Goal: Task Accomplishment & Management: Manage account settings

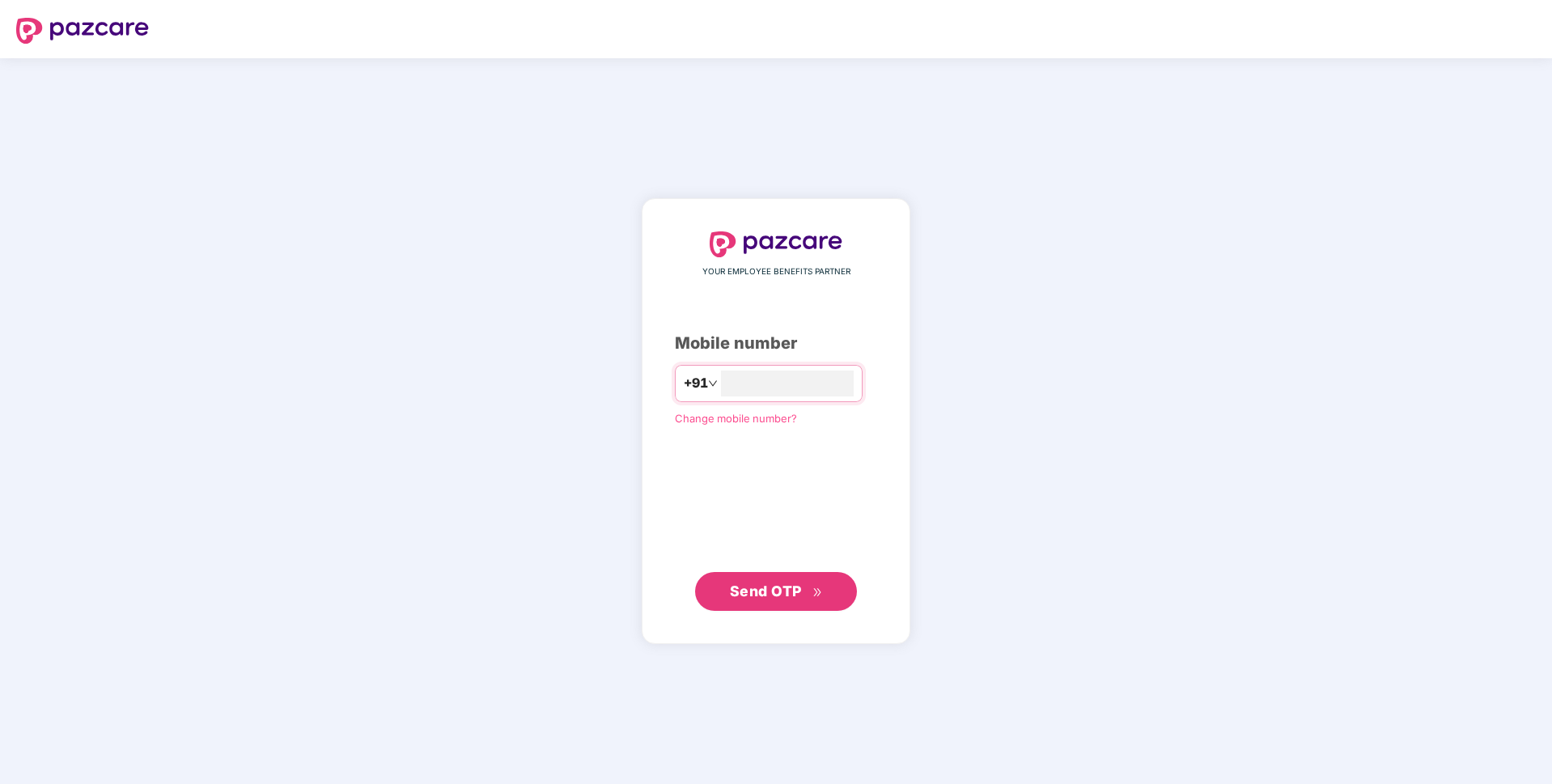
type input "**********"
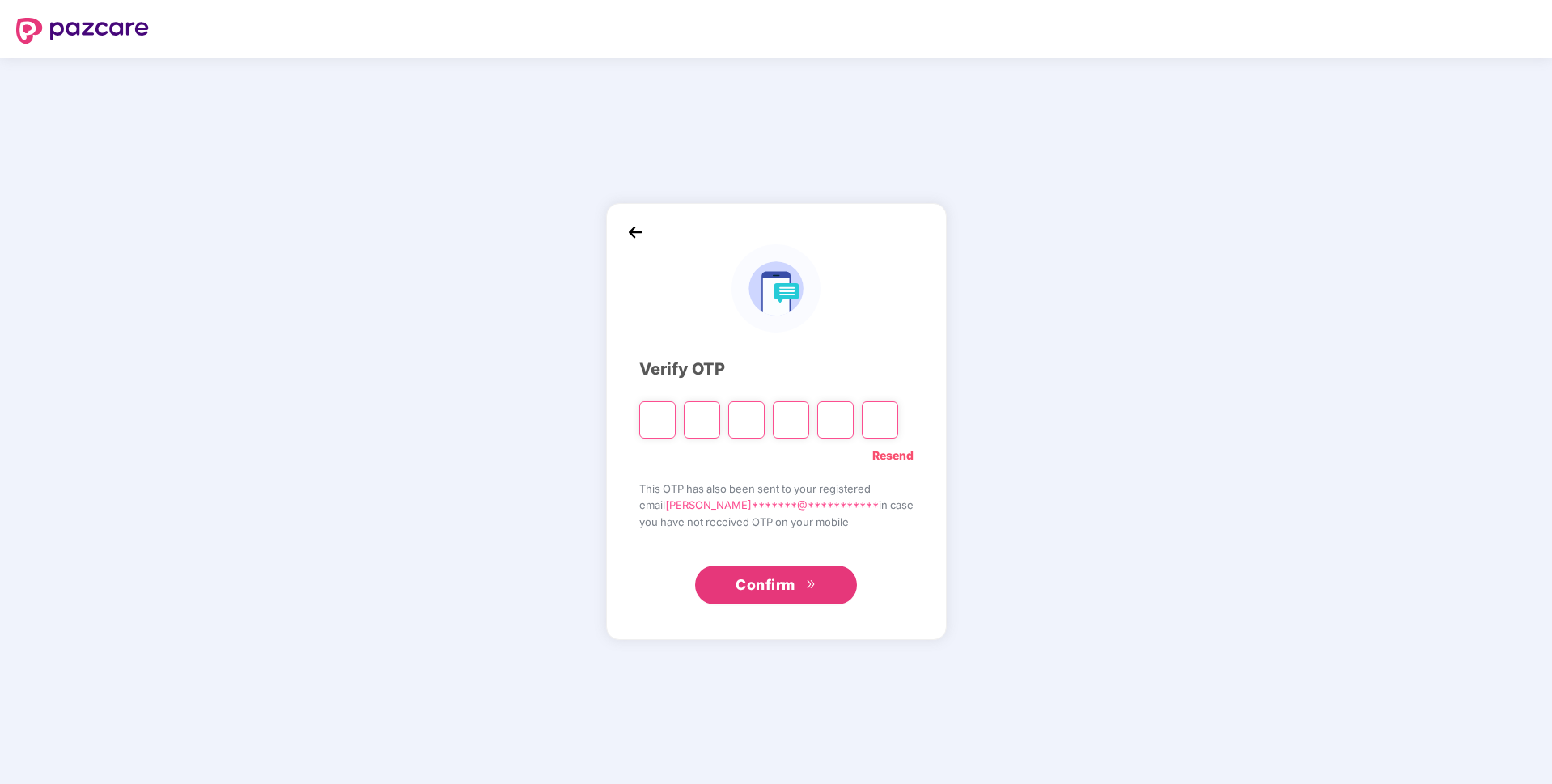
paste input "*"
type input "*"
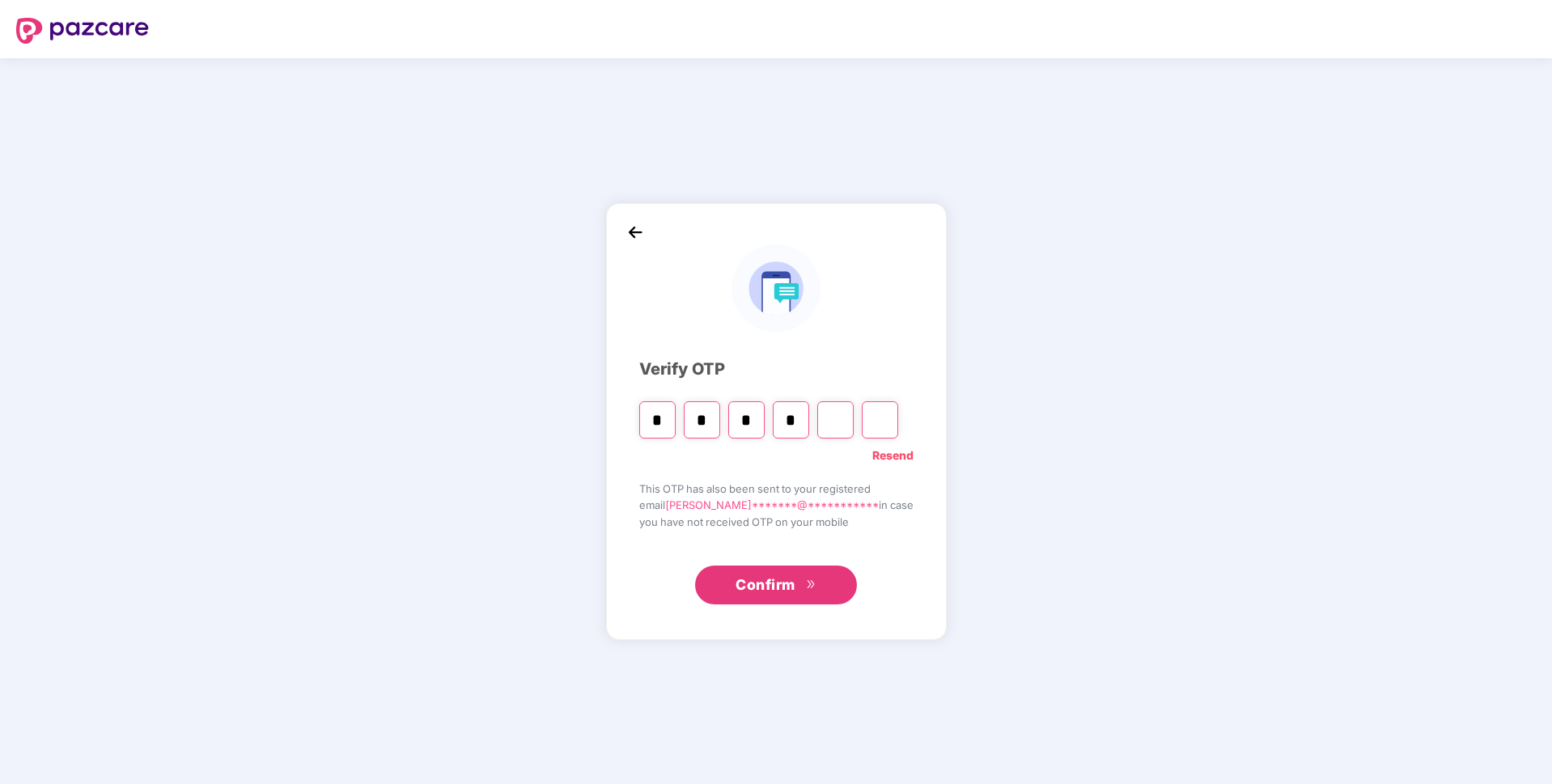
type input "*"
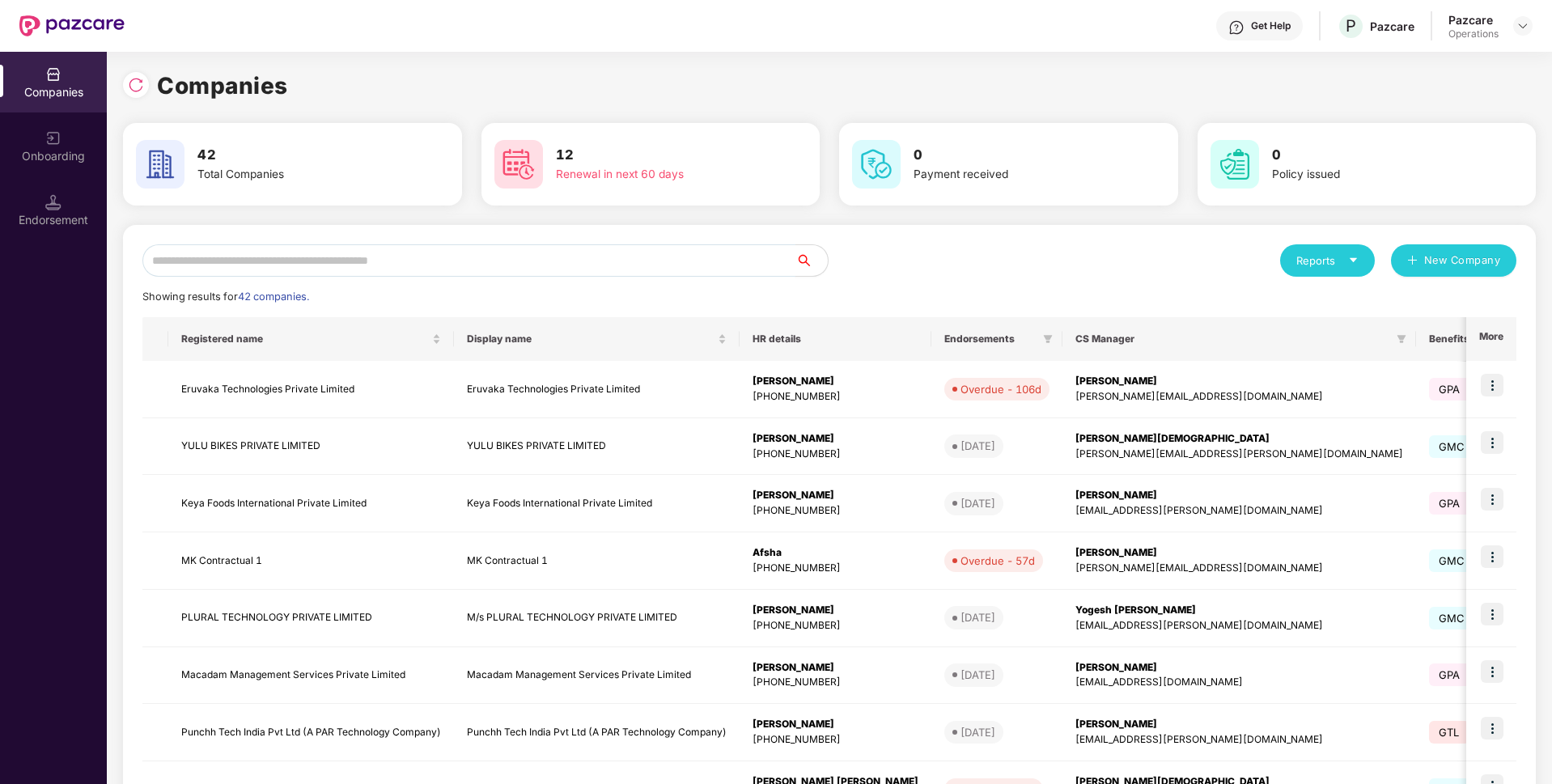
click at [514, 254] on input "text" at bounding box center [468, 261] width 653 height 33
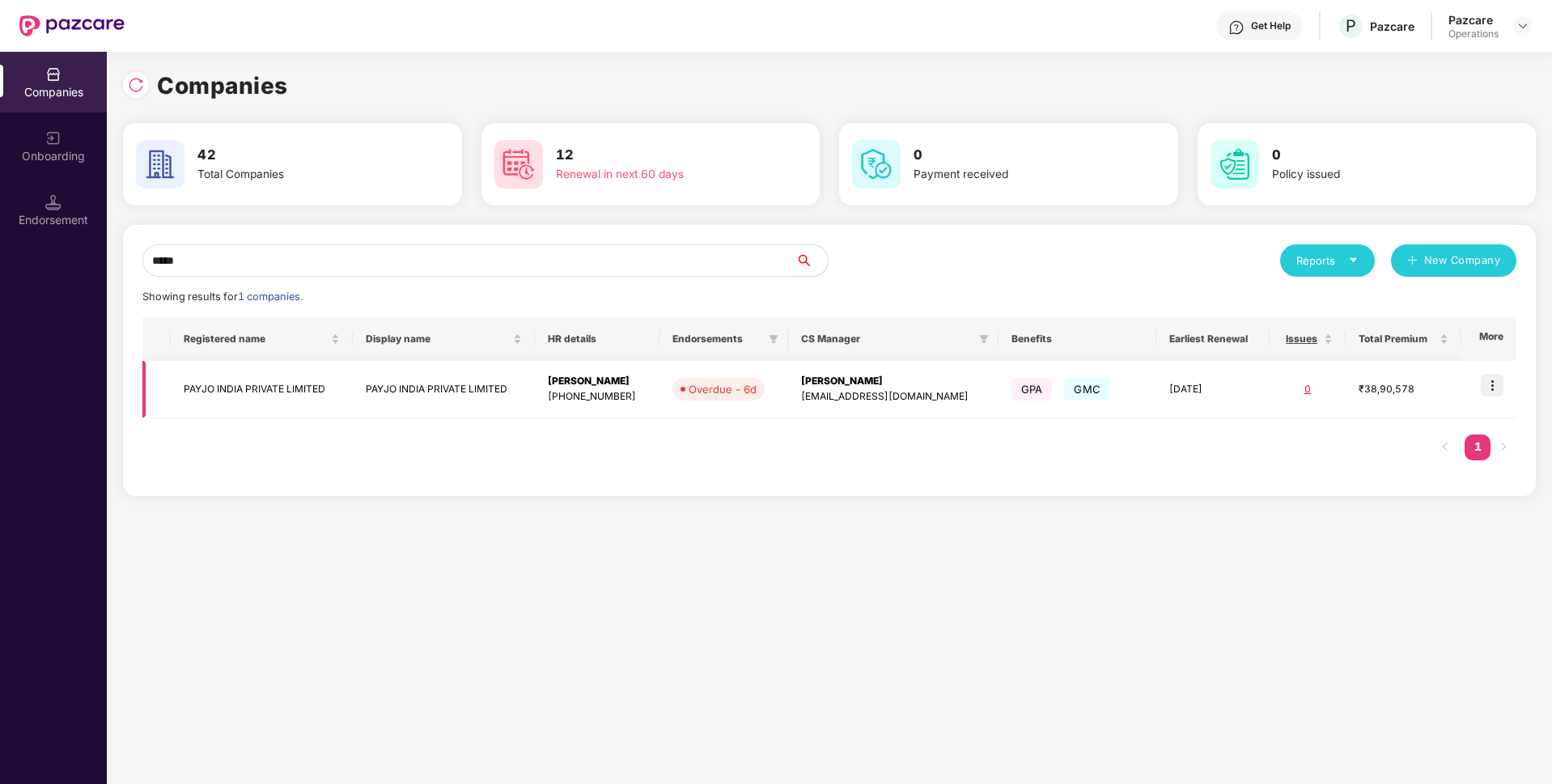
type input "*****"
click at [1495, 384] on img at bounding box center [1492, 385] width 22 height 22
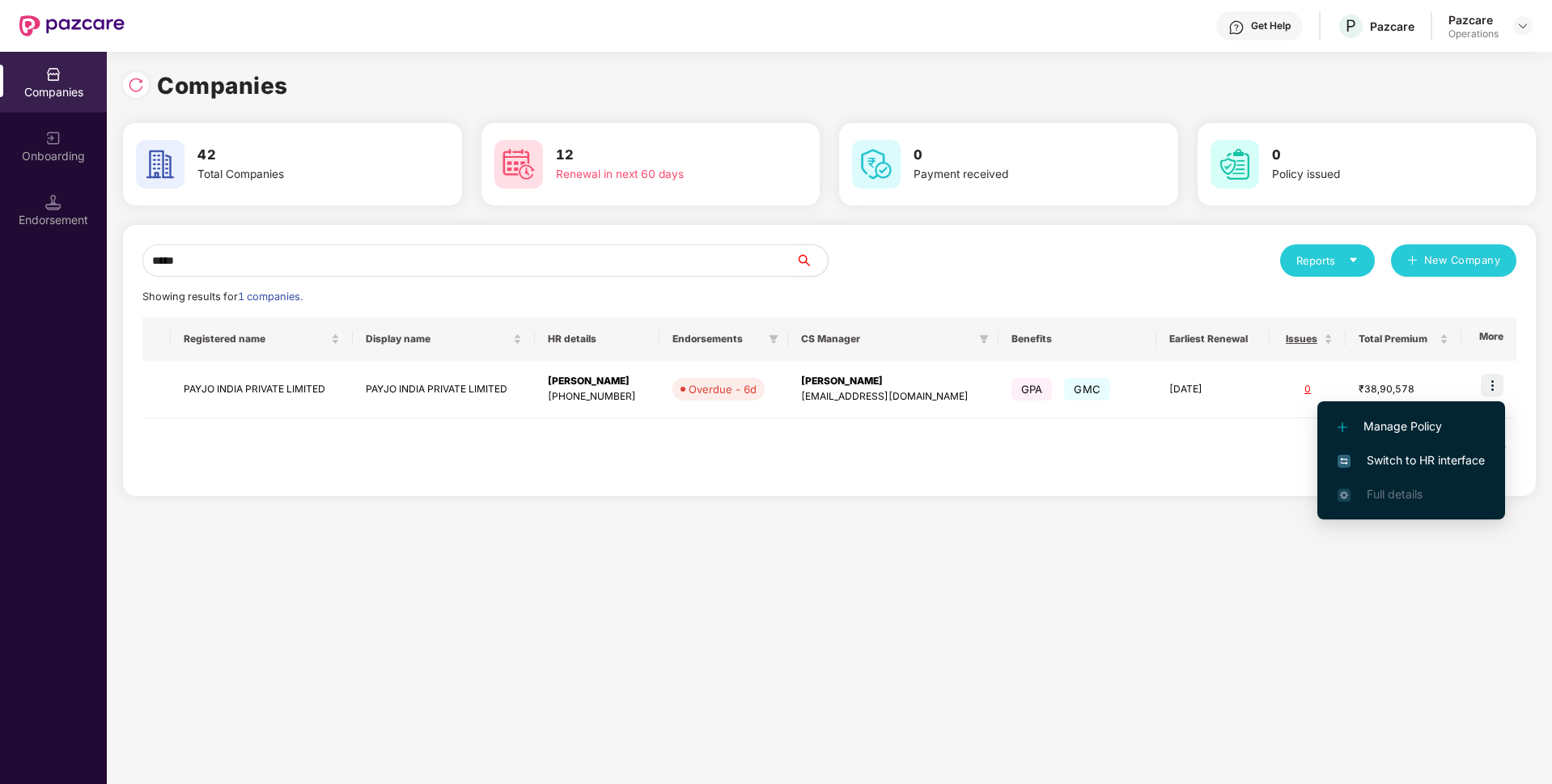
click at [1410, 454] on span "Switch to HR interface" at bounding box center [1411, 460] width 148 height 18
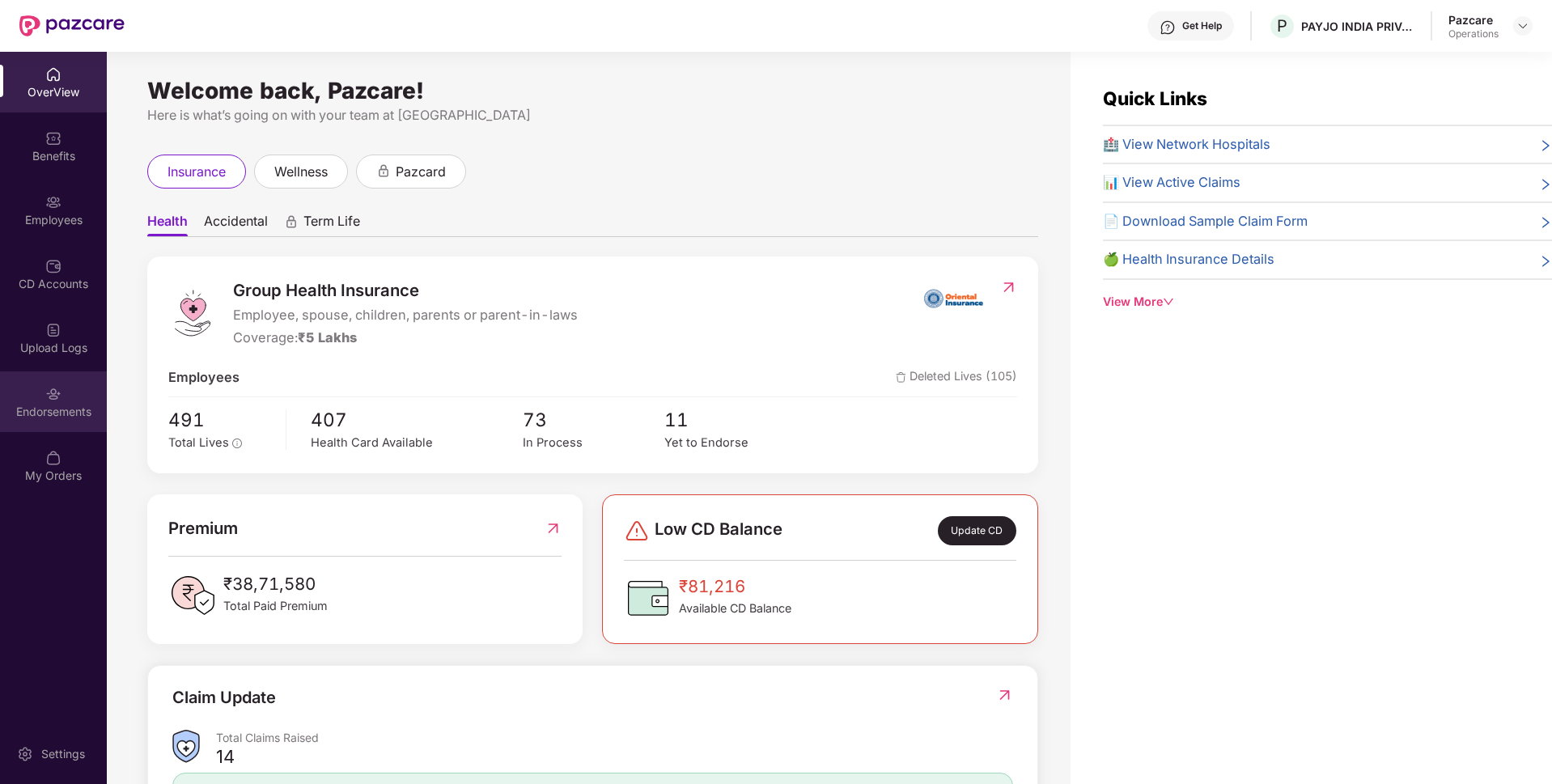
click at [39, 414] on div "Endorsements" at bounding box center [53, 412] width 106 height 16
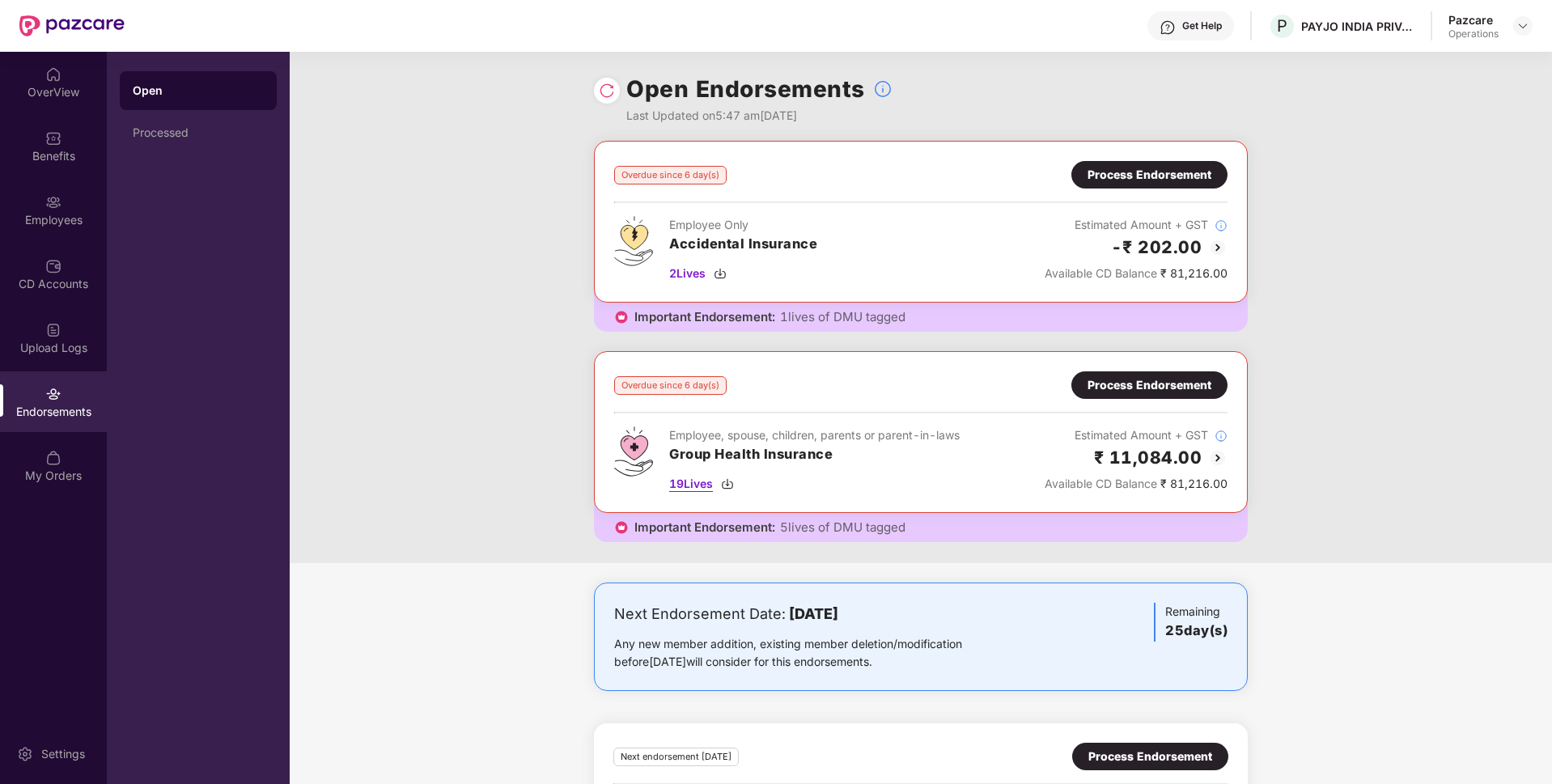
click at [690, 488] on span "19 Lives" at bounding box center [691, 484] width 44 height 18
click at [1521, 27] on img at bounding box center [1522, 26] width 13 height 13
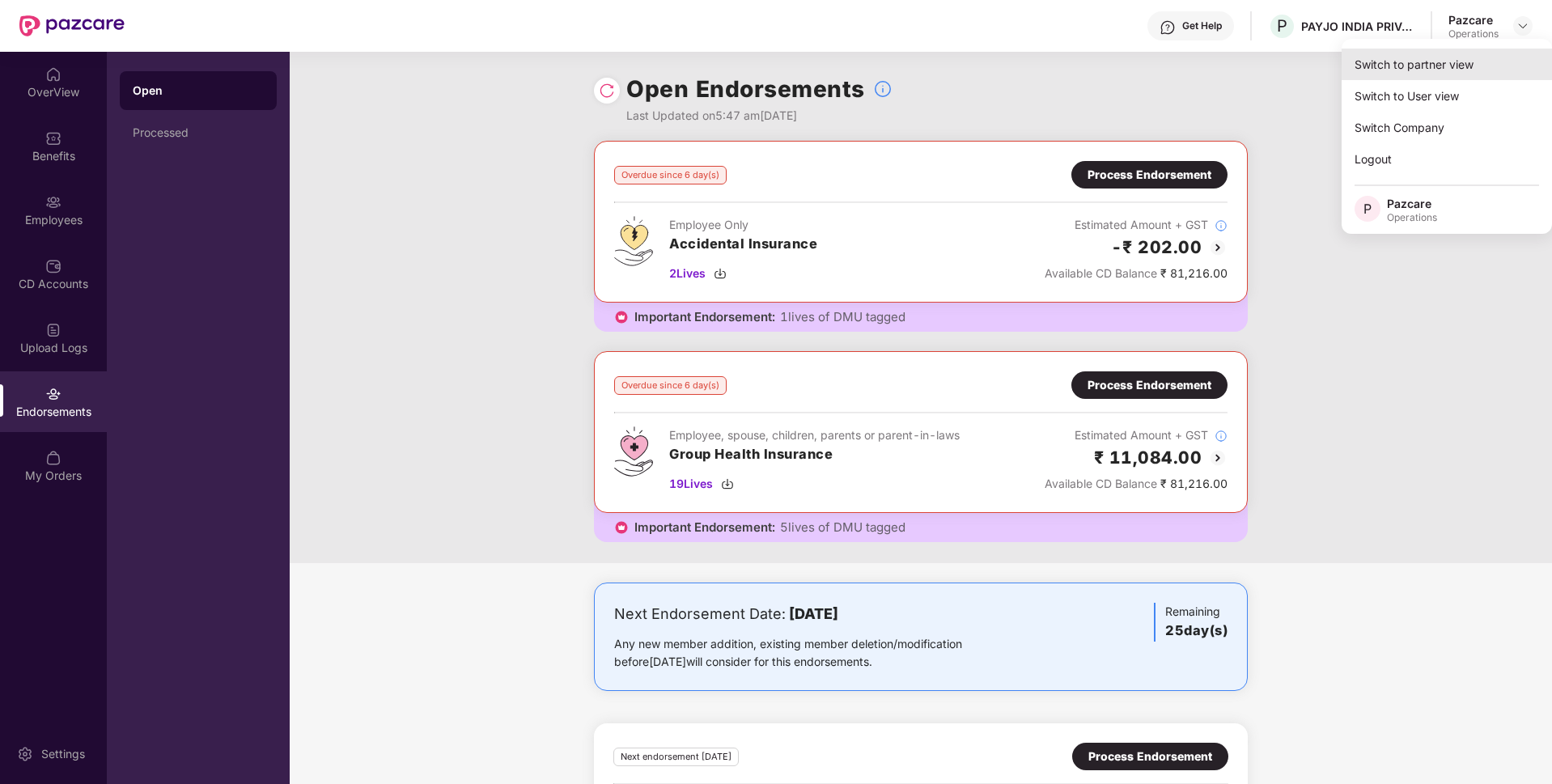
click at [1396, 63] on div "Switch to partner view" at bounding box center [1446, 64] width 210 height 32
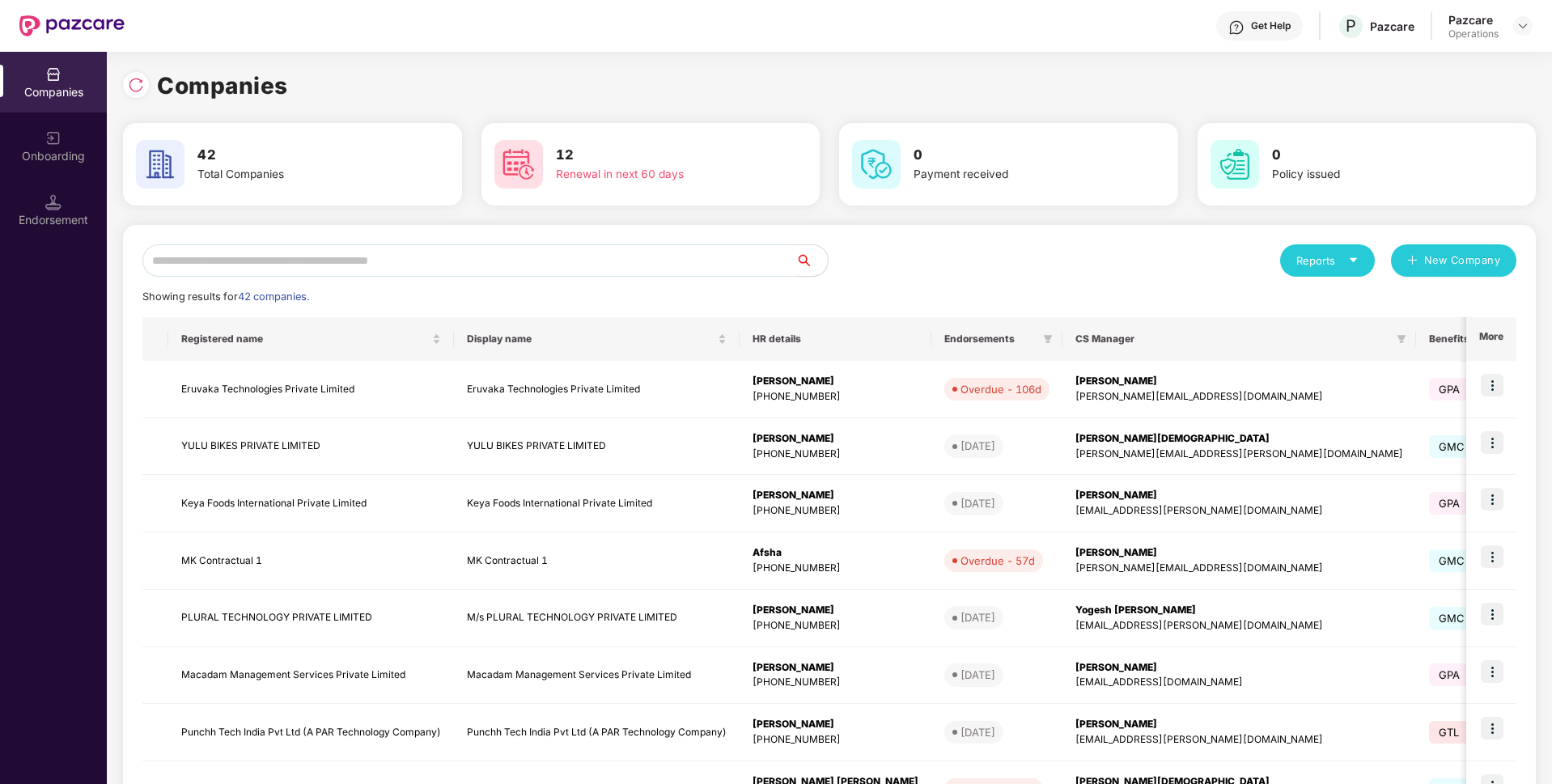
click at [597, 259] on input "text" at bounding box center [468, 261] width 653 height 33
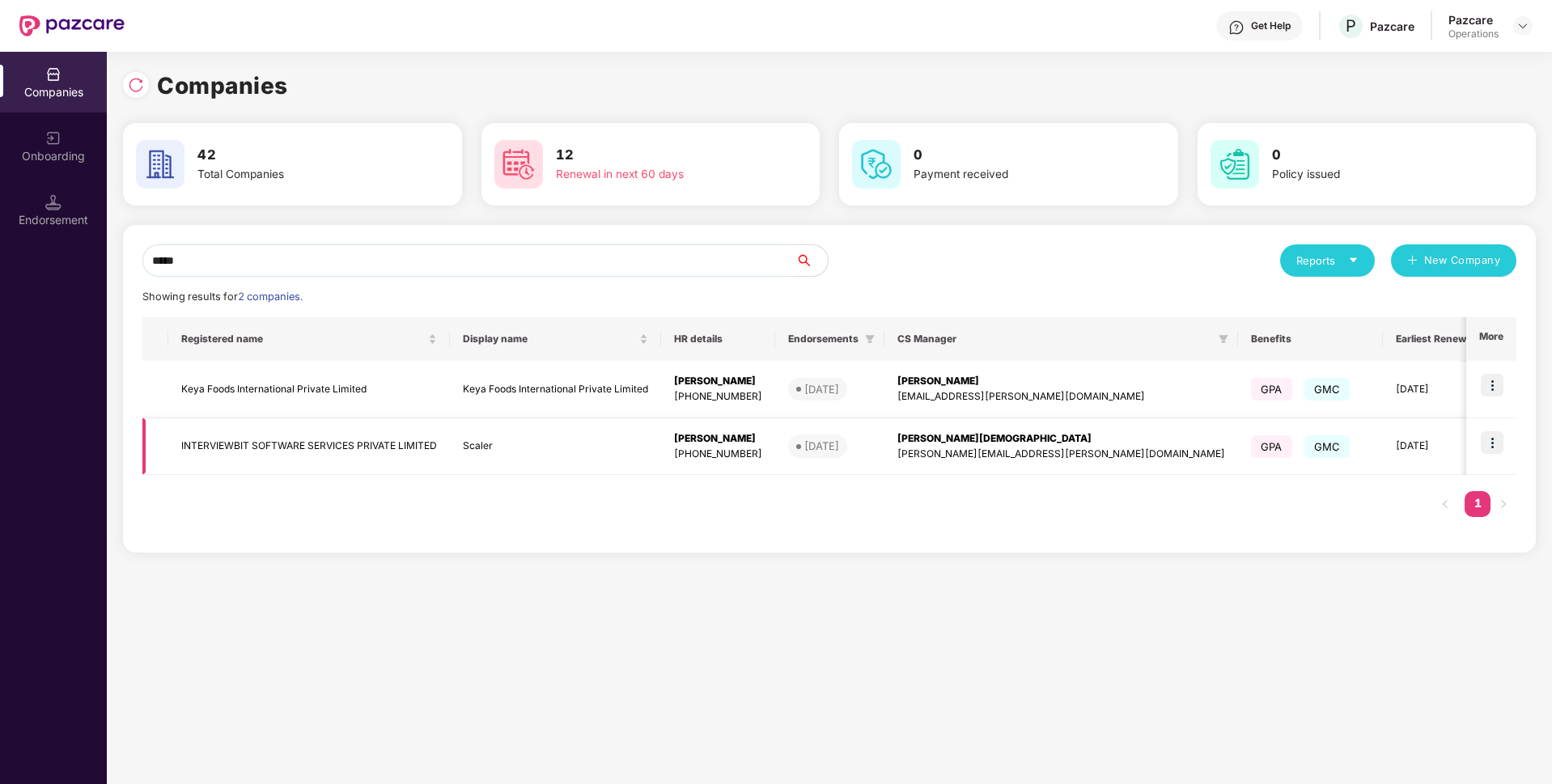
type input "*****"
click at [1489, 443] on img at bounding box center [1492, 443] width 22 height 22
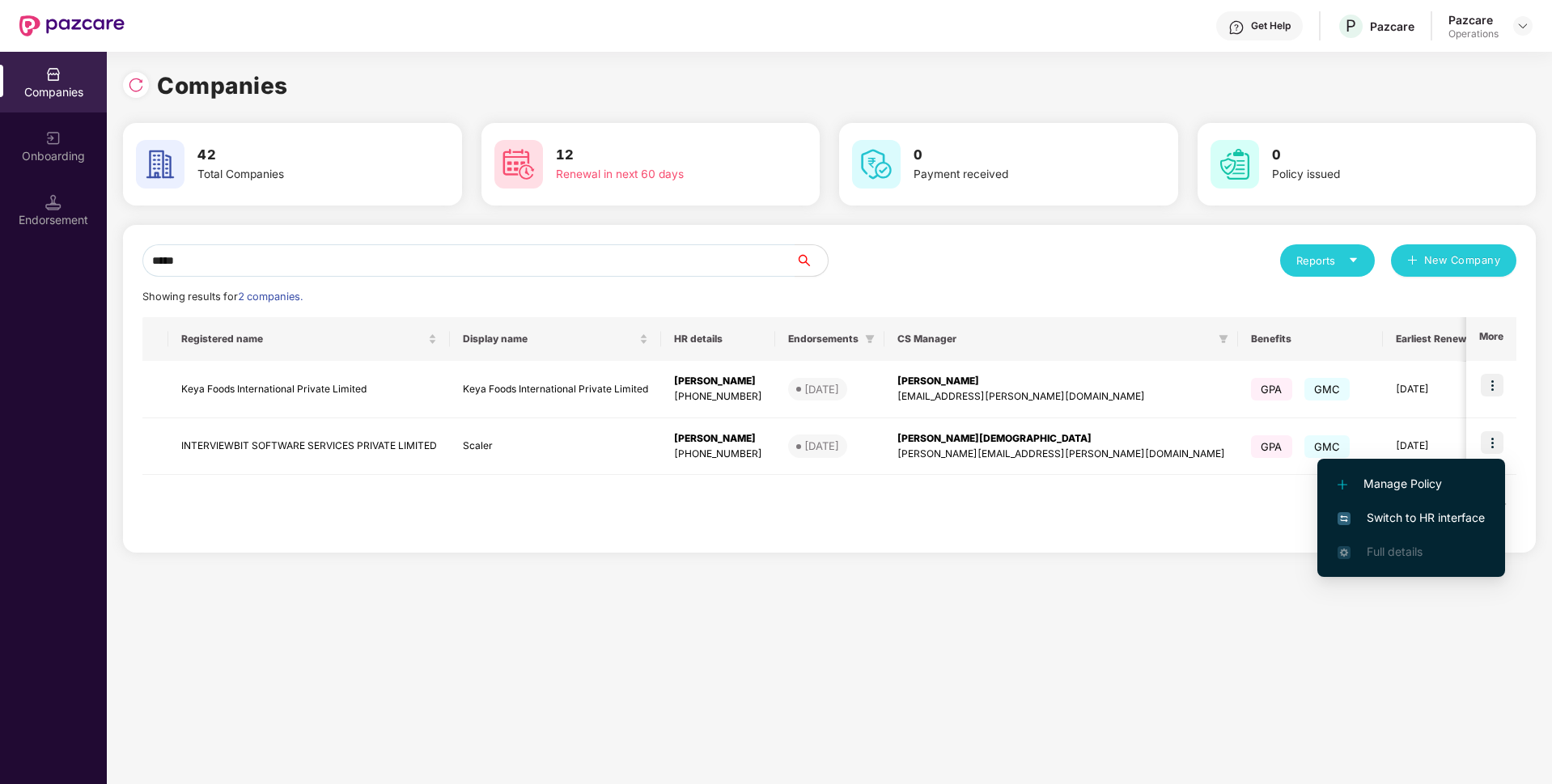
click at [1392, 518] on span "Switch to HR interface" at bounding box center [1411, 517] width 148 height 18
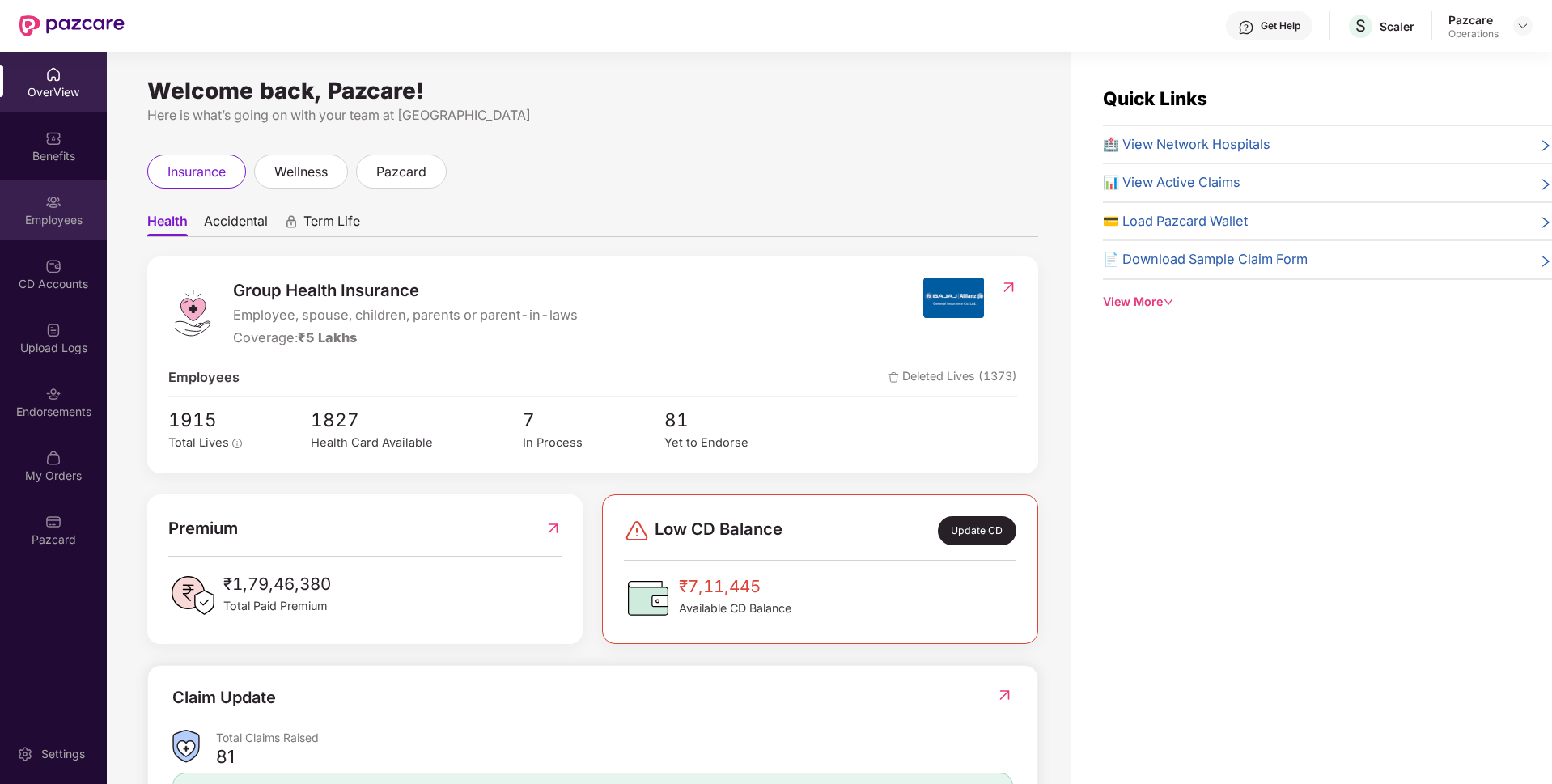
click at [52, 212] on div "Employees" at bounding box center [53, 220] width 106 height 16
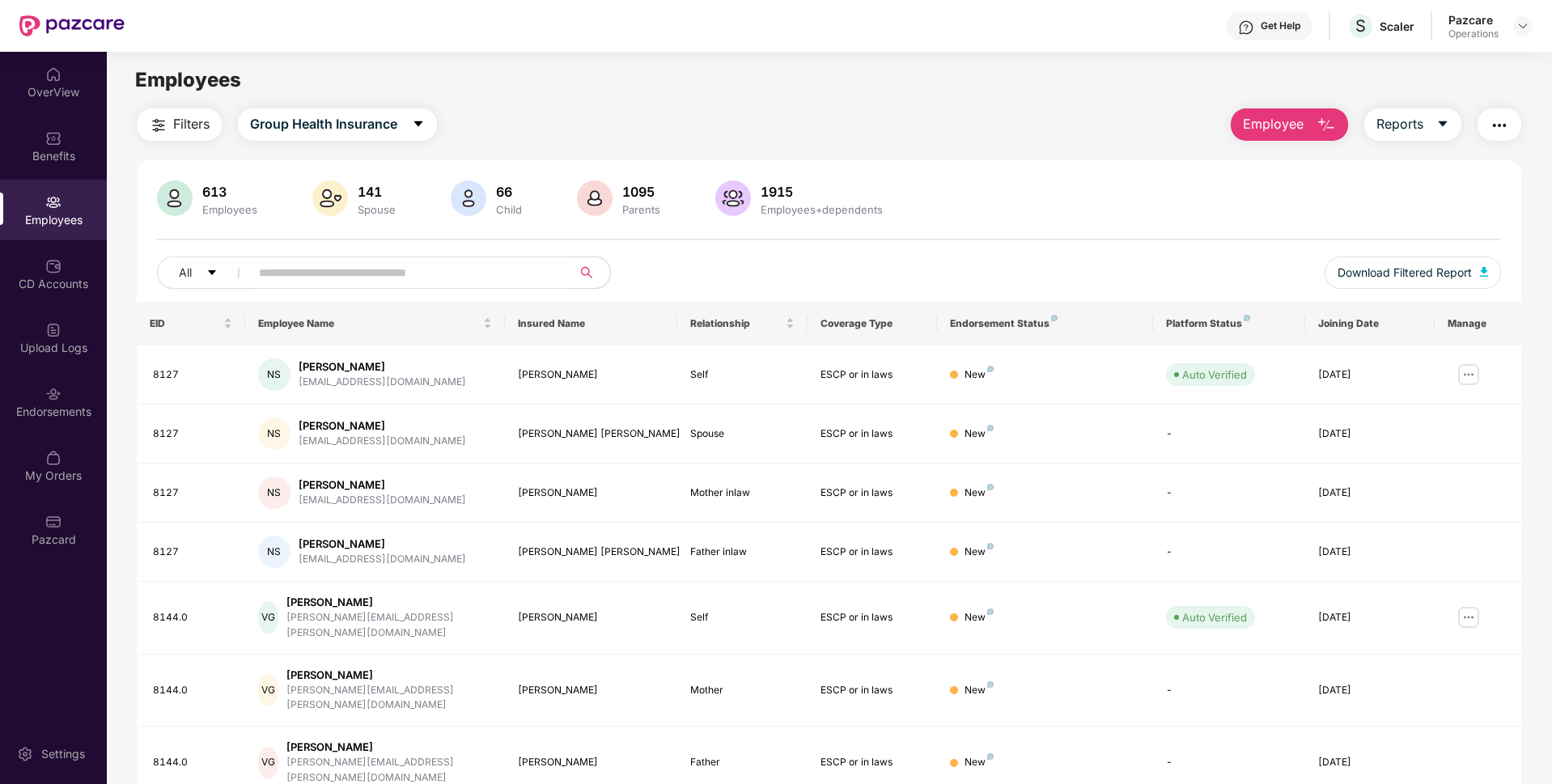
click at [1504, 121] on img "button" at bounding box center [1499, 125] width 20 height 20
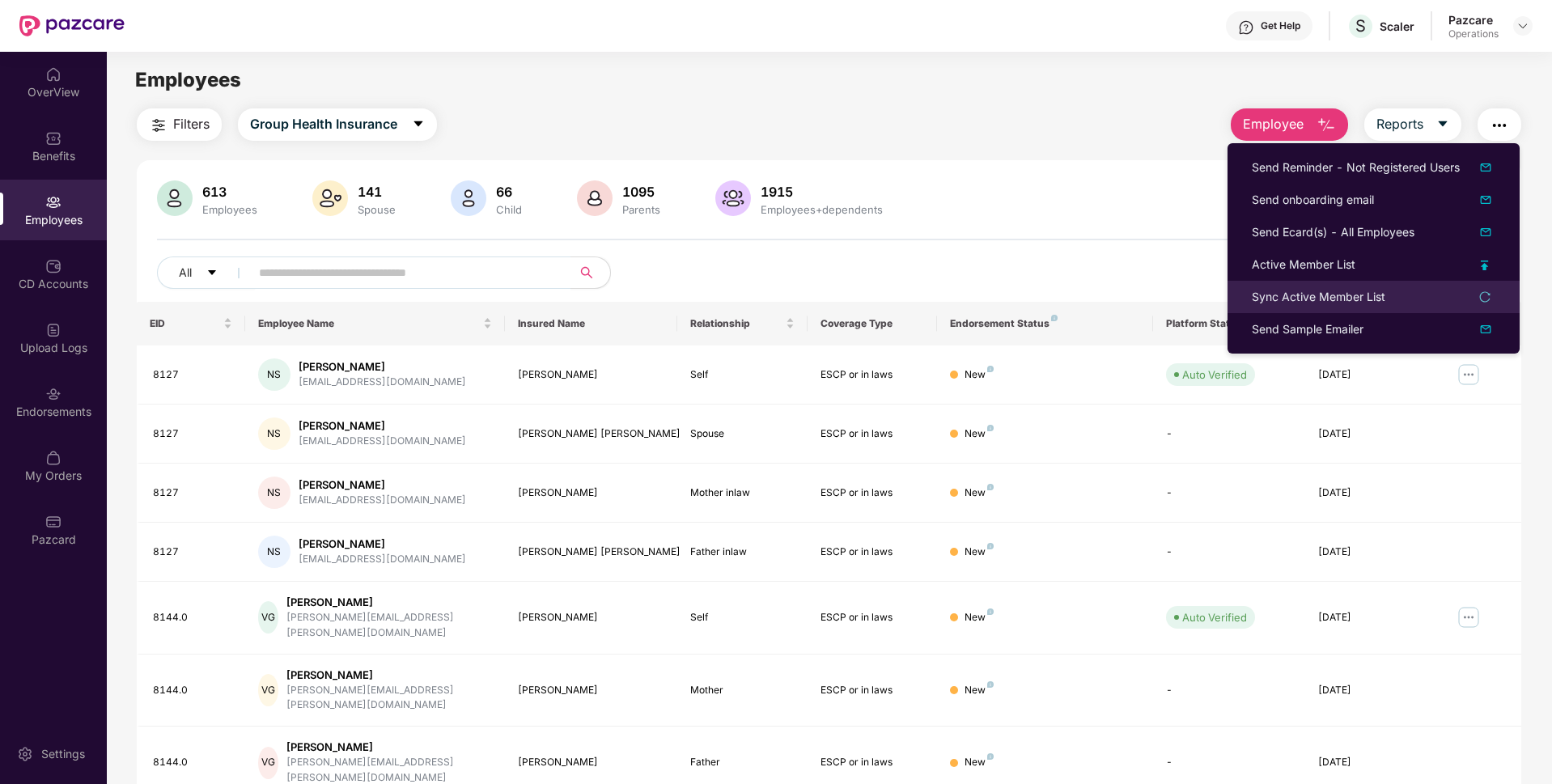
click at [1285, 290] on div "Sync Active Member List" at bounding box center [1319, 297] width 134 height 18
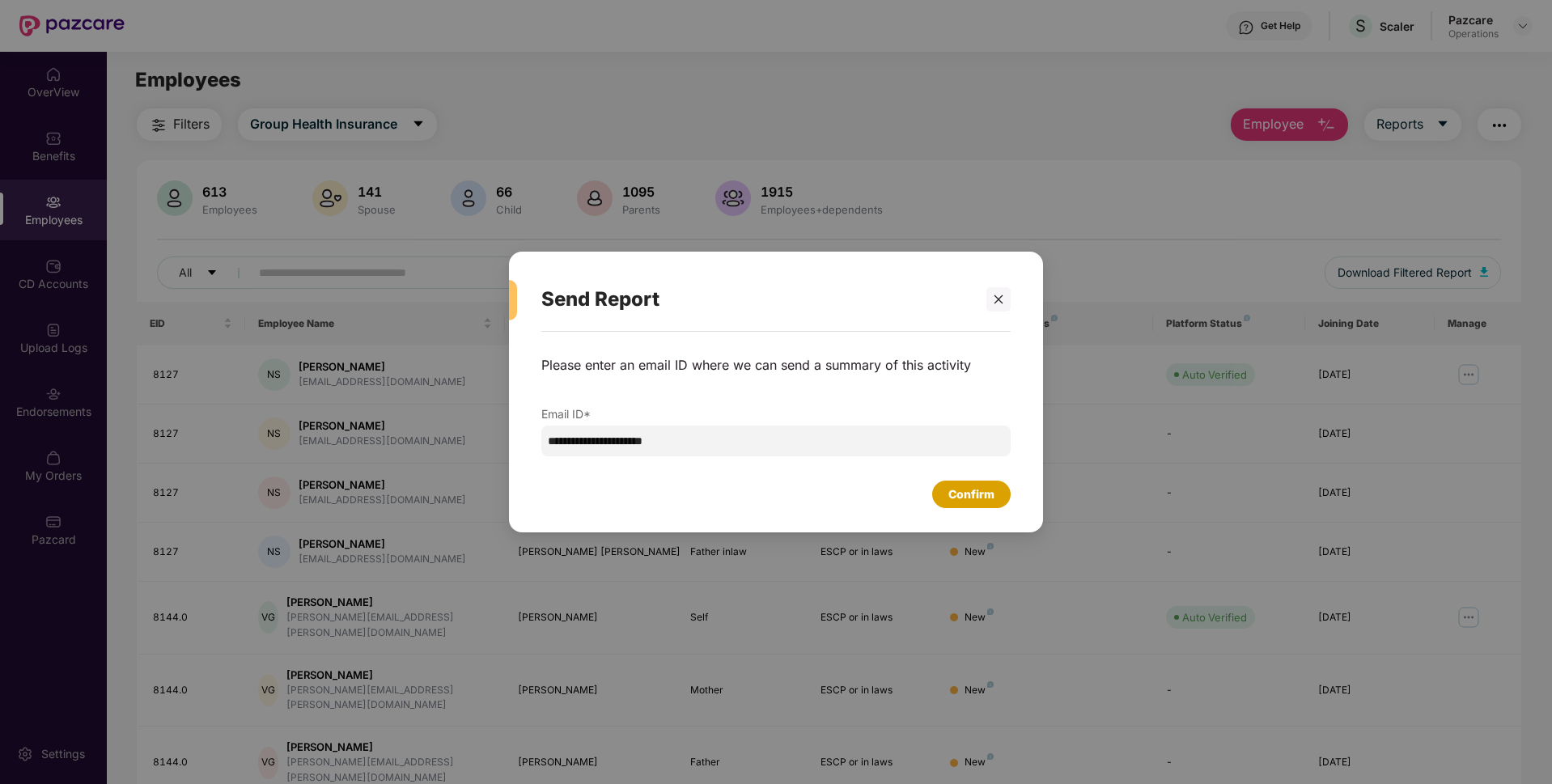
click at [973, 484] on div "Confirm" at bounding box center [970, 494] width 78 height 27
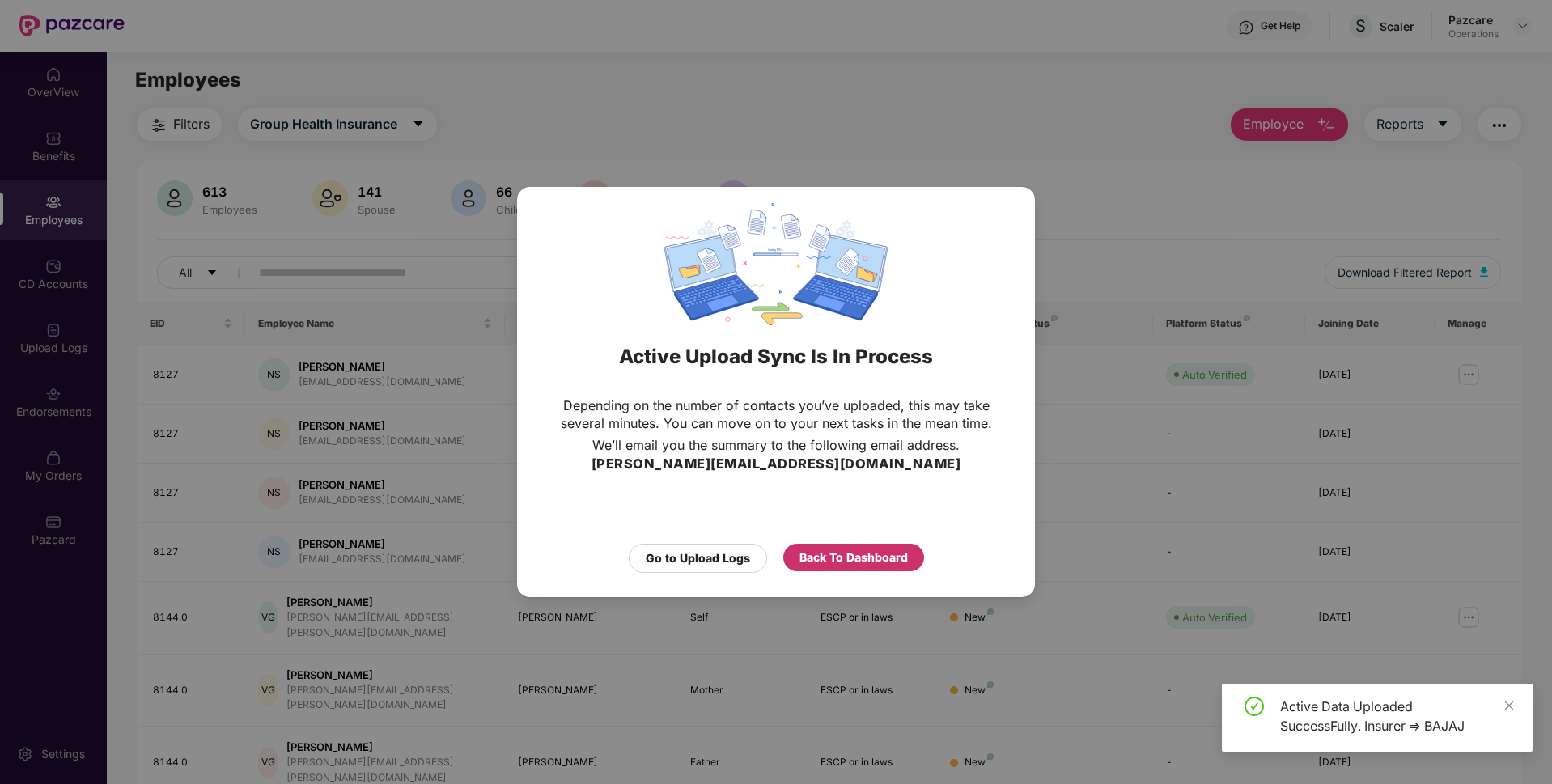
click at [847, 556] on div "Back To Dashboard" at bounding box center [854, 557] width 108 height 18
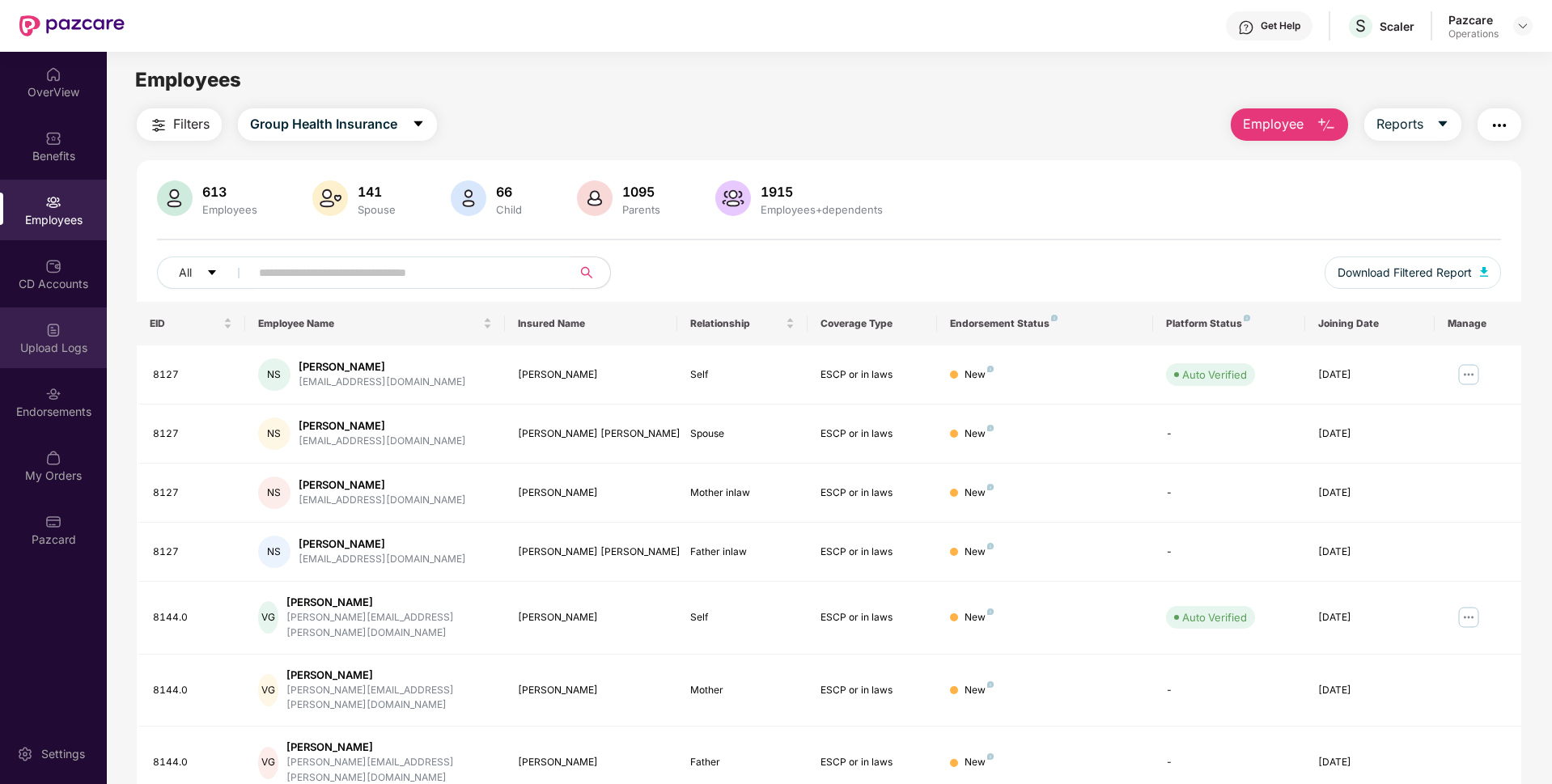
click at [60, 334] on img at bounding box center [53, 329] width 16 height 16
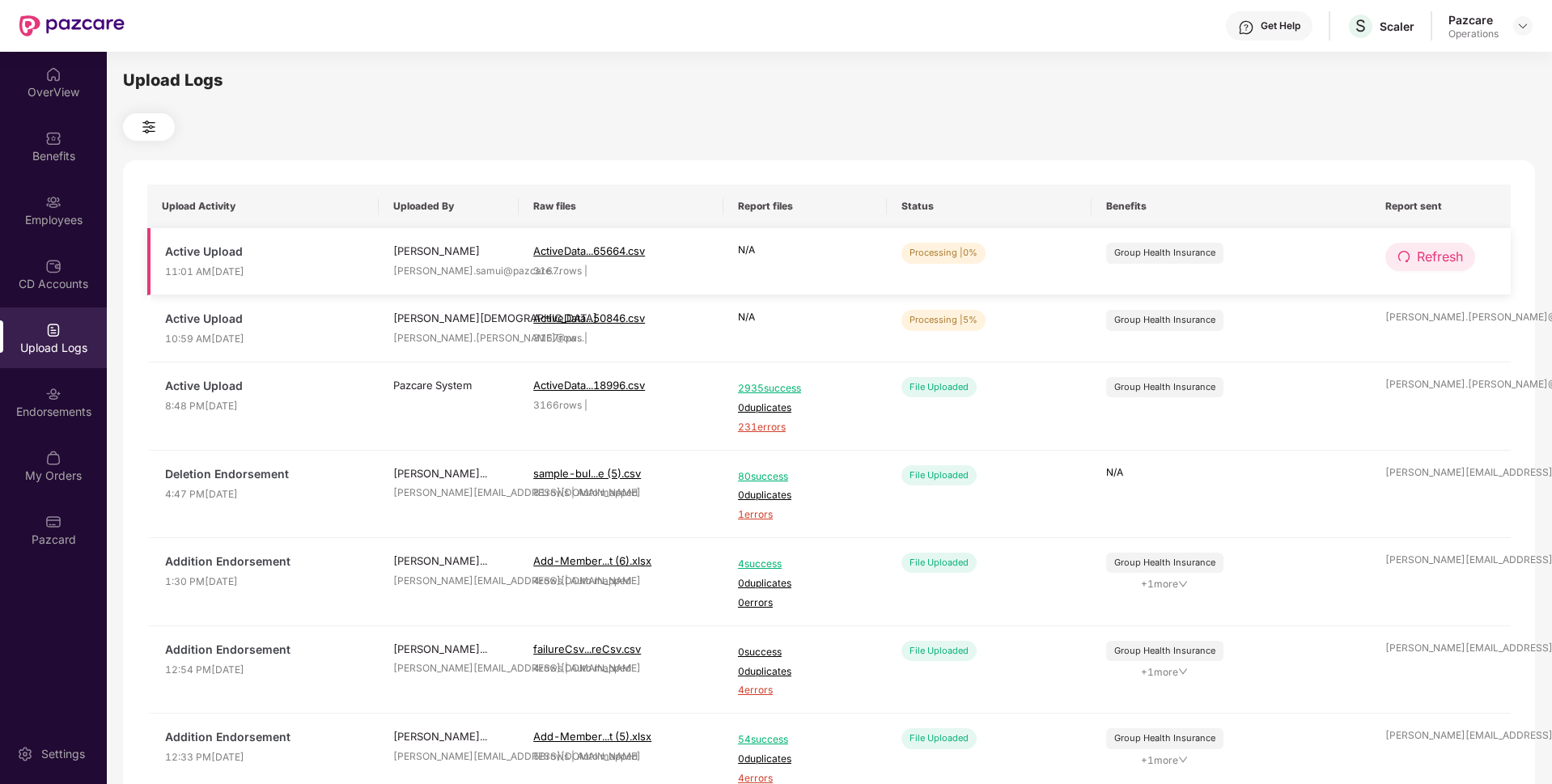
click at [1442, 260] on span "Refresh" at bounding box center [1440, 257] width 46 height 21
click at [45, 213] on div "Employees" at bounding box center [53, 220] width 106 height 16
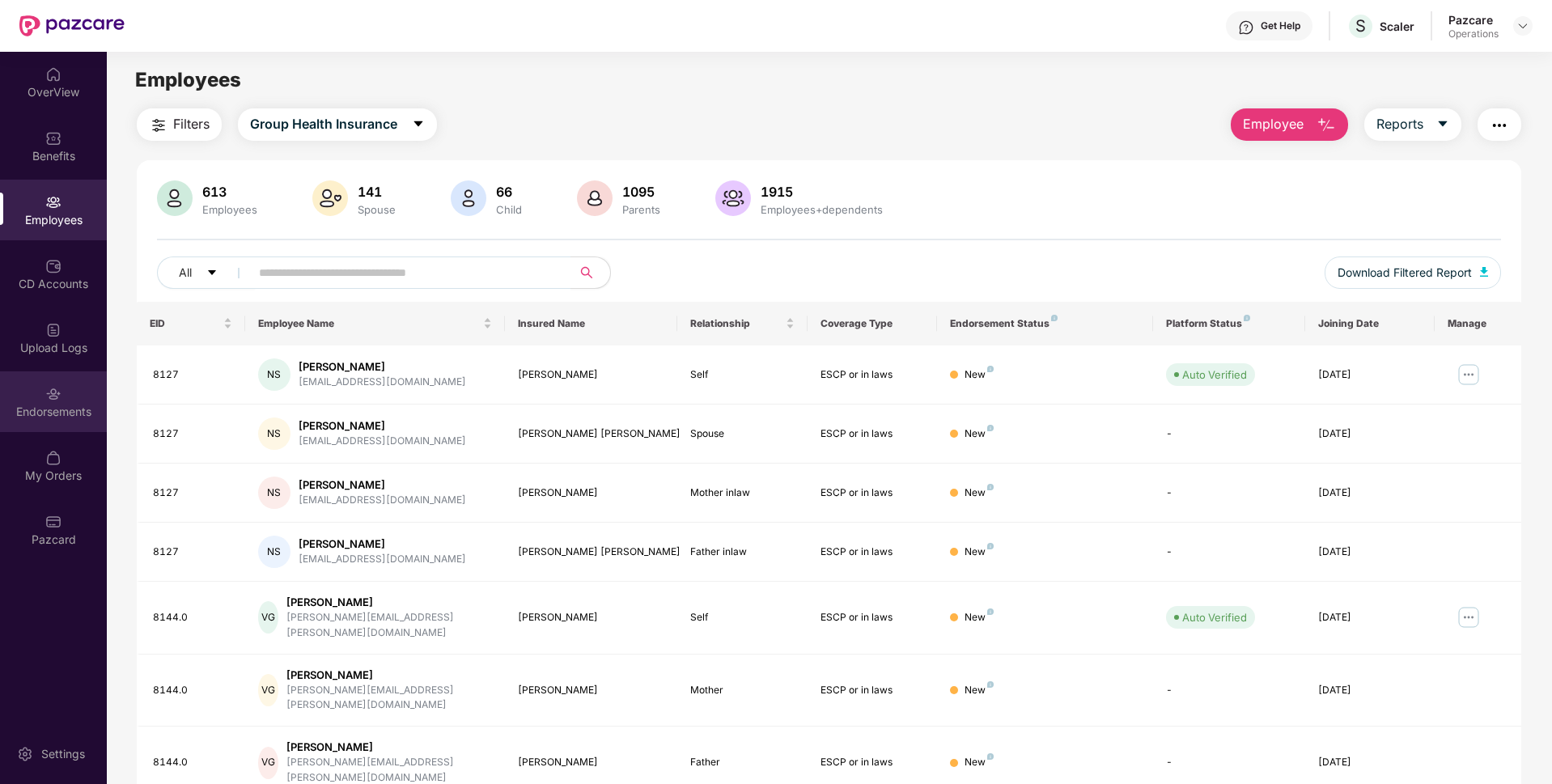
click at [21, 379] on div "Endorsements" at bounding box center [53, 401] width 106 height 61
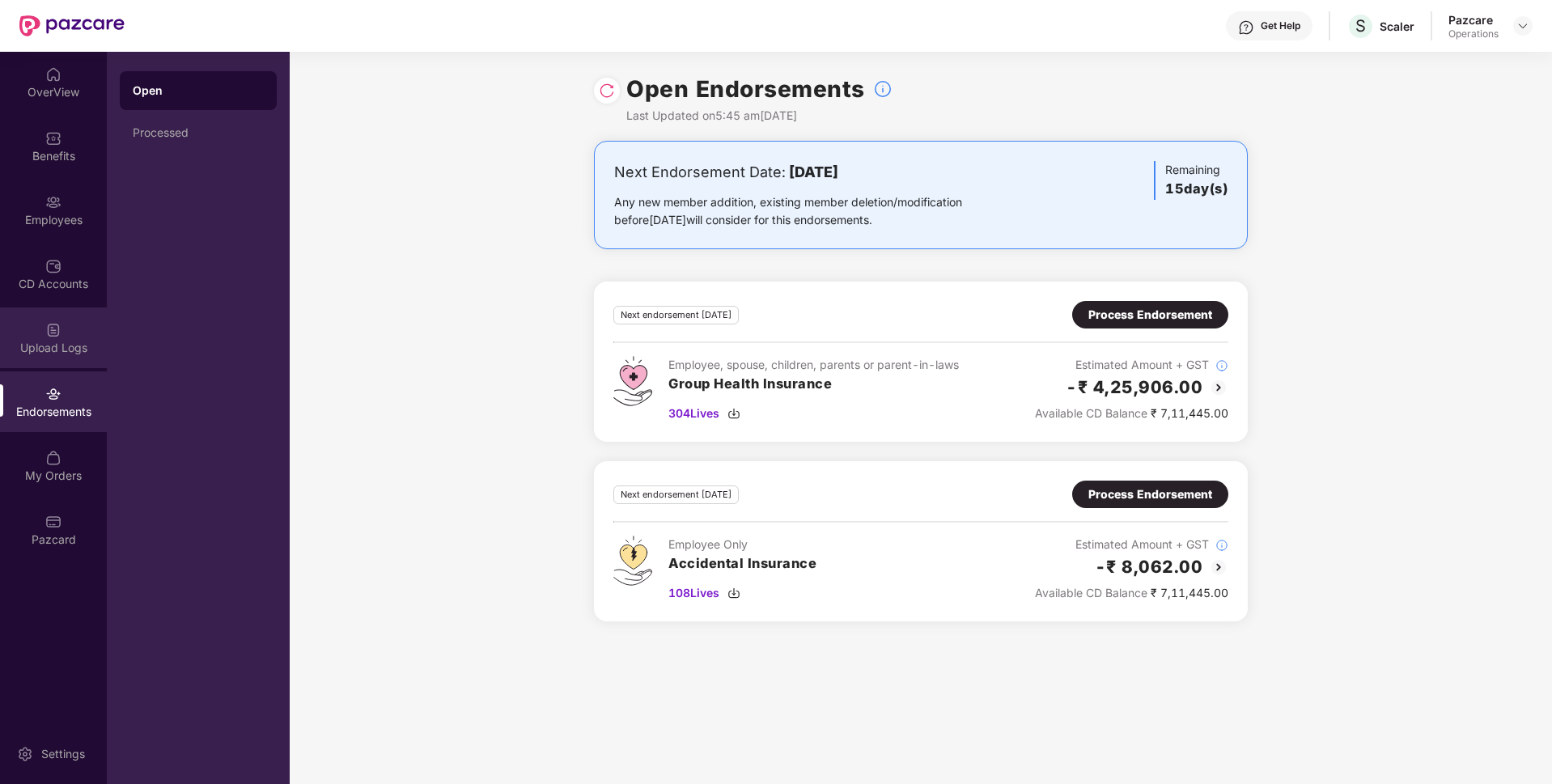
click at [47, 331] on img at bounding box center [53, 329] width 16 height 16
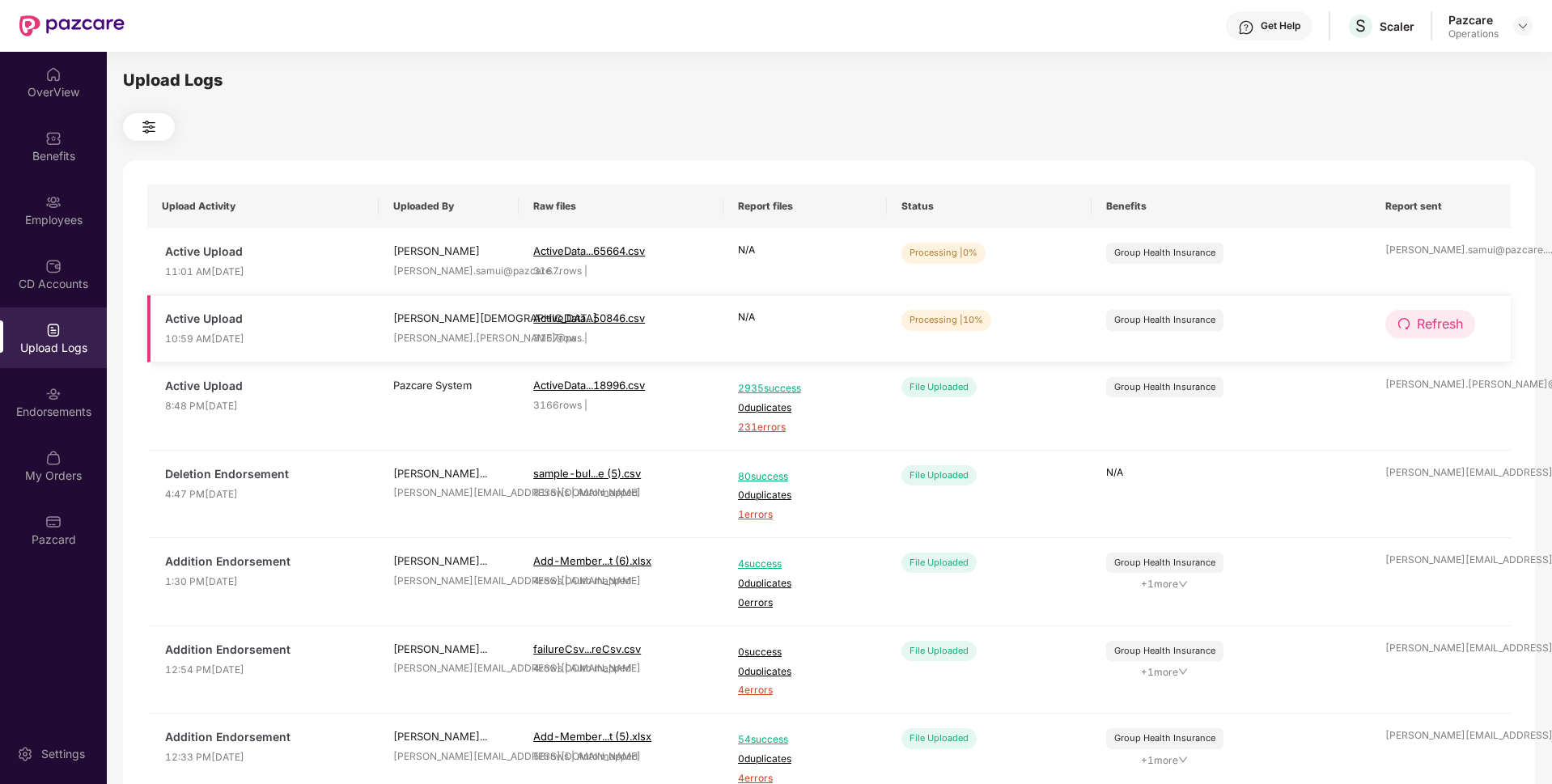
click at [1440, 323] on span "Refresh" at bounding box center [1440, 324] width 46 height 21
click at [1519, 20] on img at bounding box center [1522, 26] width 13 height 13
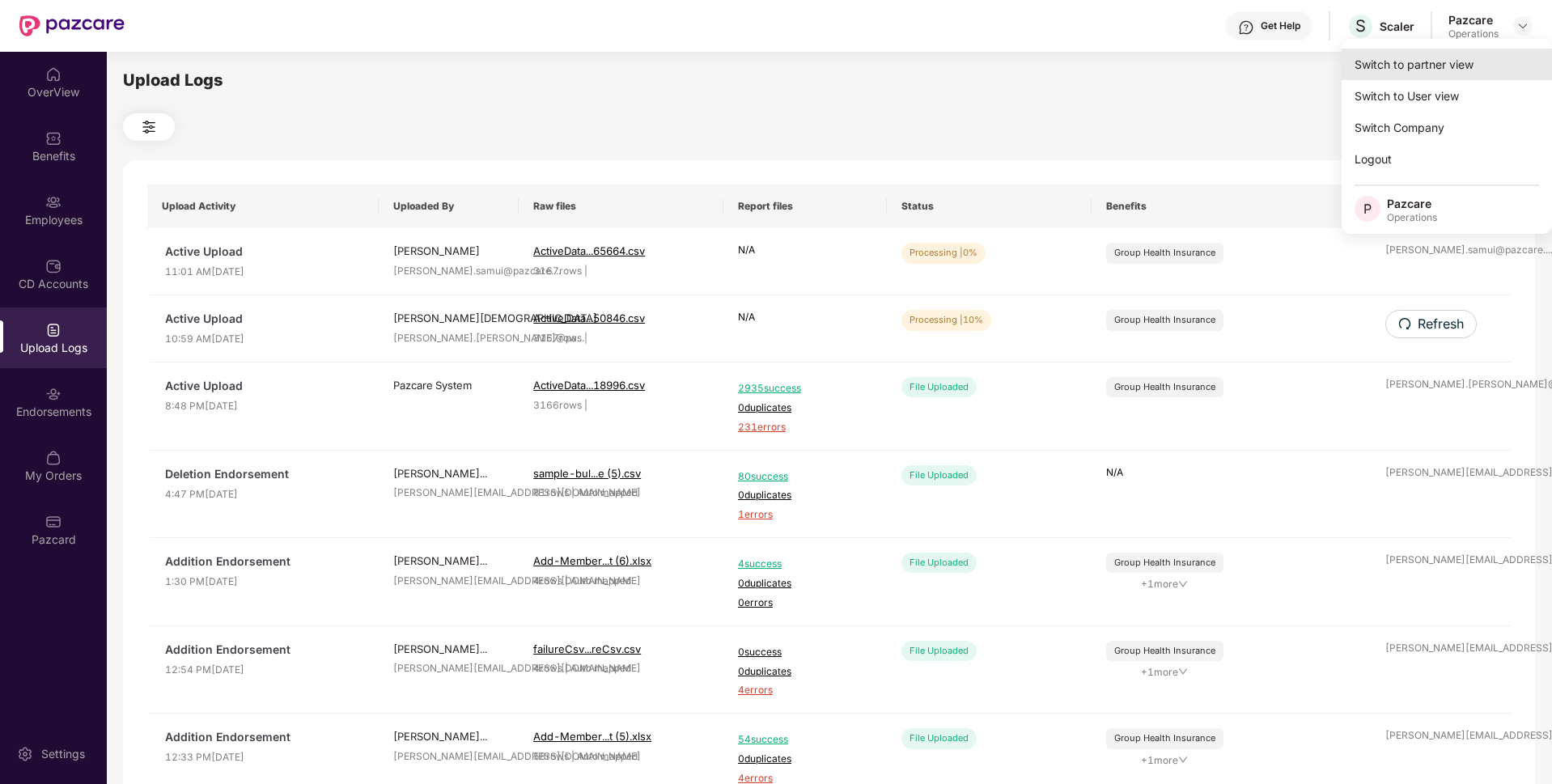
click at [1422, 57] on div "Switch to partner view" at bounding box center [1446, 64] width 210 height 32
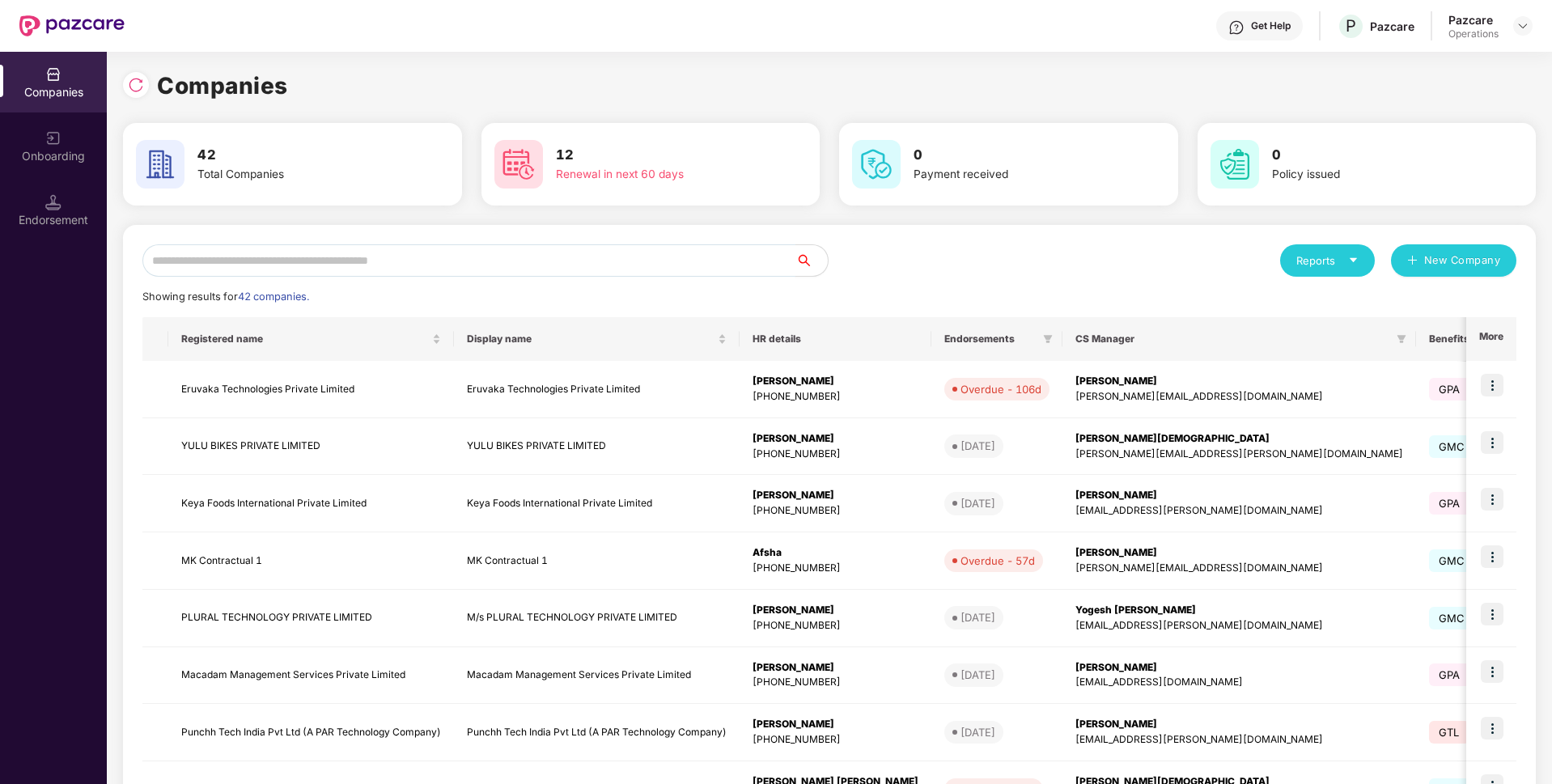
click at [416, 257] on input "text" at bounding box center [468, 261] width 653 height 33
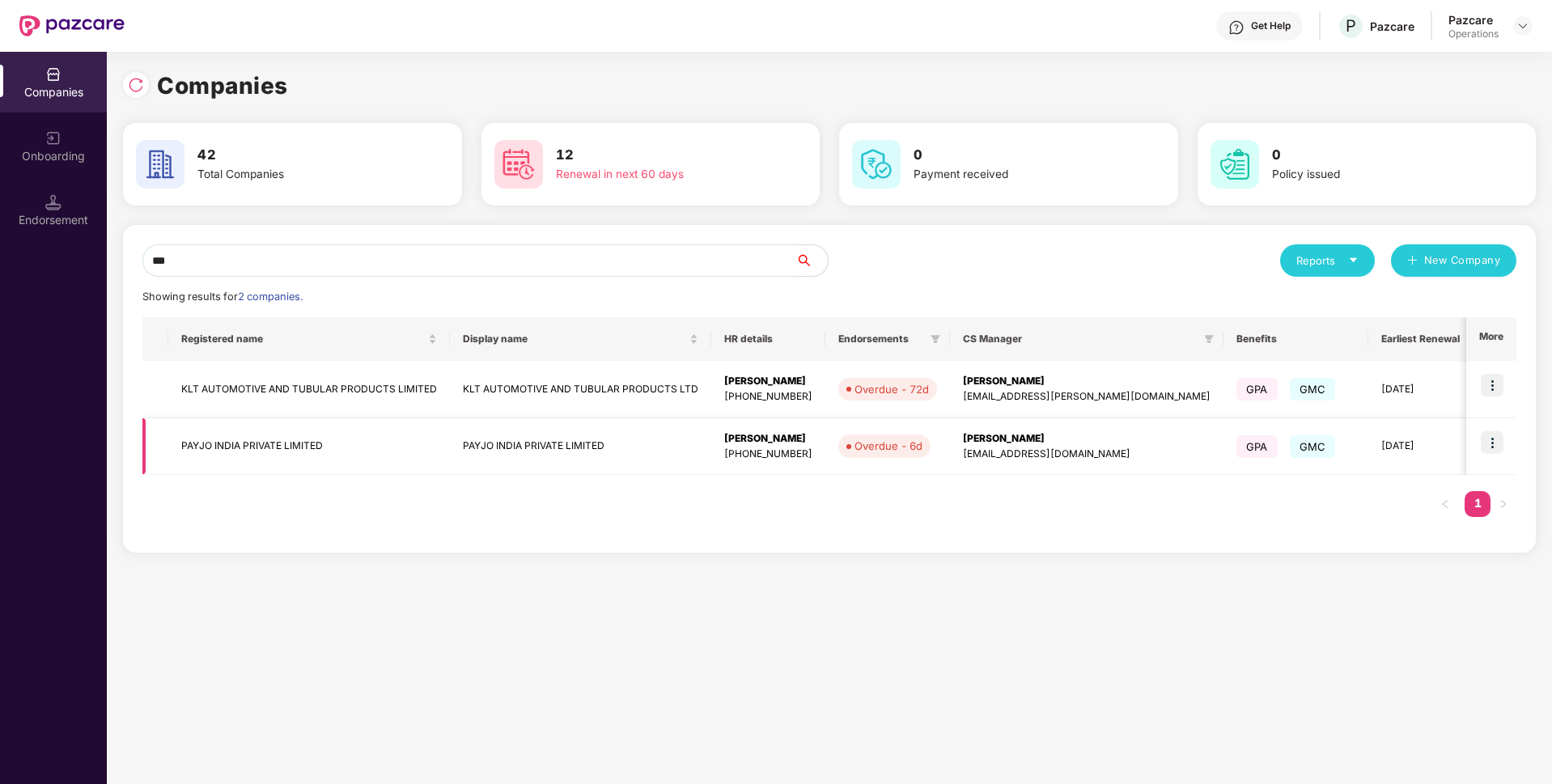
type input "***"
click at [1489, 443] on img at bounding box center [1492, 443] width 22 height 22
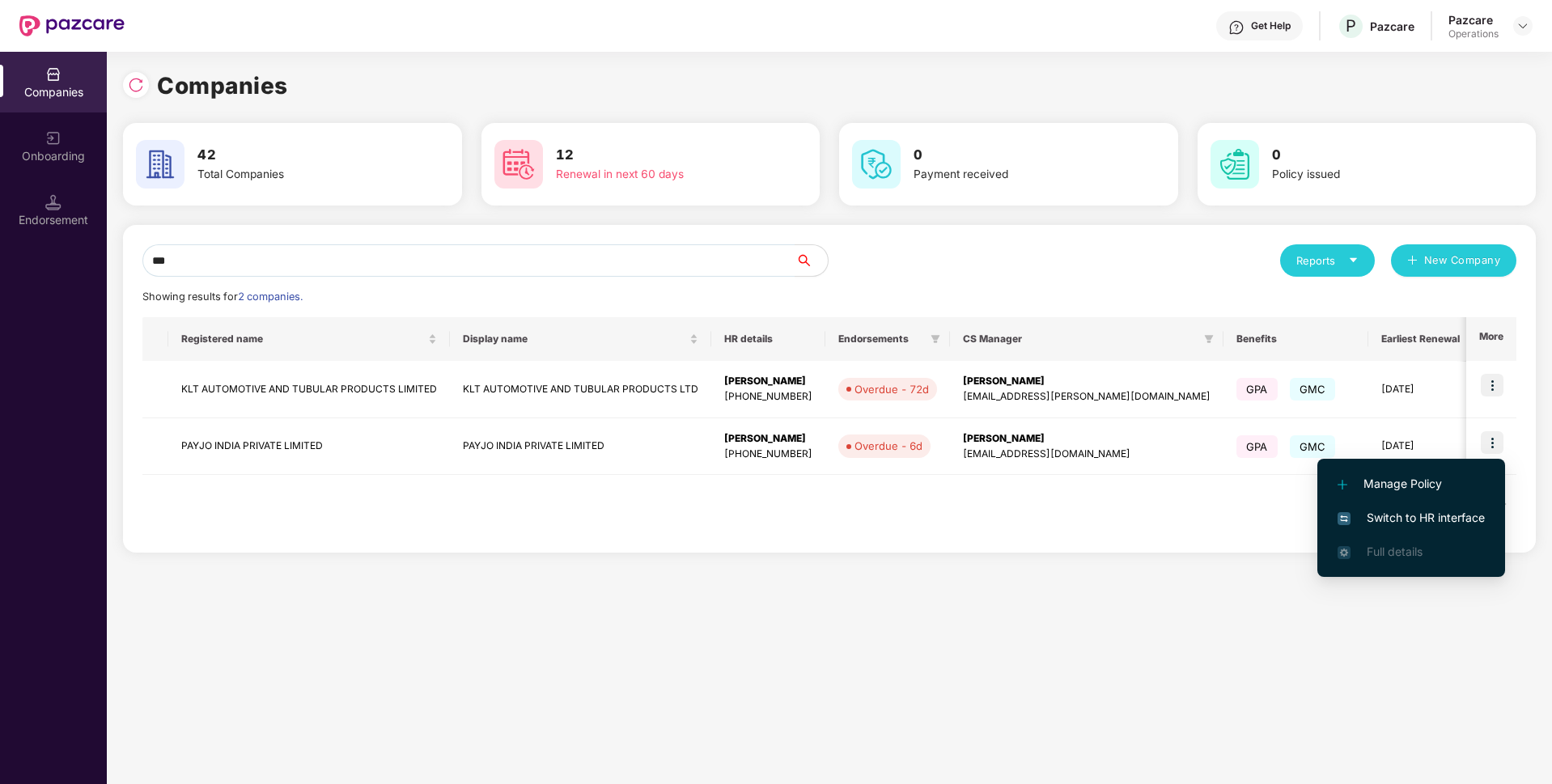
click at [1362, 532] on li "Switch to HR interface" at bounding box center [1410, 518] width 188 height 34
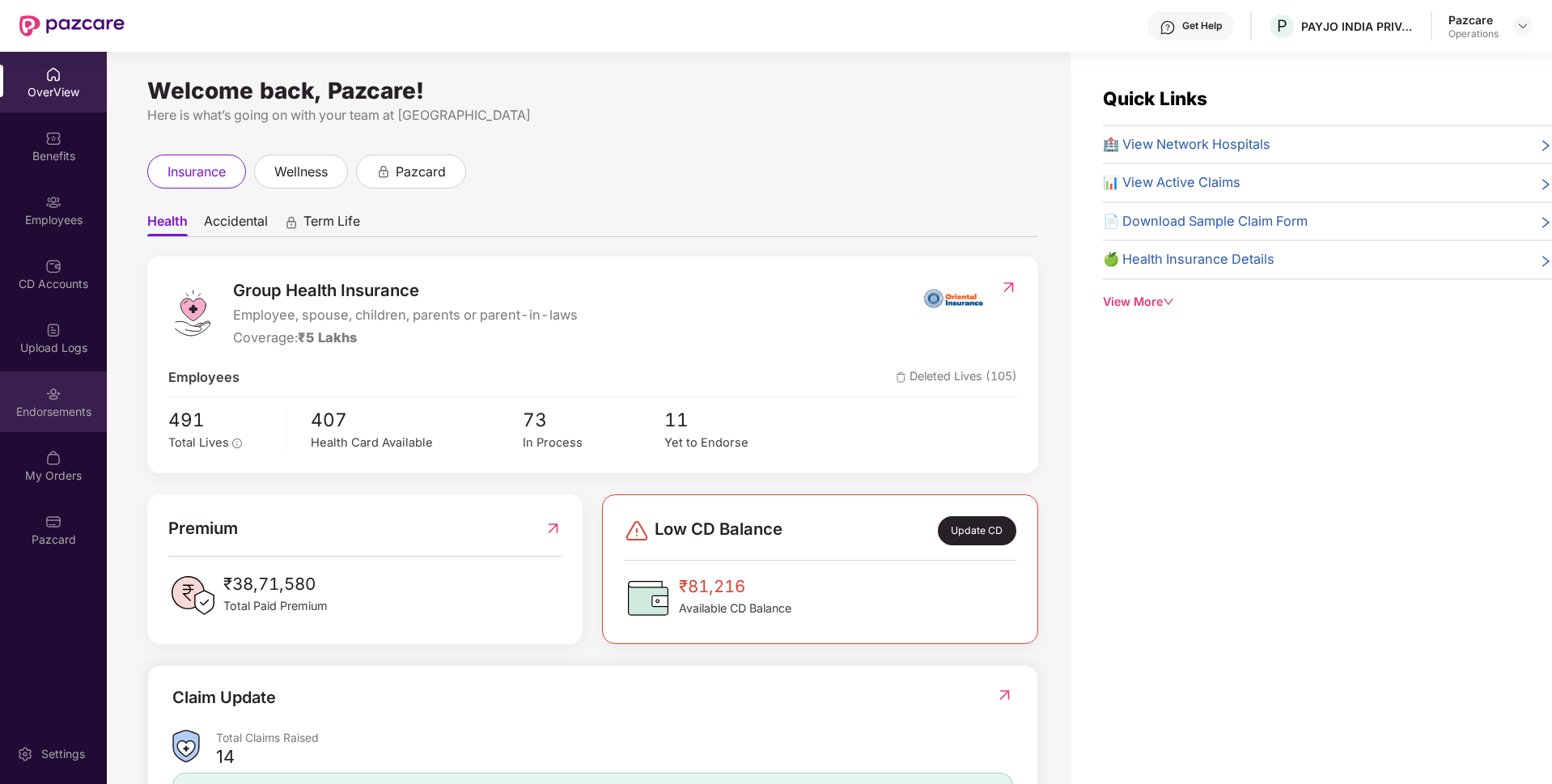
click at [68, 395] on div "Endorsements" at bounding box center [53, 401] width 106 height 61
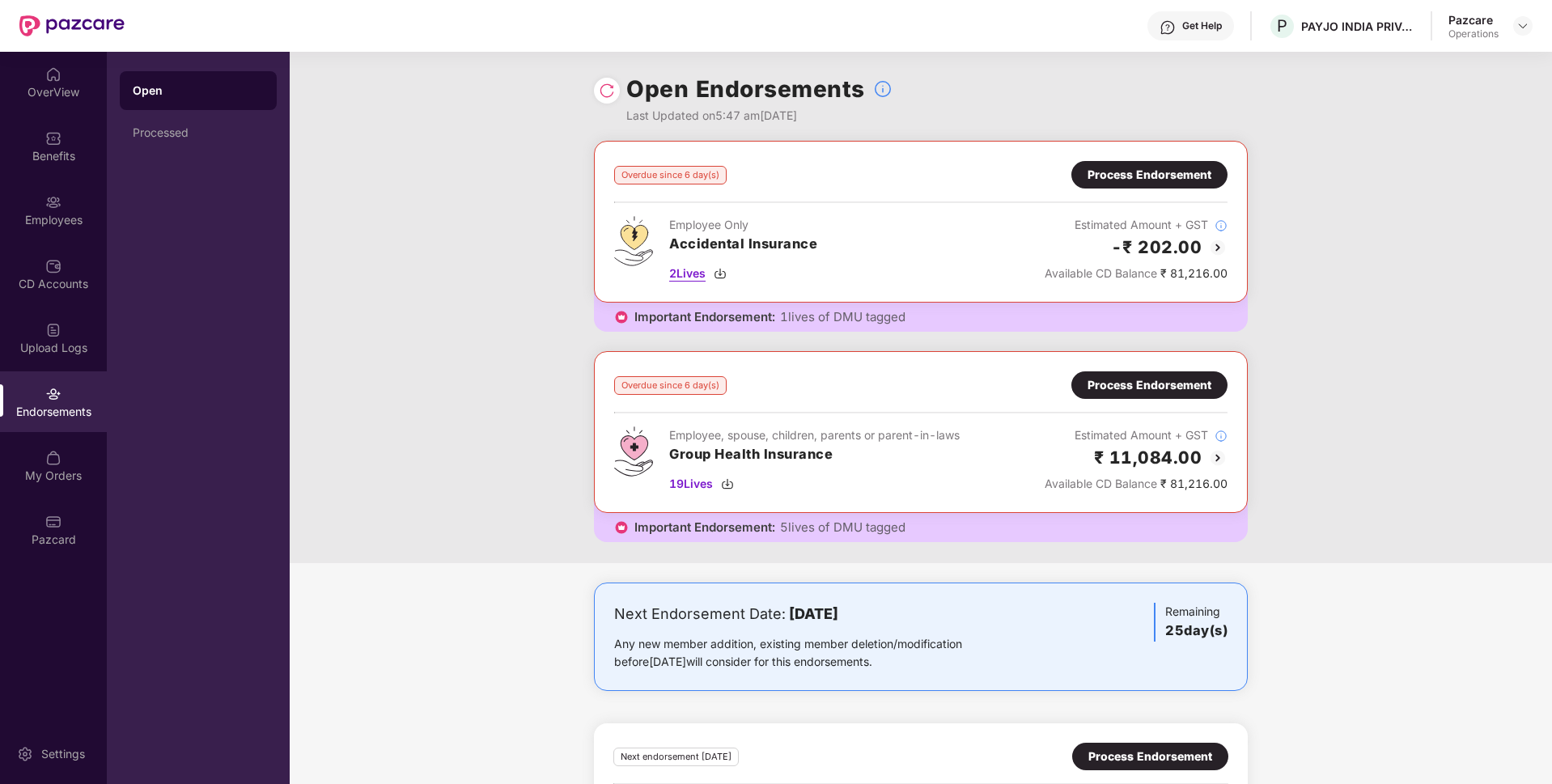
click at [675, 275] on span "2 Lives" at bounding box center [687, 273] width 36 height 18
click at [1526, 9] on div "Get Help P PAYJO INDIA PRIVATE LIMITED Pazcare Operations" at bounding box center [828, 26] width 1408 height 51
click at [1526, 27] on img at bounding box center [1522, 26] width 13 height 13
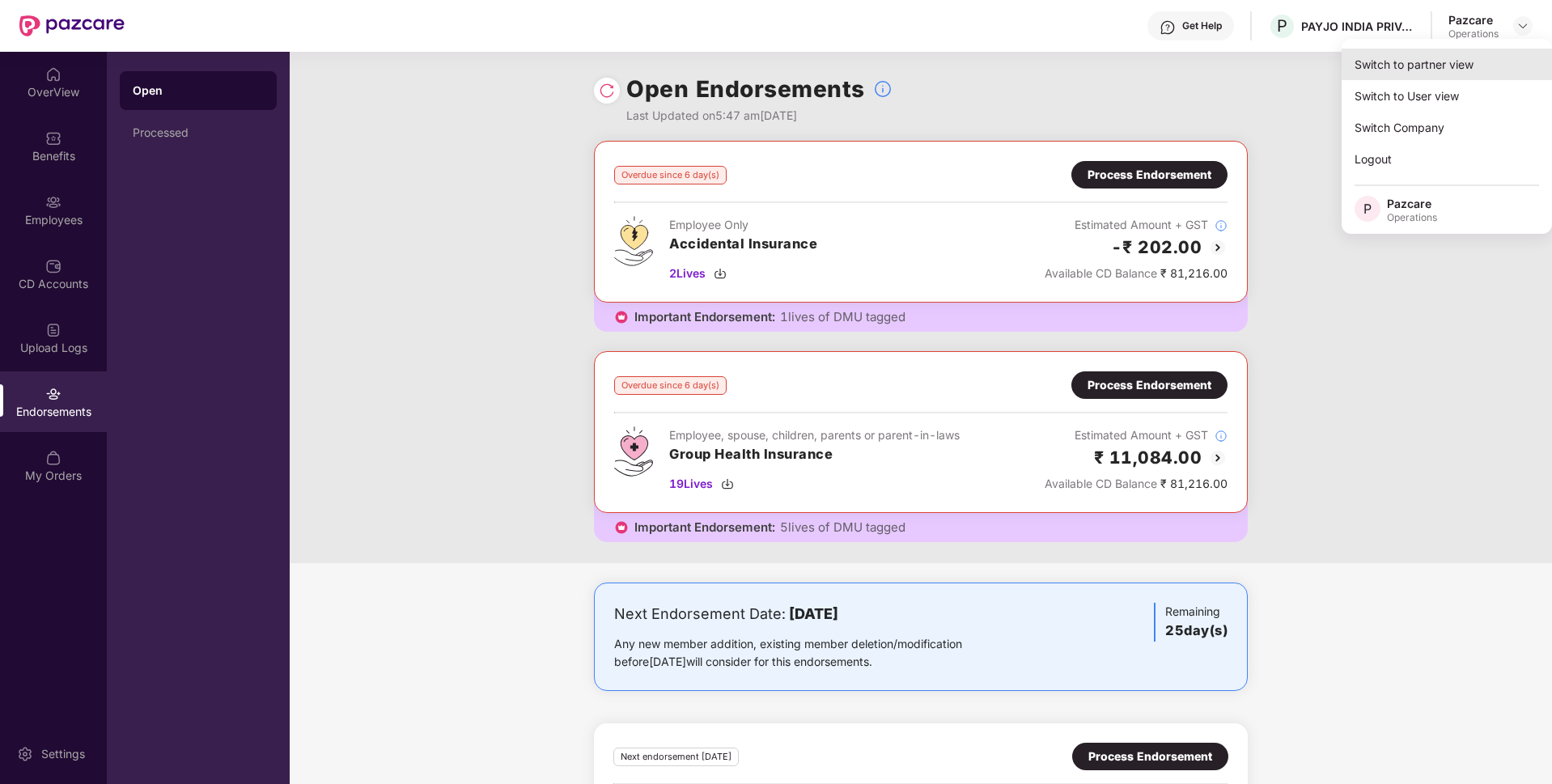
click at [1410, 66] on div "Switch to partner view" at bounding box center [1446, 64] width 210 height 32
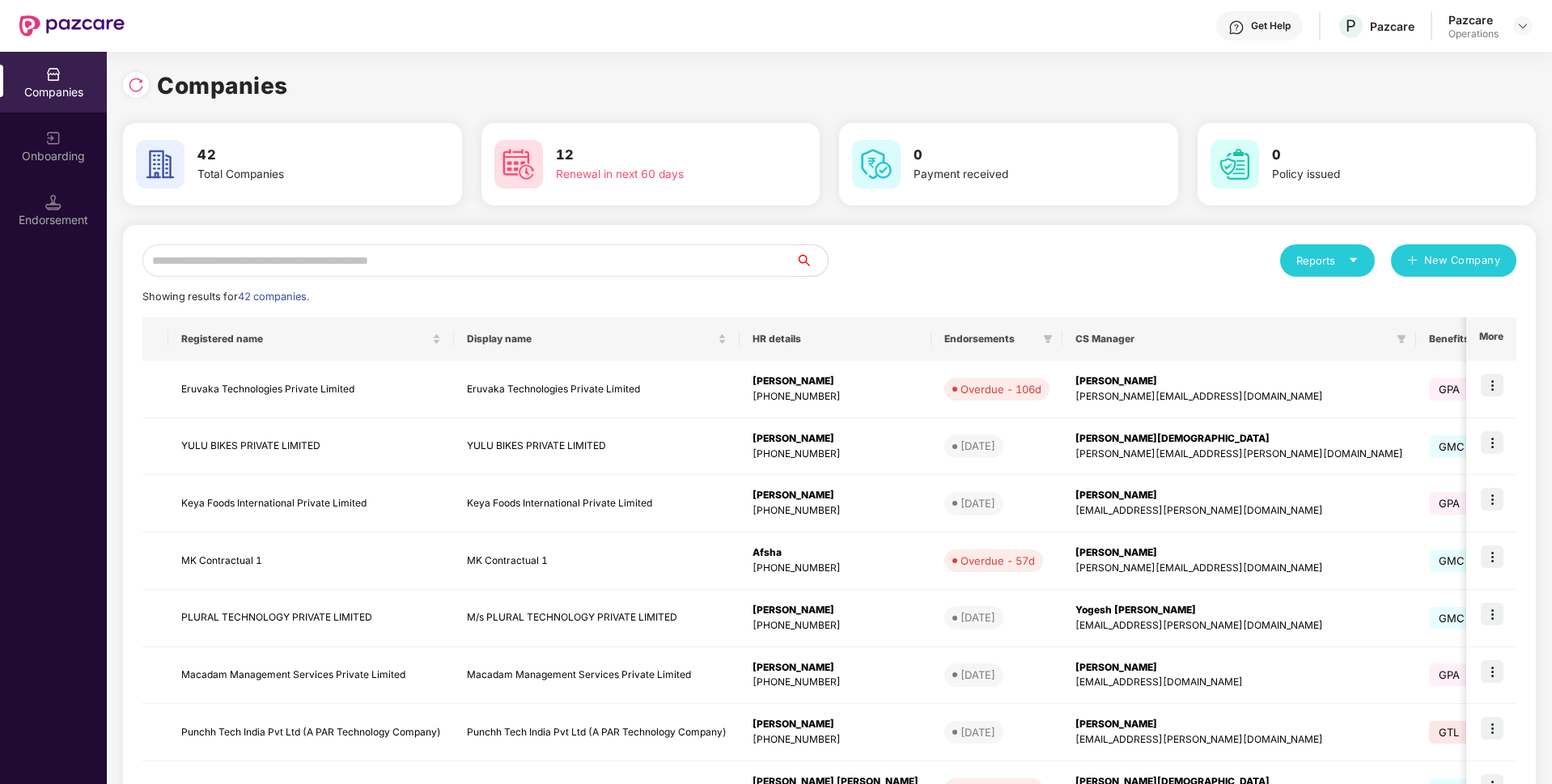
click at [496, 274] on input "text" at bounding box center [468, 261] width 653 height 33
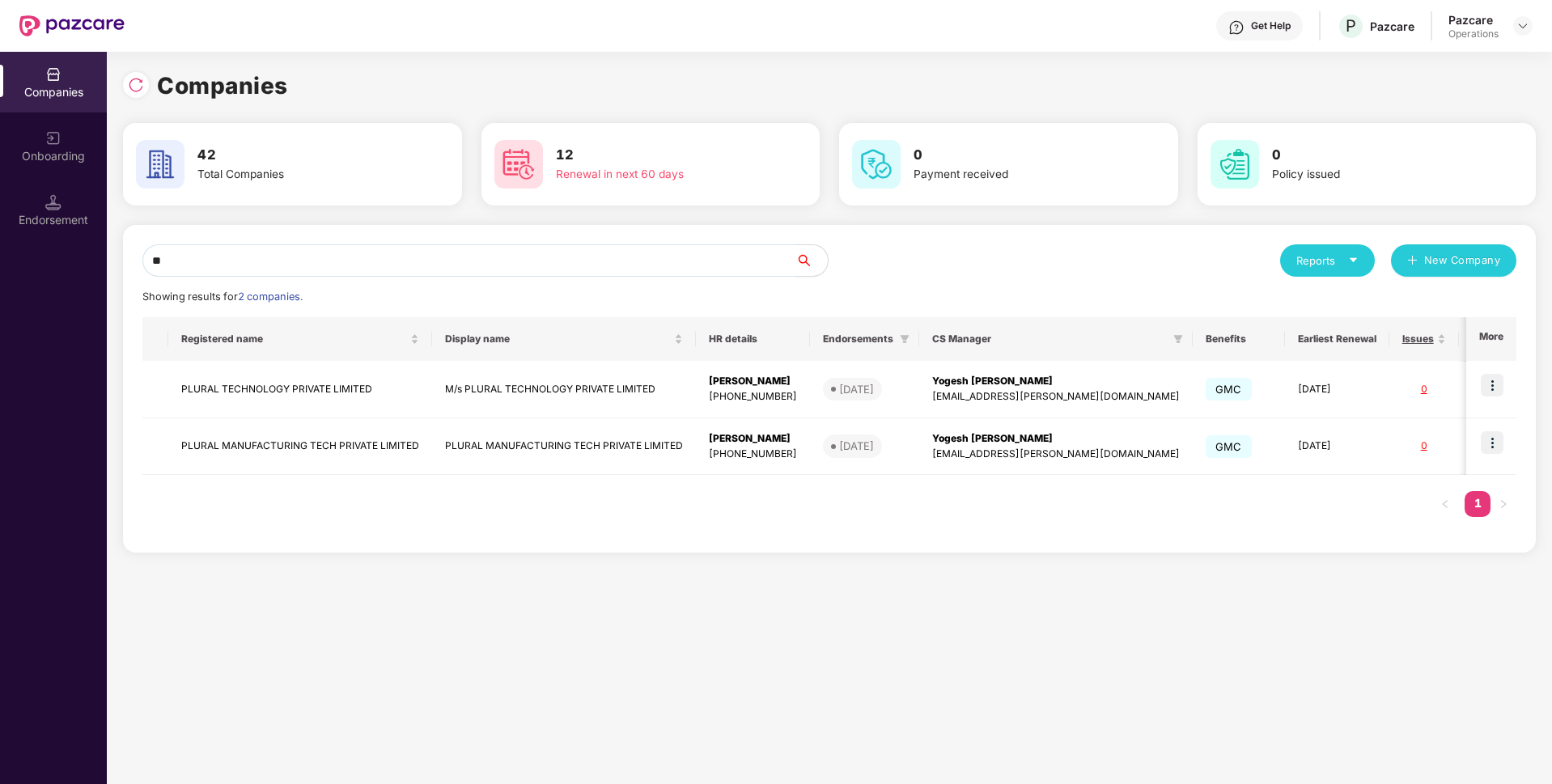
type input "*"
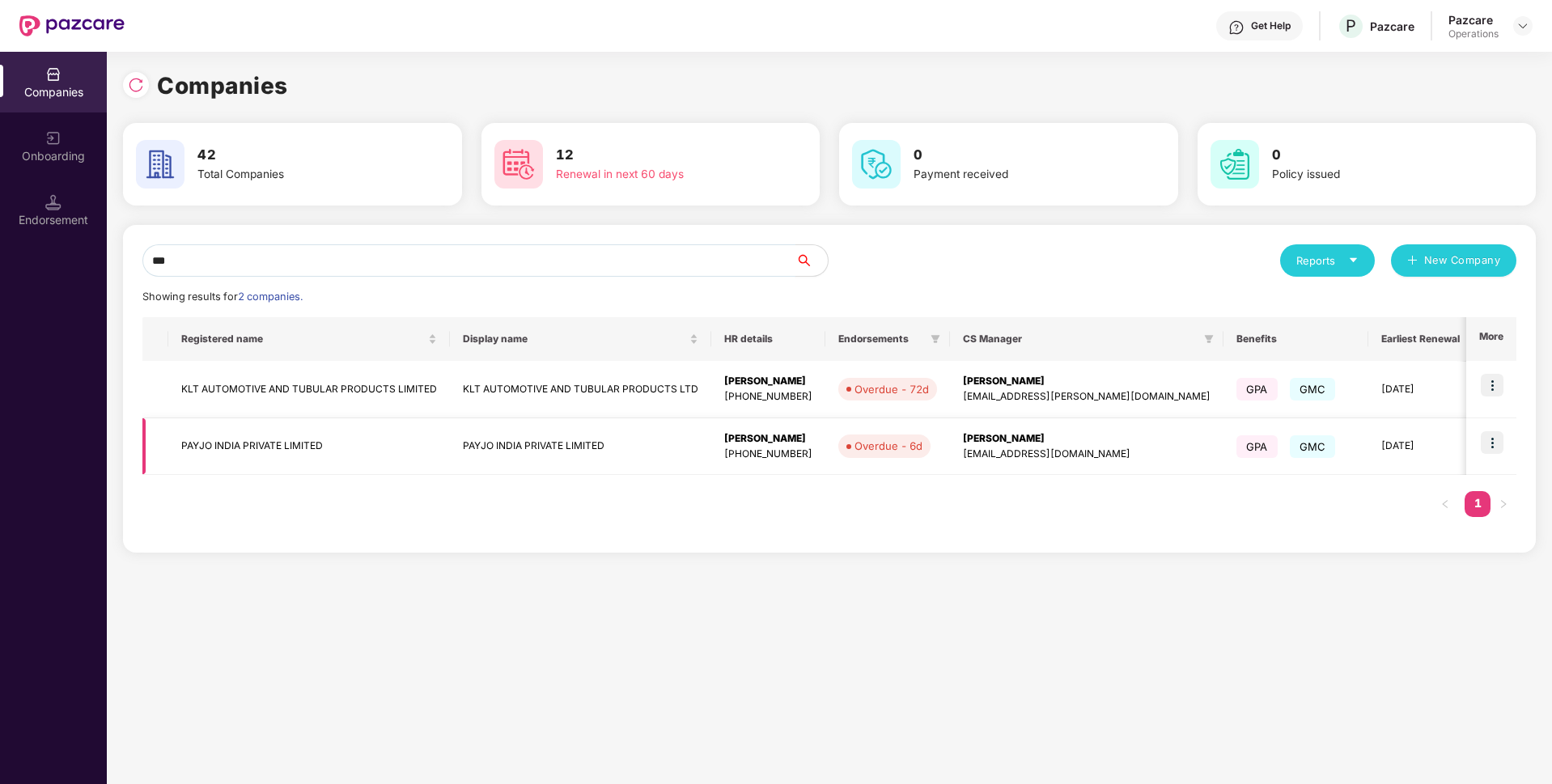
type input "***"
click at [1489, 442] on img at bounding box center [1492, 443] width 22 height 22
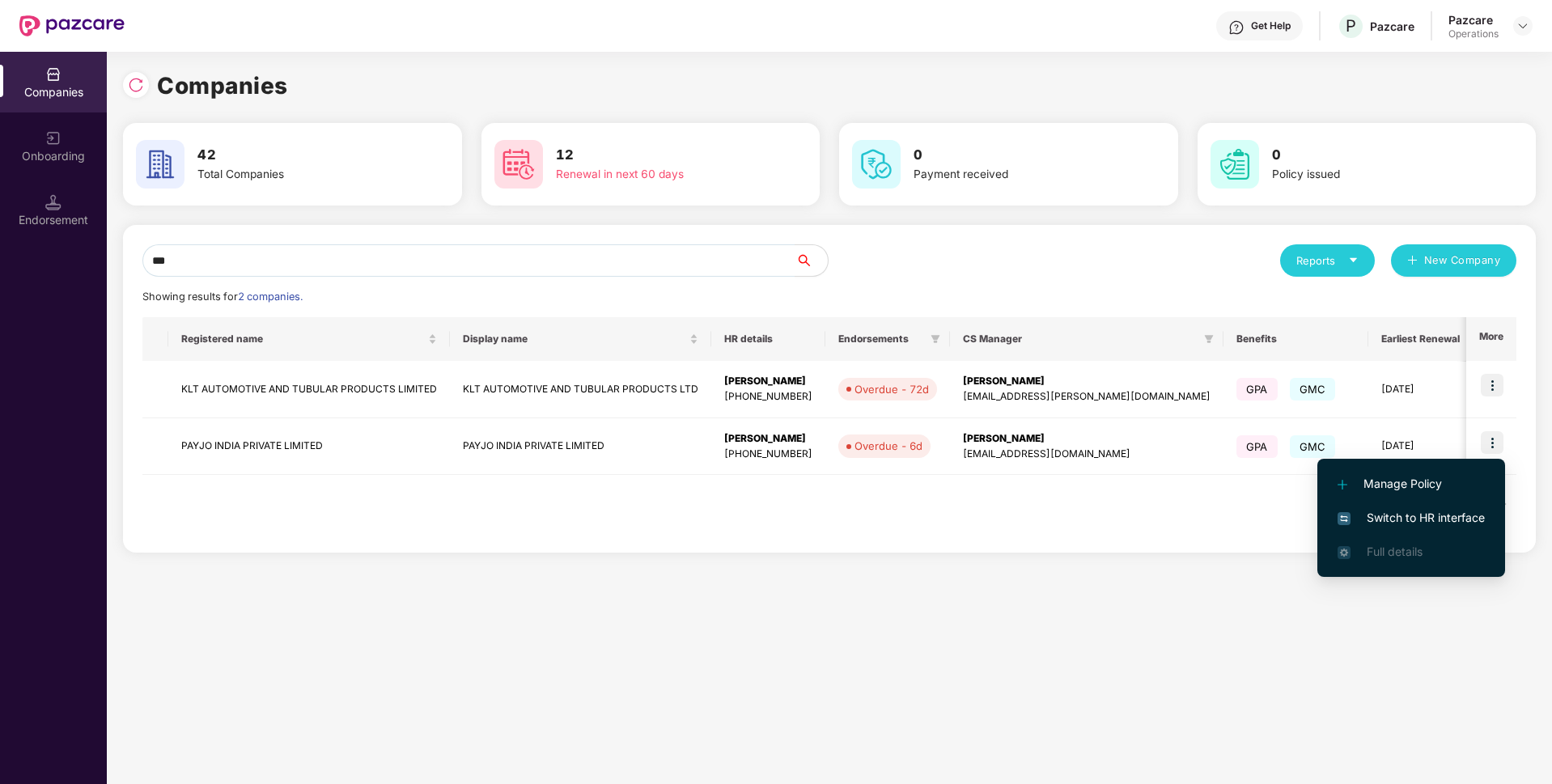
click at [1382, 510] on span "Switch to HR interface" at bounding box center [1411, 517] width 148 height 18
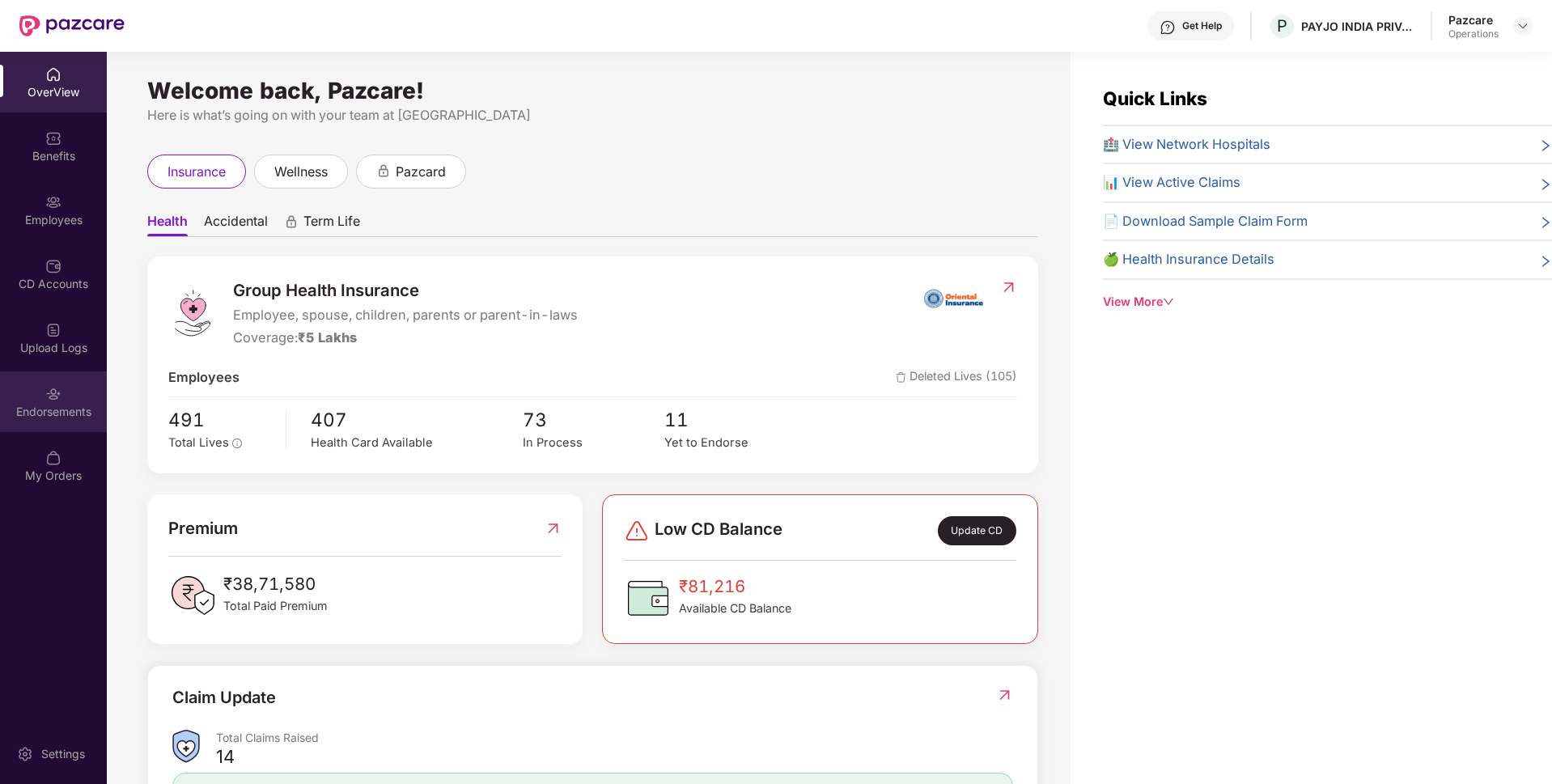
click at [79, 374] on div "Endorsements" at bounding box center [53, 401] width 106 height 61
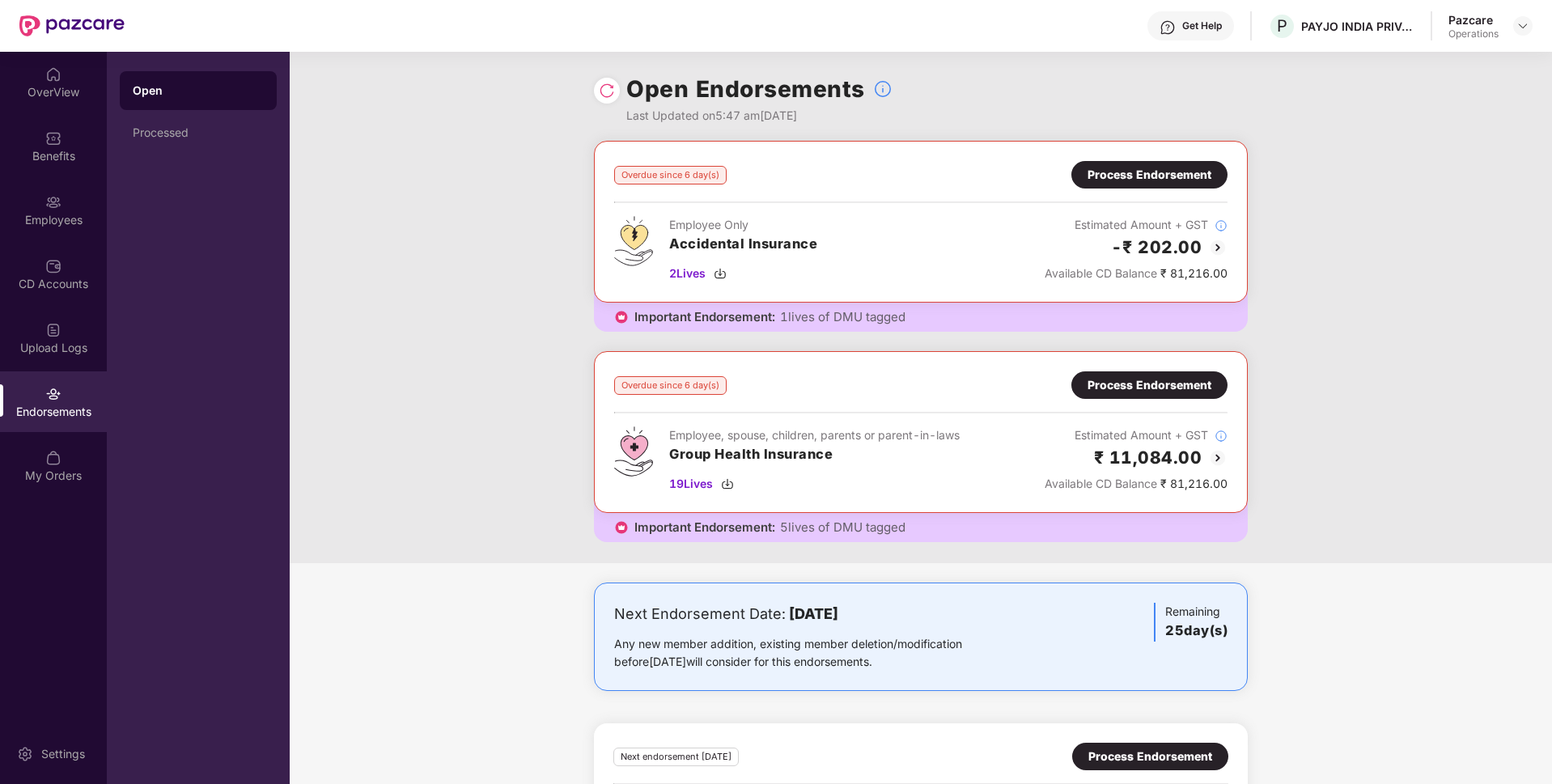
click at [1160, 186] on div "Process Endorsement" at bounding box center [1150, 175] width 156 height 27
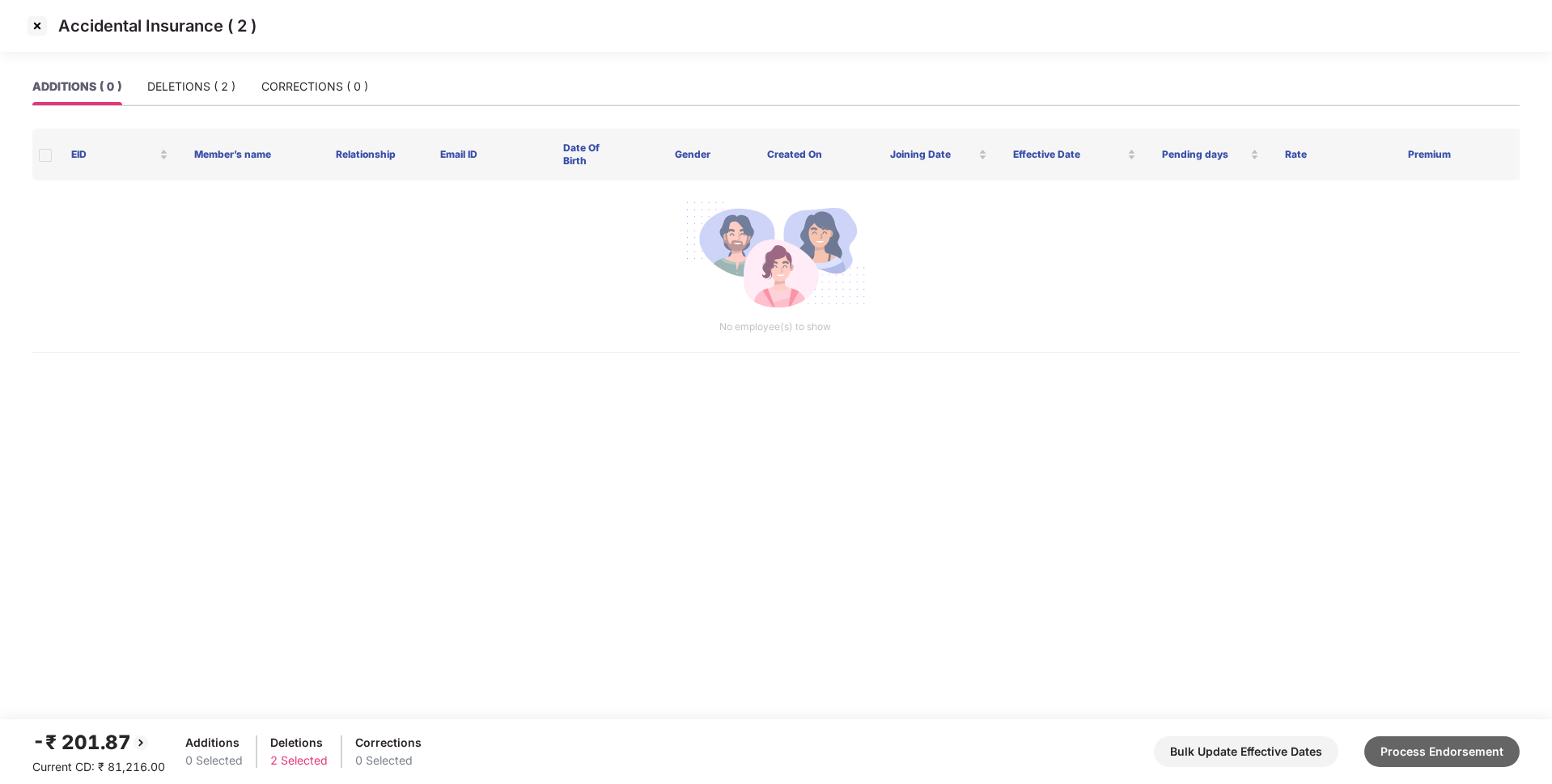
click at [1454, 764] on button "Process Endorsement" at bounding box center [1441, 751] width 155 height 31
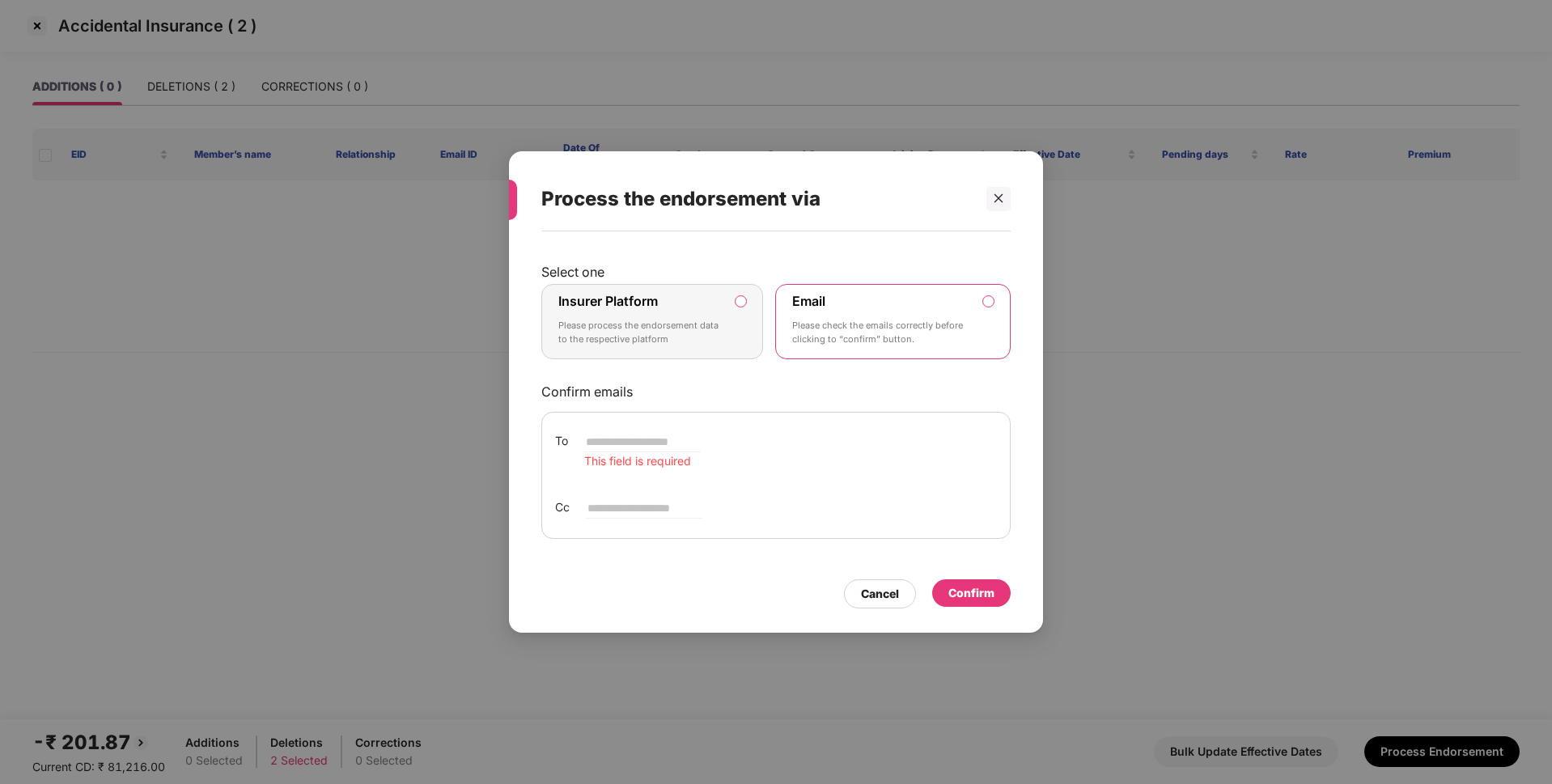
click at [685, 343] on p "Please process the endorsement data to the respective platform" at bounding box center [641, 333] width 165 height 28
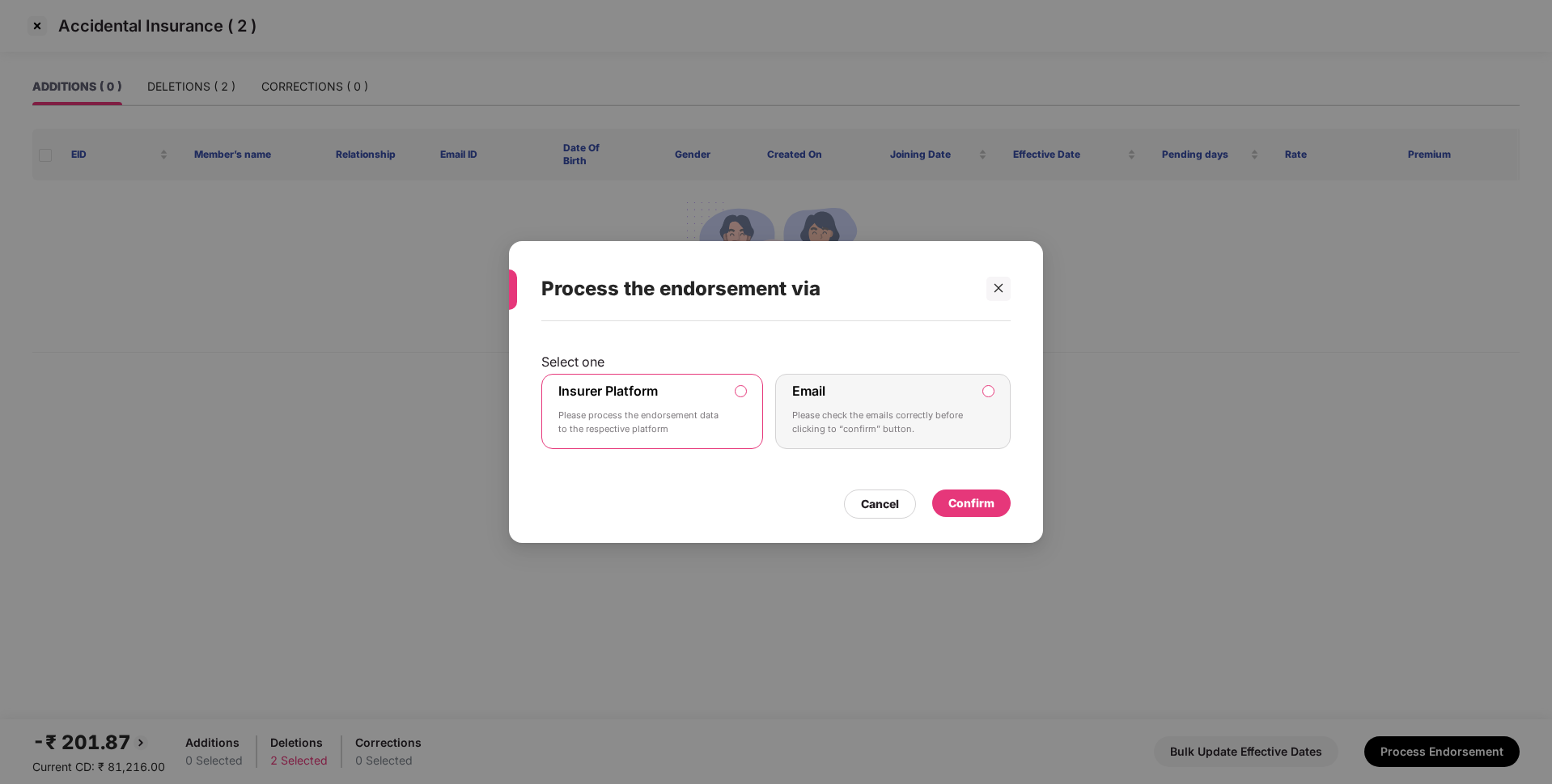
click at [966, 502] on div "Confirm" at bounding box center [971, 503] width 46 height 18
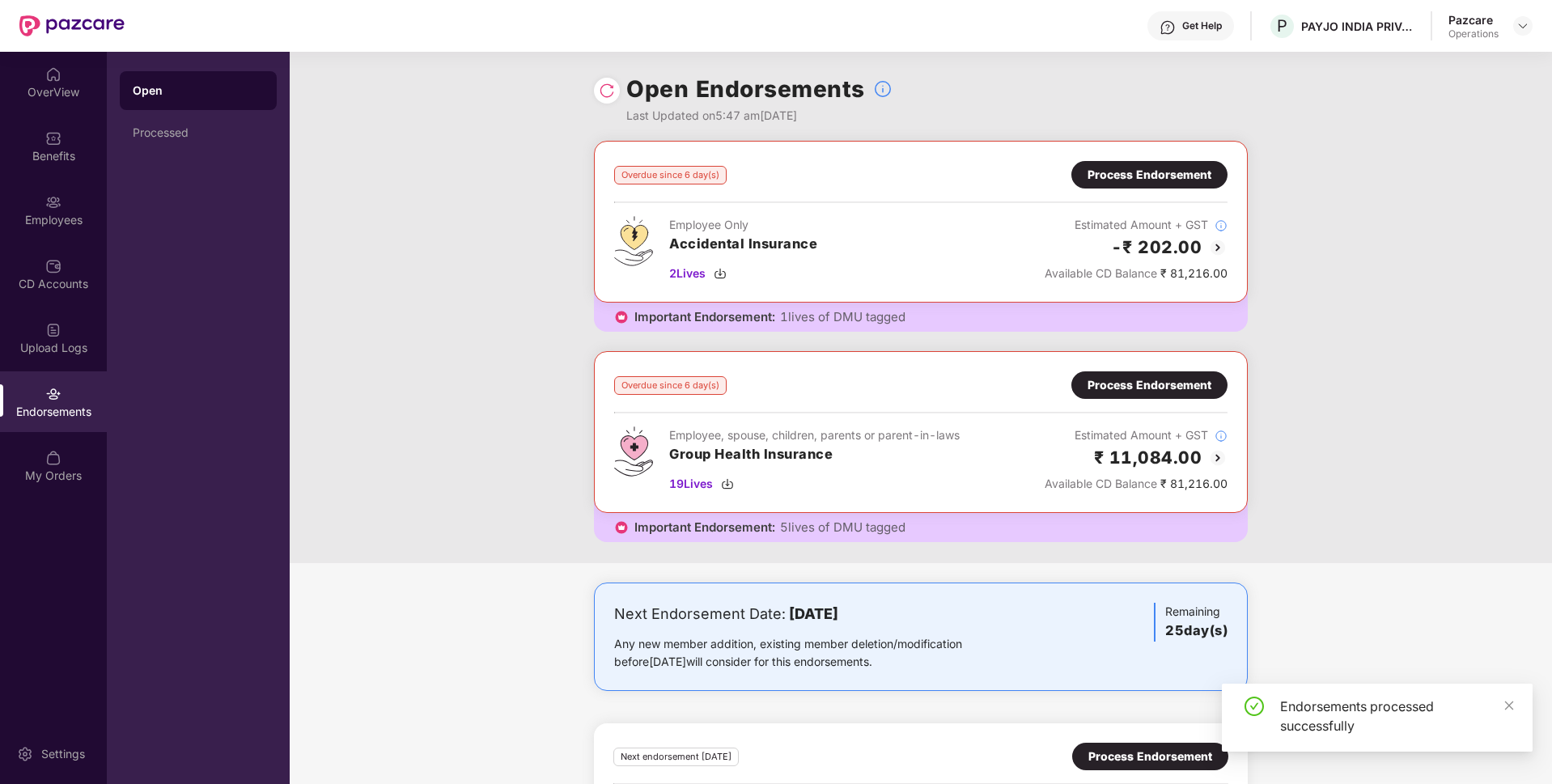
click at [617, 93] on div at bounding box center [607, 91] width 26 height 26
click at [606, 91] on img at bounding box center [607, 90] width 16 height 16
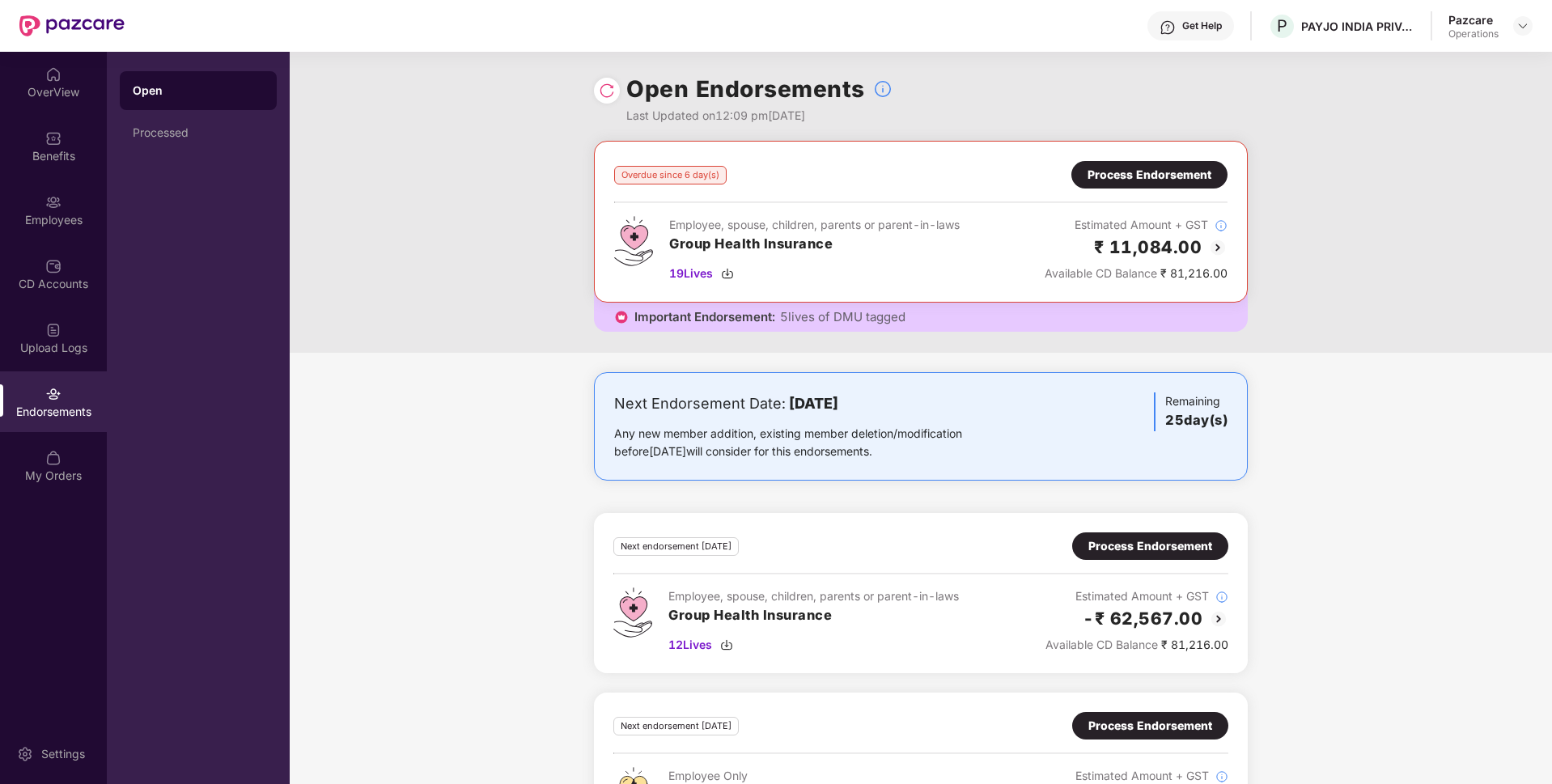
click at [1157, 176] on div "Process Endorsement" at bounding box center [1149, 174] width 124 height 18
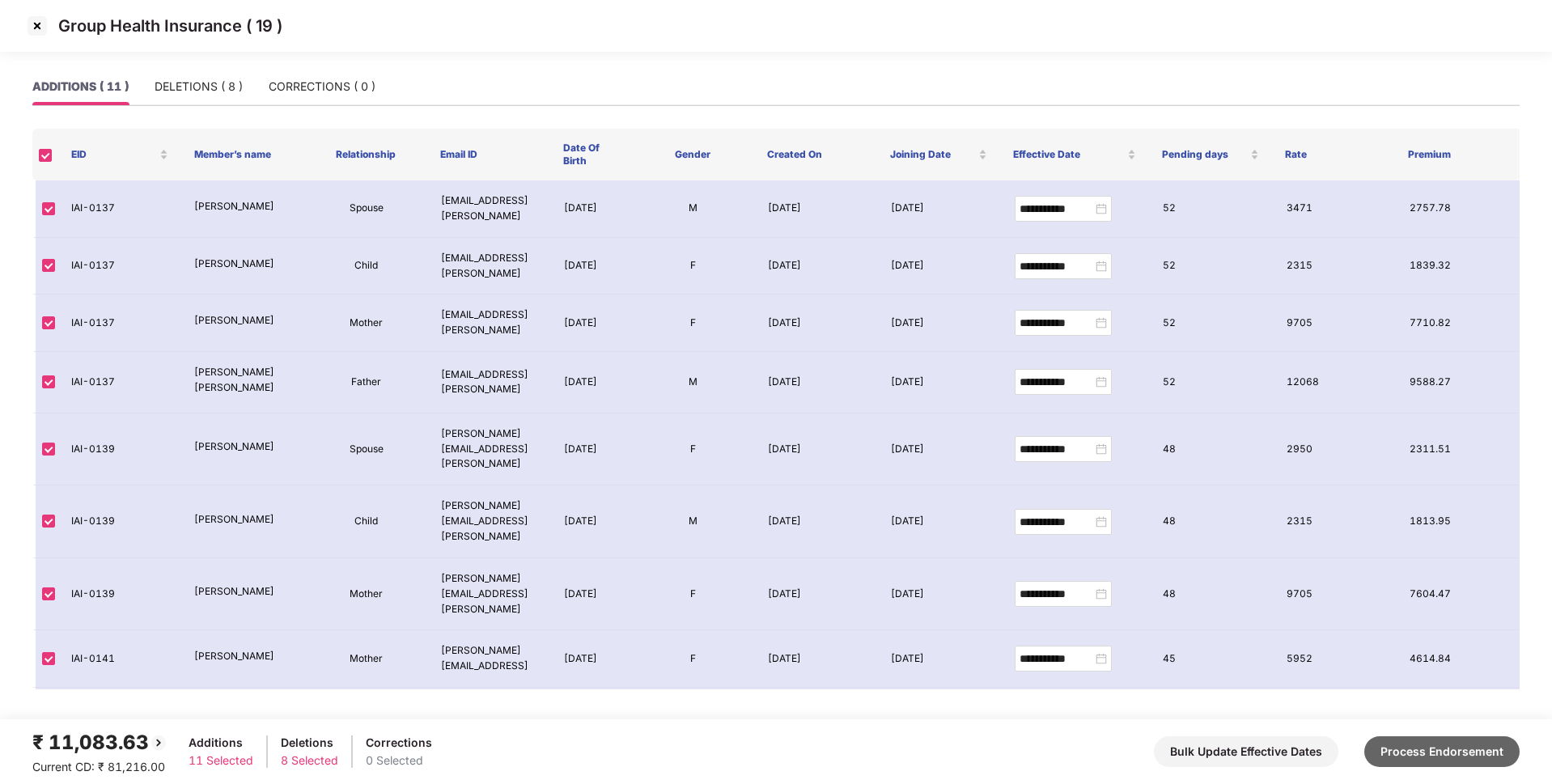
click at [1404, 739] on button "Process Endorsement" at bounding box center [1441, 751] width 155 height 31
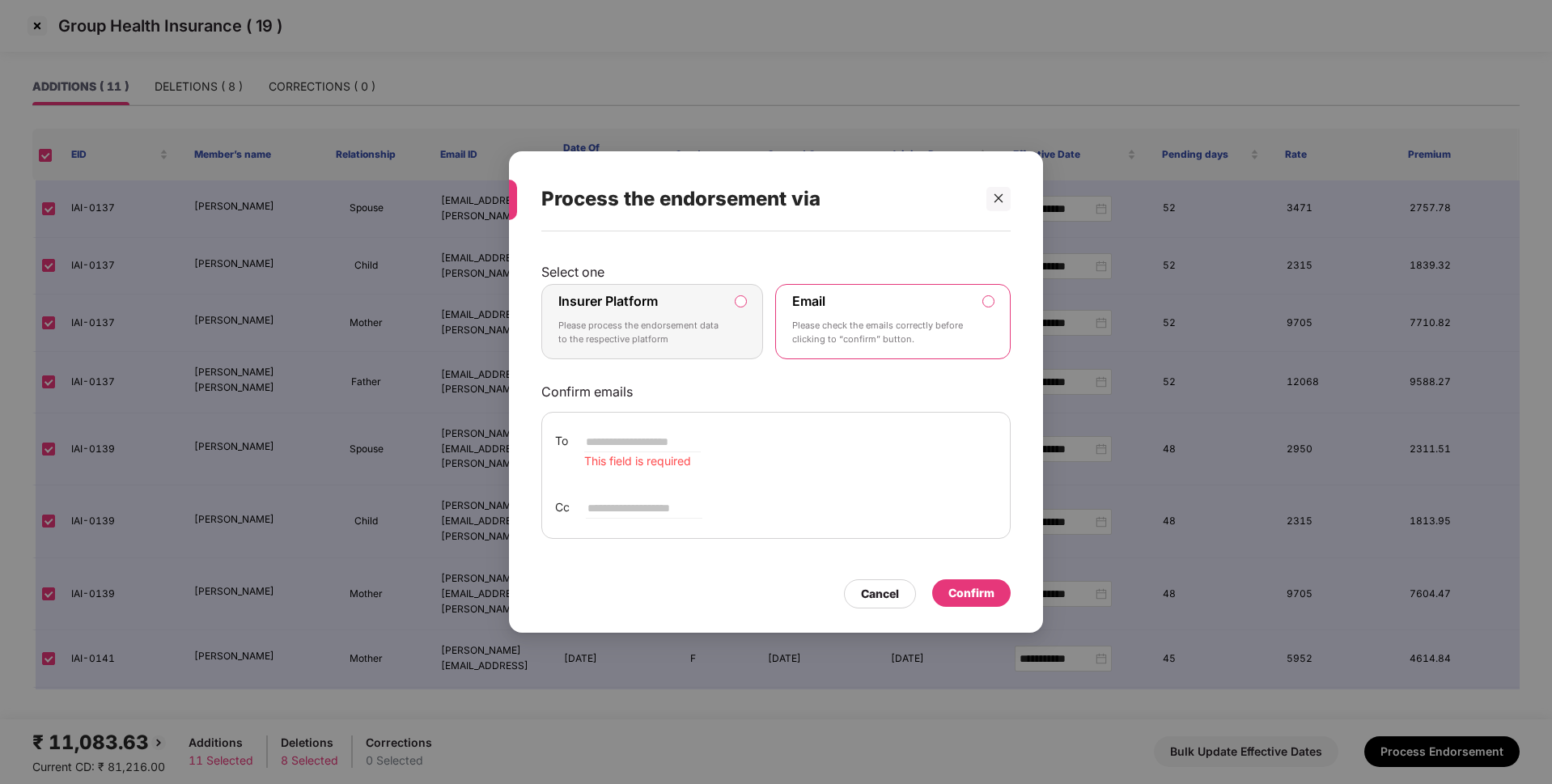
click at [715, 329] on p "Please process the endorsement data to the respective platform" at bounding box center [641, 333] width 165 height 28
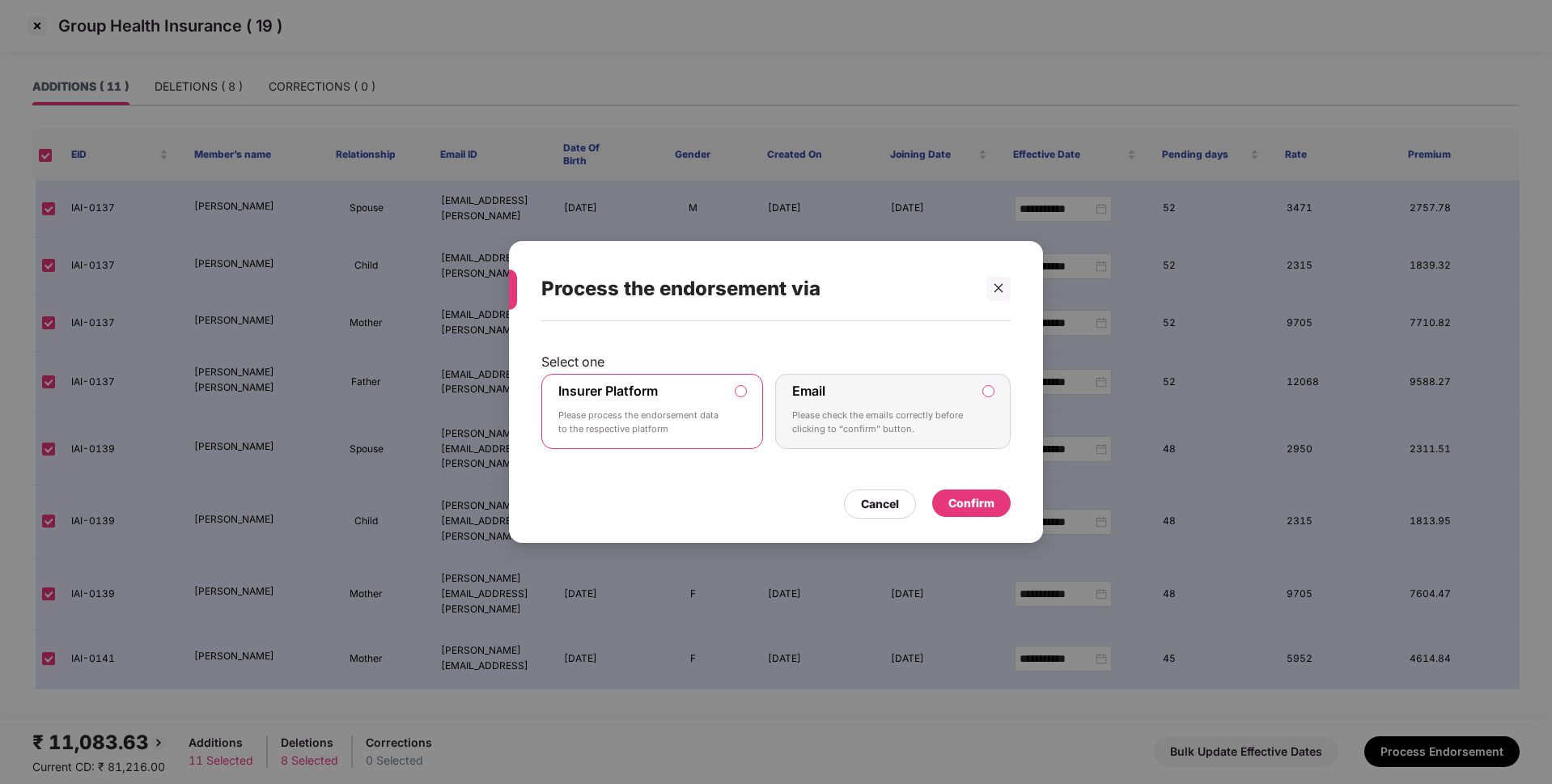
click at [965, 497] on div "Confirm" at bounding box center [971, 503] width 46 height 18
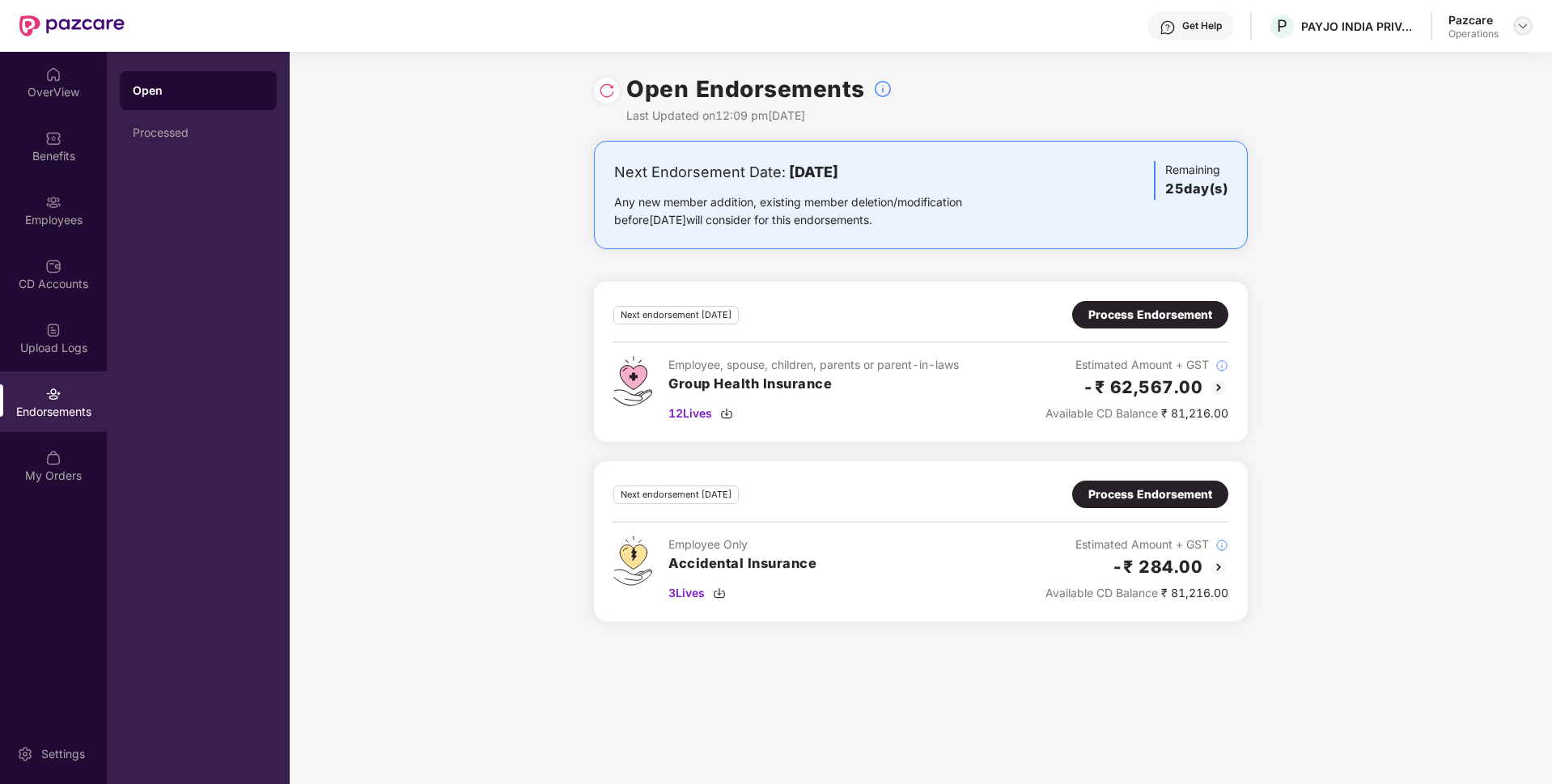
click at [1525, 29] on img at bounding box center [1522, 26] width 13 height 13
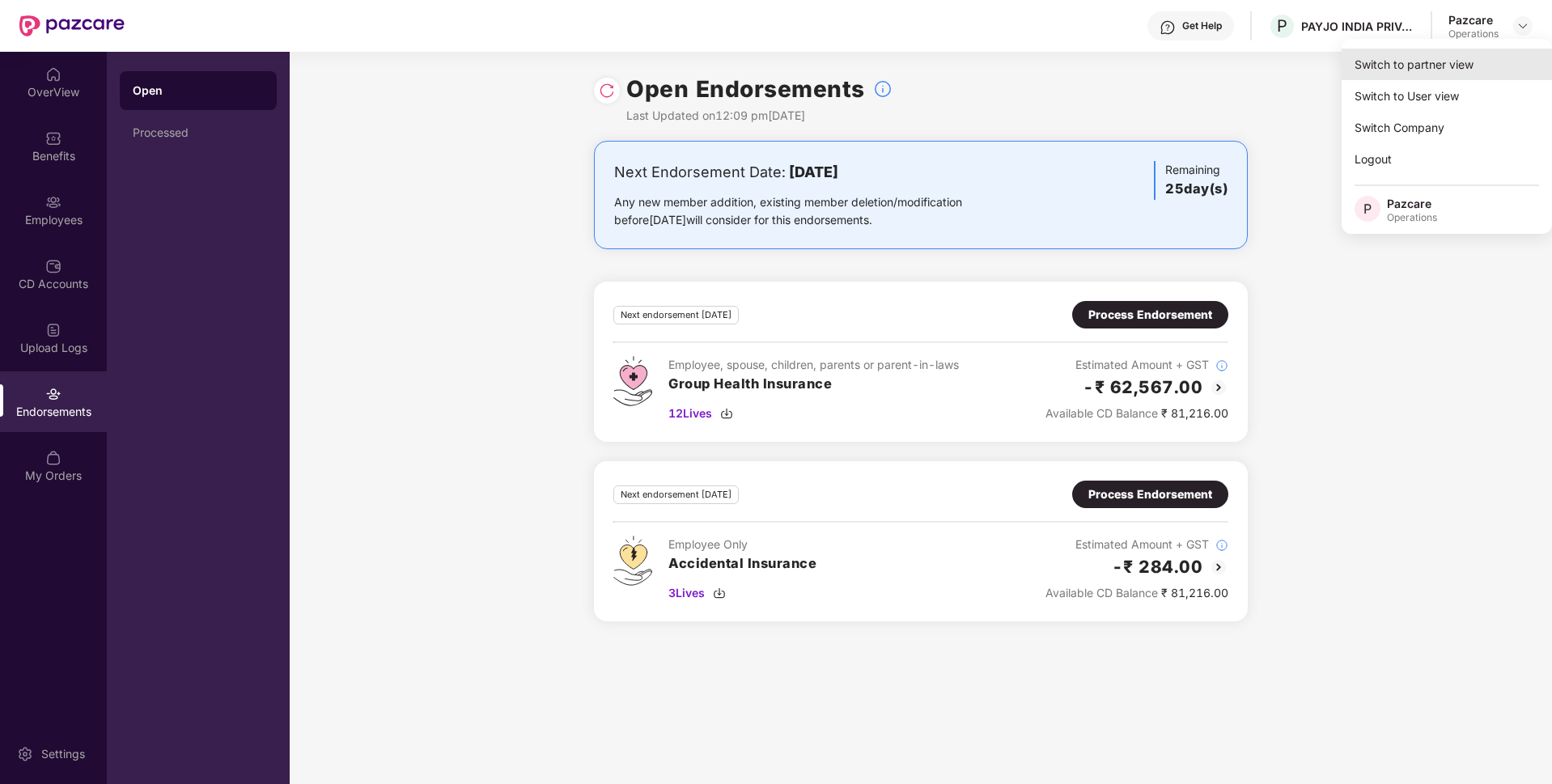
click at [1440, 55] on div "Switch to partner view" at bounding box center [1446, 64] width 210 height 32
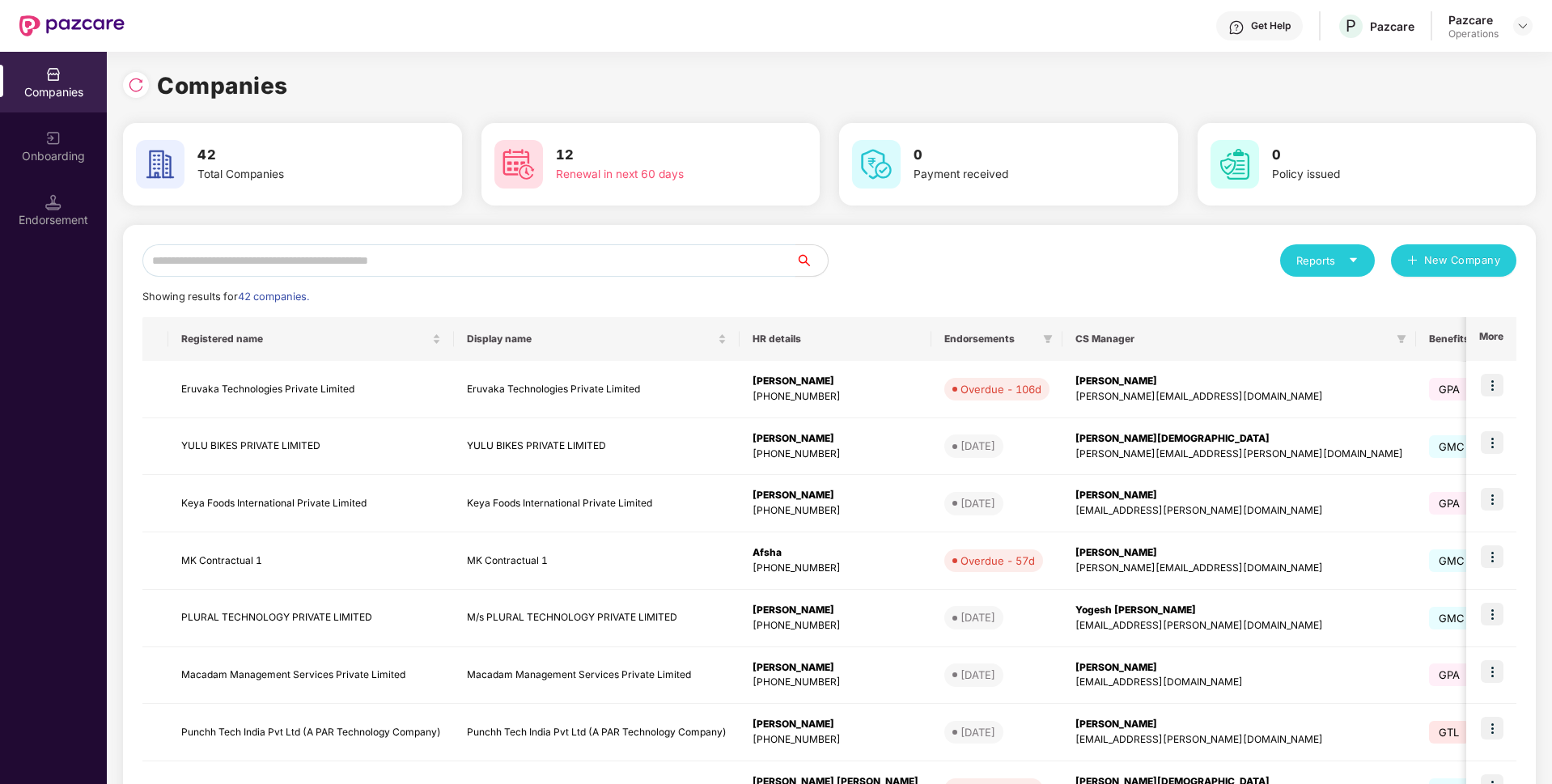
click at [499, 249] on input "text" at bounding box center [468, 261] width 653 height 33
paste input "**********"
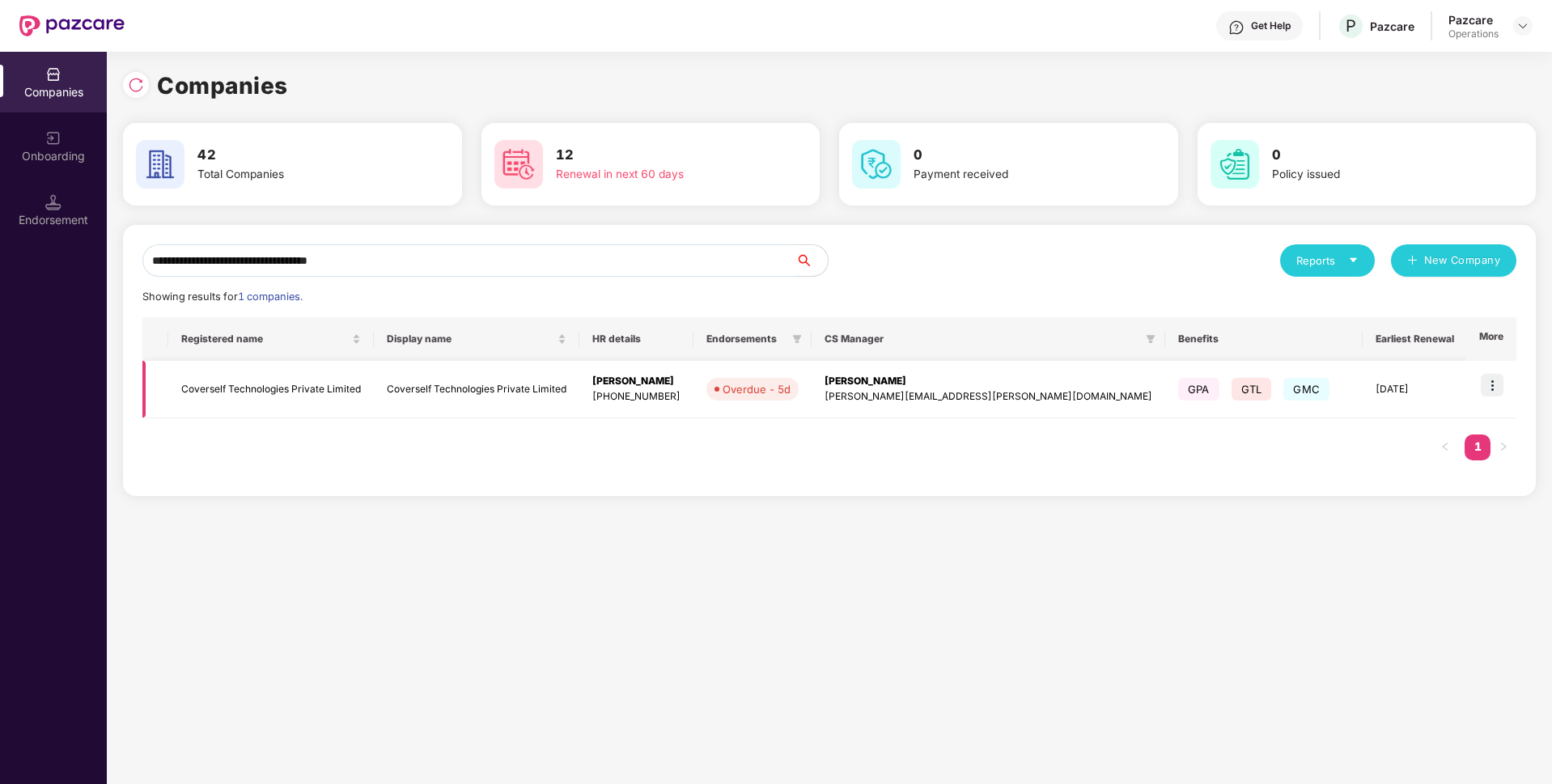
type input "**********"
click at [1498, 391] on img at bounding box center [1492, 385] width 22 height 22
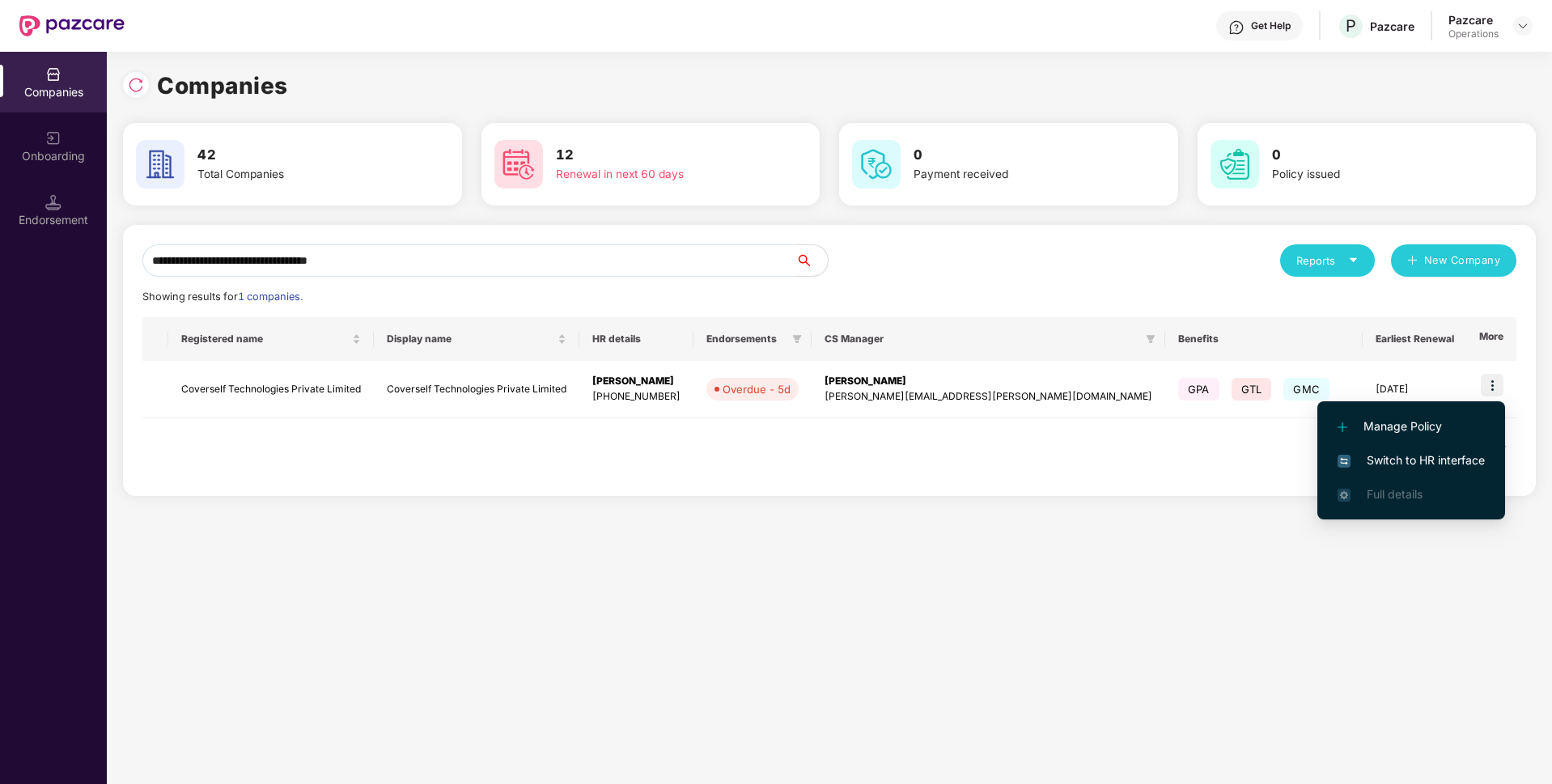
click at [1387, 454] on span "Switch to HR interface" at bounding box center [1411, 460] width 148 height 18
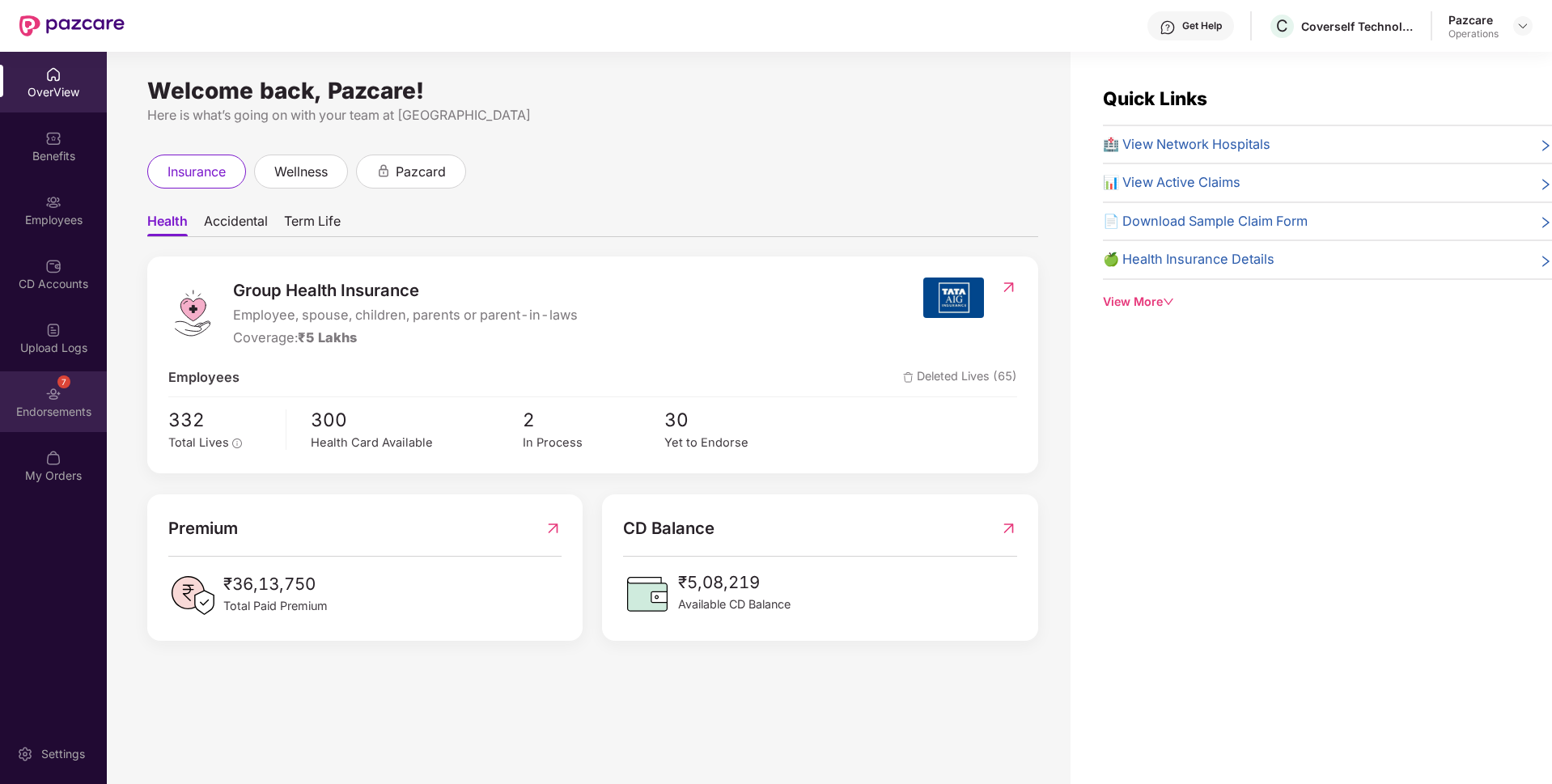
click at [79, 418] on div "Endorsements" at bounding box center [53, 412] width 106 height 16
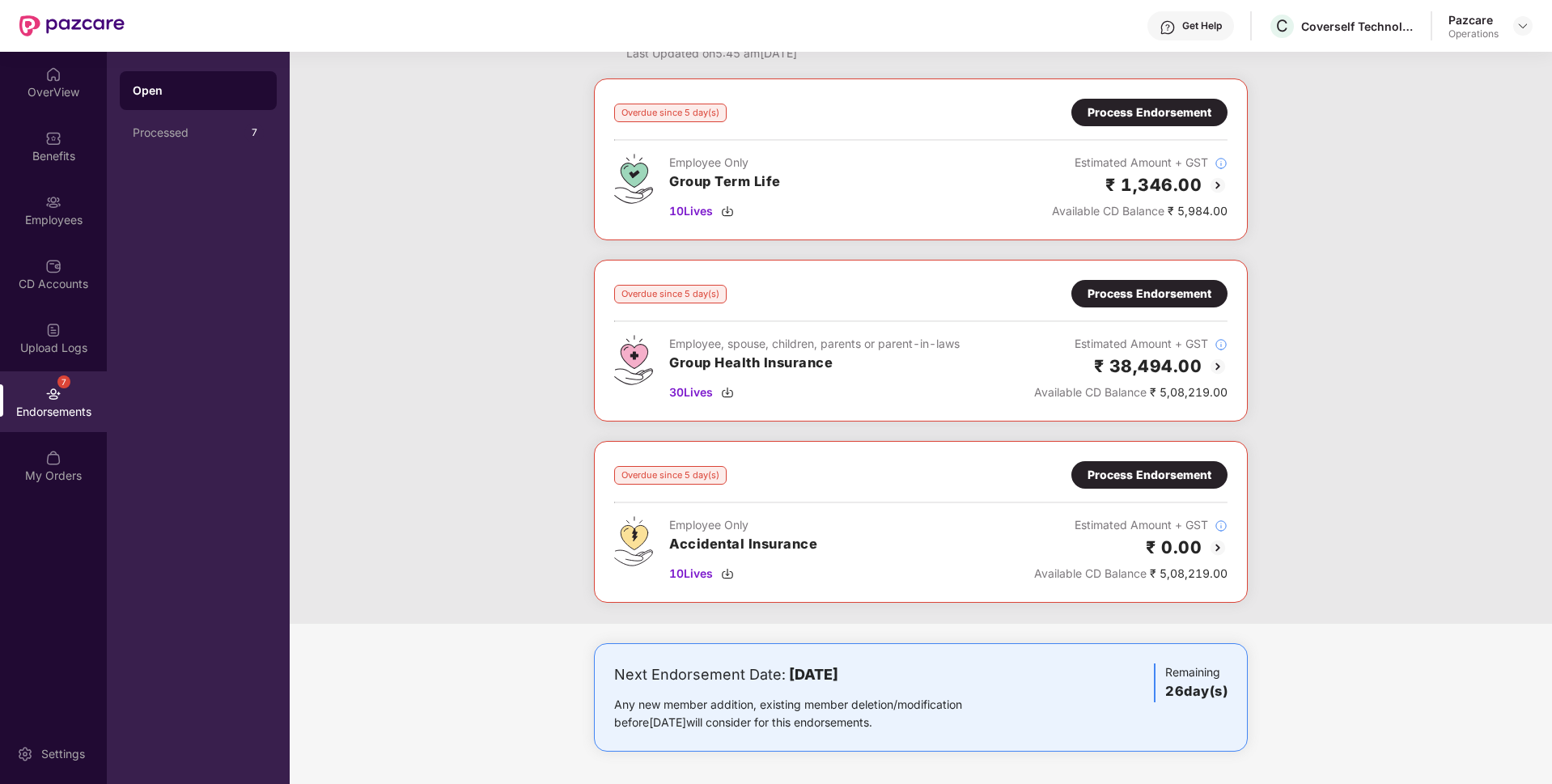
scroll to position [62, 0]
click at [693, 397] on span "30 Lives" at bounding box center [691, 393] width 44 height 18
click at [79, 214] on div "Employees" at bounding box center [53, 220] width 106 height 16
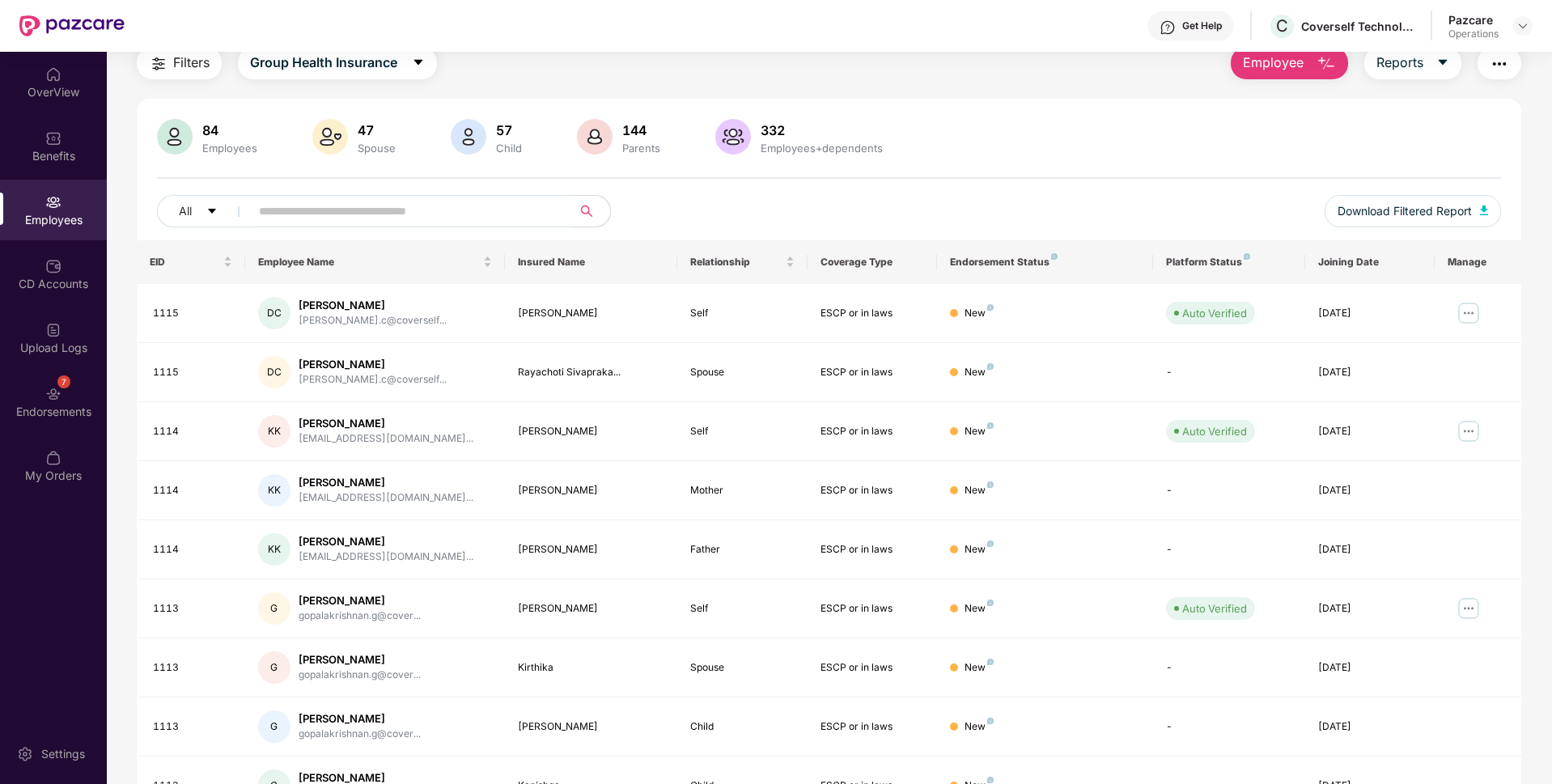
click at [289, 214] on input "text" at bounding box center [404, 211] width 291 height 24
paste input "****"
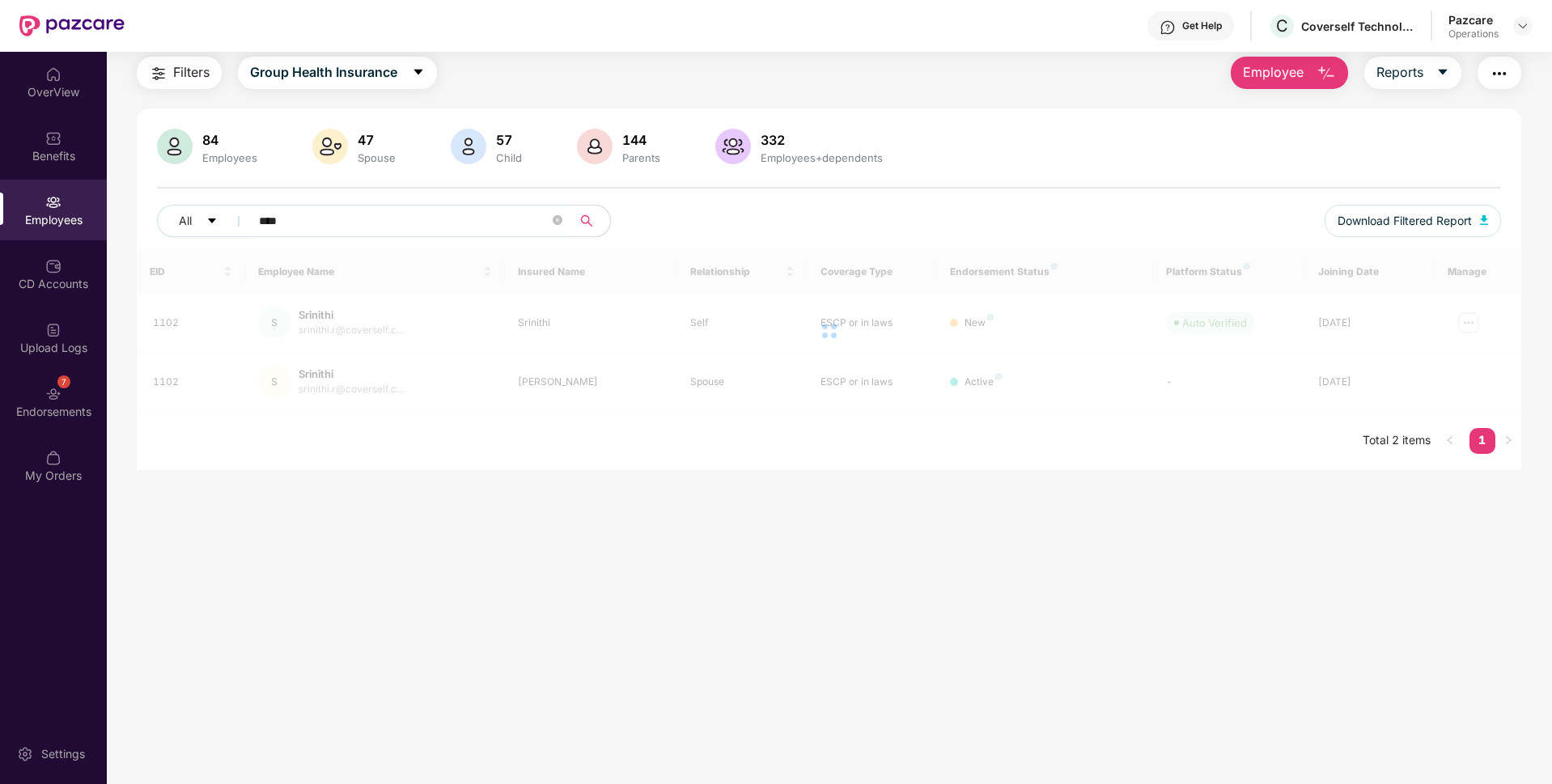
scroll to position [51, 0]
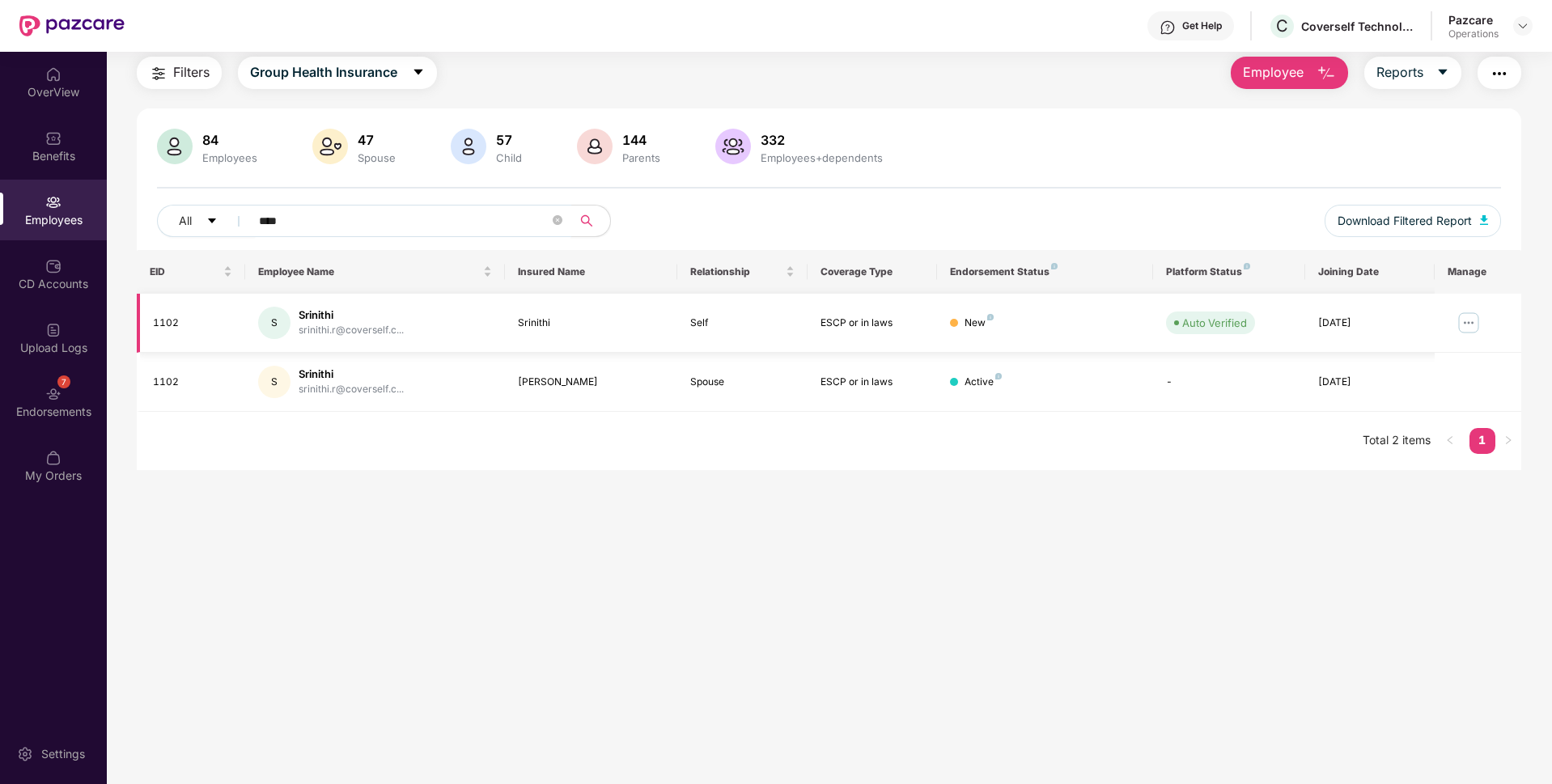
type input "****"
click at [1462, 319] on img at bounding box center [1468, 323] width 26 height 26
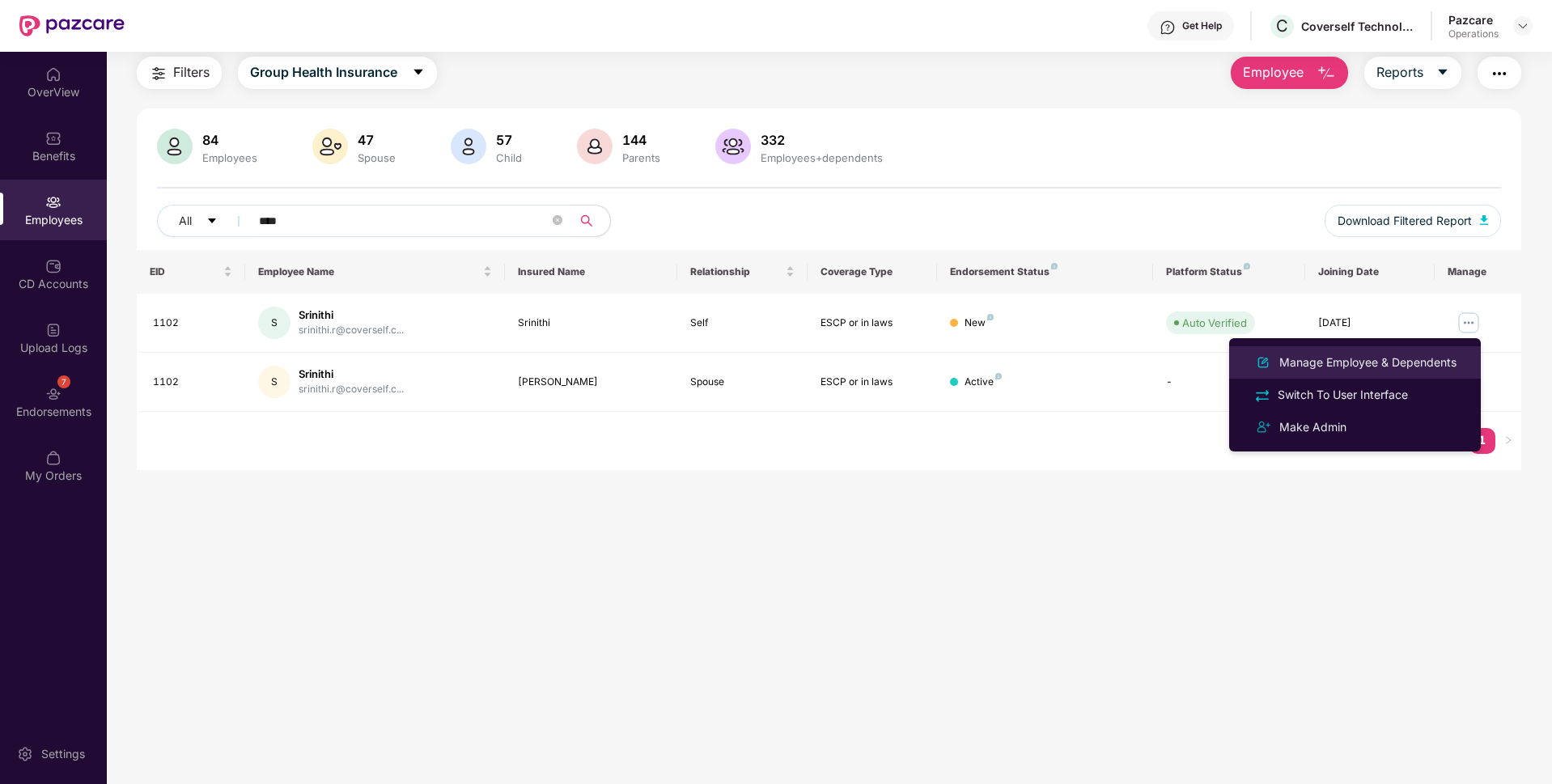
click at [1316, 355] on div "Manage Employee & Dependents" at bounding box center [1368, 362] width 184 height 18
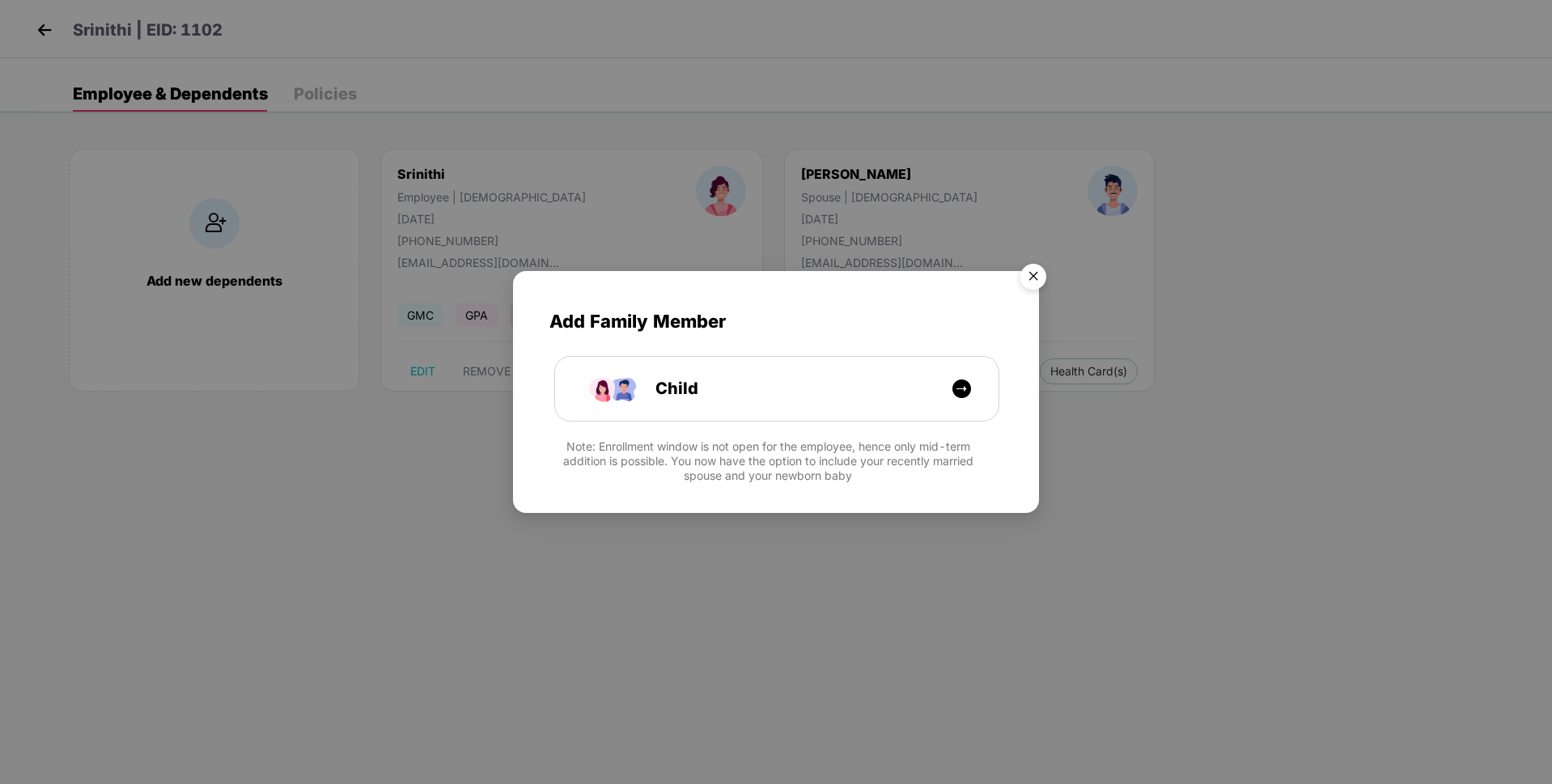
click at [1024, 277] on img "Close" at bounding box center [1033, 279] width 45 height 45
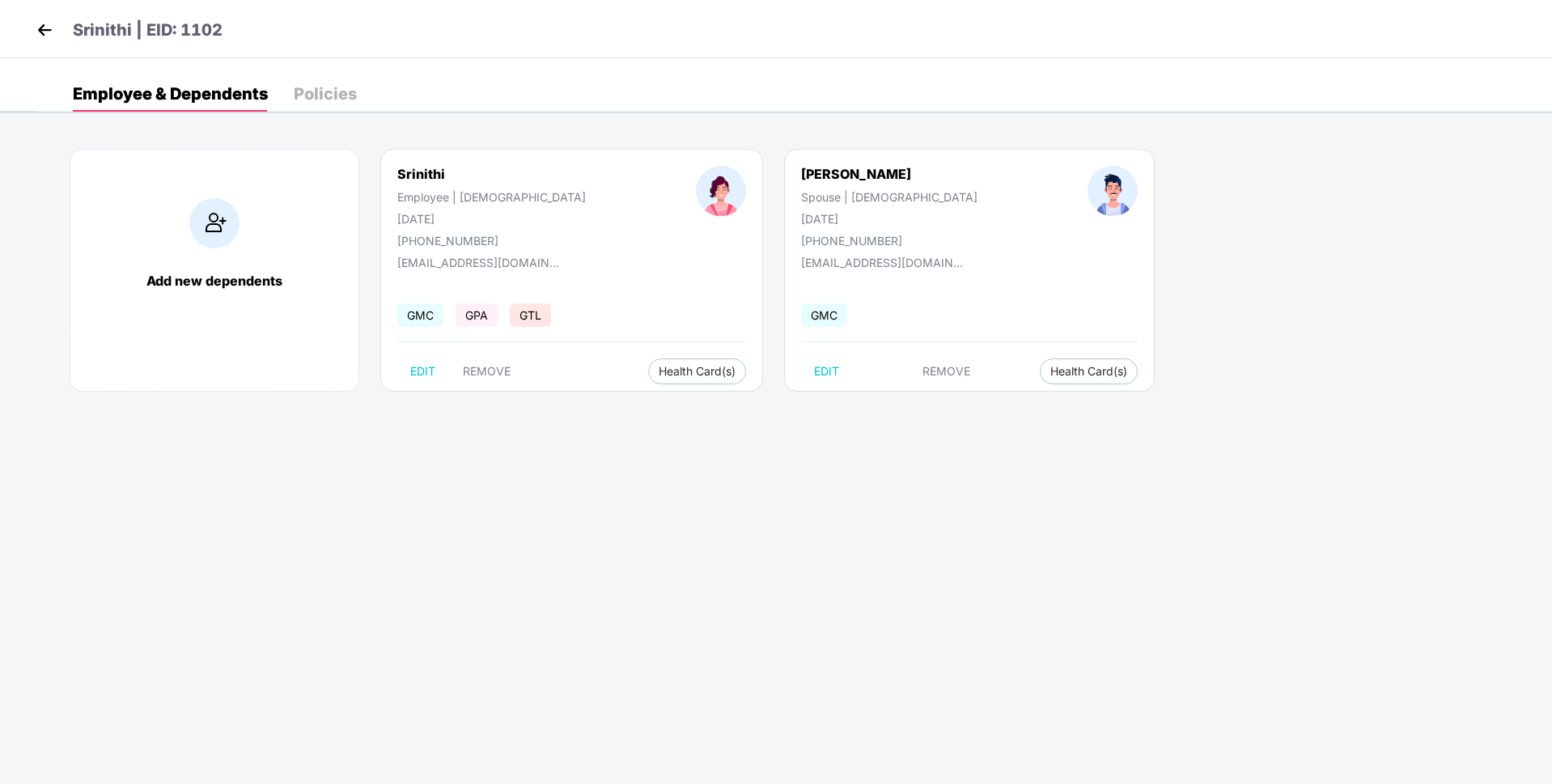
drag, startPoint x: 467, startPoint y: 222, endPoint x: 400, endPoint y: 216, distance: 67.3
click at [400, 216] on div "03 Oct 1996" at bounding box center [492, 219] width 189 height 14
copy div "03 Oct 1996"
click at [39, 20] on img at bounding box center [45, 30] width 24 height 24
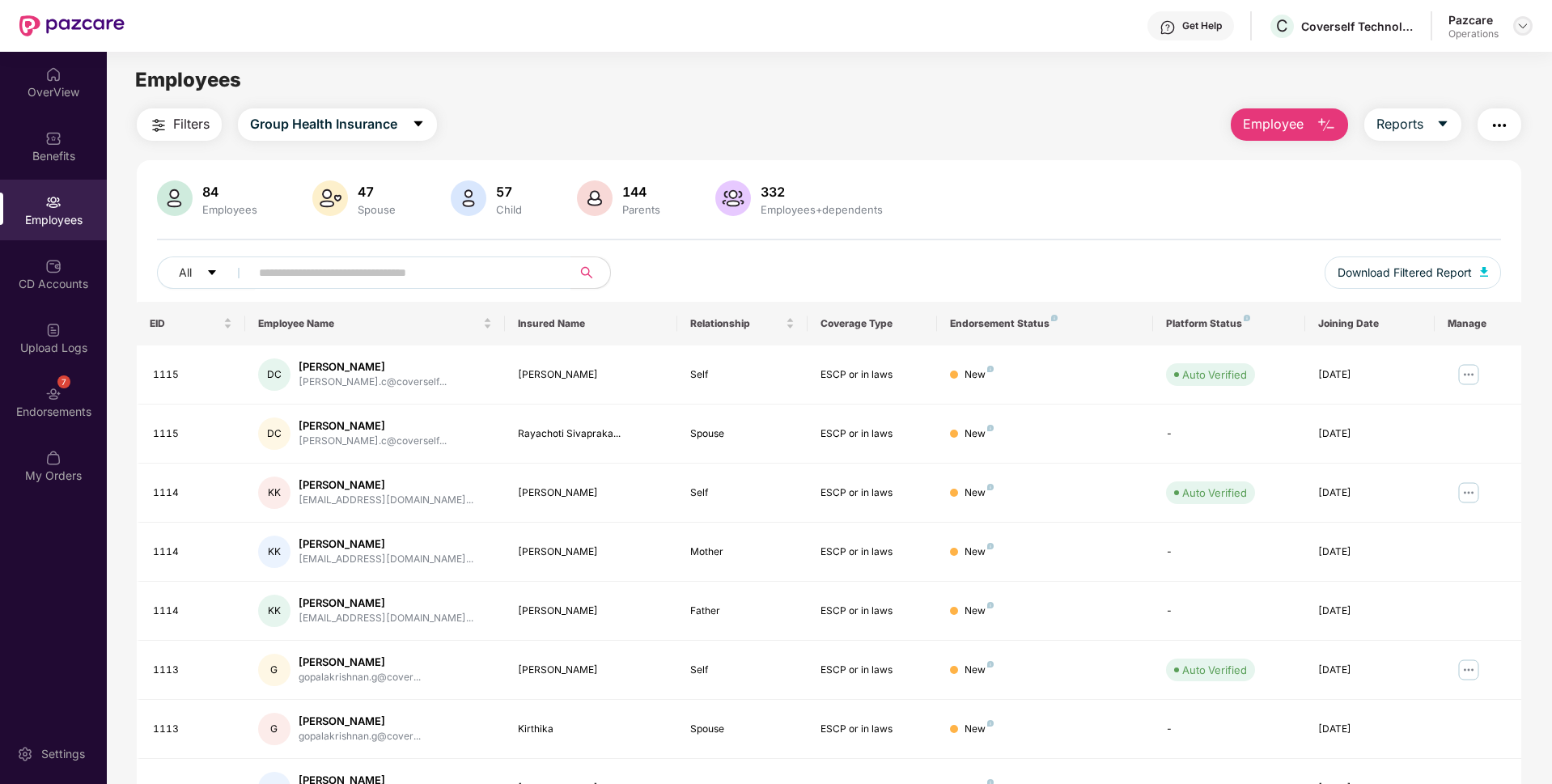
click at [1525, 33] on div at bounding box center [1522, 26] width 20 height 20
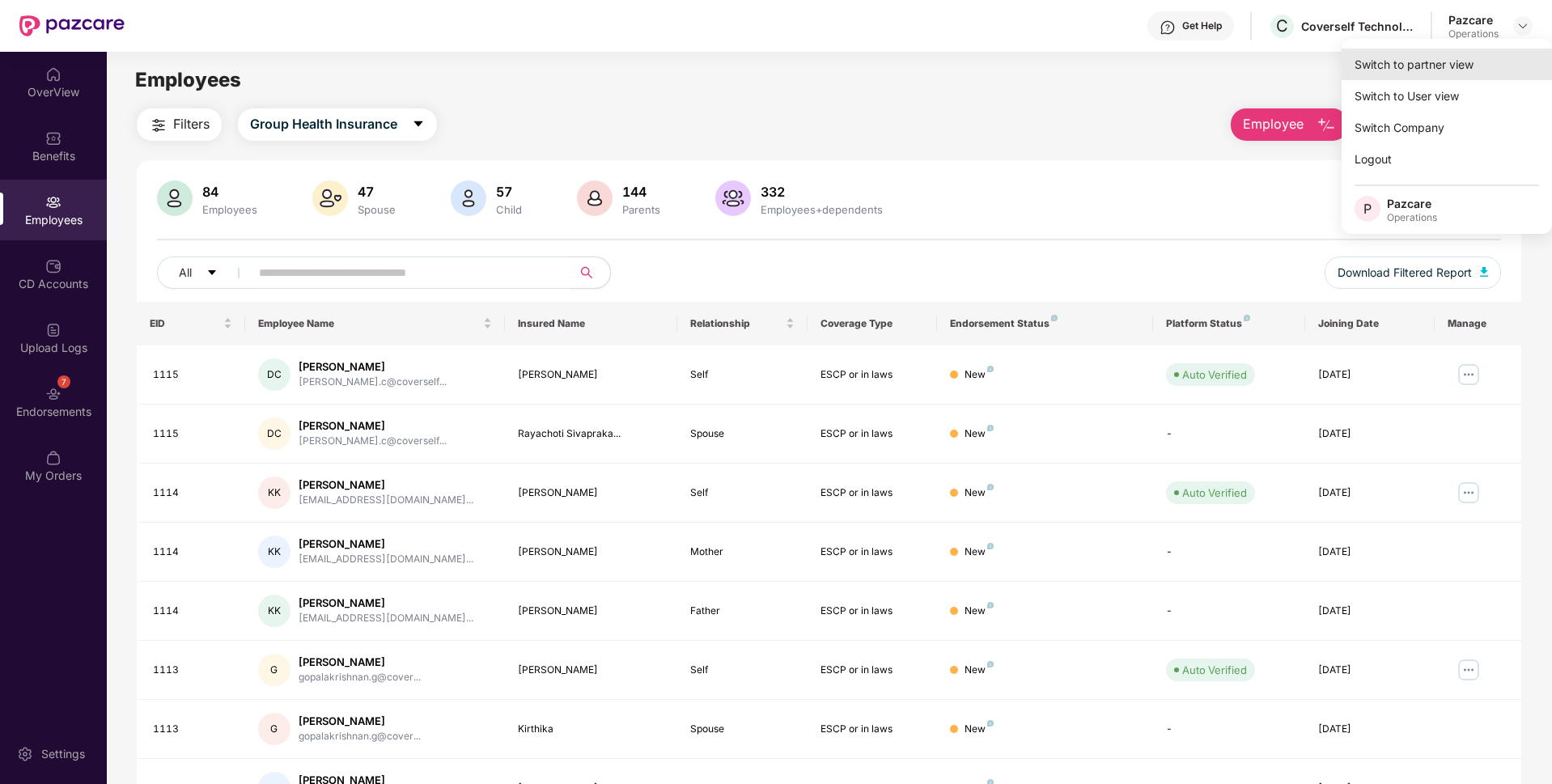
click at [1455, 49] on div "Switch to partner view" at bounding box center [1446, 64] width 210 height 32
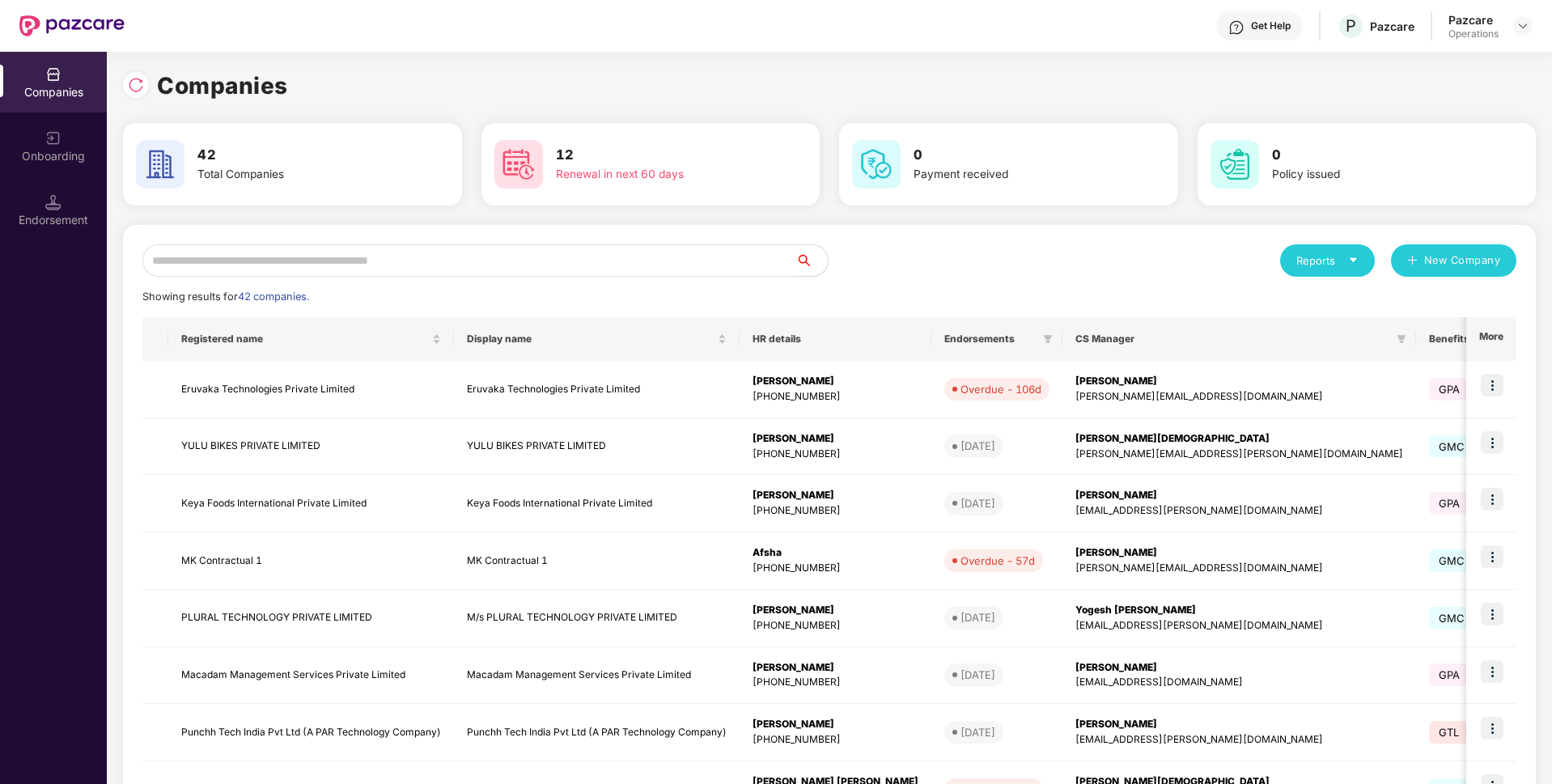
click at [462, 256] on input "text" at bounding box center [468, 261] width 653 height 33
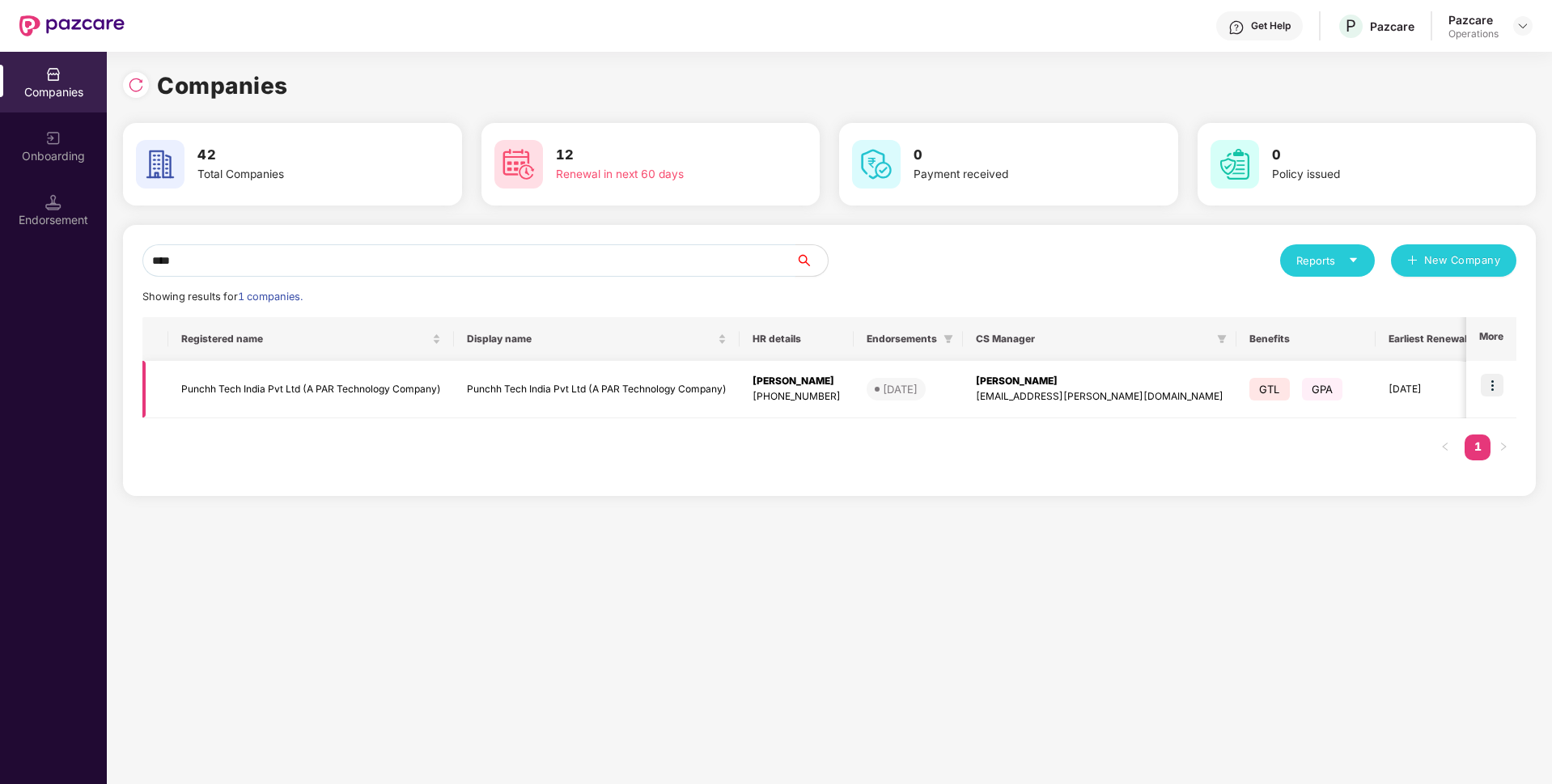
type input "****"
click at [426, 377] on td "Punchh Tech India Pvt Ltd (A PAR Technology Company)" at bounding box center [311, 389] width 286 height 57
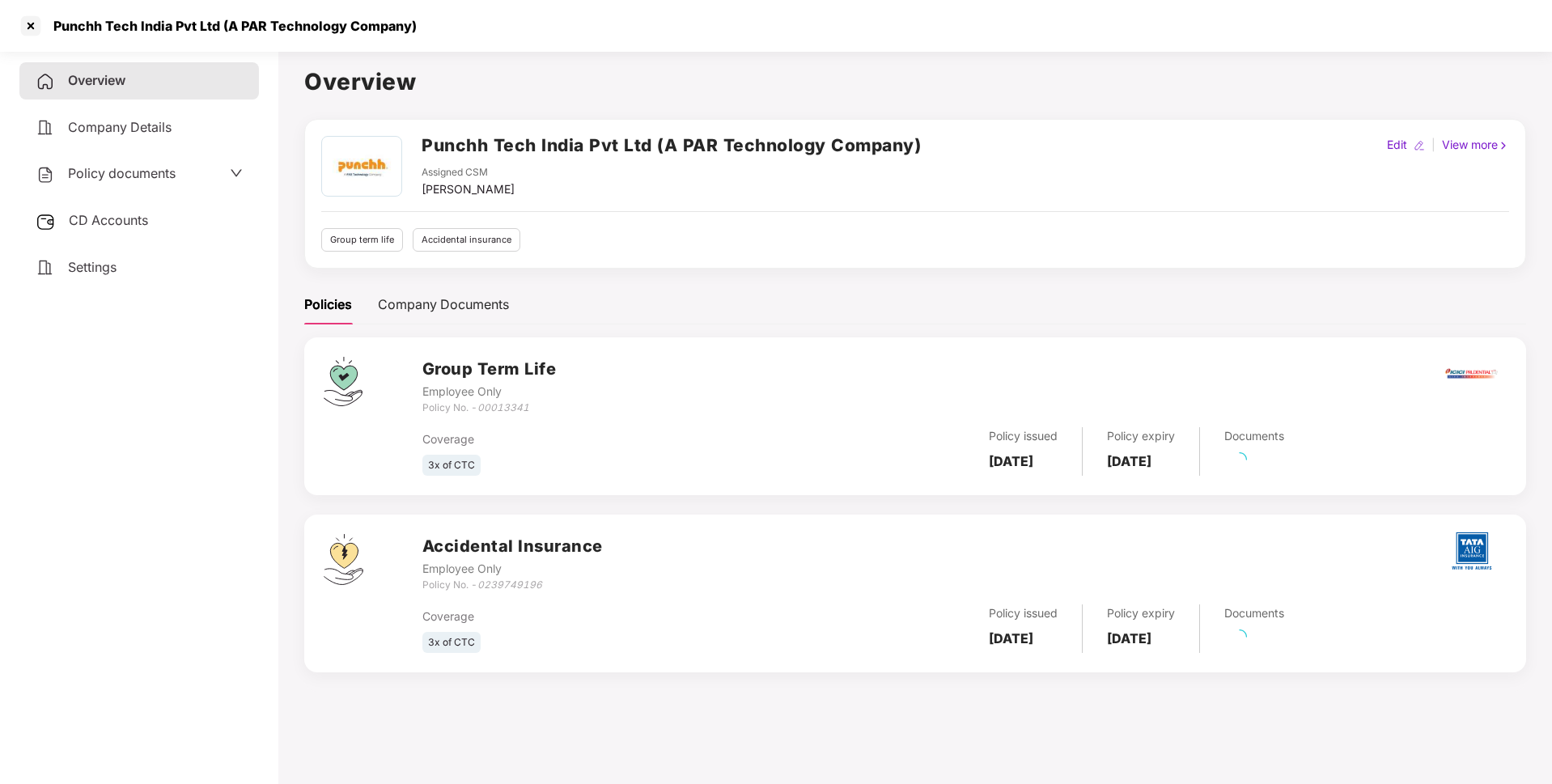
click at [158, 178] on span "Policy documents" at bounding box center [121, 172] width 107 height 16
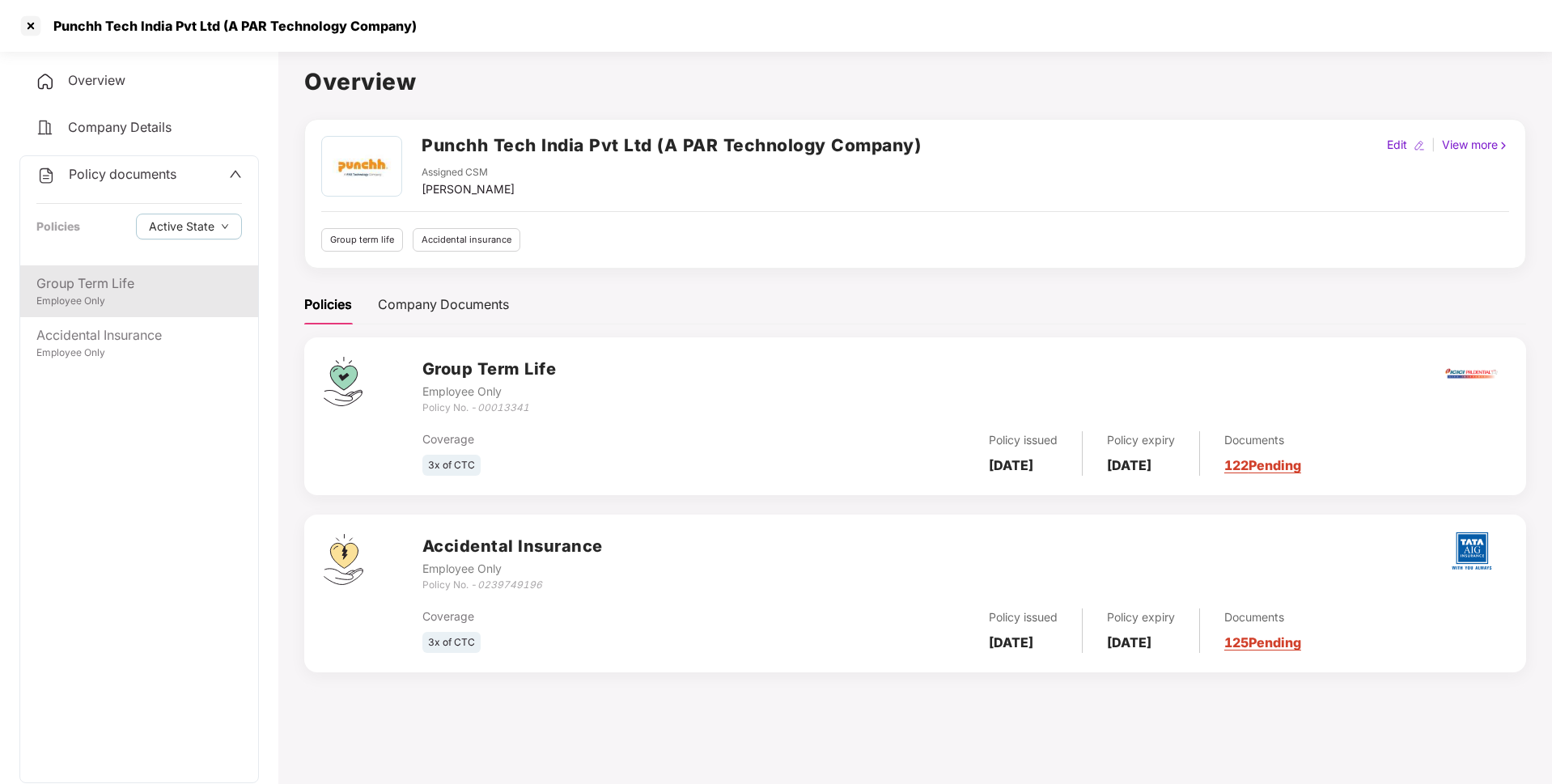
click at [106, 316] on div "Group Term Life Employee Only" at bounding box center [139, 291] width 238 height 51
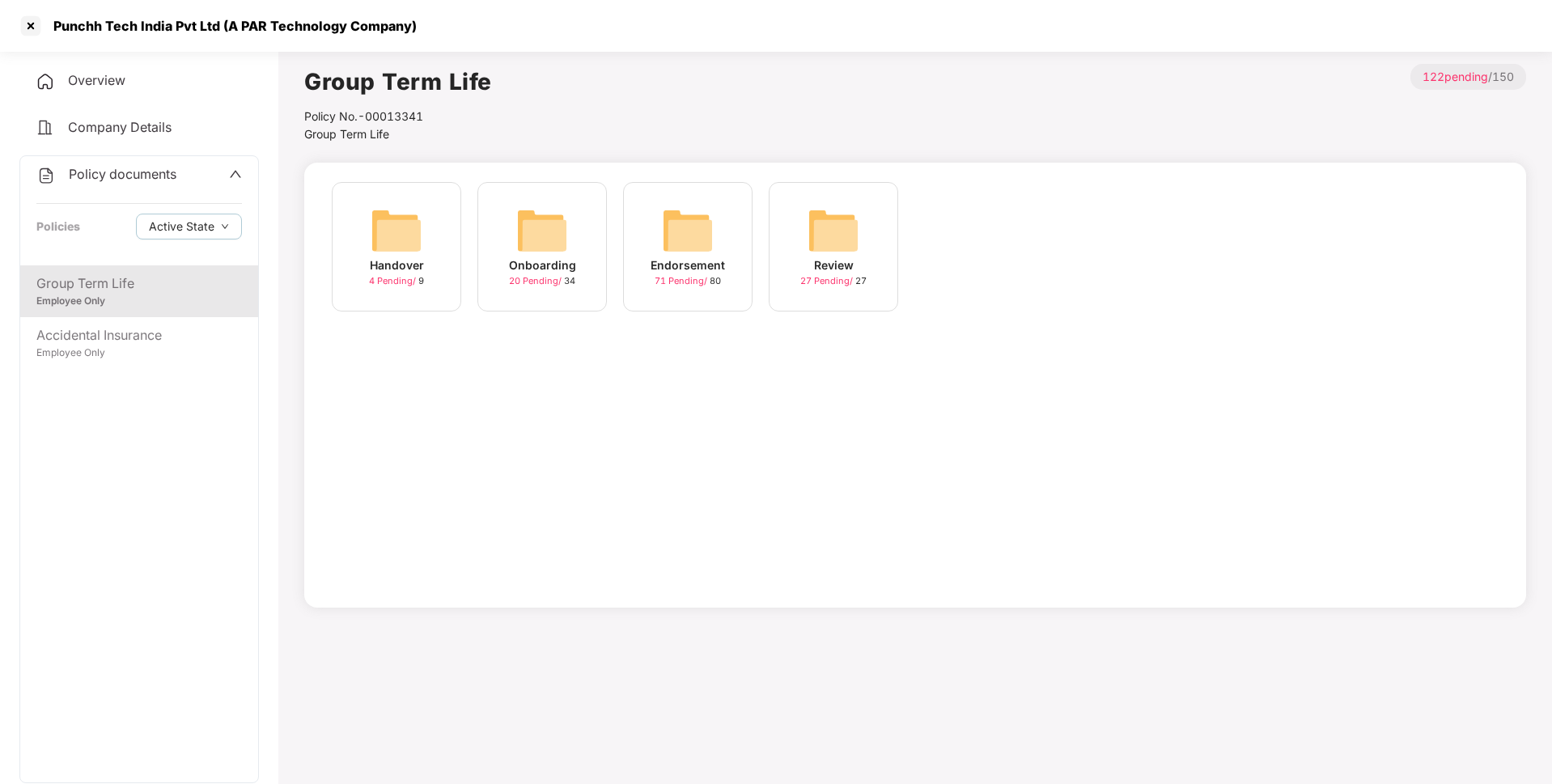
click at [729, 259] on div "Endorsement 71 Pending / 80" at bounding box center [687, 246] width 130 height 130
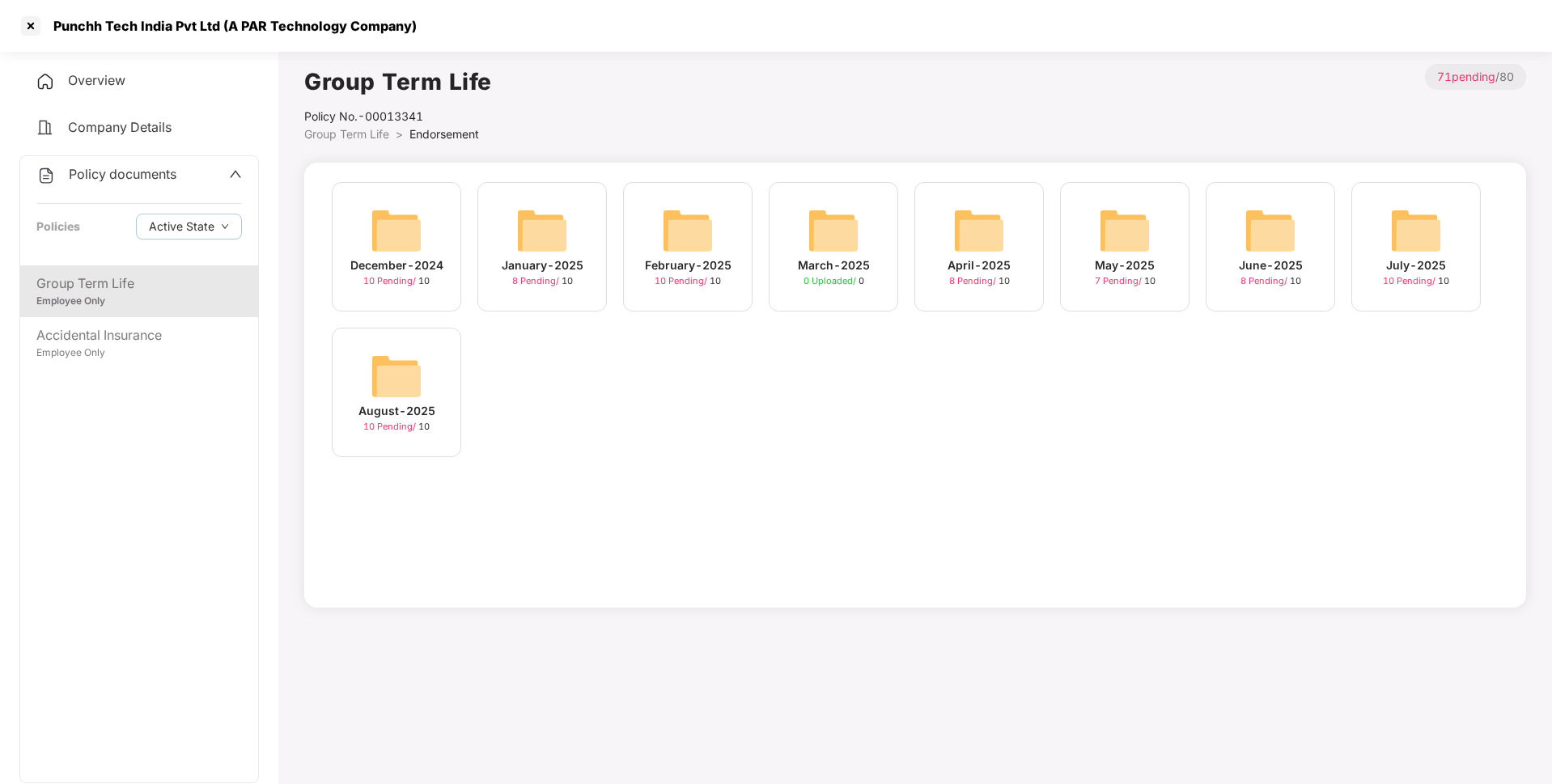
click at [1419, 242] on img at bounding box center [1416, 231] width 51 height 51
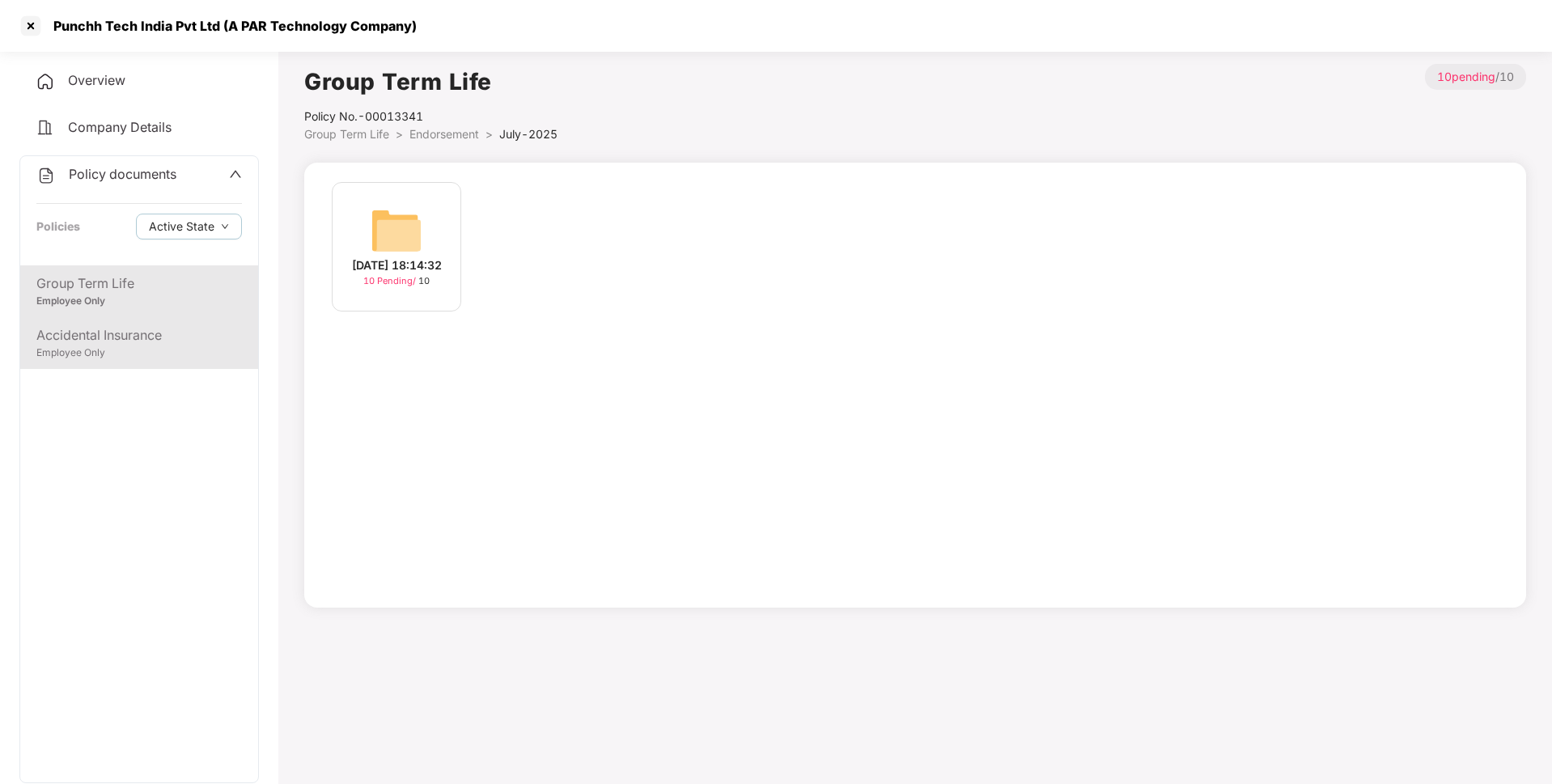
click at [100, 340] on div "Accidental Insurance" at bounding box center [139, 335] width 206 height 21
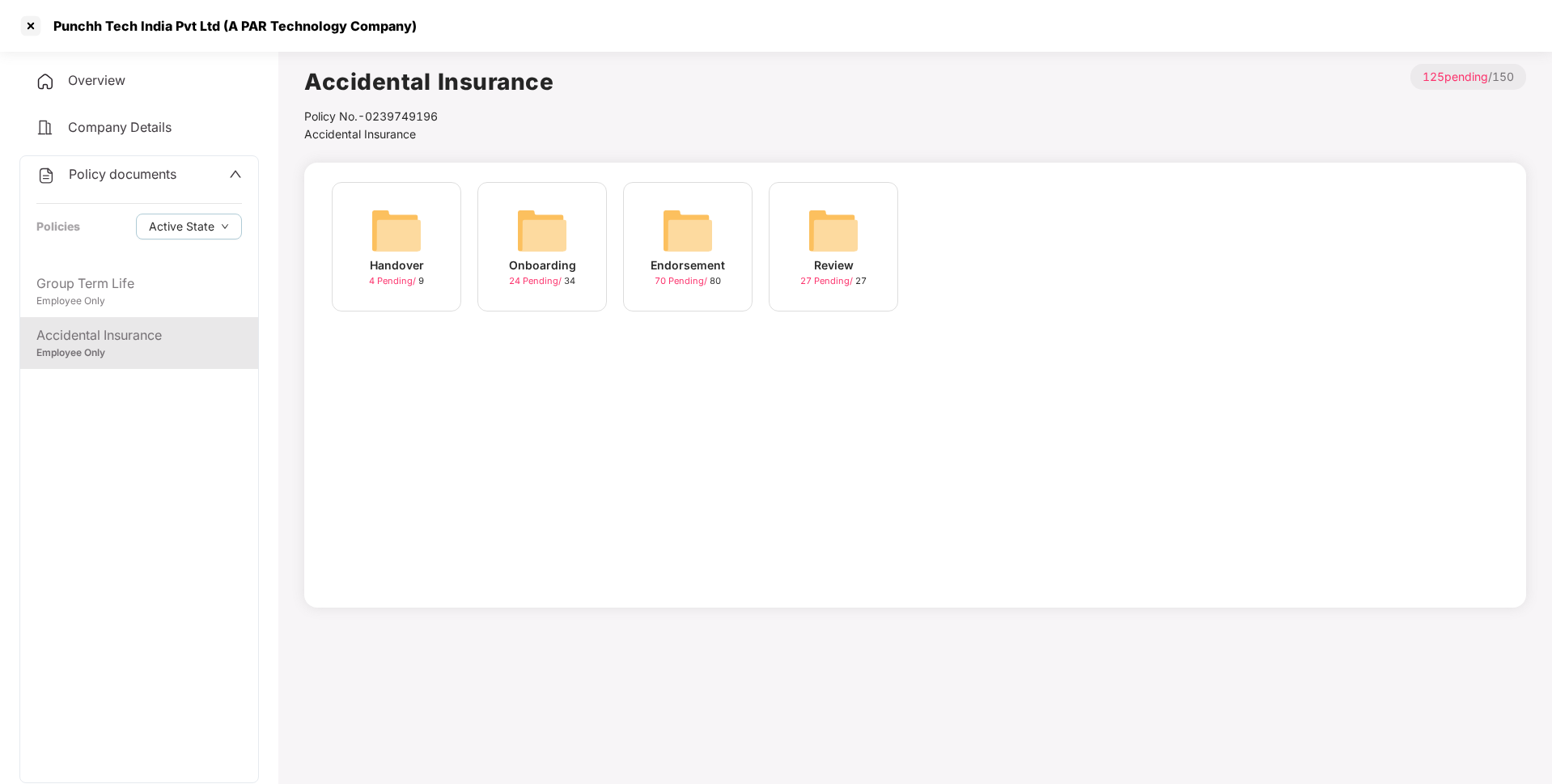
click at [697, 248] on img at bounding box center [687, 231] width 51 height 51
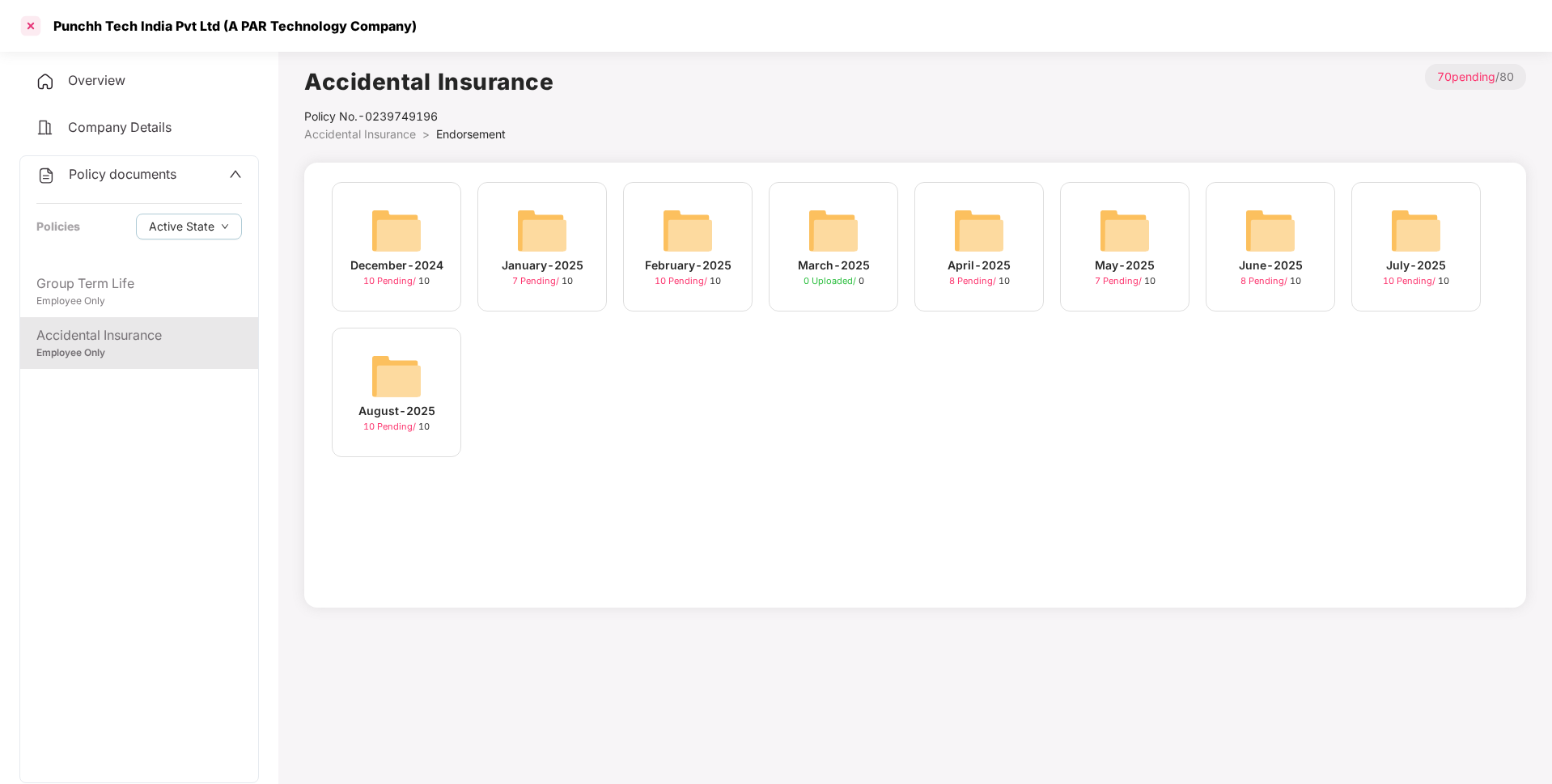
click at [27, 18] on div at bounding box center [31, 26] width 26 height 26
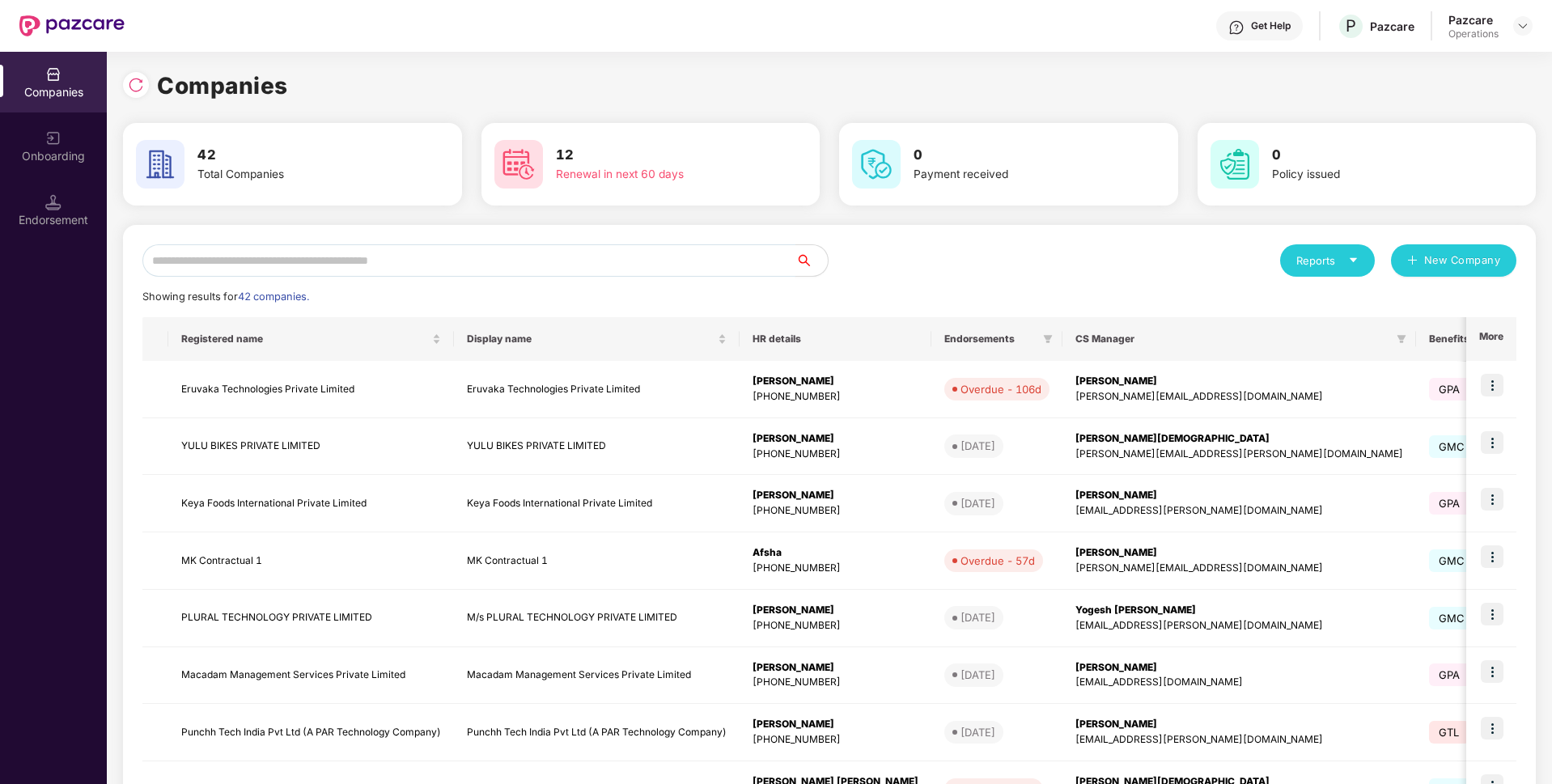
click at [292, 265] on input "text" at bounding box center [468, 261] width 653 height 33
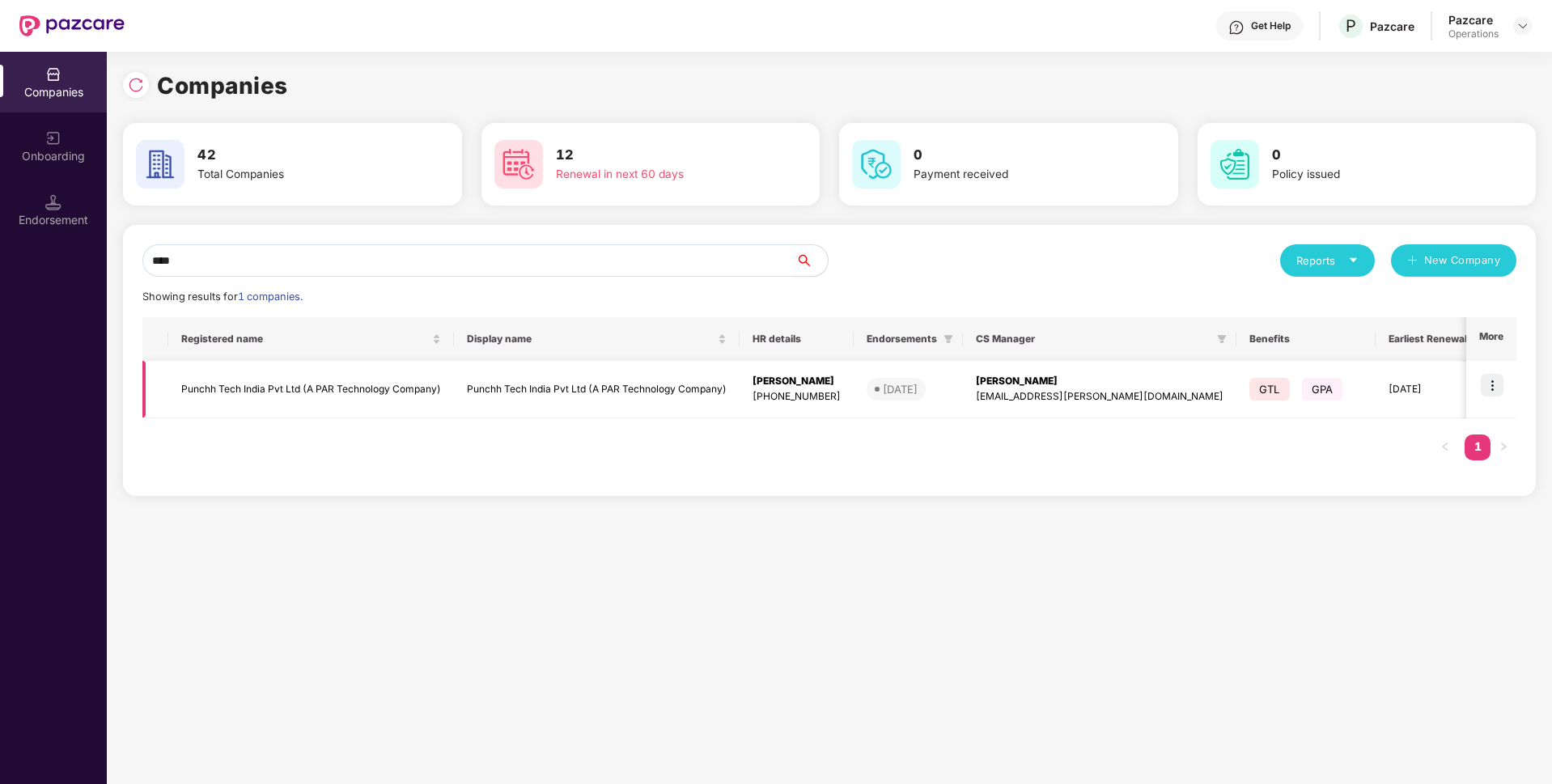
type input "****"
click at [1483, 378] on img at bounding box center [1492, 385] width 22 height 22
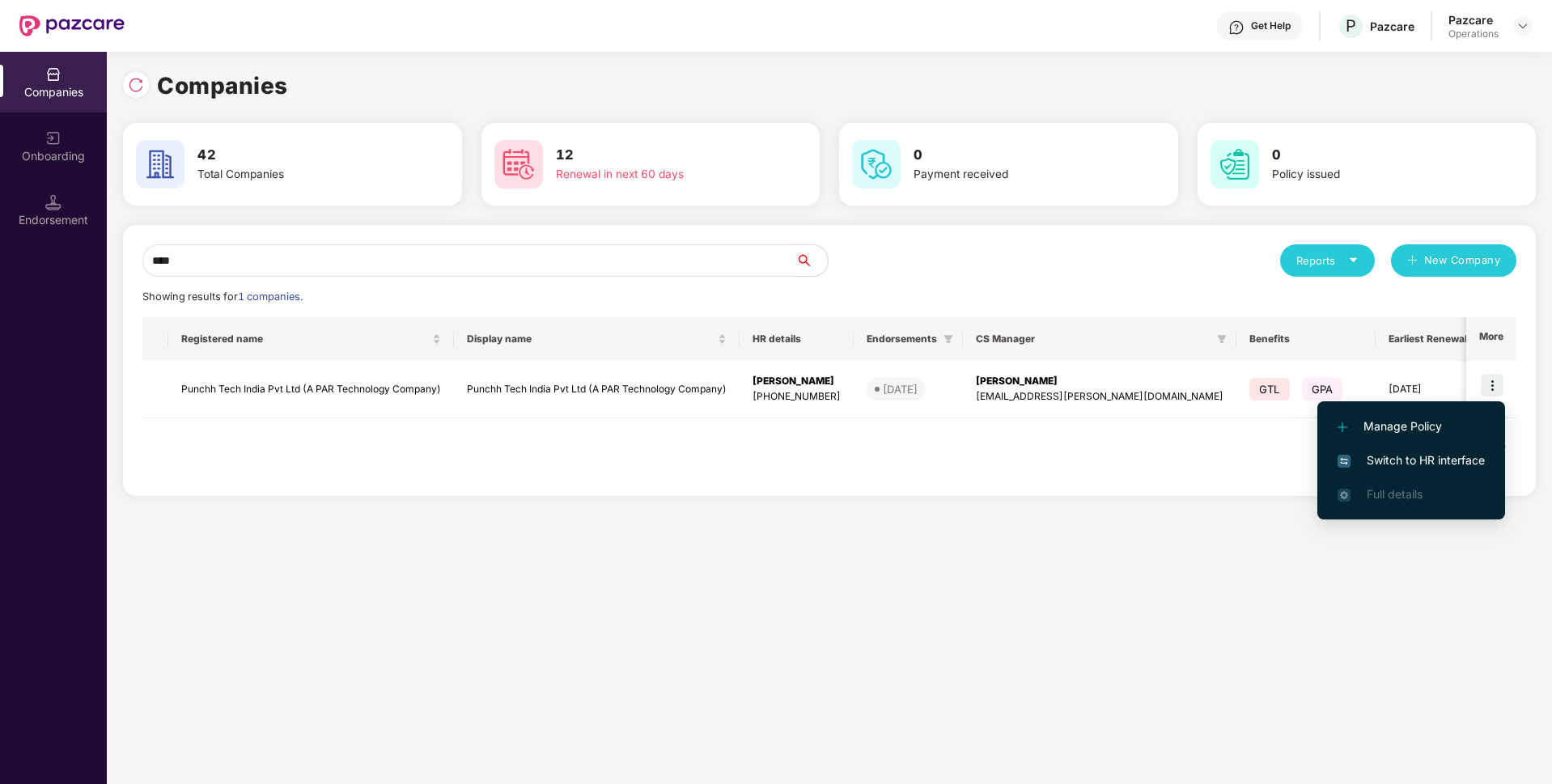
click at [1429, 462] on span "Switch to HR interface" at bounding box center [1411, 460] width 148 height 18
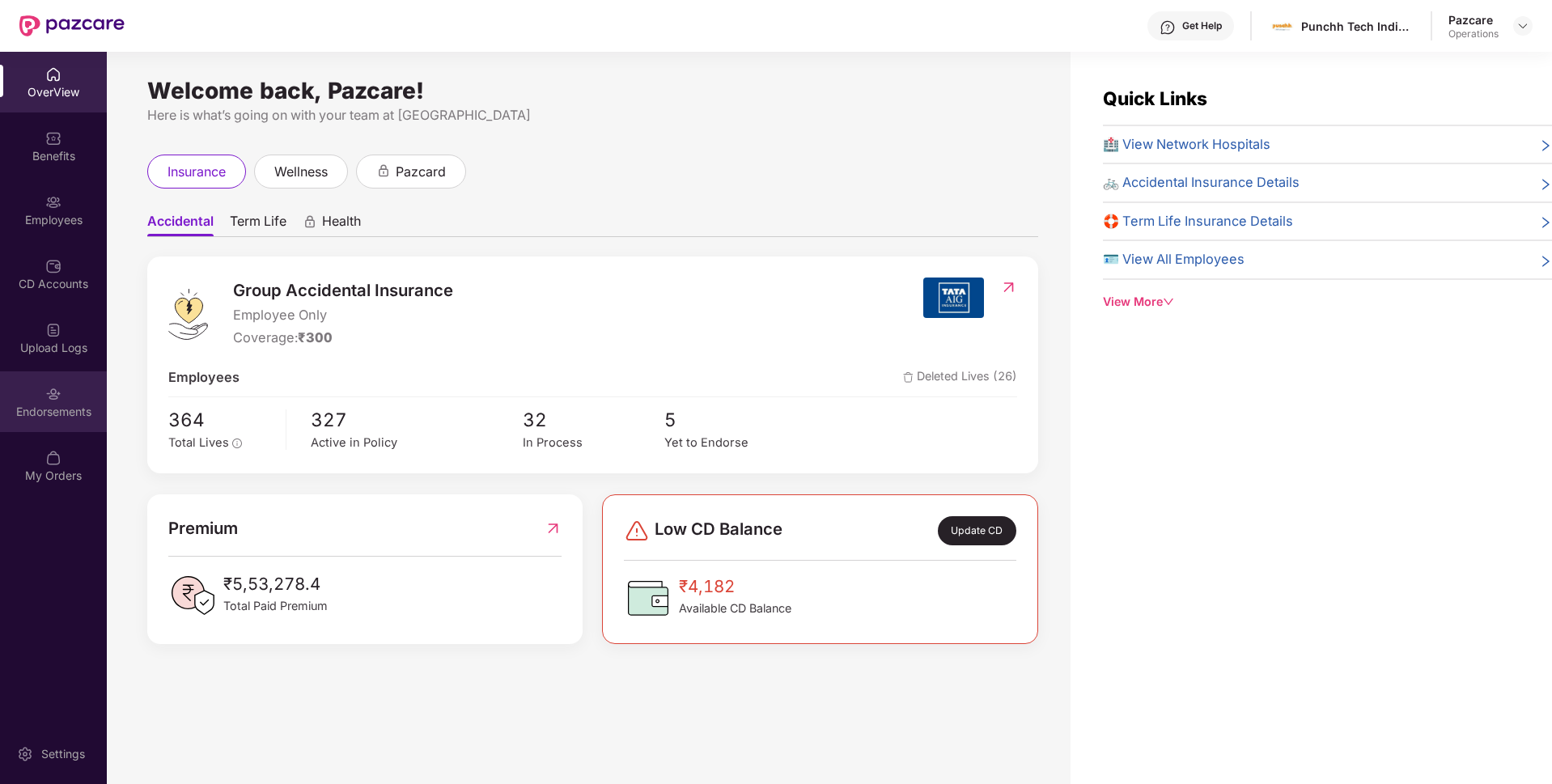
click at [41, 389] on div "Endorsements" at bounding box center [53, 401] width 106 height 61
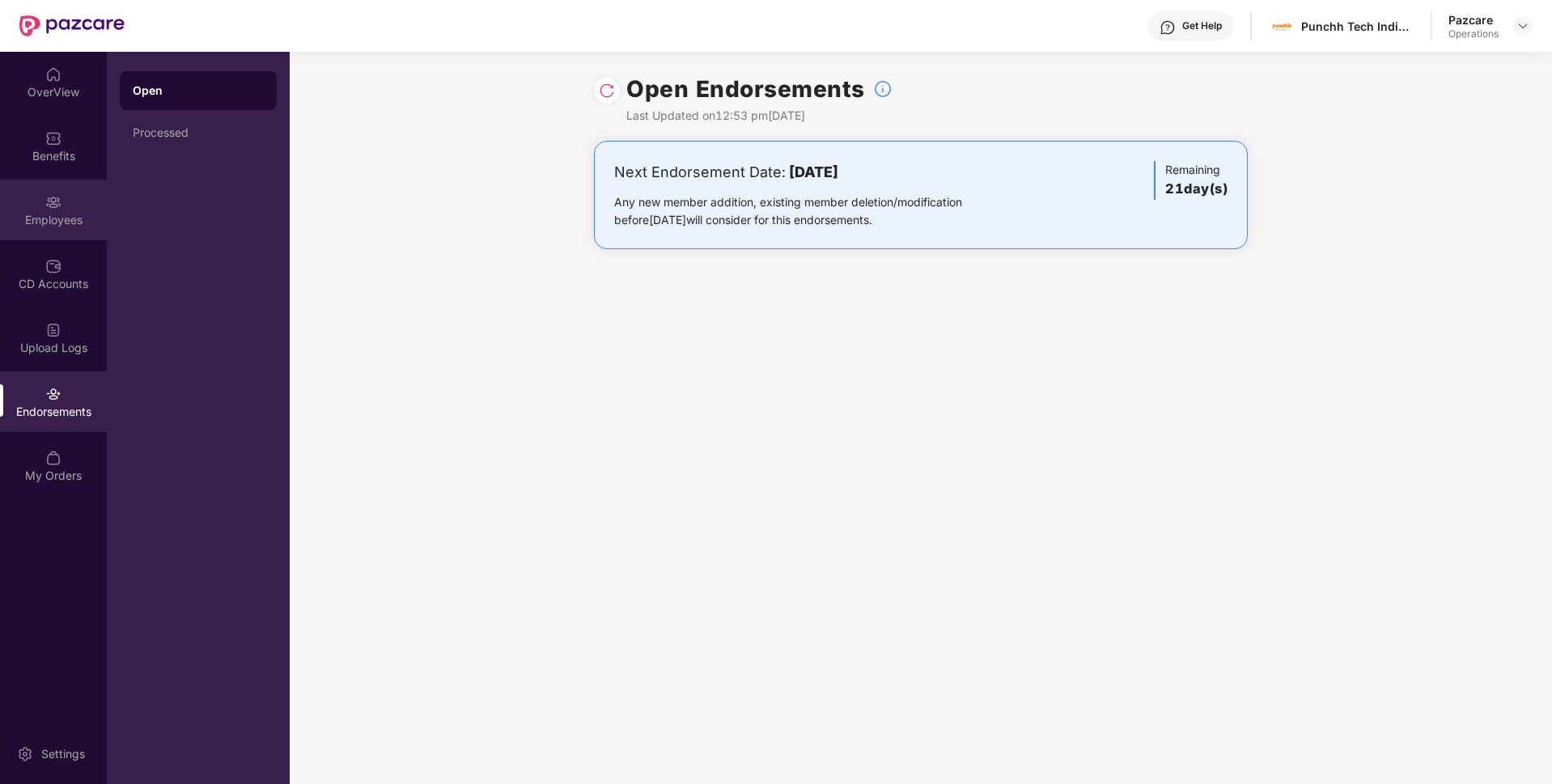
click at [45, 214] on div "Employees" at bounding box center [53, 220] width 106 height 16
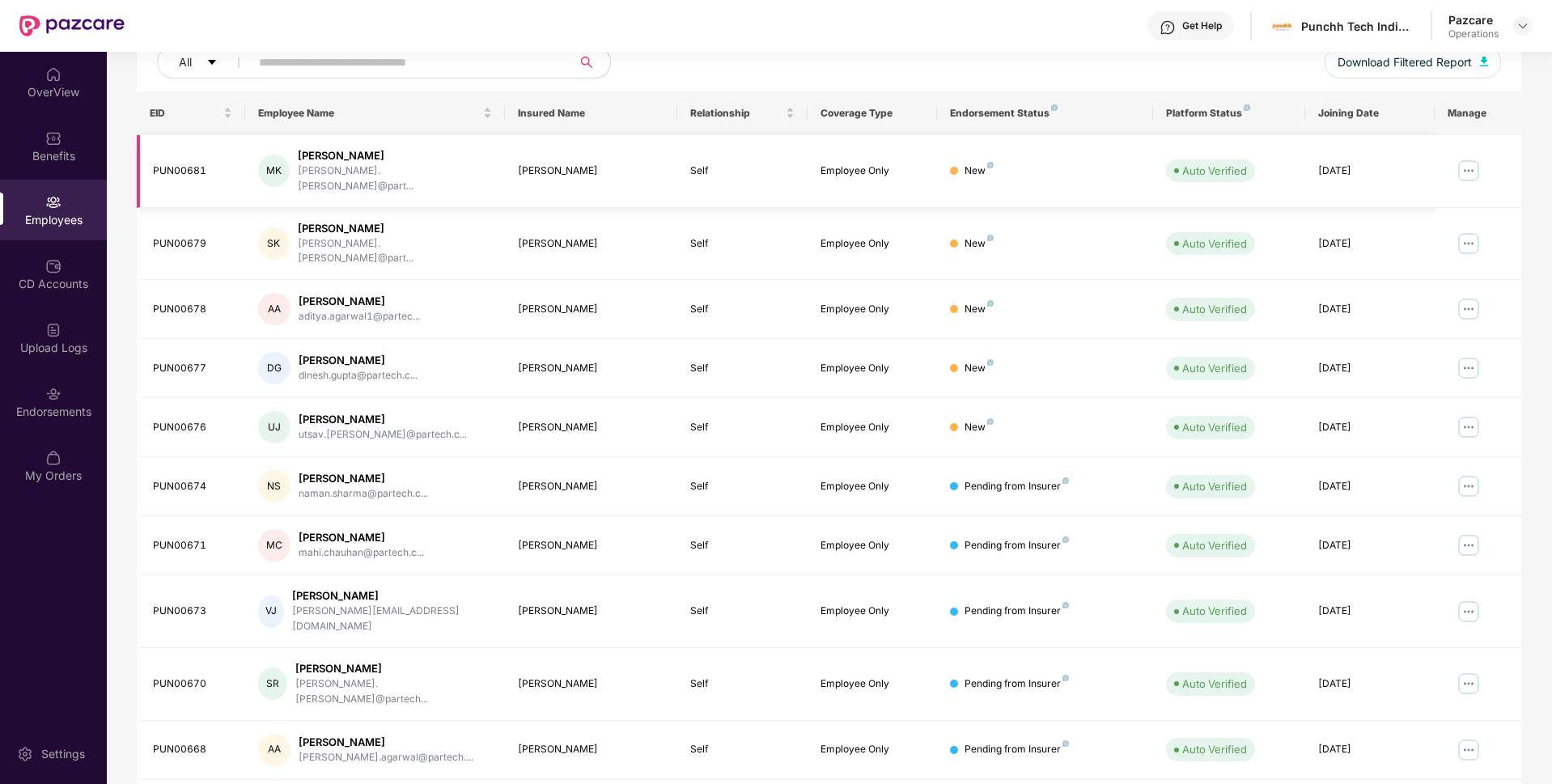
scroll to position [0, 0]
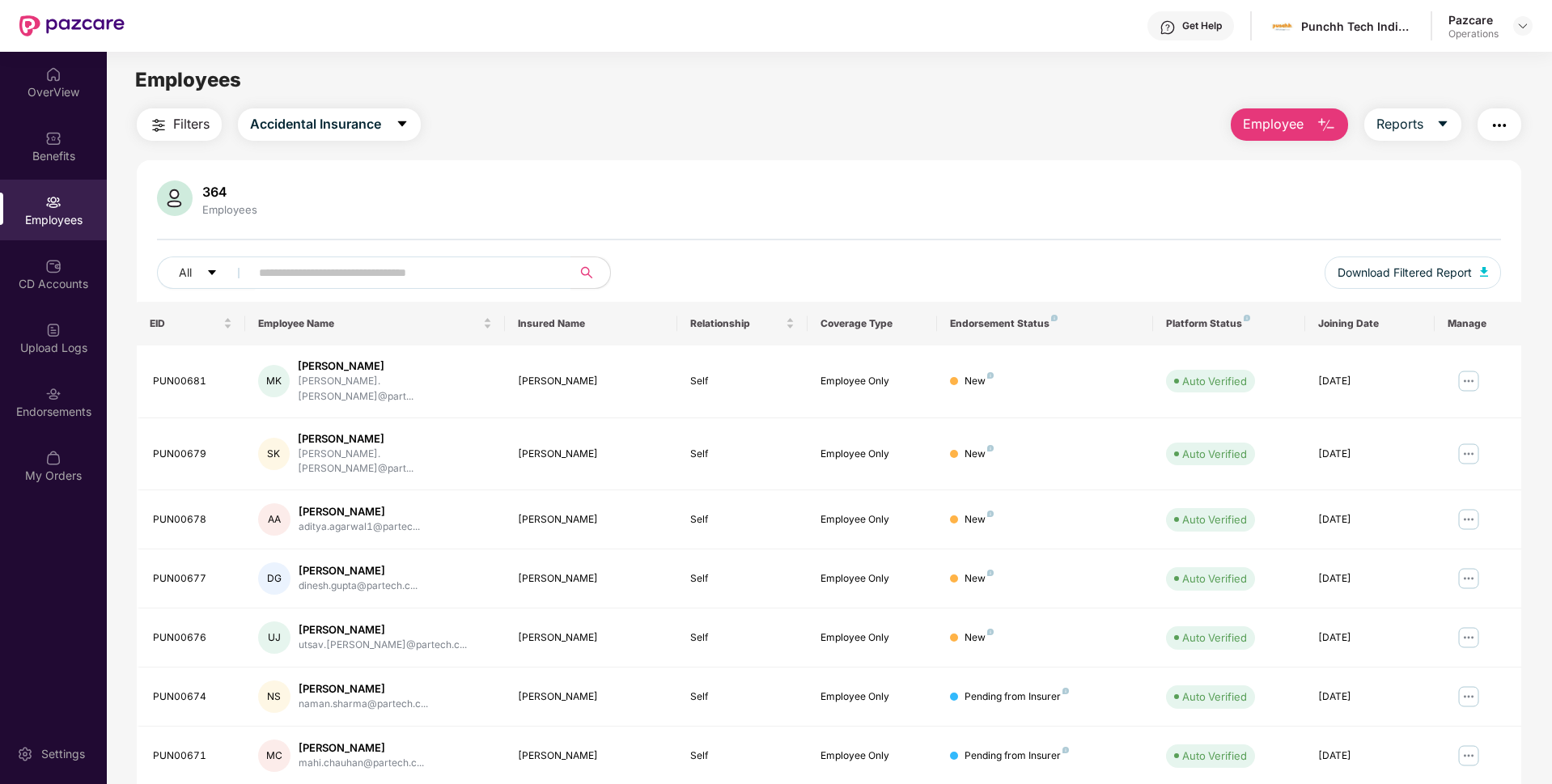
click at [214, 121] on button "Filters" at bounding box center [178, 124] width 85 height 33
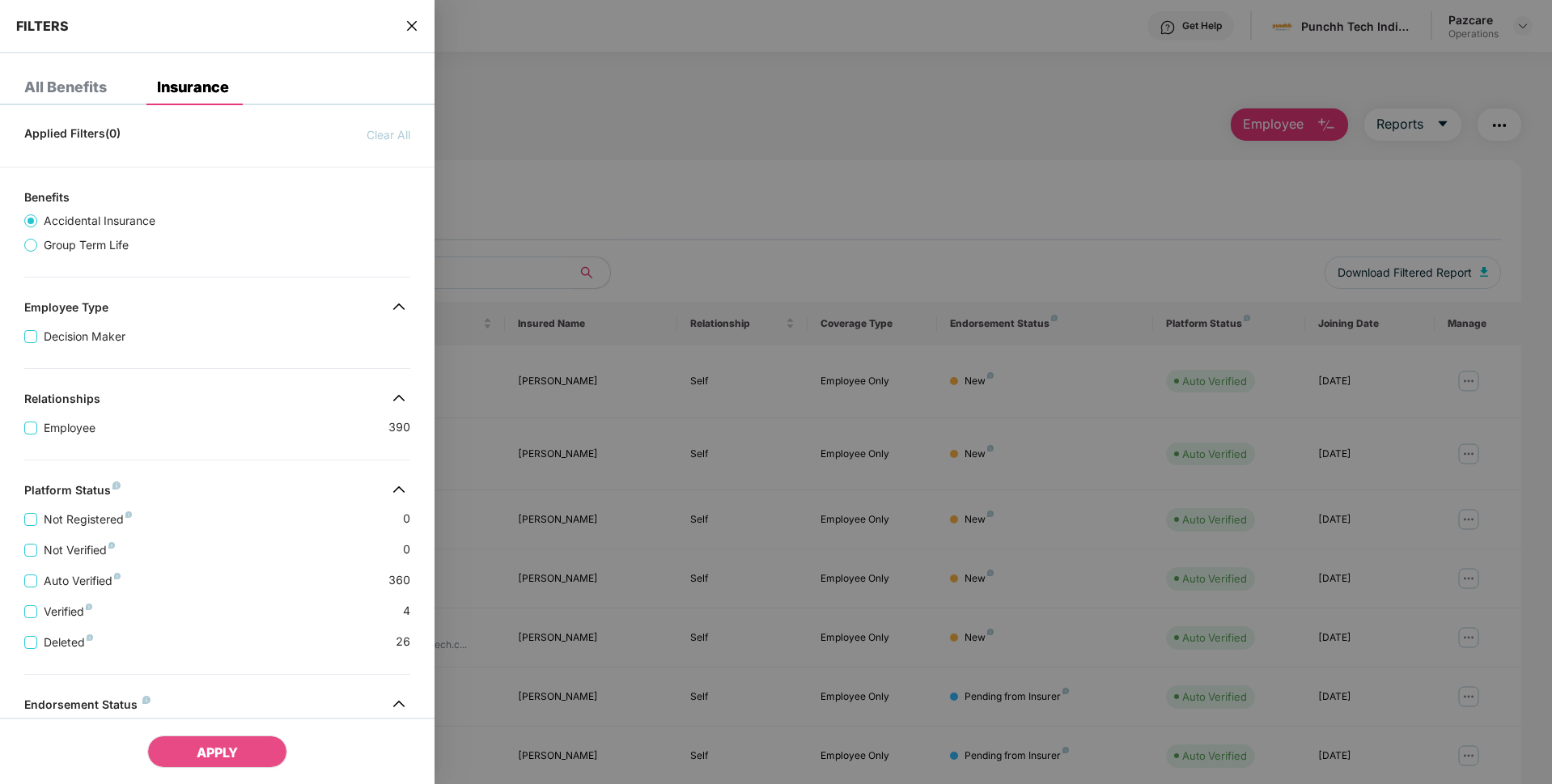
scroll to position [203, 0]
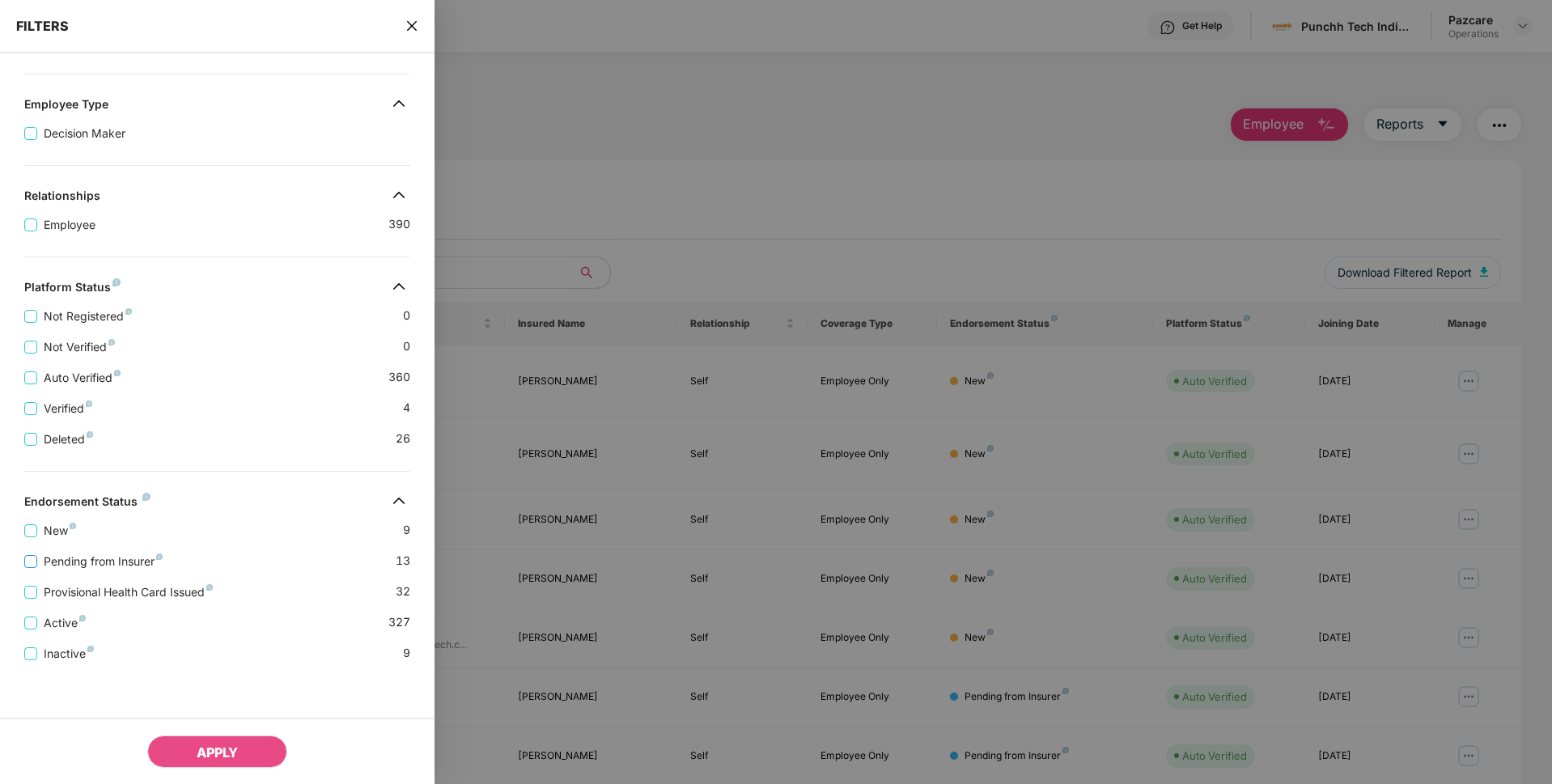
click at [76, 558] on span "Pending from Insurer" at bounding box center [103, 561] width 132 height 18
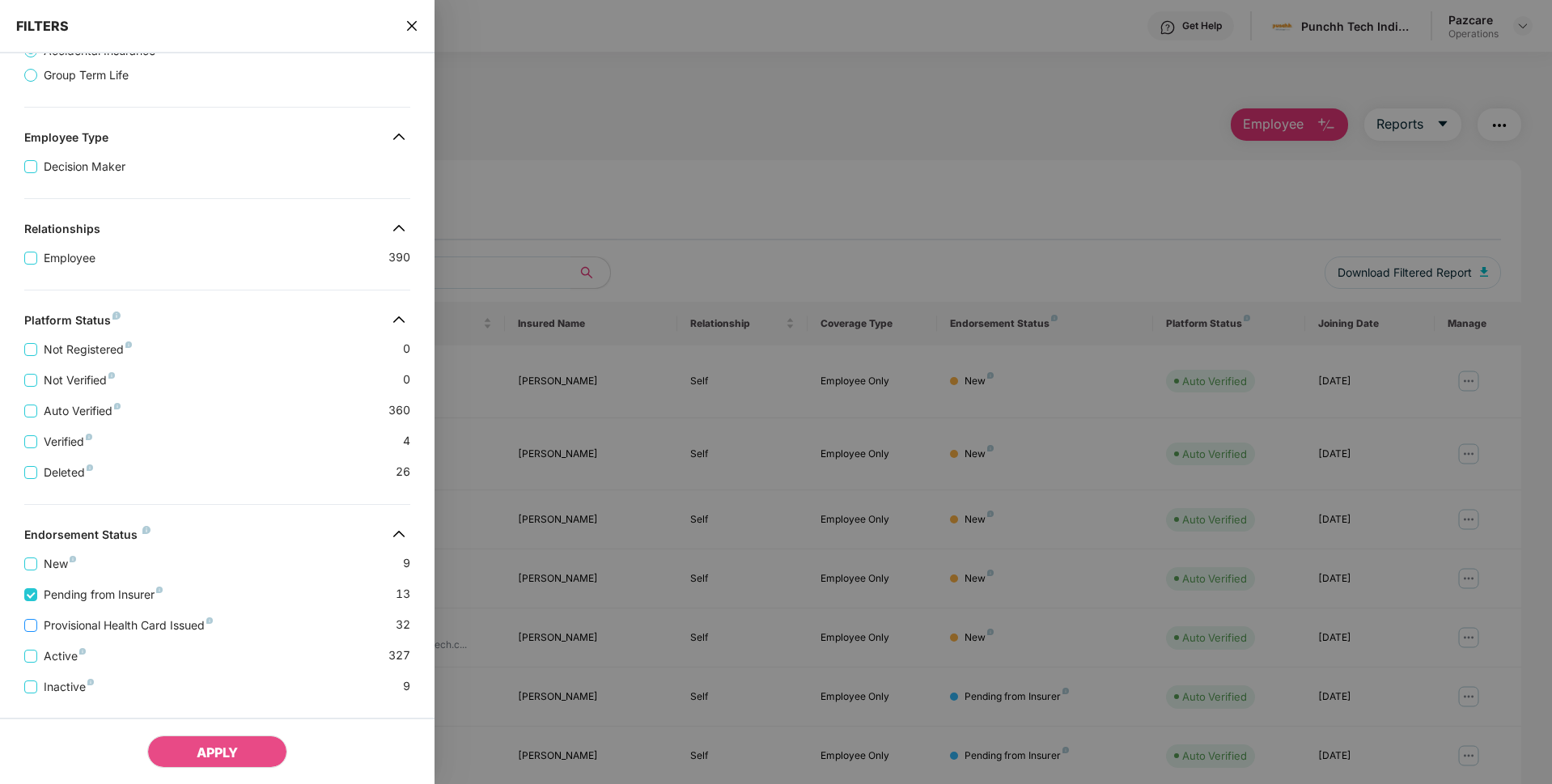
click at [62, 618] on span "Provisional Health Card Issued" at bounding box center [128, 625] width 182 height 18
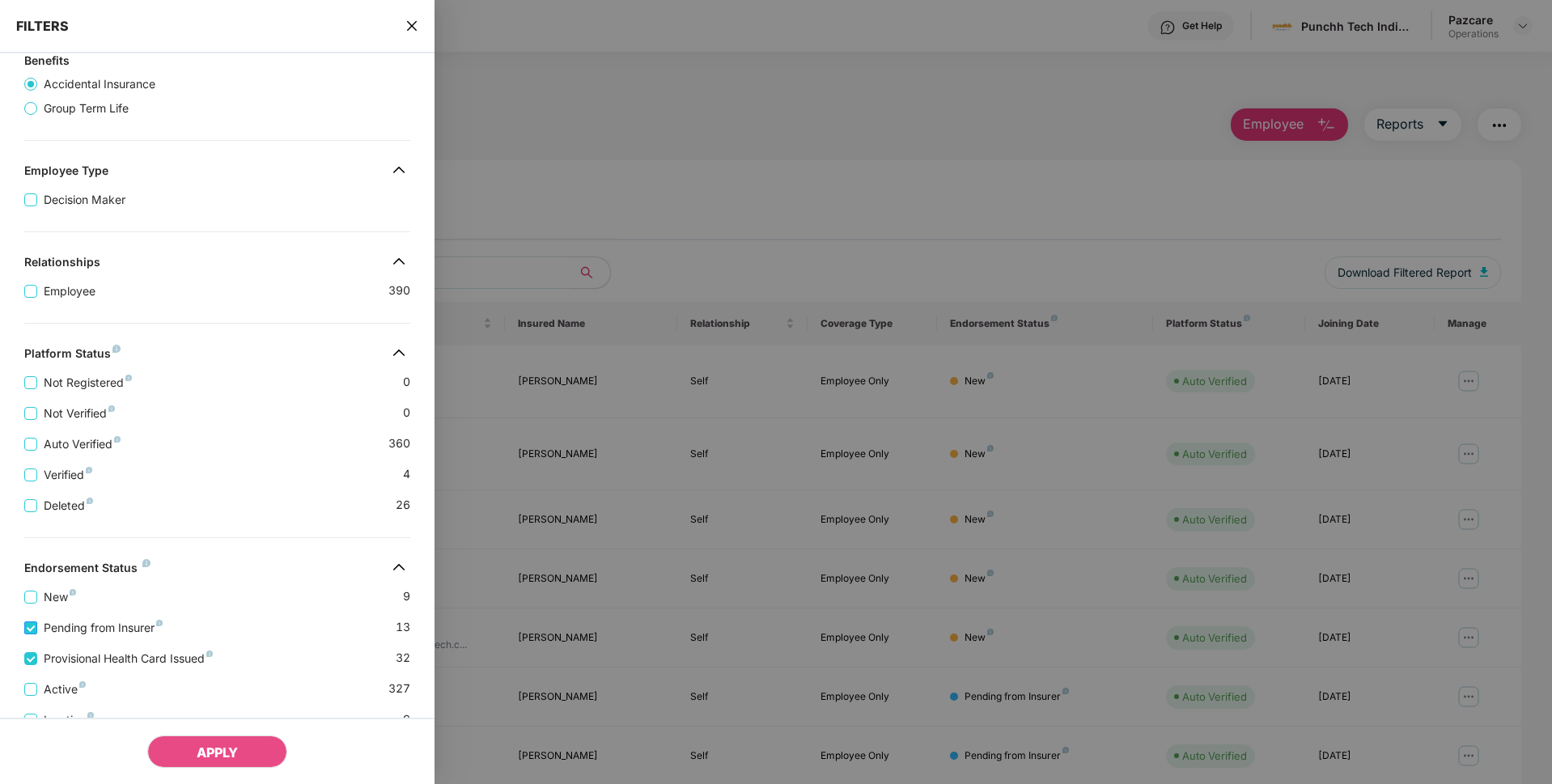
click at [63, 622] on span "Pending from Insurer" at bounding box center [103, 627] width 132 height 18
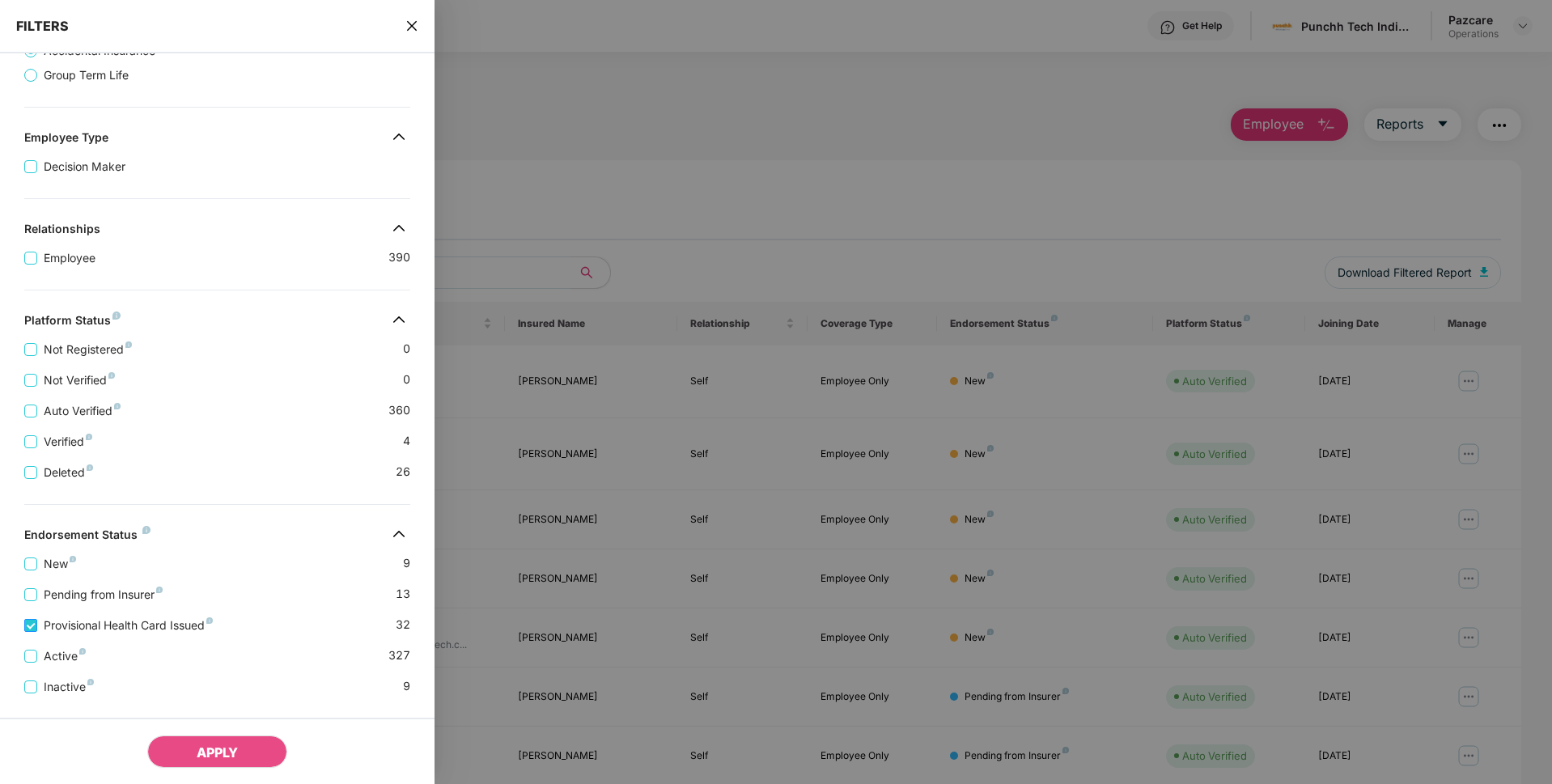
click at [57, 631] on span "Provisional Health Card Issued" at bounding box center [128, 625] width 182 height 18
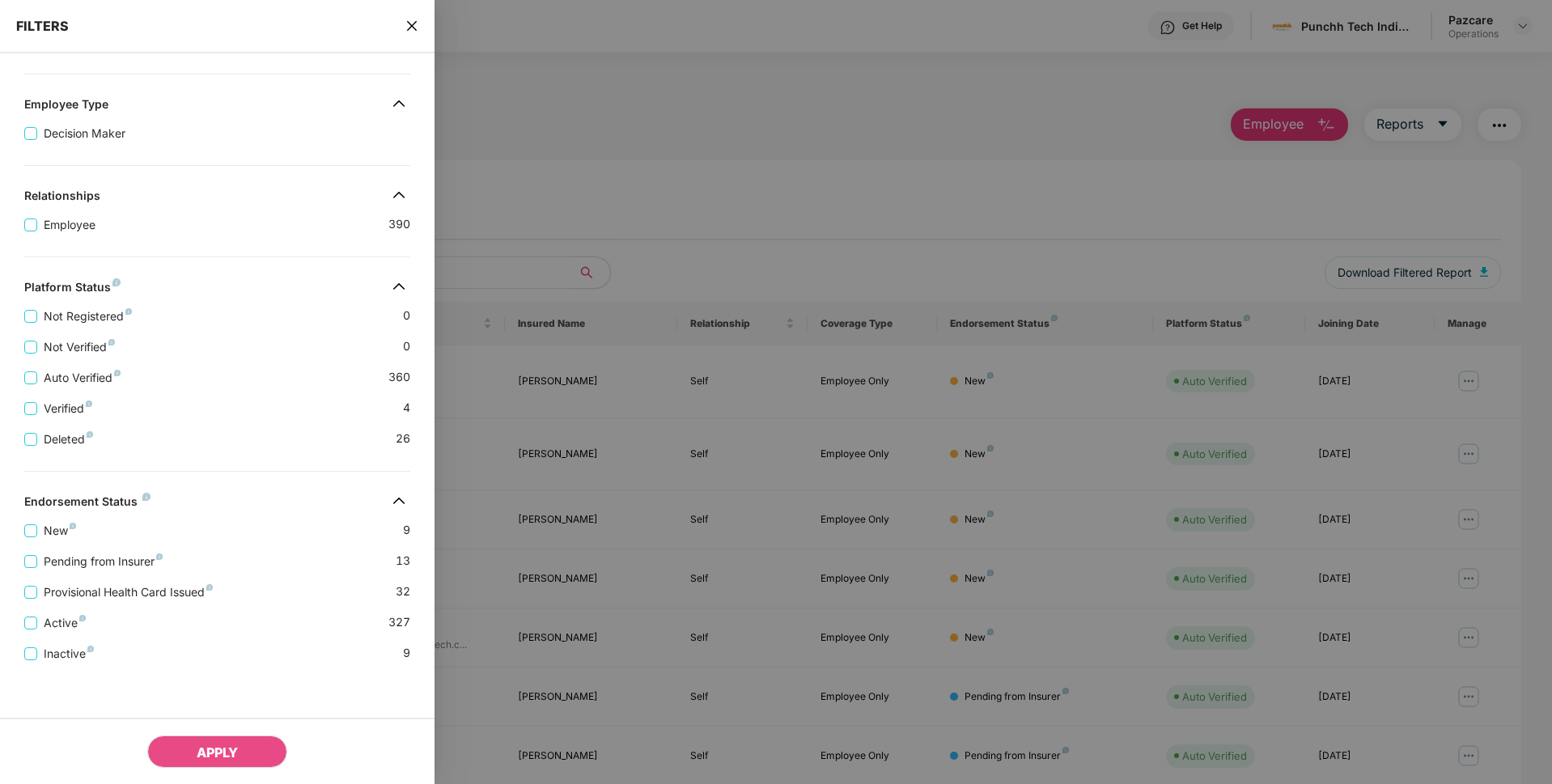
click at [416, 22] on div "FILTERS" at bounding box center [217, 27] width 434 height 53
click at [416, 22] on icon "close" at bounding box center [411, 26] width 9 height 9
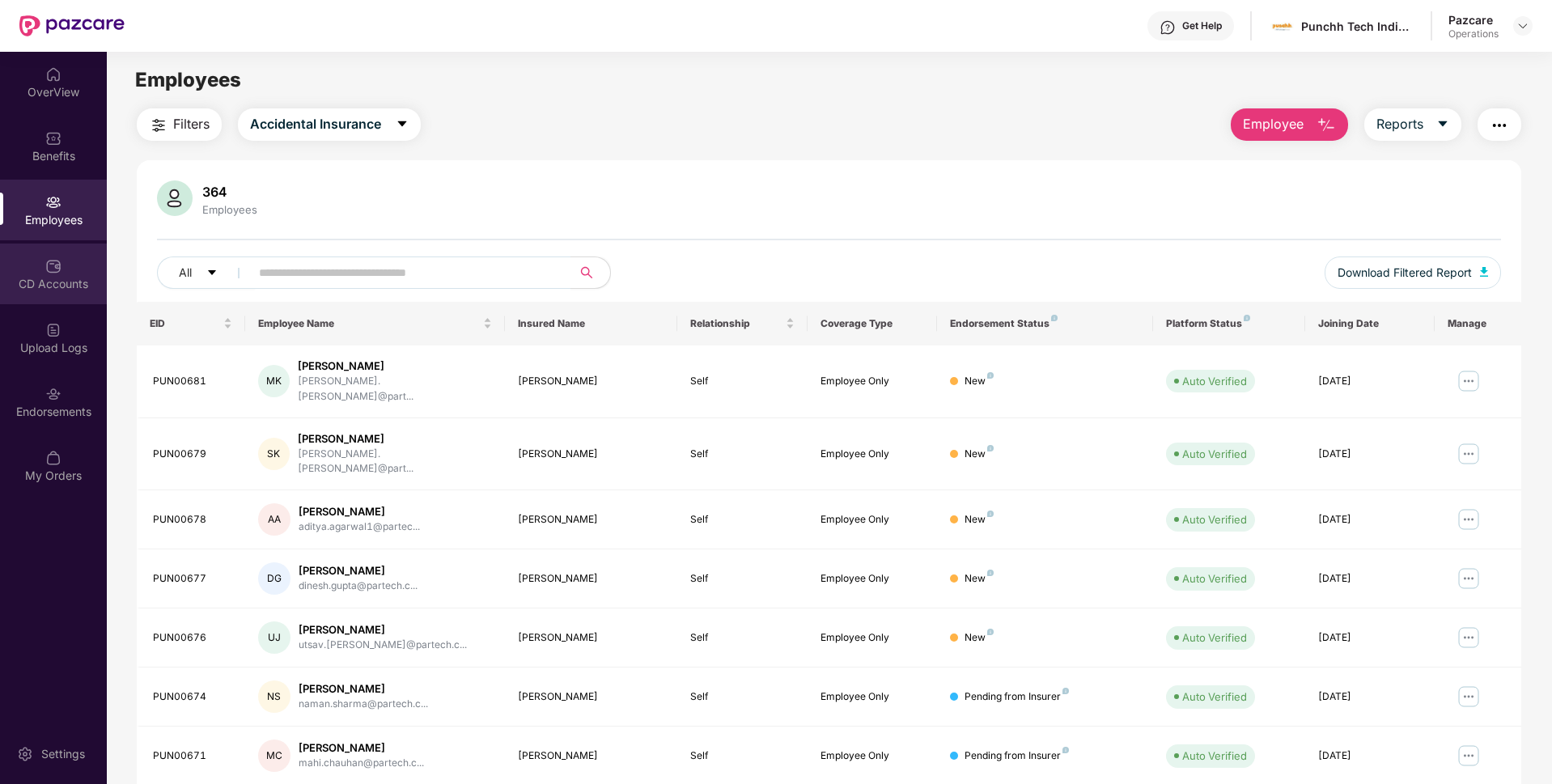
click at [22, 280] on div "CD Accounts" at bounding box center [53, 284] width 106 height 16
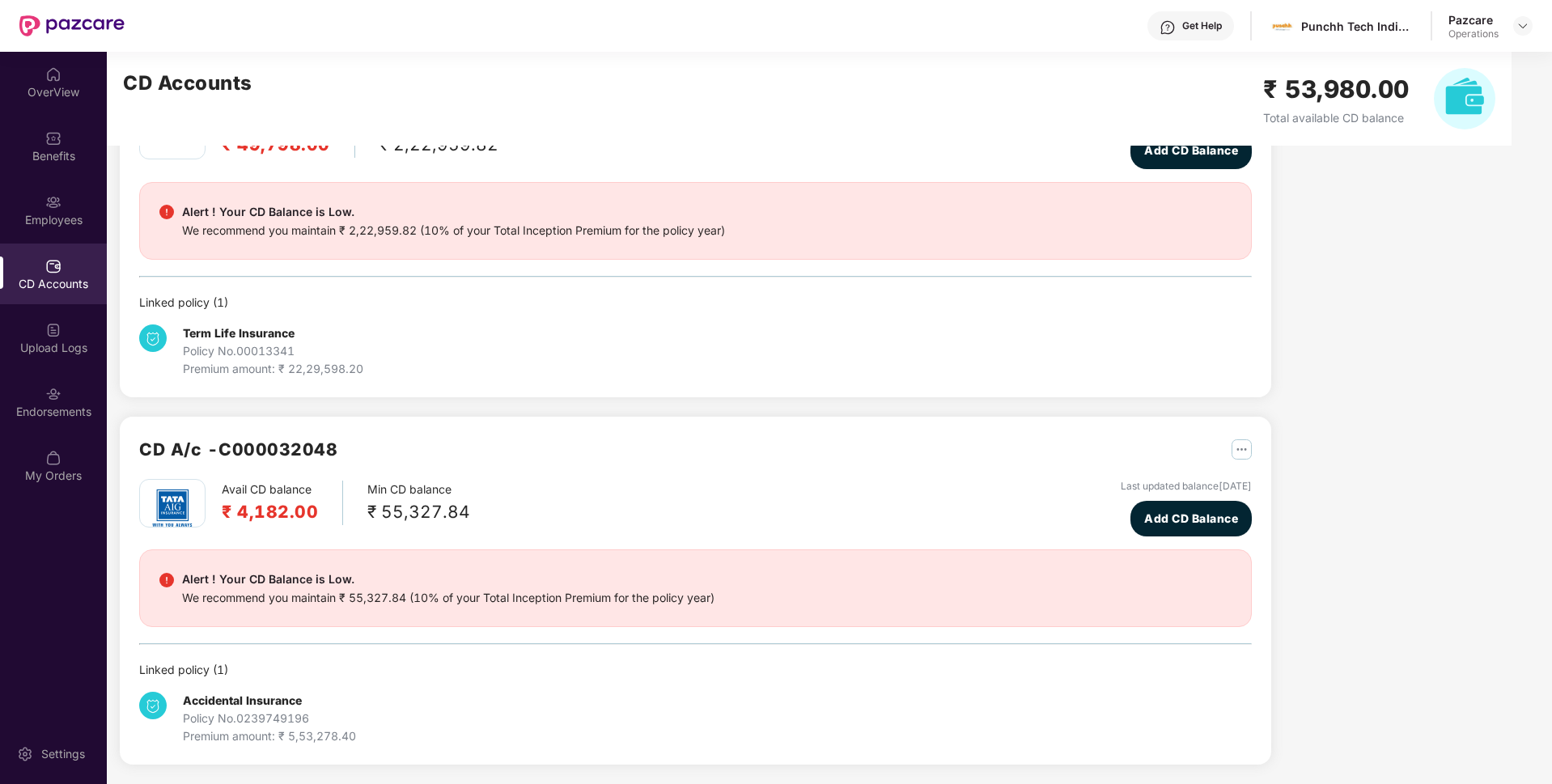
scroll to position [0, 0]
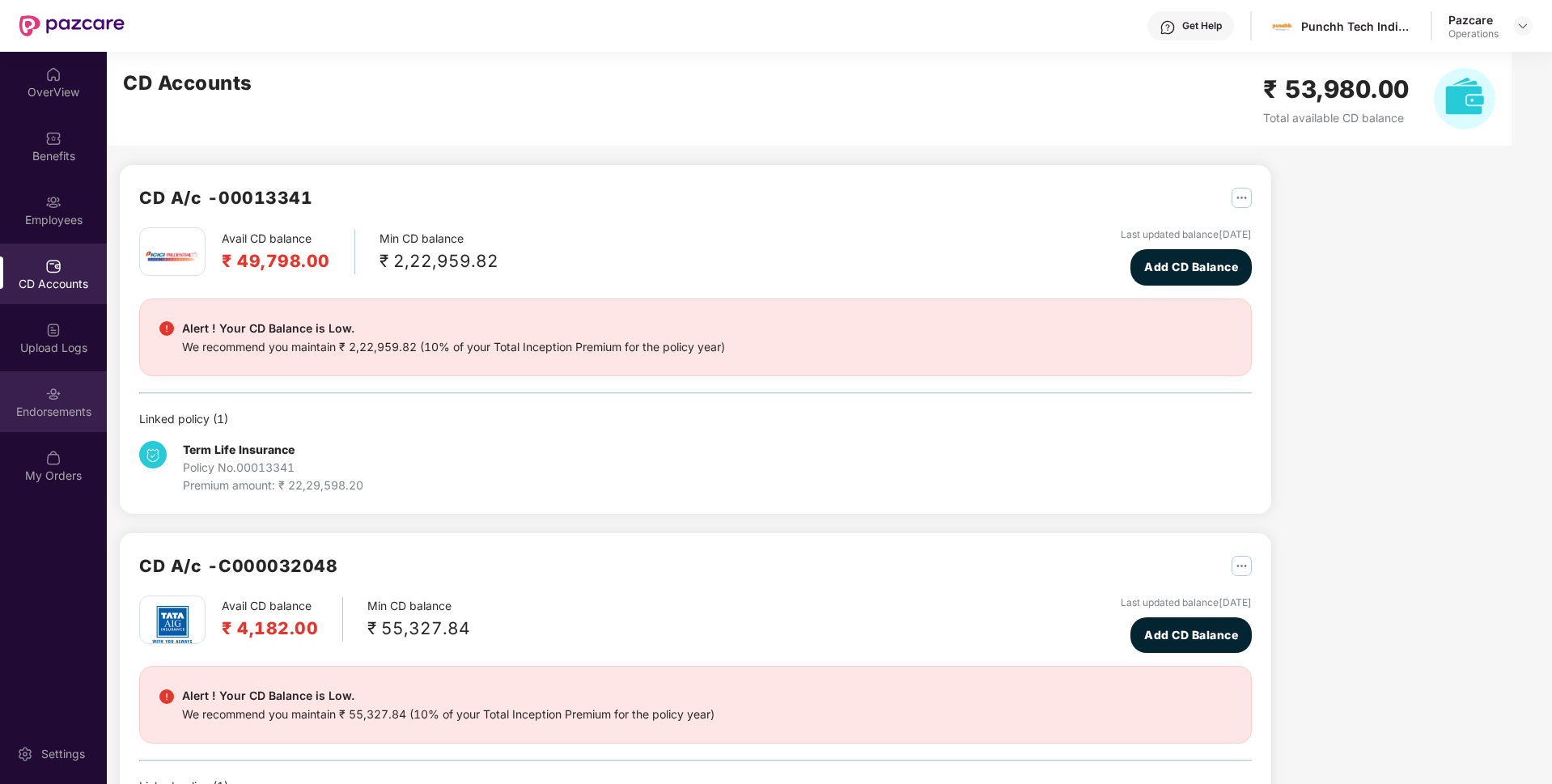
click at [79, 385] on div "Endorsements" at bounding box center [53, 401] width 106 height 61
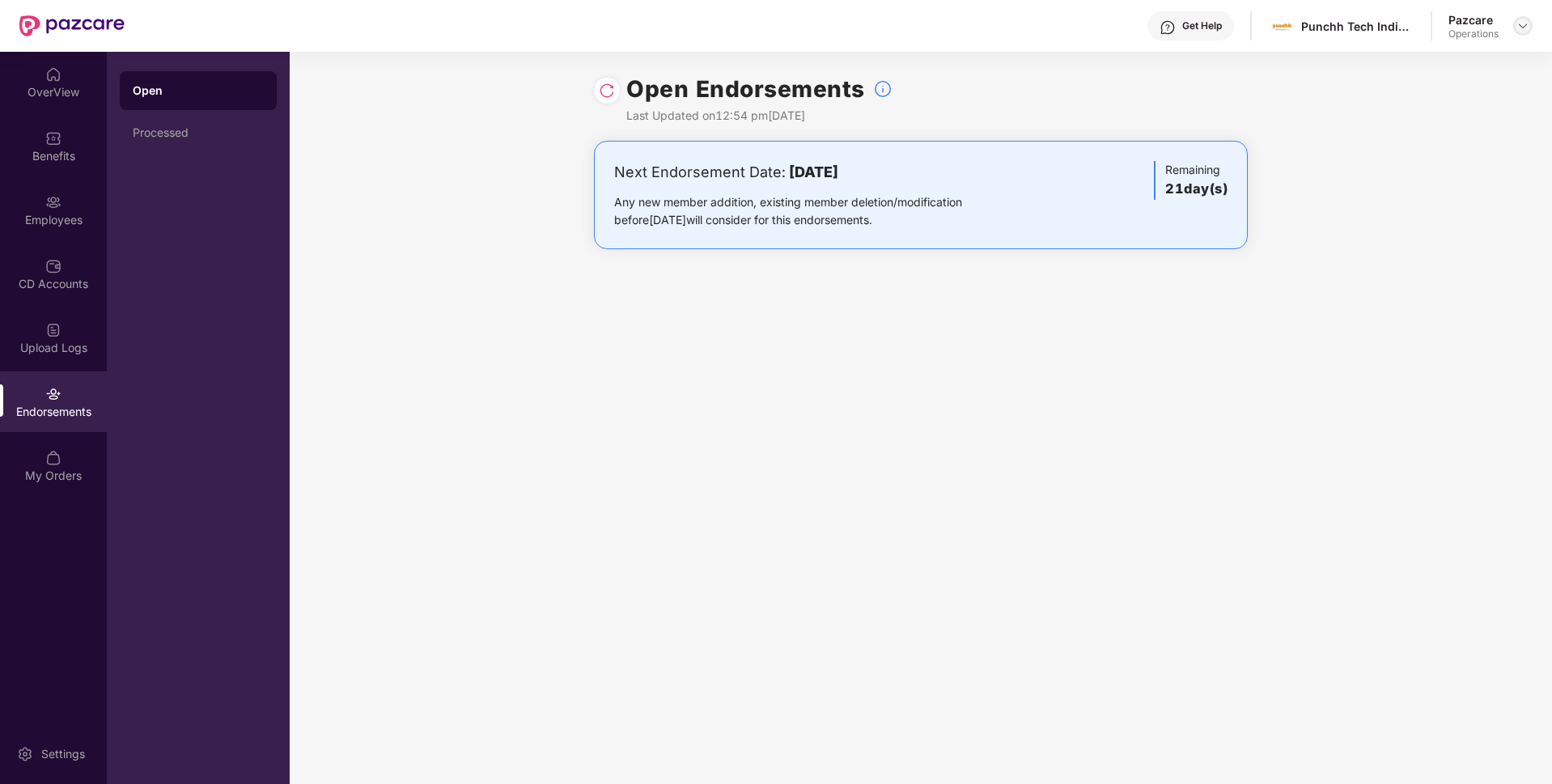
click at [1525, 23] on img at bounding box center [1522, 26] width 13 height 13
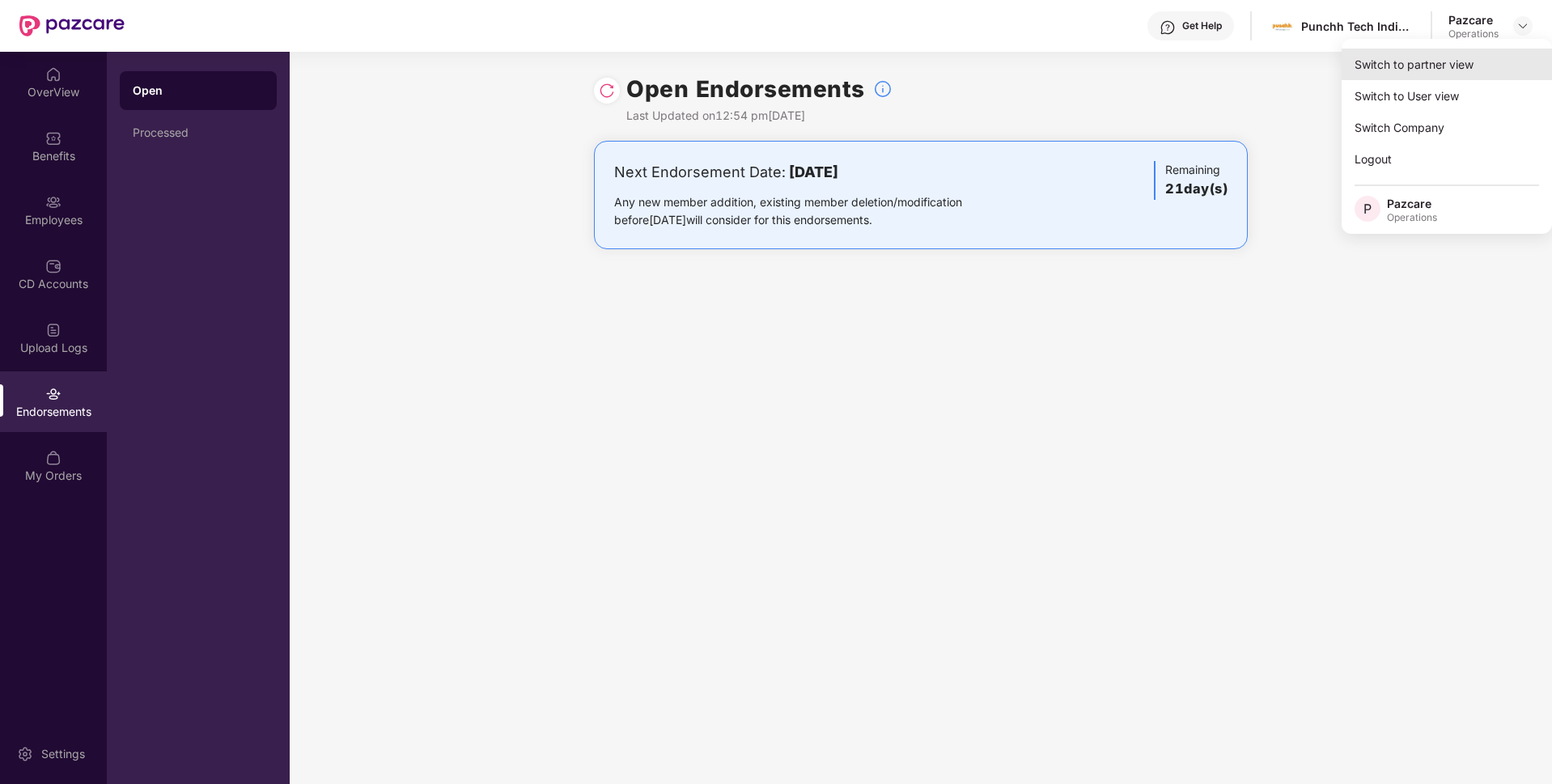
click at [1422, 63] on div "Switch to partner view" at bounding box center [1446, 64] width 210 height 32
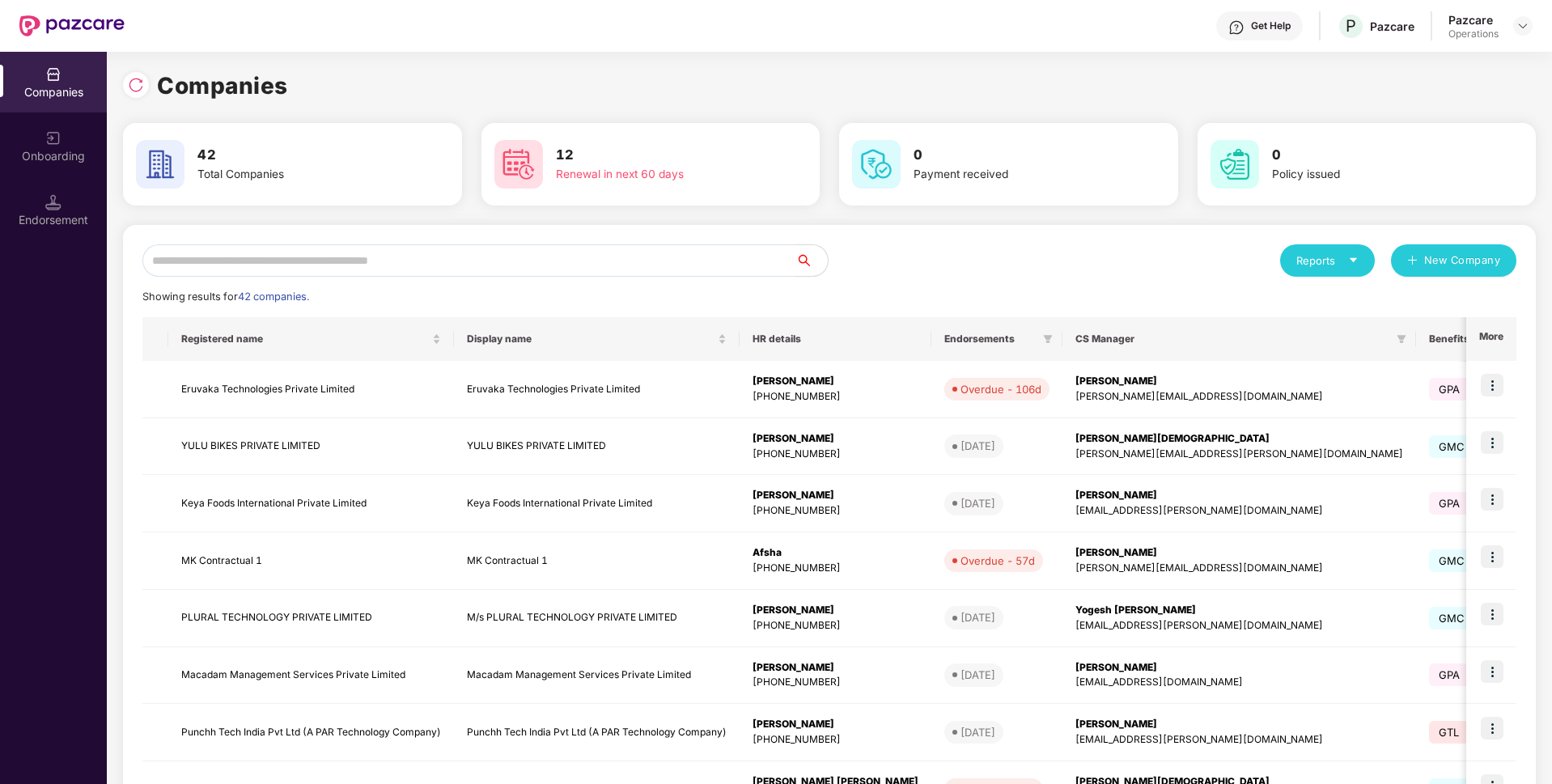
click at [400, 267] on input "text" at bounding box center [468, 261] width 653 height 33
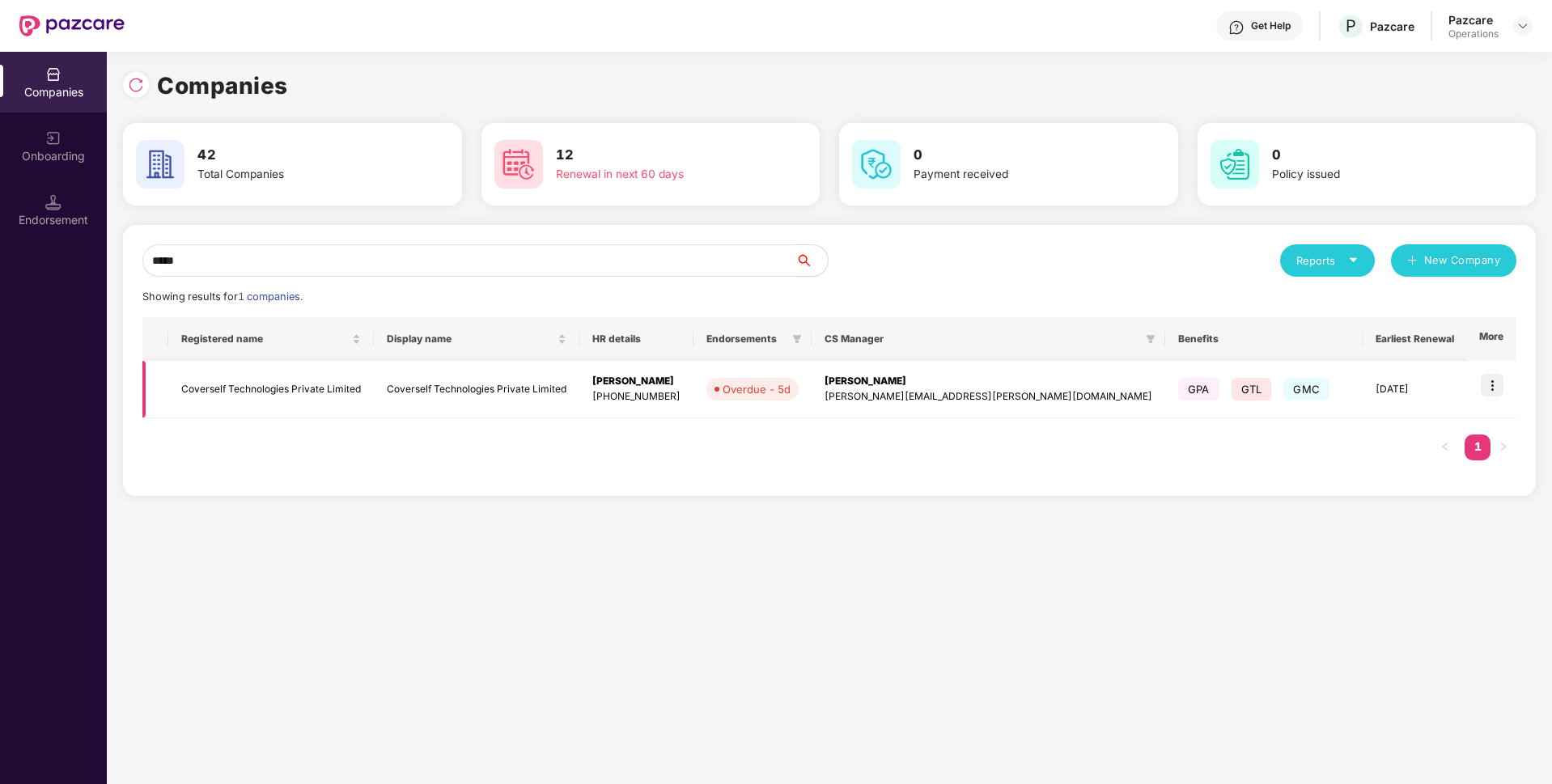
type input "*****"
click at [1495, 386] on img at bounding box center [1492, 385] width 22 height 22
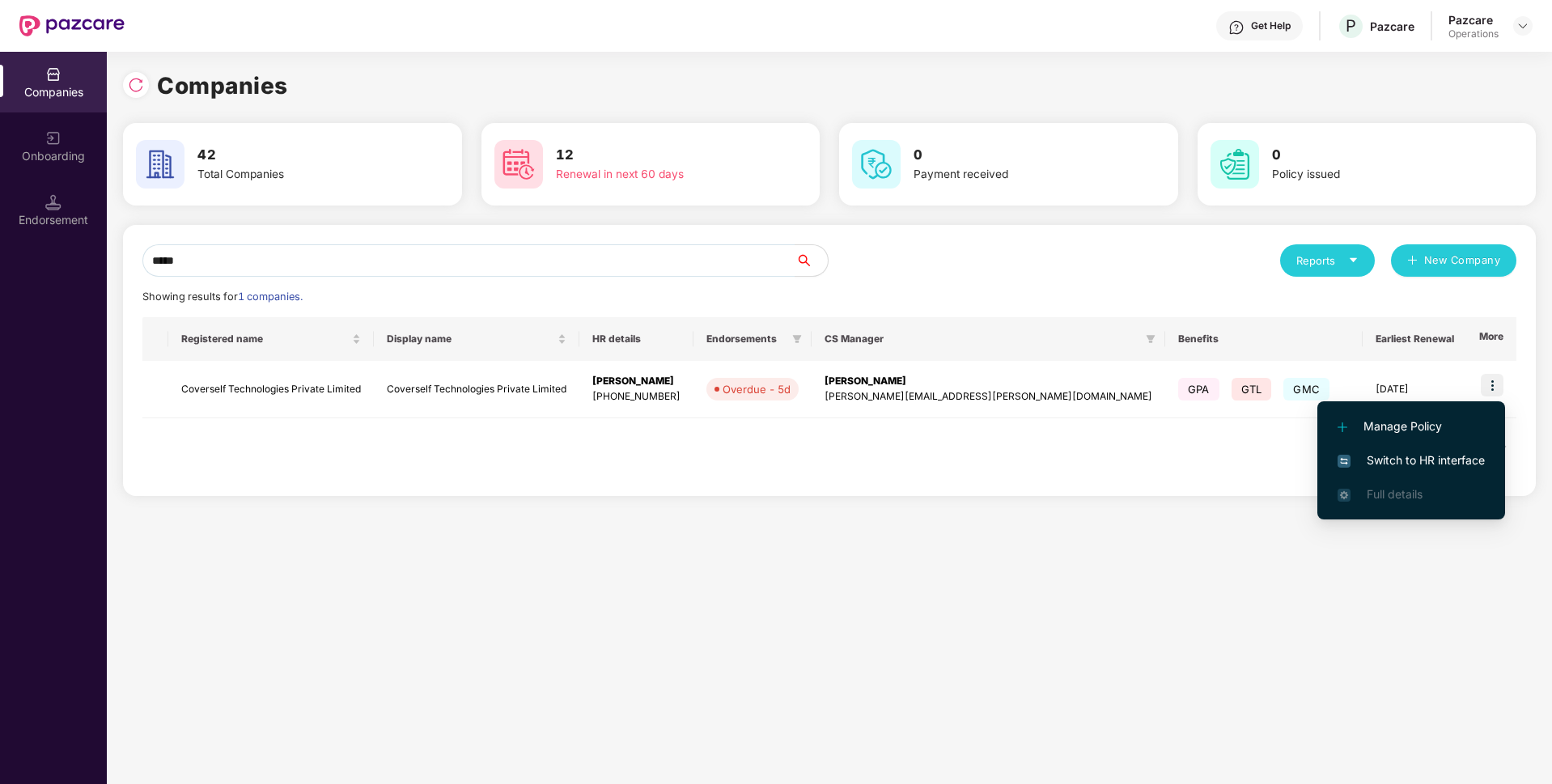
click at [1385, 459] on span "Switch to HR interface" at bounding box center [1411, 460] width 148 height 18
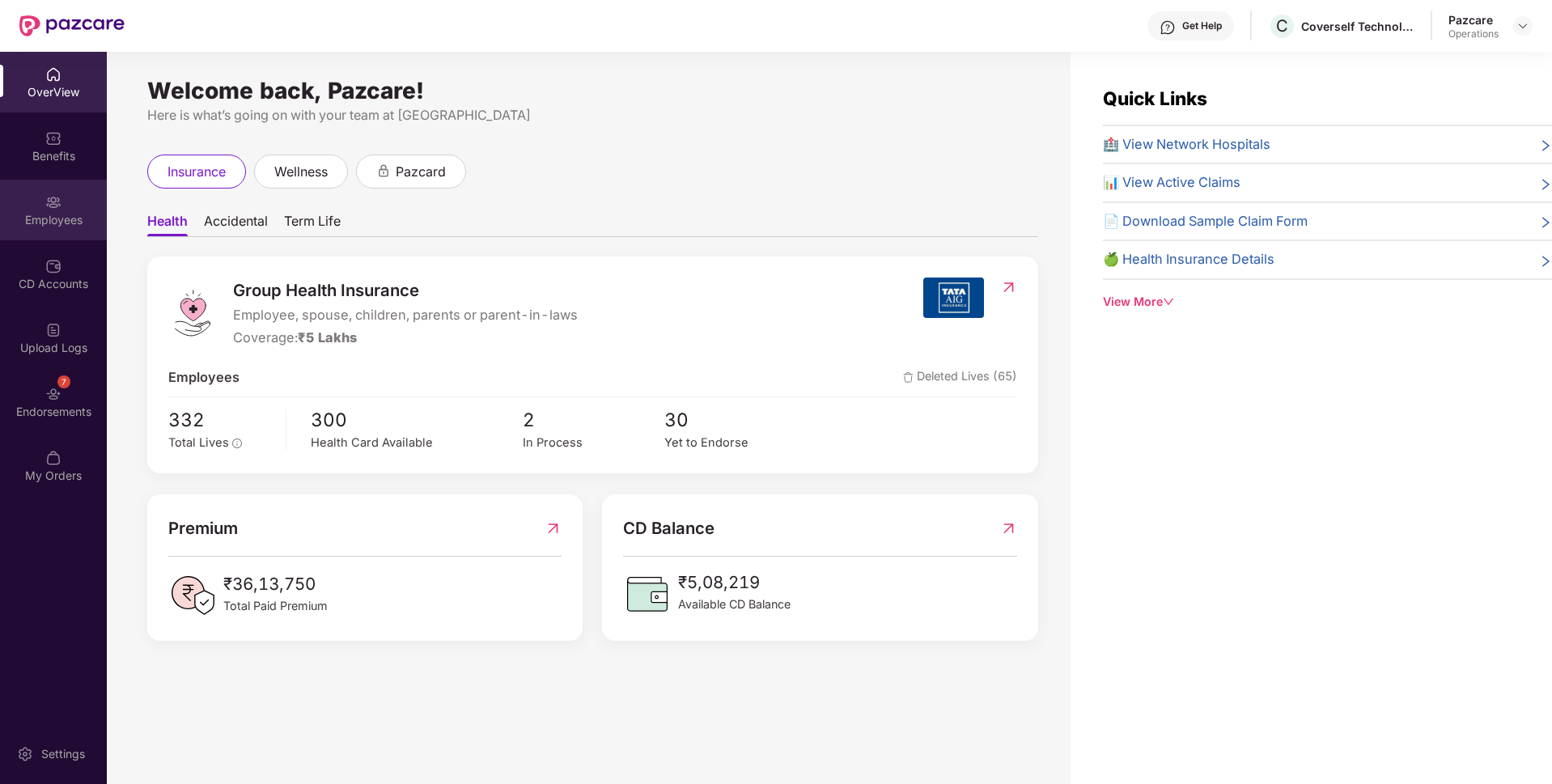
click at [68, 209] on div "Employees" at bounding box center [53, 209] width 106 height 61
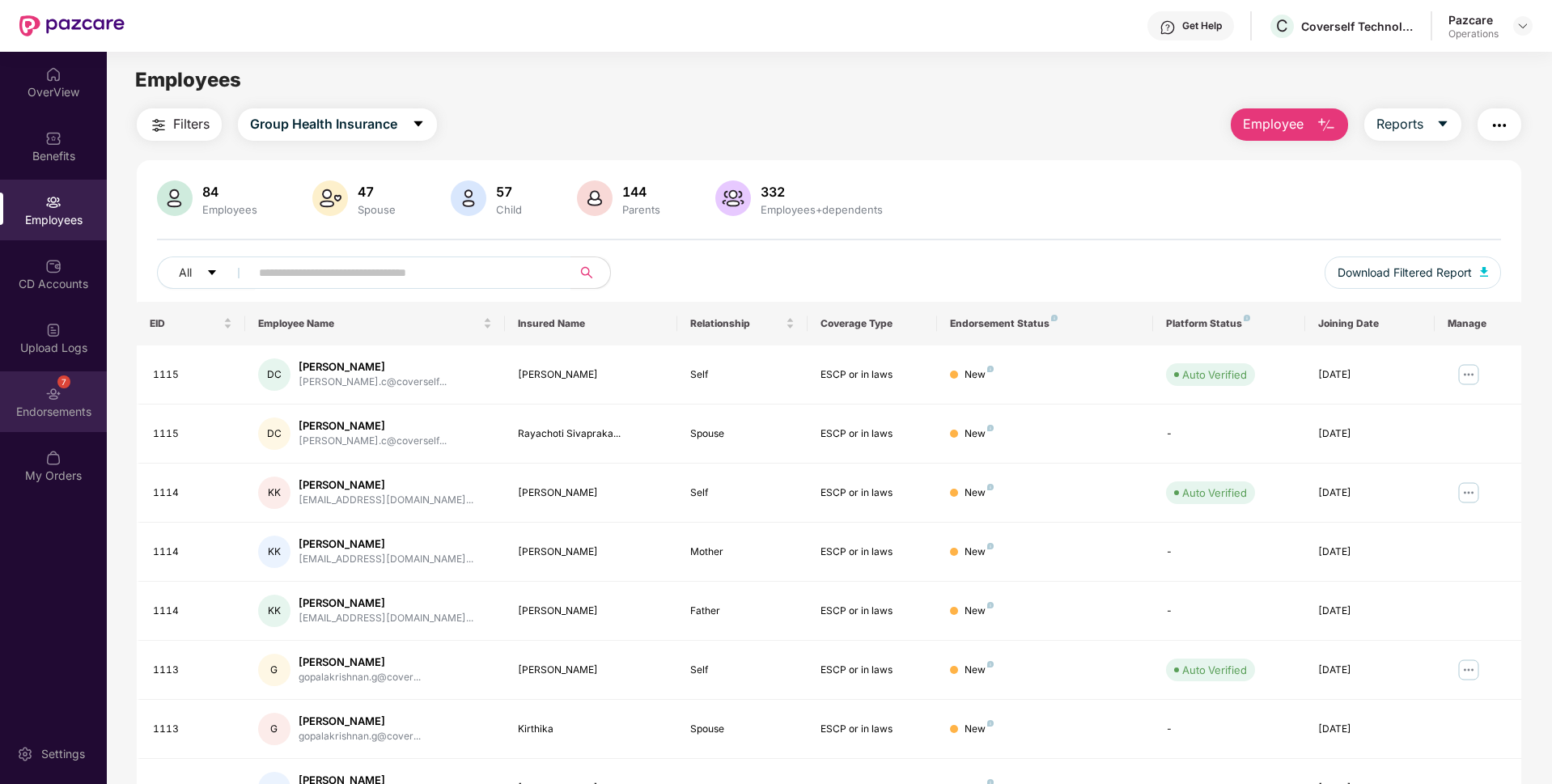
click at [17, 396] on div "7 Endorsements" at bounding box center [53, 401] width 106 height 61
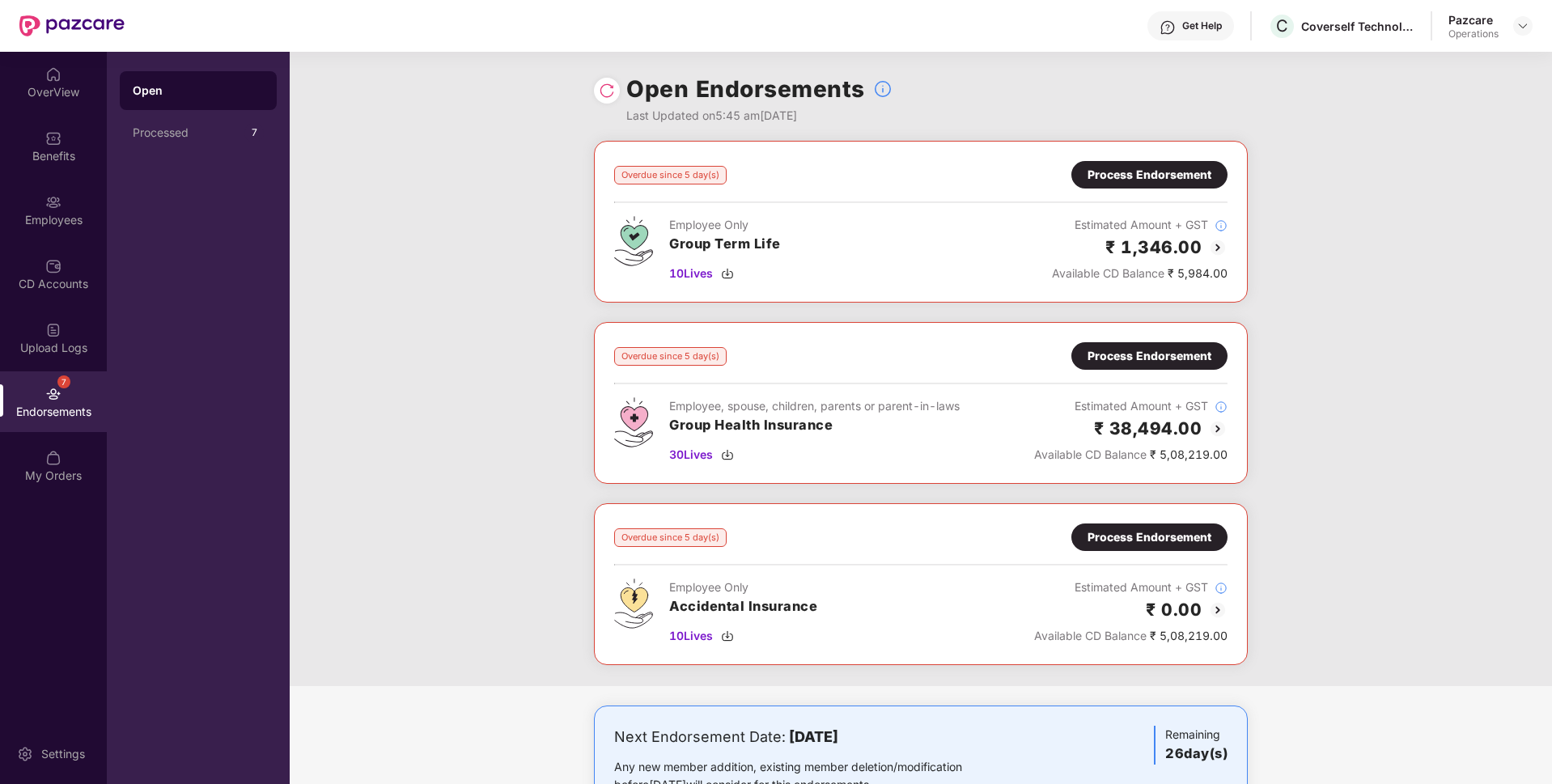
click at [1144, 360] on div "Process Endorsement" at bounding box center [1149, 356] width 124 height 18
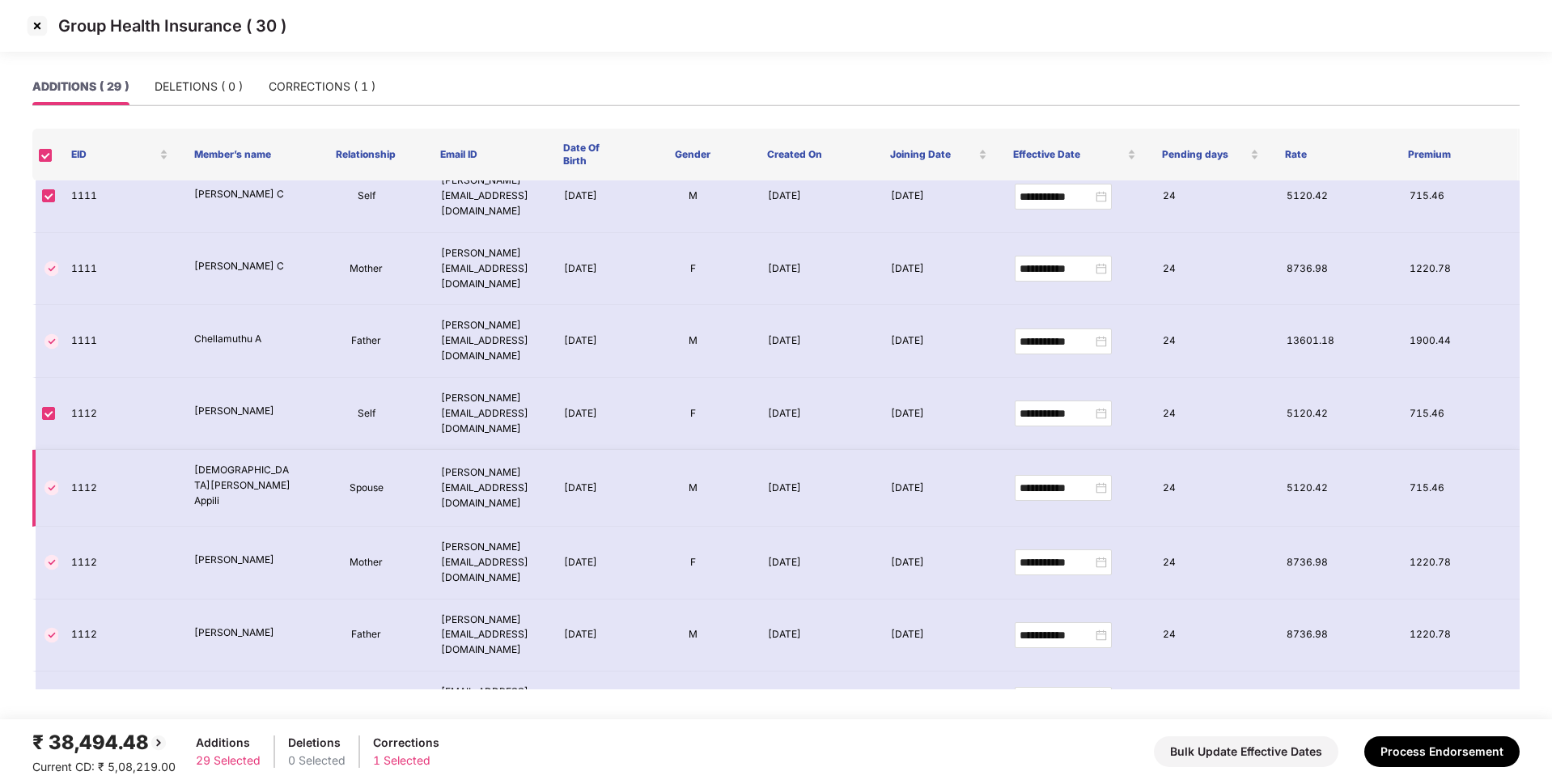
scroll to position [796, 0]
click at [365, 90] on div "CORRECTIONS ( 1 )" at bounding box center [322, 87] width 106 height 18
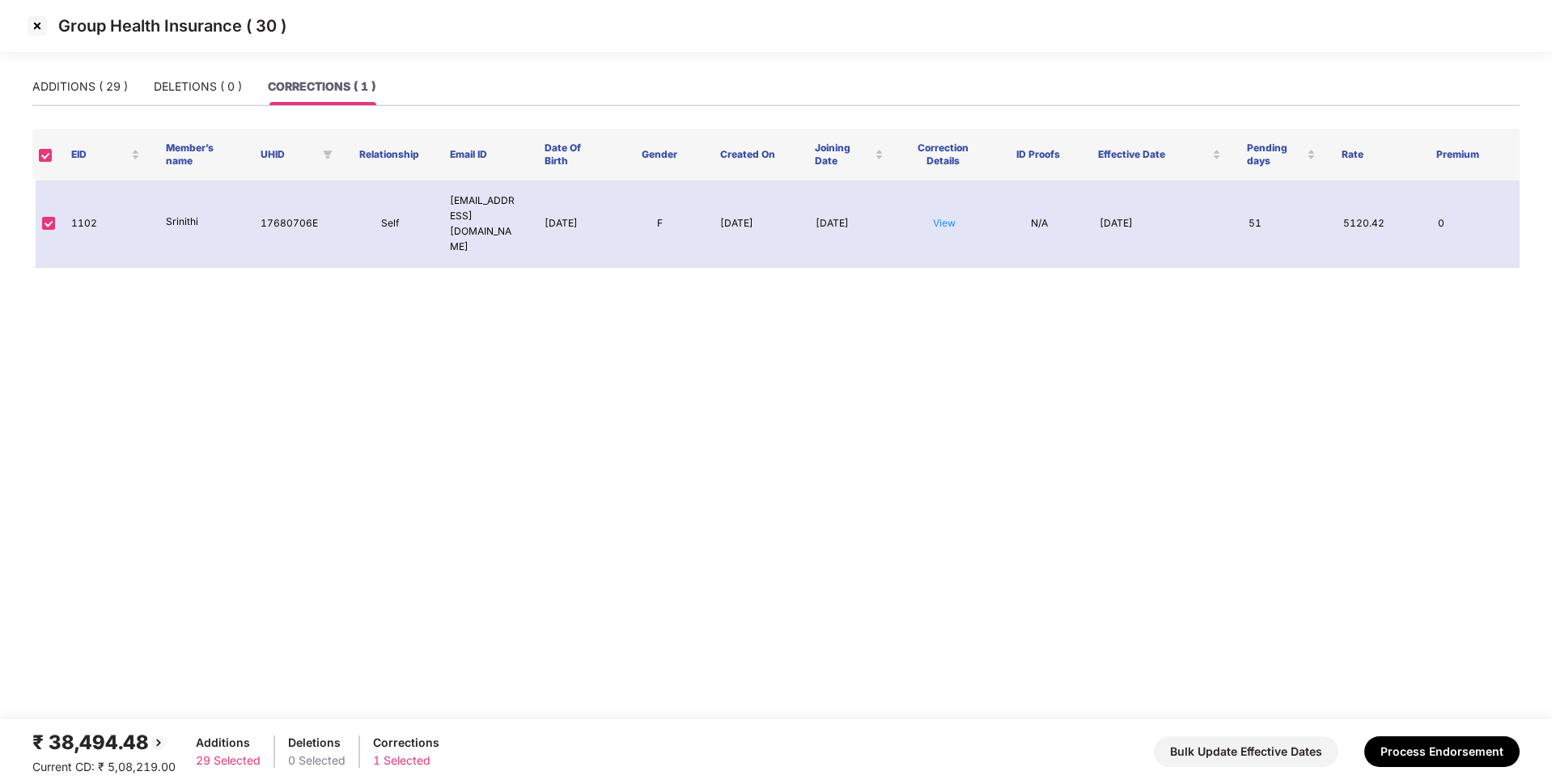
scroll to position [0, 0]
click at [1410, 746] on button "Process Endorsement" at bounding box center [1441, 751] width 155 height 31
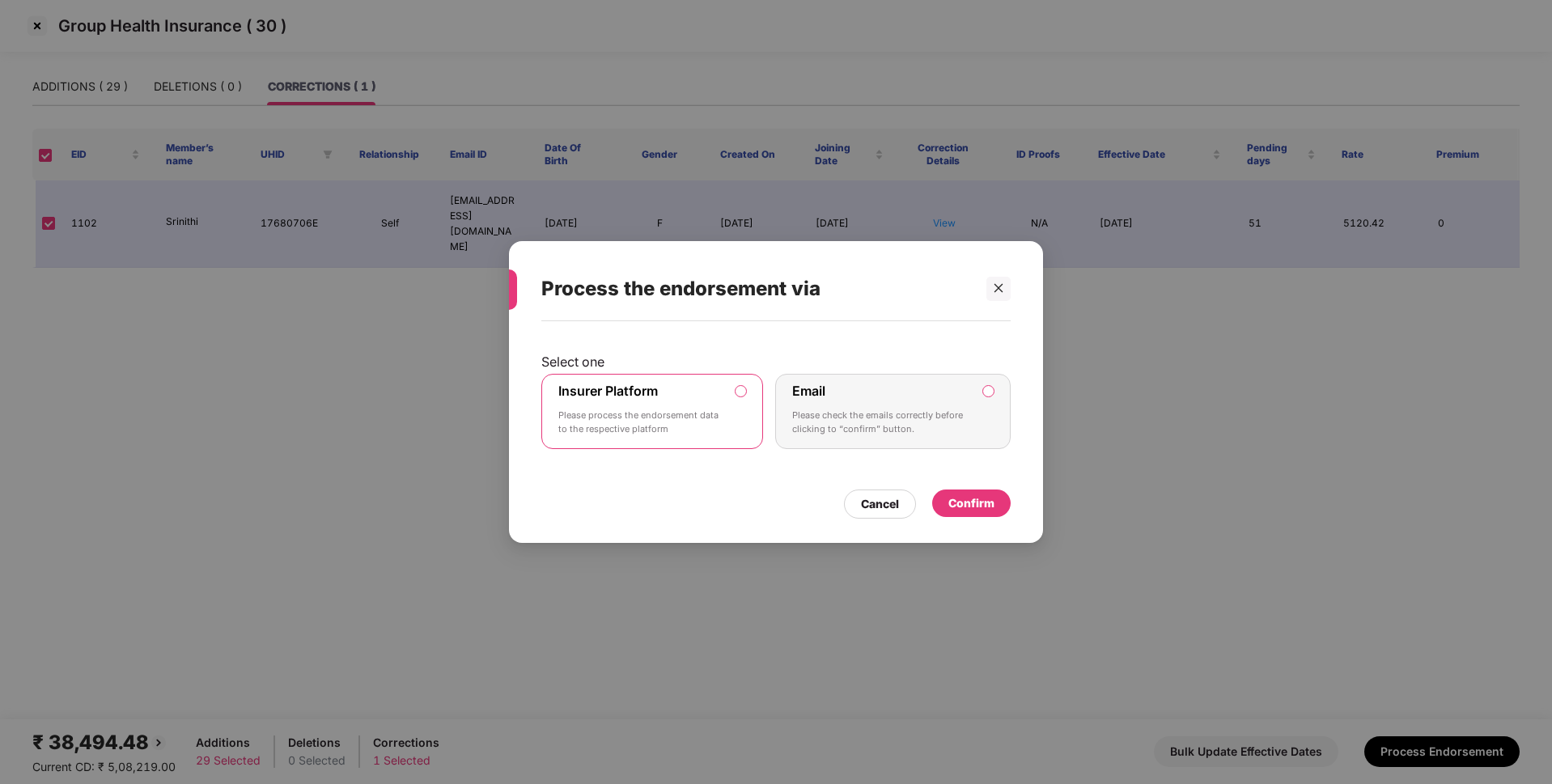
click at [972, 517] on div "Confirm" at bounding box center [970, 504] width 78 height 27
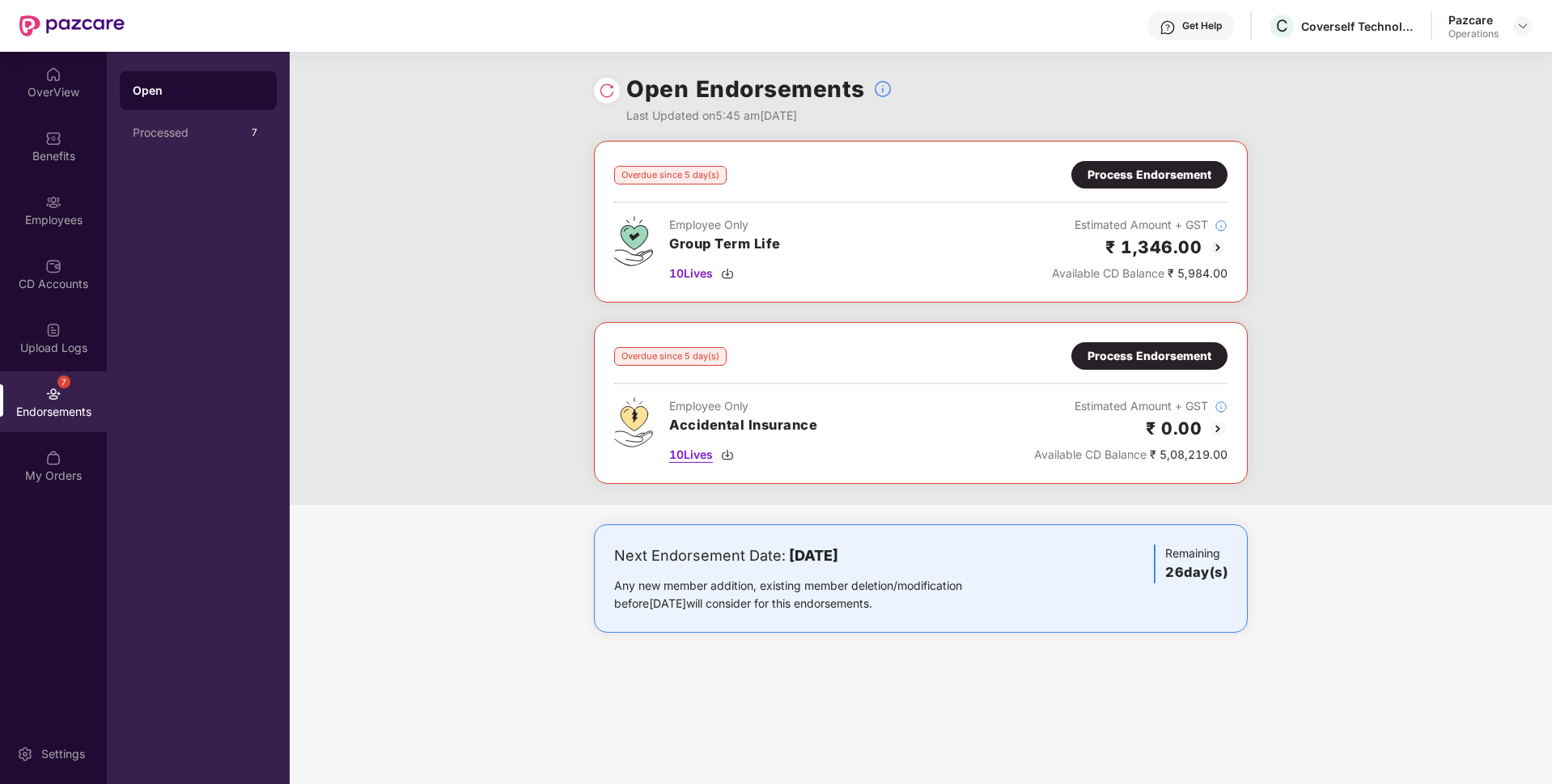
click at [682, 454] on span "10 Lives" at bounding box center [691, 455] width 44 height 18
click at [1162, 356] on div "Process Endorsement" at bounding box center [1149, 356] width 124 height 18
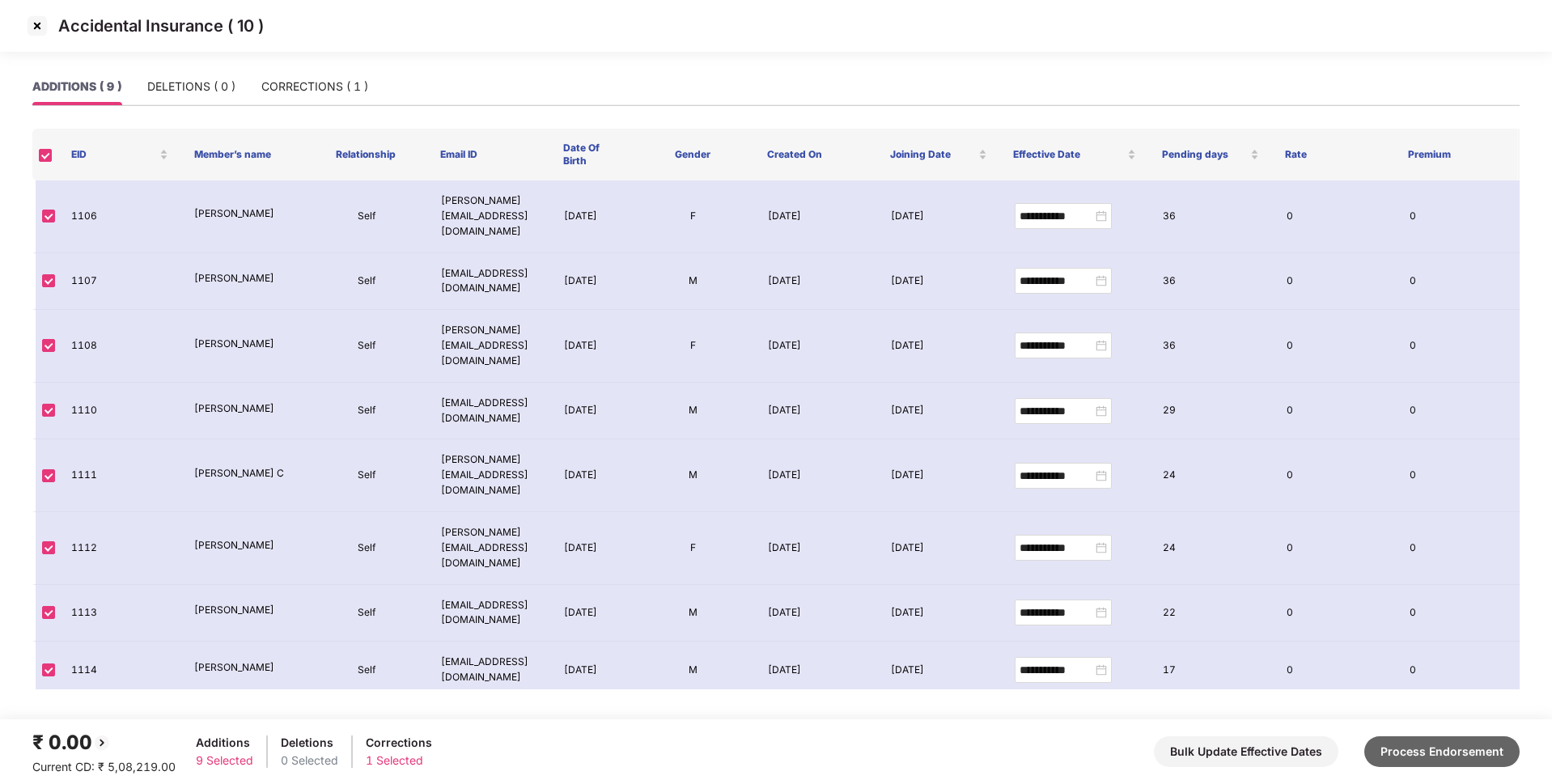
click at [1400, 751] on button "Process Endorsement" at bounding box center [1441, 751] width 155 height 31
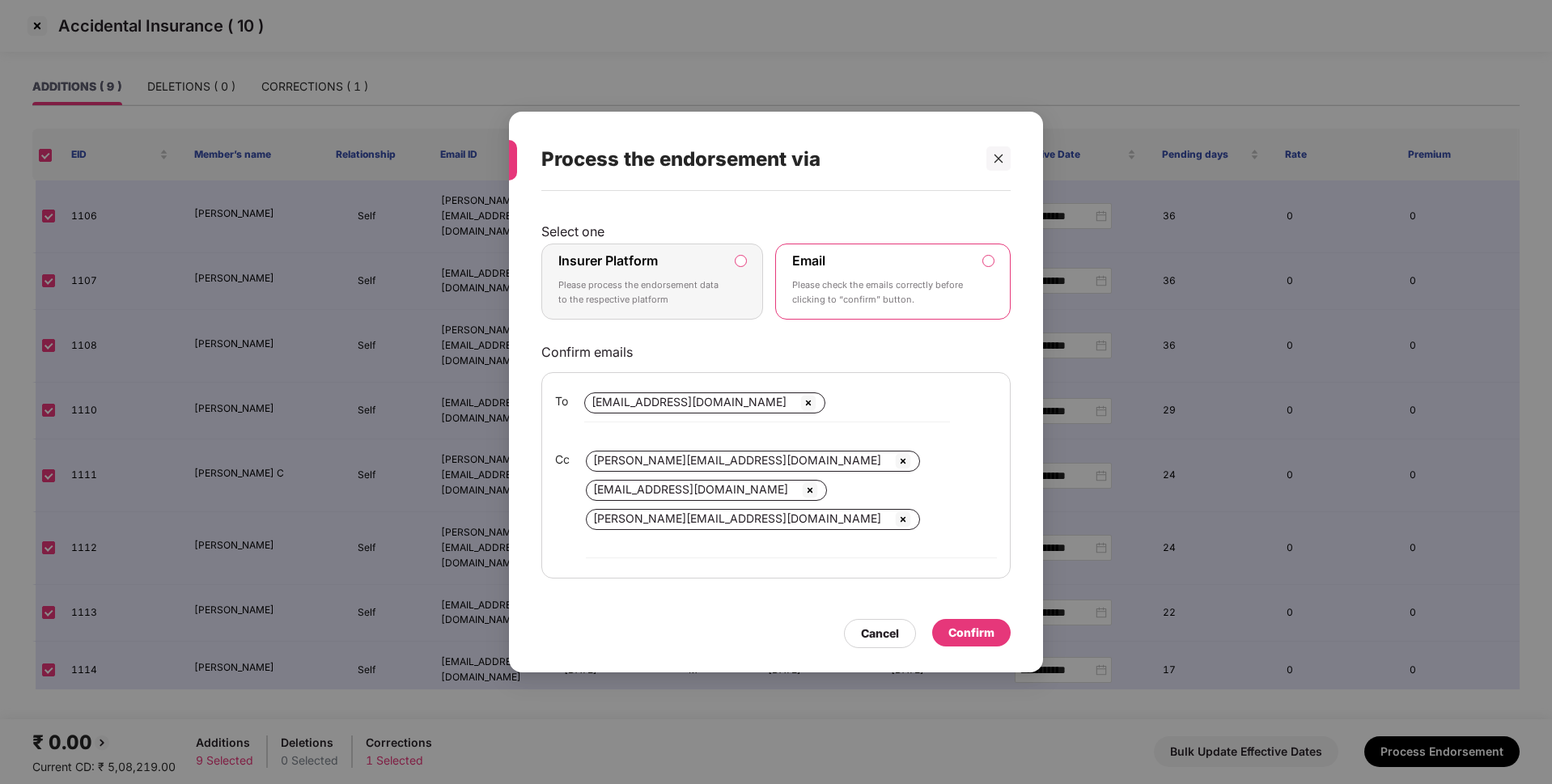
click at [703, 280] on div "Insurer Platform Please process the endorsement data to the respective platform" at bounding box center [641, 281] width 165 height 58
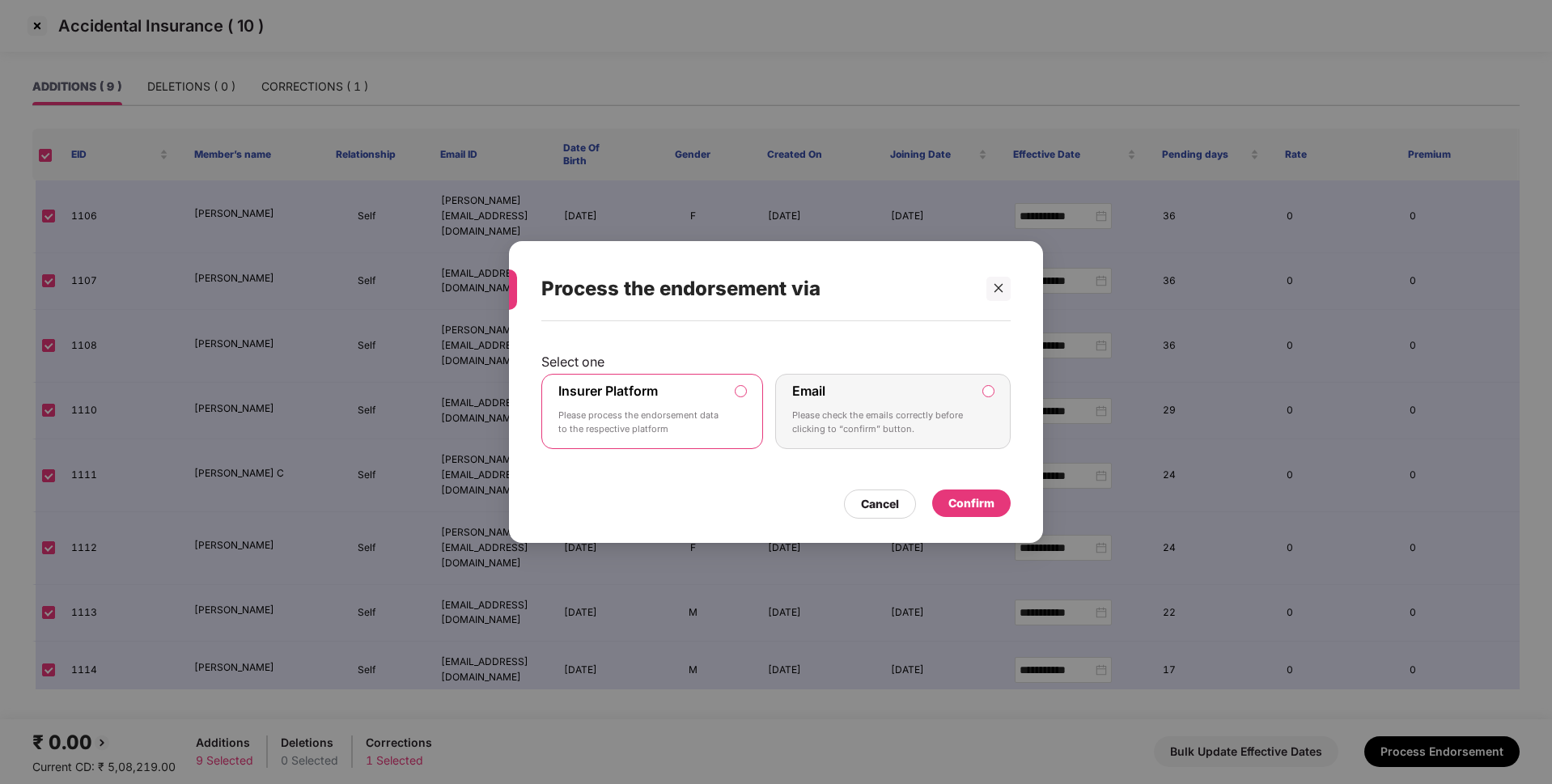
click at [981, 504] on div "Confirm" at bounding box center [971, 503] width 46 height 18
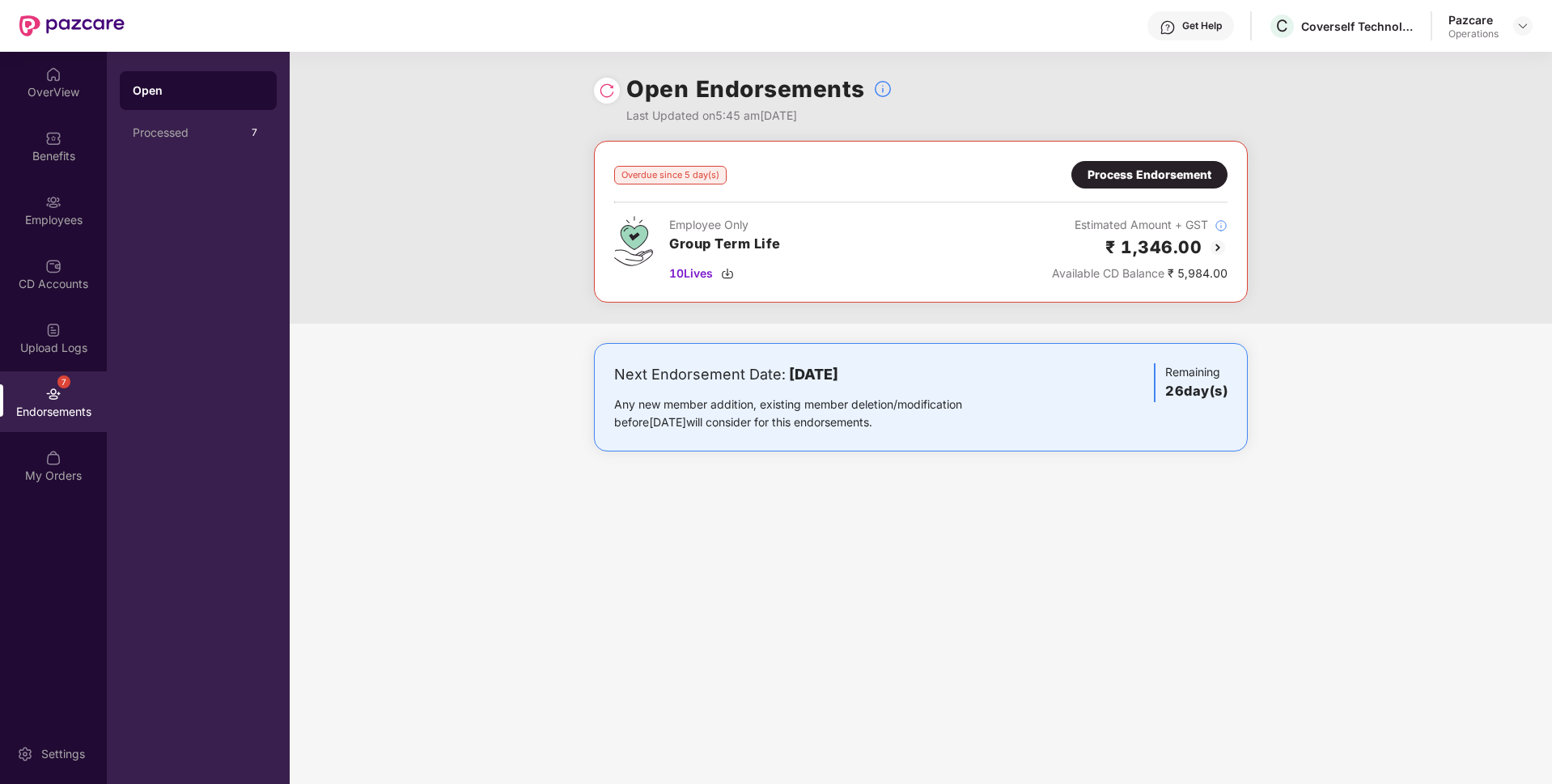
click at [1536, 20] on header "Get Help C Coverself Technologies Private Limited Pazcare Operations" at bounding box center [776, 26] width 1552 height 51
click at [1512, 35] on div "Pazcare Operations" at bounding box center [1490, 26] width 84 height 28
click at [1519, 29] on img at bounding box center [1522, 26] width 13 height 13
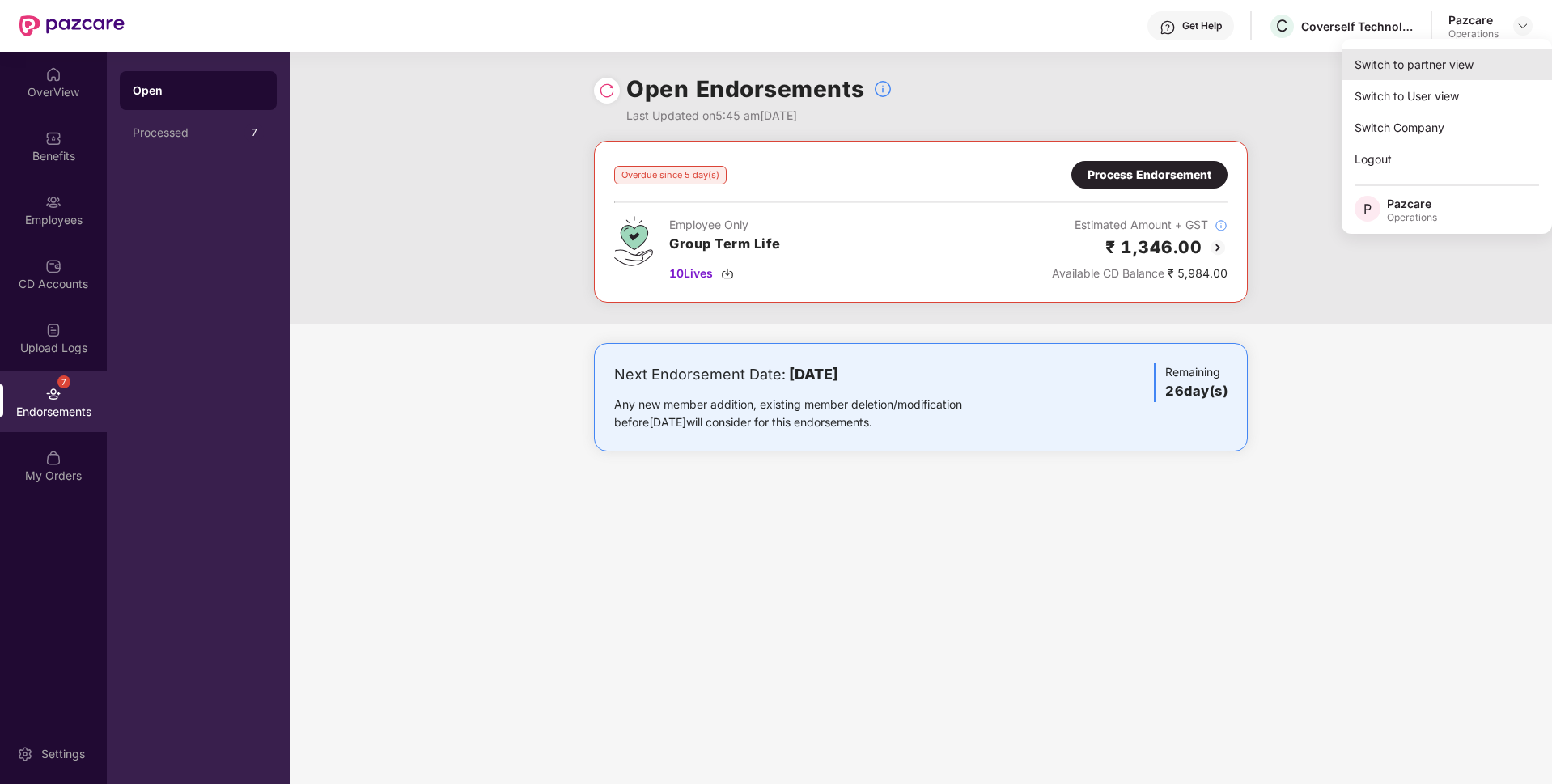
click at [1441, 56] on div "Switch to partner view" at bounding box center [1446, 64] width 210 height 32
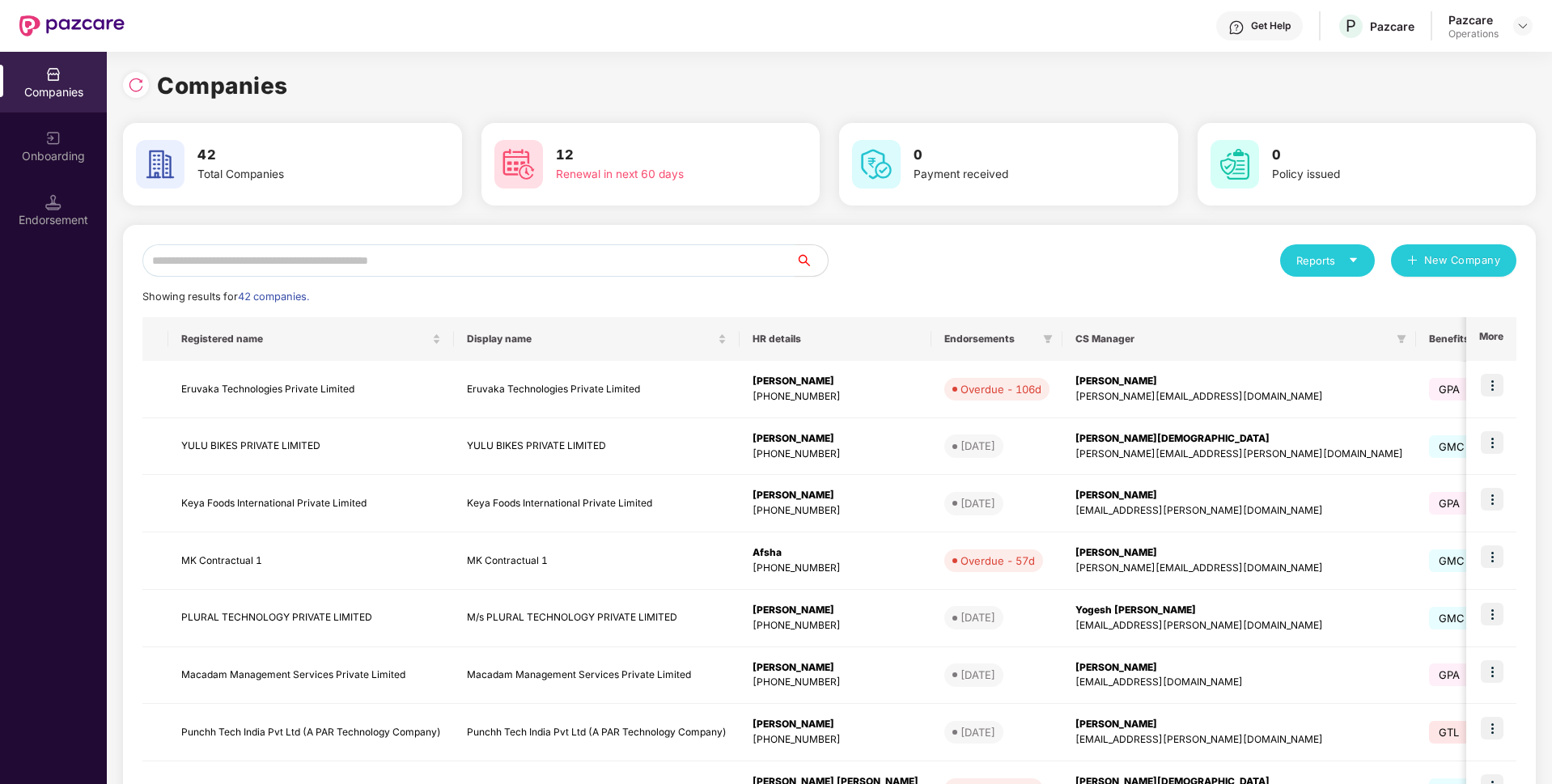
click at [432, 255] on input "text" at bounding box center [468, 261] width 653 height 33
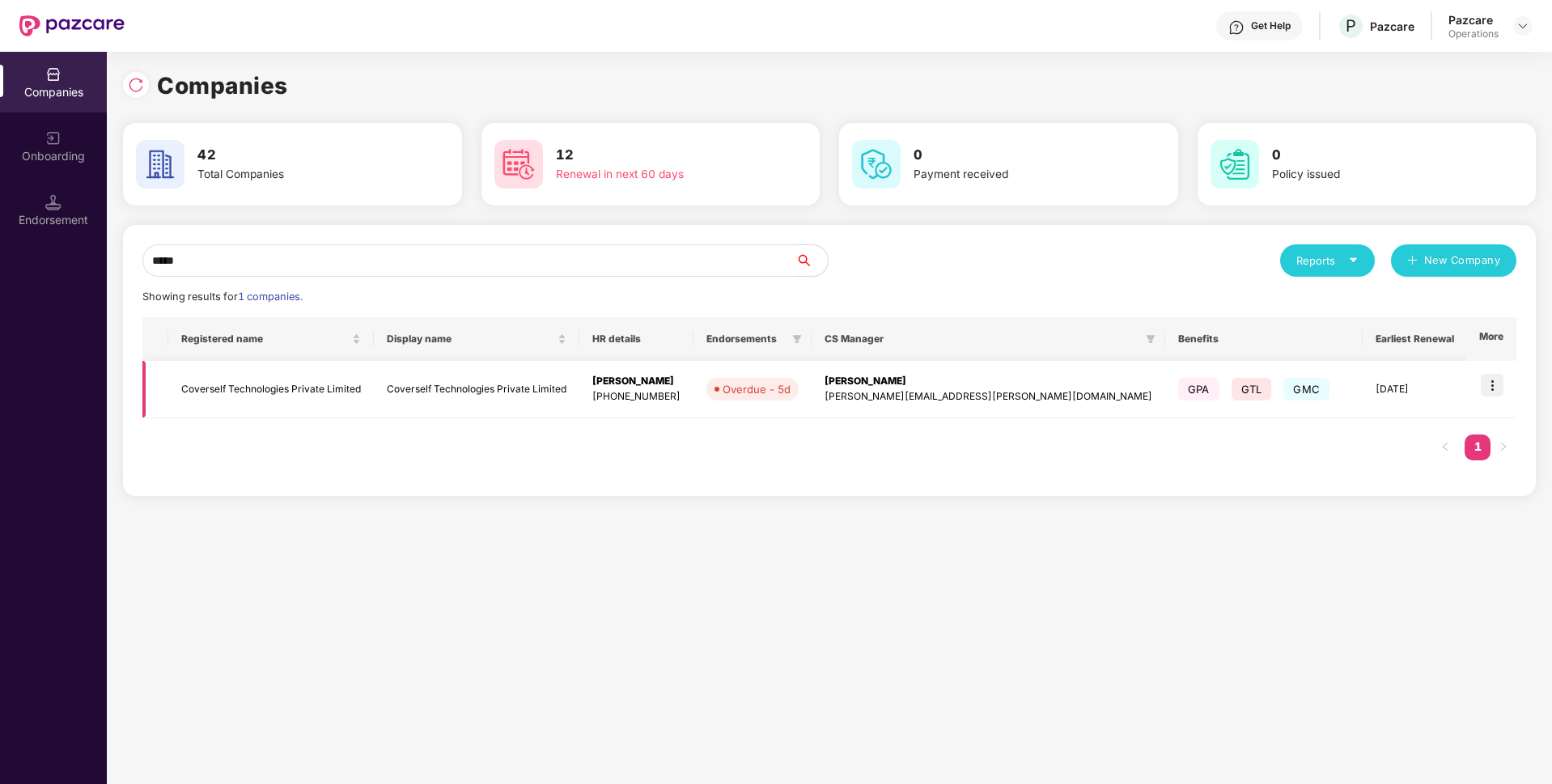
type input "*****"
click at [333, 368] on td "Coverself Technologies Private Limited" at bounding box center [271, 389] width 206 height 57
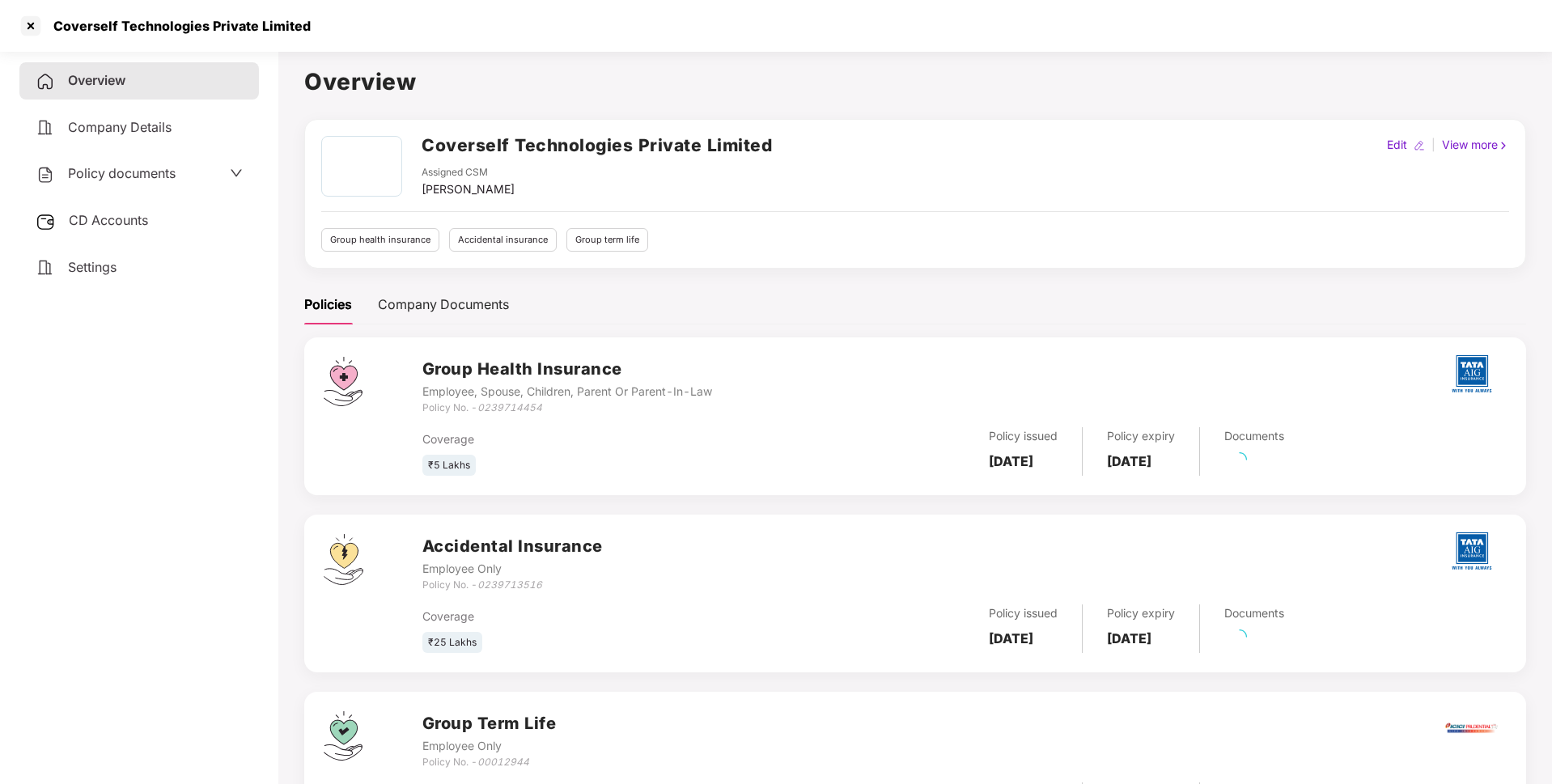
click at [112, 209] on div "CD Accounts" at bounding box center [139, 220] width 239 height 37
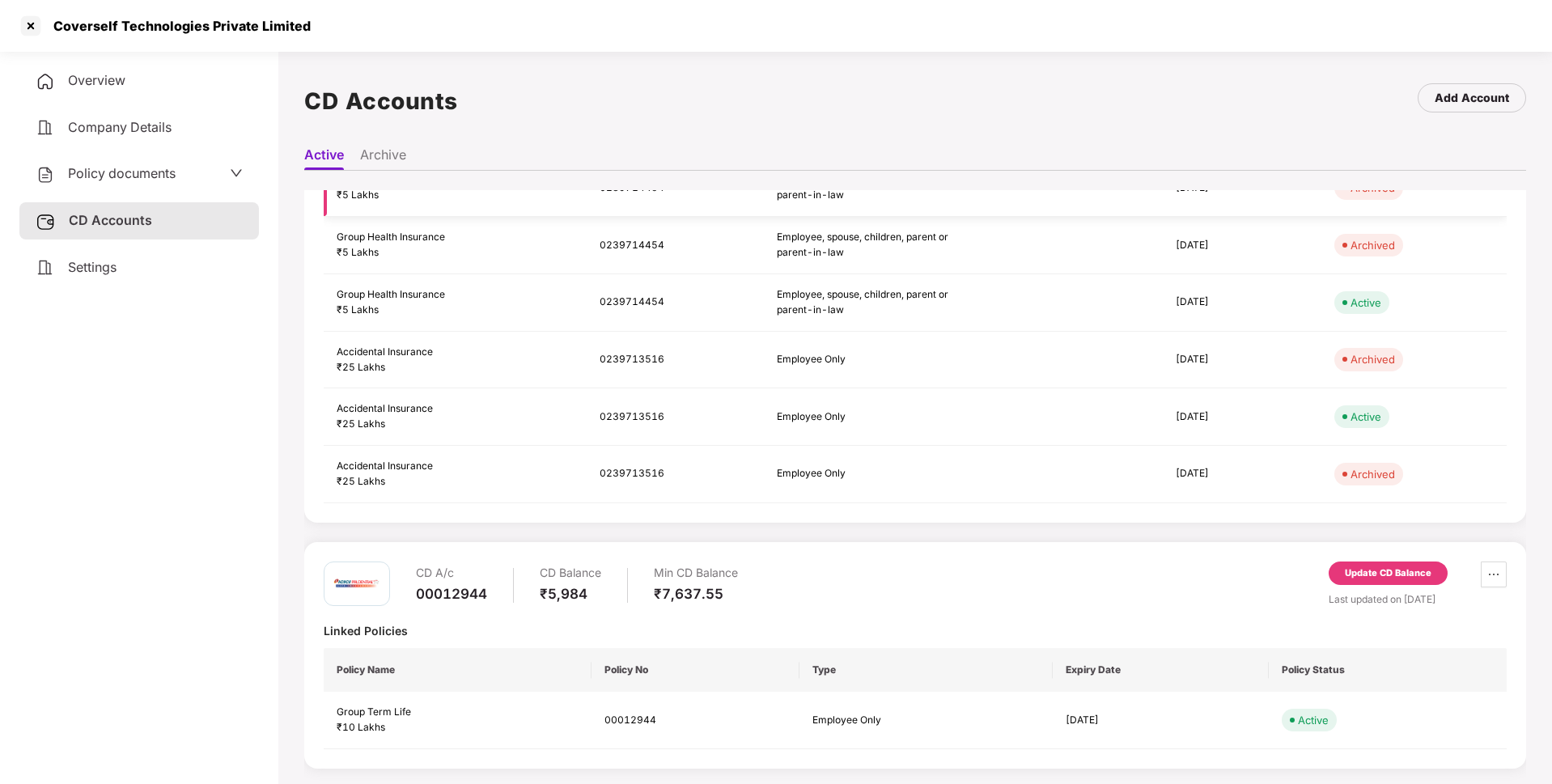
scroll to position [45, 0]
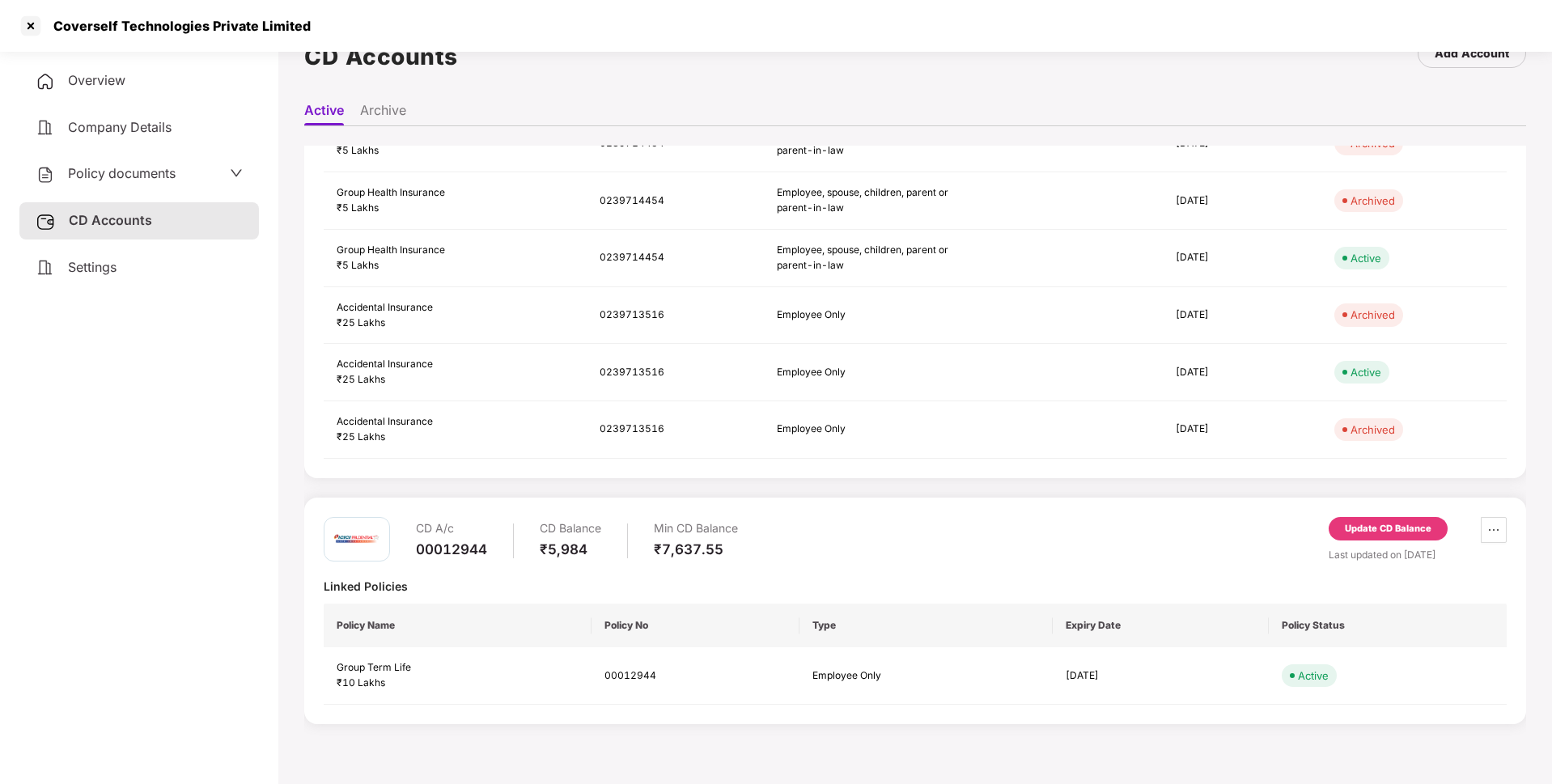
click at [1381, 526] on div "Update CD Balance" at bounding box center [1387, 528] width 87 height 15
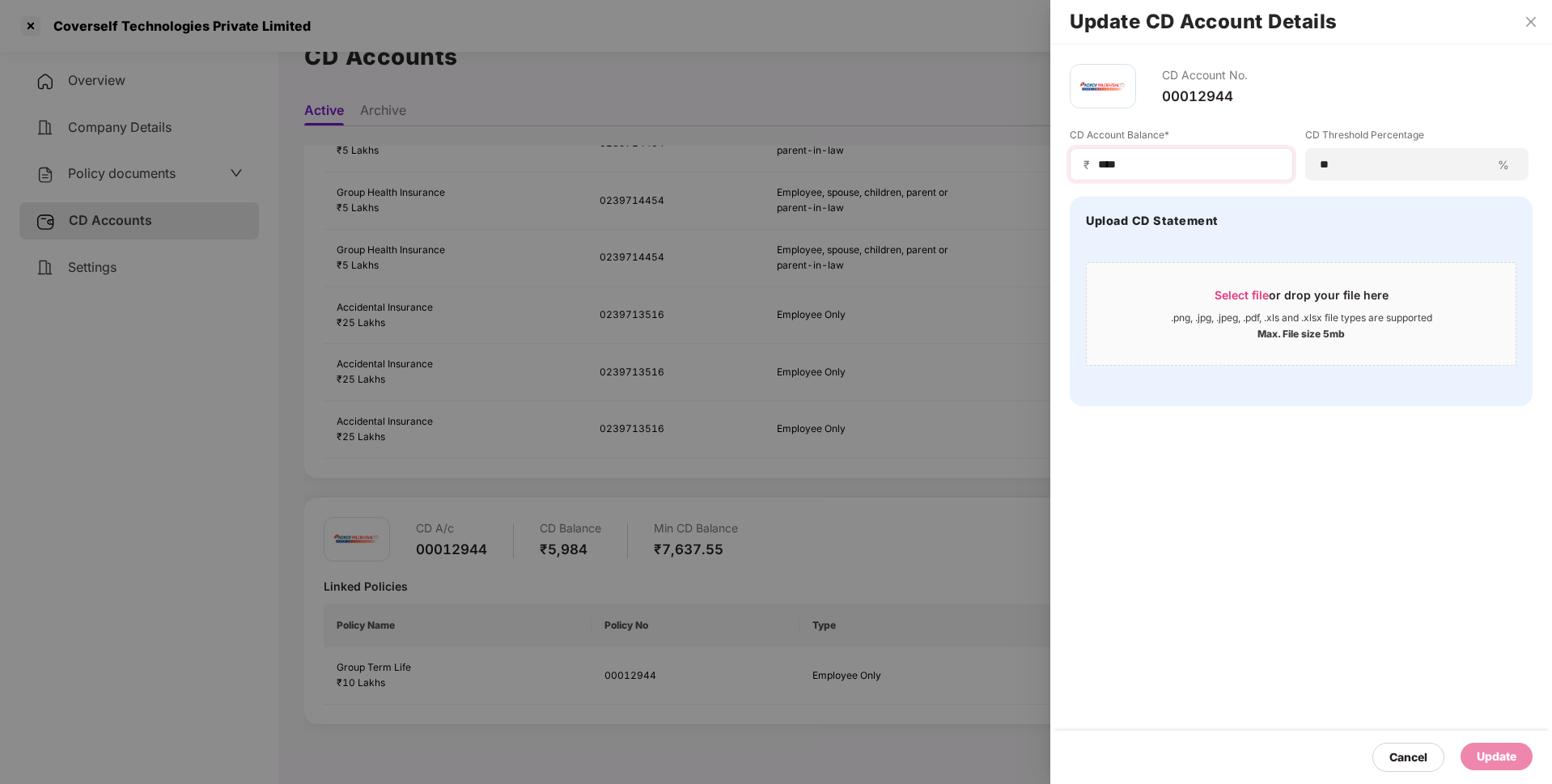
click at [1134, 176] on div "₹ ****" at bounding box center [1181, 165] width 223 height 33
drag, startPoint x: 1137, startPoint y: 163, endPoint x: 1078, endPoint y: 167, distance: 59.1
click at [1078, 167] on div "₹ ****" at bounding box center [1181, 165] width 223 height 33
type input "****"
click at [1483, 771] on div "Update" at bounding box center [1496, 757] width 72 height 29
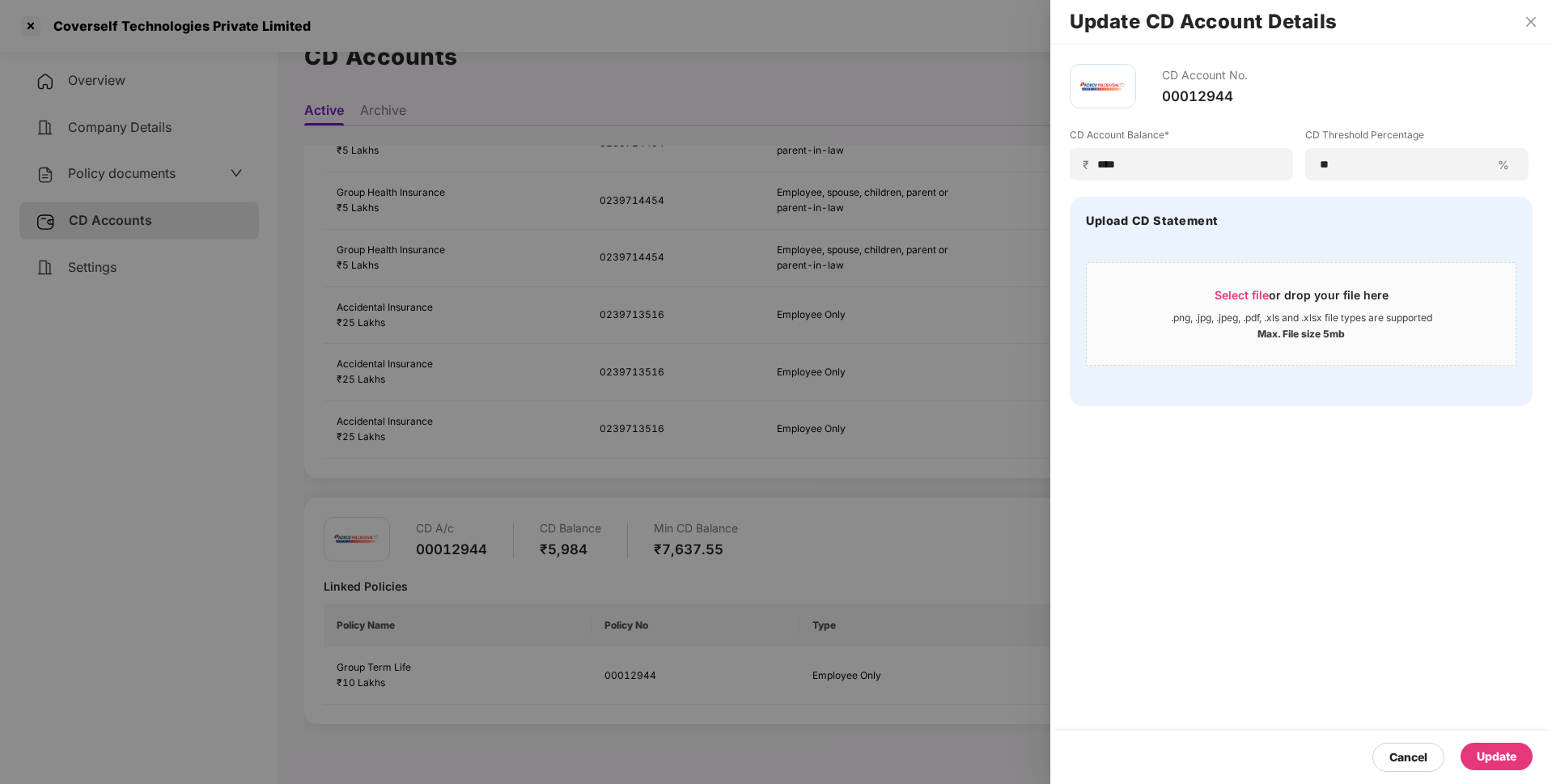
click at [1489, 761] on div "Update" at bounding box center [1496, 756] width 39 height 18
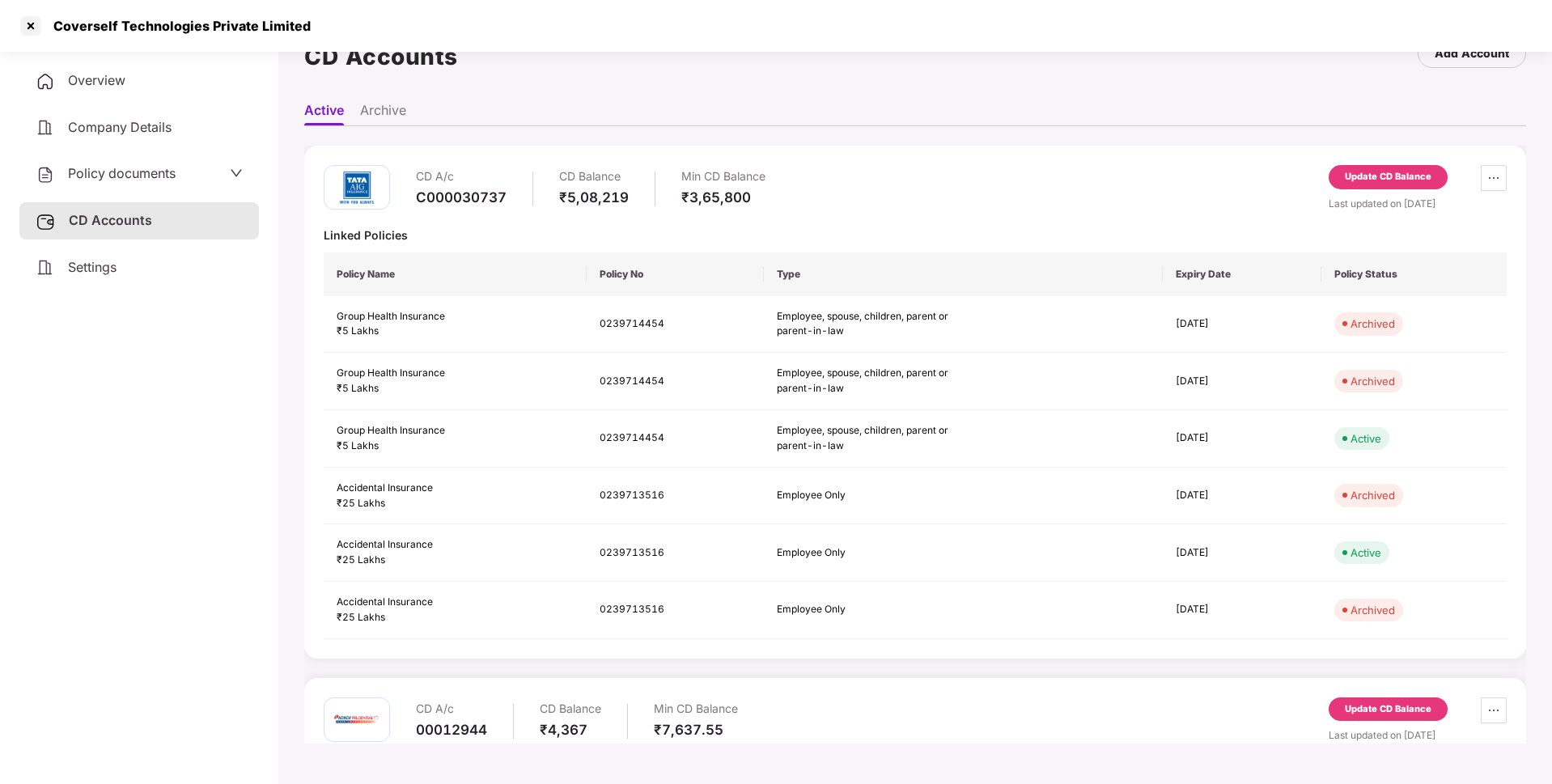
click at [1374, 177] on div "Update CD Balance" at bounding box center [1387, 177] width 87 height 15
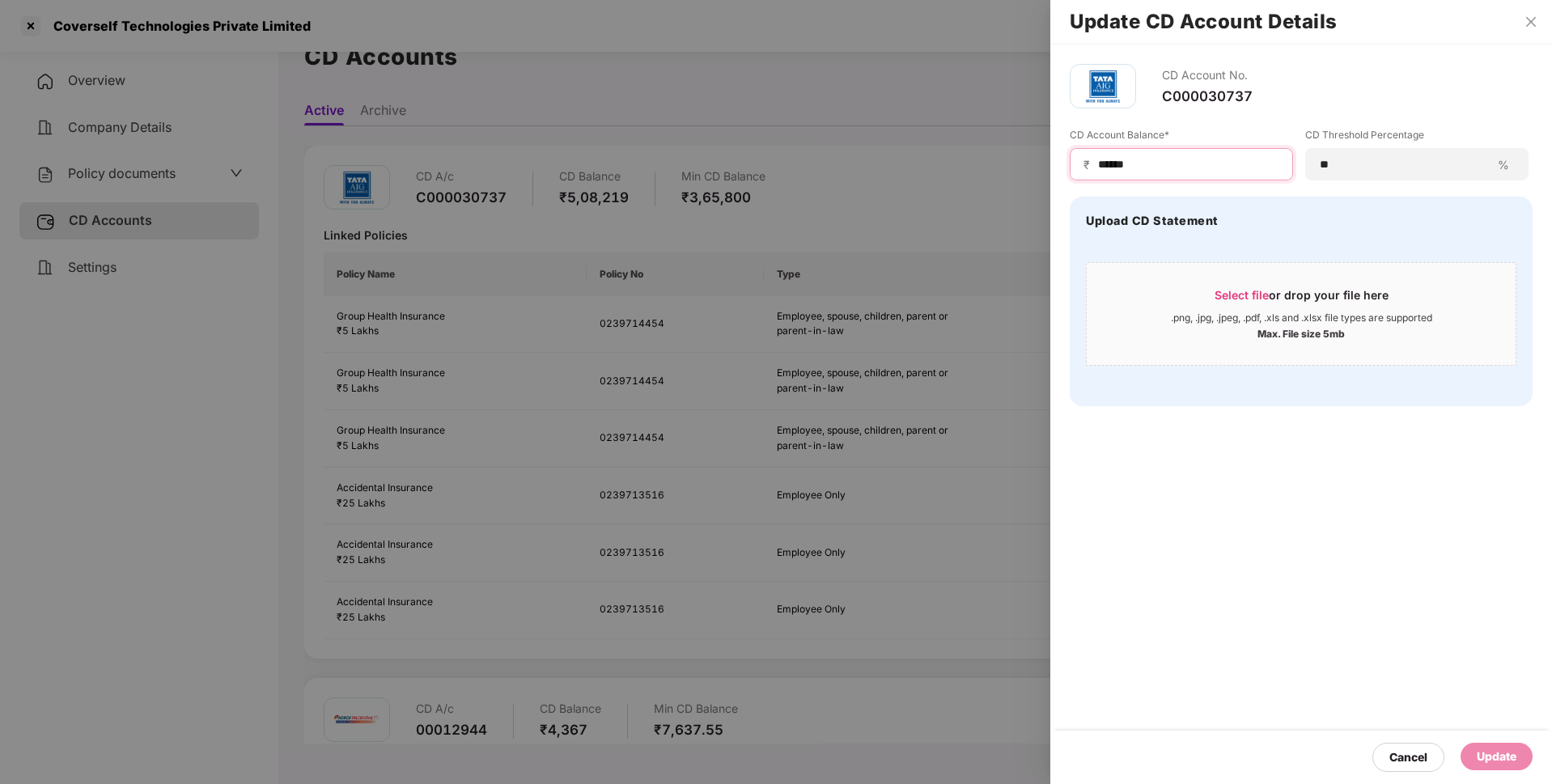
drag, startPoint x: 1151, startPoint y: 170, endPoint x: 1007, endPoint y: 160, distance: 144.3
click at [1007, 160] on div "Update CD Account Details CD Account No. C000030737 CD Account Balance* ₹ *****…" at bounding box center [776, 392] width 1552 height 784
type input "******"
click at [1488, 758] on div "Update" at bounding box center [1496, 756] width 39 height 18
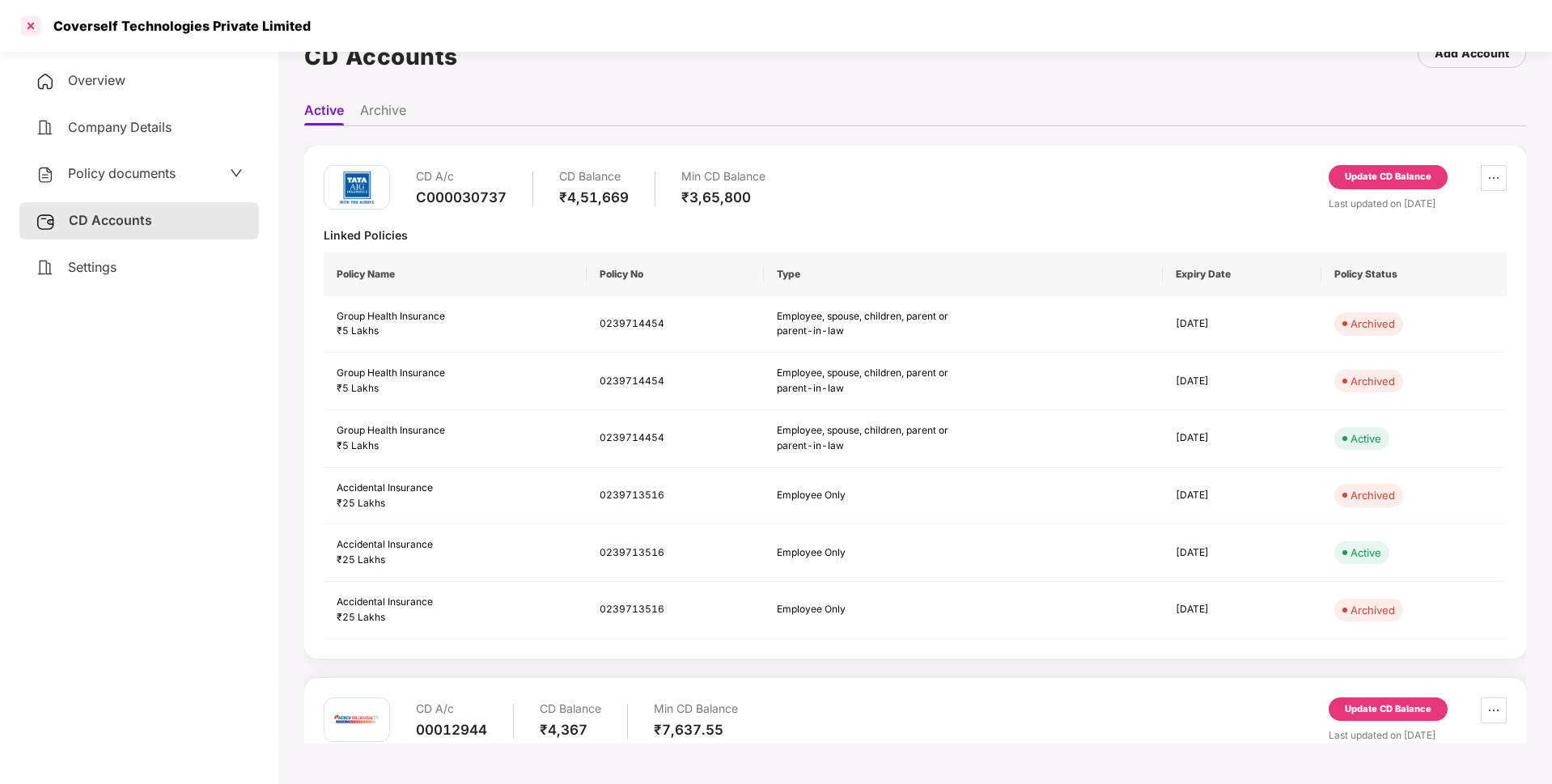
click at [28, 30] on div at bounding box center [31, 26] width 26 height 26
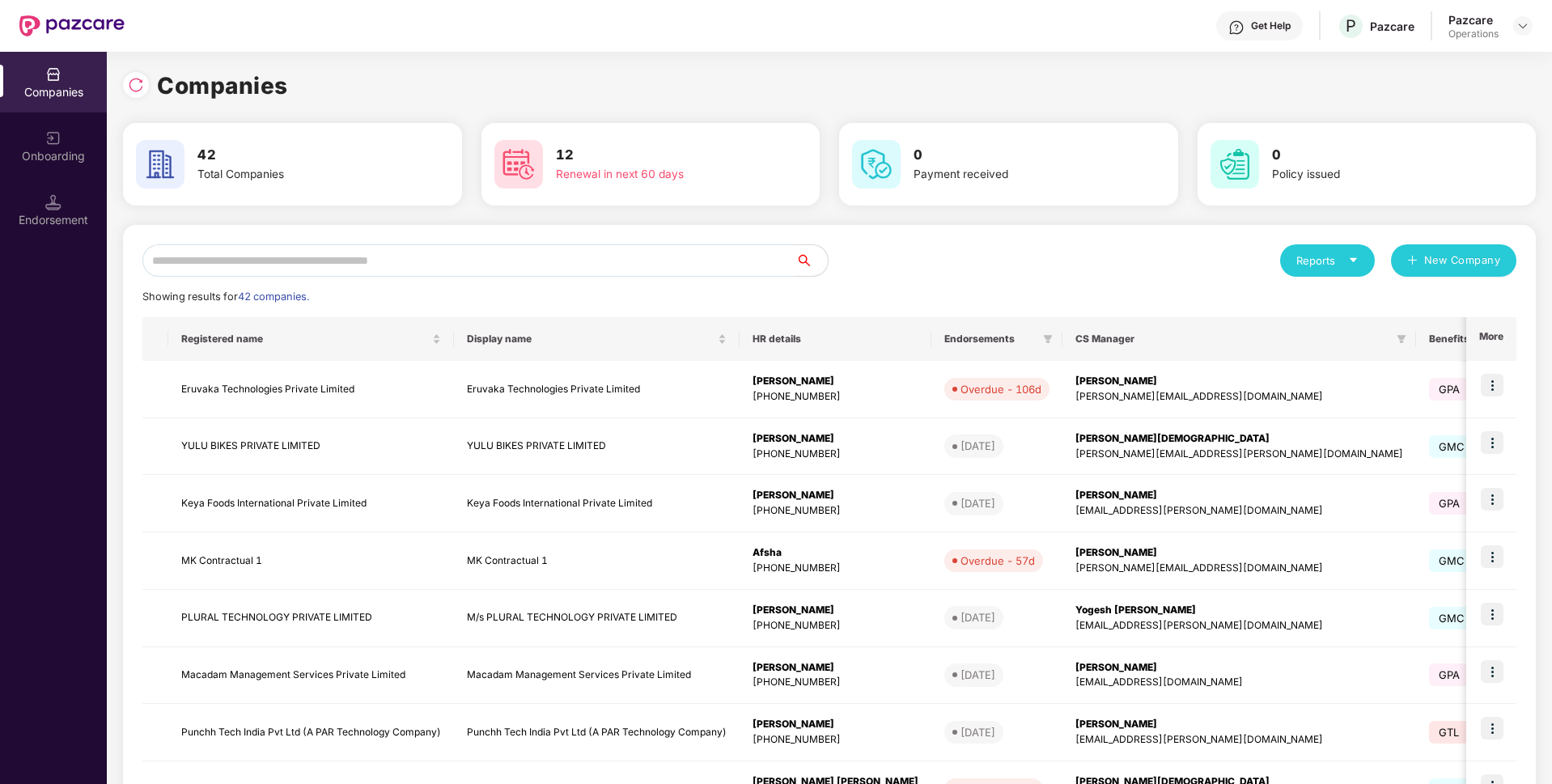
scroll to position [0, 0]
click at [426, 265] on input "text" at bounding box center [468, 261] width 653 height 33
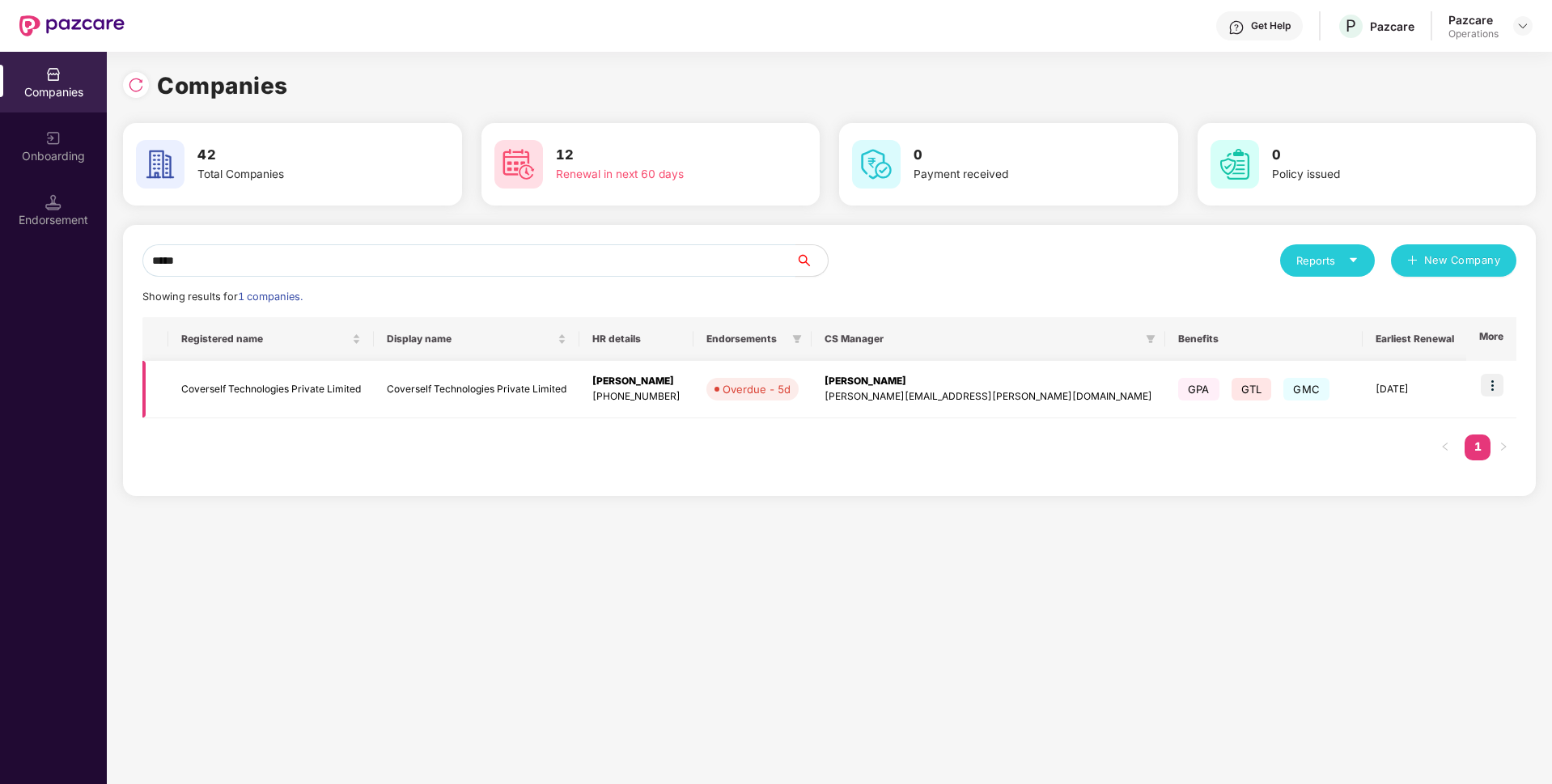
type input "*****"
click at [1489, 382] on img at bounding box center [1492, 385] width 22 height 22
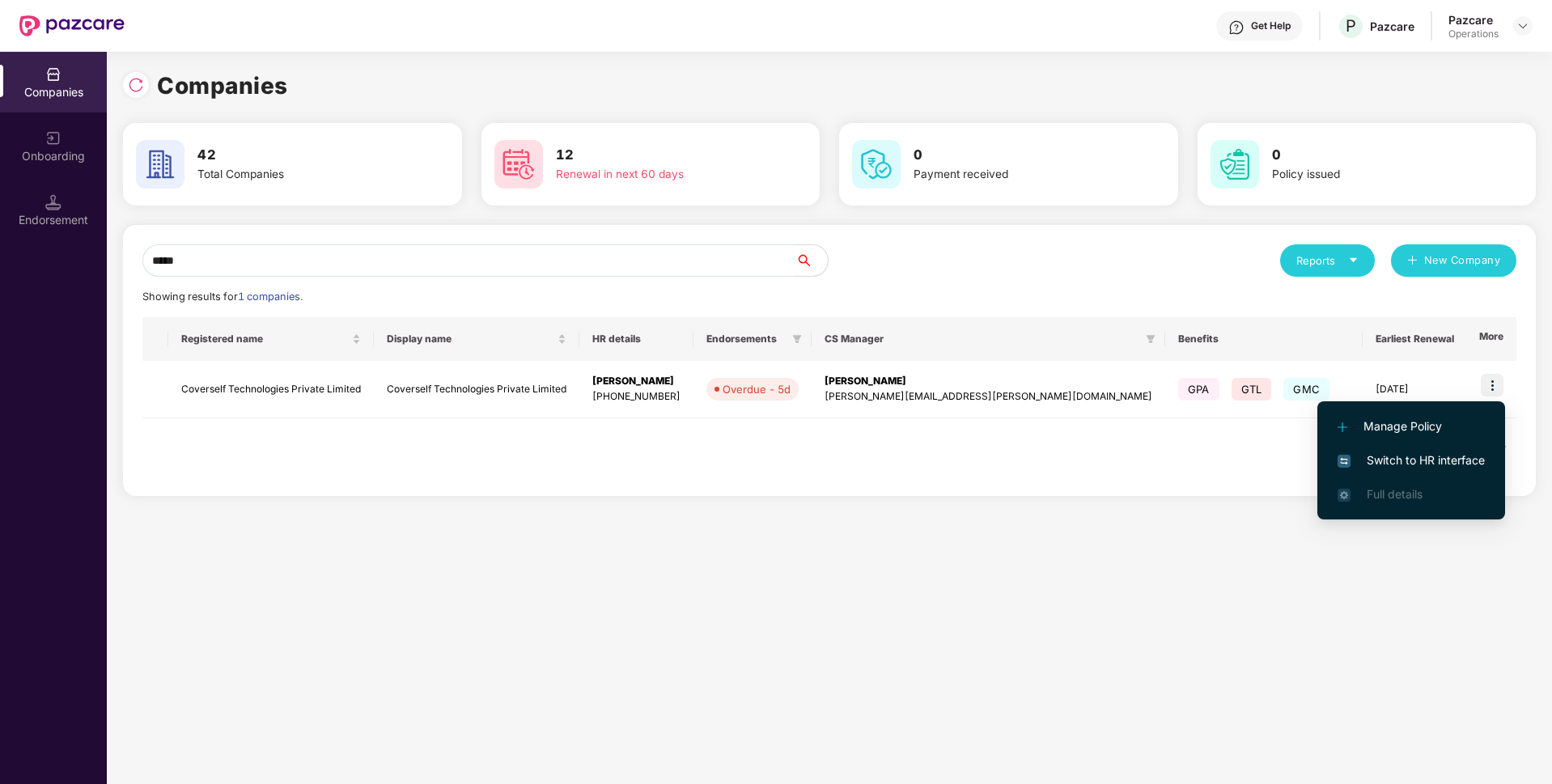
click at [1409, 459] on span "Switch to HR interface" at bounding box center [1411, 460] width 148 height 18
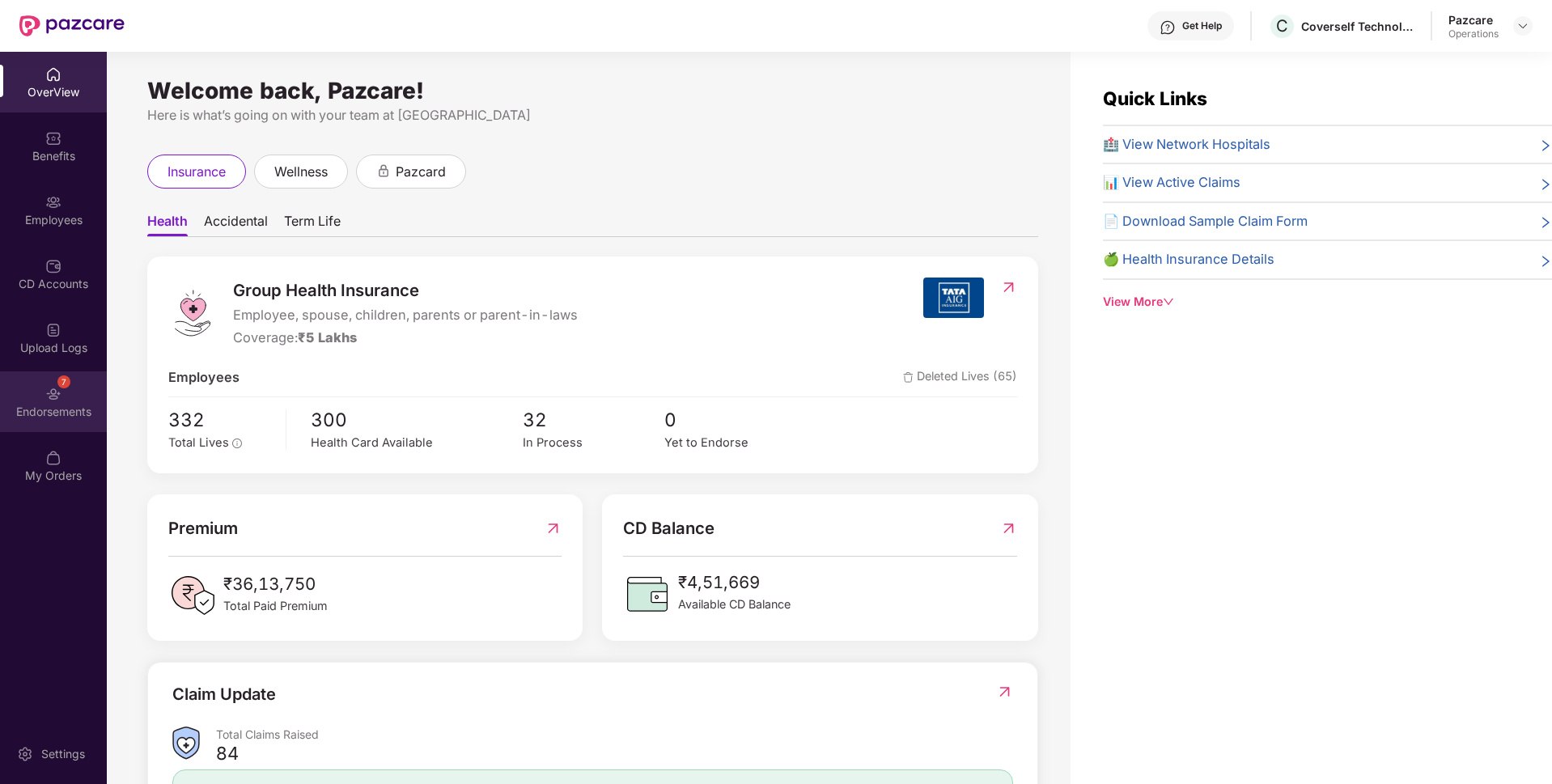
click at [62, 397] on div "7 Endorsements" at bounding box center [53, 401] width 106 height 61
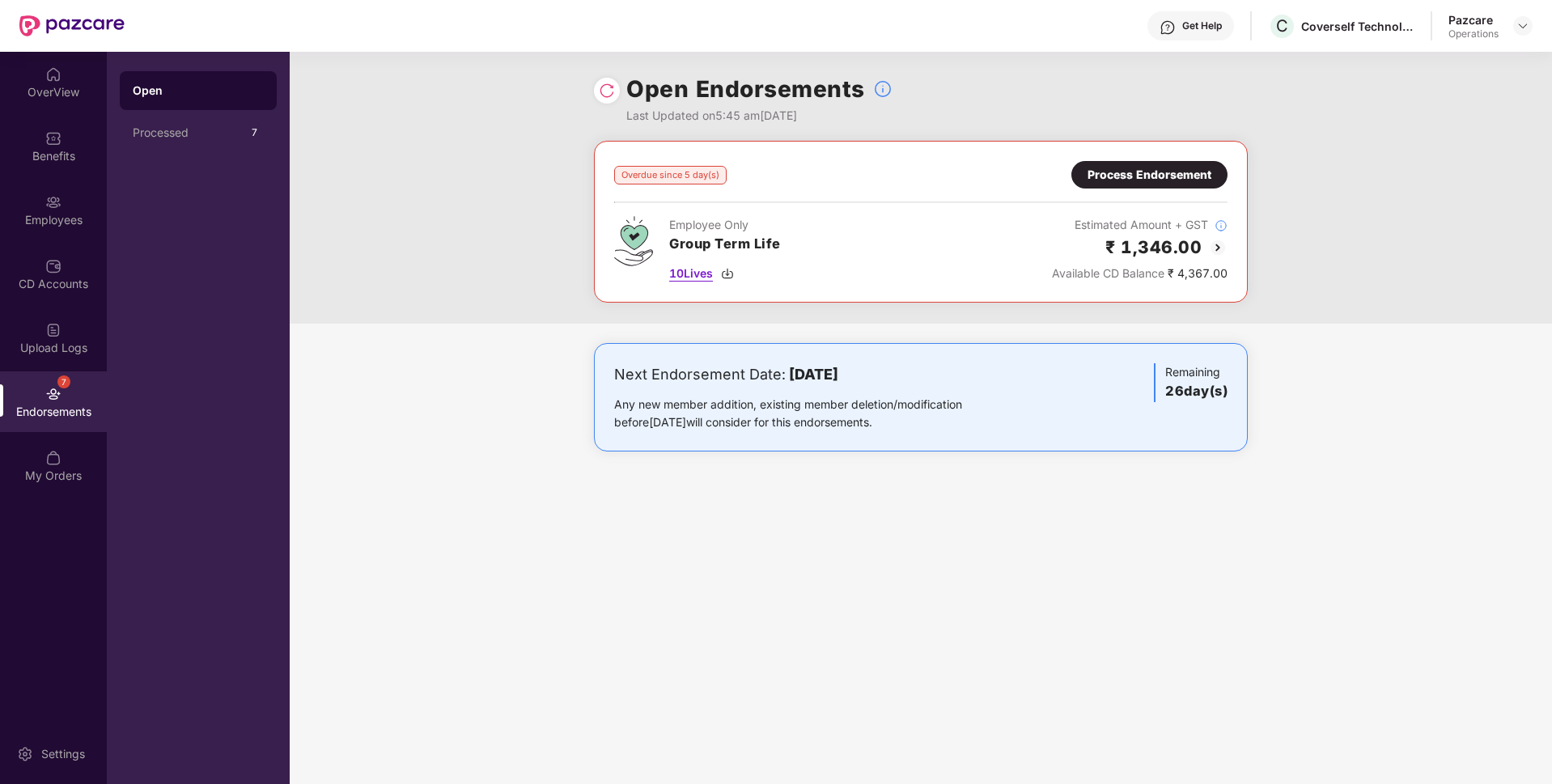
click at [706, 268] on span "10 Lives" at bounding box center [691, 273] width 44 height 18
click at [1145, 178] on div "Process Endorsement" at bounding box center [1149, 174] width 124 height 18
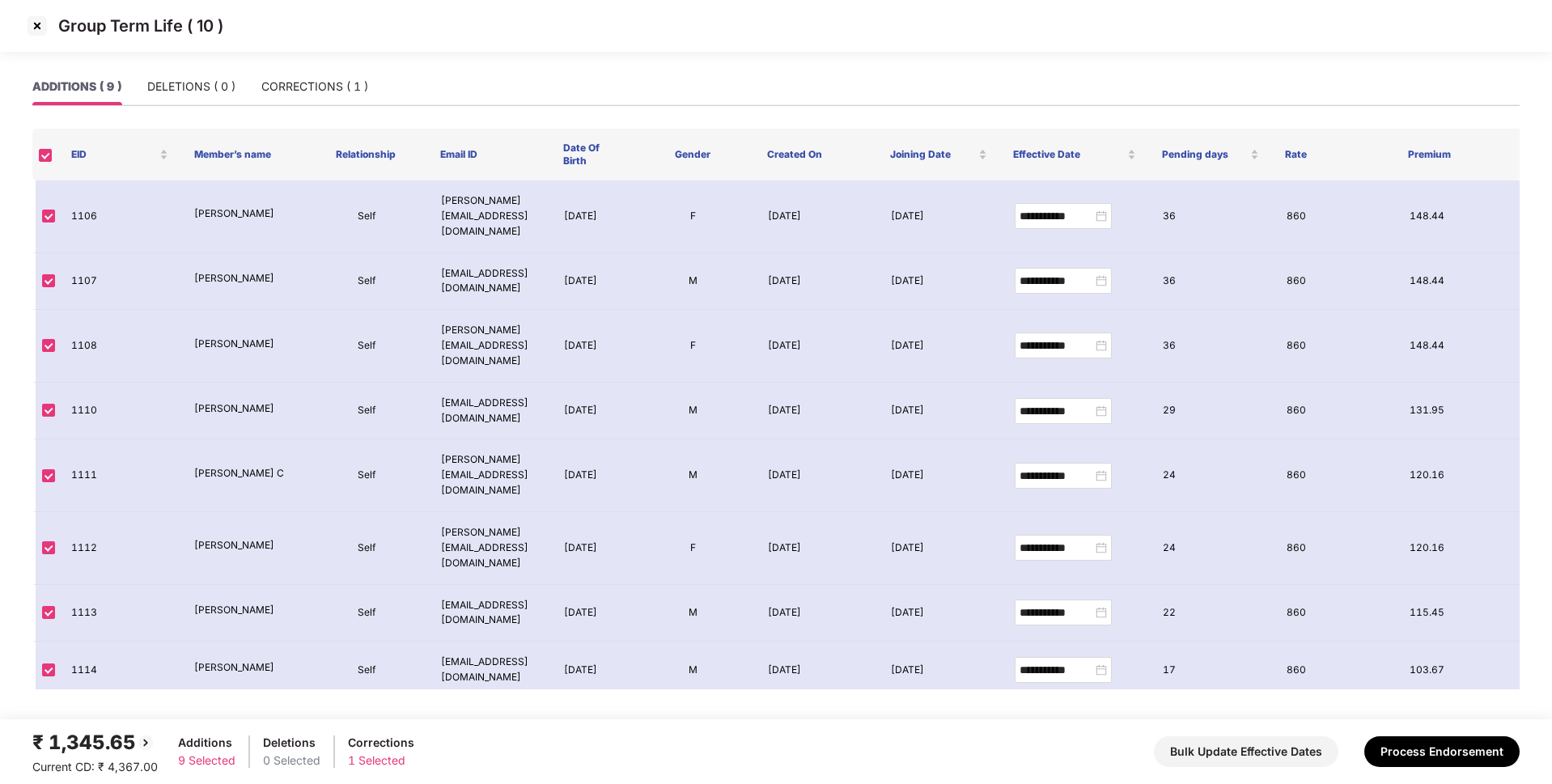
click at [1427, 736] on button "Process Endorsement" at bounding box center [1441, 751] width 155 height 31
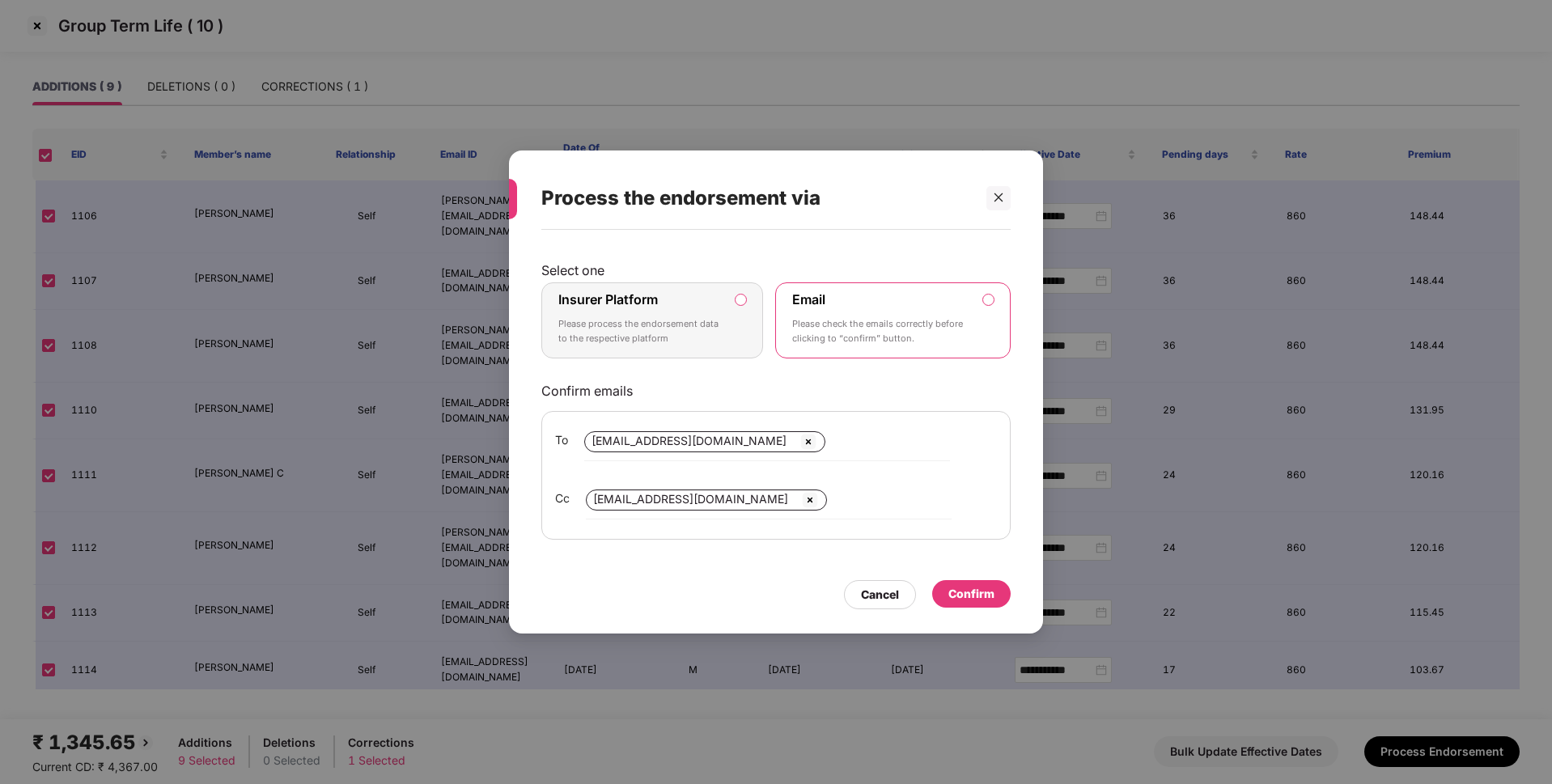
click at [742, 288] on label "Insurer Platform Please process the endorsement data to the respective platform" at bounding box center [652, 320] width 221 height 76
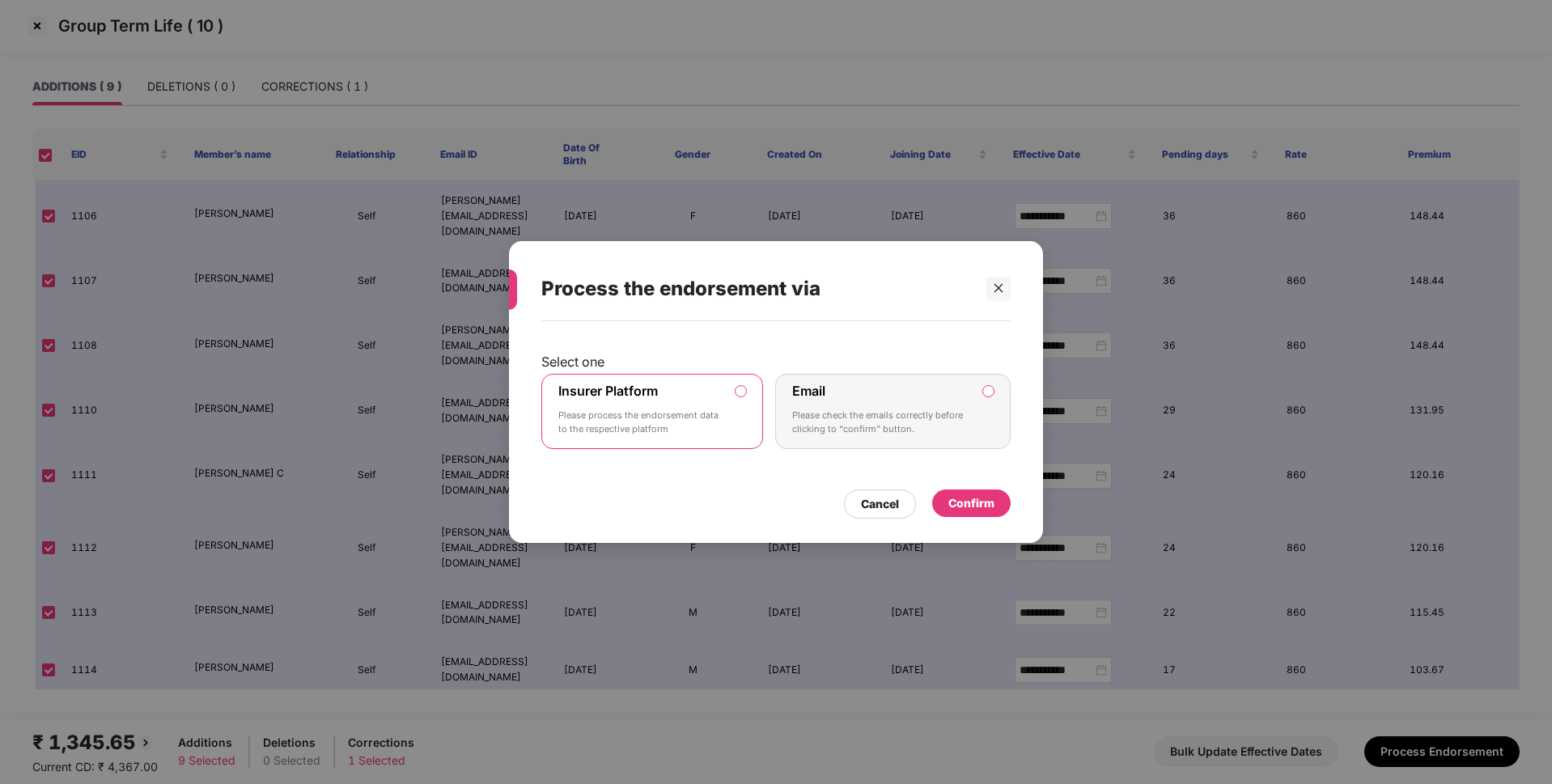
click at [998, 518] on div "Confirm" at bounding box center [970, 504] width 78 height 29
click at [976, 504] on div "Confirm" at bounding box center [971, 503] width 46 height 18
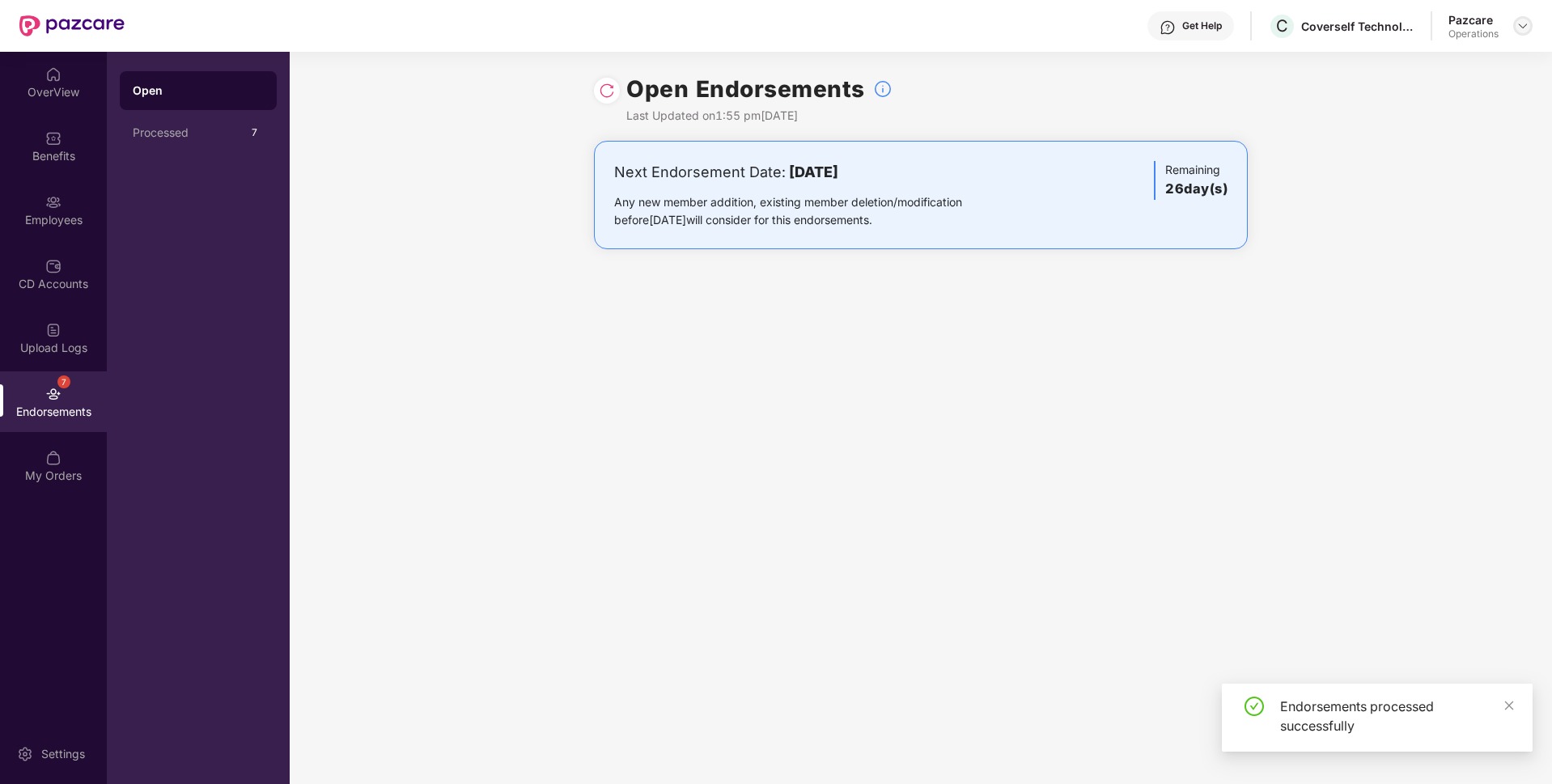
click at [1527, 21] on img at bounding box center [1522, 26] width 13 height 13
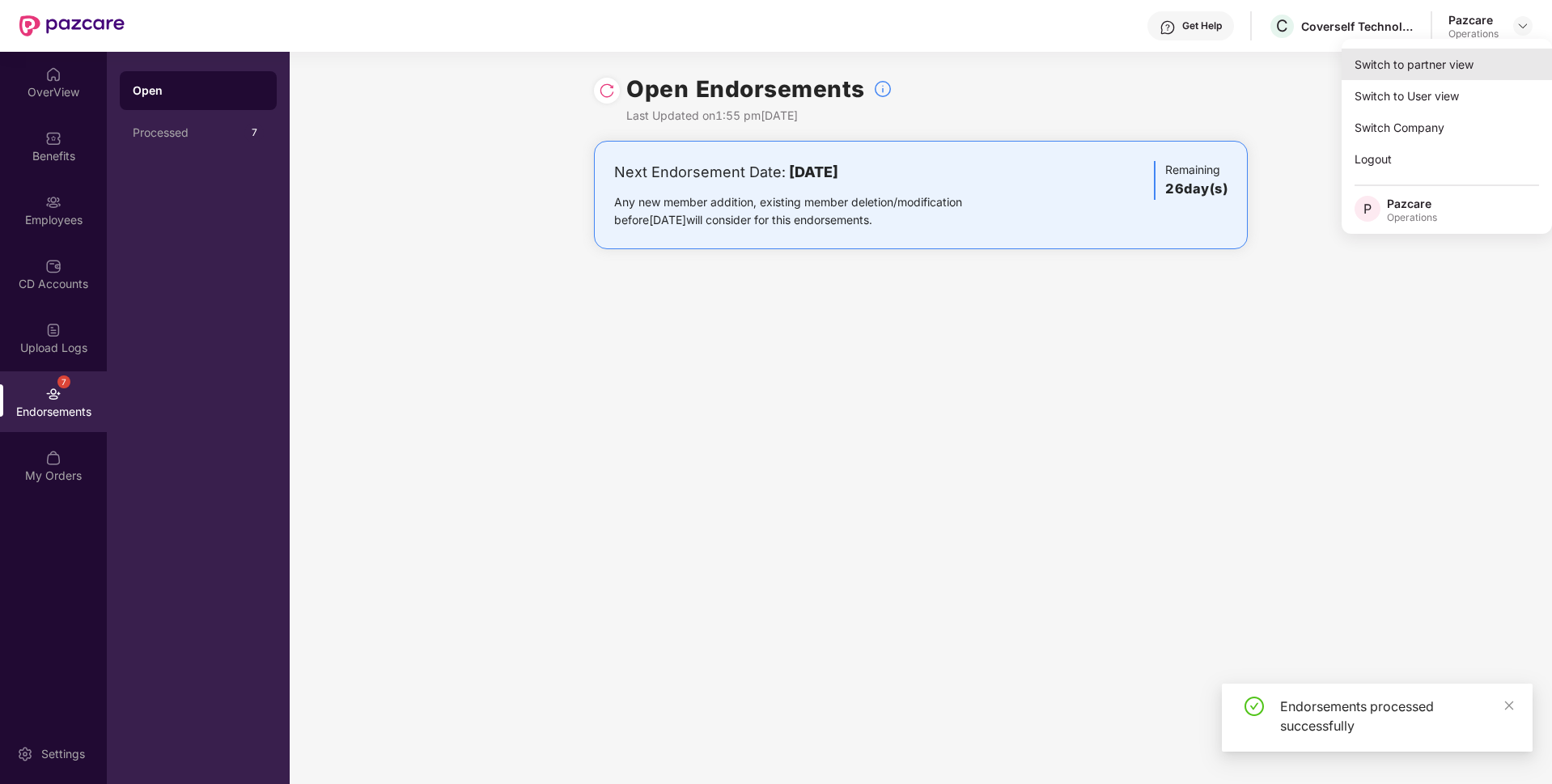
click at [1427, 63] on div "Switch to partner view" at bounding box center [1446, 64] width 210 height 32
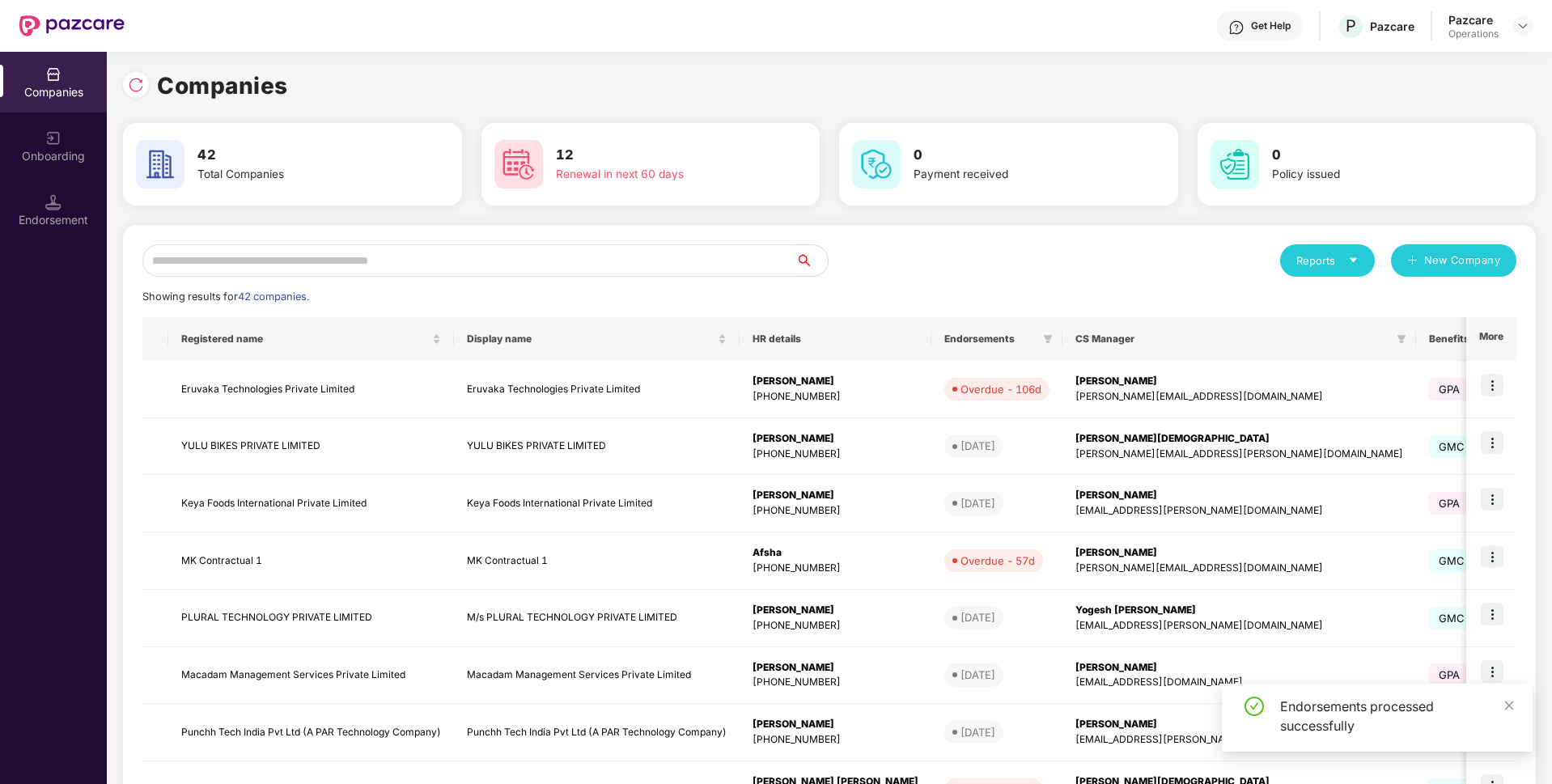
click at [460, 267] on input "text" at bounding box center [468, 261] width 653 height 33
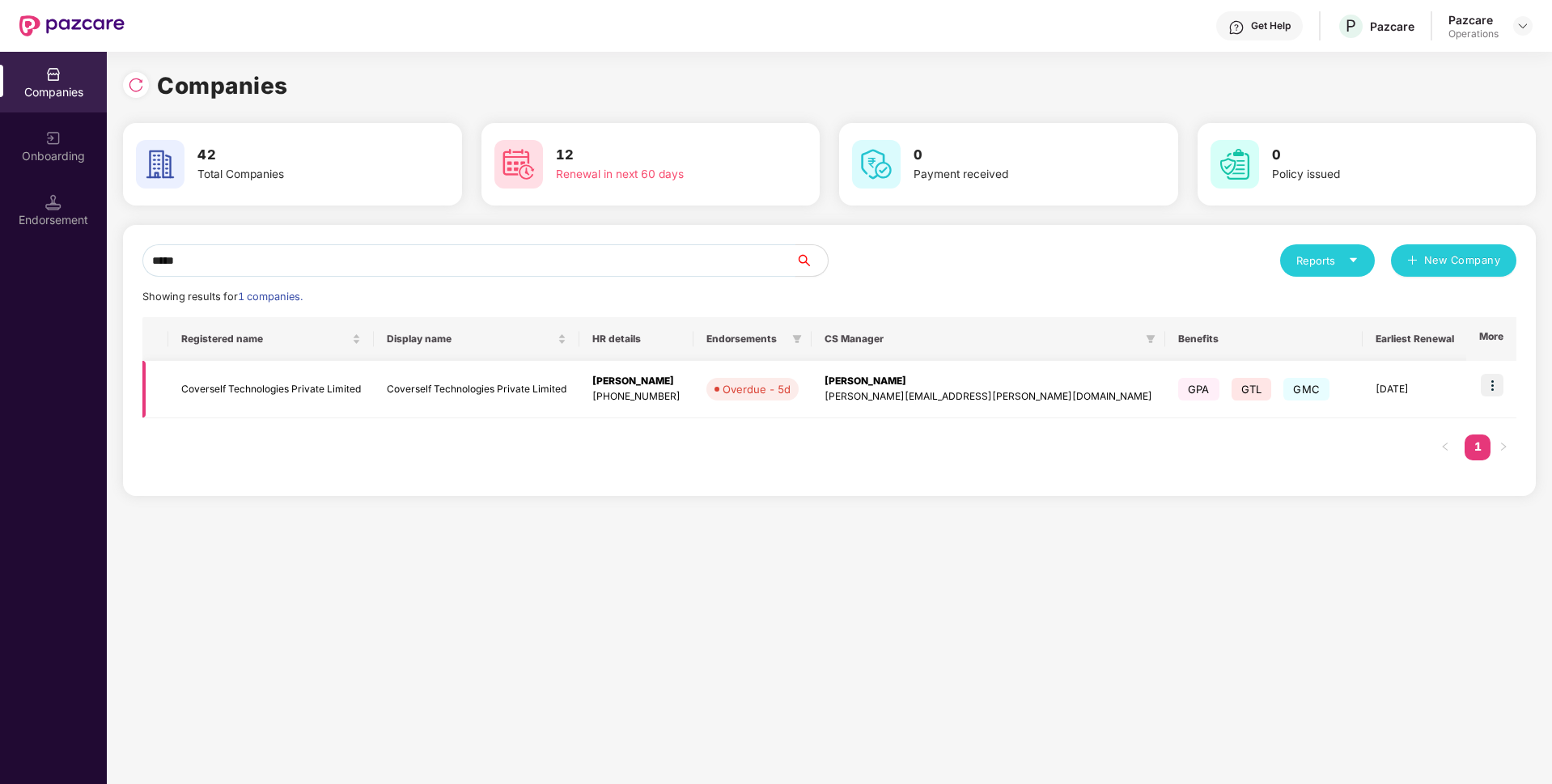
type input "*****"
click at [285, 379] on td "Coverself Technologies Private Limited" at bounding box center [271, 389] width 206 height 57
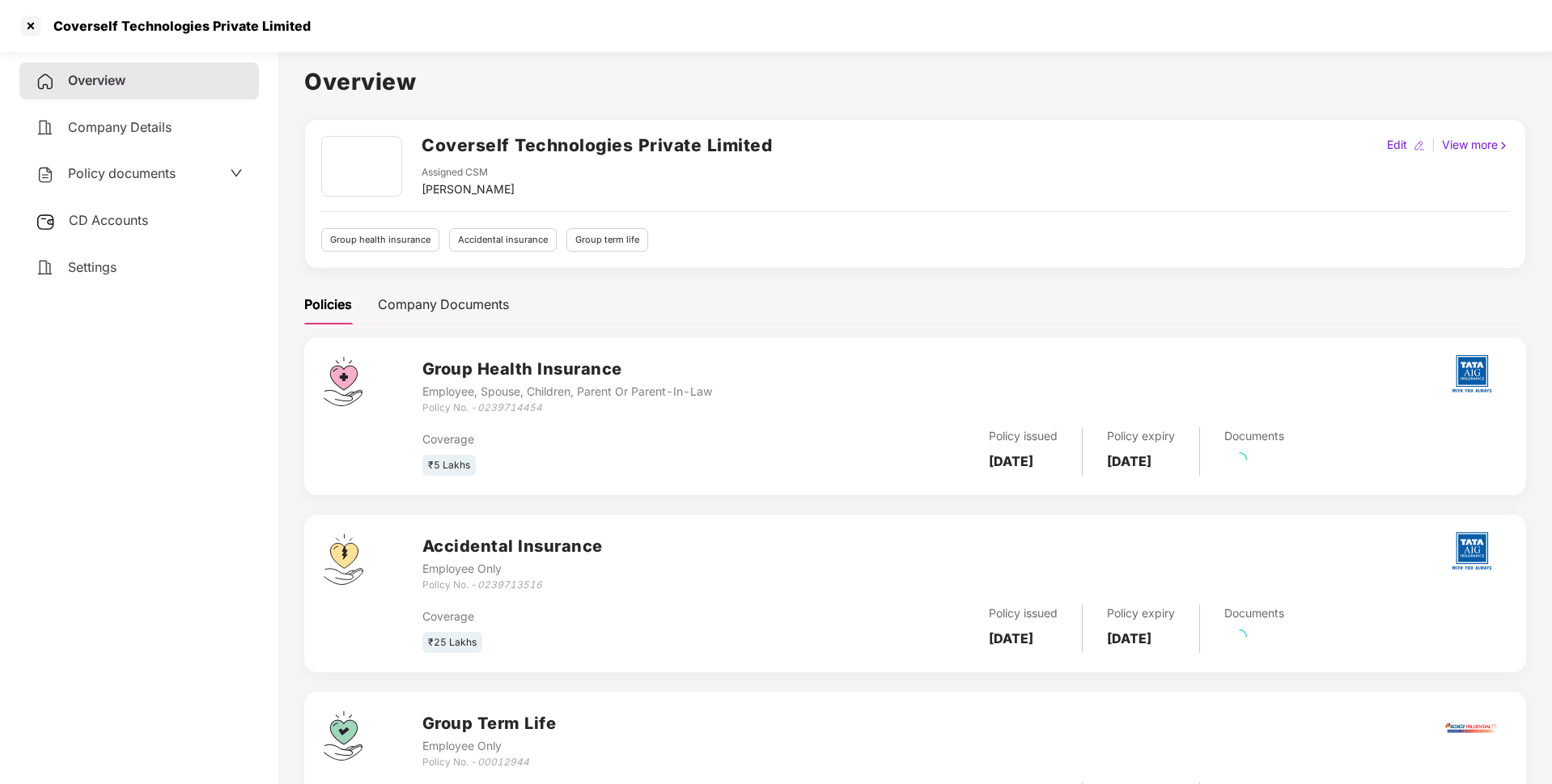
click at [110, 223] on span "CD Accounts" at bounding box center [108, 220] width 79 height 16
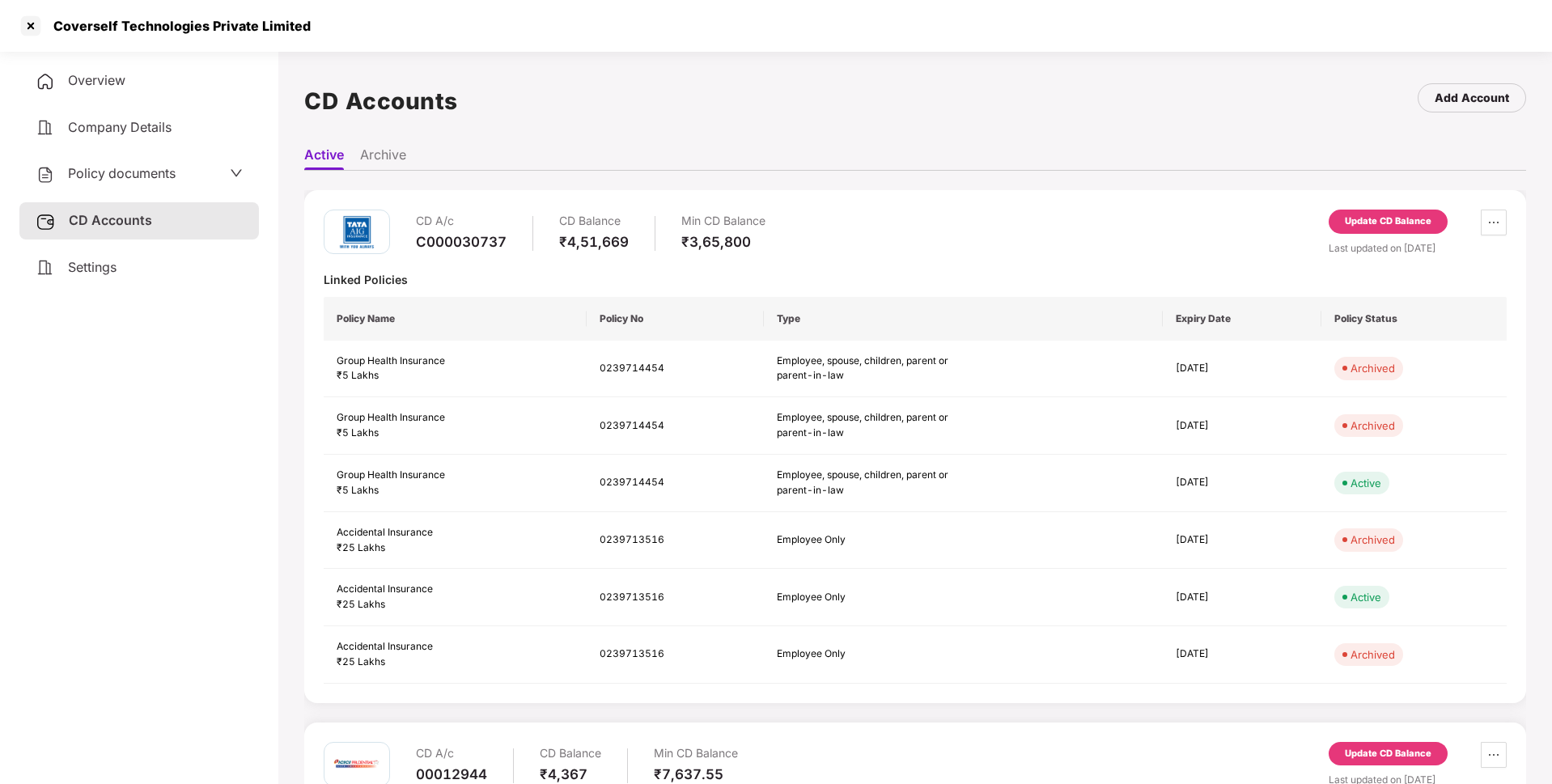
click at [1362, 227] on div "Update CD Balance" at bounding box center [1387, 221] width 87 height 15
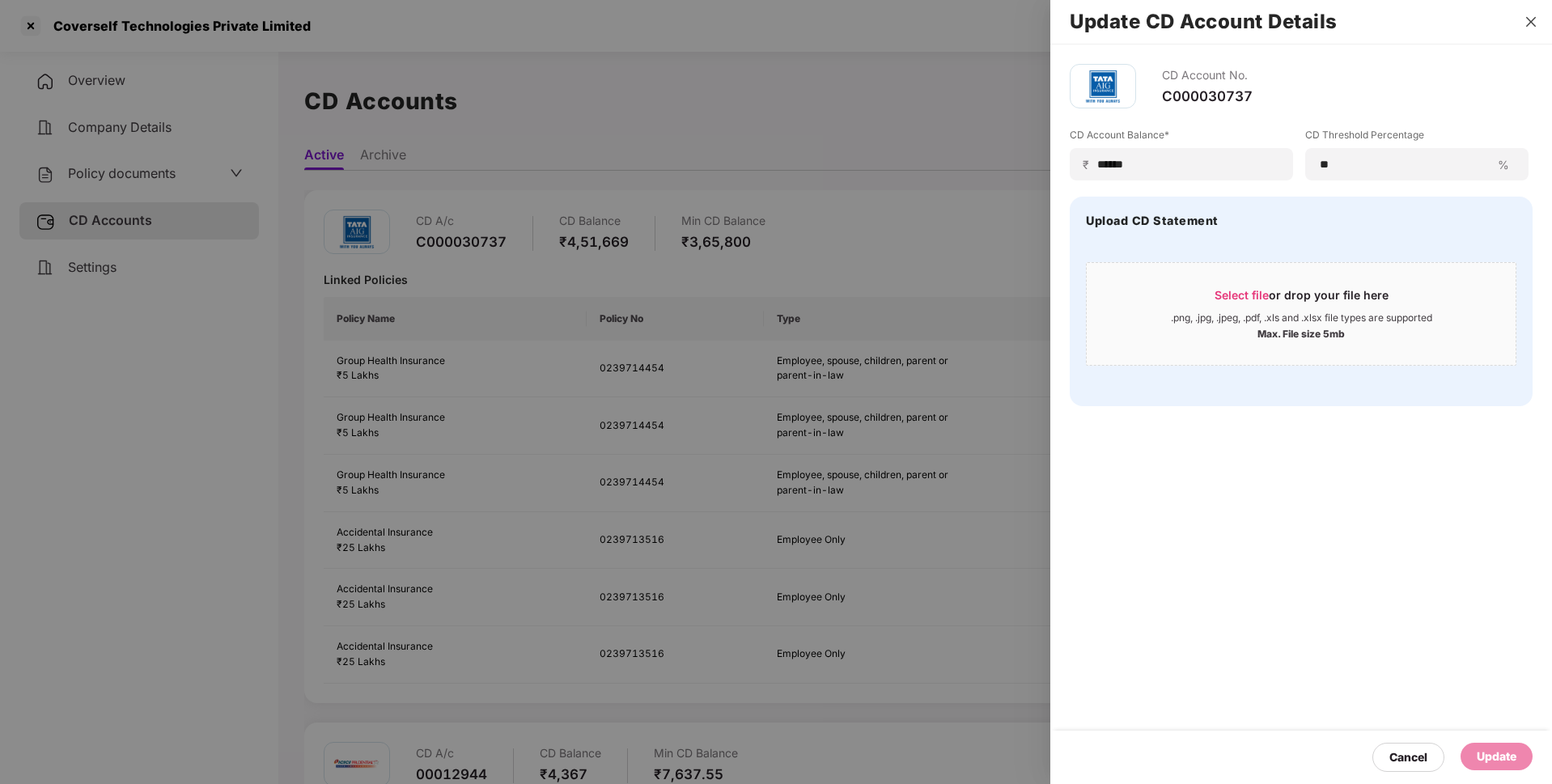
click at [1528, 18] on icon "close" at bounding box center [1531, 21] width 13 height 13
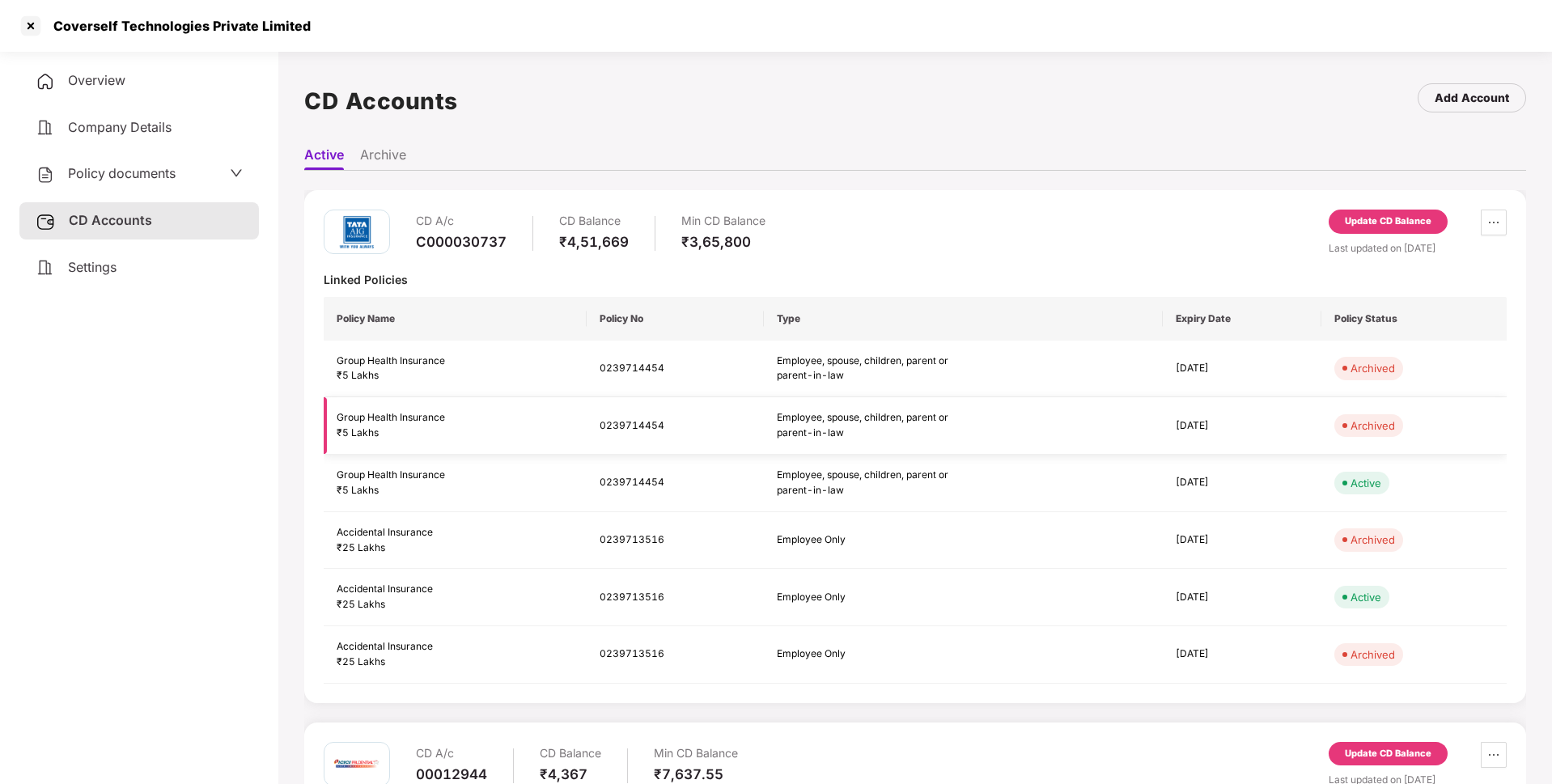
scroll to position [180, 0]
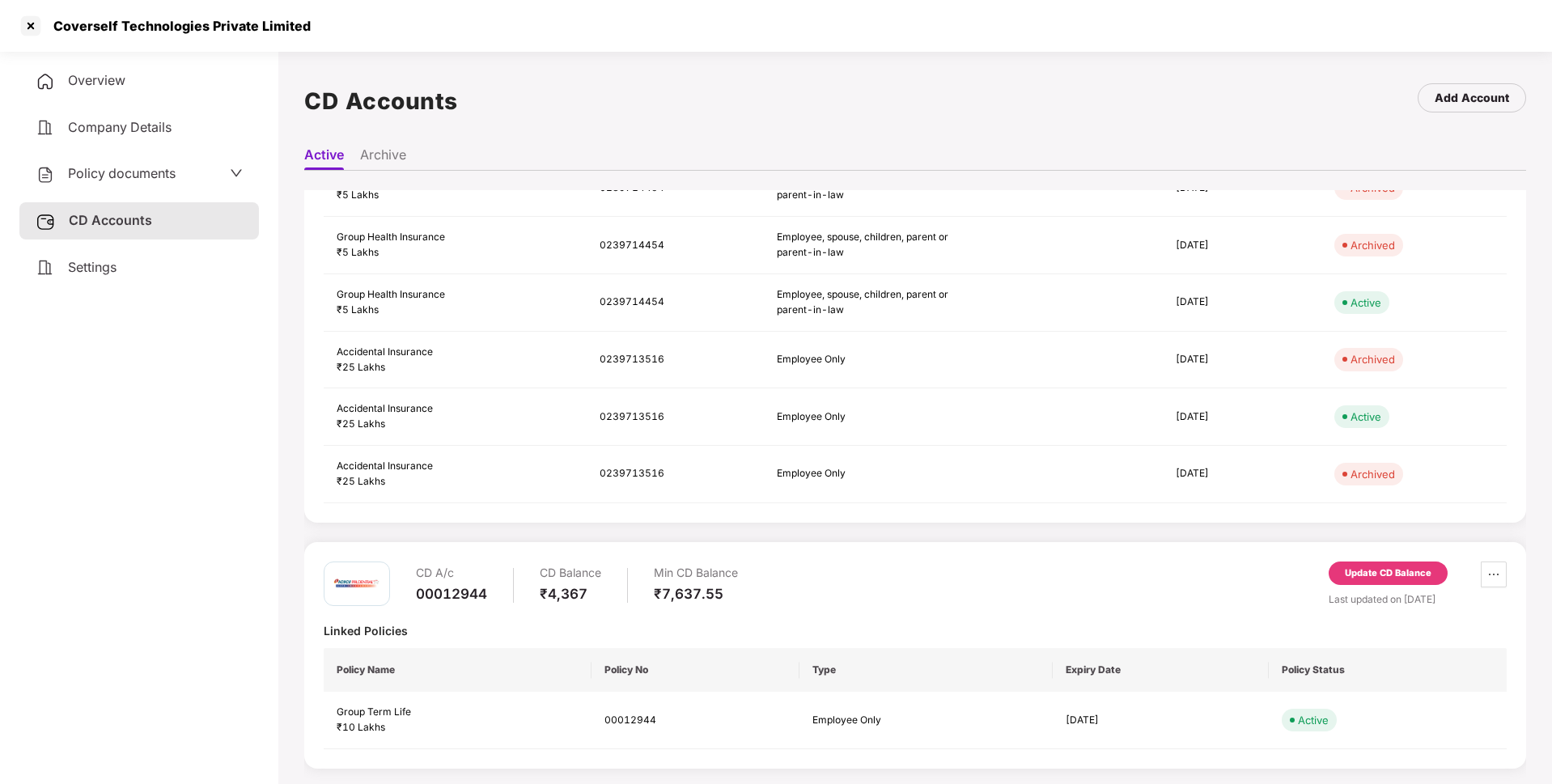
click at [1376, 569] on div "Update CD Balance" at bounding box center [1387, 573] width 87 height 15
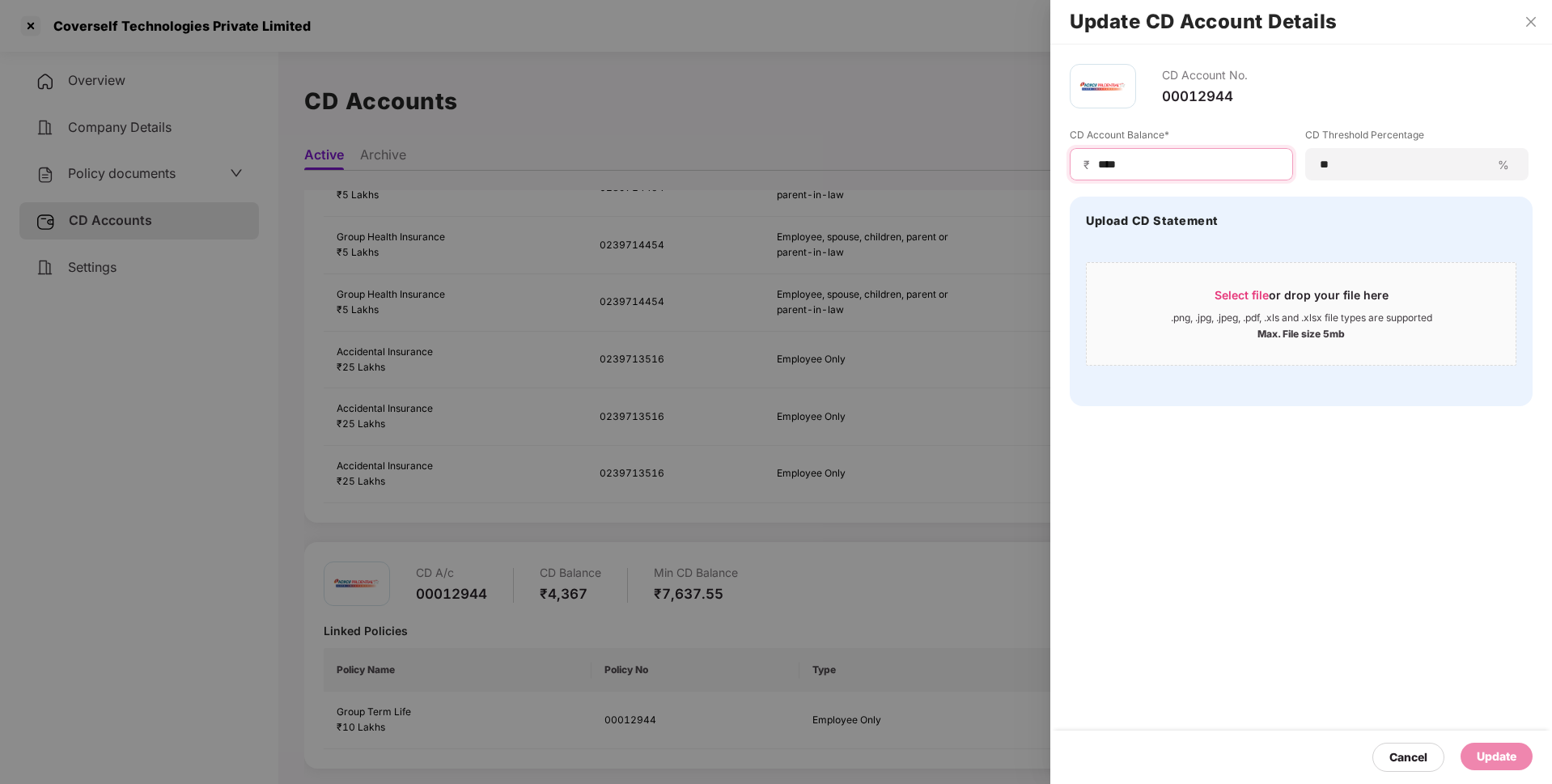
drag, startPoint x: 1140, startPoint y: 164, endPoint x: 1029, endPoint y: 190, distance: 114.0
click at [1029, 190] on div "Update CD Account Details CD Account No. 00012944 CD Account Balance* ₹ **** CD…" at bounding box center [776, 392] width 1552 height 784
paste input "***"
type input "*******"
click at [1511, 774] on div "Cancel Update" at bounding box center [1301, 757] width 502 height 53
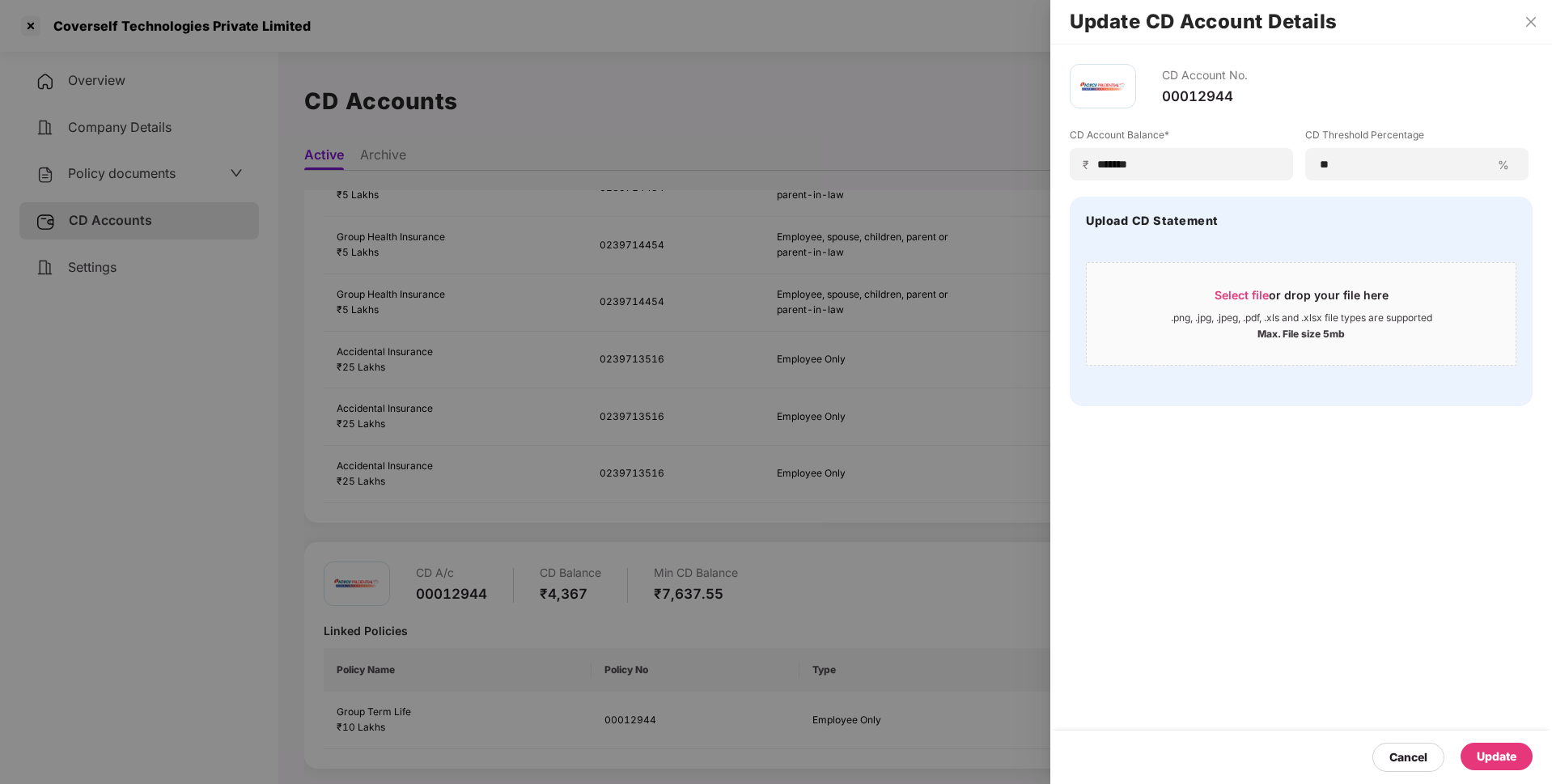
click at [1510, 760] on div "Update" at bounding box center [1496, 756] width 39 height 18
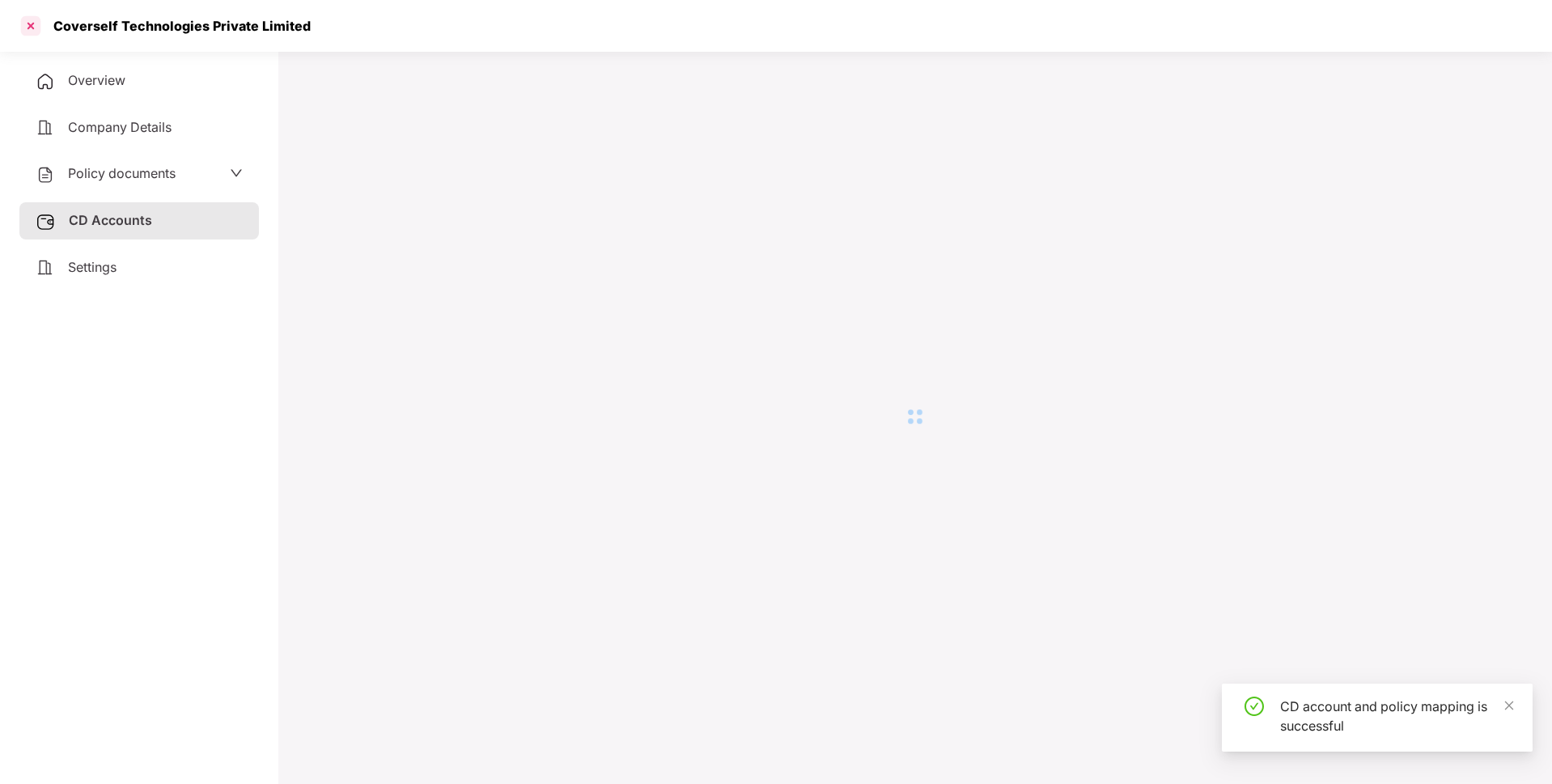
click at [27, 21] on div at bounding box center [31, 26] width 26 height 26
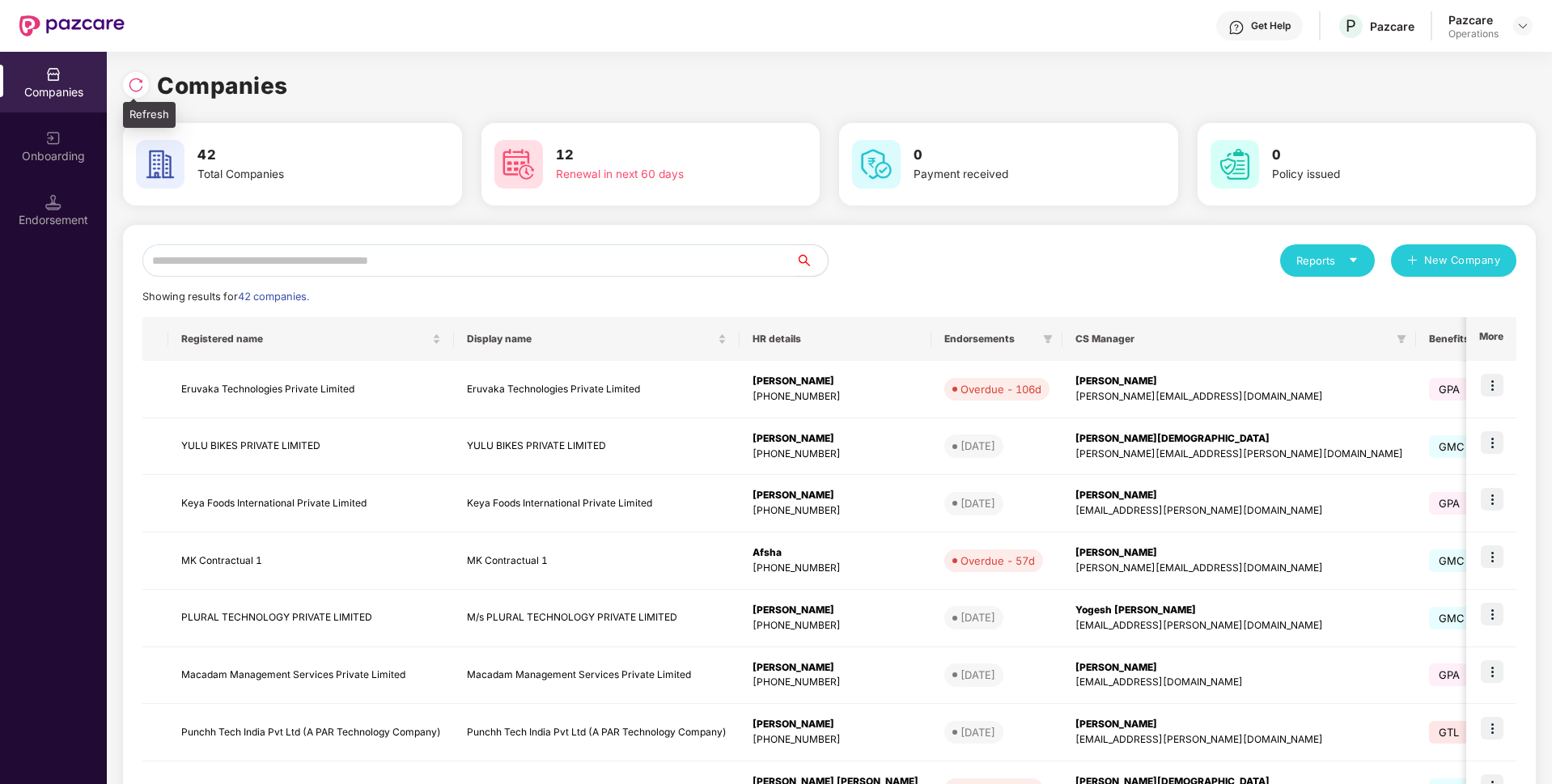
click at [143, 85] on img at bounding box center [136, 85] width 16 height 16
click at [301, 262] on input "text" at bounding box center [468, 261] width 653 height 33
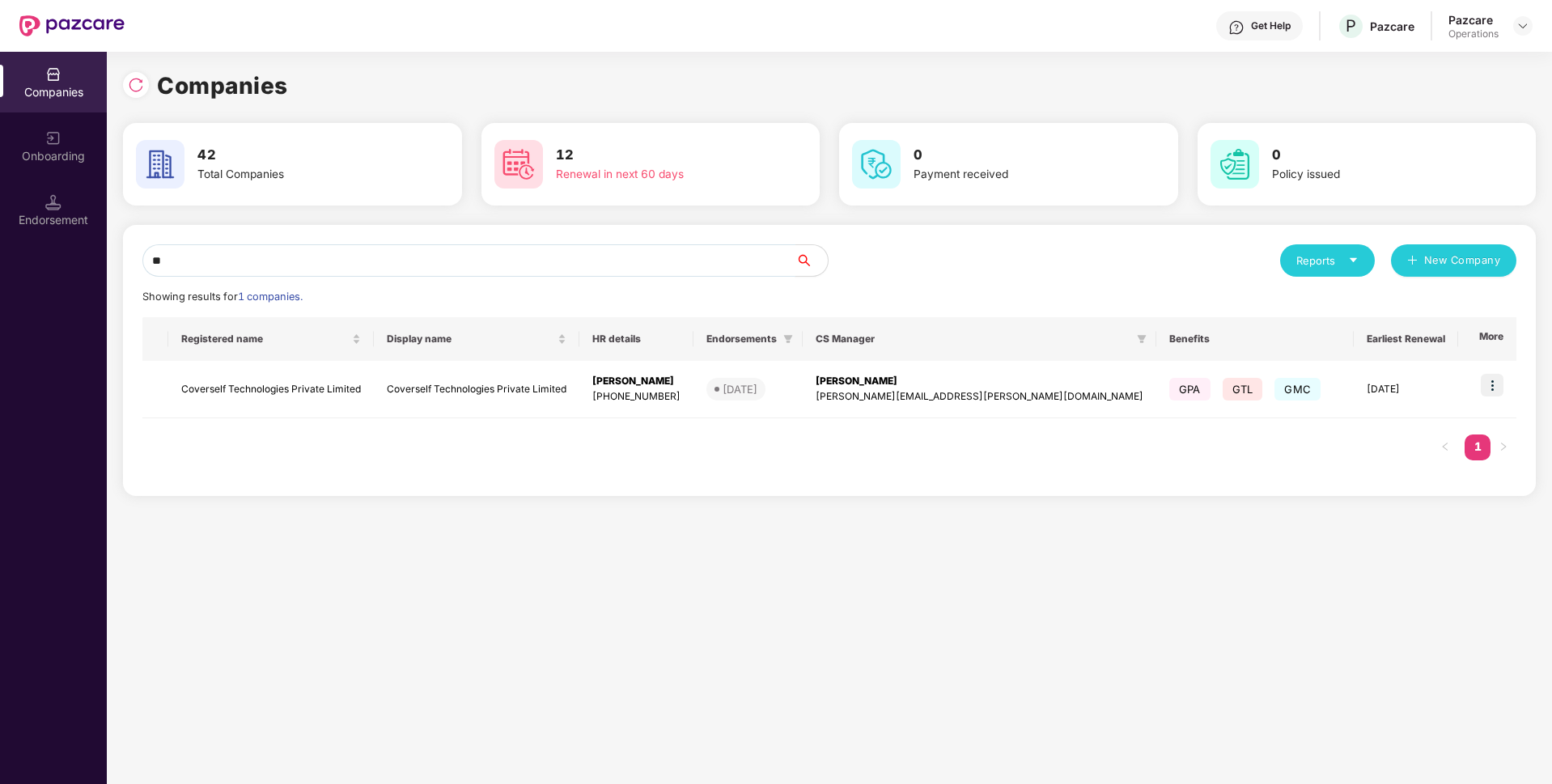
type input "*"
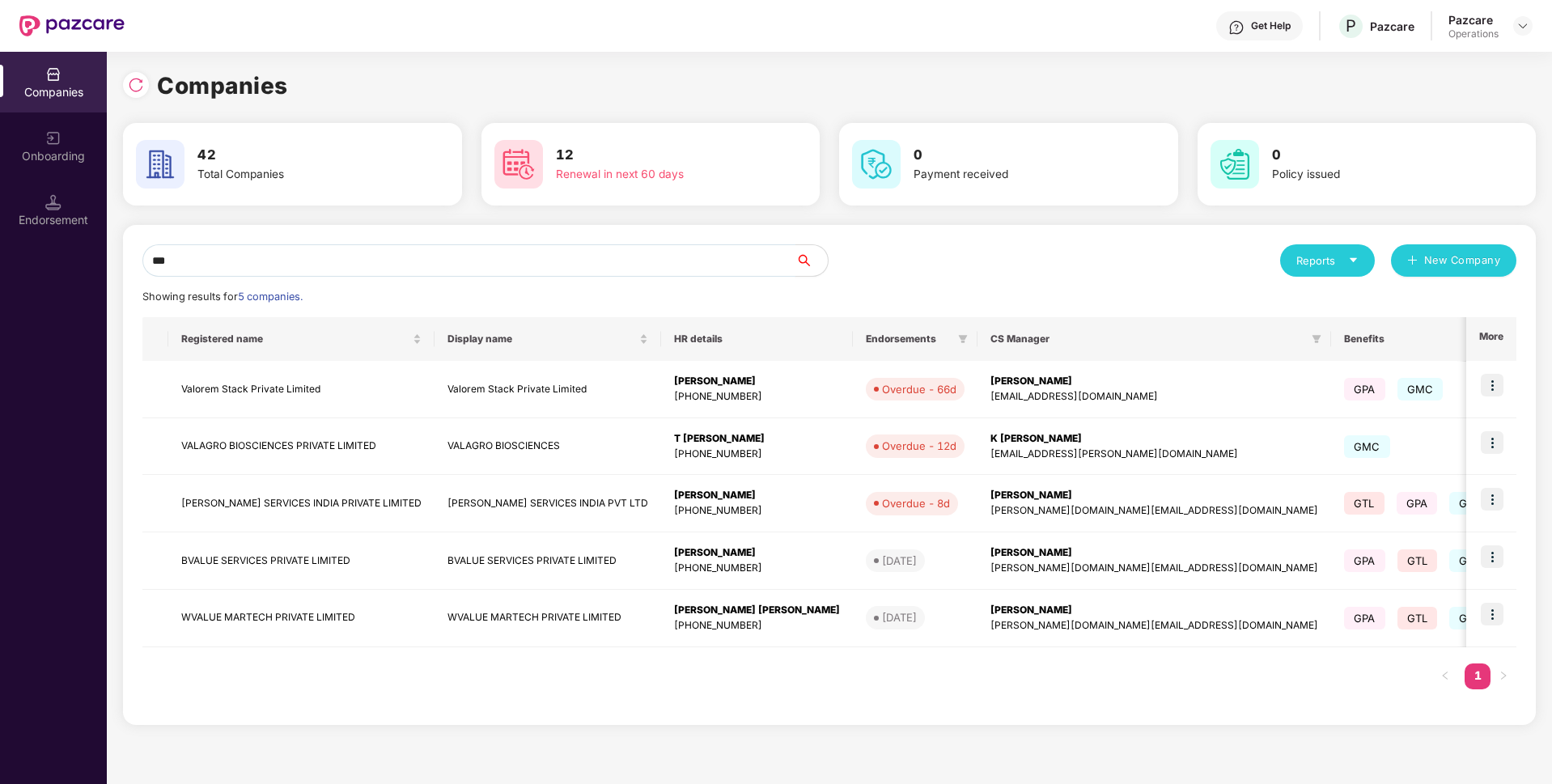
paste input "**********"
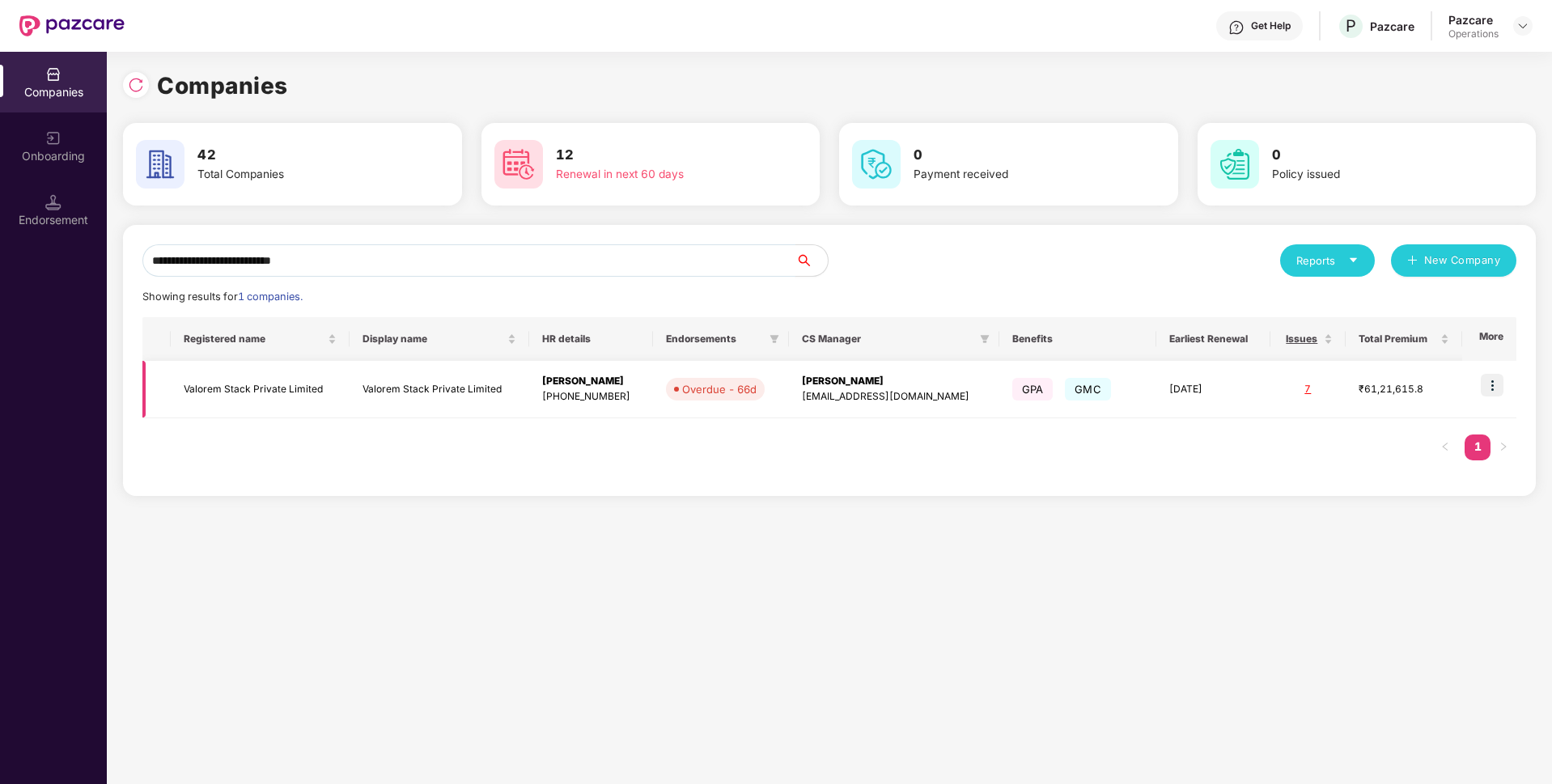
type input "**********"
click at [1485, 382] on img at bounding box center [1492, 385] width 22 height 22
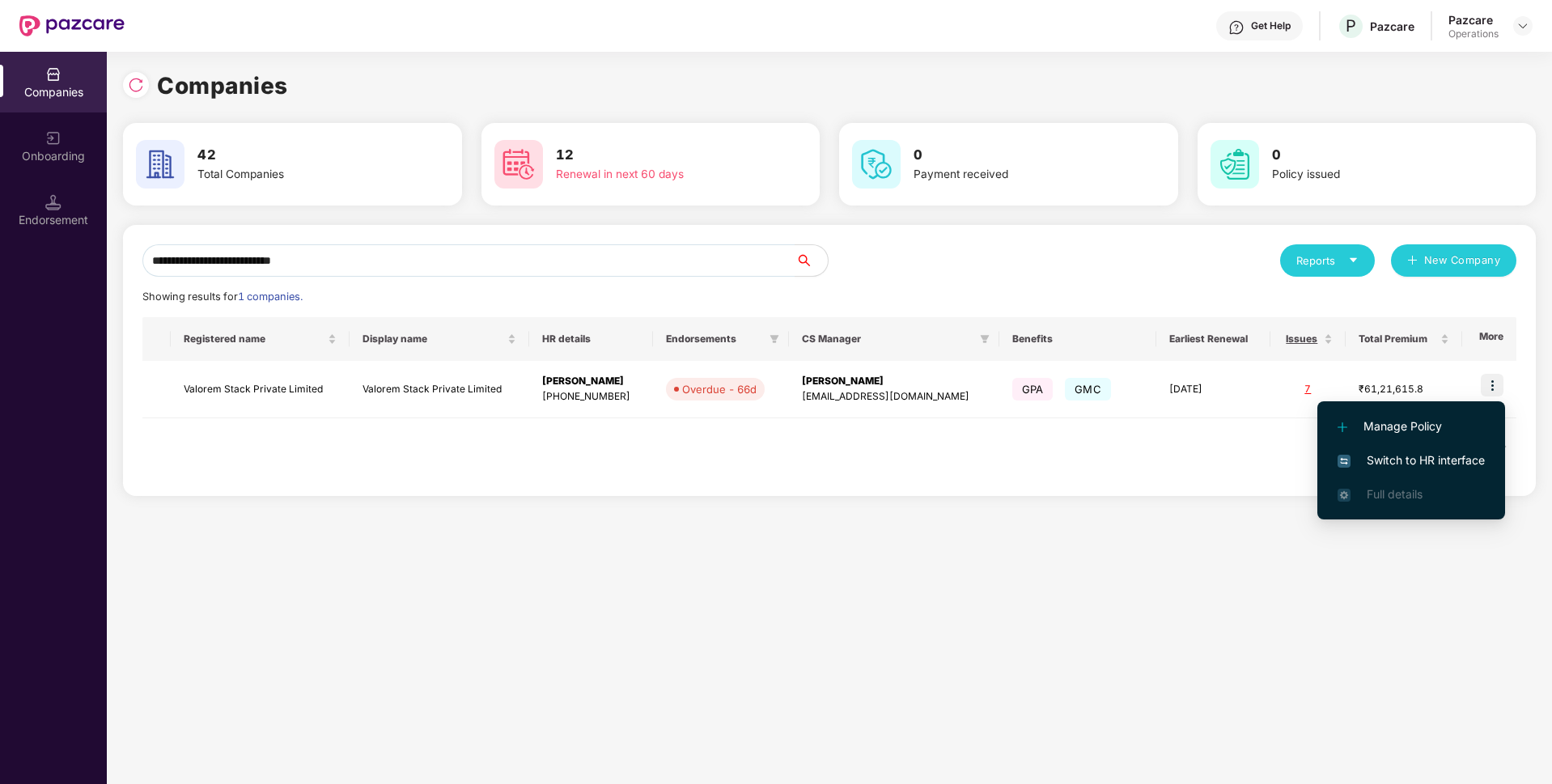
click at [1372, 453] on span "Switch to HR interface" at bounding box center [1411, 460] width 148 height 18
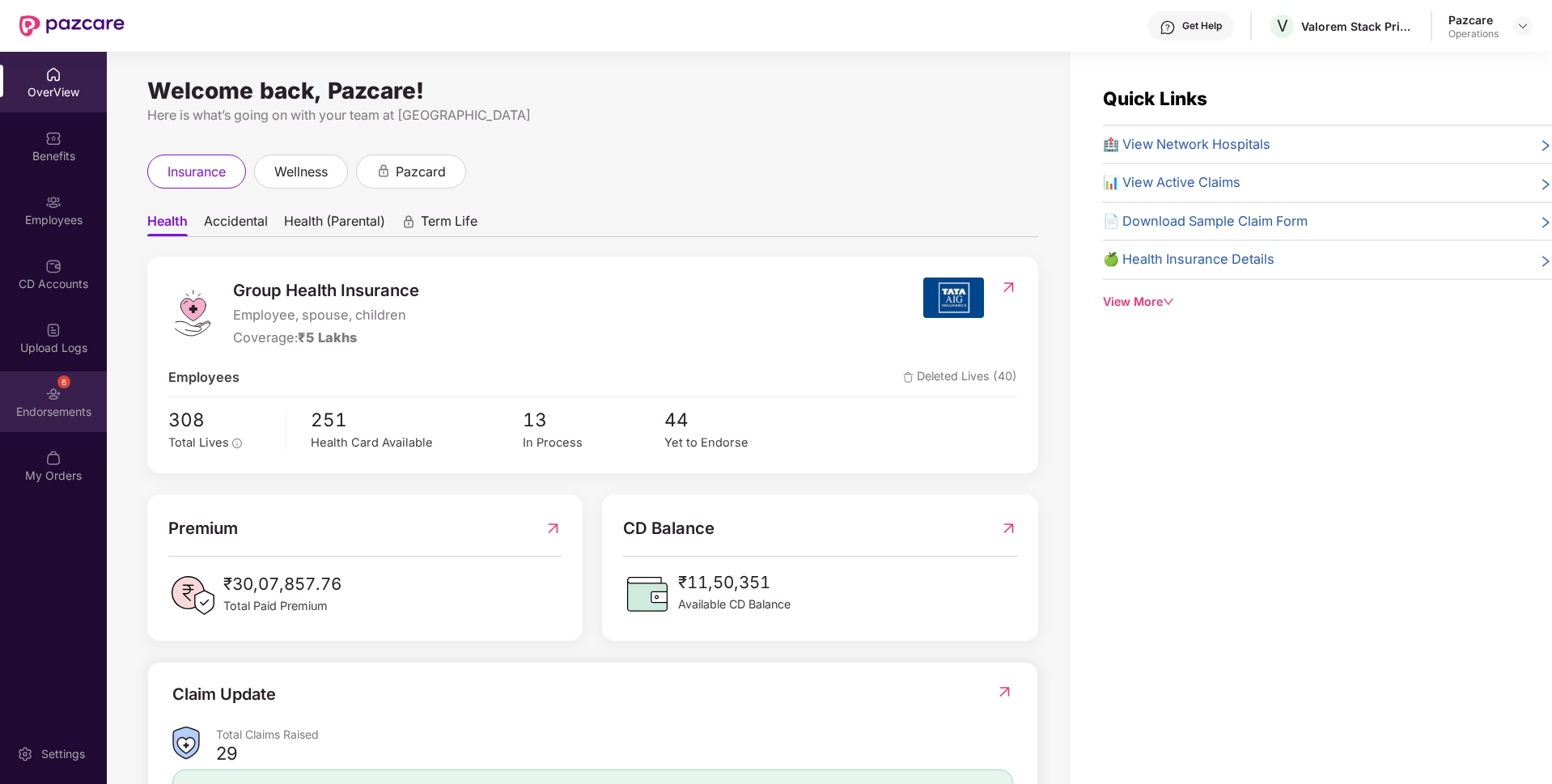
click at [80, 406] on div "Endorsements" at bounding box center [53, 412] width 106 height 16
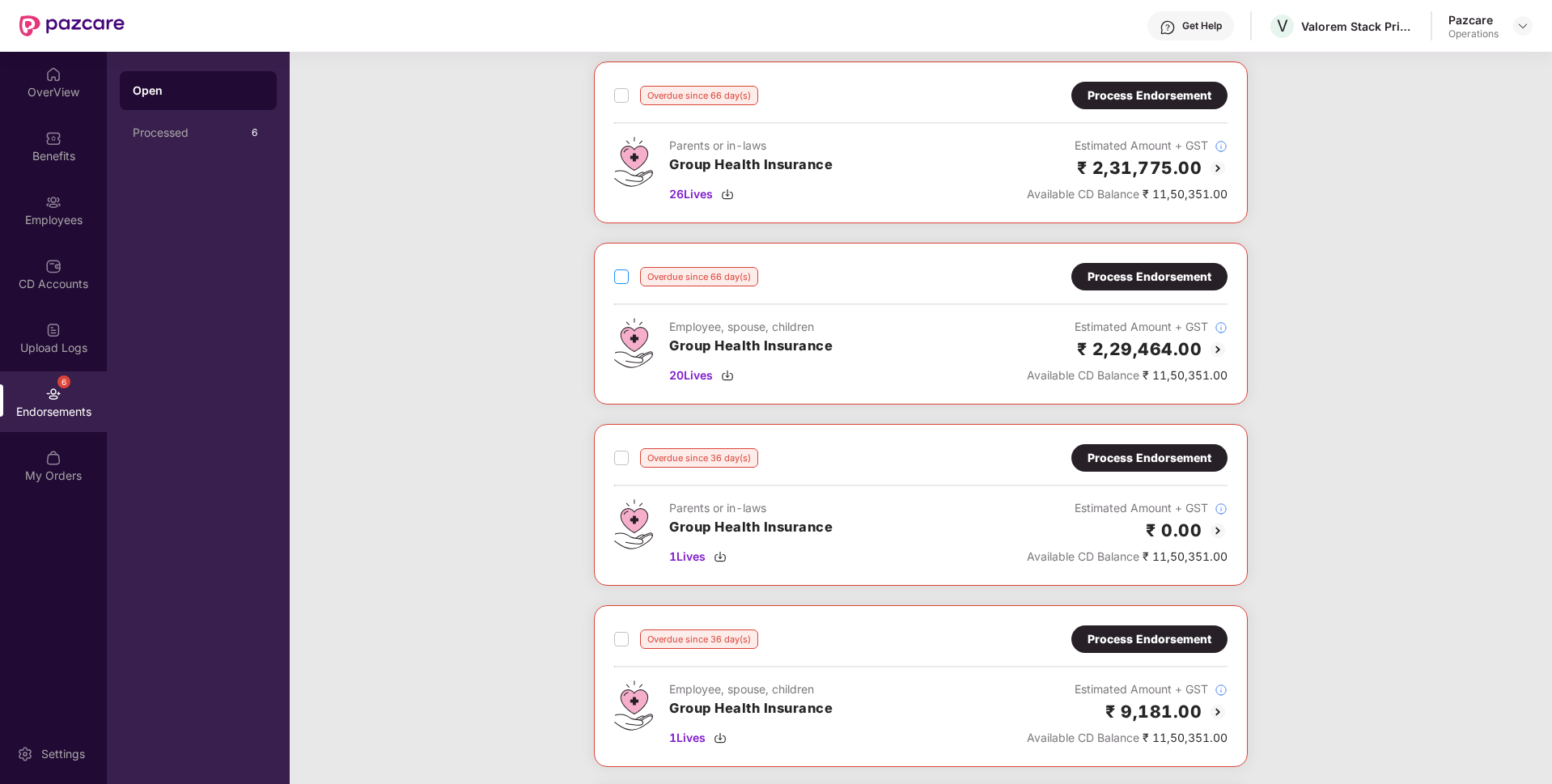
scroll to position [81, 0]
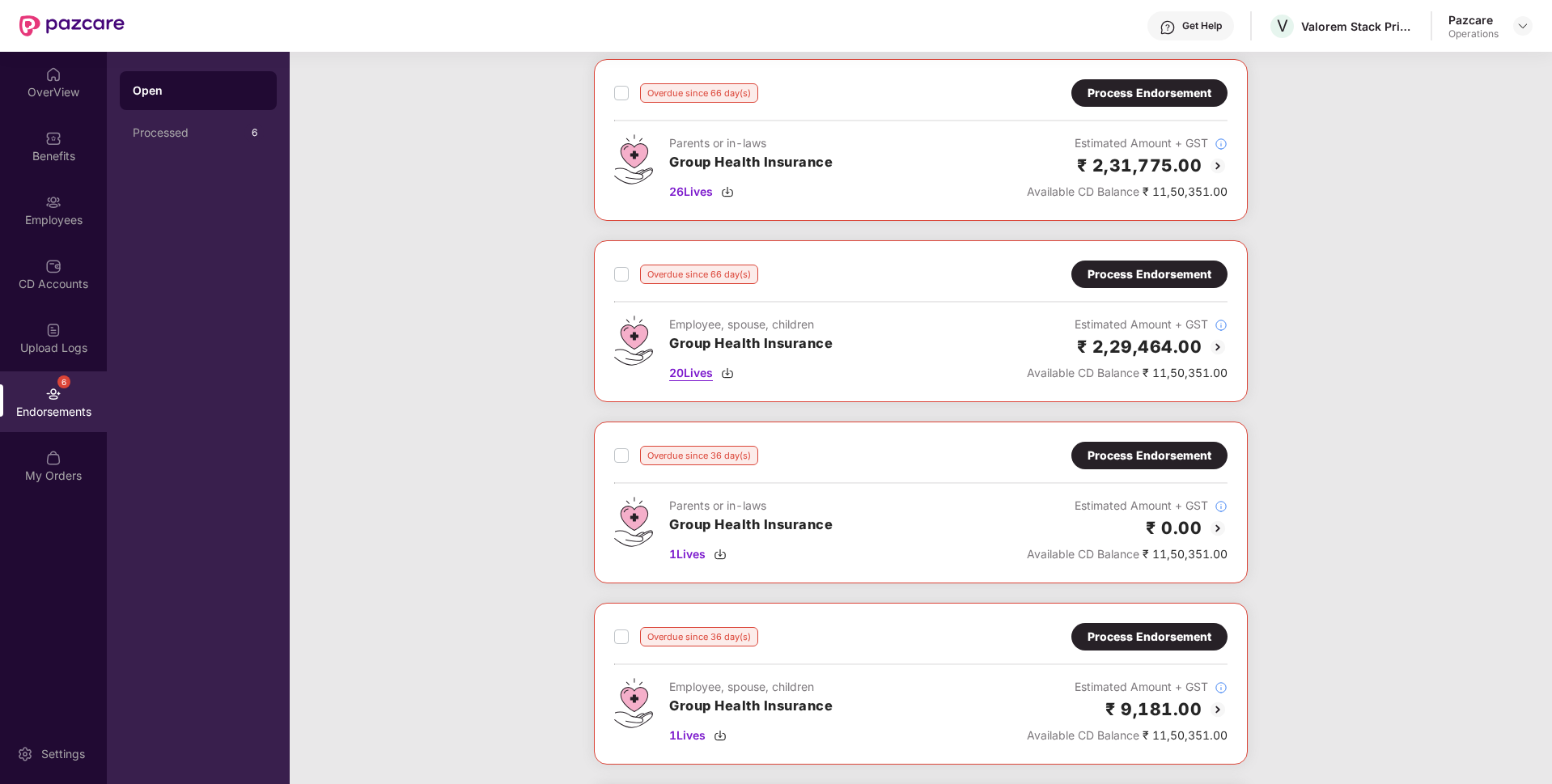
click at [685, 376] on span "20 Lives" at bounding box center [691, 372] width 44 height 18
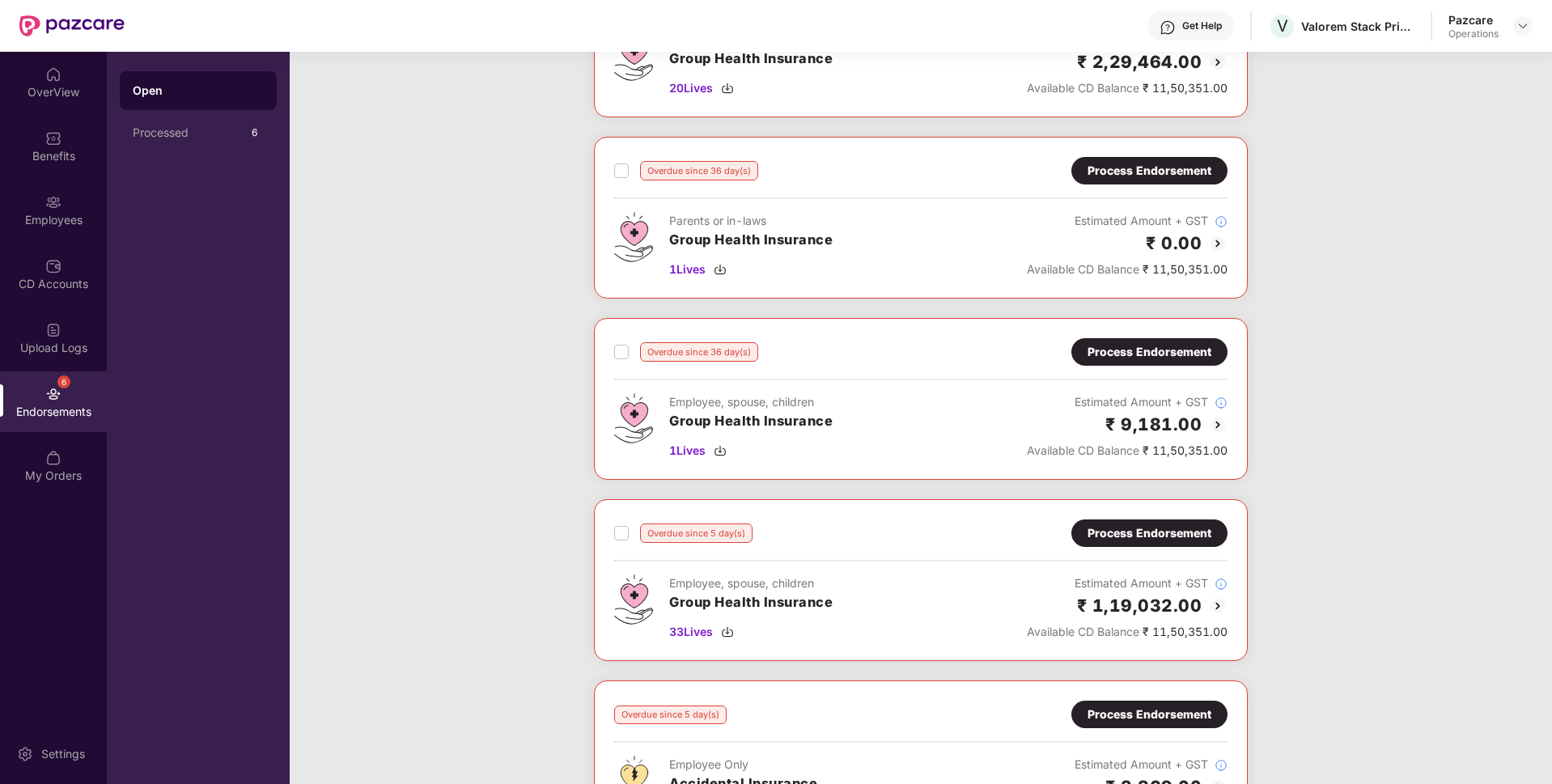
scroll to position [371, 0]
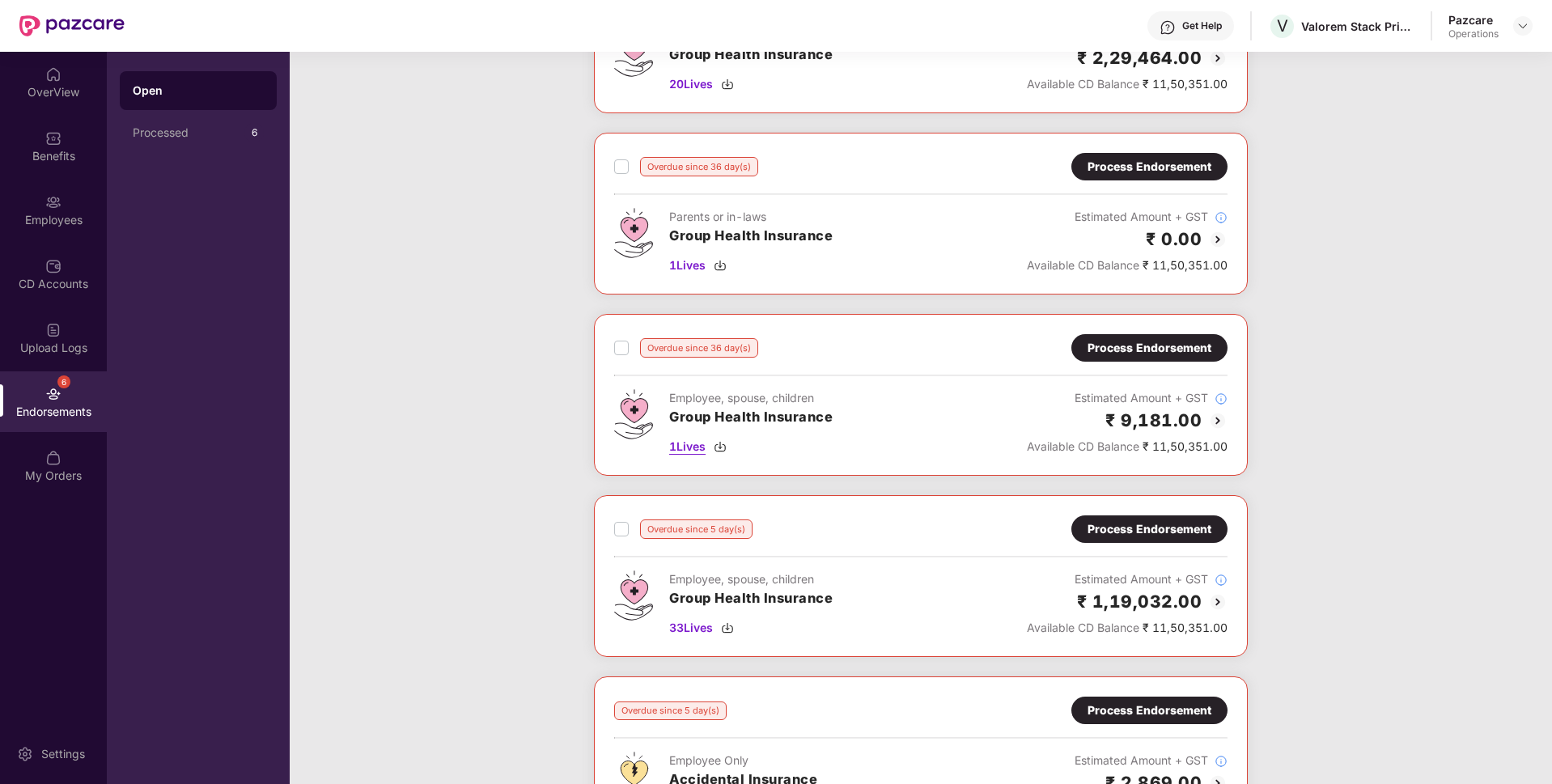
click at [674, 449] on span "1 Lives" at bounding box center [687, 446] width 36 height 18
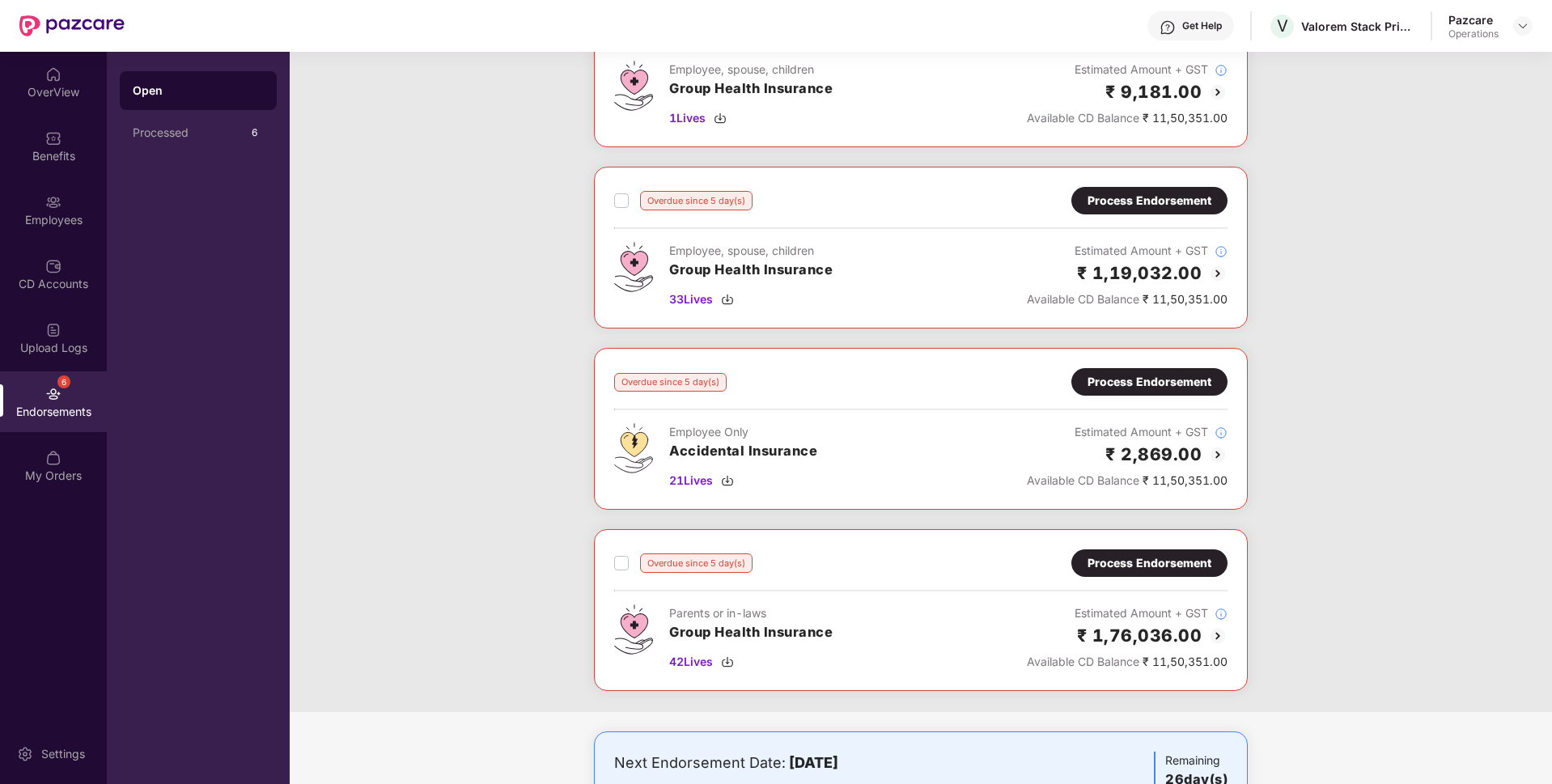
scroll to position [713, 0]
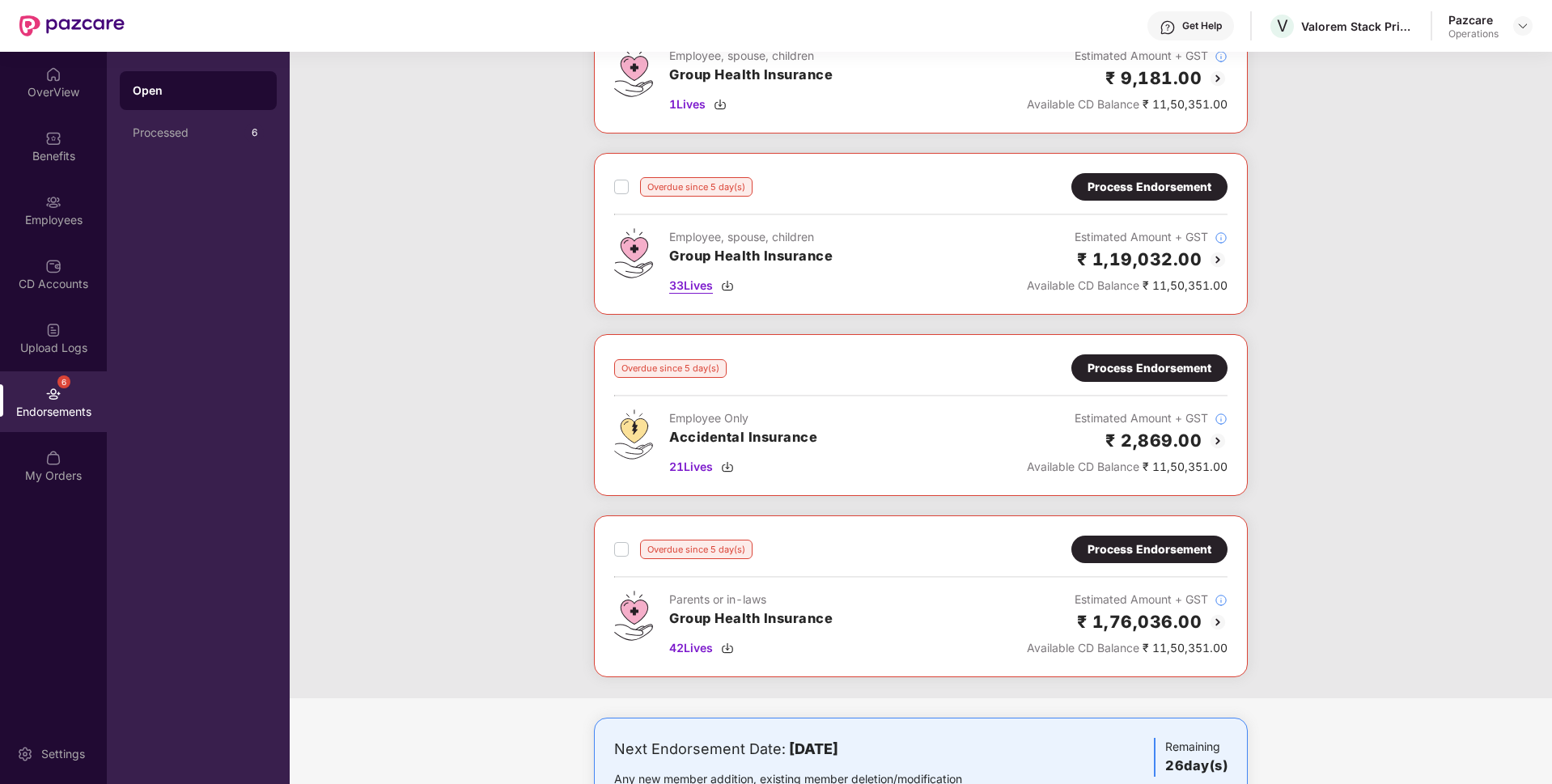
click at [699, 286] on span "33 Lives" at bounding box center [691, 286] width 44 height 18
click at [38, 213] on div "Employees" at bounding box center [53, 220] width 106 height 16
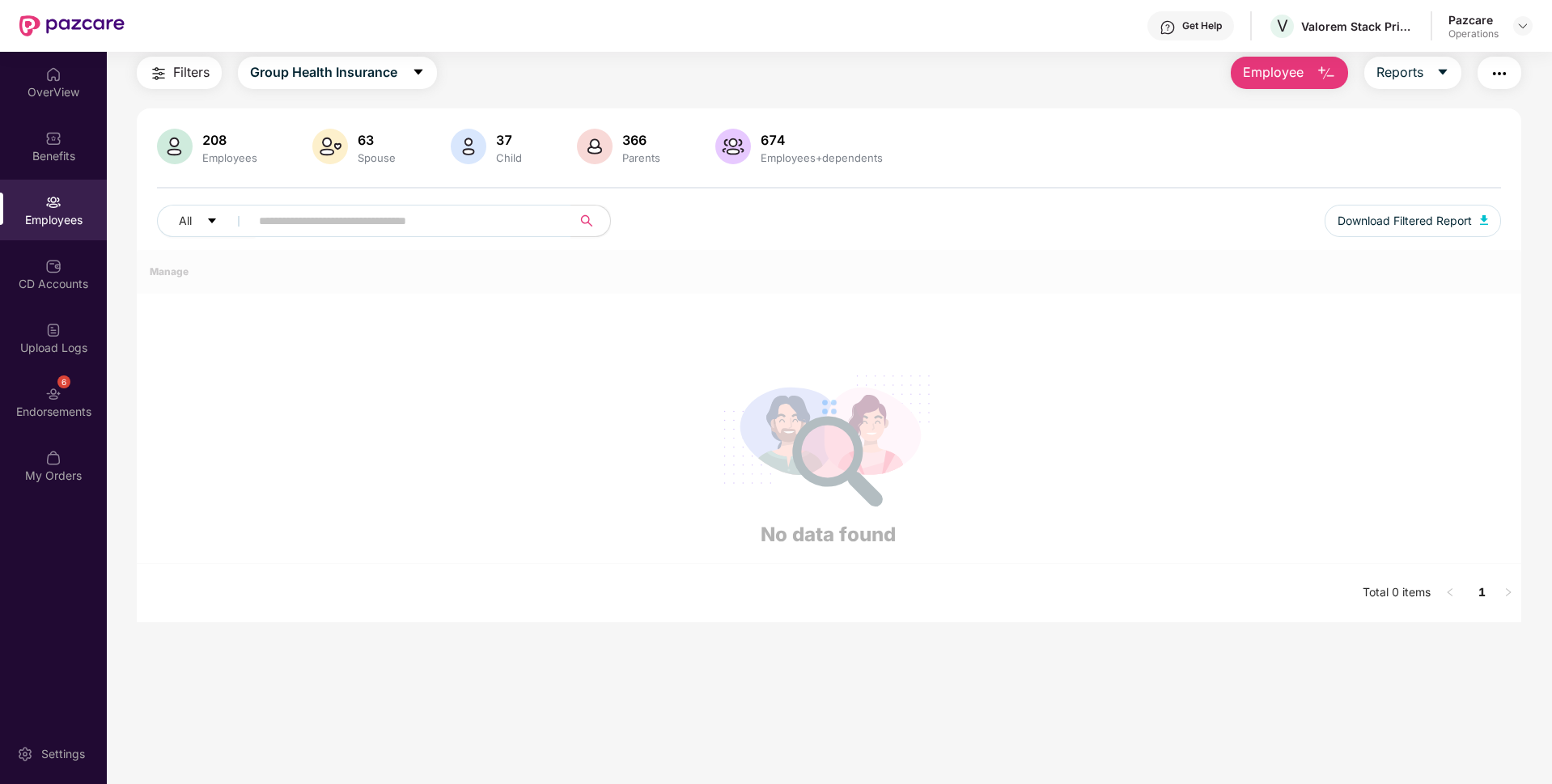
scroll to position [210, 0]
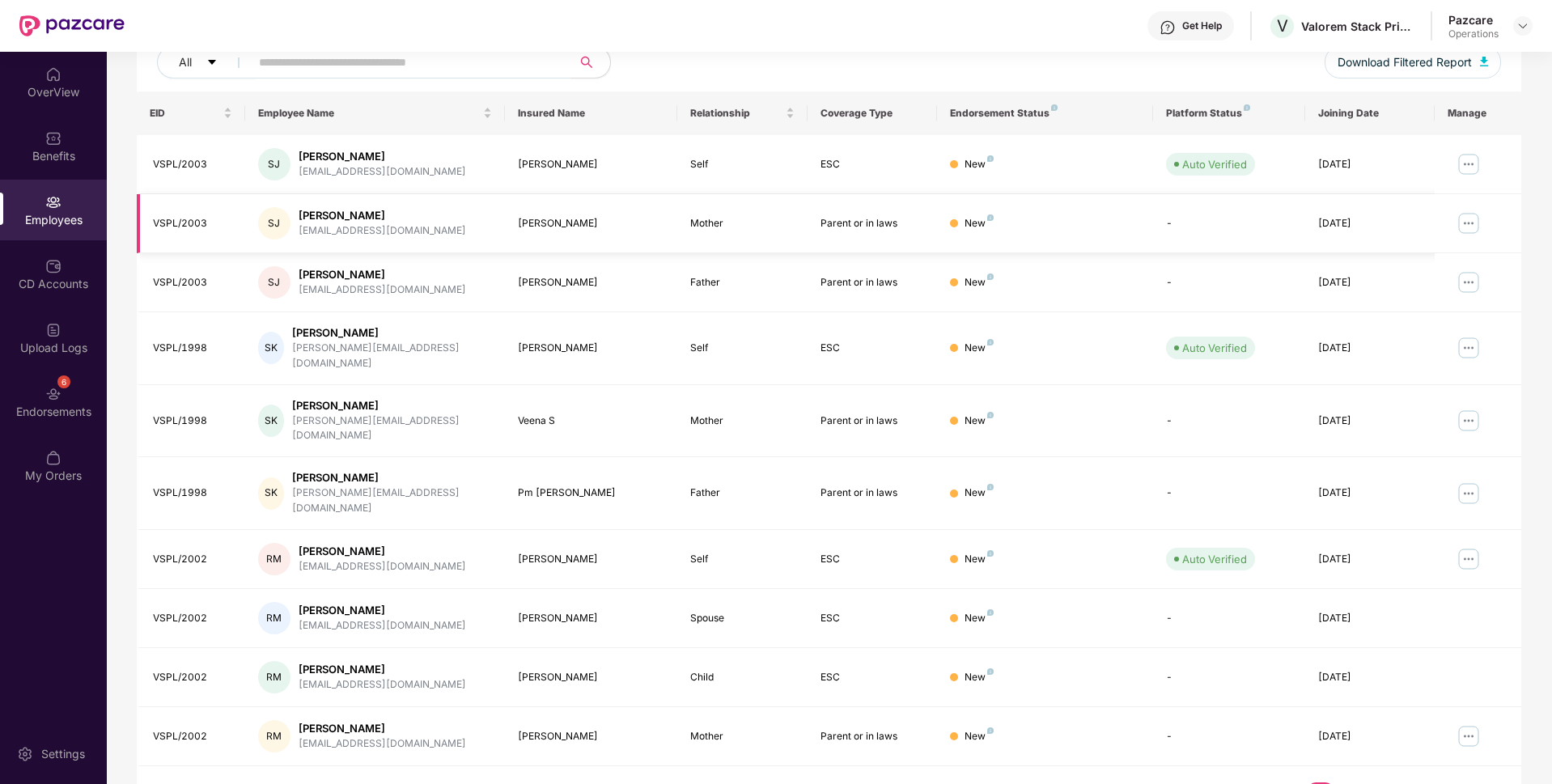
click at [383, 225] on div "SJ Shyam Ji shyam.ji@flobiz.in" at bounding box center [375, 223] width 234 height 33
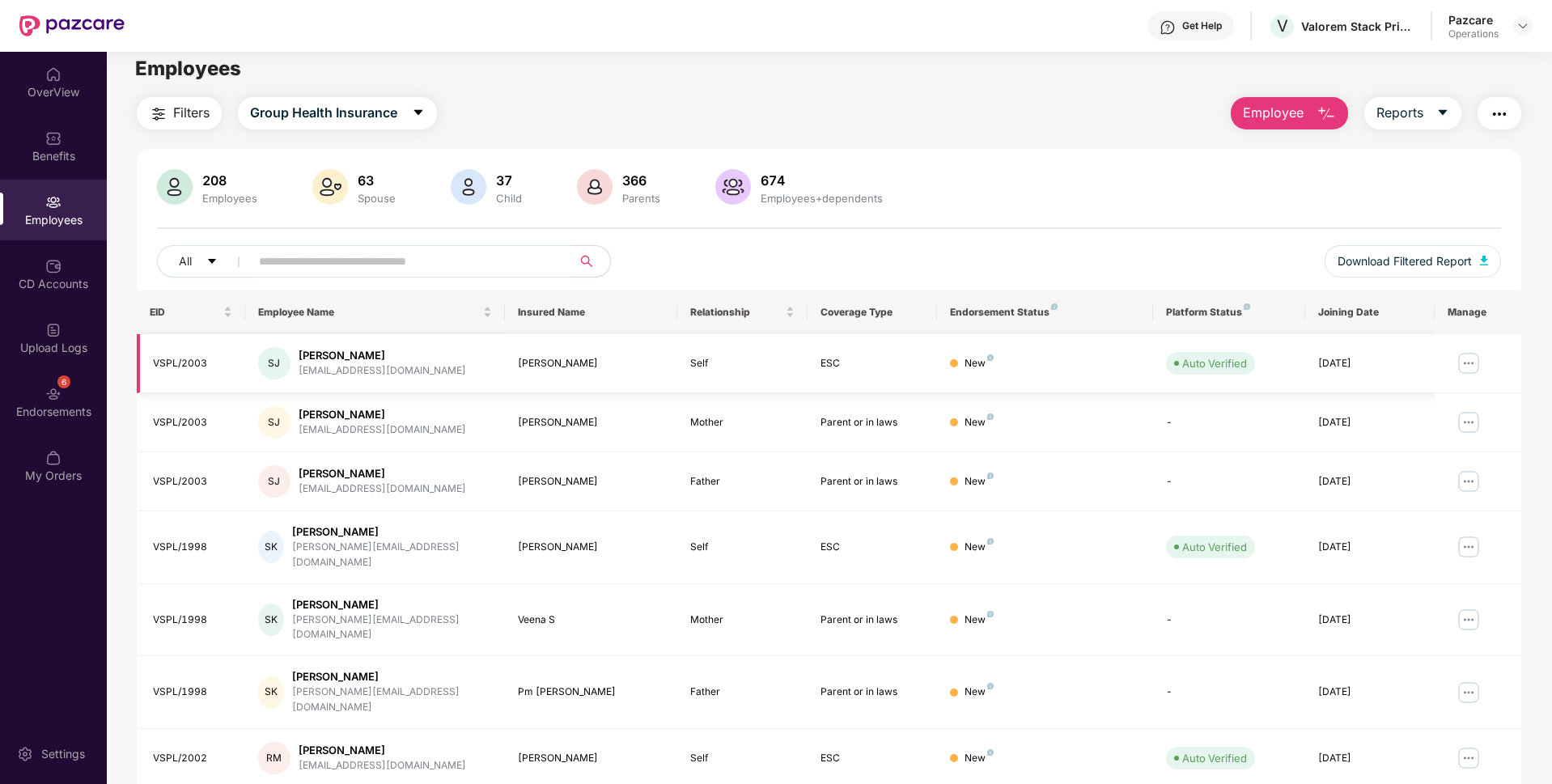
scroll to position [0, 0]
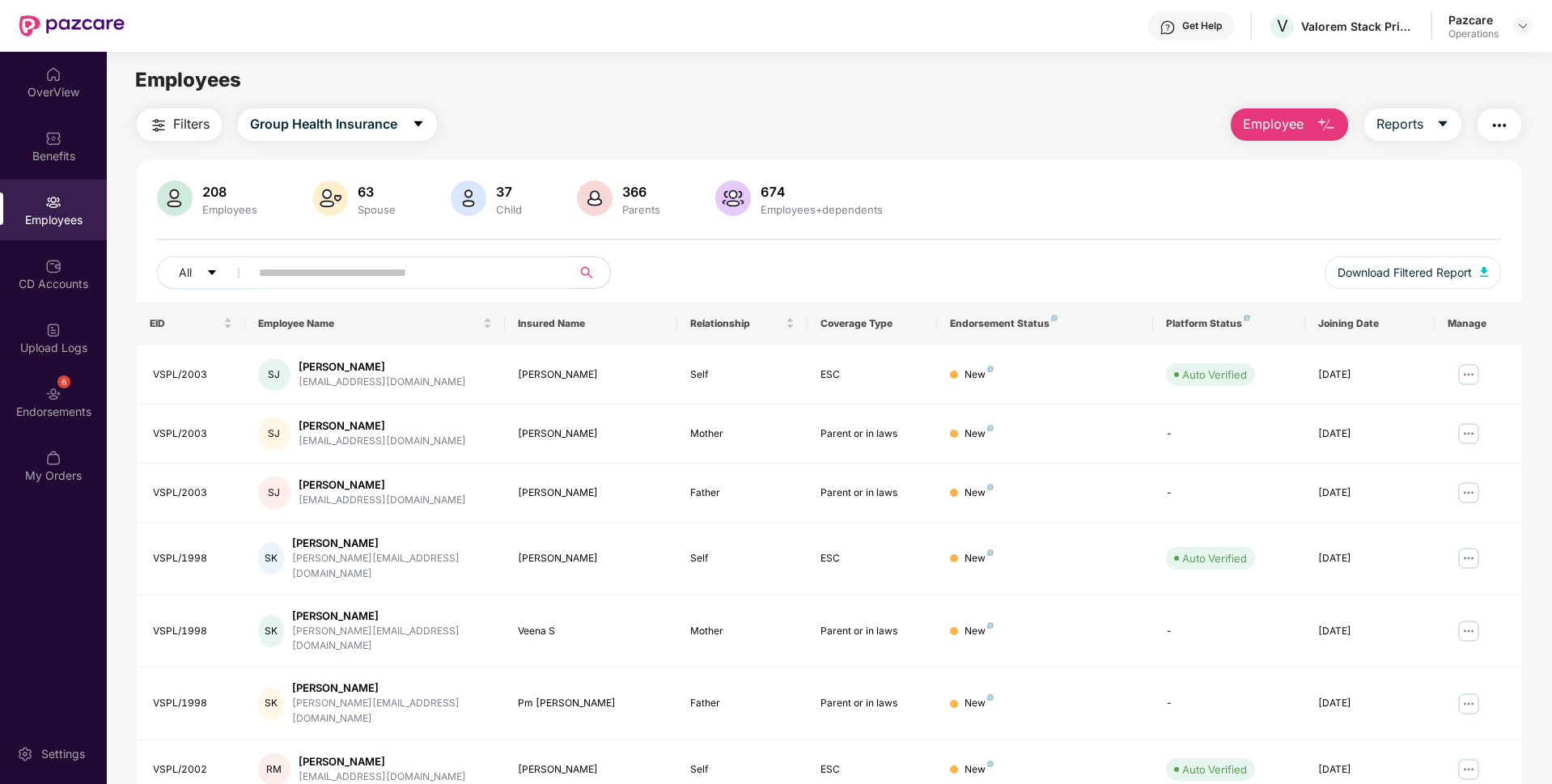
click at [295, 292] on div "All Download Filtered Report" at bounding box center [829, 279] width 1344 height 45
click at [295, 273] on input "text" at bounding box center [404, 273] width 291 height 24
paste input "********"
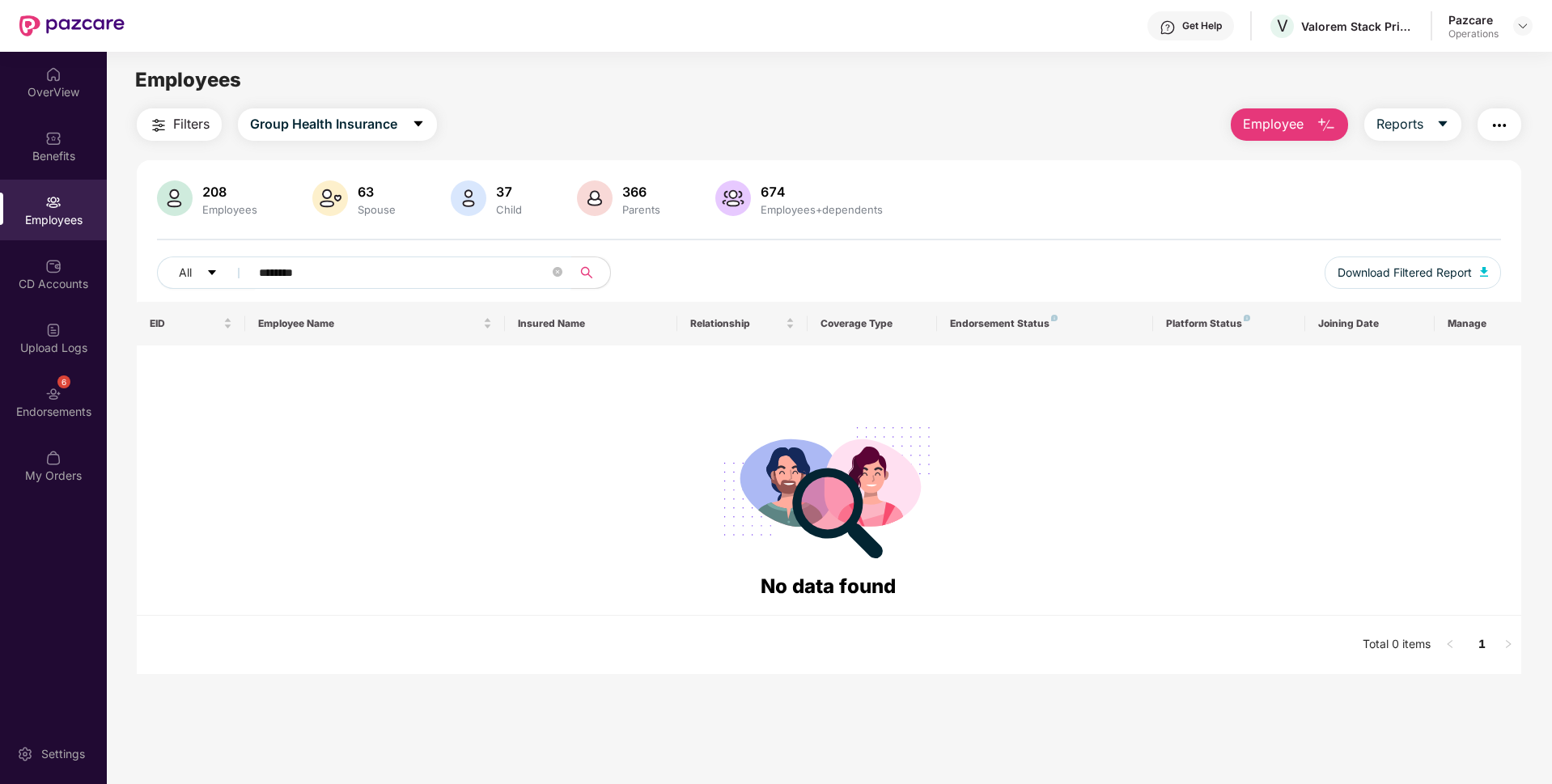
paste input "text"
paste input "*"
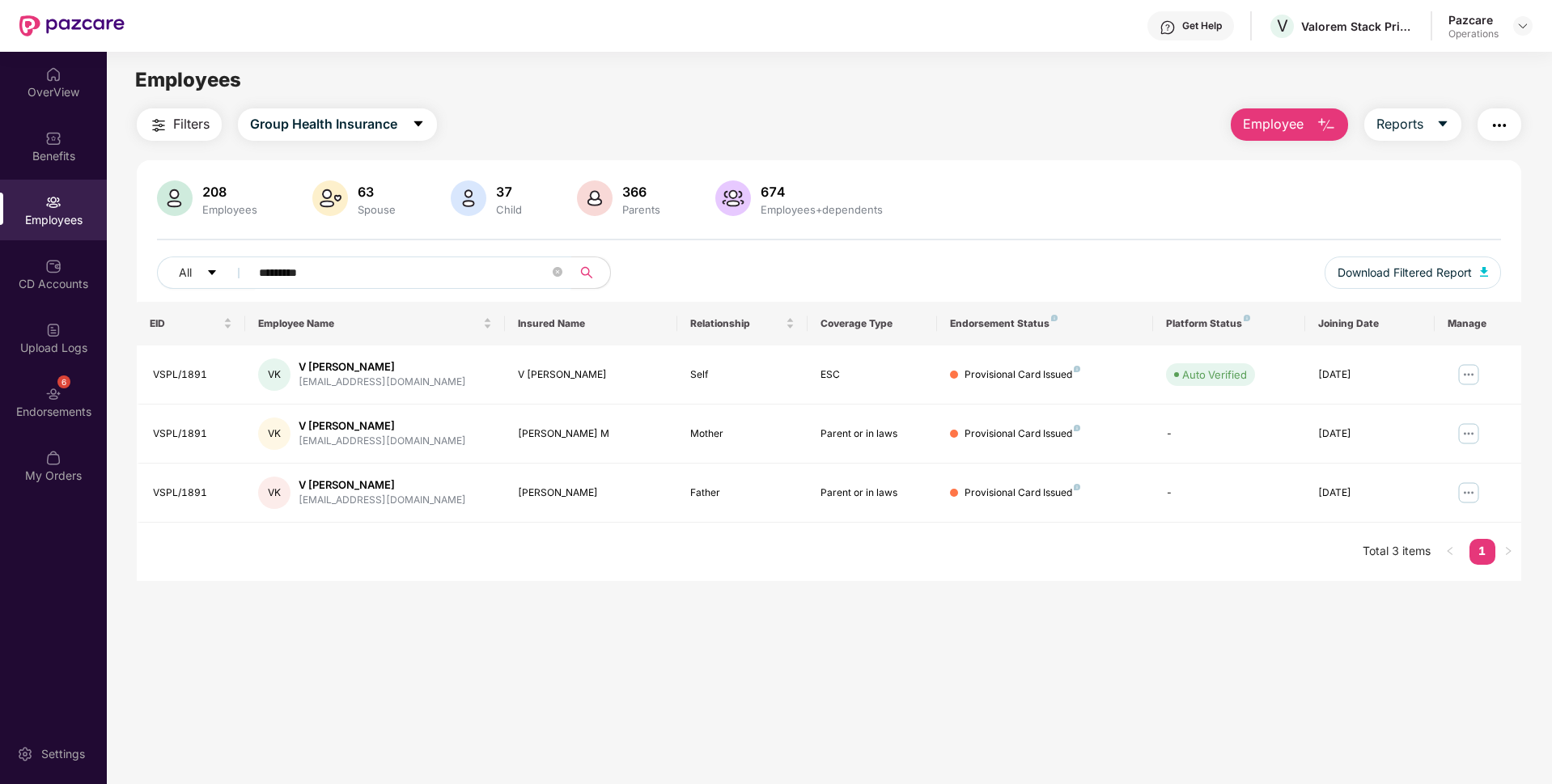
paste input "text"
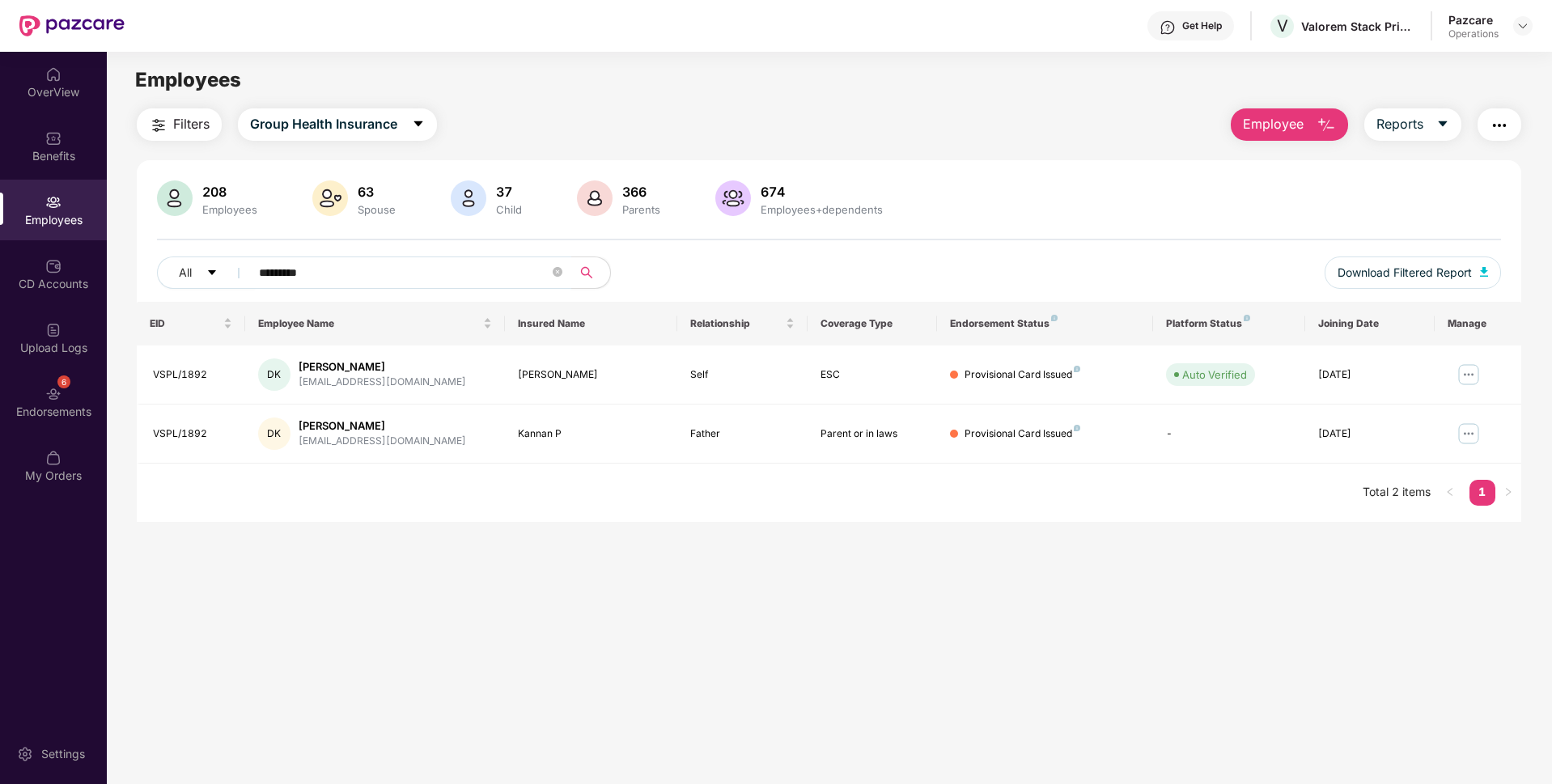
paste input "text"
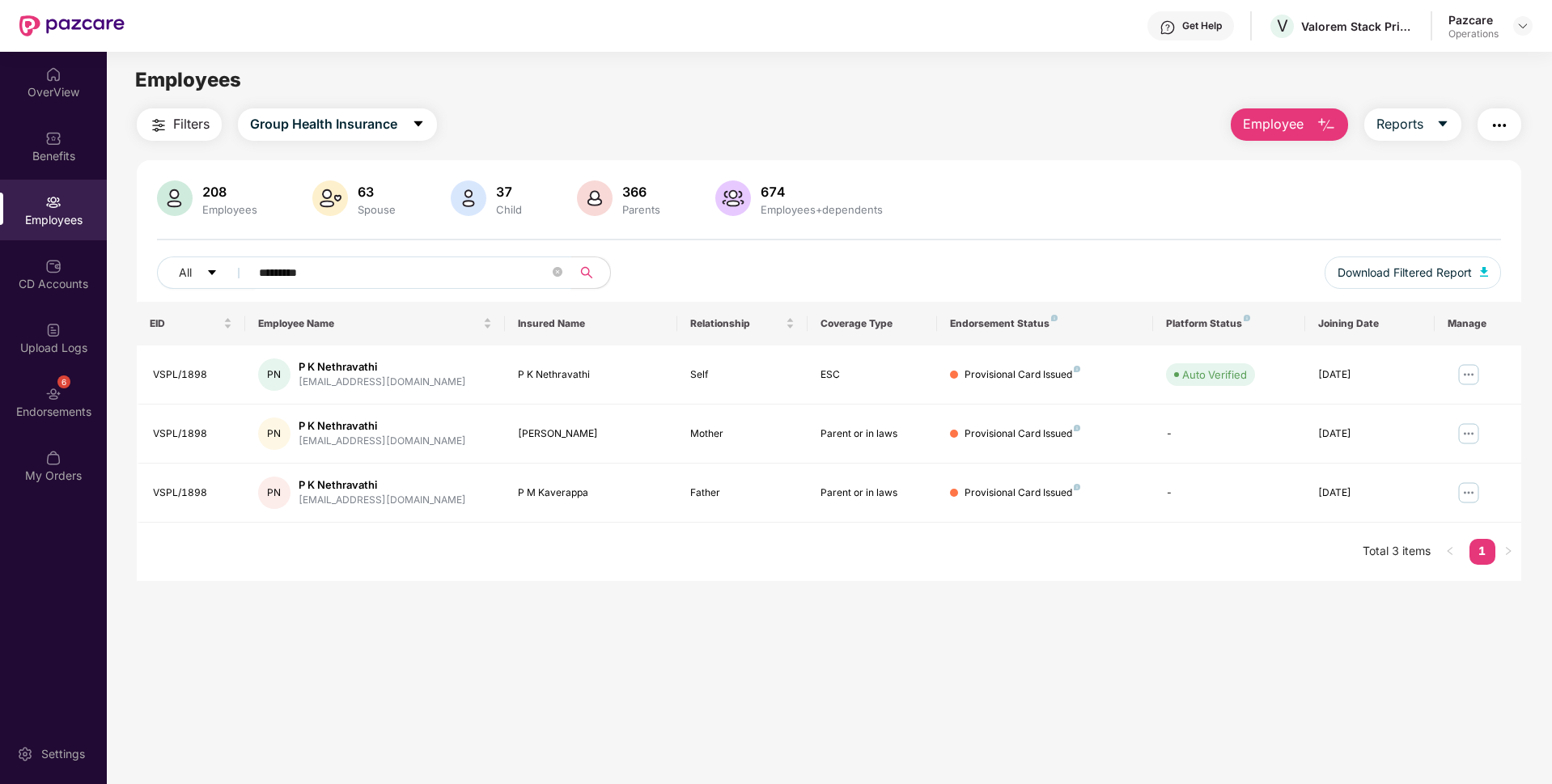
paste input "text"
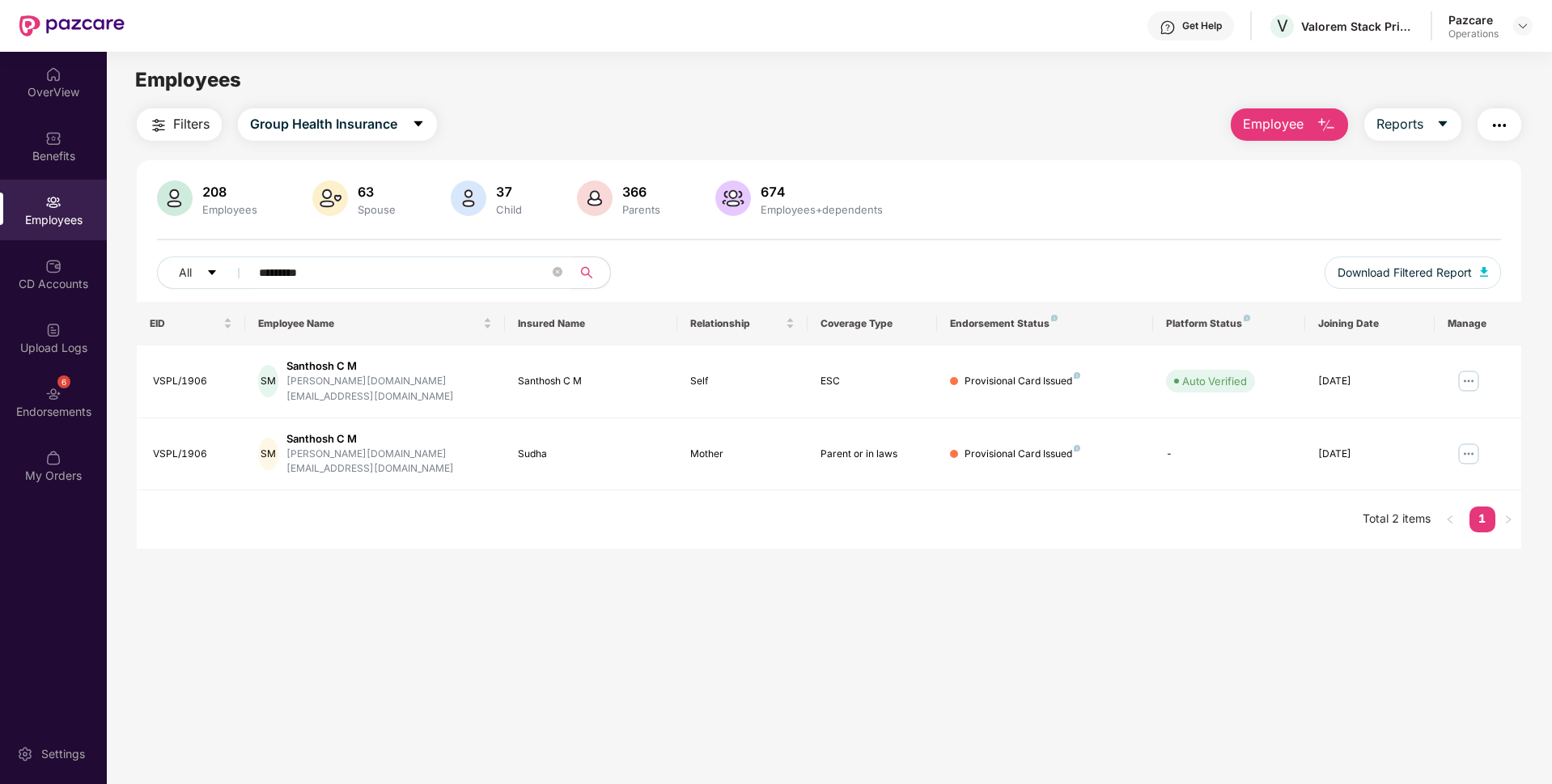
paste input "text"
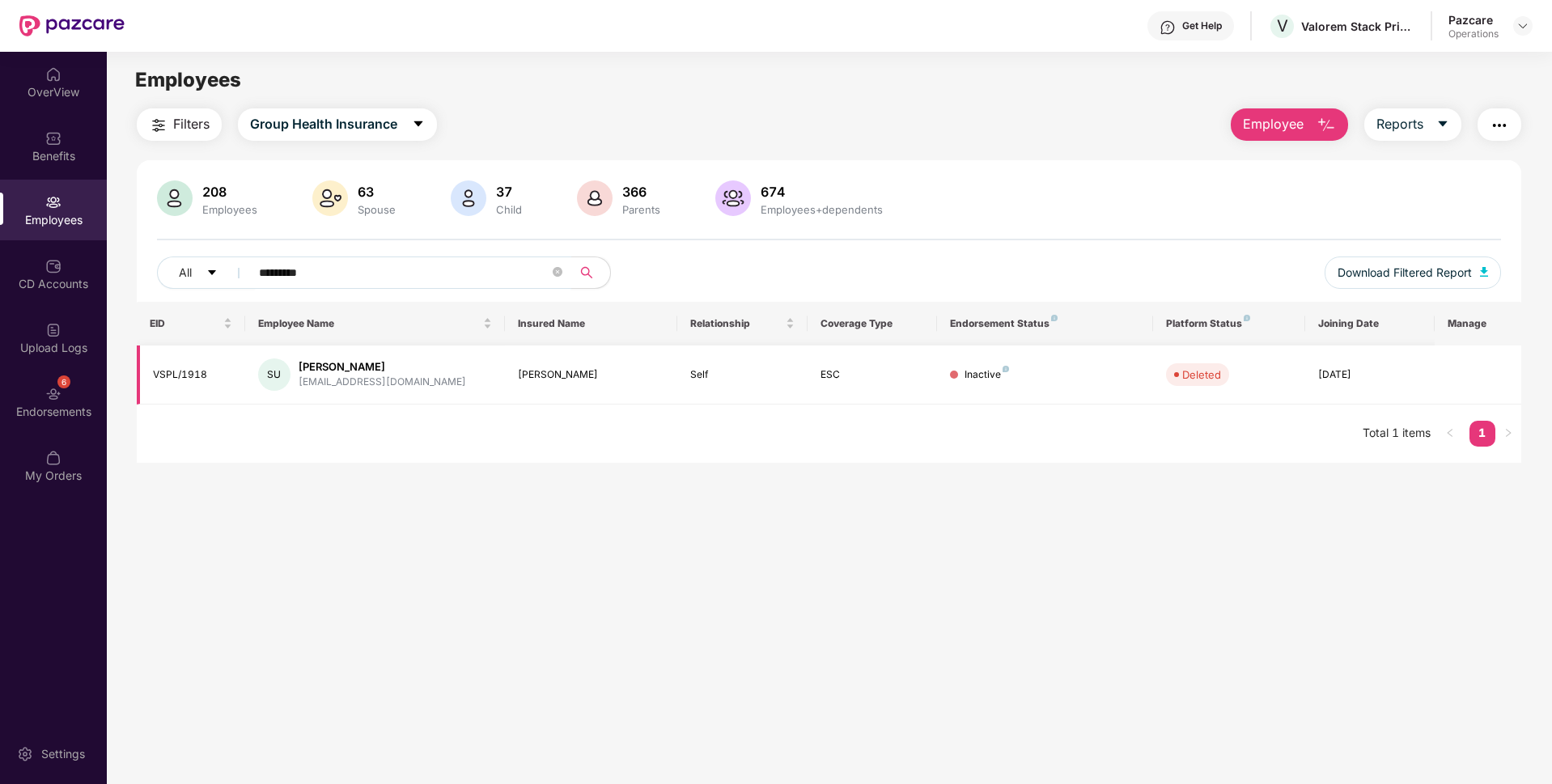
type input "*********"
click at [51, 408] on div "Endorsements" at bounding box center [53, 412] width 106 height 16
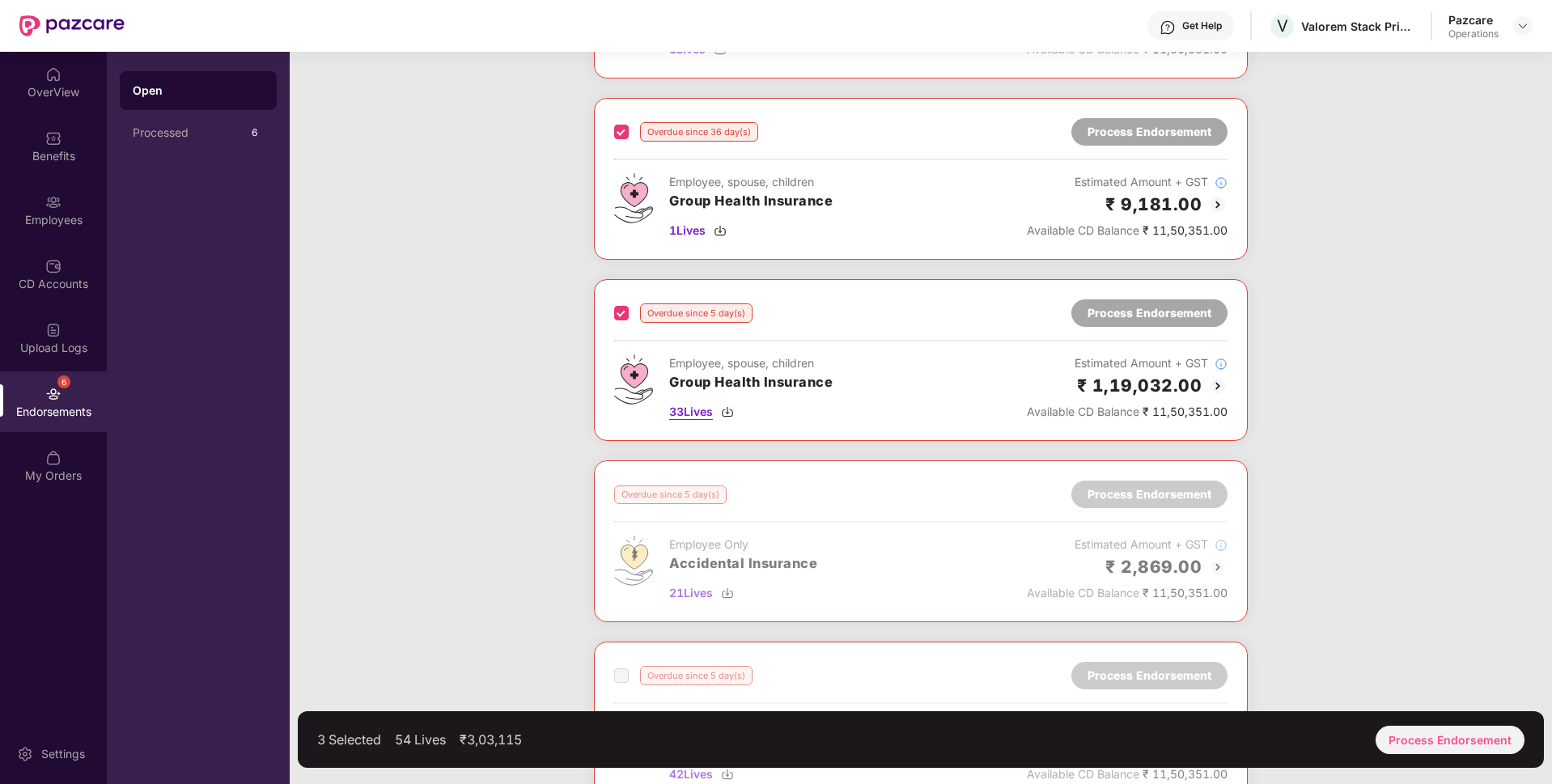
scroll to position [787, 0]
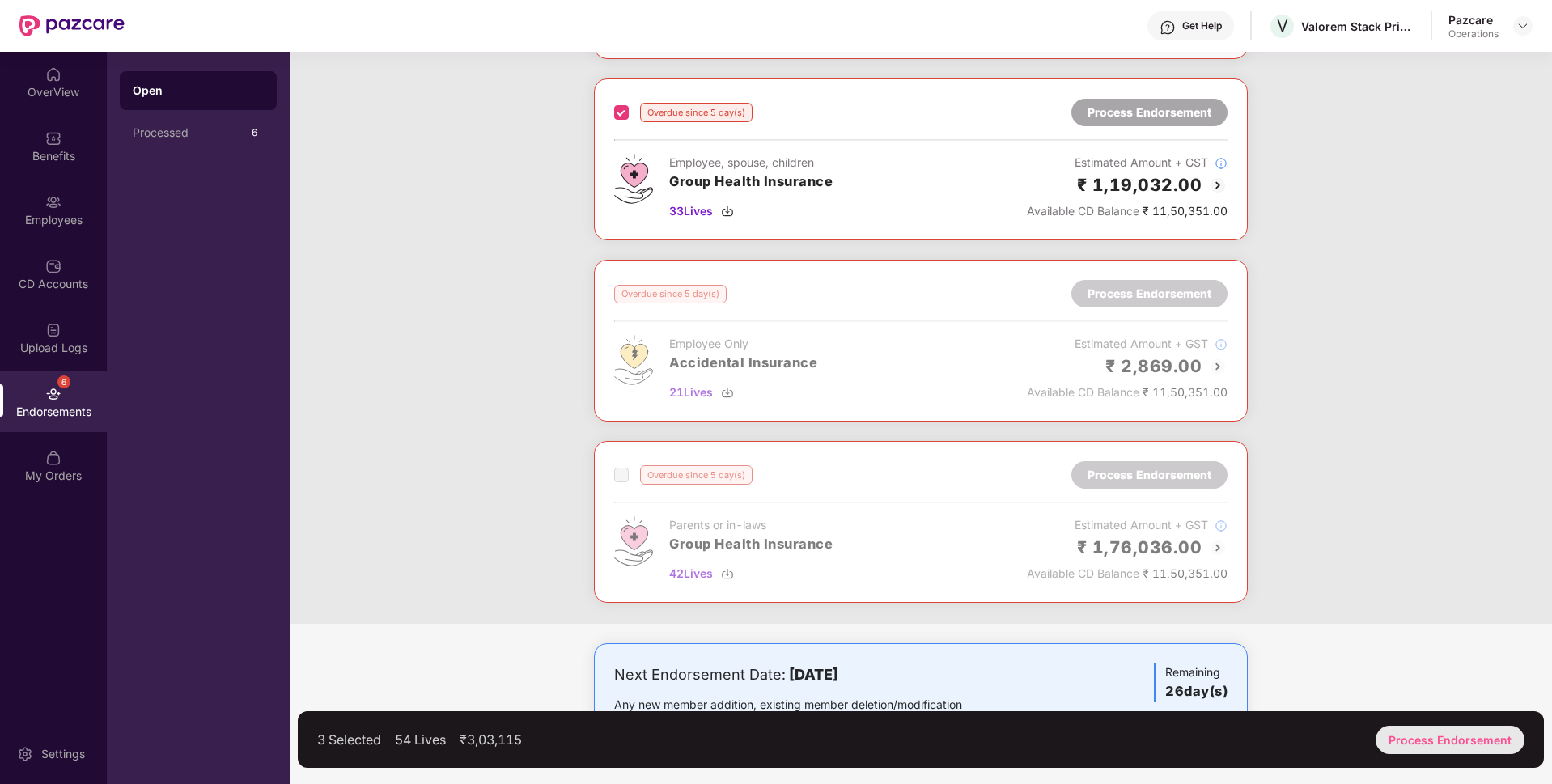
click at [1404, 737] on div "Process Endorsement" at bounding box center [1450, 739] width 149 height 28
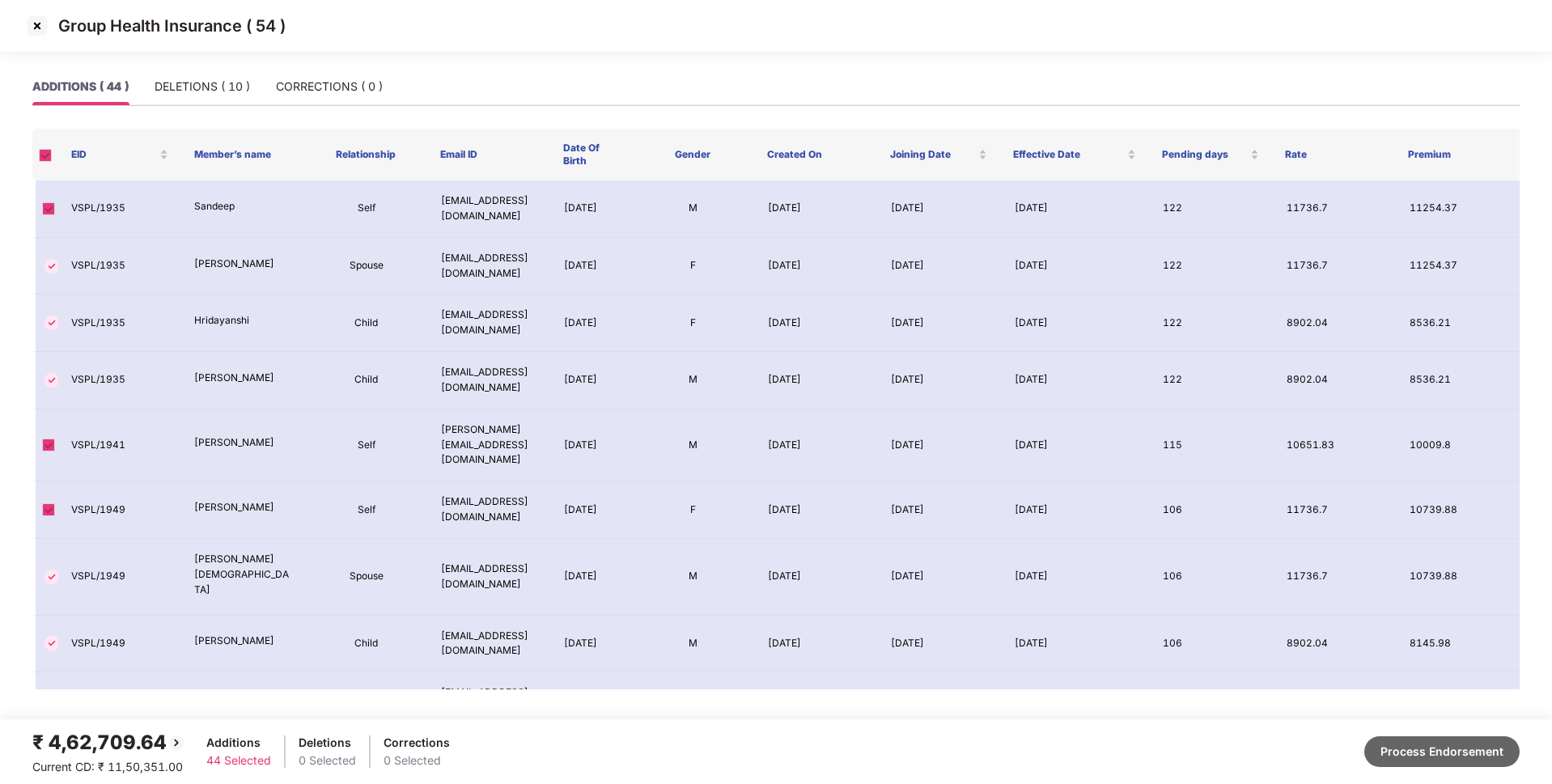
click at [1408, 749] on button "Process Endorsement" at bounding box center [1441, 751] width 155 height 31
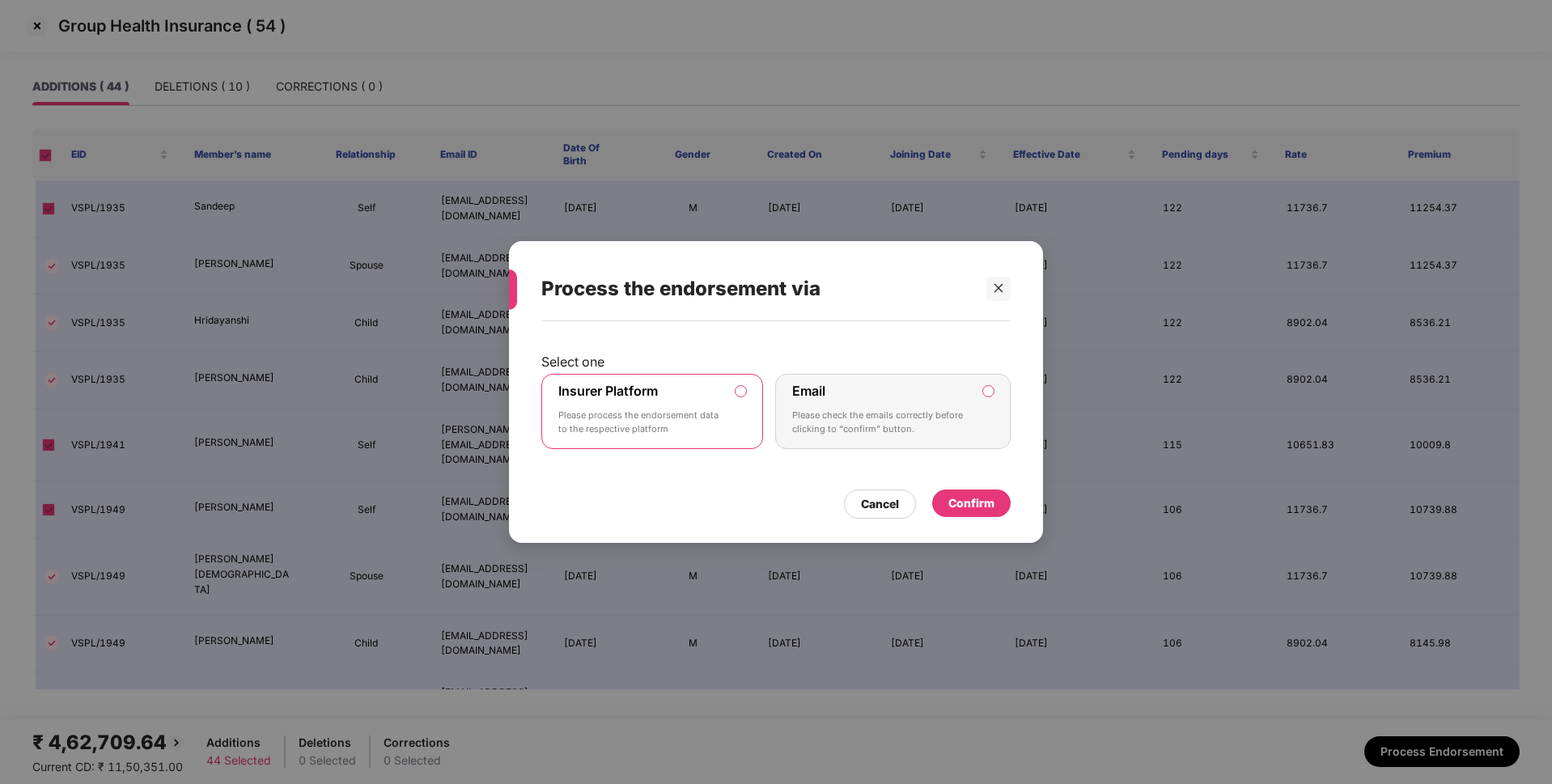
click at [955, 496] on div "Confirm" at bounding box center [971, 503] width 46 height 18
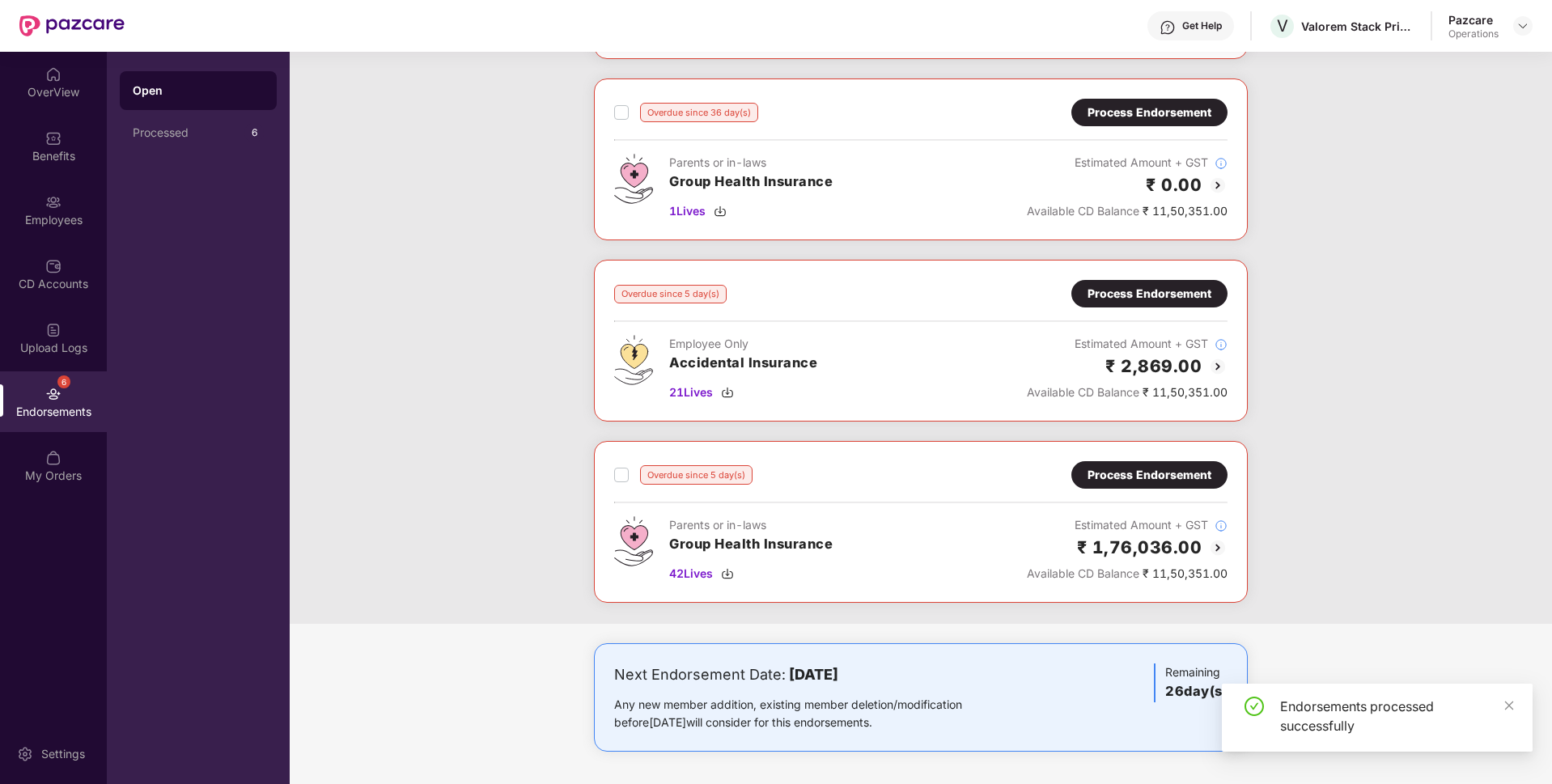
scroll to position [0, 0]
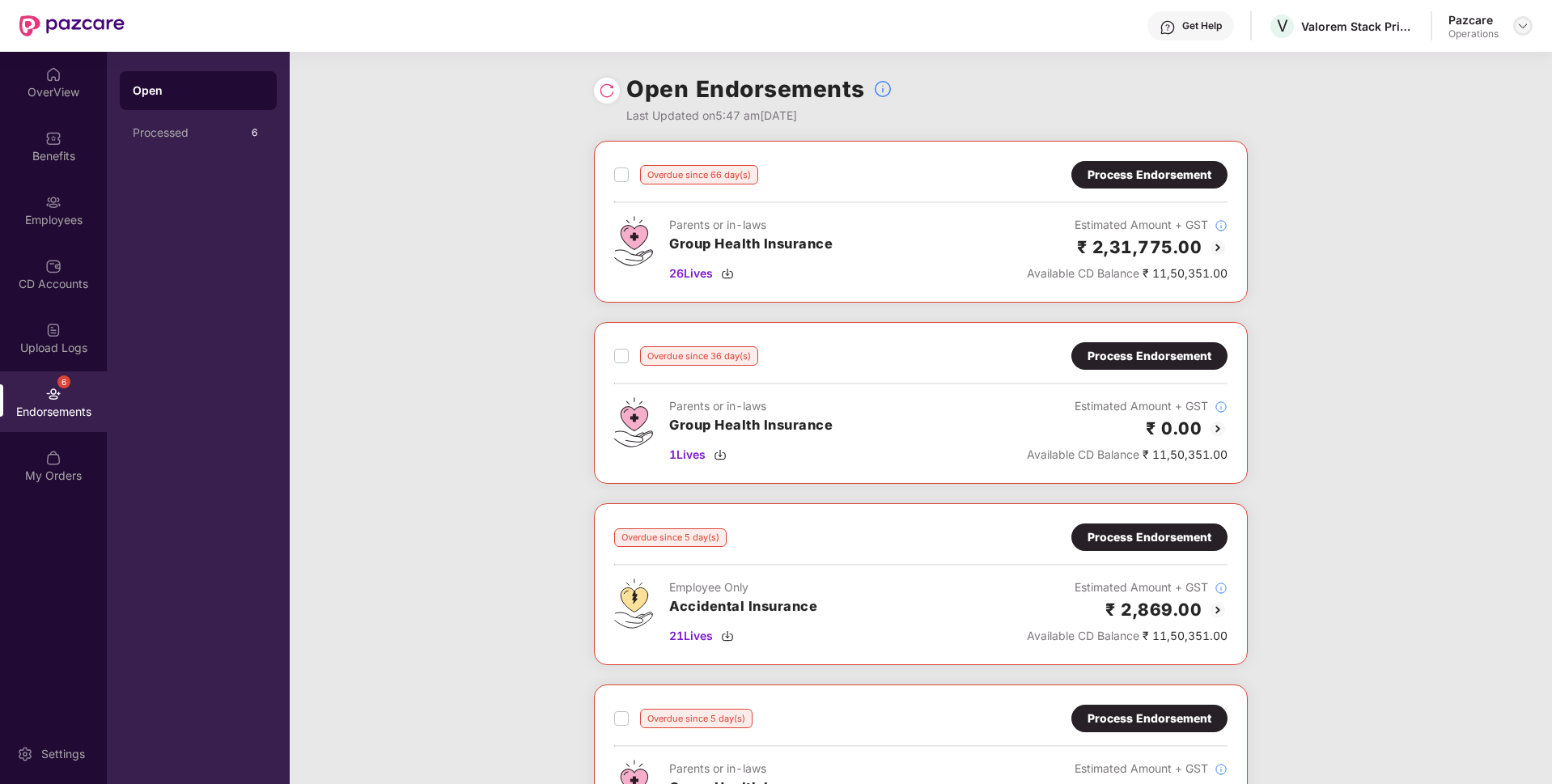
click at [1524, 24] on img at bounding box center [1522, 26] width 13 height 13
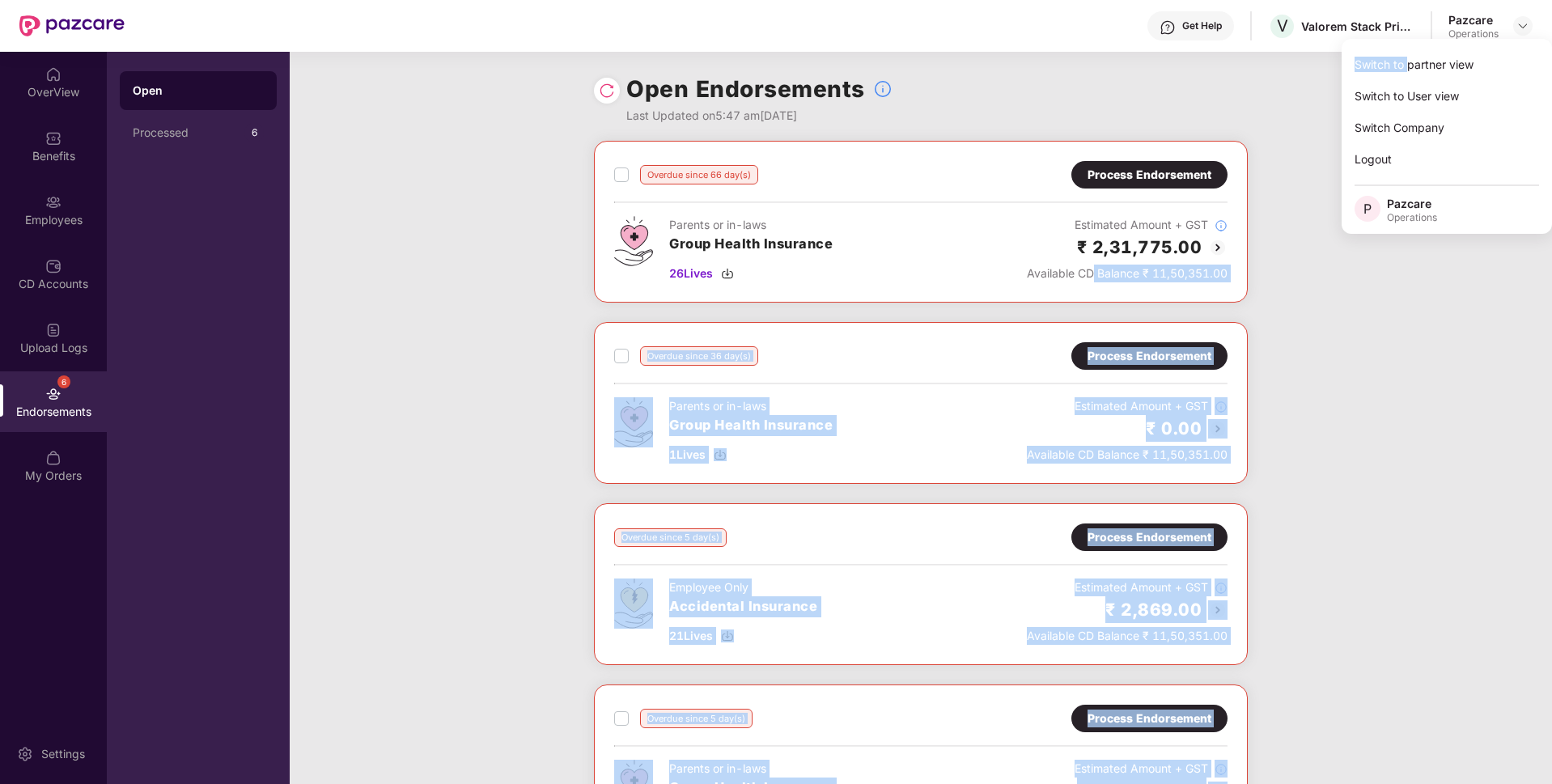
drag, startPoint x: 1406, startPoint y: 69, endPoint x: 1091, endPoint y: 271, distance: 374.2
click at [1091, 271] on body "Get Help V Valorem Stack Private Limited Pazcare Operations OverView Benefits E…" at bounding box center [776, 392] width 1552 height 784
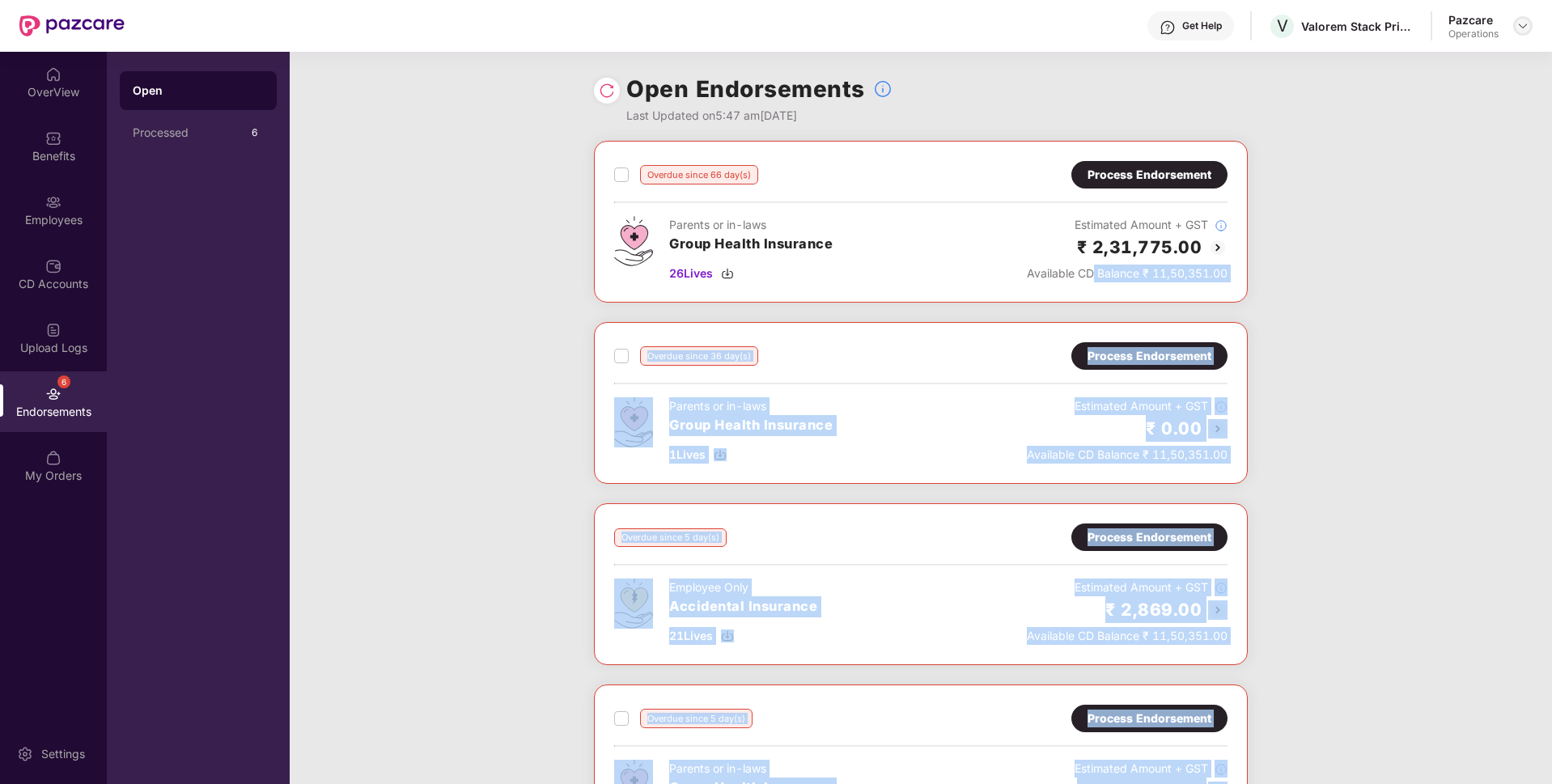
click at [1524, 30] on img at bounding box center [1522, 26] width 13 height 13
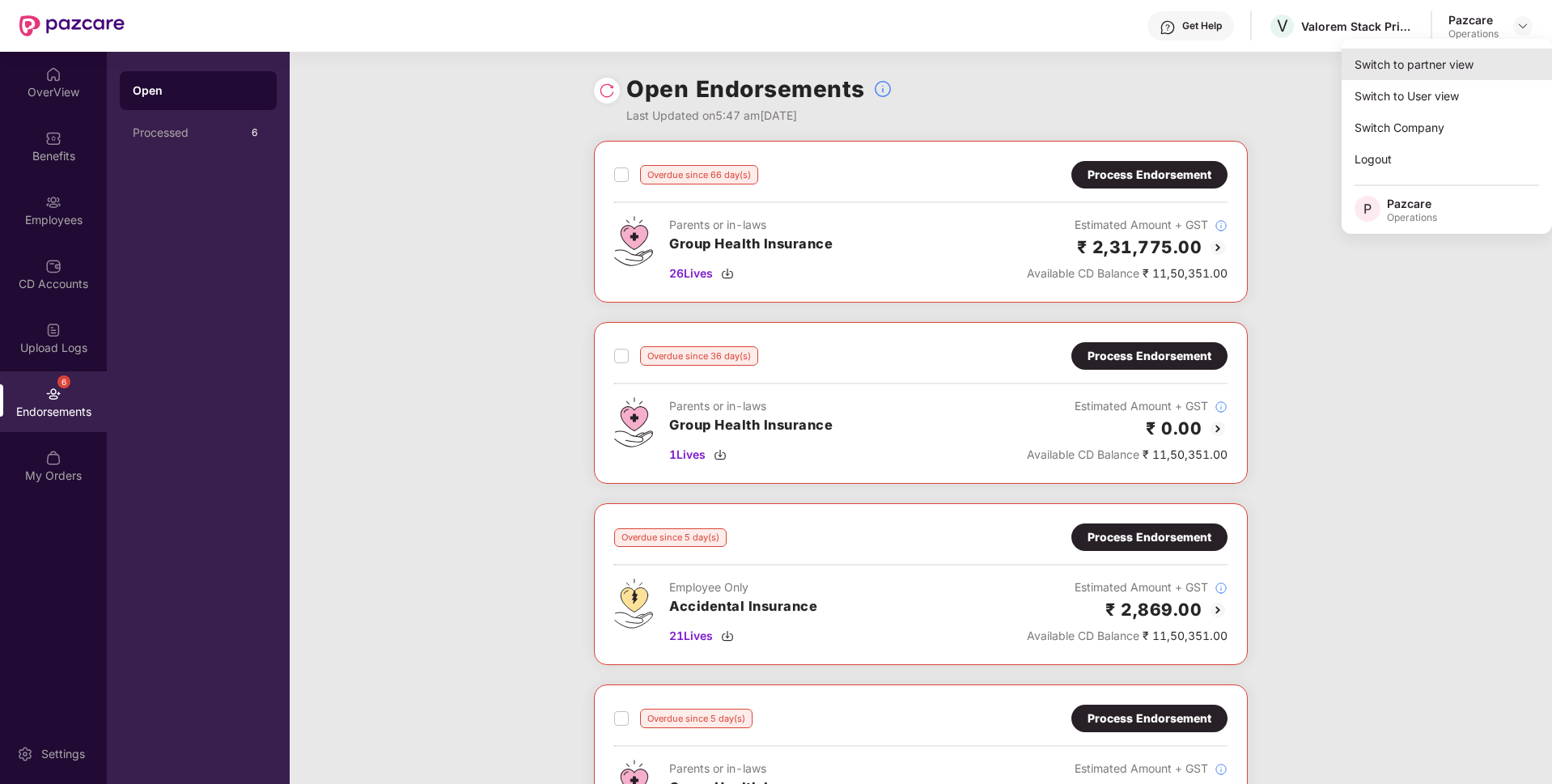
click at [1427, 63] on div "Switch to partner view" at bounding box center [1446, 64] width 210 height 32
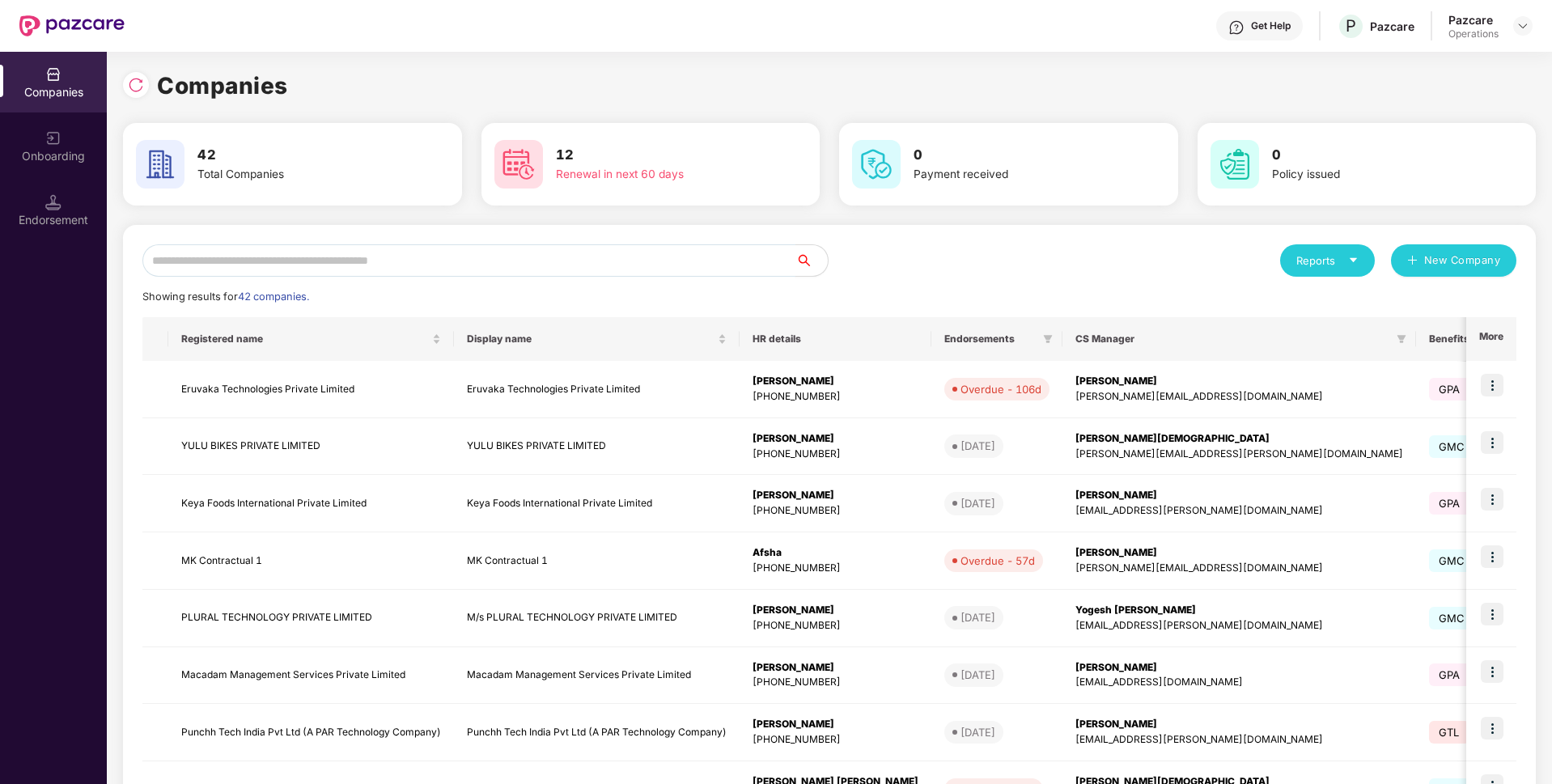
click at [554, 261] on input "text" at bounding box center [468, 261] width 653 height 33
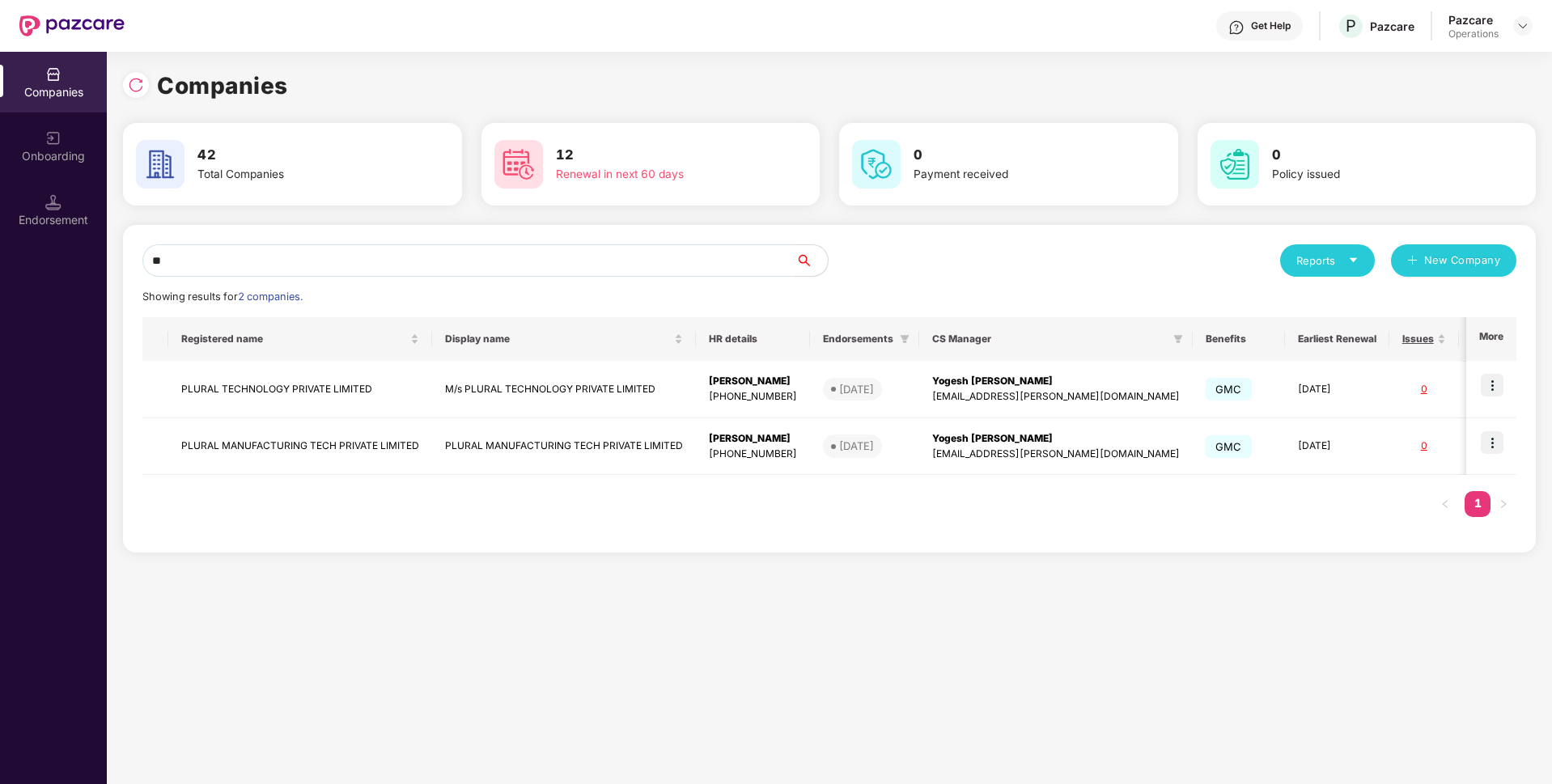
type input "*"
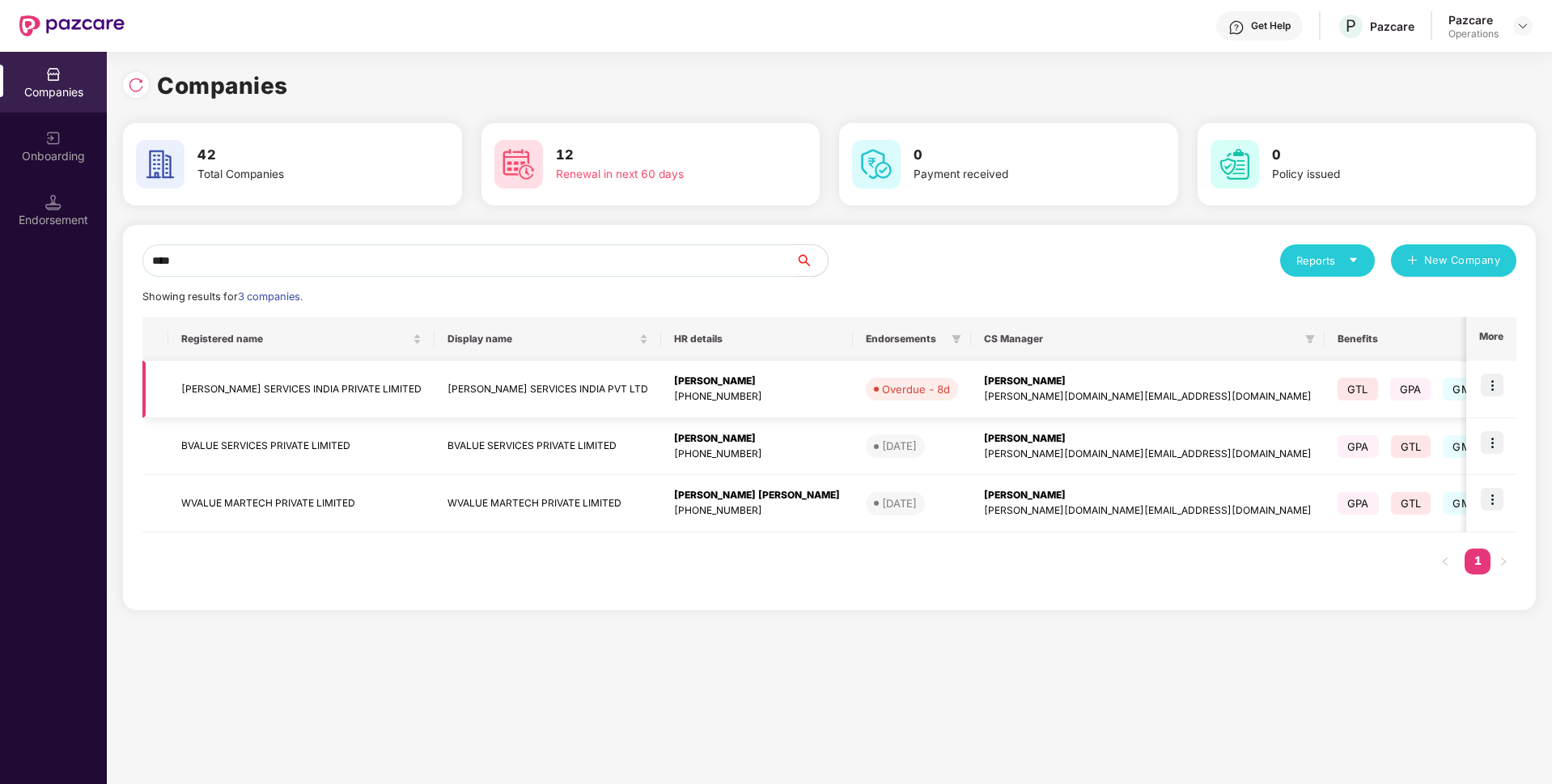
type input "****"
click at [1493, 387] on img at bounding box center [1492, 385] width 22 height 22
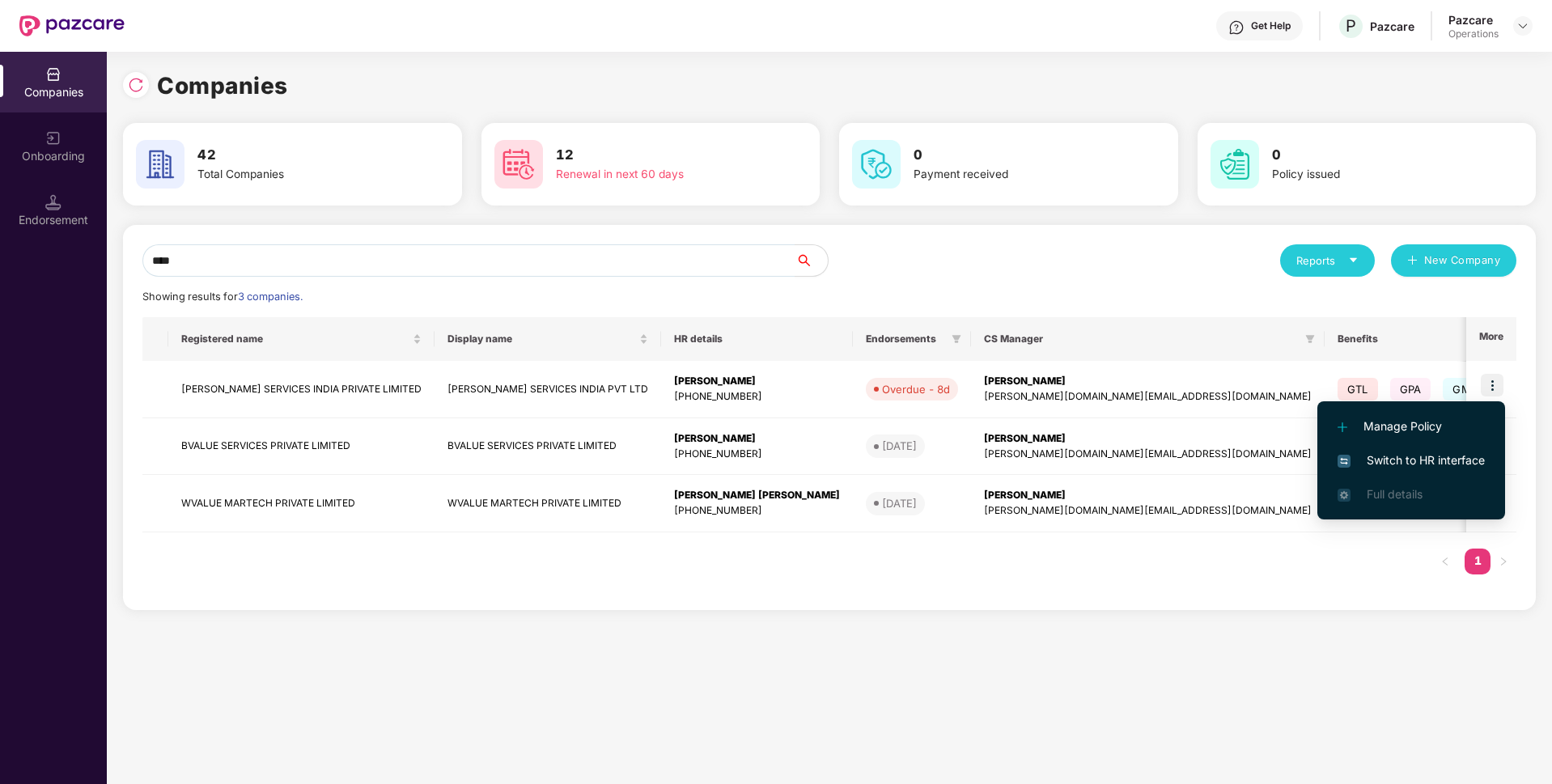
click at [1376, 459] on span "Switch to HR interface" at bounding box center [1411, 460] width 148 height 18
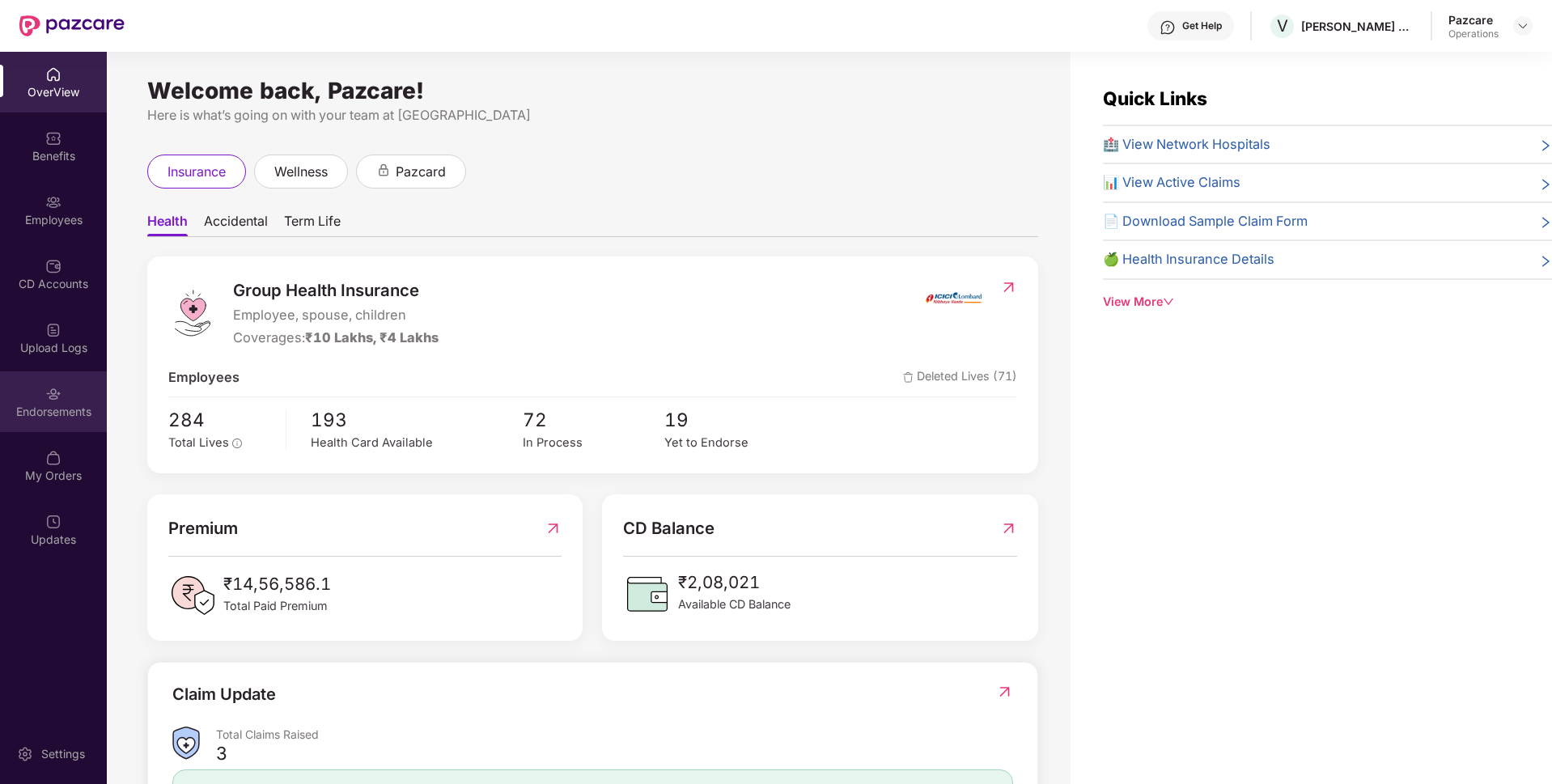
click at [33, 402] on div "Endorsements" at bounding box center [53, 401] width 106 height 61
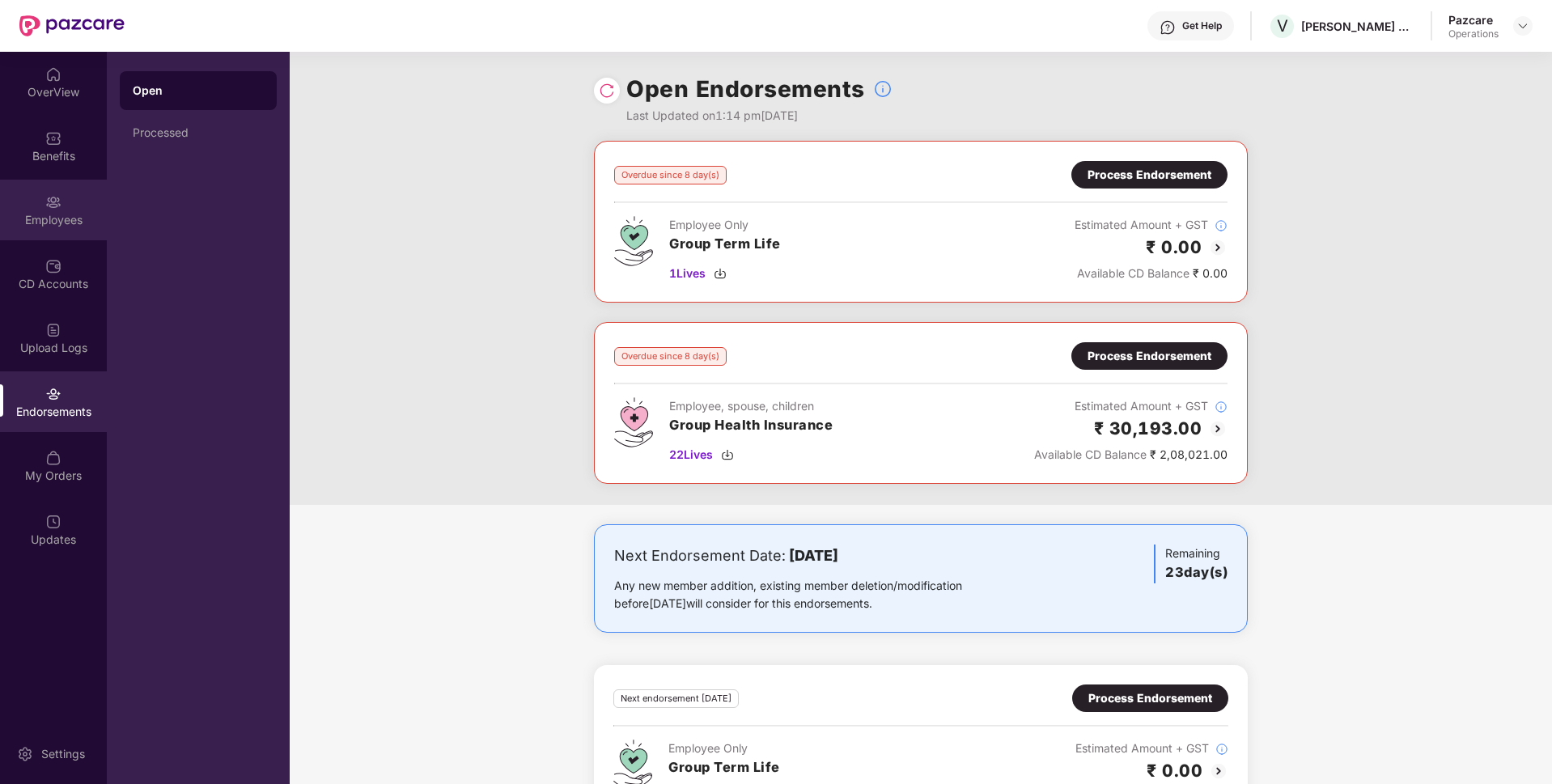
click at [23, 202] on div "Employees" at bounding box center [53, 209] width 106 height 61
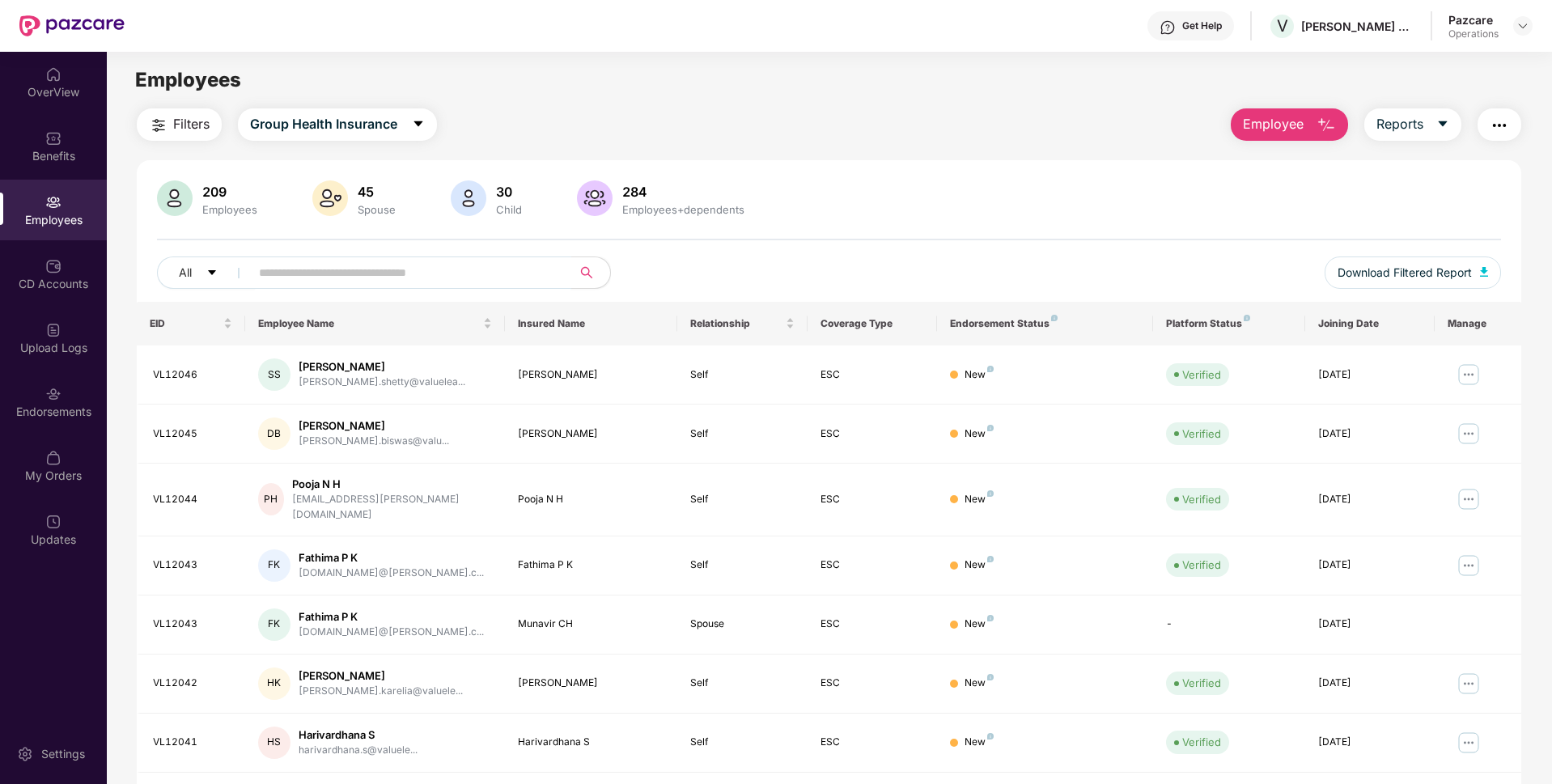
click at [283, 268] on input "text" at bounding box center [404, 273] width 291 height 24
paste input "*******"
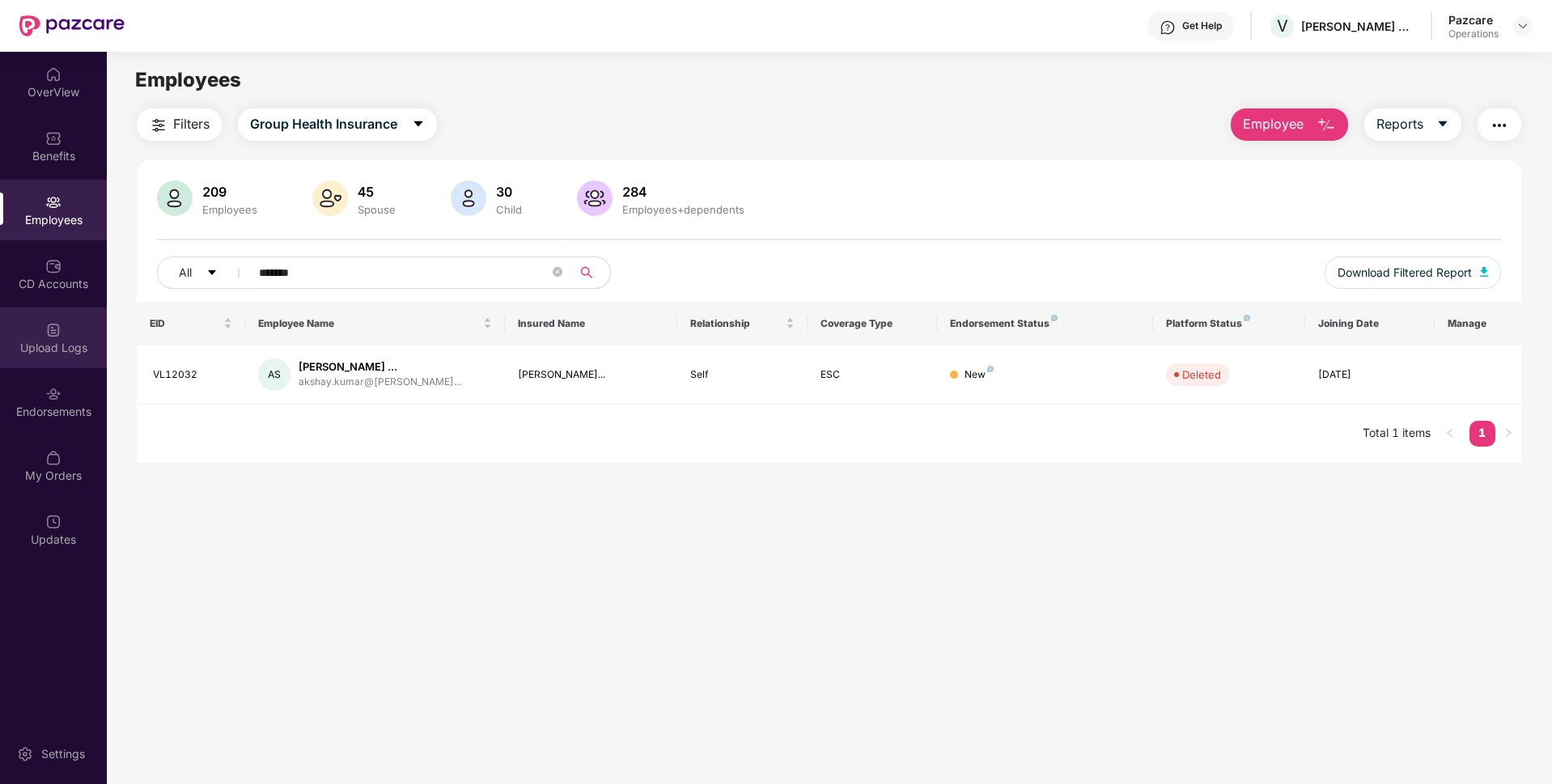
type input "*******"
click at [57, 334] on img at bounding box center [53, 329] width 16 height 16
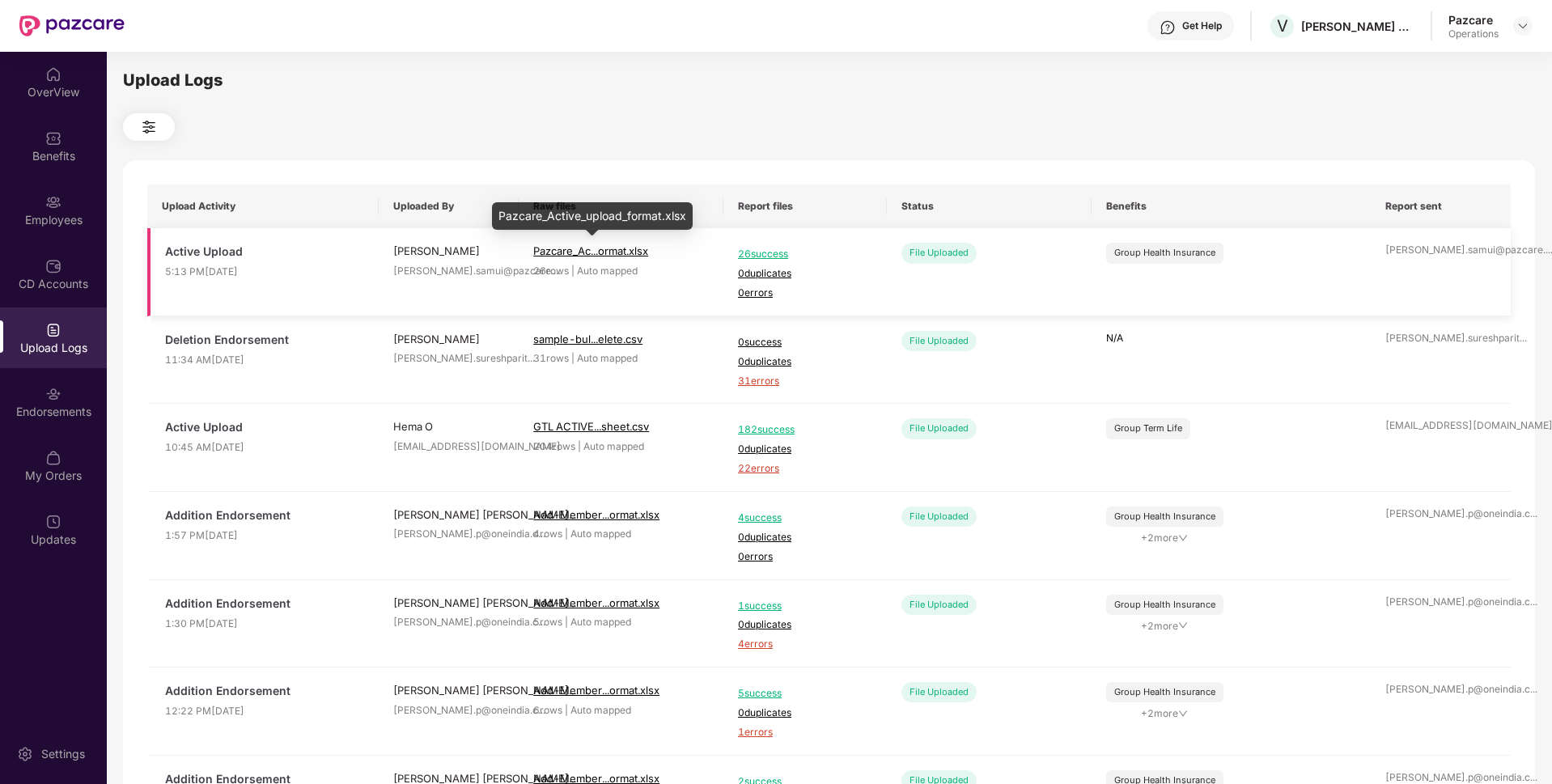
click at [609, 253] on span "Pazcare_Ac...ormat.xlsx" at bounding box center [590, 250] width 115 height 13
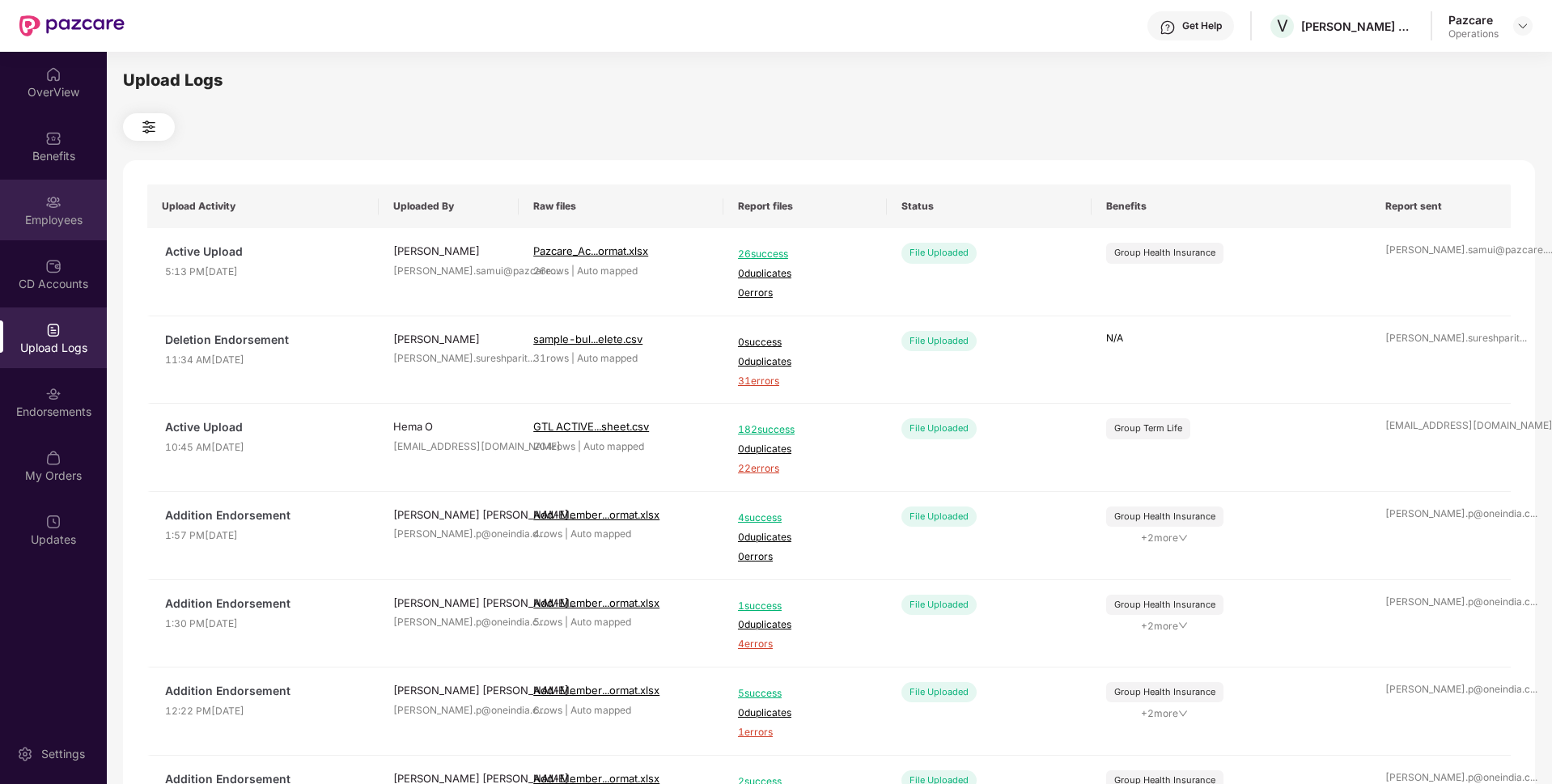
click at [45, 222] on div "Employees" at bounding box center [53, 220] width 106 height 16
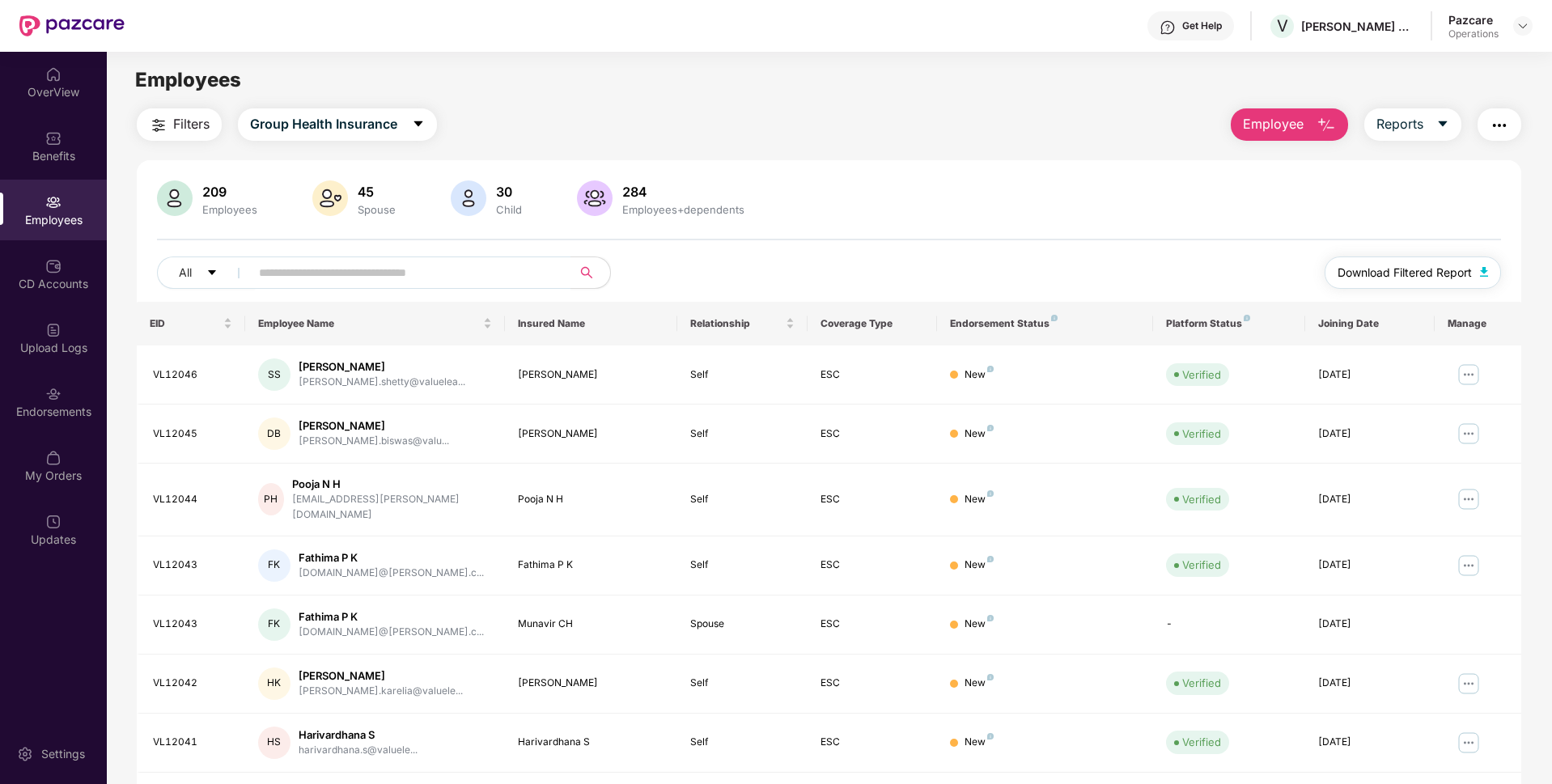
click at [1465, 273] on span "Download Filtered Report" at bounding box center [1404, 272] width 135 height 18
click at [1510, 130] on button "button" at bounding box center [1499, 124] width 44 height 33
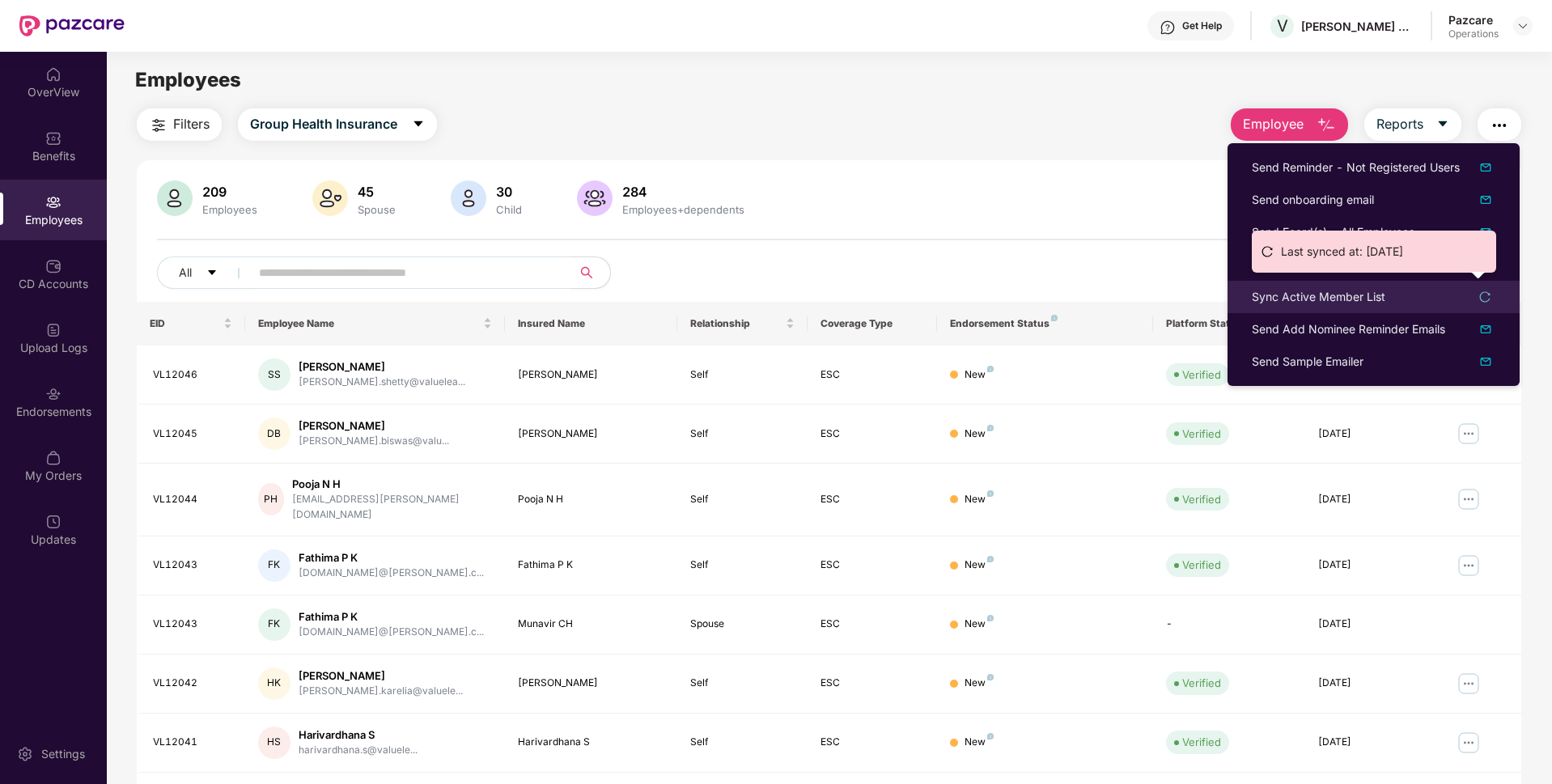
click at [1341, 292] on div "Sync Active Member List" at bounding box center [1319, 297] width 134 height 18
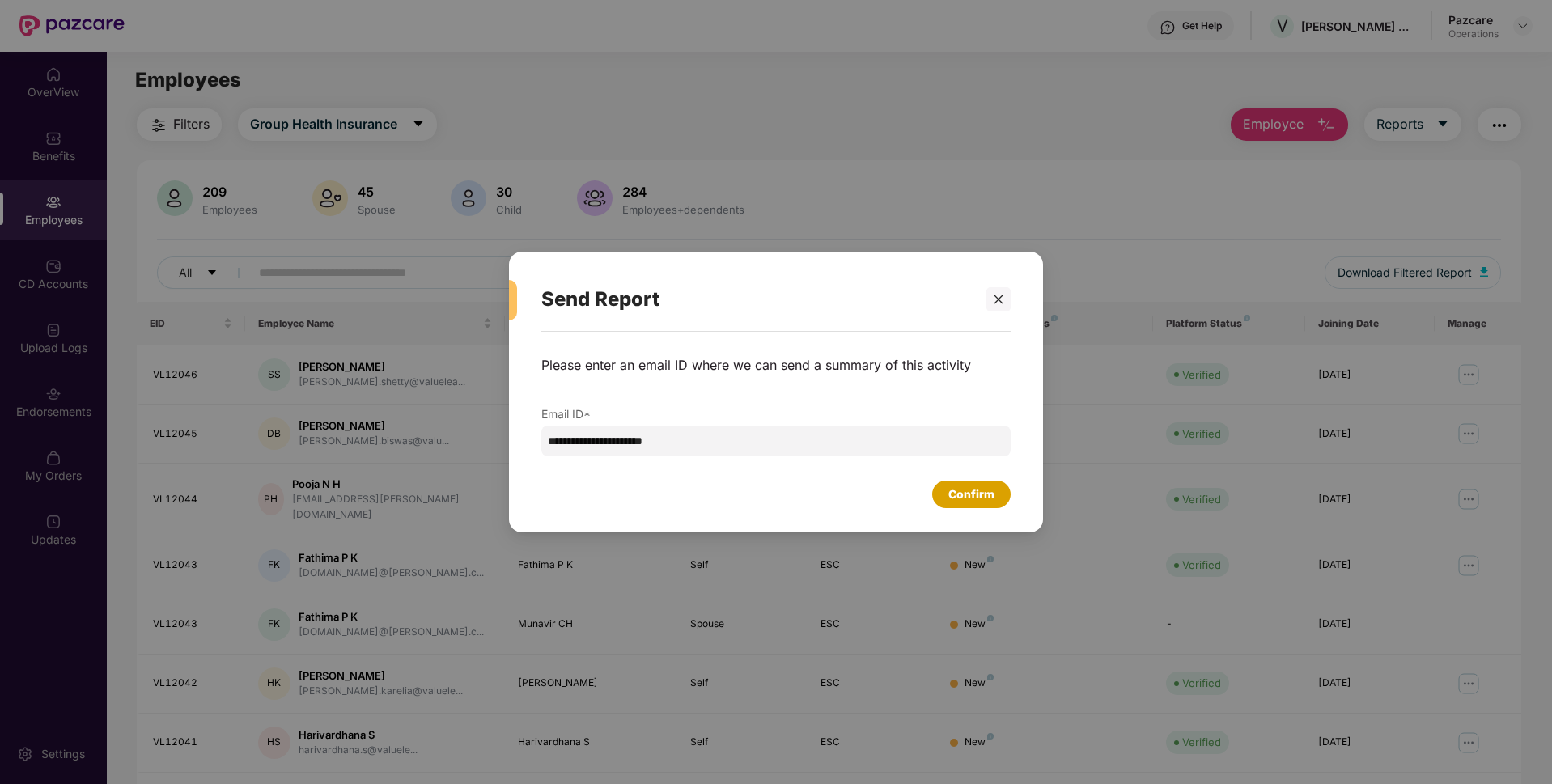
click at [963, 494] on div "Confirm" at bounding box center [971, 494] width 46 height 18
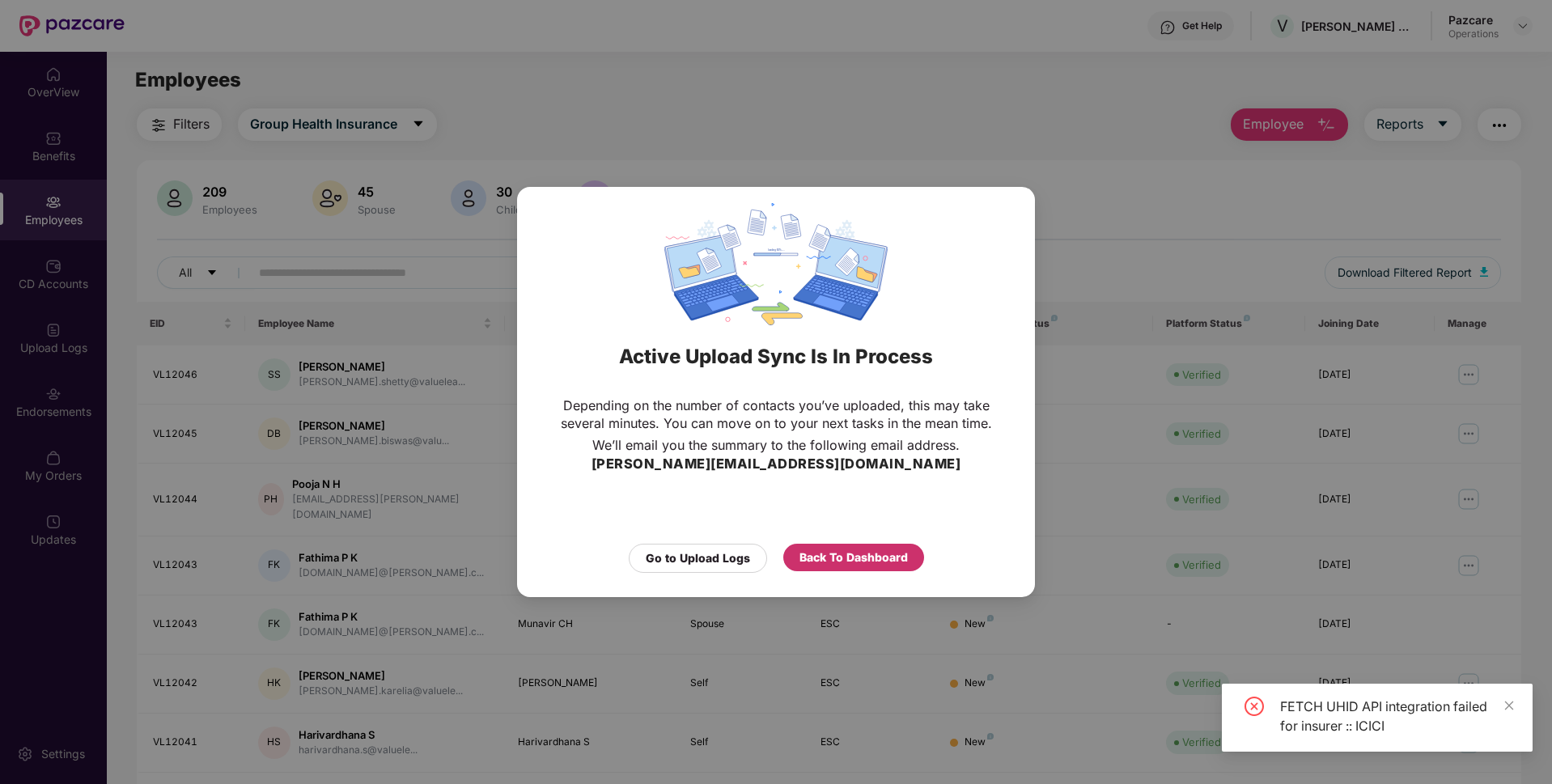
click at [843, 564] on div "Back To Dashboard" at bounding box center [854, 557] width 108 height 18
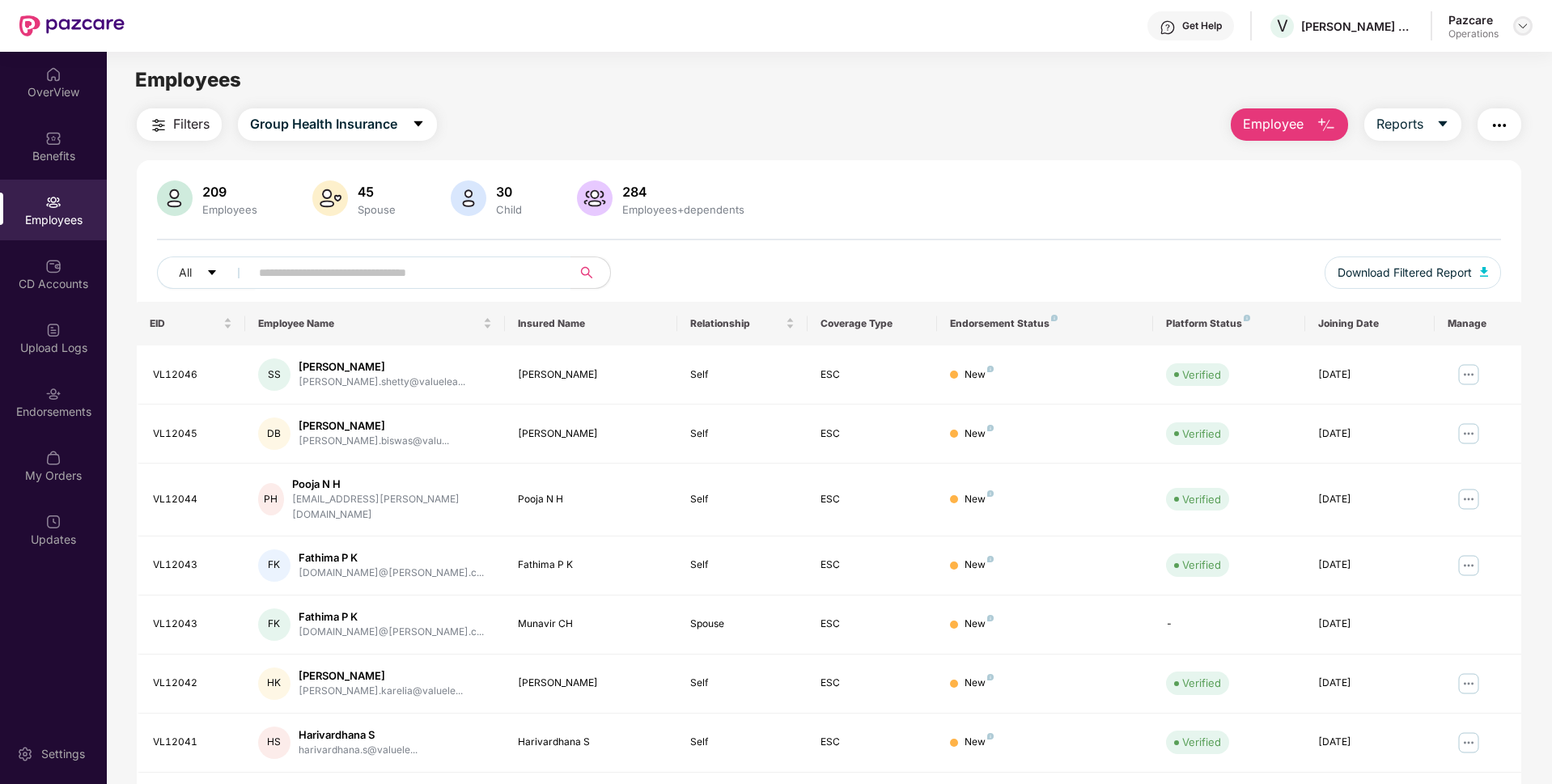
click at [1517, 29] on img at bounding box center [1522, 26] width 13 height 13
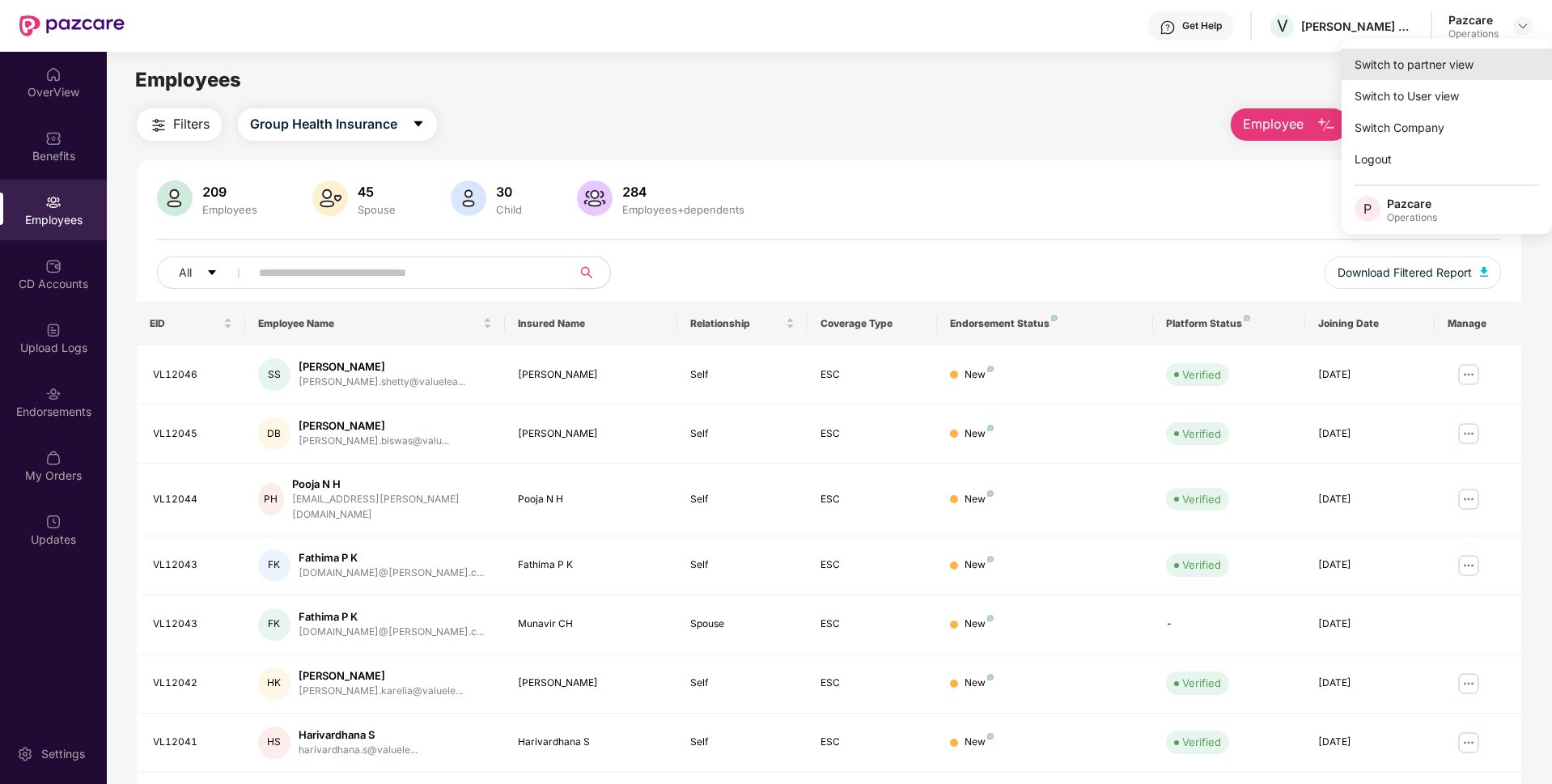
click at [1367, 72] on div "Switch to partner view" at bounding box center [1446, 64] width 210 height 32
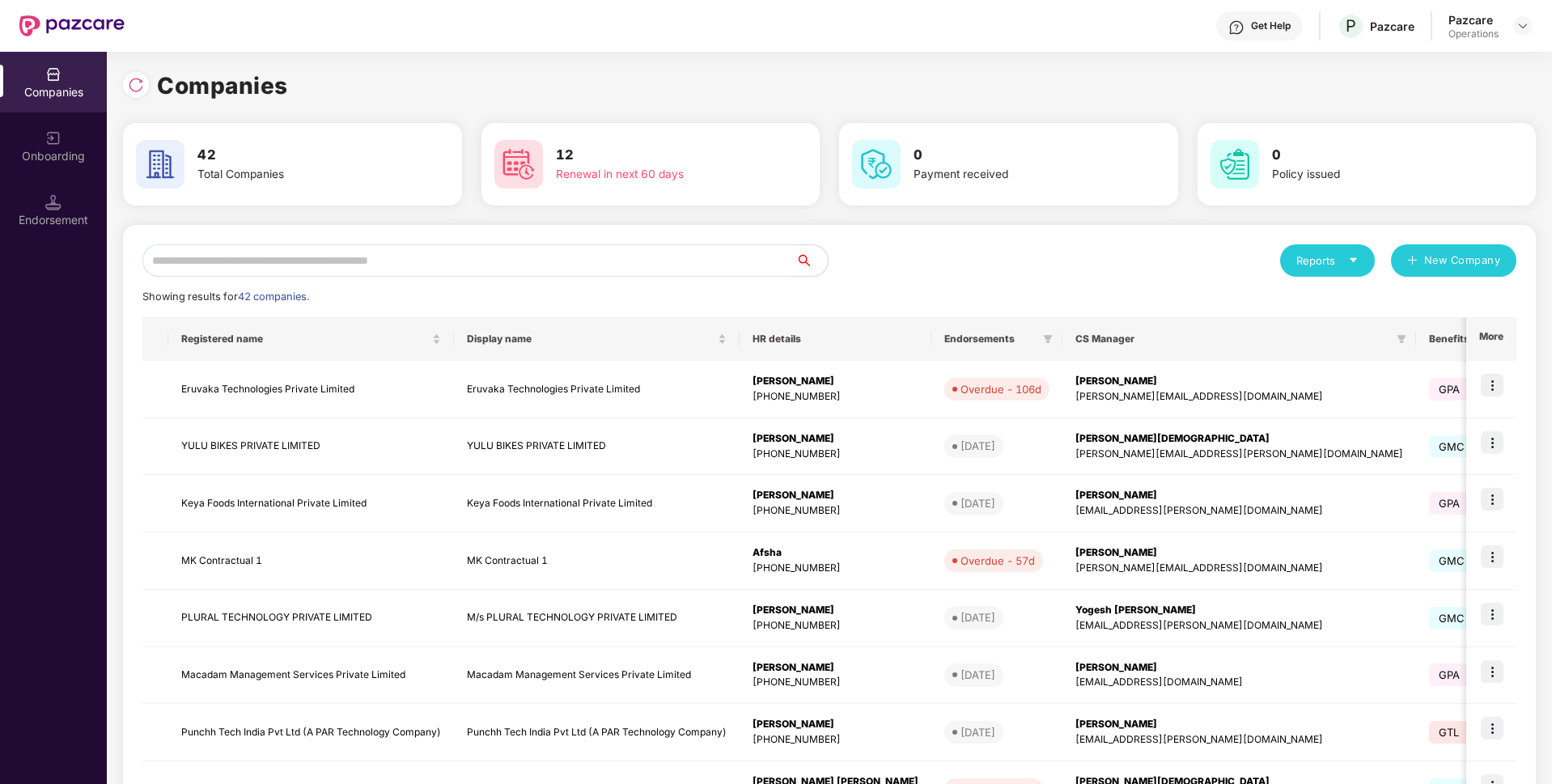
click at [590, 265] on input "text" at bounding box center [468, 261] width 653 height 33
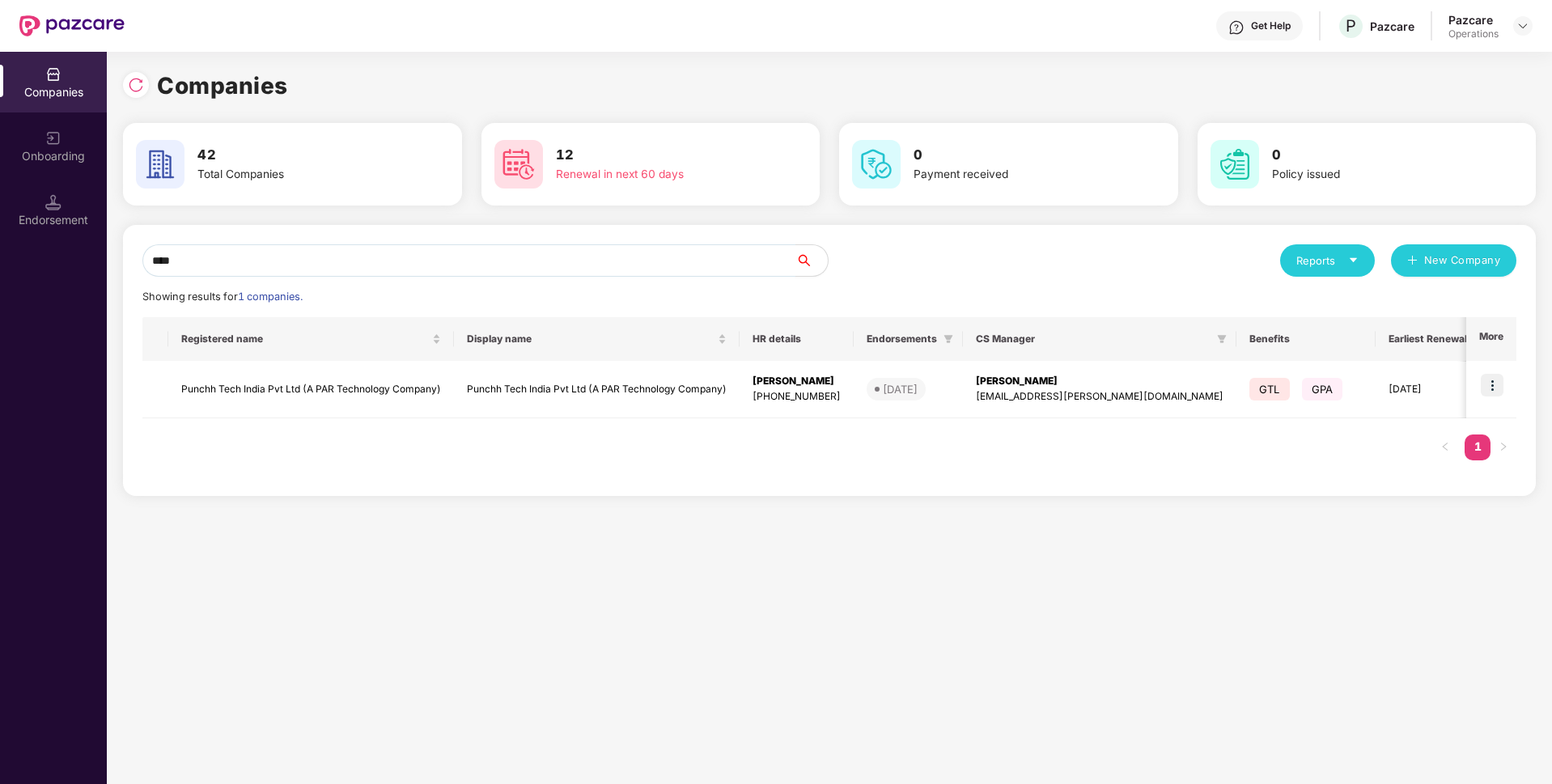
type input "****"
click at [830, 751] on div "Companies 42 Total Companies 12 Renewal in next 60 days 0 Payment received 0 Po…" at bounding box center [829, 417] width 1445 height 732
click at [1502, 379] on img at bounding box center [1492, 385] width 22 height 22
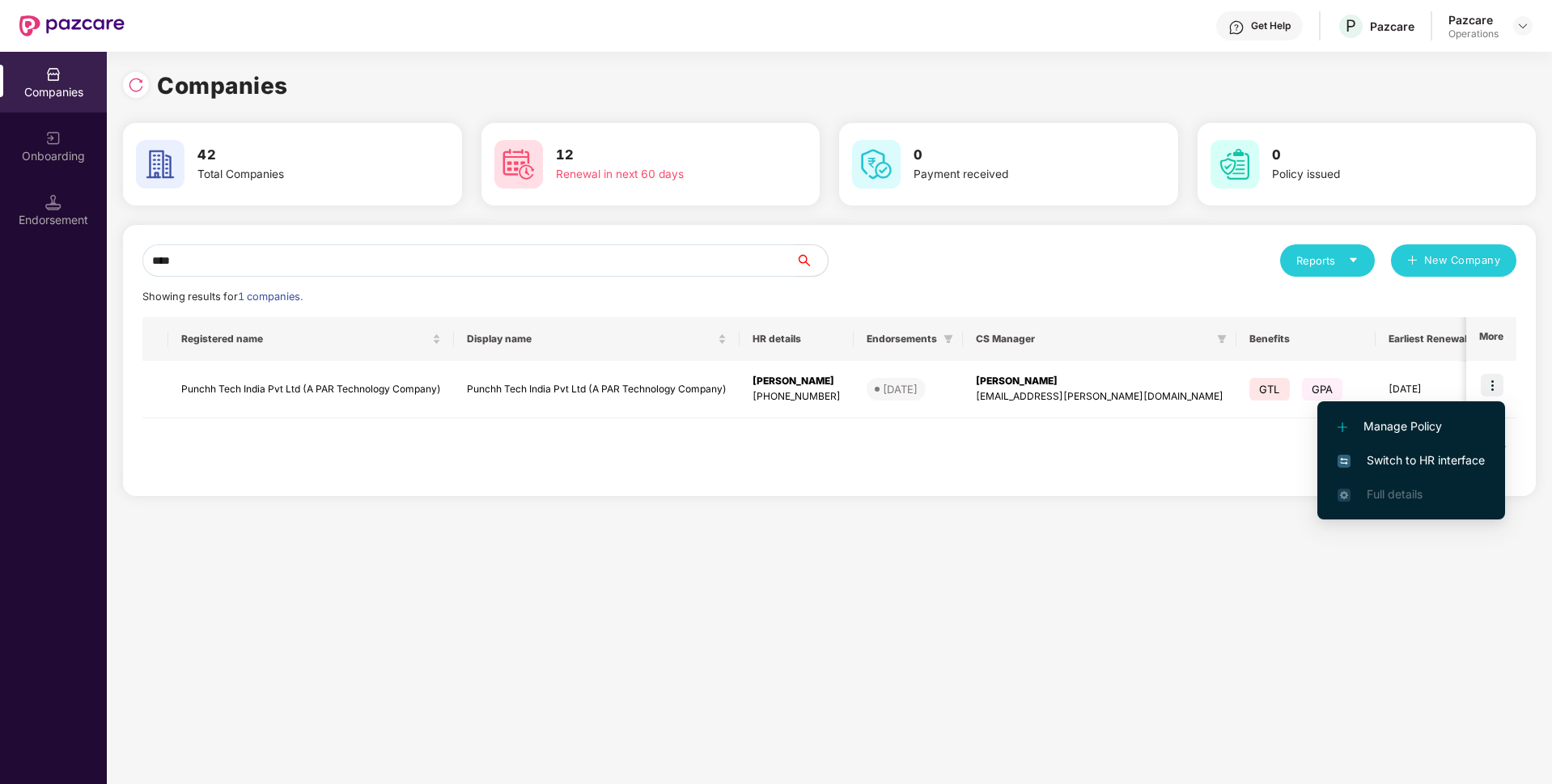
click at [1398, 455] on span "Switch to HR interface" at bounding box center [1411, 460] width 148 height 18
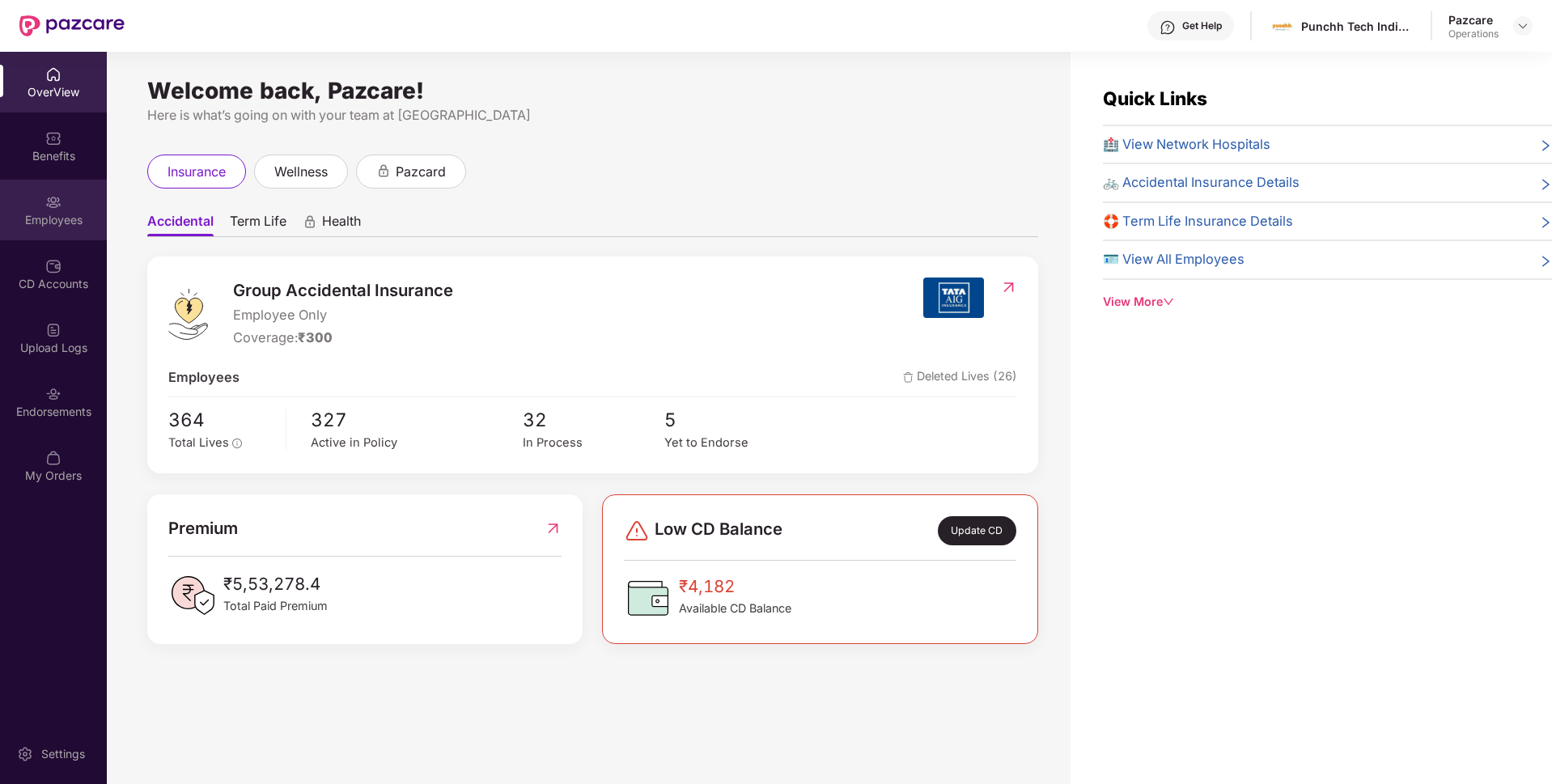
click at [1, 202] on div "Employees" at bounding box center [53, 209] width 106 height 61
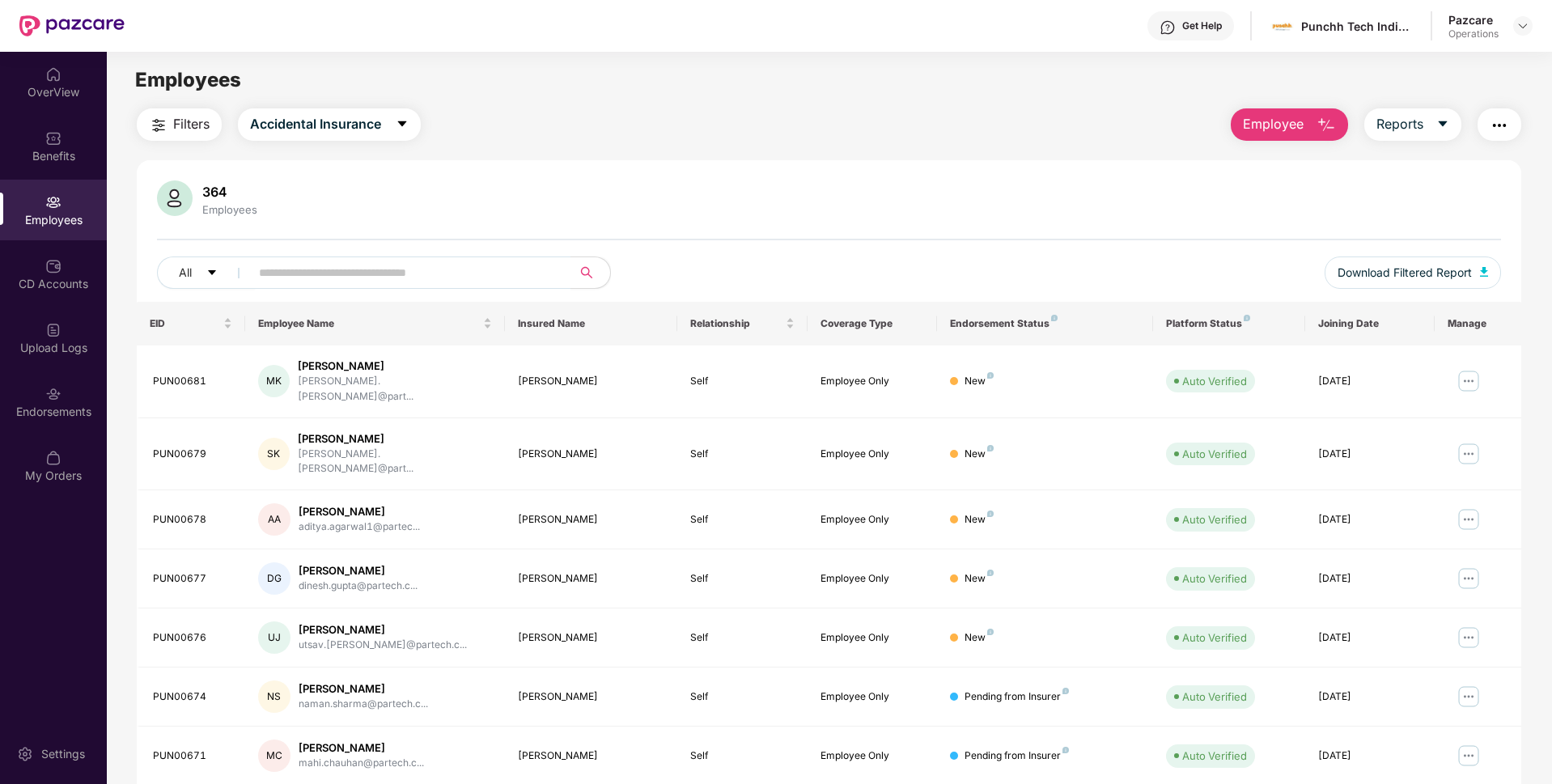
click at [1510, 117] on button "button" at bounding box center [1499, 124] width 44 height 33
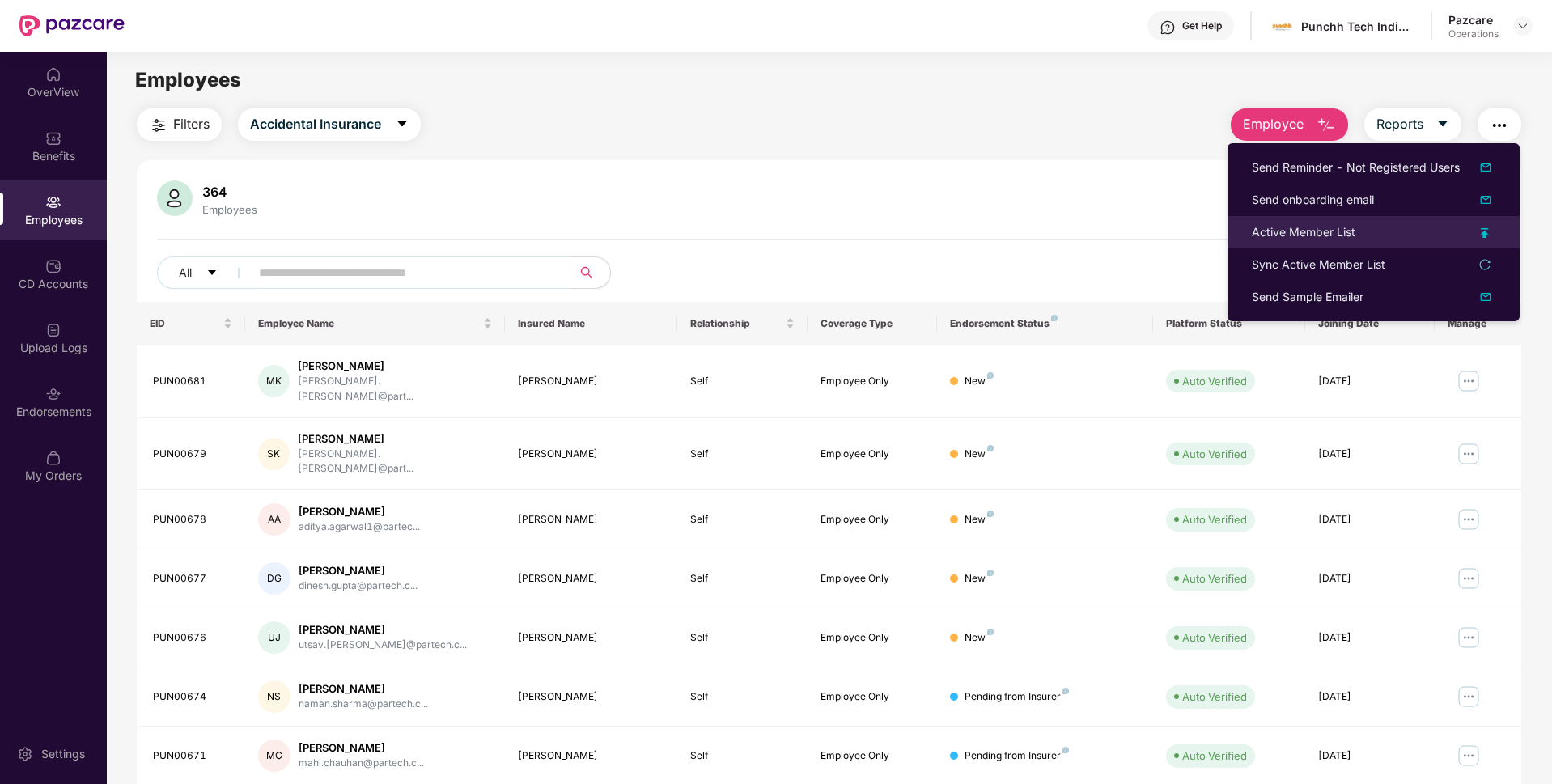
click at [1276, 233] on div "Active Member List" at bounding box center [1303, 232] width 104 height 18
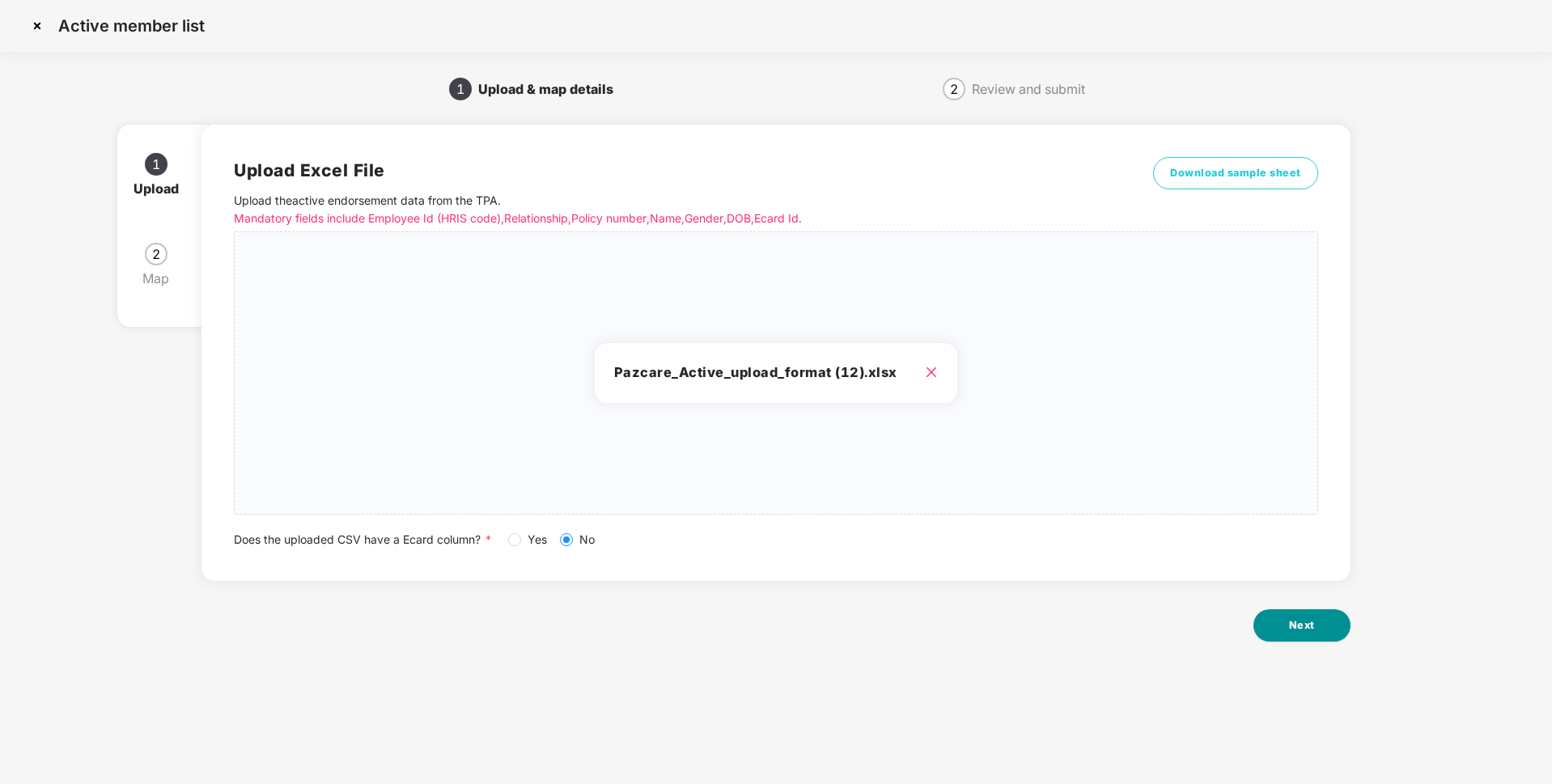
click at [1255, 618] on button "Next" at bounding box center [1301, 625] width 97 height 33
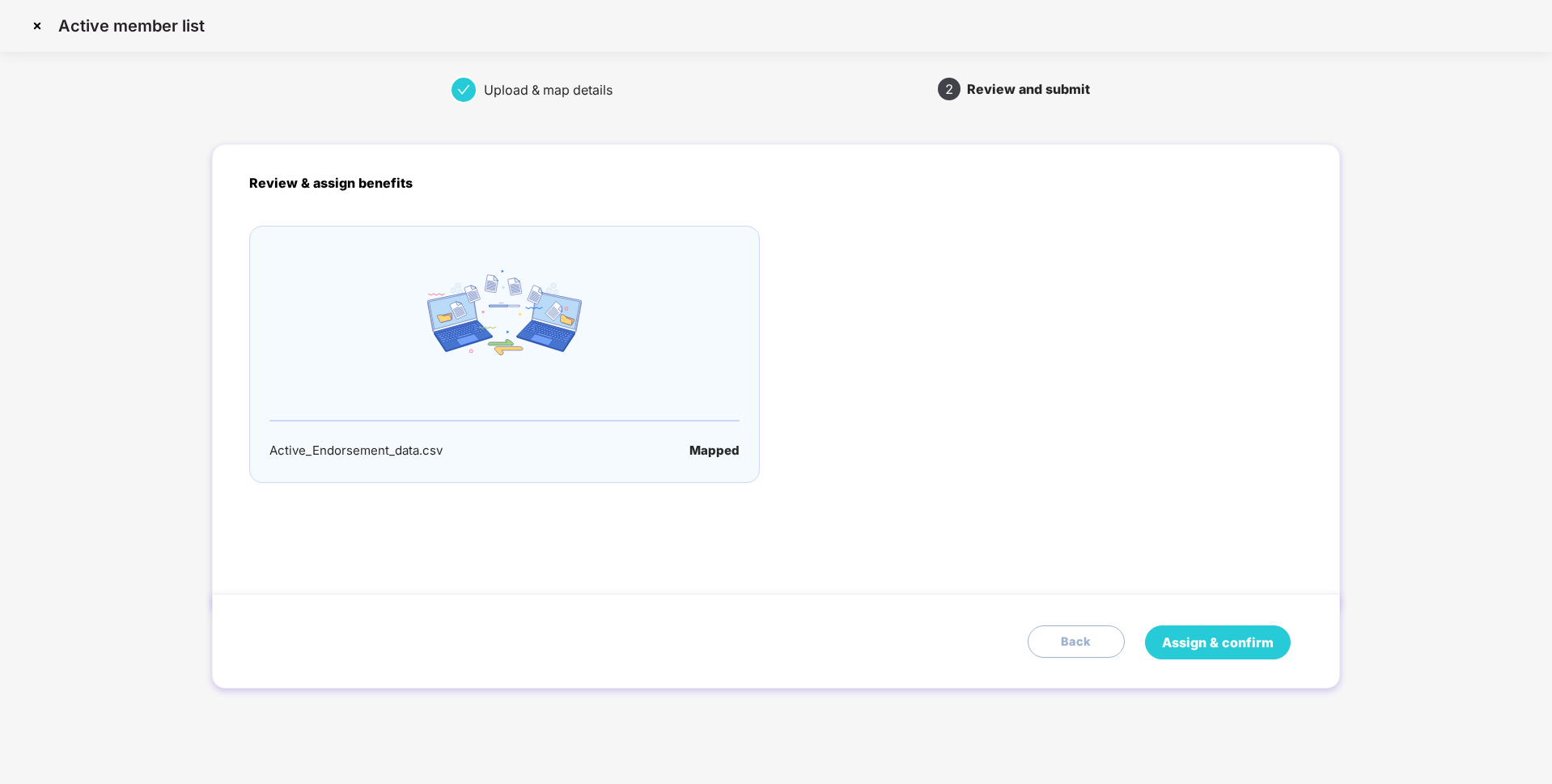
click at [1179, 653] on button "Assign & confirm" at bounding box center [1217, 642] width 146 height 34
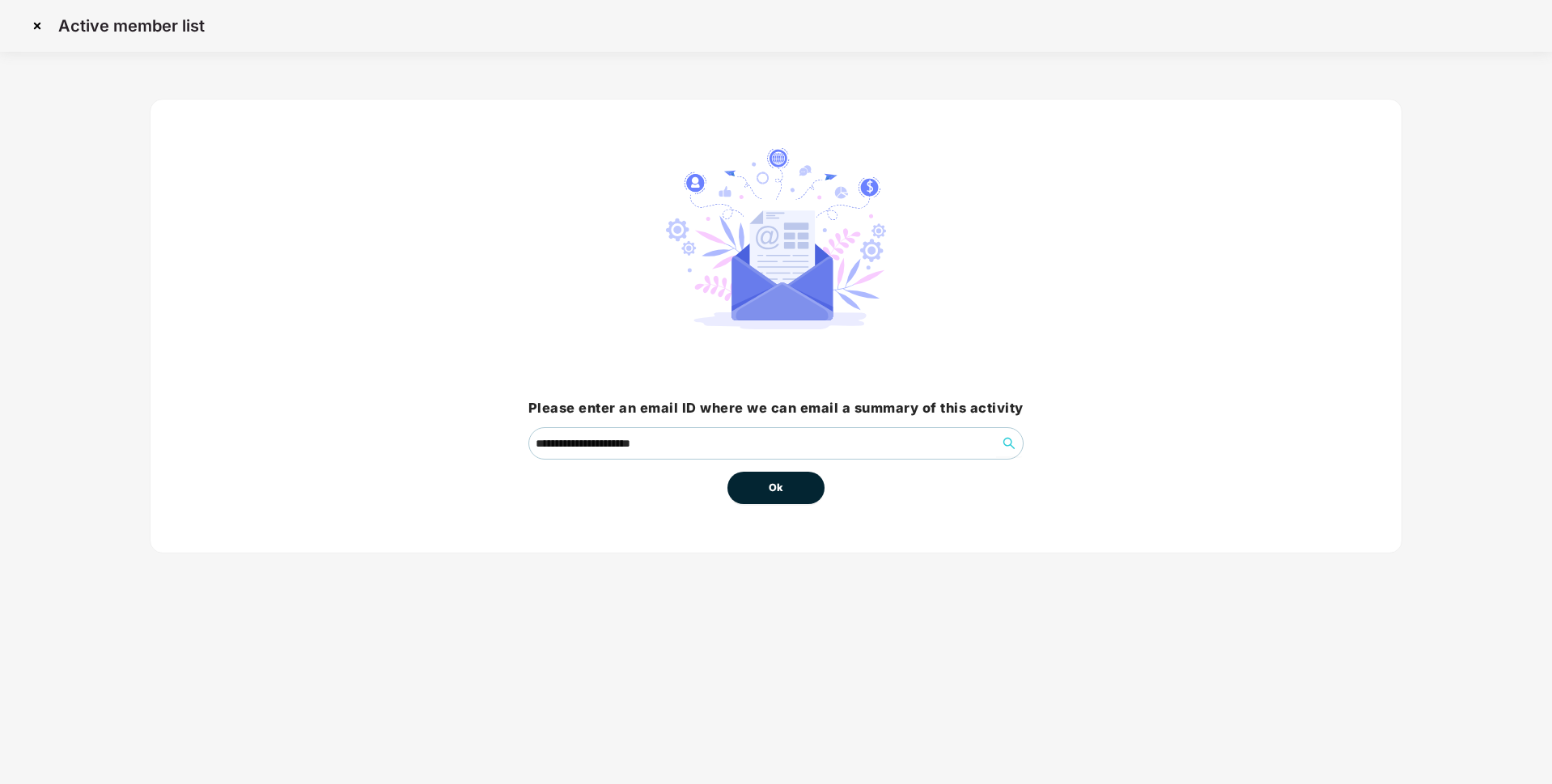
click at [788, 493] on button "Ok" at bounding box center [776, 488] width 97 height 33
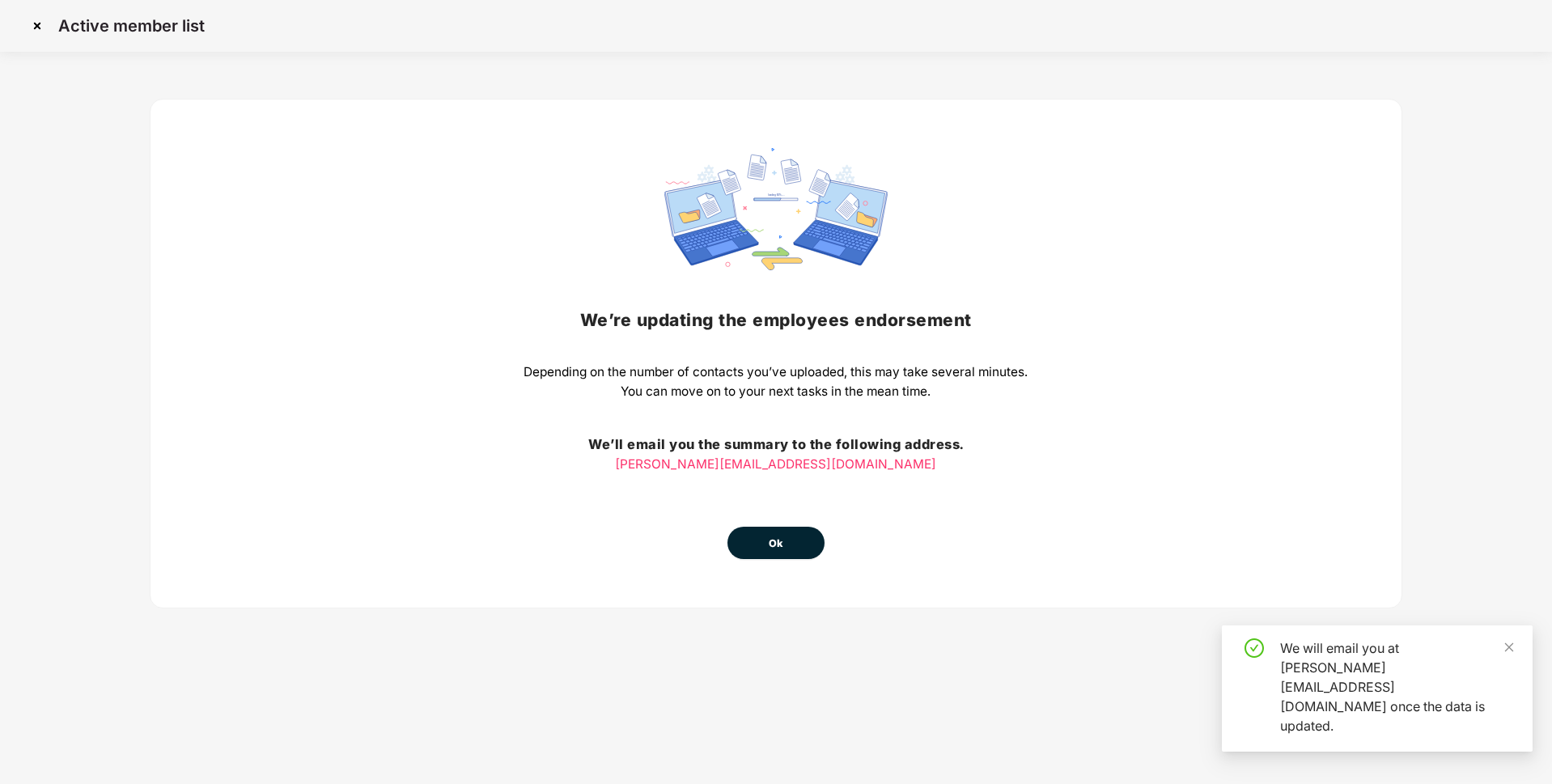
click at [782, 536] on span "Ok" at bounding box center [776, 543] width 15 height 16
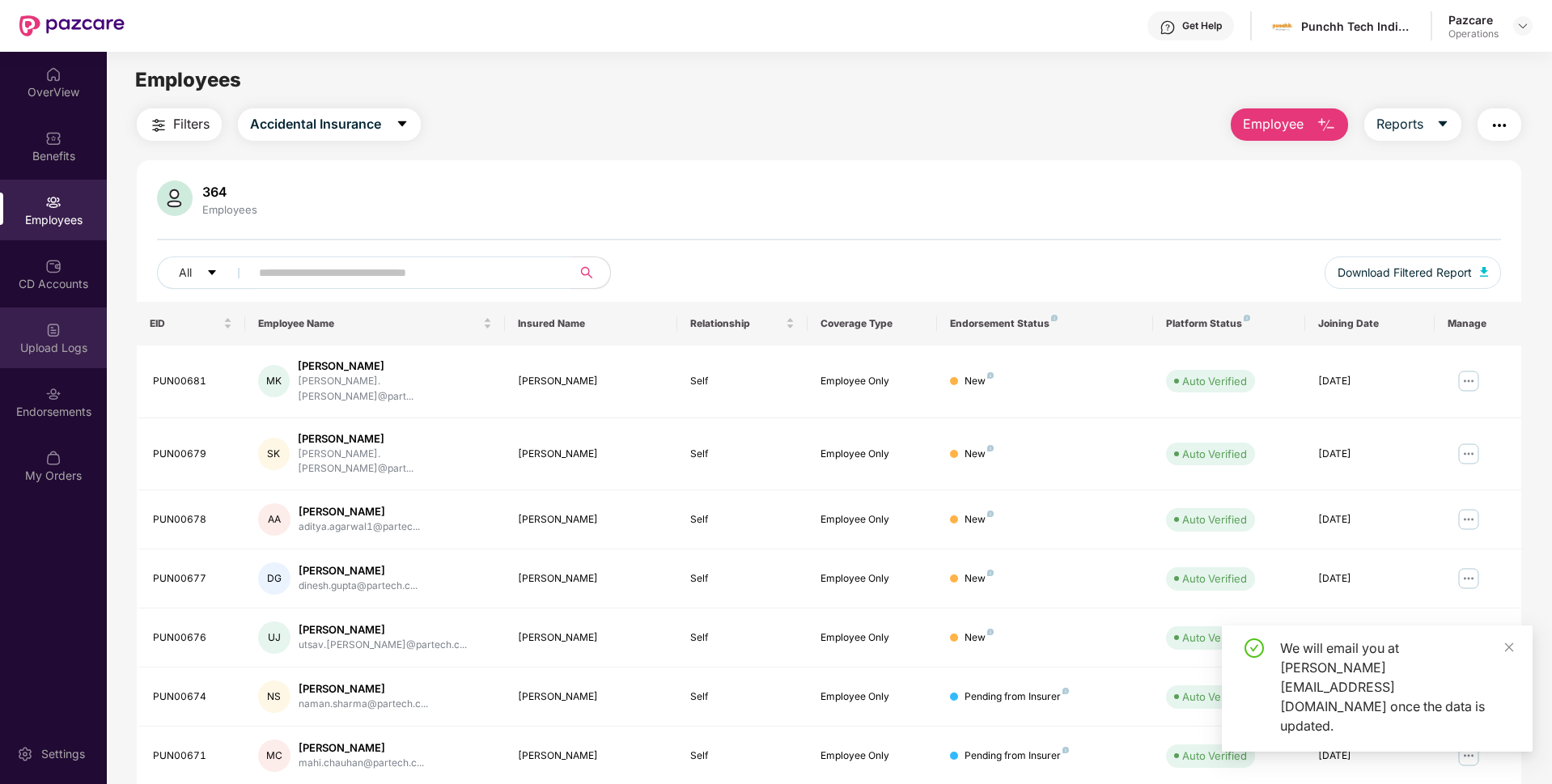
click at [35, 348] on div "Upload Logs" at bounding box center [53, 347] width 106 height 16
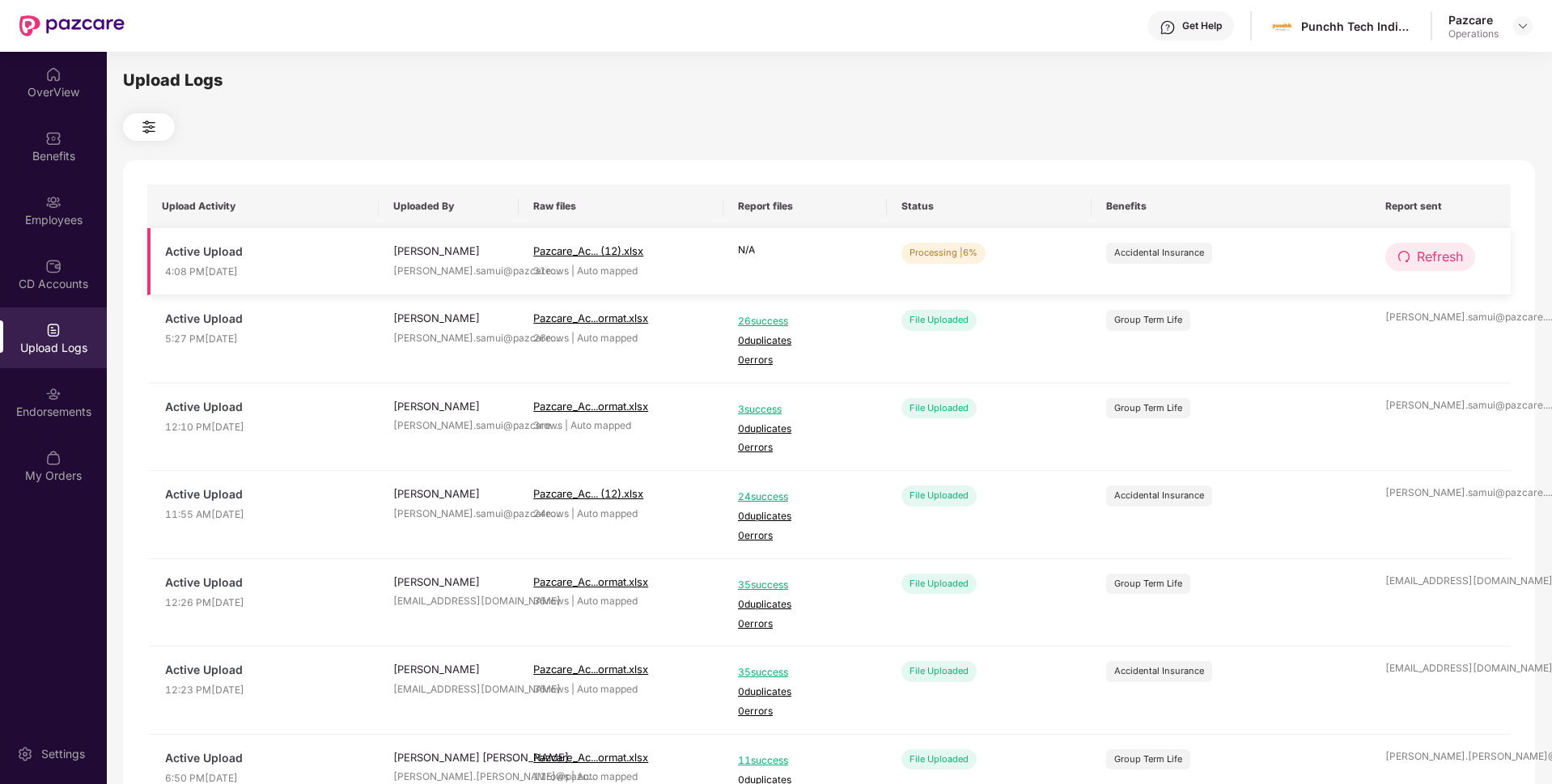
click at [1432, 247] on span "Refresh" at bounding box center [1440, 257] width 46 height 21
click at [1432, 247] on span "Refresh" at bounding box center [1440, 257] width 46 height 21
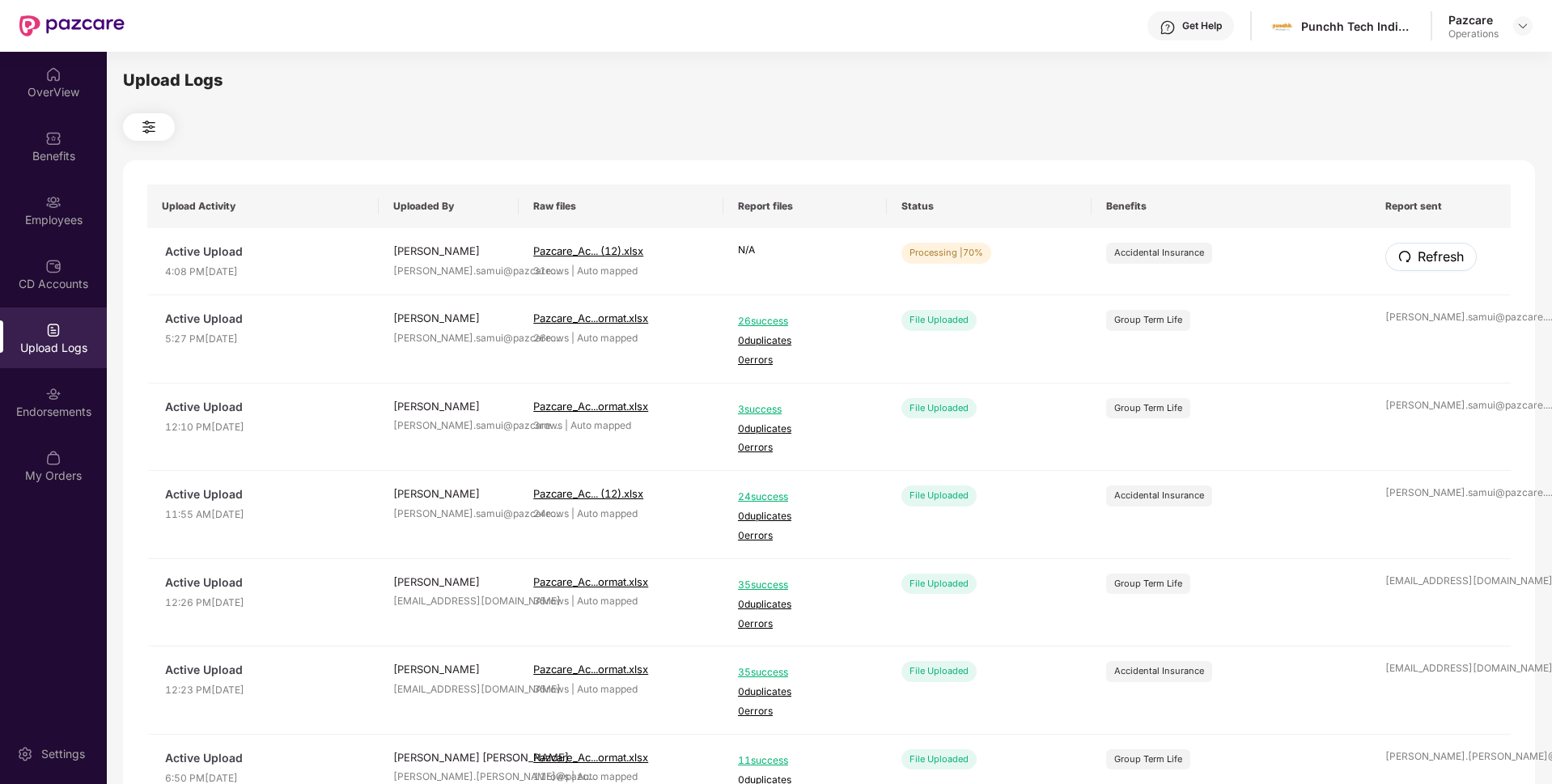
click at [1432, 247] on span "Refresh" at bounding box center [1440, 257] width 46 height 21
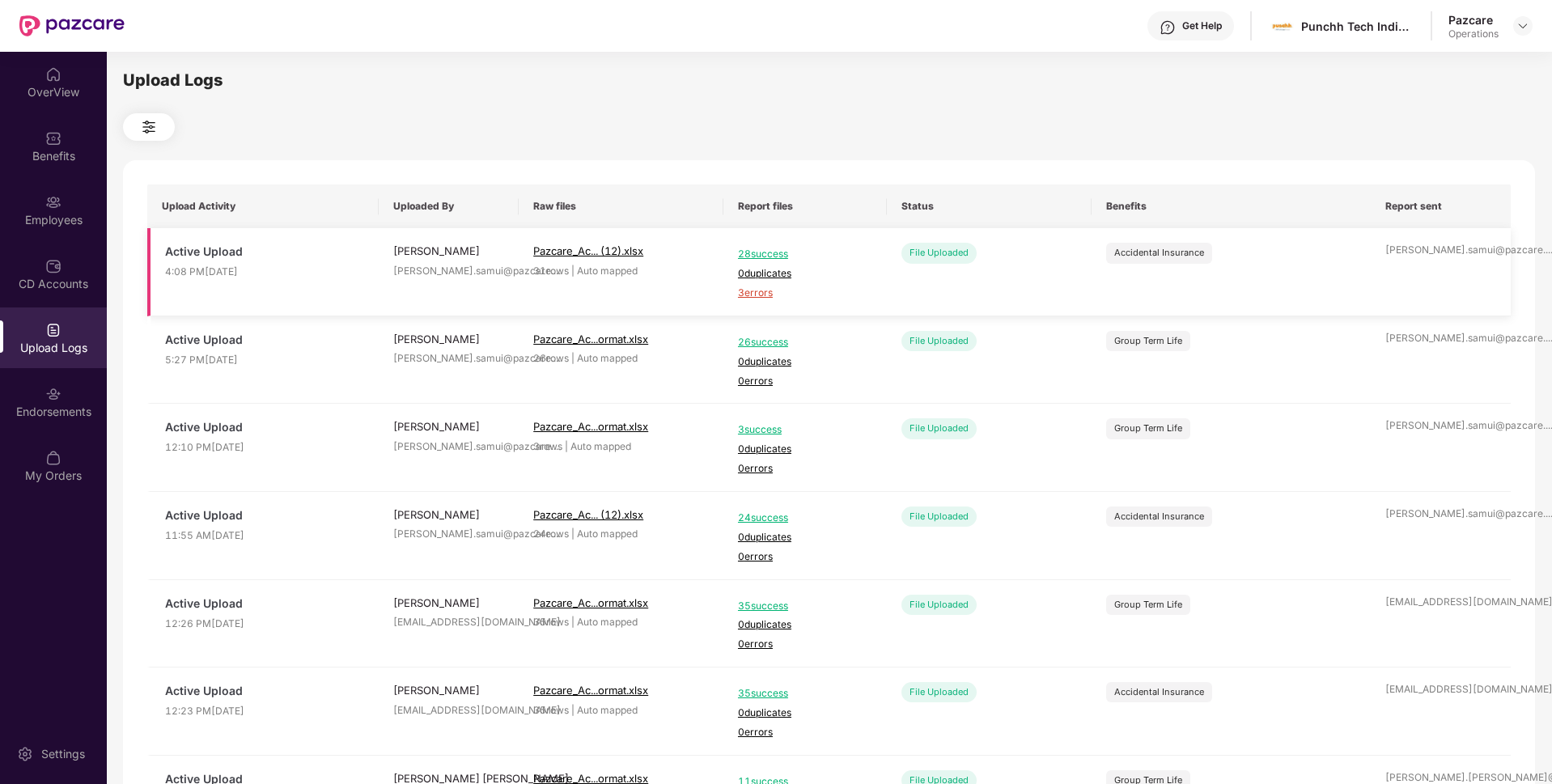
click at [744, 292] on span "3 errors" at bounding box center [805, 293] width 135 height 15
click at [43, 196] on div "Employees" at bounding box center [53, 209] width 106 height 61
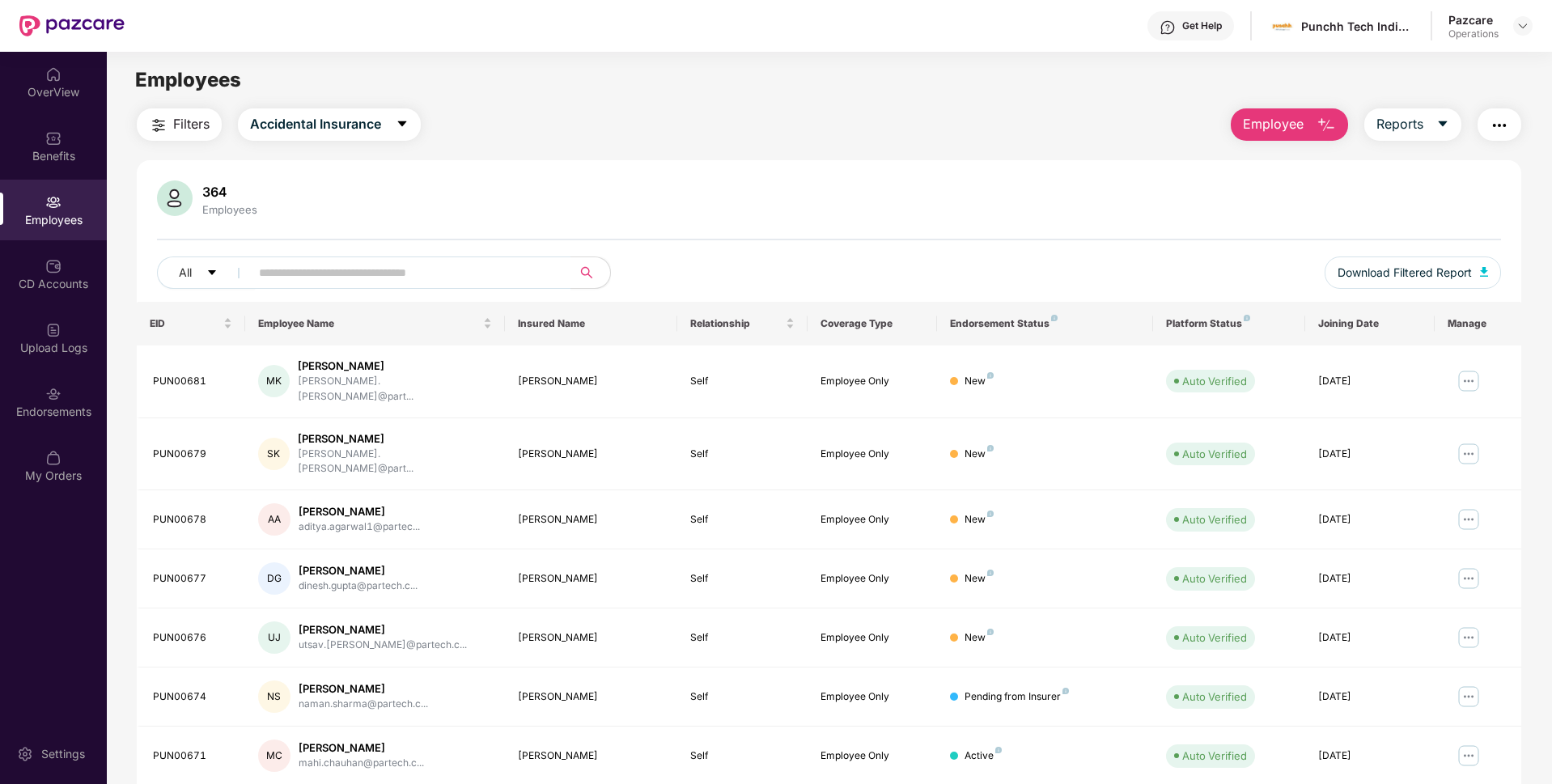
click at [1516, 118] on button "button" at bounding box center [1499, 124] width 44 height 33
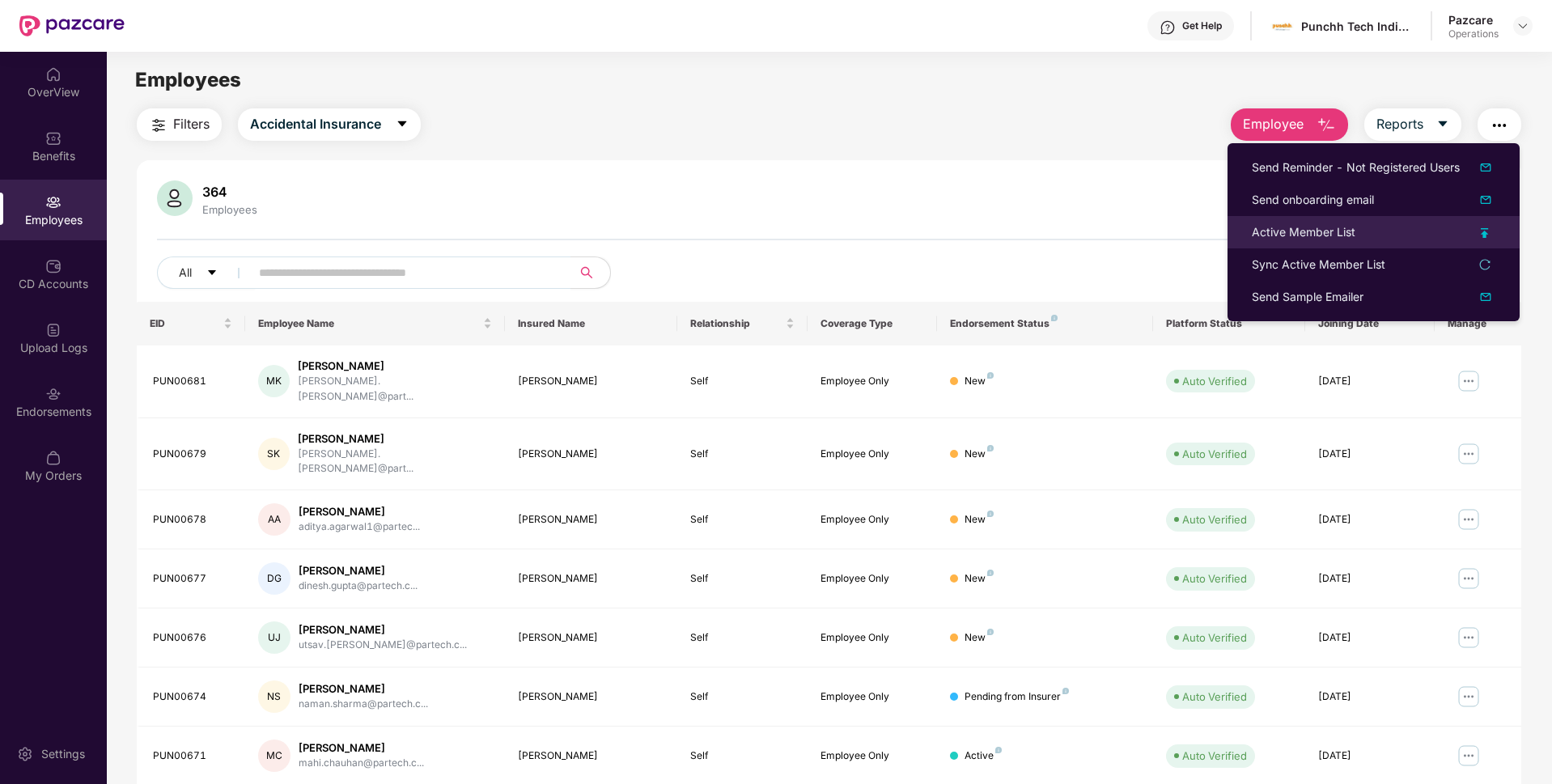
click at [1286, 232] on div "Active Member List" at bounding box center [1303, 232] width 104 height 18
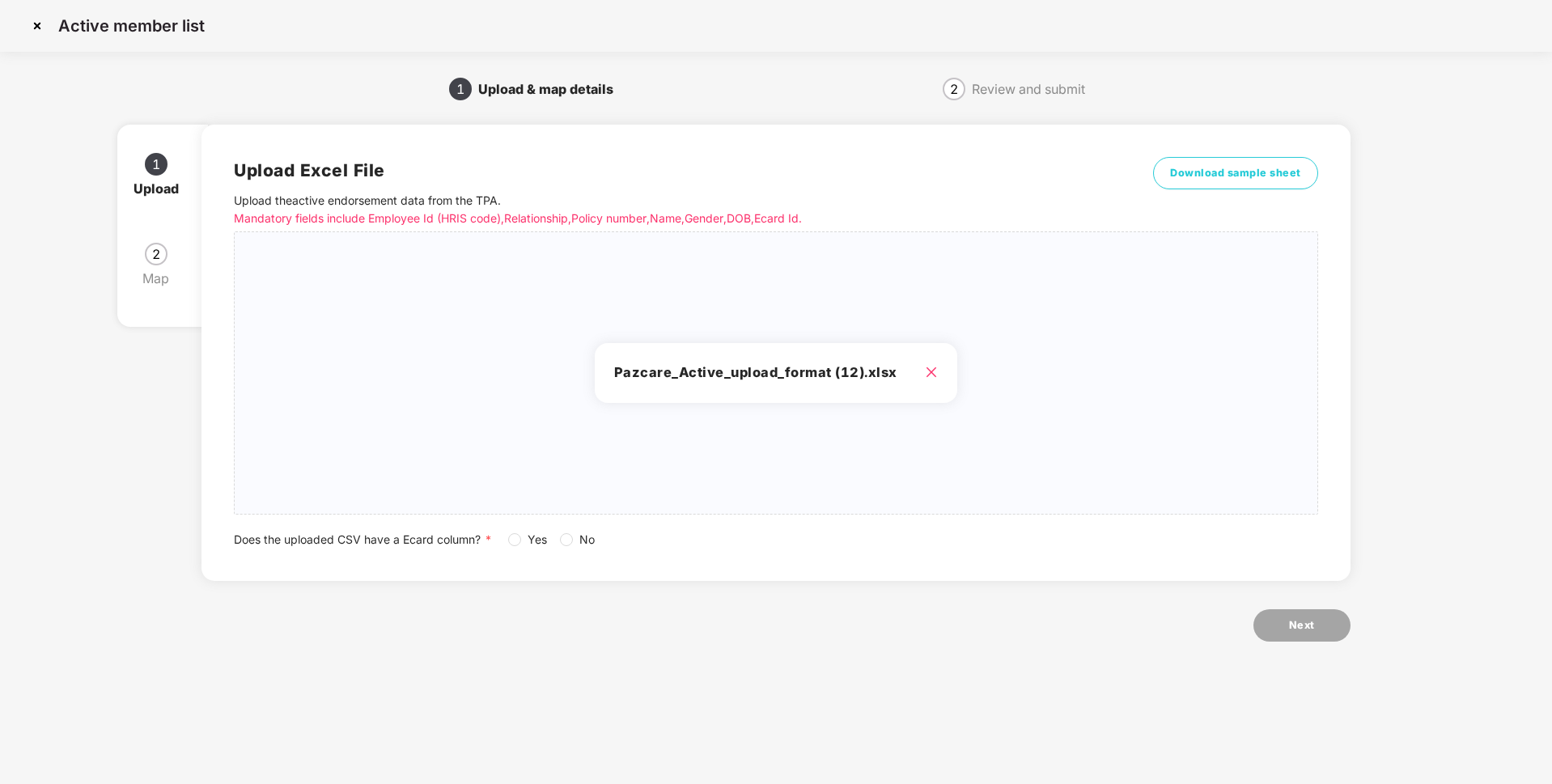
click at [571, 546] on label "No" at bounding box center [581, 540] width 41 height 18
click at [1282, 639] on button "Next" at bounding box center [1301, 625] width 97 height 33
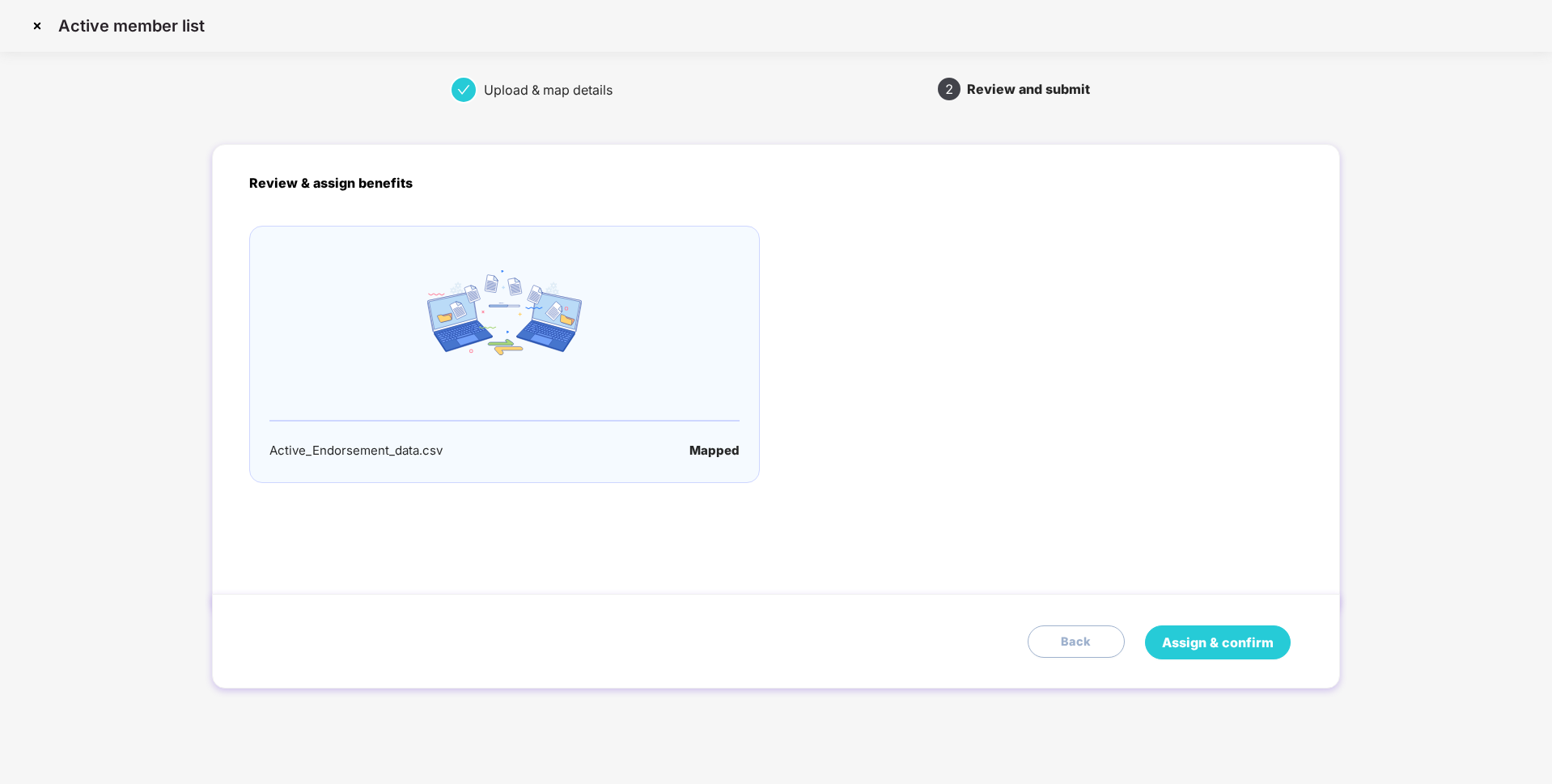
click at [1256, 640] on span "Assign & confirm" at bounding box center [1217, 642] width 112 height 21
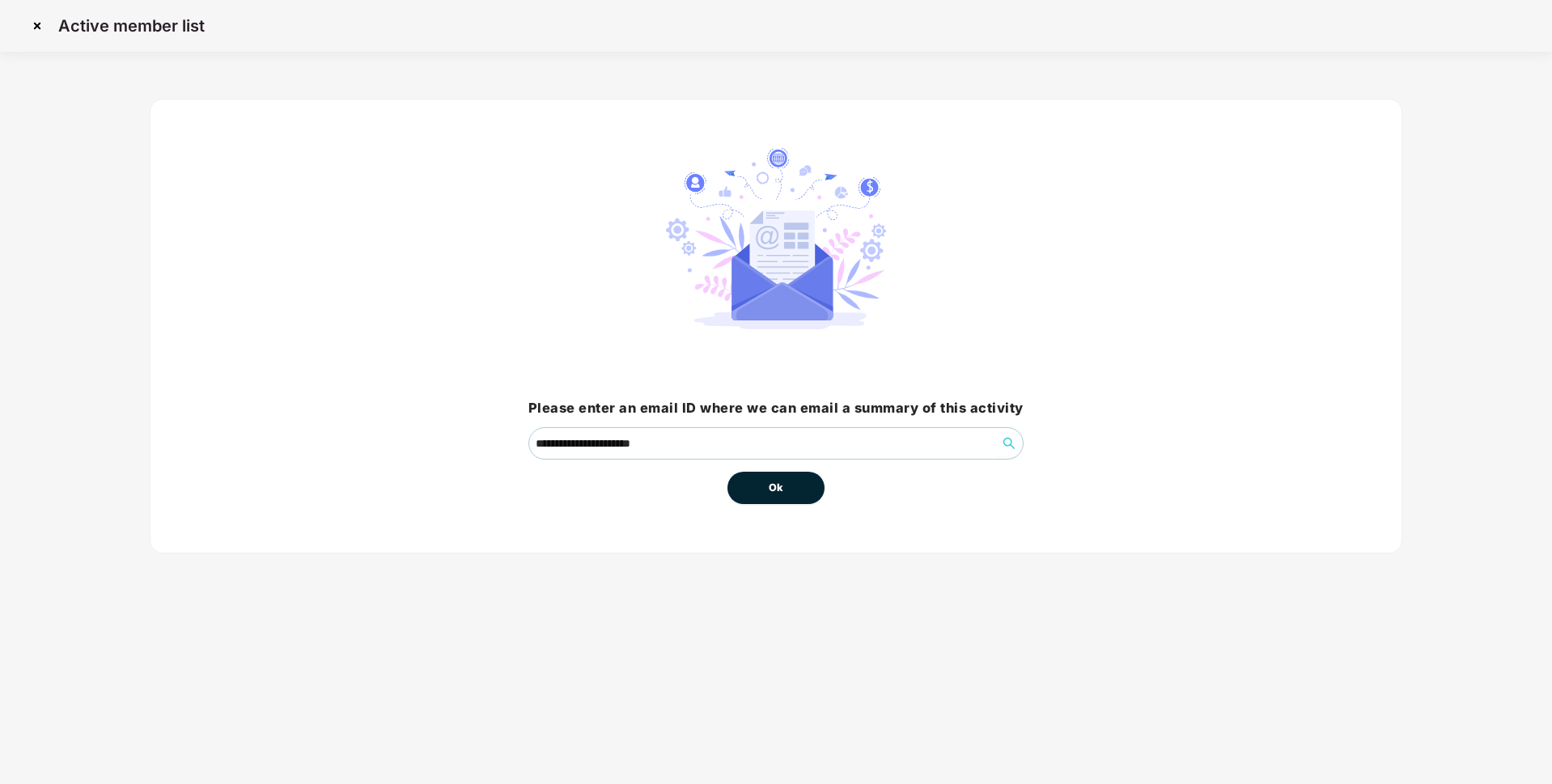
click at [800, 487] on button "Ok" at bounding box center [776, 488] width 97 height 33
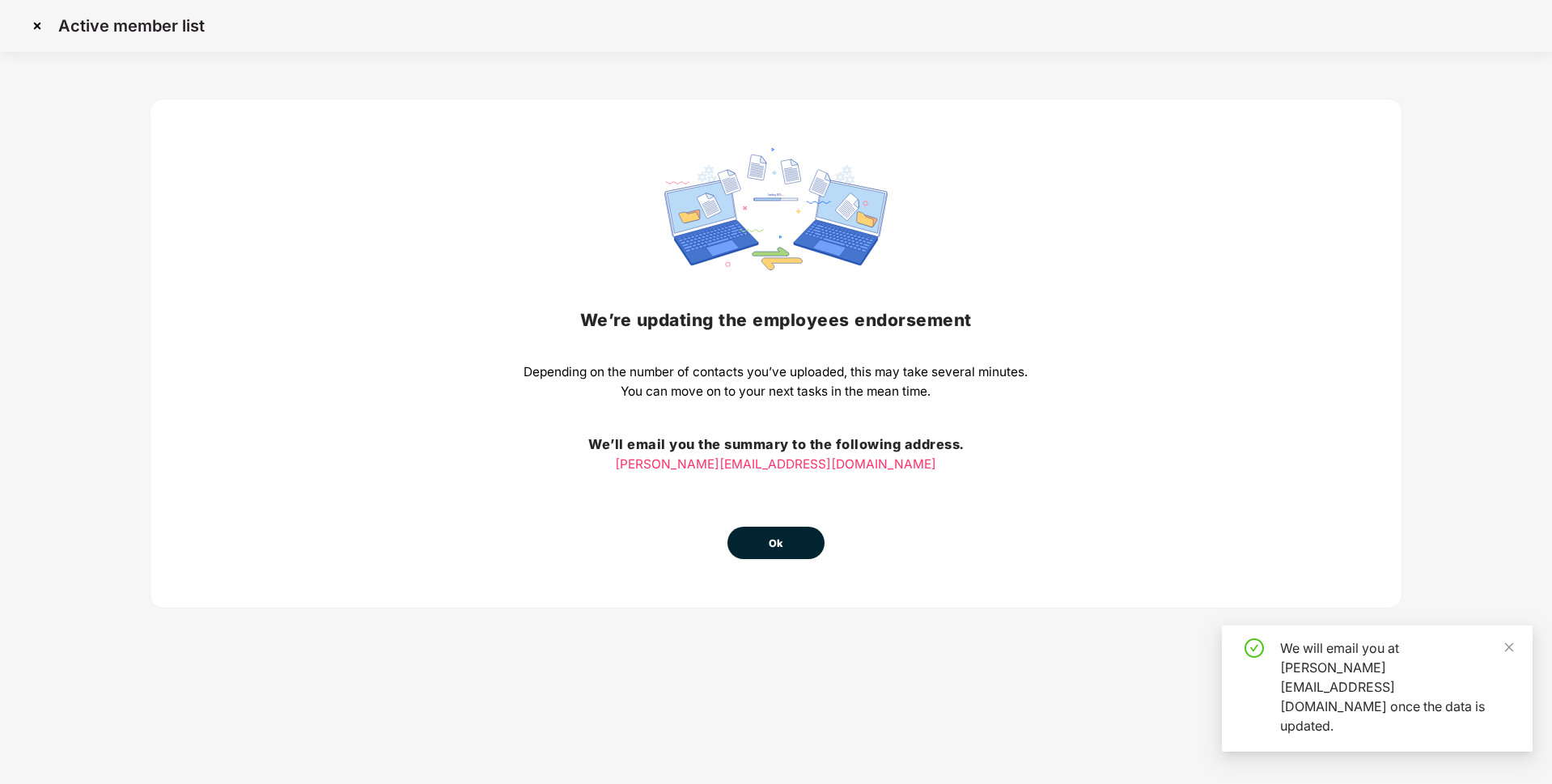
click at [760, 541] on button "Ok" at bounding box center [776, 543] width 97 height 33
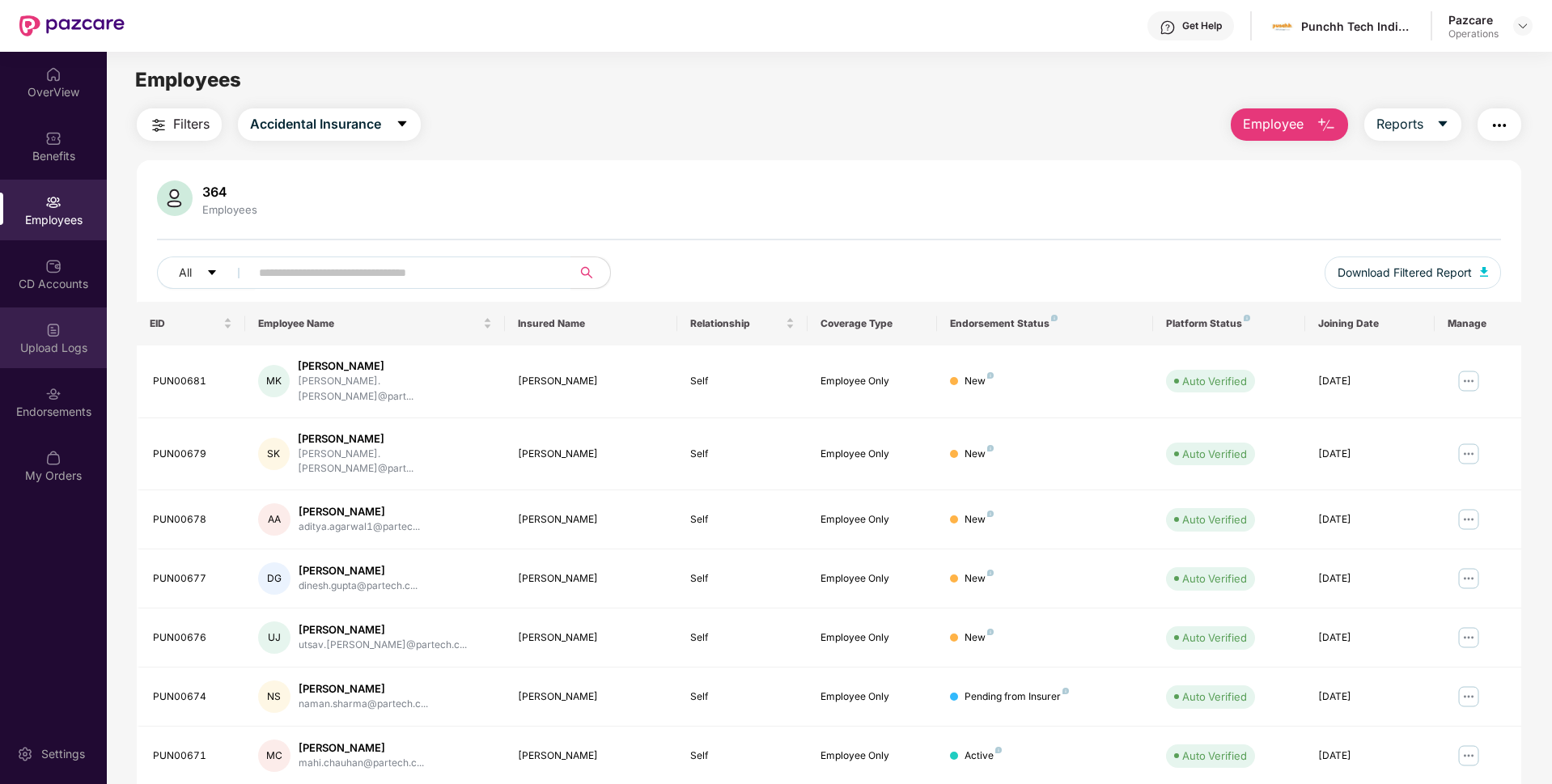
click at [56, 344] on div "Upload Logs" at bounding box center [53, 347] width 106 height 16
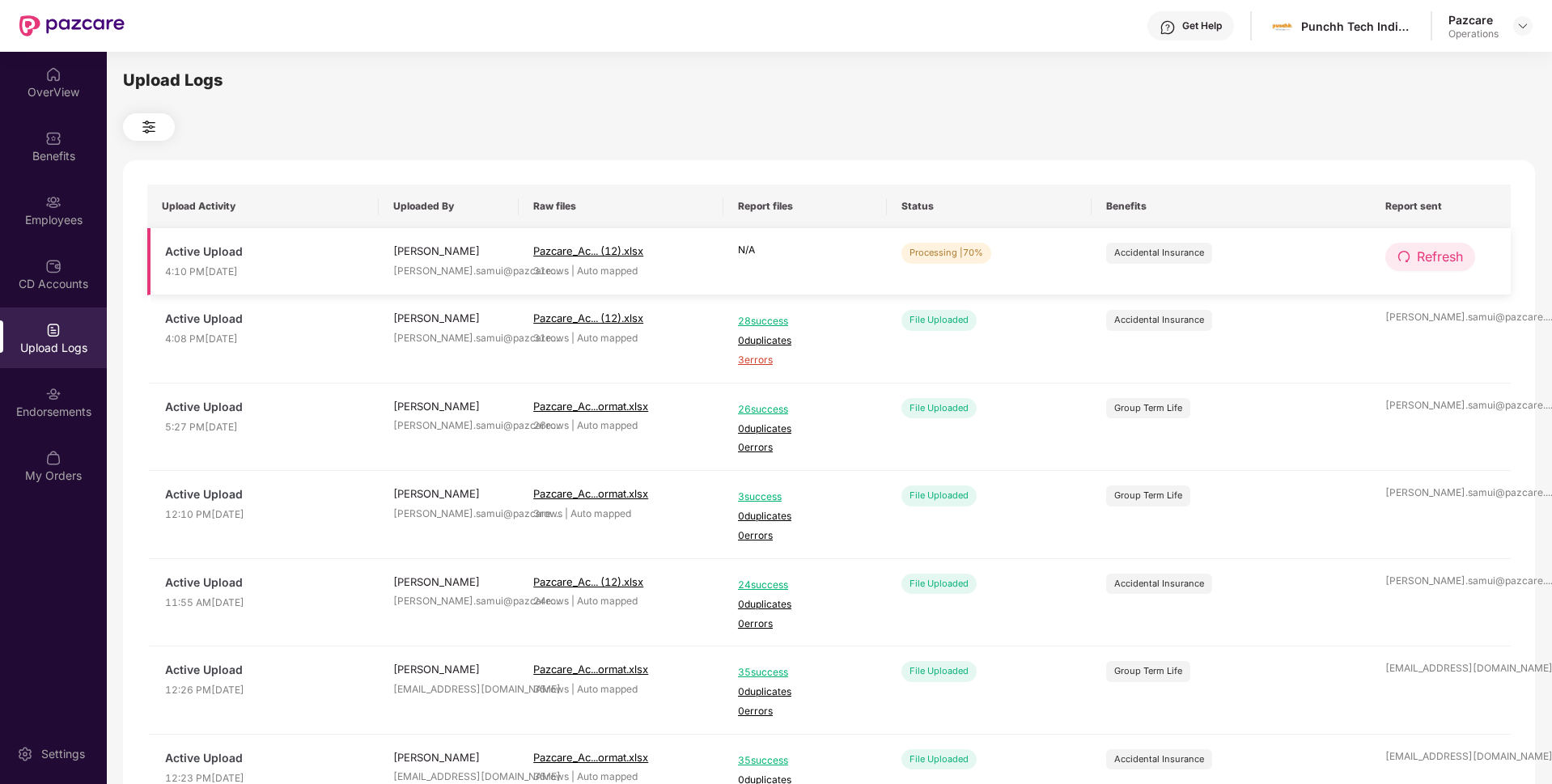
click at [1408, 259] on icon "redo" at bounding box center [1404, 256] width 11 height 11
click at [1440, 252] on span "Refresh" at bounding box center [1440, 257] width 46 height 21
click at [1411, 256] on button "Refresh" at bounding box center [1429, 256] width 90 height 28
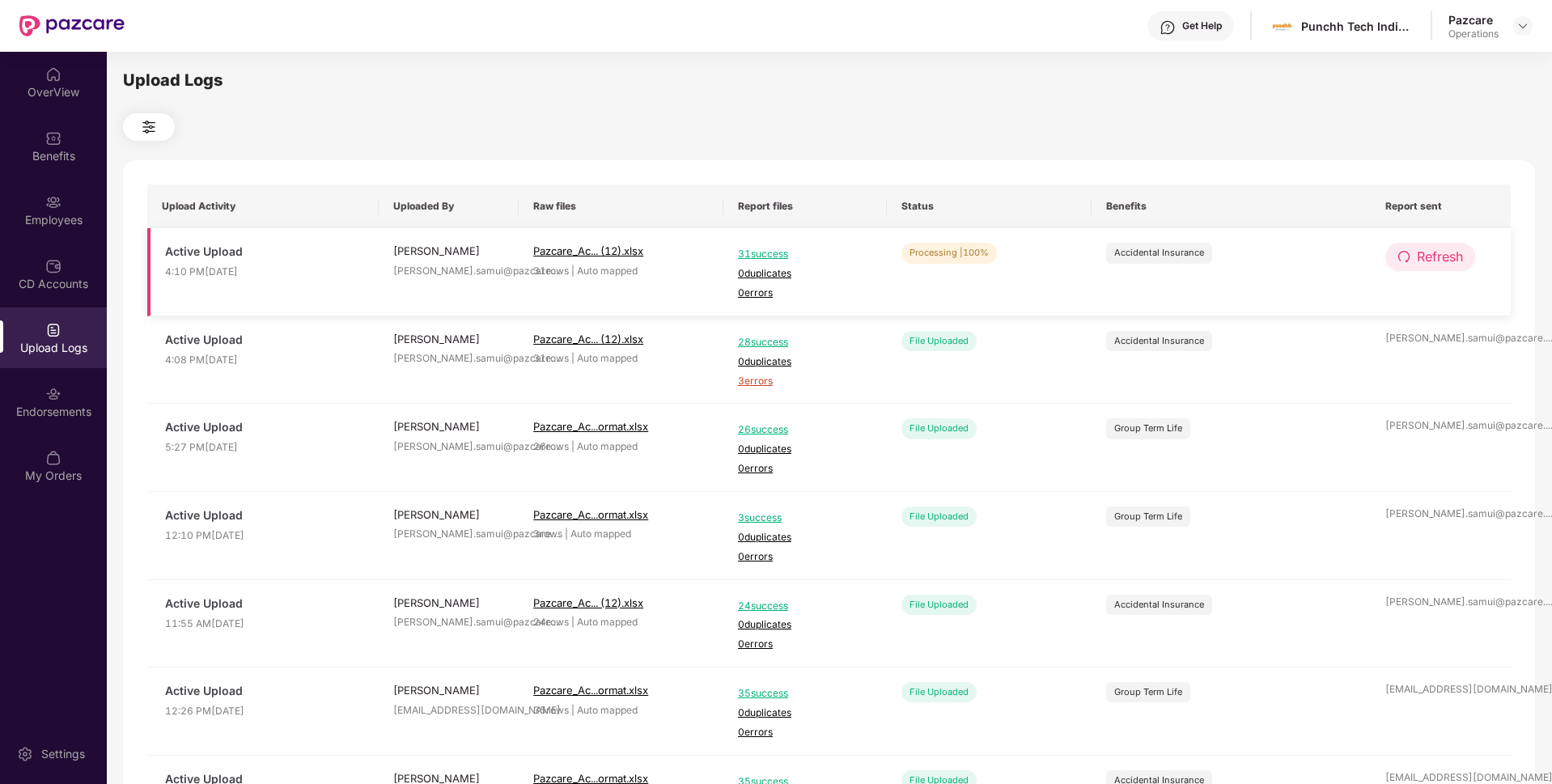
click at [1419, 257] on span "Refresh" at bounding box center [1440, 257] width 46 height 21
click at [1518, 28] on img at bounding box center [1522, 26] width 13 height 13
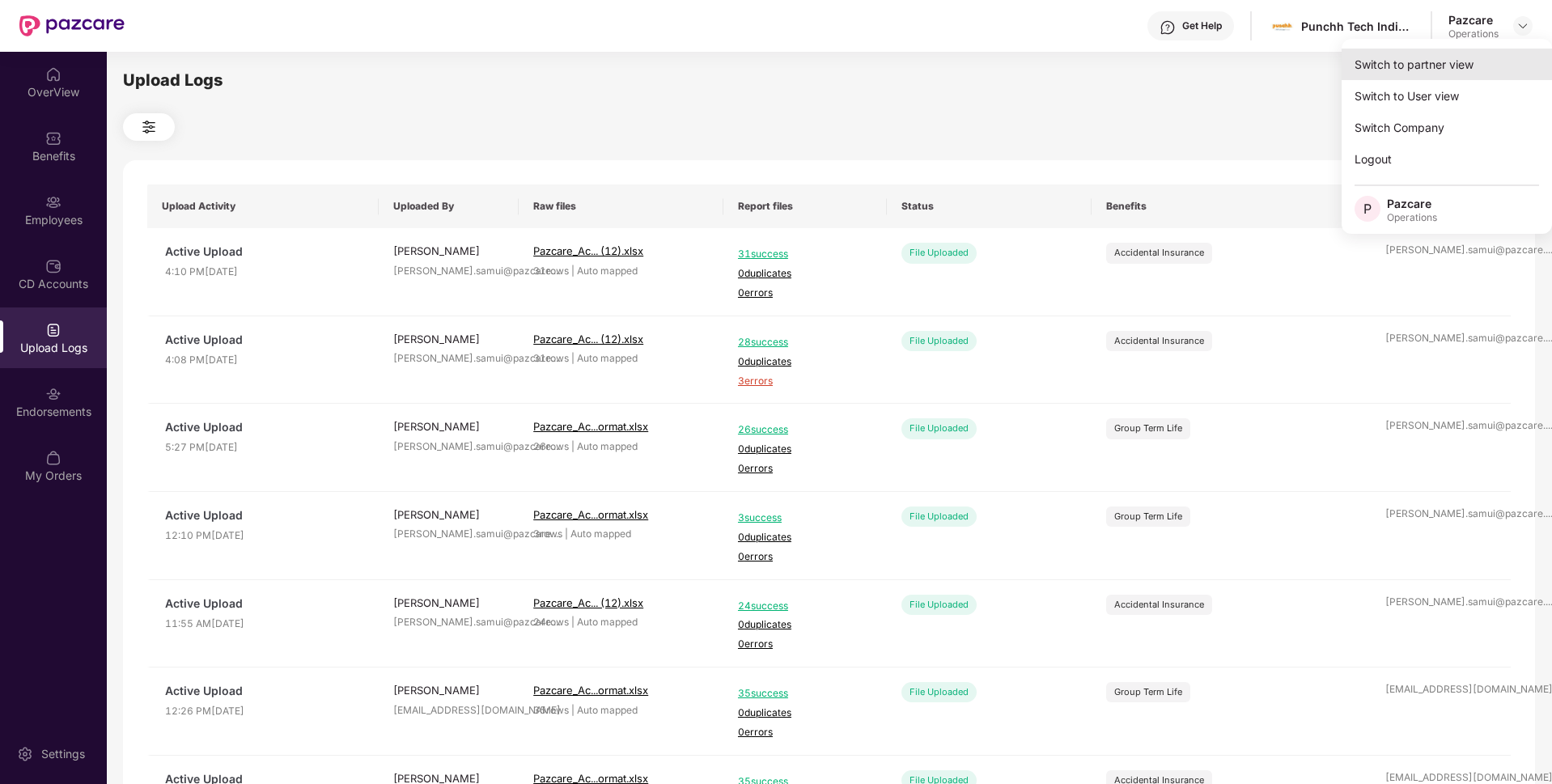
click at [1440, 50] on div "Switch to partner view" at bounding box center [1446, 64] width 210 height 32
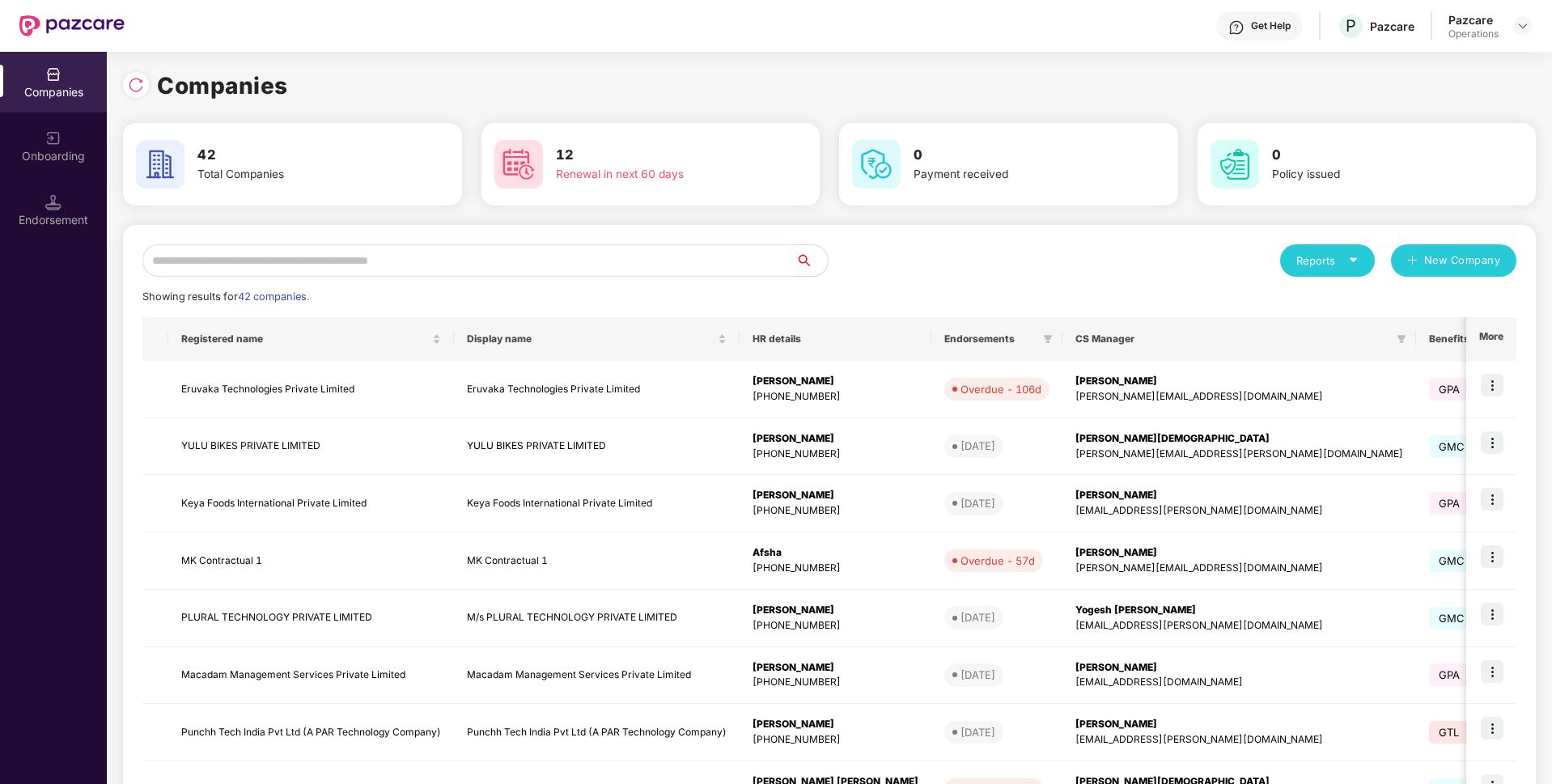
click at [528, 259] on input "text" at bounding box center [468, 261] width 653 height 33
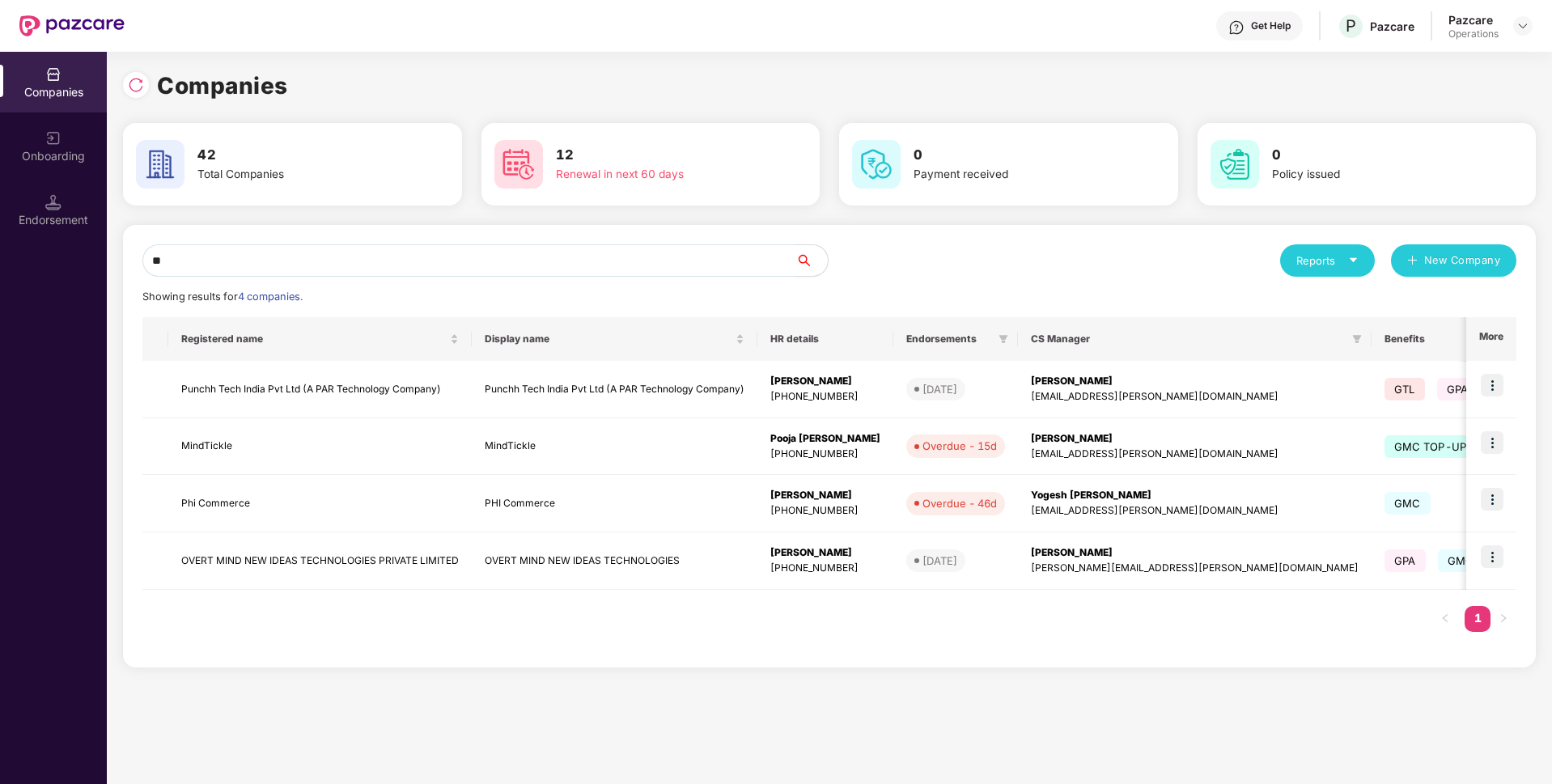
type input "***"
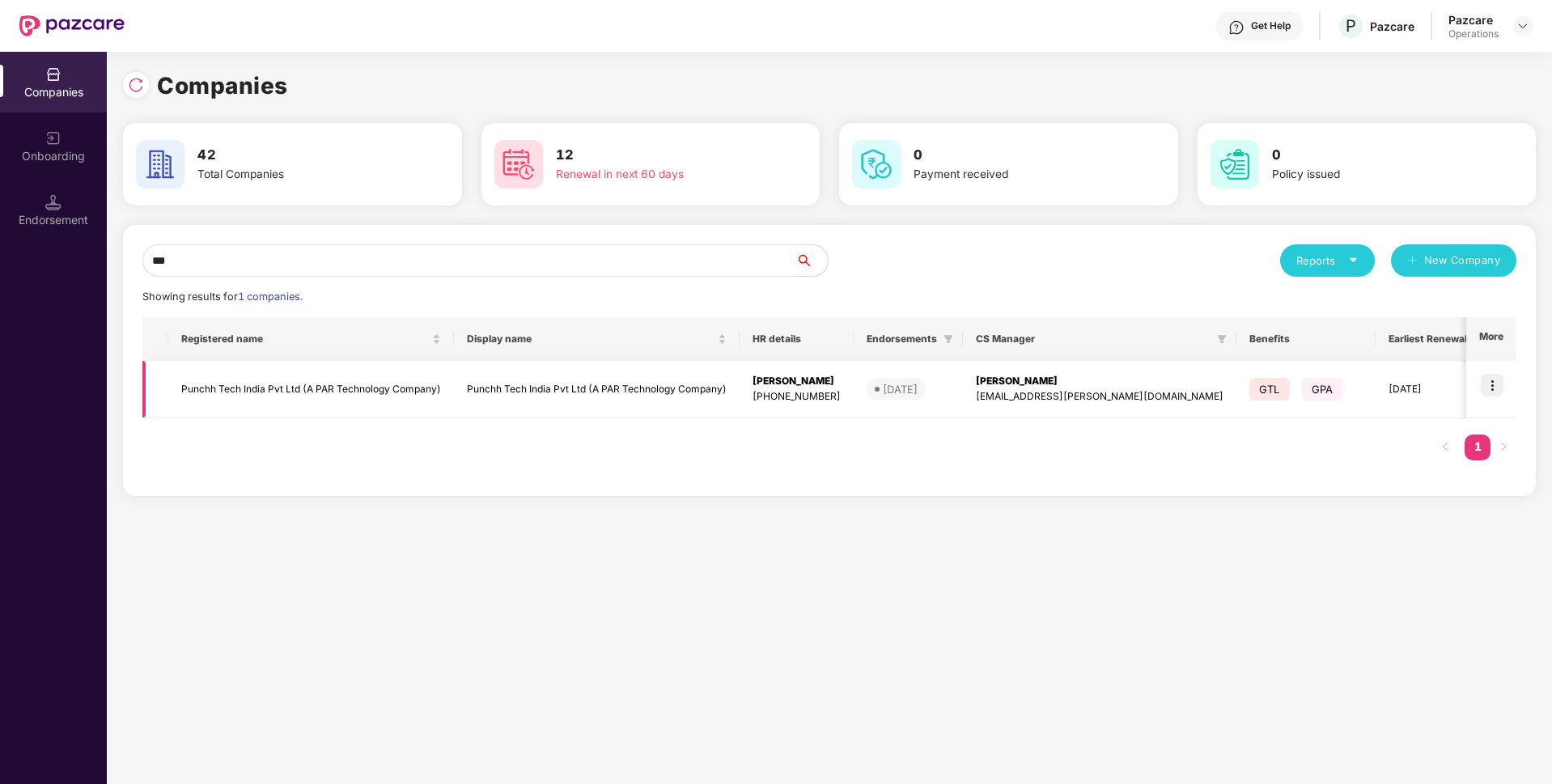
click at [320, 396] on td "Punchh Tech India Pvt Ltd (A PAR Technology Company)" at bounding box center [311, 389] width 286 height 57
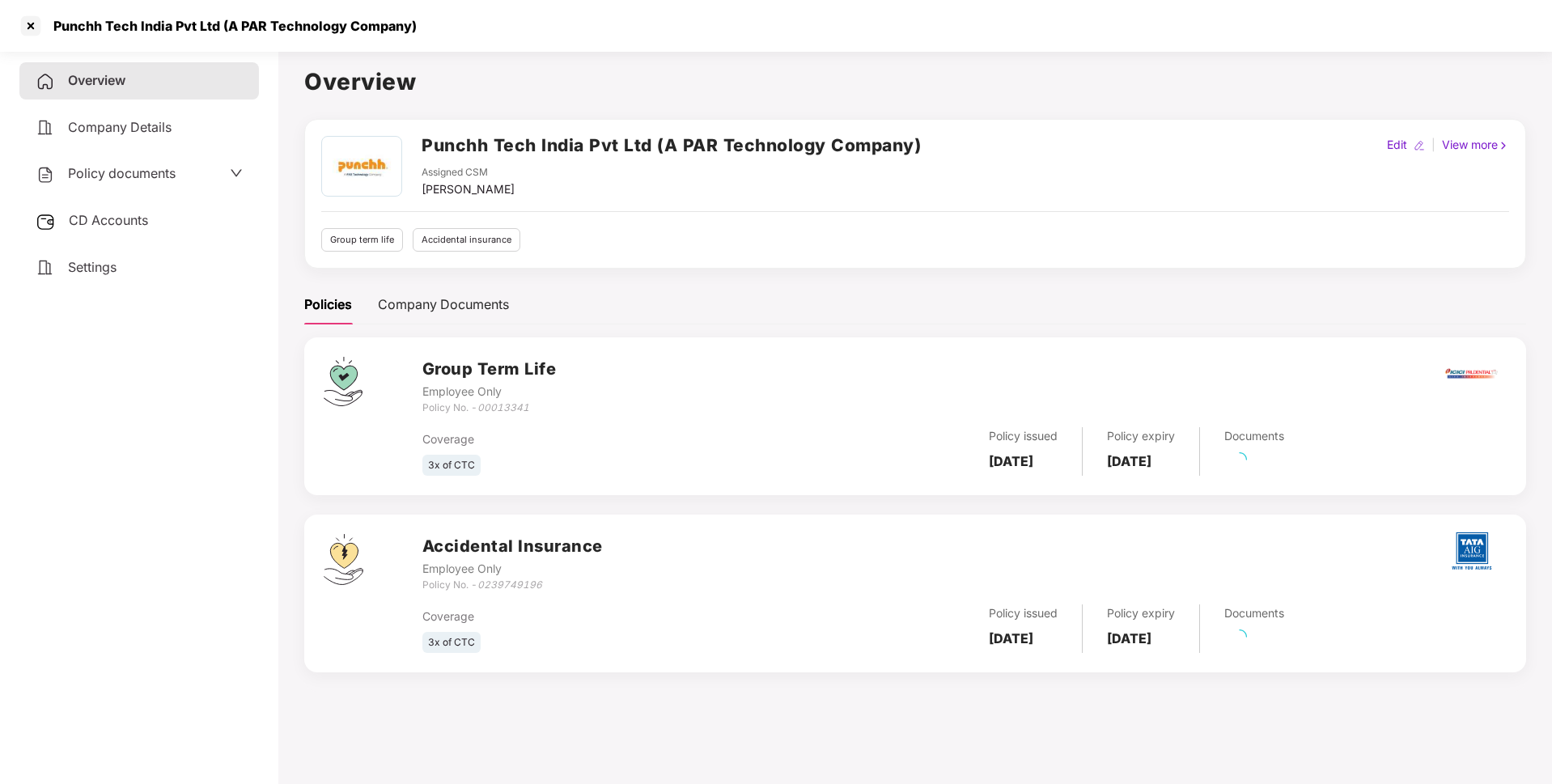
click at [136, 232] on div "CD Accounts" at bounding box center [139, 220] width 239 height 37
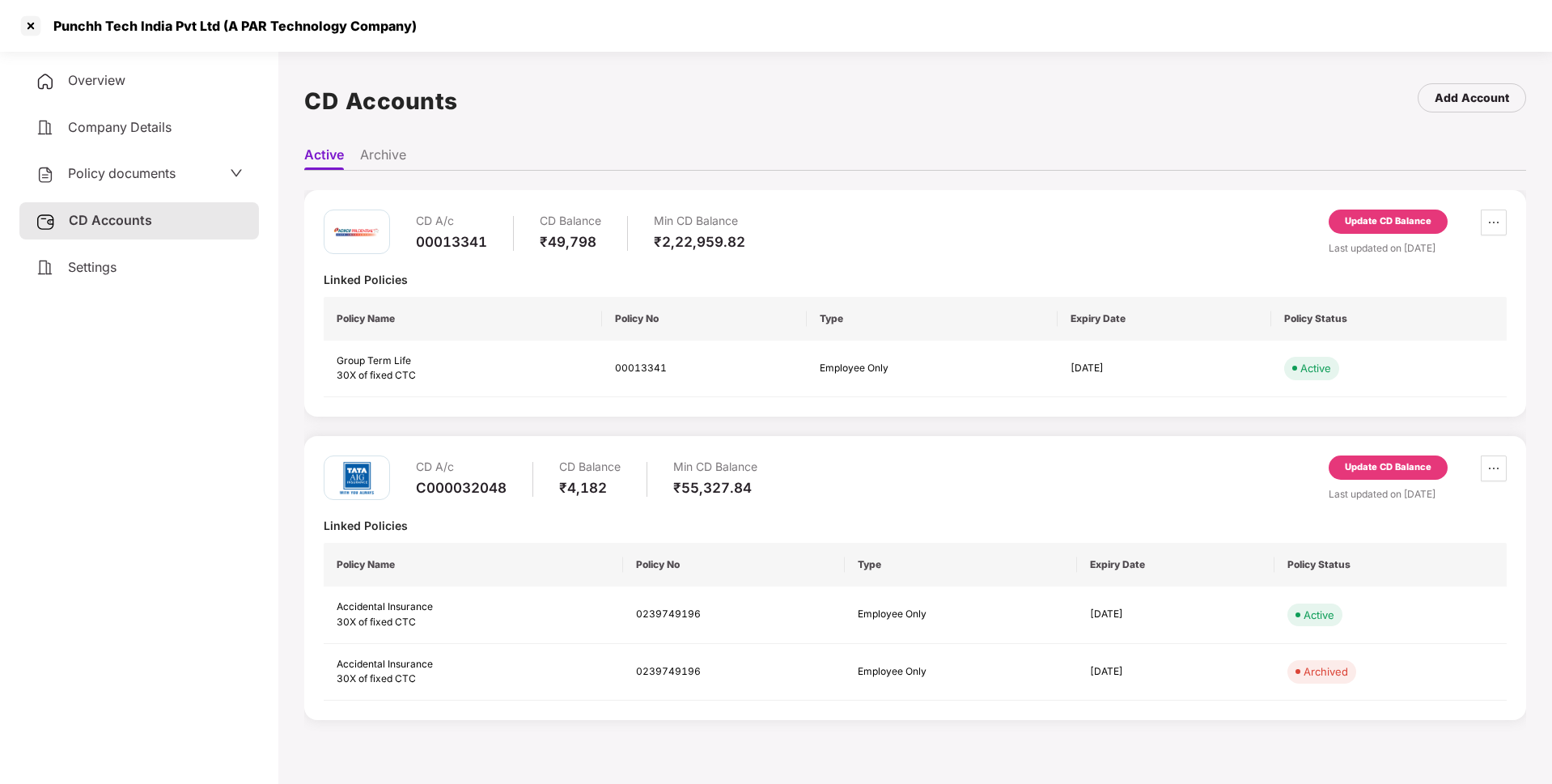
click at [1387, 461] on div "Update CD Balance" at bounding box center [1387, 467] width 87 height 15
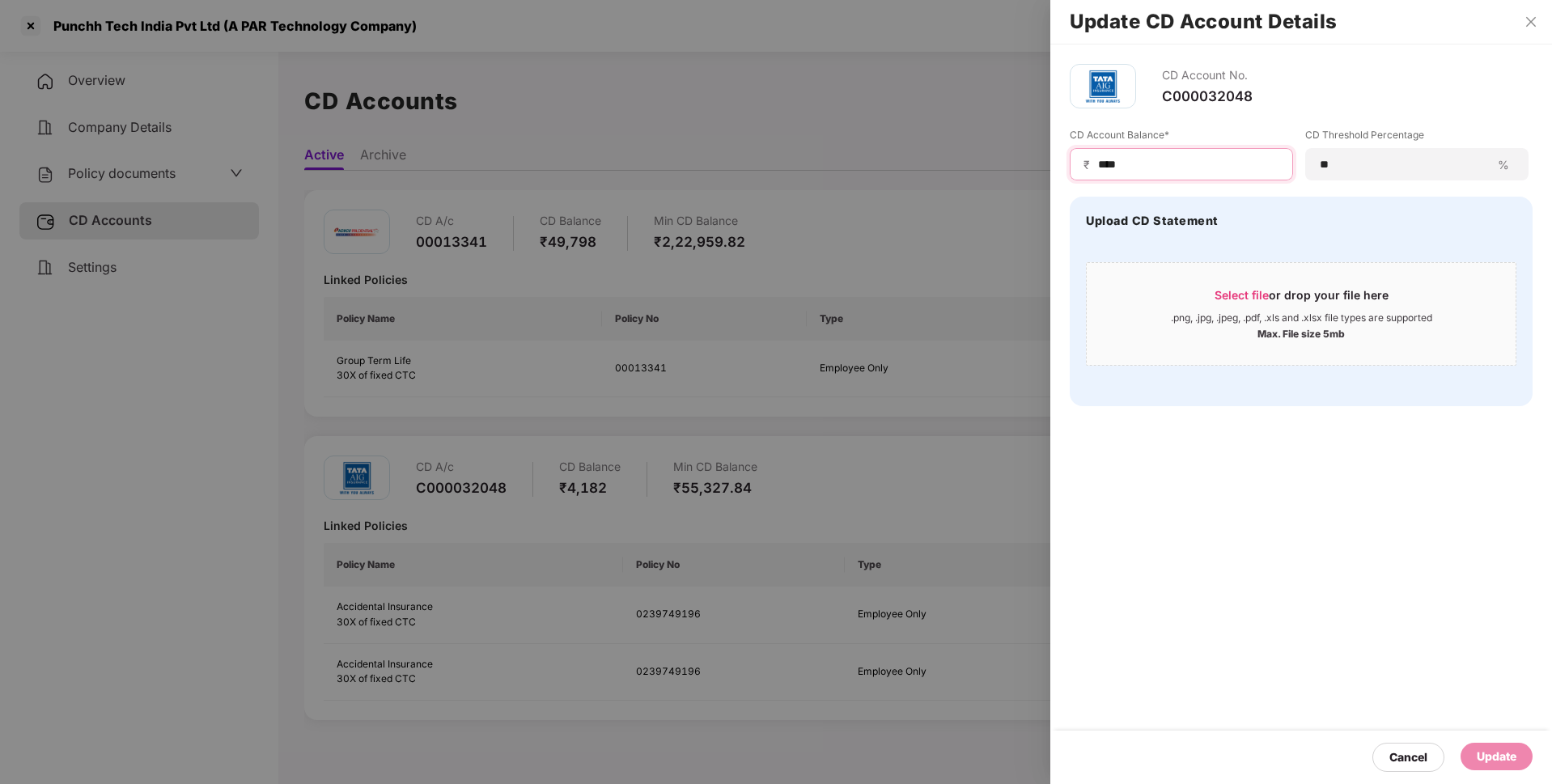
drag, startPoint x: 1153, startPoint y: 166, endPoint x: 1025, endPoint y: 171, distance: 128.1
click at [1025, 171] on div "Update CD Account Details CD Account No. C000032048 CD Account Balance* ₹ **** …" at bounding box center [776, 392] width 1552 height 784
type input "****"
click at [1490, 769] on div "Update" at bounding box center [1496, 757] width 72 height 27
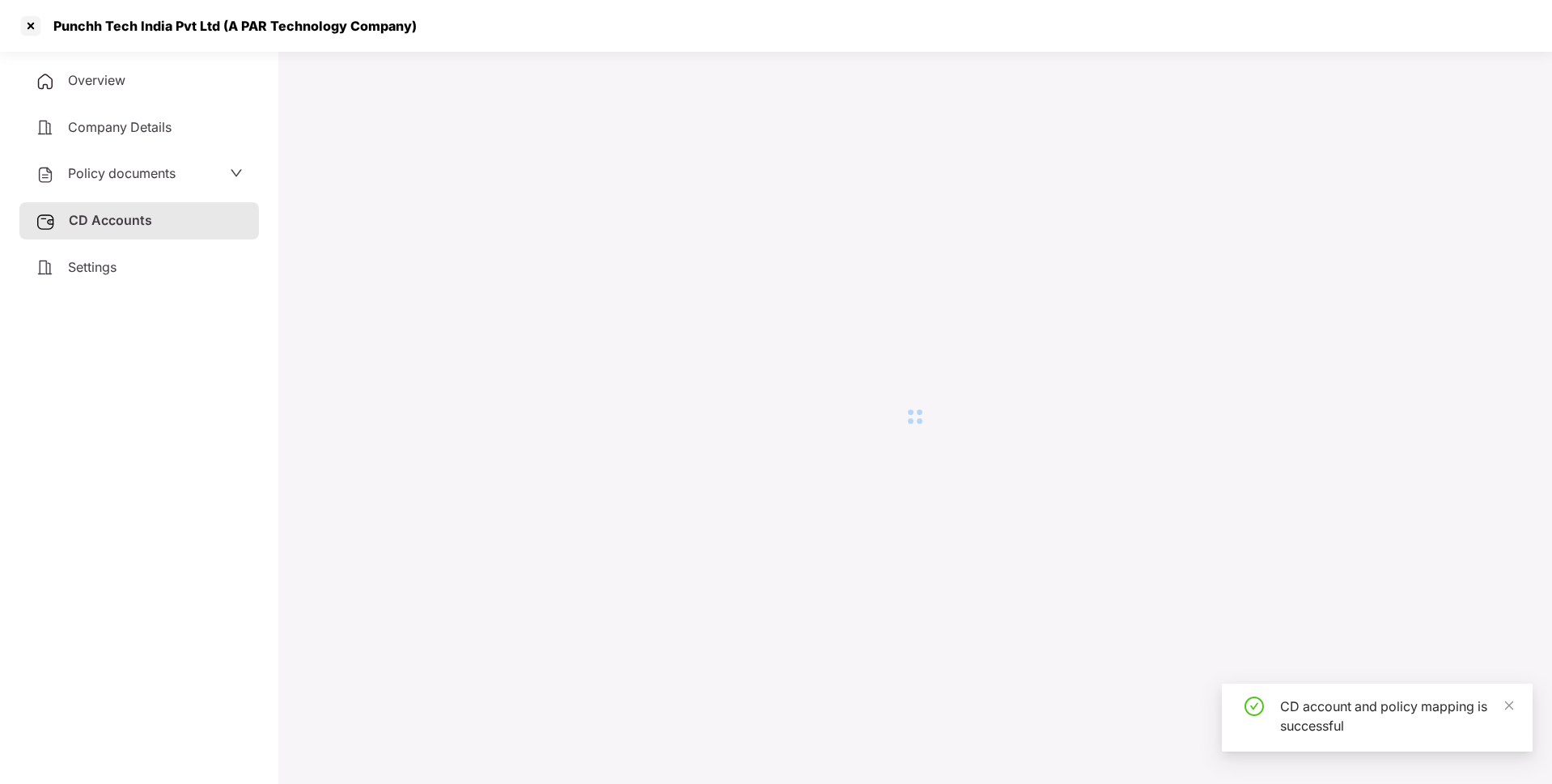
click at [208, 169] on div "Policy documents" at bounding box center [138, 173] width 207 height 21
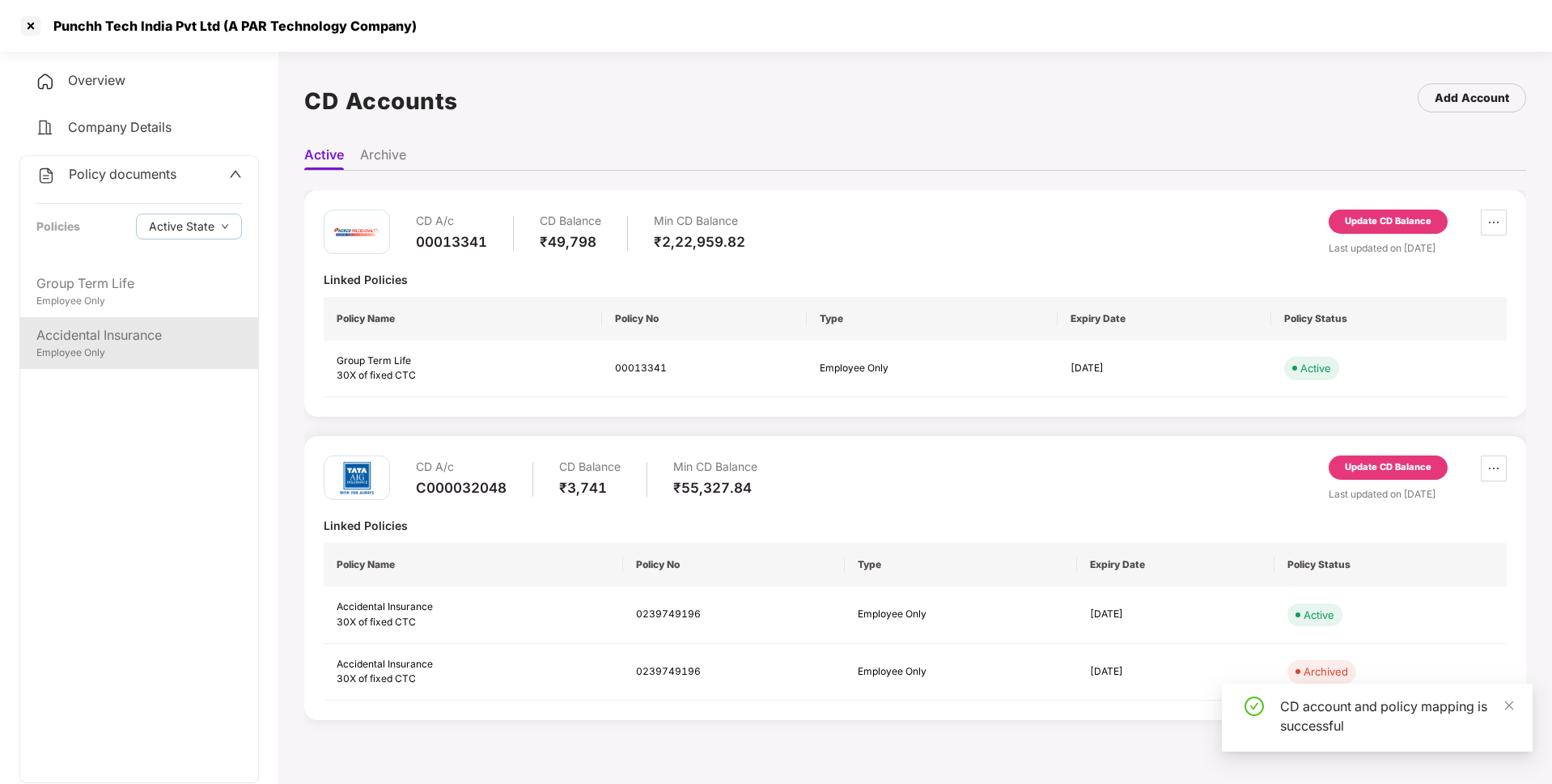
click at [169, 329] on div "Accidental Insurance" at bounding box center [139, 335] width 206 height 21
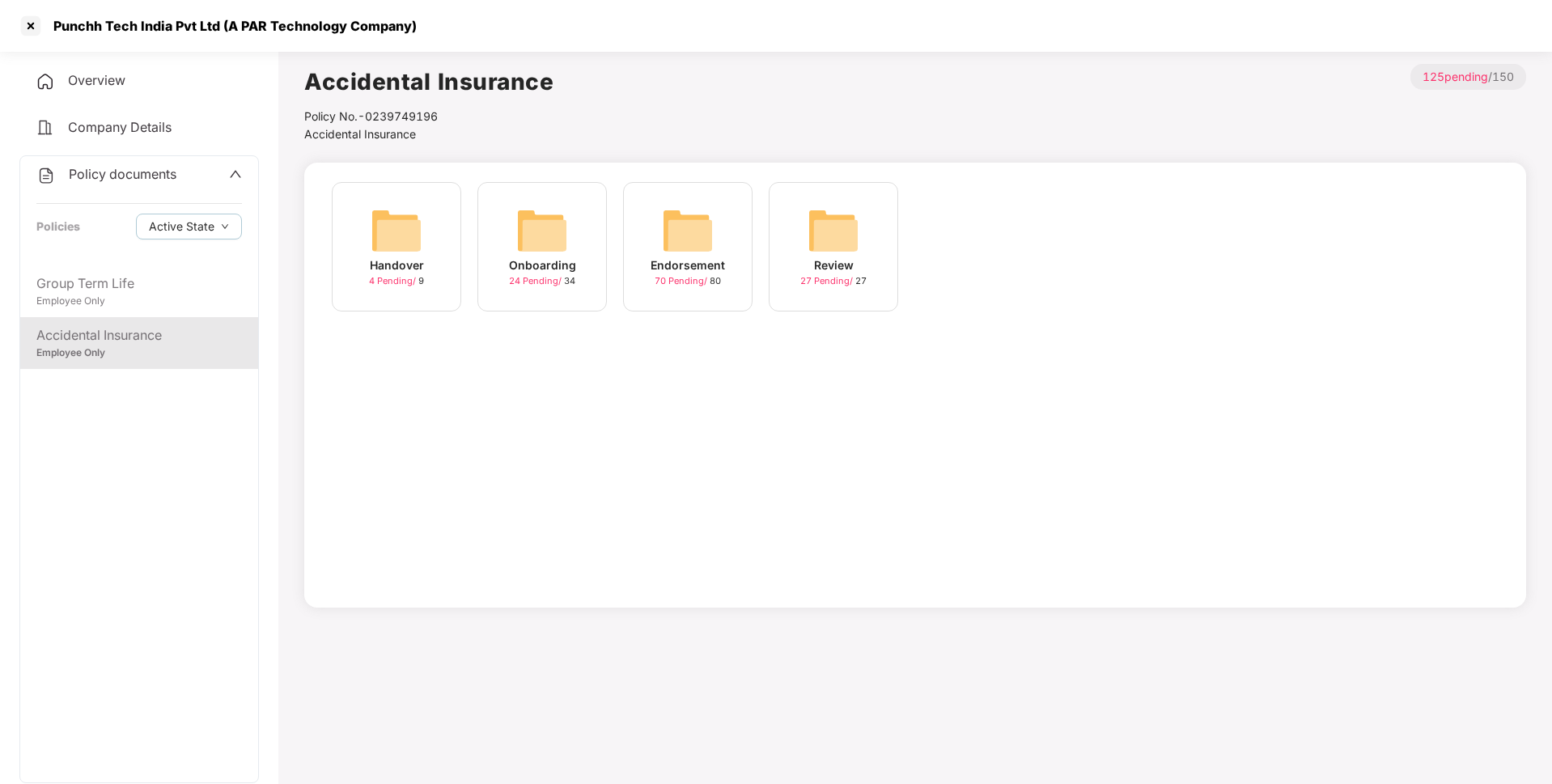
click at [697, 257] on div "Endorsement" at bounding box center [687, 265] width 75 height 18
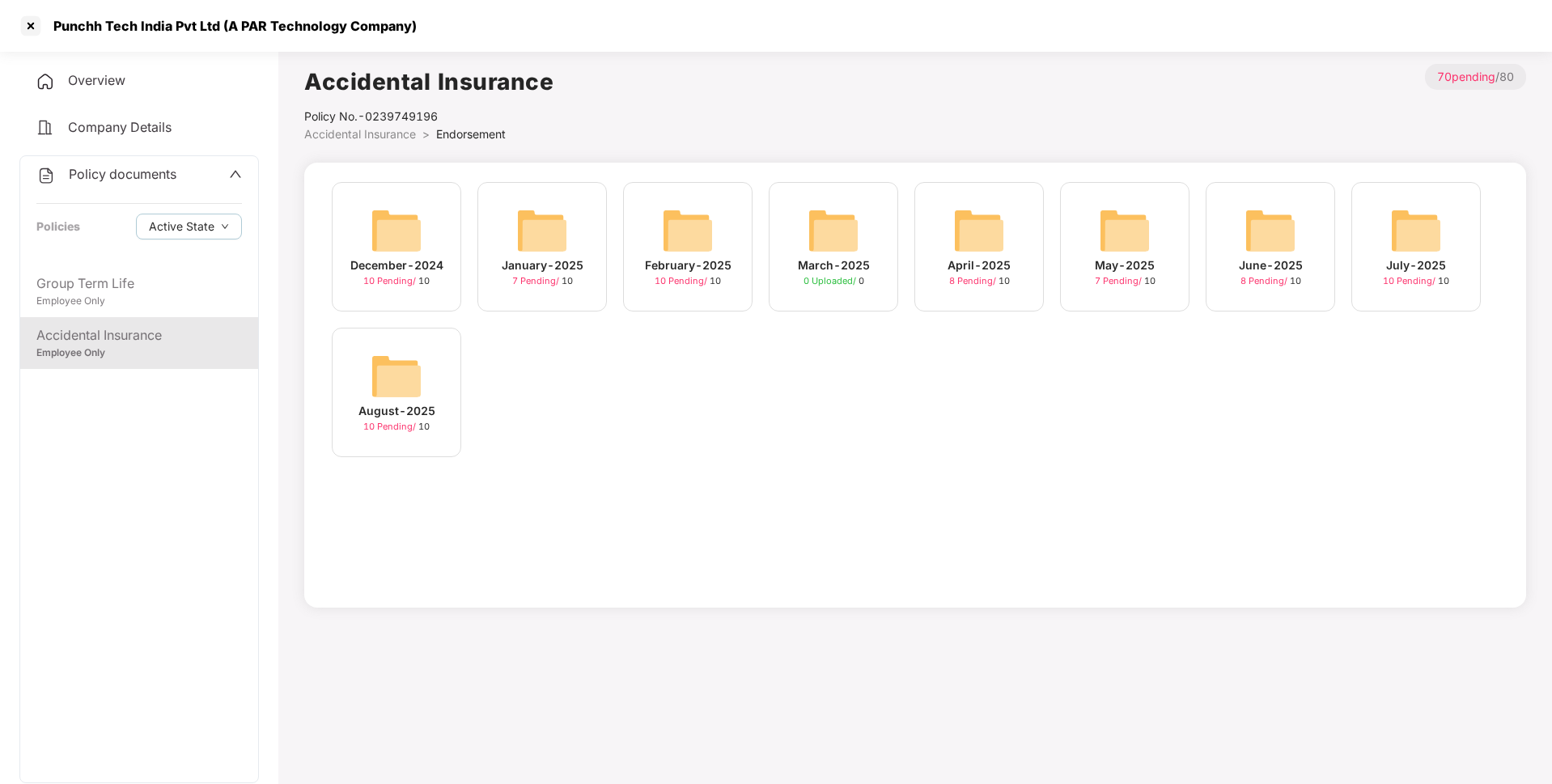
click at [1465, 251] on div "July-2025 10 Pending / 10" at bounding box center [1416, 246] width 130 height 130
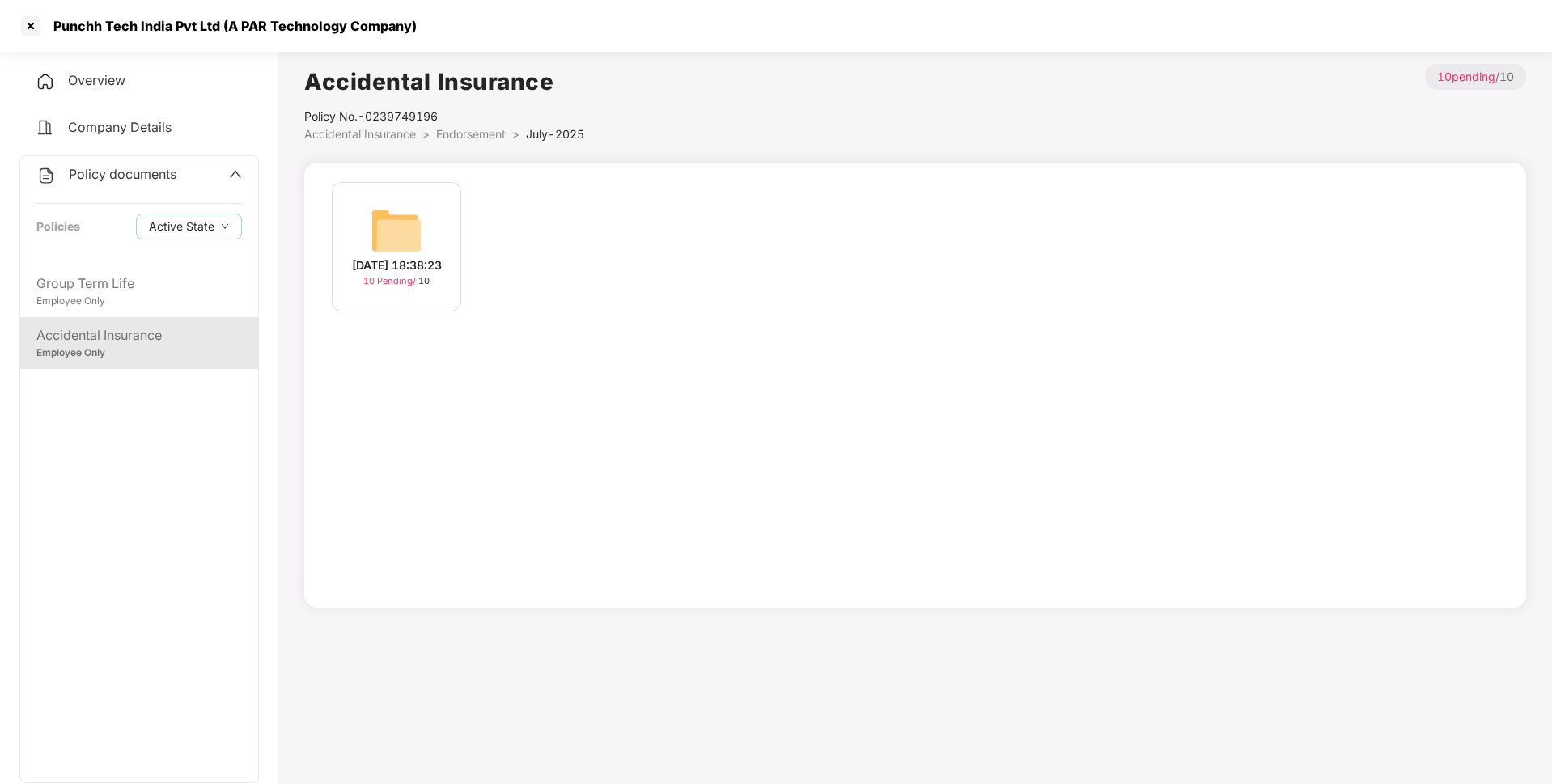
click at [408, 227] on img at bounding box center [396, 231] width 51 height 51
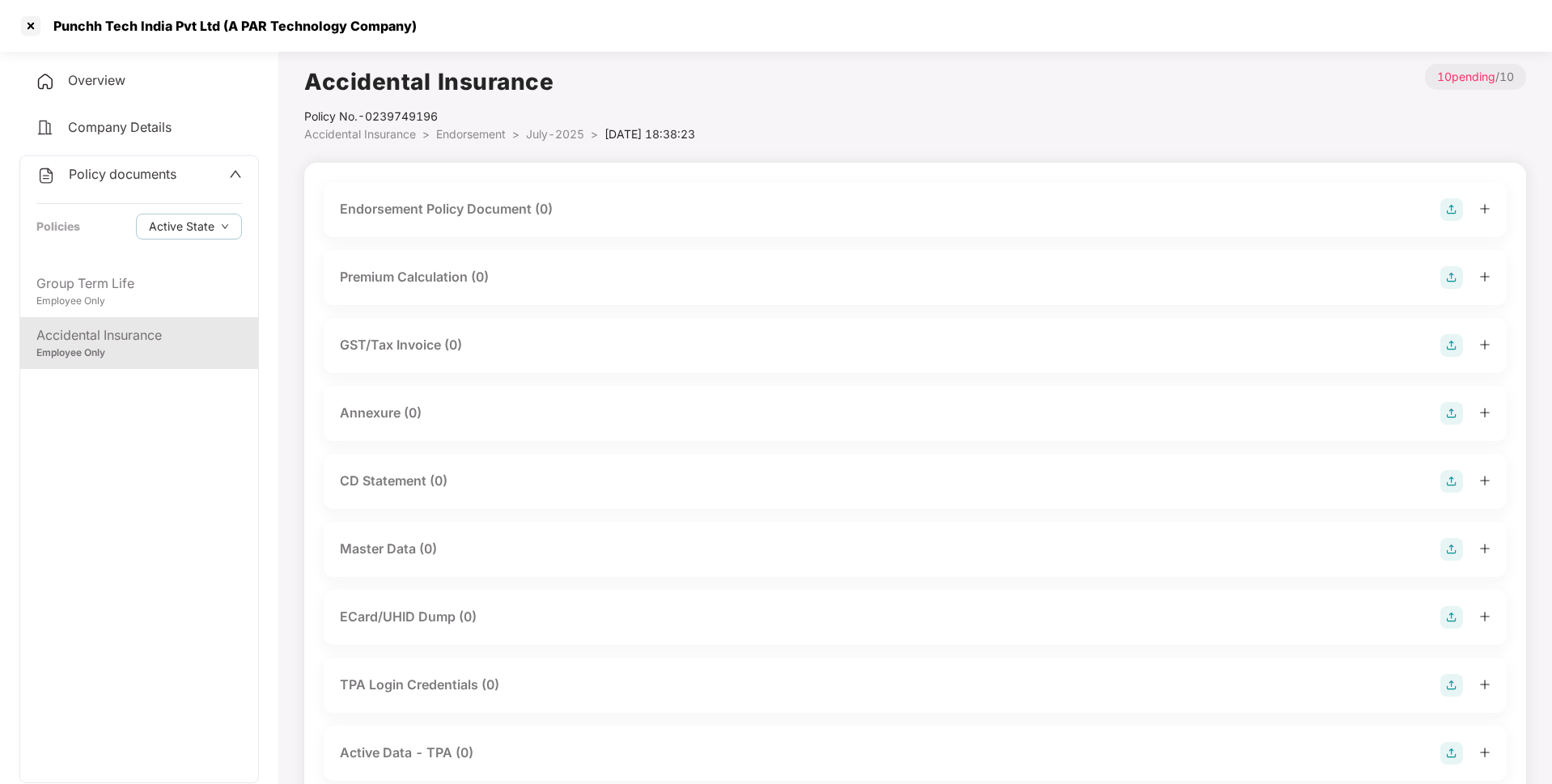
click at [1452, 218] on img at bounding box center [1452, 209] width 22 height 22
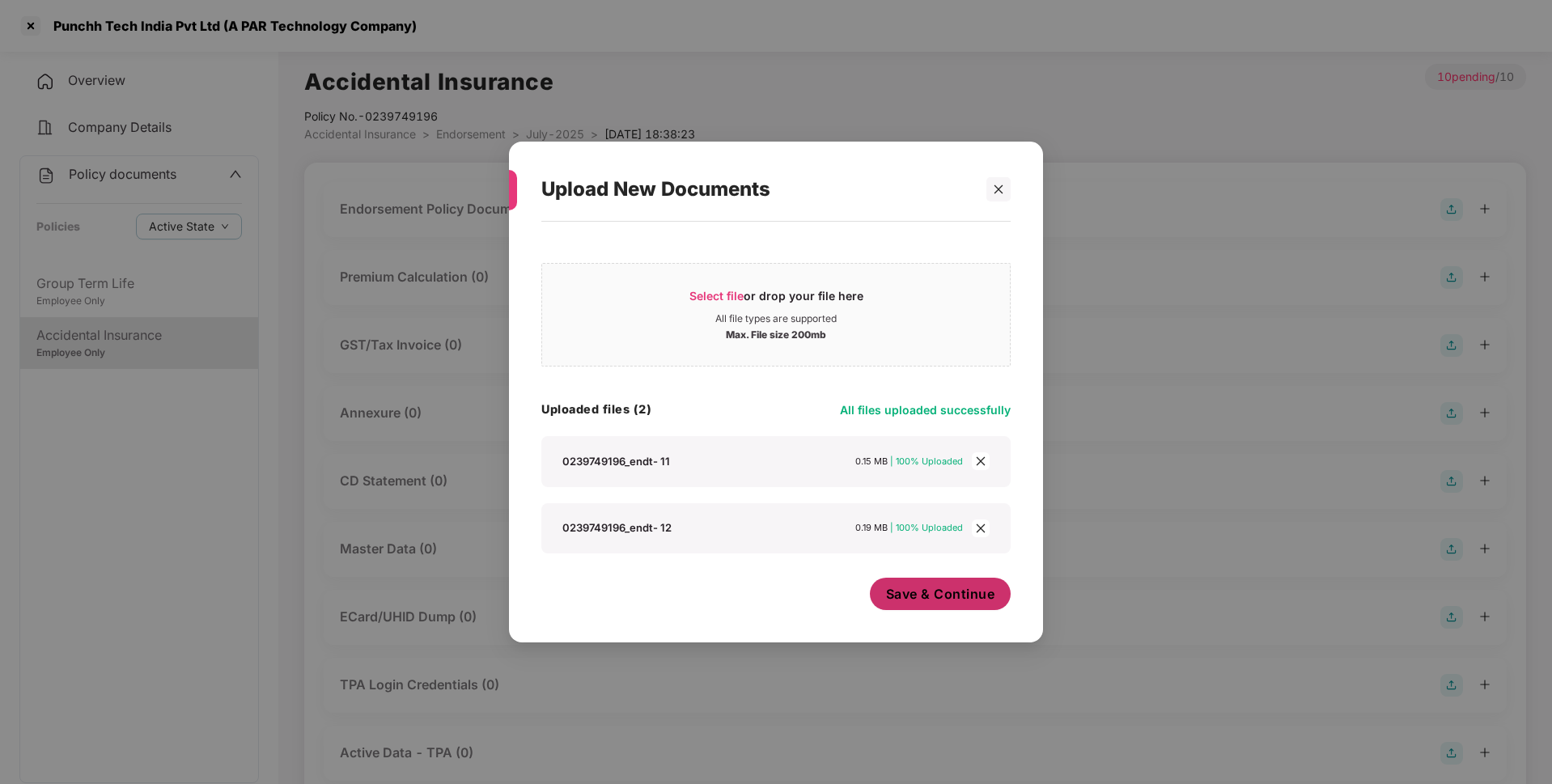
click at [945, 602] on span "Save & Continue" at bounding box center [940, 594] width 109 height 18
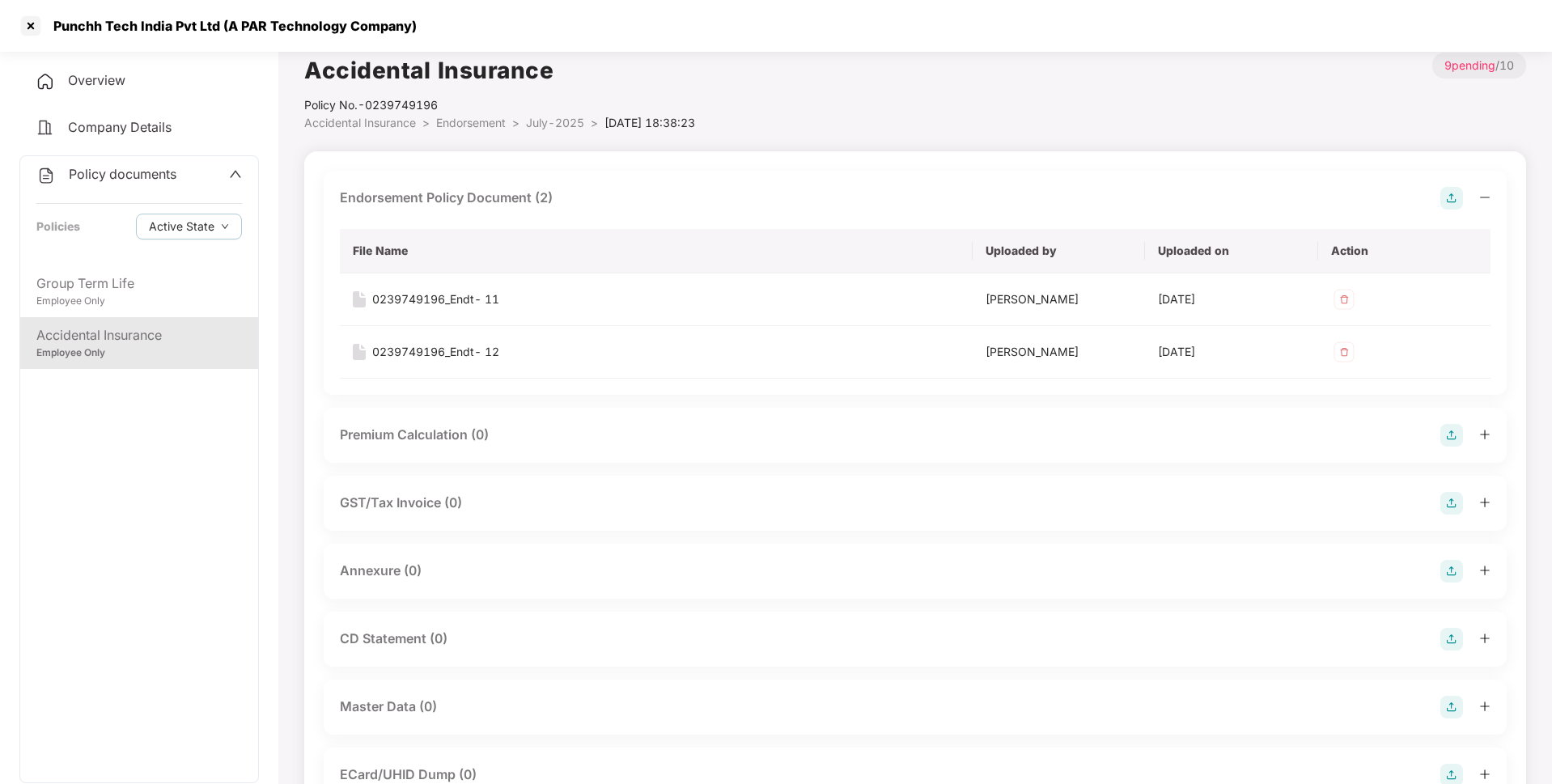
scroll to position [12, 0]
click at [1456, 564] on img at bounding box center [1452, 570] width 22 height 22
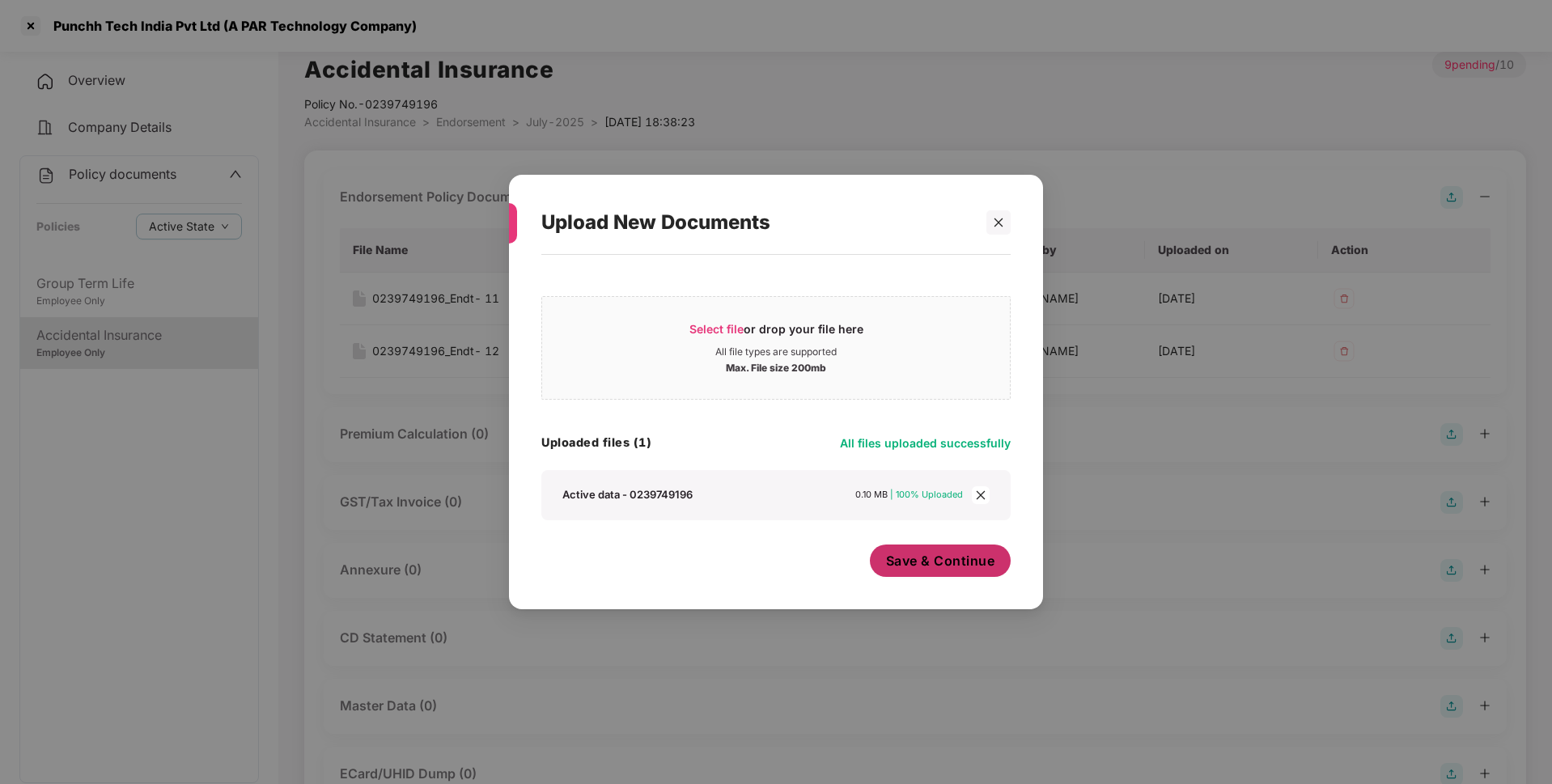
click at [918, 558] on span "Save & Continue" at bounding box center [940, 560] width 109 height 18
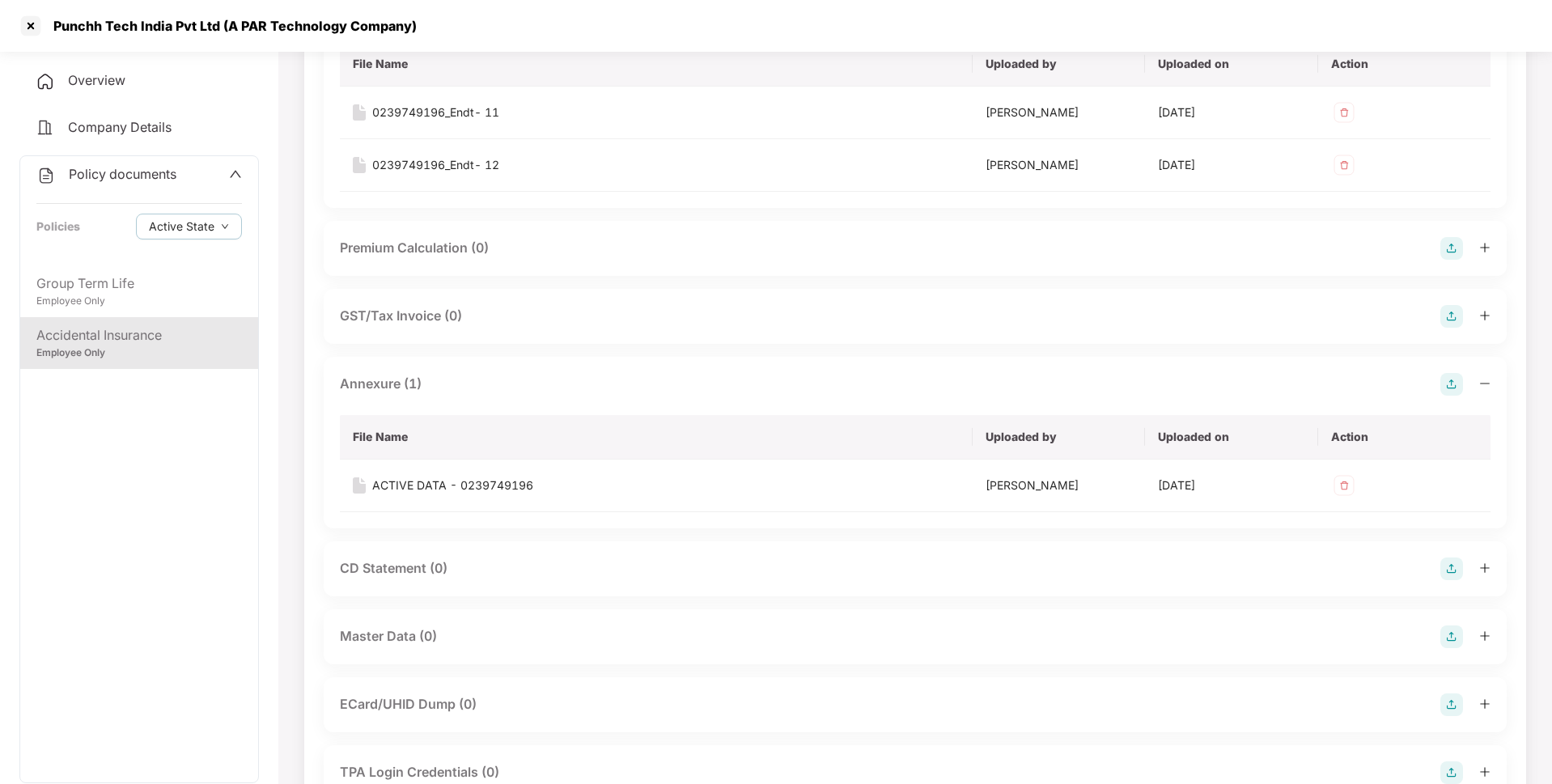
scroll to position [199, 0]
click at [1454, 632] on img at bounding box center [1452, 636] width 22 height 22
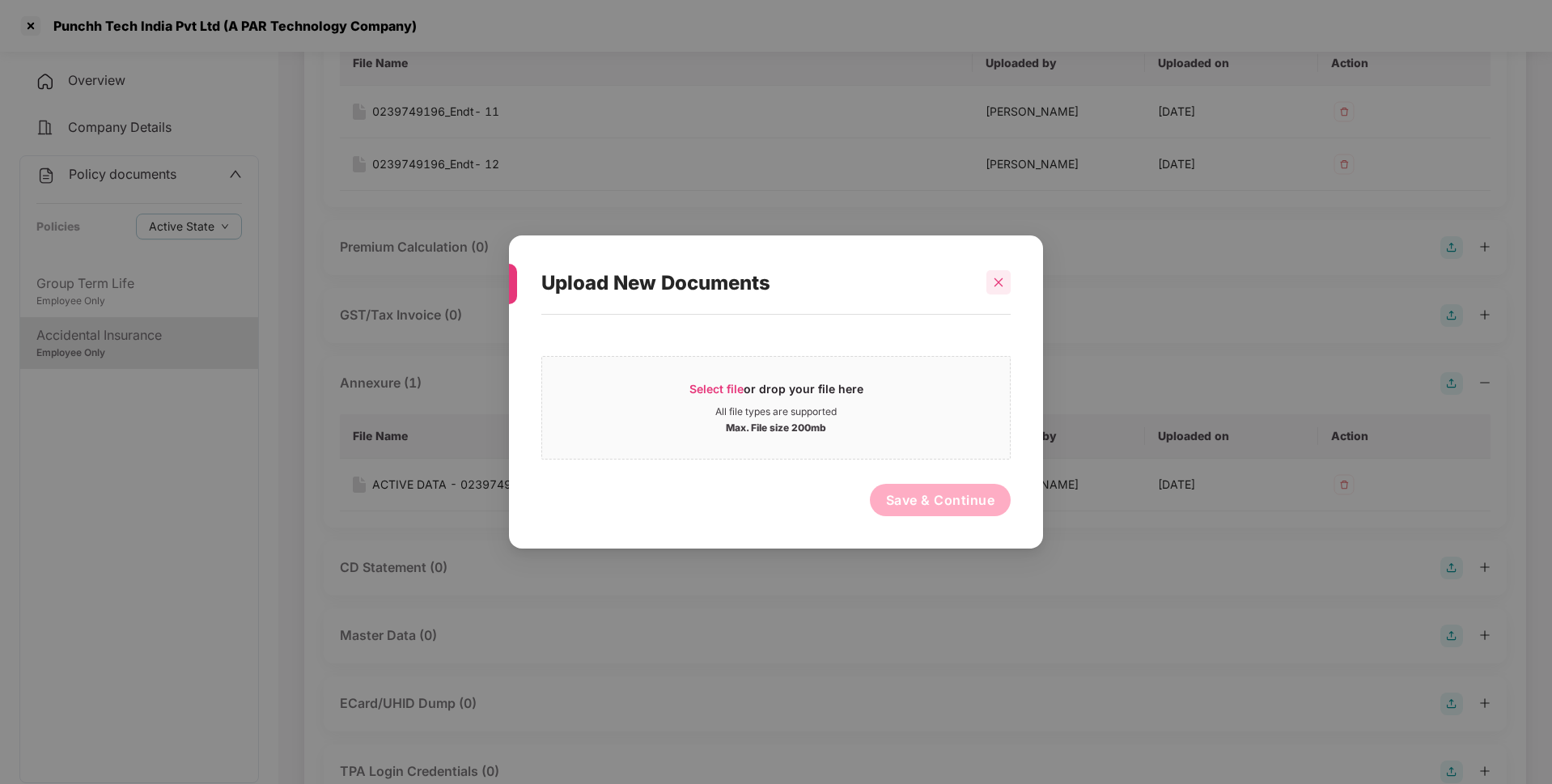
click at [999, 283] on icon "close" at bounding box center [999, 282] width 9 height 9
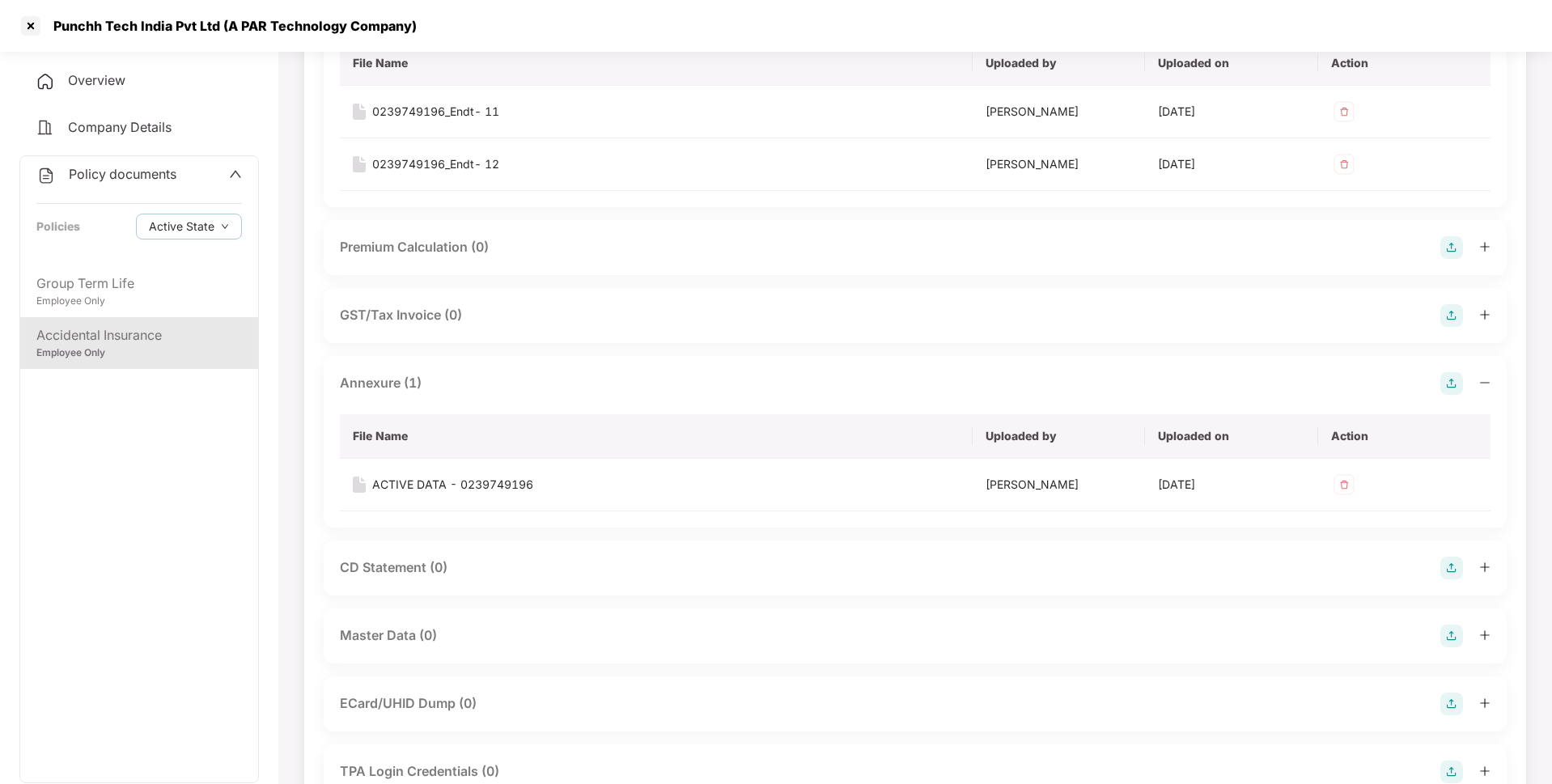
scroll to position [0, 0]
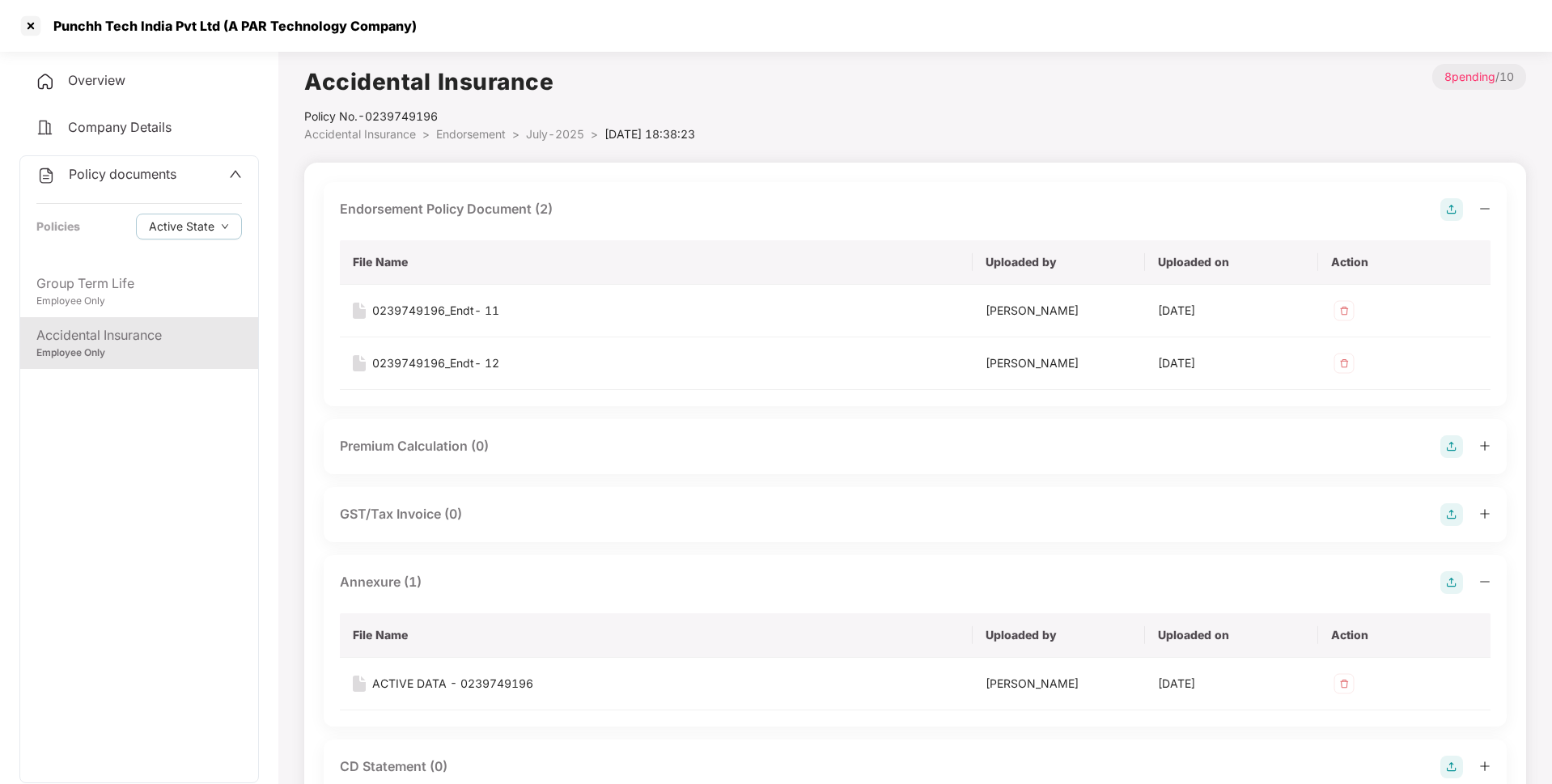
click at [462, 135] on span "Endorsement" at bounding box center [470, 134] width 69 height 14
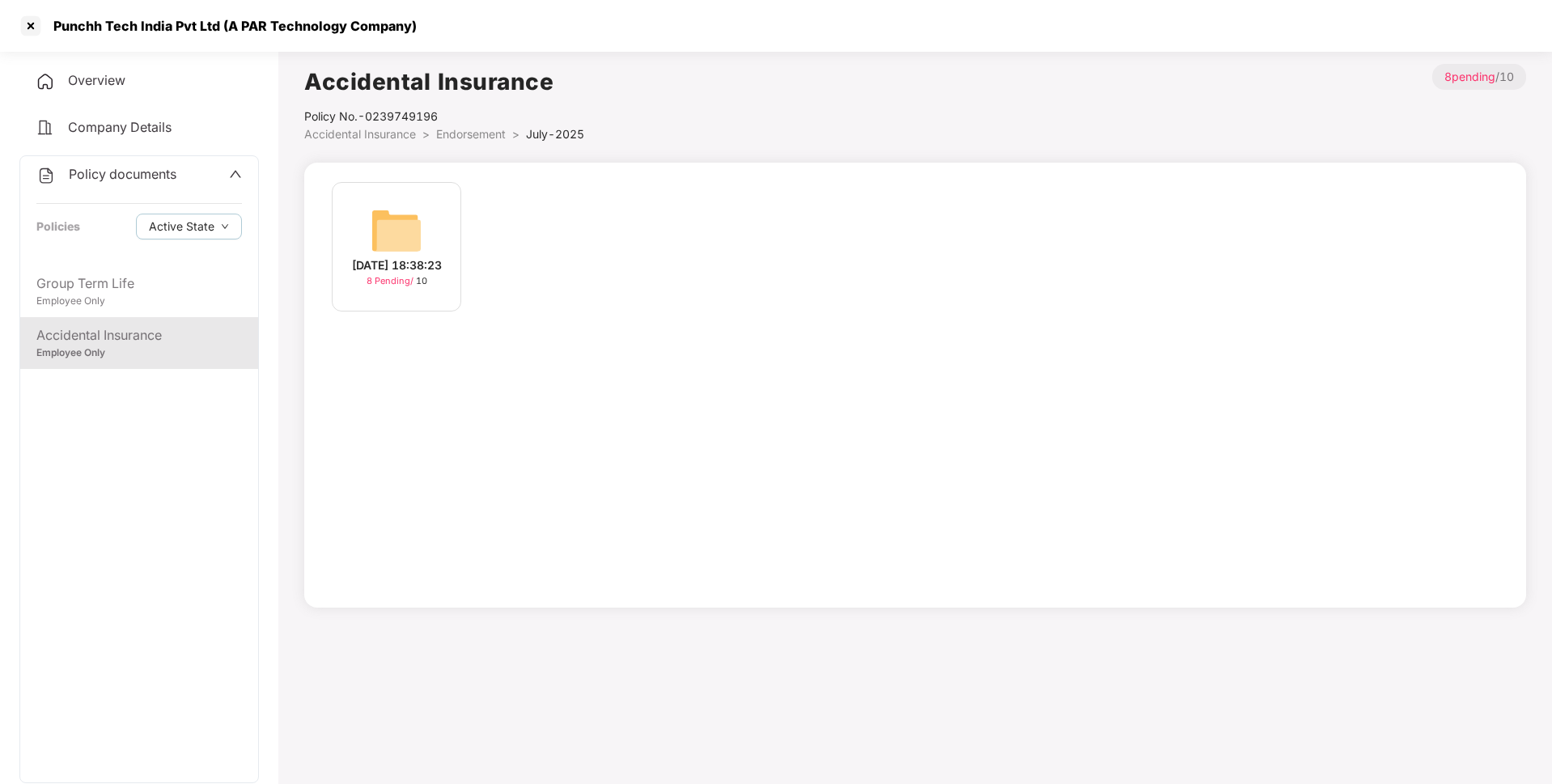
click at [457, 138] on span "Endorsement" at bounding box center [470, 134] width 69 height 14
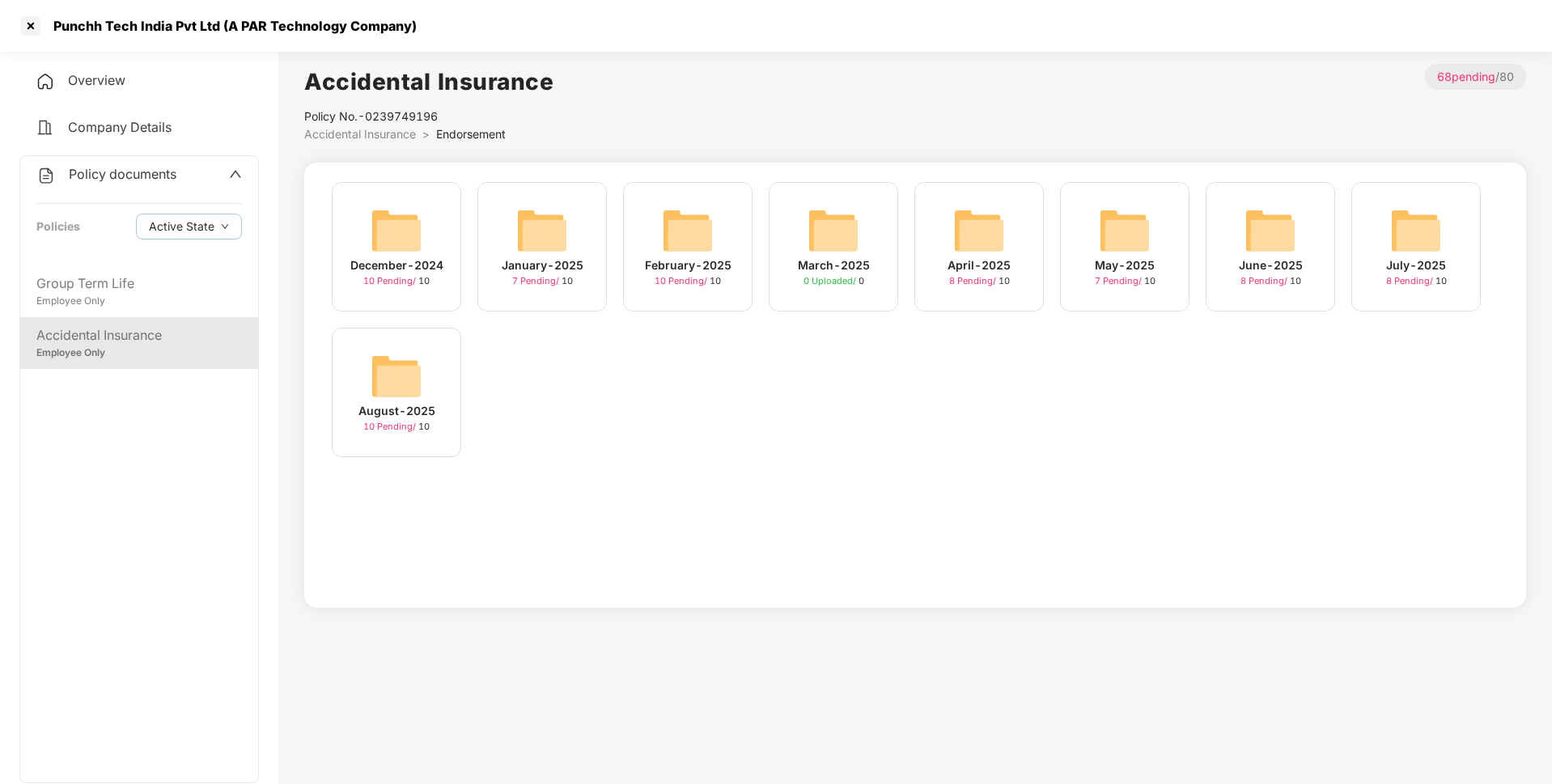
click at [372, 395] on img at bounding box center [396, 376] width 51 height 51
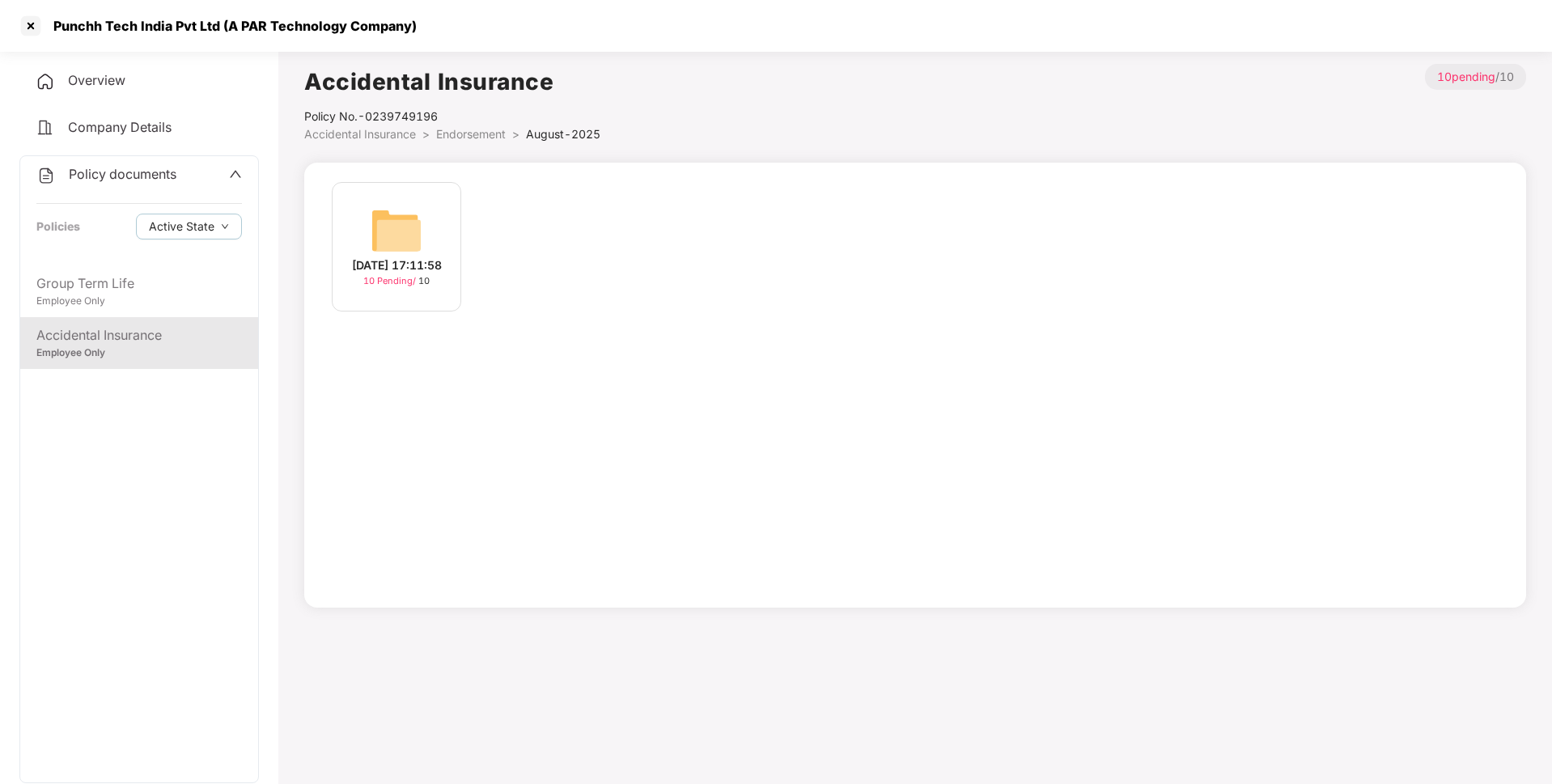
click at [401, 220] on img at bounding box center [396, 231] width 51 height 51
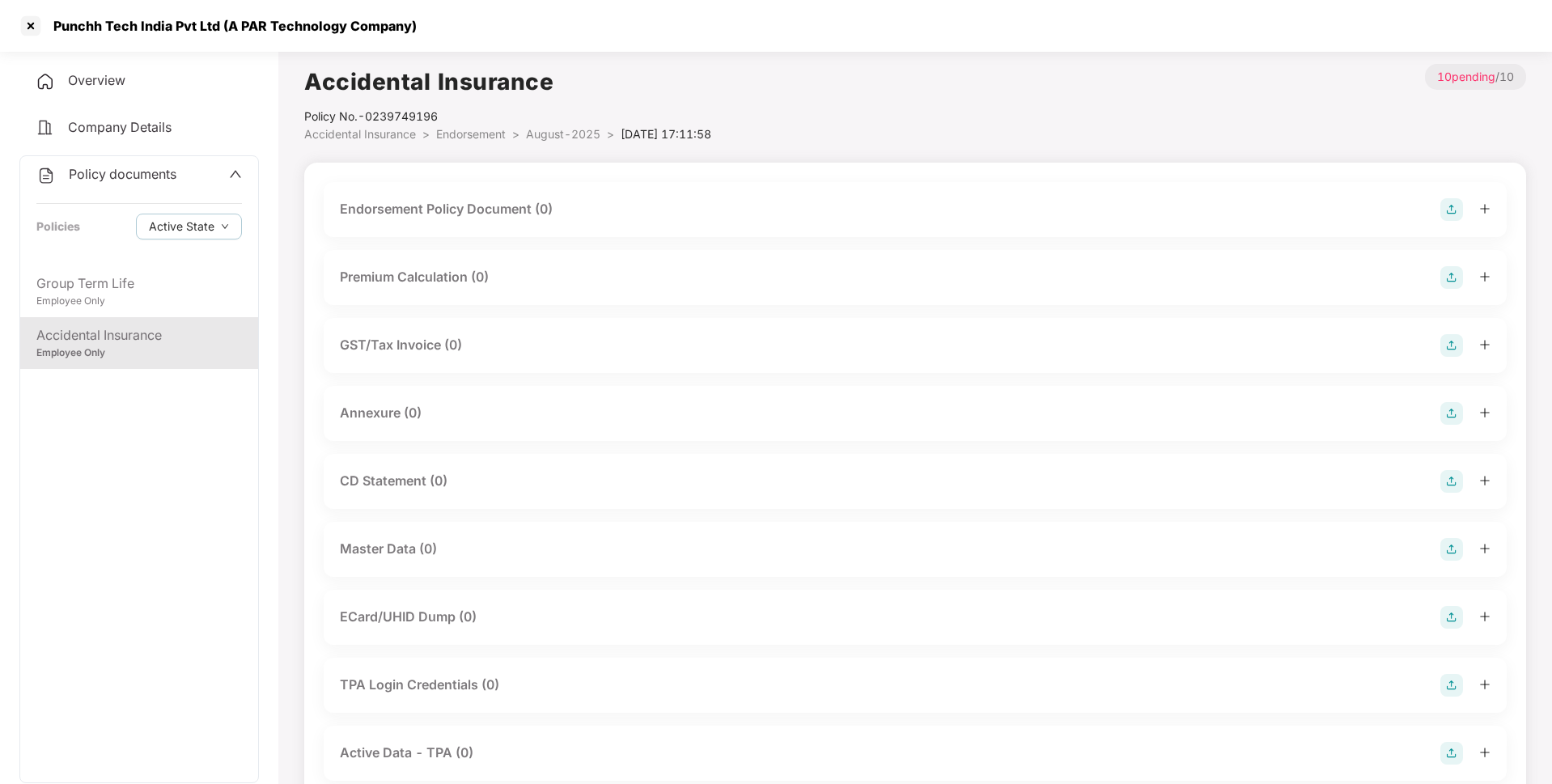
click at [1444, 214] on img at bounding box center [1452, 209] width 22 height 22
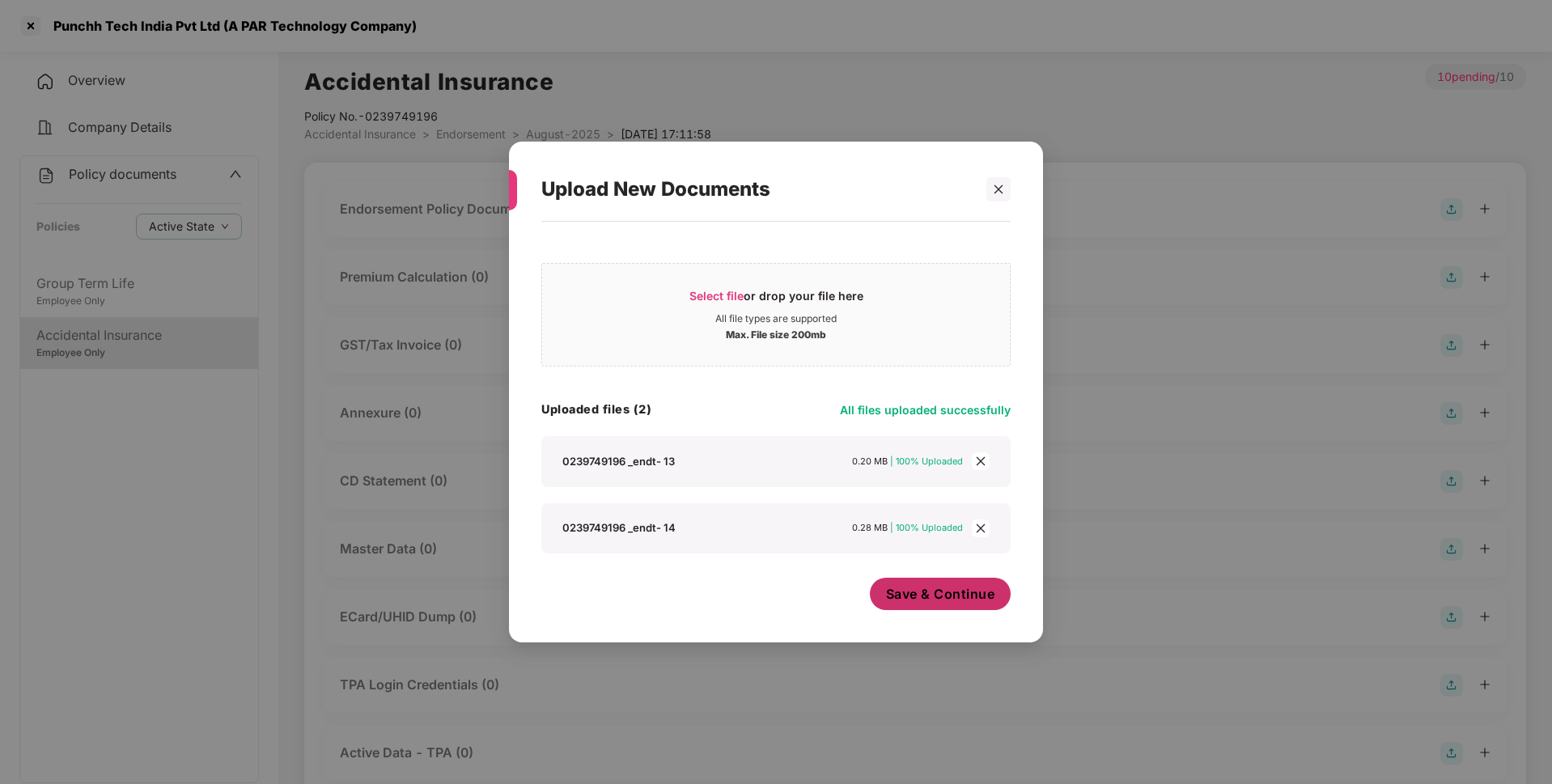
click at [879, 594] on button "Save & Continue" at bounding box center [940, 594] width 142 height 33
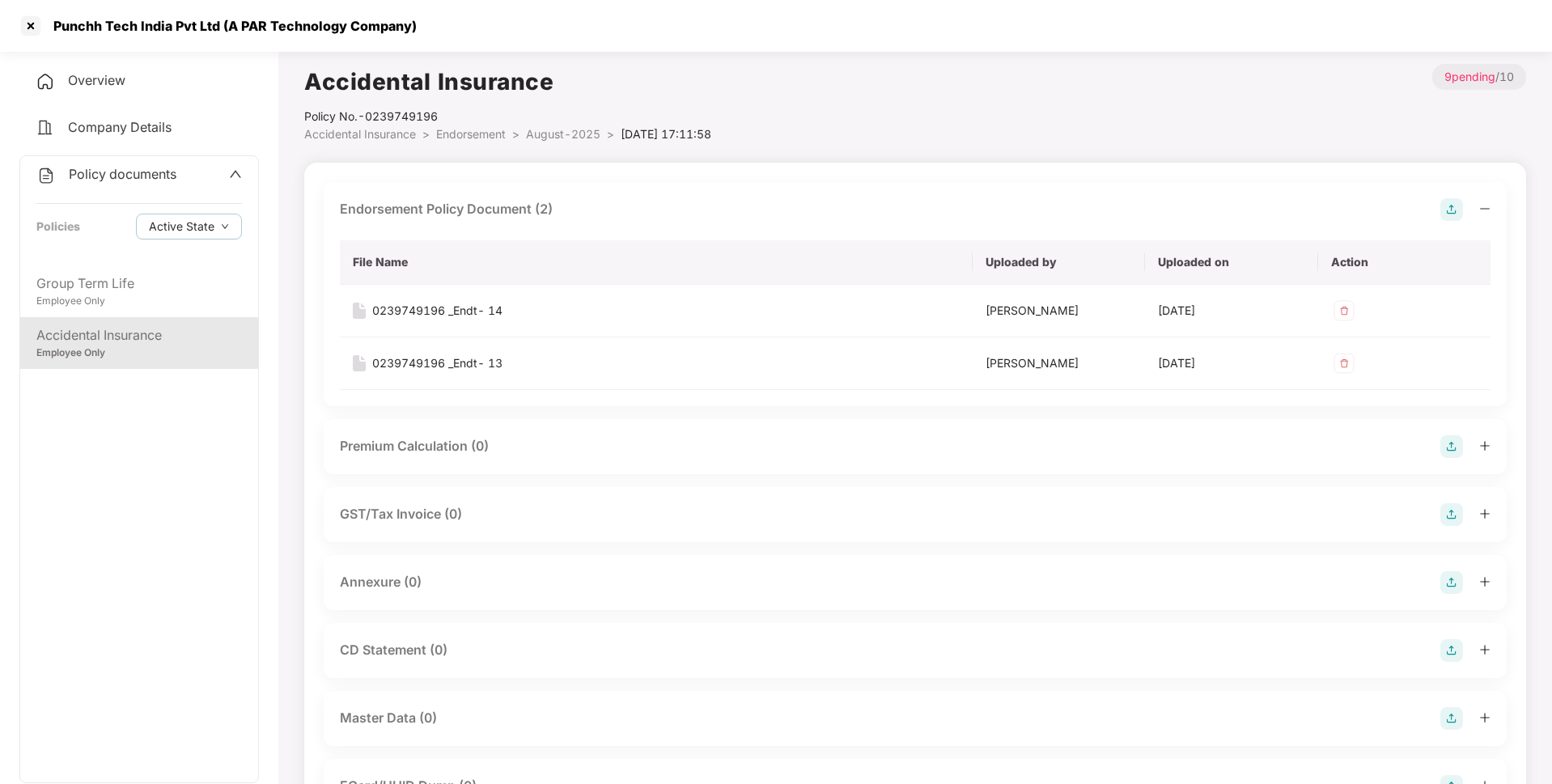
click at [1446, 588] on img at bounding box center [1452, 582] width 22 height 22
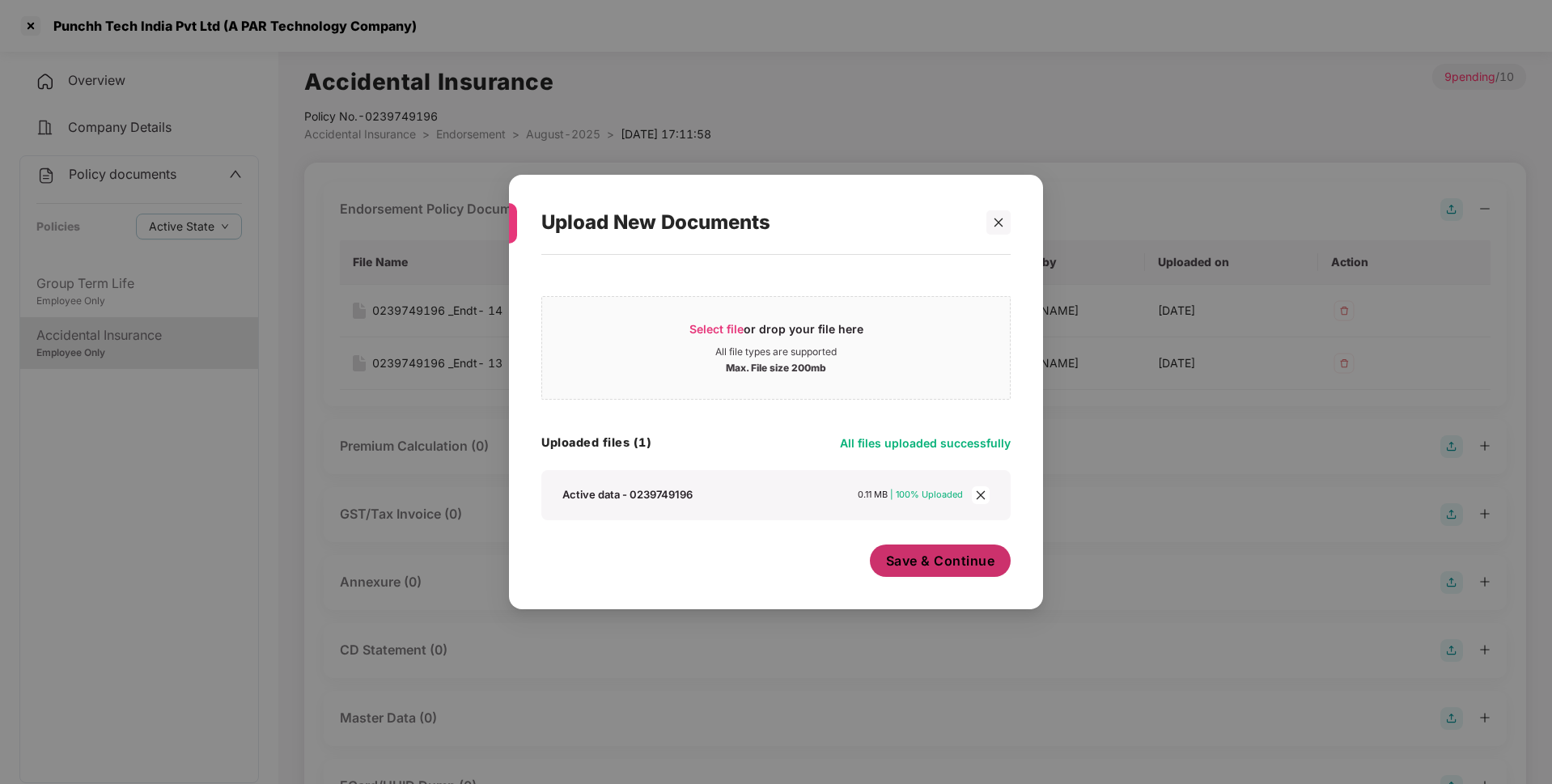
click at [930, 564] on span "Save & Continue" at bounding box center [940, 560] width 109 height 18
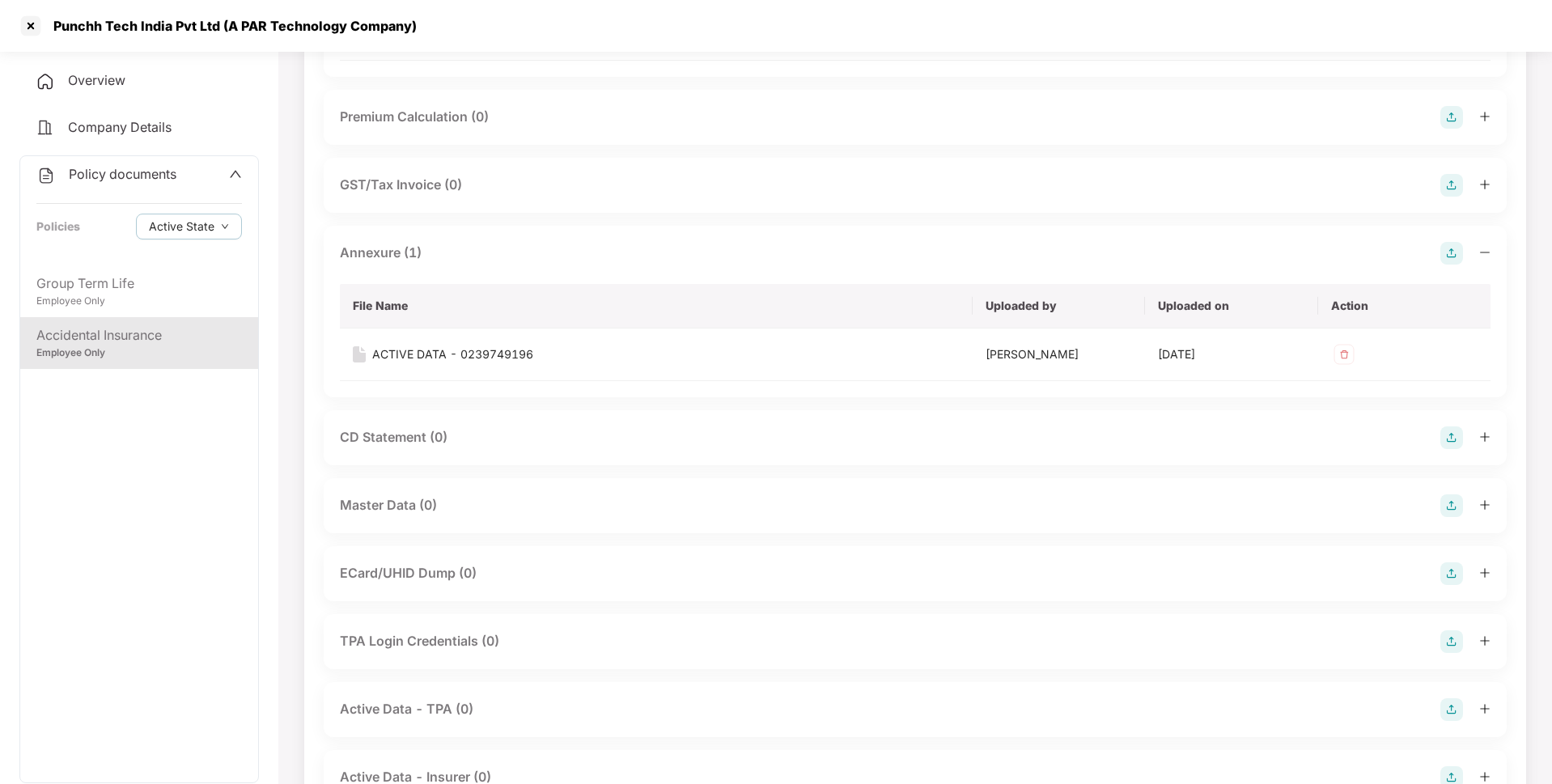
scroll to position [359, 0]
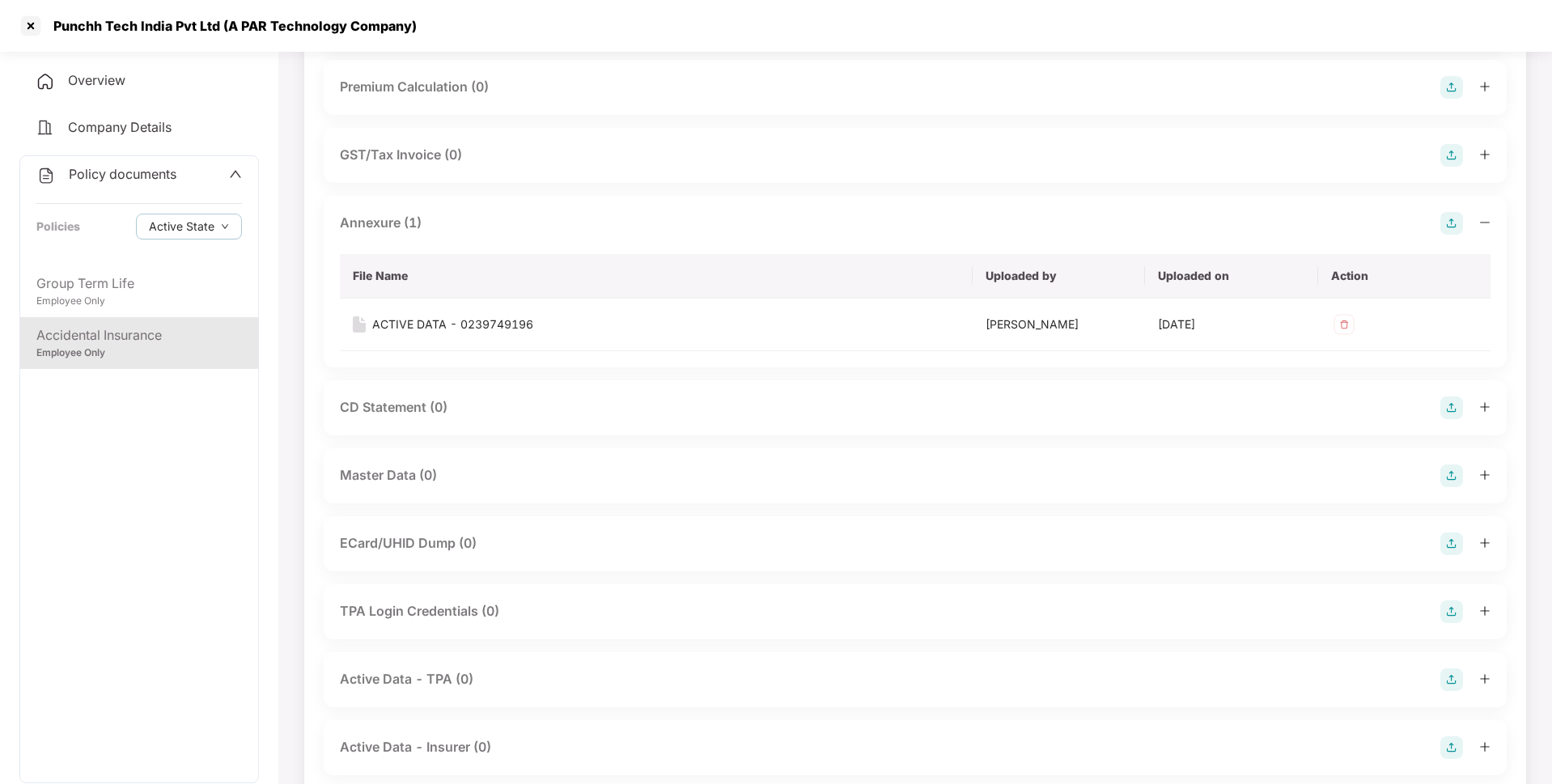
click at [1452, 468] on img at bounding box center [1452, 475] width 22 height 22
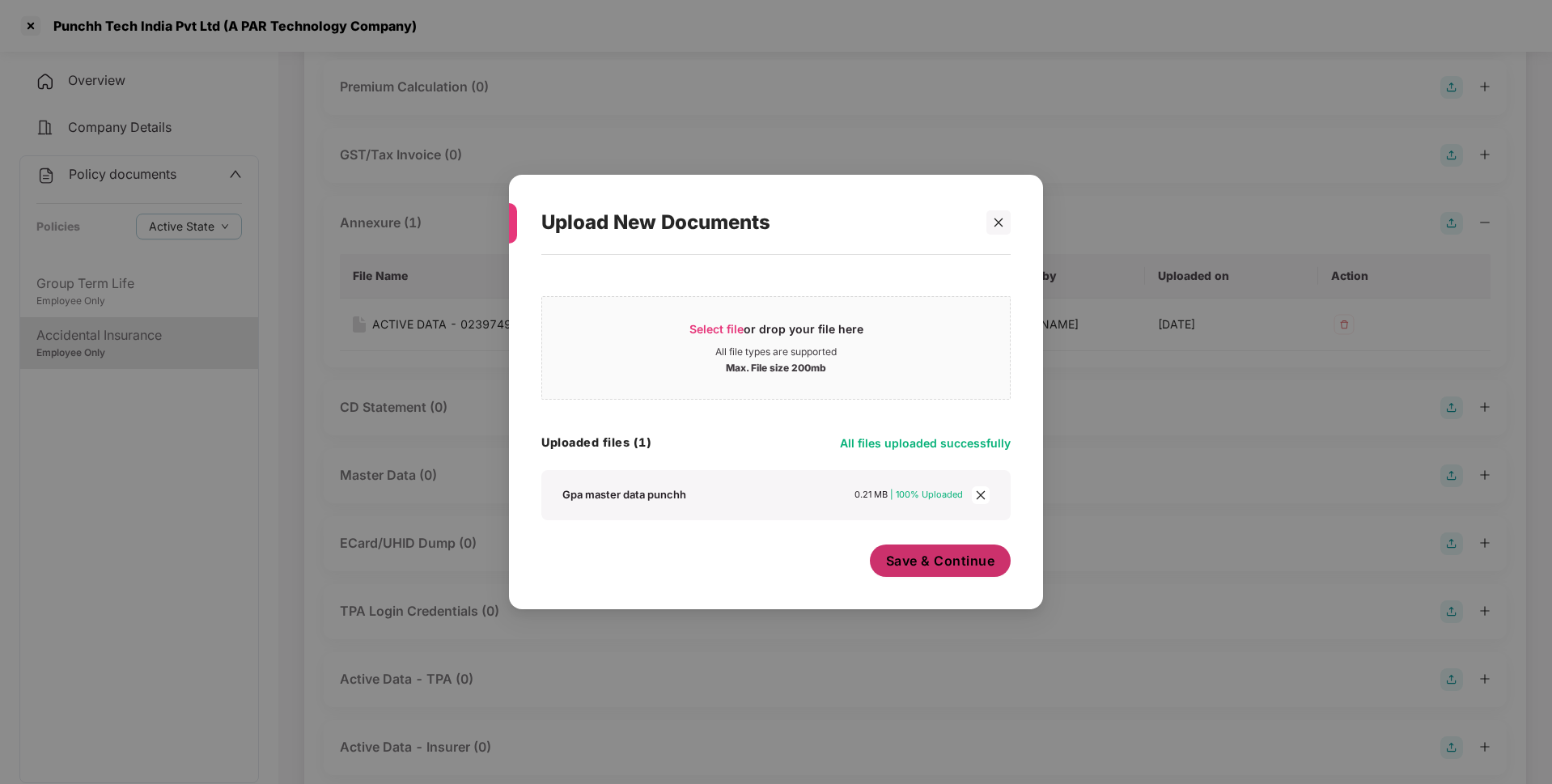
click at [958, 571] on button "Save & Continue" at bounding box center [940, 561] width 142 height 33
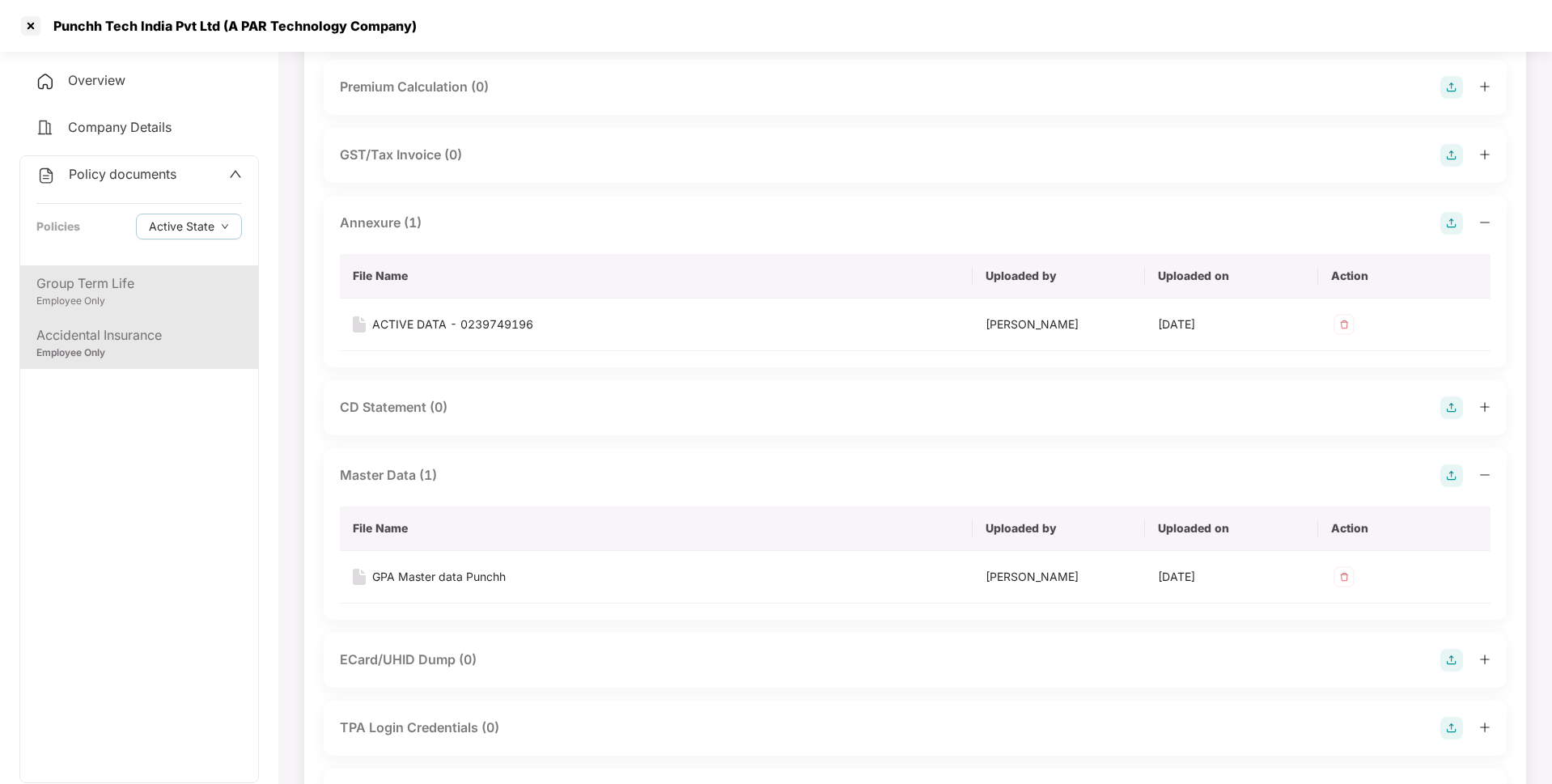
click at [140, 290] on div "Group Term Life" at bounding box center [139, 284] width 206 height 21
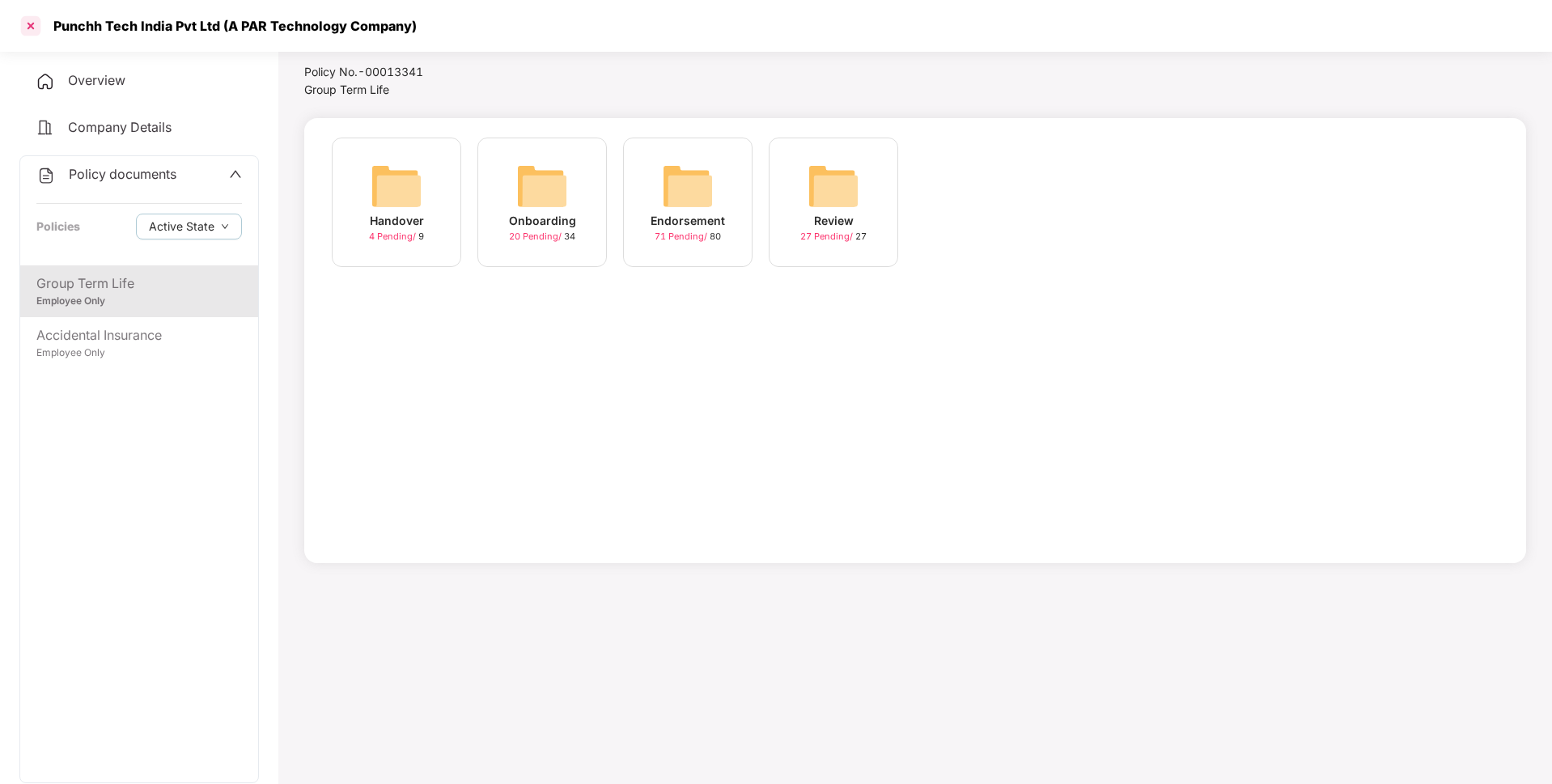
click at [35, 30] on div at bounding box center [31, 26] width 26 height 26
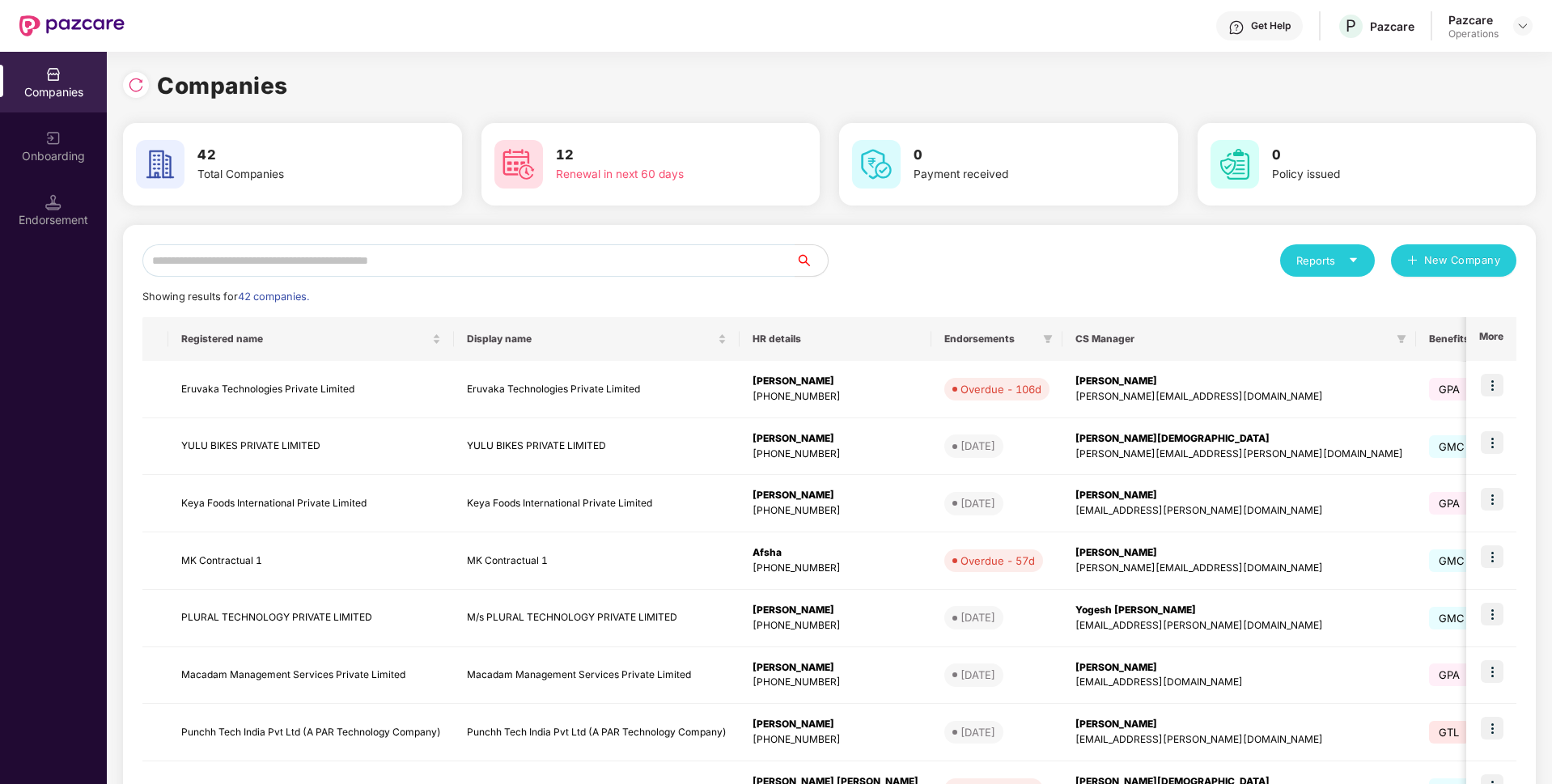
scroll to position [0, 0]
click at [297, 264] on input "text" at bounding box center [468, 261] width 653 height 33
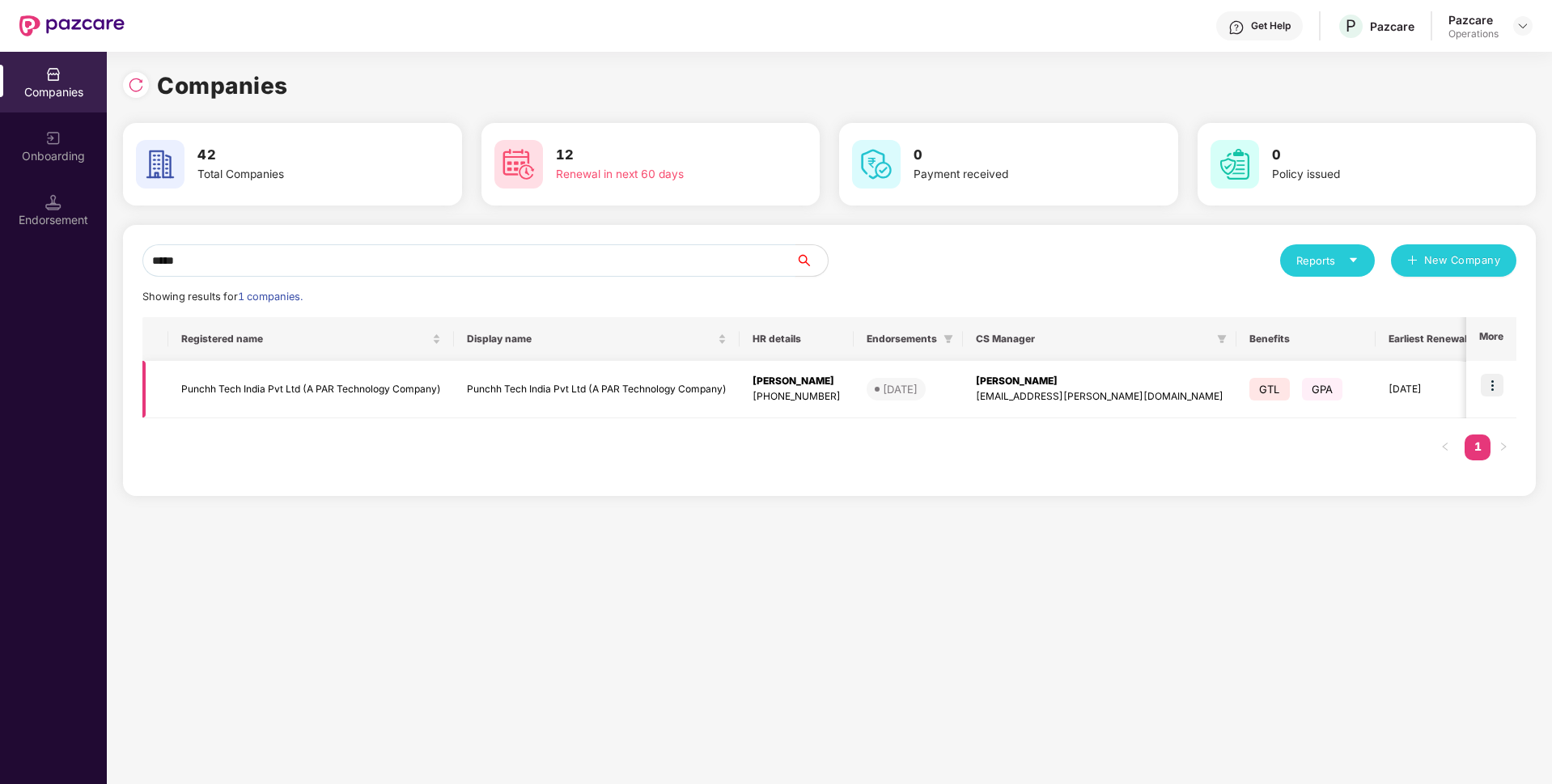
type input "*****"
click at [1492, 388] on img at bounding box center [1492, 385] width 22 height 22
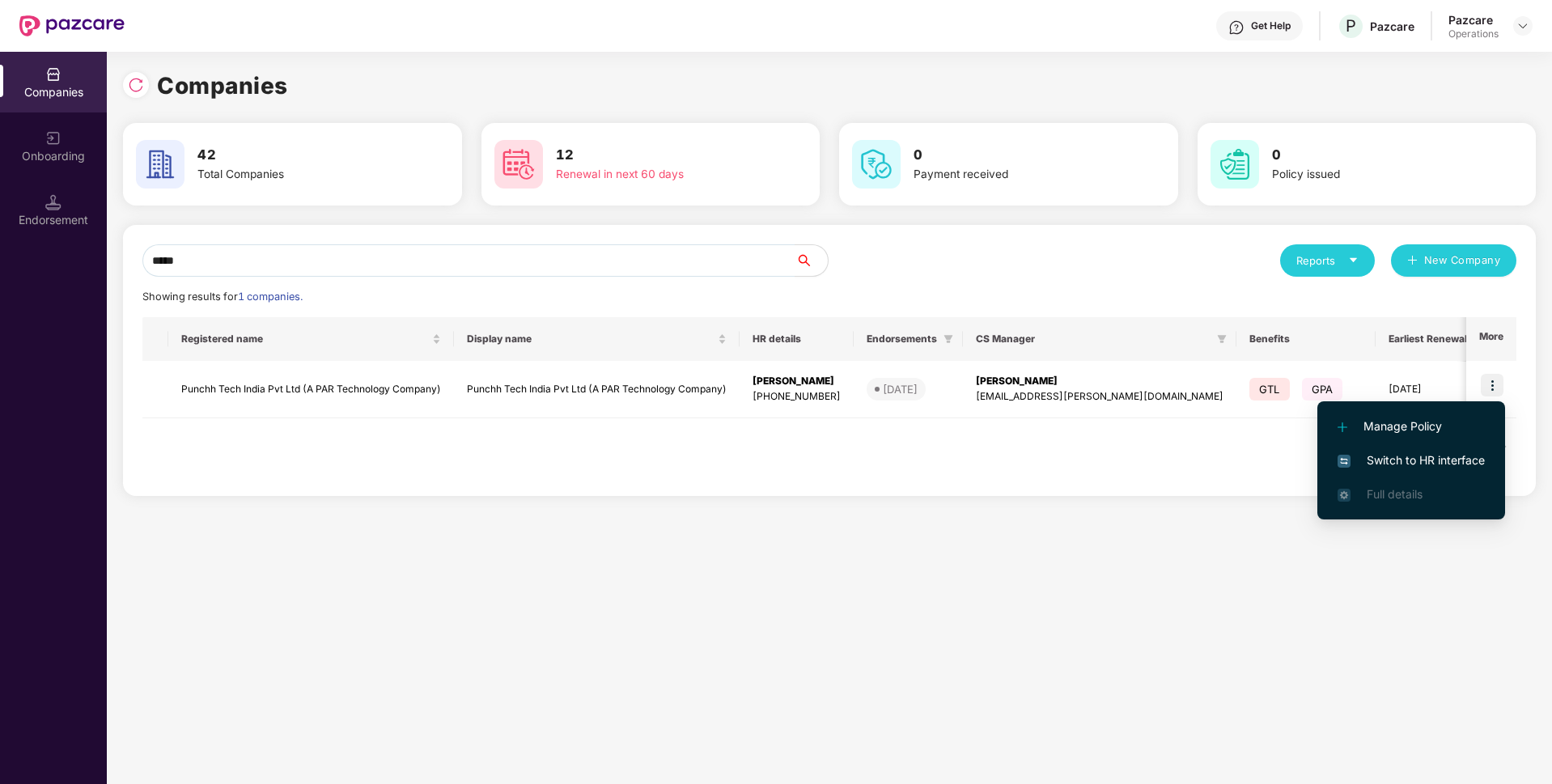
click at [1382, 459] on span "Switch to HR interface" at bounding box center [1411, 460] width 148 height 18
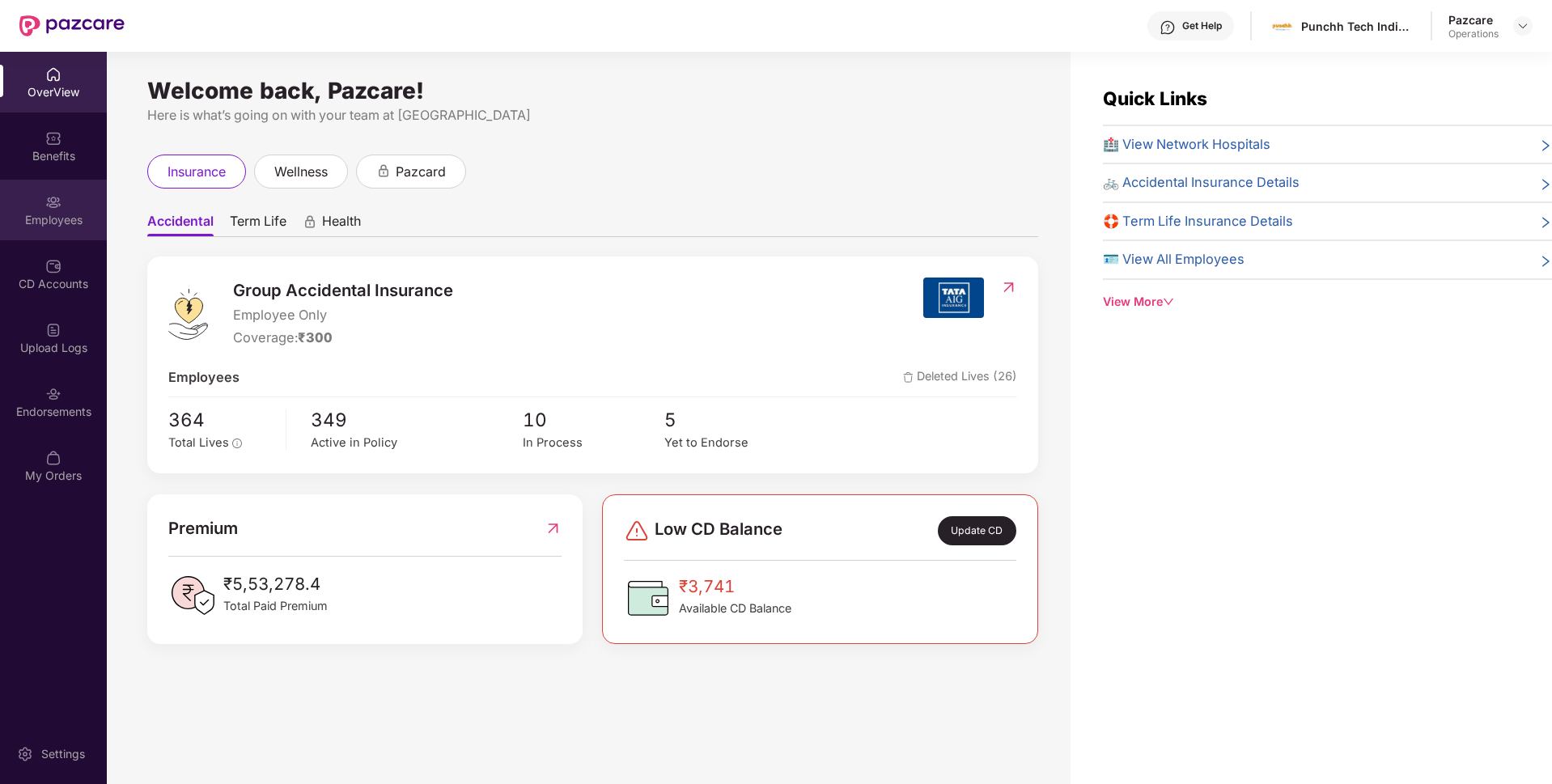
click at [59, 220] on div "Employees" at bounding box center [53, 220] width 106 height 16
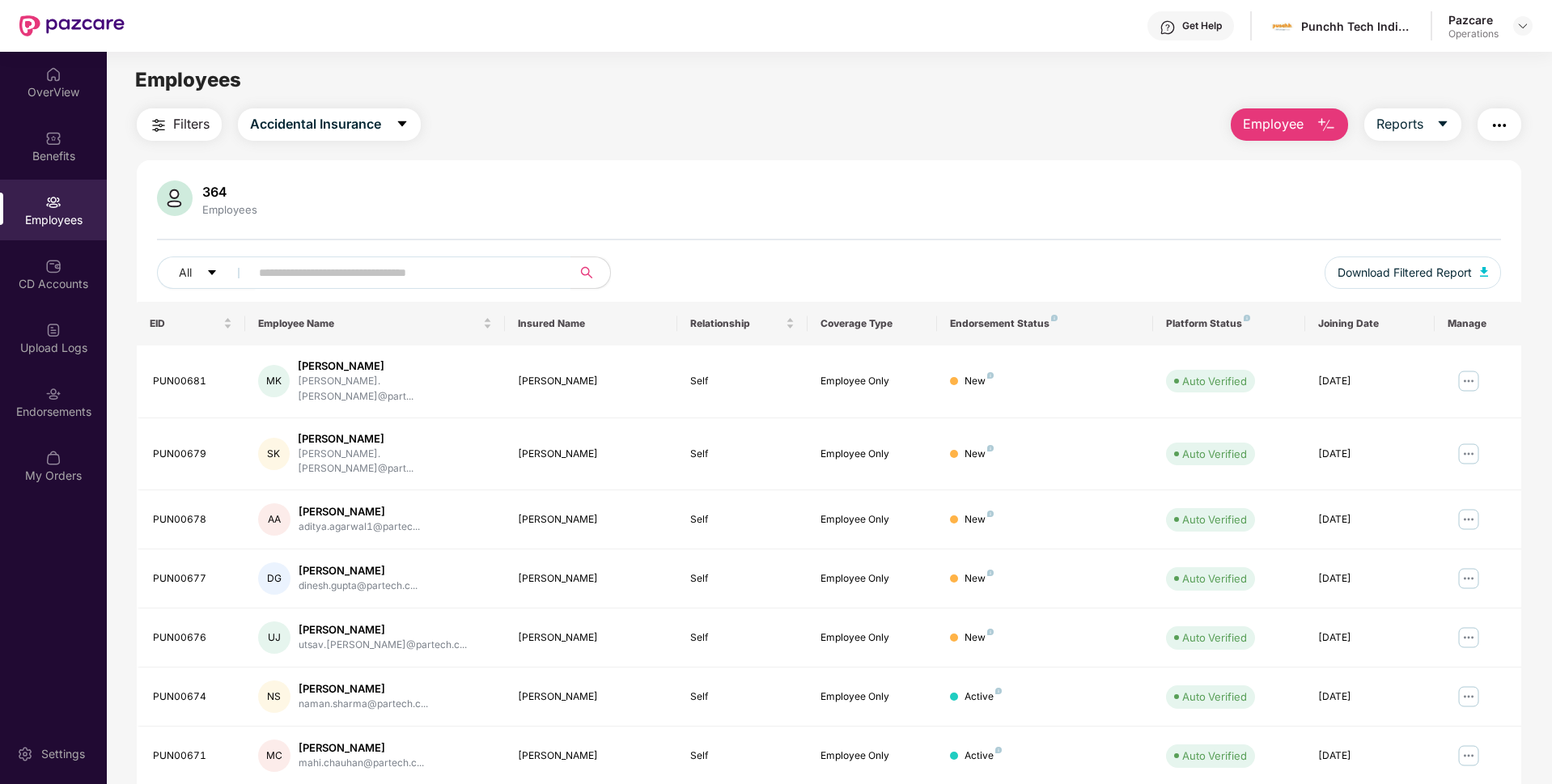
click at [166, 121] on img "button" at bounding box center [159, 125] width 20 height 20
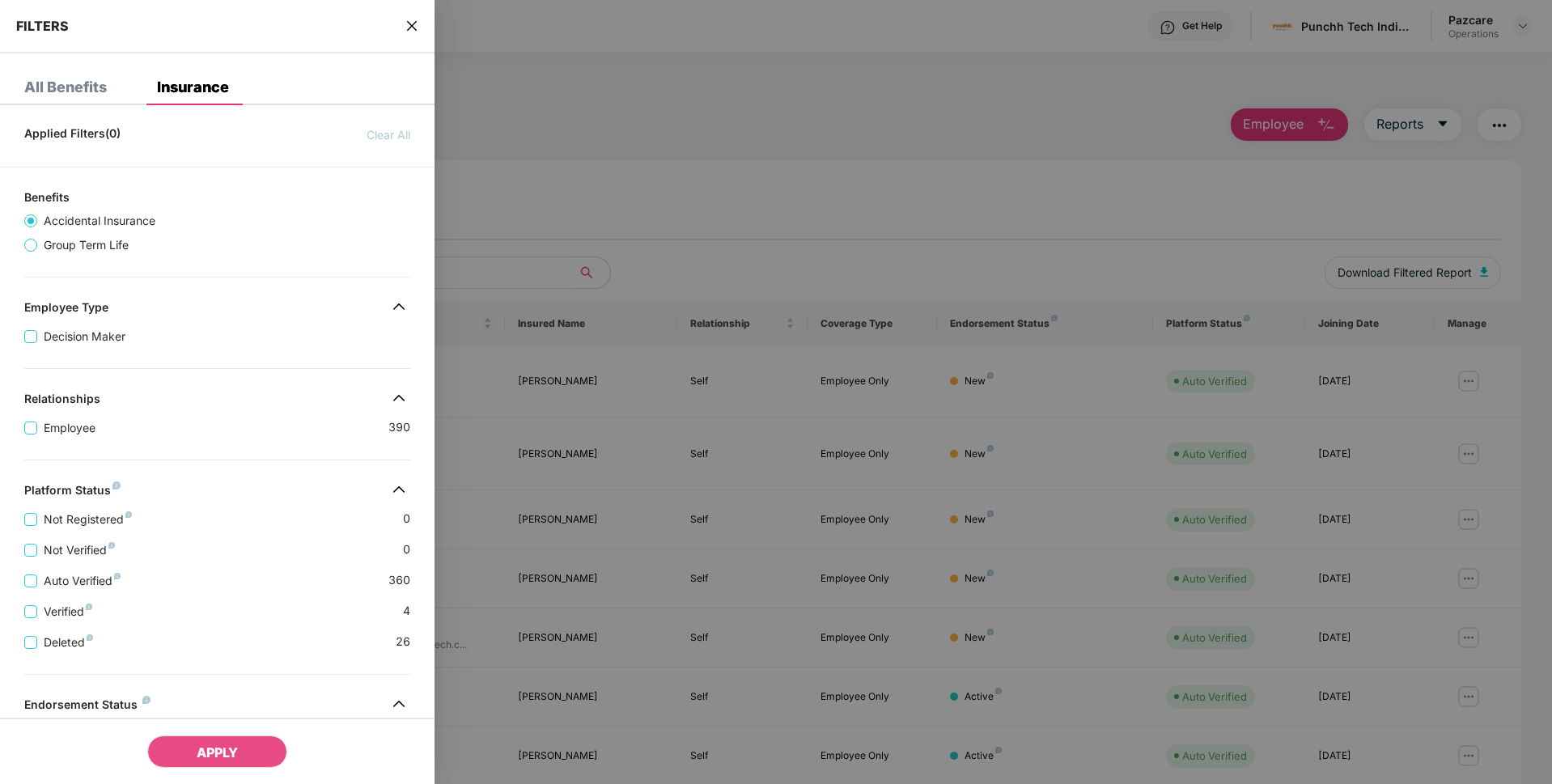
scroll to position [203, 0]
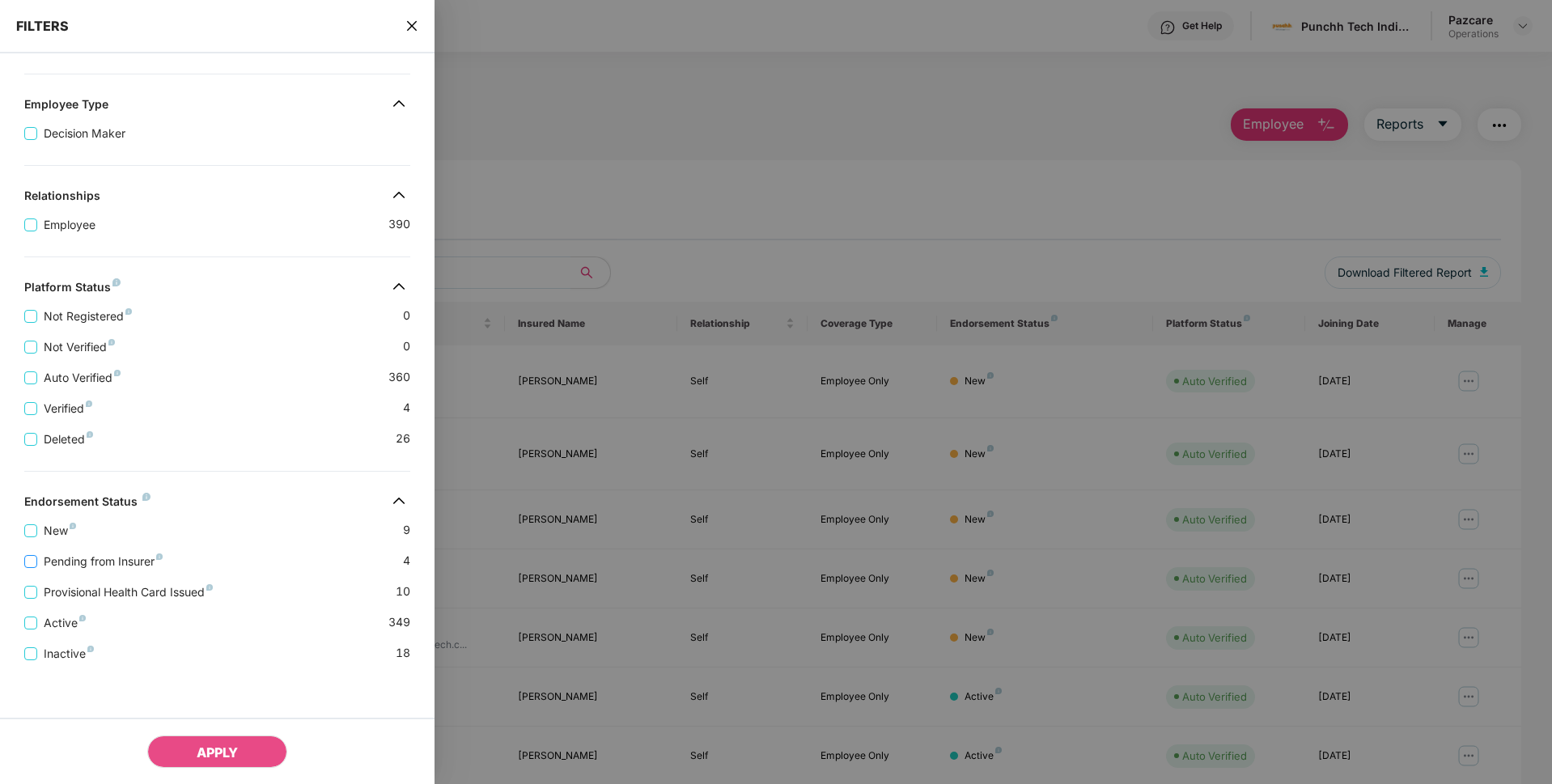
click at [90, 556] on span "Pending from Insurer" at bounding box center [103, 561] width 132 height 18
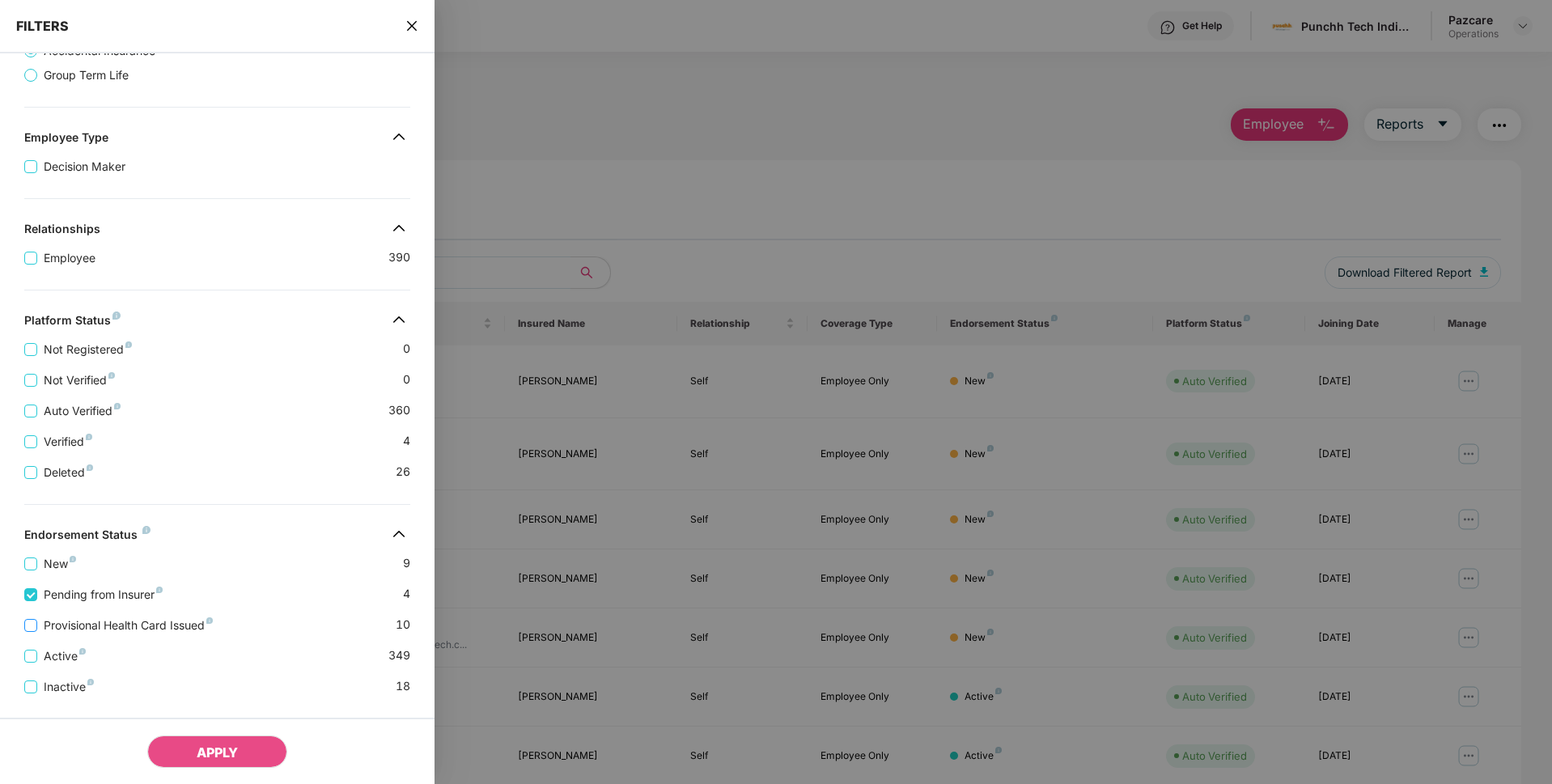
click at [77, 627] on span "Provisional Health Card Issued" at bounding box center [128, 625] width 182 height 18
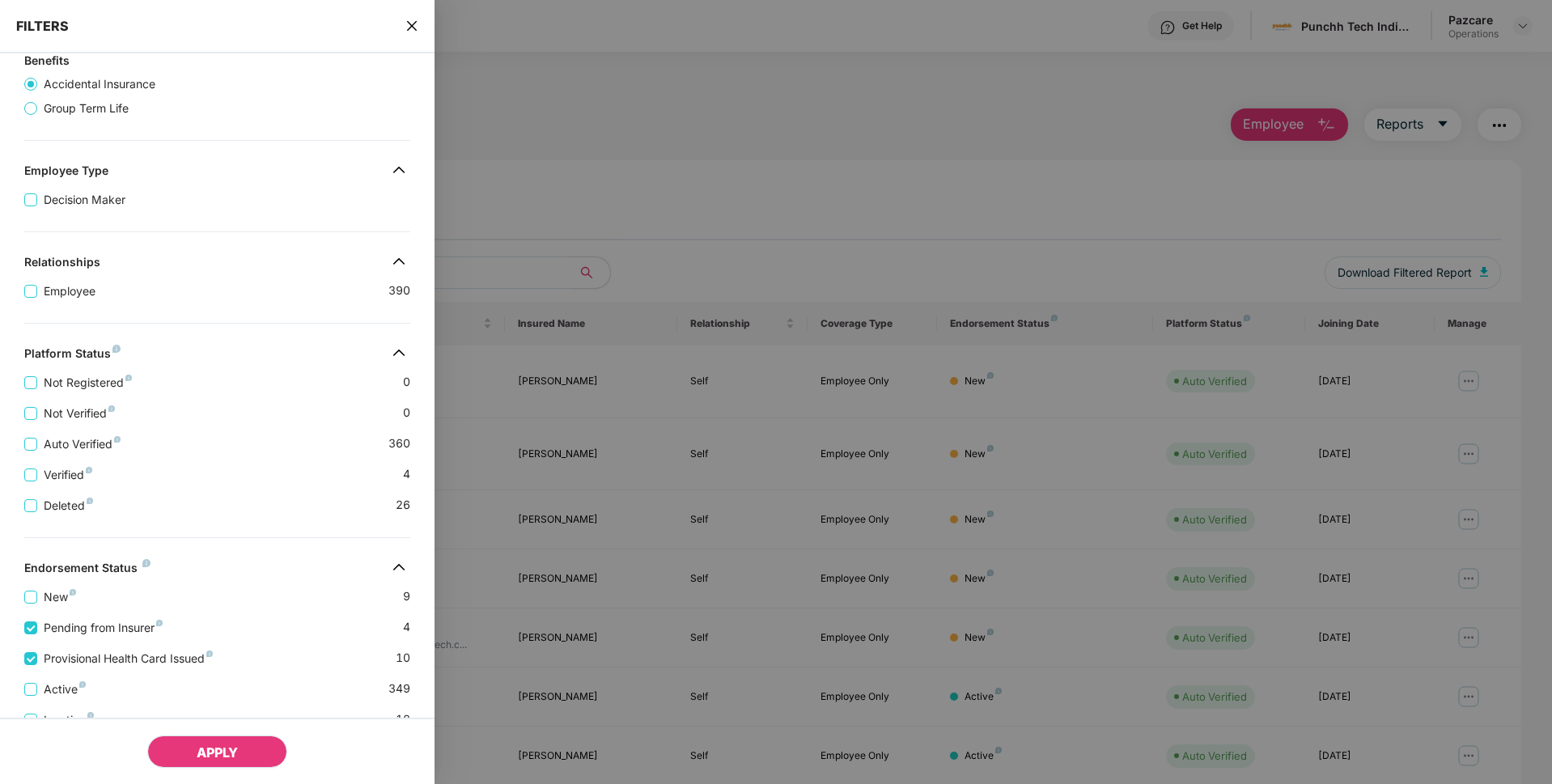
click at [196, 740] on button "APPLY" at bounding box center [217, 751] width 140 height 33
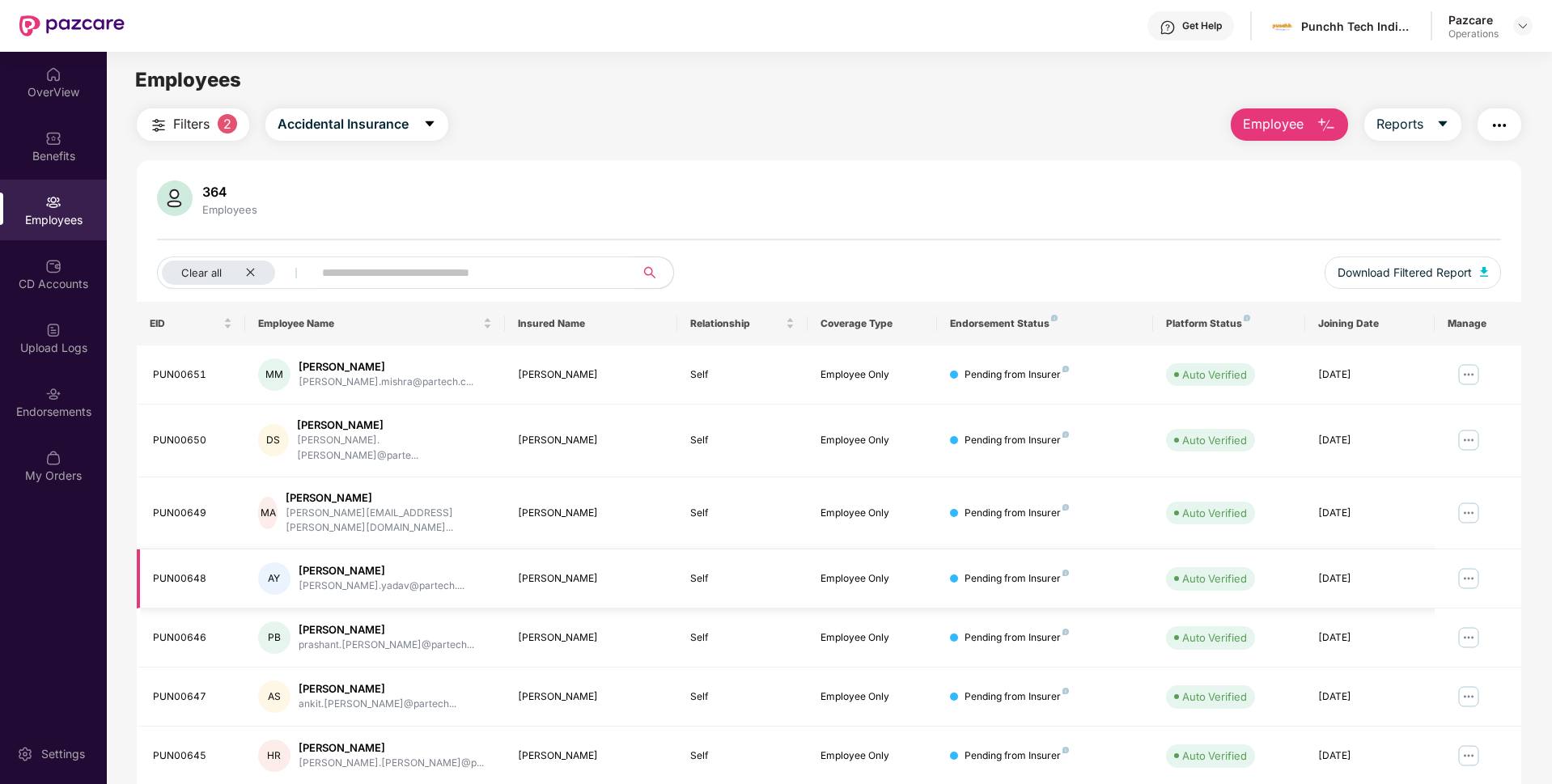
scroll to position [210, 0]
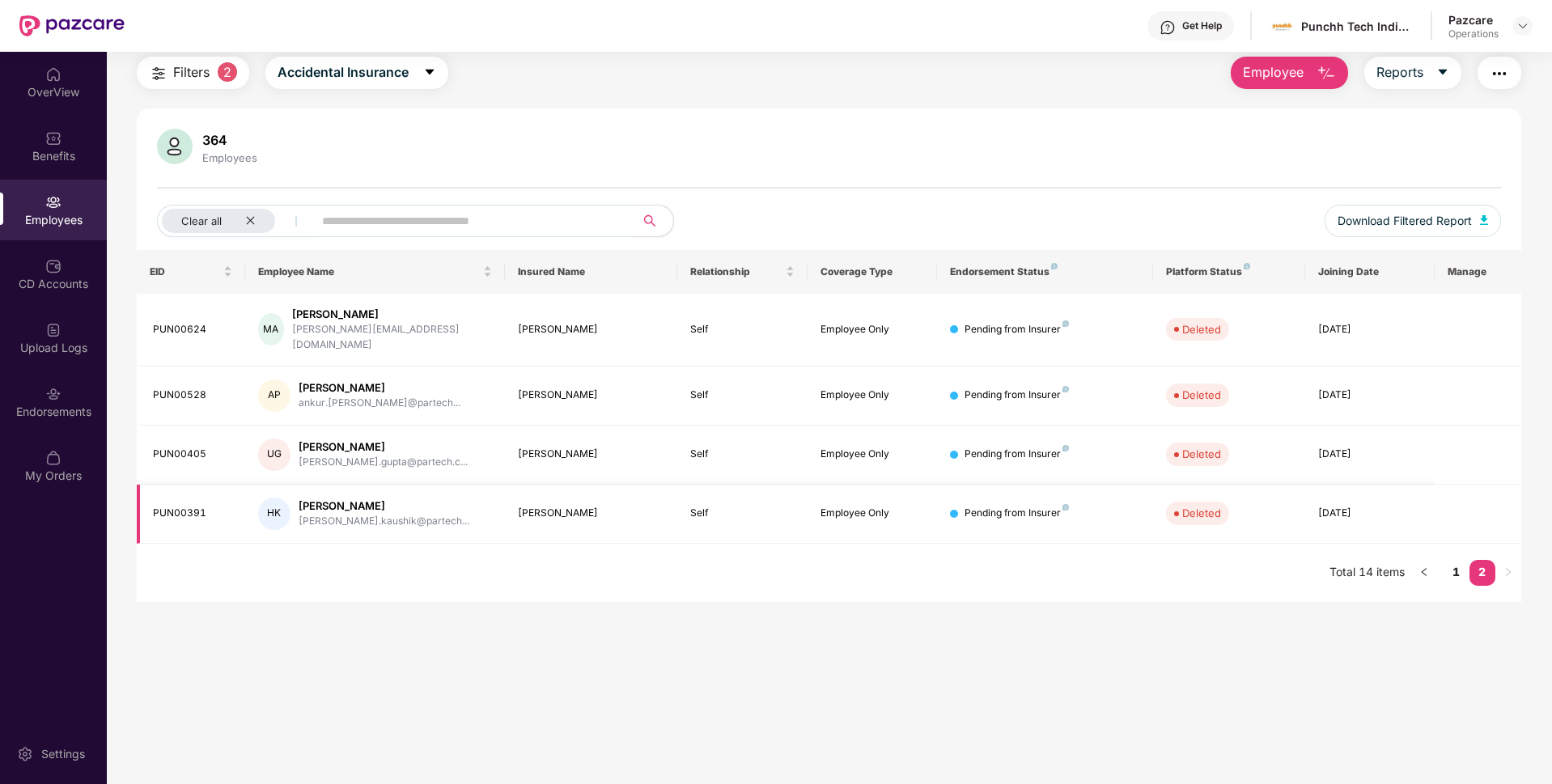
scroll to position [0, 0]
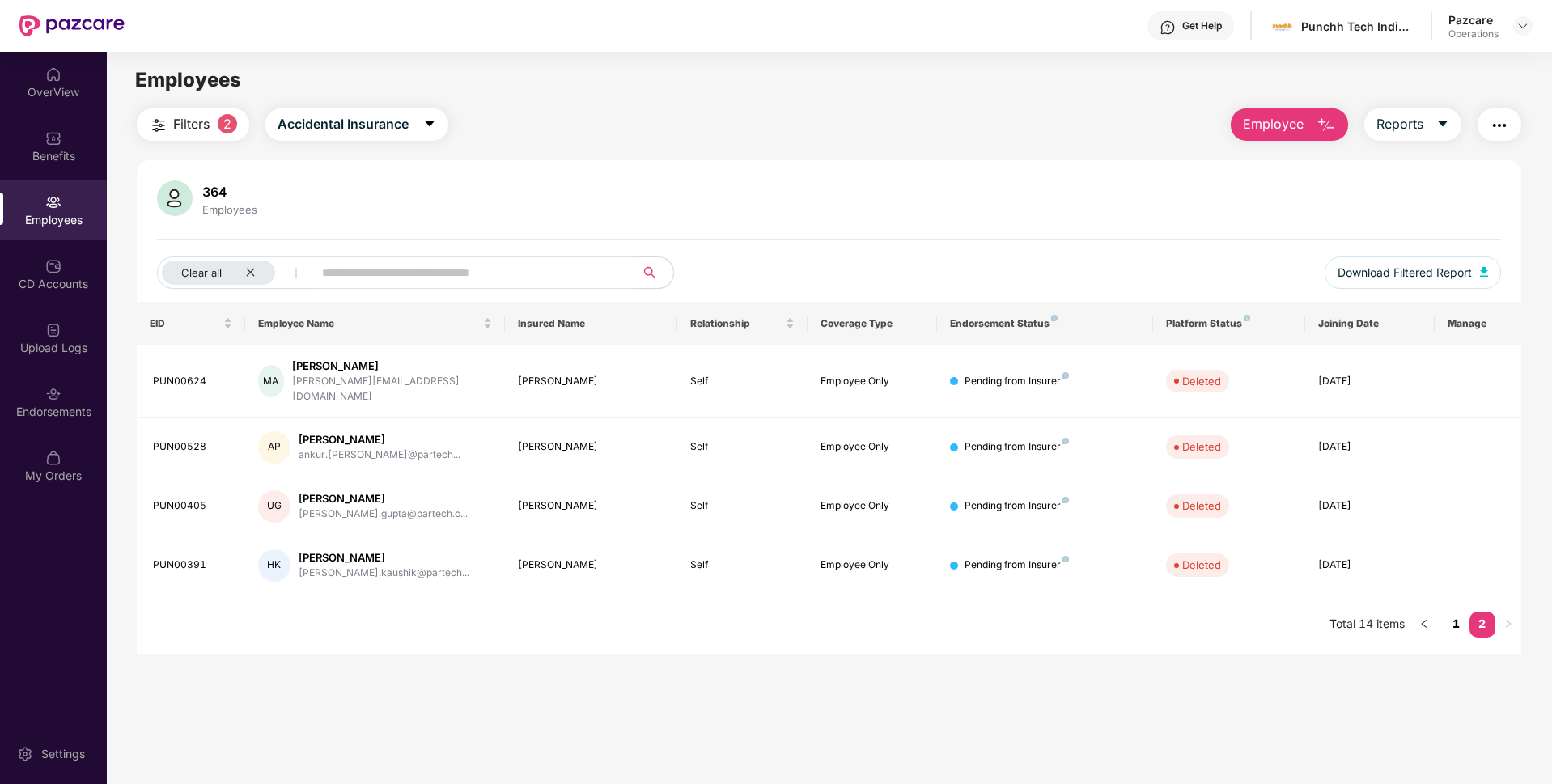
click at [1455, 612] on link "1" at bounding box center [1456, 624] width 26 height 24
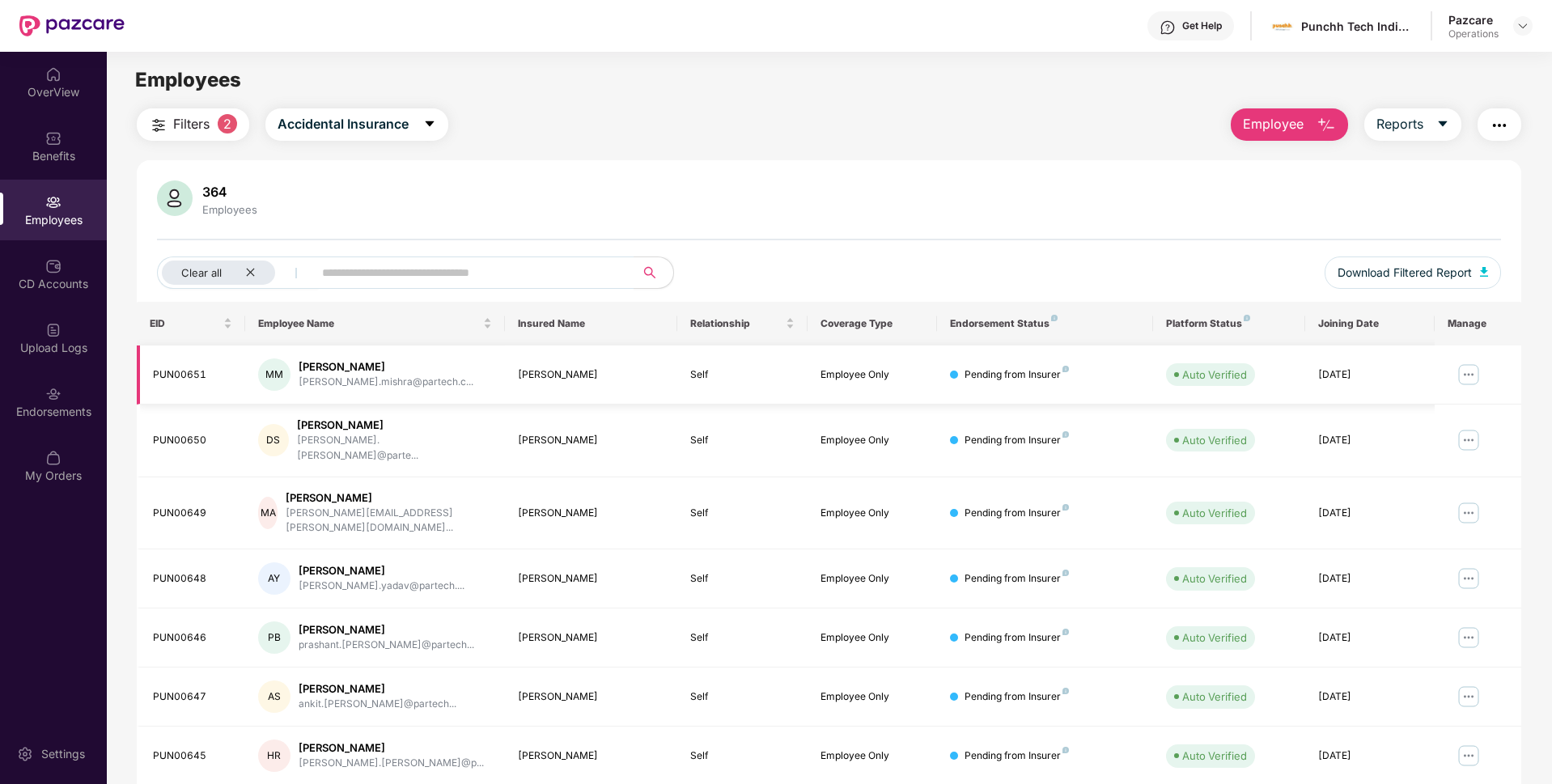
click at [200, 383] on td "PUN00651" at bounding box center [190, 375] width 108 height 59
copy div "PUN00651"
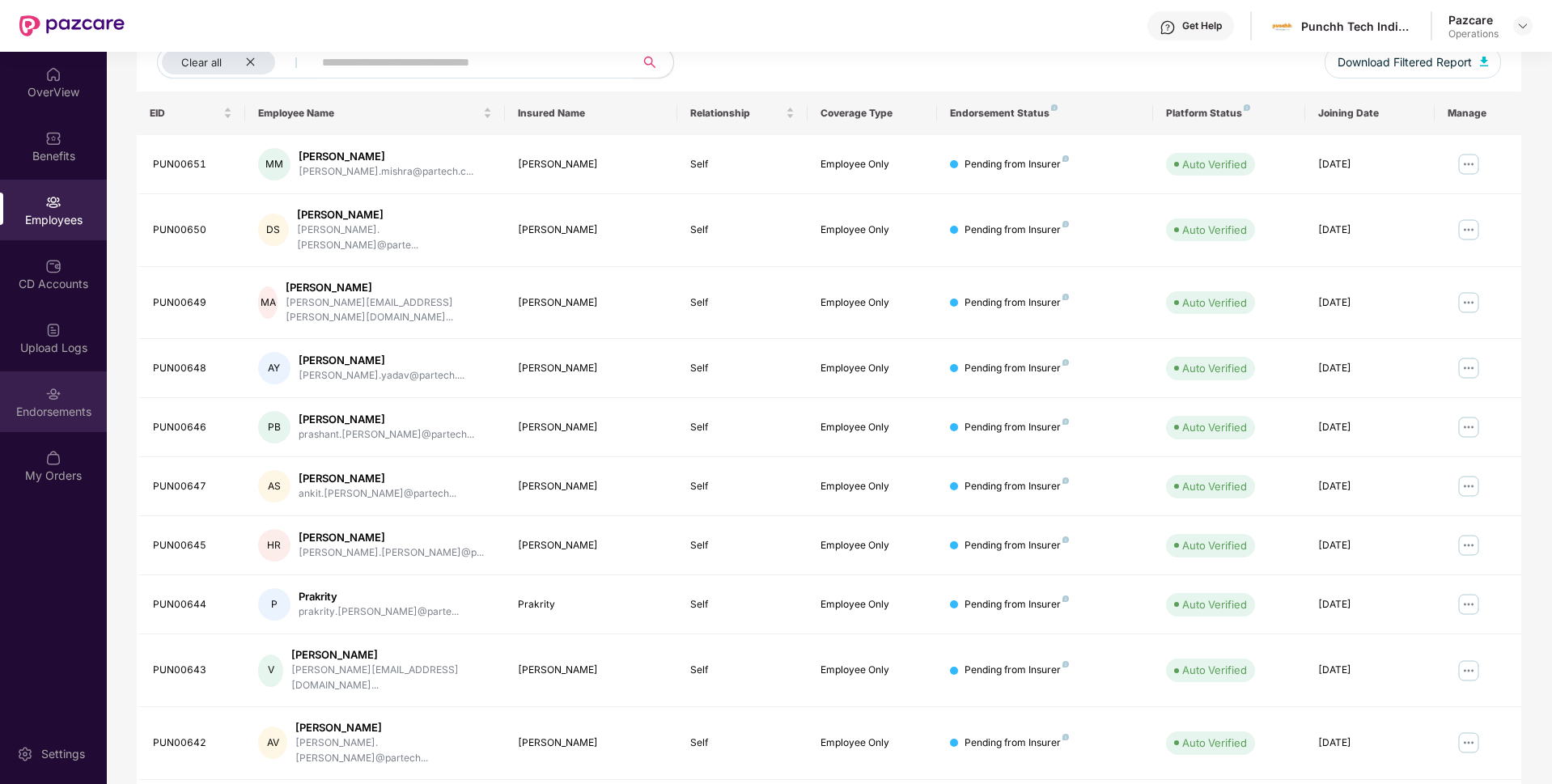
click at [67, 395] on div "Endorsements" at bounding box center [53, 401] width 106 height 61
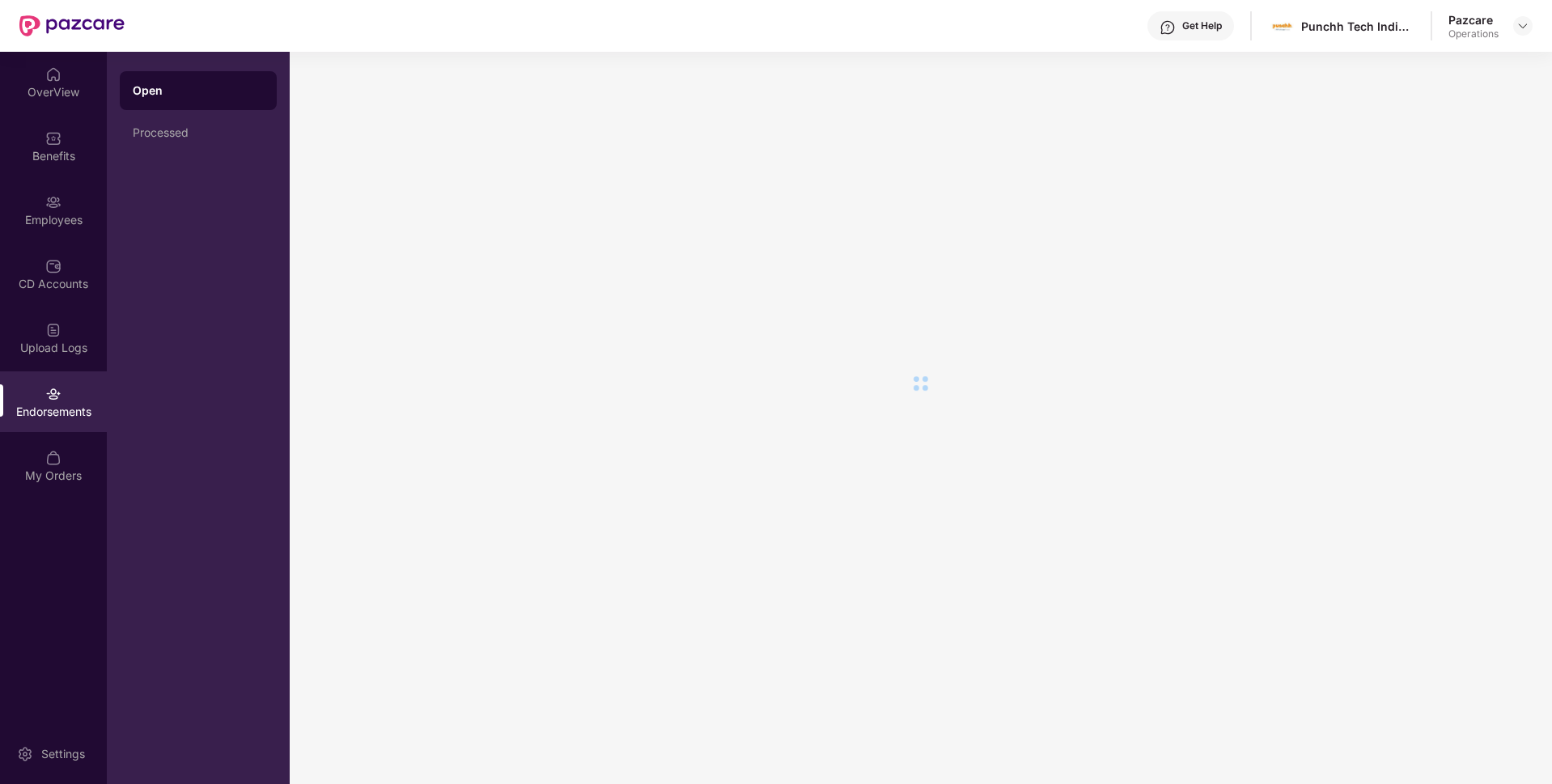
scroll to position [0, 0]
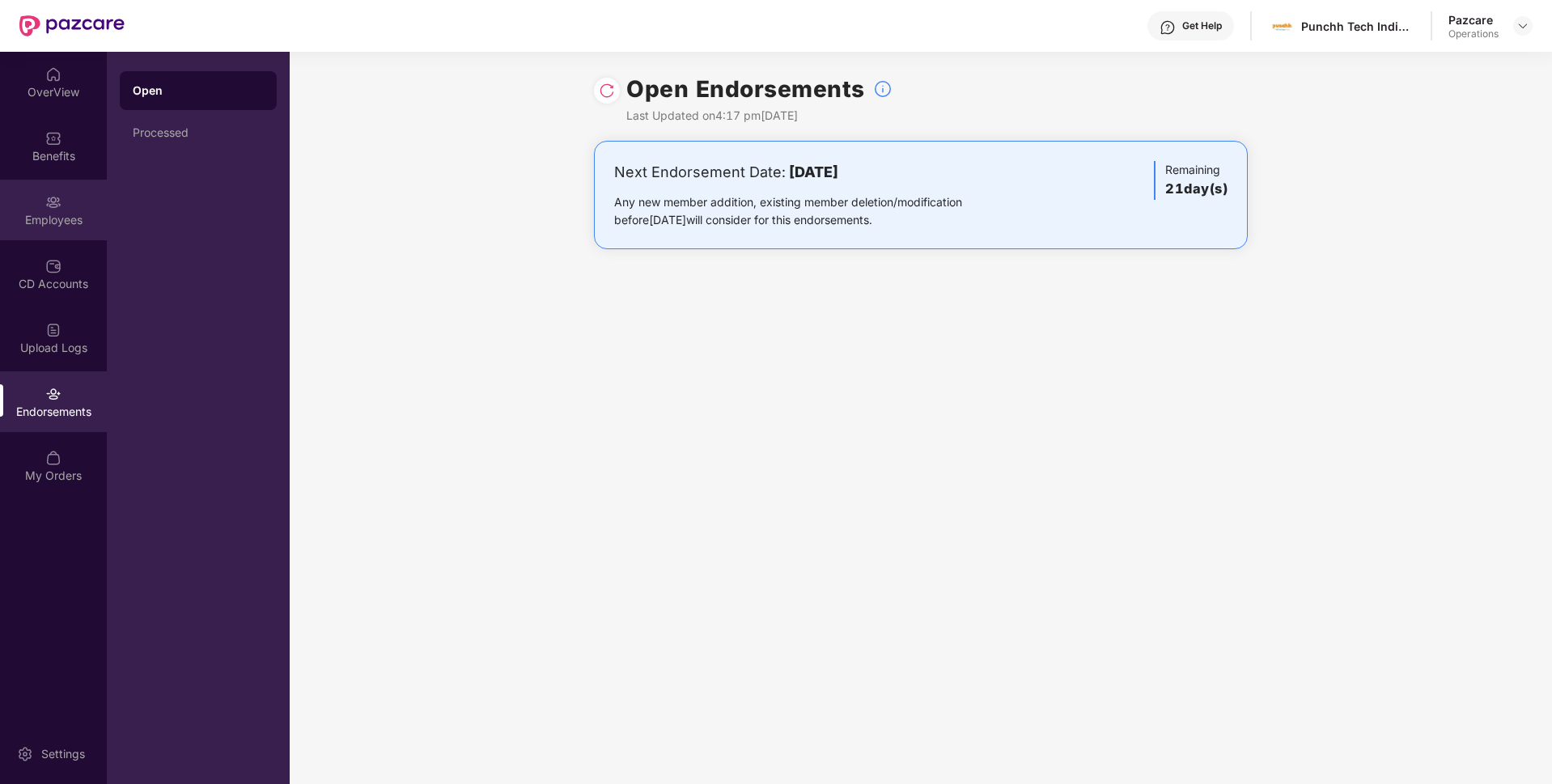
click at [62, 205] on div "Employees" at bounding box center [53, 209] width 106 height 61
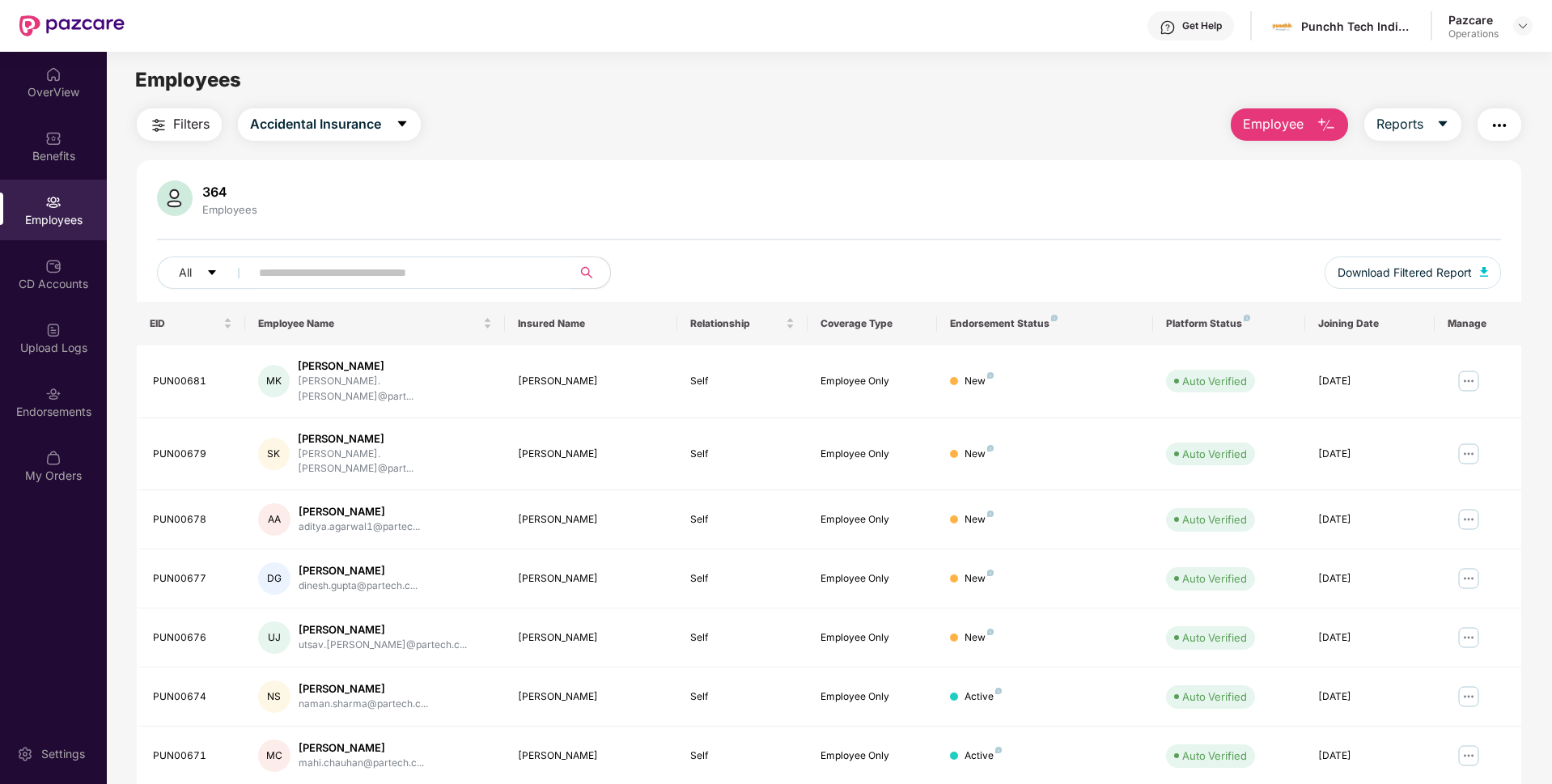
click at [1501, 119] on img "button" at bounding box center [1499, 125] width 20 height 20
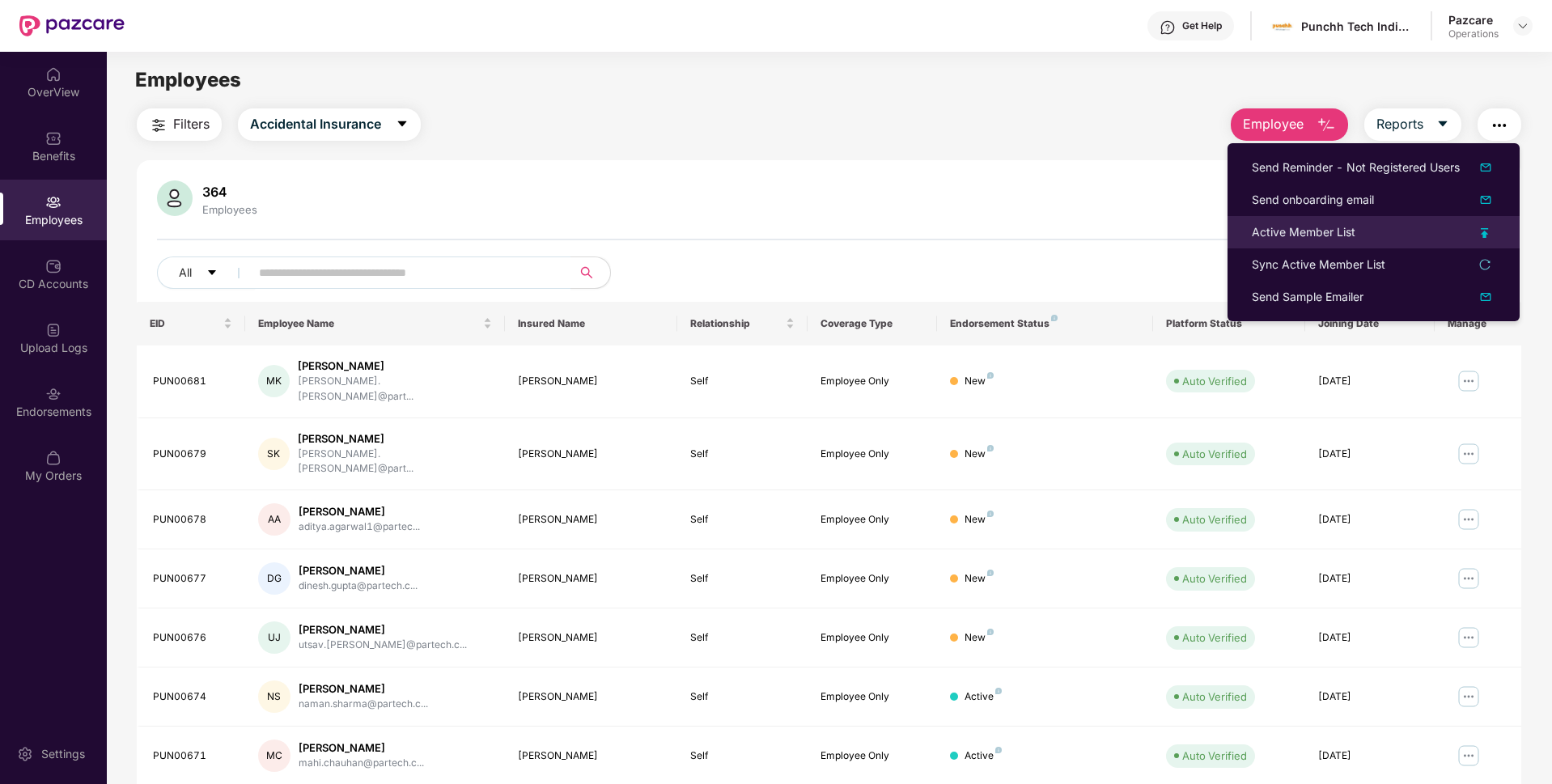
click at [1270, 235] on div "Active Member List" at bounding box center [1303, 232] width 104 height 18
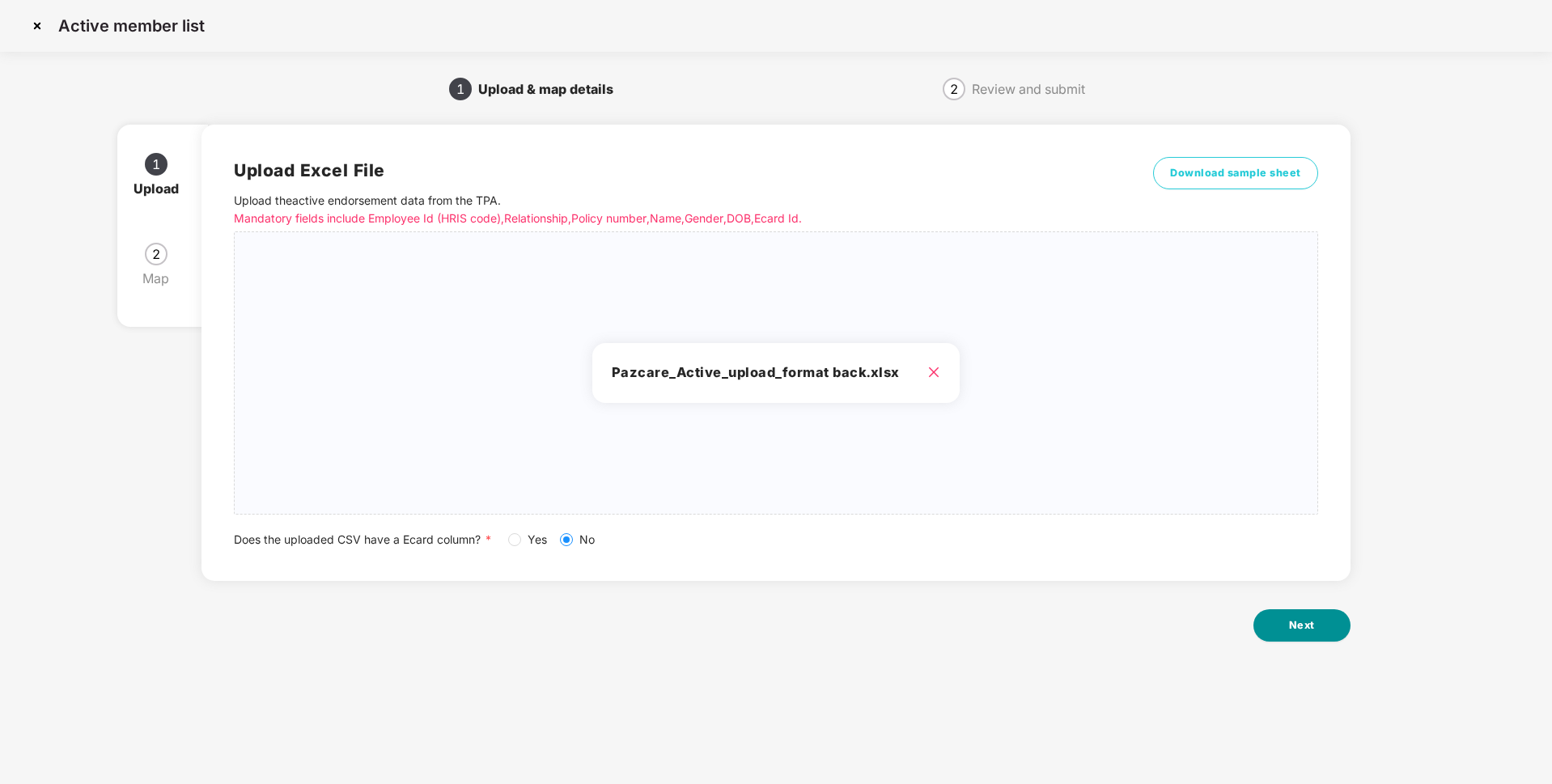
click at [1271, 622] on button "Next" at bounding box center [1301, 625] width 97 height 33
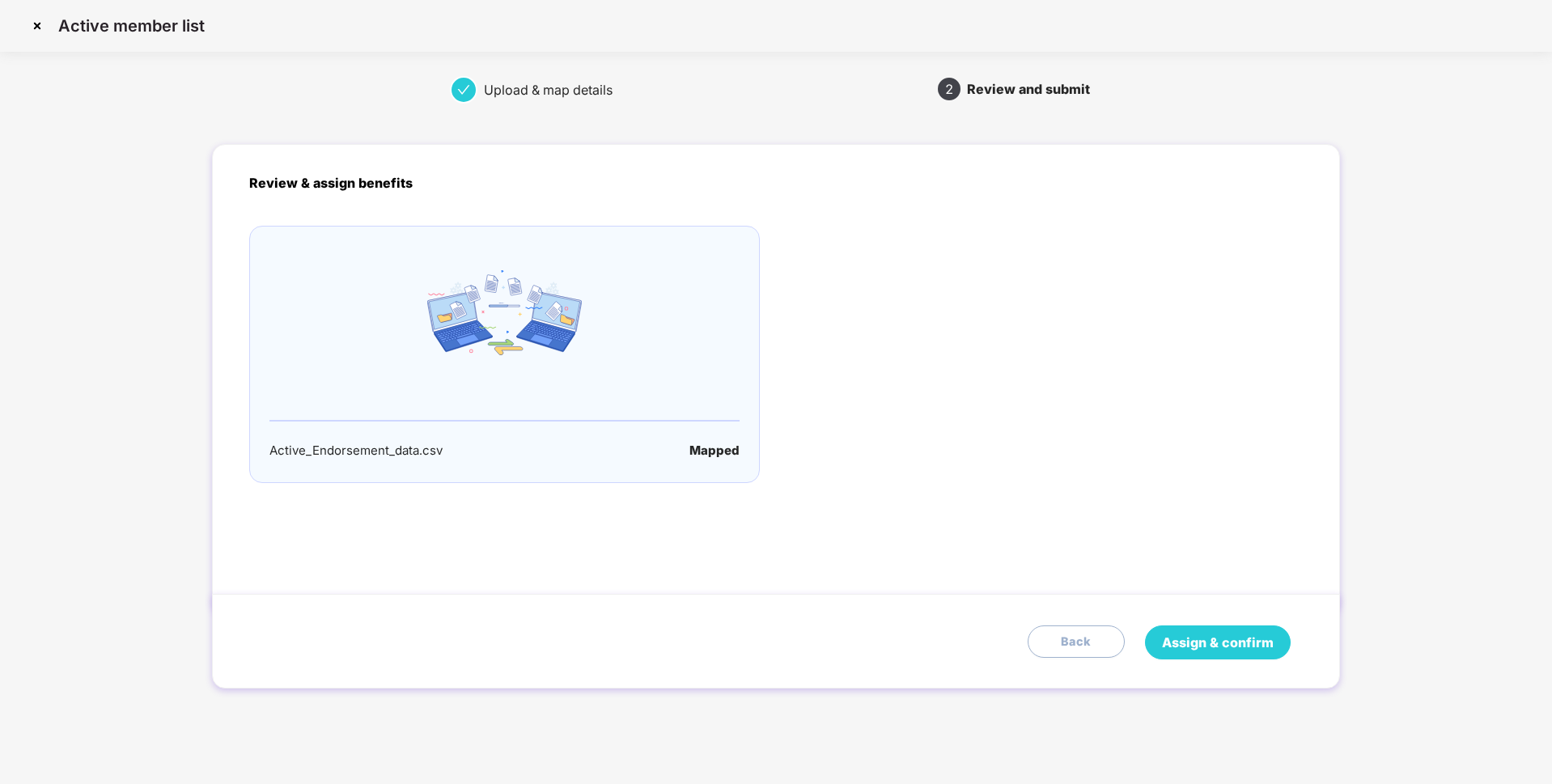
click at [1208, 632] on span "Assign & confirm" at bounding box center [1217, 642] width 112 height 21
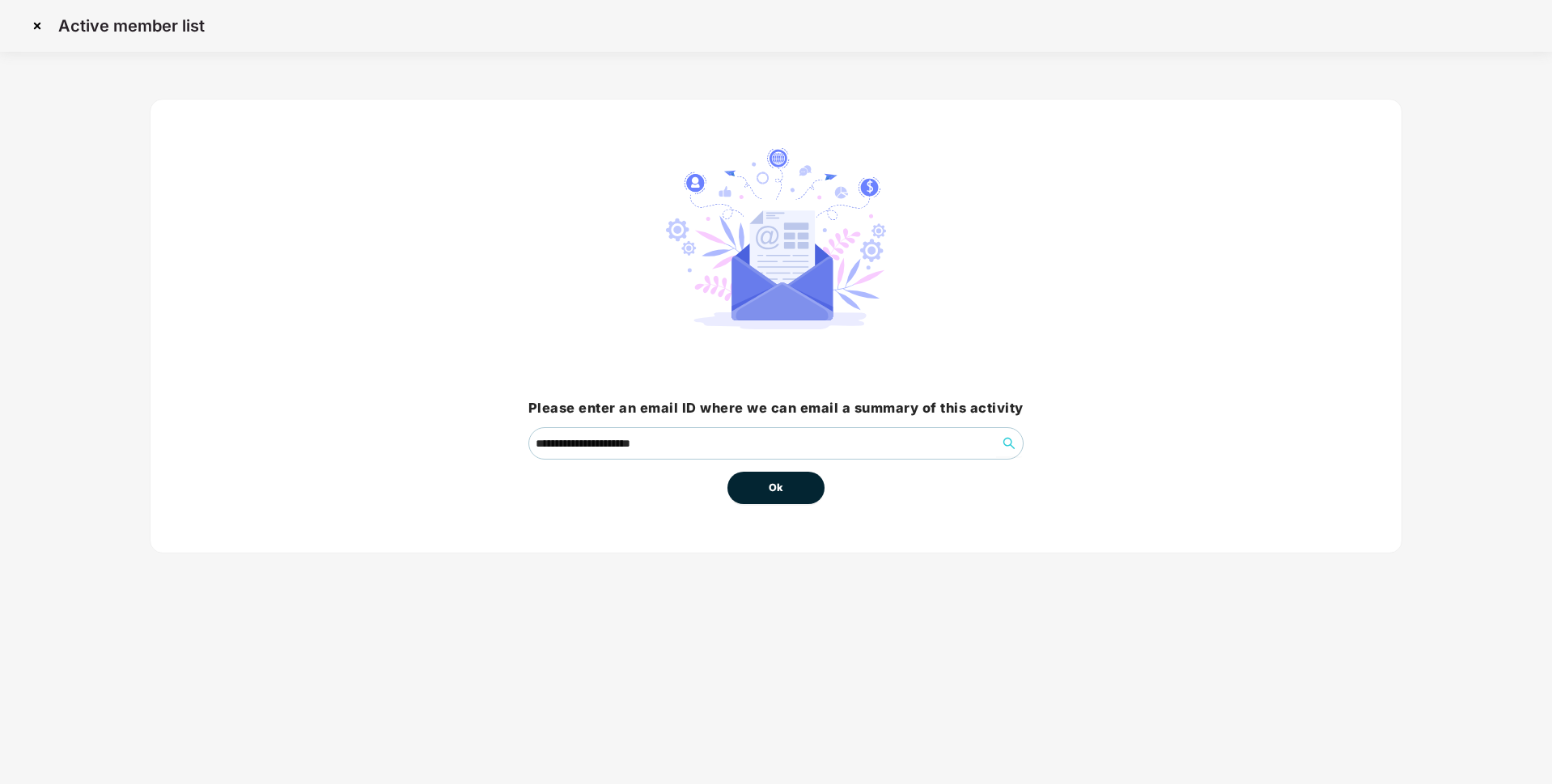
click at [786, 503] on button "Ok" at bounding box center [776, 488] width 97 height 33
click at [781, 496] on button "Ok" at bounding box center [776, 488] width 97 height 33
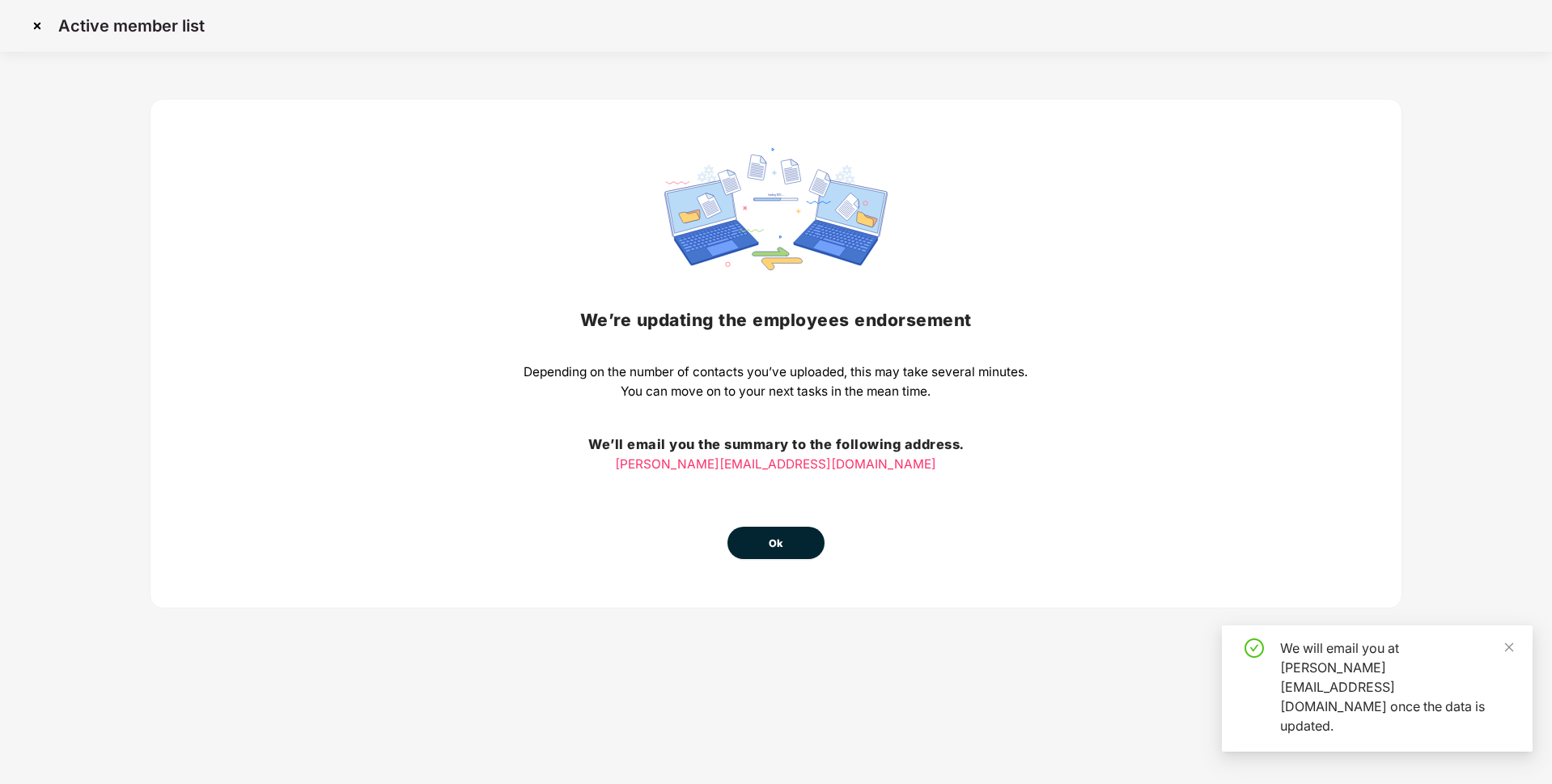
click at [778, 548] on span "Ok" at bounding box center [776, 543] width 15 height 16
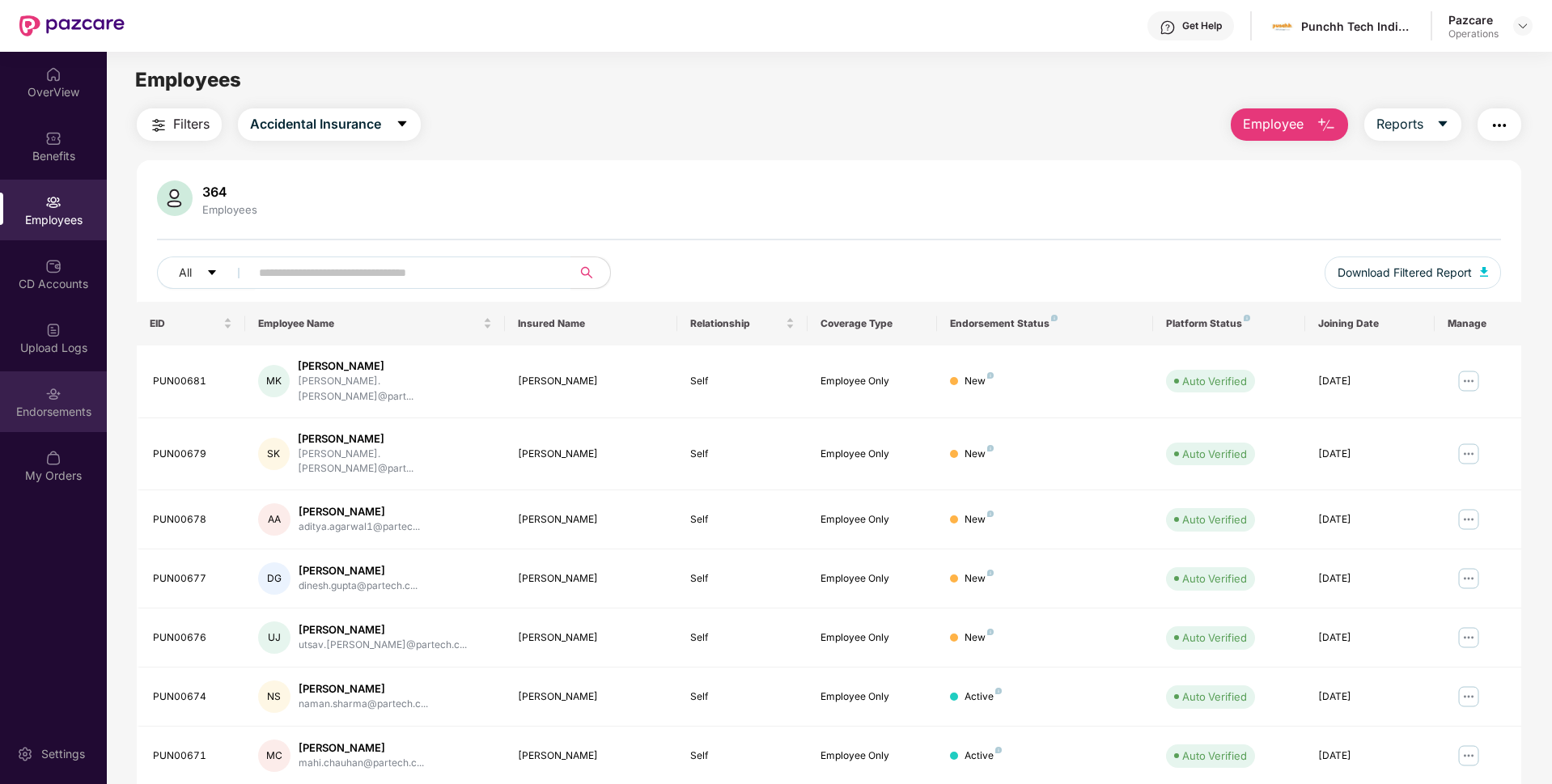
click at [57, 391] on img at bounding box center [53, 394] width 16 height 16
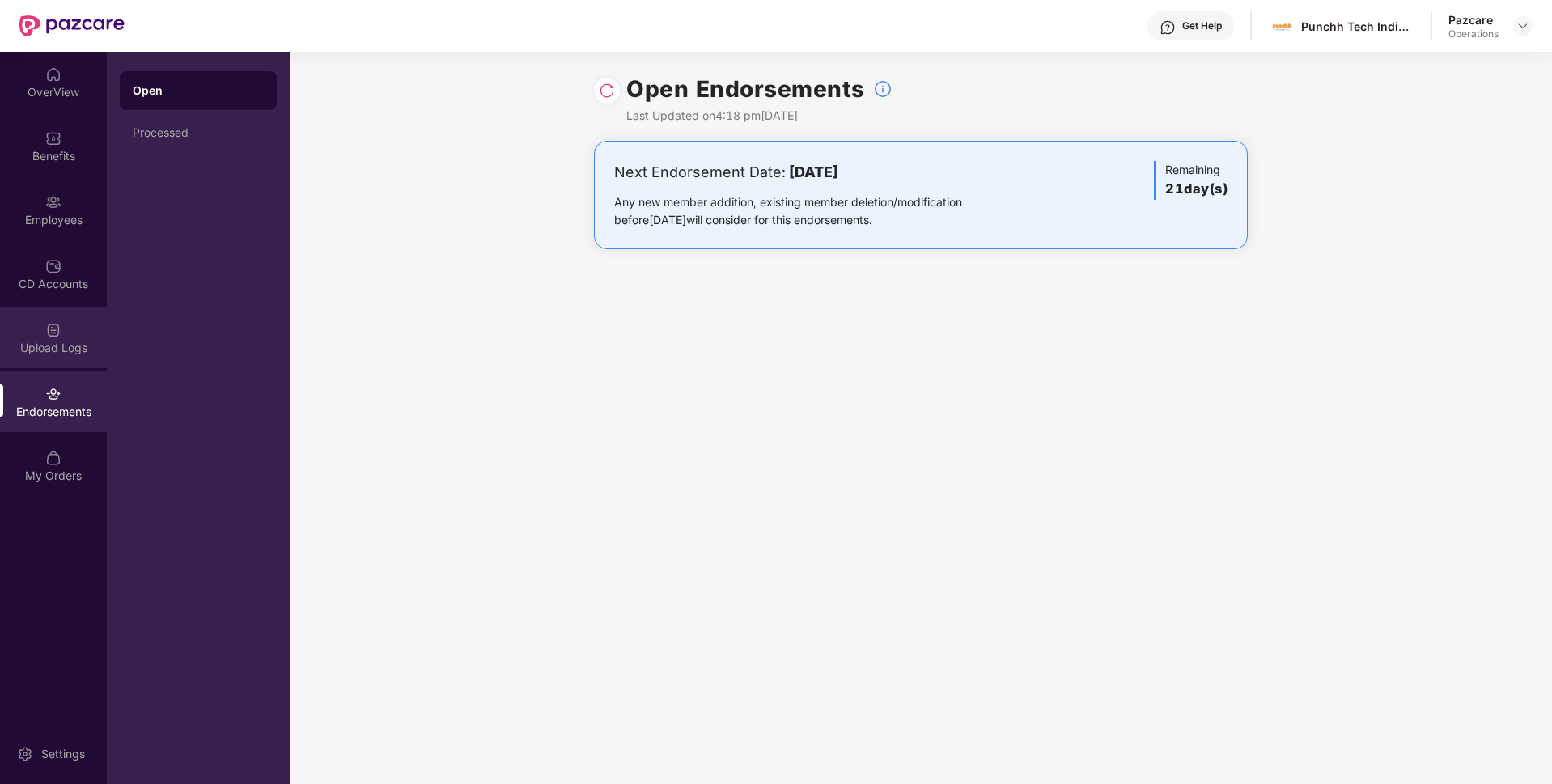
click at [50, 332] on img at bounding box center [53, 329] width 16 height 16
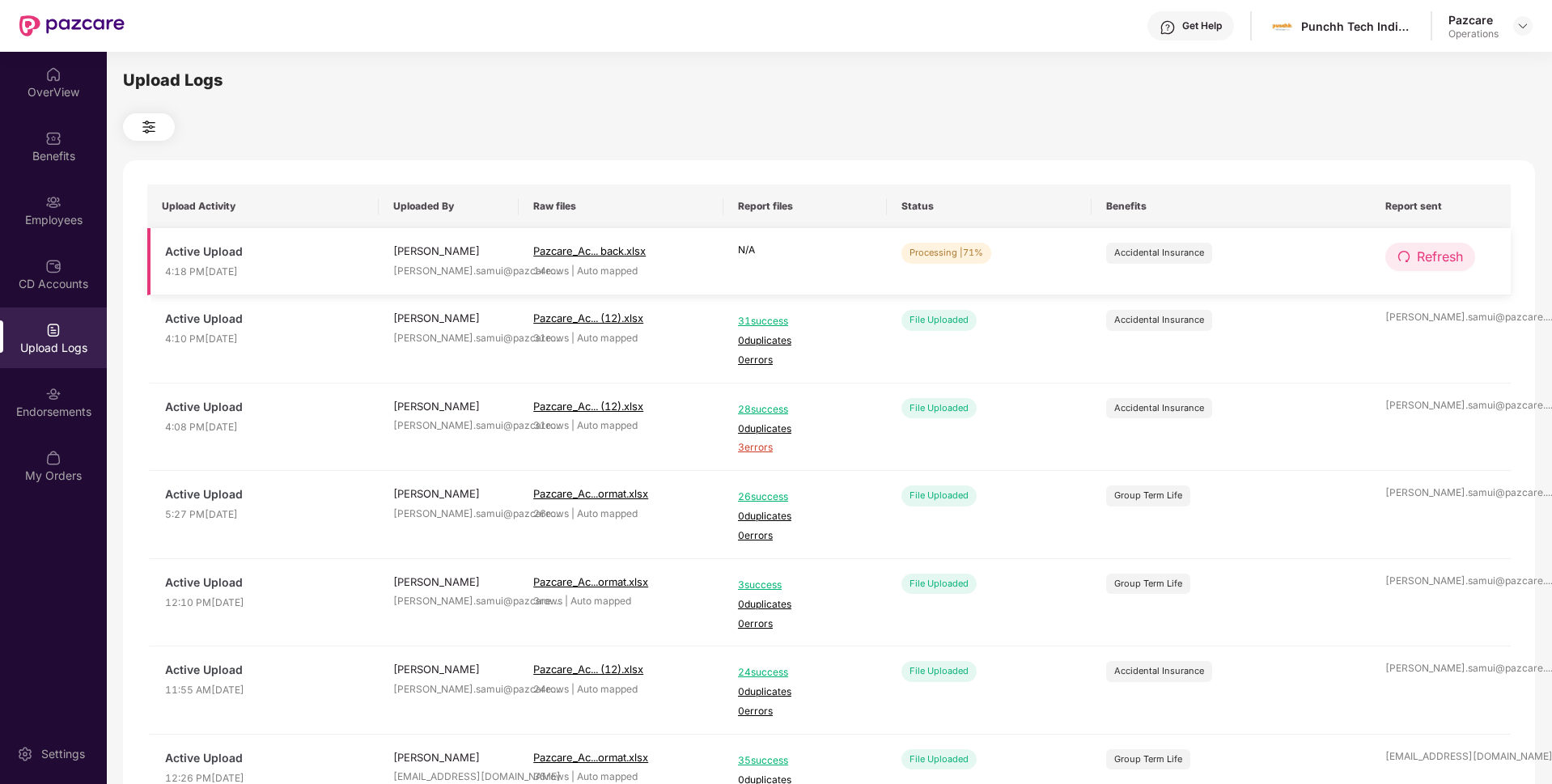
click at [1398, 261] on icon "redo" at bounding box center [1404, 256] width 11 height 11
click at [1425, 260] on span "Refresh" at bounding box center [1440, 257] width 46 height 21
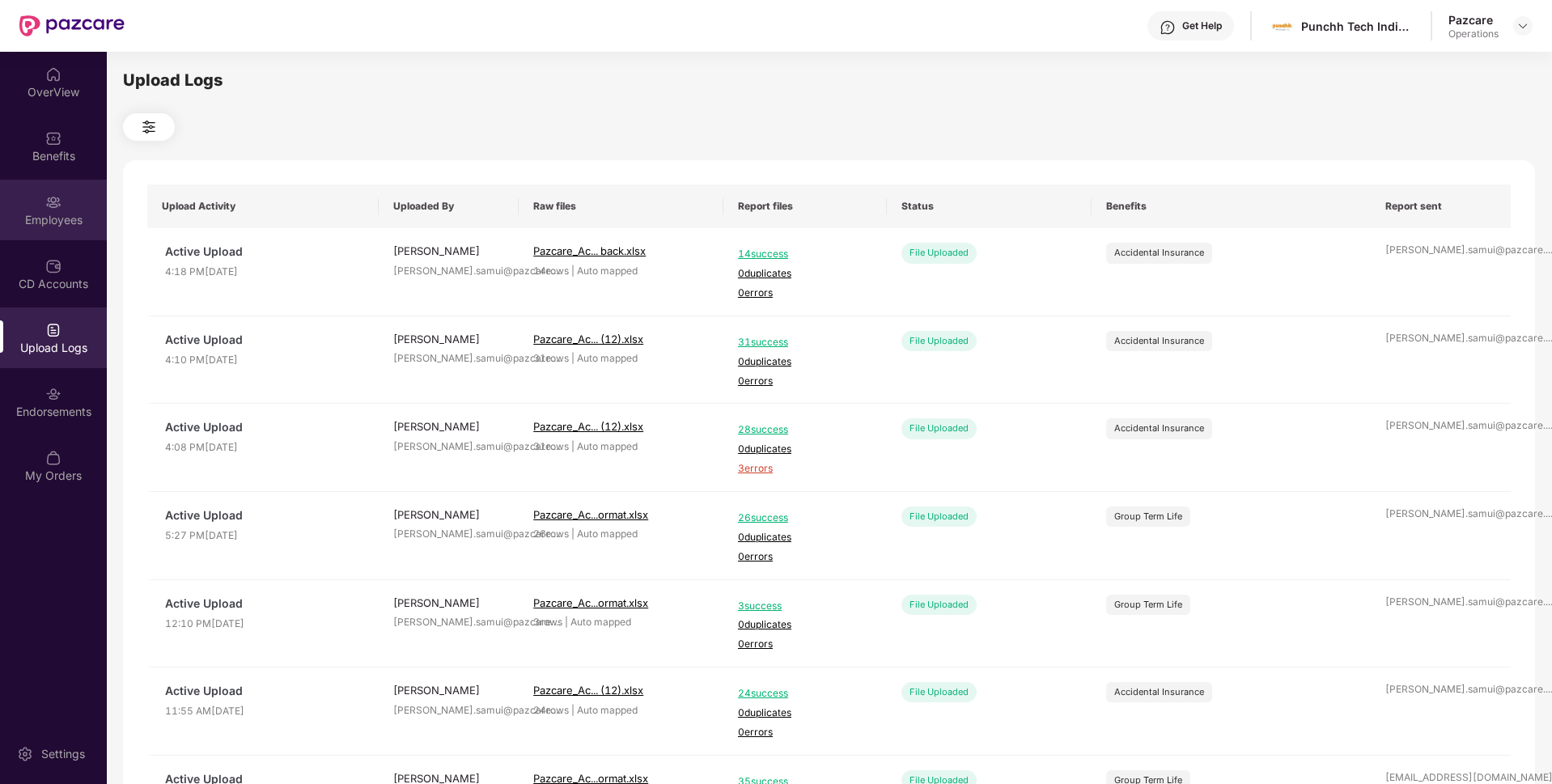
click at [44, 223] on div "Employees" at bounding box center [53, 220] width 106 height 16
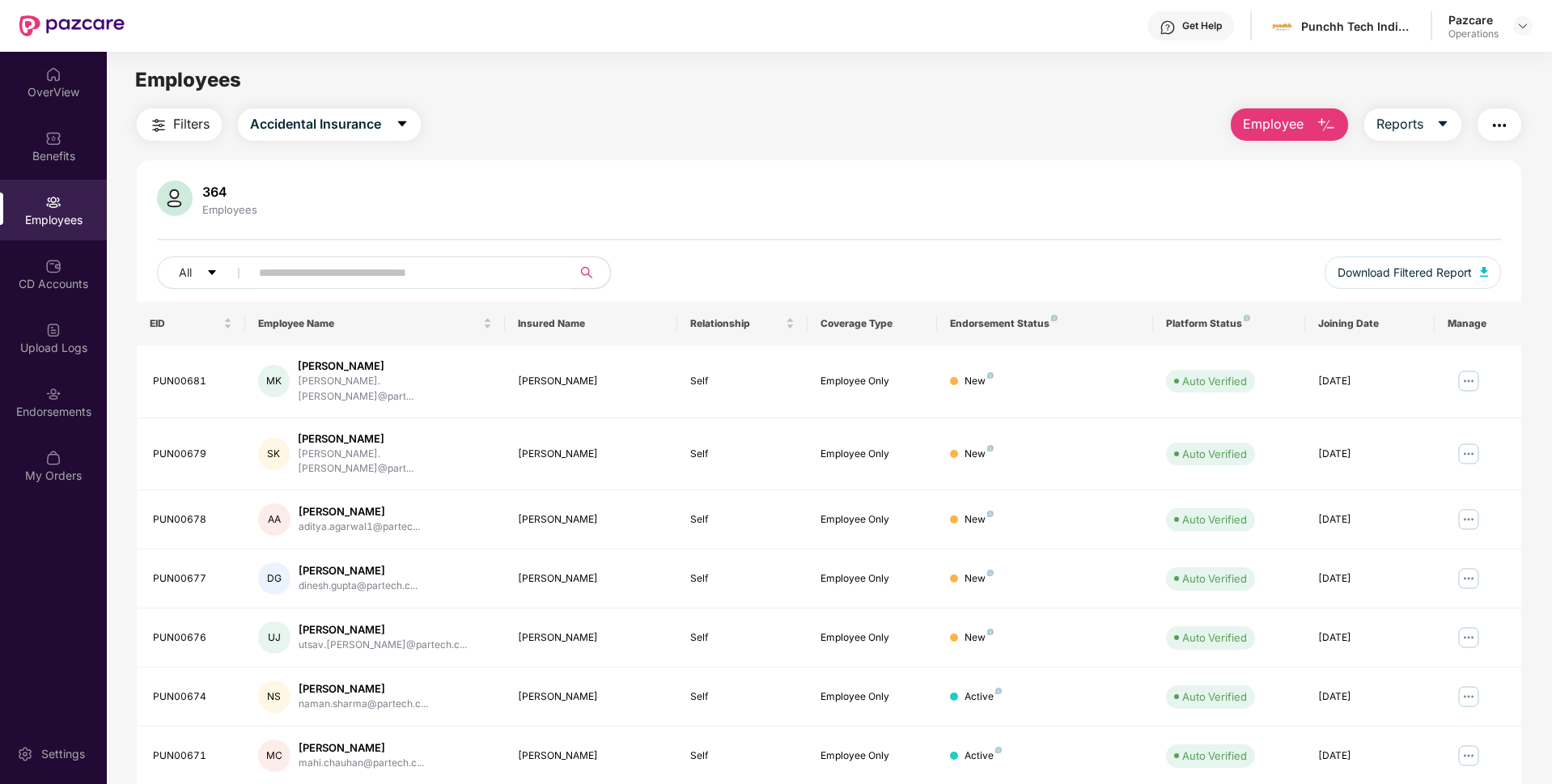
click at [182, 124] on span "Filters" at bounding box center [191, 124] width 36 height 21
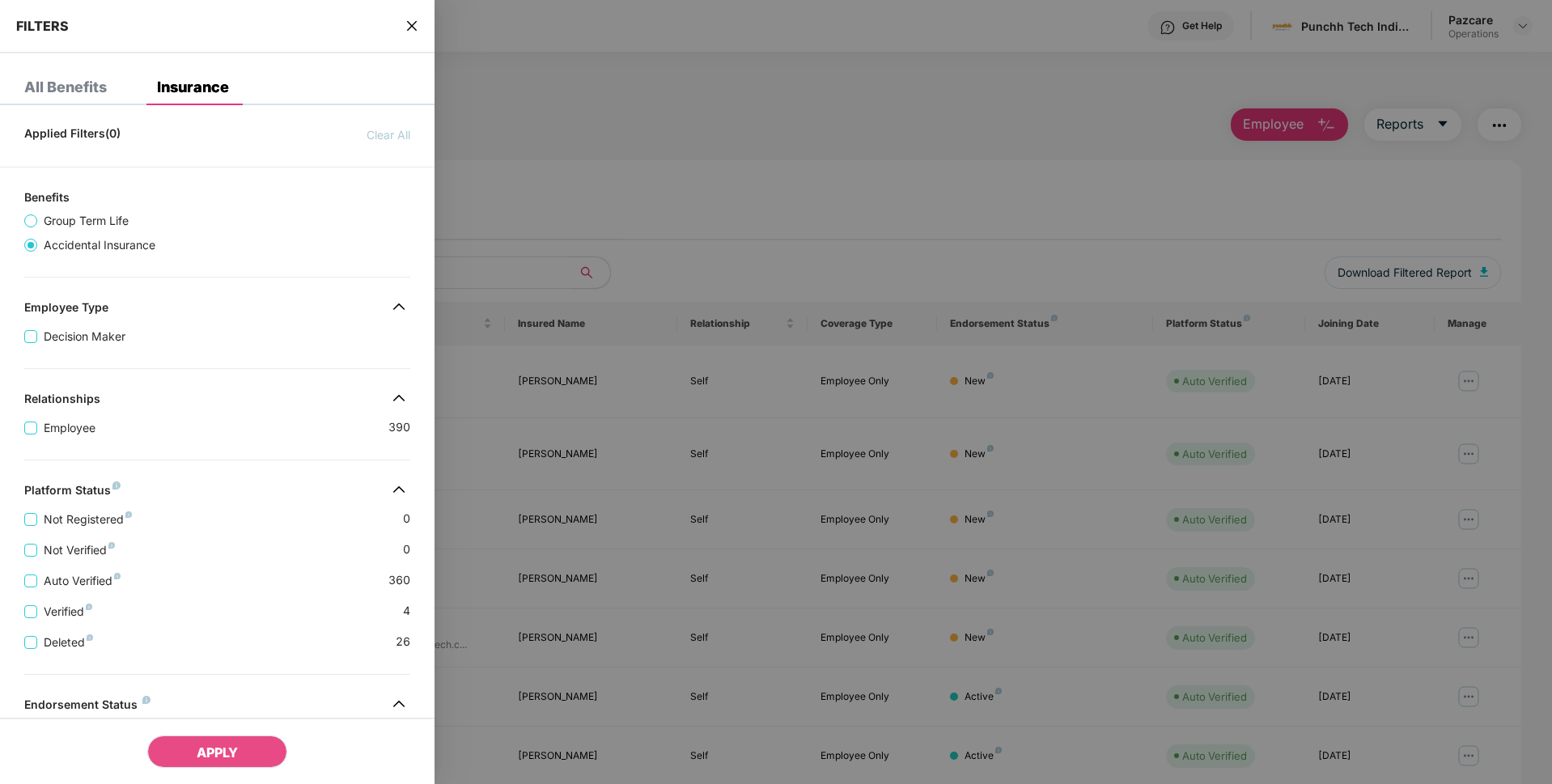
scroll to position [203, 0]
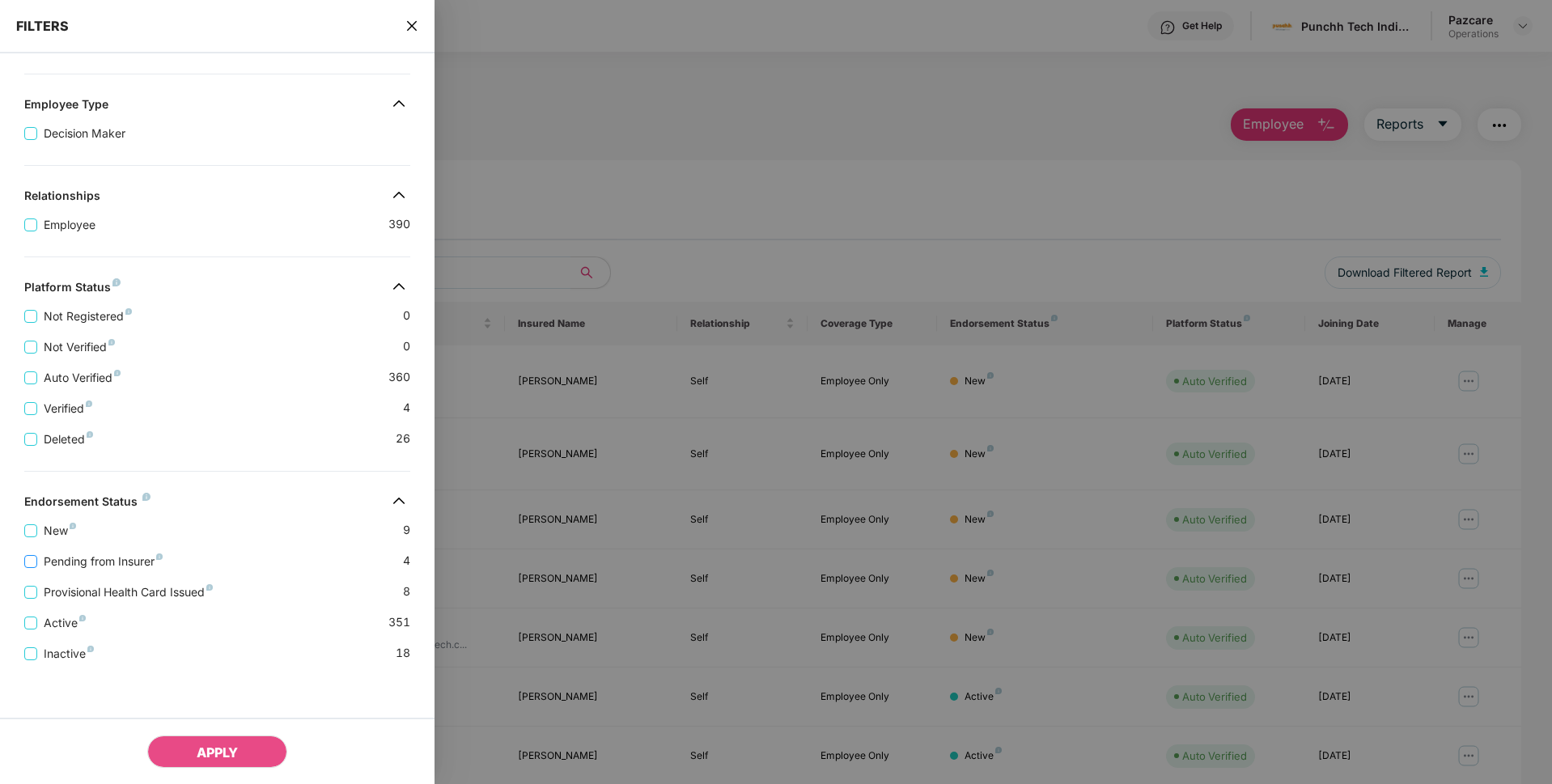
click at [95, 561] on span "Pending from Insurer" at bounding box center [103, 561] width 132 height 18
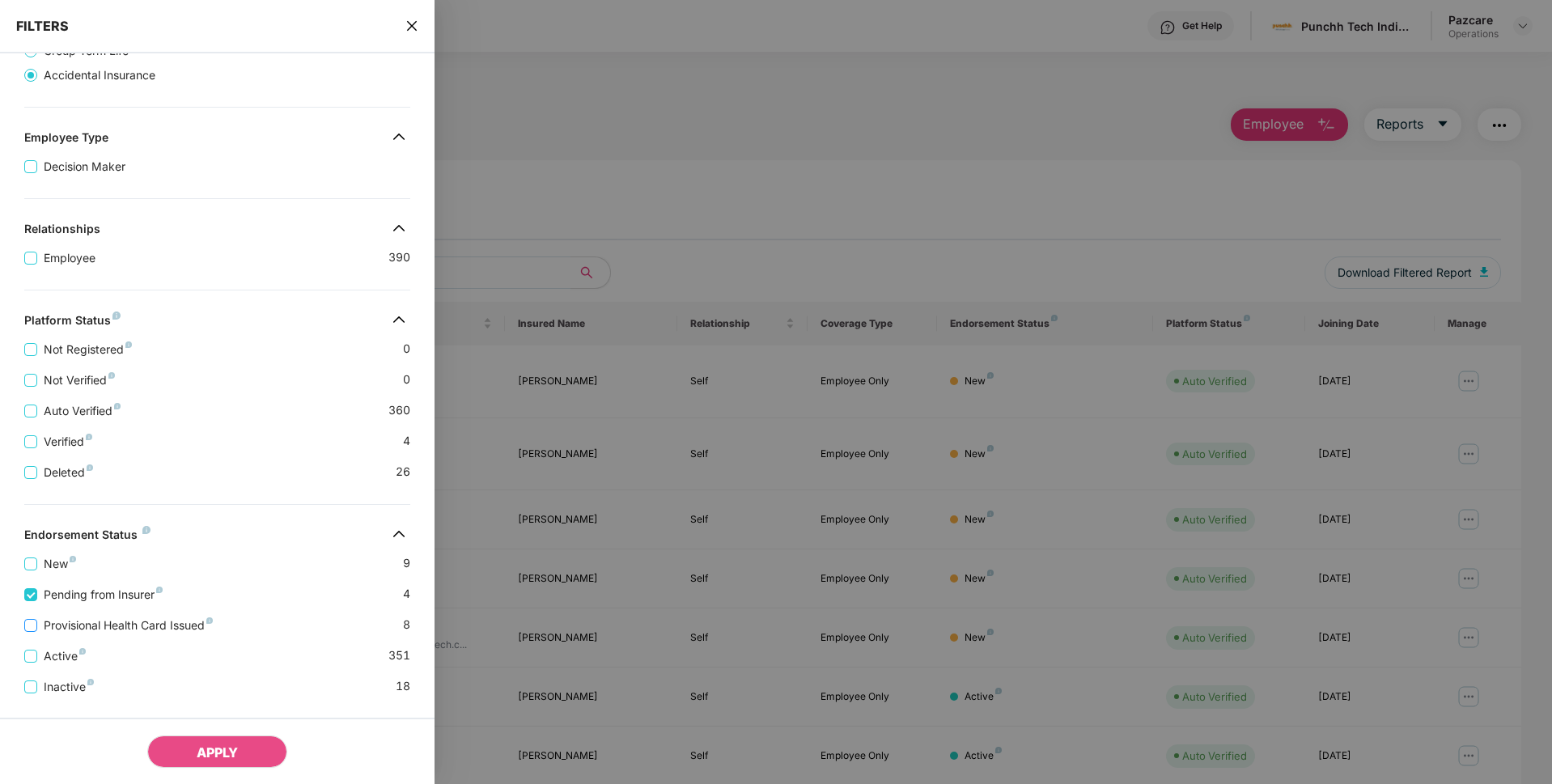
click at [77, 632] on span "Provisional Health Card Issued" at bounding box center [128, 625] width 182 height 18
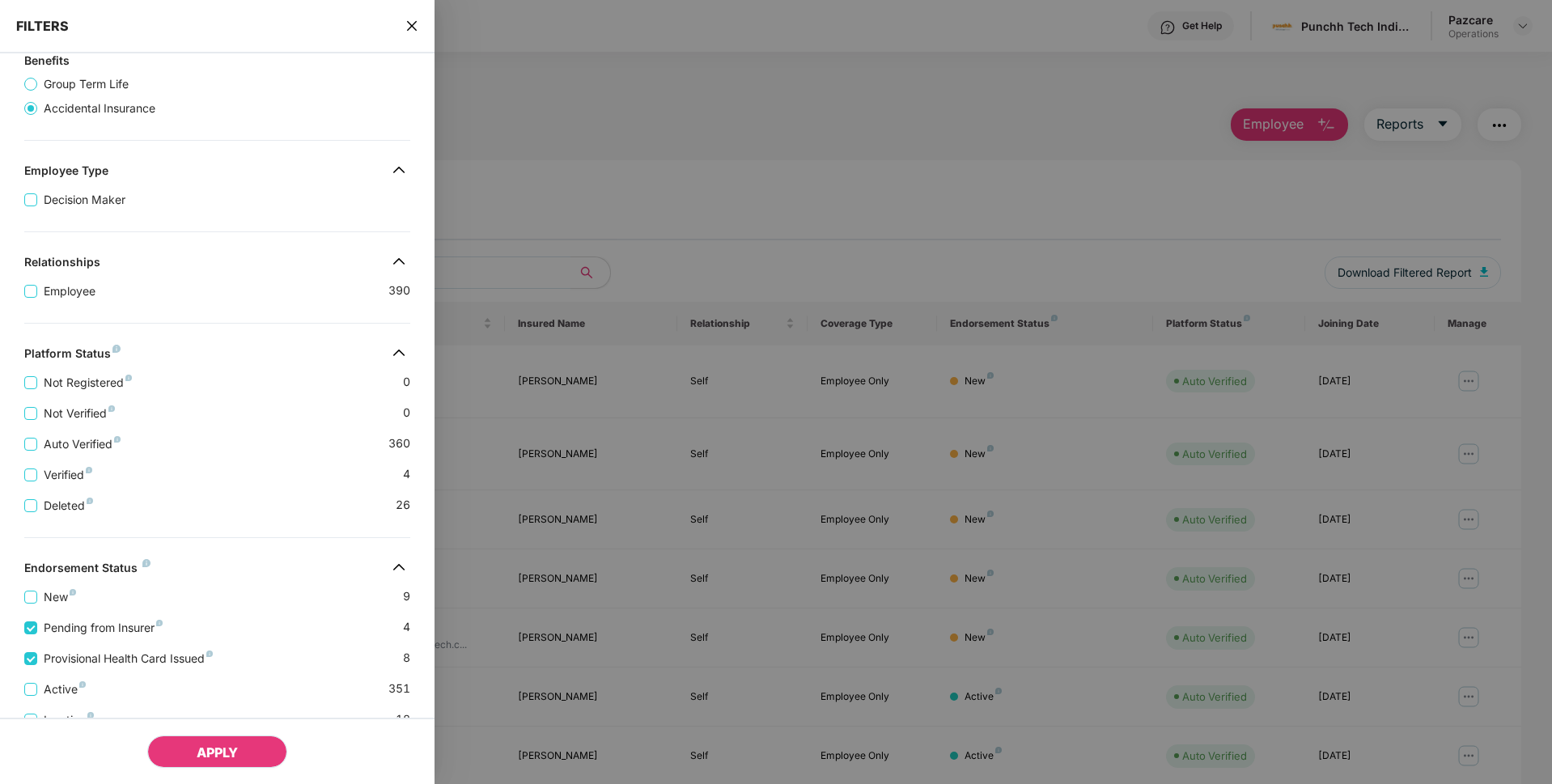
click at [227, 742] on button "APPLY" at bounding box center [217, 751] width 140 height 33
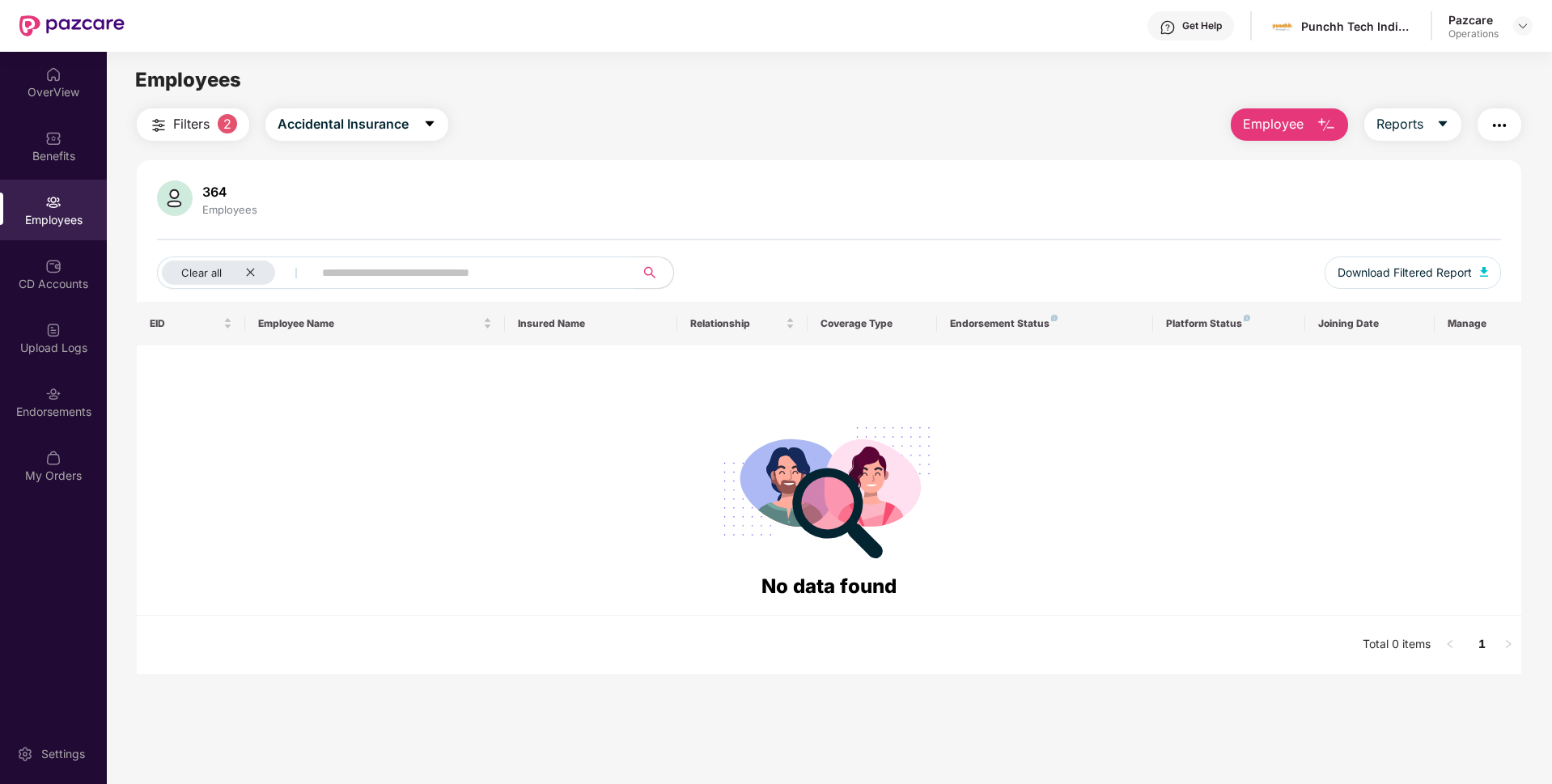
scroll to position [51, 0]
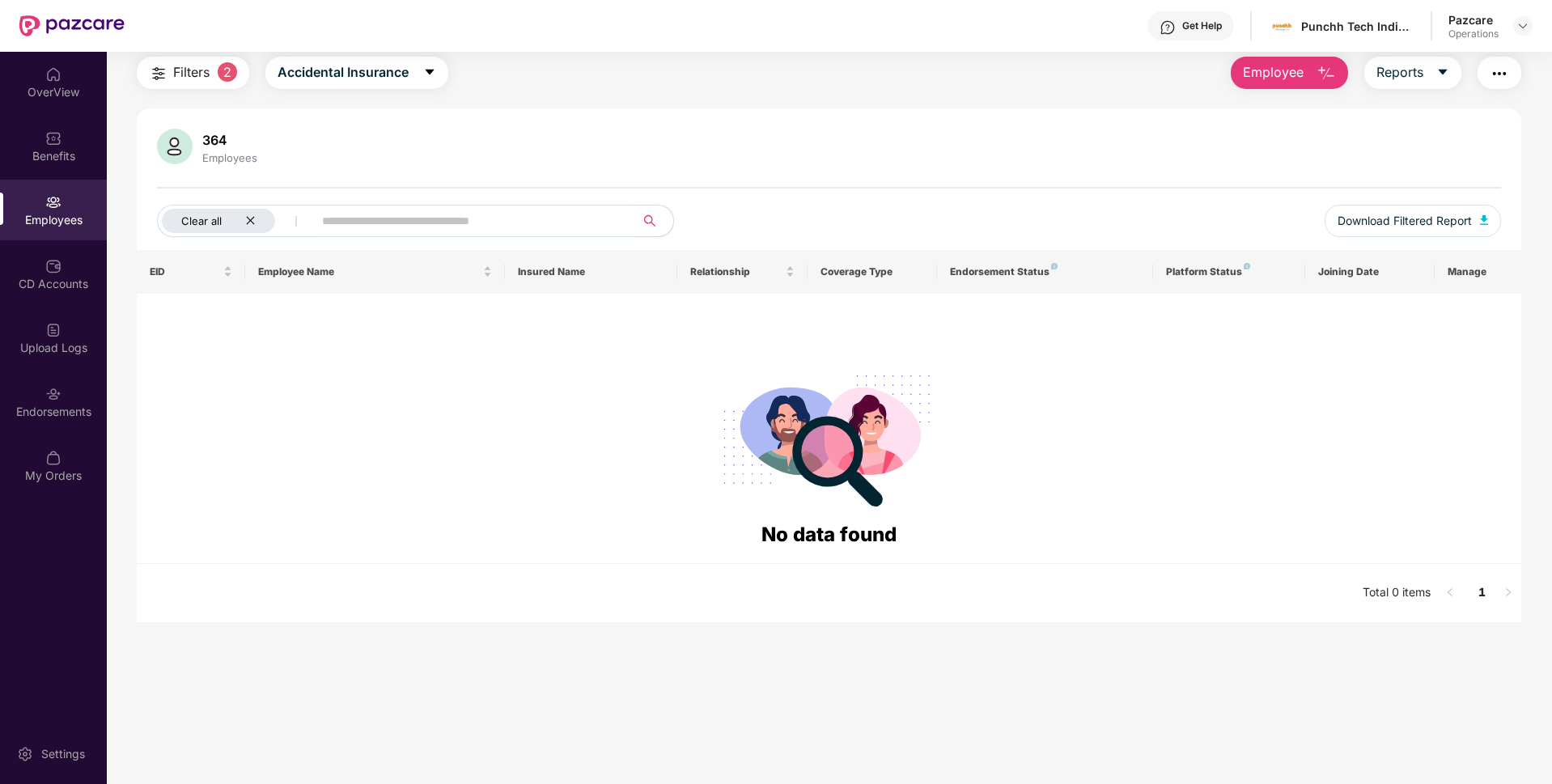
click at [252, 215] on icon "close" at bounding box center [251, 220] width 10 height 10
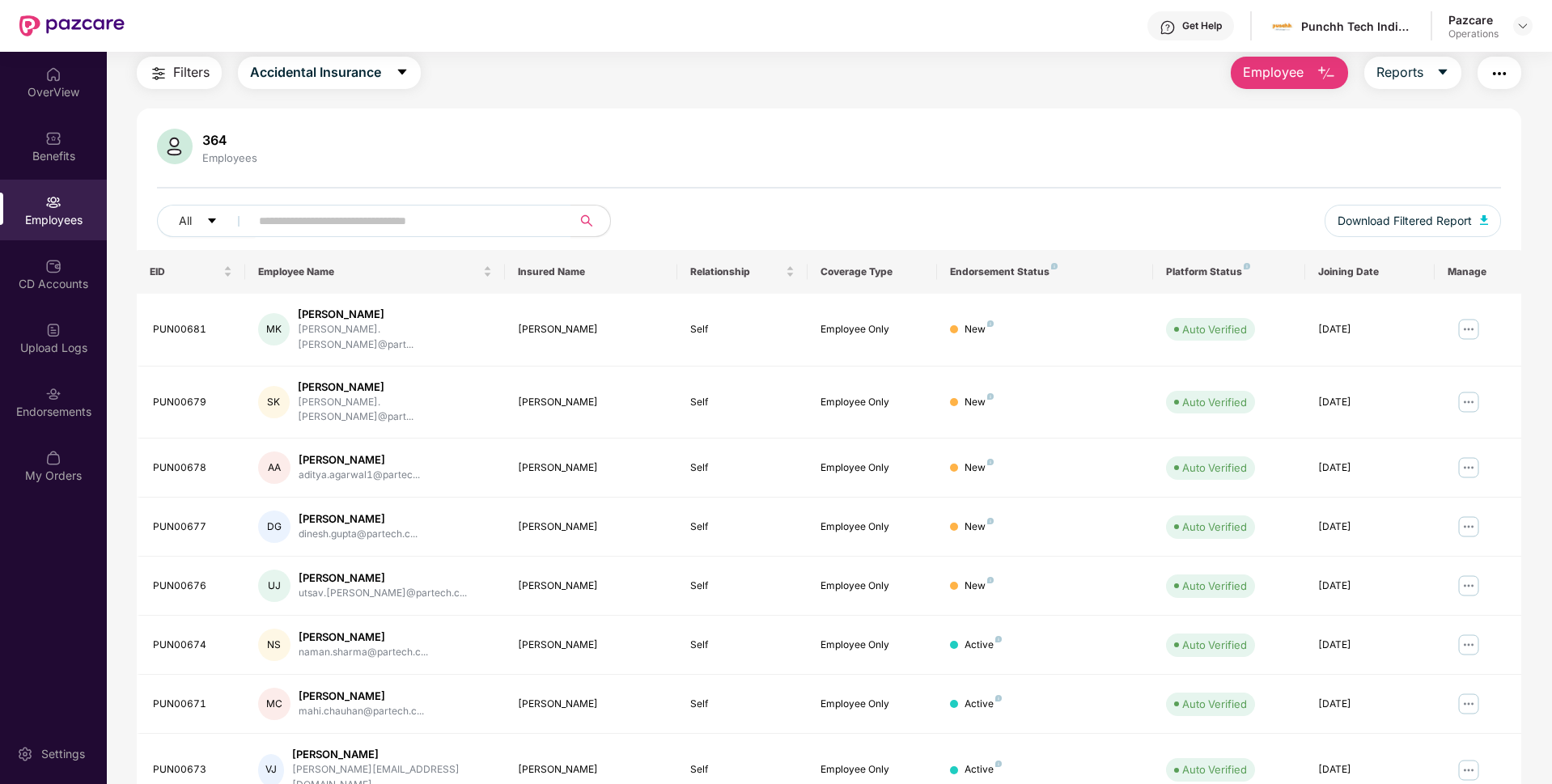
click at [178, 75] on span "Filters" at bounding box center [191, 73] width 36 height 21
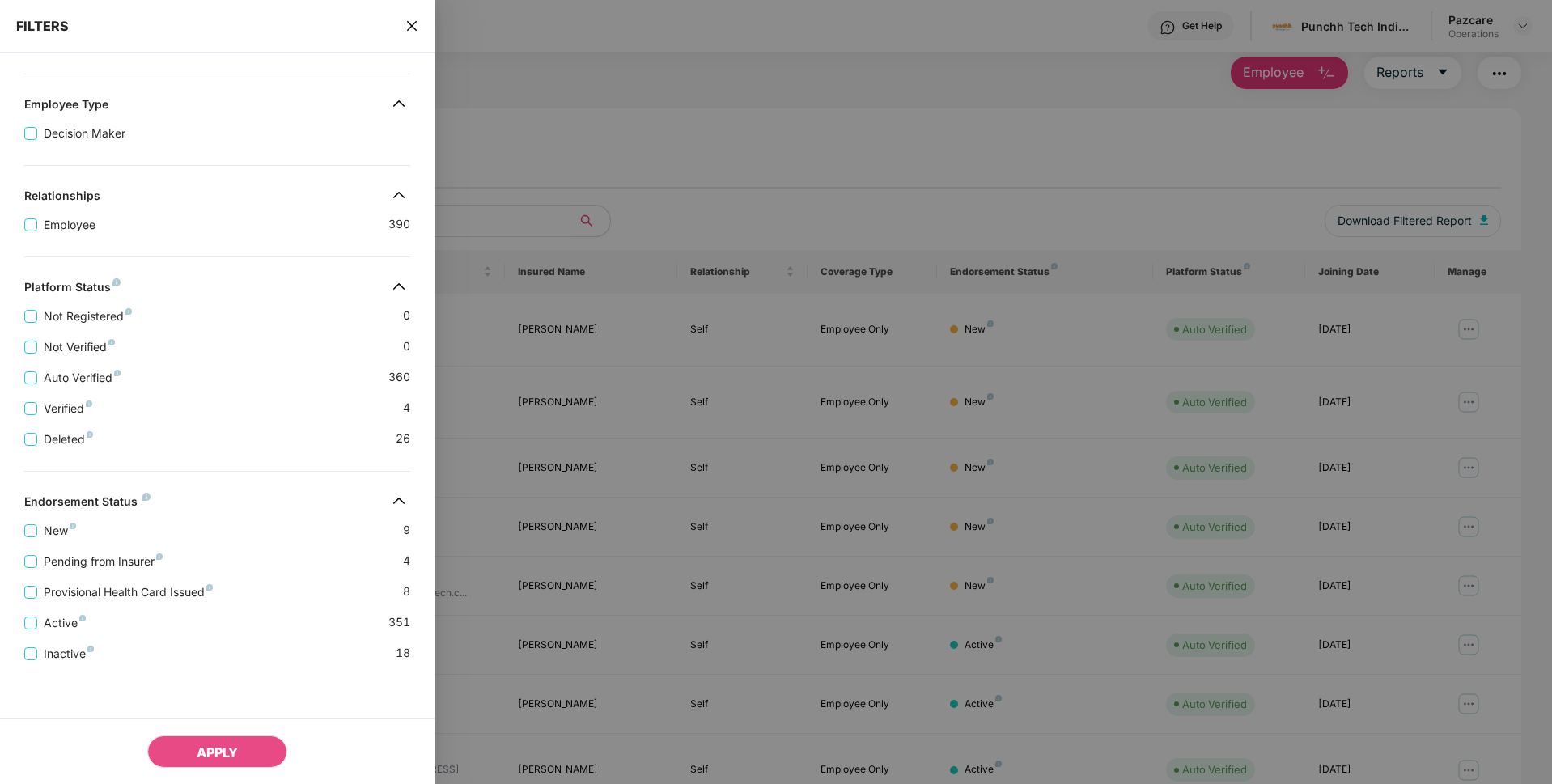
scroll to position [210, 0]
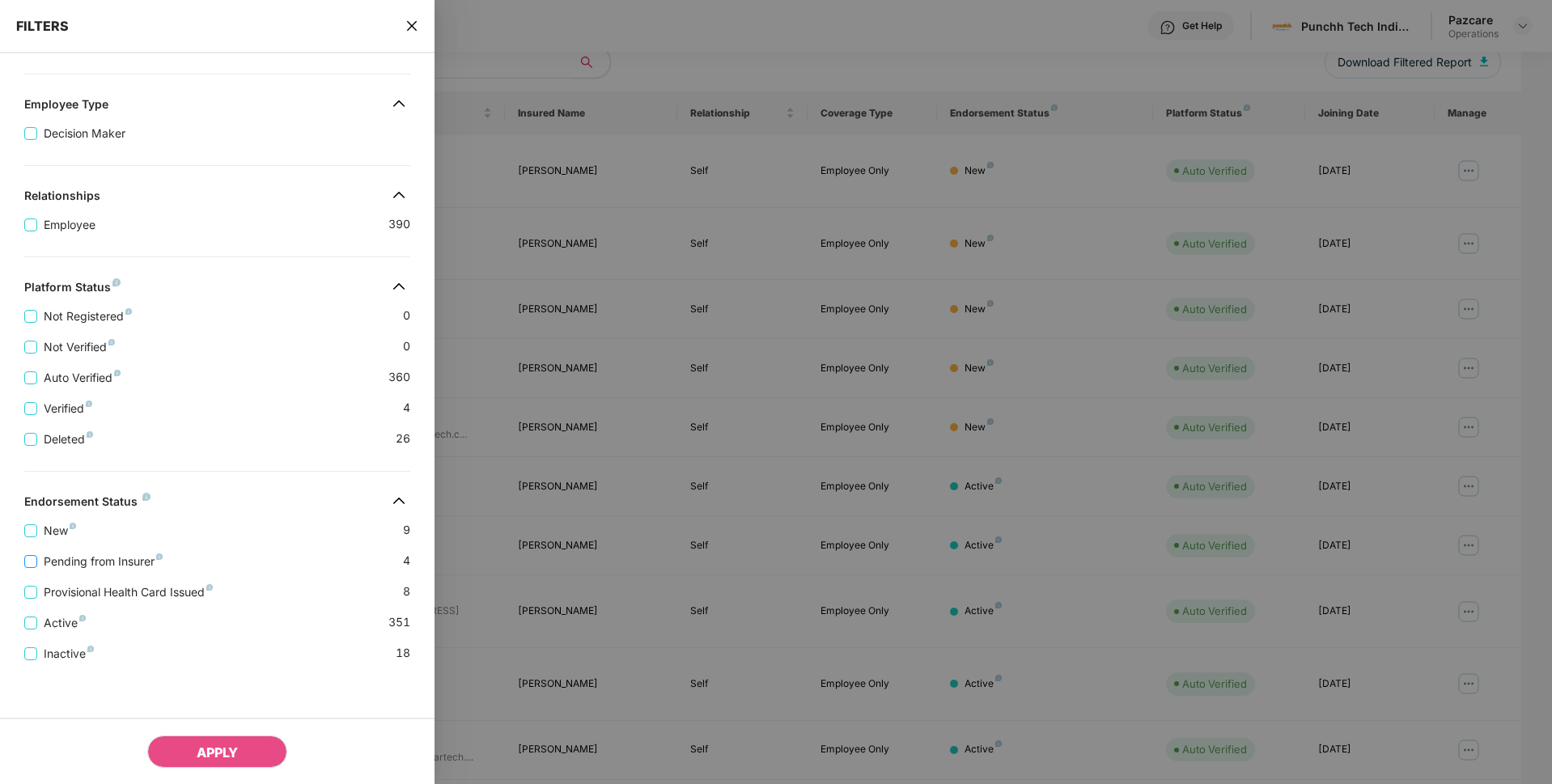
click at [82, 561] on span "Pending from Insurer" at bounding box center [103, 561] width 132 height 18
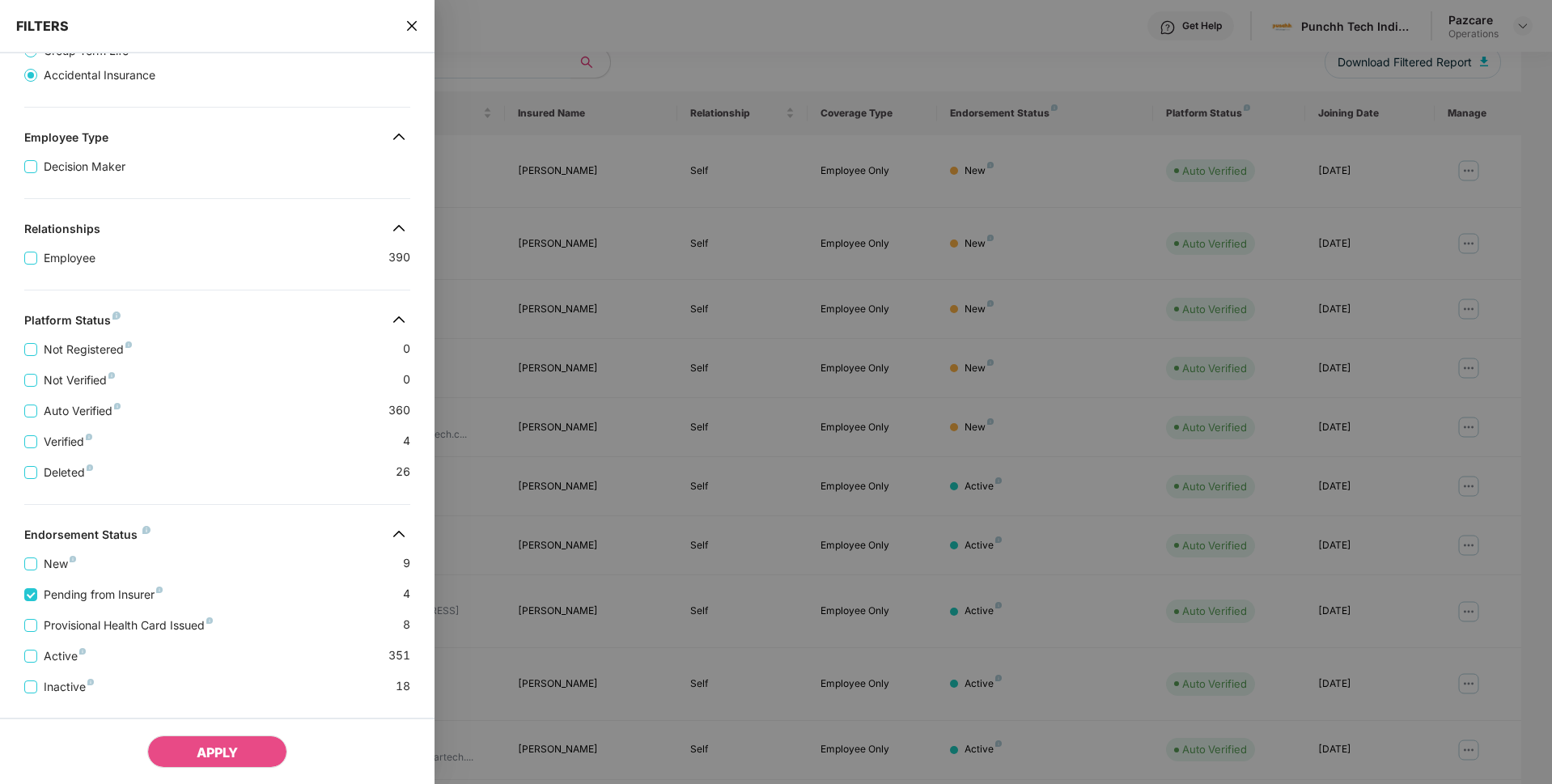
click at [72, 614] on div "Provisional Health Card Issued 8" at bounding box center [217, 618] width 386 height 31
click at [74, 621] on span "Provisional Health Card Issued" at bounding box center [128, 625] width 182 height 18
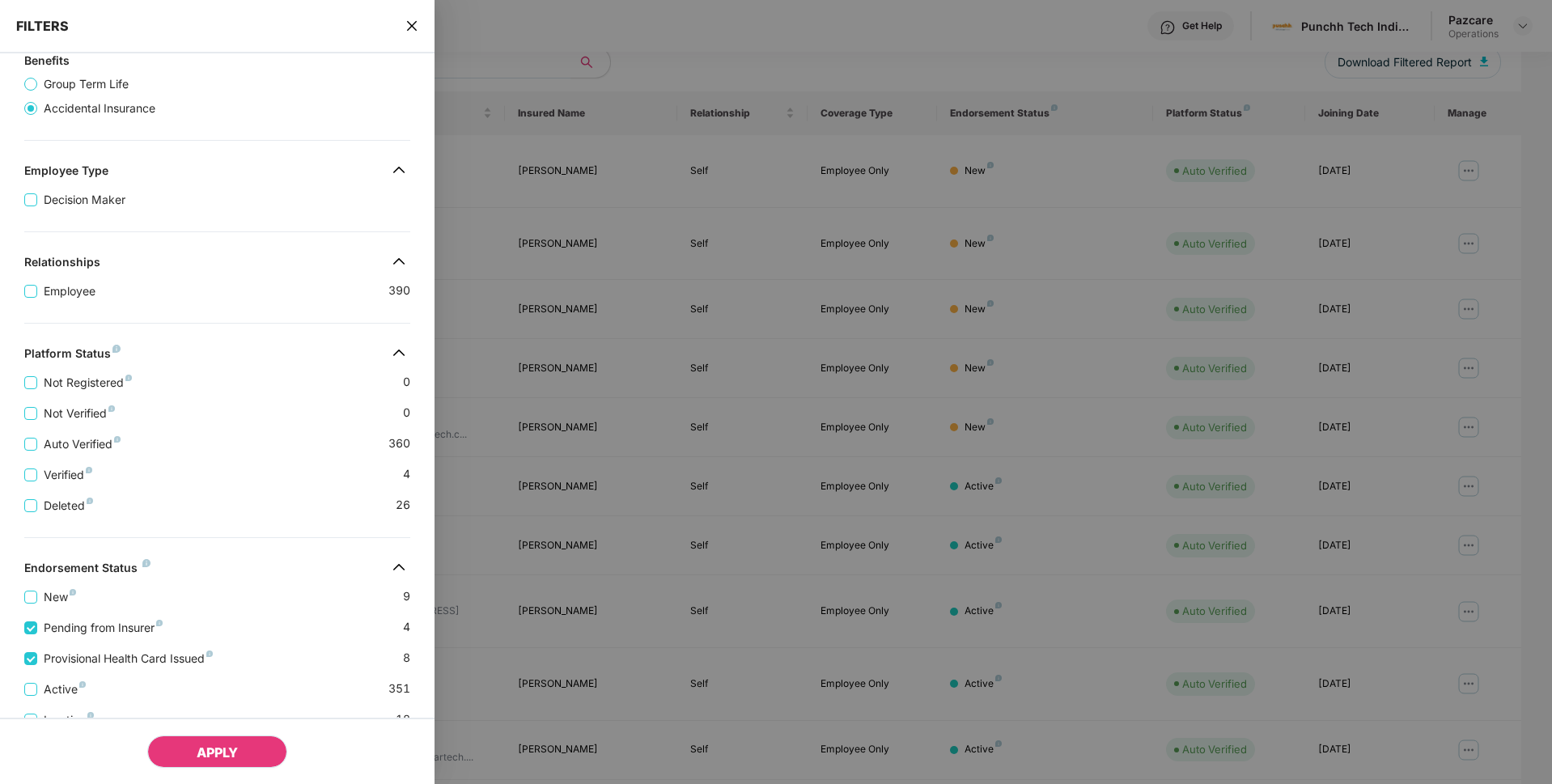
click at [202, 765] on button "APPLY" at bounding box center [217, 751] width 140 height 33
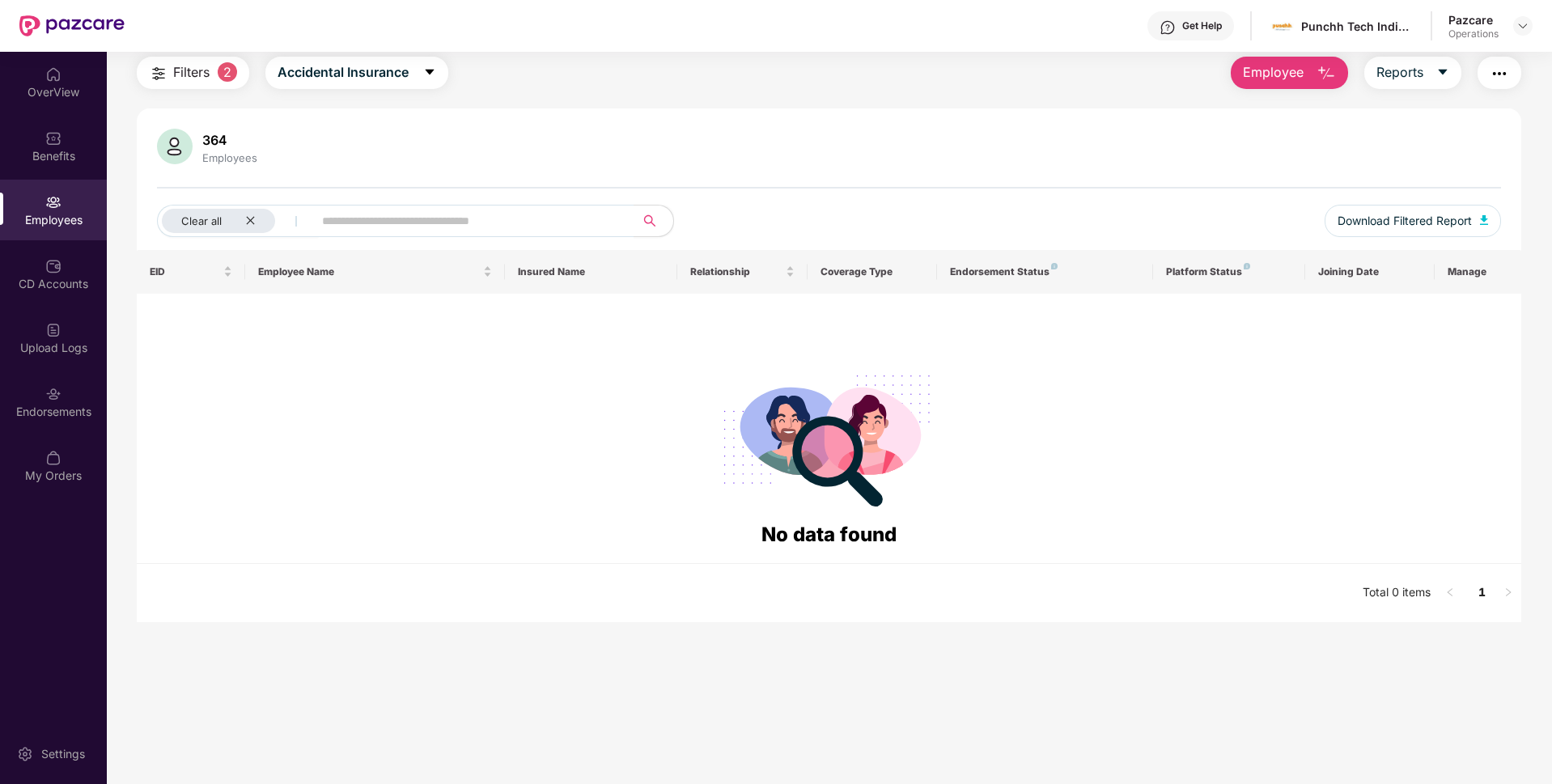
scroll to position [51, 0]
click at [254, 221] on icon "close" at bounding box center [251, 220] width 10 height 10
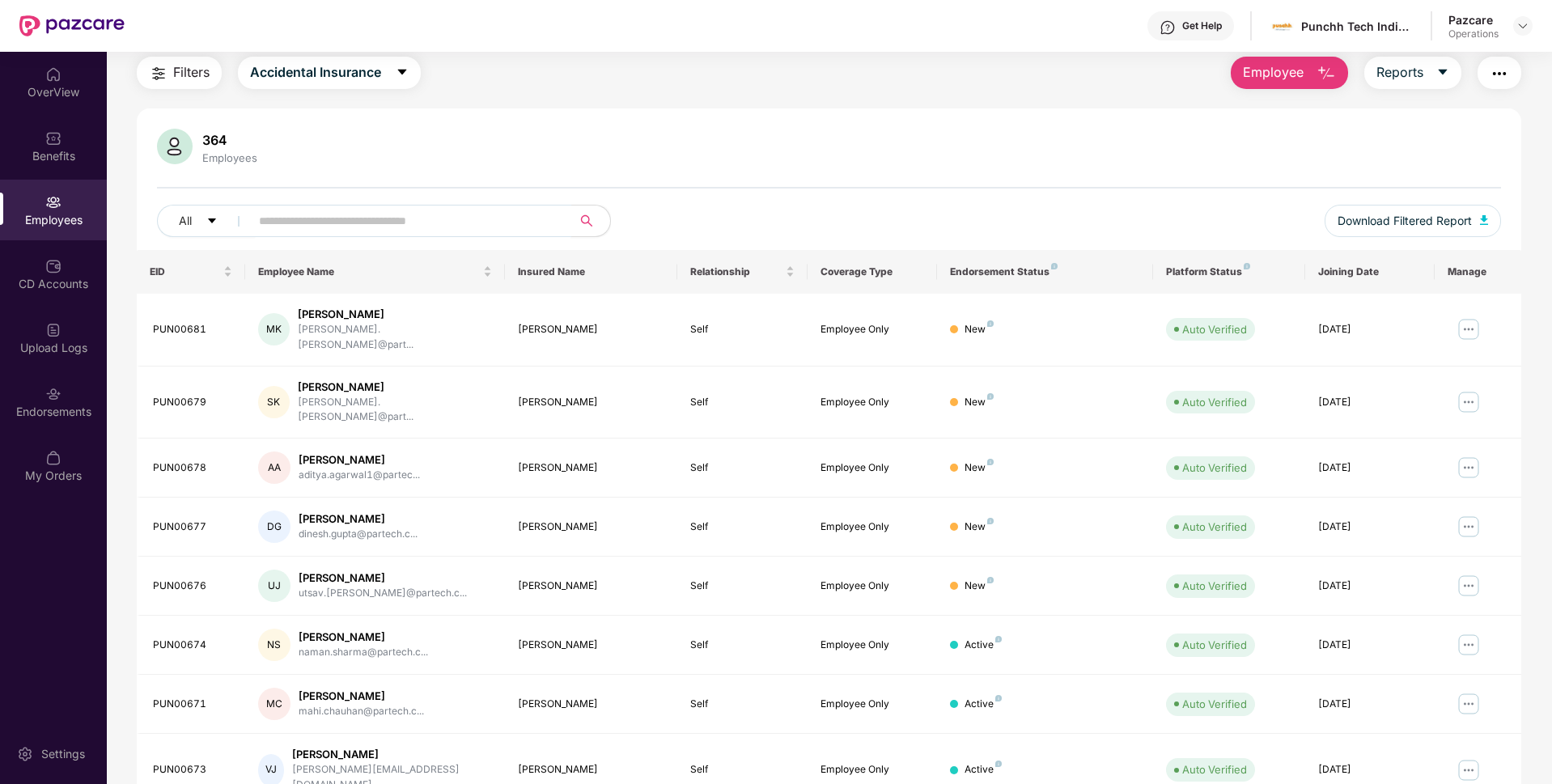
scroll to position [0, 0]
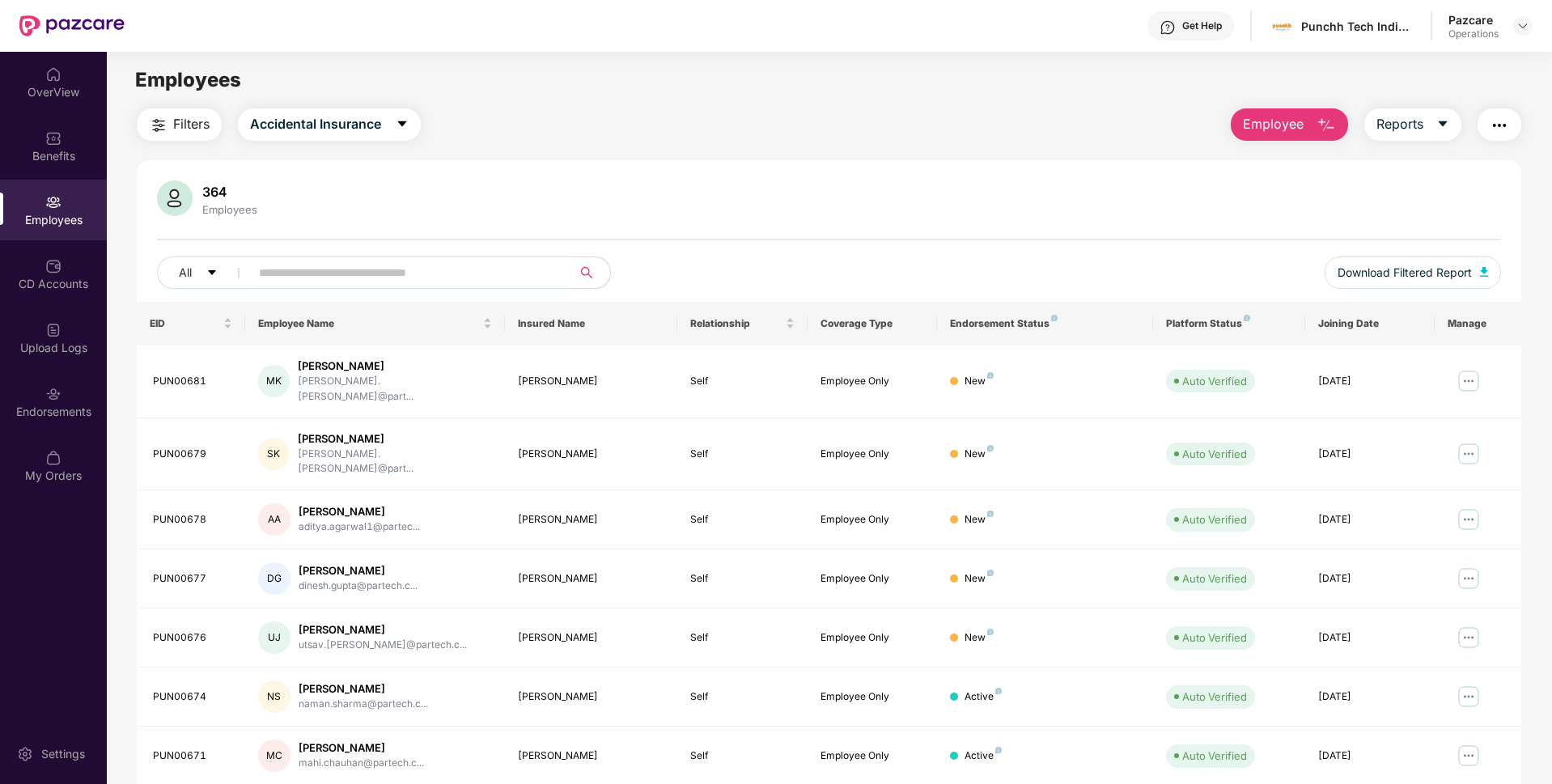
click at [168, 128] on img "button" at bounding box center [159, 125] width 20 height 20
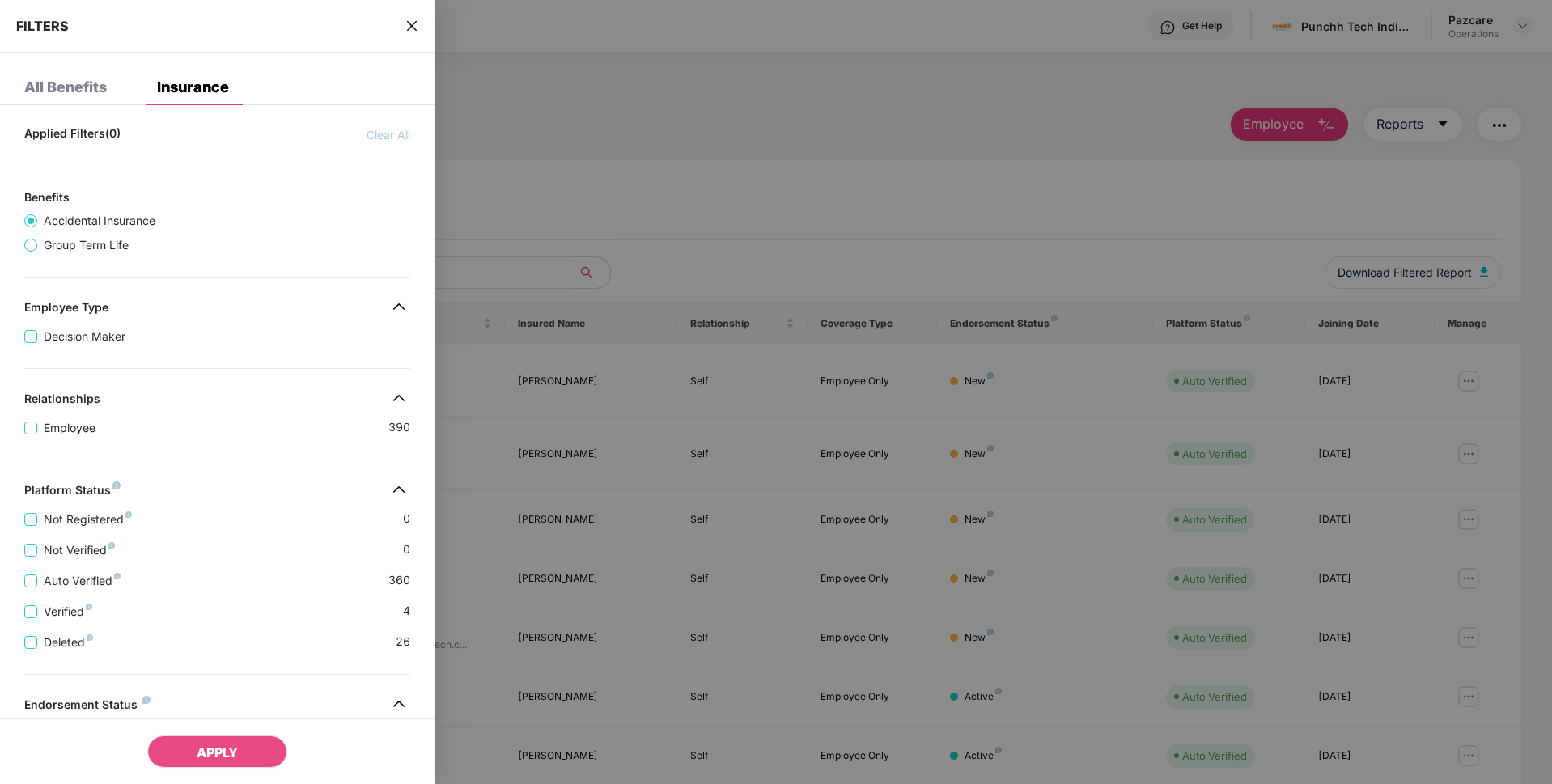
scroll to position [203, 0]
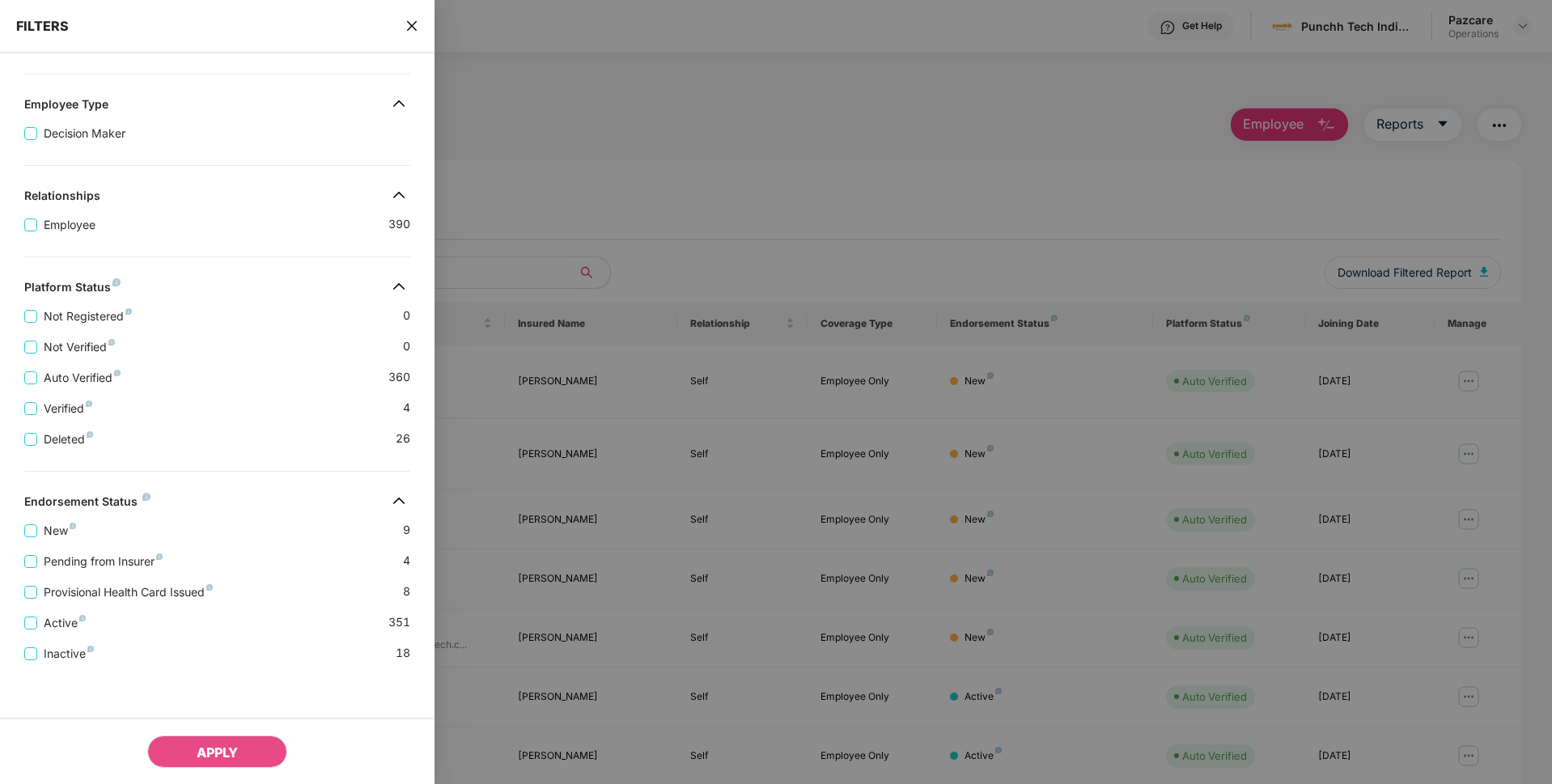
click at [405, 33] on span "close" at bounding box center [411, 26] width 13 height 16
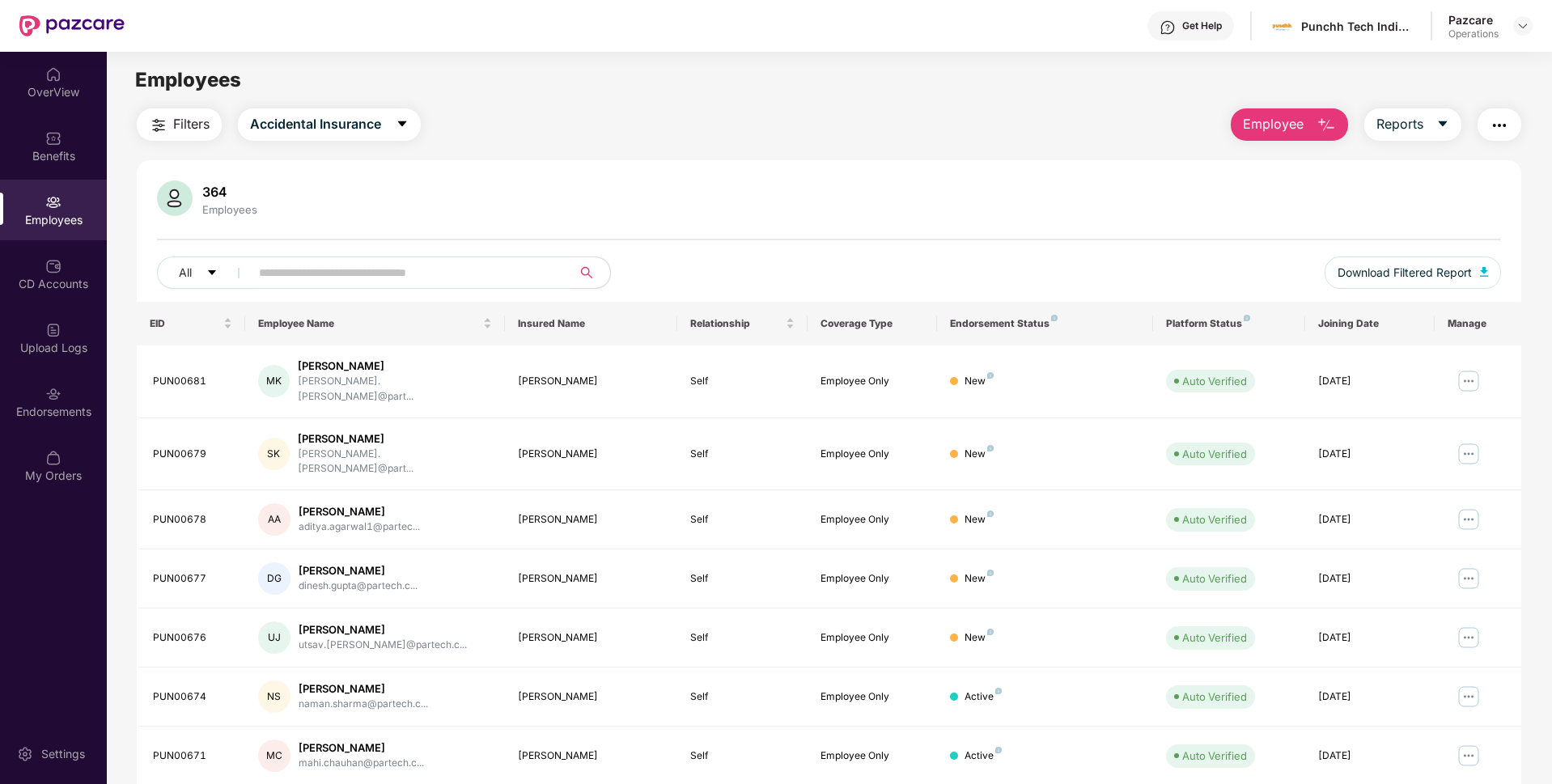
click at [205, 128] on span "Filters" at bounding box center [191, 124] width 36 height 21
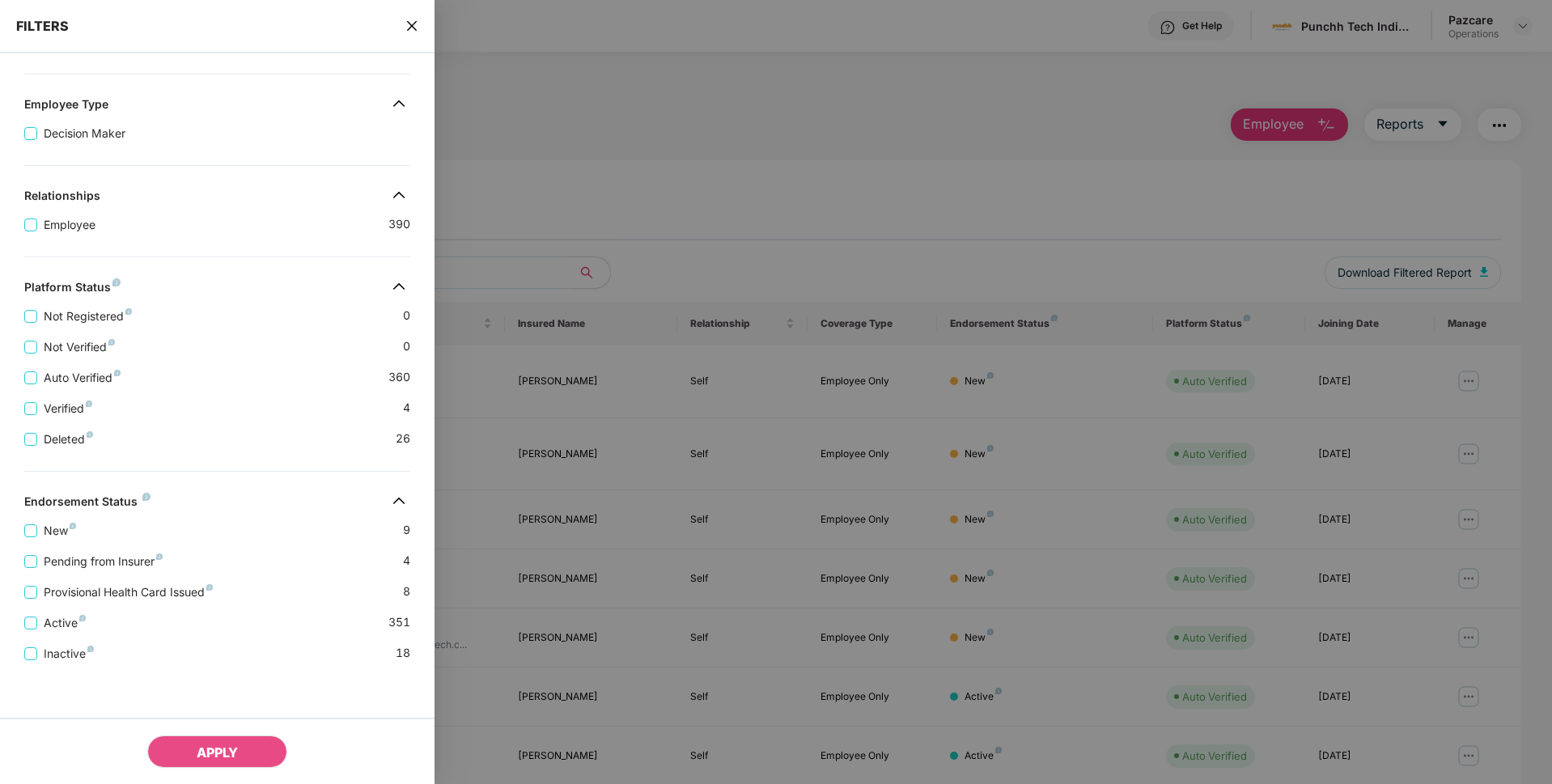
click at [412, 23] on icon "close" at bounding box center [411, 26] width 13 height 13
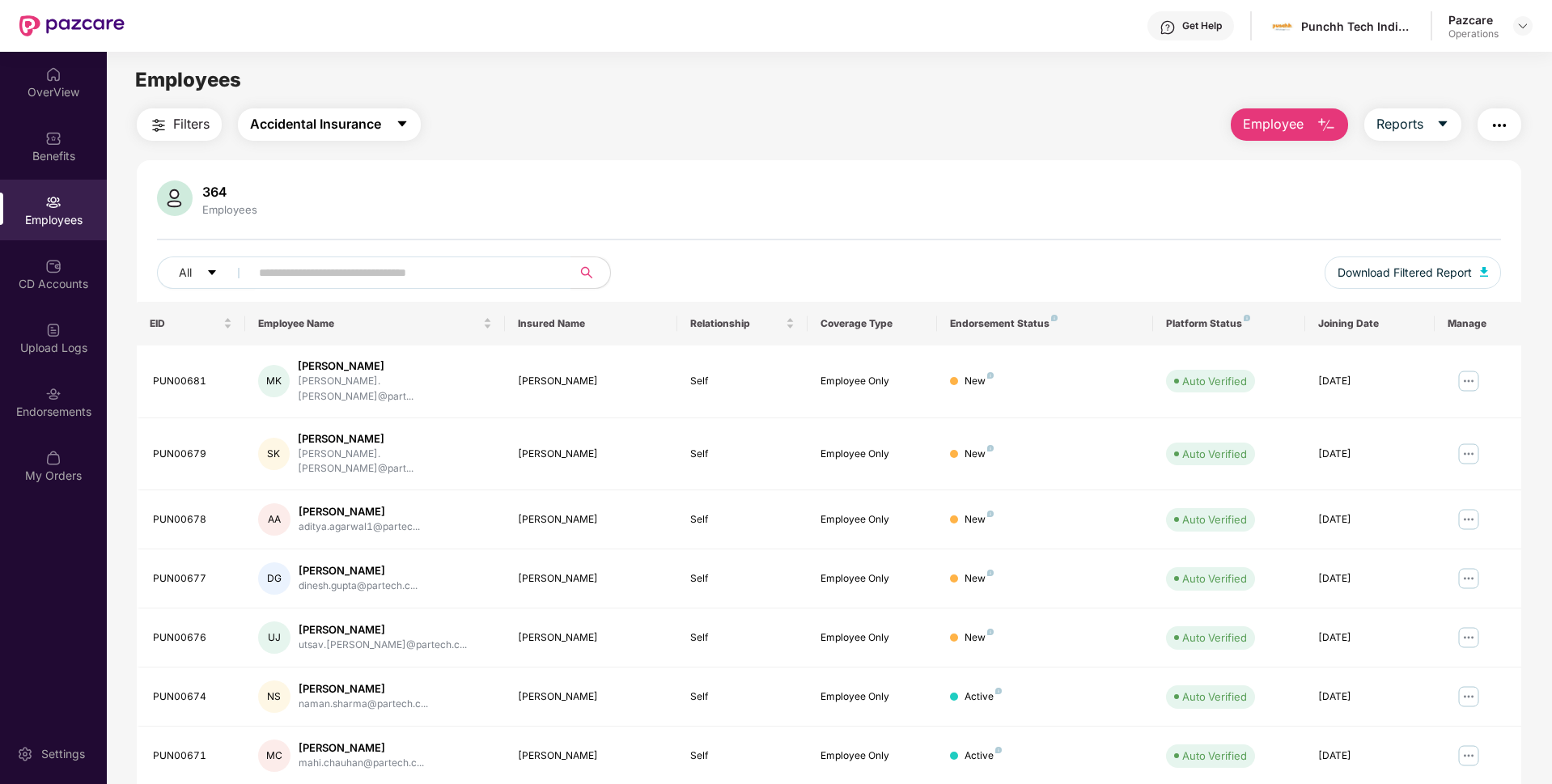
click at [317, 128] on span "Accidental Insurance" at bounding box center [315, 124] width 131 height 21
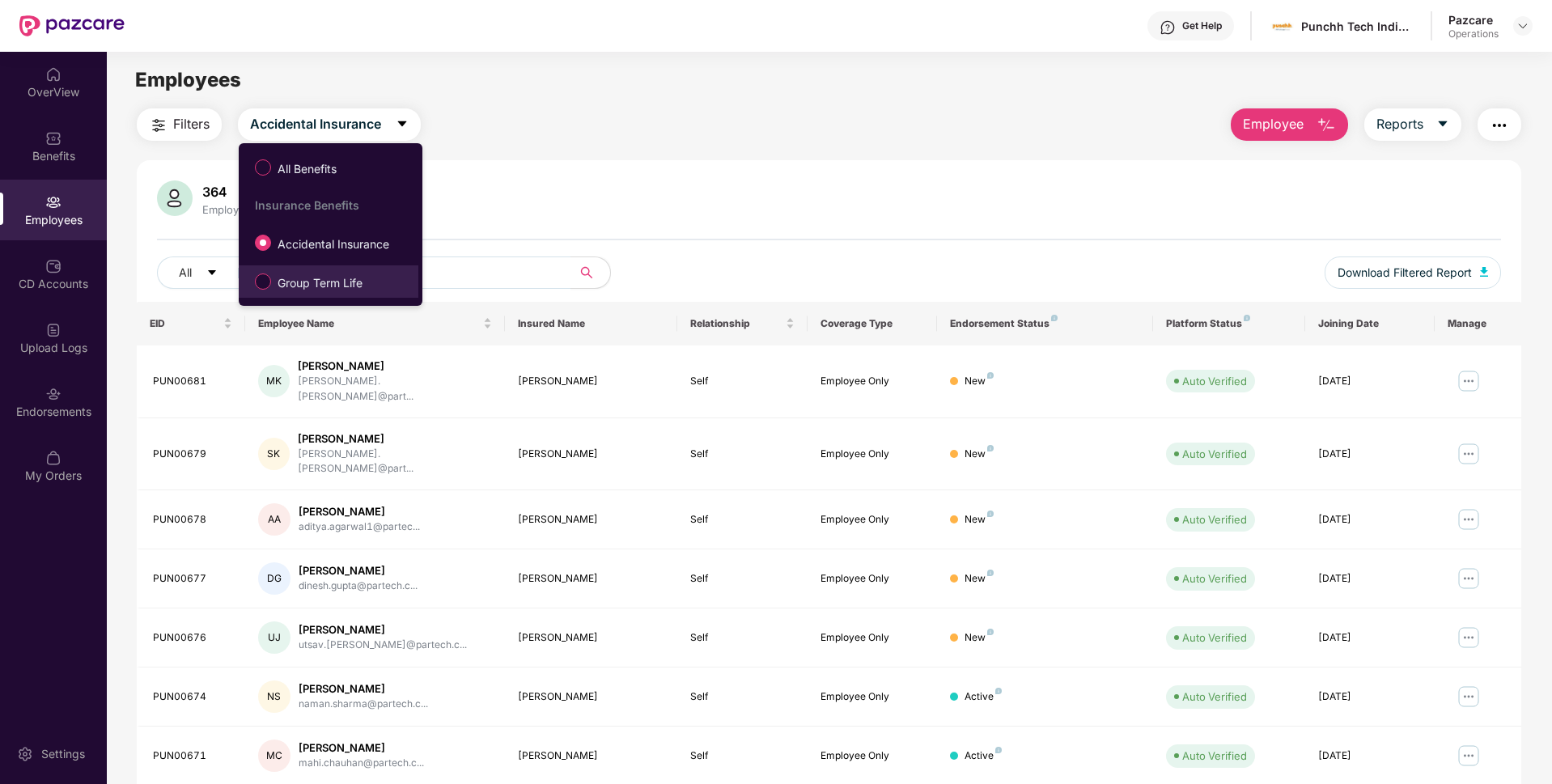
click at [279, 275] on span "Group Term Life" at bounding box center [320, 283] width 98 height 18
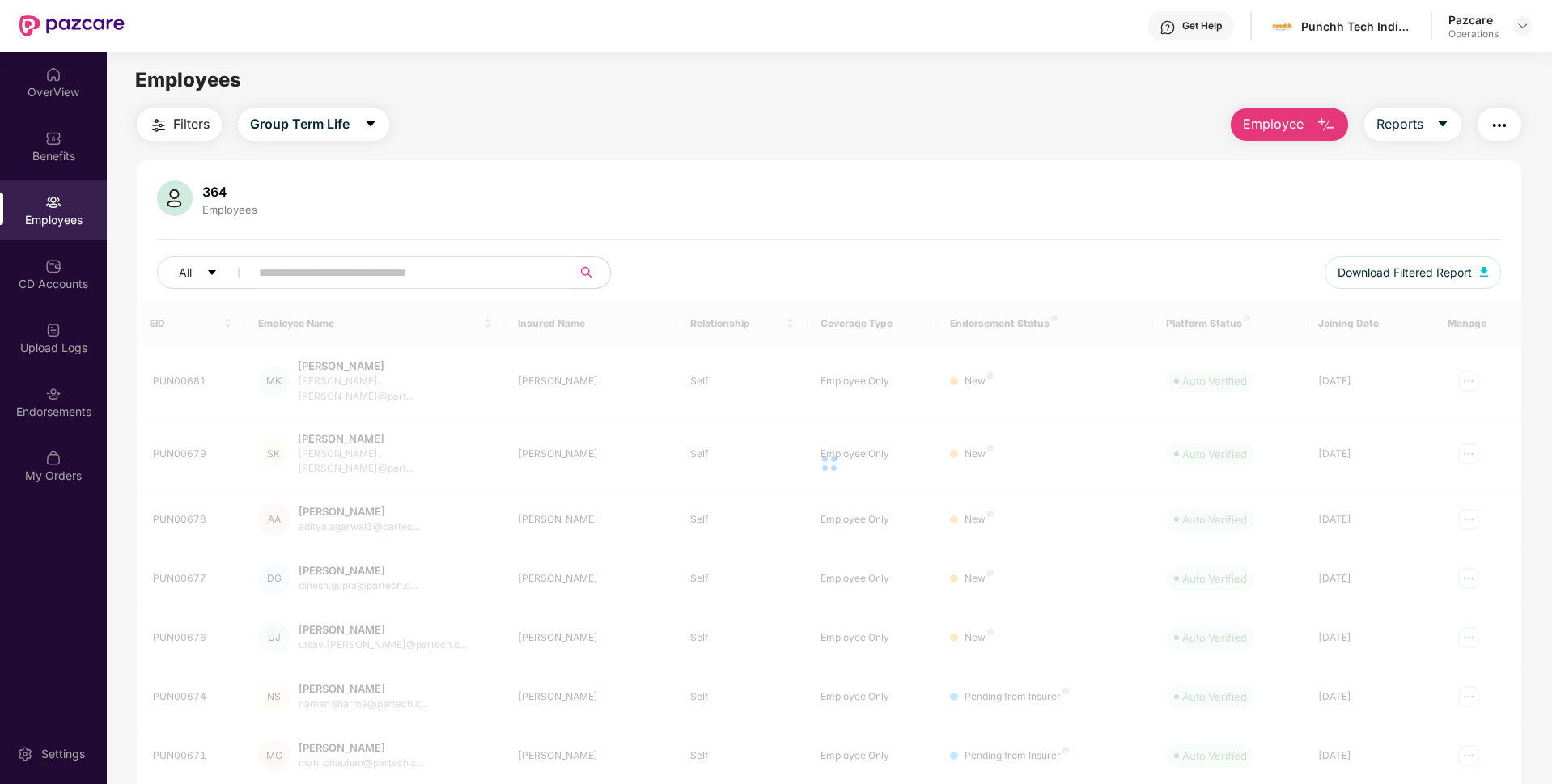
click at [191, 127] on span "Filters" at bounding box center [191, 124] width 36 height 21
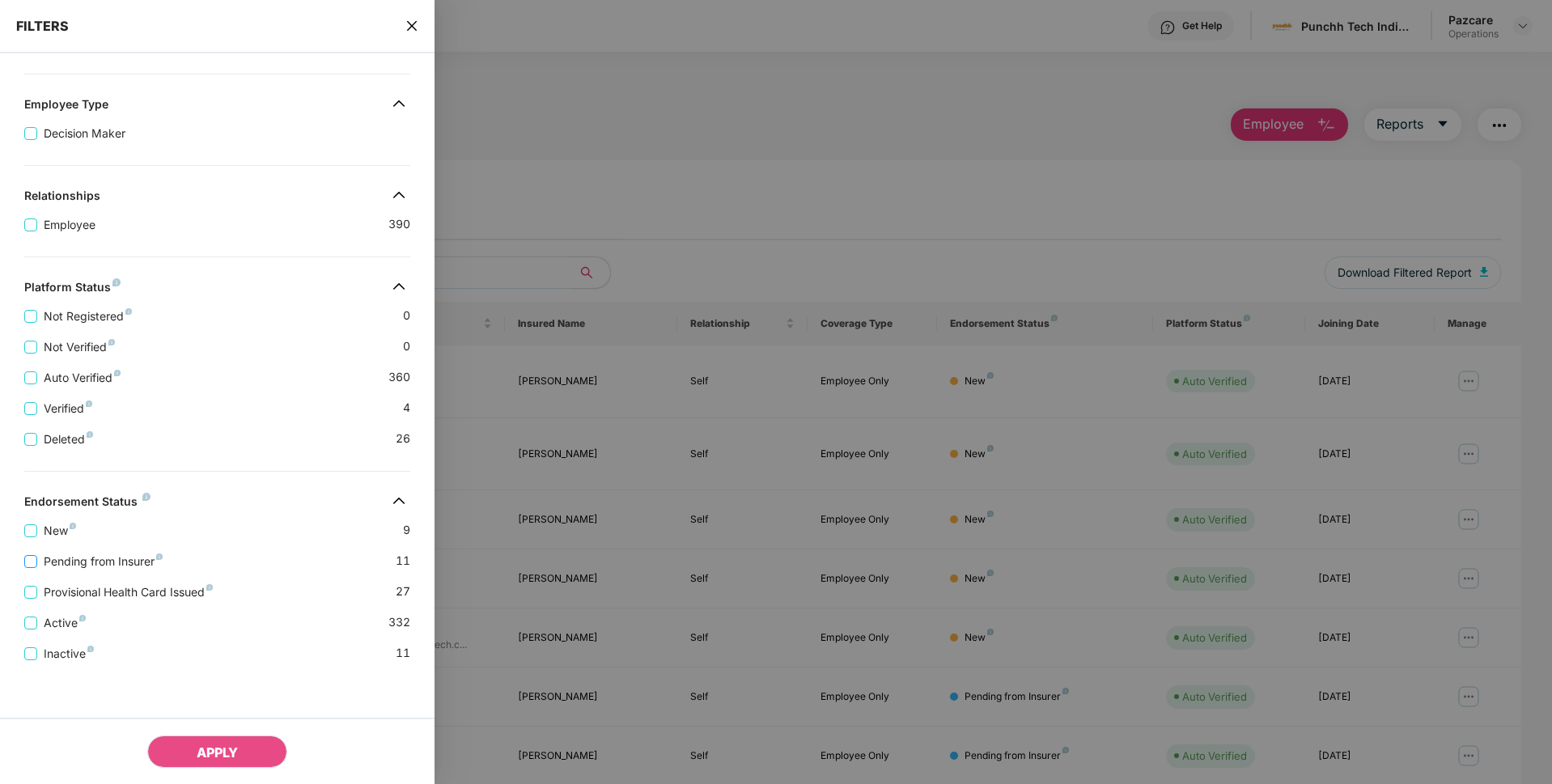
click at [89, 565] on span "Pending from Insurer" at bounding box center [103, 561] width 132 height 18
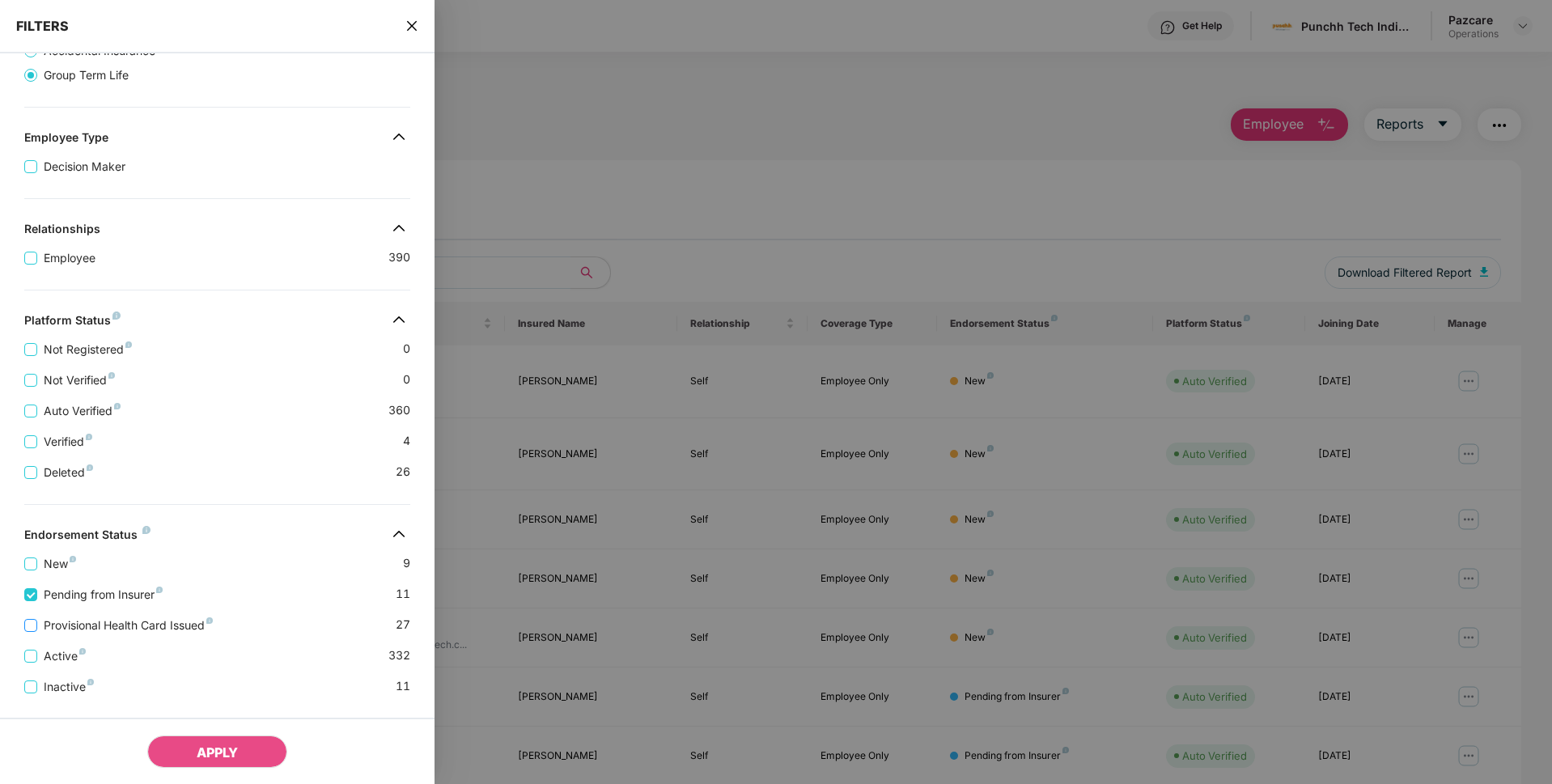
click at [75, 624] on span "Provisional Health Card Issued" at bounding box center [128, 625] width 182 height 18
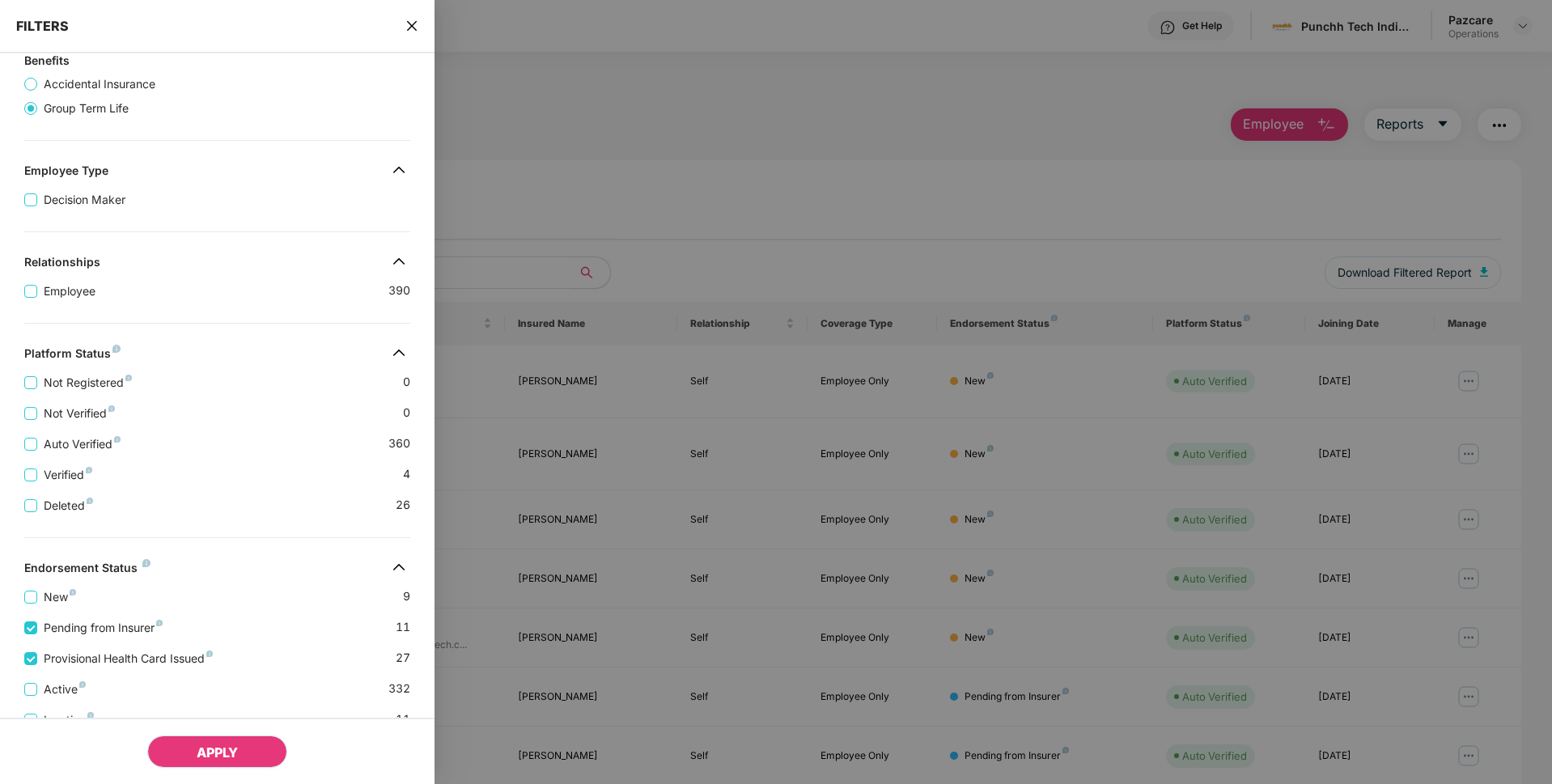
click at [176, 741] on button "APPLY" at bounding box center [217, 751] width 140 height 33
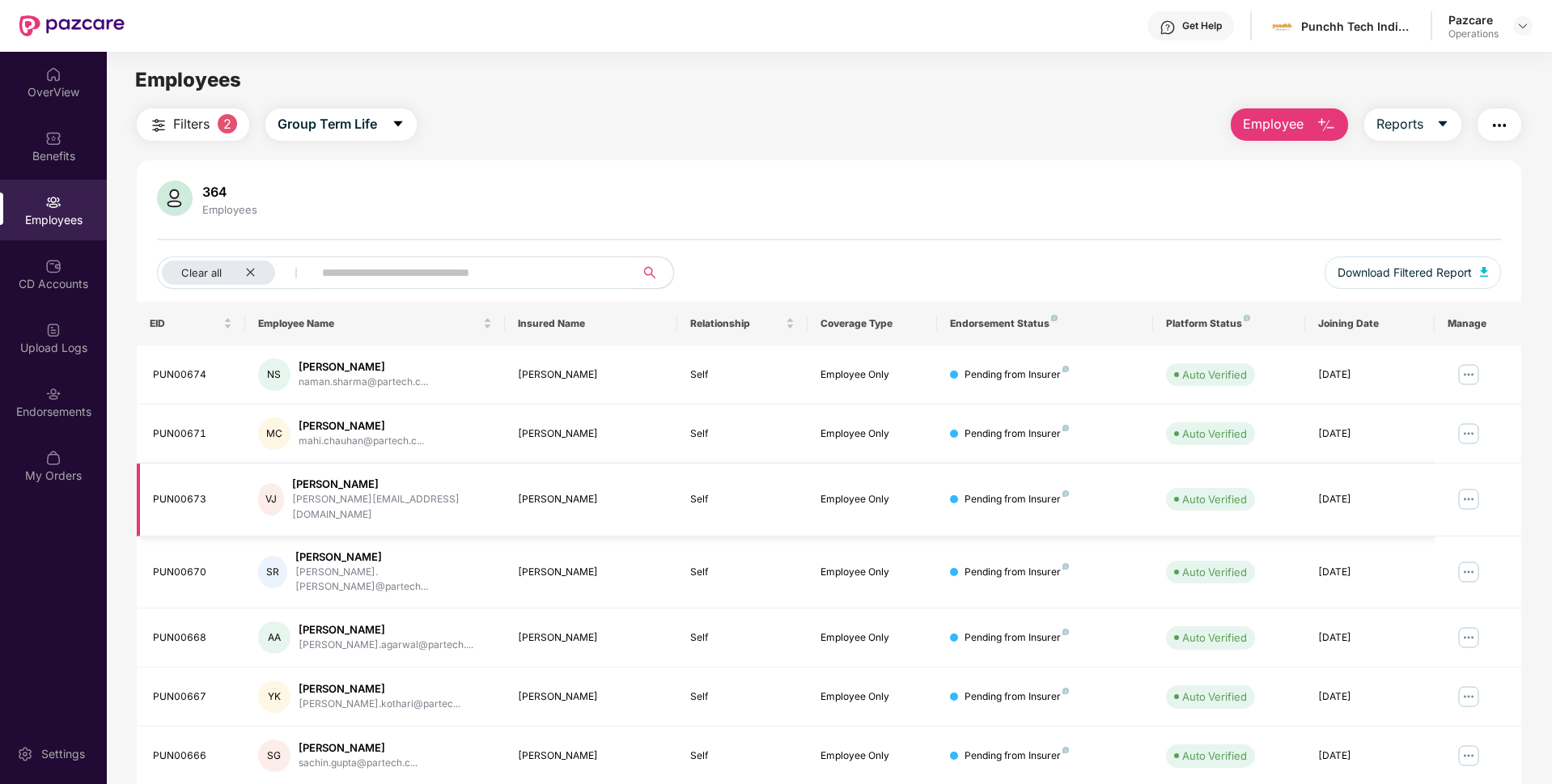
scroll to position [210, 0]
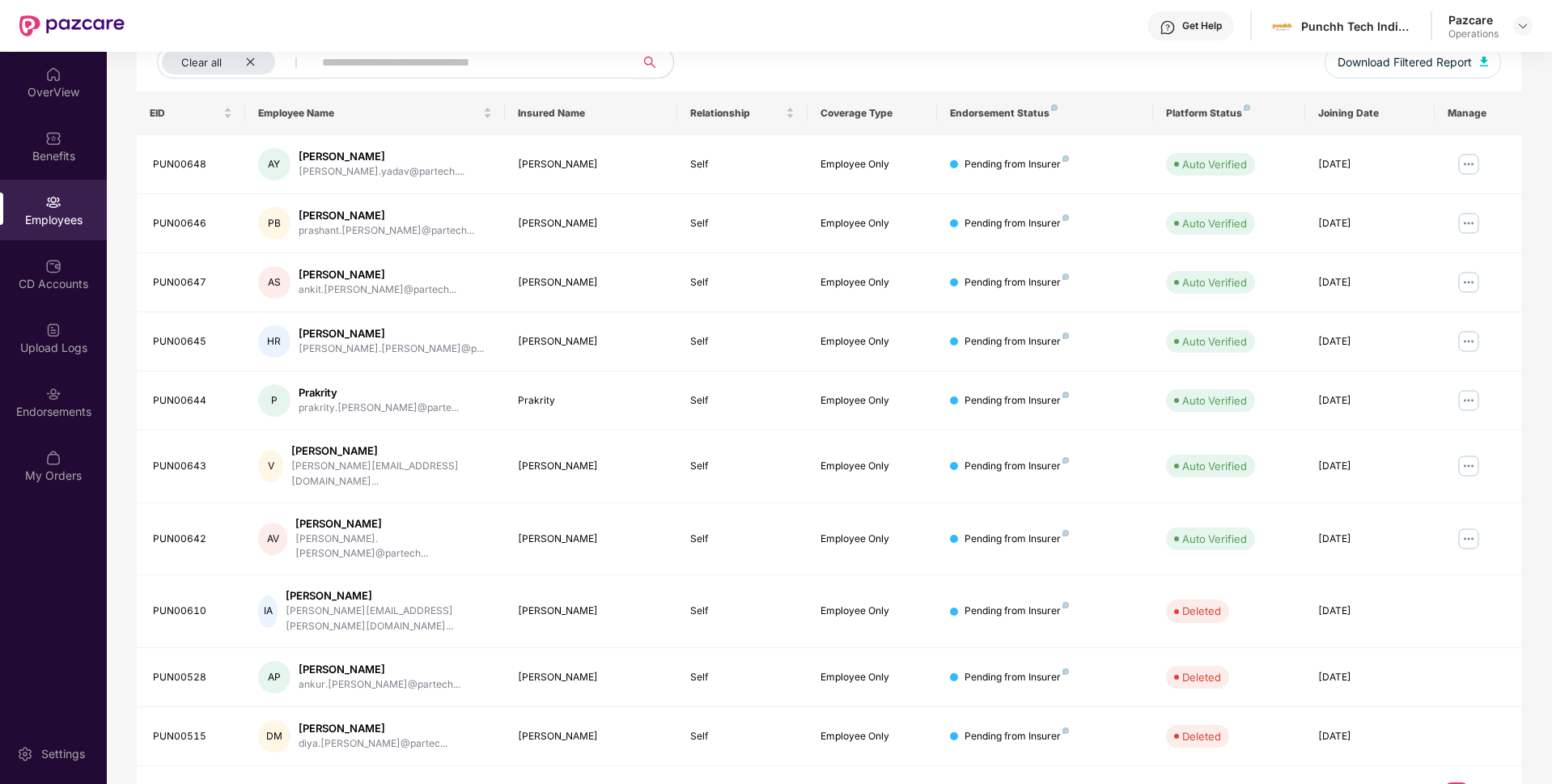
click at [1476, 782] on link "4" at bounding box center [1483, 794] width 26 height 24
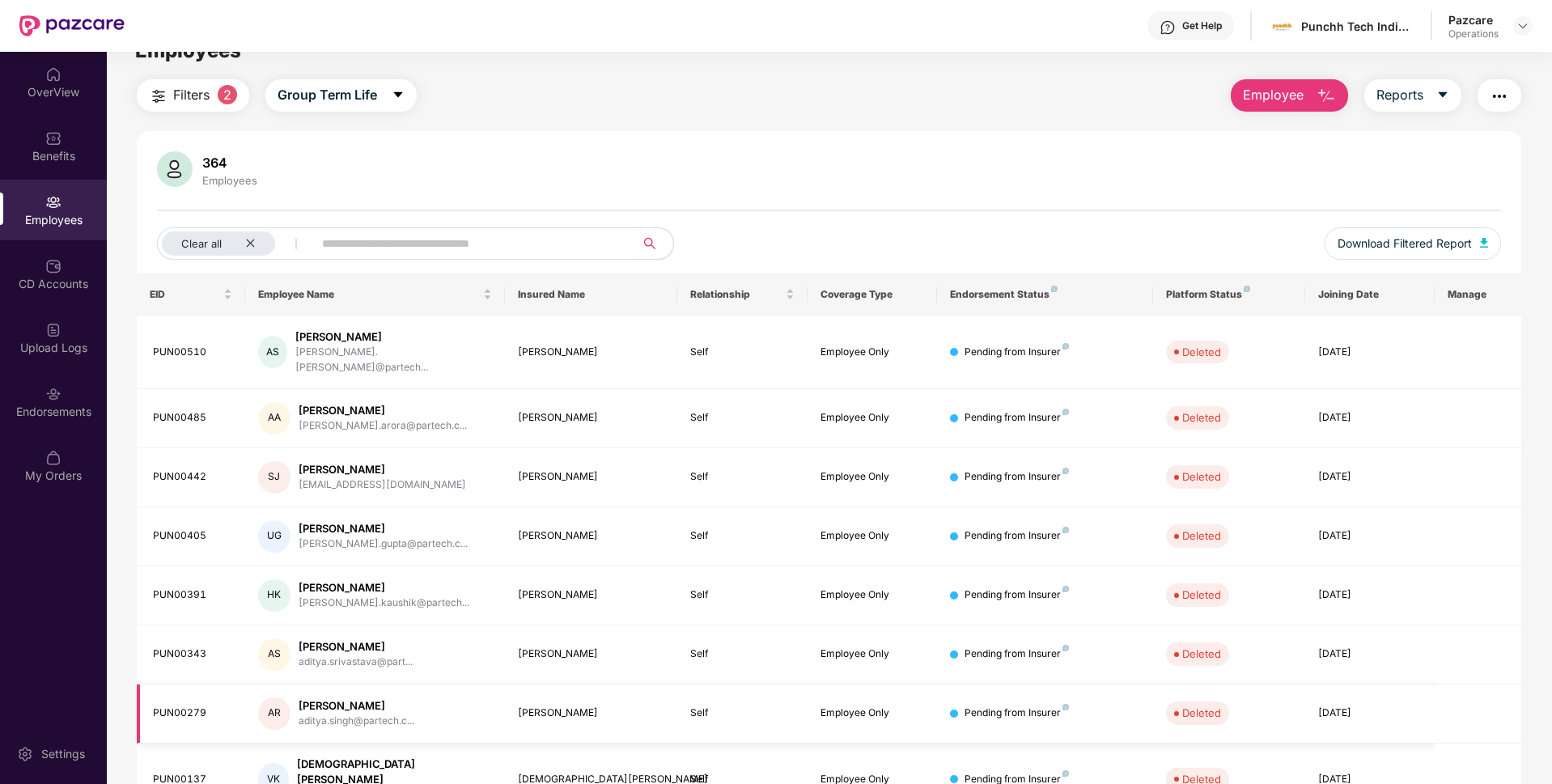
scroll to position [0, 0]
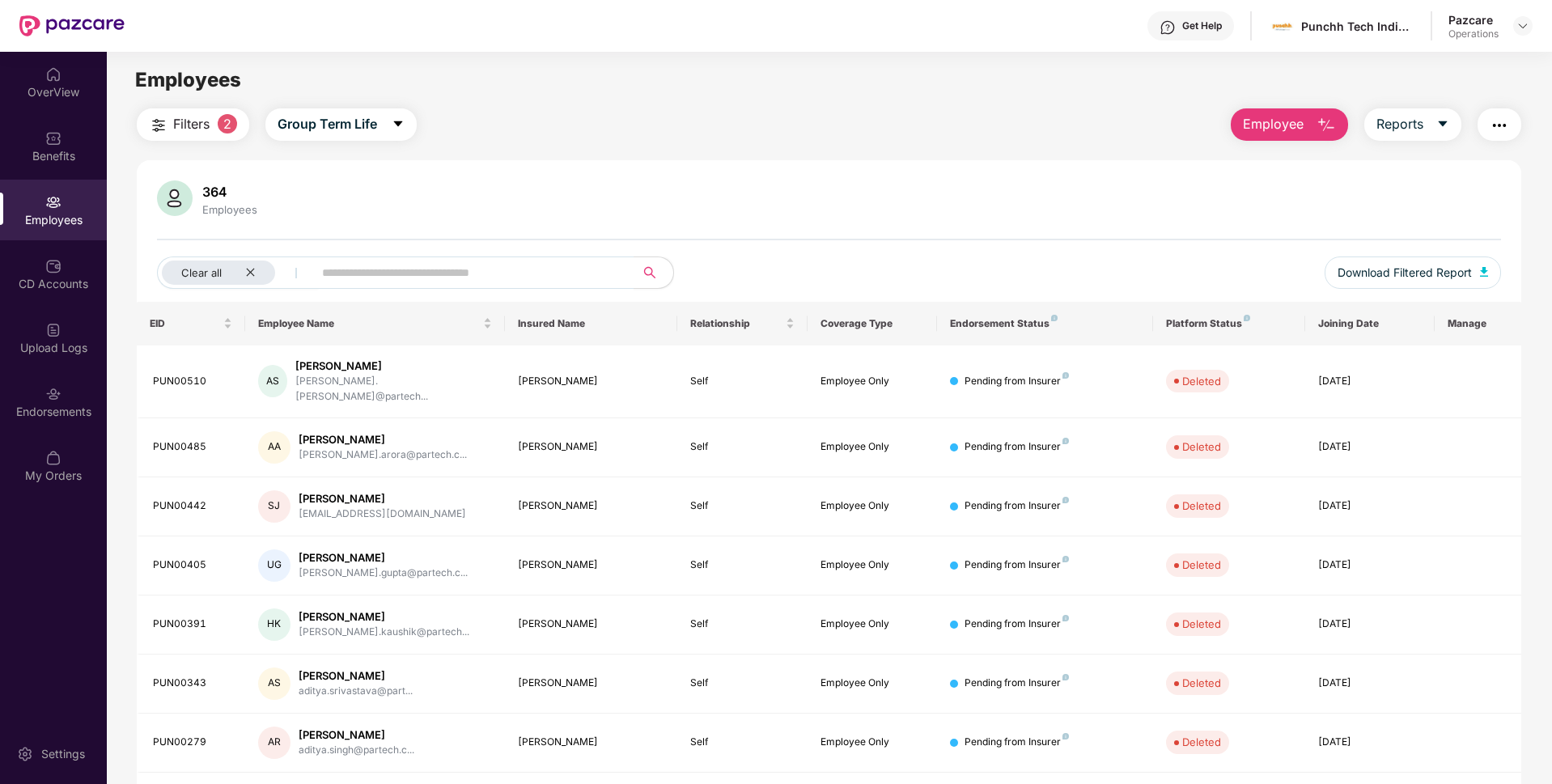
click at [1496, 137] on button "button" at bounding box center [1499, 124] width 44 height 33
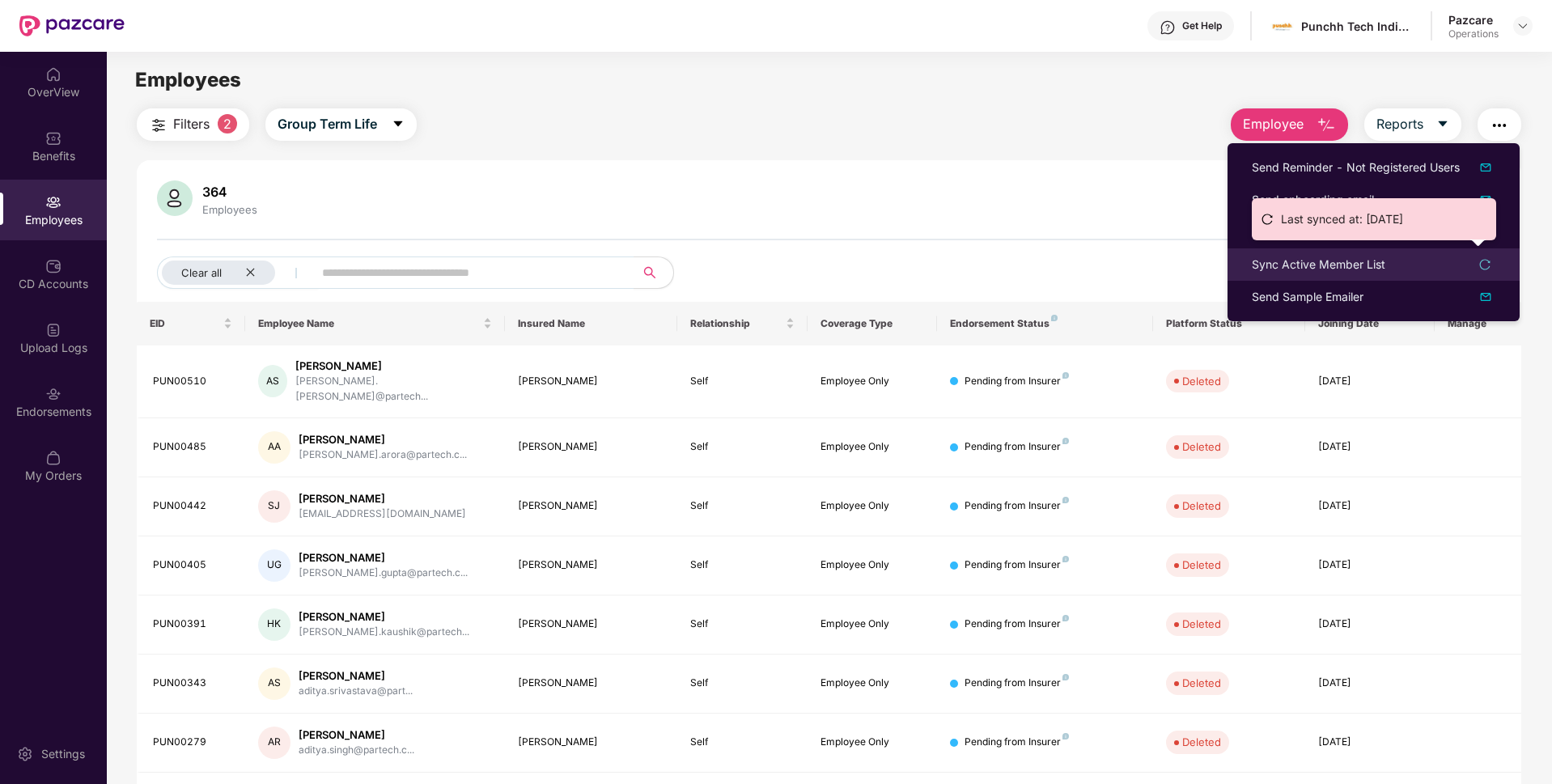
click at [1314, 273] on div "Sync Active Member List" at bounding box center [1319, 264] width 134 height 18
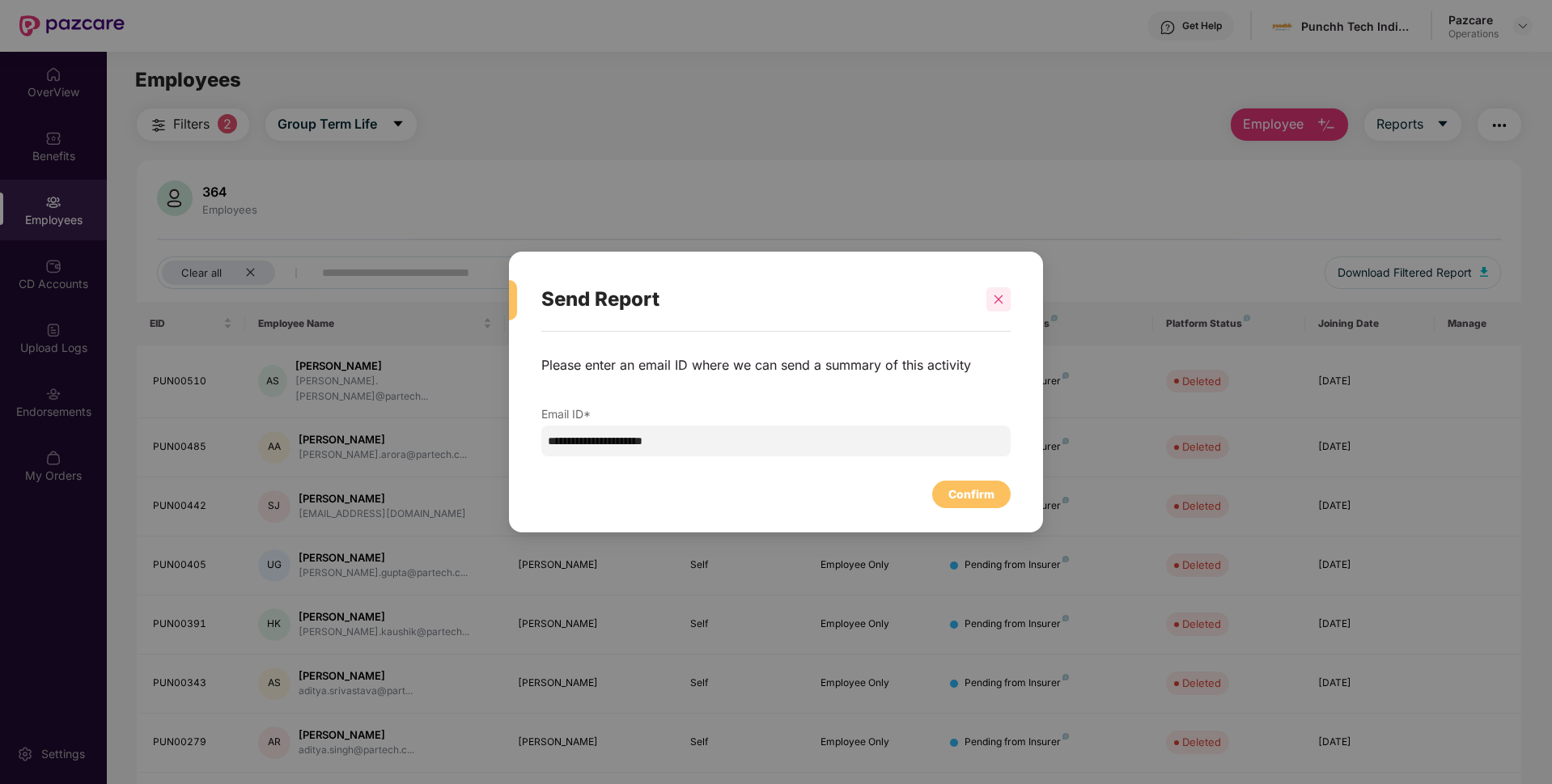
click at [997, 295] on icon "close" at bounding box center [998, 299] width 11 height 11
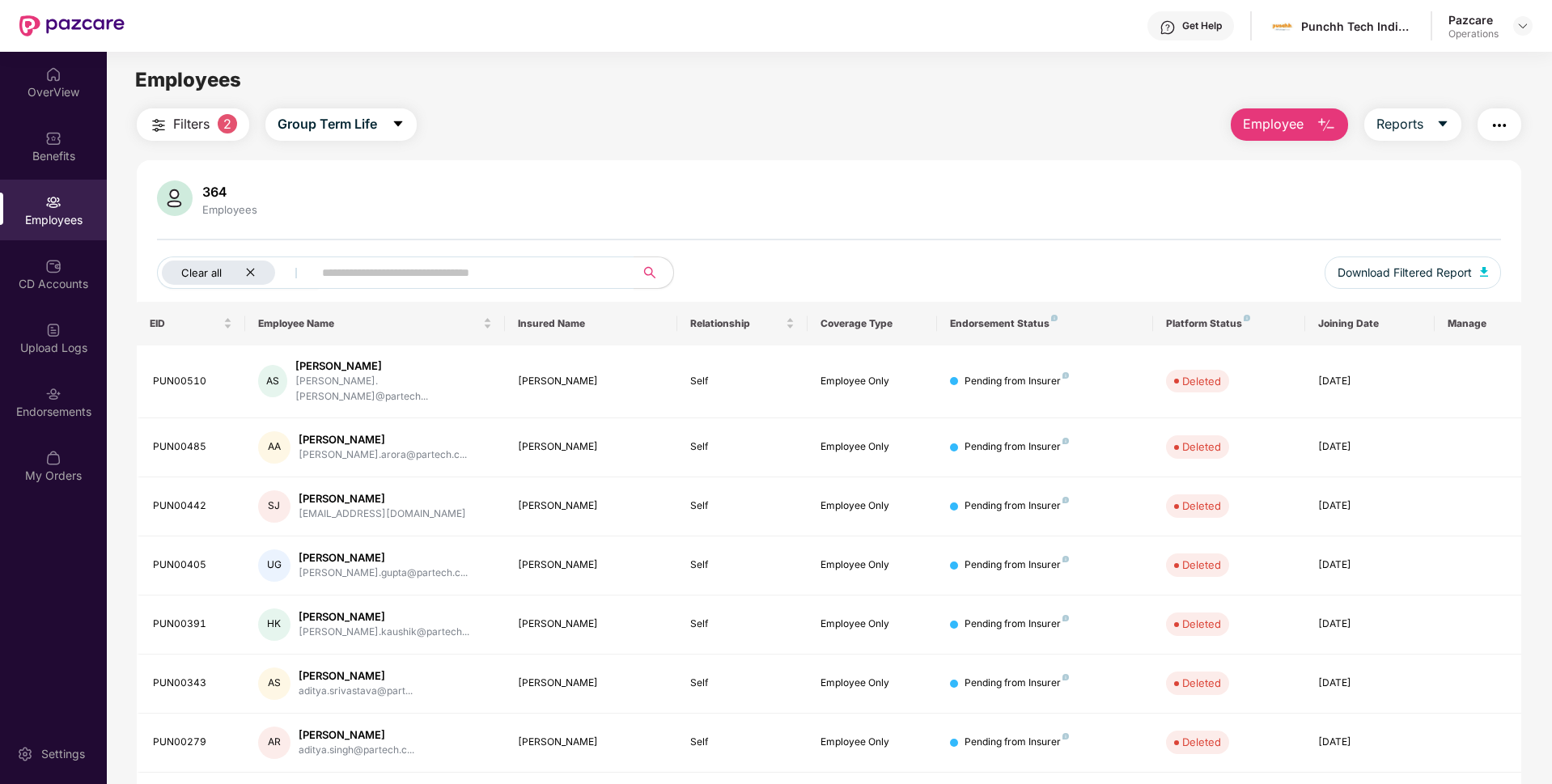
click at [249, 268] on icon "close" at bounding box center [251, 272] width 10 height 10
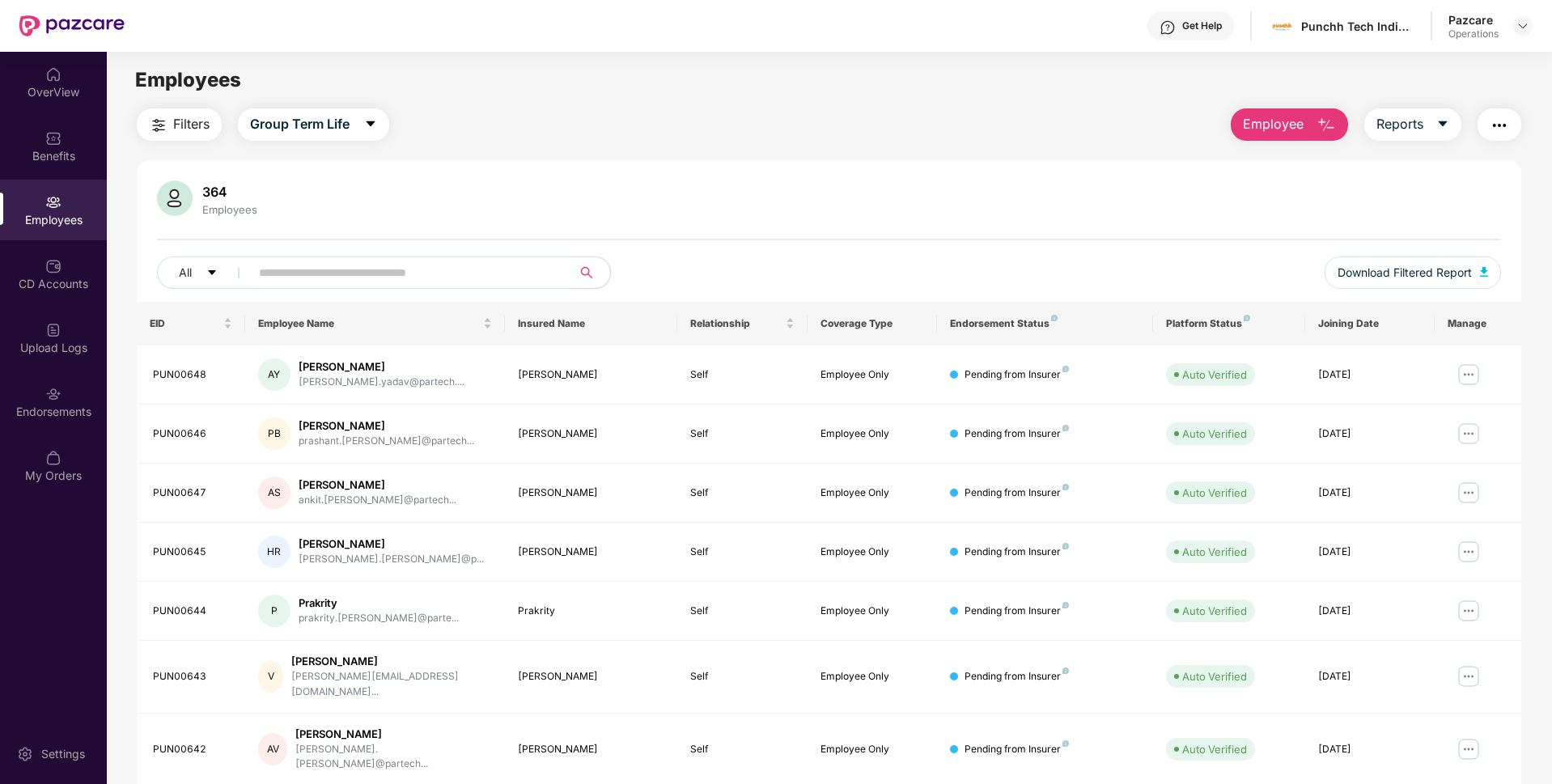
click at [1487, 128] on button "button" at bounding box center [1499, 124] width 44 height 33
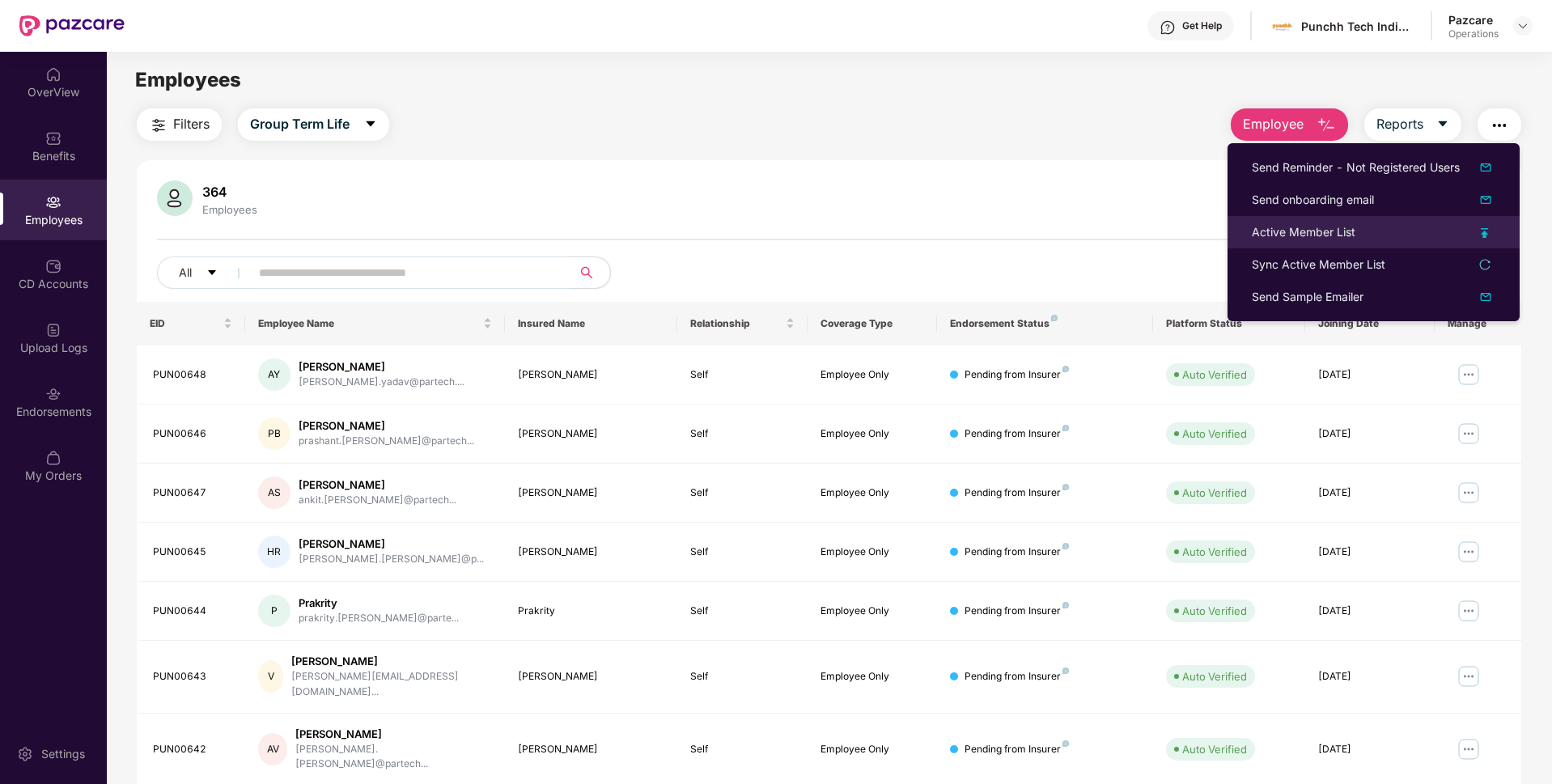
click at [1280, 234] on div "Active Member List" at bounding box center [1303, 232] width 104 height 18
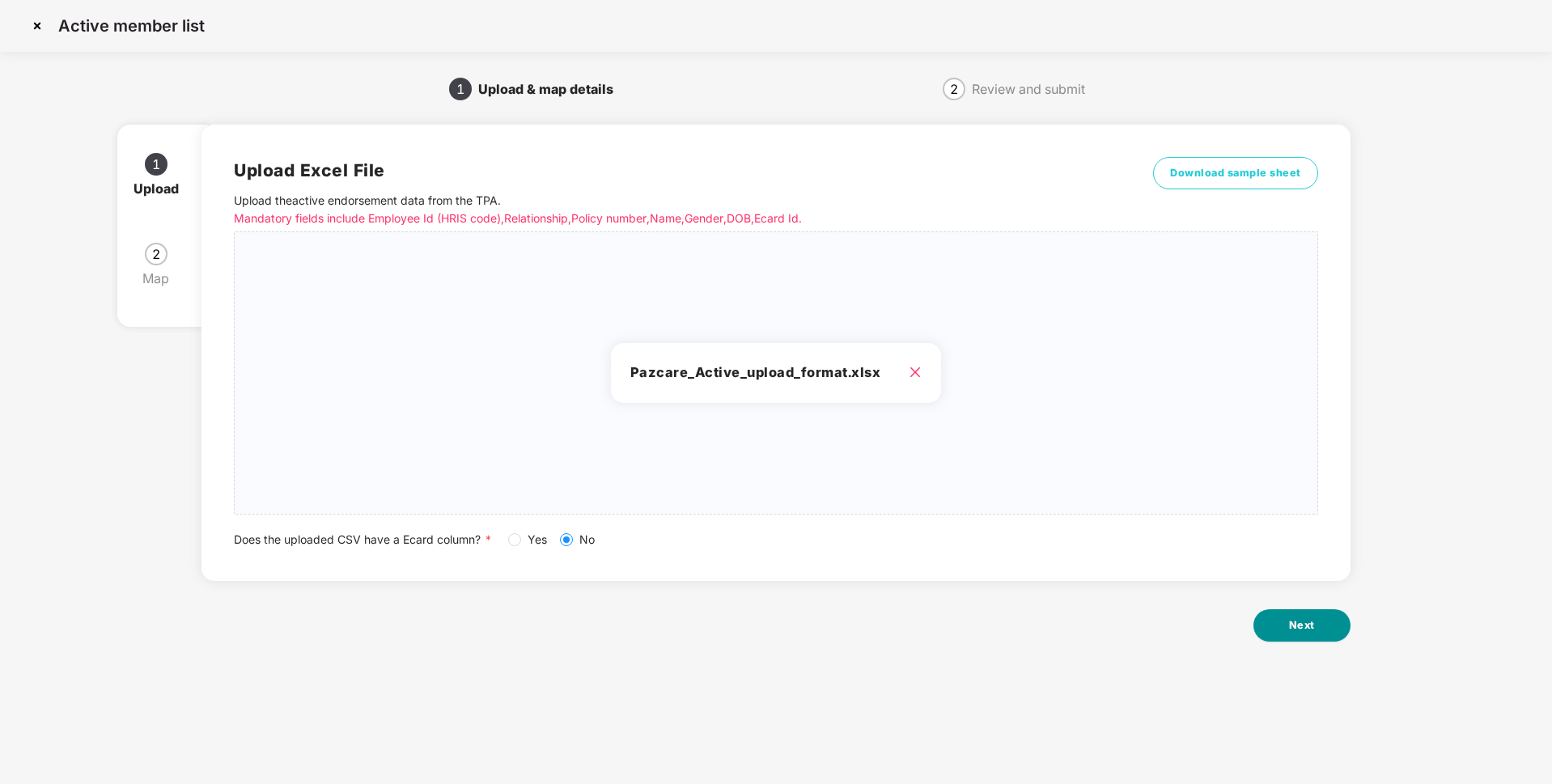
click at [1308, 619] on span "Next" at bounding box center [1301, 625] width 26 height 16
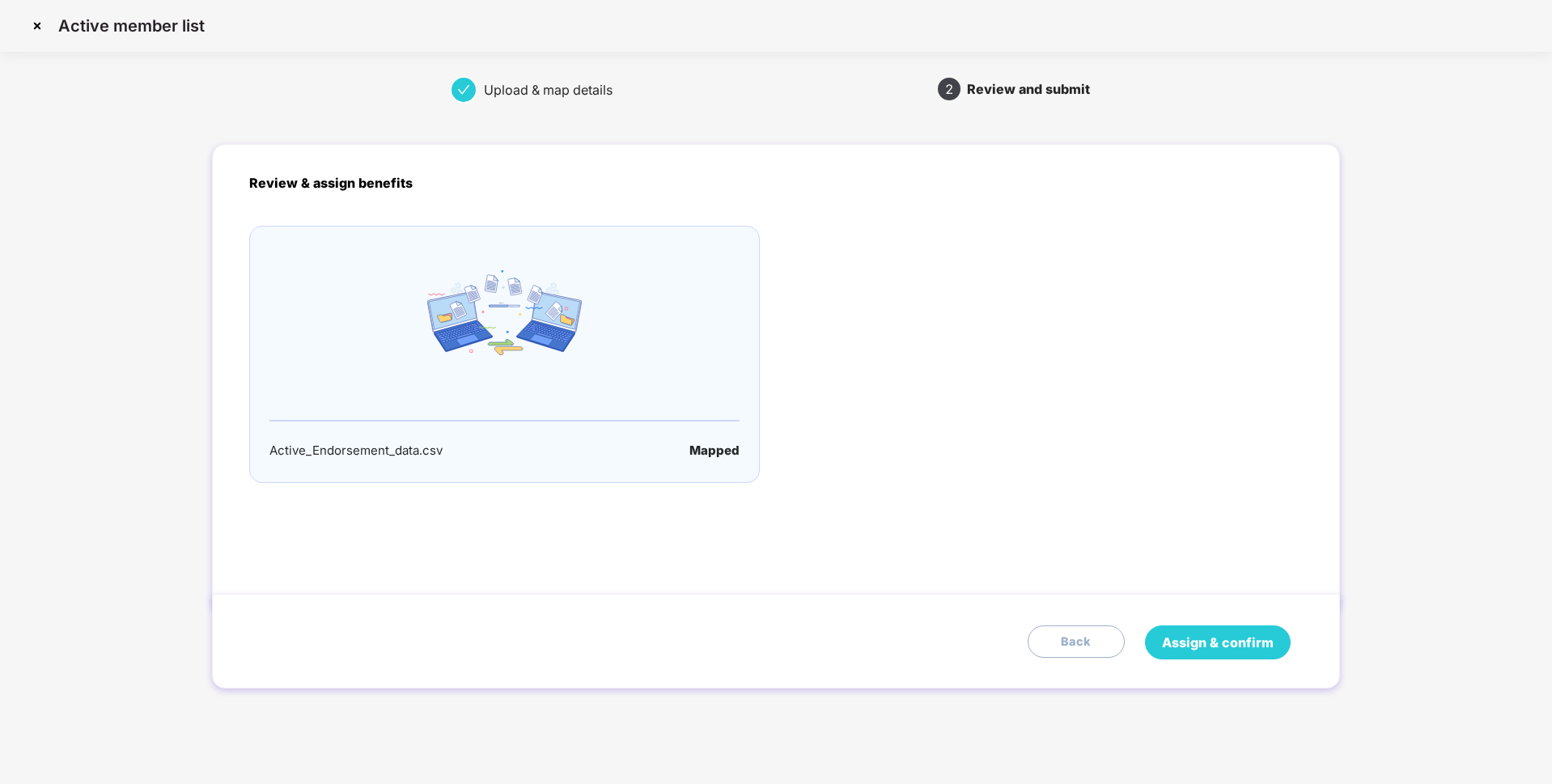
click at [1191, 634] on span "Assign & confirm" at bounding box center [1217, 642] width 112 height 21
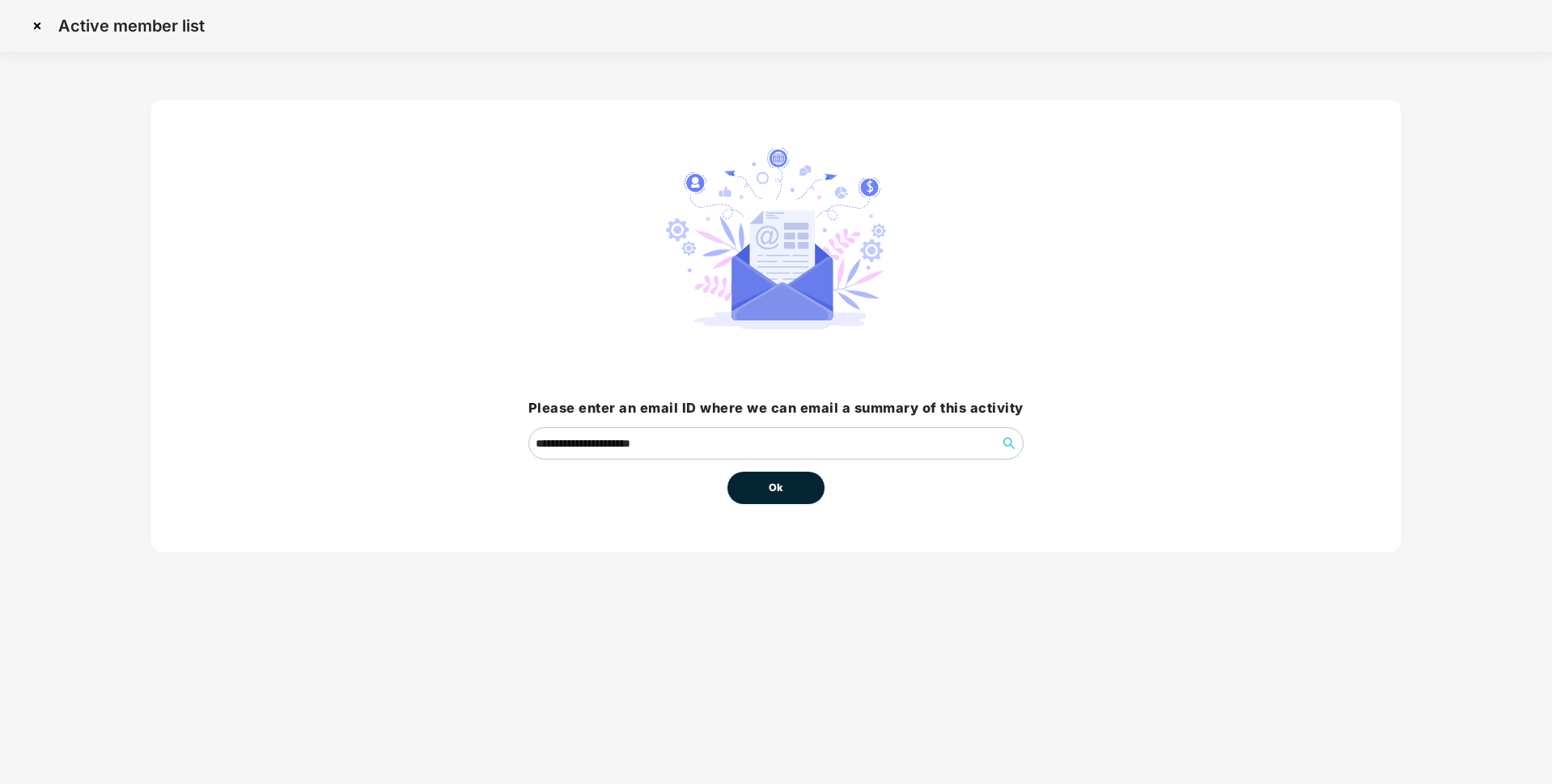
click at [783, 496] on button "Ok" at bounding box center [776, 488] width 97 height 33
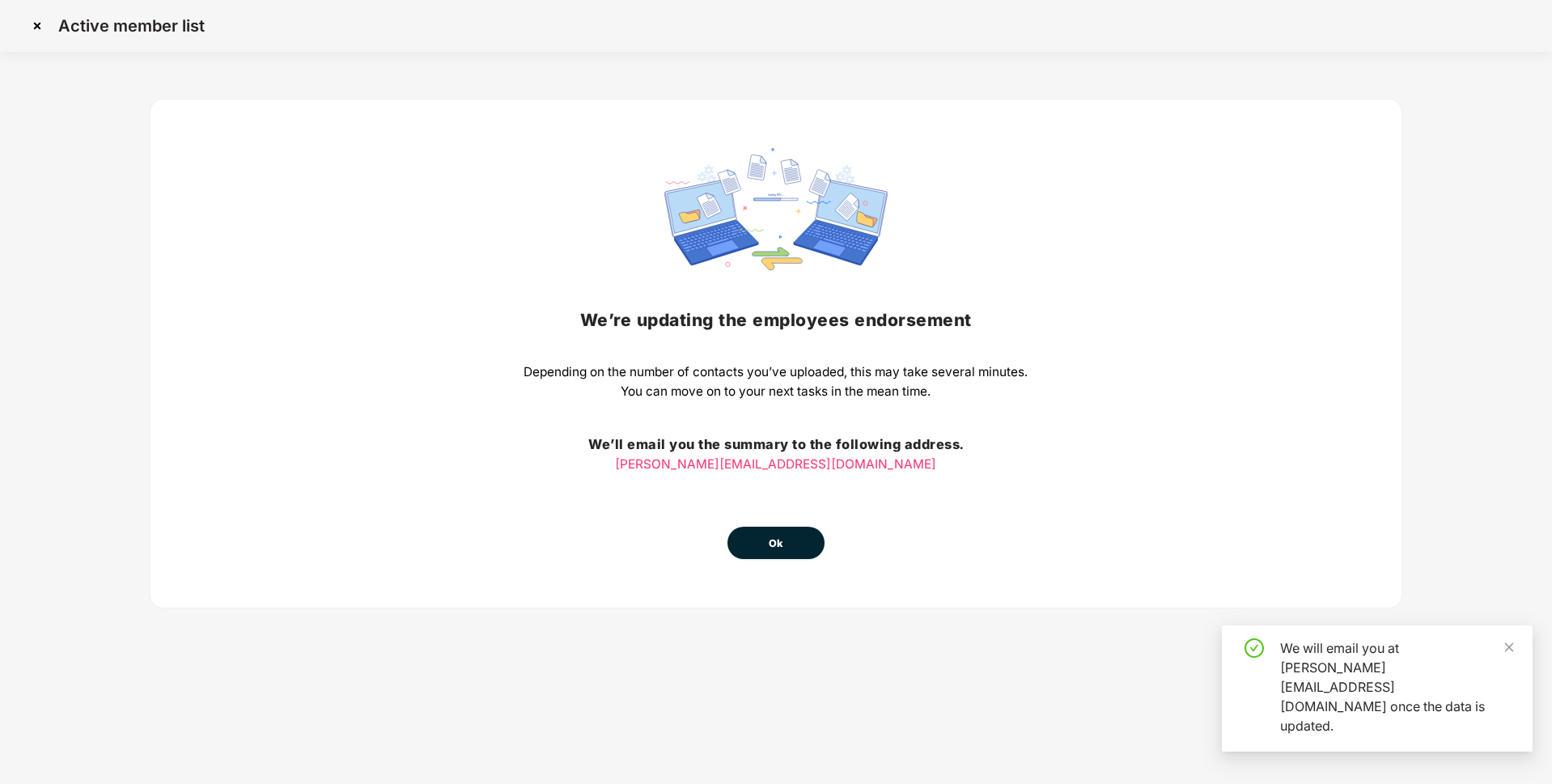
click at [765, 552] on button "Ok" at bounding box center [776, 543] width 97 height 33
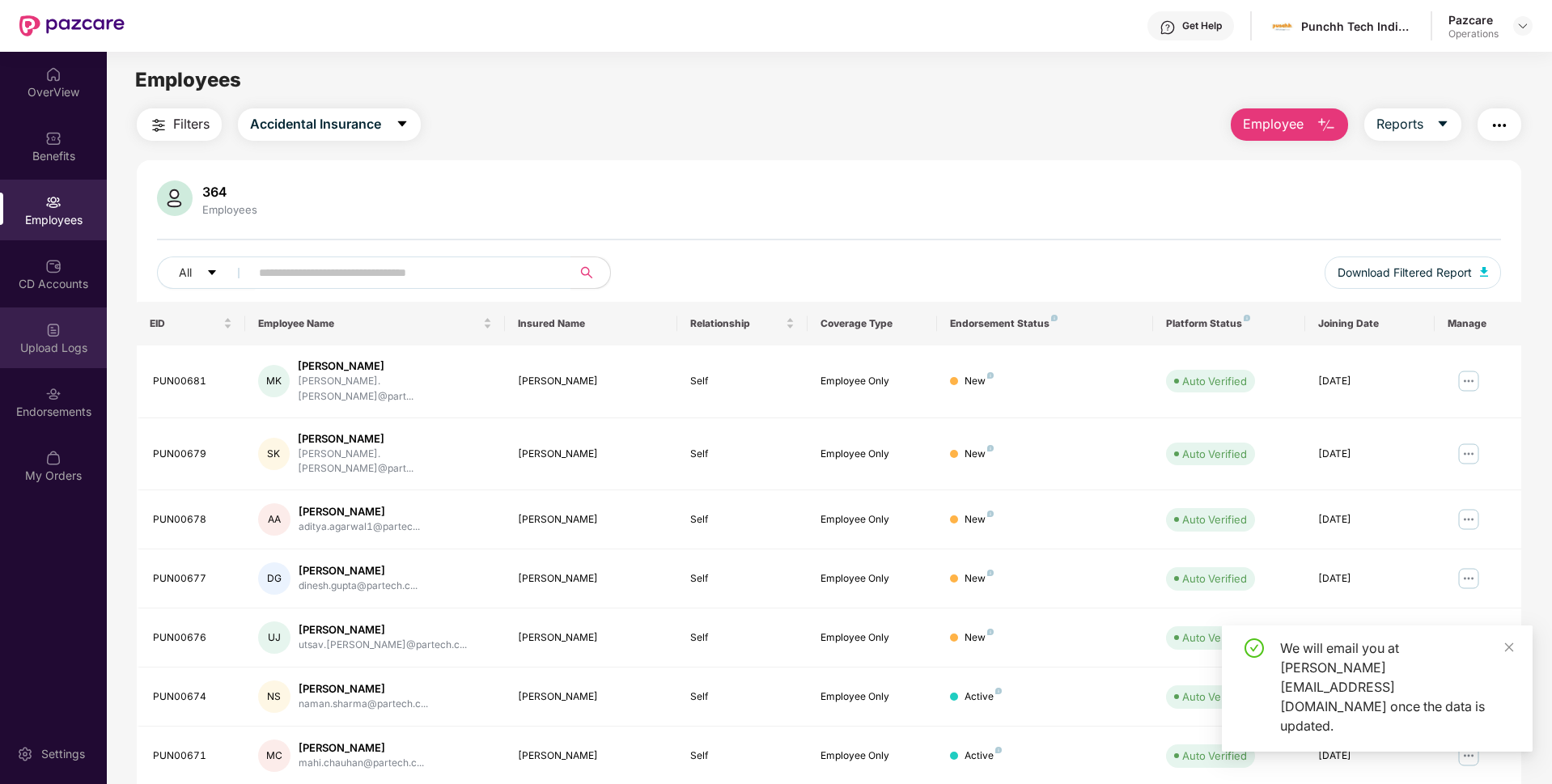
click at [42, 349] on div "Upload Logs" at bounding box center [53, 347] width 106 height 16
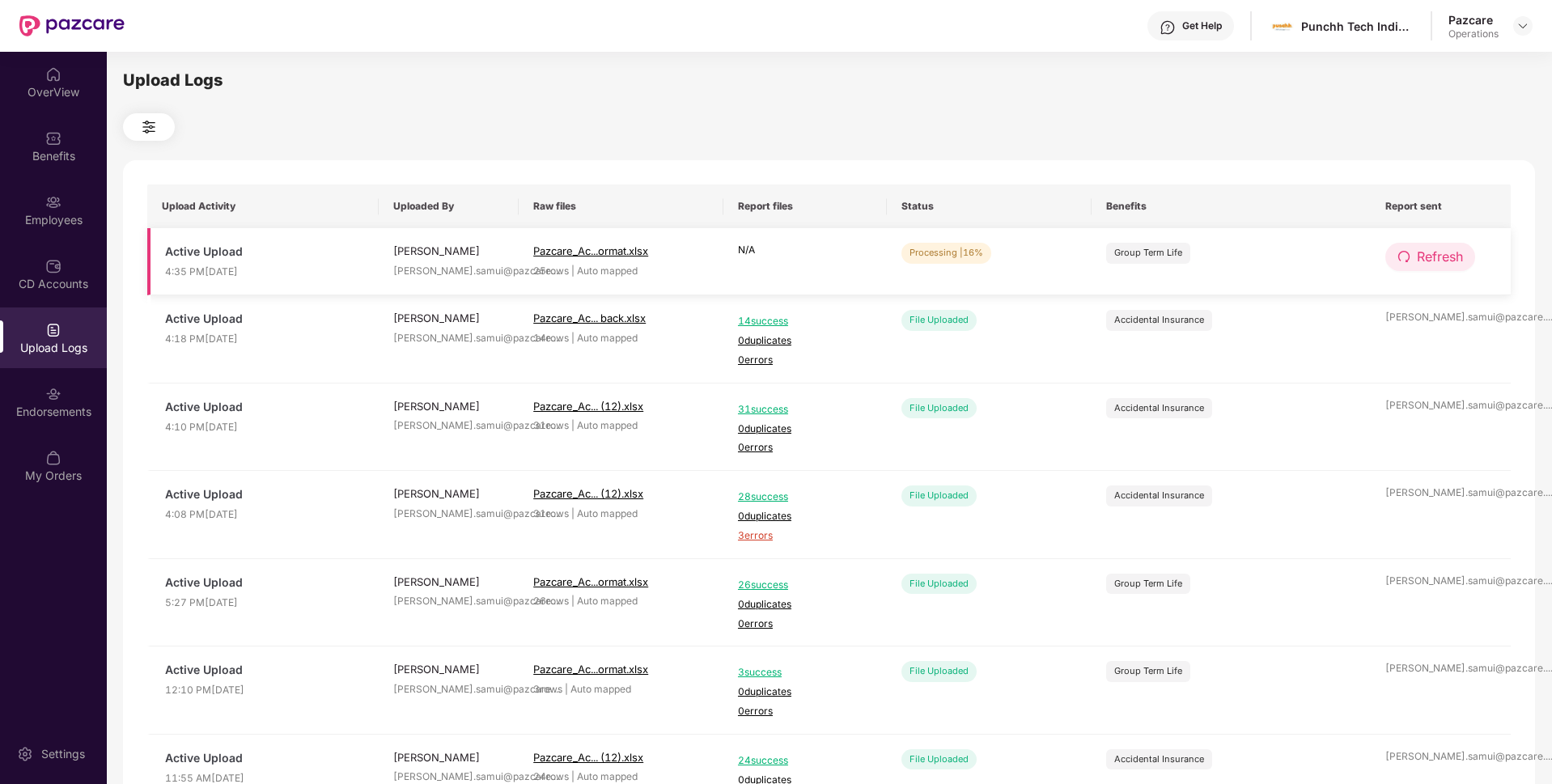
click at [1436, 258] on span "Refresh" at bounding box center [1440, 257] width 46 height 21
click at [1436, 258] on span "Refresh" at bounding box center [1440, 257] width 46 height 21
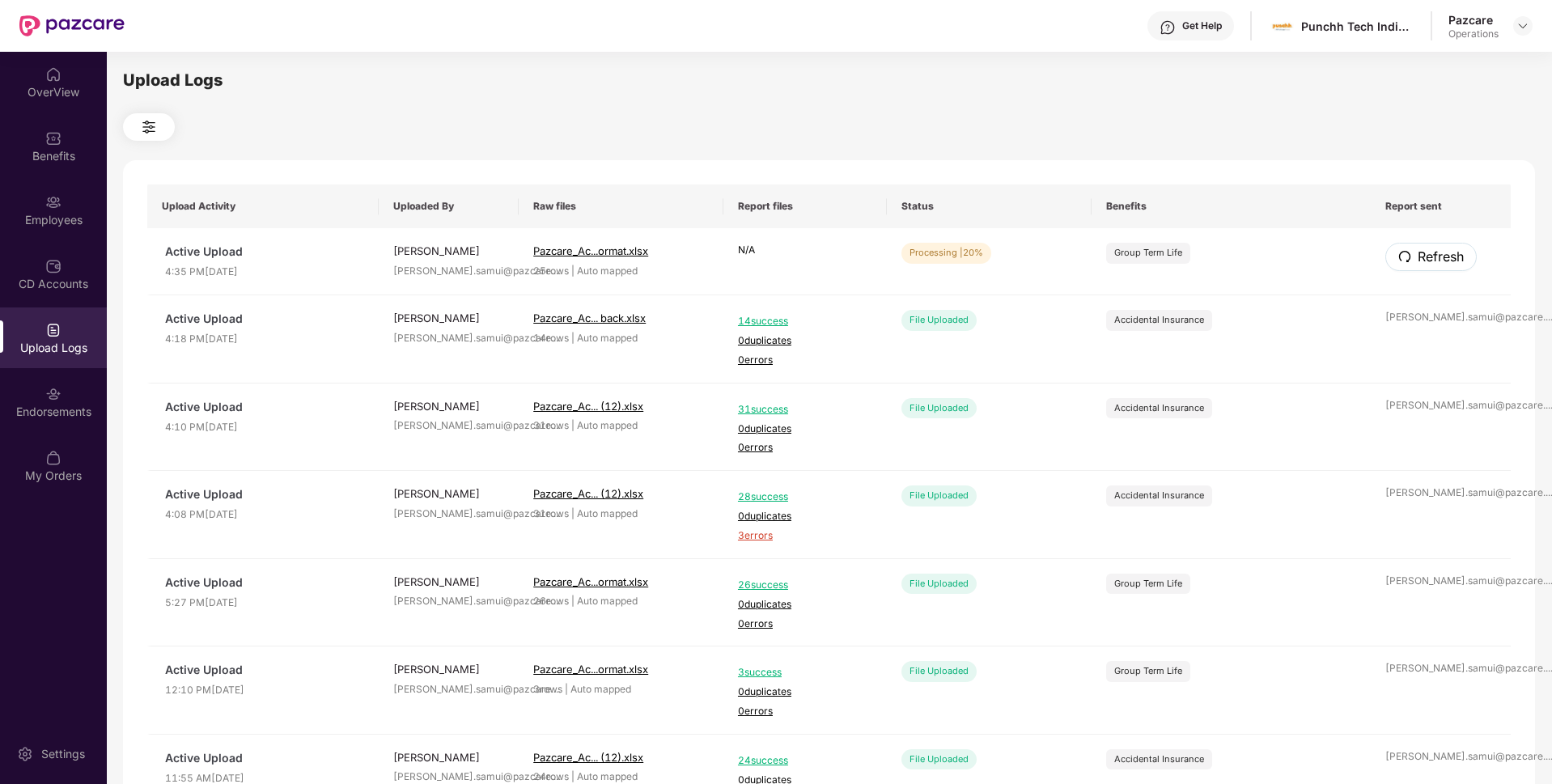
click at [1436, 258] on span "Refresh" at bounding box center [1440, 257] width 46 height 21
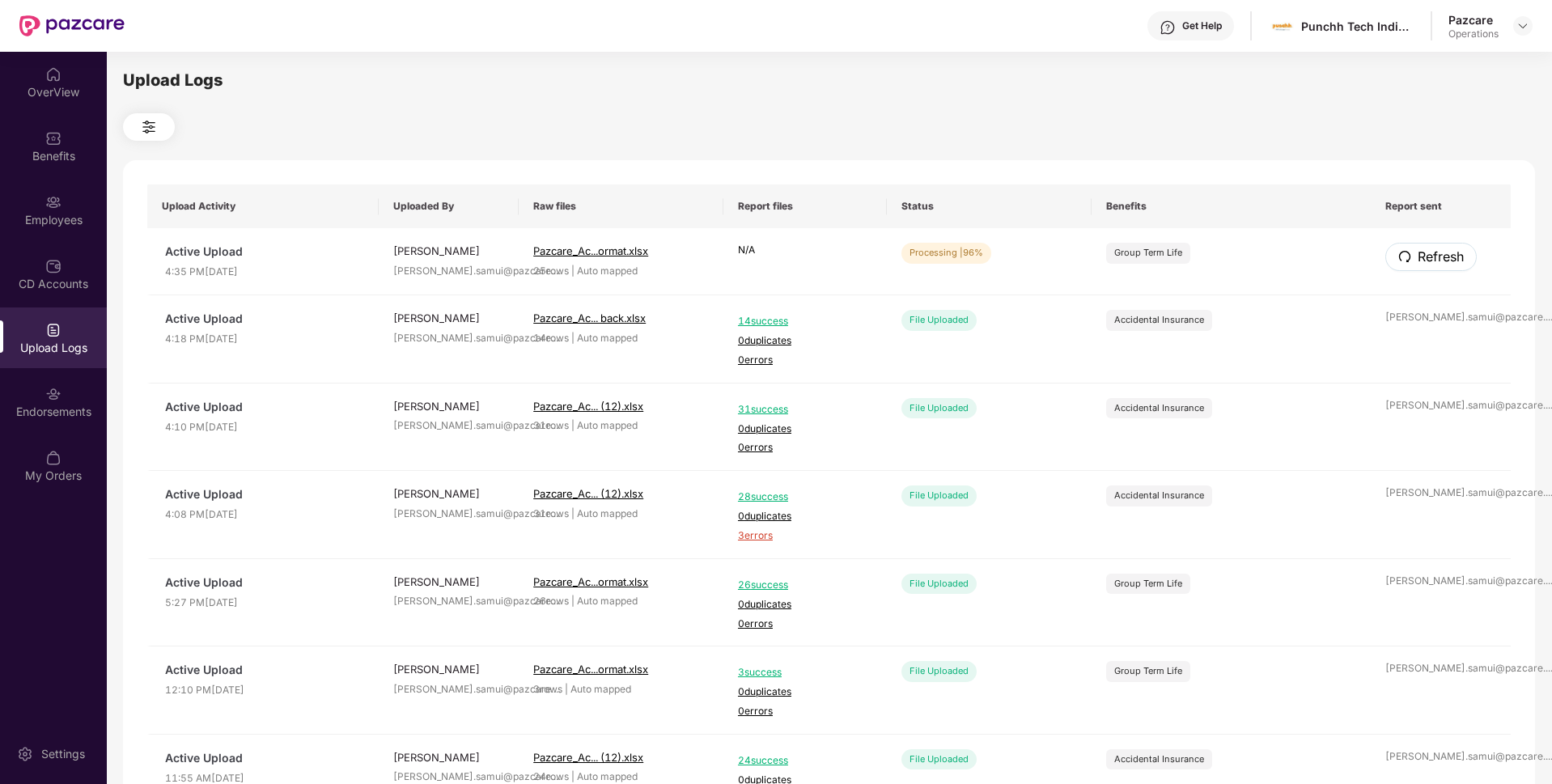
click at [1436, 258] on span "Refresh" at bounding box center [1440, 257] width 46 height 21
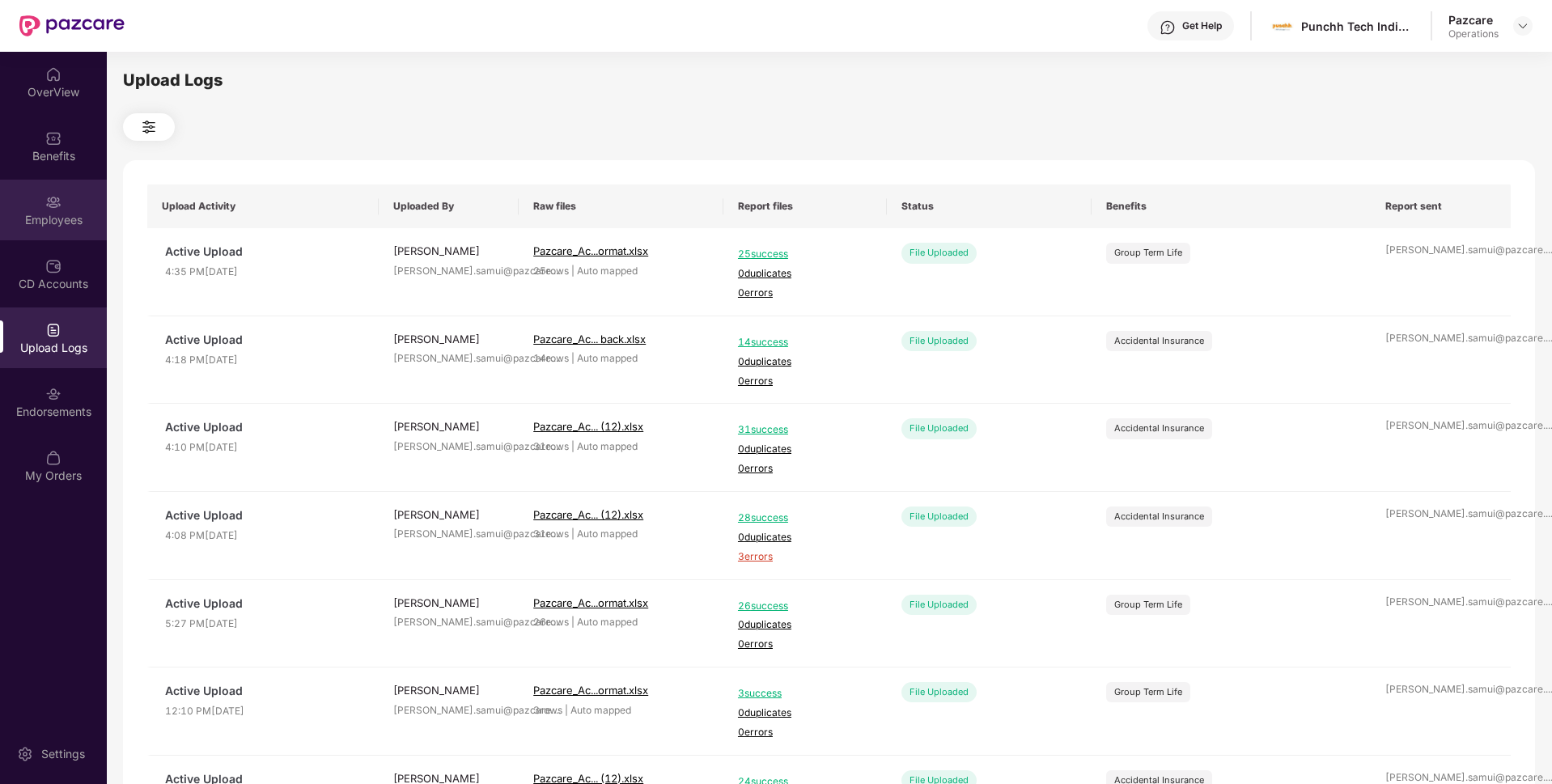
click at [28, 220] on div "Employees" at bounding box center [53, 220] width 106 height 16
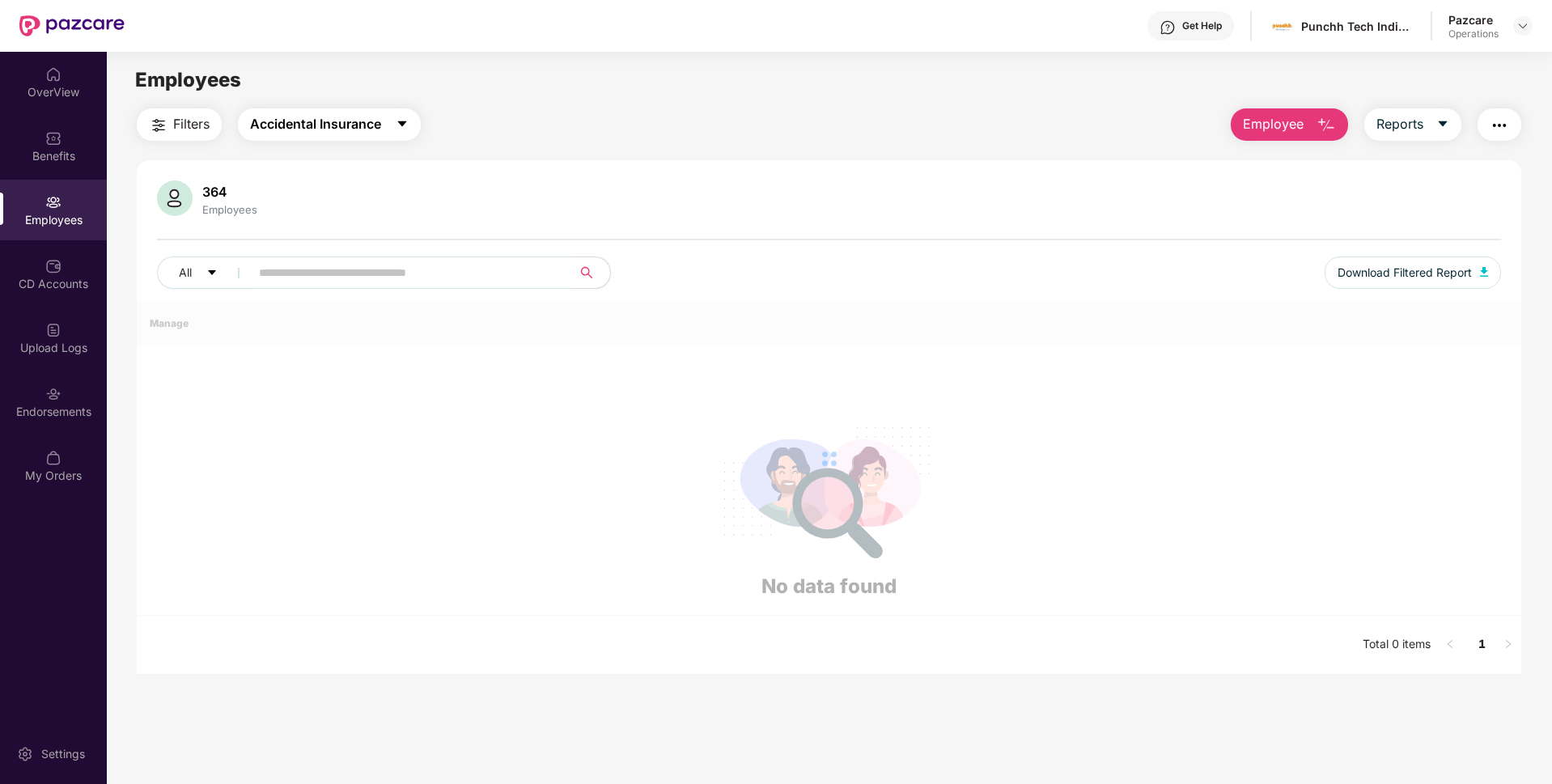
click at [305, 125] on span "Accidental Insurance" at bounding box center [315, 124] width 131 height 21
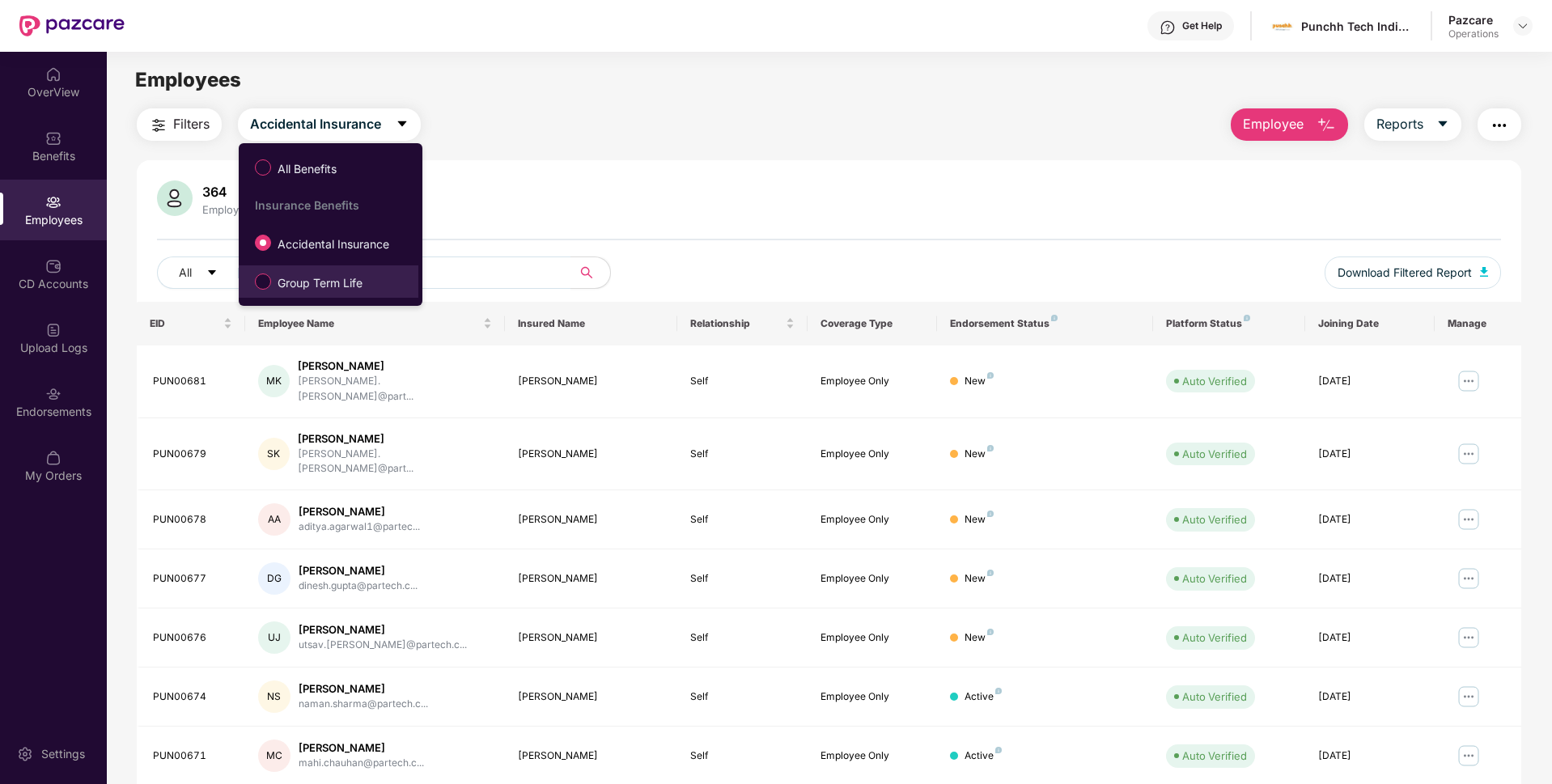
click at [295, 288] on span "Group Term Life" at bounding box center [320, 283] width 98 height 18
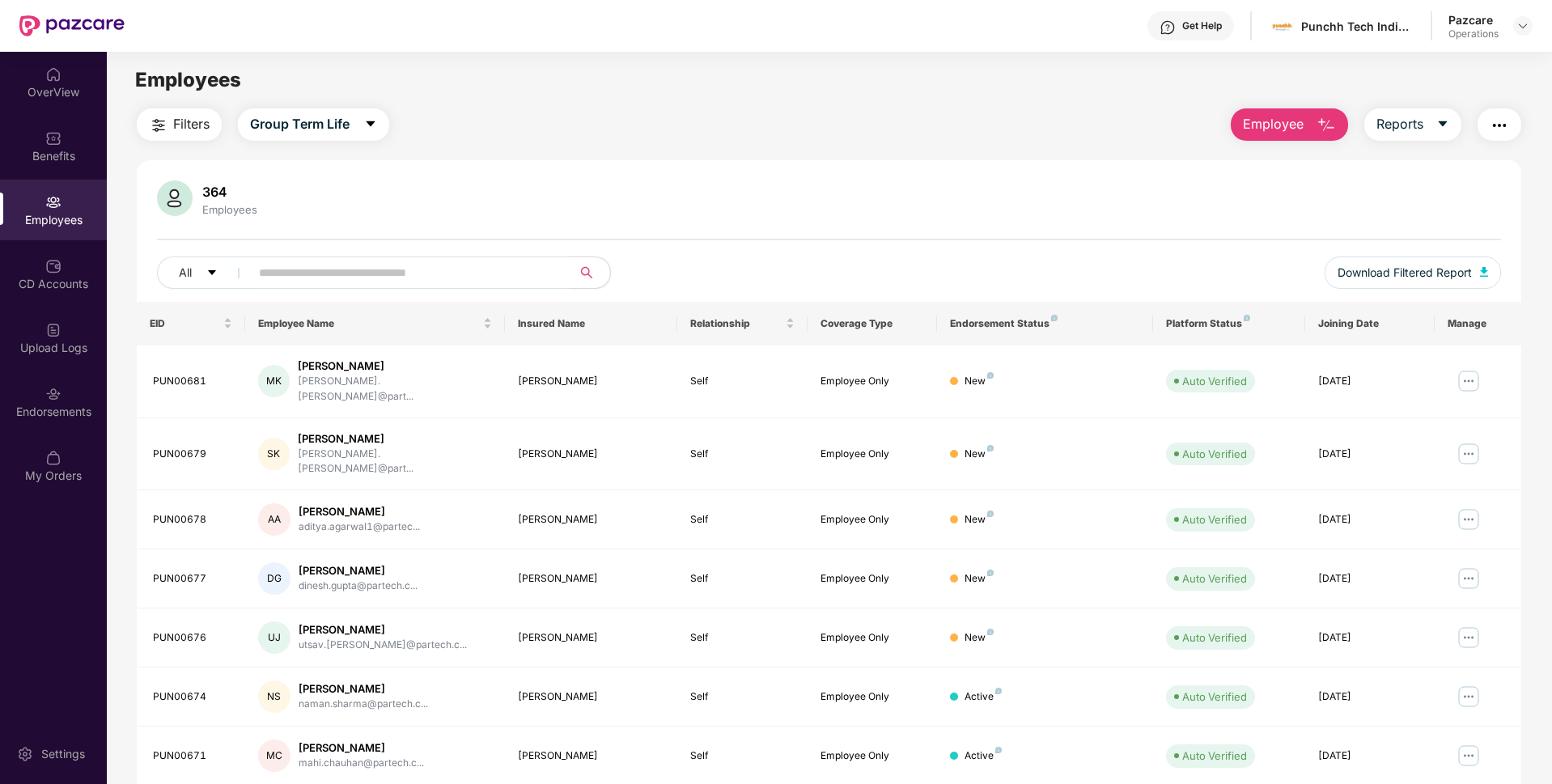
click at [177, 120] on span "Filters" at bounding box center [191, 124] width 36 height 21
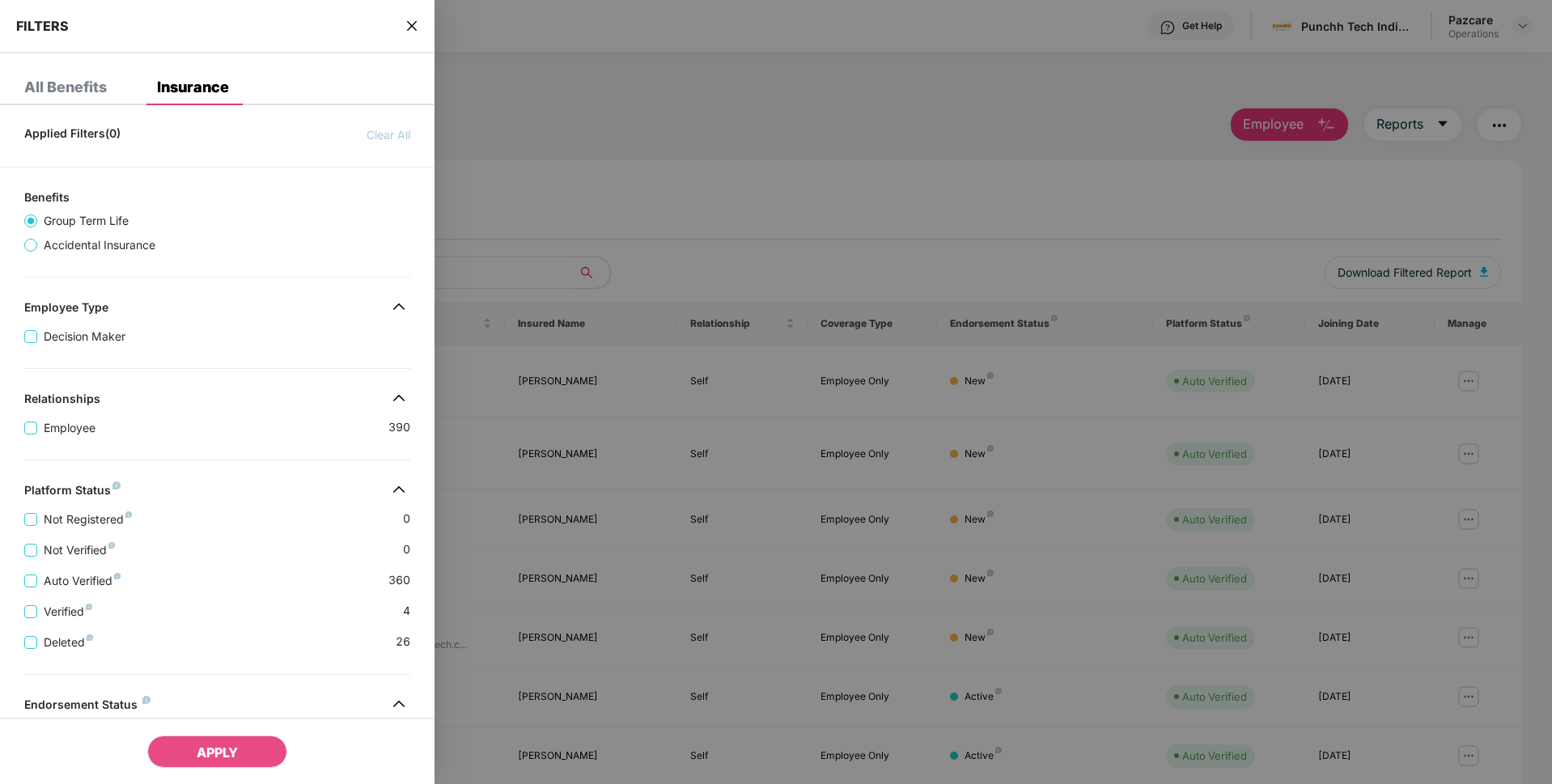
scroll to position [203, 0]
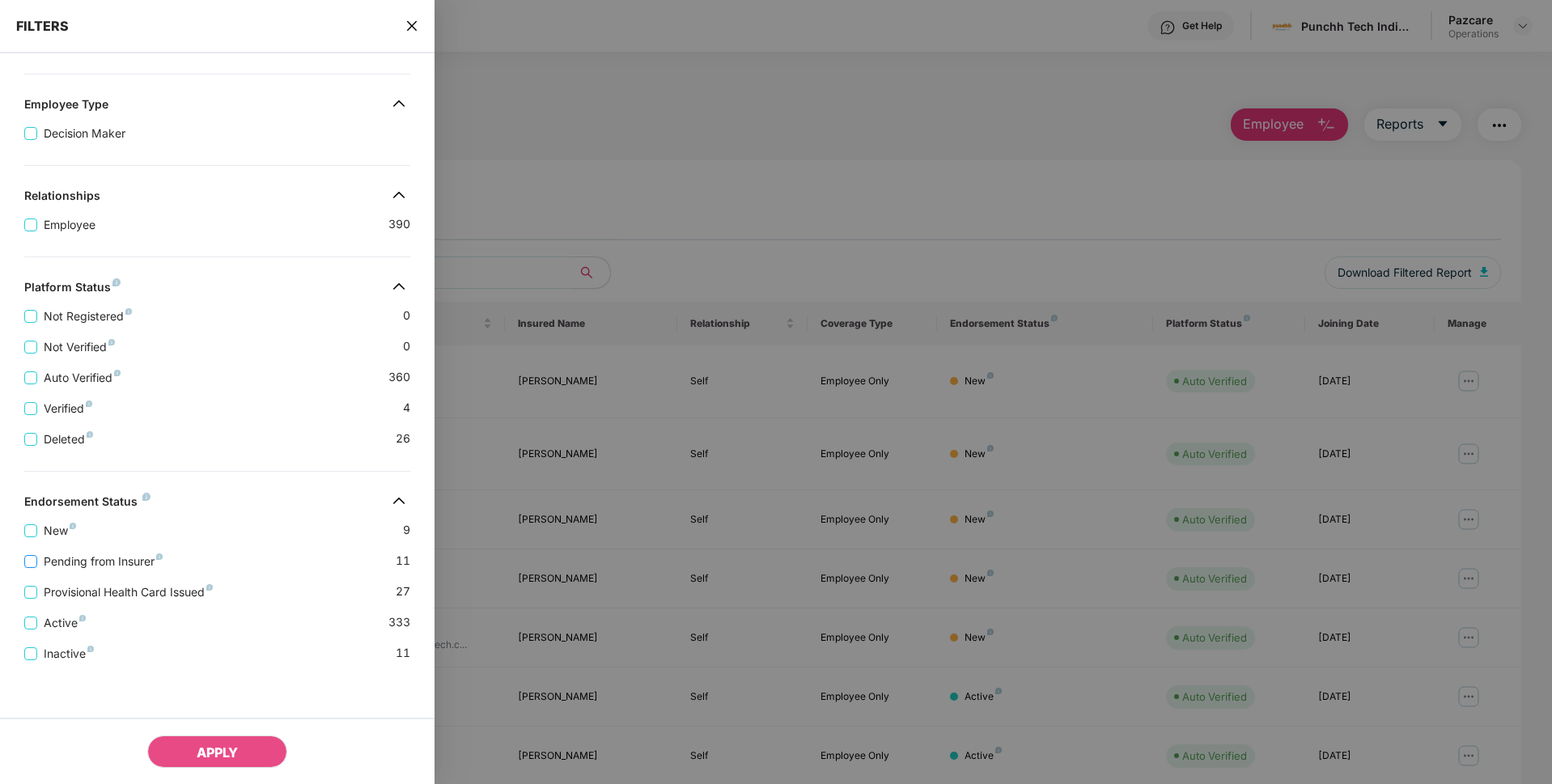
click at [82, 560] on span "Pending from Insurer" at bounding box center [103, 561] width 132 height 18
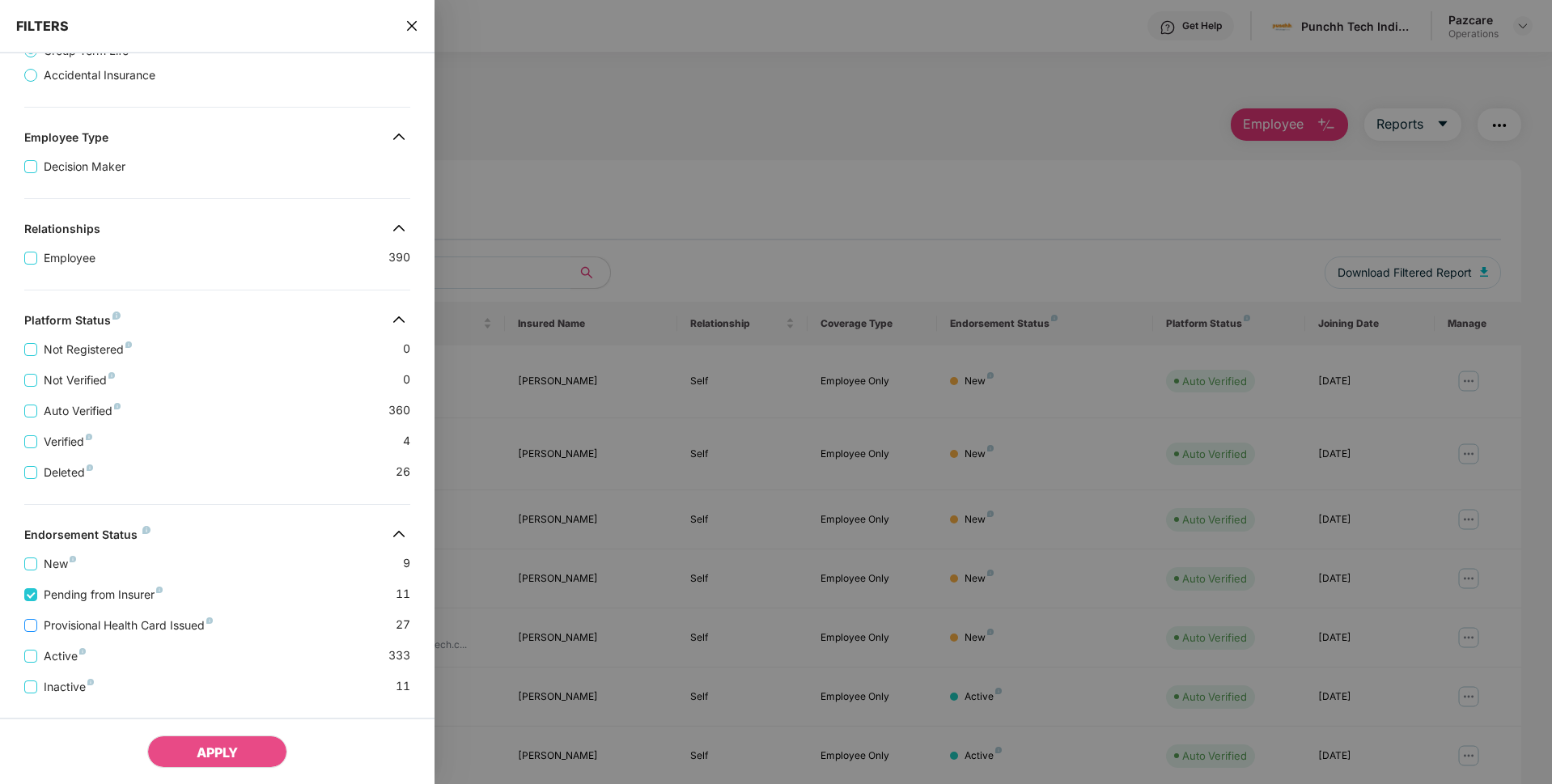
click at [82, 621] on span "Provisional Health Card Issued" at bounding box center [128, 625] width 182 height 18
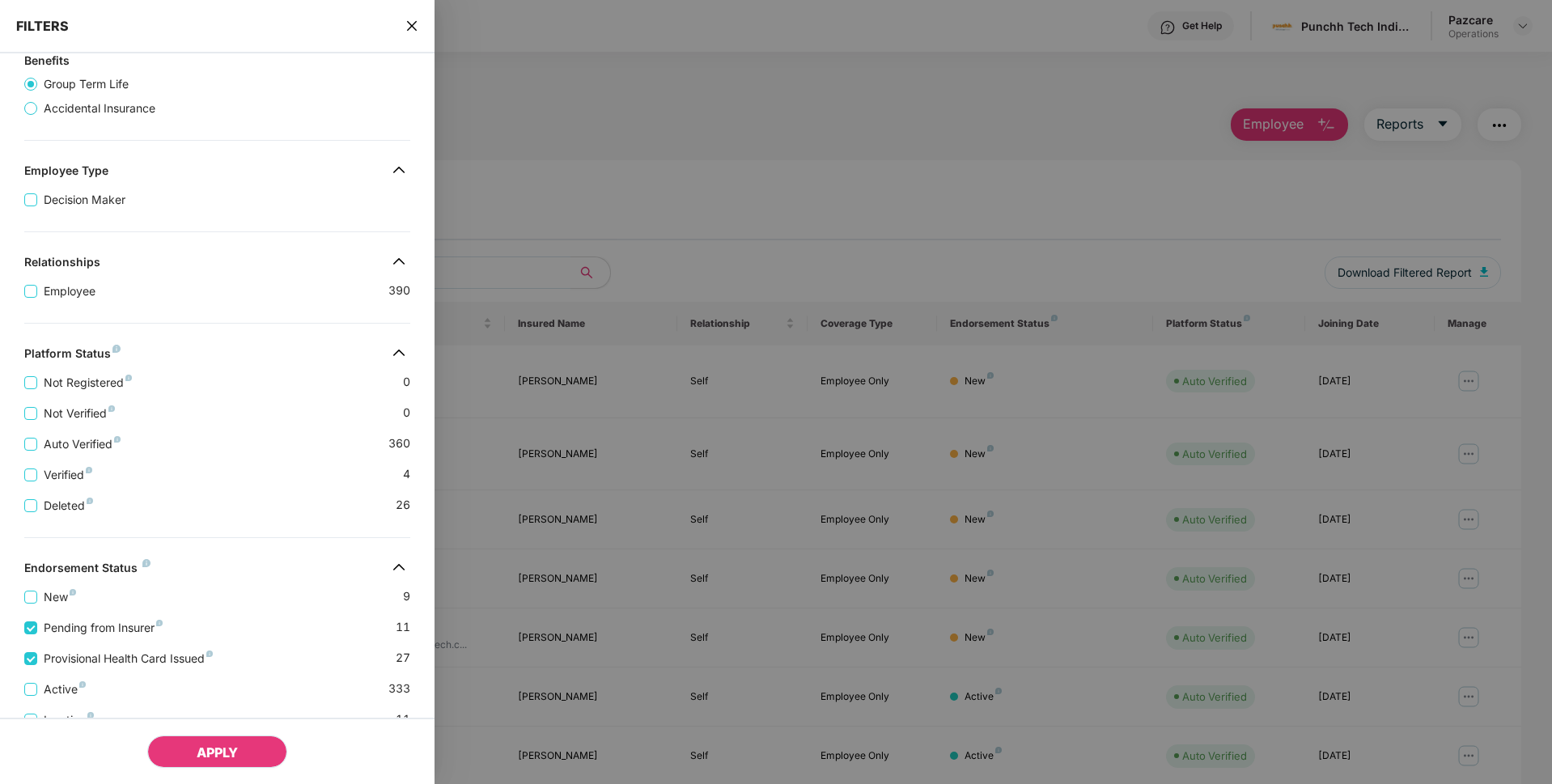
click at [184, 737] on button "APPLY" at bounding box center [217, 751] width 140 height 33
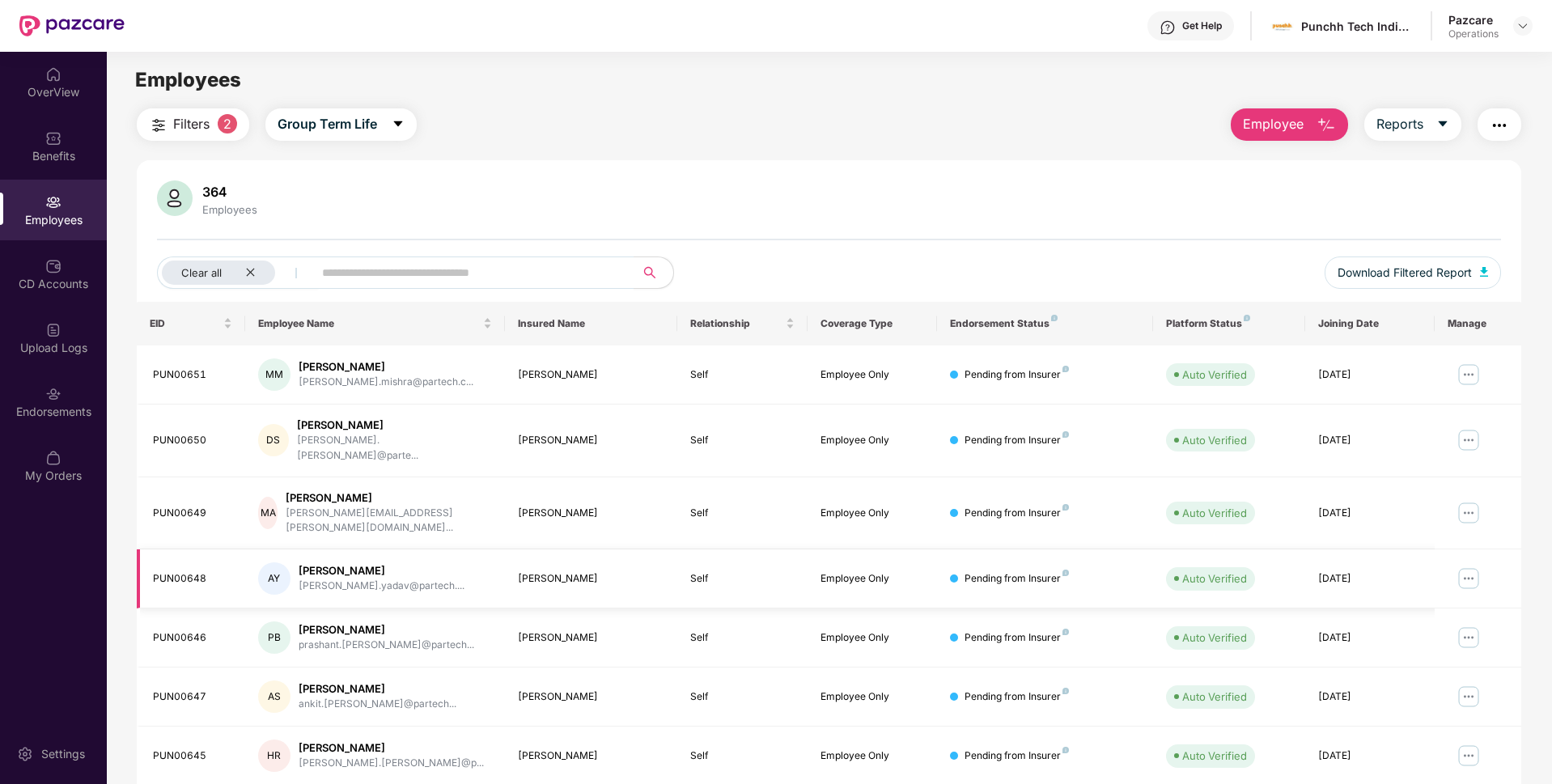
scroll to position [210, 0]
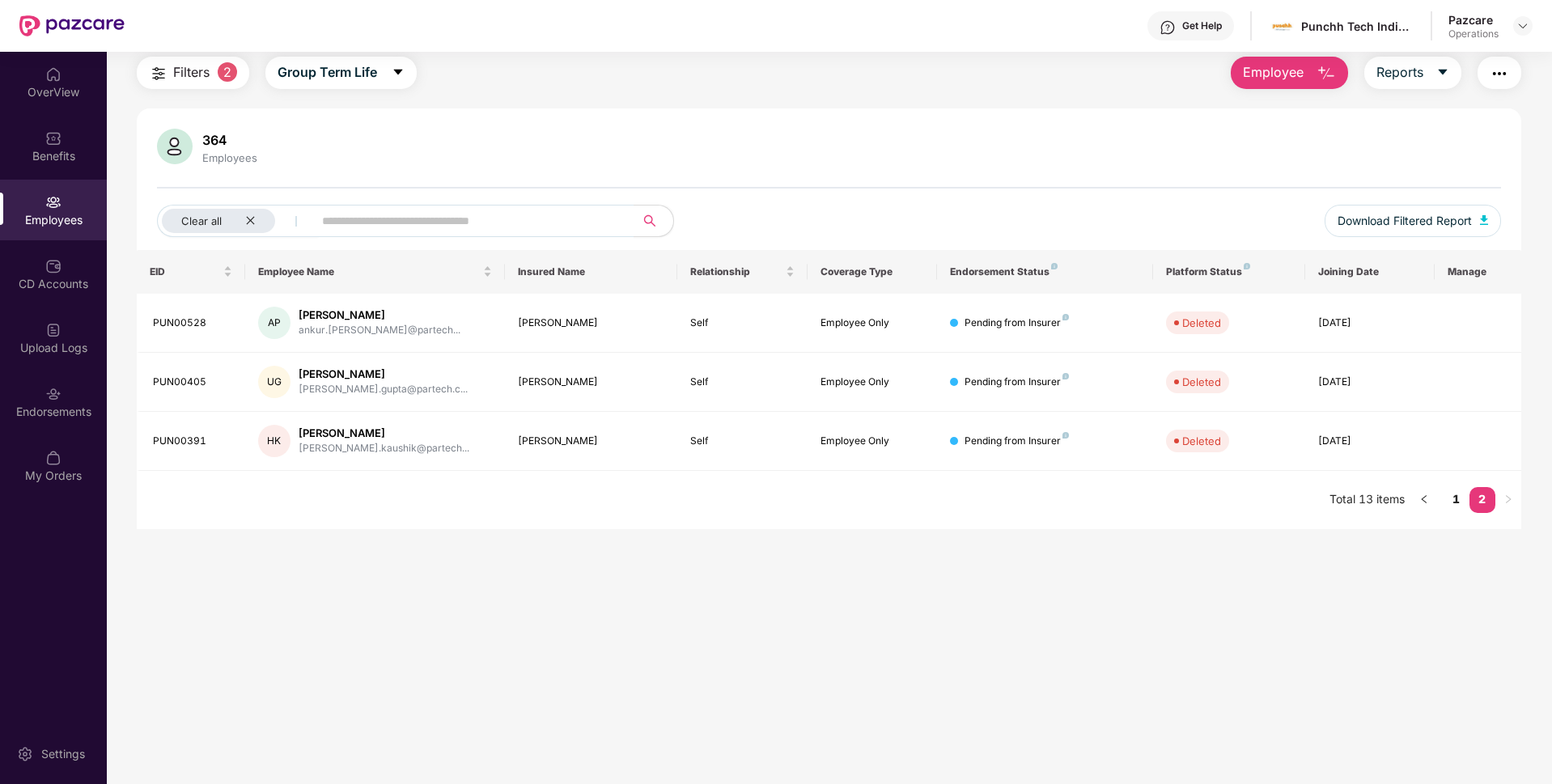
scroll to position [51, 0]
click at [1451, 497] on link "1" at bounding box center [1456, 499] width 26 height 24
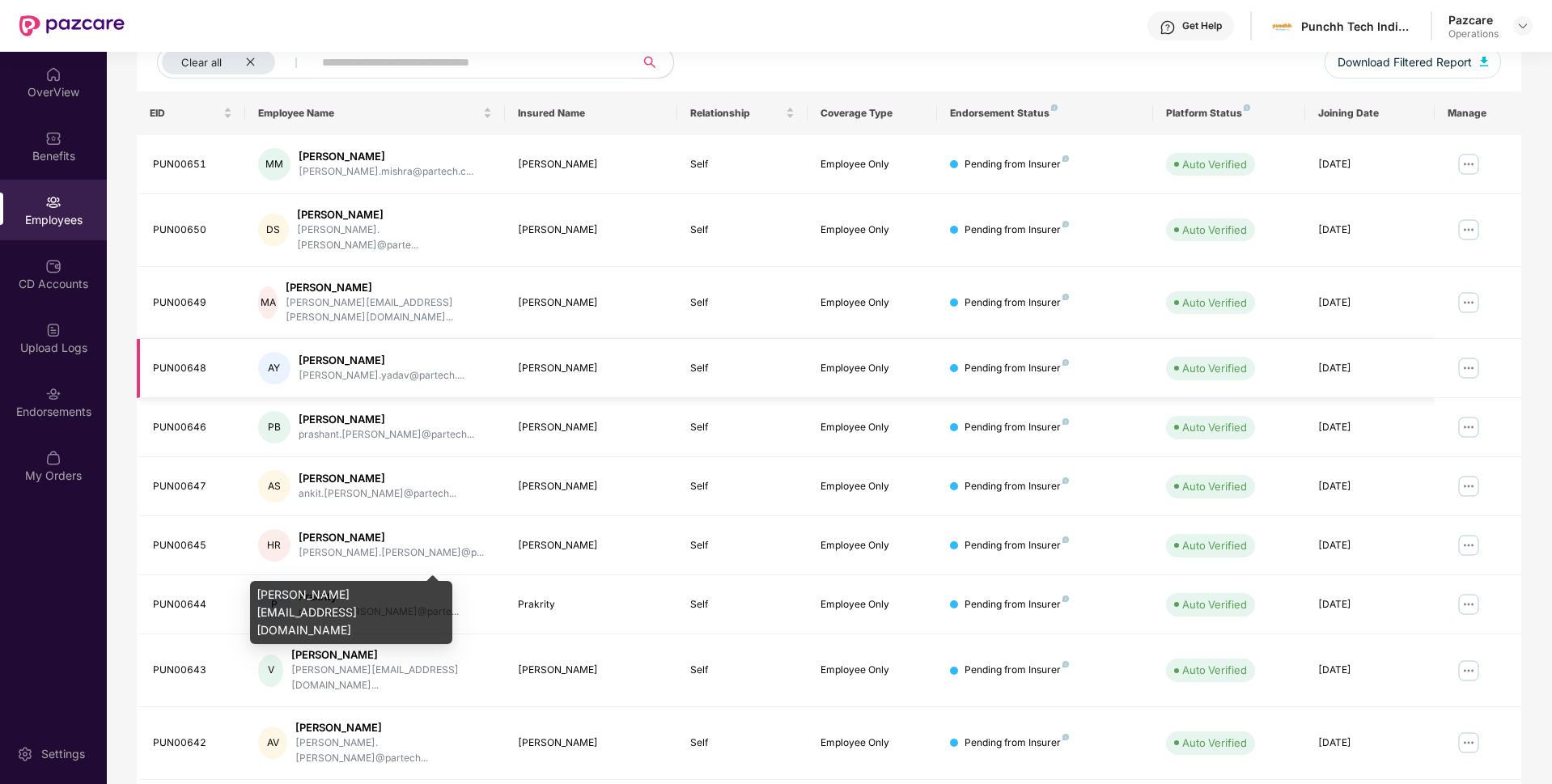
scroll to position [0, 0]
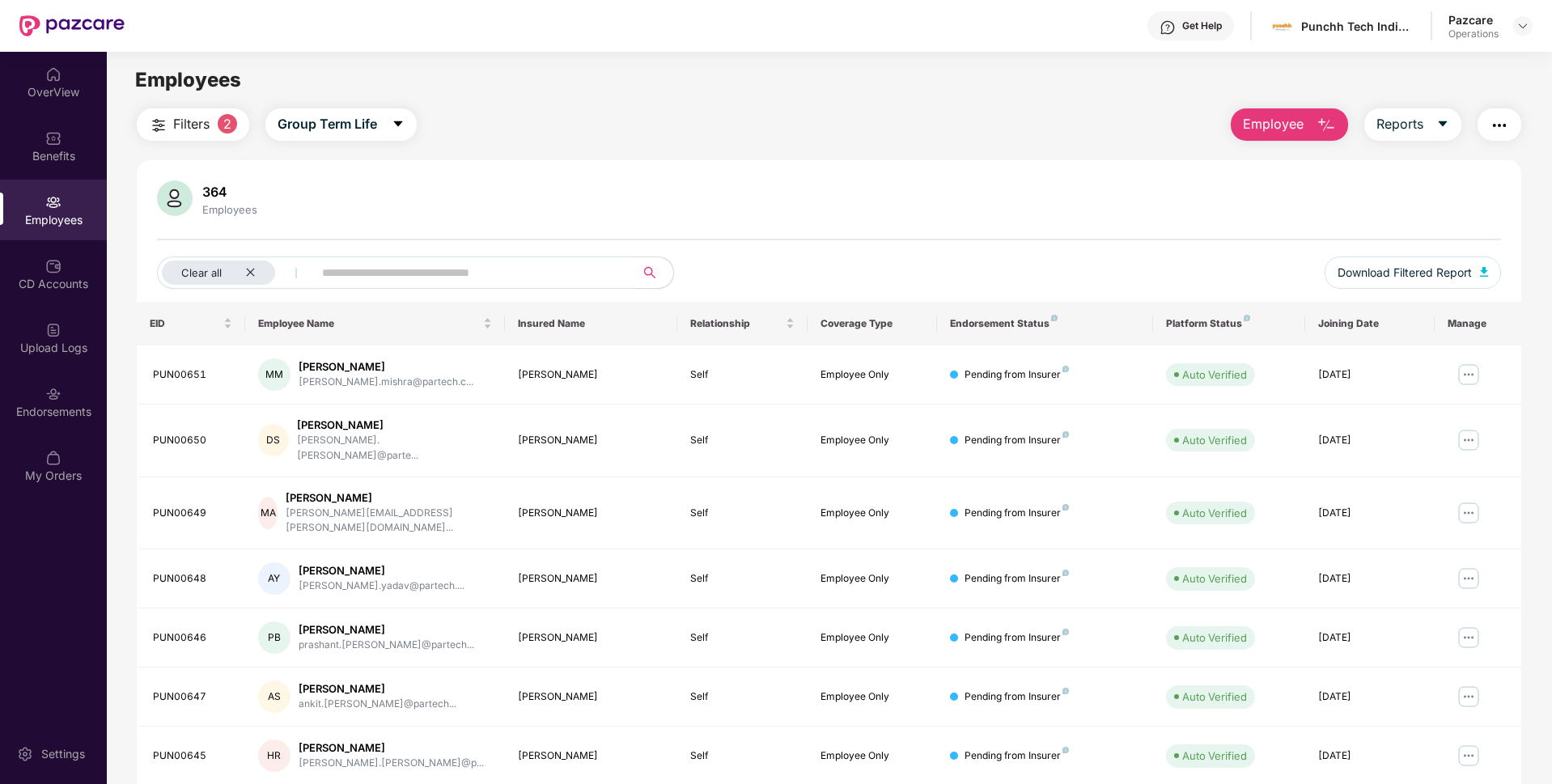
click at [1477, 121] on button "button" at bounding box center [1499, 124] width 44 height 33
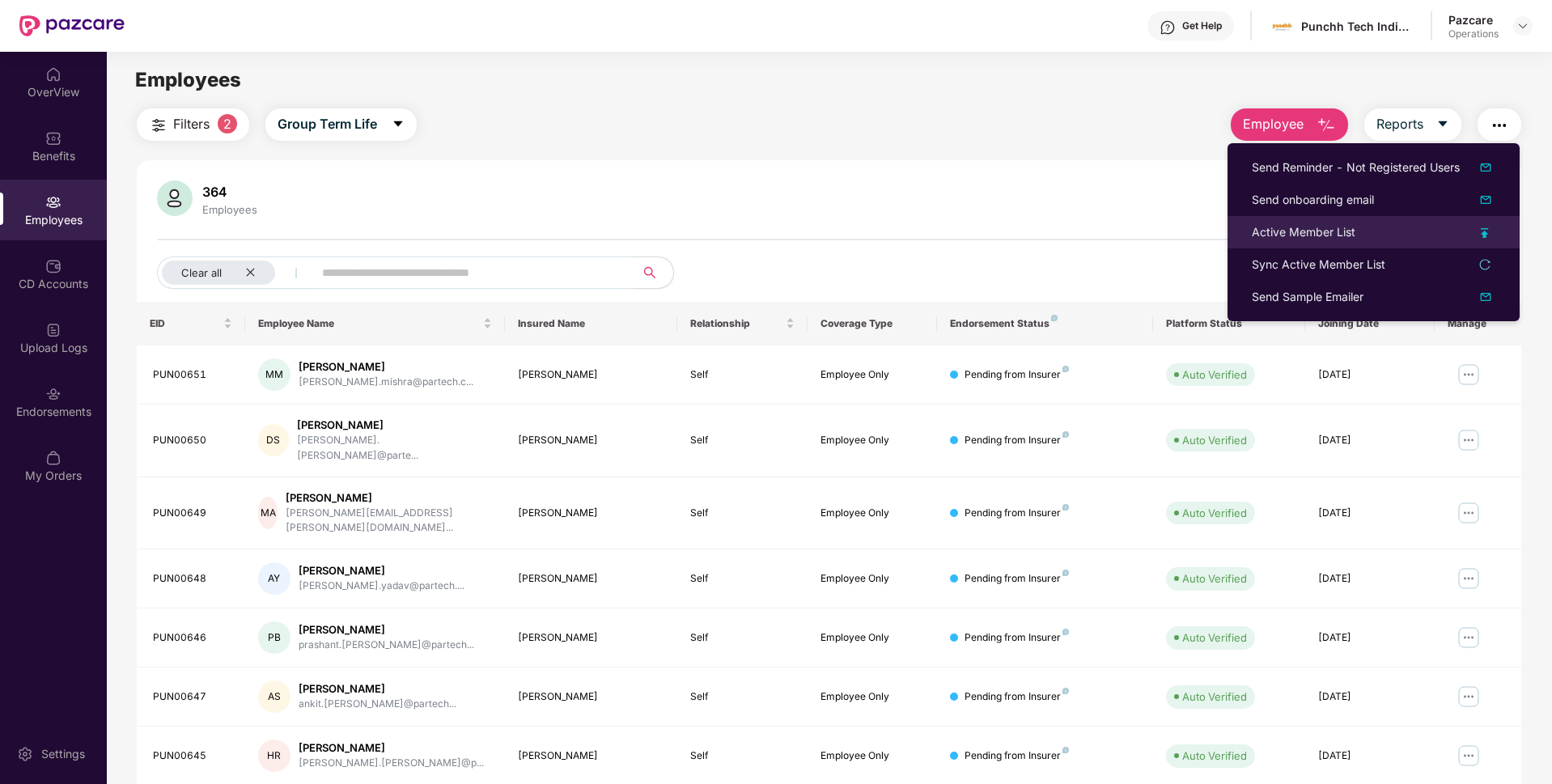
click at [1259, 232] on div "Active Member List" at bounding box center [1303, 232] width 104 height 18
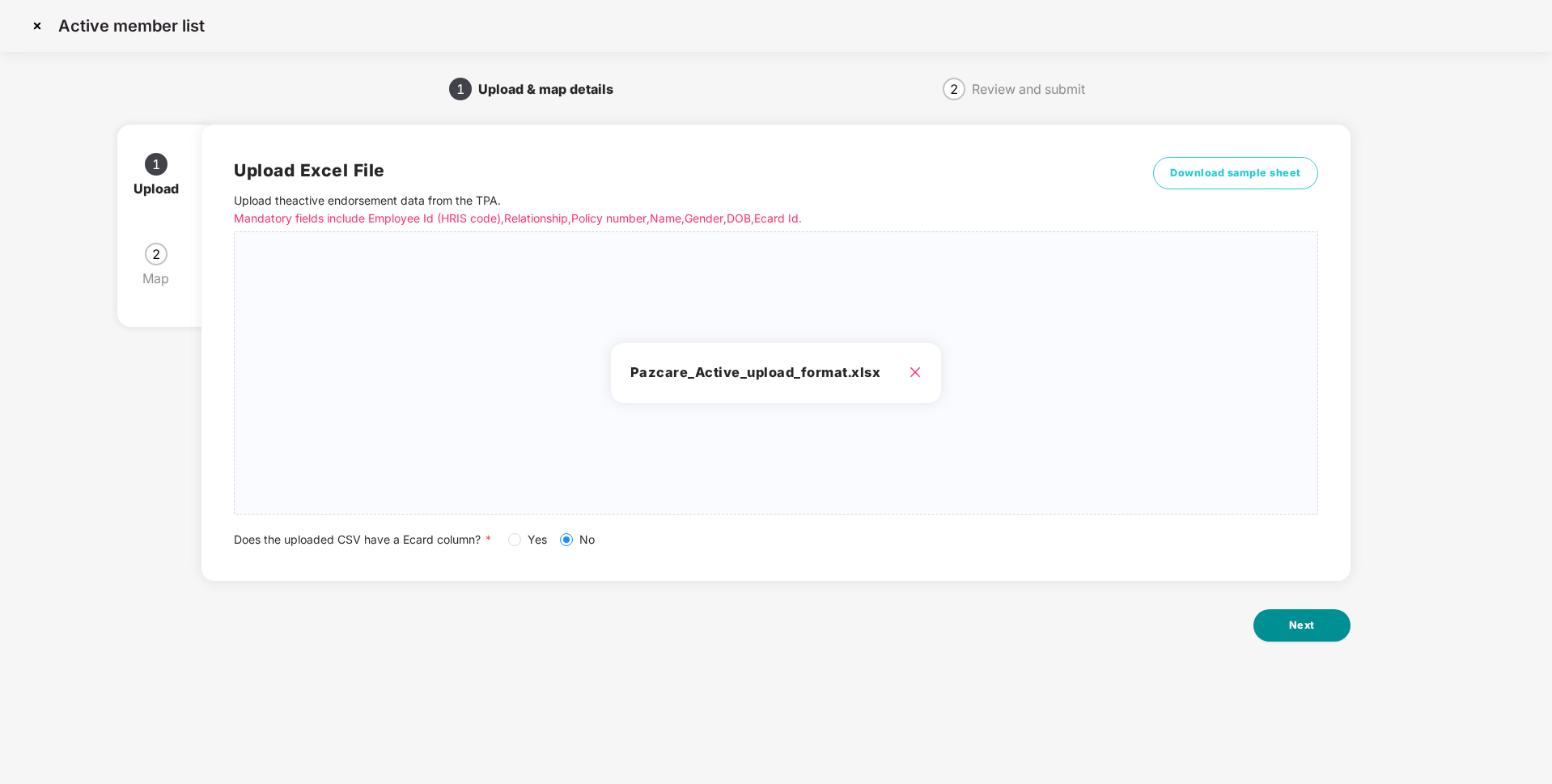
click at [1285, 627] on button "Next" at bounding box center [1301, 625] width 97 height 33
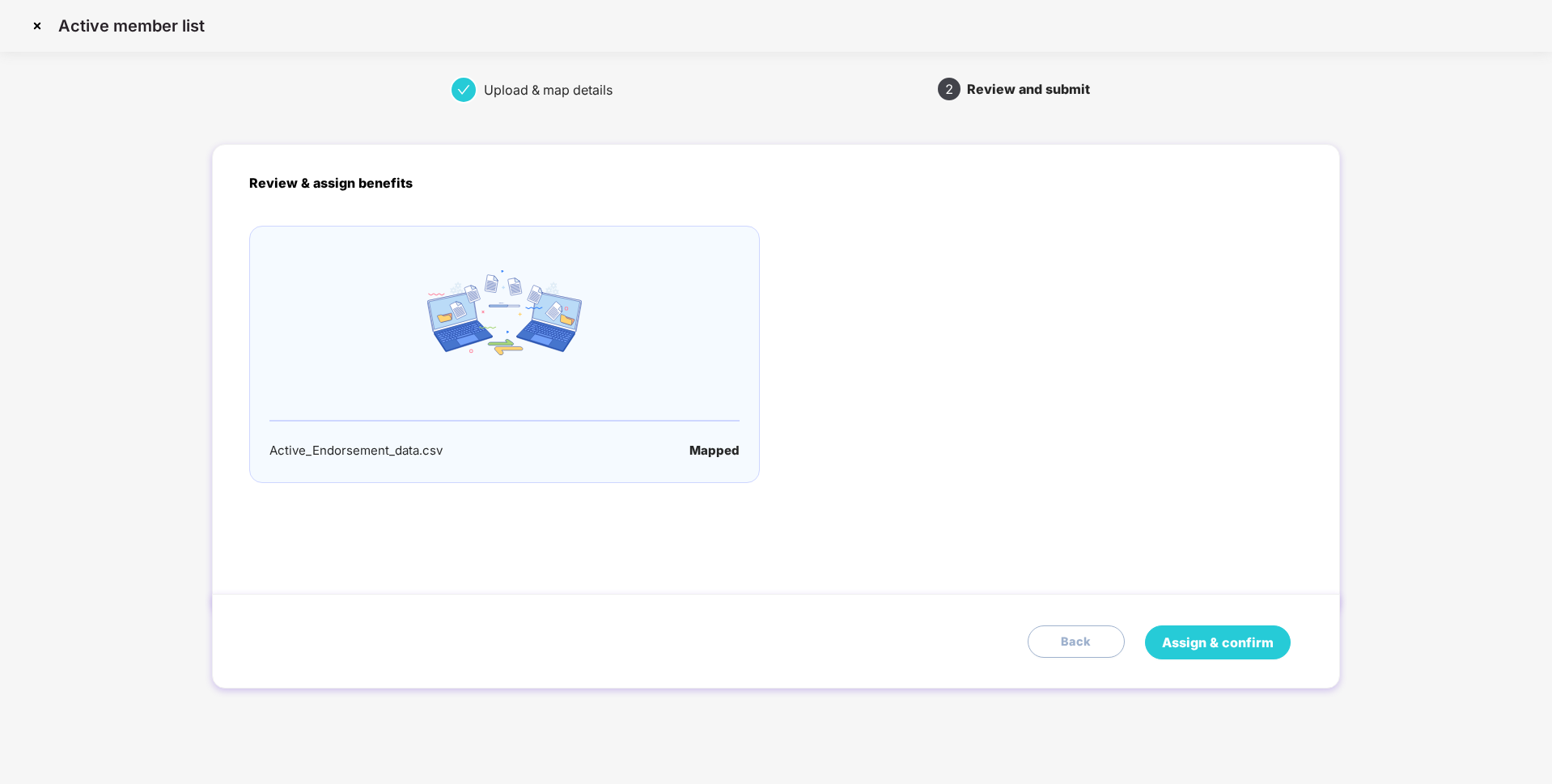
click at [1167, 637] on span "Assign & confirm" at bounding box center [1217, 642] width 112 height 21
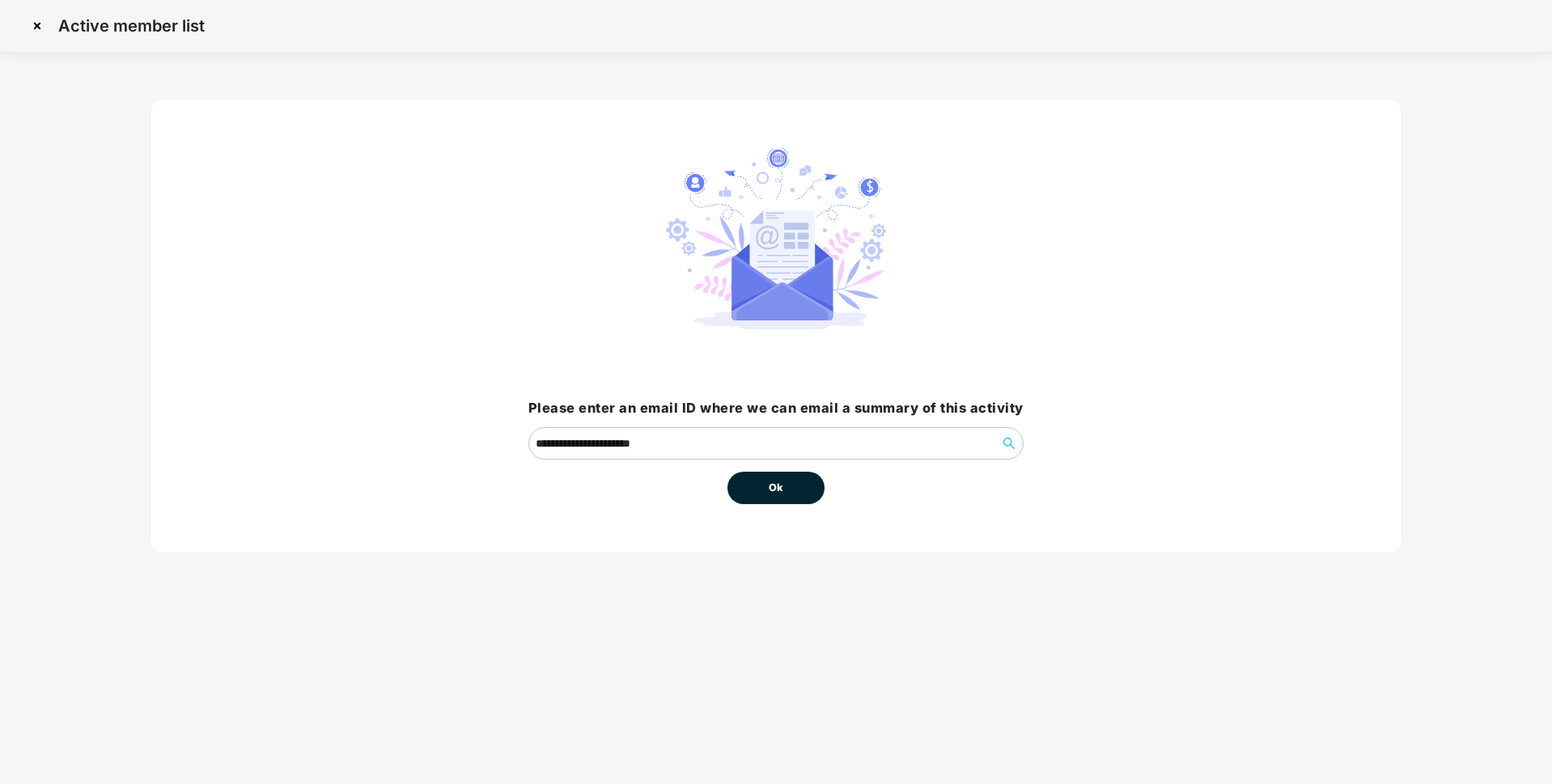
click at [722, 485] on div "Ok" at bounding box center [776, 482] width 495 height 45
click at [778, 493] on span "Ok" at bounding box center [776, 487] width 15 height 16
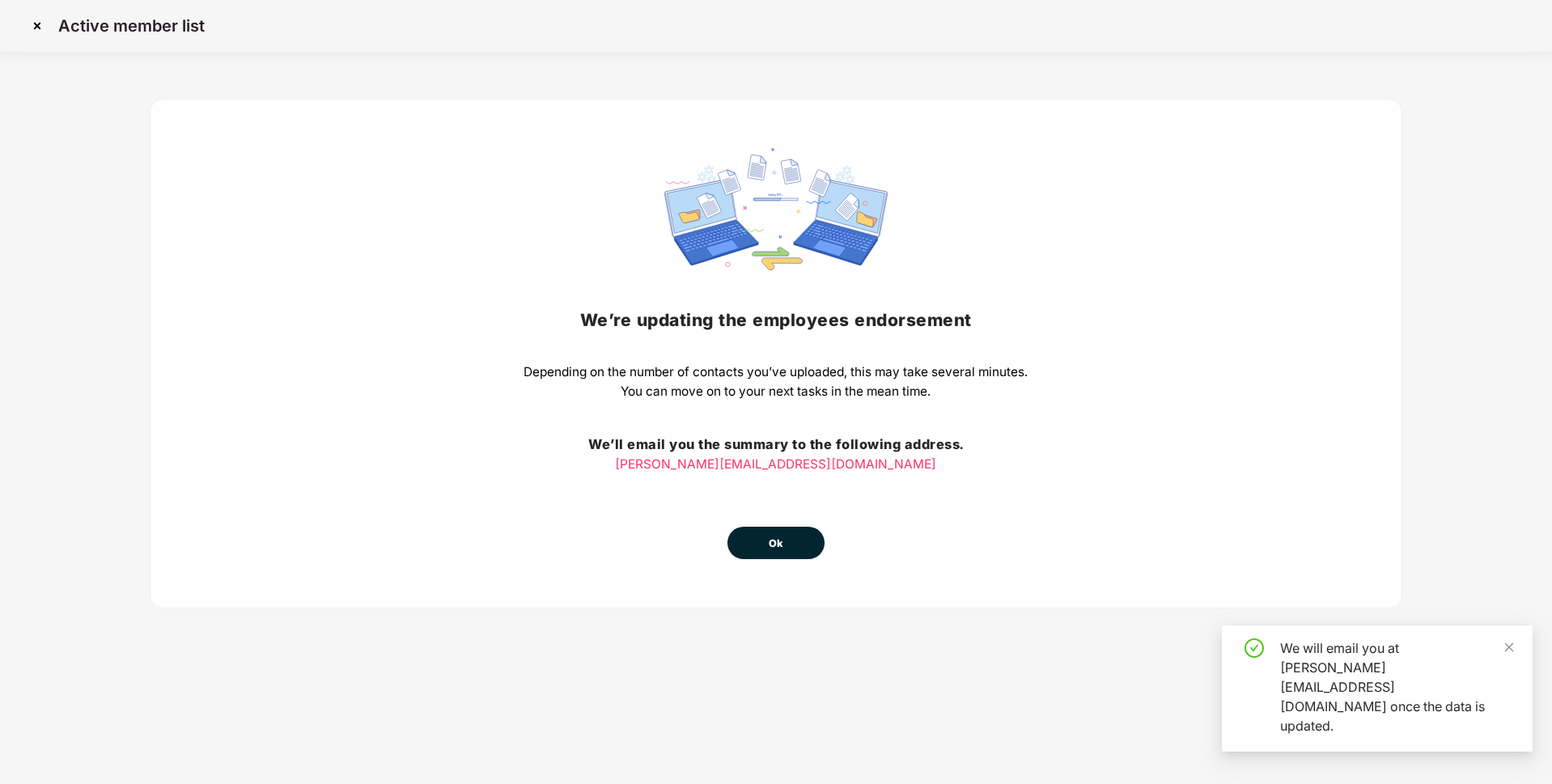
click at [774, 541] on span "Ok" at bounding box center [776, 543] width 15 height 16
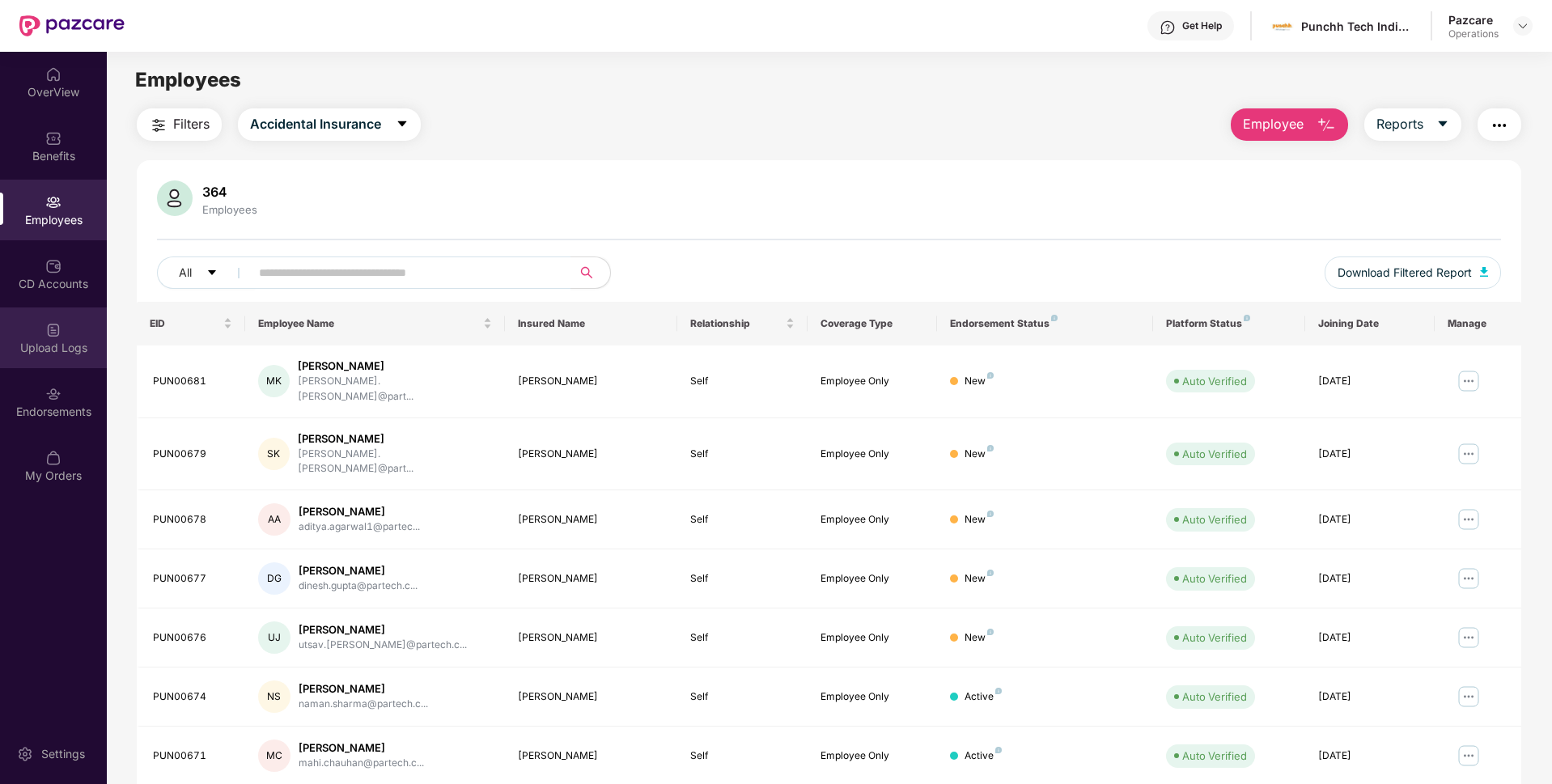
click at [71, 341] on div "Upload Logs" at bounding box center [53, 347] width 106 height 16
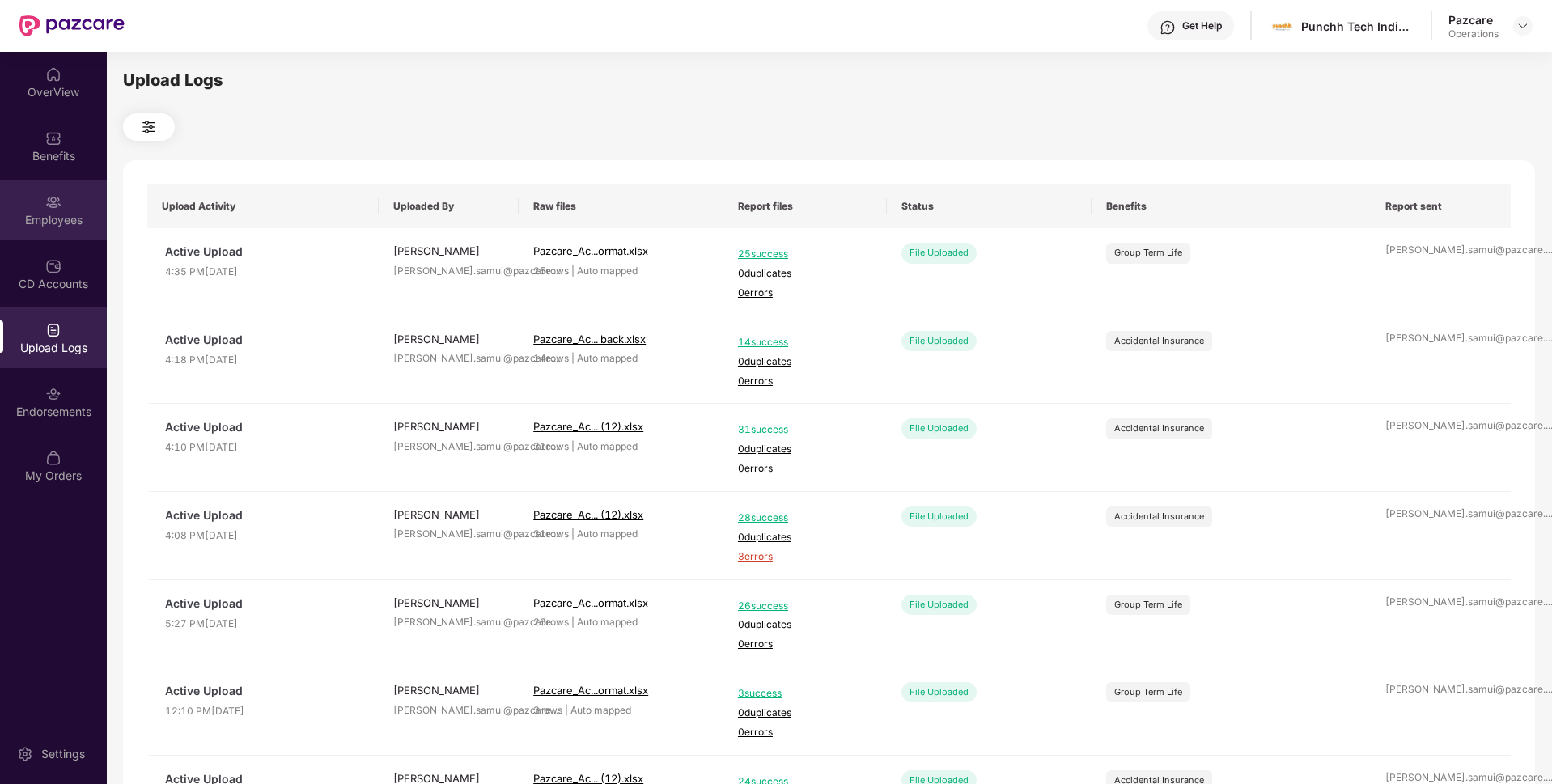
click at [62, 225] on div "Employees" at bounding box center [53, 220] width 106 height 16
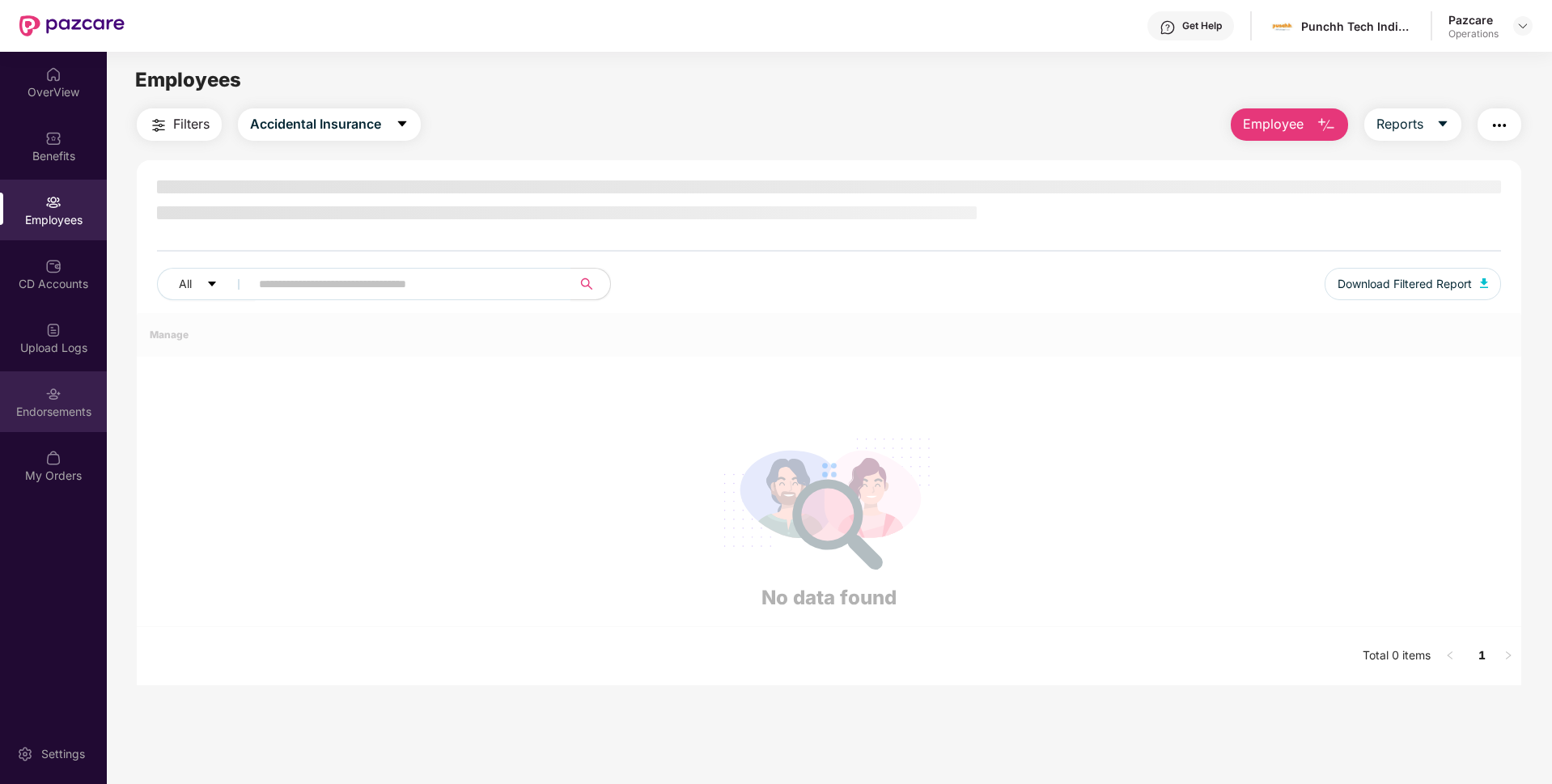
click at [72, 371] on div "Endorsements" at bounding box center [53, 401] width 106 height 61
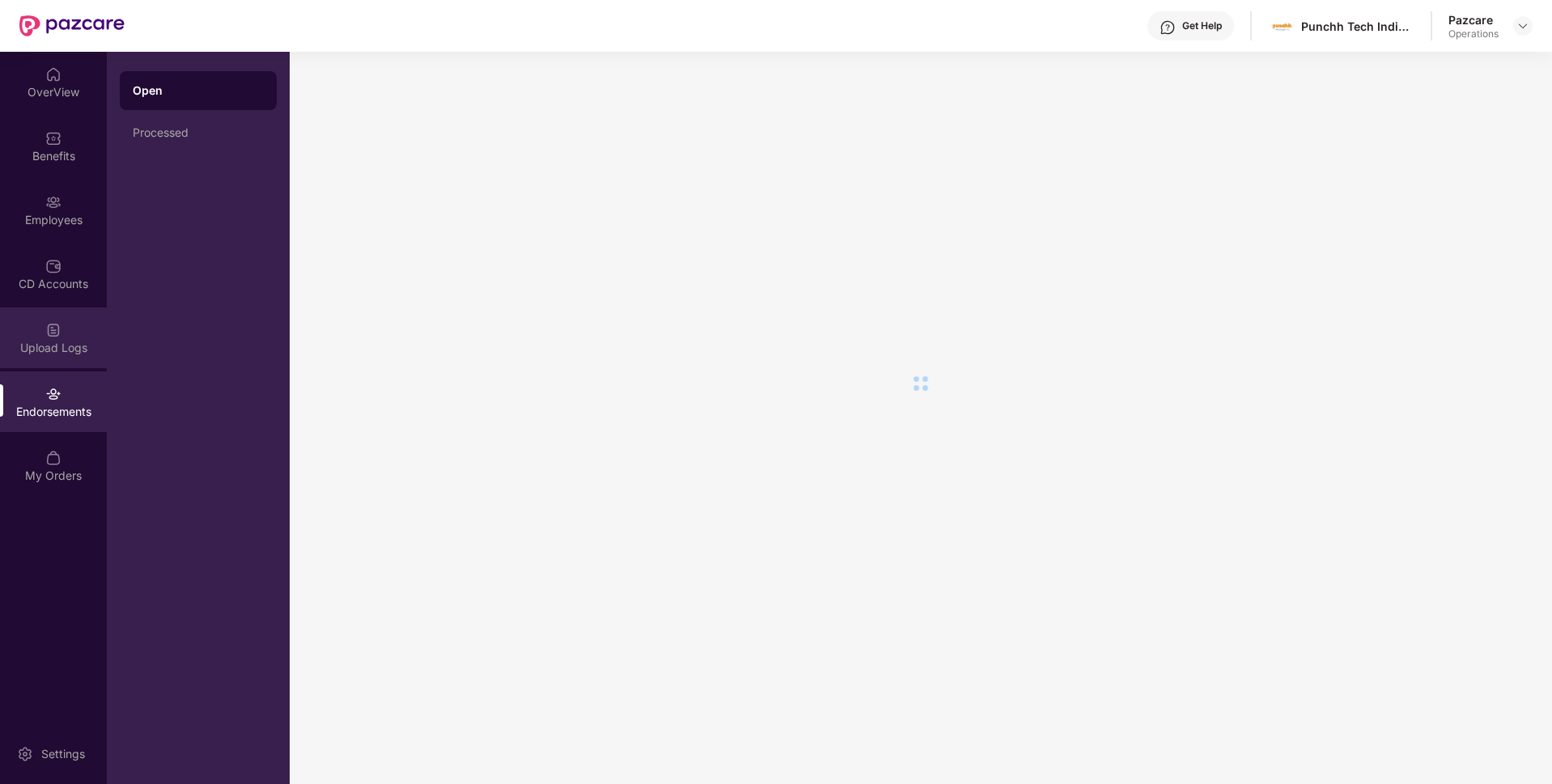
click at [66, 347] on div "Upload Logs" at bounding box center [53, 347] width 106 height 16
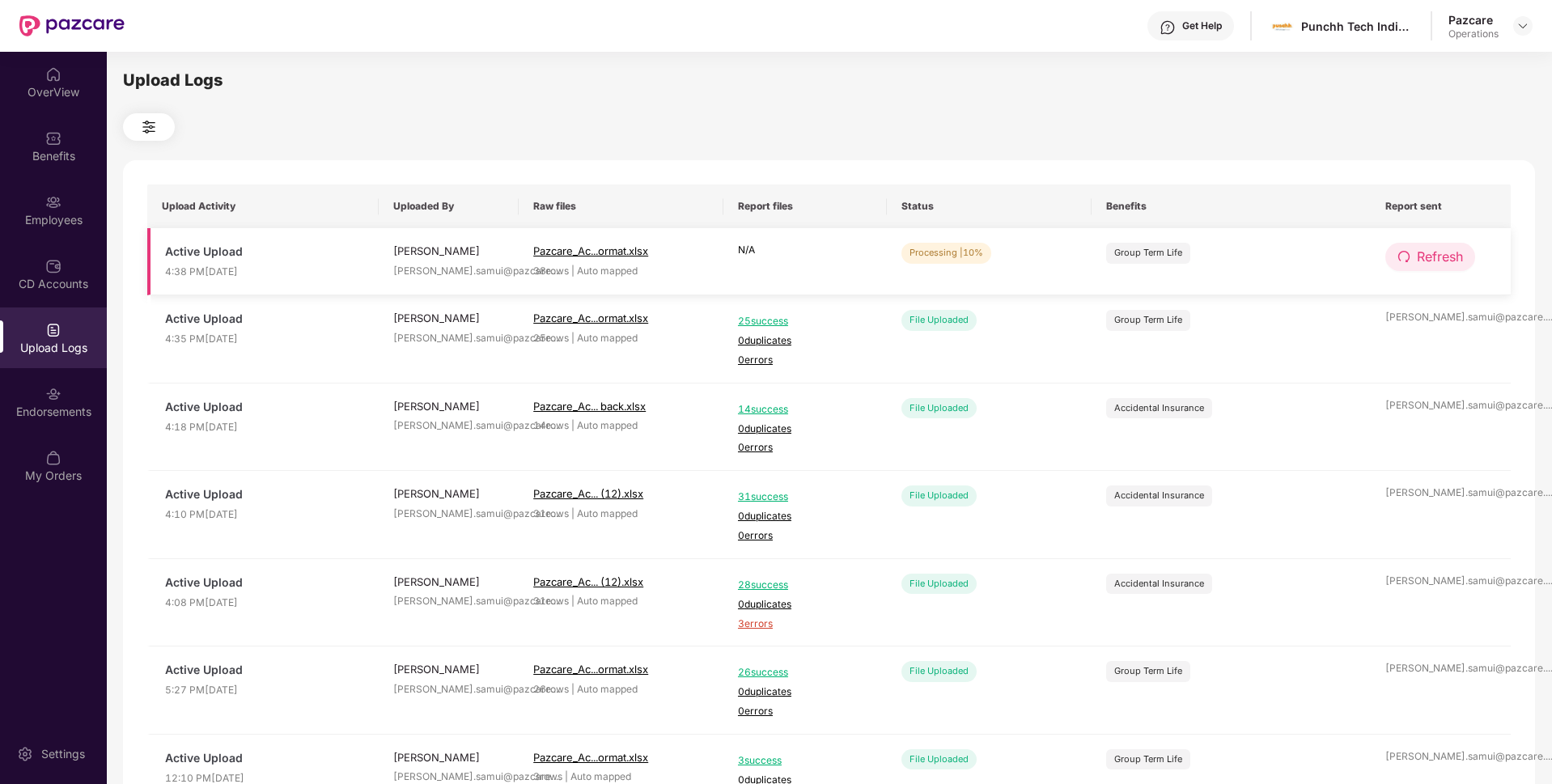
click at [1411, 262] on button "Refresh" at bounding box center [1429, 256] width 90 height 28
click at [1422, 255] on span "Refresh" at bounding box center [1440, 257] width 46 height 21
click at [1422, 255] on span "Refresh" at bounding box center [1440, 257] width 46 height 21
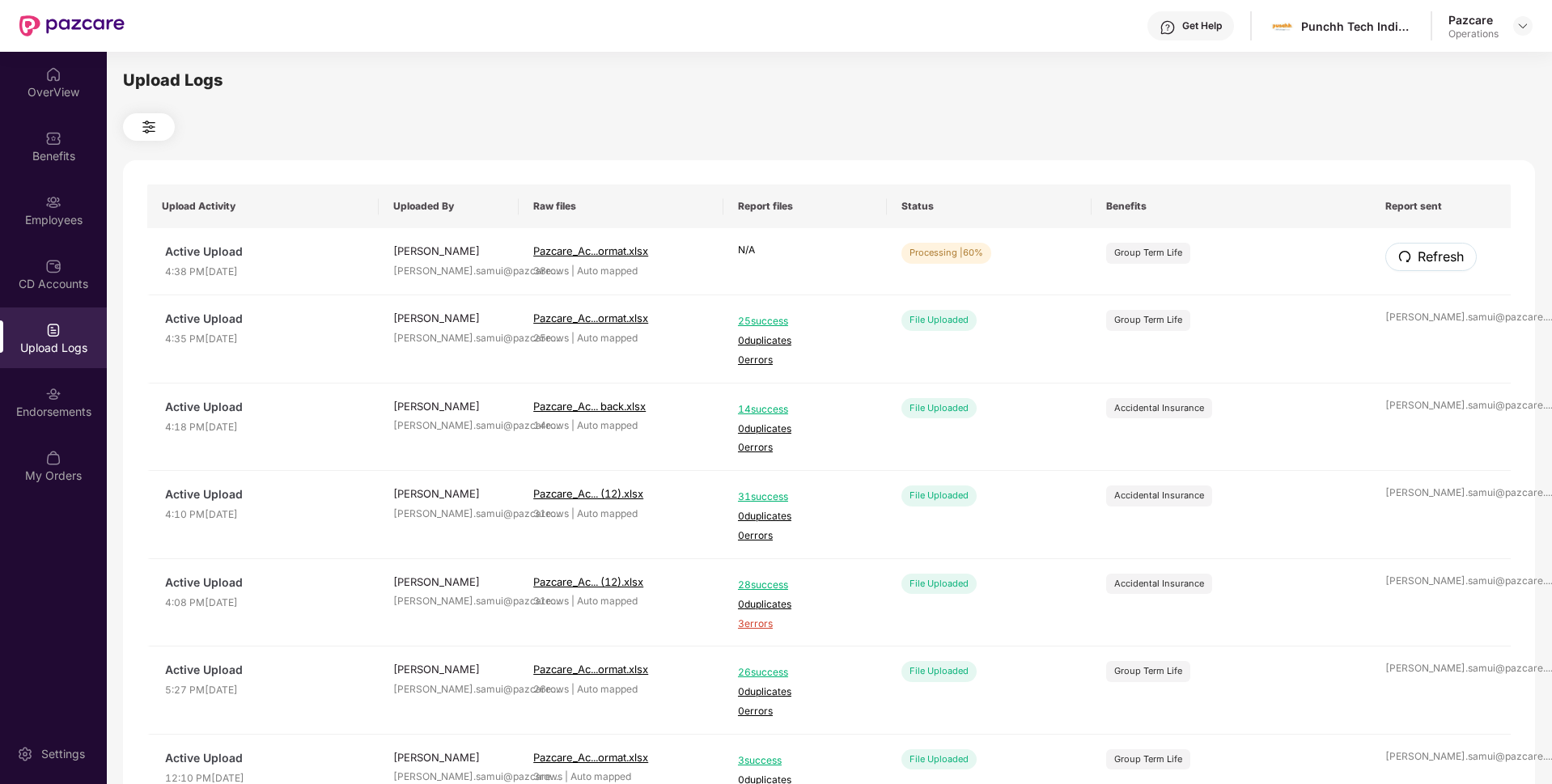
click at [1422, 255] on span "Refresh" at bounding box center [1440, 257] width 46 height 21
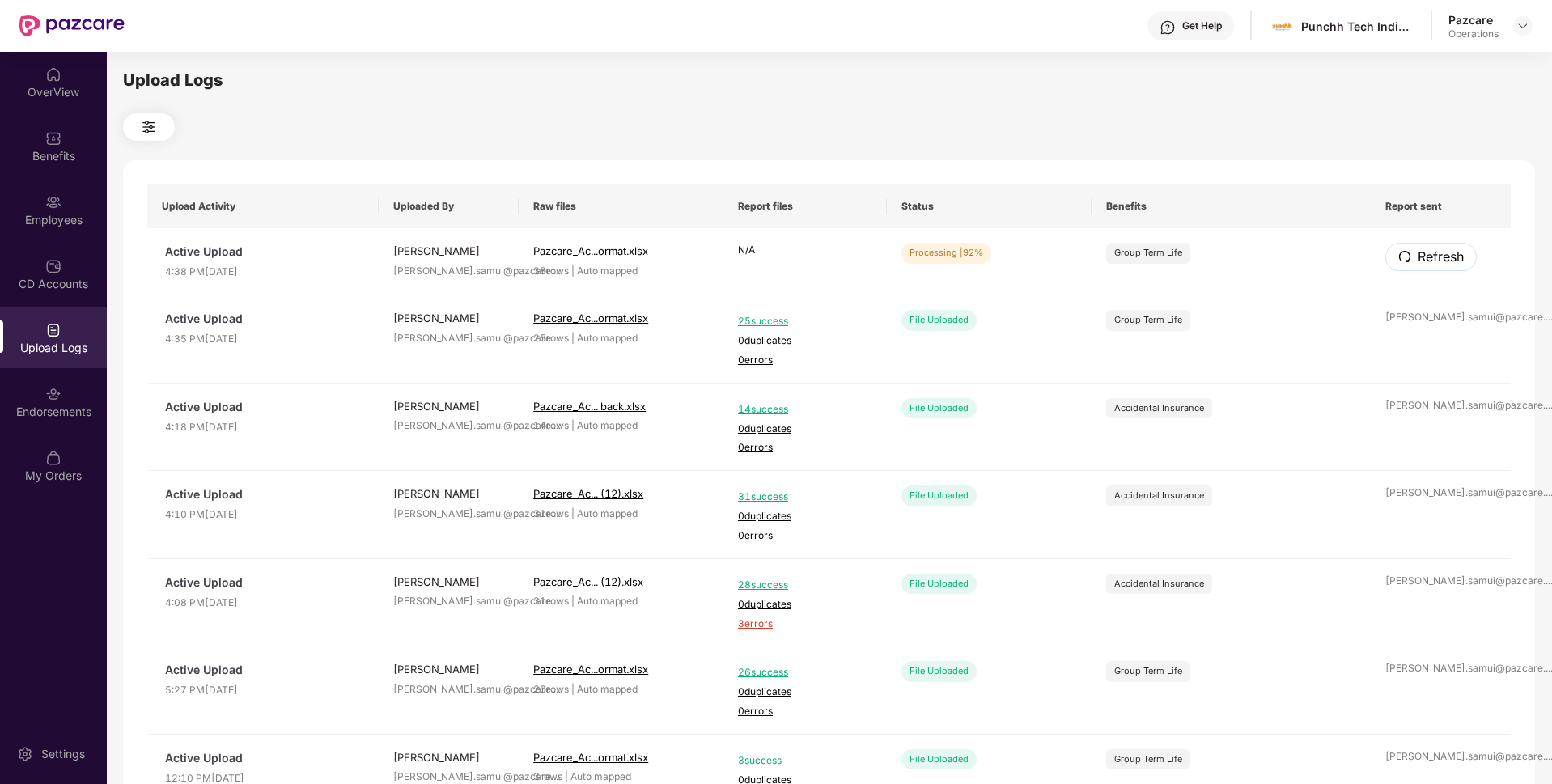
click at [1422, 255] on span "Refresh" at bounding box center [1440, 257] width 46 height 21
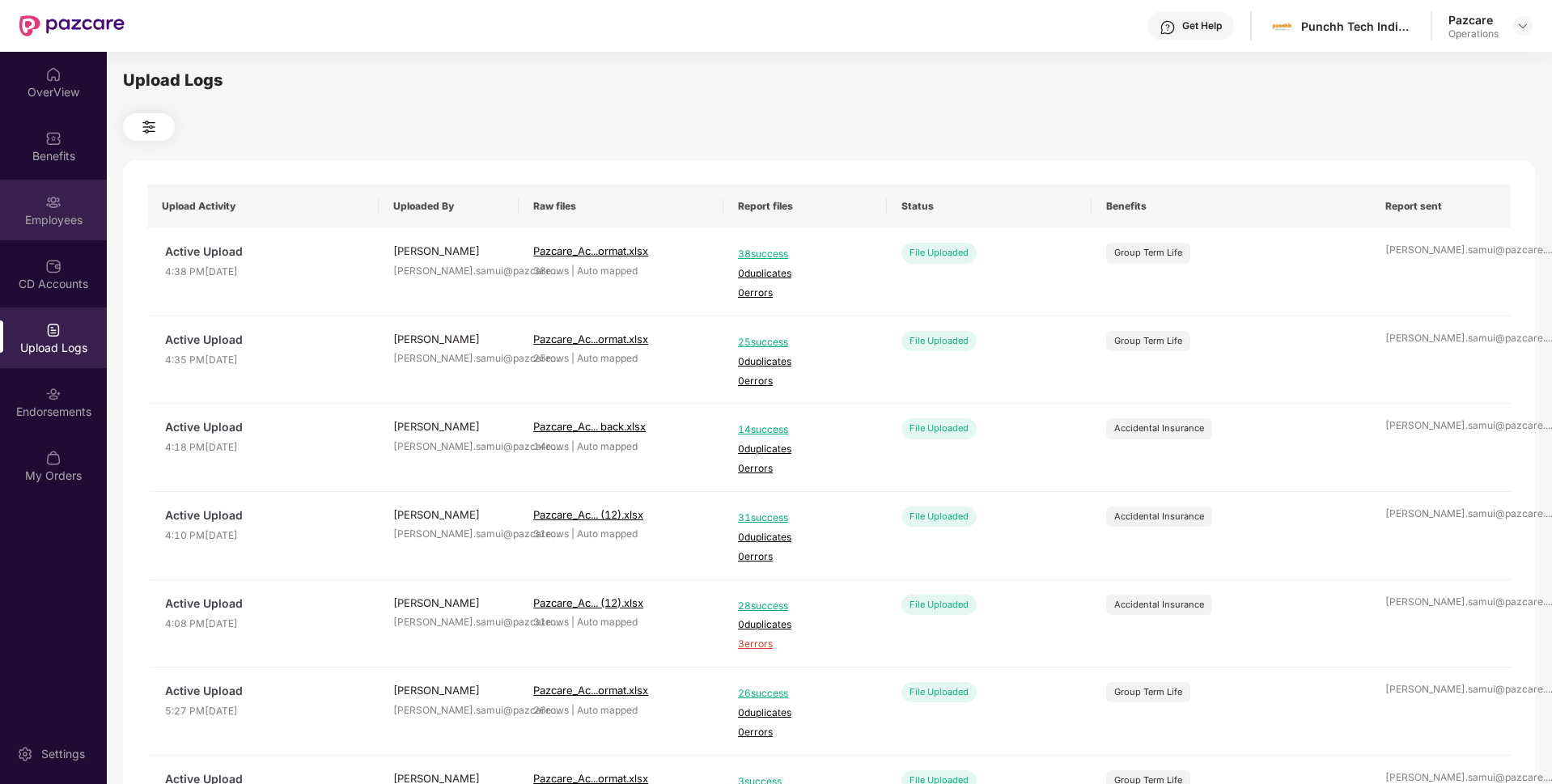
click at [45, 194] on div "Employees" at bounding box center [53, 209] width 106 height 61
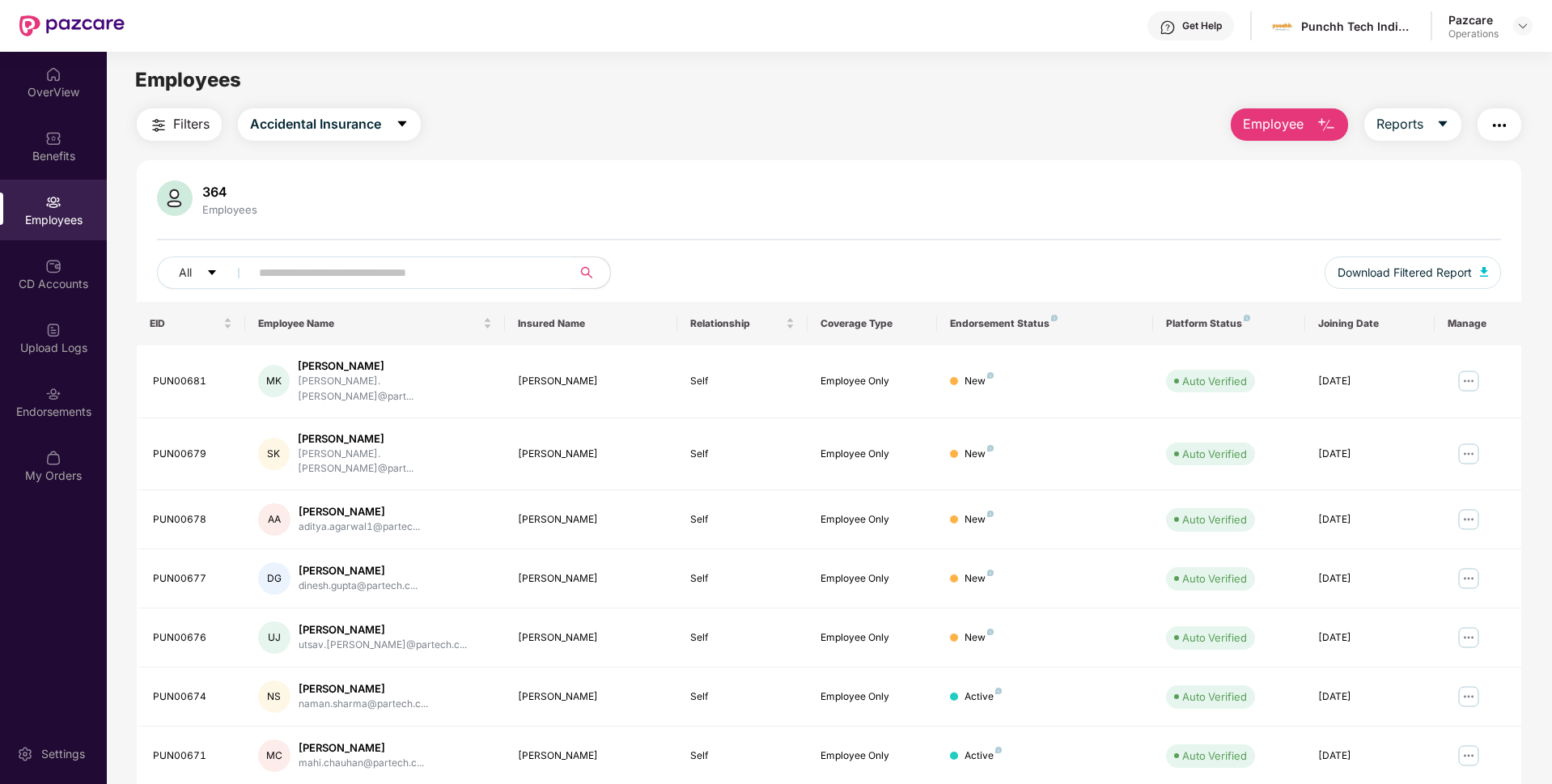
click at [199, 125] on span "Filters" at bounding box center [191, 124] width 36 height 21
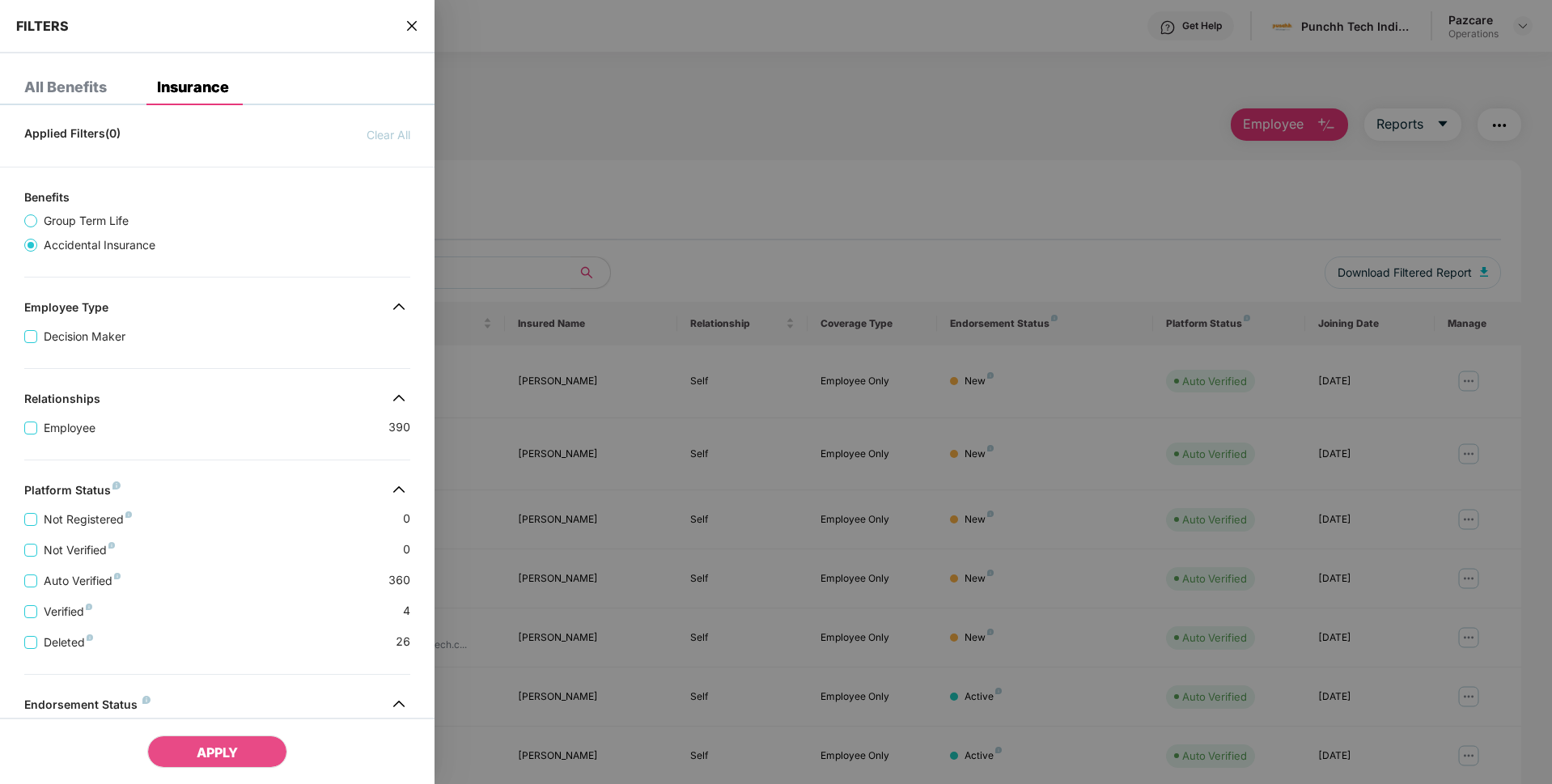
scroll to position [203, 0]
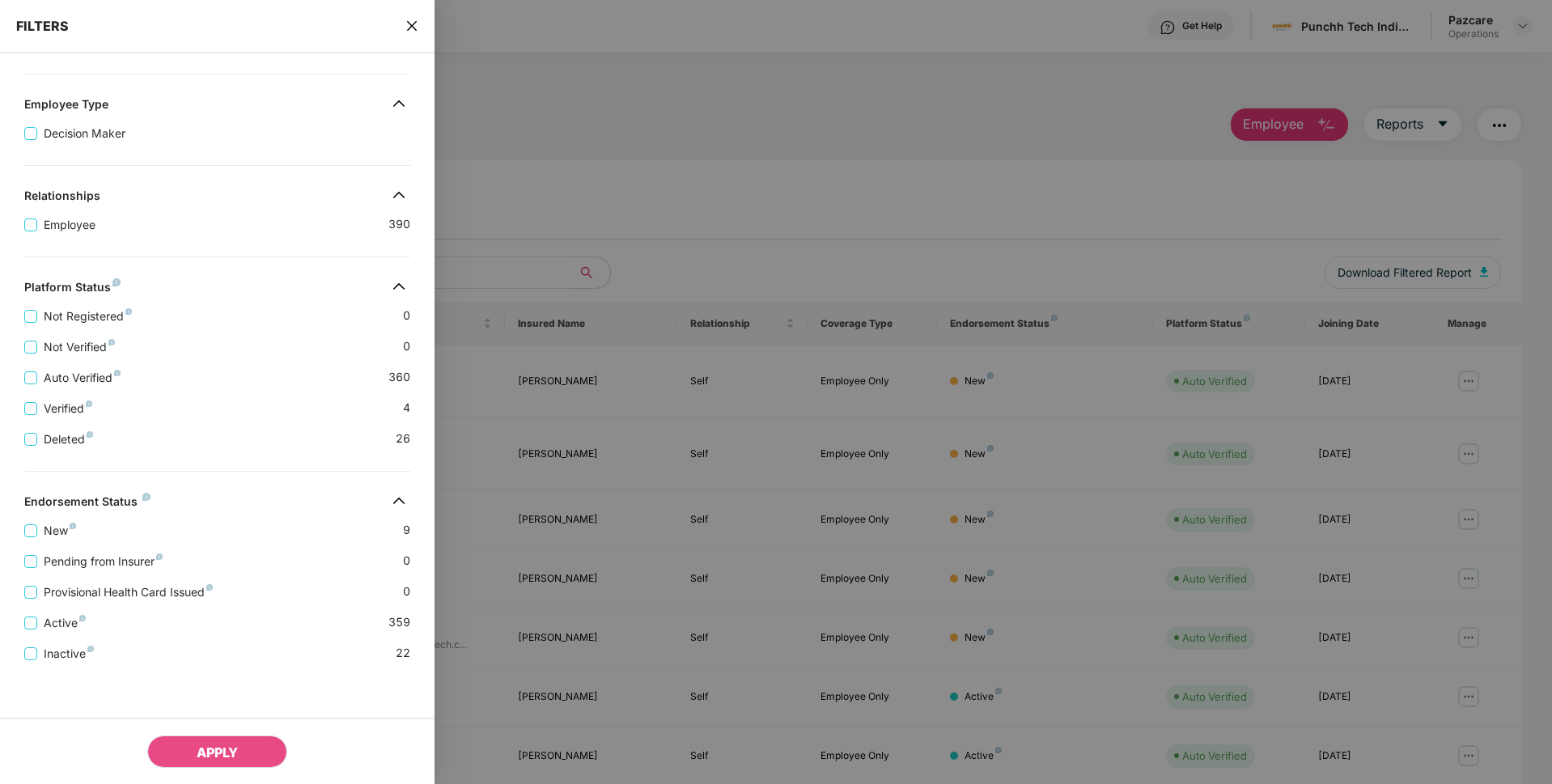
click at [415, 25] on icon "close" at bounding box center [411, 26] width 13 height 13
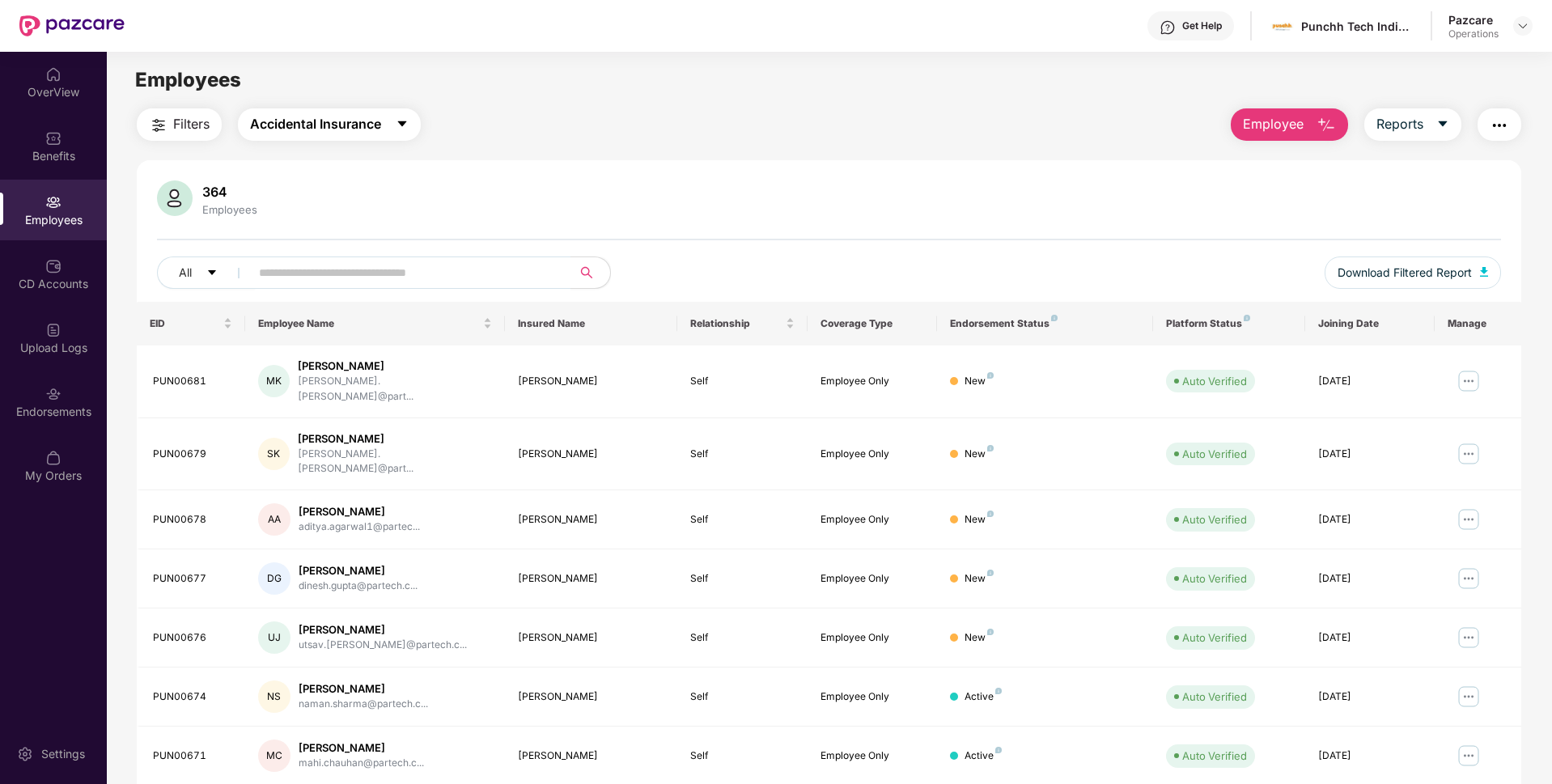
click at [347, 124] on span "Accidental Insurance" at bounding box center [315, 124] width 131 height 21
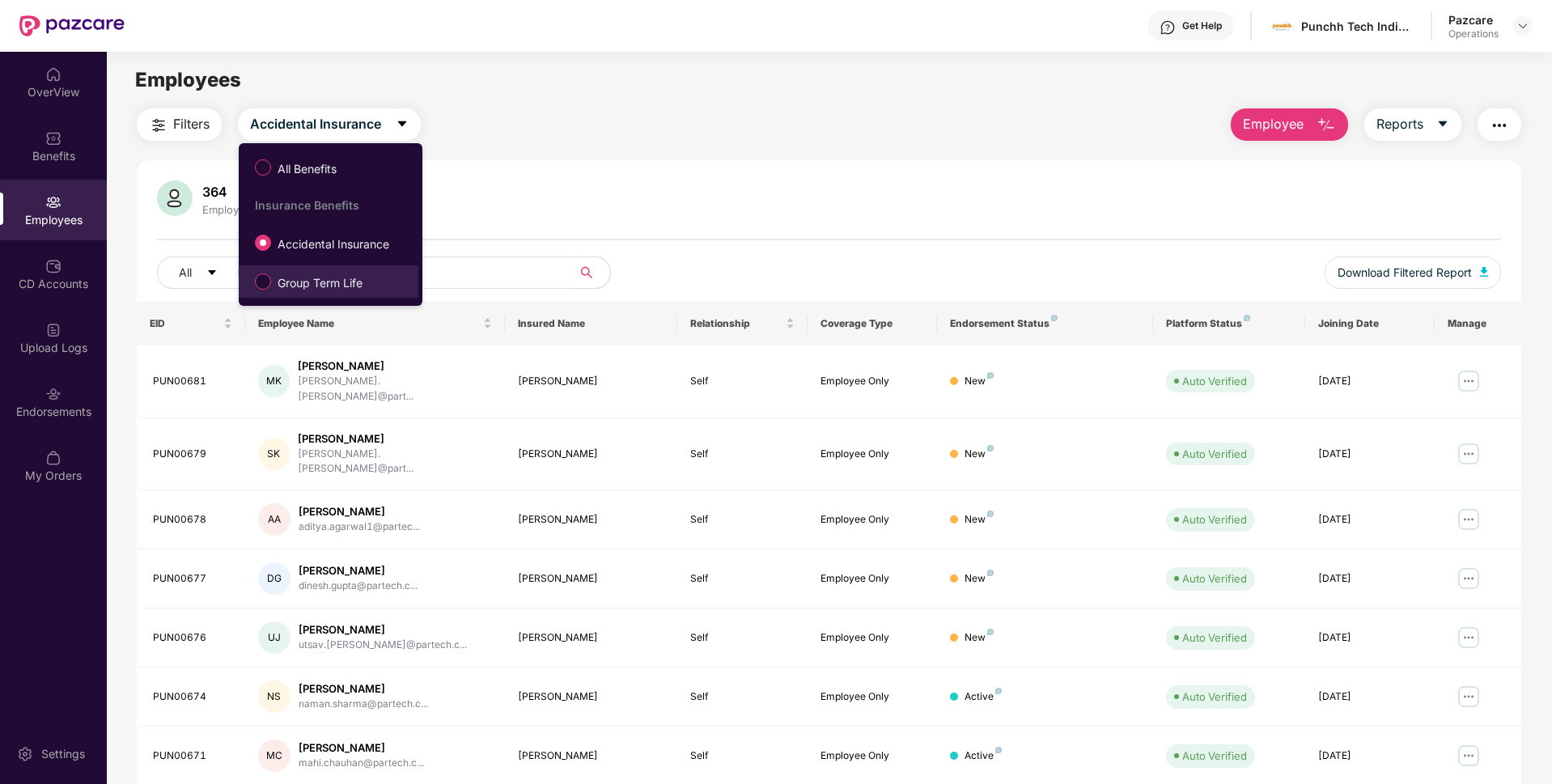
click at [279, 276] on span "Group Term Life" at bounding box center [320, 283] width 98 height 18
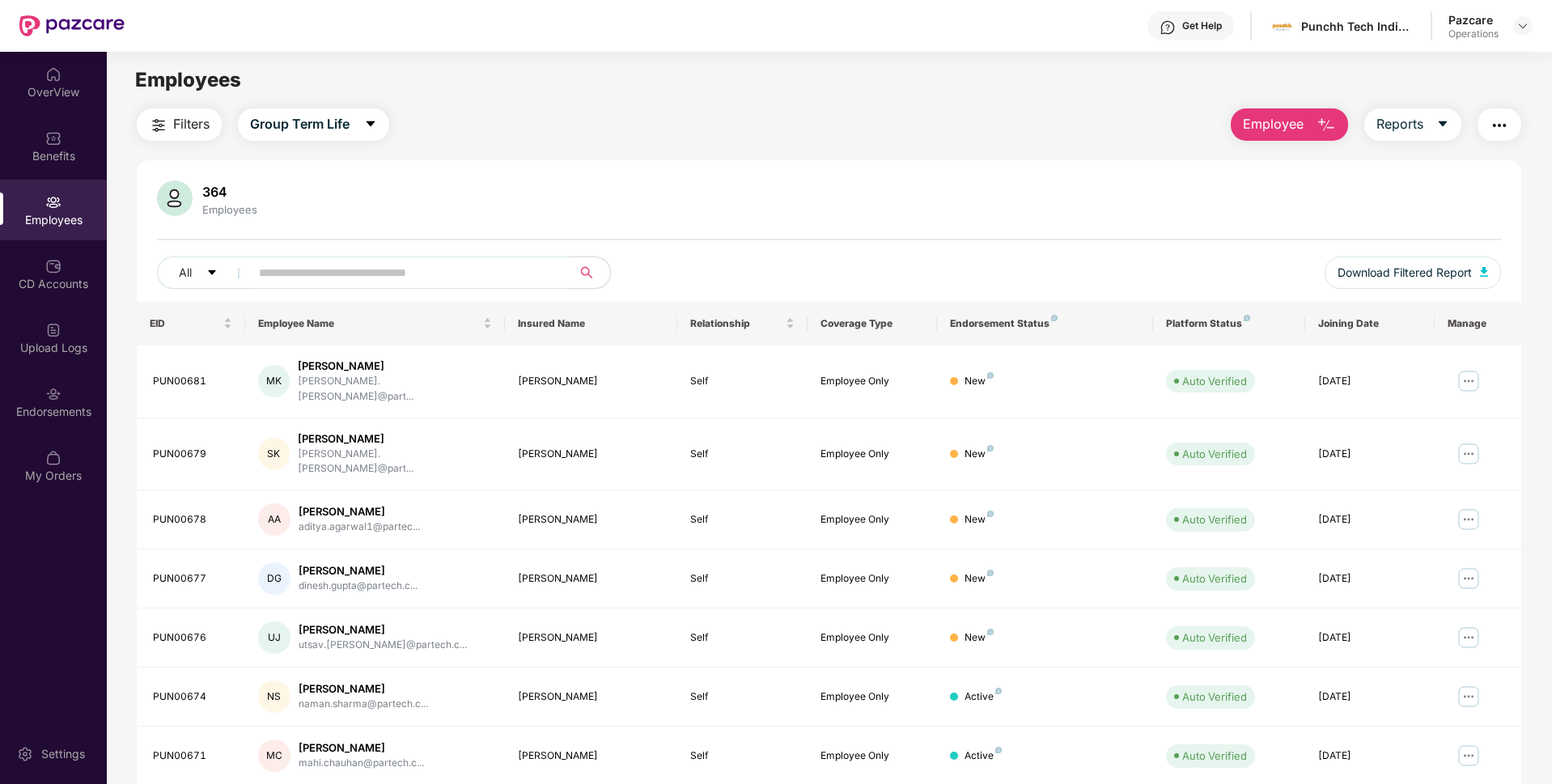
click at [180, 130] on span "Filters" at bounding box center [191, 124] width 36 height 21
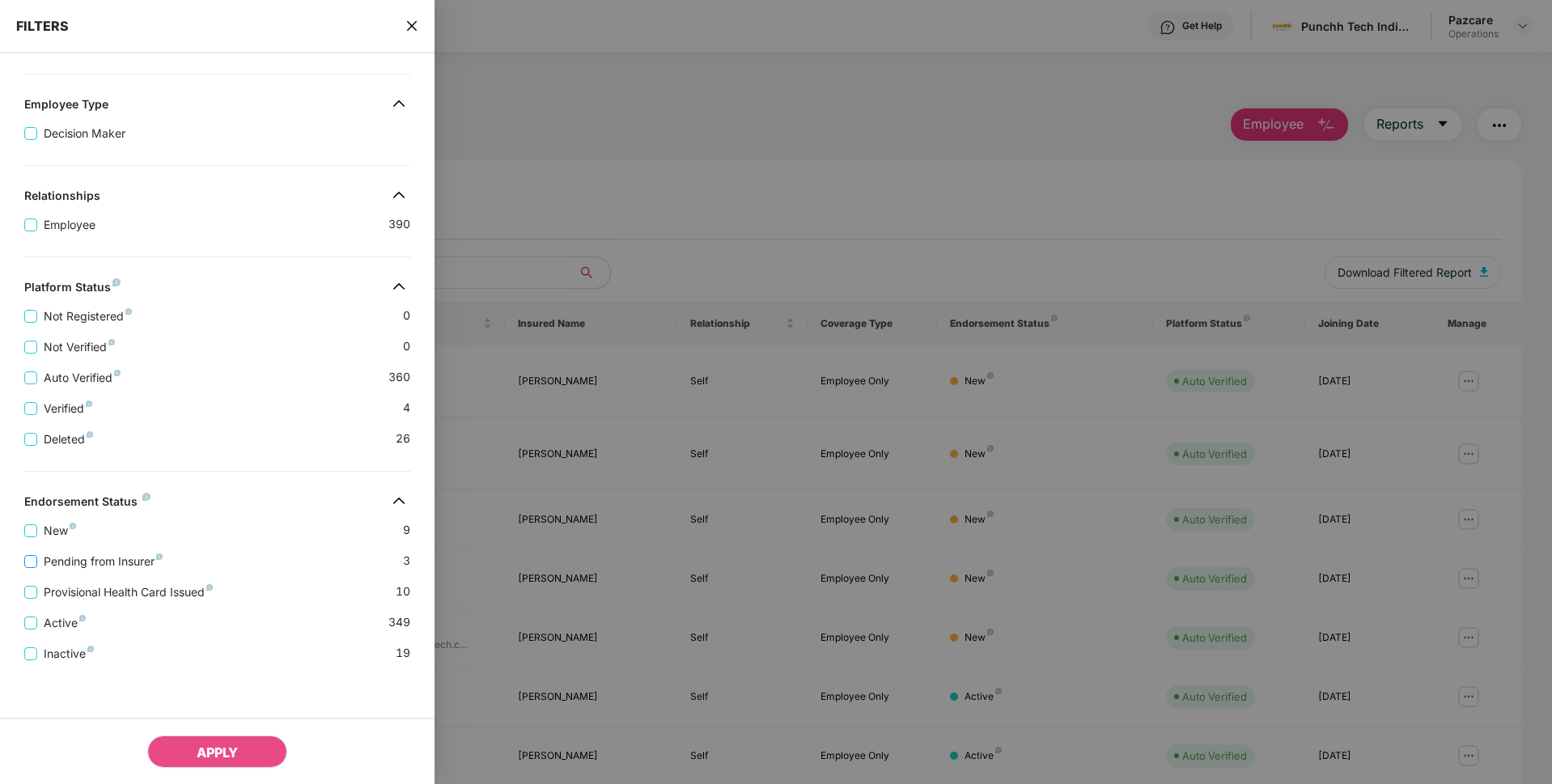
click at [92, 554] on span "Pending from Insurer" at bounding box center [103, 561] width 132 height 18
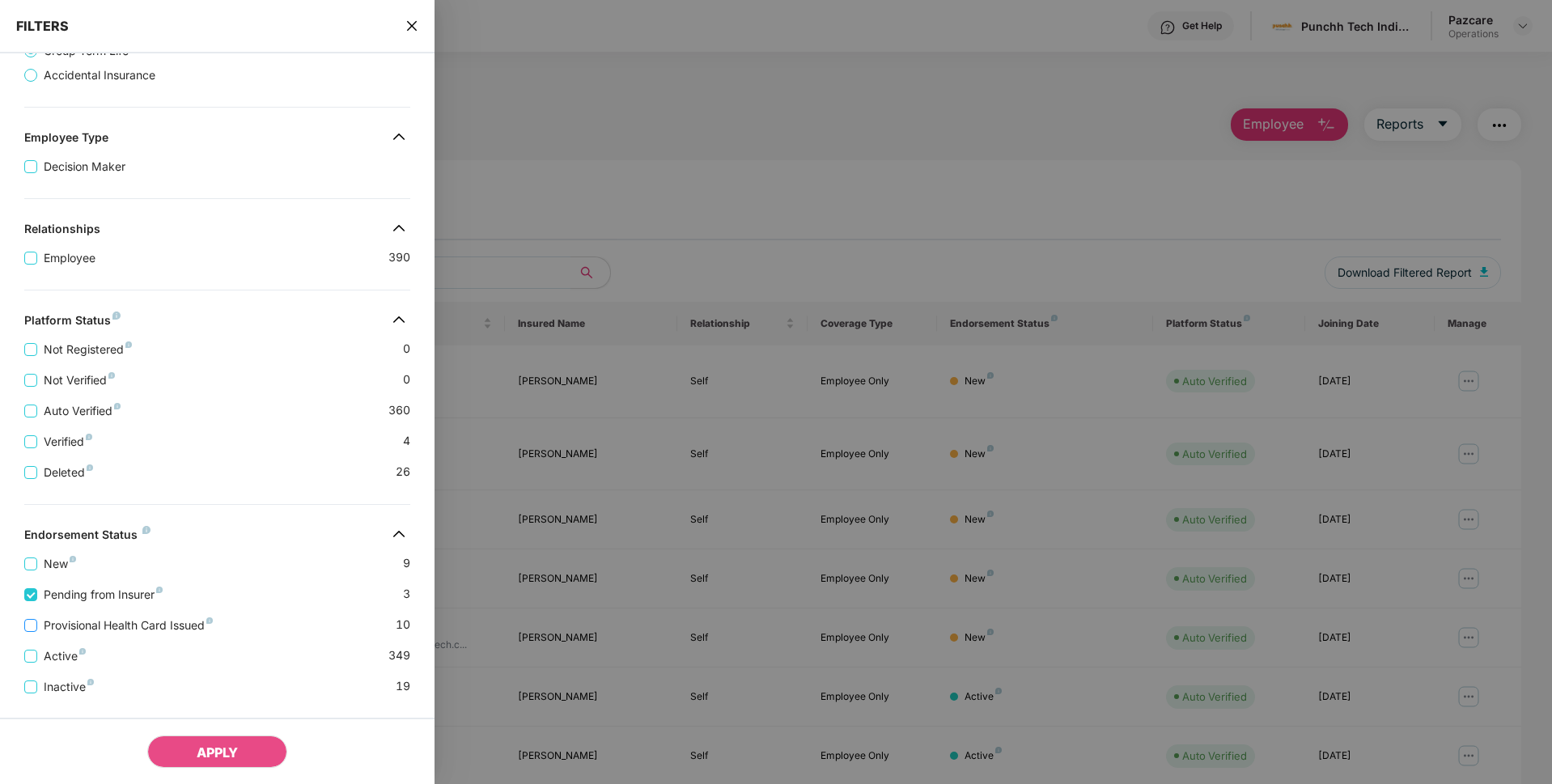
click at [83, 625] on span "Provisional Health Card Issued" at bounding box center [128, 625] width 182 height 18
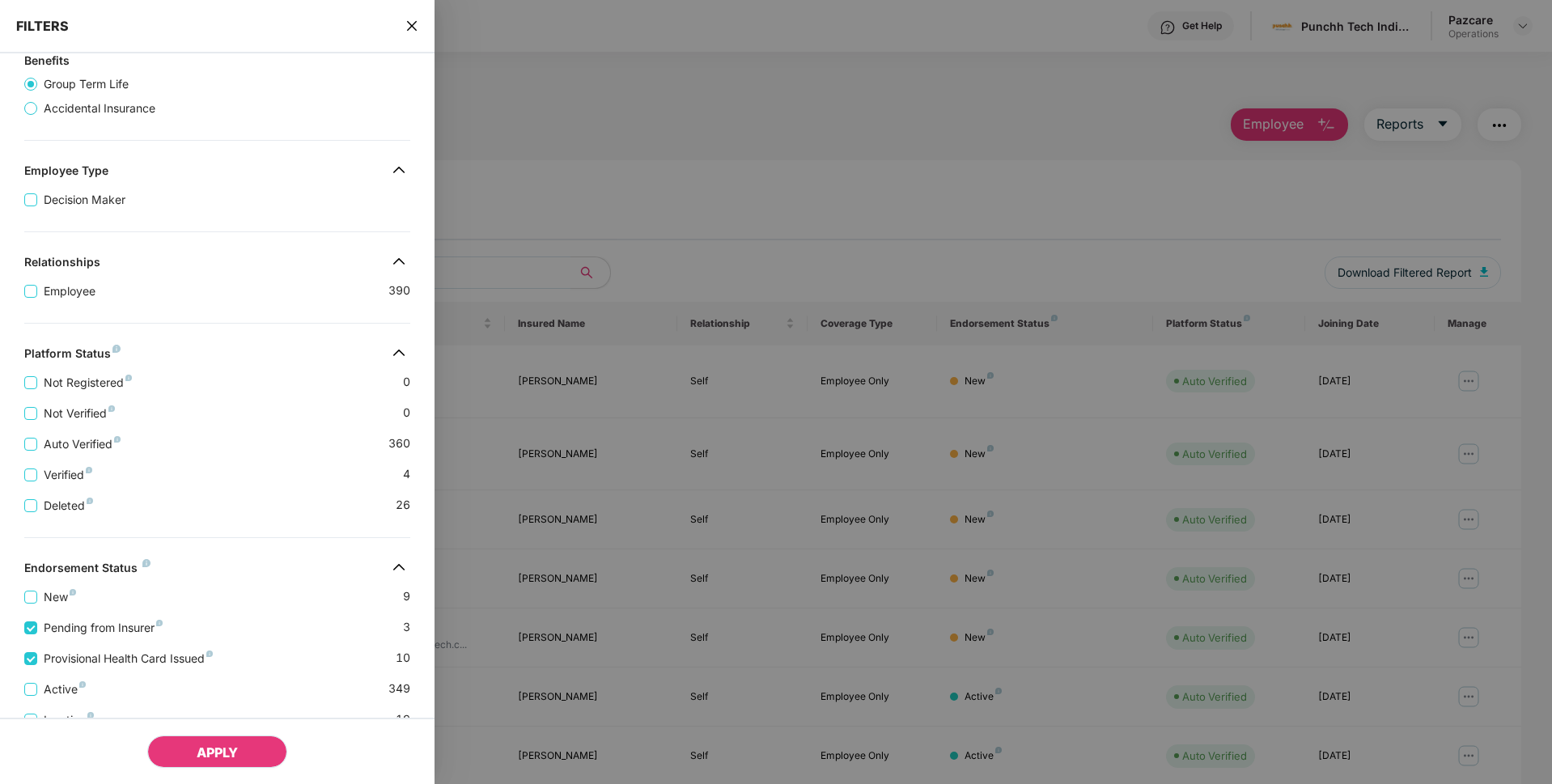
click at [208, 751] on span "APPLY" at bounding box center [217, 752] width 41 height 16
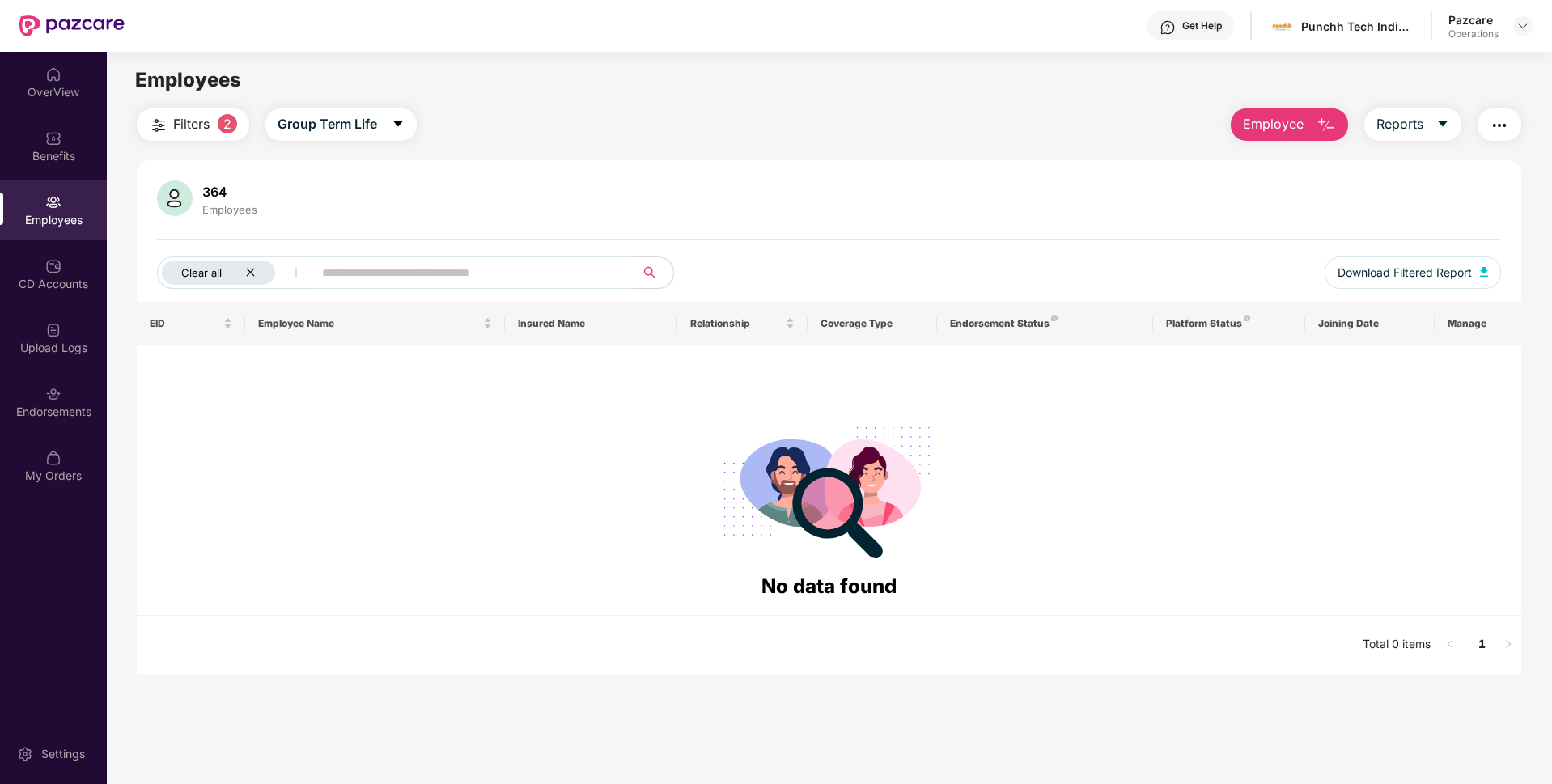
click at [252, 275] on icon "close" at bounding box center [250, 272] width 8 height 8
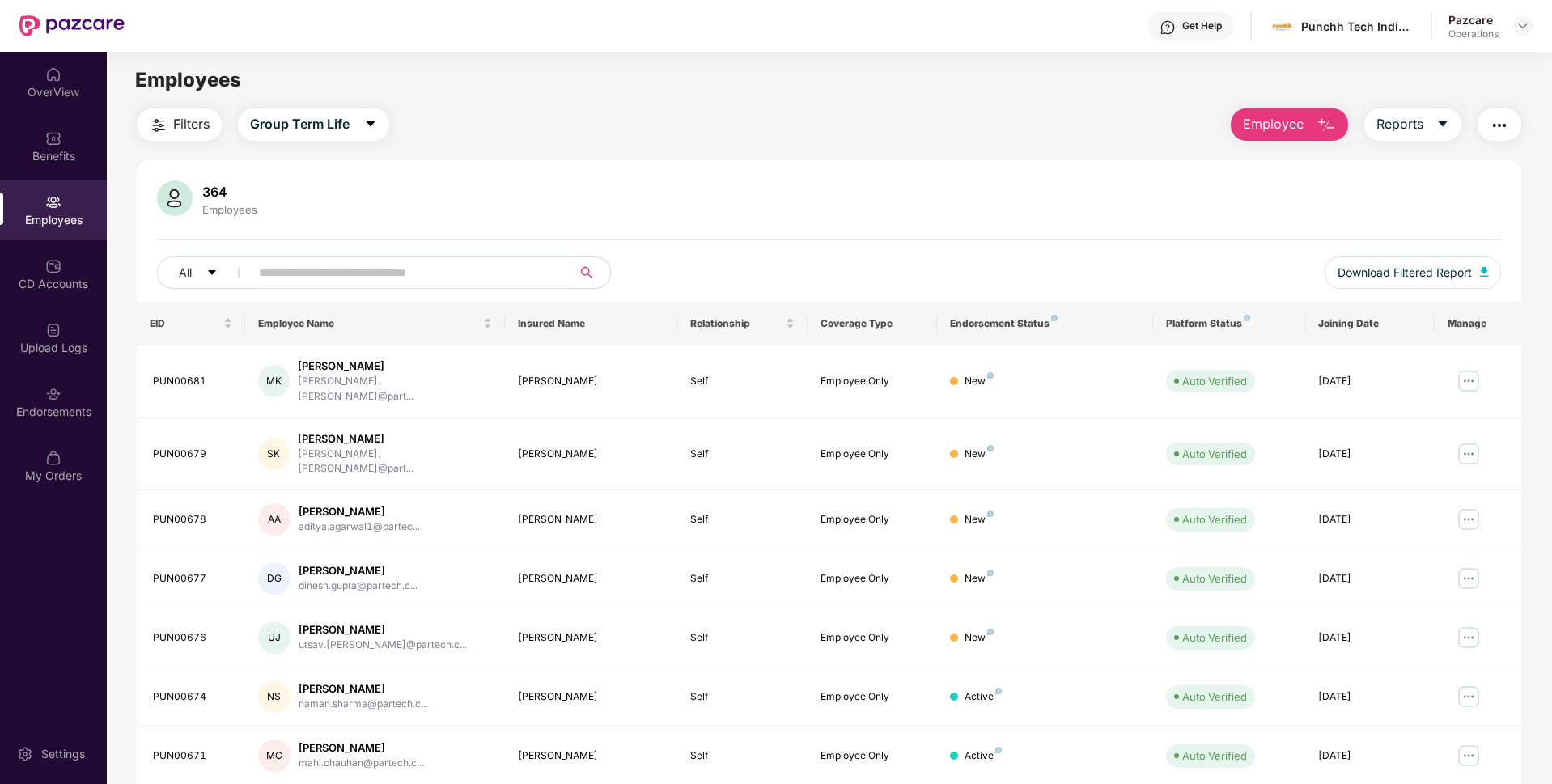
click at [176, 106] on main "Employees Filters Group Term Life Employee Reports 364 Employees All Download F…" at bounding box center [828, 443] width 1444 height 784
click at [178, 121] on span "Filters" at bounding box center [191, 124] width 36 height 21
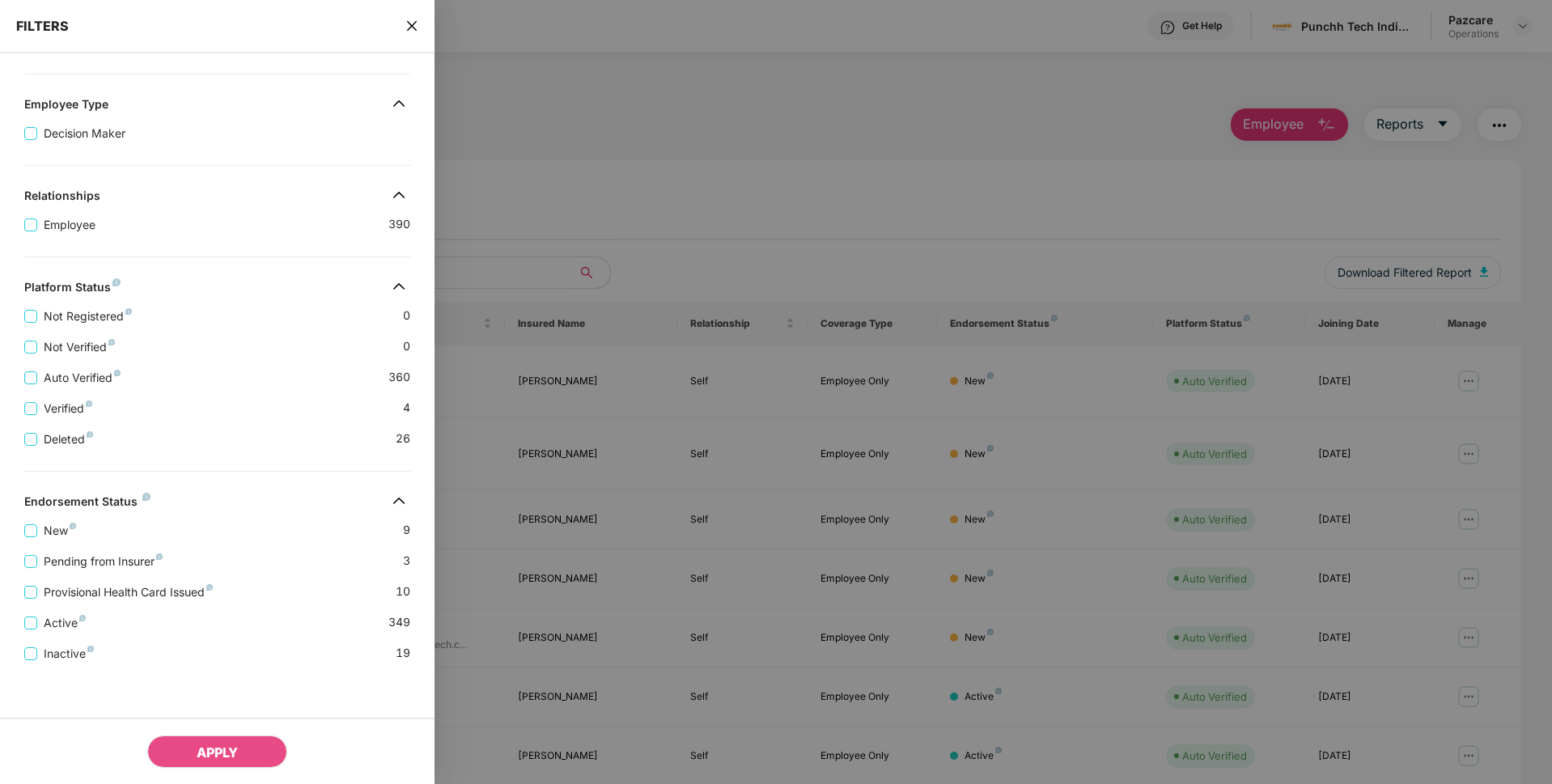
click at [414, 20] on icon "close" at bounding box center [411, 26] width 13 height 13
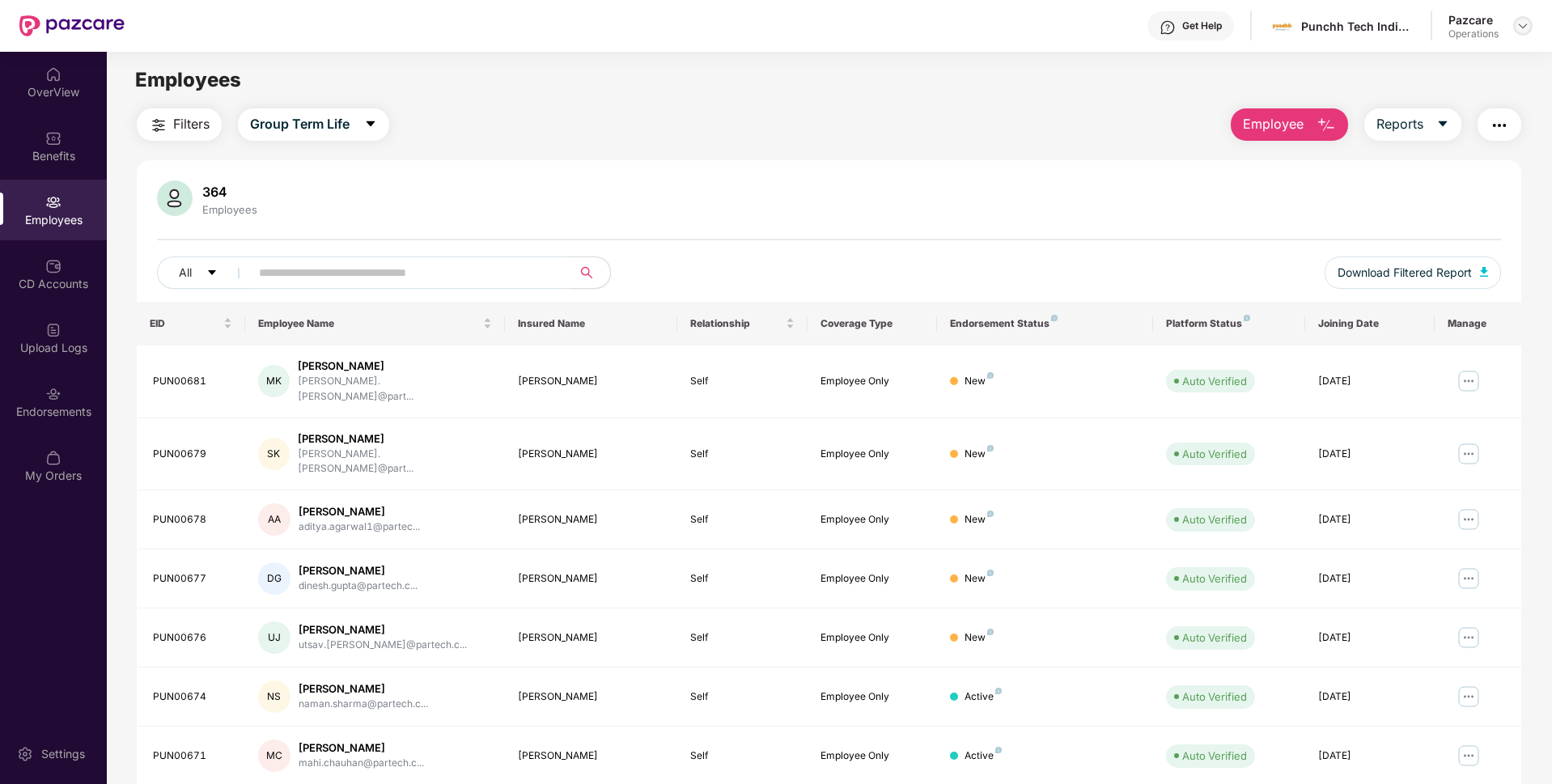
click at [1530, 26] on div at bounding box center [1522, 26] width 20 height 20
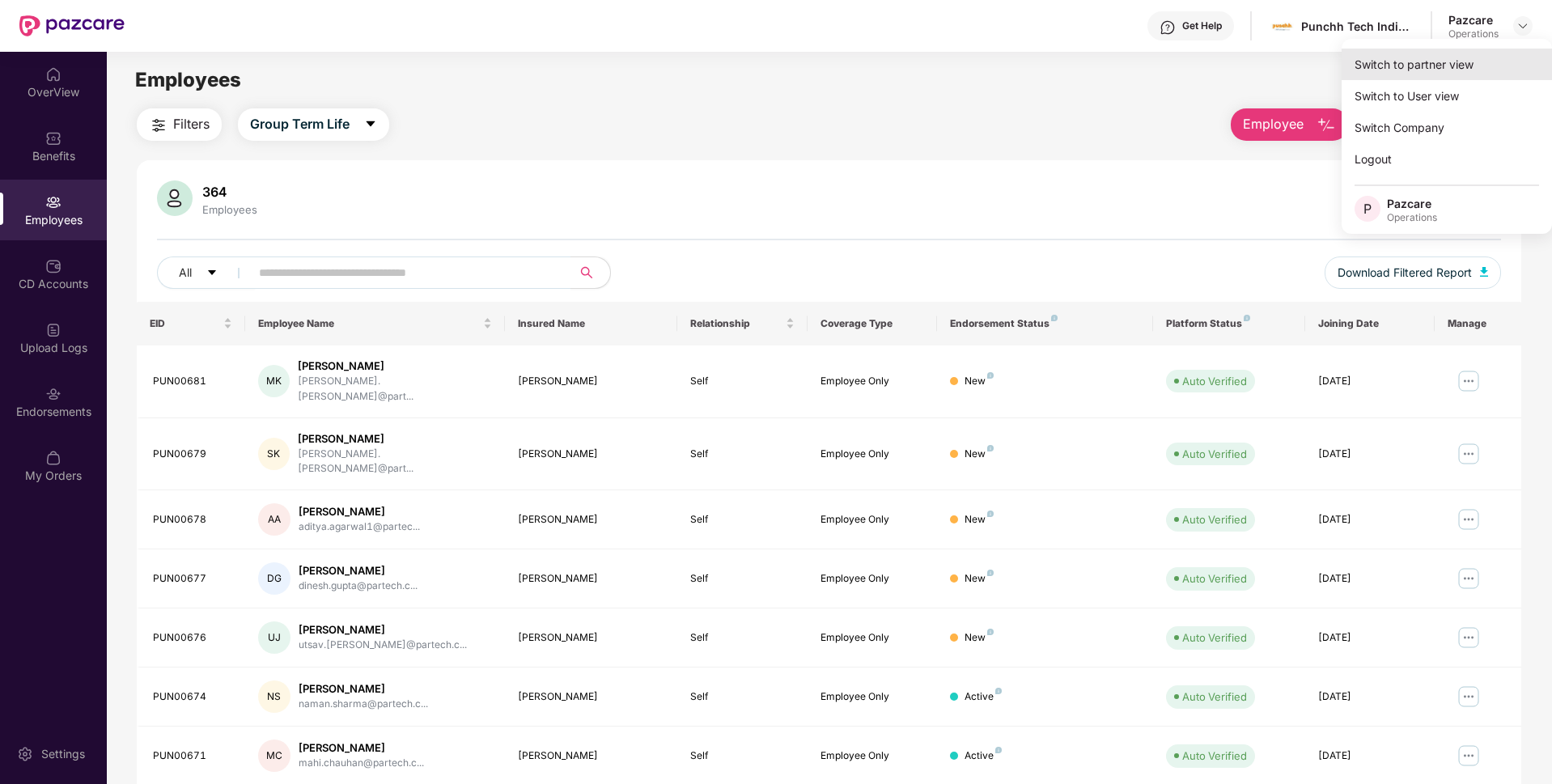
click at [1449, 57] on div "Switch to partner view" at bounding box center [1446, 64] width 210 height 32
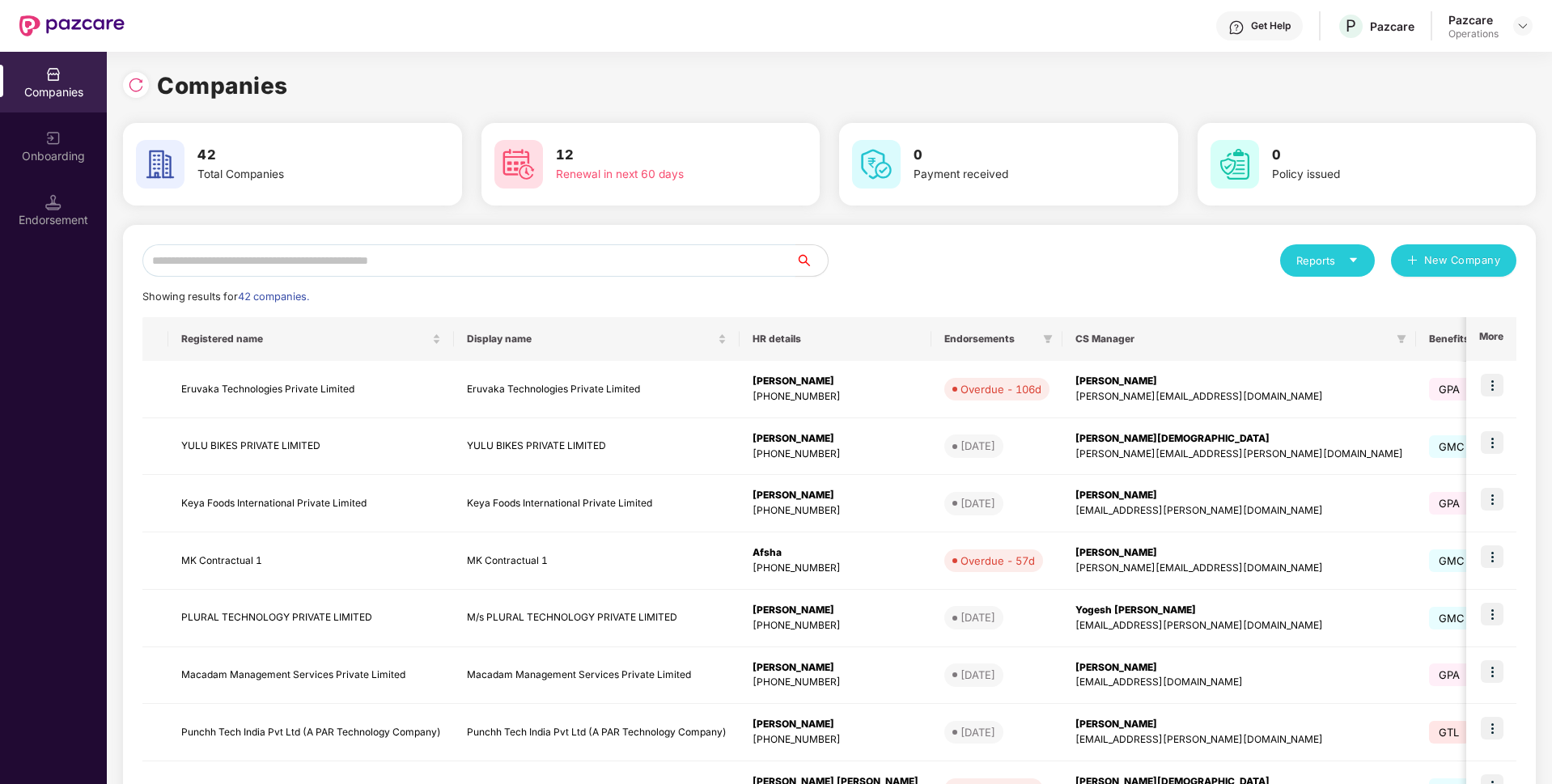
click at [302, 268] on input "text" at bounding box center [468, 261] width 653 height 33
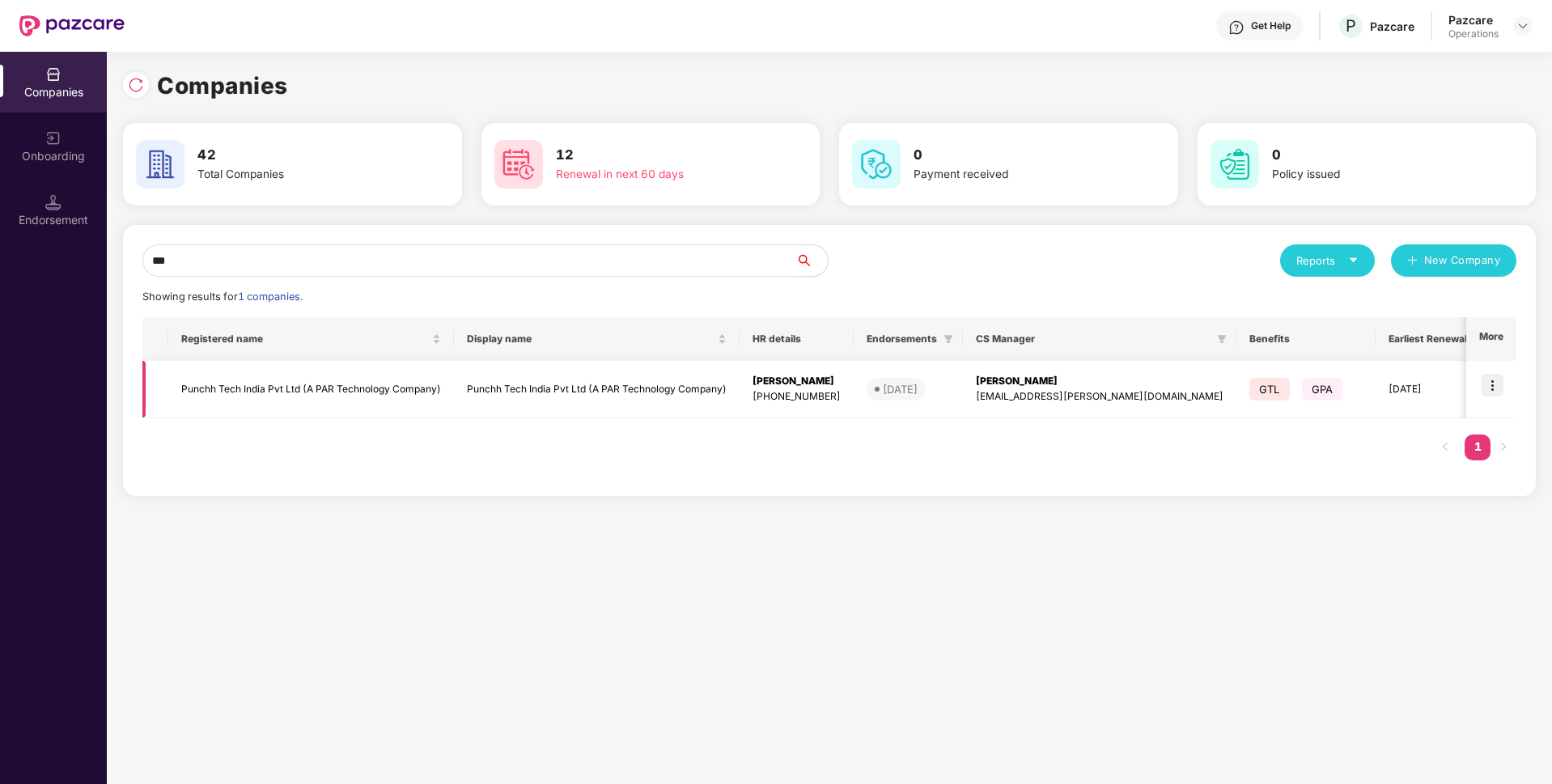
type input "***"
click at [263, 378] on td "Punchh Tech India Pvt Ltd (A PAR Technology Company)" at bounding box center [311, 389] width 286 height 57
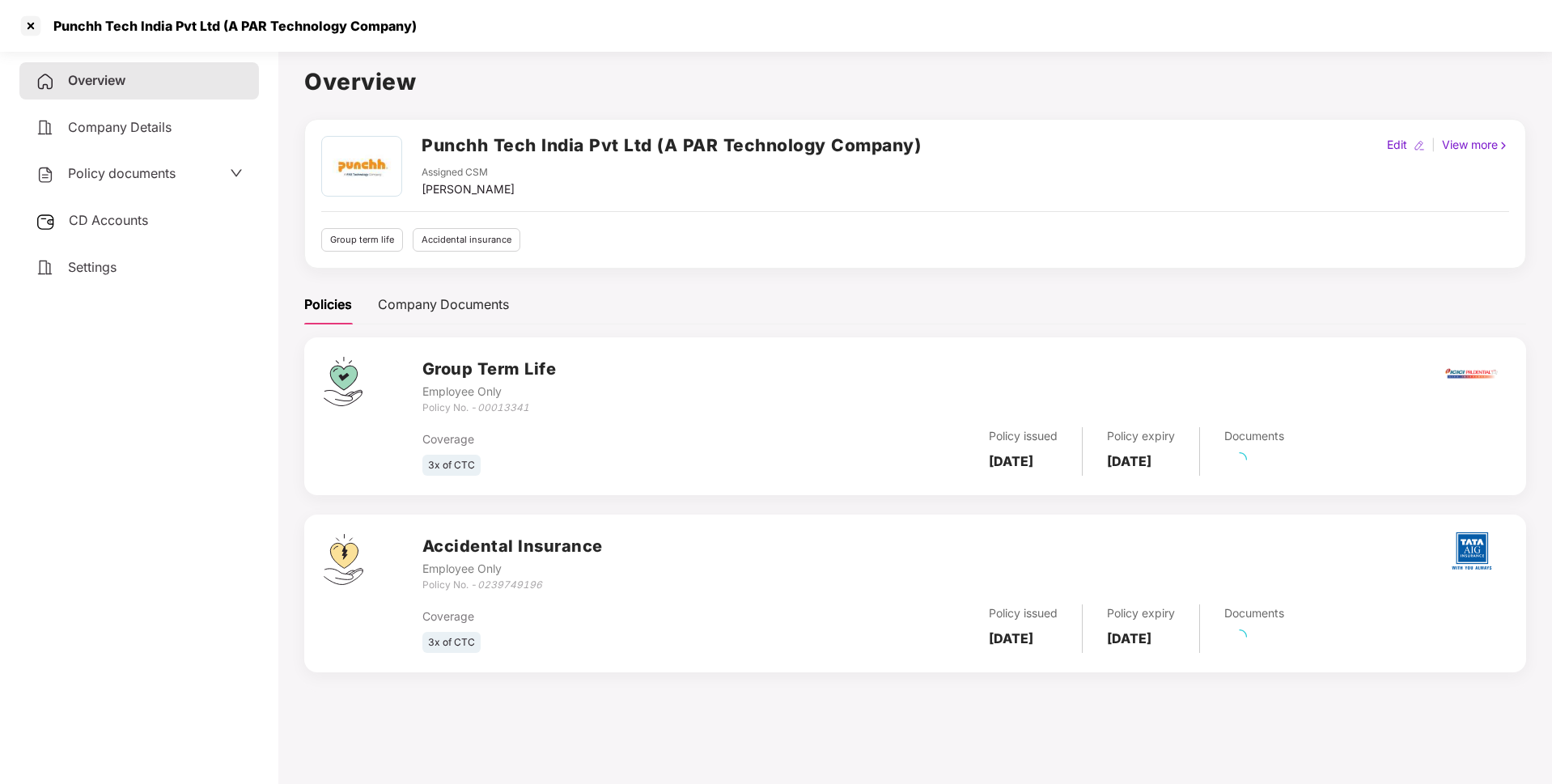
click at [179, 178] on div "Policy documents" at bounding box center [138, 173] width 207 height 21
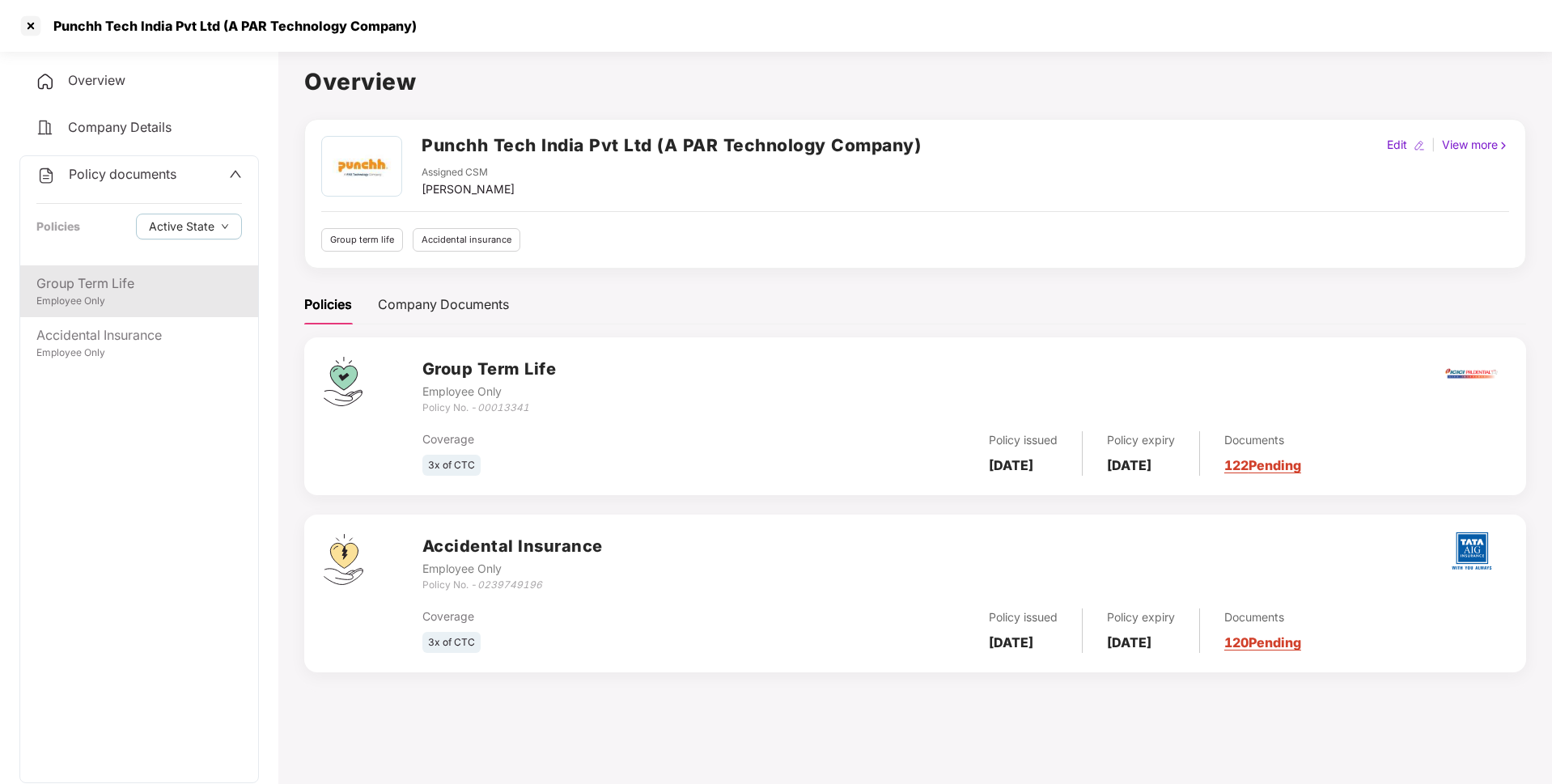
click at [148, 301] on div "Employee Only" at bounding box center [139, 301] width 206 height 15
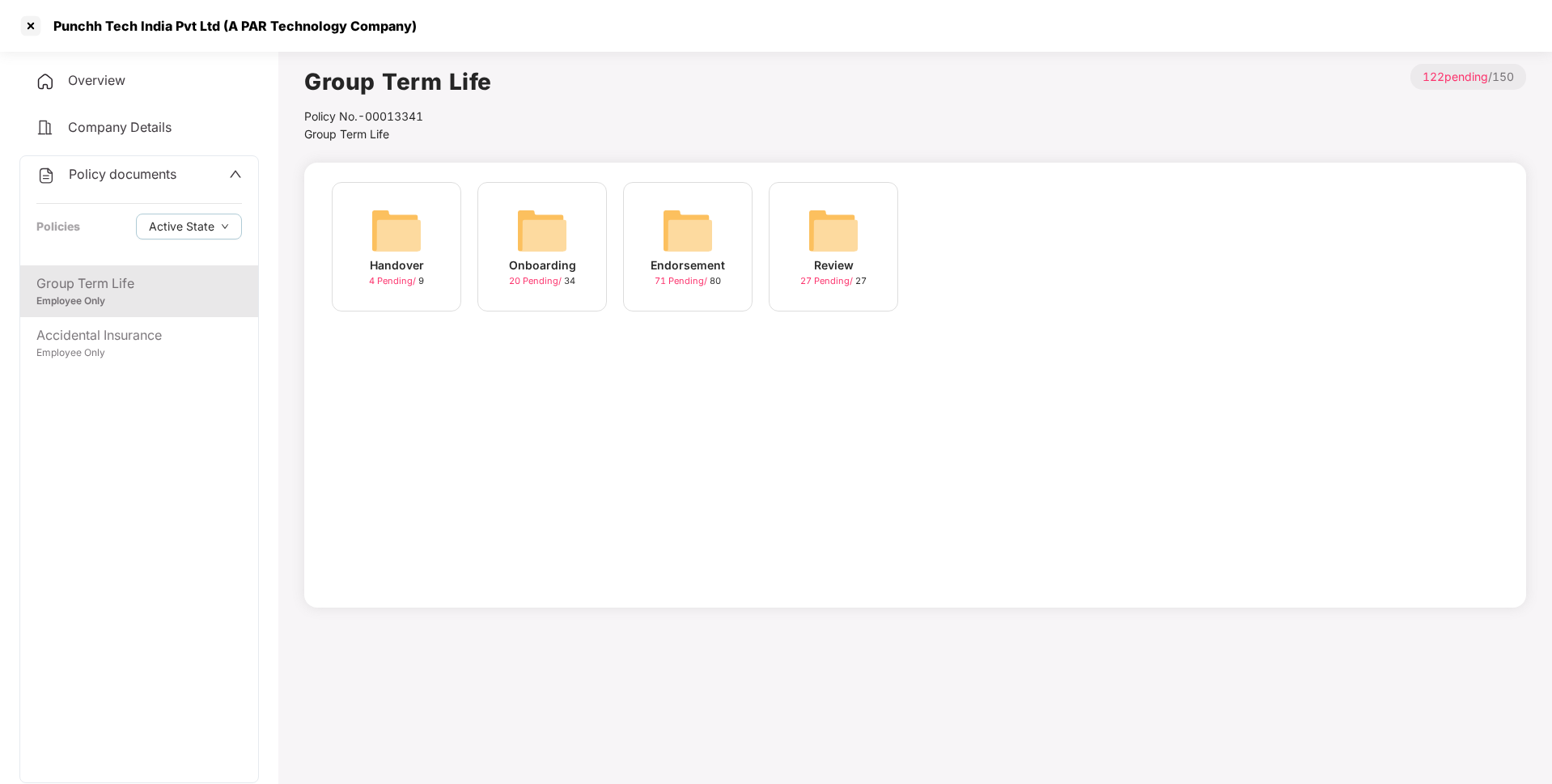
click at [678, 261] on div "Endorsement" at bounding box center [687, 265] width 75 height 18
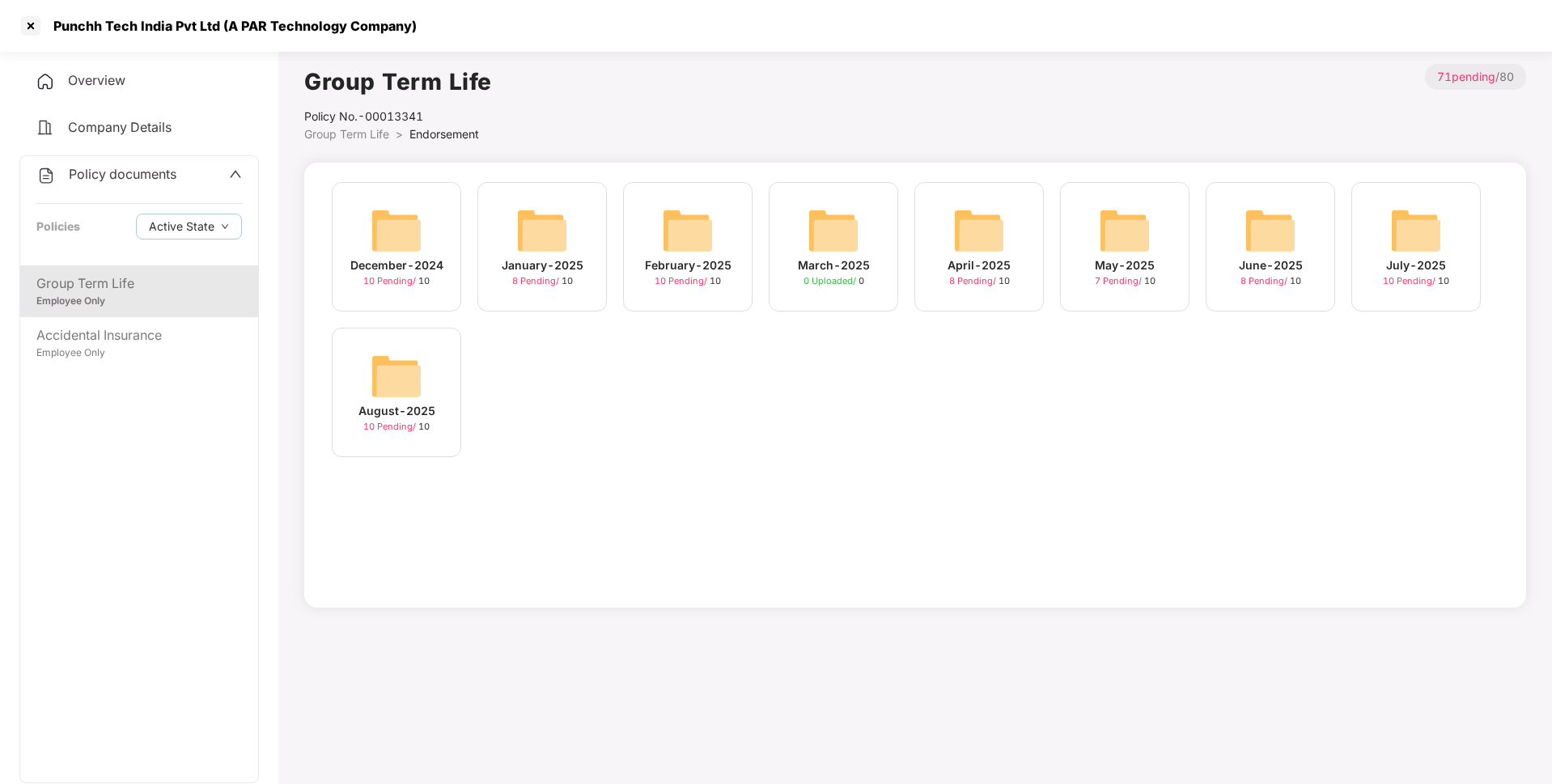
click at [1407, 249] on img at bounding box center [1416, 231] width 51 height 51
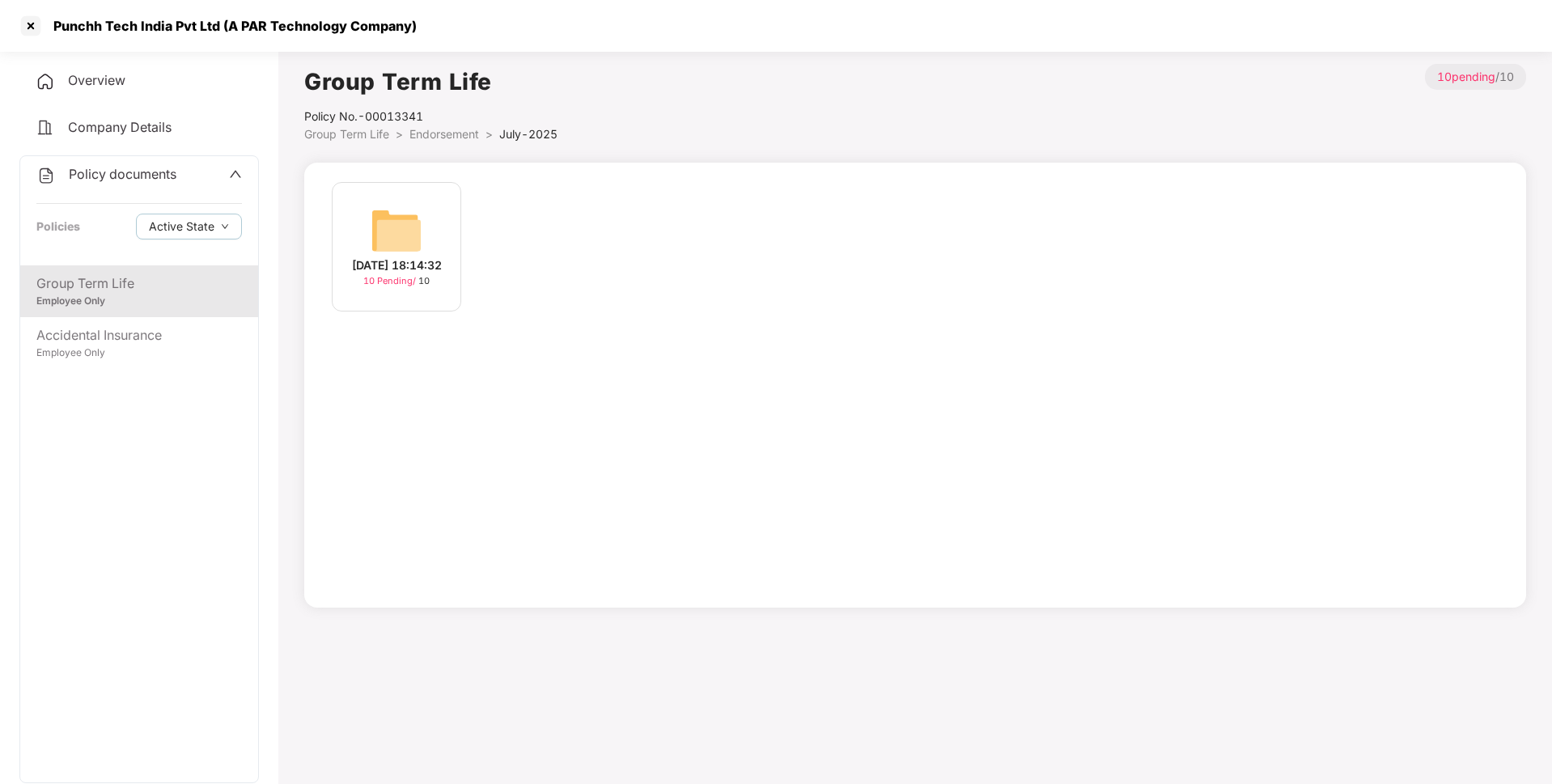
click at [426, 223] on div "[DATE] 18:14:32 10 Pending / 10" at bounding box center [396, 246] width 130 height 130
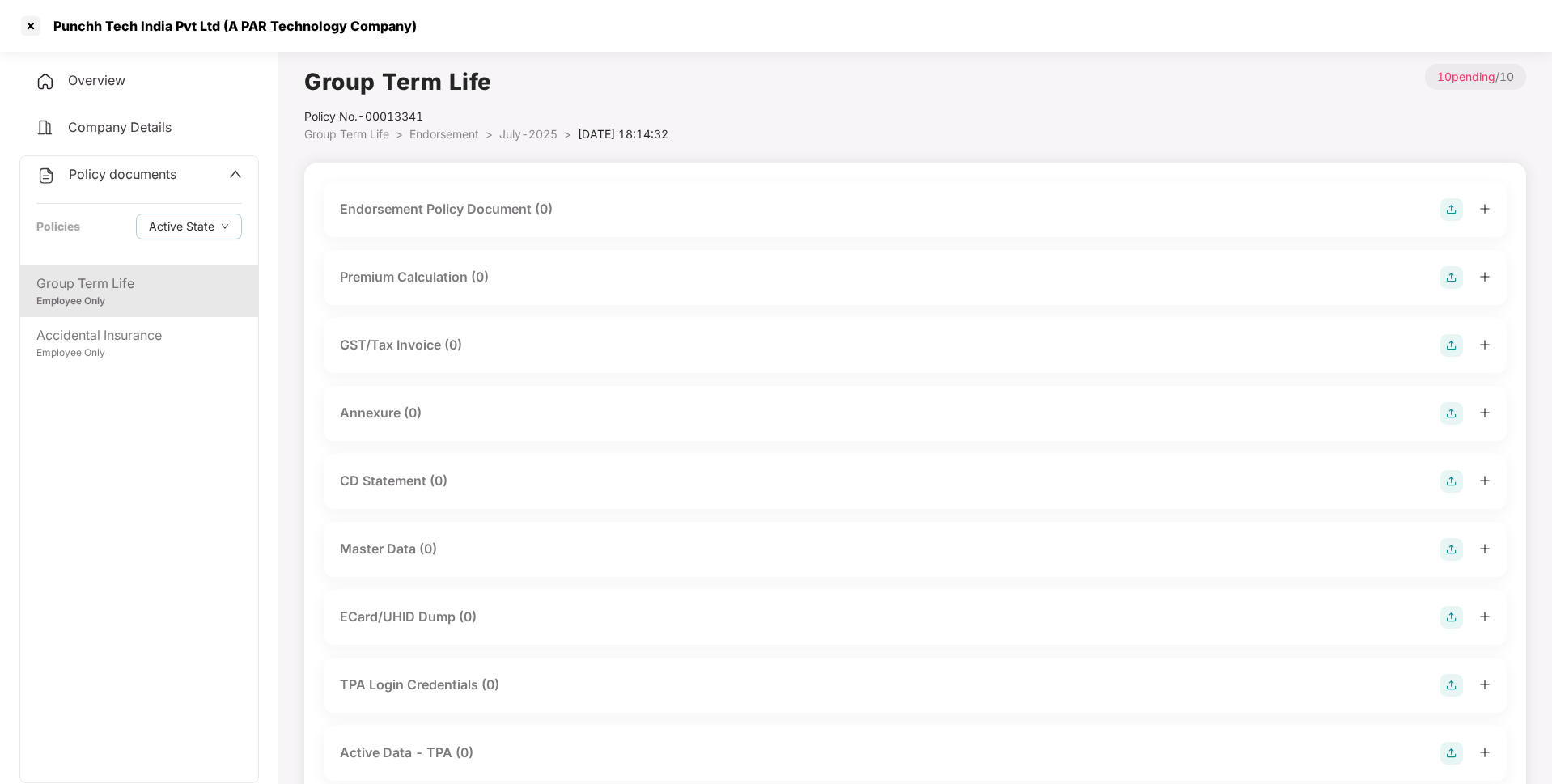
click at [1454, 206] on img at bounding box center [1452, 209] width 22 height 22
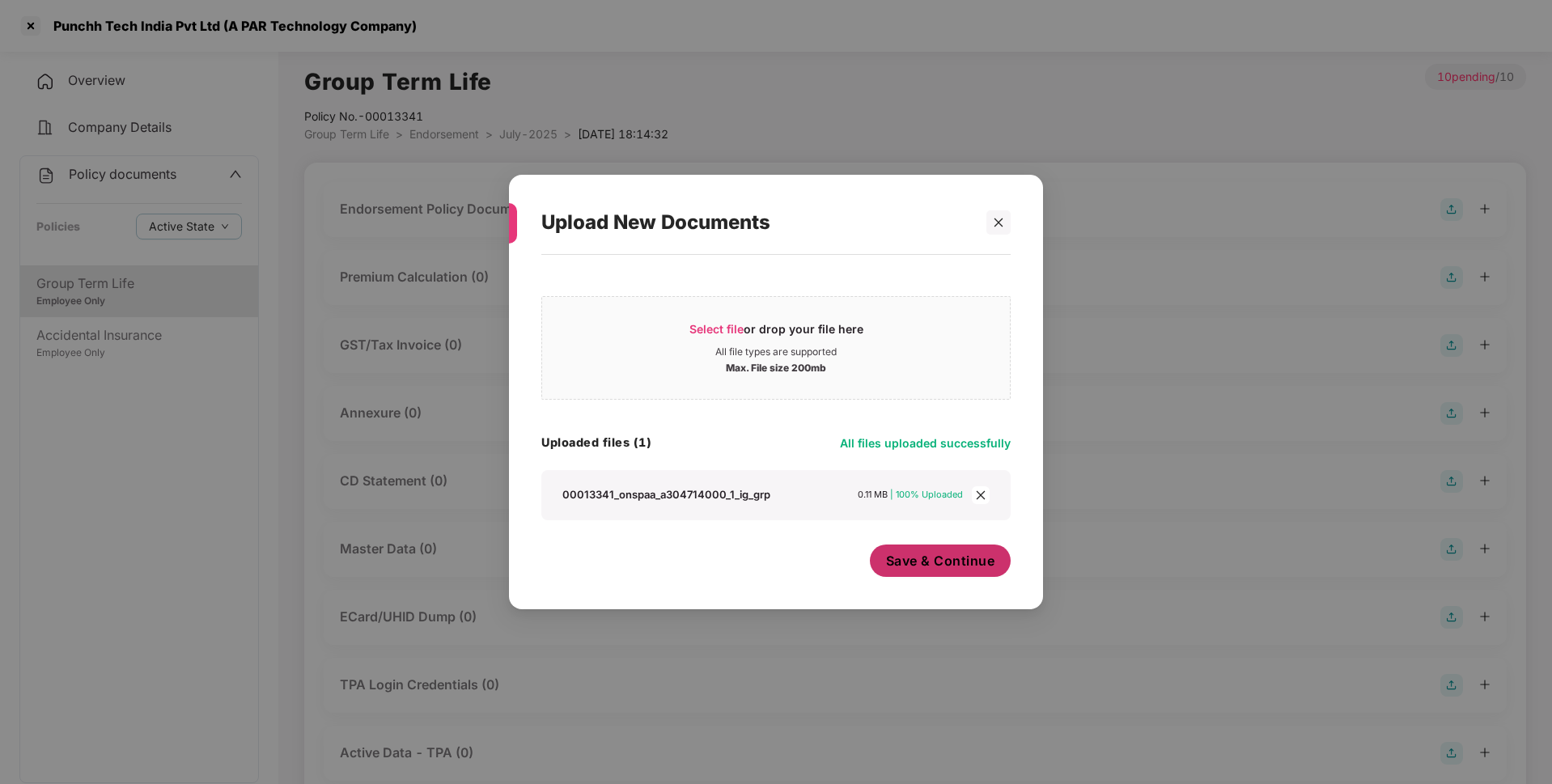
click at [895, 555] on span "Save & Continue" at bounding box center [940, 560] width 109 height 18
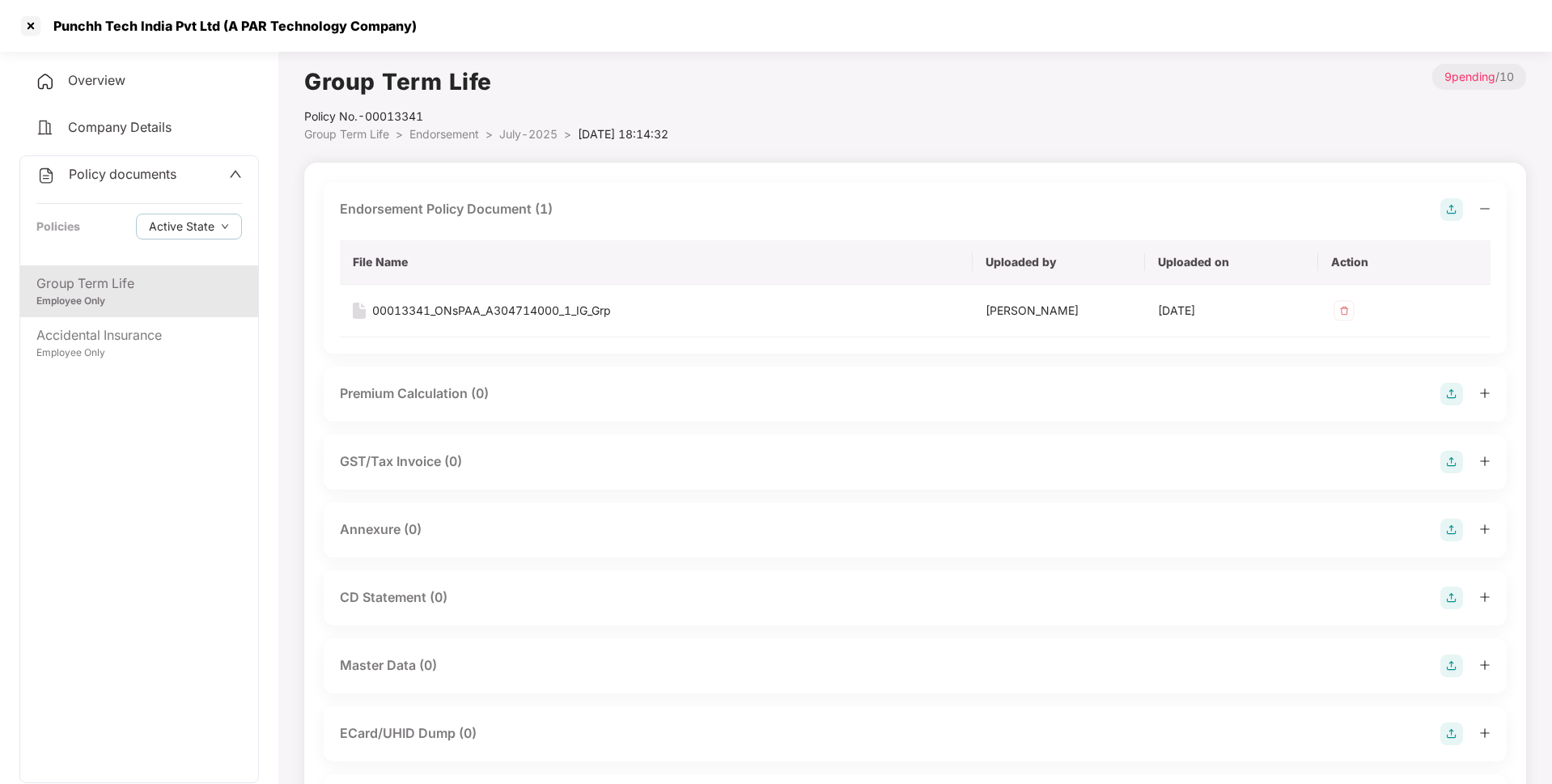
click at [1447, 531] on img at bounding box center [1452, 529] width 22 height 22
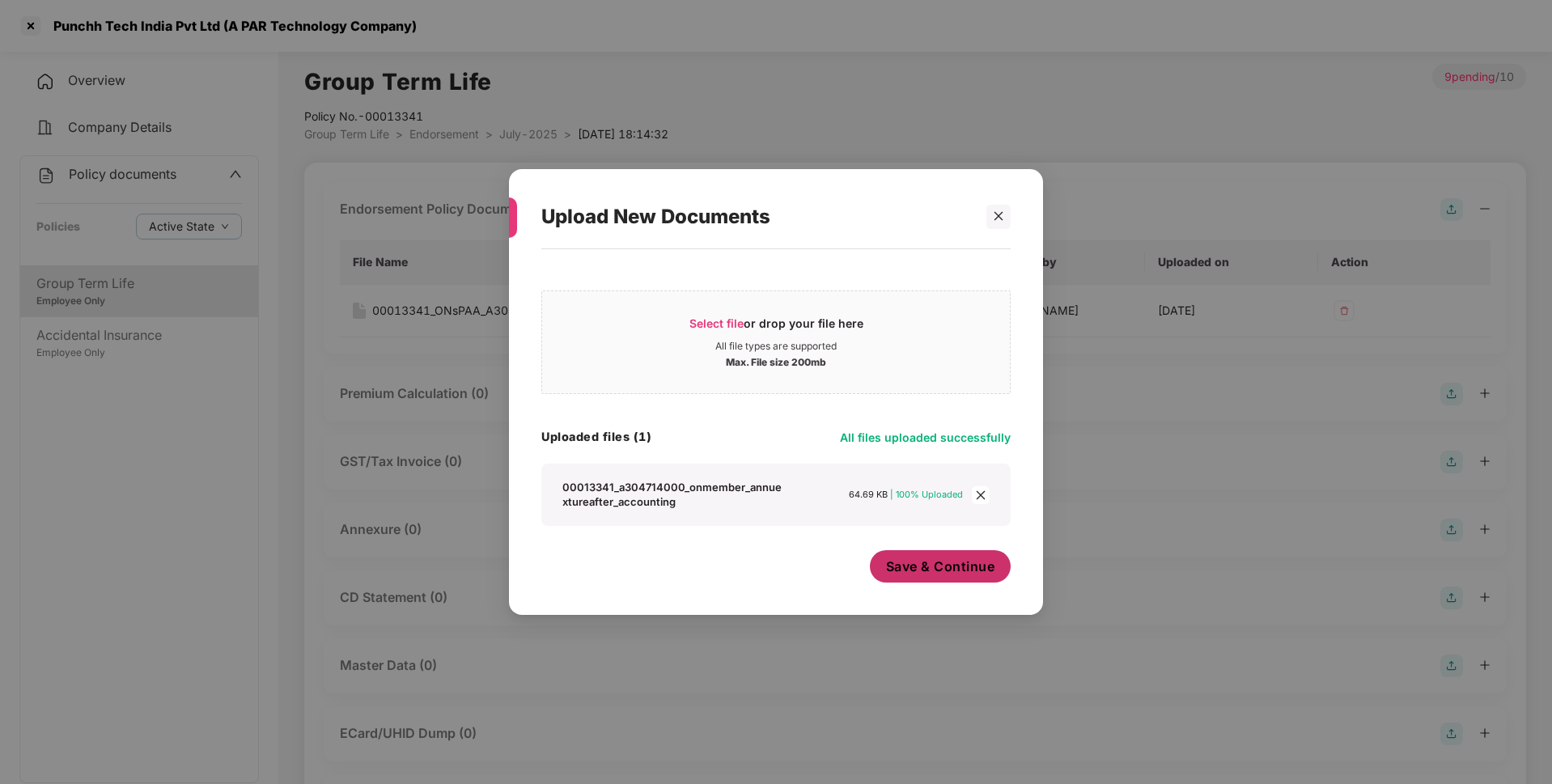
click at [928, 564] on span "Save & Continue" at bounding box center [940, 566] width 109 height 18
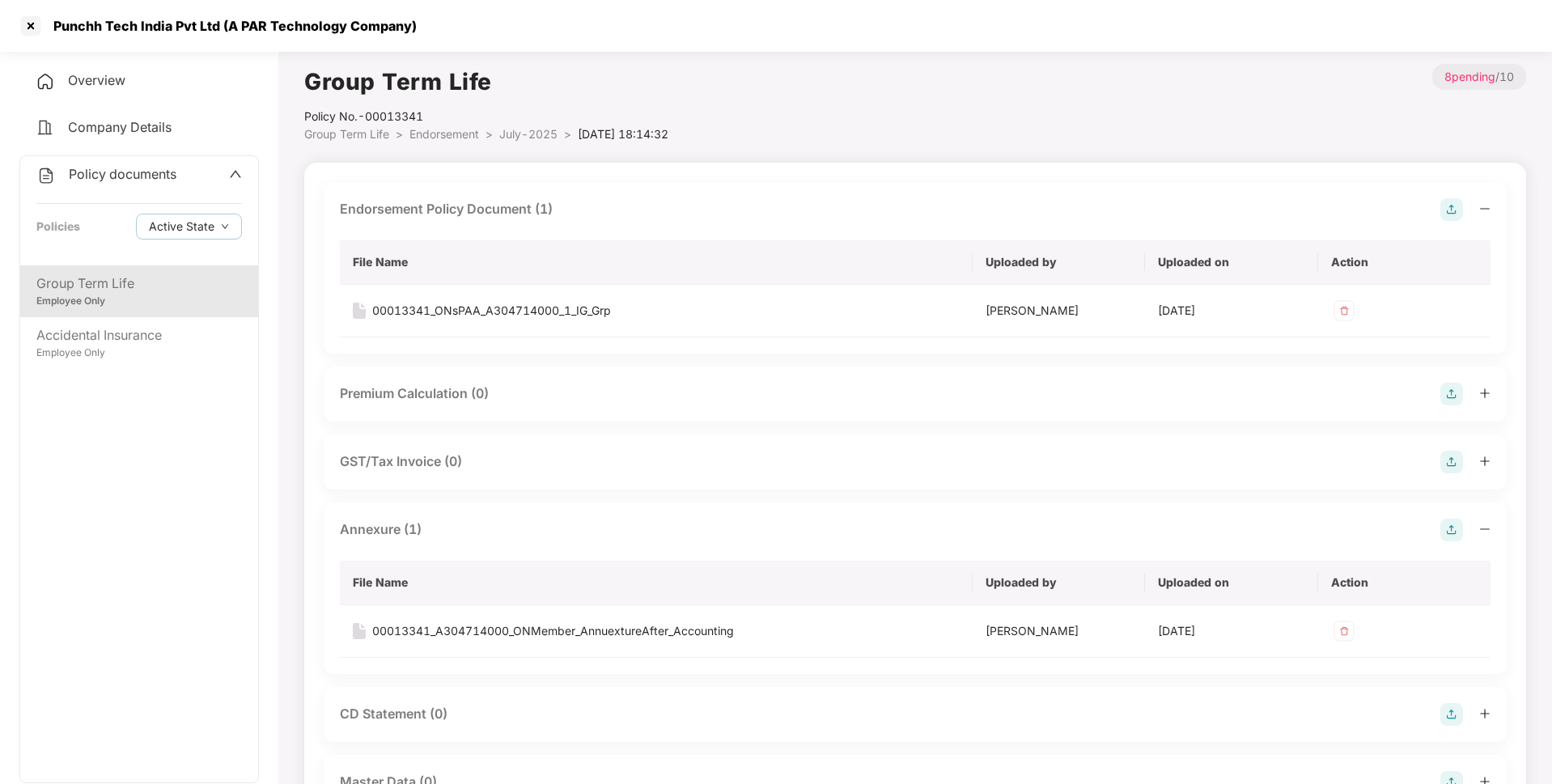
click at [534, 133] on span "July-2025" at bounding box center [528, 134] width 58 height 14
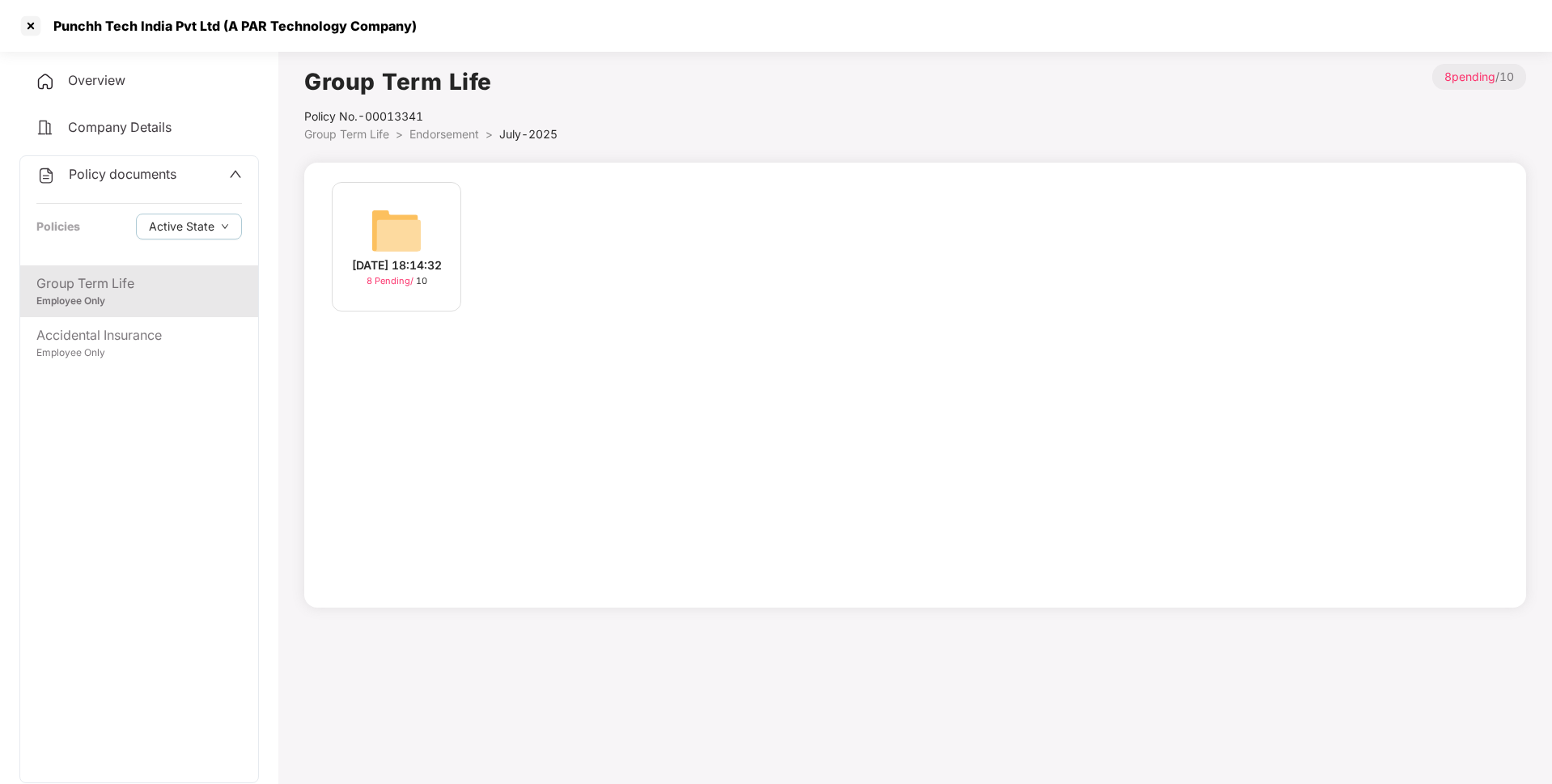
click at [456, 129] on span "Endorsement" at bounding box center [444, 134] width 69 height 14
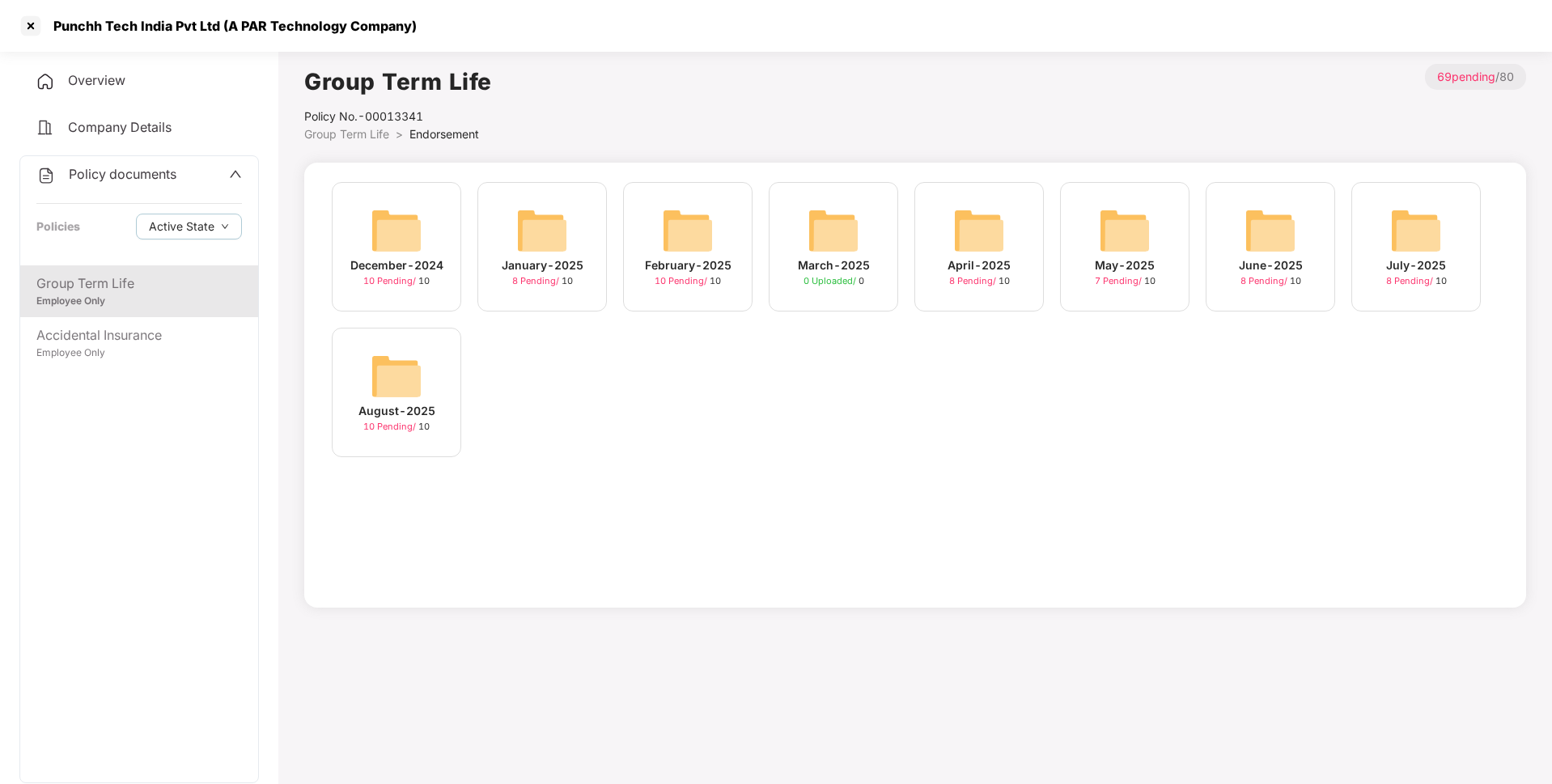
click at [400, 366] on img at bounding box center [396, 376] width 51 height 51
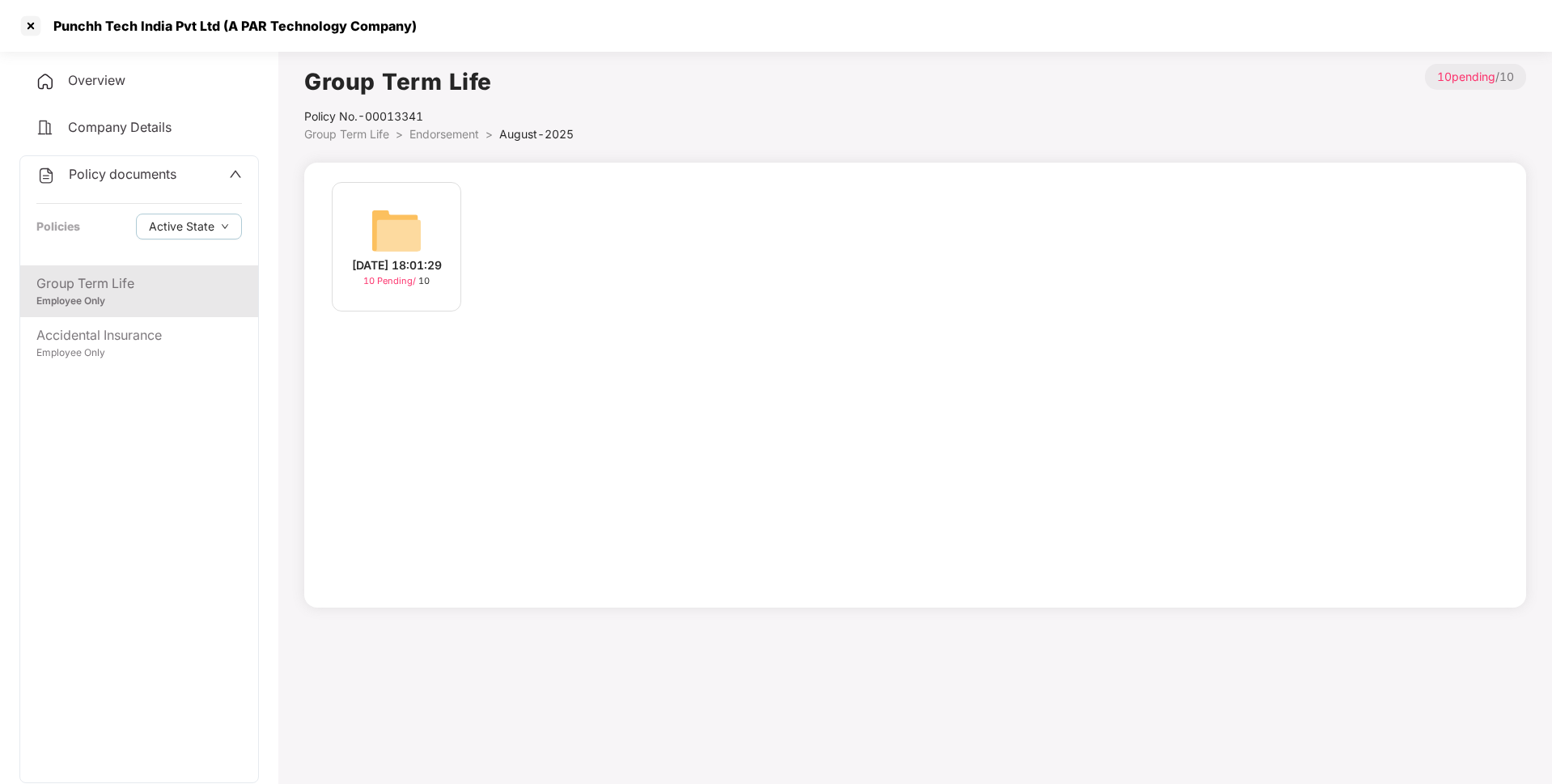
click at [426, 256] on div "[DATE] 18:01:29" at bounding box center [396, 265] width 90 height 18
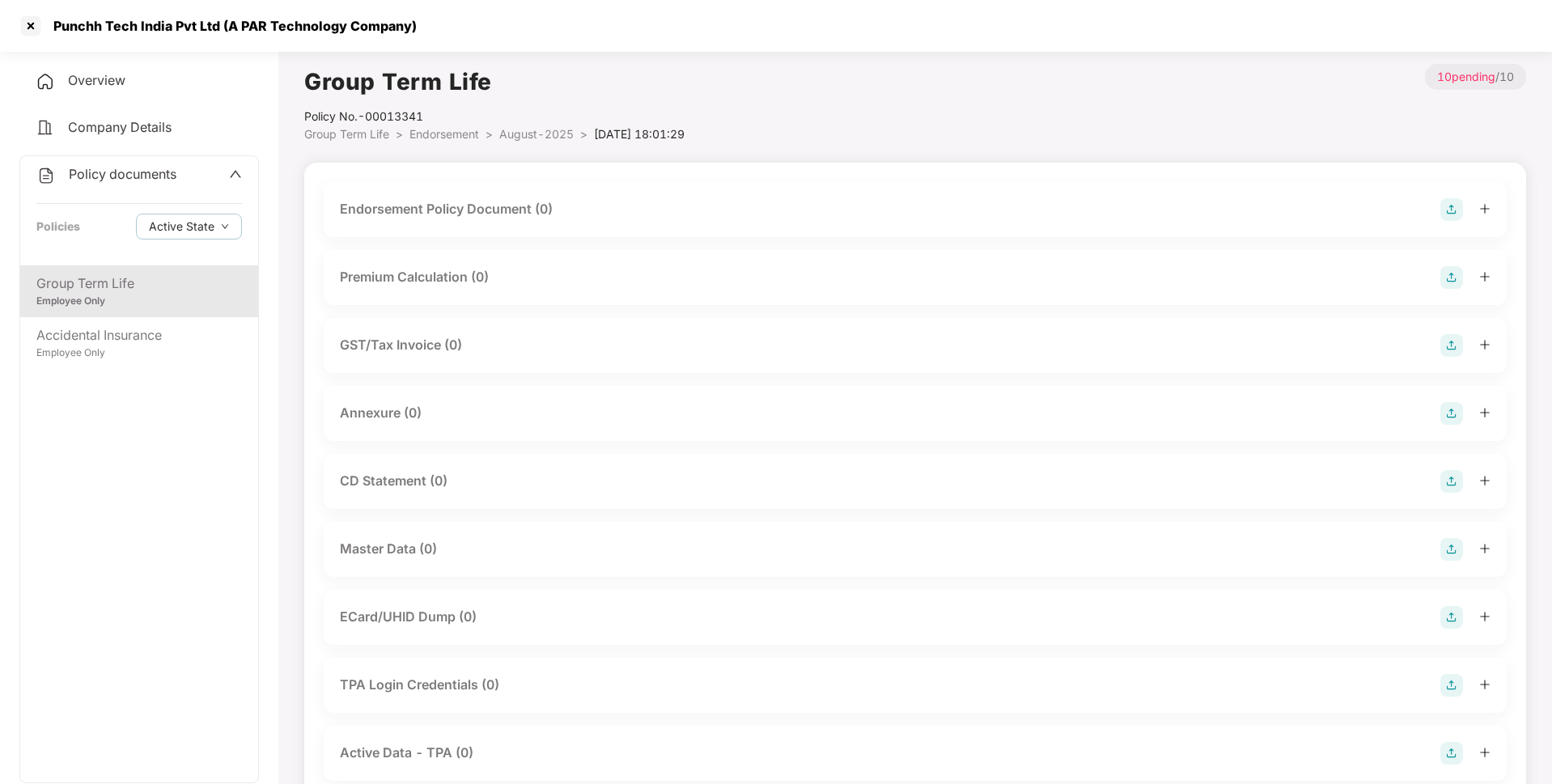
click at [1441, 204] on img at bounding box center [1452, 209] width 22 height 22
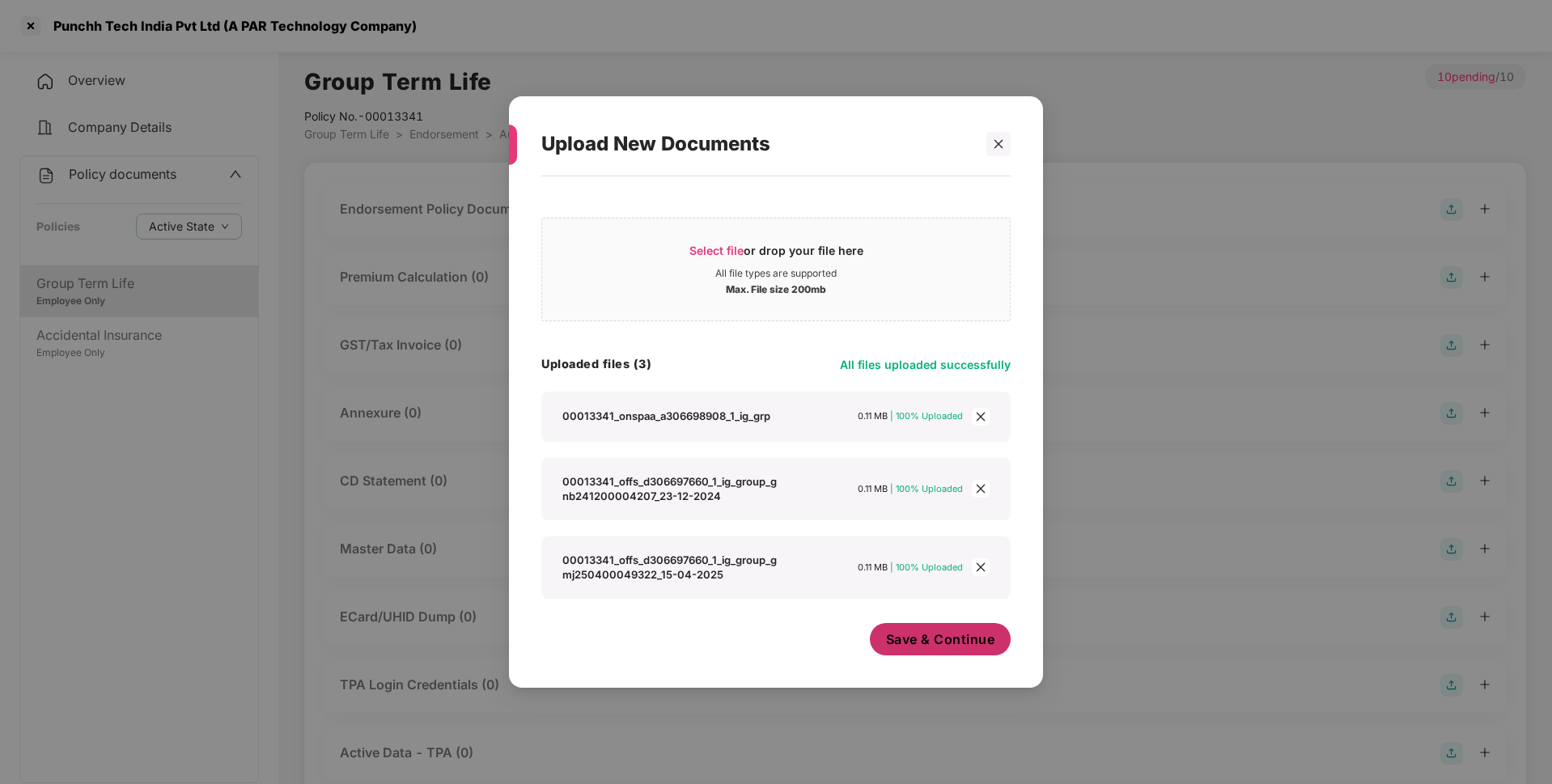
click at [940, 645] on span "Save & Continue" at bounding box center [940, 639] width 109 height 18
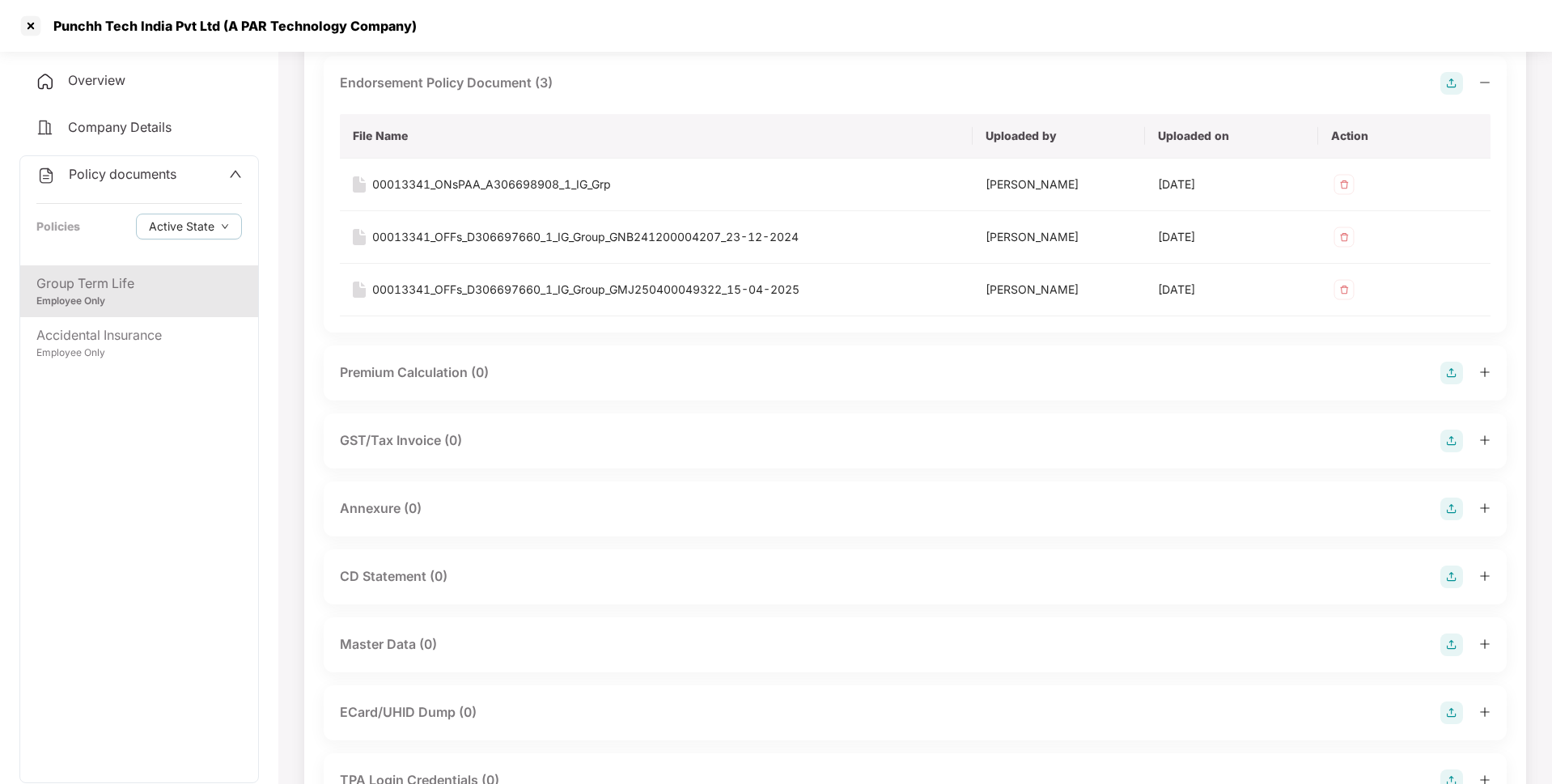
scroll to position [133, 0]
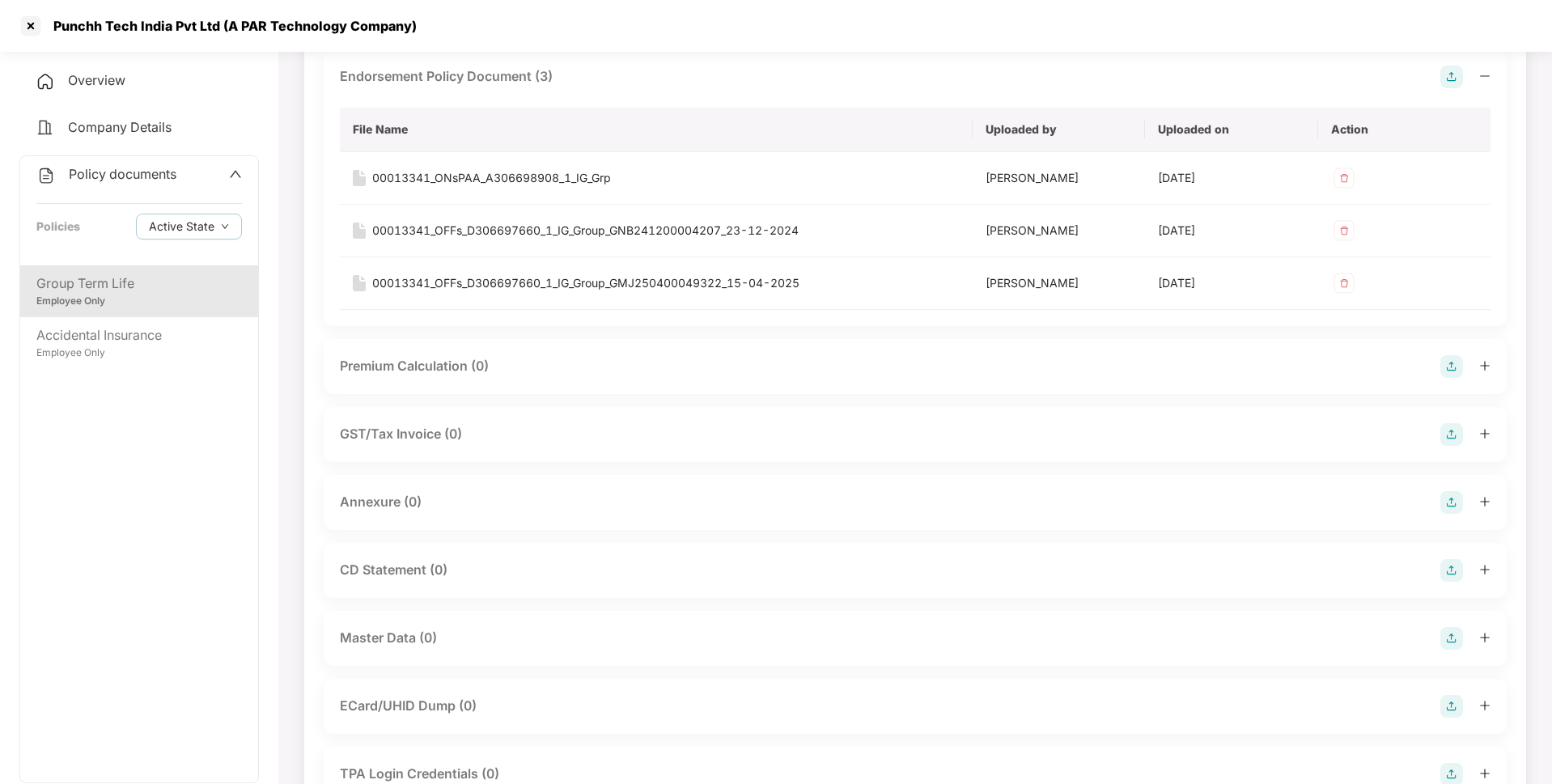
click at [1457, 504] on img at bounding box center [1452, 502] width 22 height 22
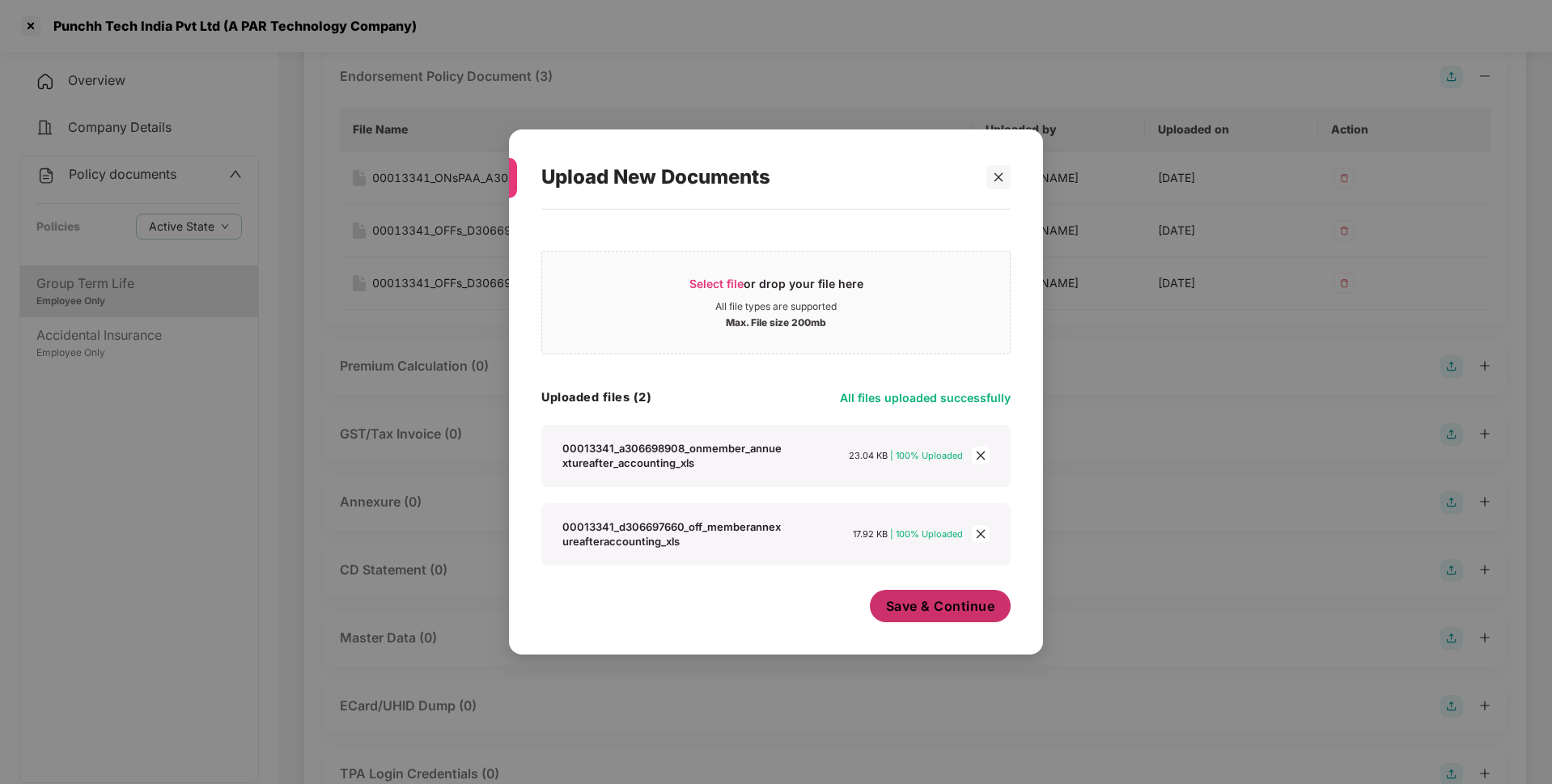
click at [924, 612] on span "Save & Continue" at bounding box center [940, 606] width 109 height 18
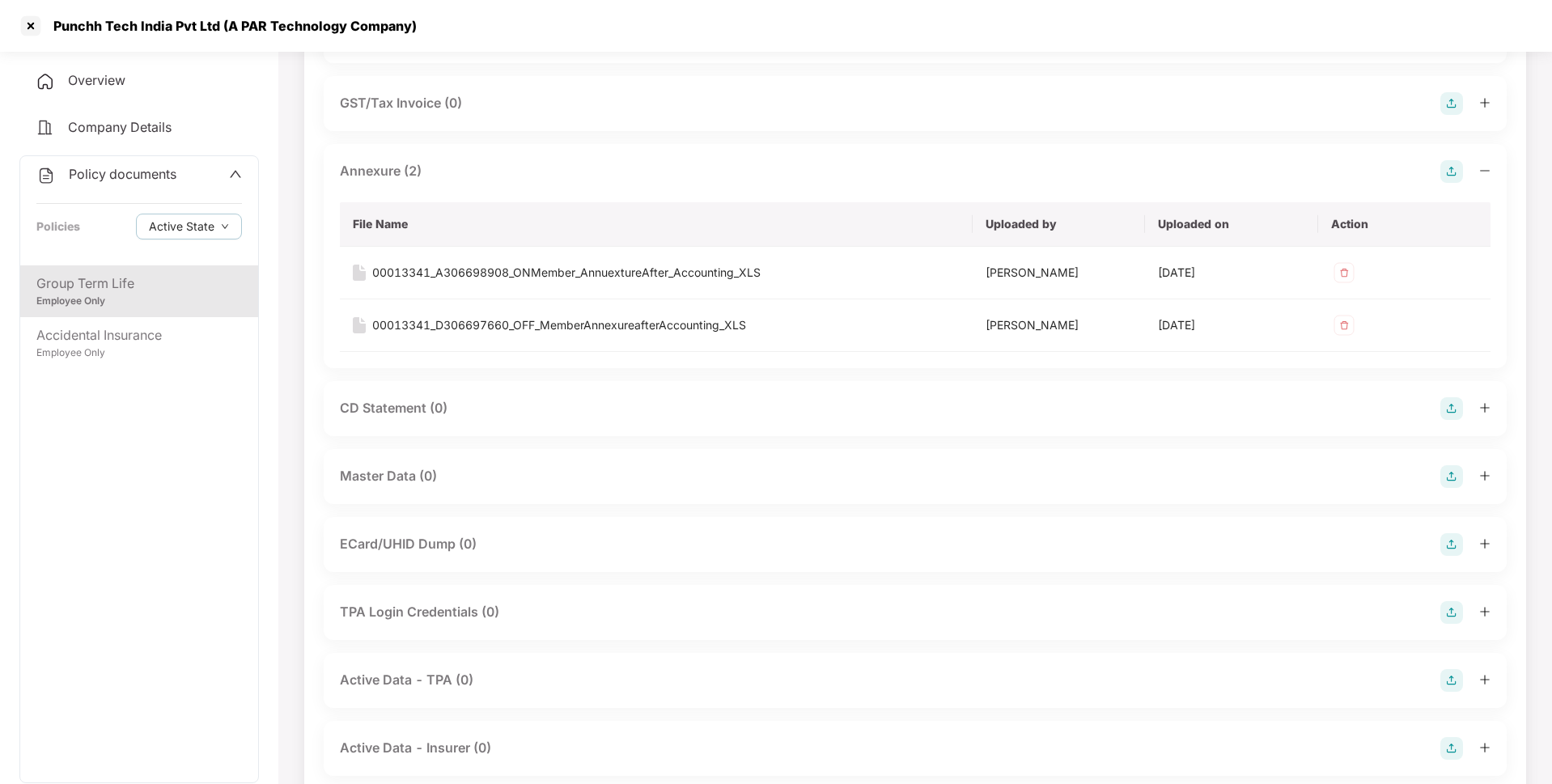
scroll to position [507, 0]
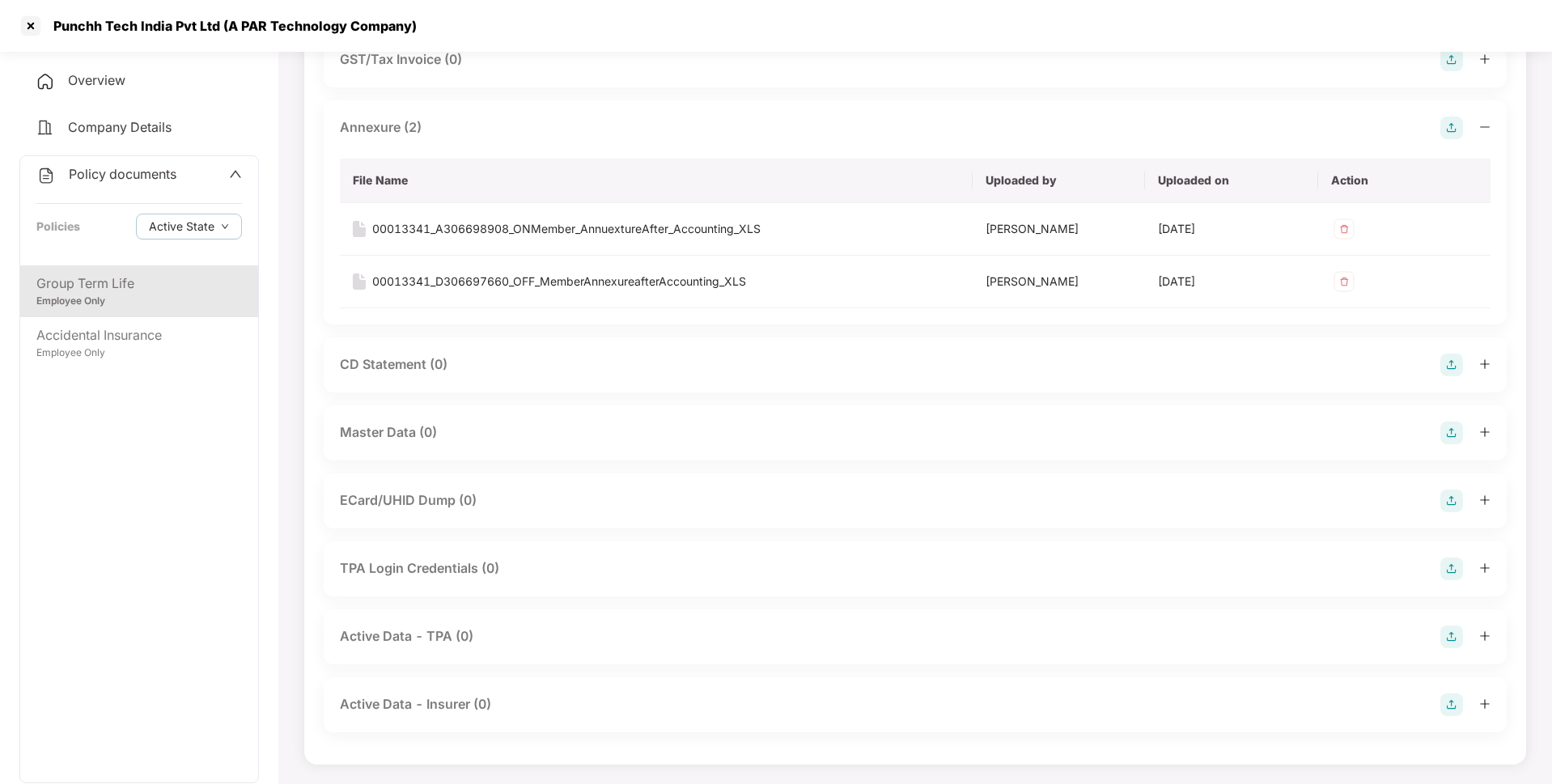
click at [1455, 429] on img at bounding box center [1452, 432] width 22 height 22
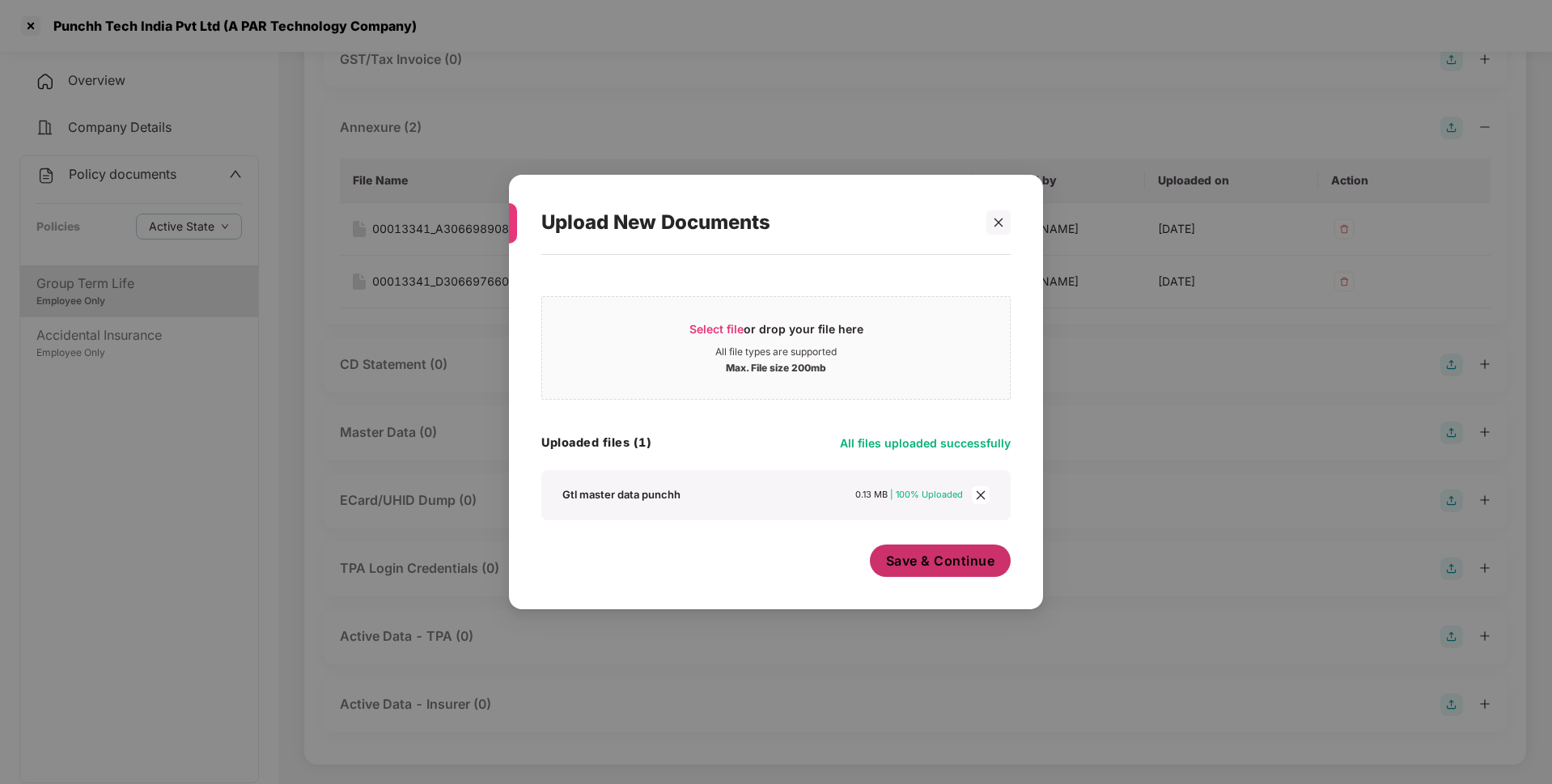
click at [946, 561] on span "Save & Continue" at bounding box center [940, 560] width 109 height 18
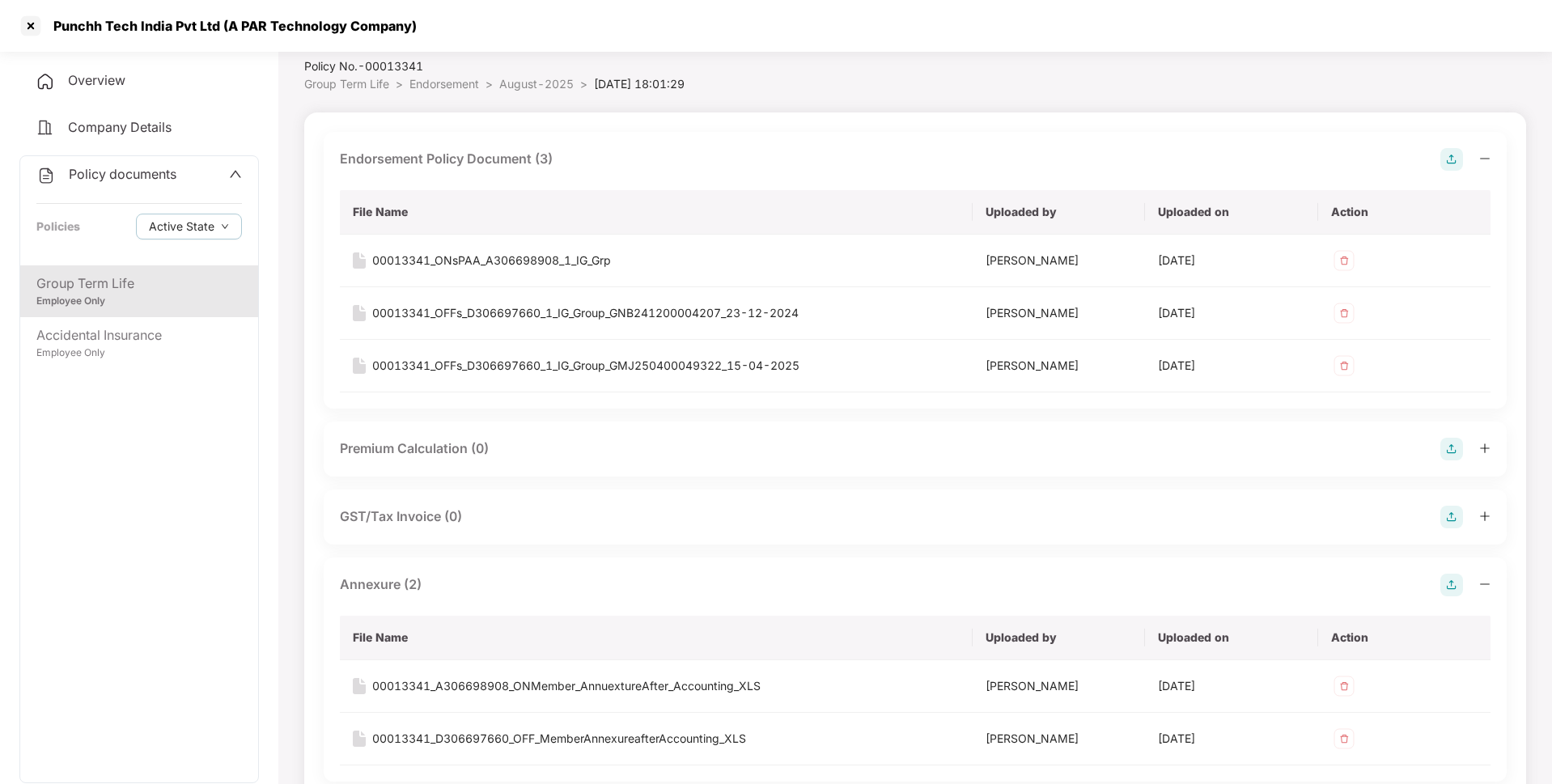
scroll to position [0, 0]
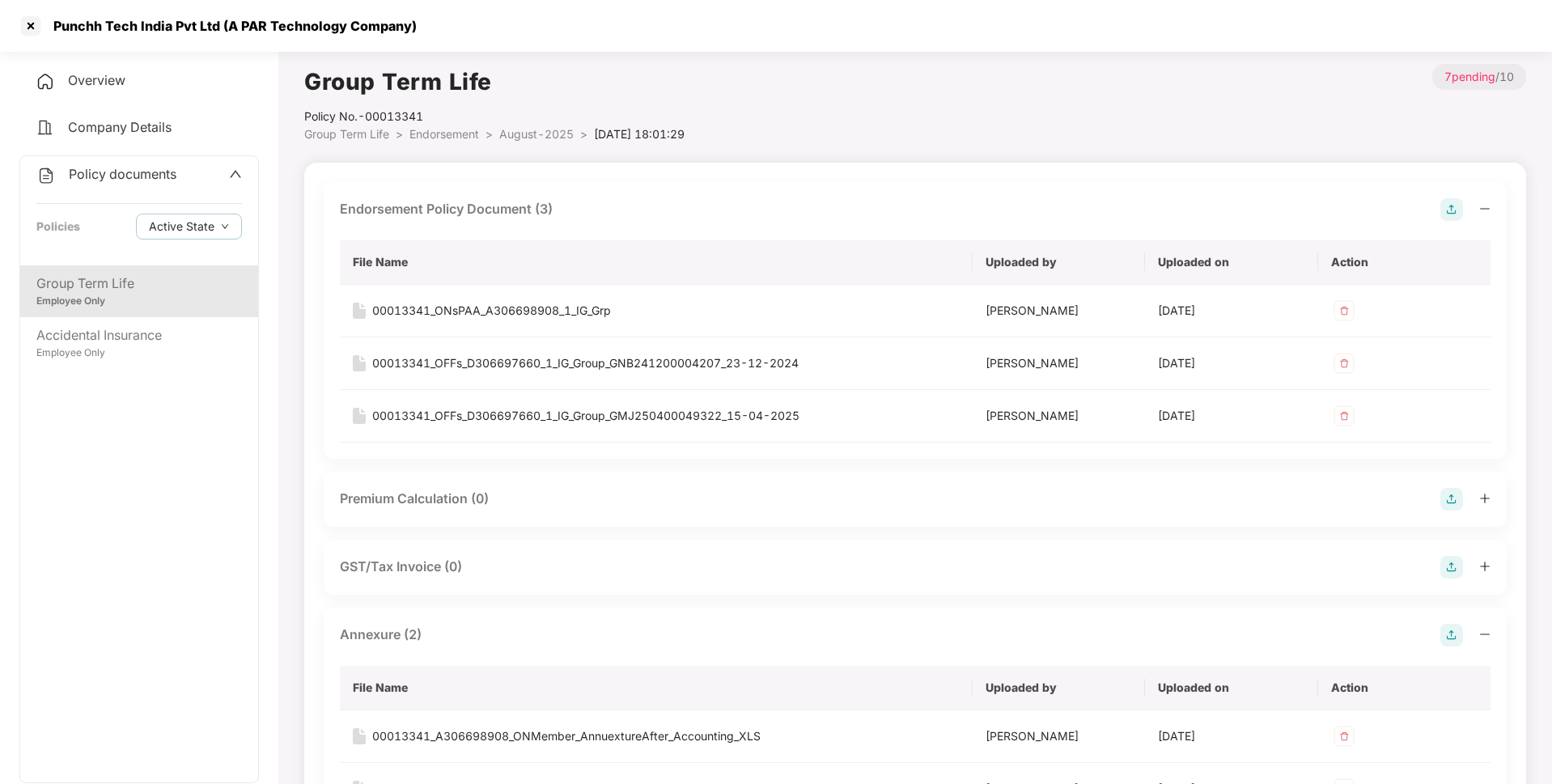
click at [164, 175] on span "Policy documents" at bounding box center [122, 173] width 107 height 16
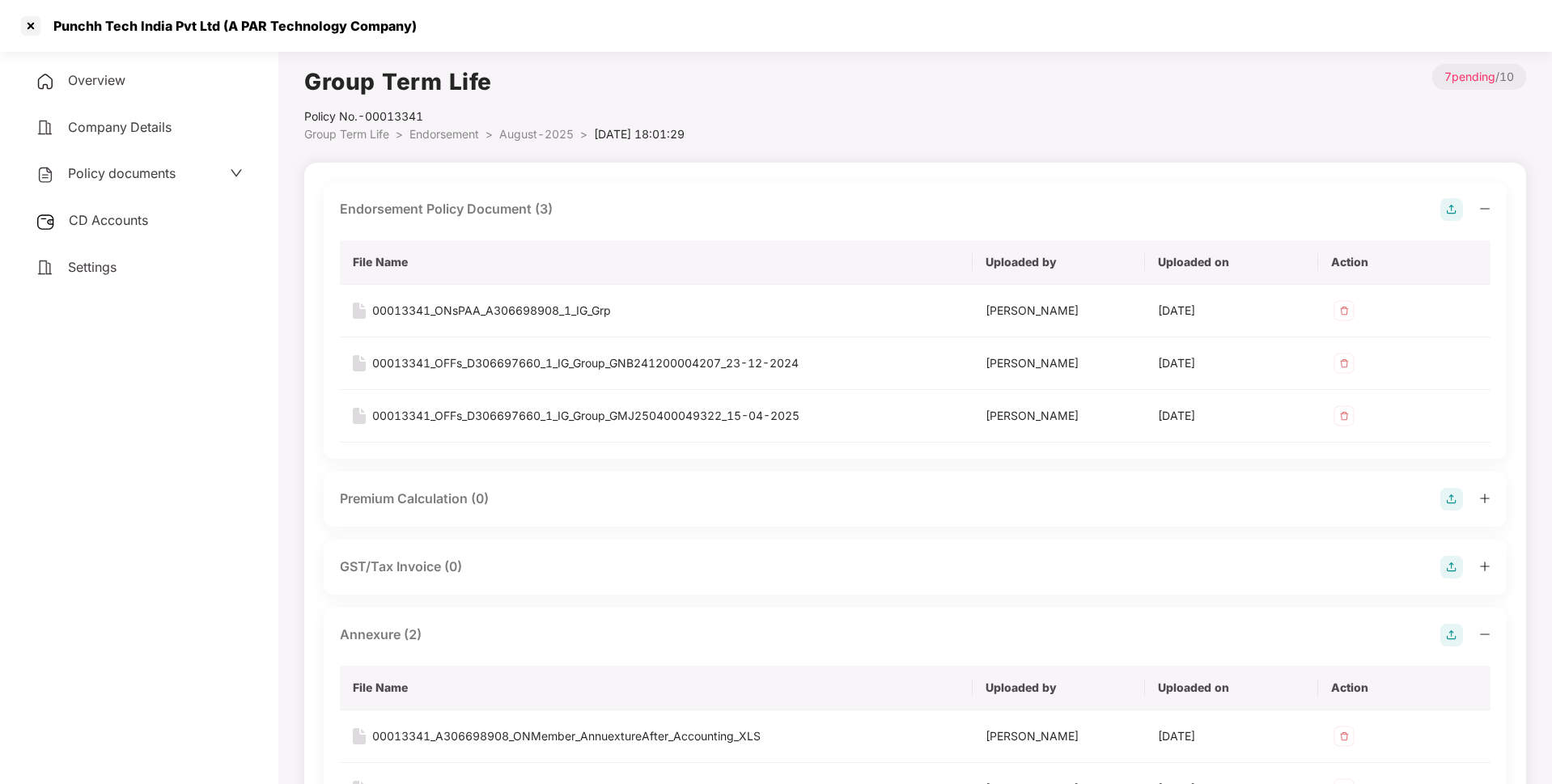
click at [144, 222] on span "CD Accounts" at bounding box center [108, 220] width 79 height 16
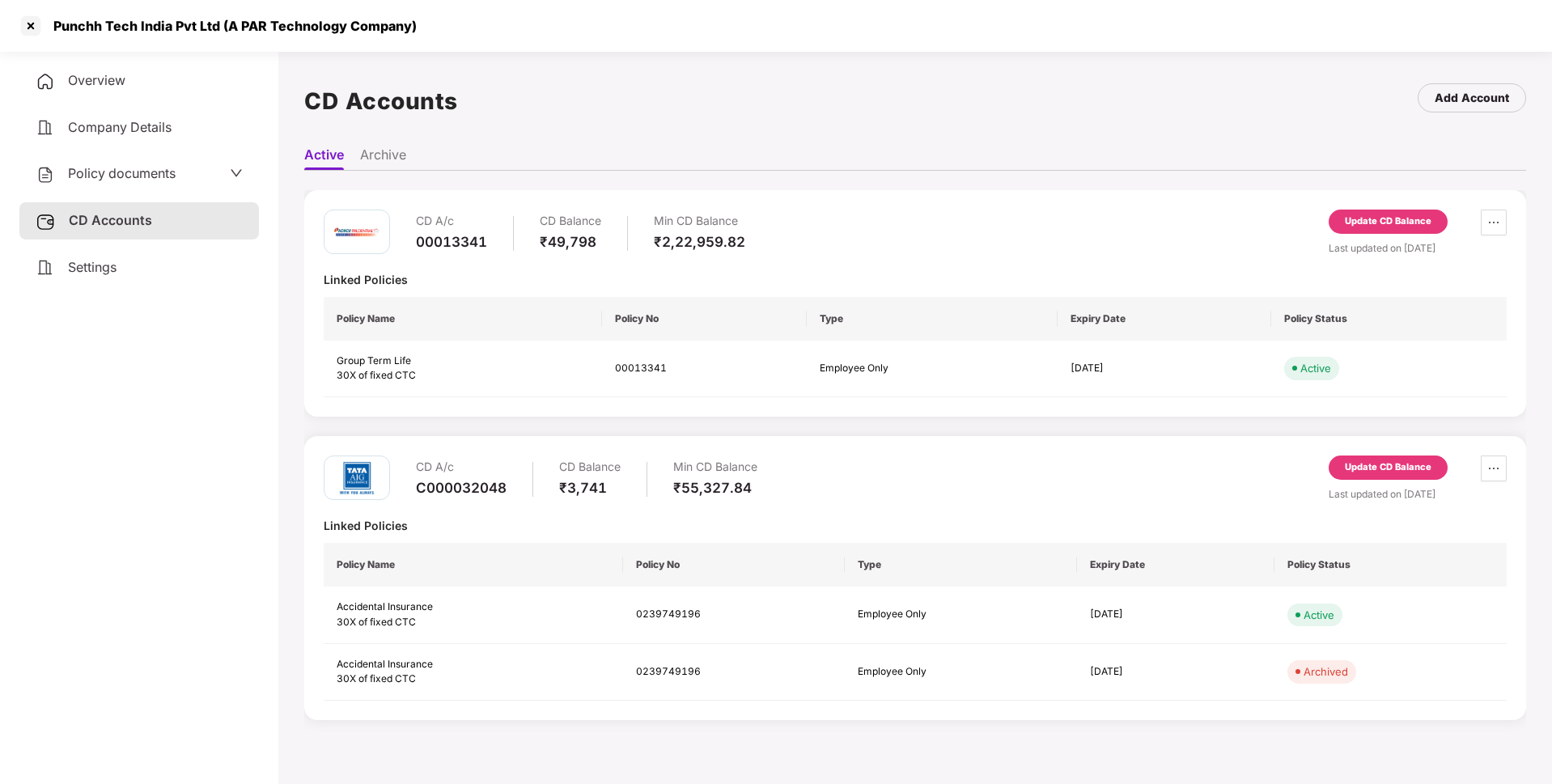
click at [1377, 221] on div "Update CD Balance" at bounding box center [1387, 221] width 87 height 15
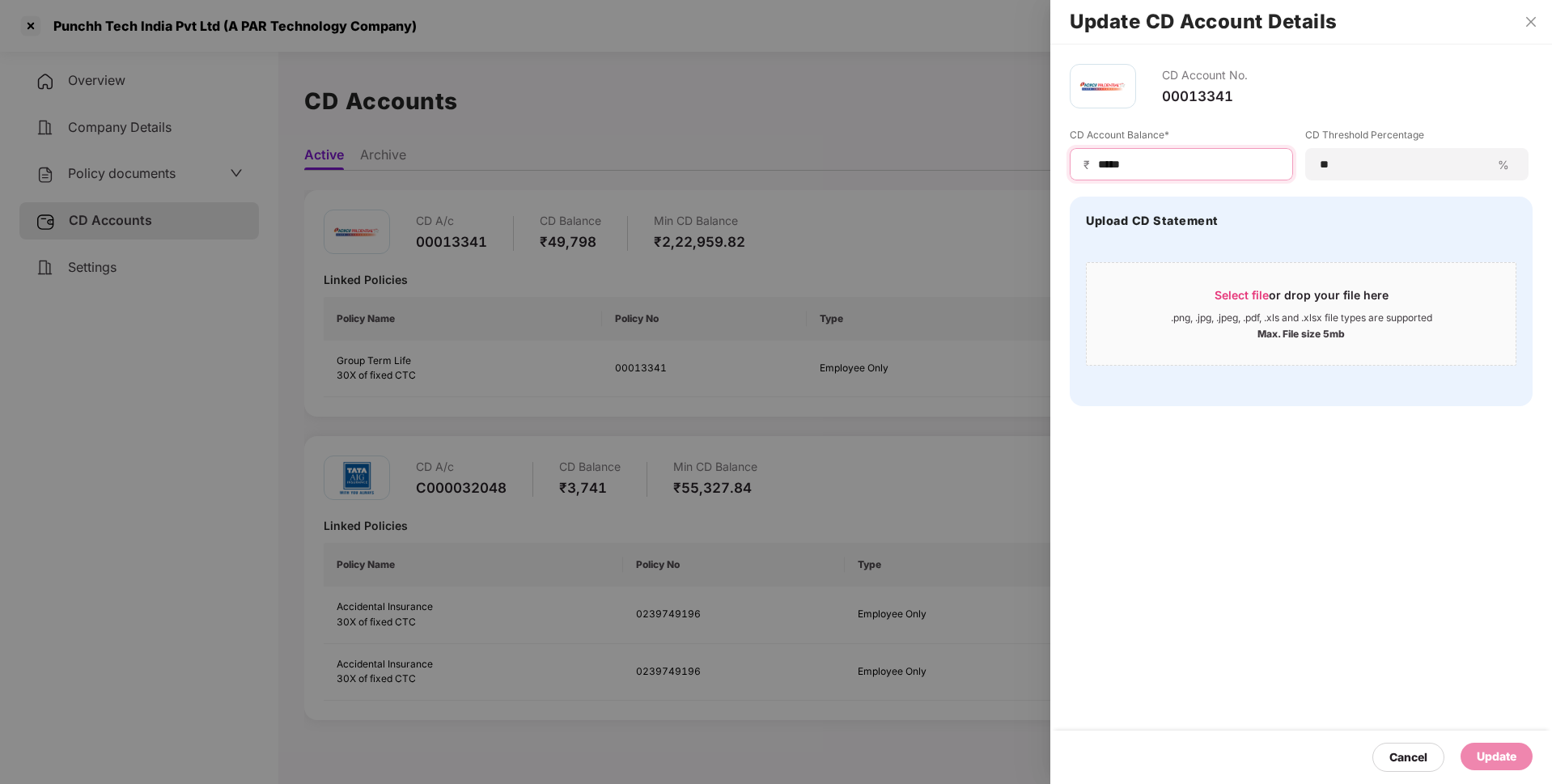
drag, startPoint x: 1145, startPoint y: 155, endPoint x: 1022, endPoint y: 157, distance: 123.0
click at [1022, 157] on div "Update CD Account Details CD Account No. 00013341 CD Account Balance* ₹ ***** C…" at bounding box center [776, 392] width 1552 height 784
type input "*****"
click at [1483, 757] on div "Update" at bounding box center [1496, 756] width 39 height 18
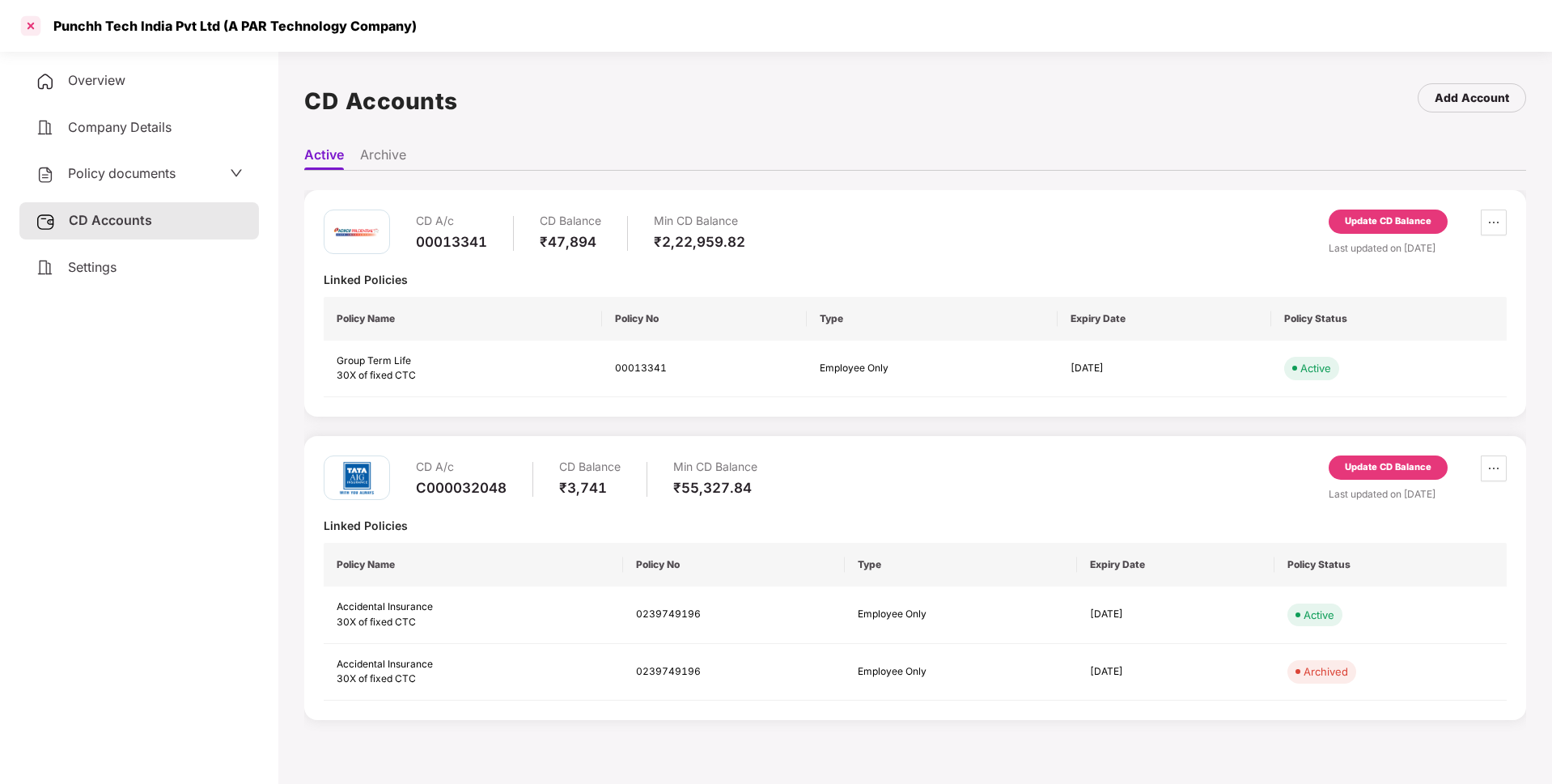
click at [32, 27] on div at bounding box center [31, 26] width 26 height 26
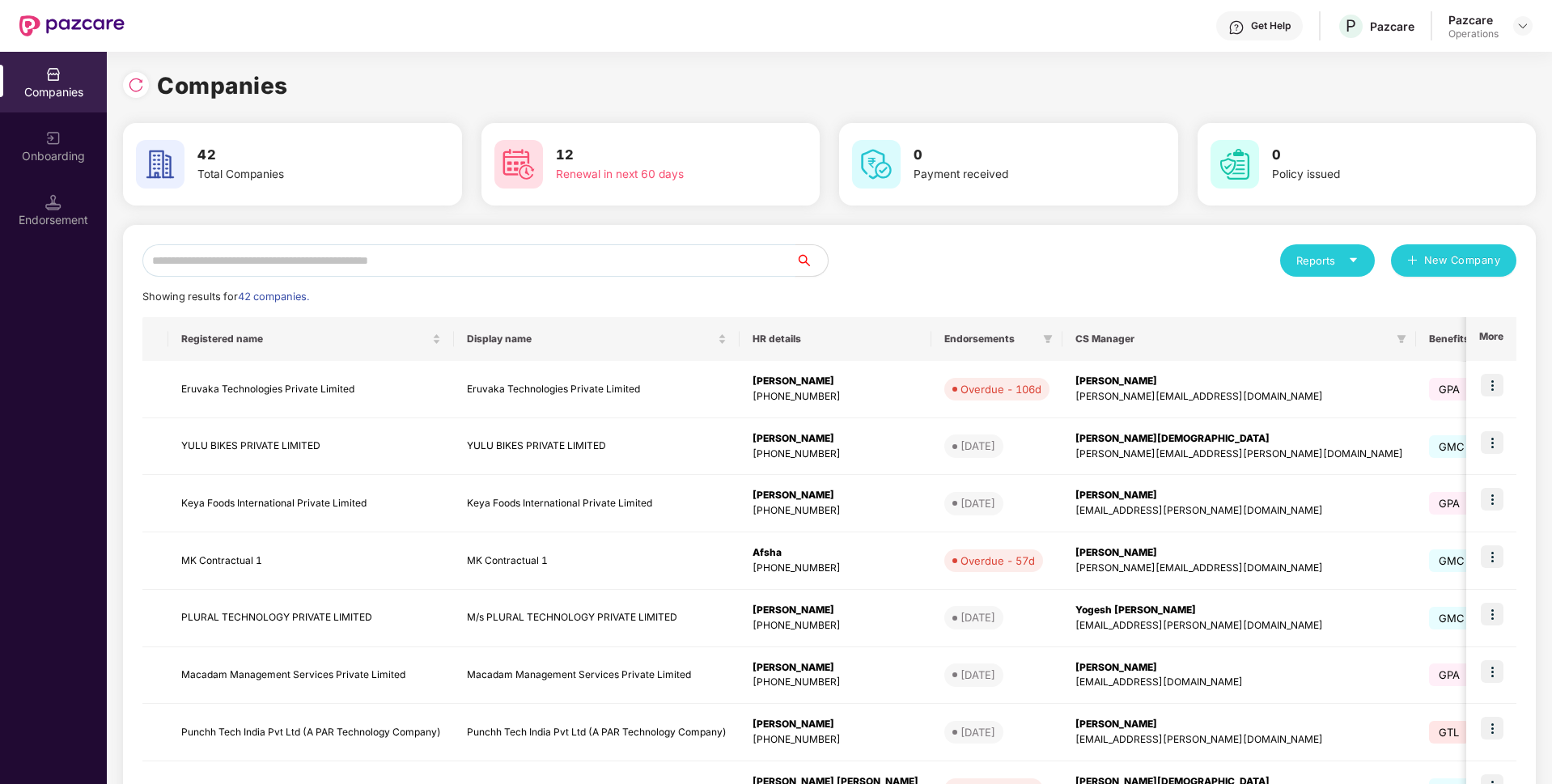
click at [489, 264] on input "text" at bounding box center [468, 261] width 653 height 33
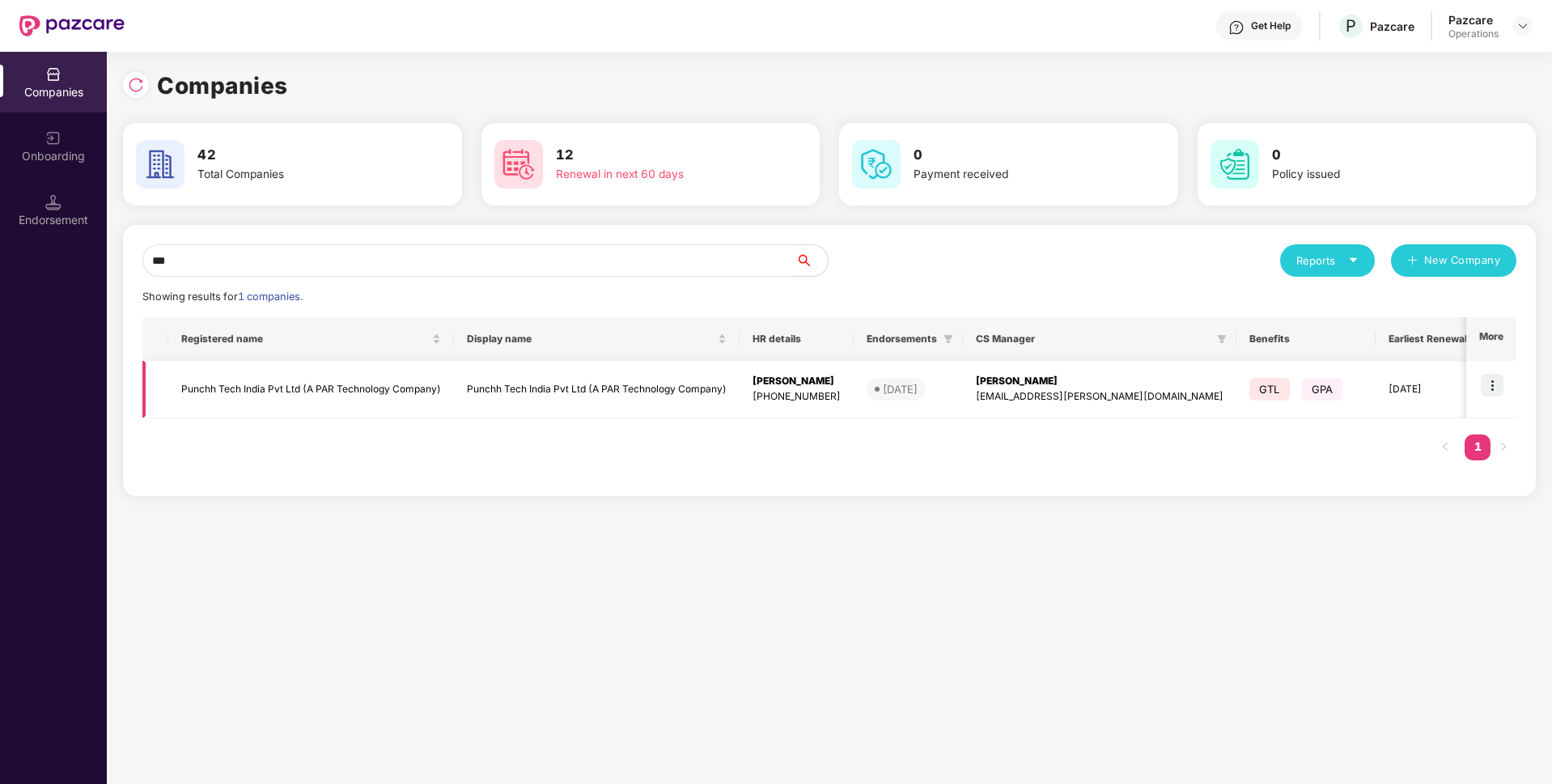
type input "***"
click at [672, 375] on td "Punchh Tech India Pvt Ltd (A PAR Technology Company)" at bounding box center [596, 389] width 286 height 57
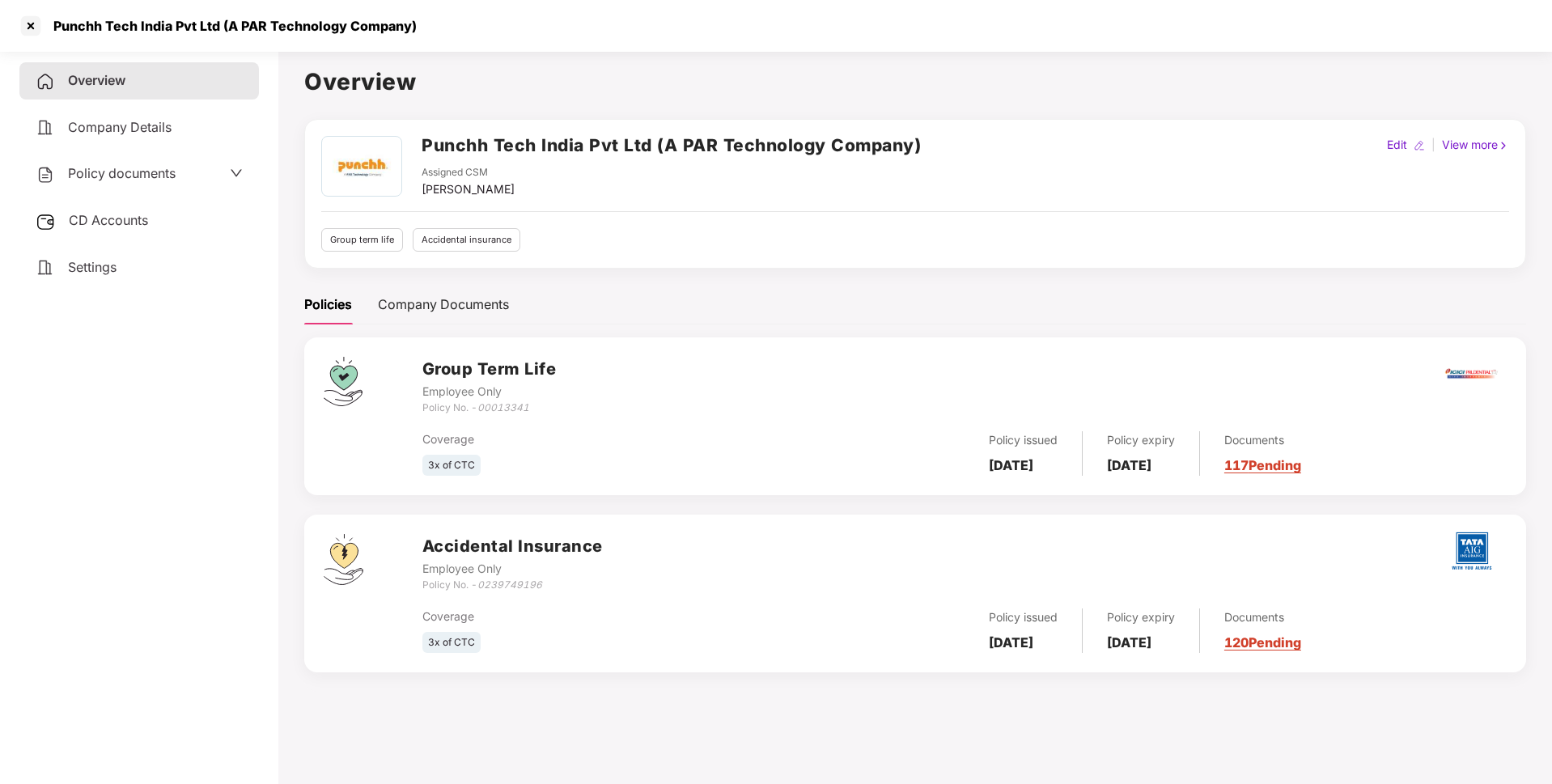
click at [170, 225] on div "CD Accounts" at bounding box center [139, 220] width 239 height 37
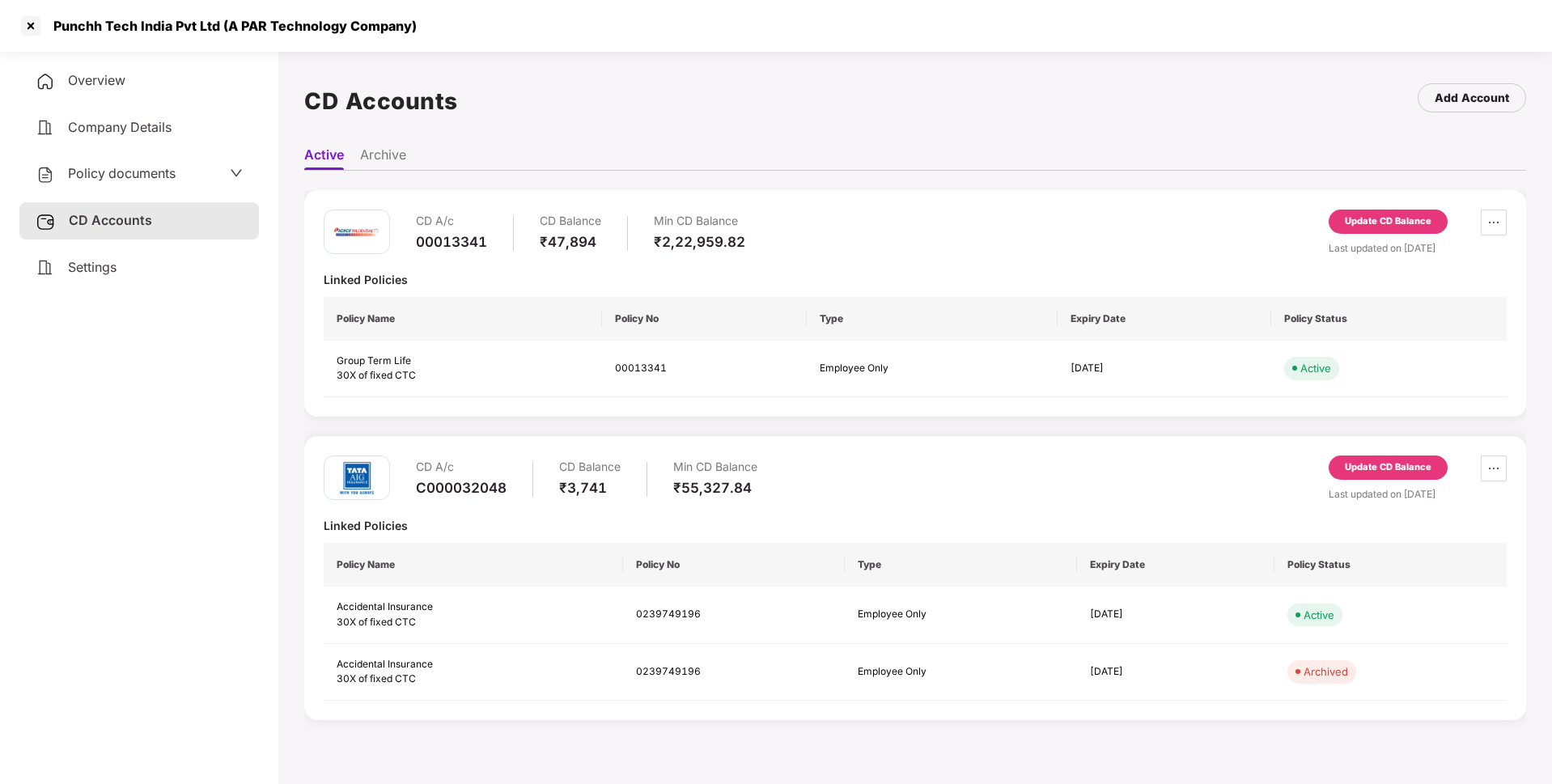
scroll to position [45, 0]
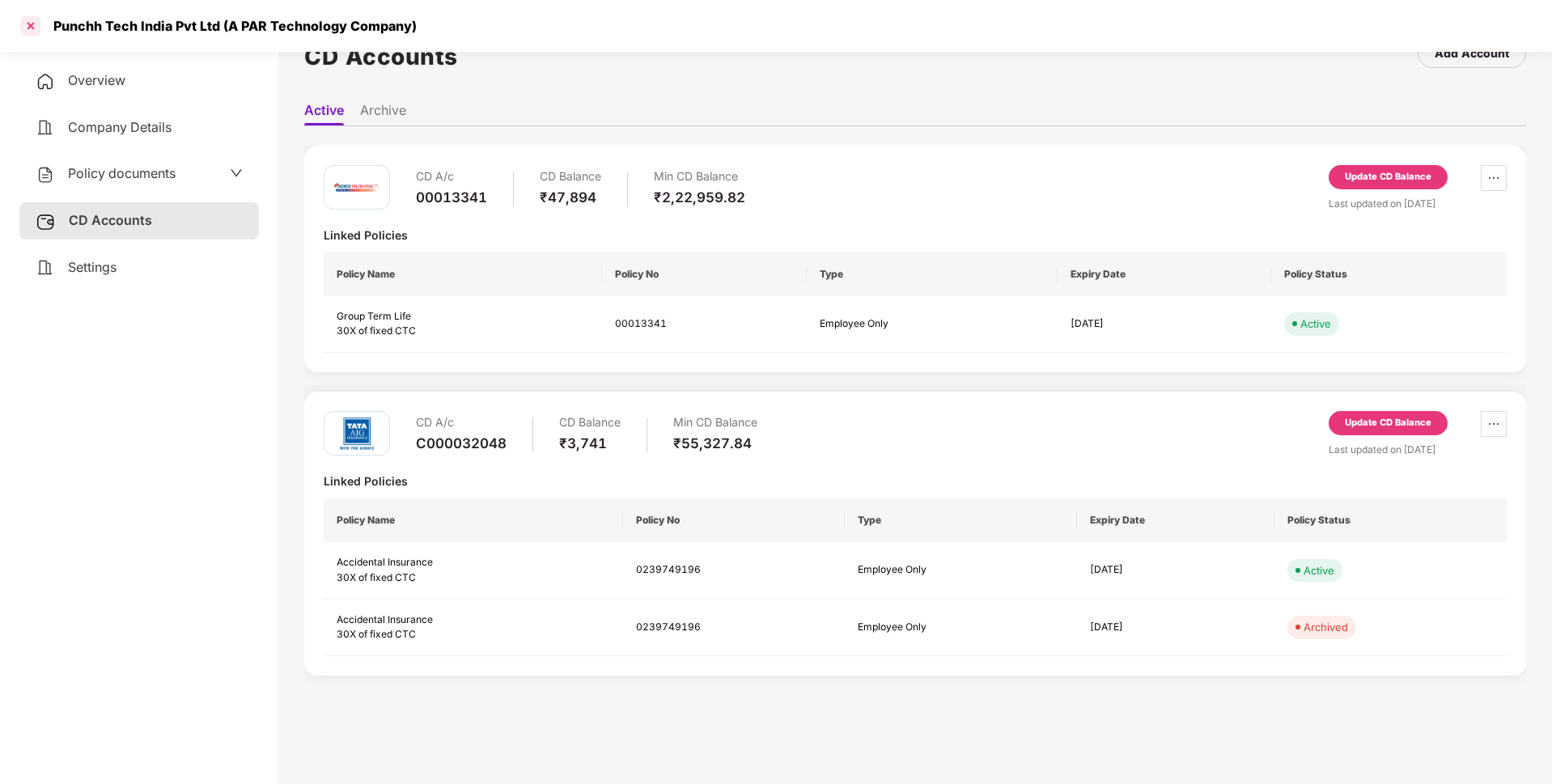
click at [35, 28] on div at bounding box center [31, 26] width 26 height 26
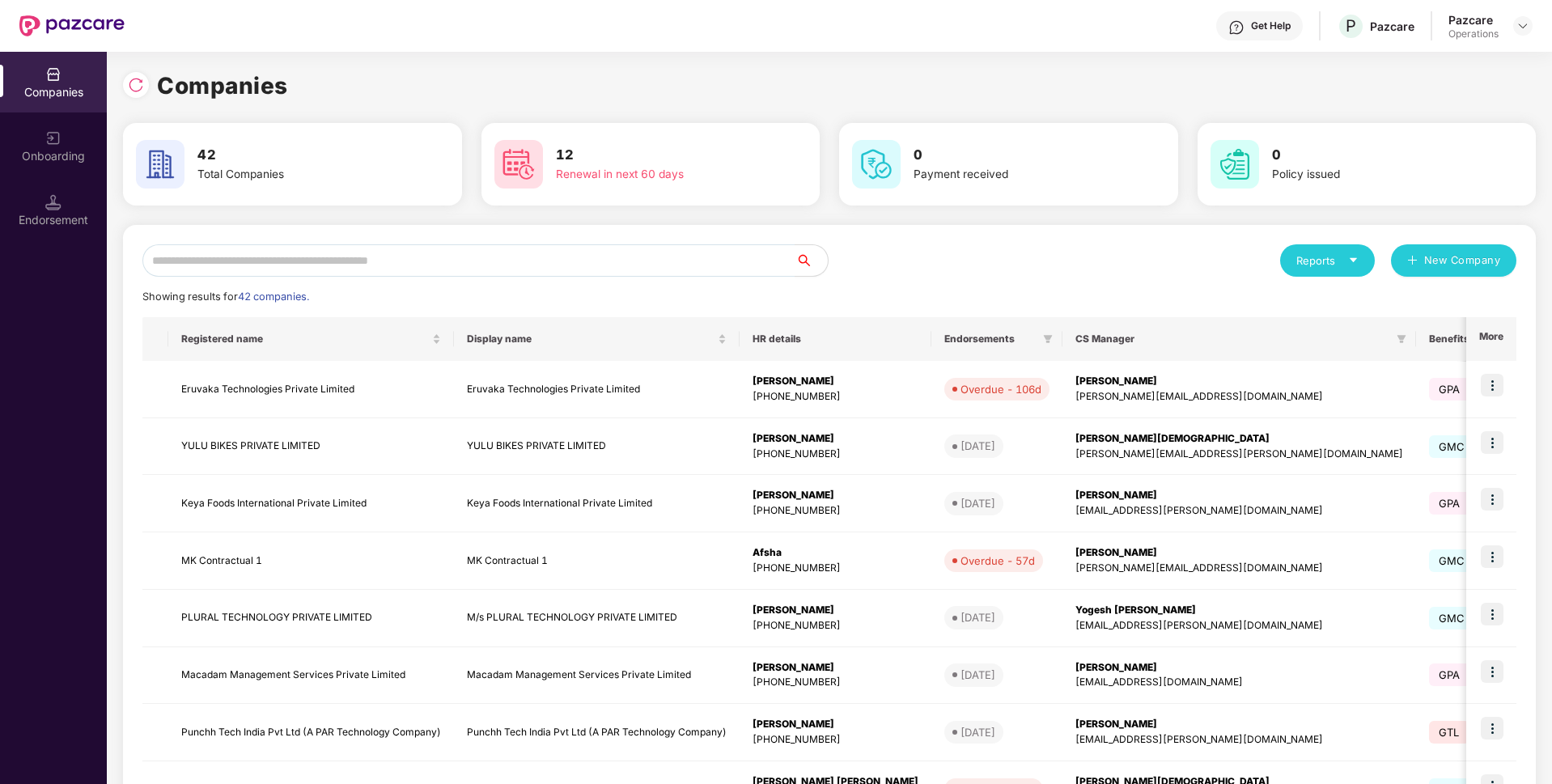
scroll to position [0, 0]
click at [278, 255] on input "text" at bounding box center [468, 261] width 653 height 33
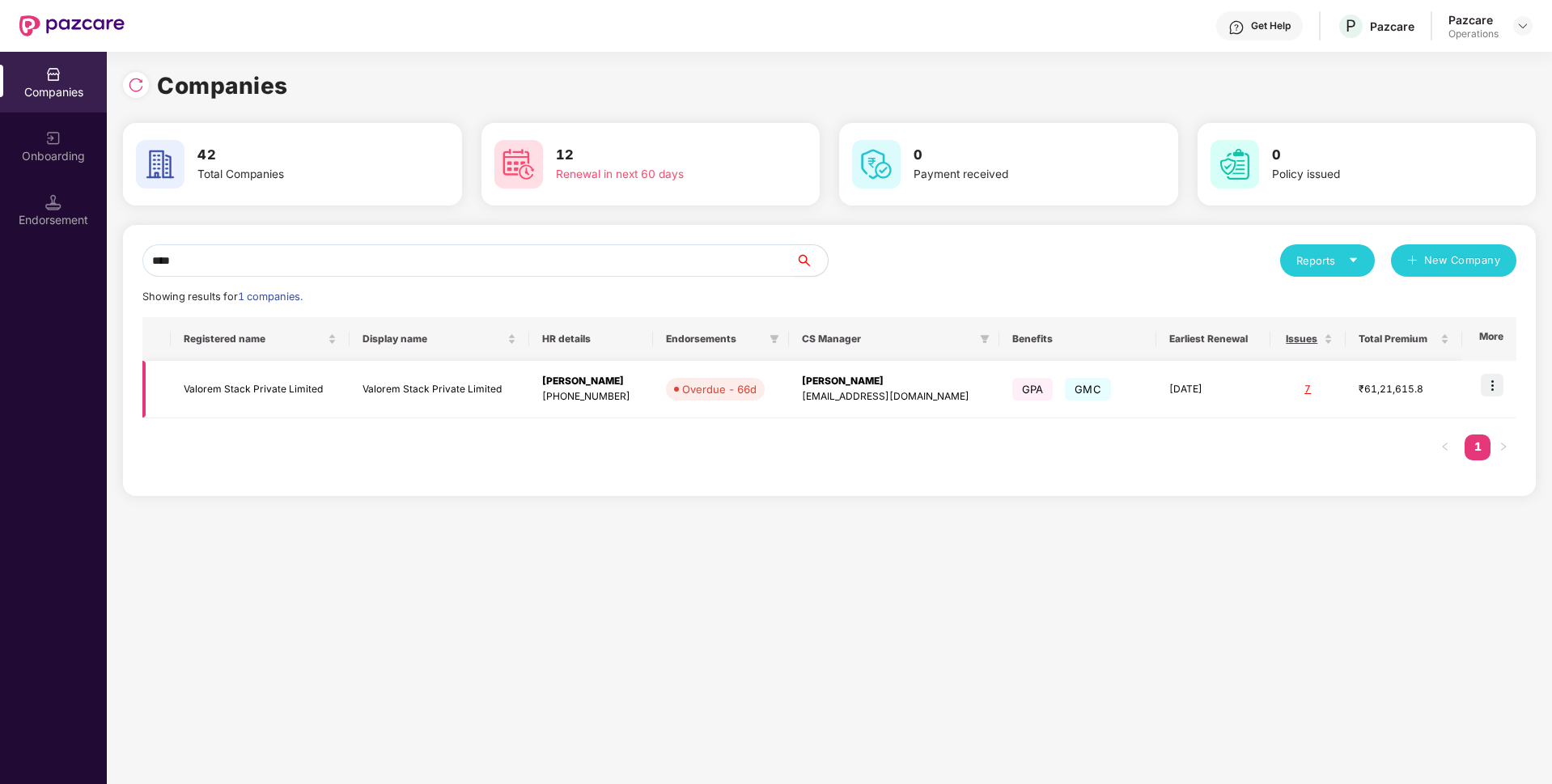
type input "****"
click at [1494, 383] on img at bounding box center [1492, 385] width 22 height 22
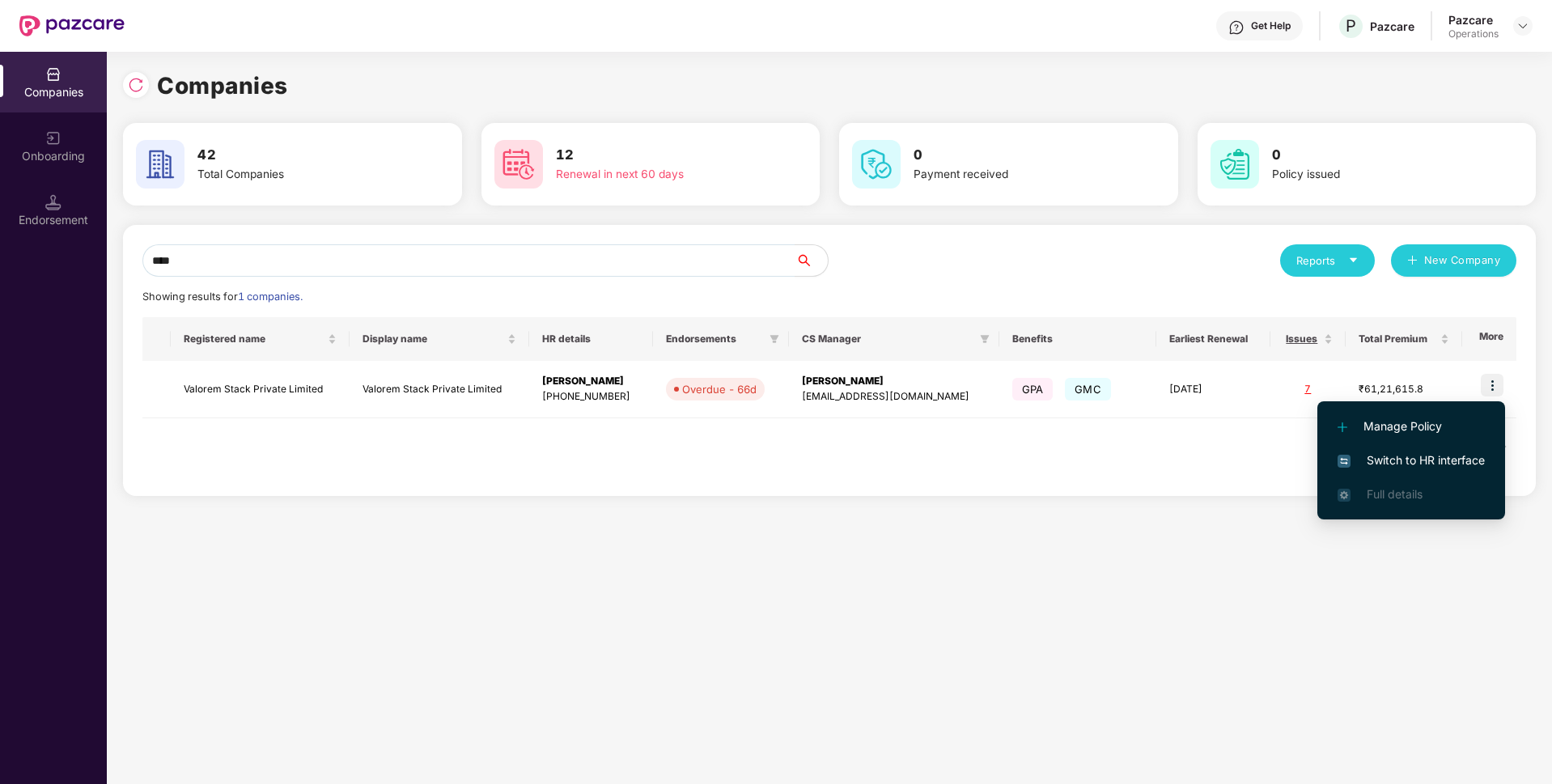
click at [1404, 459] on span "Switch to HR interface" at bounding box center [1411, 460] width 148 height 18
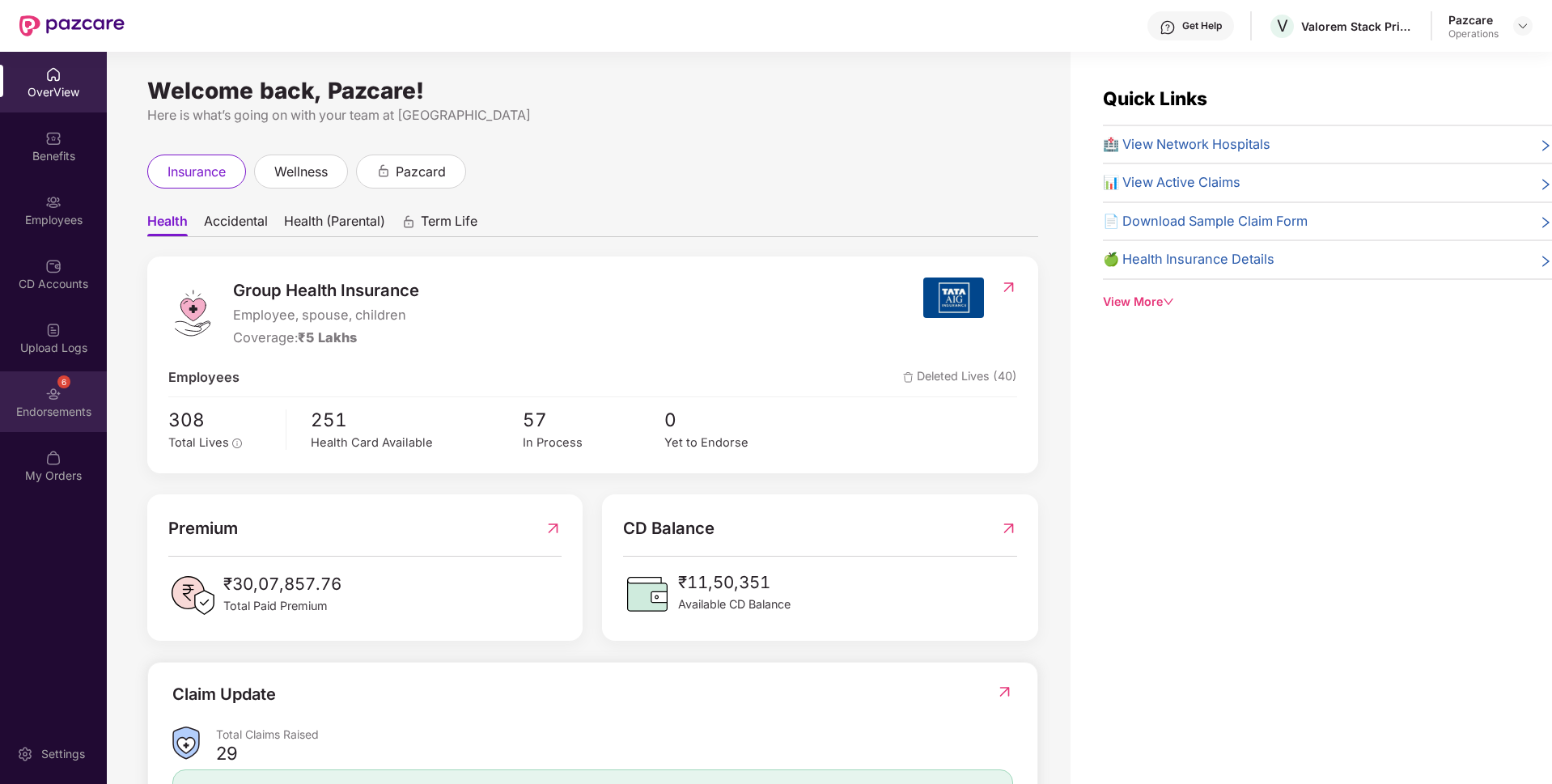
click at [59, 404] on div "Endorsements" at bounding box center [53, 412] width 106 height 16
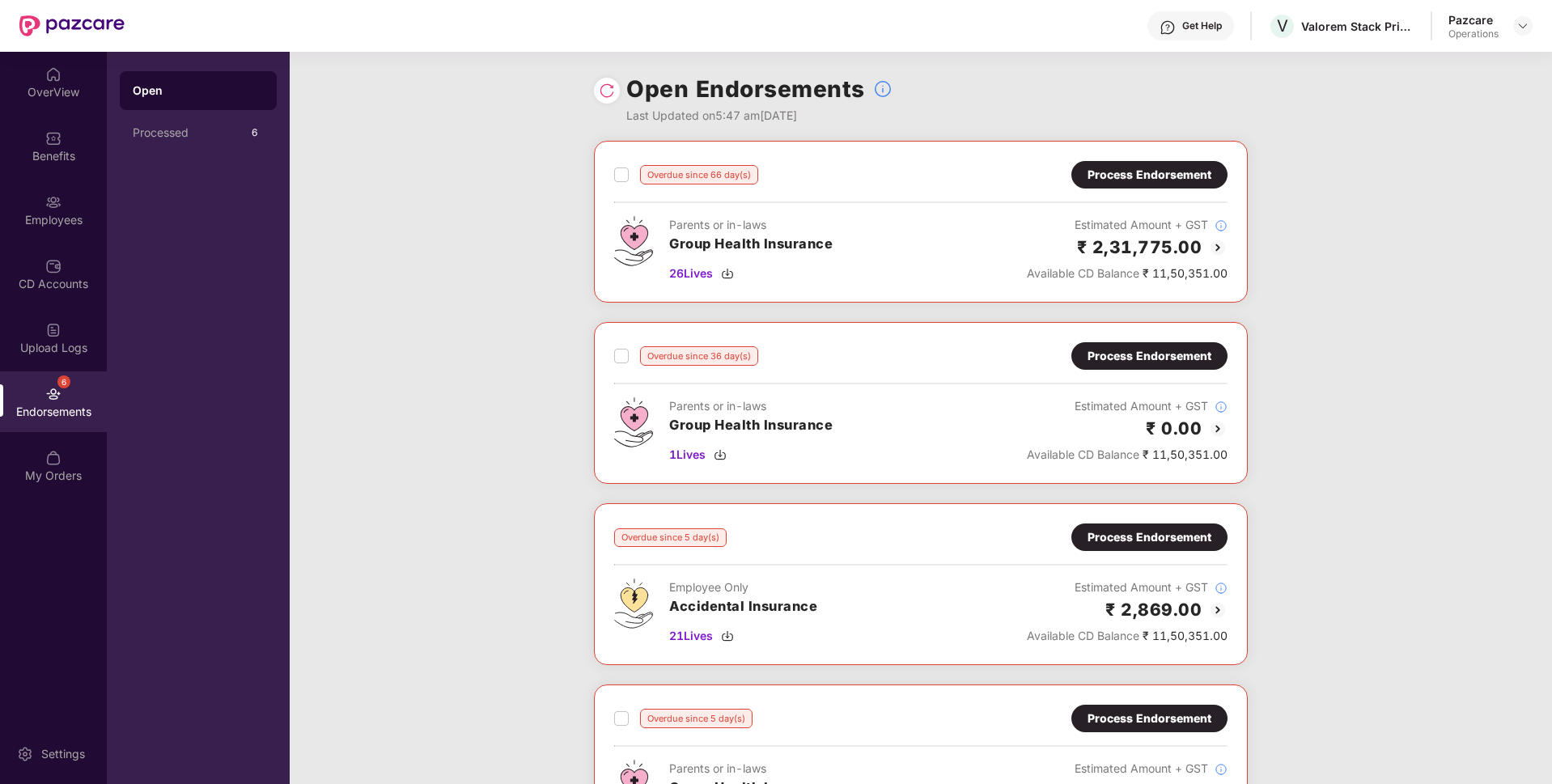
scroll to position [244, 0]
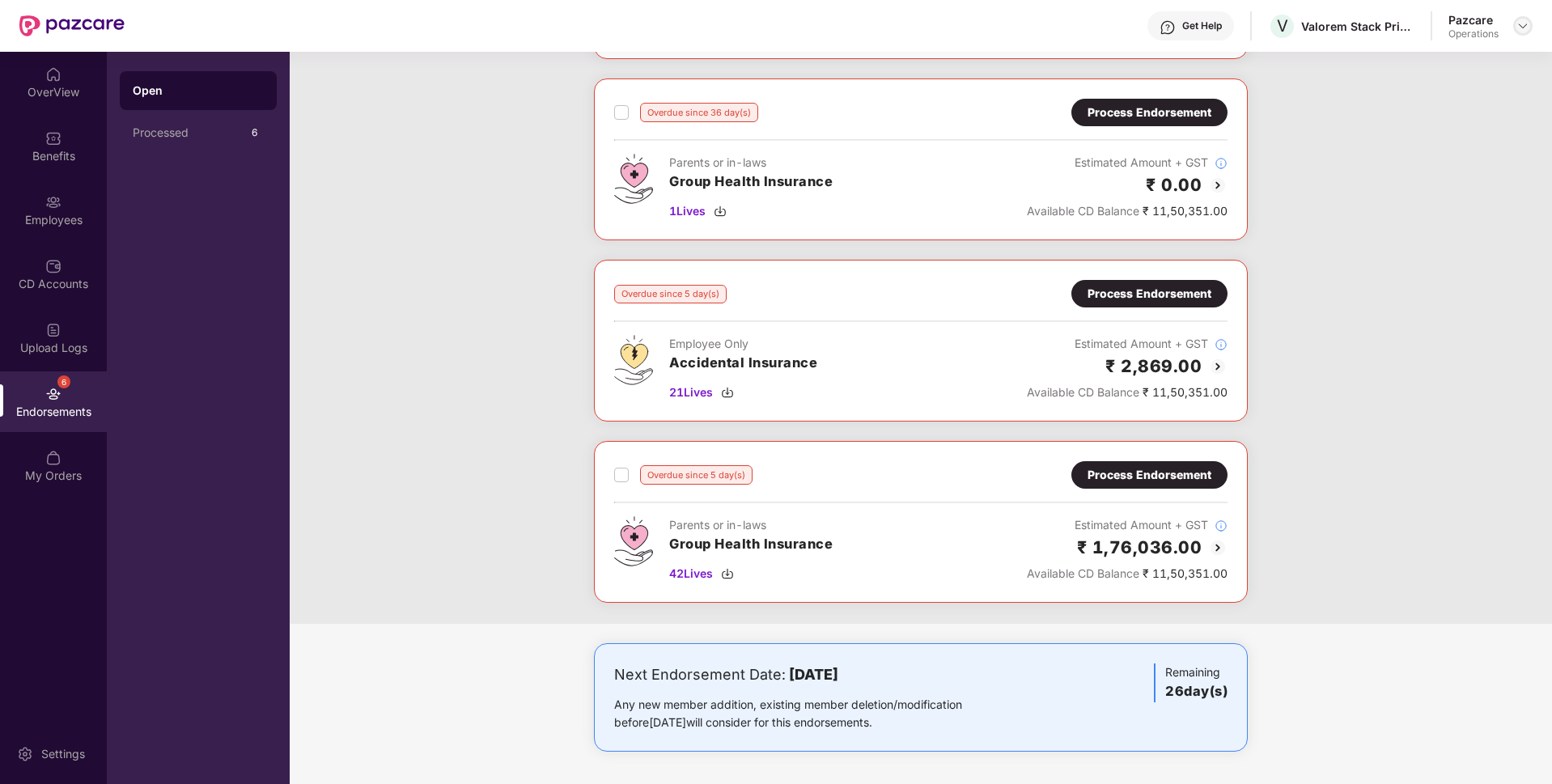
click at [1517, 27] on img at bounding box center [1522, 26] width 13 height 13
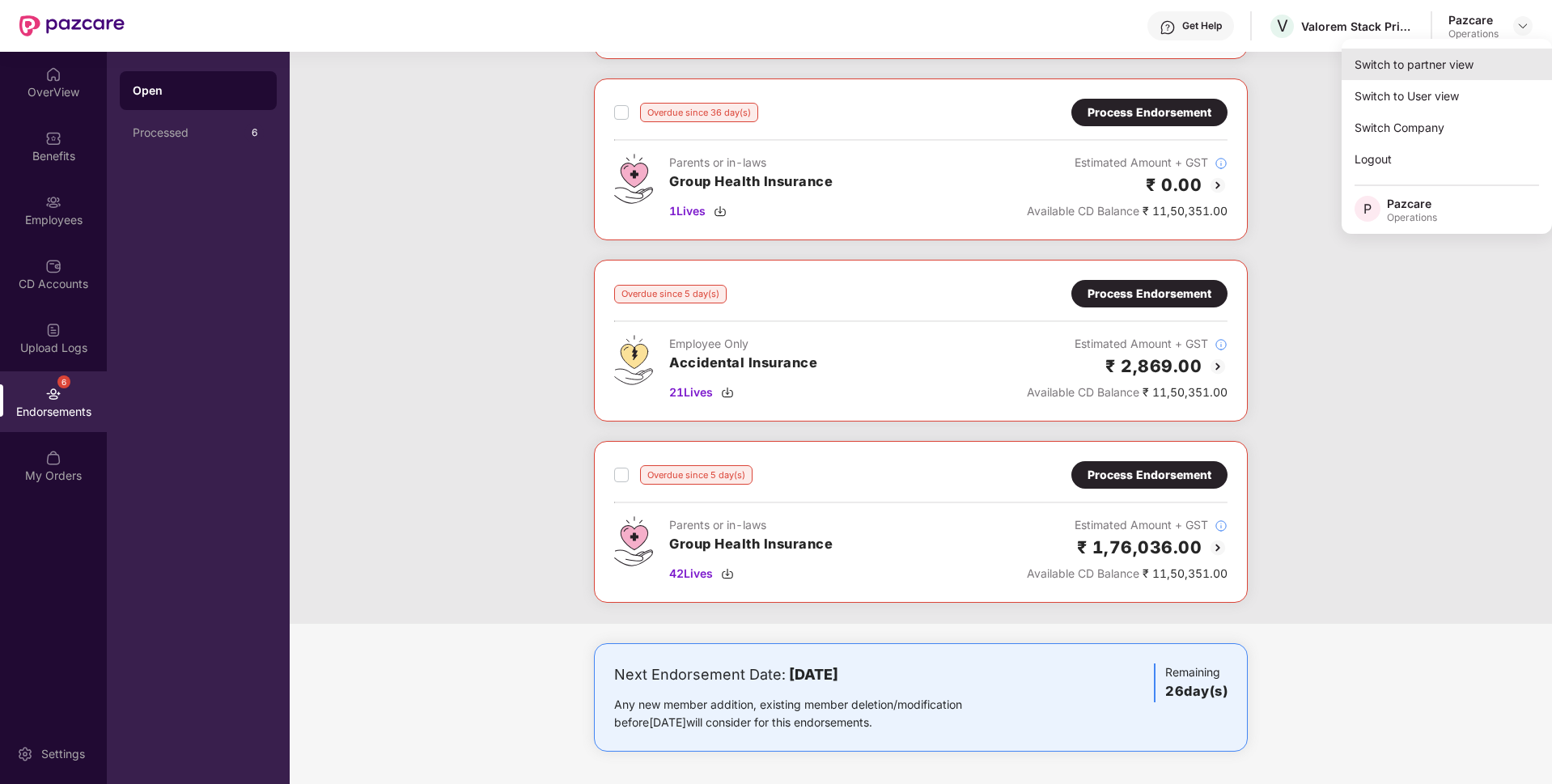
click at [1405, 62] on div "Switch to partner view" at bounding box center [1446, 64] width 210 height 32
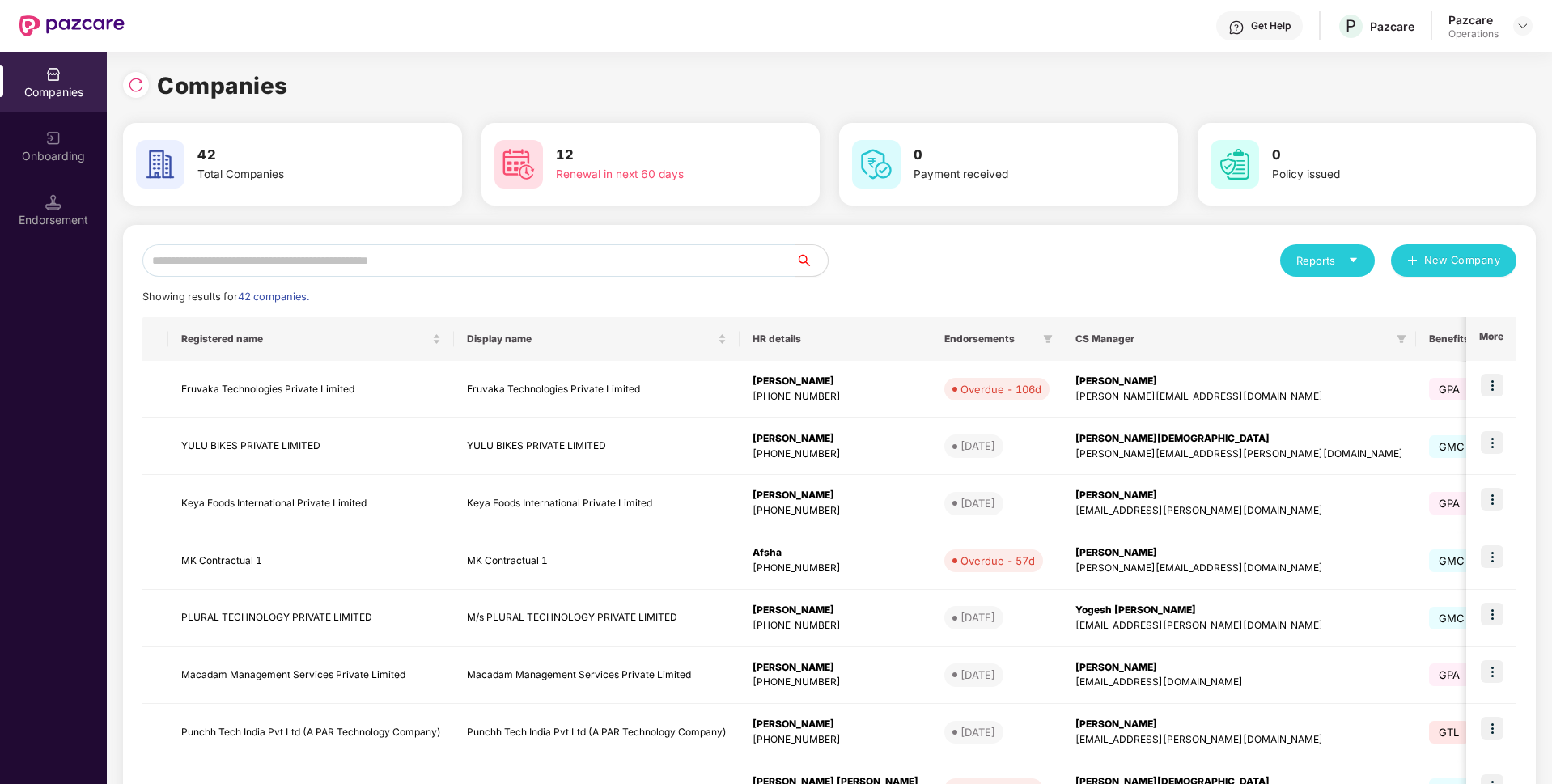
click at [513, 260] on input "text" at bounding box center [468, 261] width 653 height 33
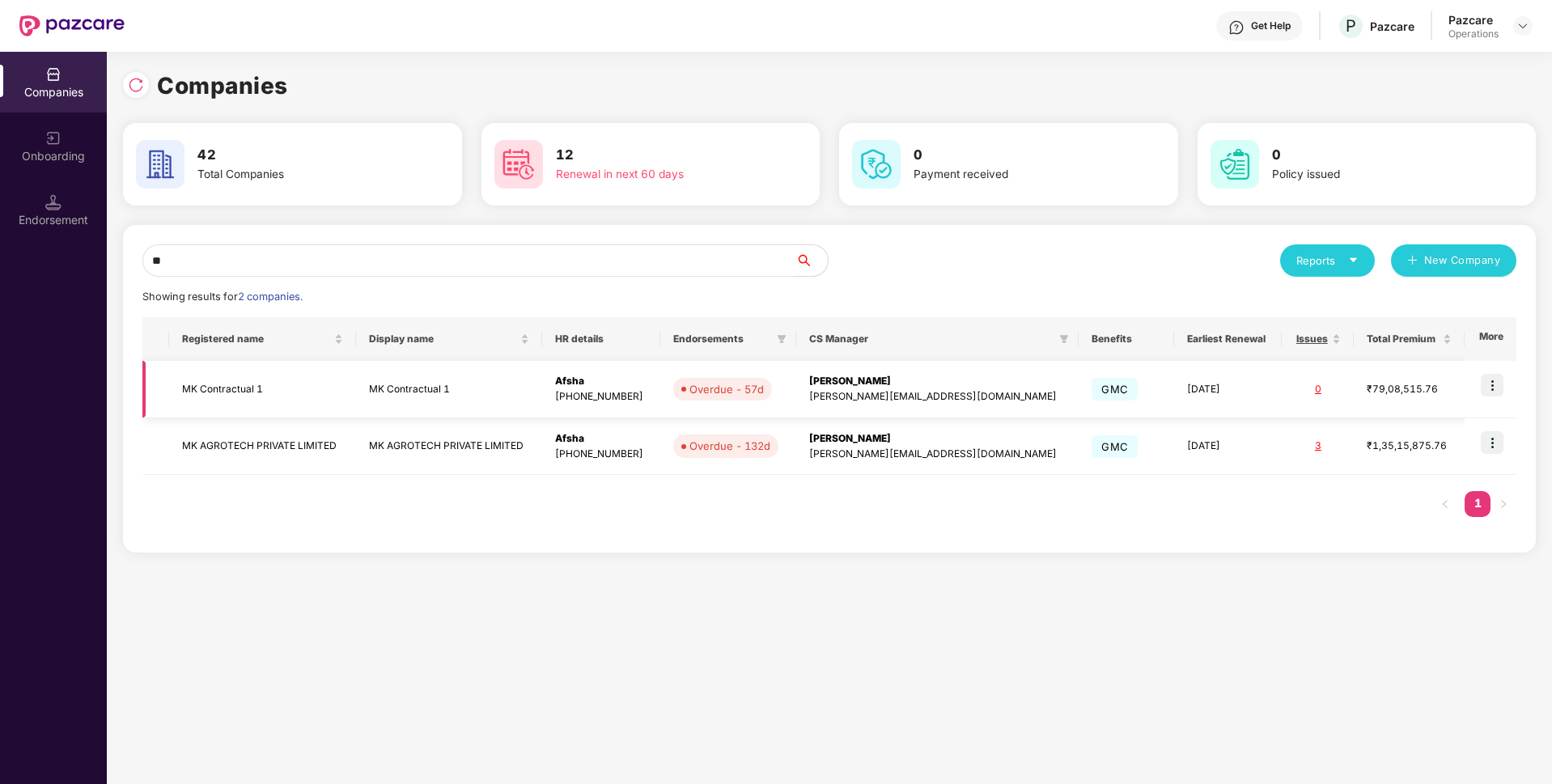
type input "**"
click at [1498, 384] on img at bounding box center [1492, 385] width 22 height 22
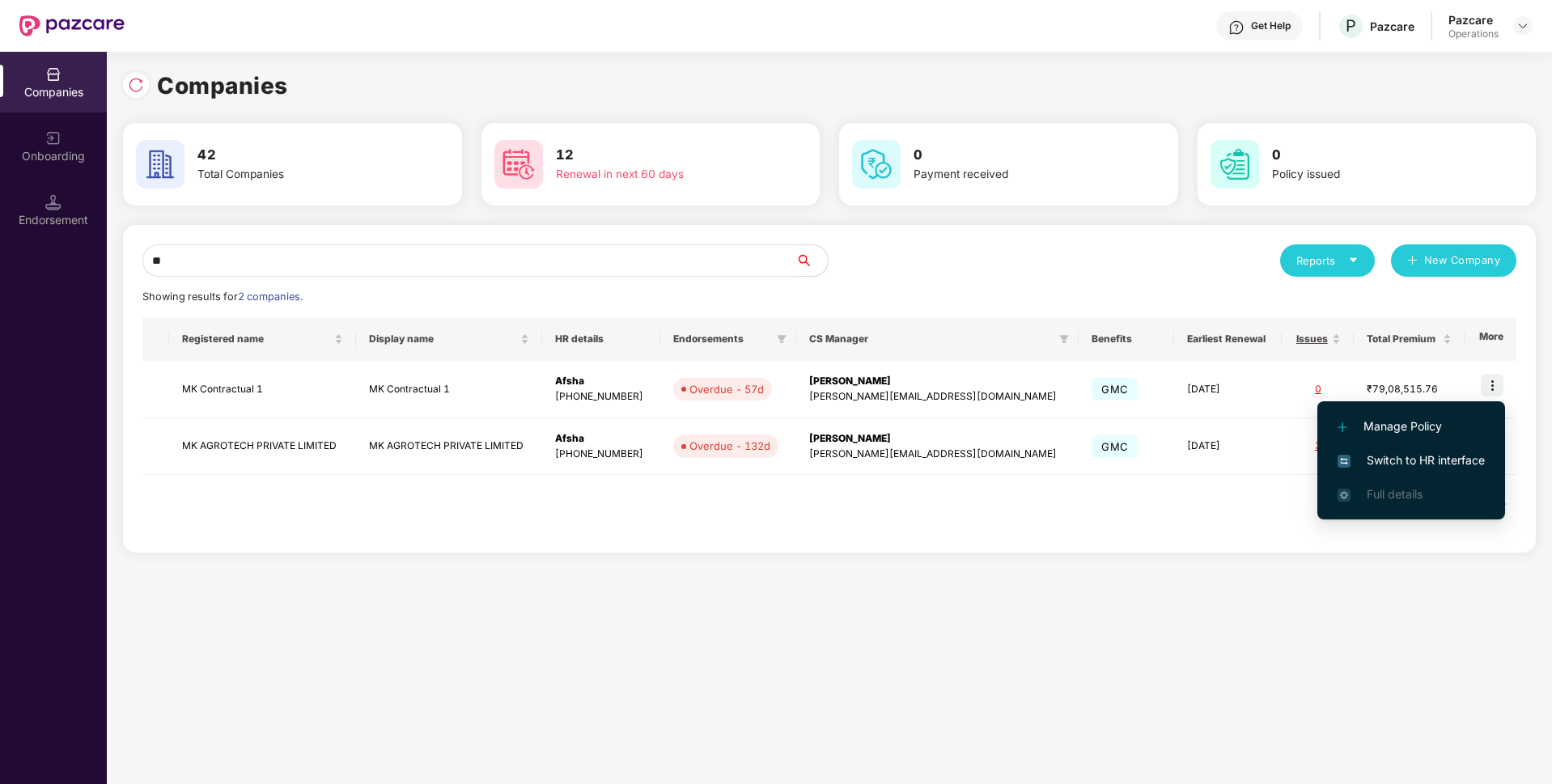
click at [1406, 460] on span "Switch to HR interface" at bounding box center [1411, 460] width 148 height 18
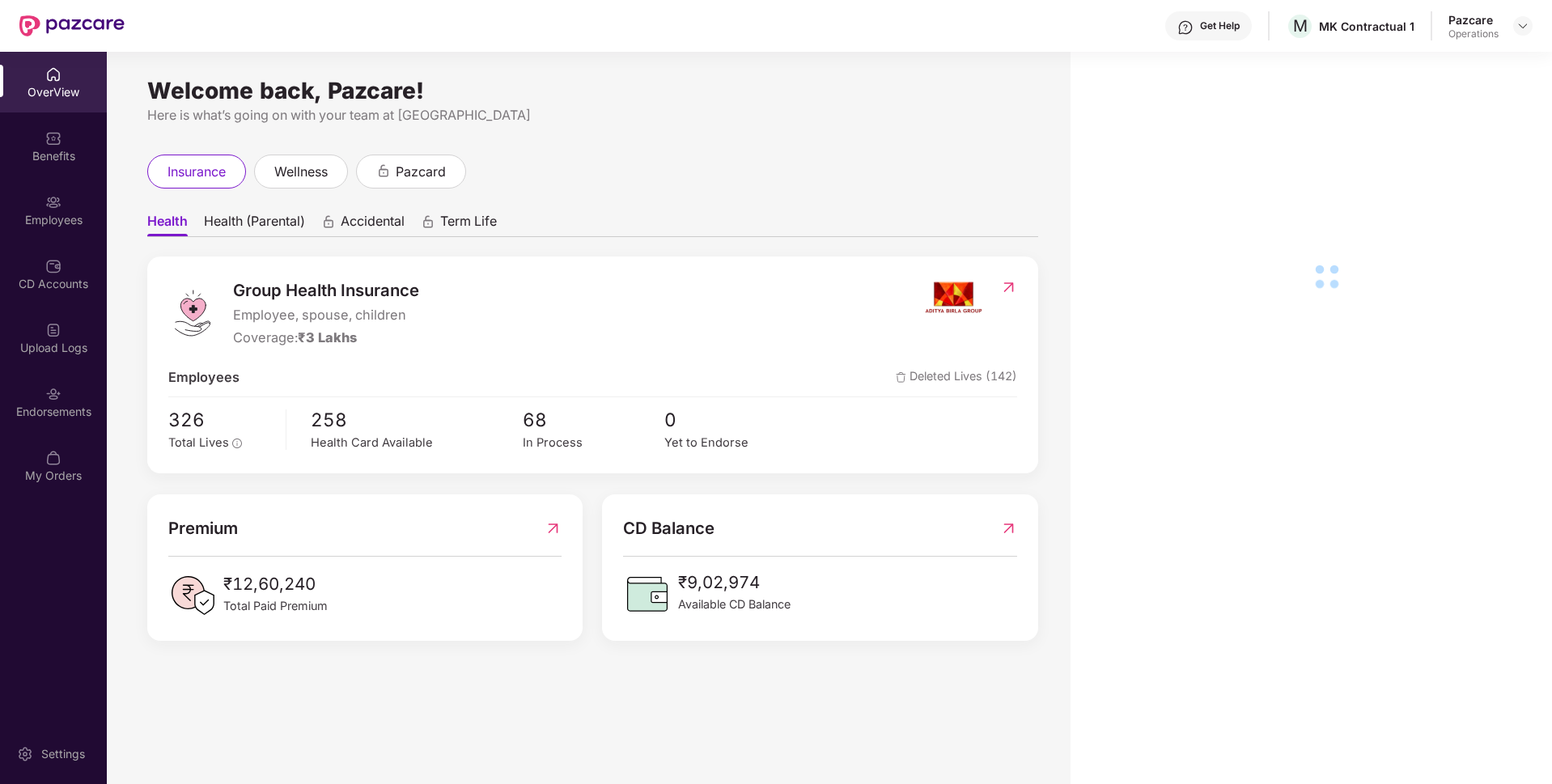
click at [21, 226] on div "Employees" at bounding box center [53, 220] width 106 height 16
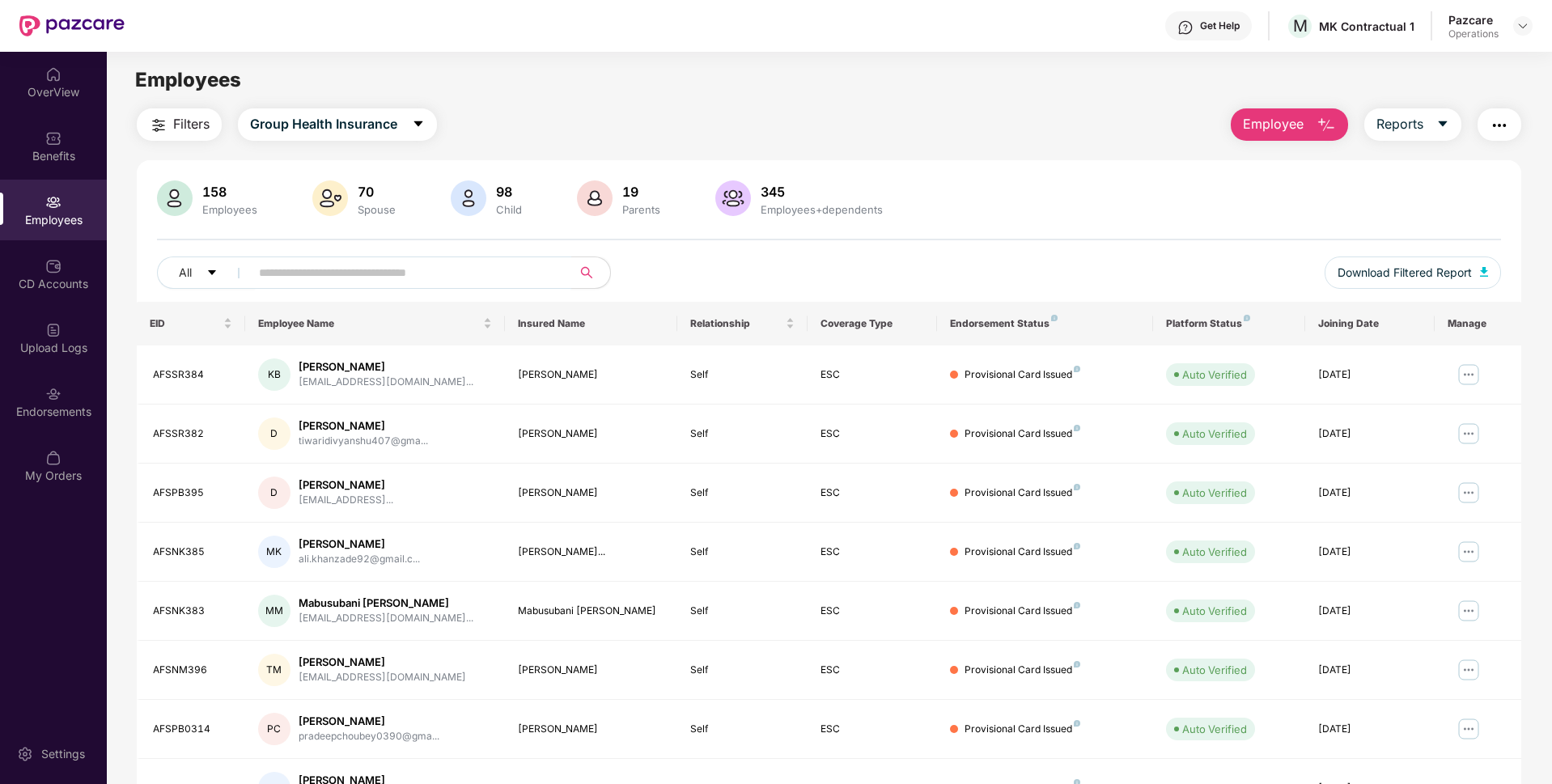
click at [356, 275] on input "text" at bounding box center [404, 273] width 291 height 24
paste input "********"
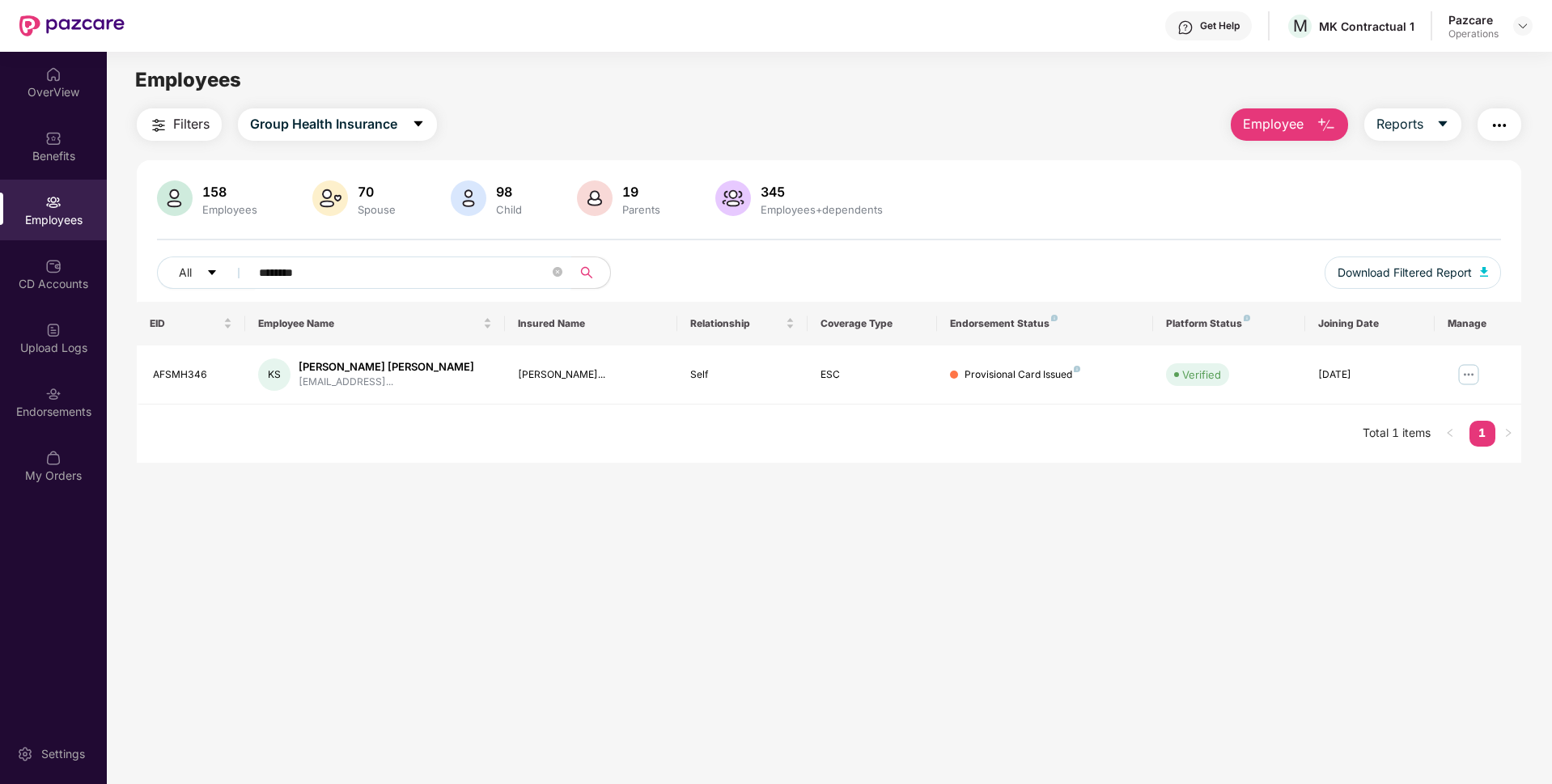
type input "********"
click at [1512, 124] on button "button" at bounding box center [1499, 124] width 44 height 33
click at [1121, 237] on div "158 Employees 70 Spouse 98 Child [DEMOGRAPHIC_DATA] Parents 345 Employees+depen…" at bounding box center [828, 240] width 1384 height 121
click at [1498, 130] on img "button" at bounding box center [1499, 125] width 20 height 20
click at [1062, 188] on div "158 Employees 70 Spouse 98 Child [DEMOGRAPHIC_DATA] Parents 345 Employees+depen…" at bounding box center [829, 199] width 1344 height 39
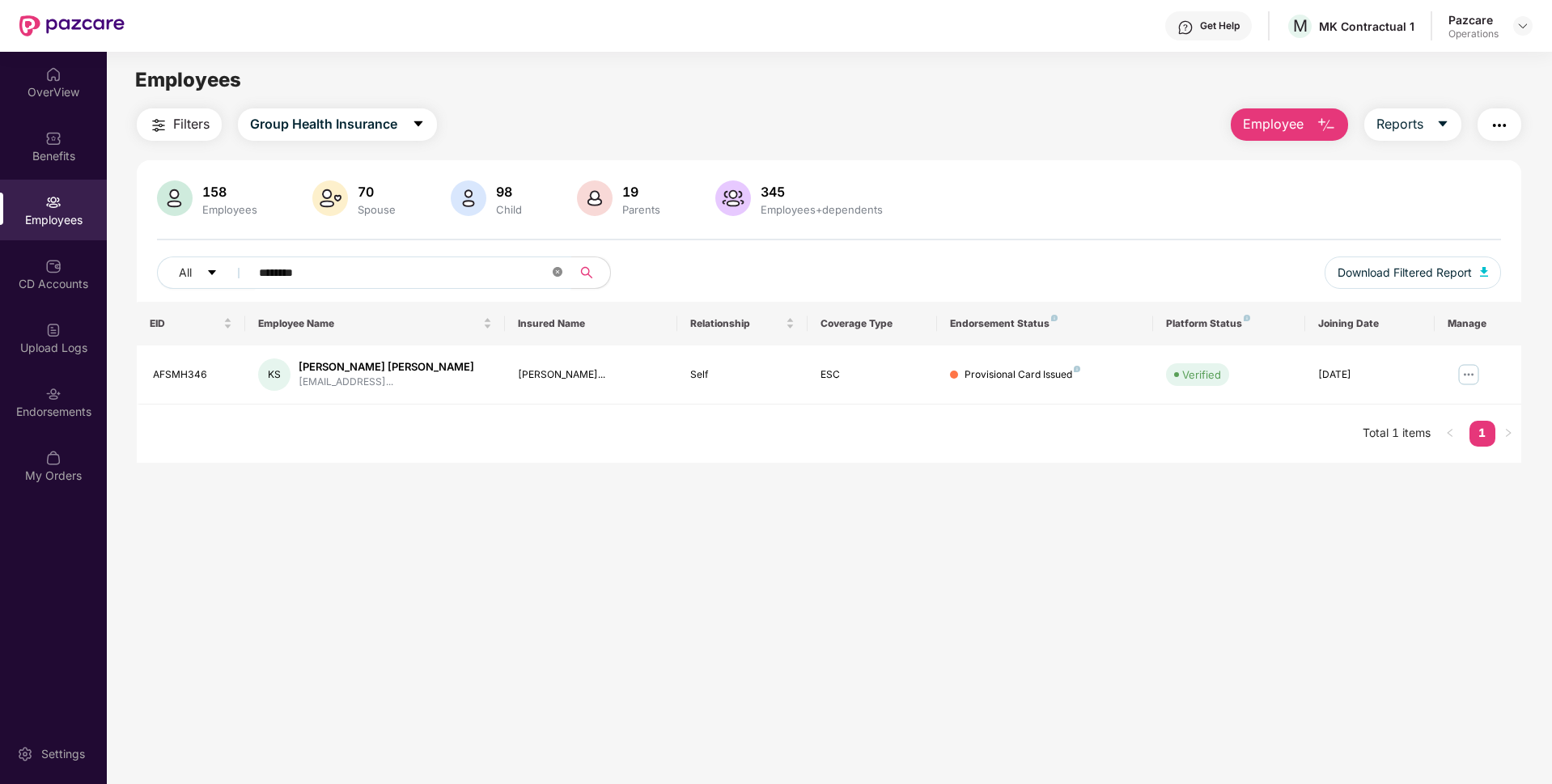
click at [558, 273] on icon "close-circle" at bounding box center [557, 271] width 9 height 9
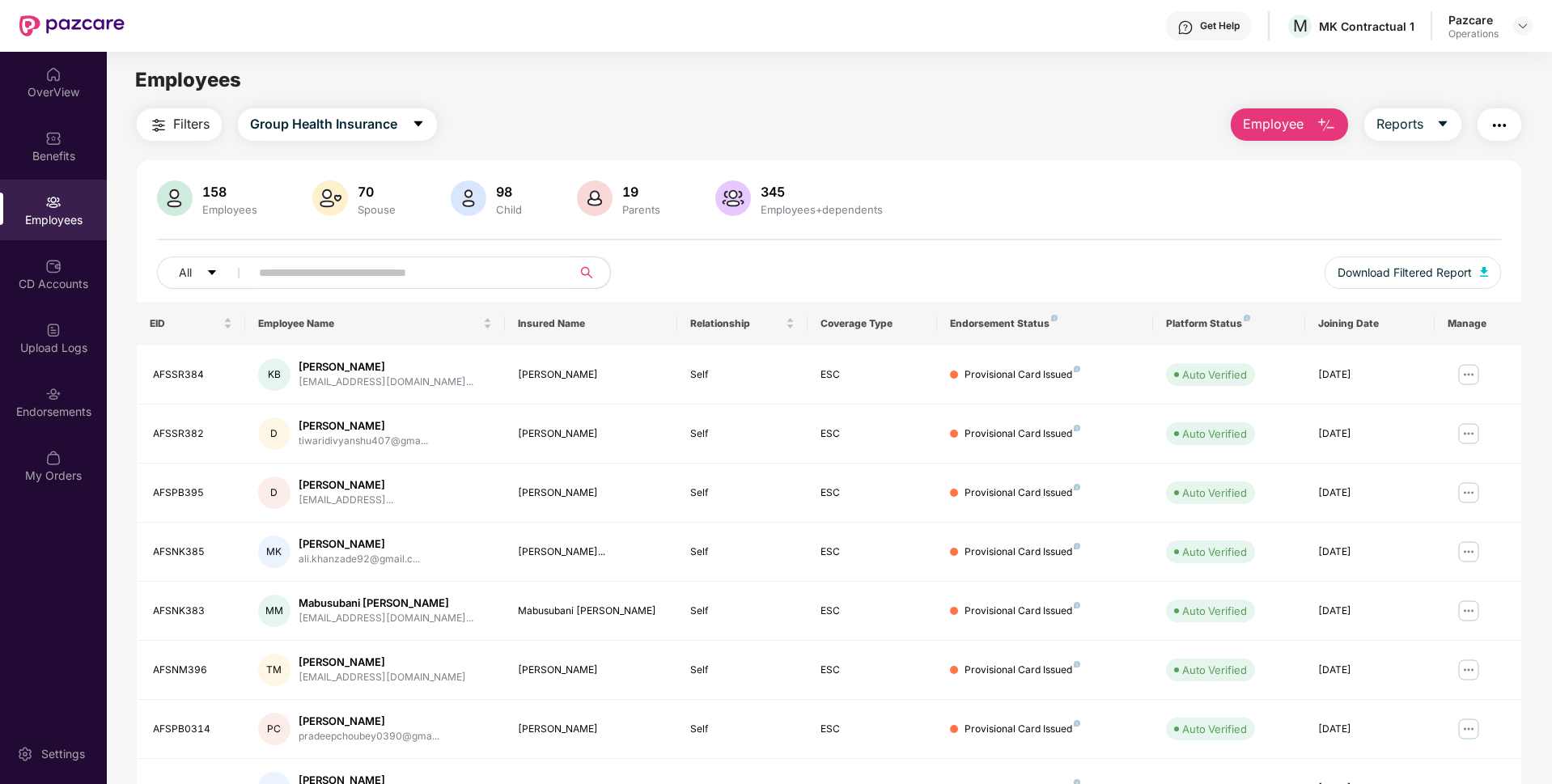
click at [164, 127] on img "button" at bounding box center [159, 125] width 20 height 20
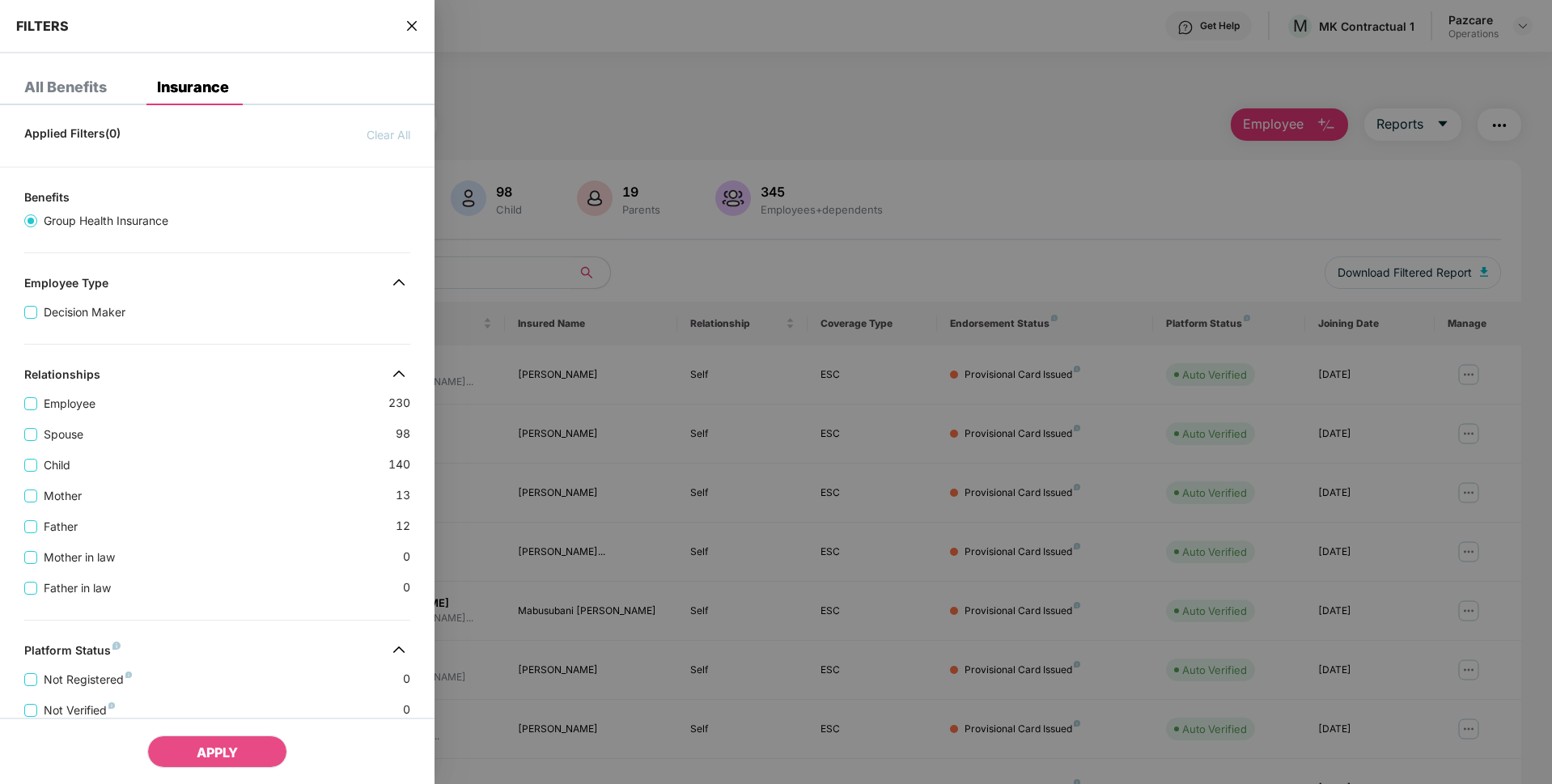
click at [415, 32] on icon "close" at bounding box center [411, 26] width 13 height 13
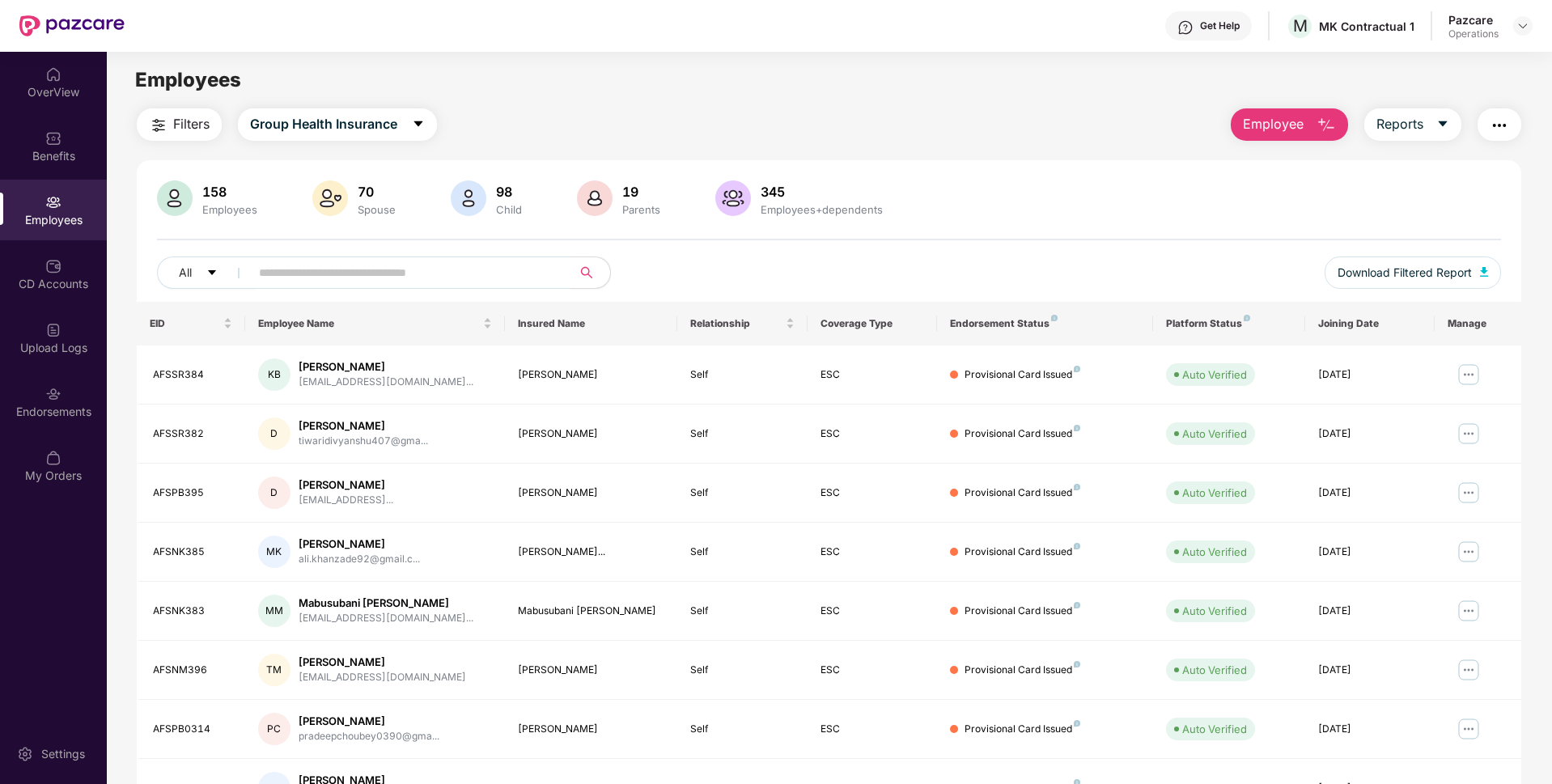
click at [172, 133] on button "Filters" at bounding box center [178, 124] width 85 height 33
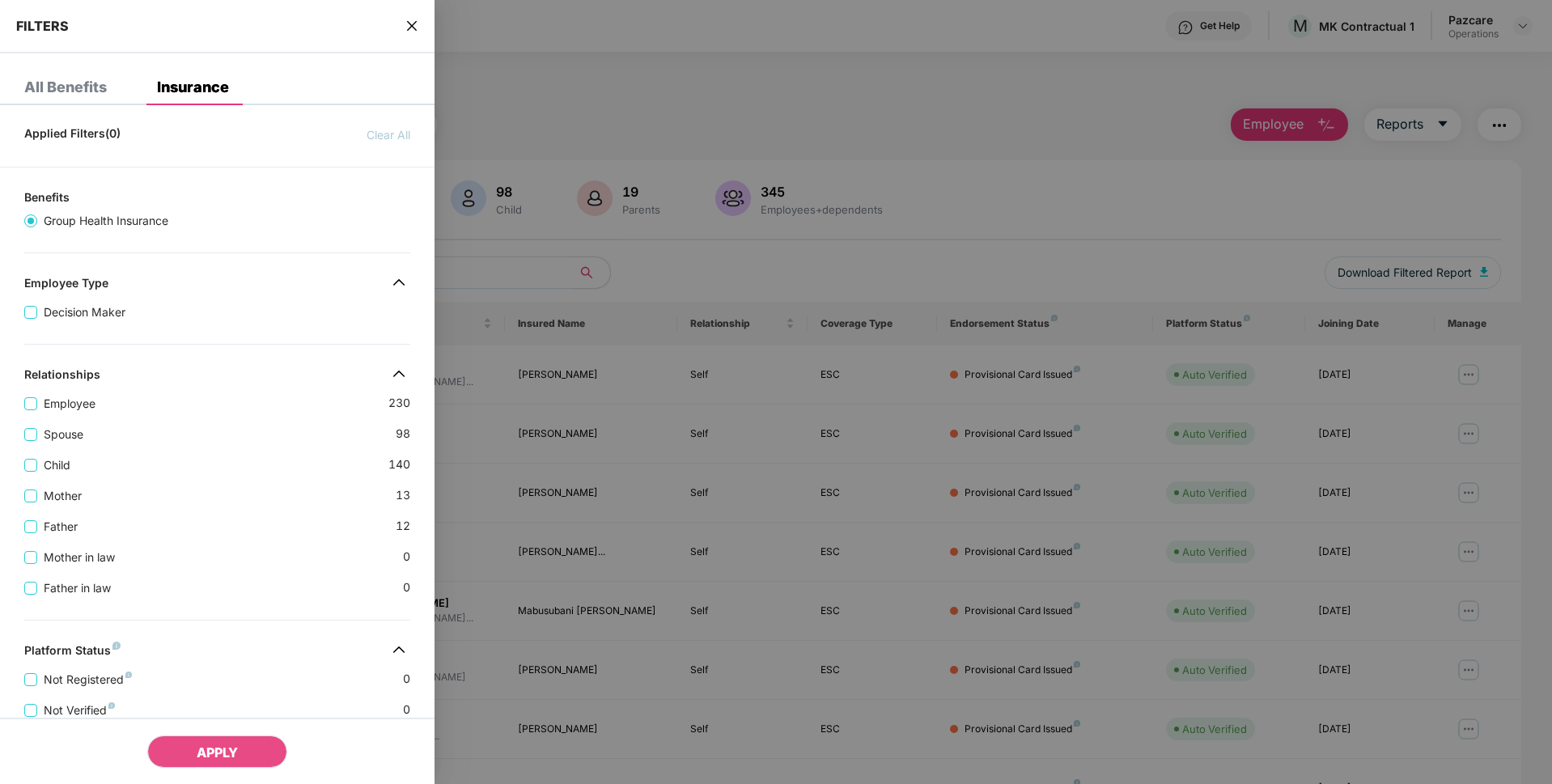
scroll to position [363, 0]
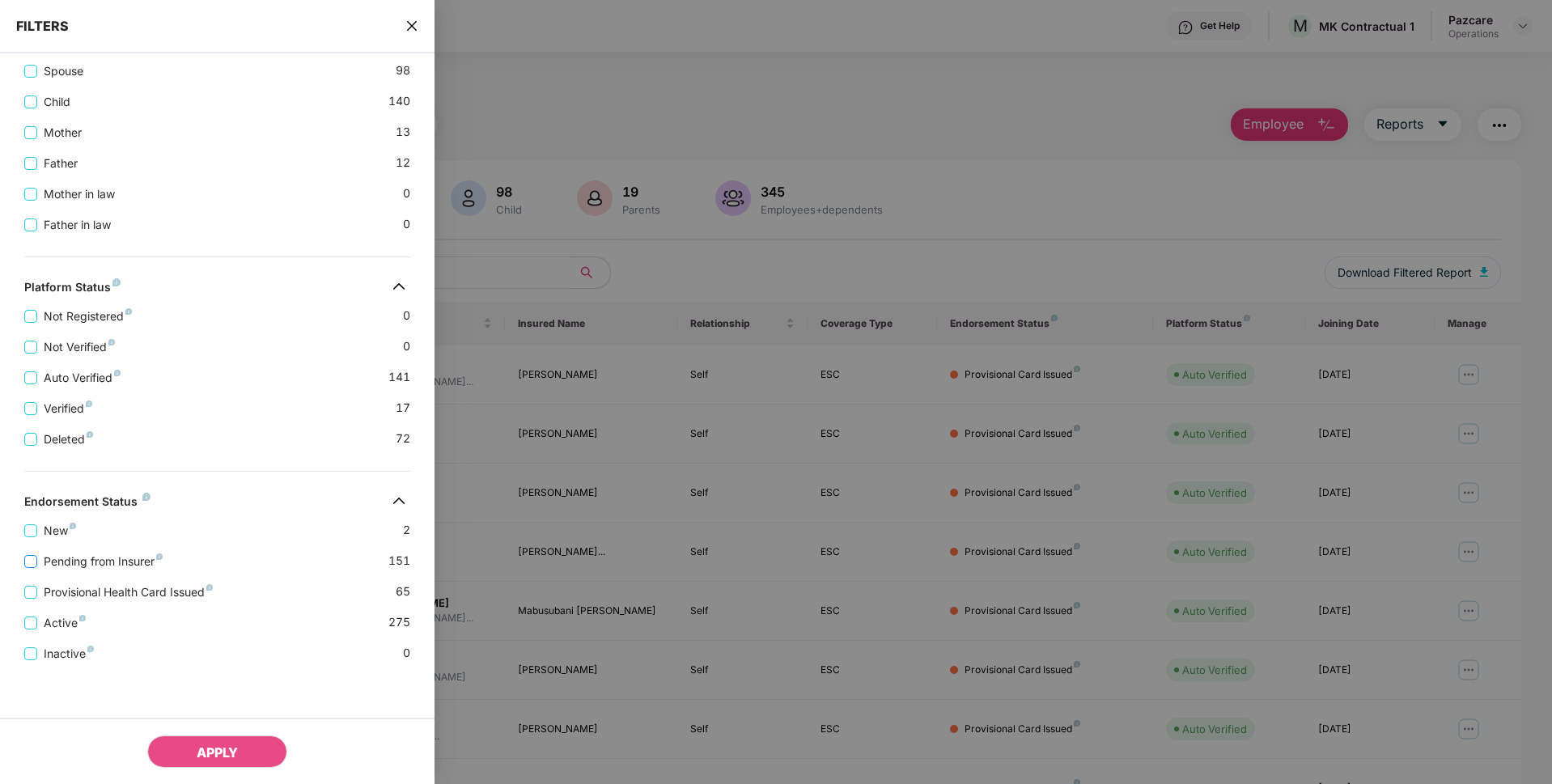
click at [94, 561] on span "Pending from Insurer" at bounding box center [103, 561] width 132 height 18
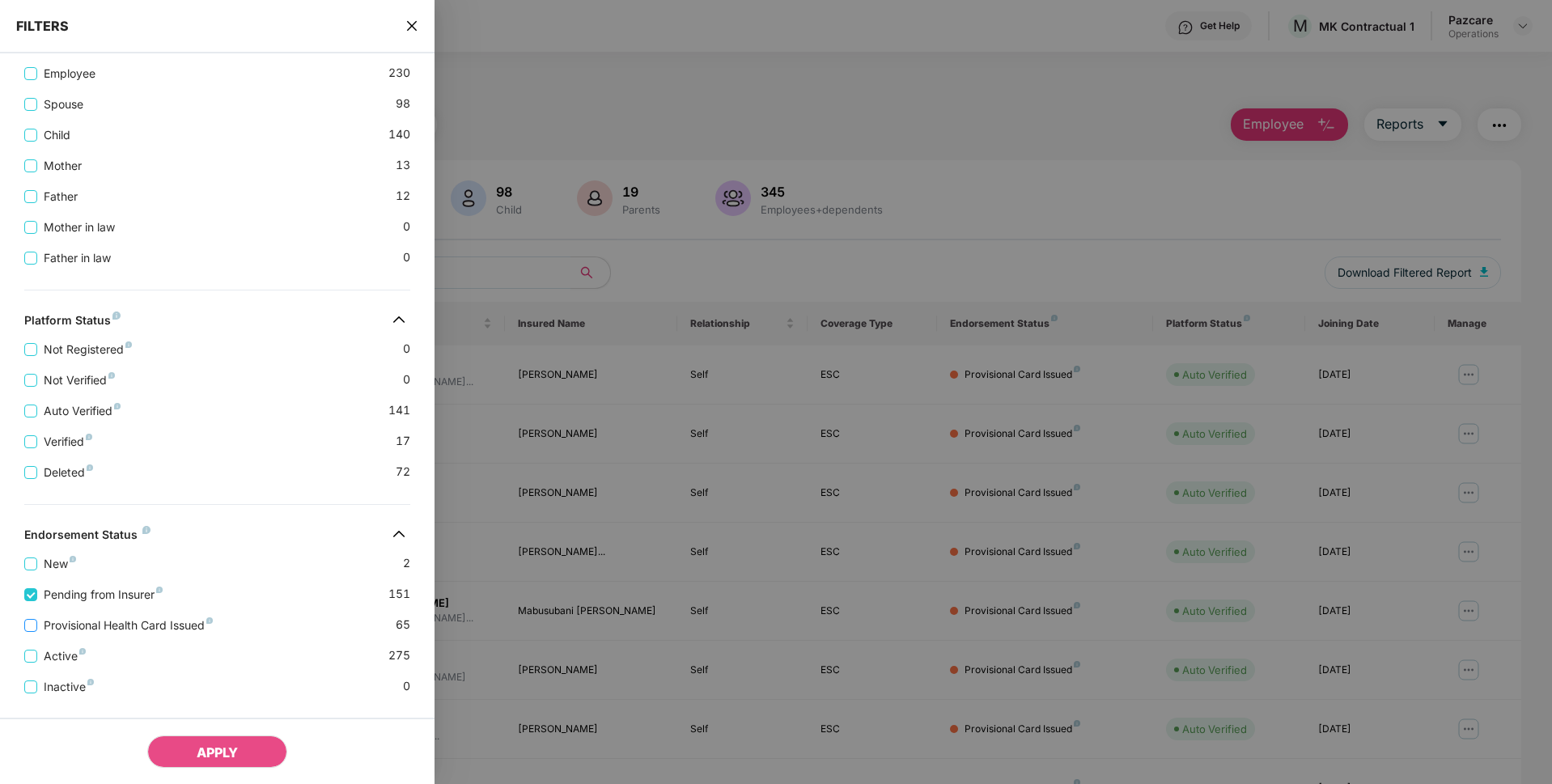
click at [98, 621] on span "Provisional Health Card Issued" at bounding box center [128, 625] width 182 height 18
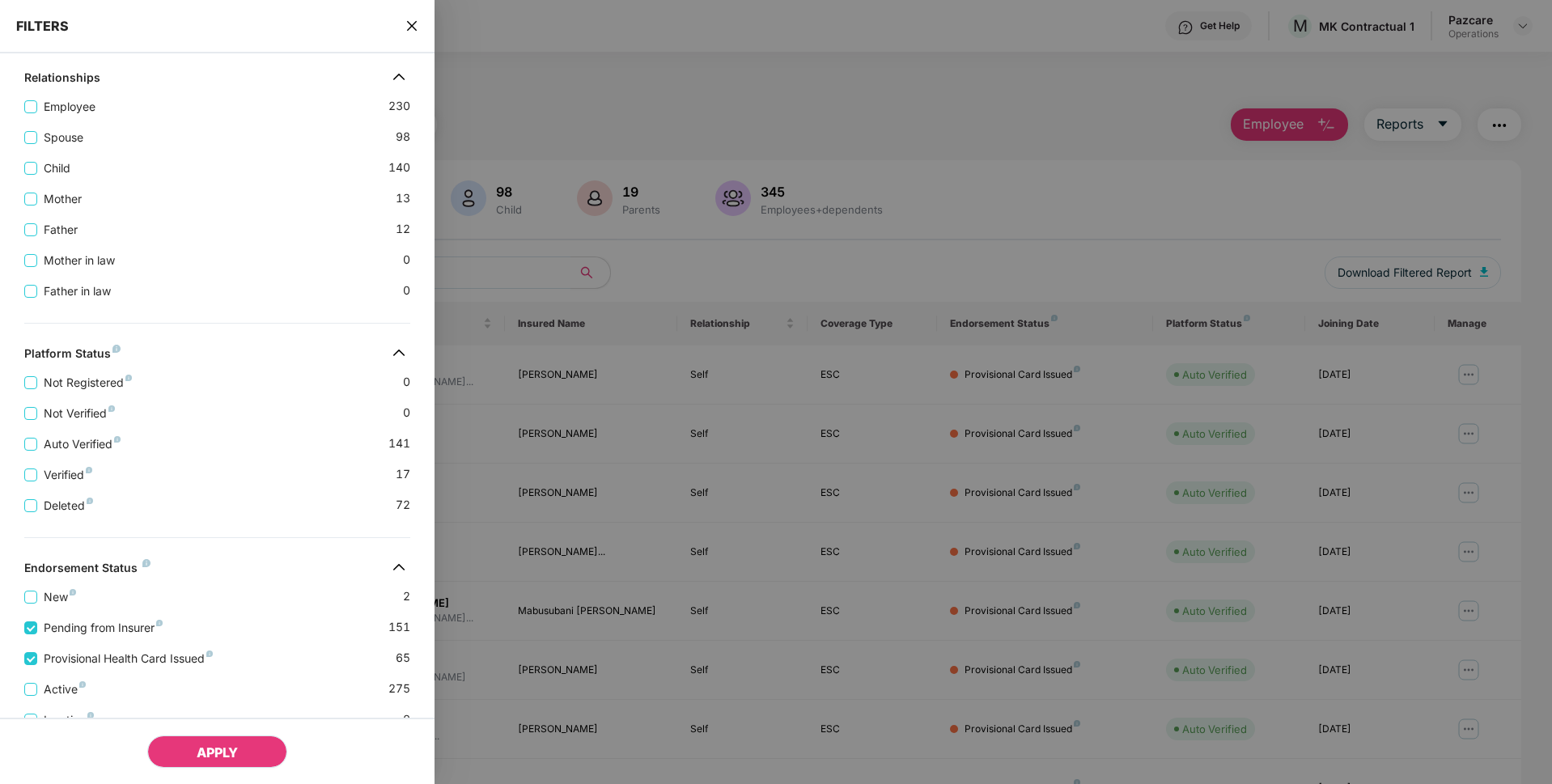
click at [225, 744] on button "APPLY" at bounding box center [217, 751] width 140 height 33
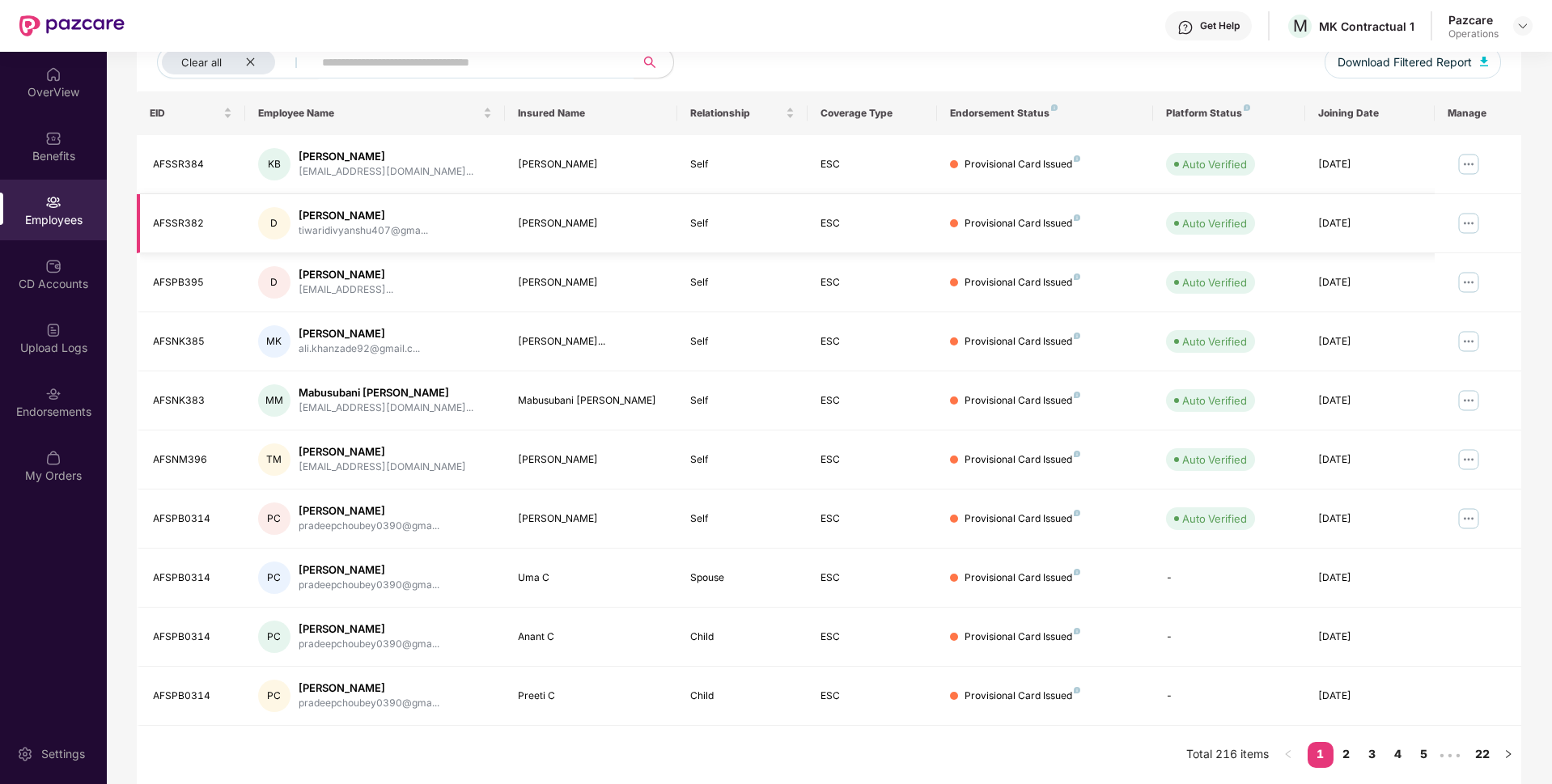
scroll to position [0, 0]
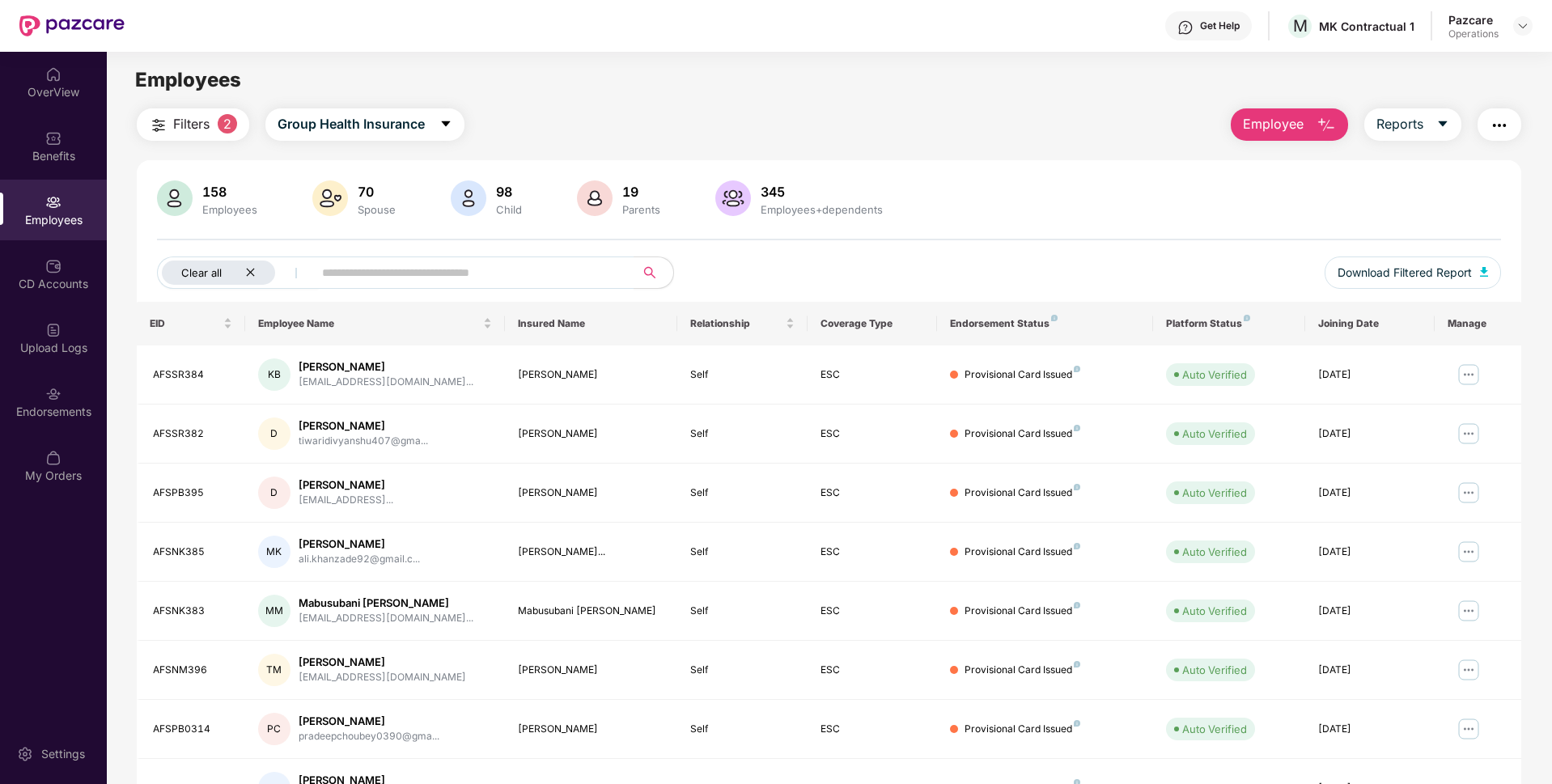
click at [250, 278] on div "Clear all" at bounding box center [219, 273] width 113 height 24
click at [1496, 135] on button "button" at bounding box center [1499, 124] width 44 height 33
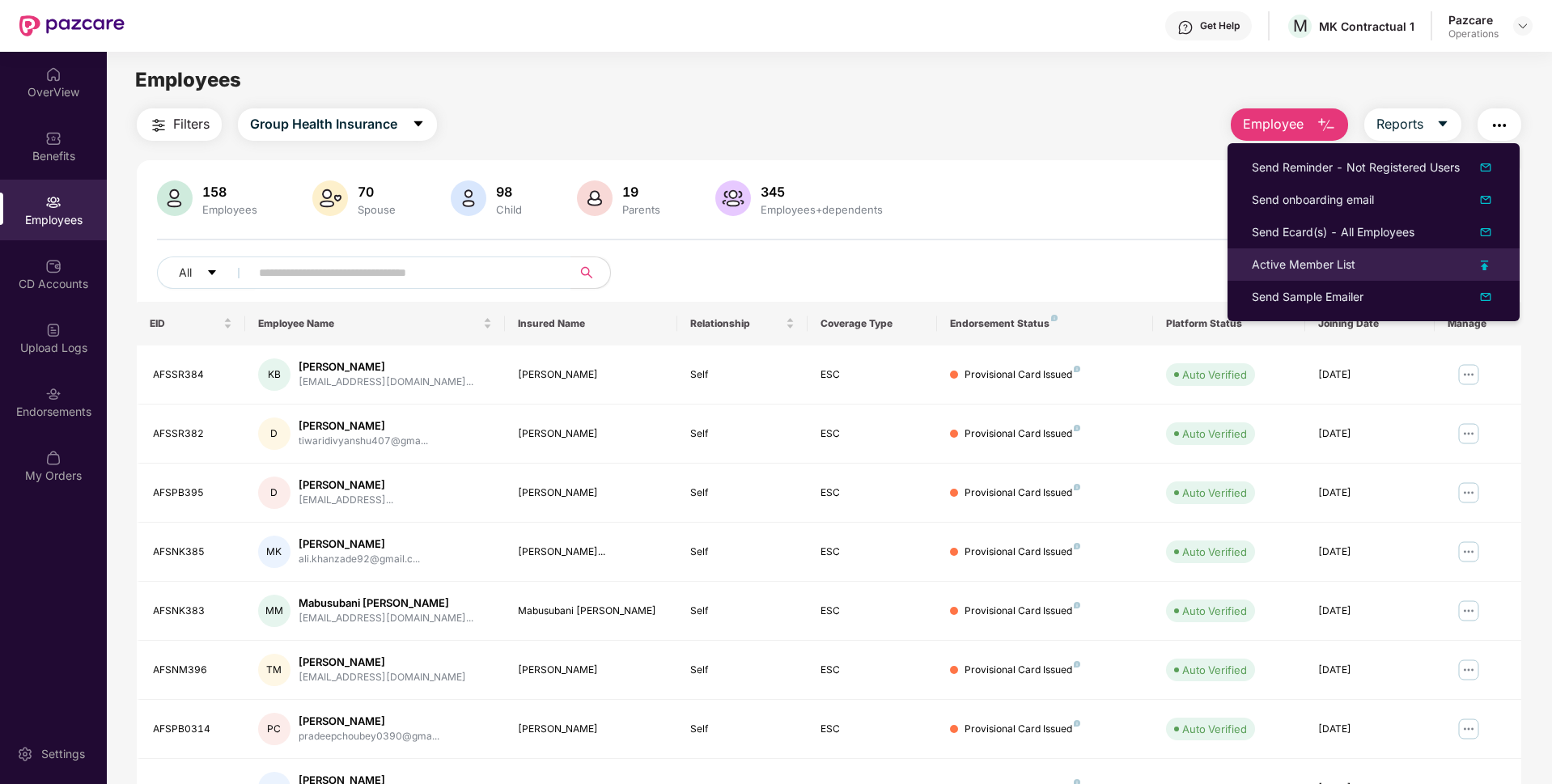
click at [1267, 262] on div "Active Member List" at bounding box center [1303, 264] width 104 height 18
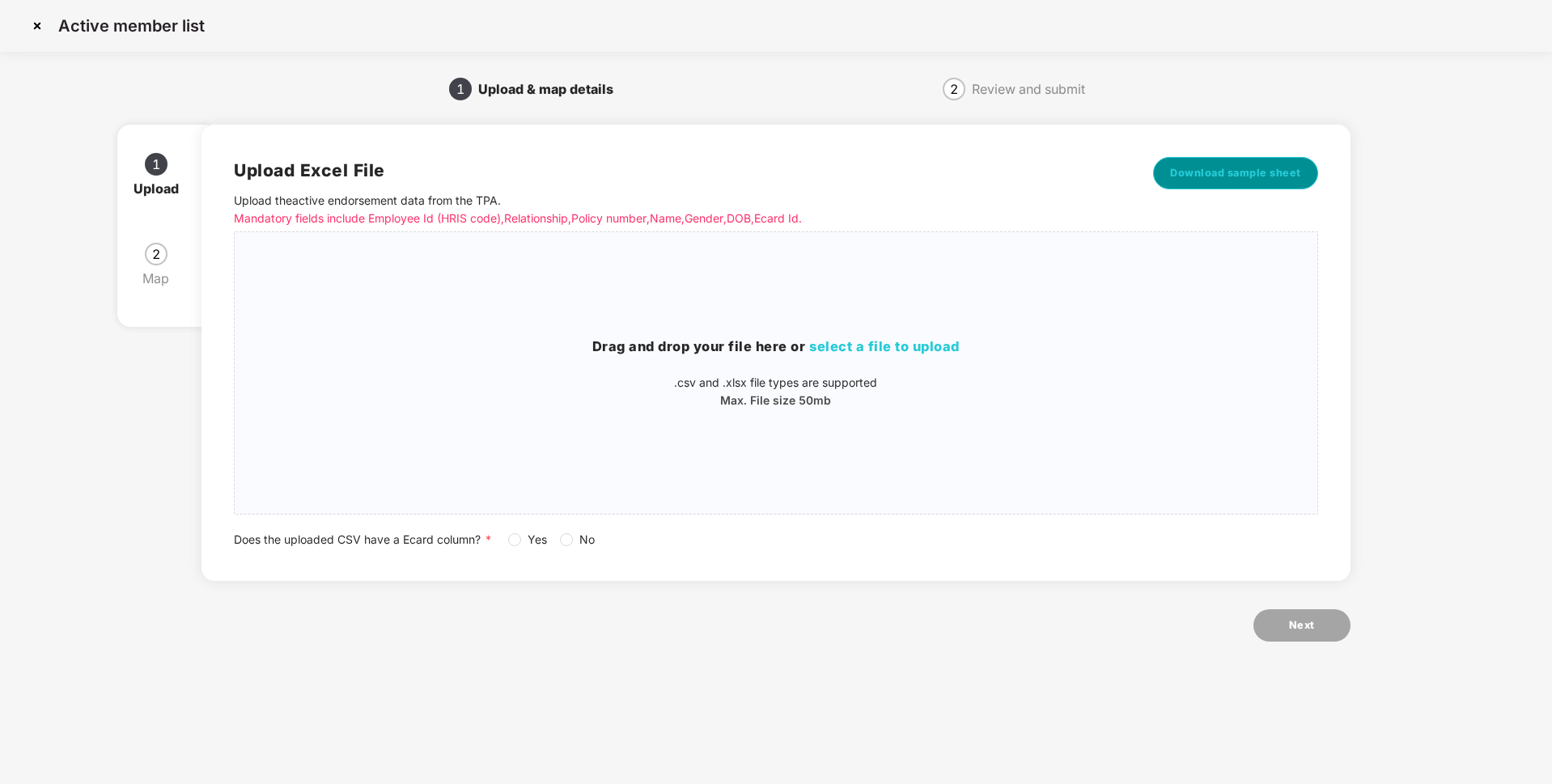
click at [1180, 183] on button "Download sample sheet" at bounding box center [1235, 173] width 165 height 33
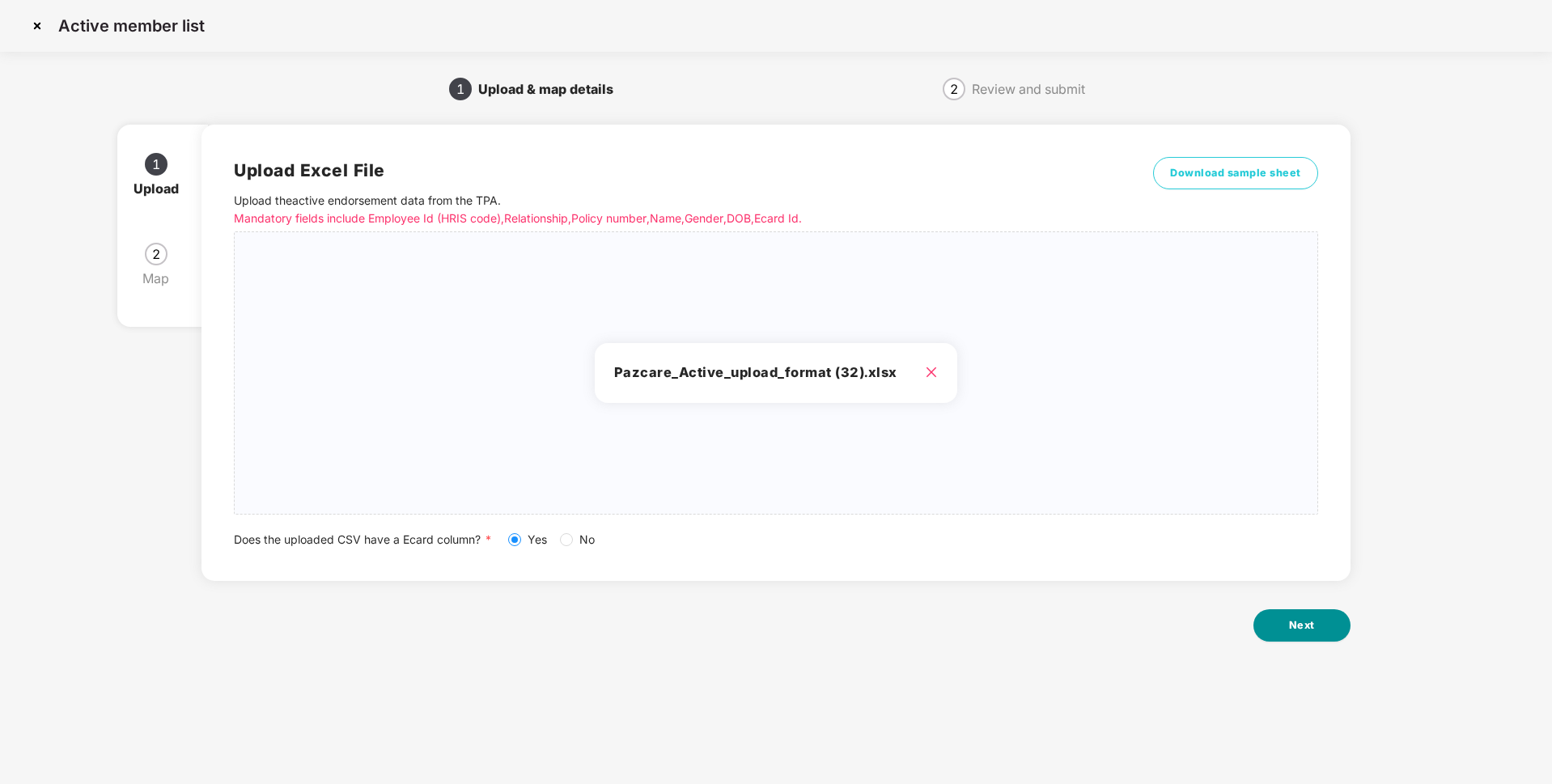
click at [1308, 630] on span "Next" at bounding box center [1301, 625] width 26 height 16
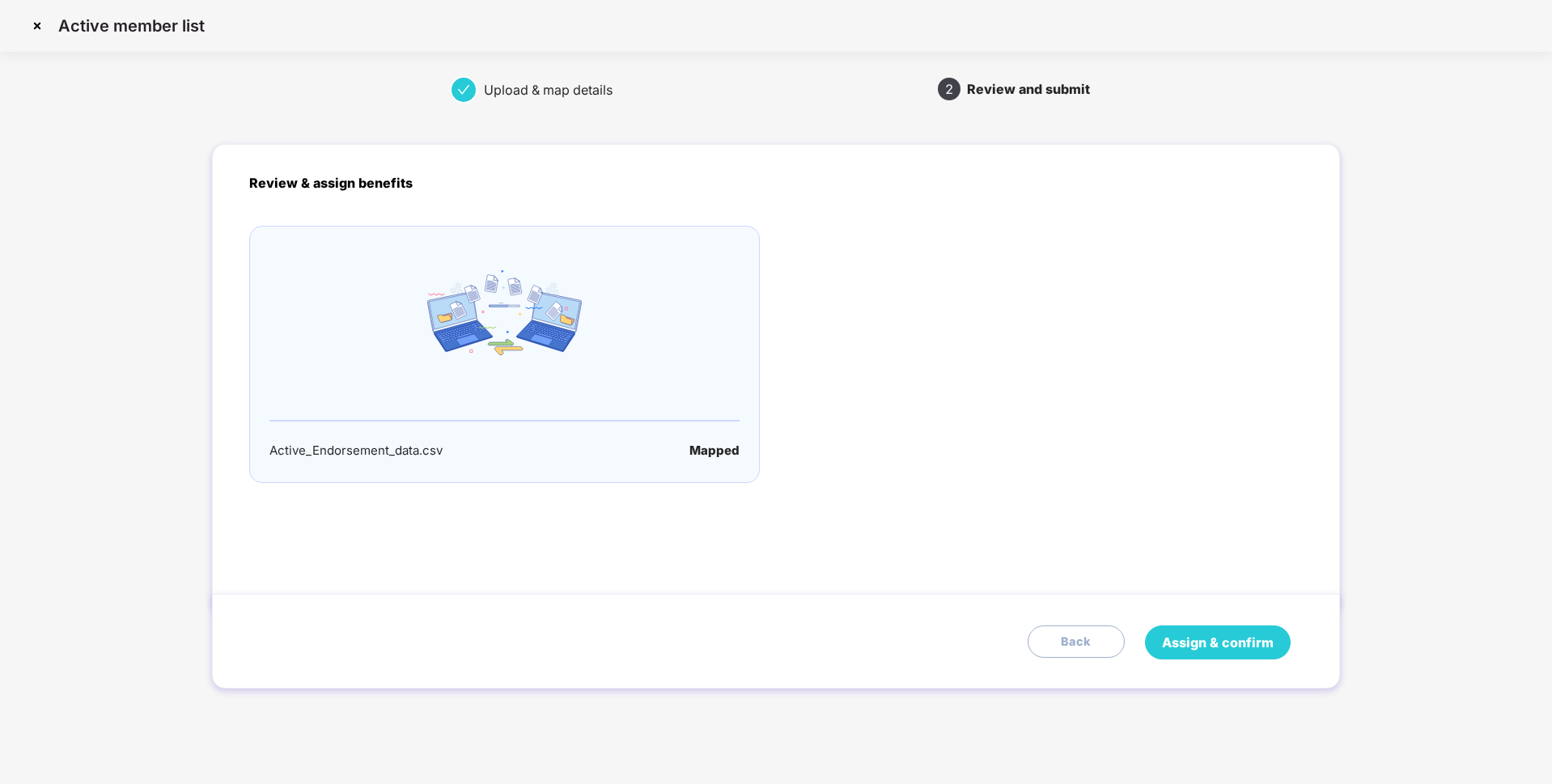
click at [1229, 632] on span "Assign & confirm" at bounding box center [1217, 642] width 112 height 21
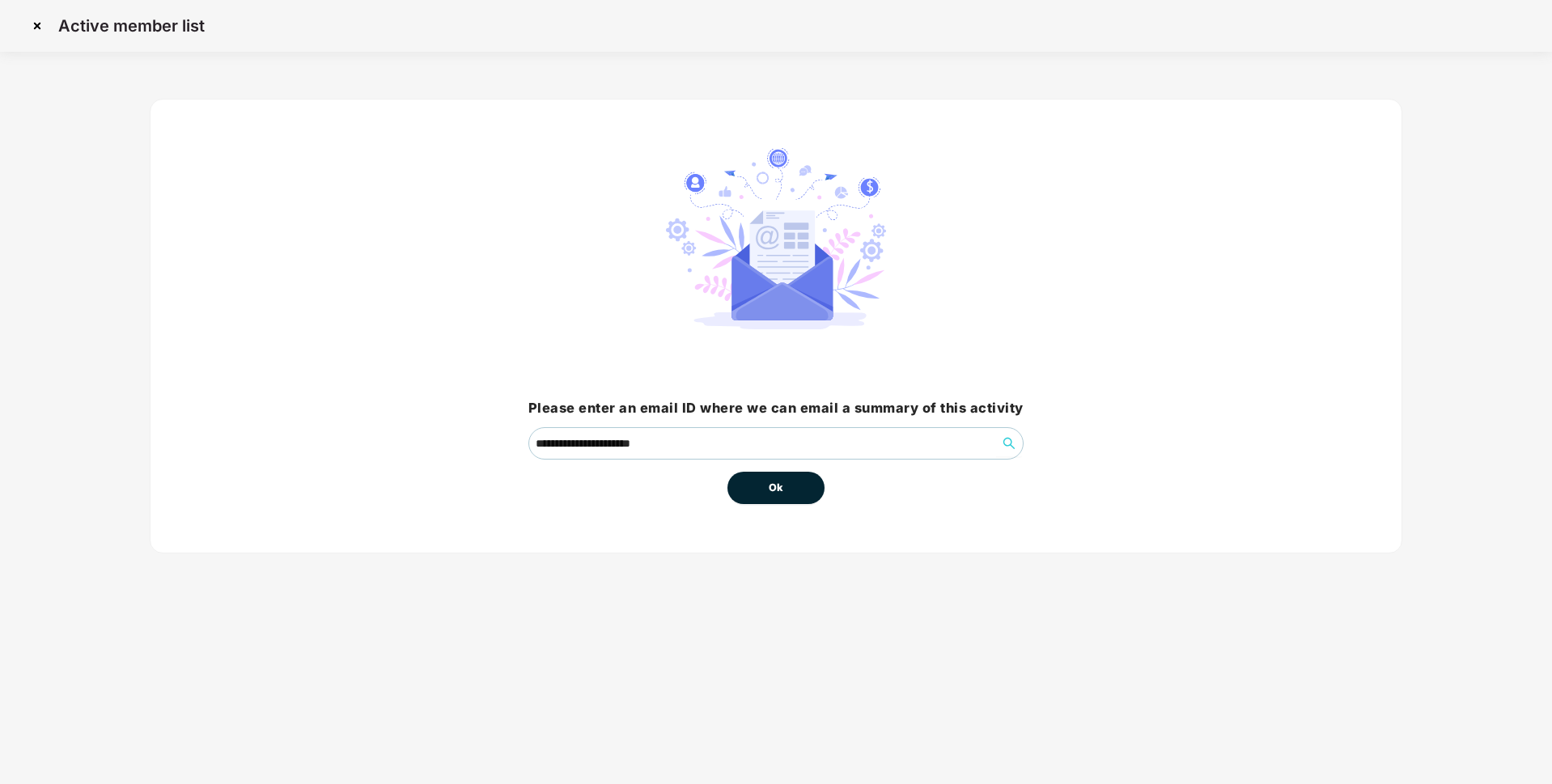
click at [785, 490] on button "Ok" at bounding box center [776, 488] width 97 height 33
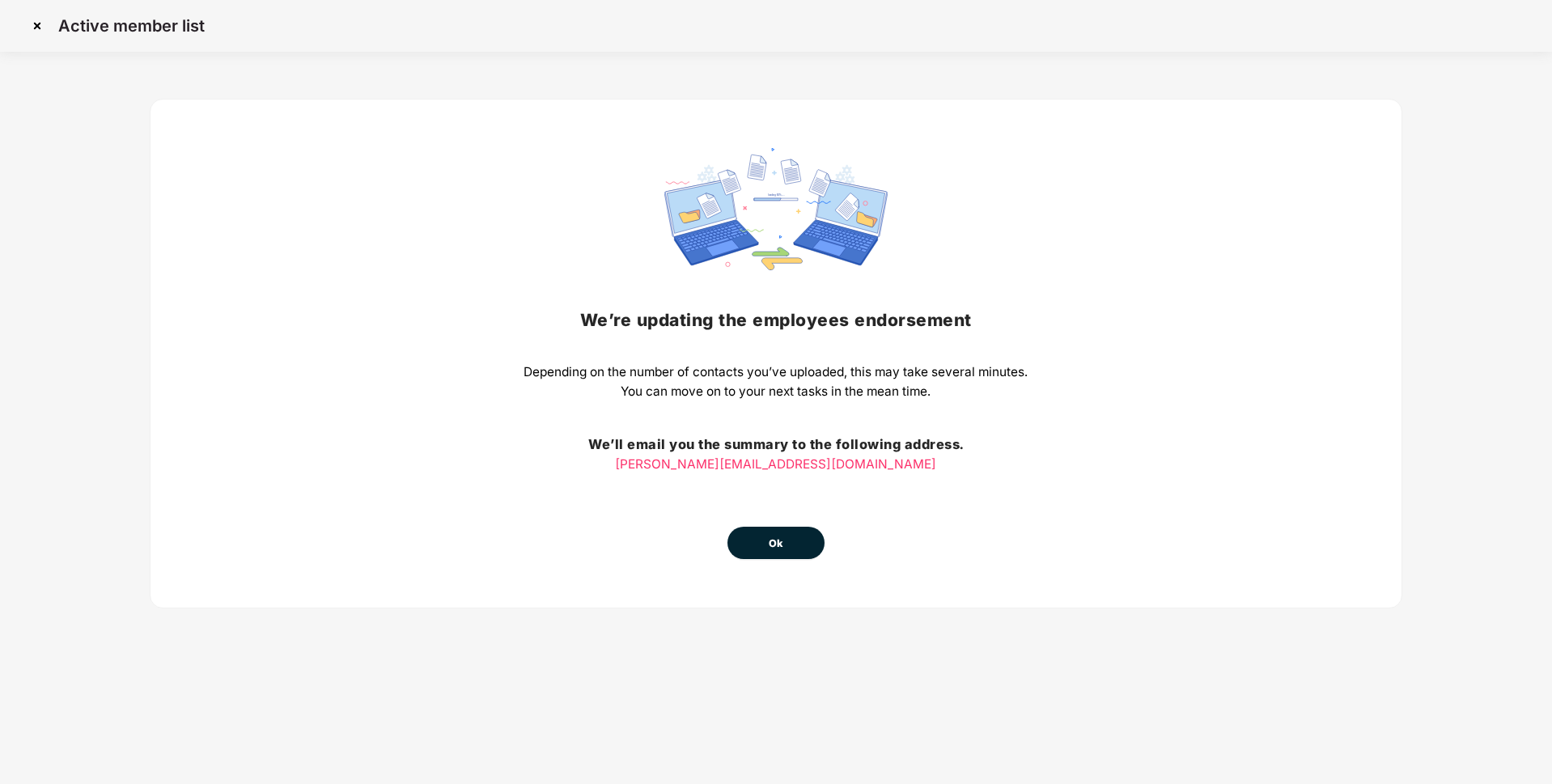
click at [777, 549] on span "Ok" at bounding box center [776, 543] width 15 height 16
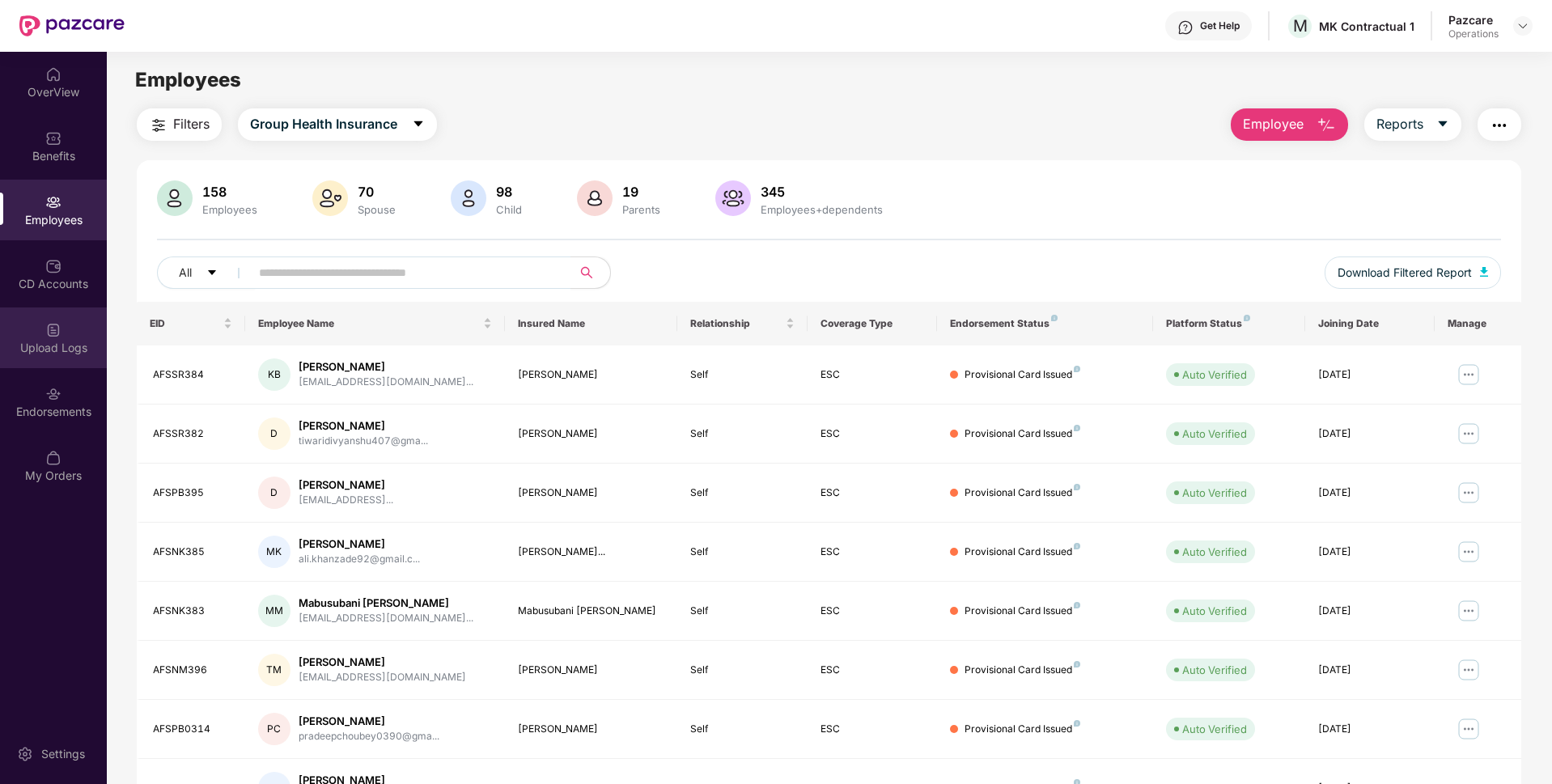
click at [50, 326] on img at bounding box center [53, 329] width 16 height 16
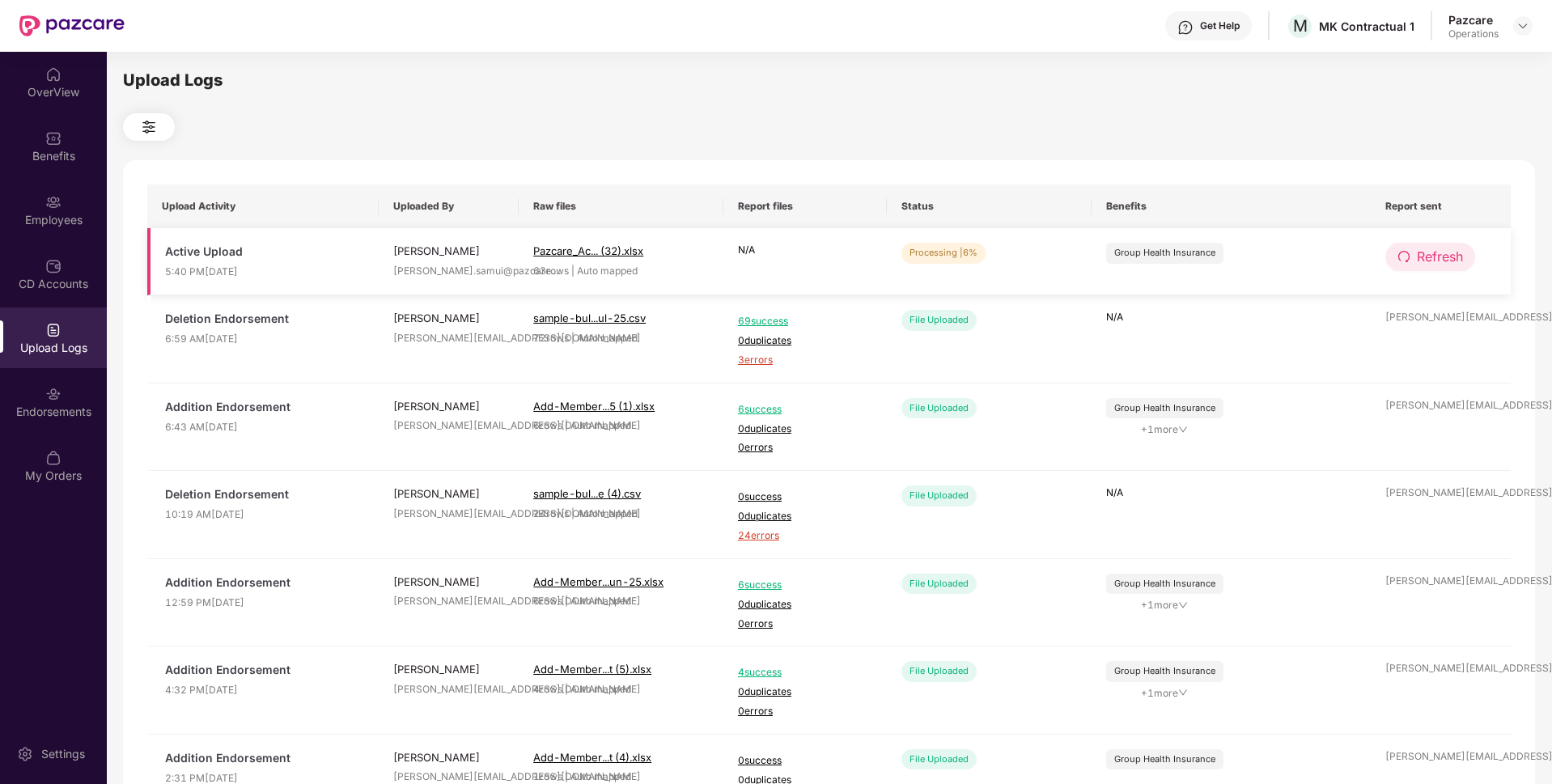
click at [1427, 261] on span "Refresh" at bounding box center [1440, 257] width 46 height 21
click at [1422, 256] on span "Refresh" at bounding box center [1440, 257] width 46 height 21
click at [1414, 262] on button "Refresh" at bounding box center [1429, 256] width 90 height 28
click at [1441, 249] on span "Refresh" at bounding box center [1440, 257] width 46 height 21
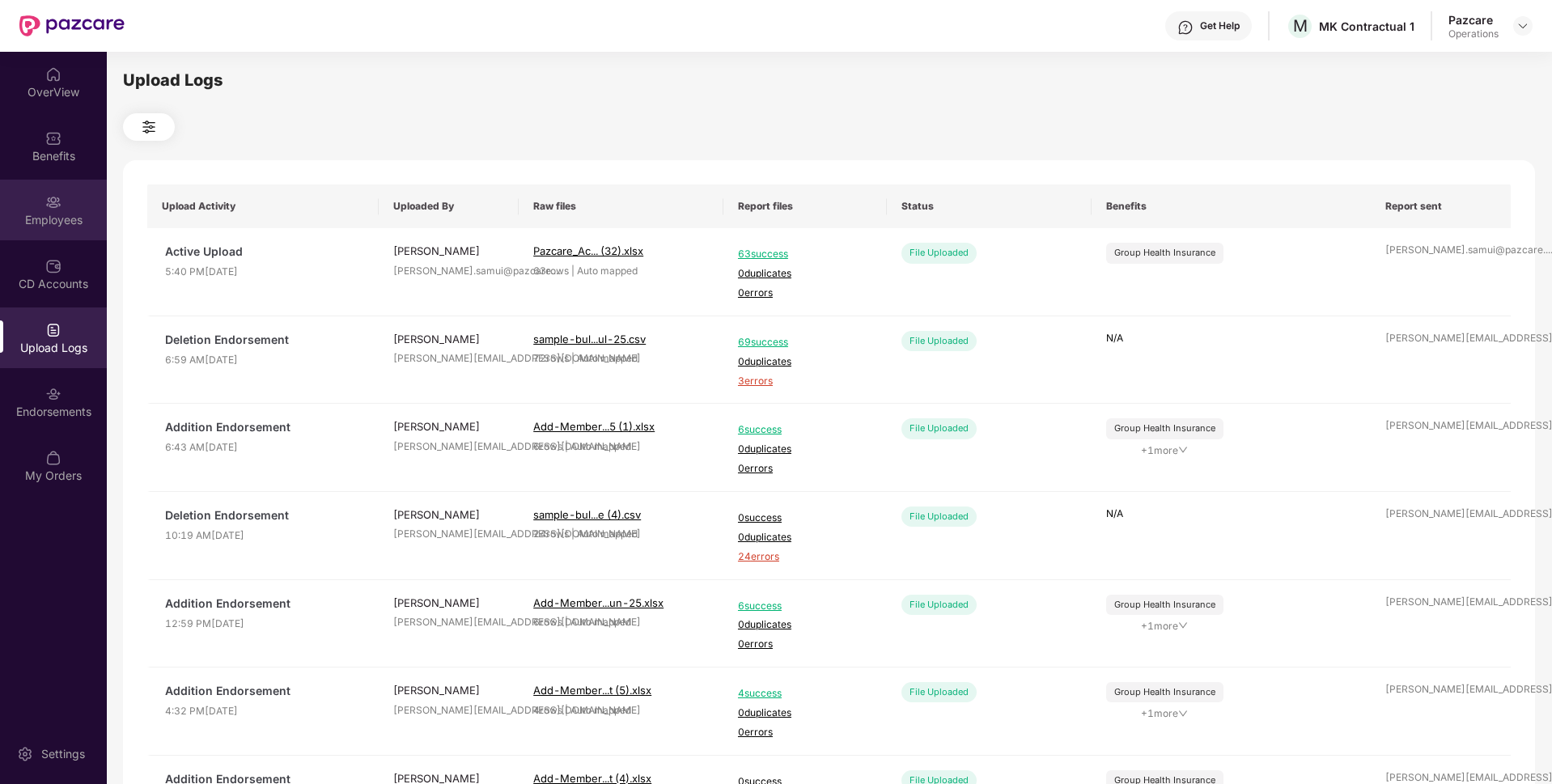
click at [48, 225] on div "Employees" at bounding box center [53, 220] width 106 height 16
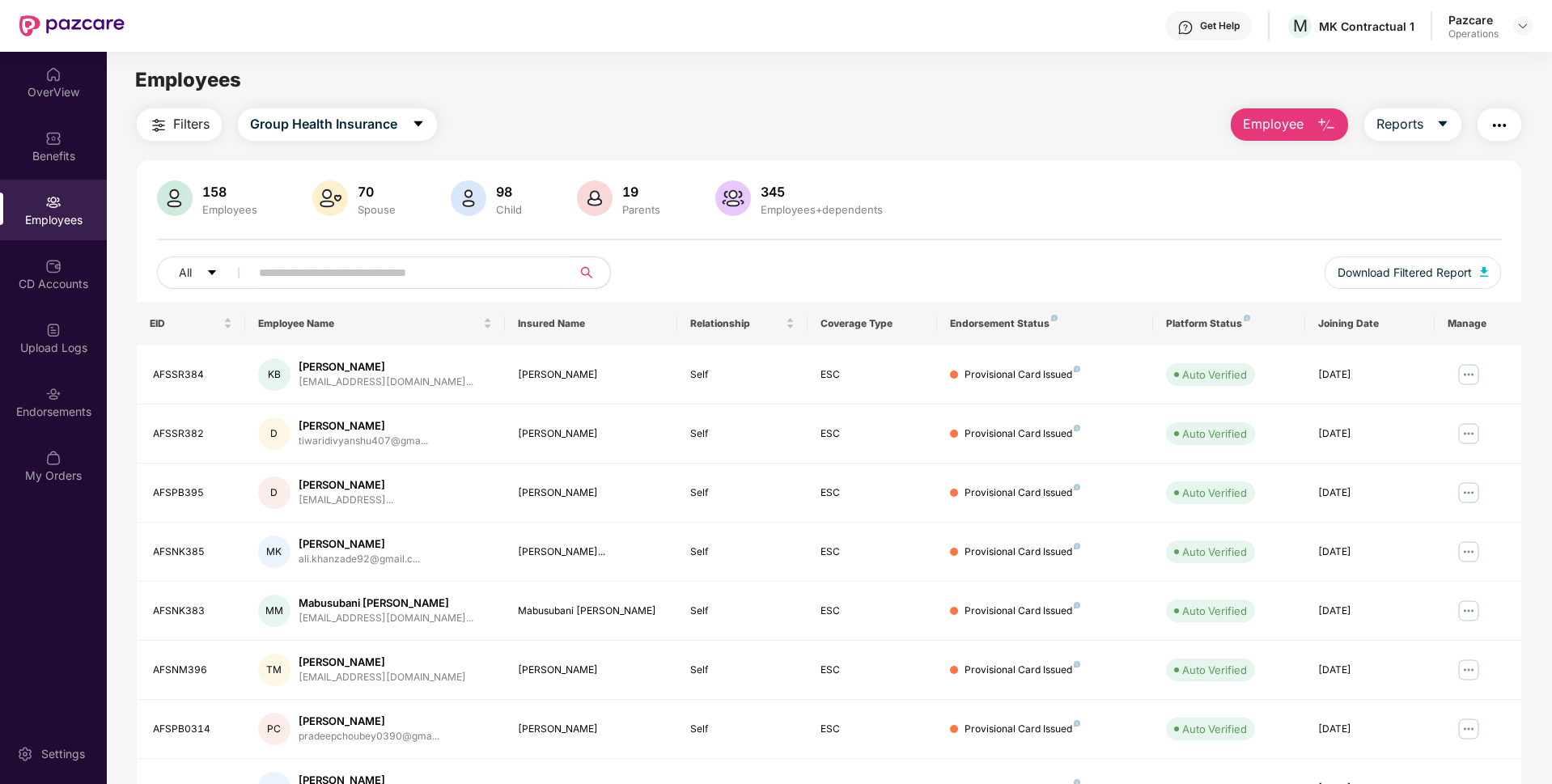
click at [319, 272] on input "text" at bounding box center [404, 273] width 291 height 24
paste input "********"
type input "********"
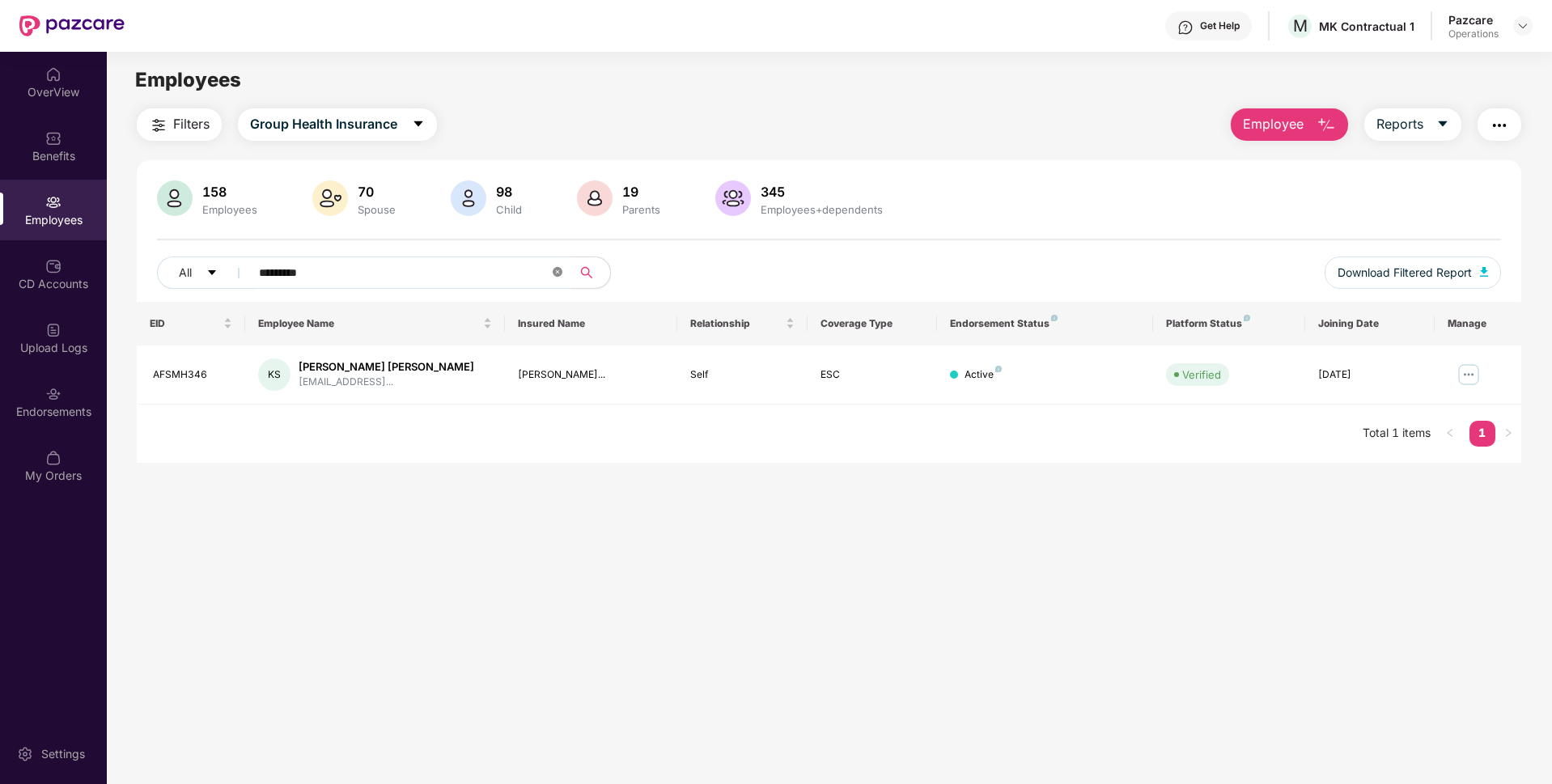
click at [560, 274] on icon "close-circle" at bounding box center [557, 271] width 9 height 9
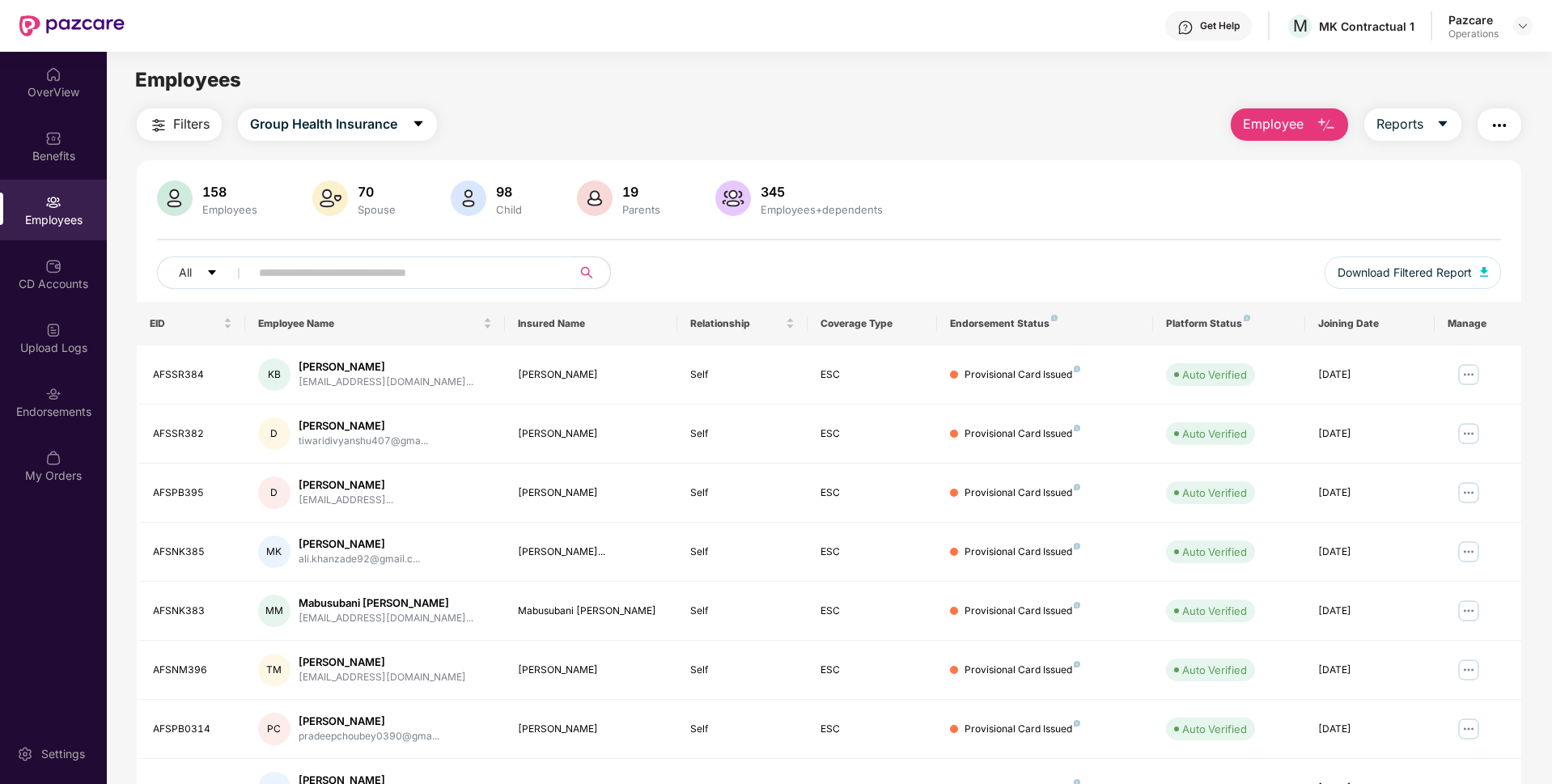
click at [176, 124] on span "Filters" at bounding box center [191, 124] width 36 height 21
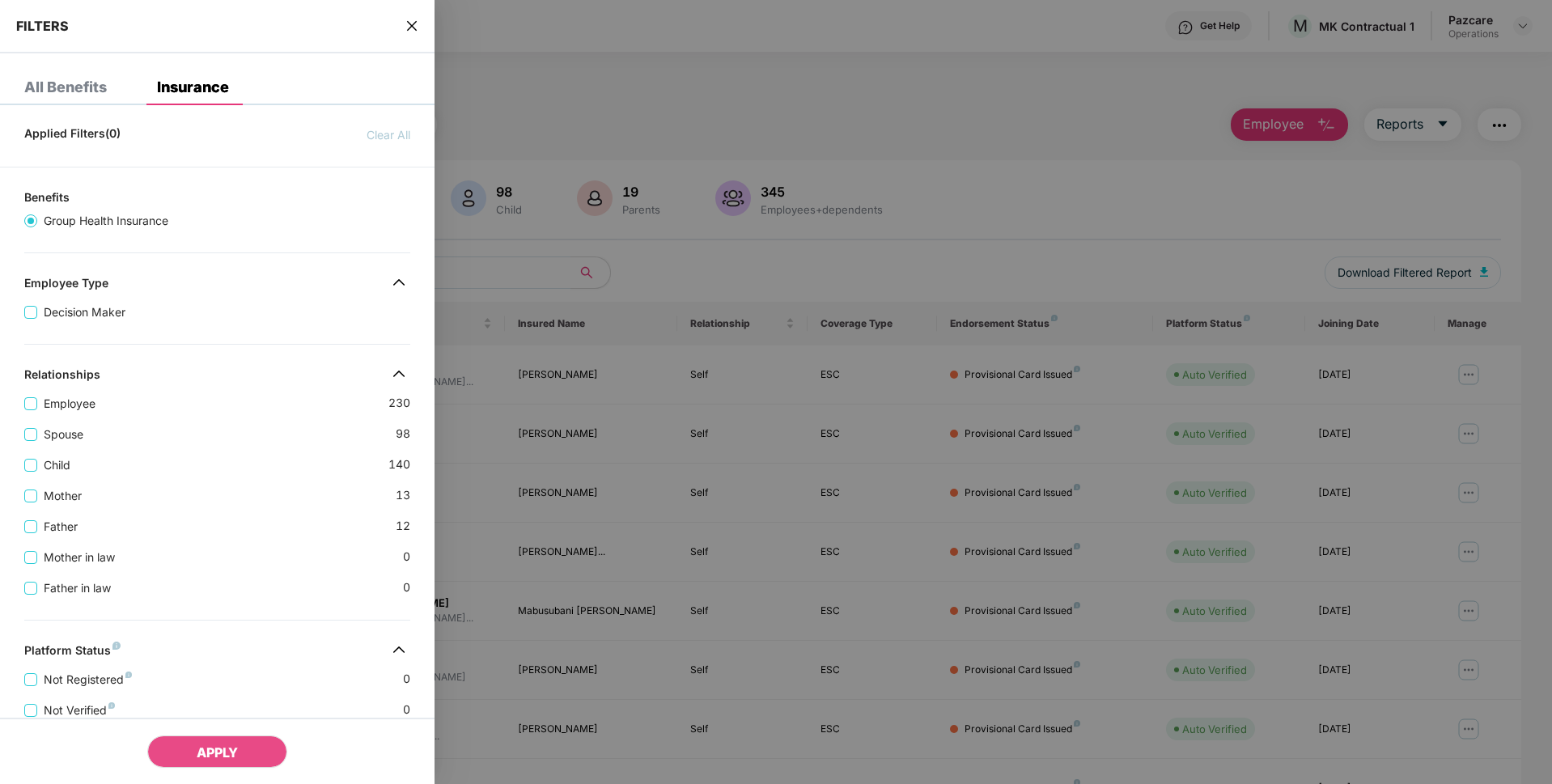
scroll to position [363, 0]
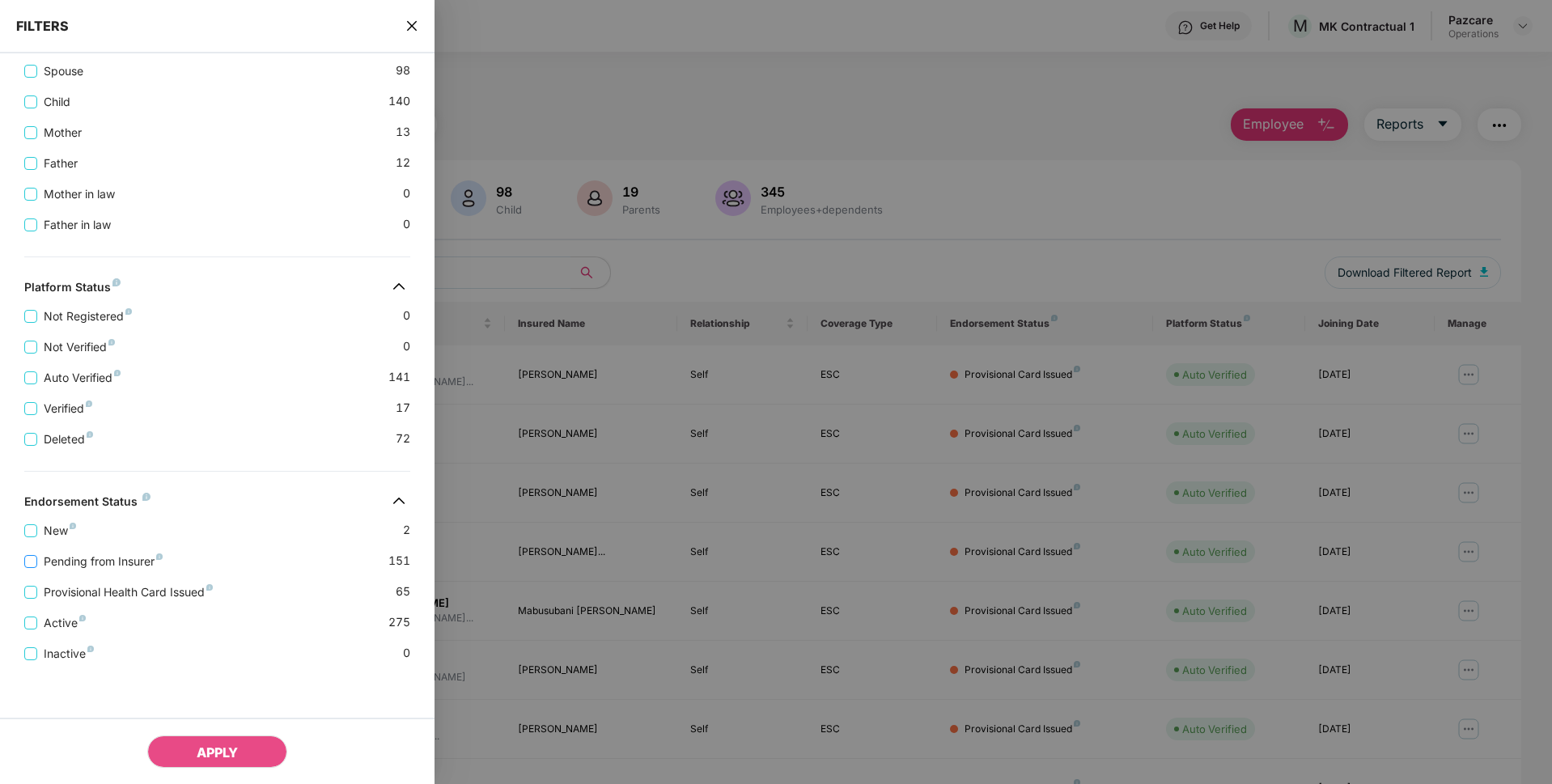
click at [72, 558] on span "Pending from Insurer" at bounding box center [103, 561] width 132 height 18
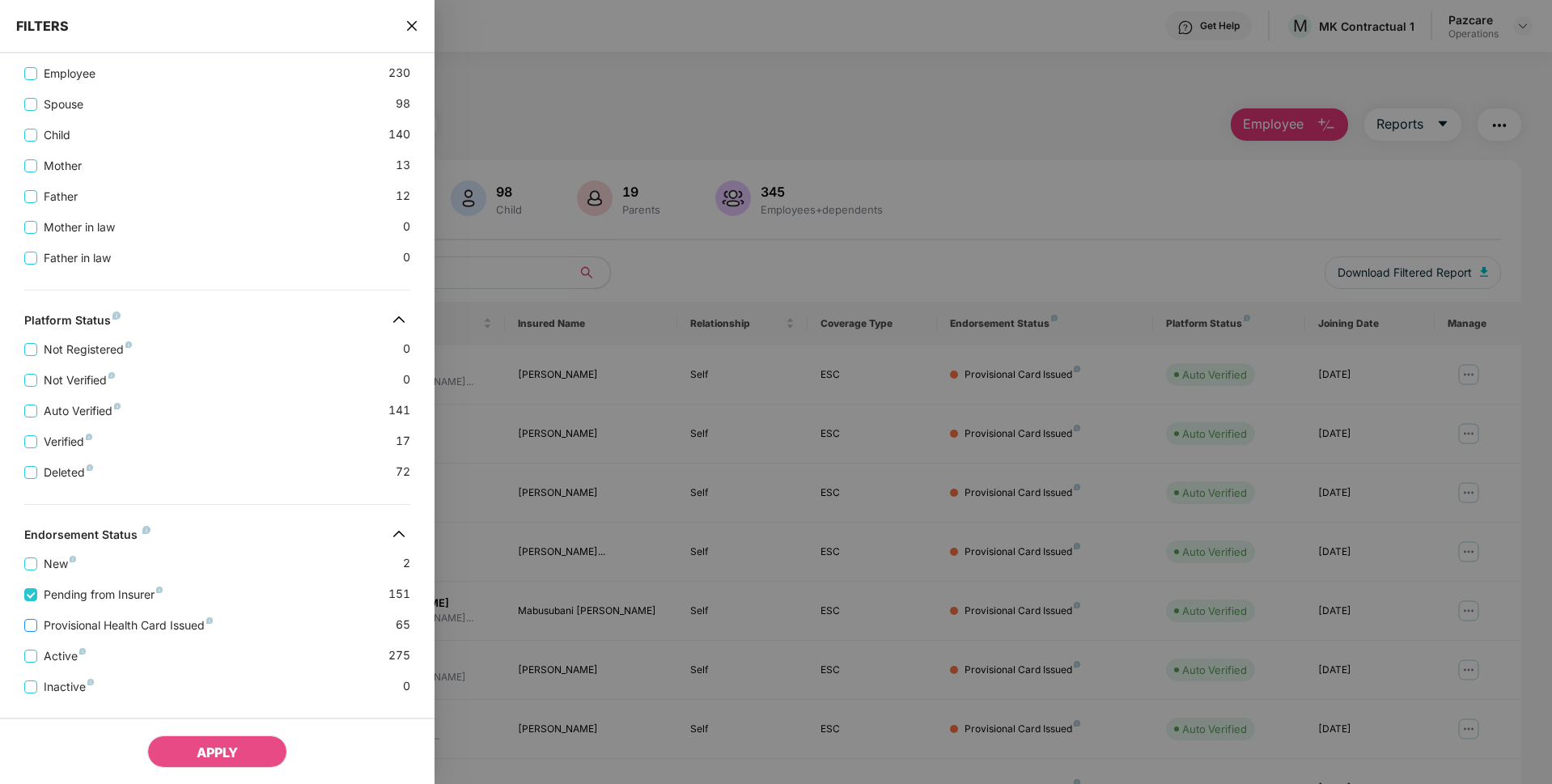
click at [92, 617] on span "Provisional Health Card Issued" at bounding box center [128, 625] width 182 height 18
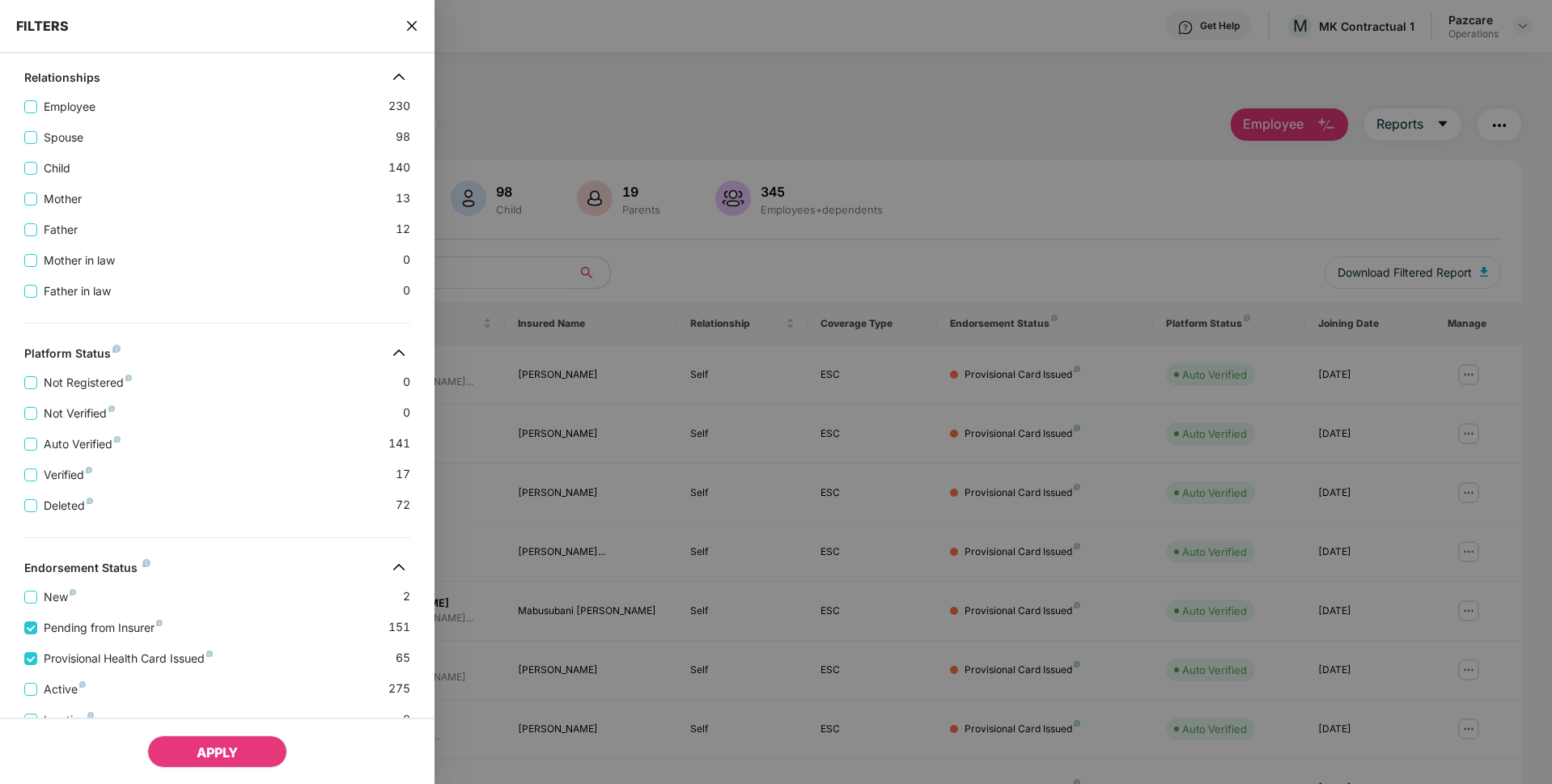
click at [204, 752] on span "APPLY" at bounding box center [217, 752] width 41 height 16
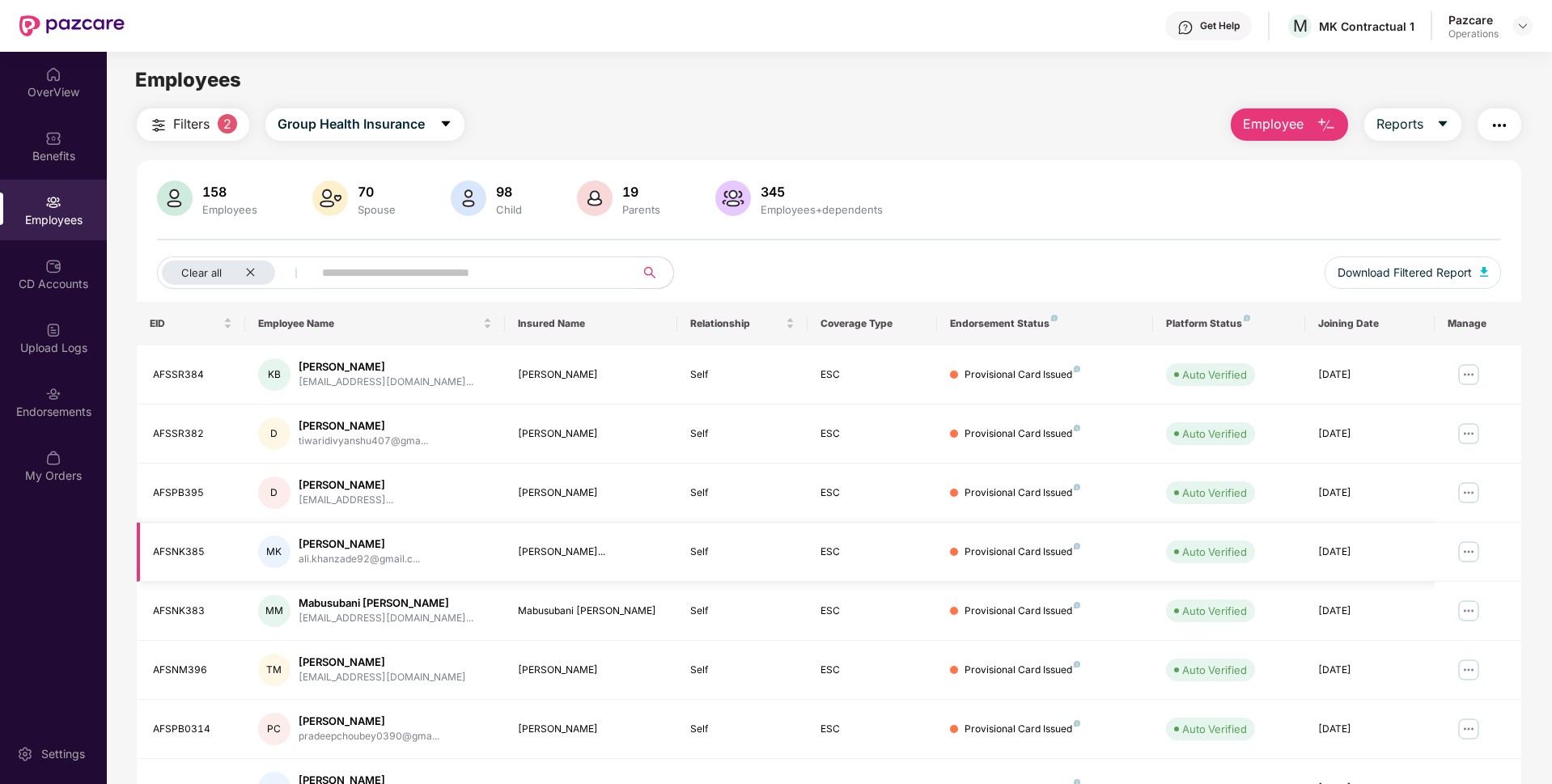
scroll to position [210, 0]
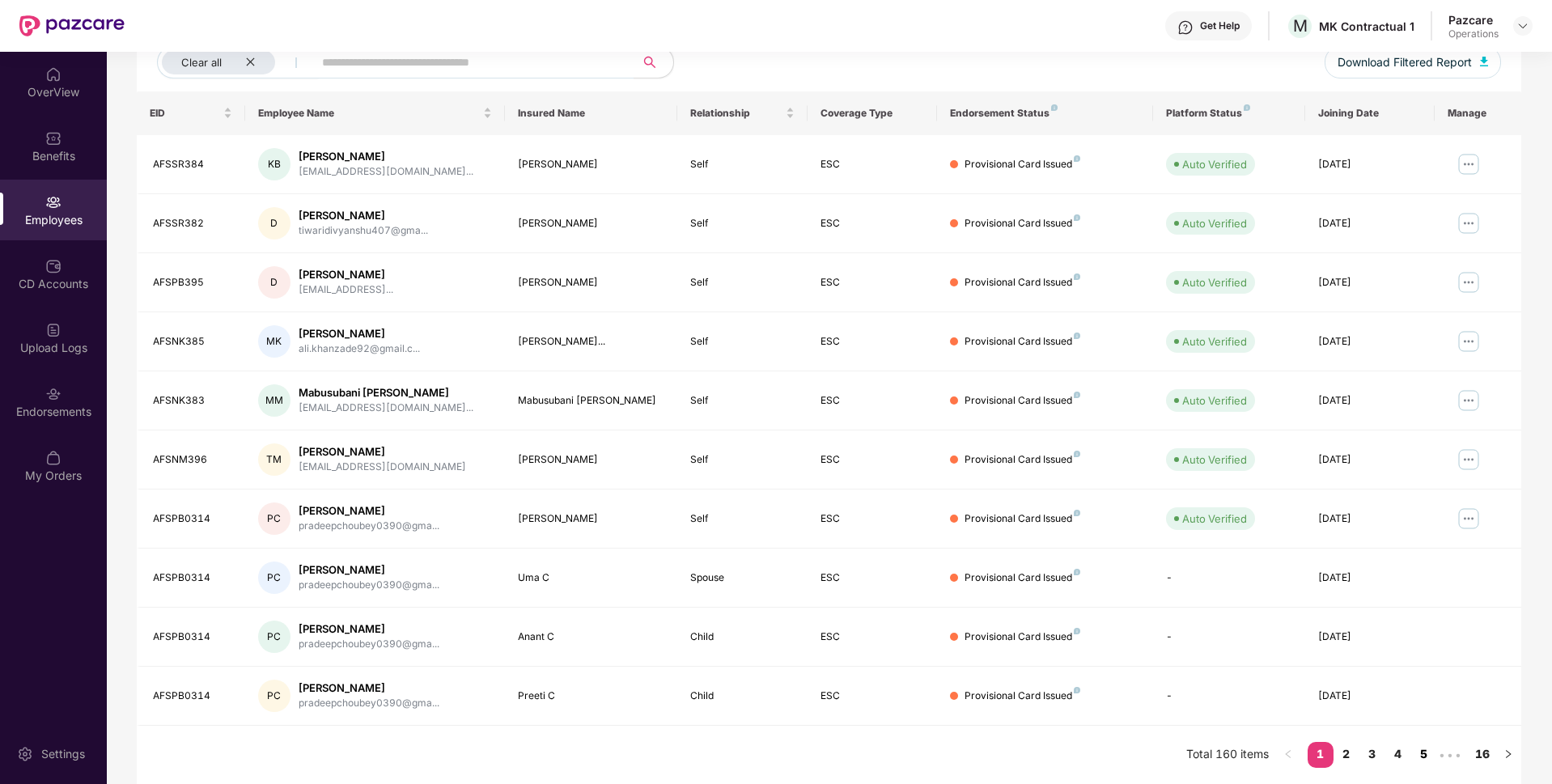
click at [1426, 755] on link "5" at bounding box center [1424, 754] width 26 height 24
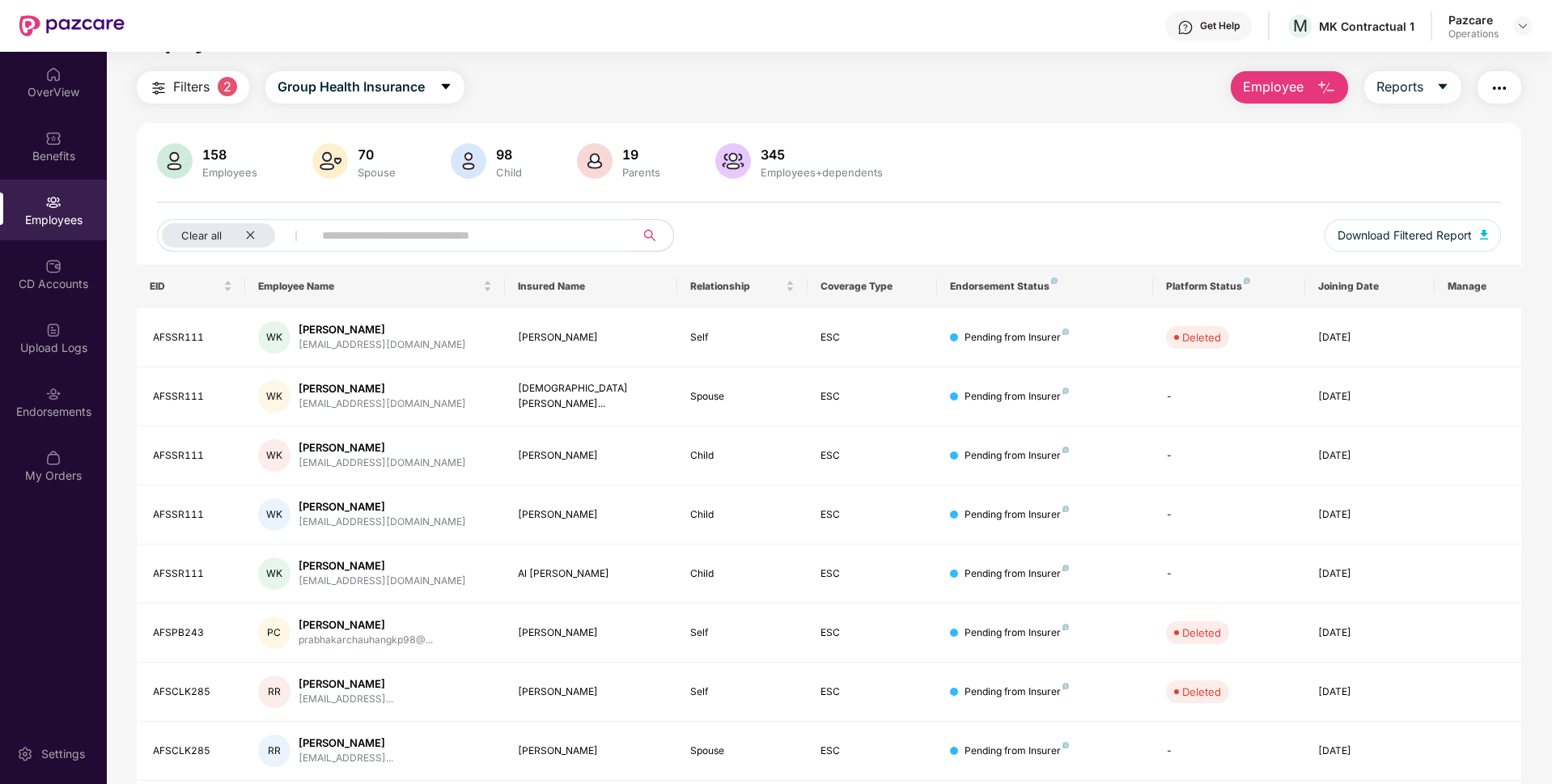
scroll to position [35, 0]
click at [176, 87] on span "Filters" at bounding box center [191, 88] width 36 height 21
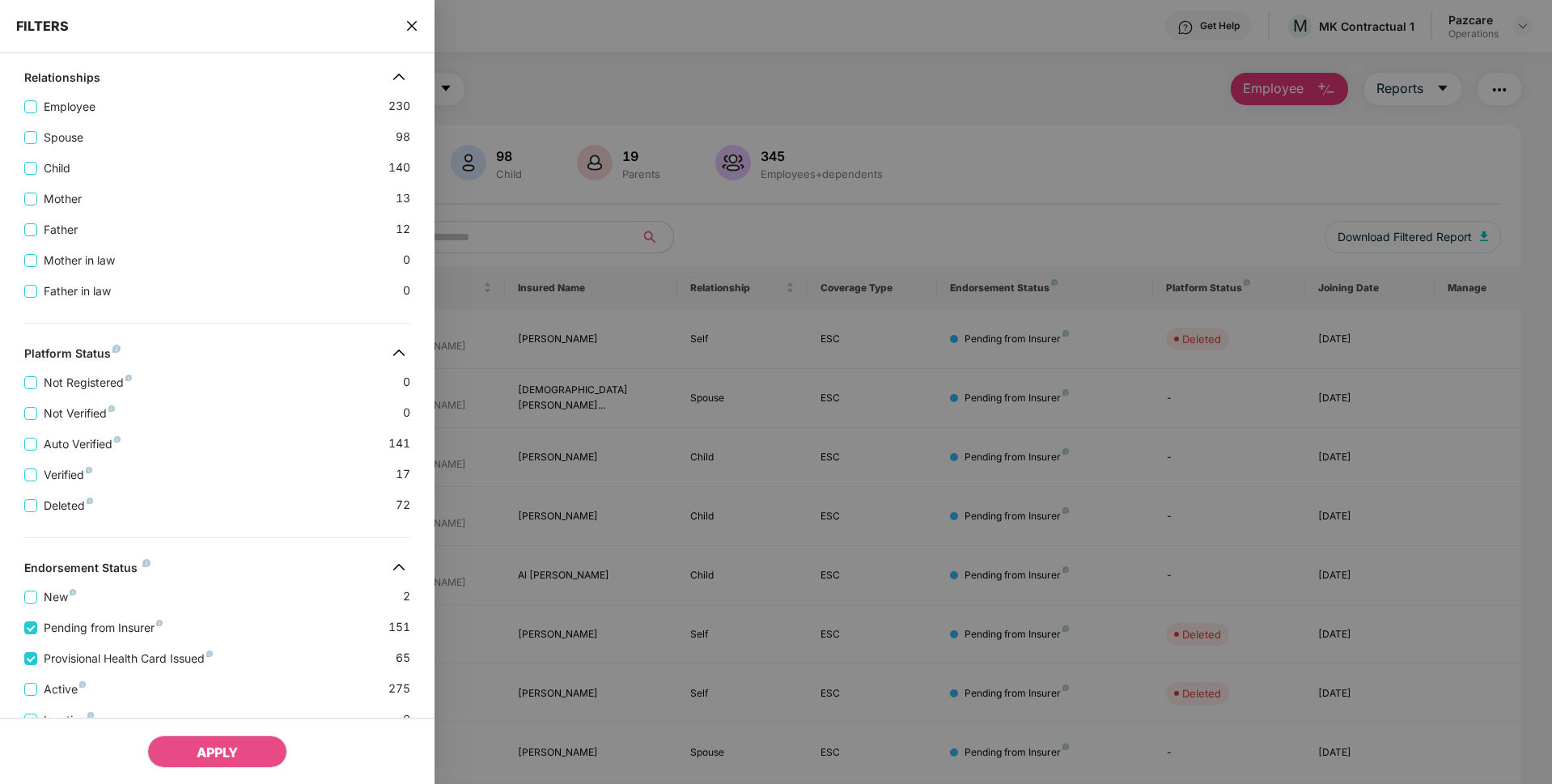
scroll to position [430, 0]
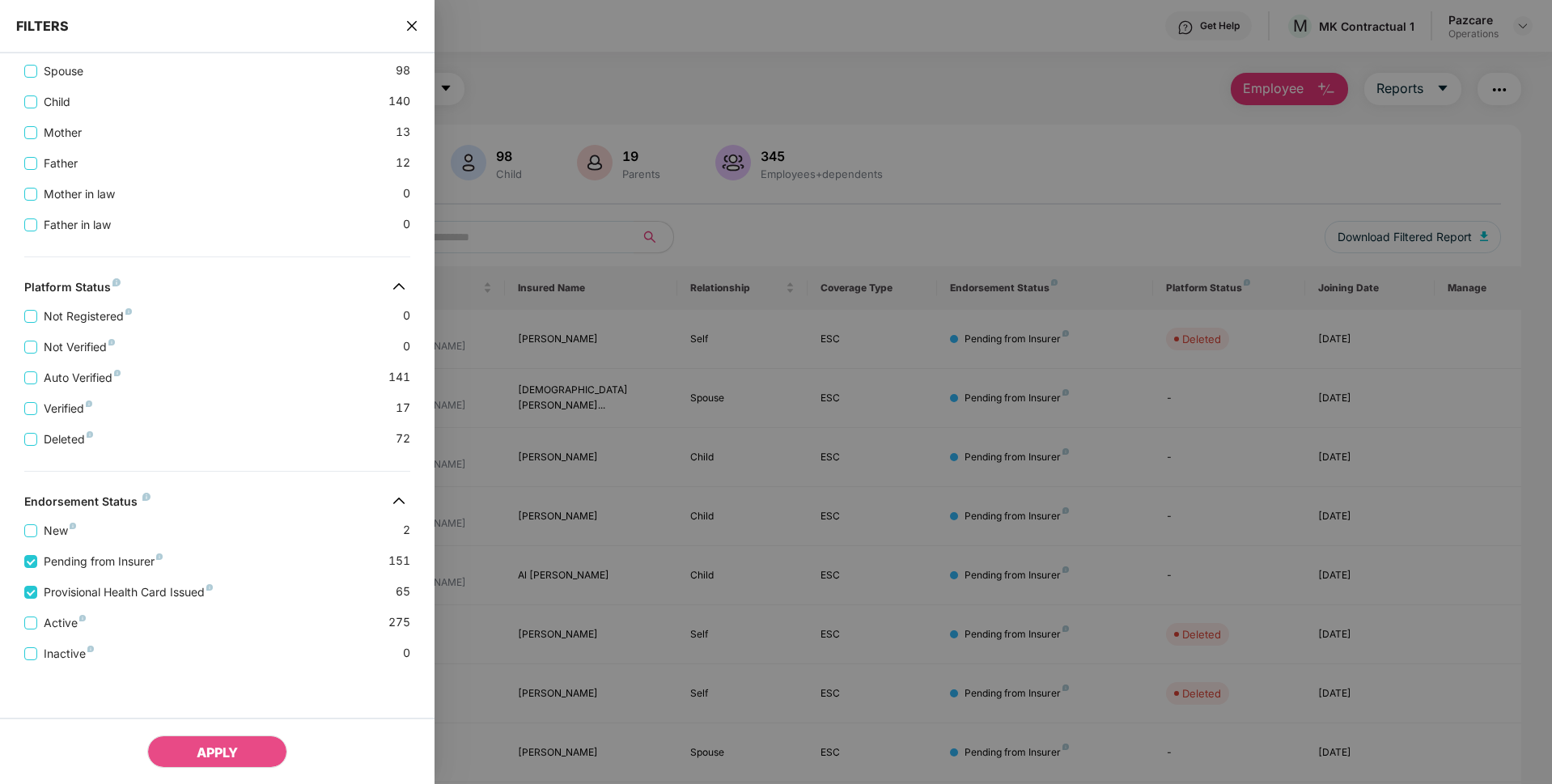
click at [410, 23] on icon "close" at bounding box center [411, 26] width 9 height 9
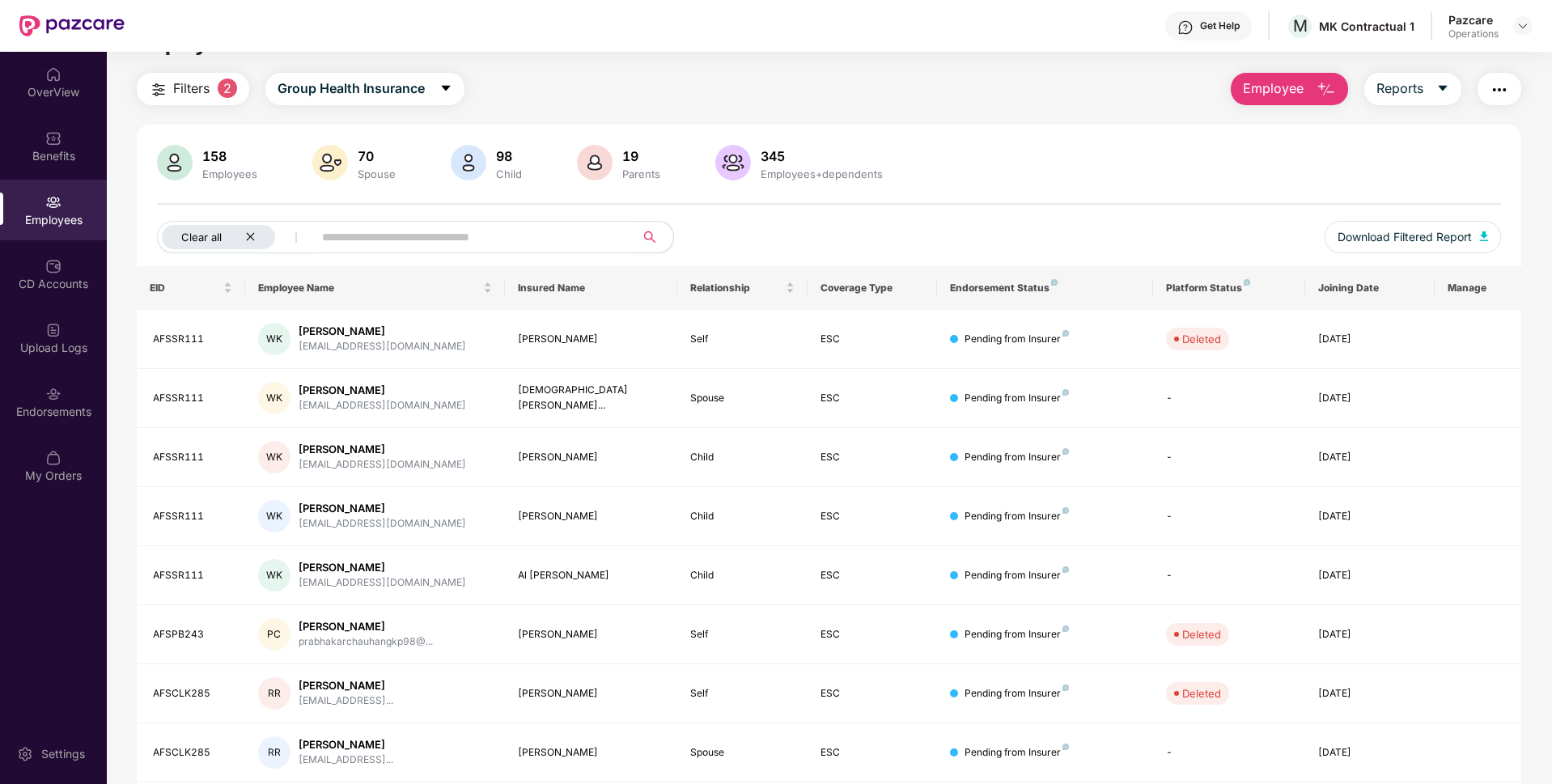
click at [257, 241] on div "Clear all" at bounding box center [219, 237] width 113 height 24
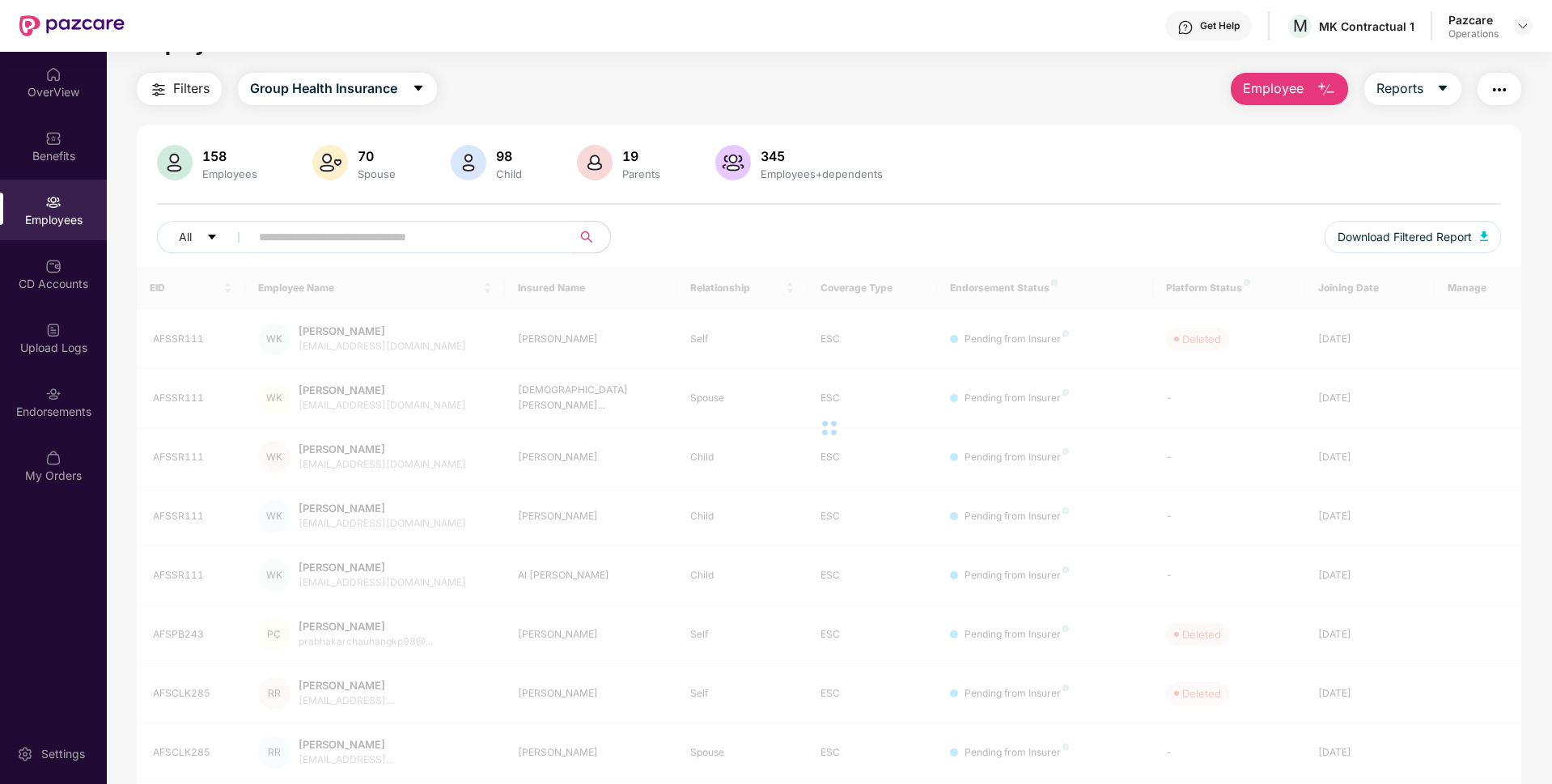
click at [313, 242] on input "text" at bounding box center [404, 237] width 291 height 24
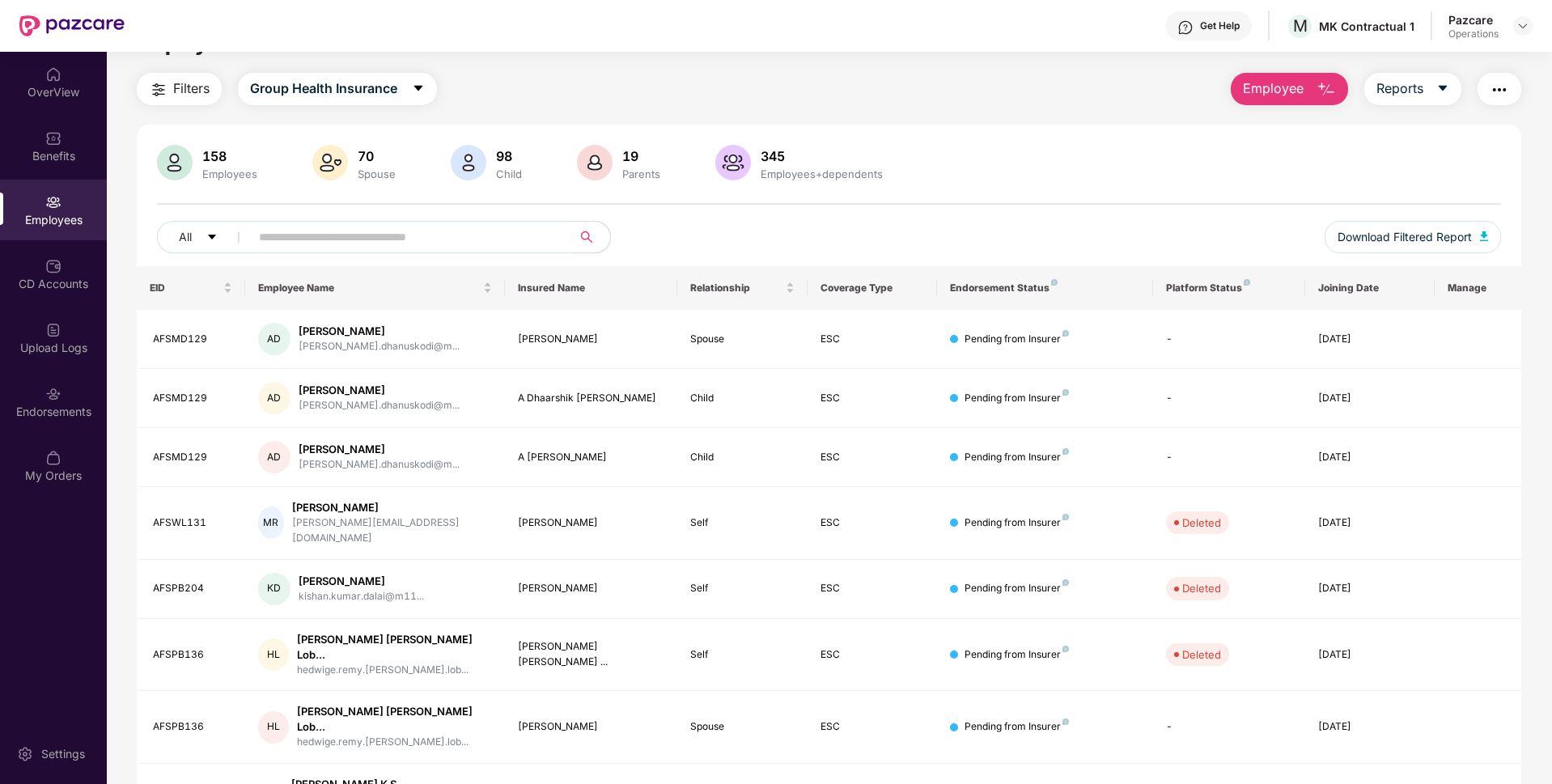
paste input "********"
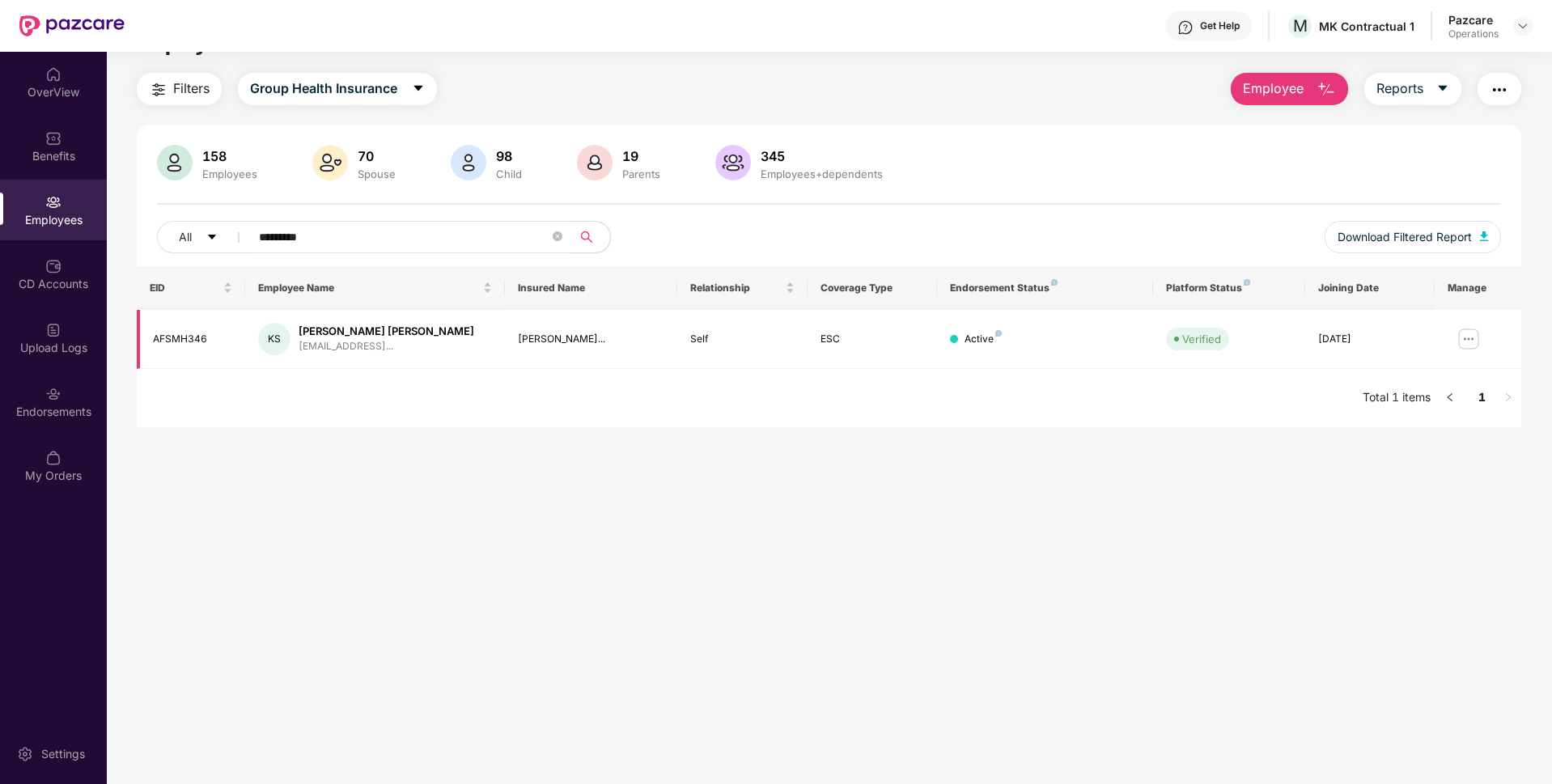
type input "********"
click at [1457, 341] on img at bounding box center [1468, 339] width 26 height 26
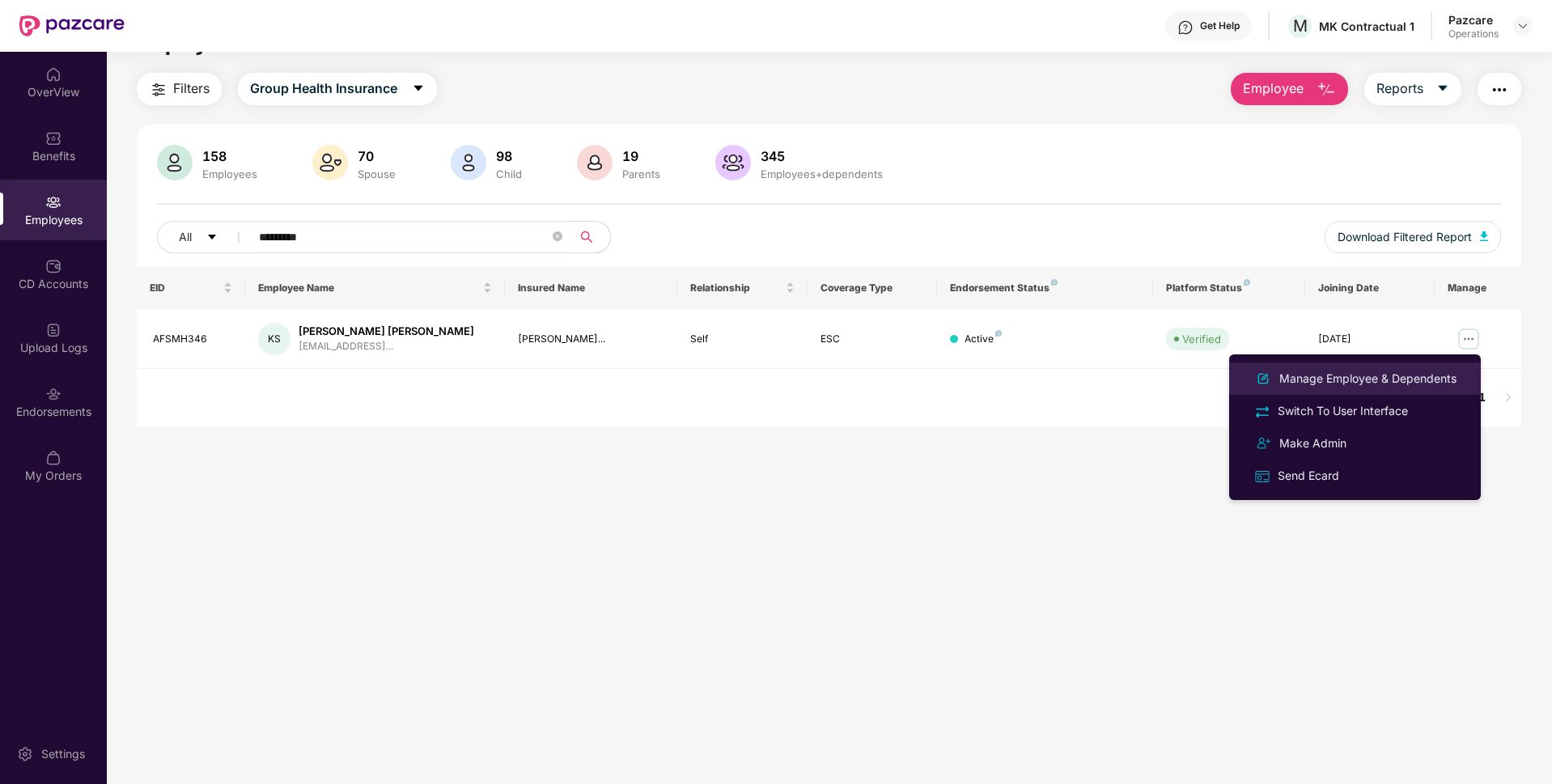
click at [1327, 383] on div "Manage Employee & Dependents" at bounding box center [1368, 378] width 184 height 18
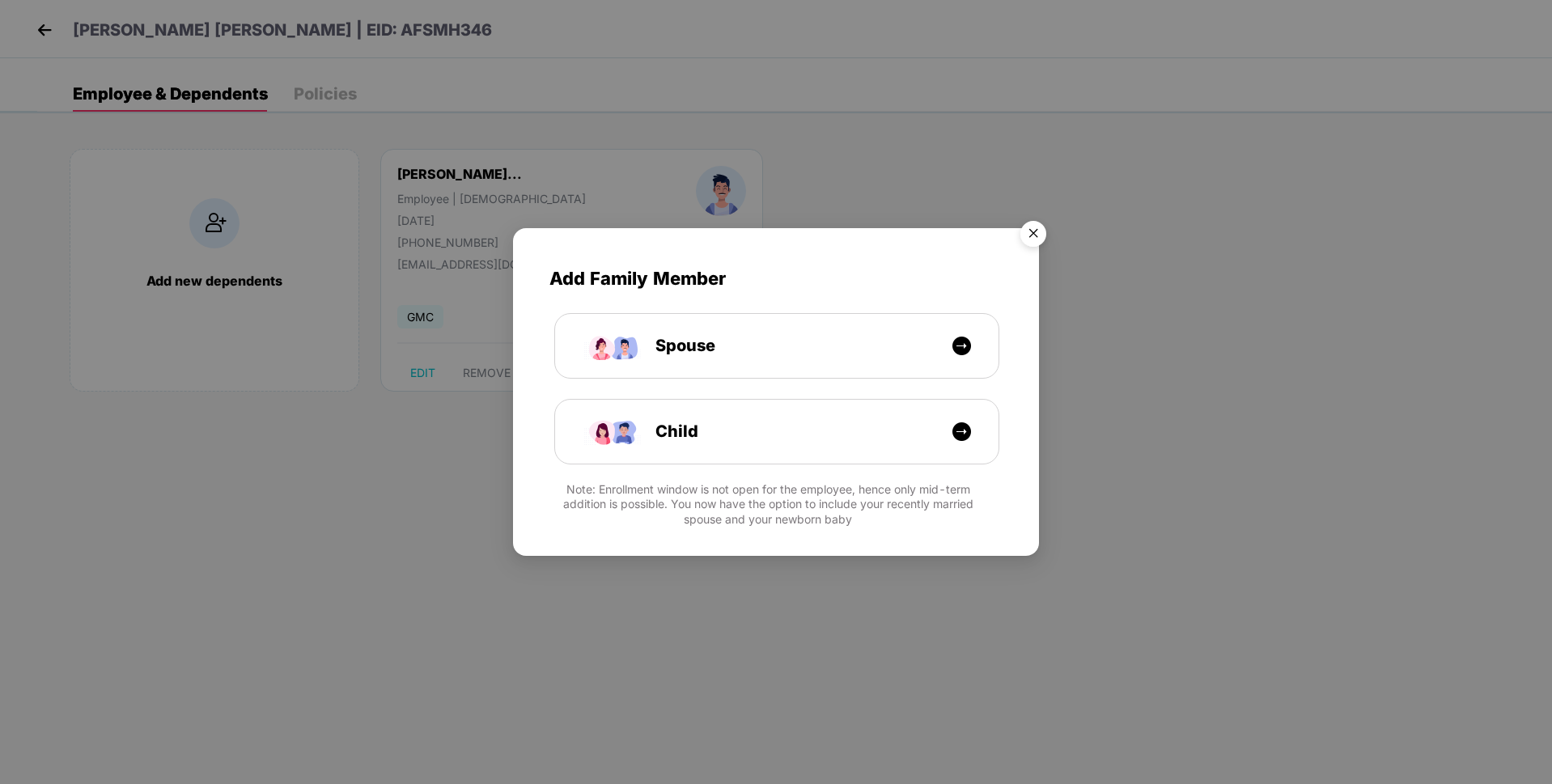
click at [1024, 231] on img "Close" at bounding box center [1033, 236] width 45 height 45
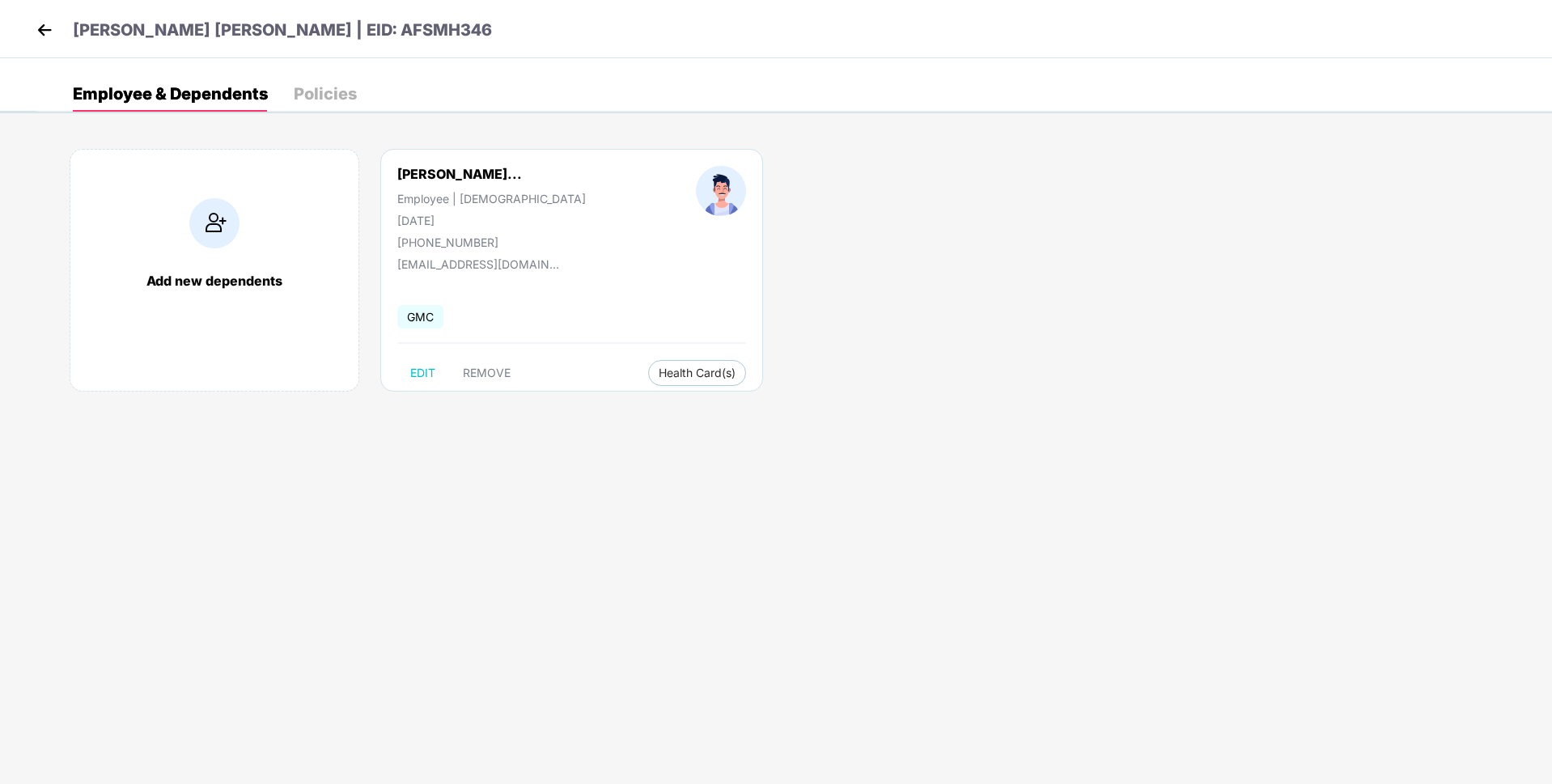
click at [318, 97] on div "Policies" at bounding box center [325, 93] width 63 height 16
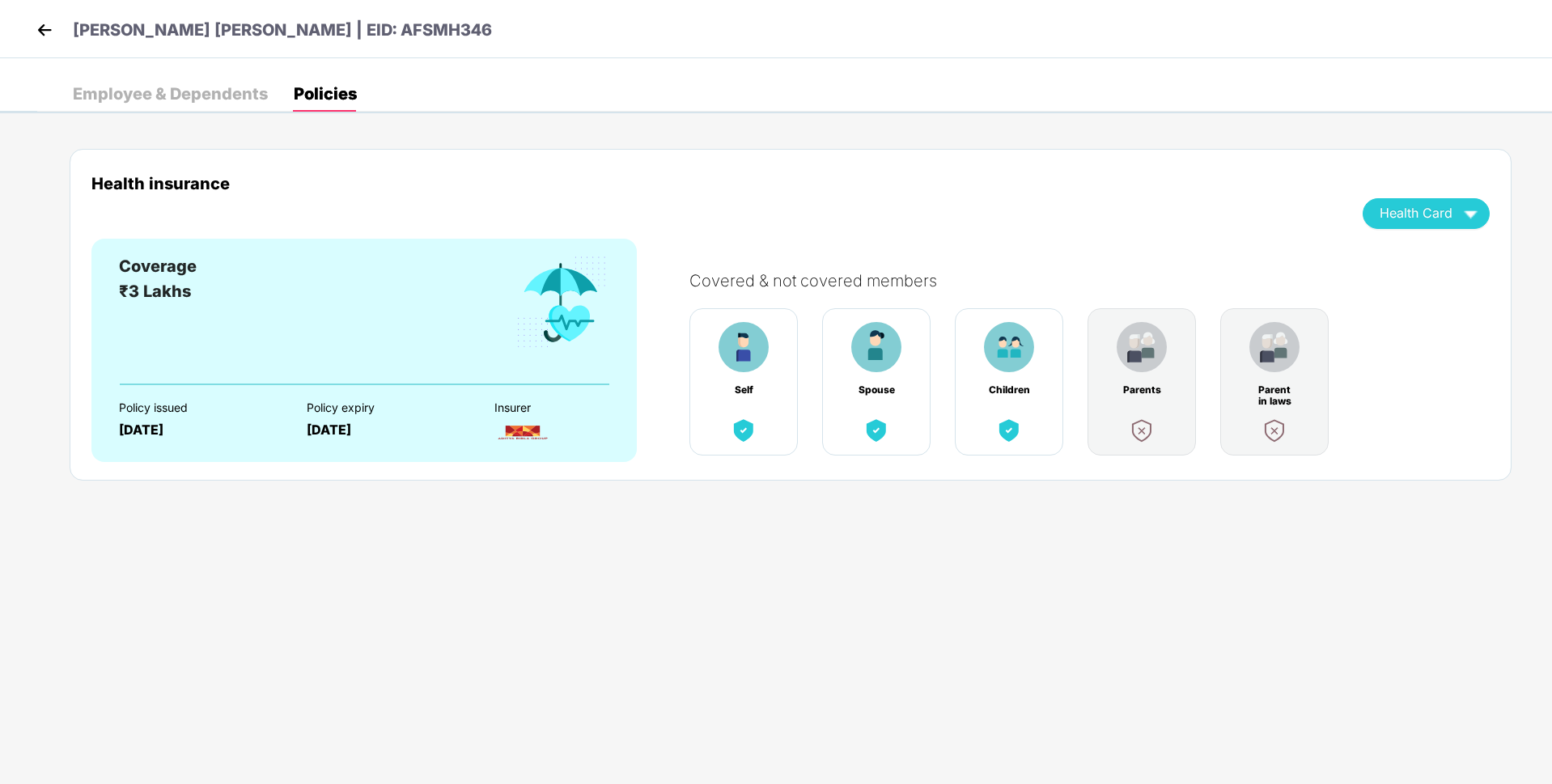
click at [213, 76] on div "Employee & Dependents" at bounding box center [170, 93] width 195 height 35
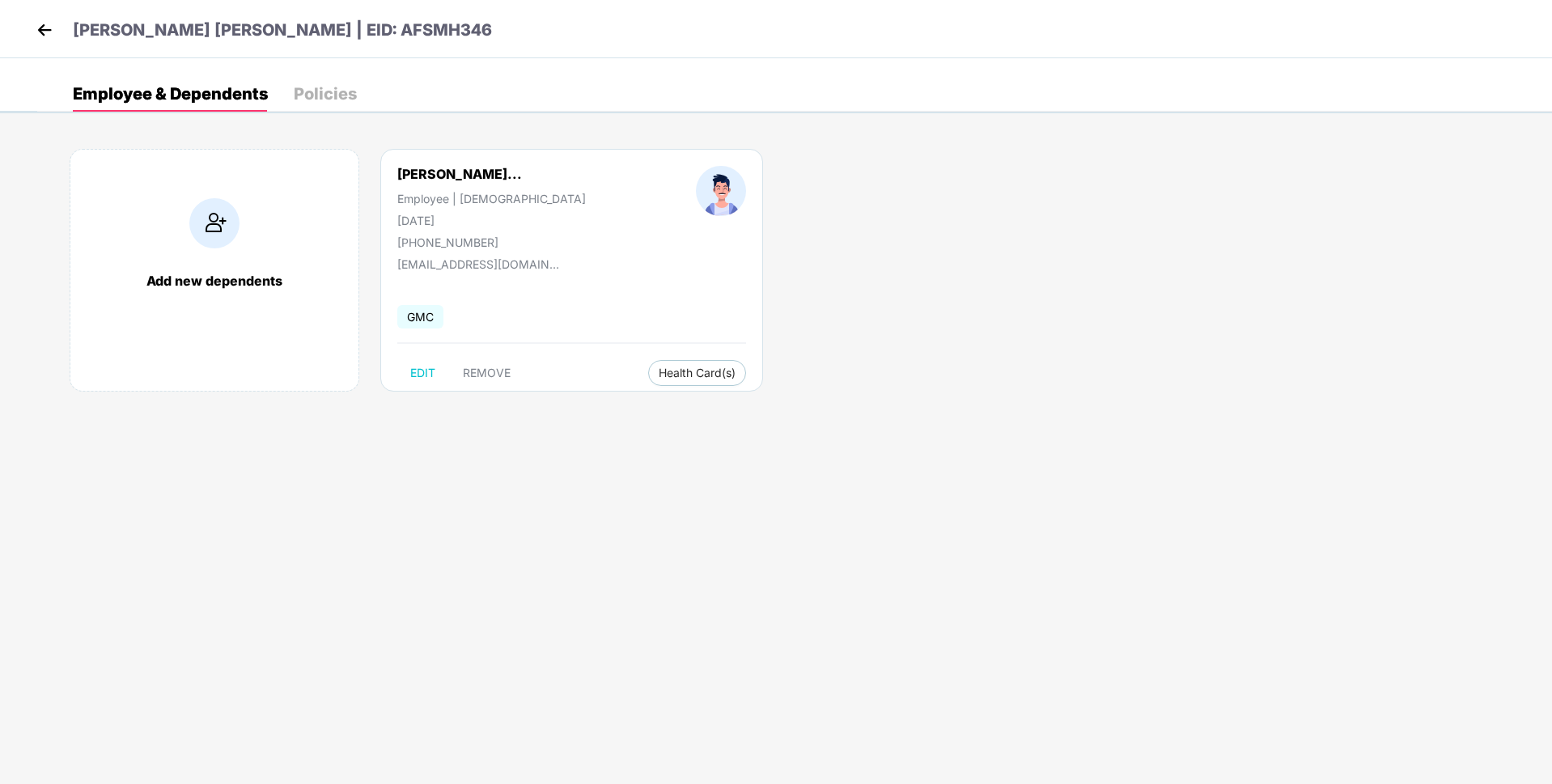
click at [40, 38] on img at bounding box center [45, 30] width 24 height 24
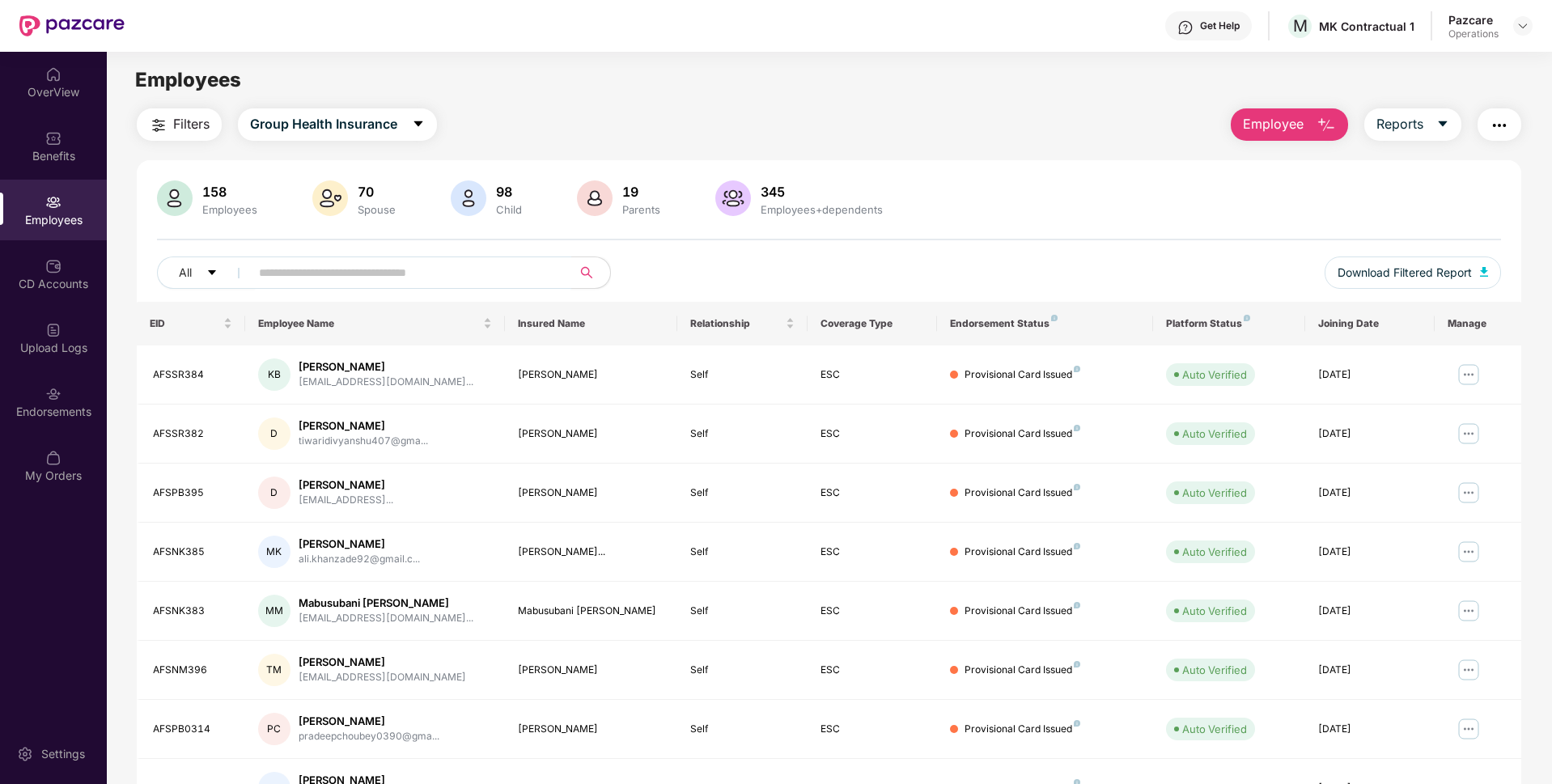
click at [518, 268] on input "text" at bounding box center [404, 273] width 291 height 24
paste input "********"
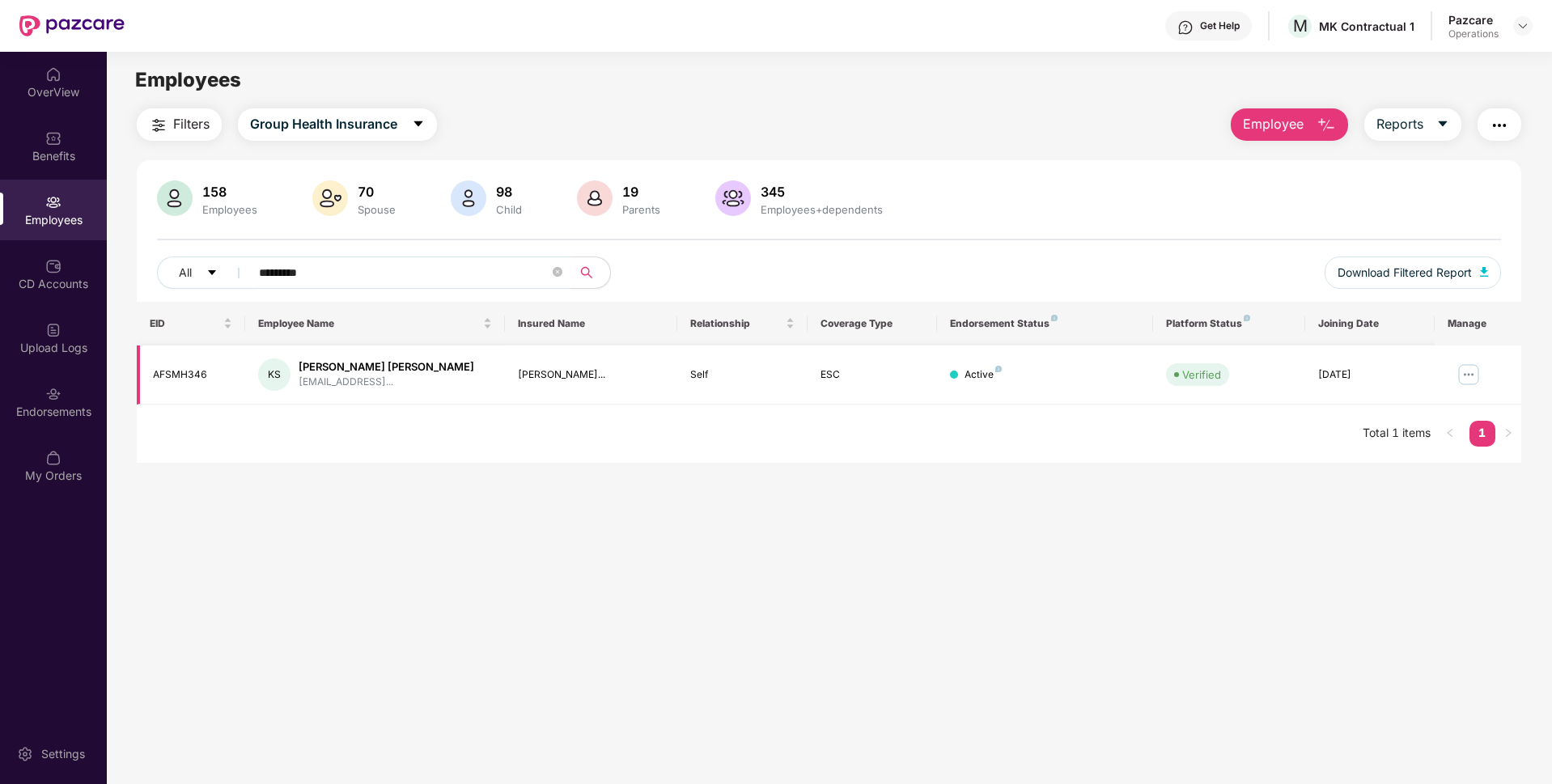
type input "********"
click at [1472, 381] on img at bounding box center [1468, 375] width 26 height 26
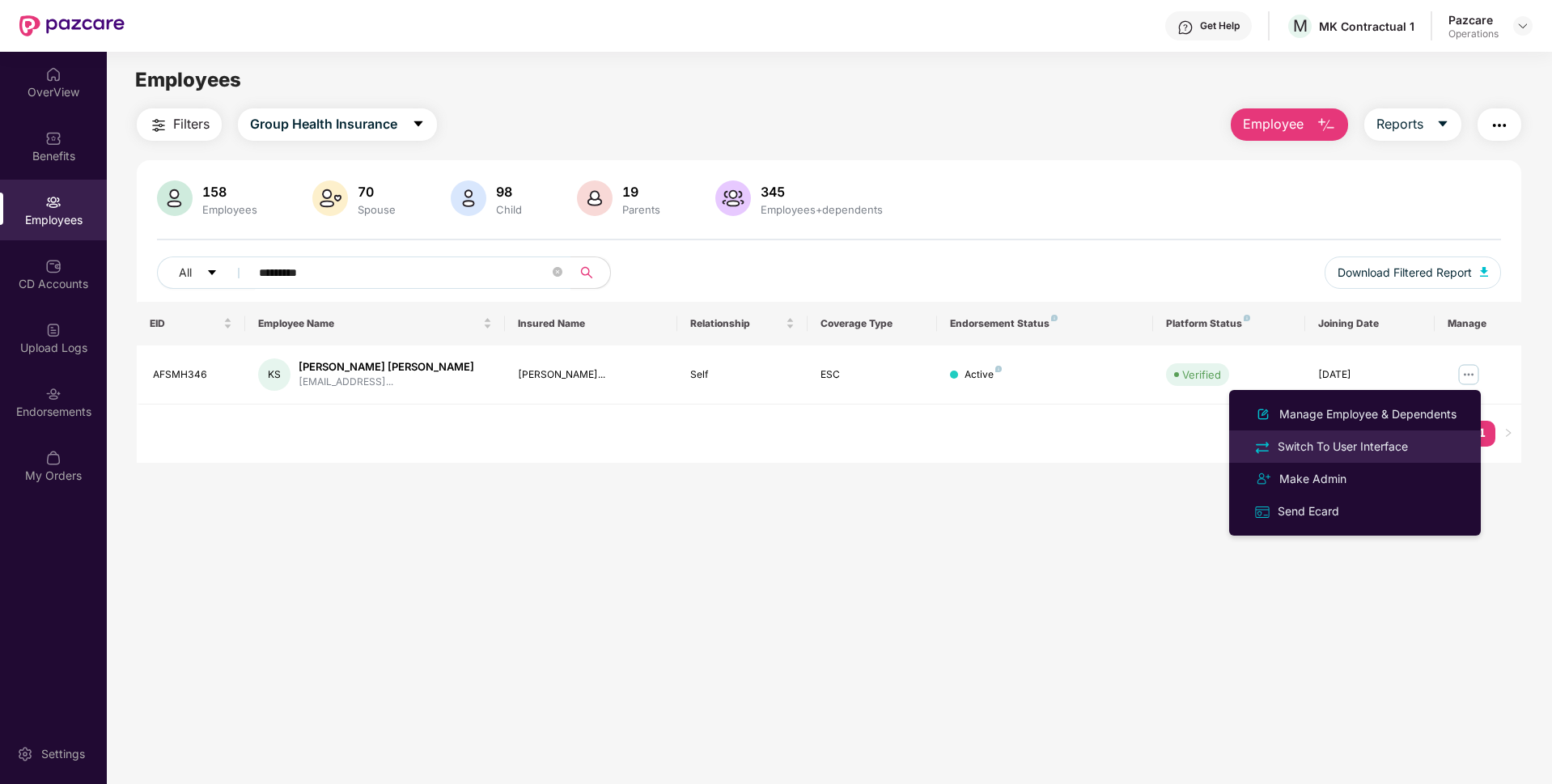
click at [1355, 447] on div "Switch To User Interface" at bounding box center [1342, 446] width 136 height 18
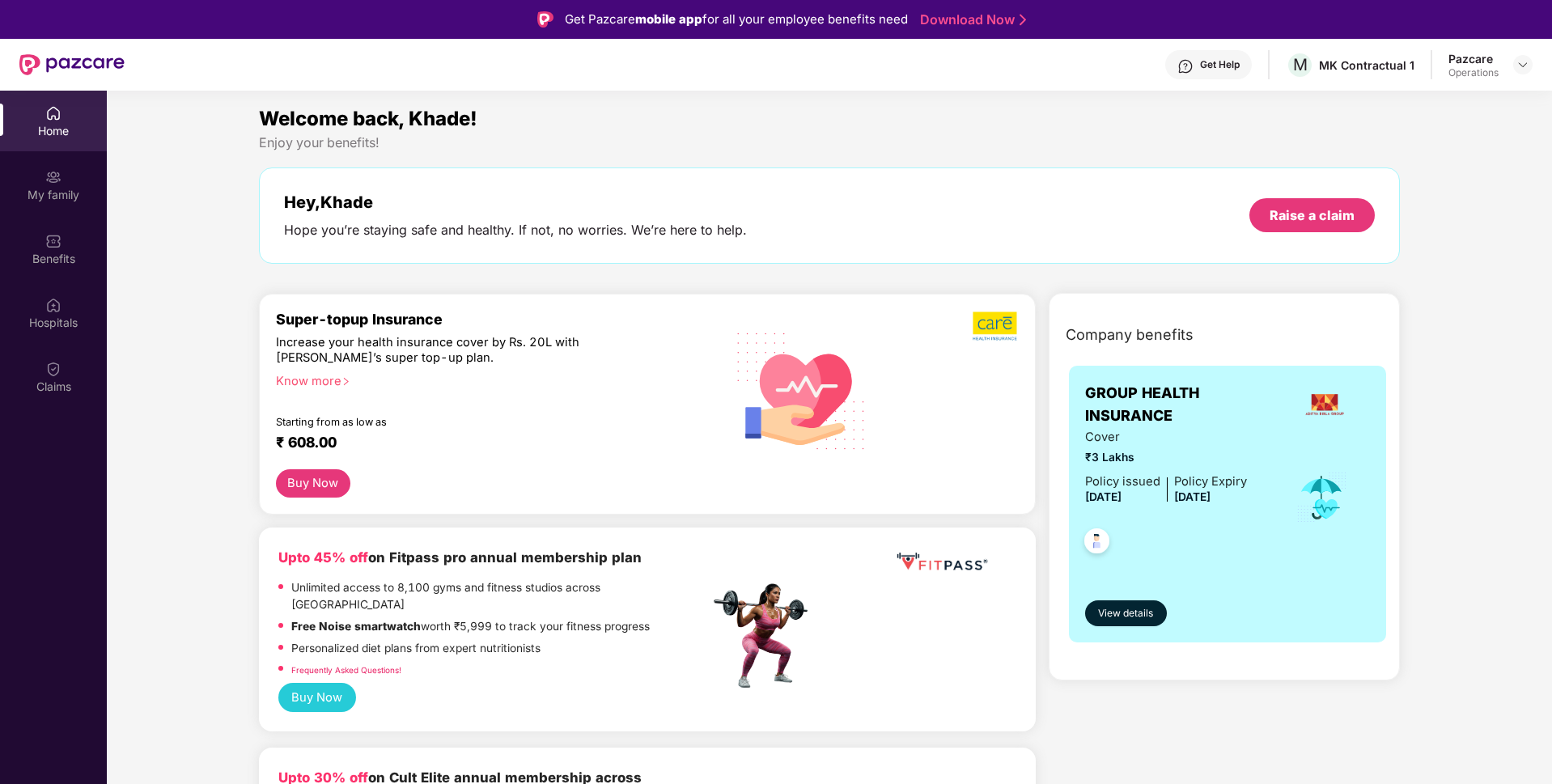
scroll to position [0, 0]
click at [1123, 618] on span "View details" at bounding box center [1126, 613] width 55 height 15
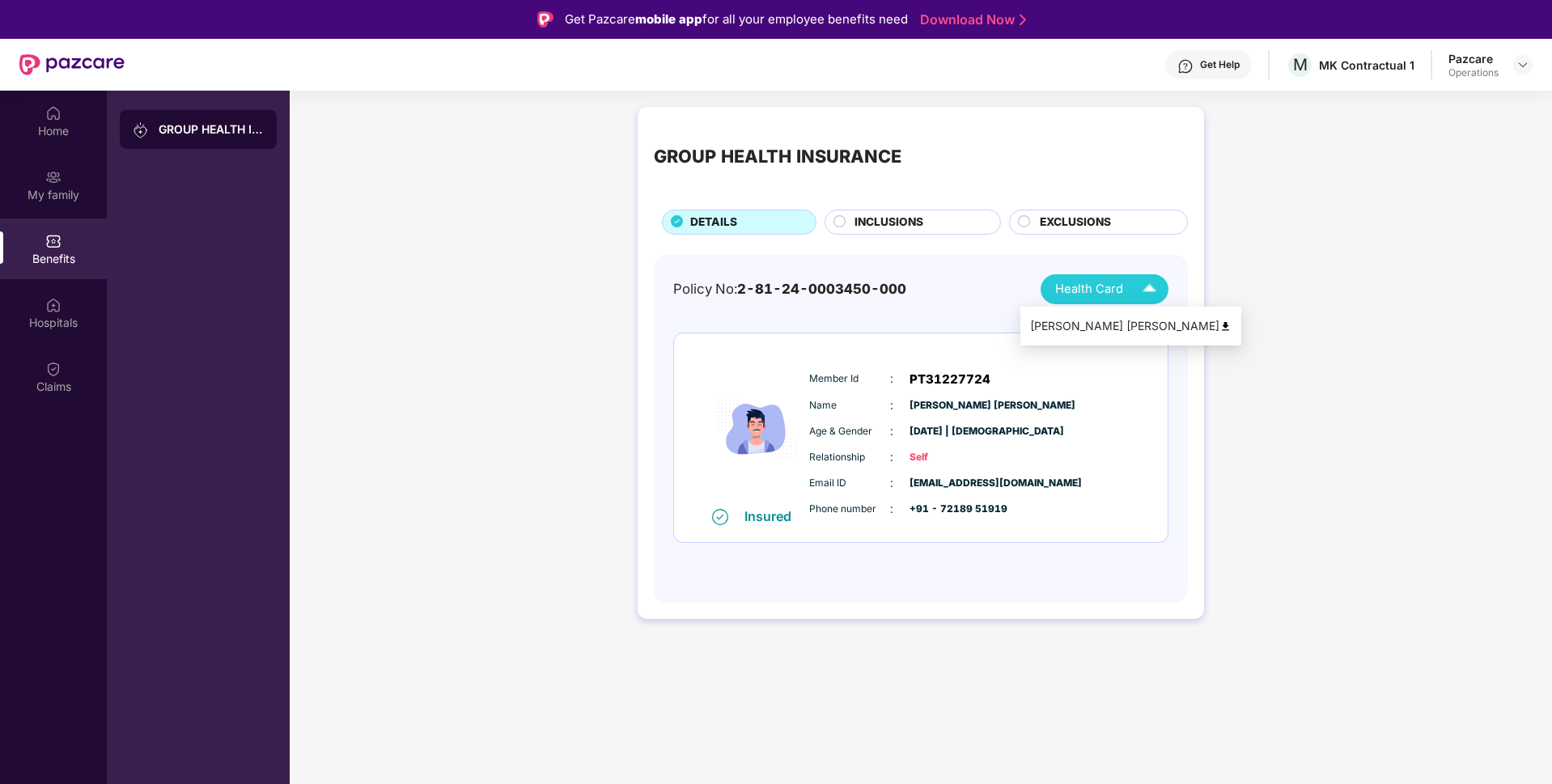
click at [1109, 275] on div "Health Card" at bounding box center [1109, 289] width 108 height 28
click at [1087, 325] on div "[PERSON_NAME] [PERSON_NAME]" at bounding box center [1130, 326] width 202 height 18
click at [1525, 63] on img at bounding box center [1522, 64] width 13 height 13
click at [1419, 104] on div "Switch to partner view" at bounding box center [1446, 103] width 210 height 32
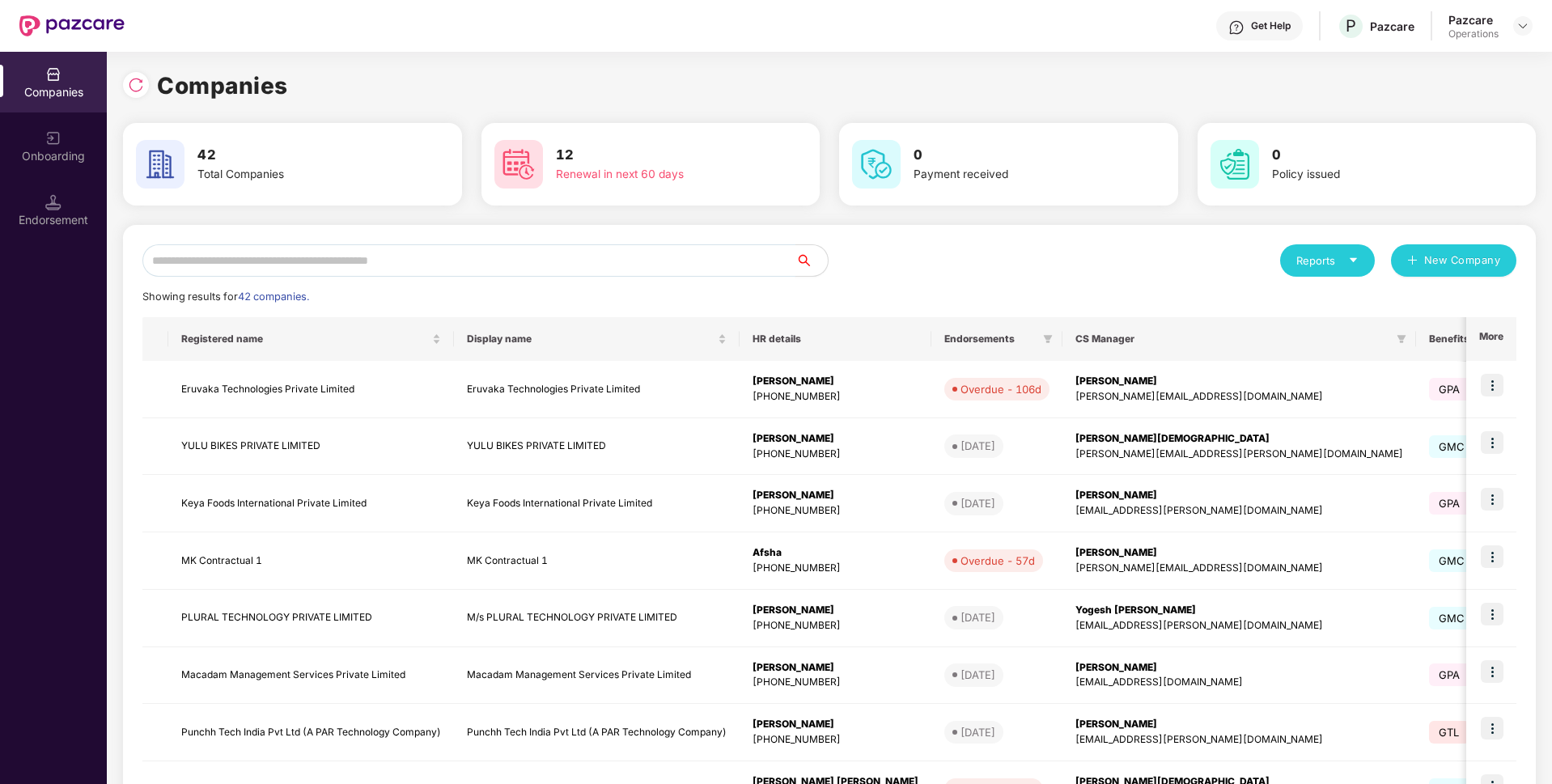
click at [716, 255] on input "text" at bounding box center [468, 261] width 653 height 33
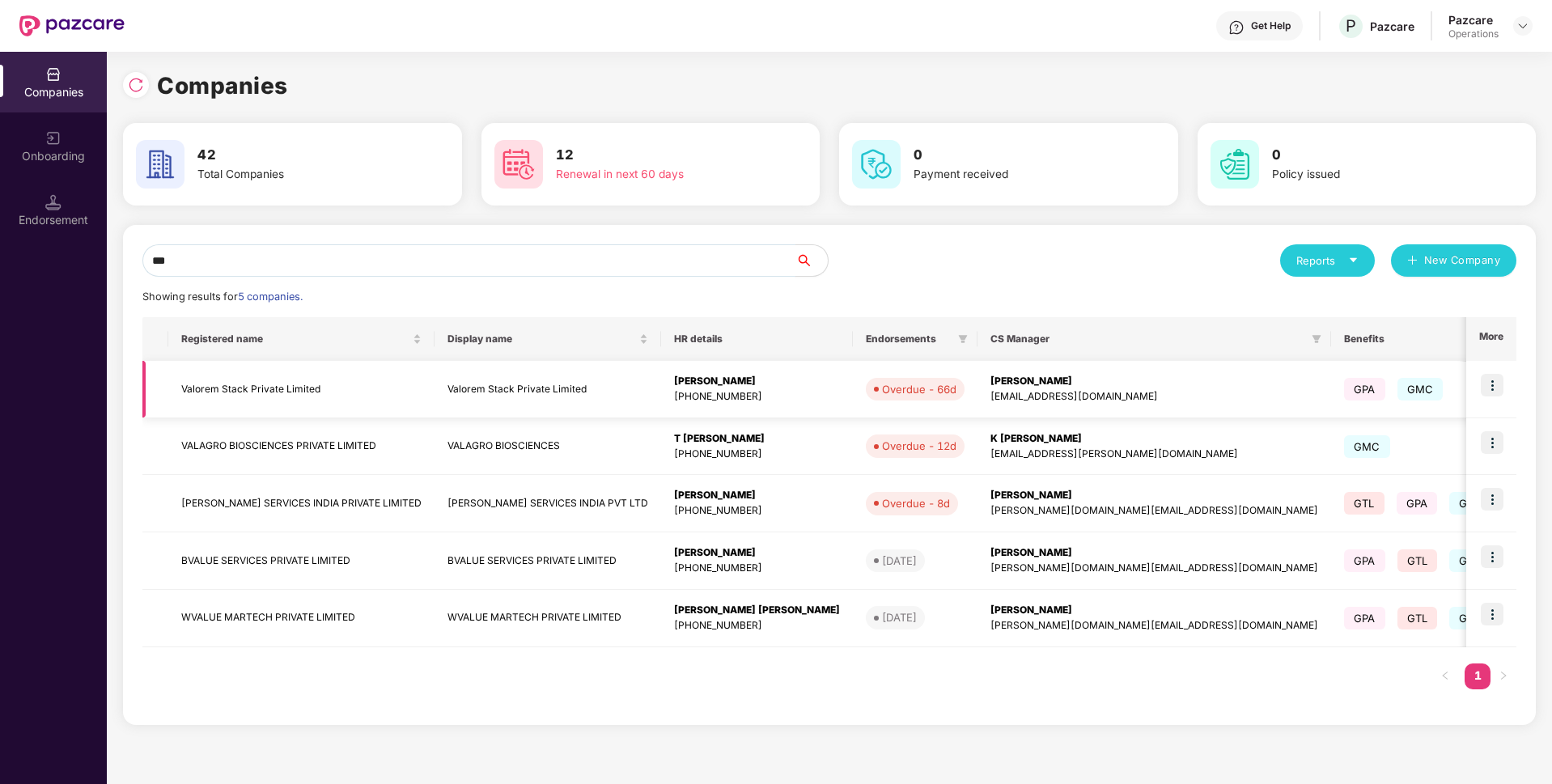
type input "***"
click at [1483, 391] on img at bounding box center [1492, 385] width 22 height 22
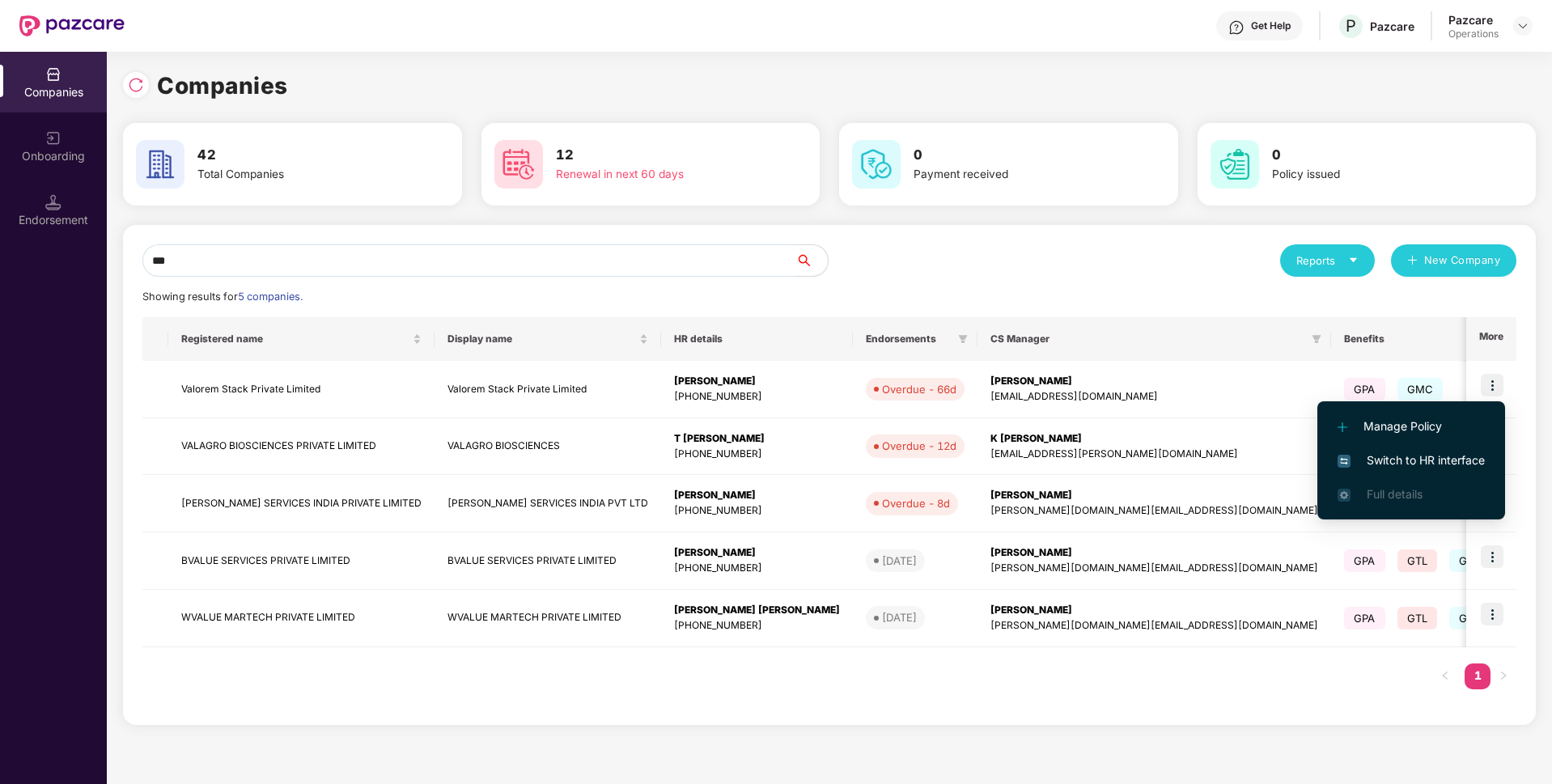
click at [1406, 450] on li "Switch to HR interface" at bounding box center [1410, 461] width 188 height 34
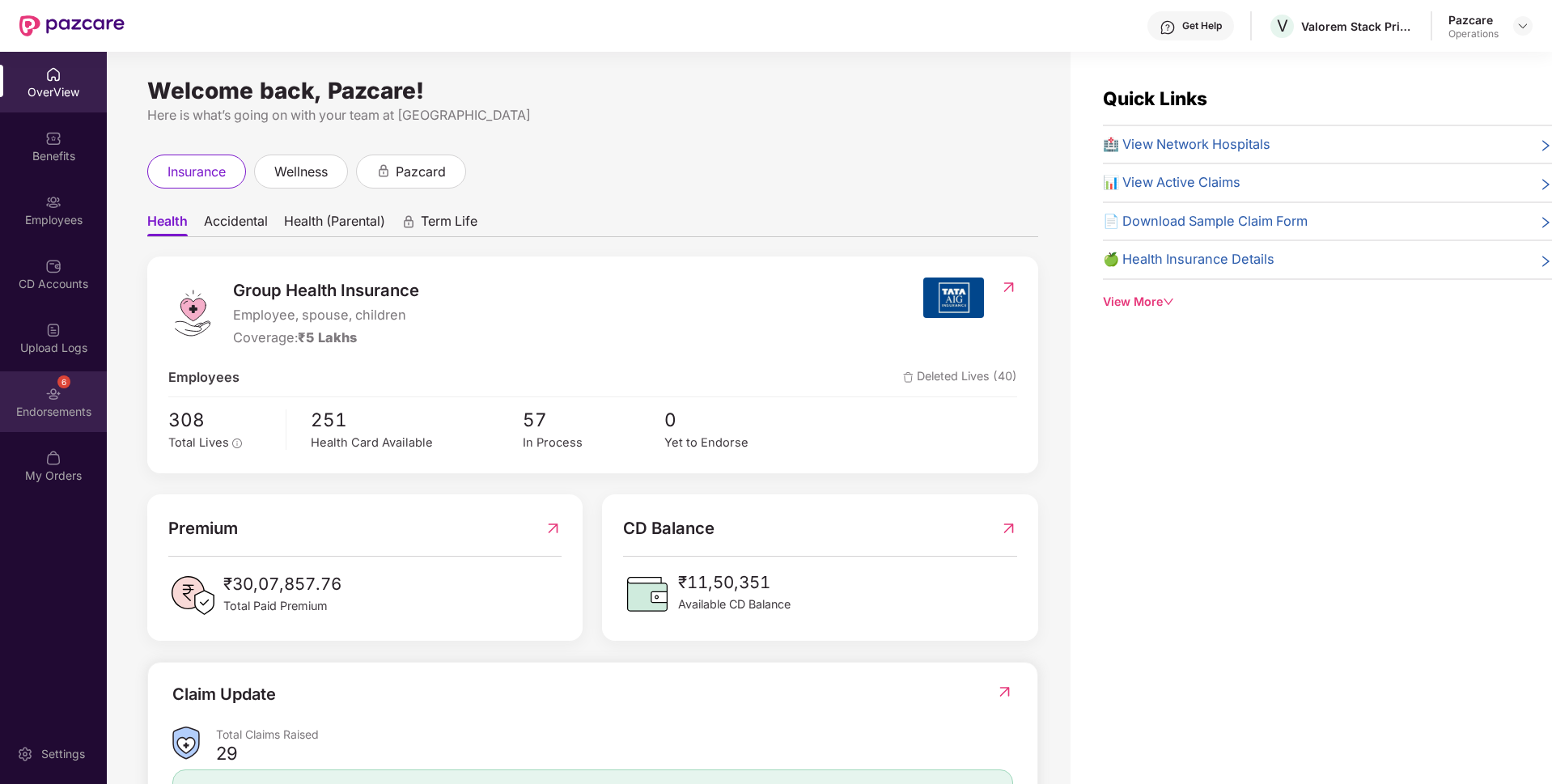
click at [69, 396] on div "6 Endorsements" at bounding box center [53, 401] width 106 height 61
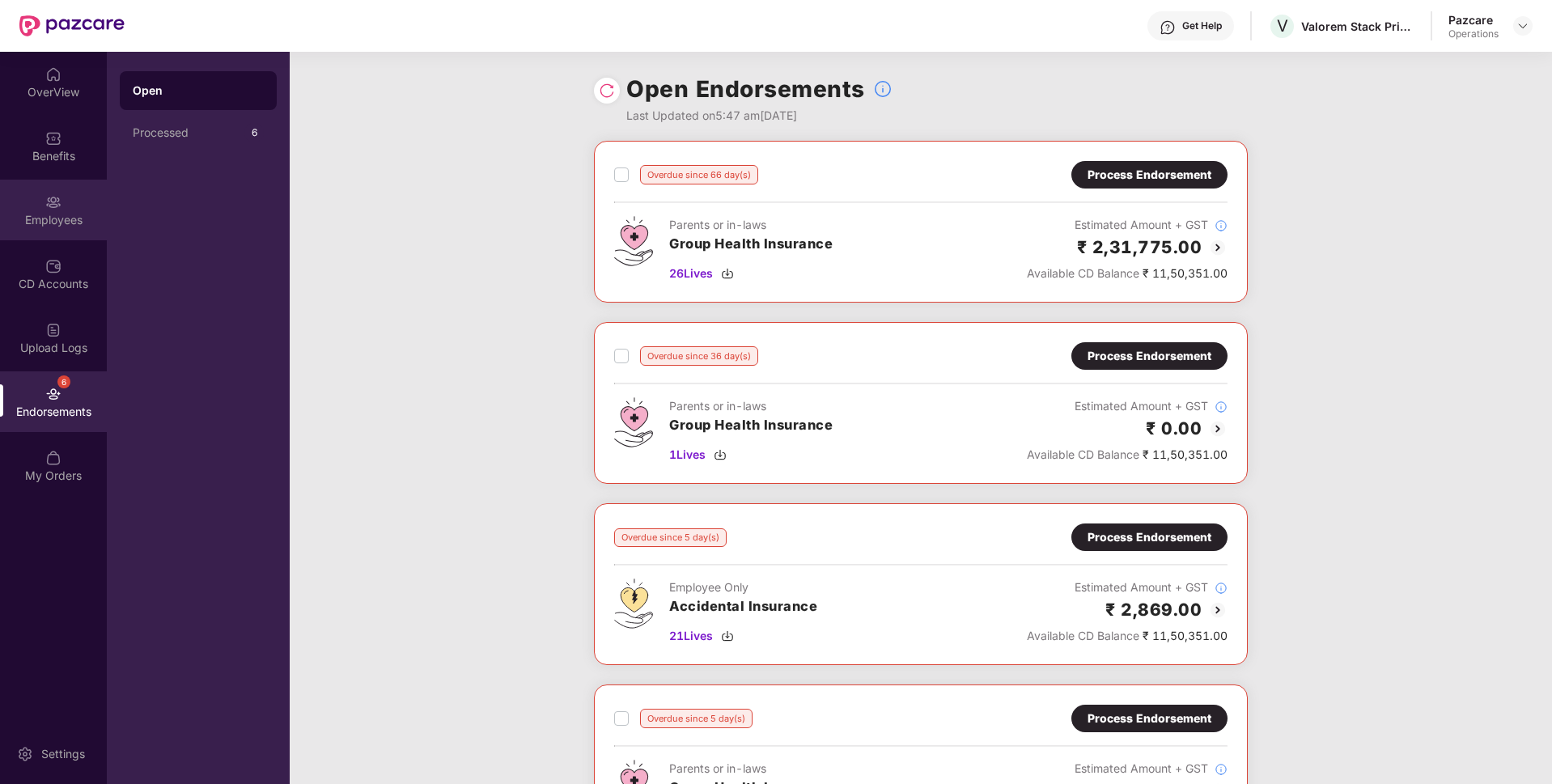
click at [20, 231] on div "Employees" at bounding box center [53, 209] width 106 height 61
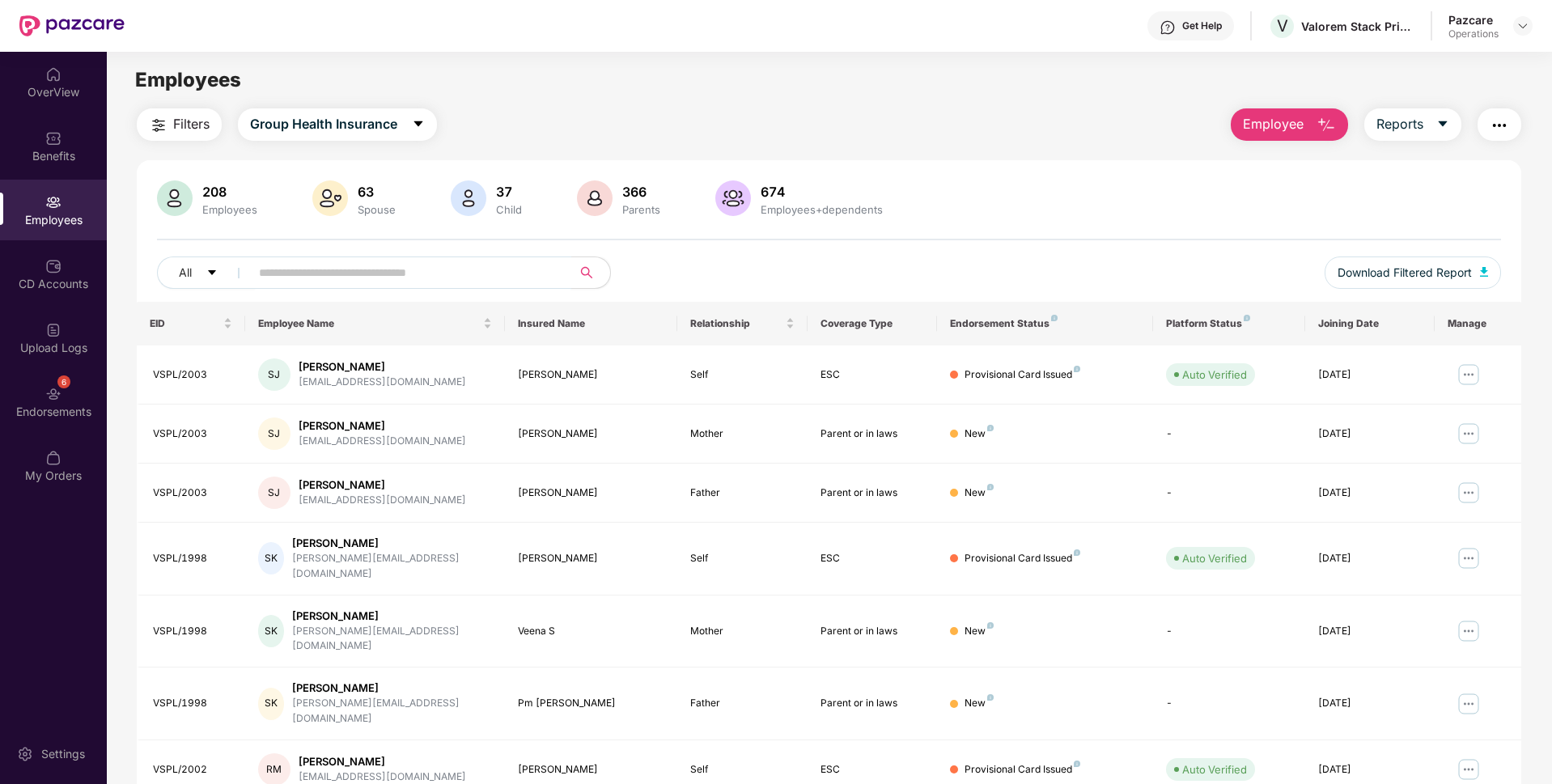
click at [267, 274] on input "text" at bounding box center [404, 273] width 291 height 24
paste input "********"
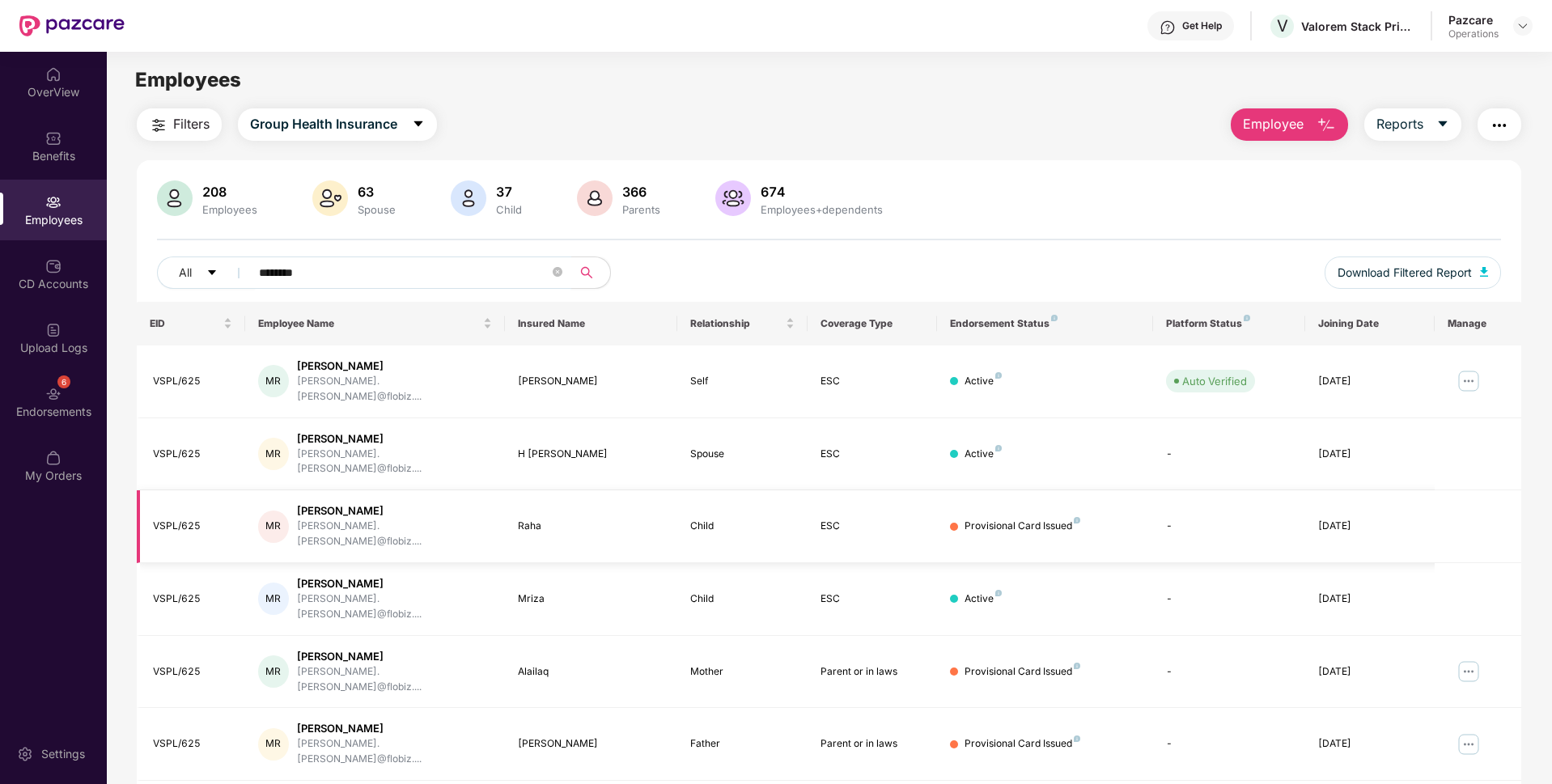
type input "********"
click at [1492, 133] on img "button" at bounding box center [1499, 125] width 20 height 20
click at [1129, 220] on div "208 Employees 63 Spouse 37 Child 366 Parents 674 Employees+dependents All *****…" at bounding box center [828, 240] width 1384 height 121
click at [553, 268] on icon "close-circle" at bounding box center [557, 271] width 9 height 9
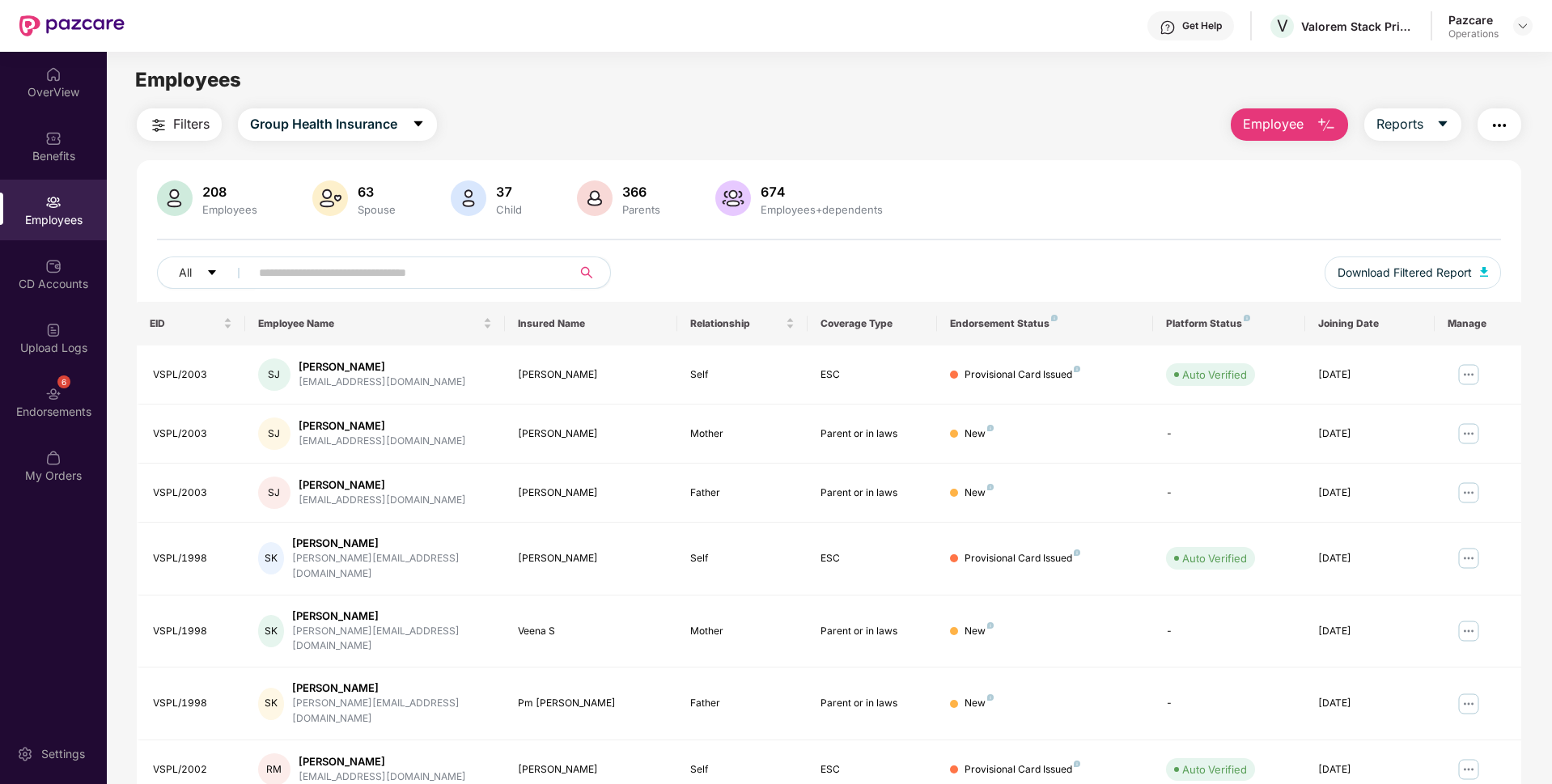
paste input "*********"
type input "*********"
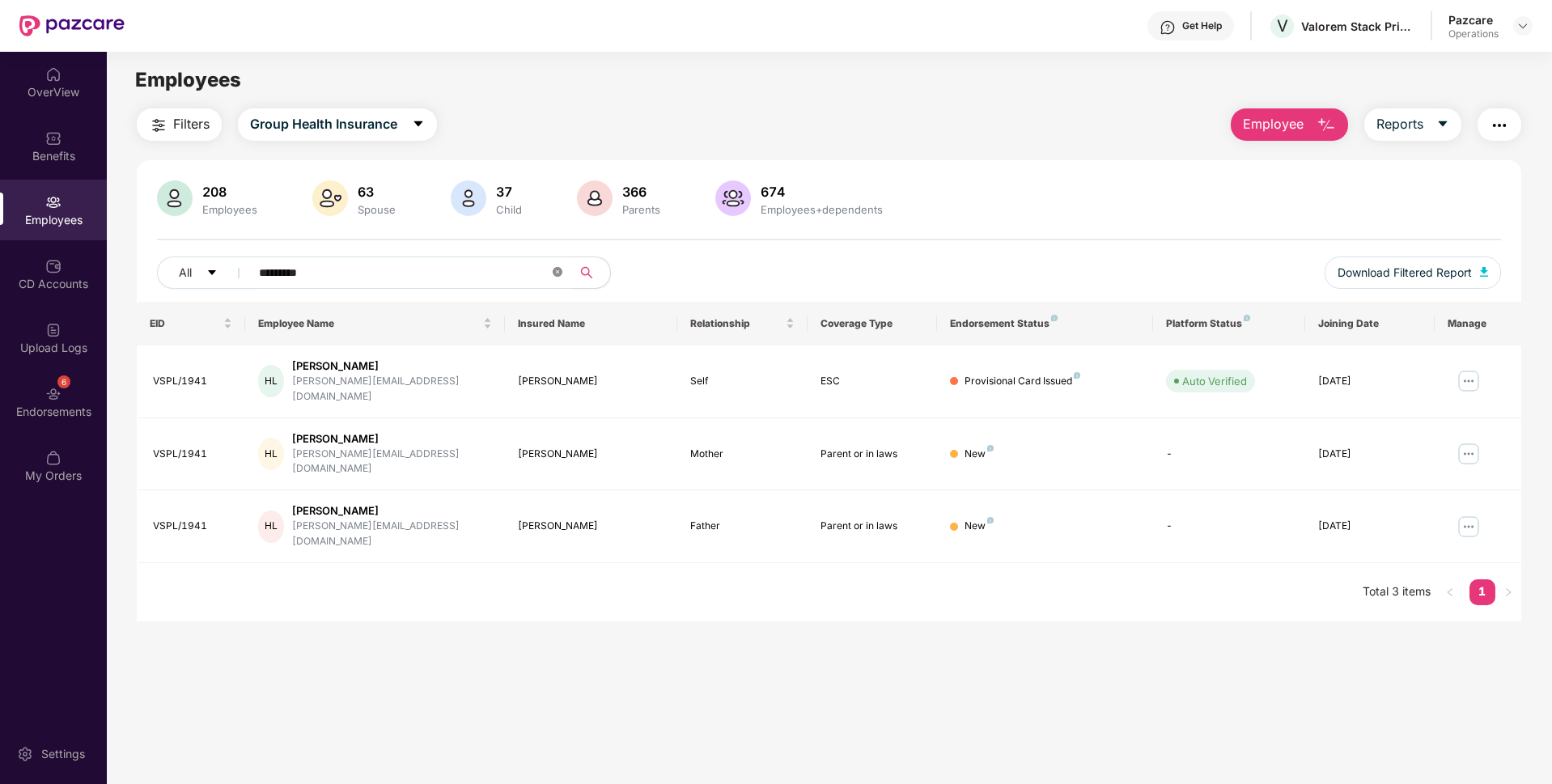
click at [561, 270] on icon "close-circle" at bounding box center [557, 271] width 9 height 9
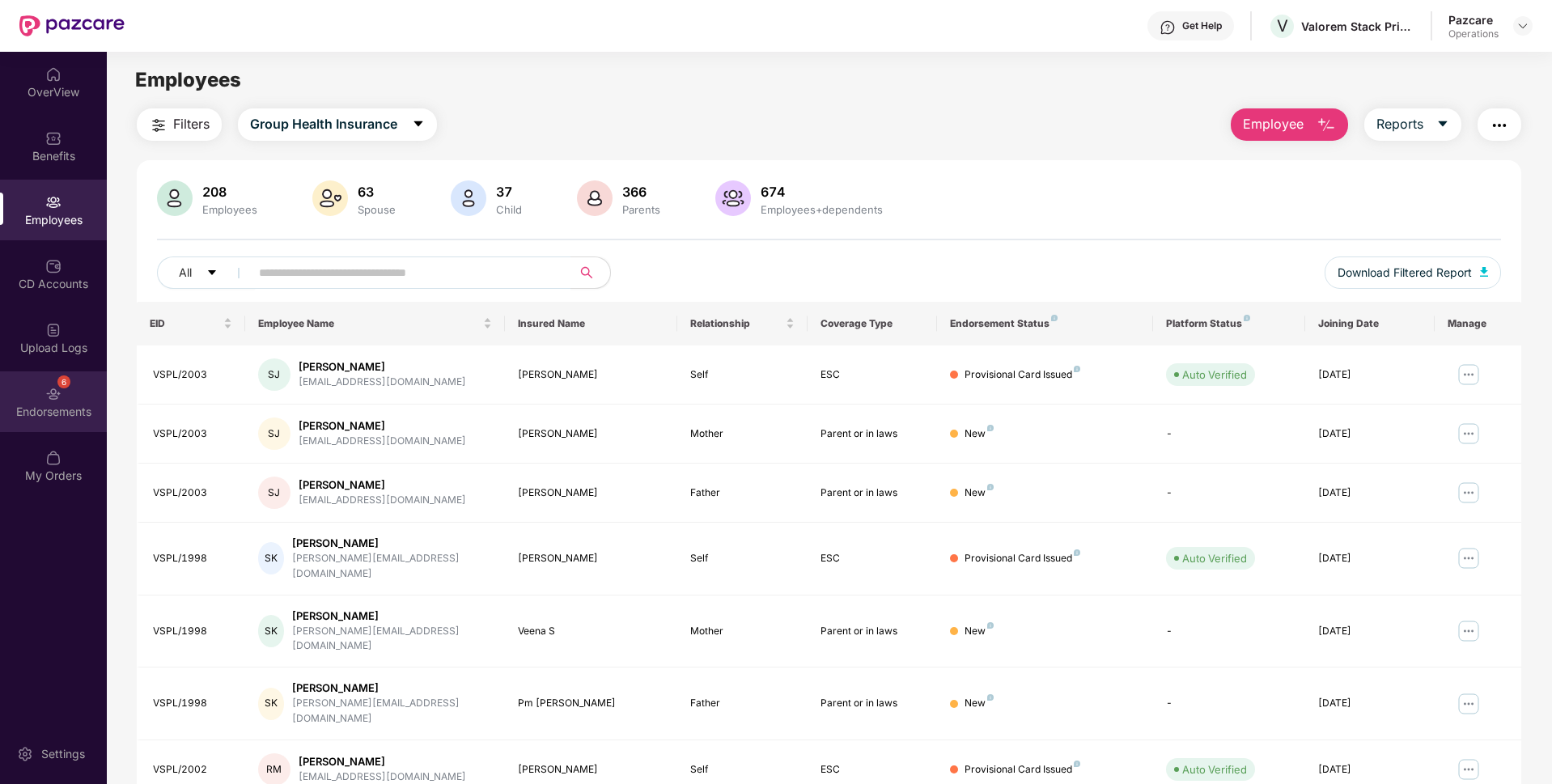
click at [78, 407] on div "Endorsements" at bounding box center [53, 412] width 106 height 16
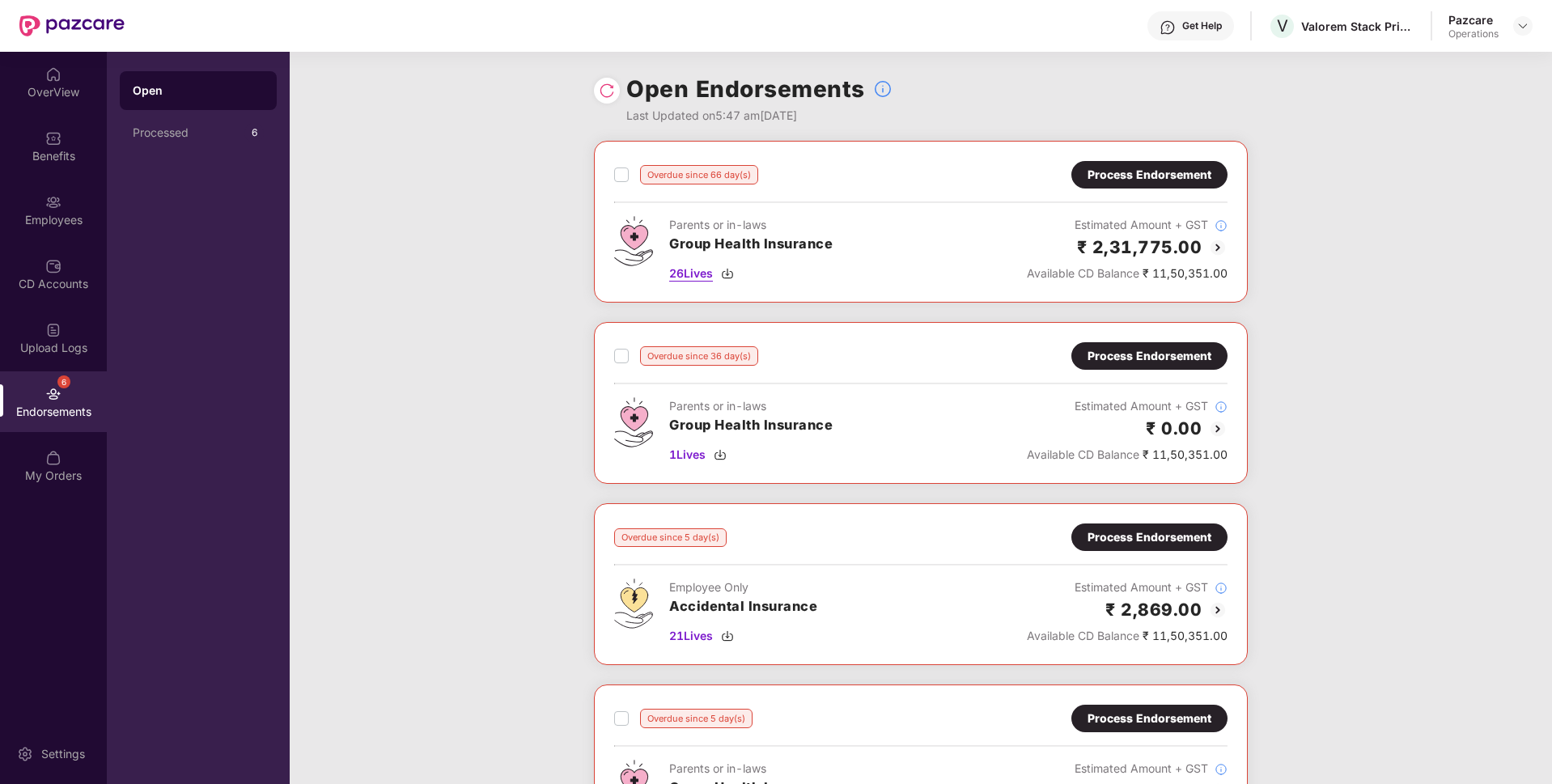
click at [693, 270] on span "26 Lives" at bounding box center [691, 273] width 44 height 18
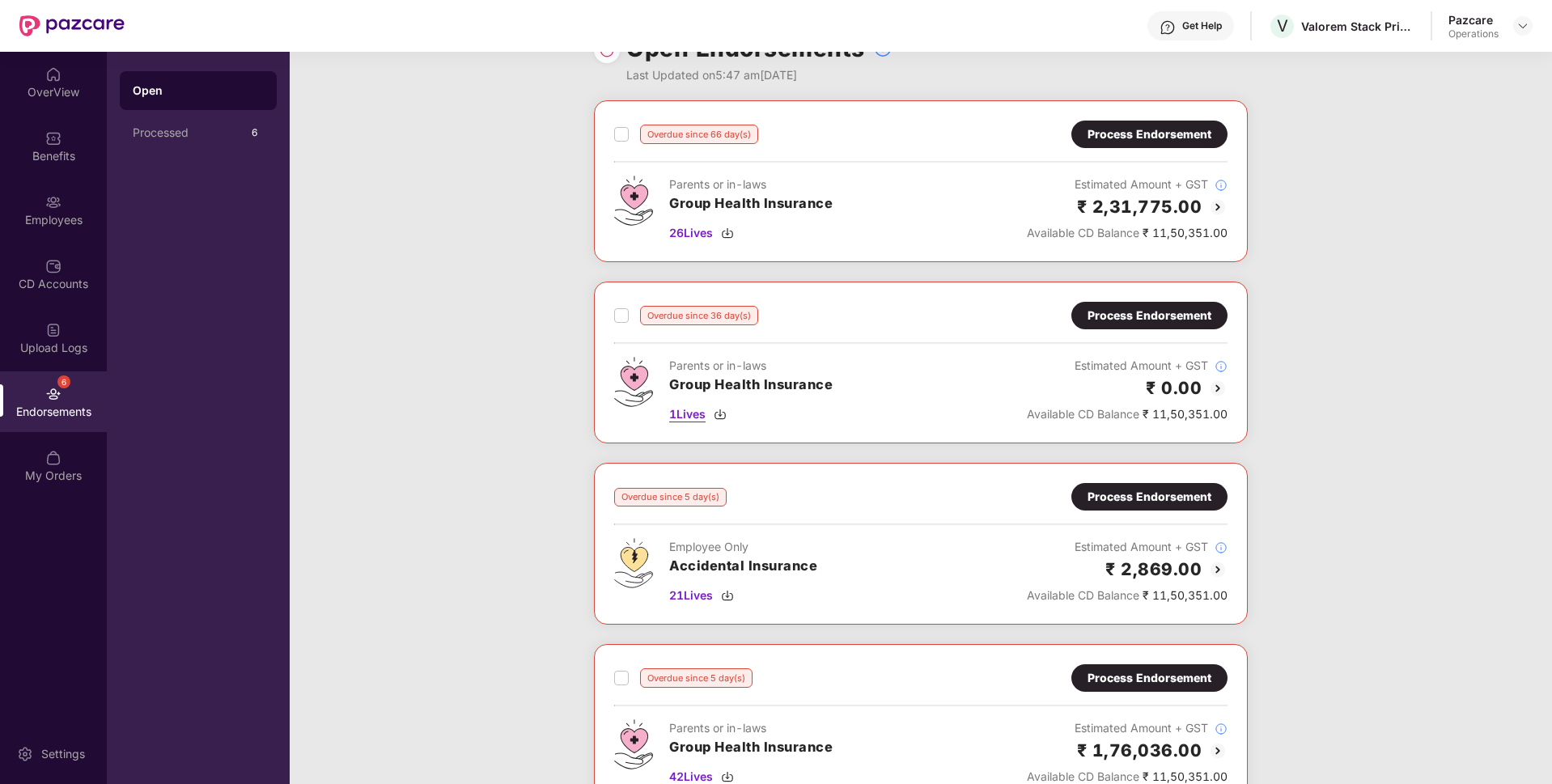
click at [691, 409] on span "1 Lives" at bounding box center [687, 413] width 36 height 18
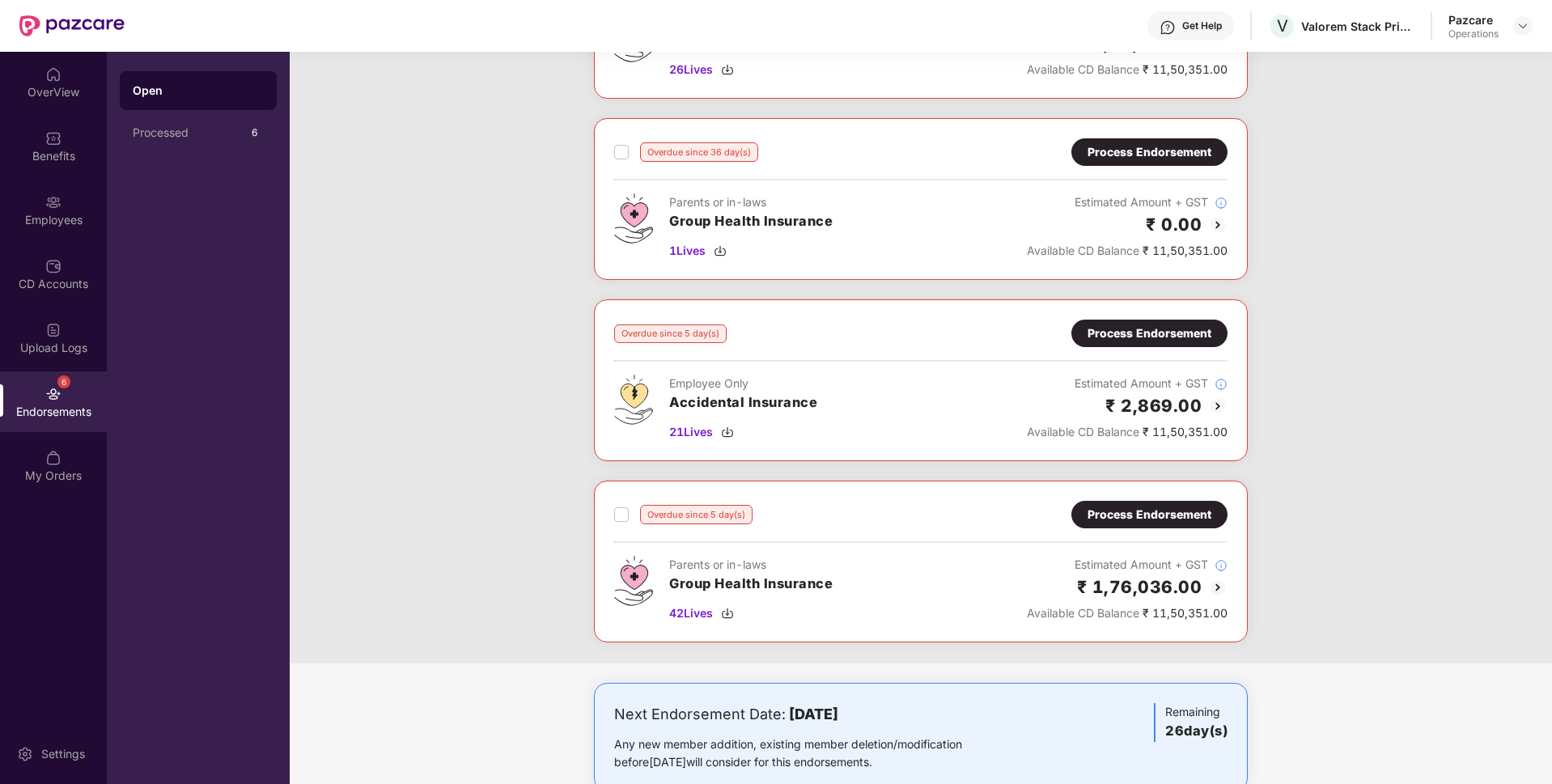
scroll to position [244, 0]
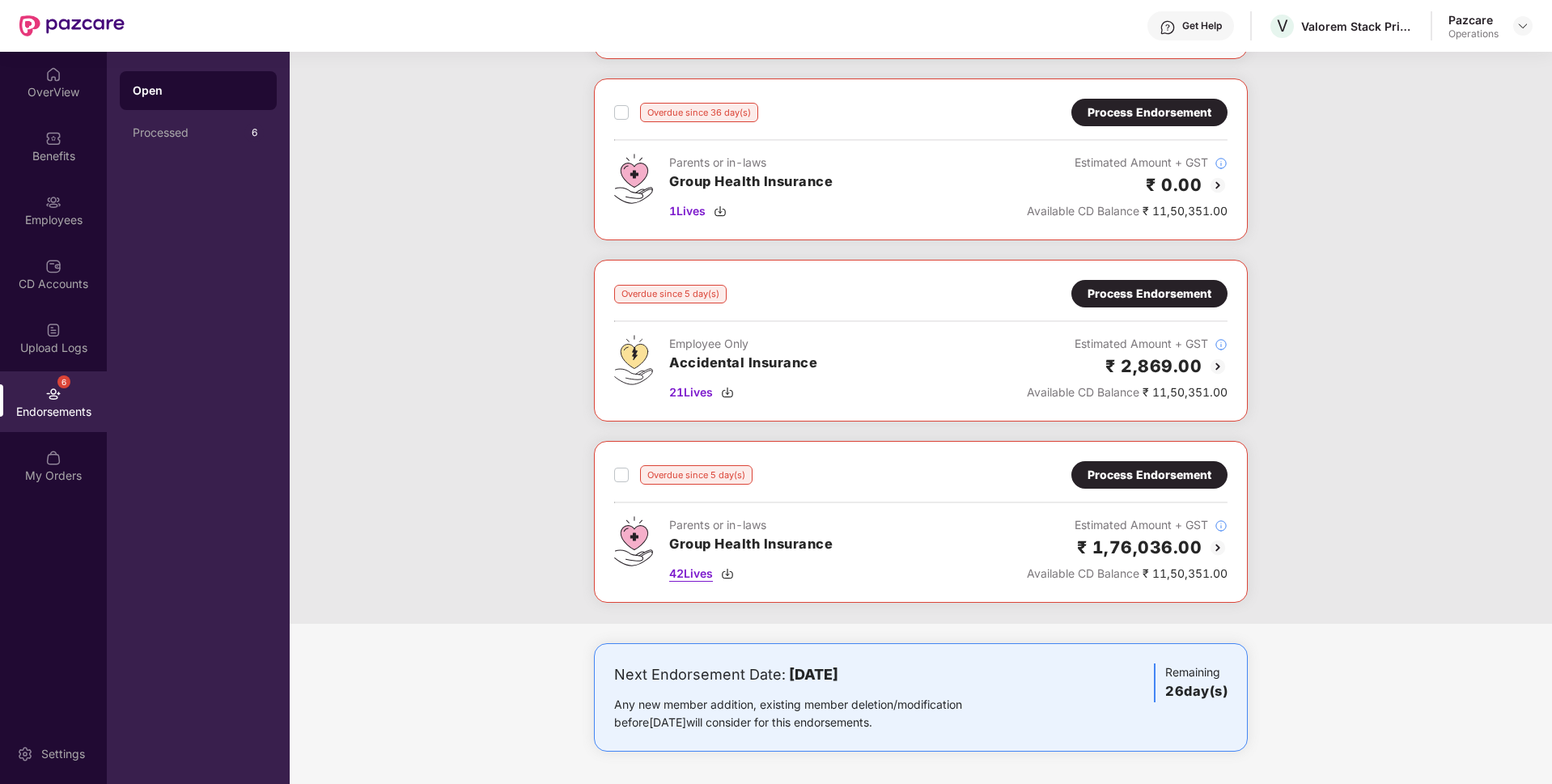
click at [690, 576] on span "42 Lives" at bounding box center [691, 573] width 44 height 18
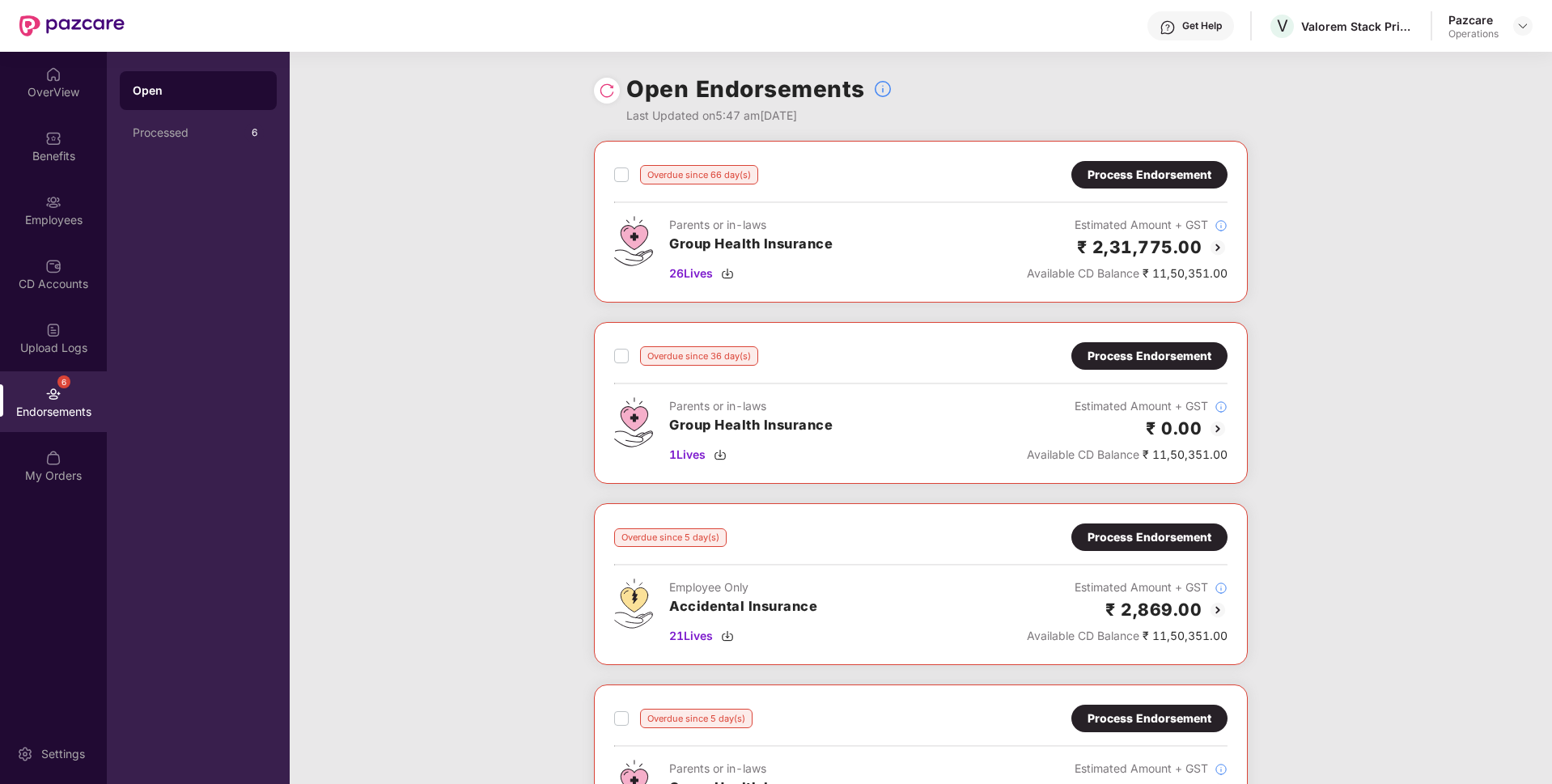
click at [618, 166] on label at bounding box center [621, 174] width 15 height 20
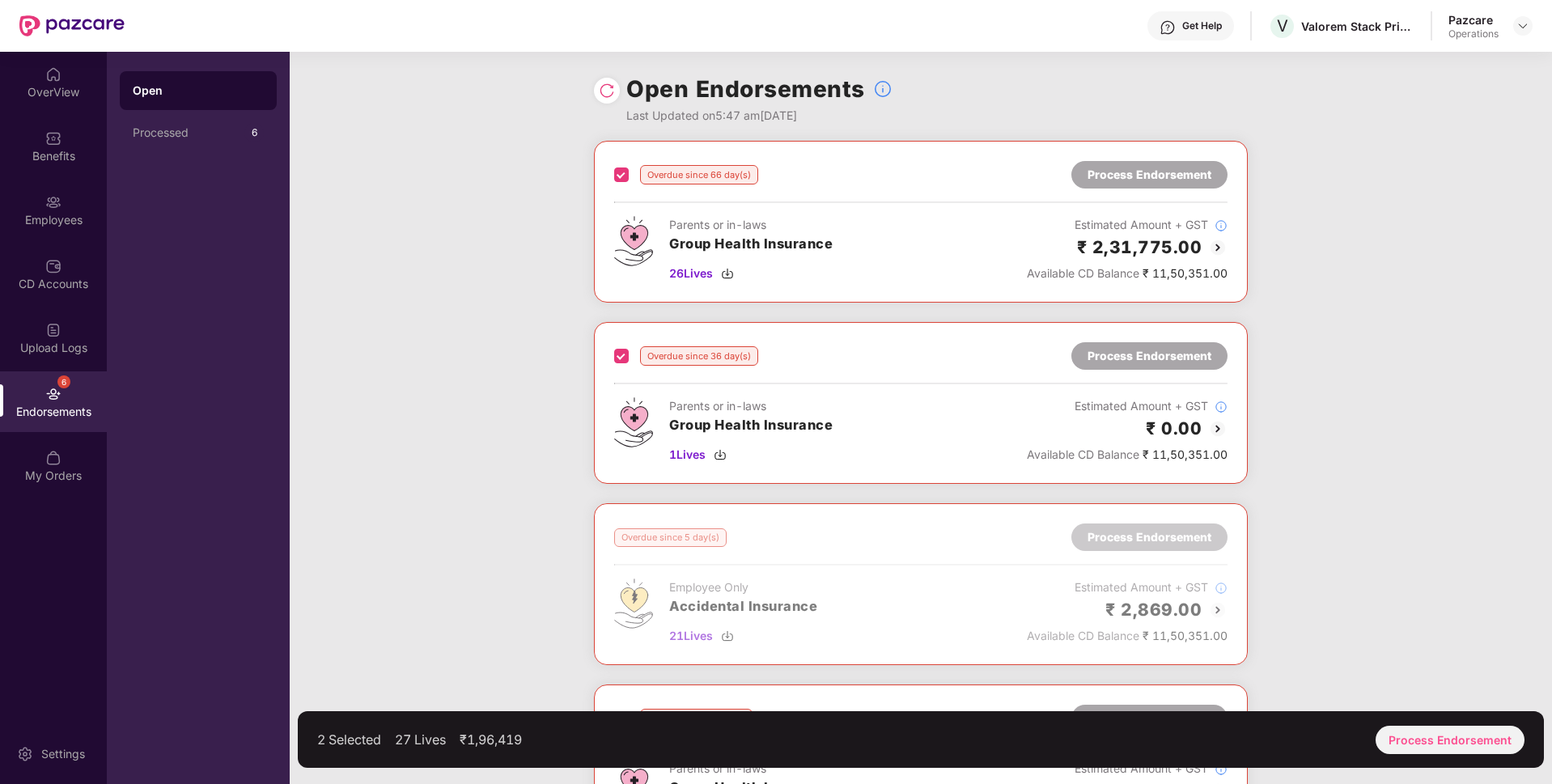
scroll to position [244, 0]
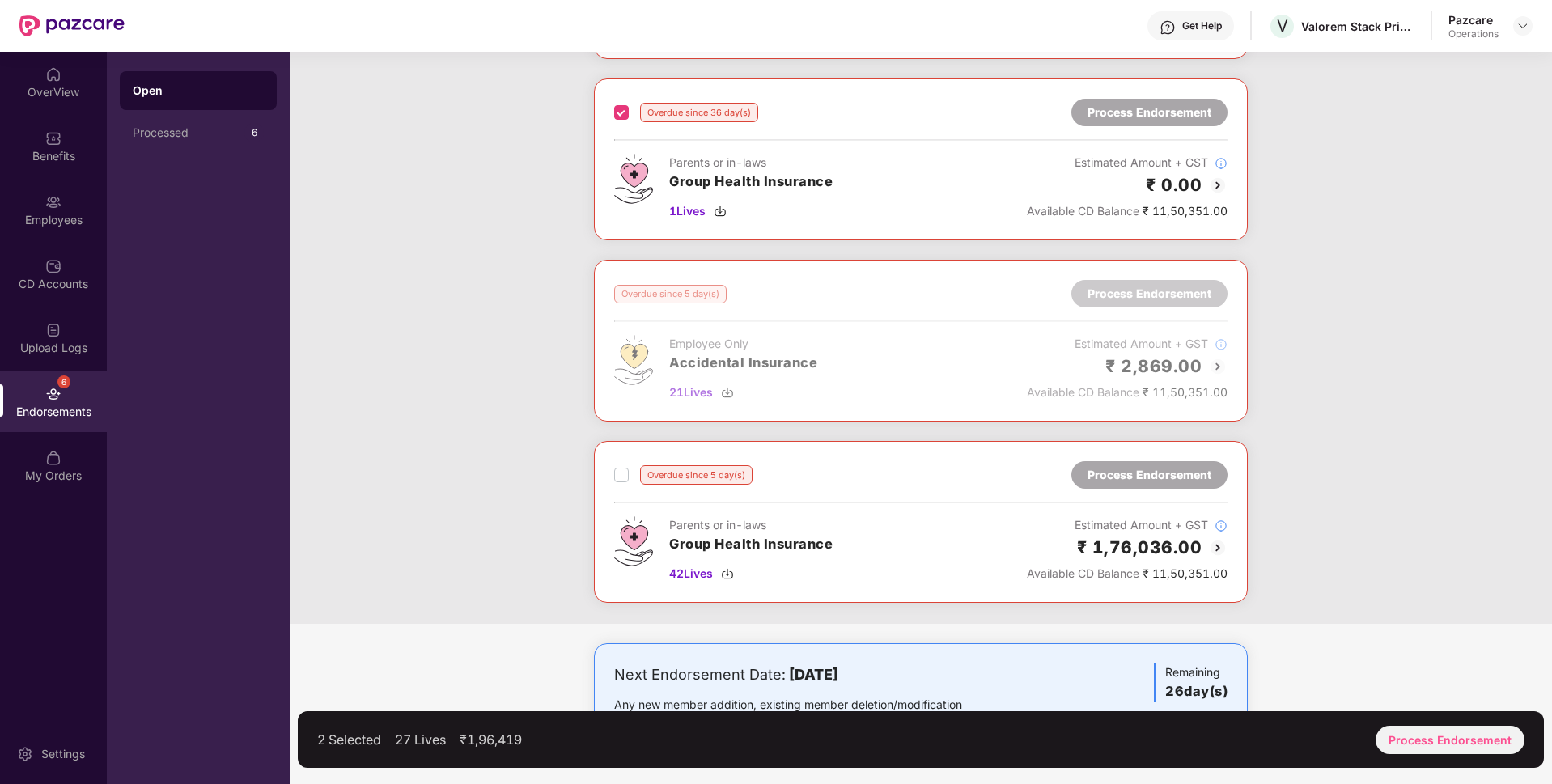
click at [620, 482] on label at bounding box center [621, 474] width 15 height 20
click at [1458, 746] on div "Process Endorsement" at bounding box center [1450, 739] width 149 height 28
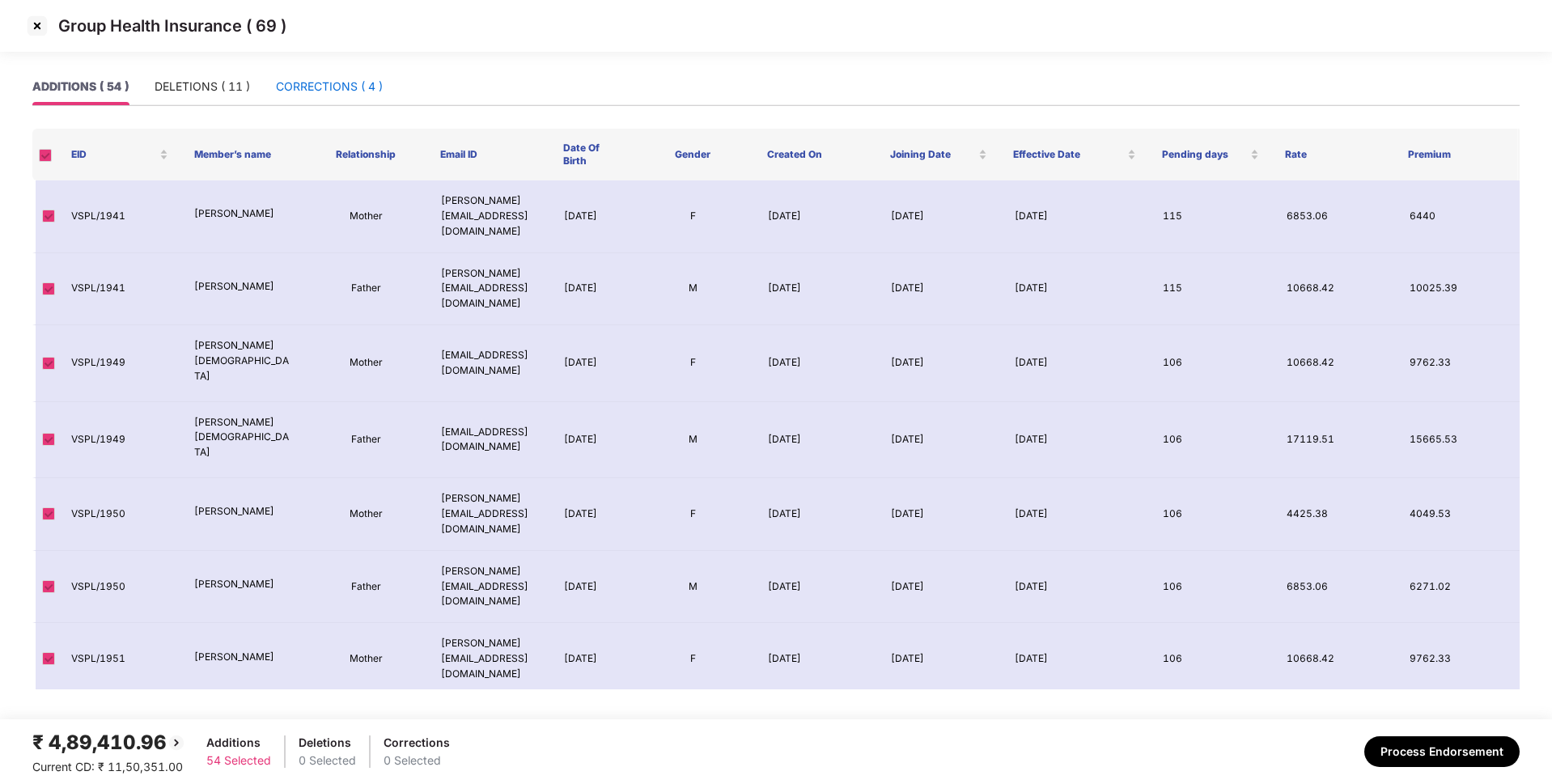
click at [329, 82] on div "CORRECTIONS ( 4 )" at bounding box center [329, 87] width 106 height 18
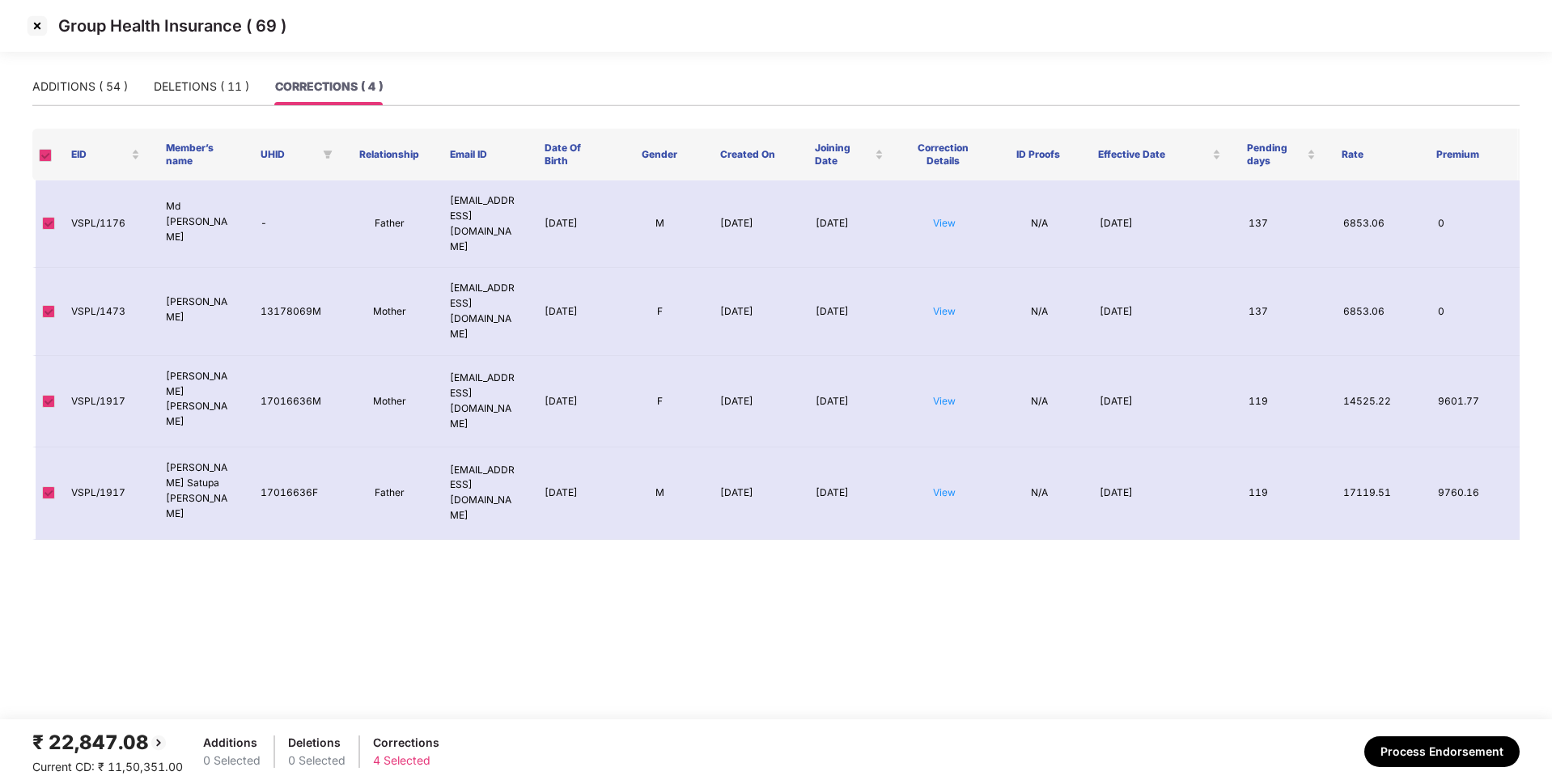
click at [36, 27] on img at bounding box center [37, 26] width 26 height 26
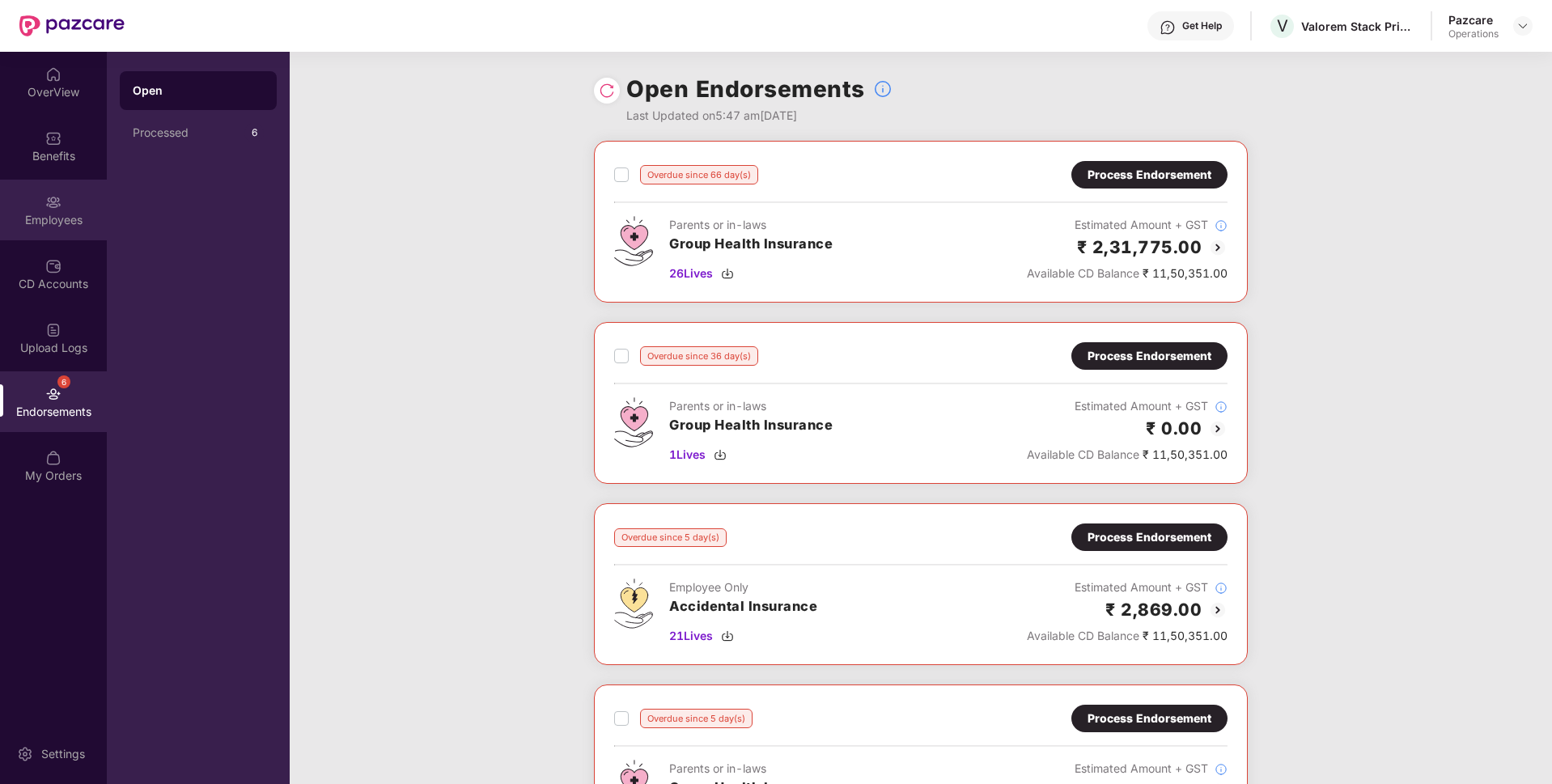
click at [77, 201] on div "Employees" at bounding box center [53, 209] width 106 height 61
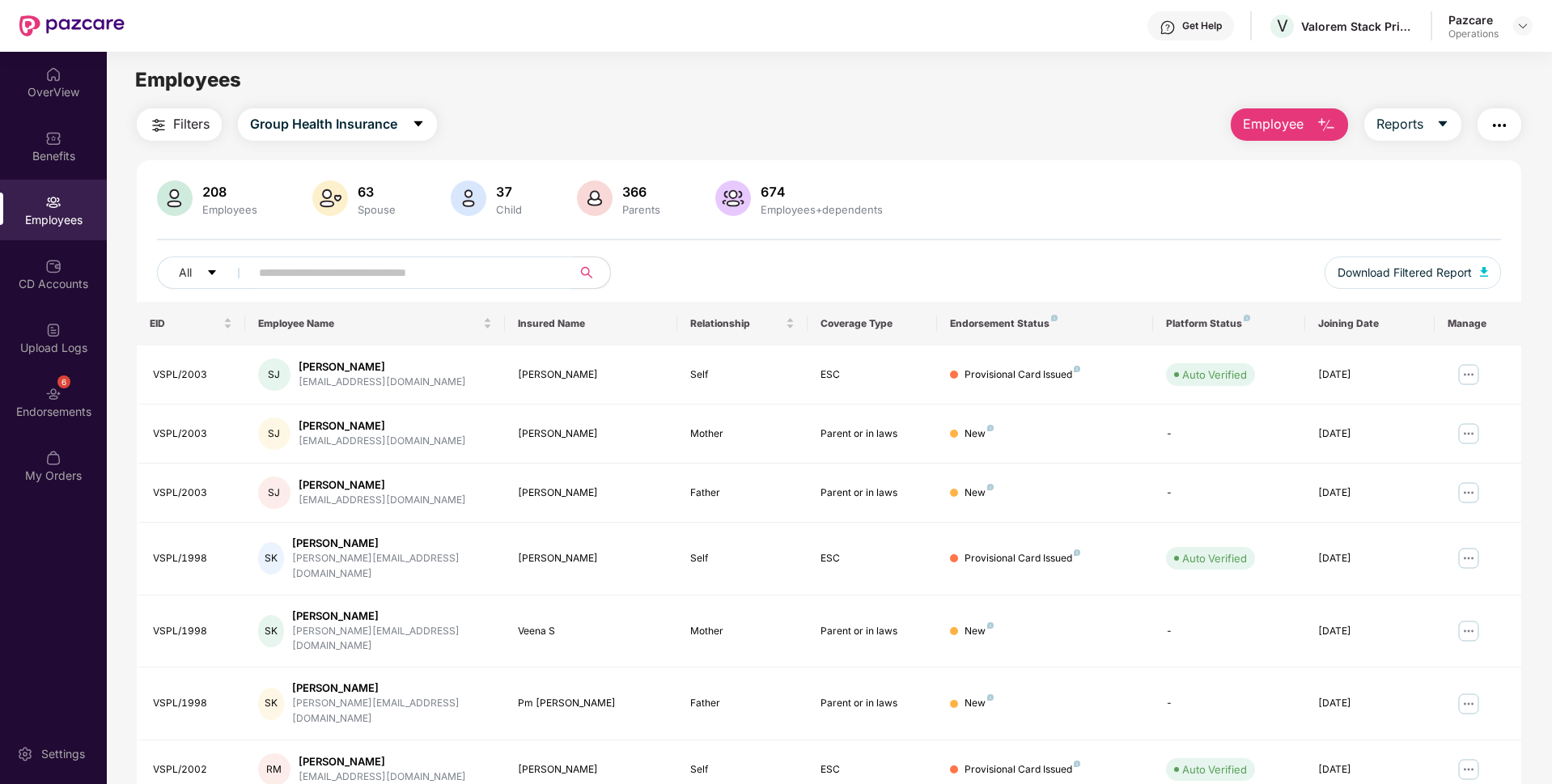
click at [288, 274] on input "text" at bounding box center [404, 273] width 291 height 24
paste input "*********"
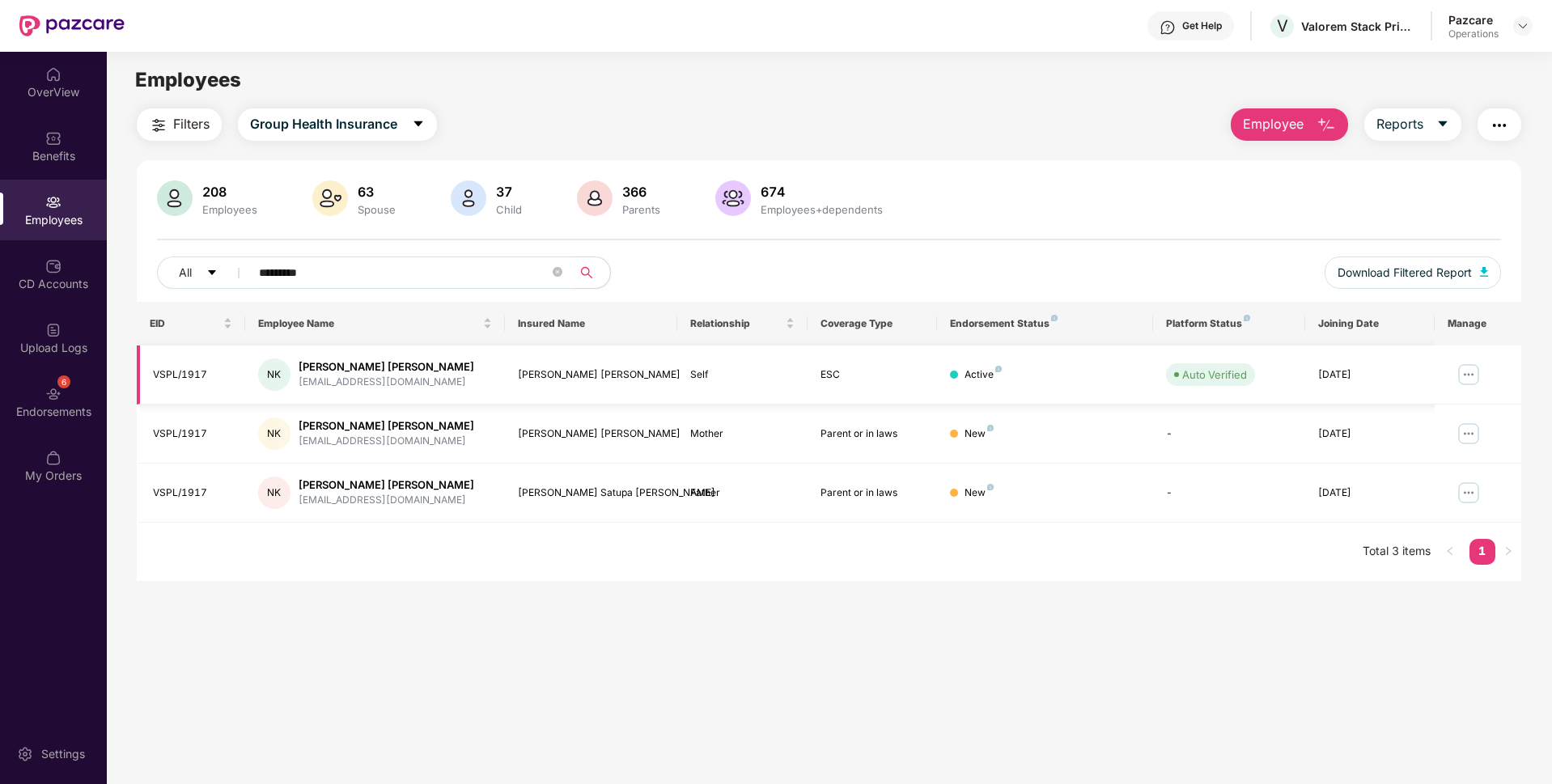
type input "*********"
click at [1467, 374] on img at bounding box center [1468, 375] width 26 height 26
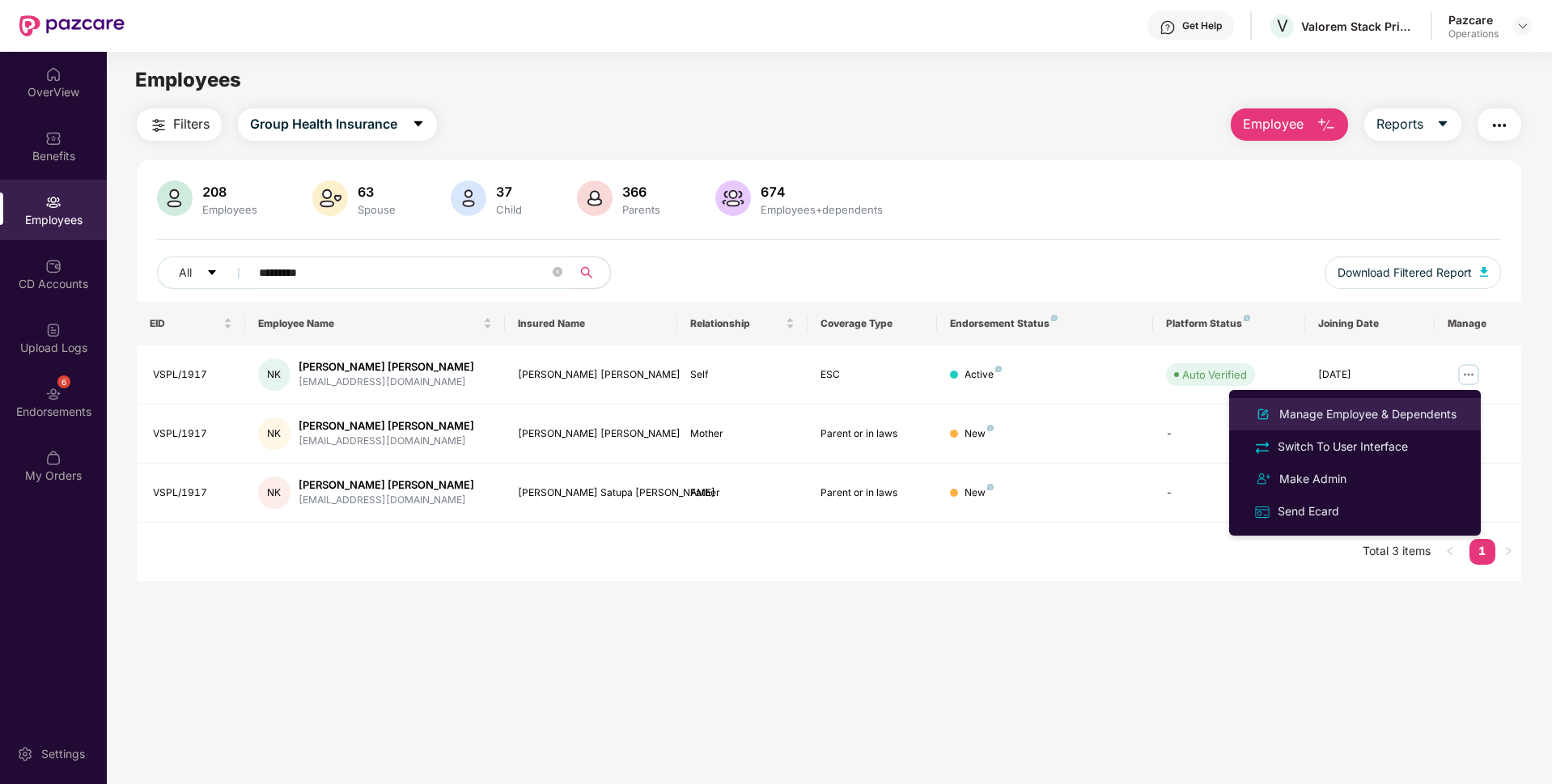
click at [1341, 418] on div "Manage Employee & Dependents" at bounding box center [1368, 413] width 184 height 18
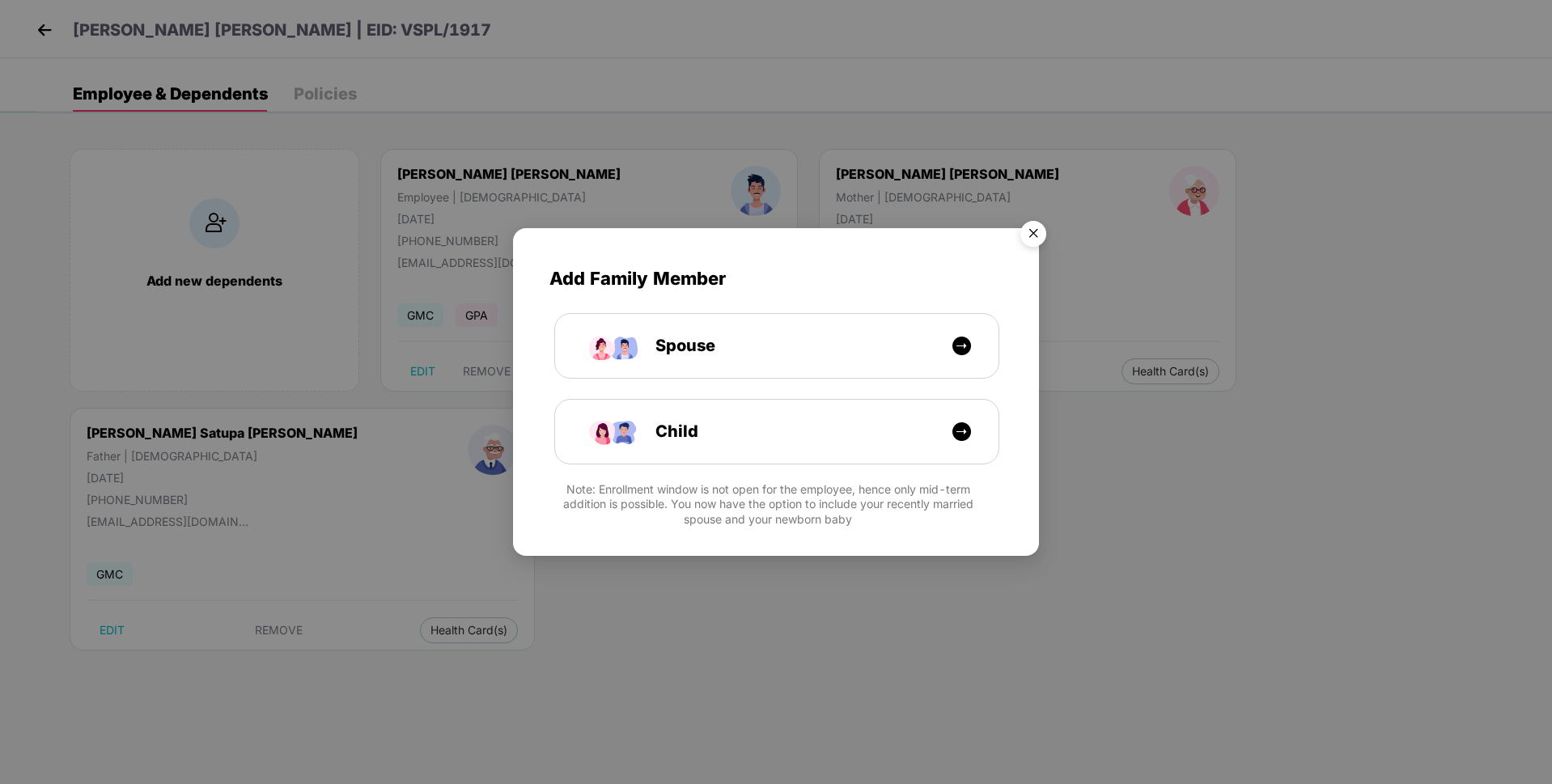
click at [1042, 239] on img "Close" at bounding box center [1033, 236] width 45 height 45
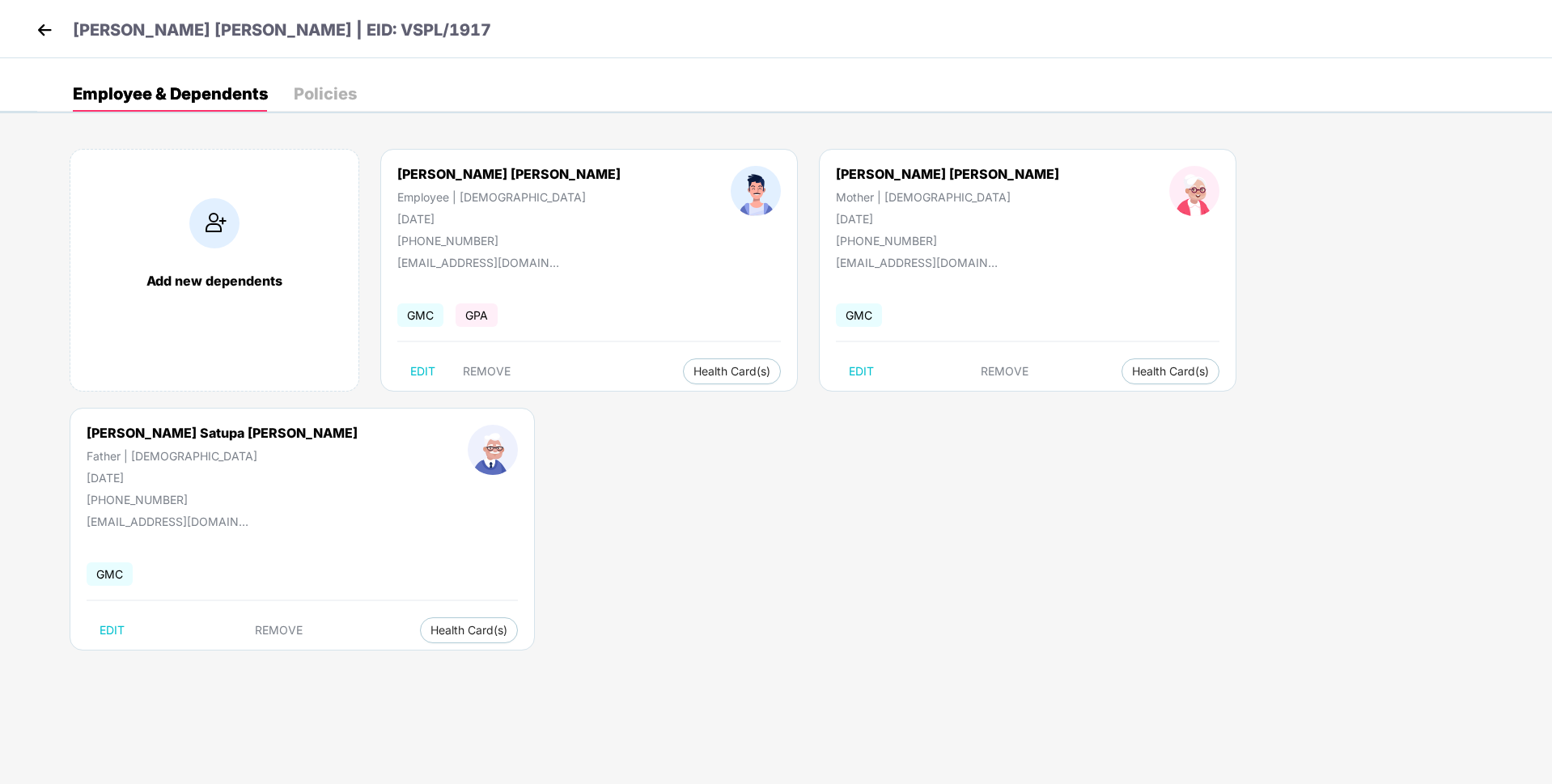
drag, startPoint x: 817, startPoint y: 219, endPoint x: 747, endPoint y: 220, distance: 70.0
click at [836, 220] on div "[DATE]" at bounding box center [947, 219] width 223 height 14
copy div "[DATE]"
drag, startPoint x: 1146, startPoint y: 215, endPoint x: 1072, endPoint y: 213, distance: 74.0
click at [413, 425] on div "[PERSON_NAME] Satupa [PERSON_NAME] Father | [DEMOGRAPHIC_DATA] [DATE] [PHONE_NU…" at bounding box center [222, 465] width 381 height 81
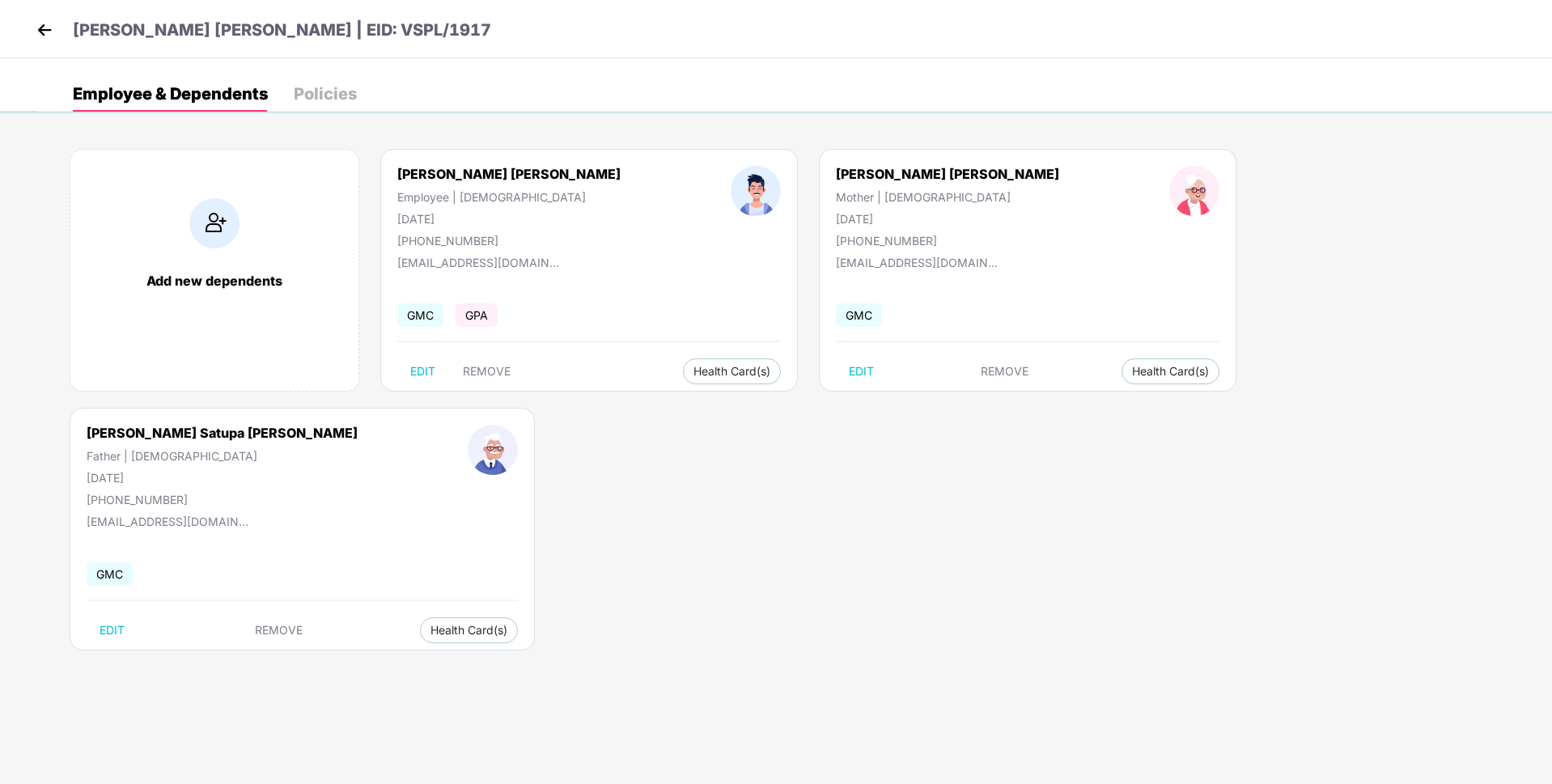
copy div "[DATE]"
click at [45, 22] on img at bounding box center [45, 30] width 24 height 24
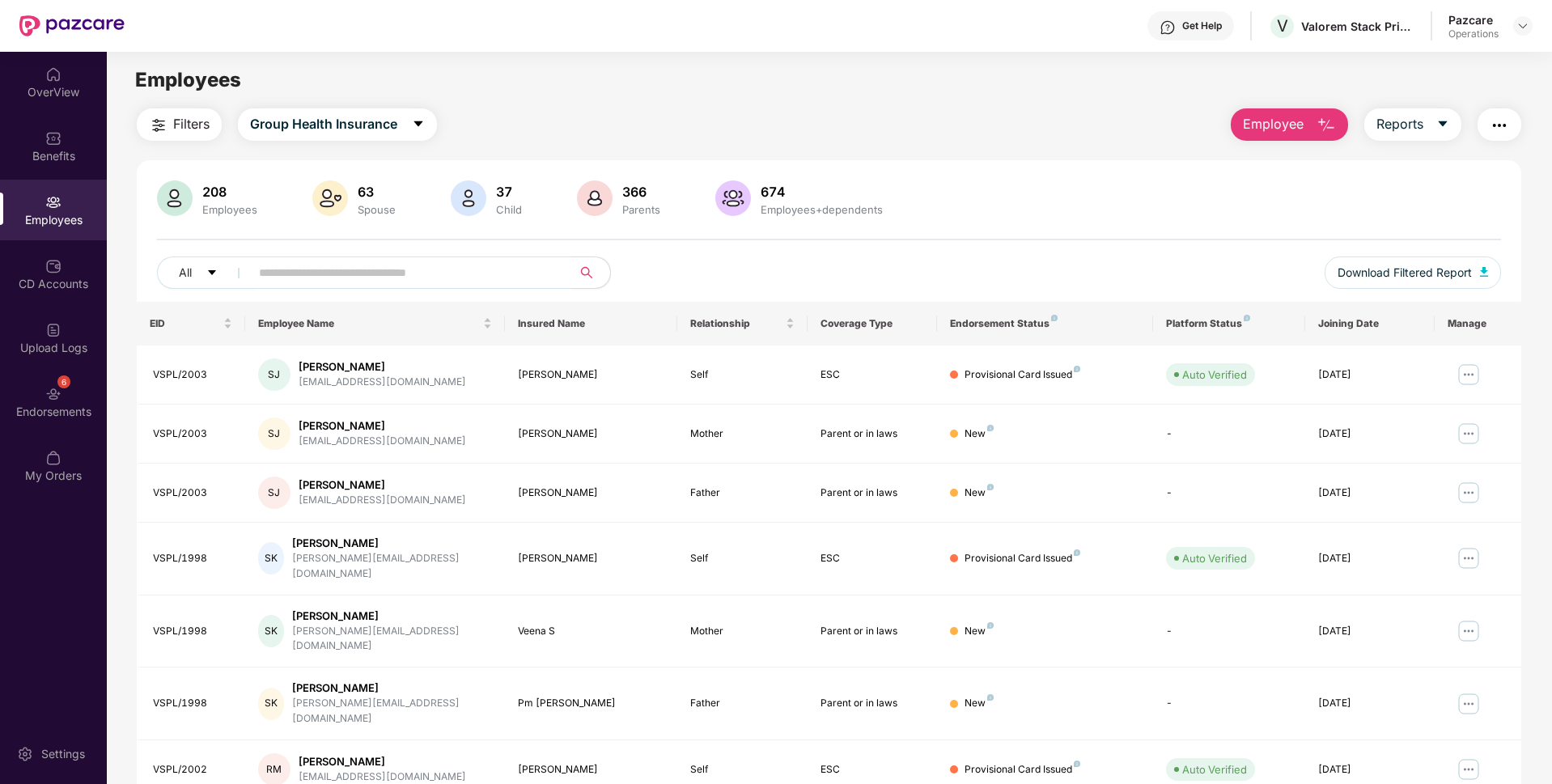
click at [281, 269] on input "text" at bounding box center [404, 273] width 291 height 24
paste input "*******"
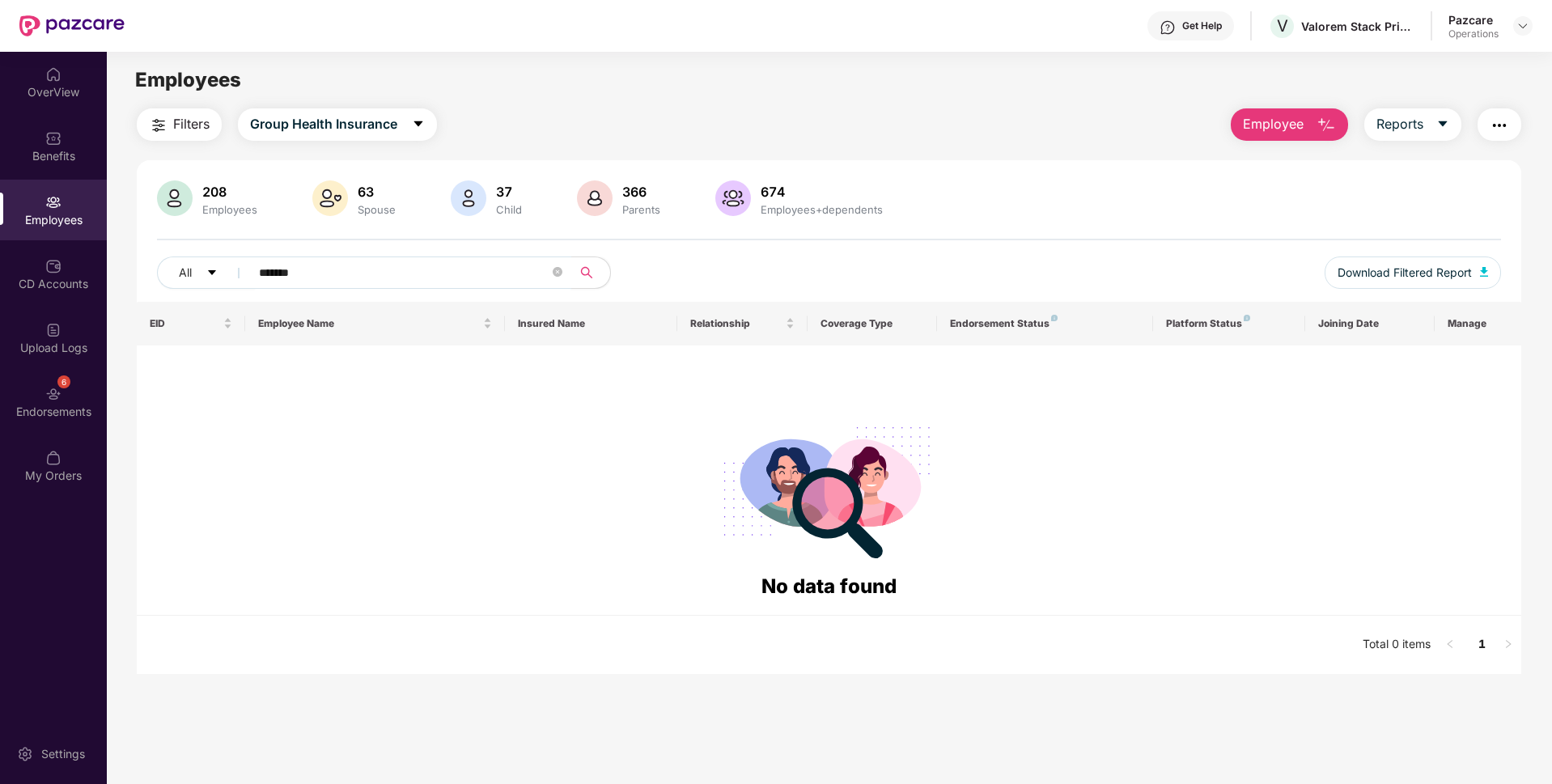
click at [288, 273] on input "*******" at bounding box center [404, 273] width 291 height 24
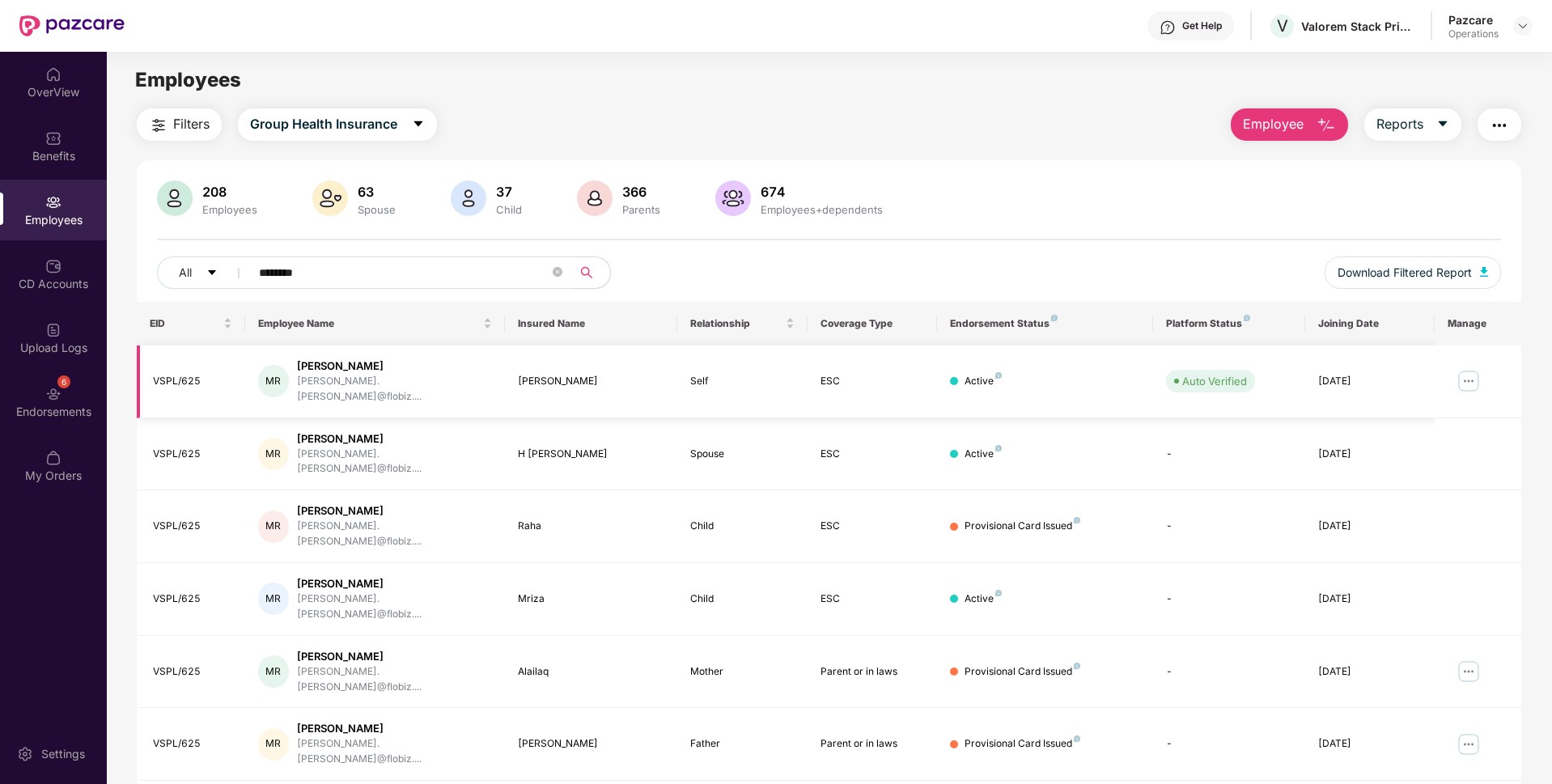
type input "********"
click at [1479, 370] on img at bounding box center [1468, 381] width 26 height 26
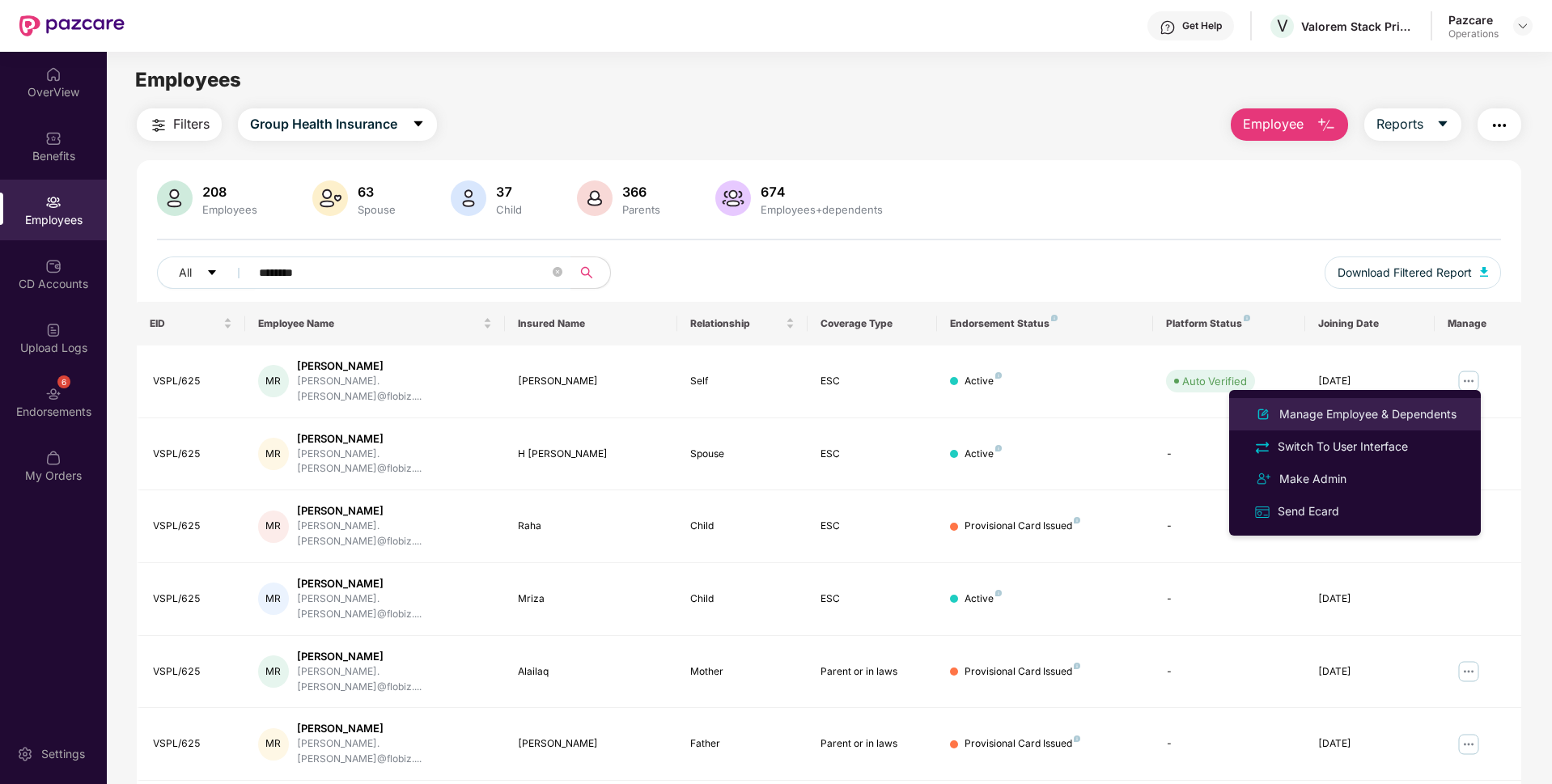
click at [1352, 407] on div "Manage Employee & Dependents" at bounding box center [1368, 413] width 184 height 18
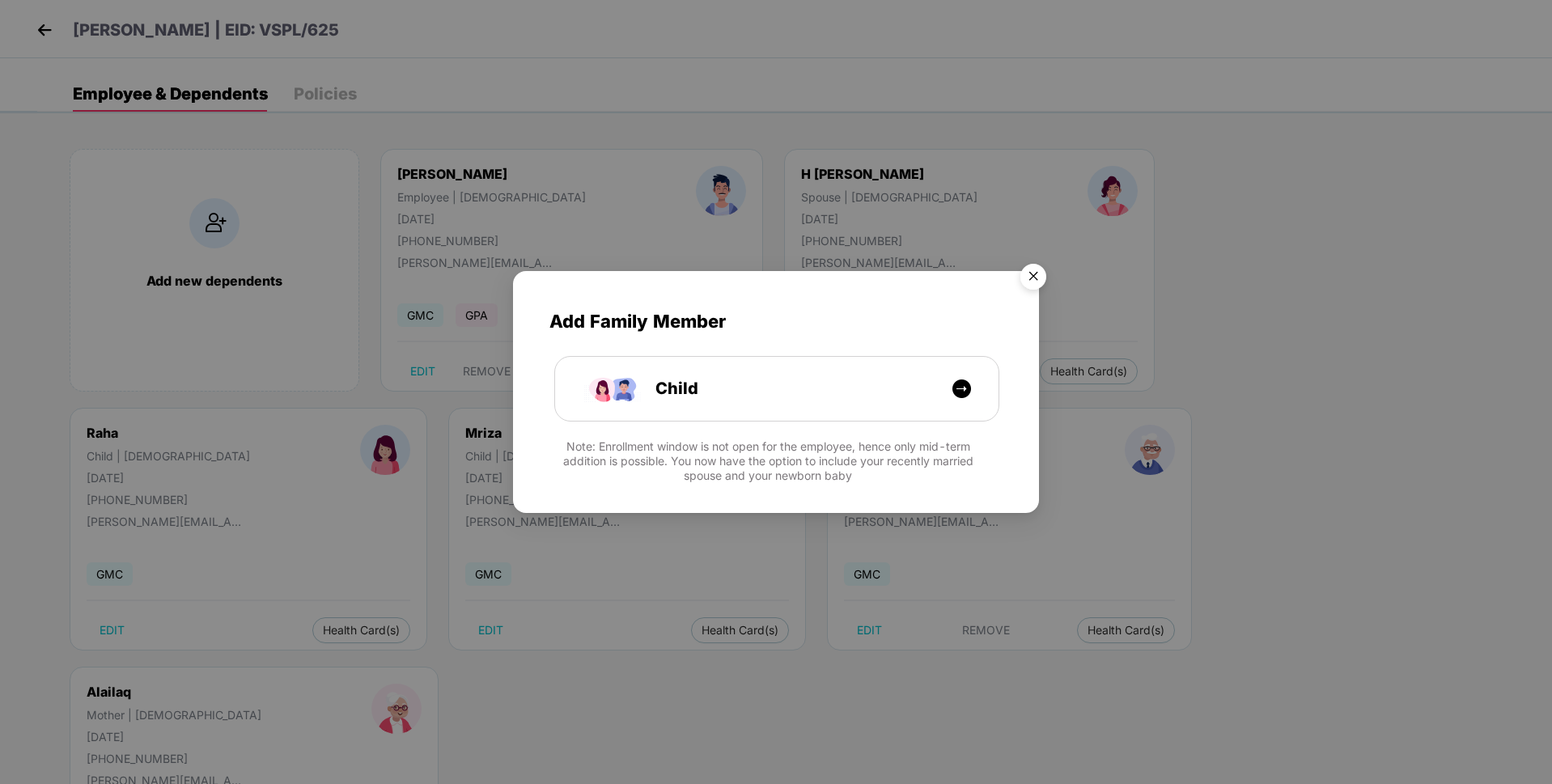
click at [1025, 262] on img "Close" at bounding box center [1033, 279] width 45 height 45
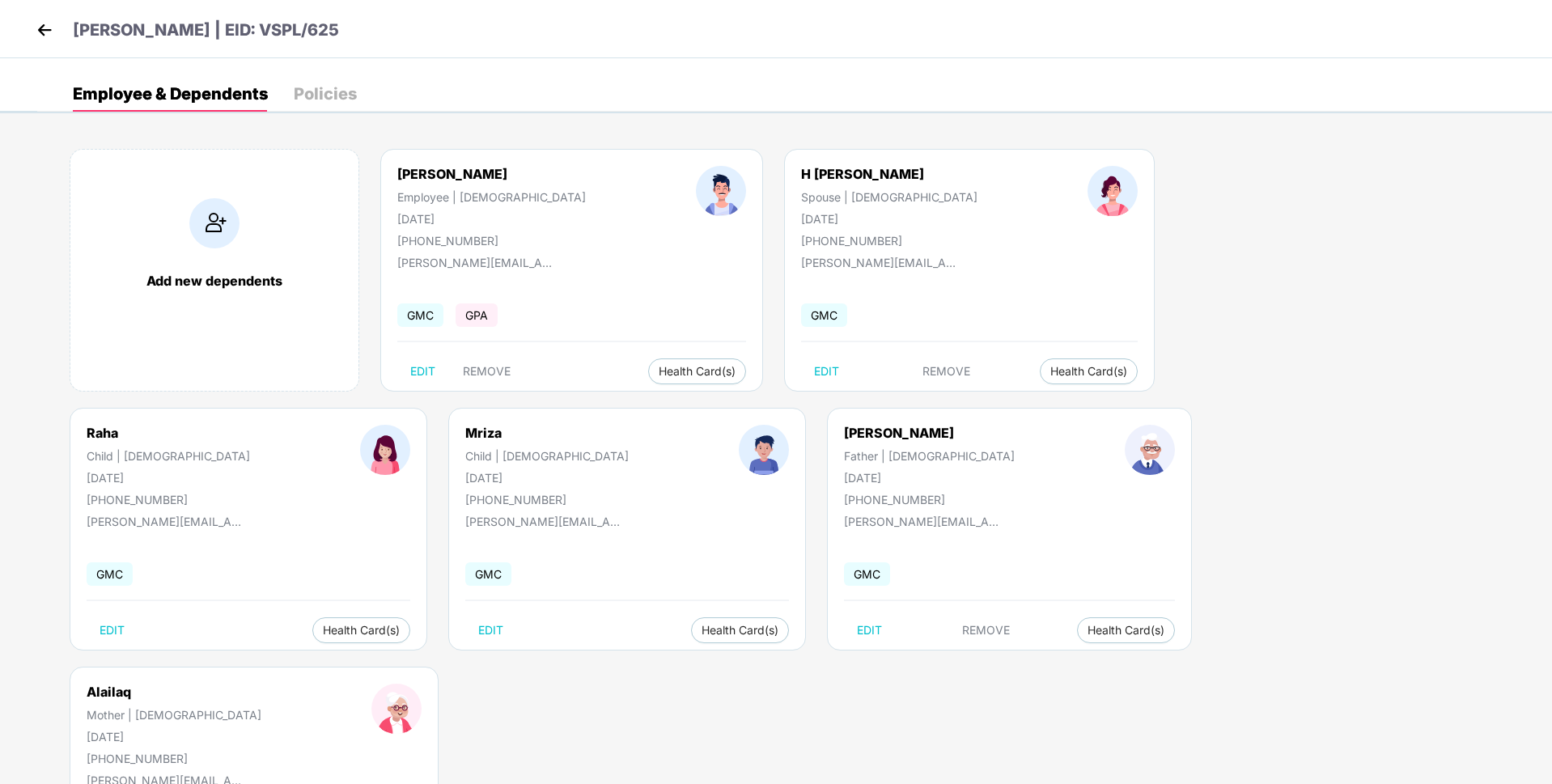
click at [53, 21] on img at bounding box center [45, 30] width 24 height 24
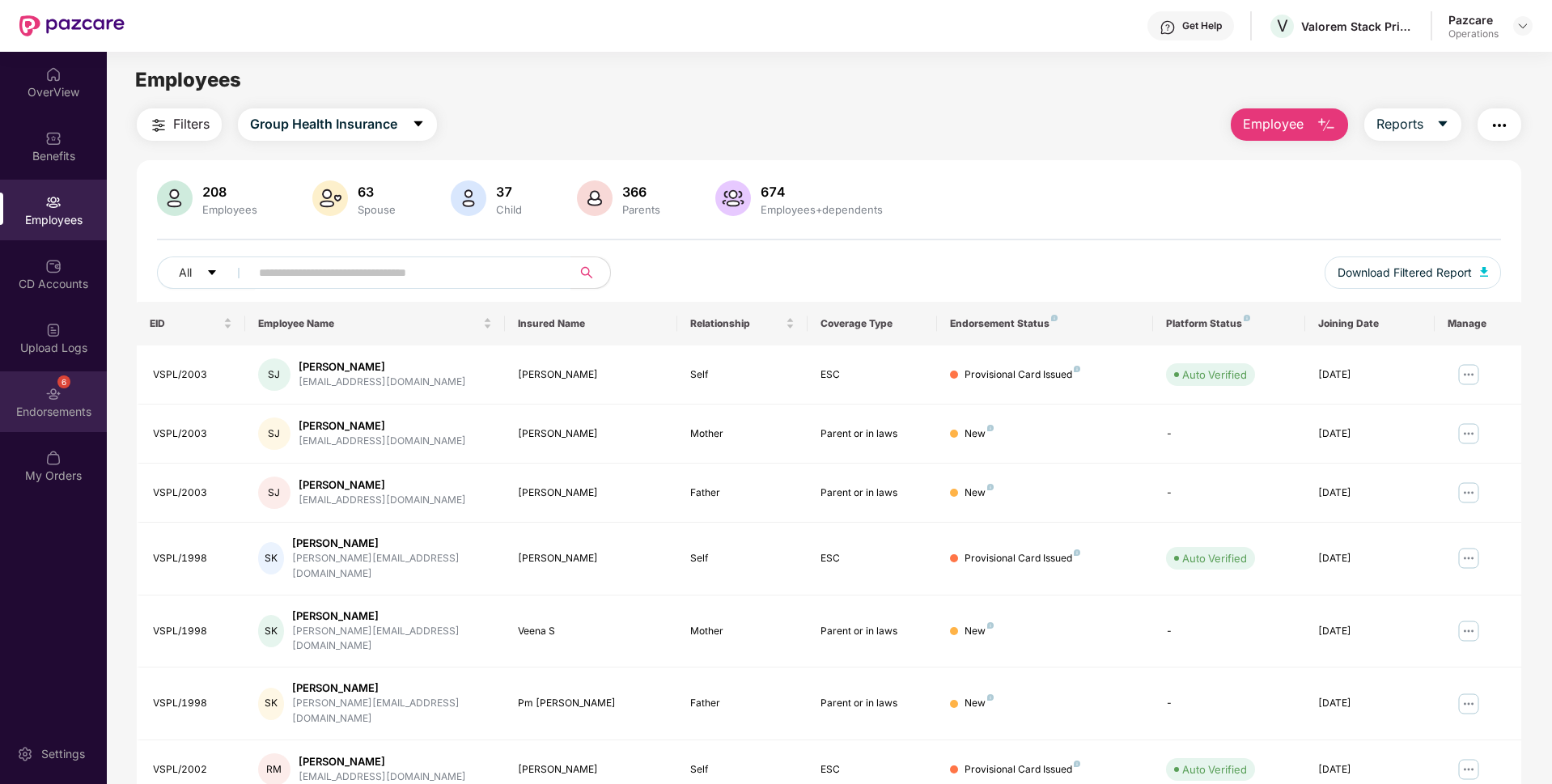
click at [56, 410] on div "Endorsements" at bounding box center [53, 412] width 106 height 16
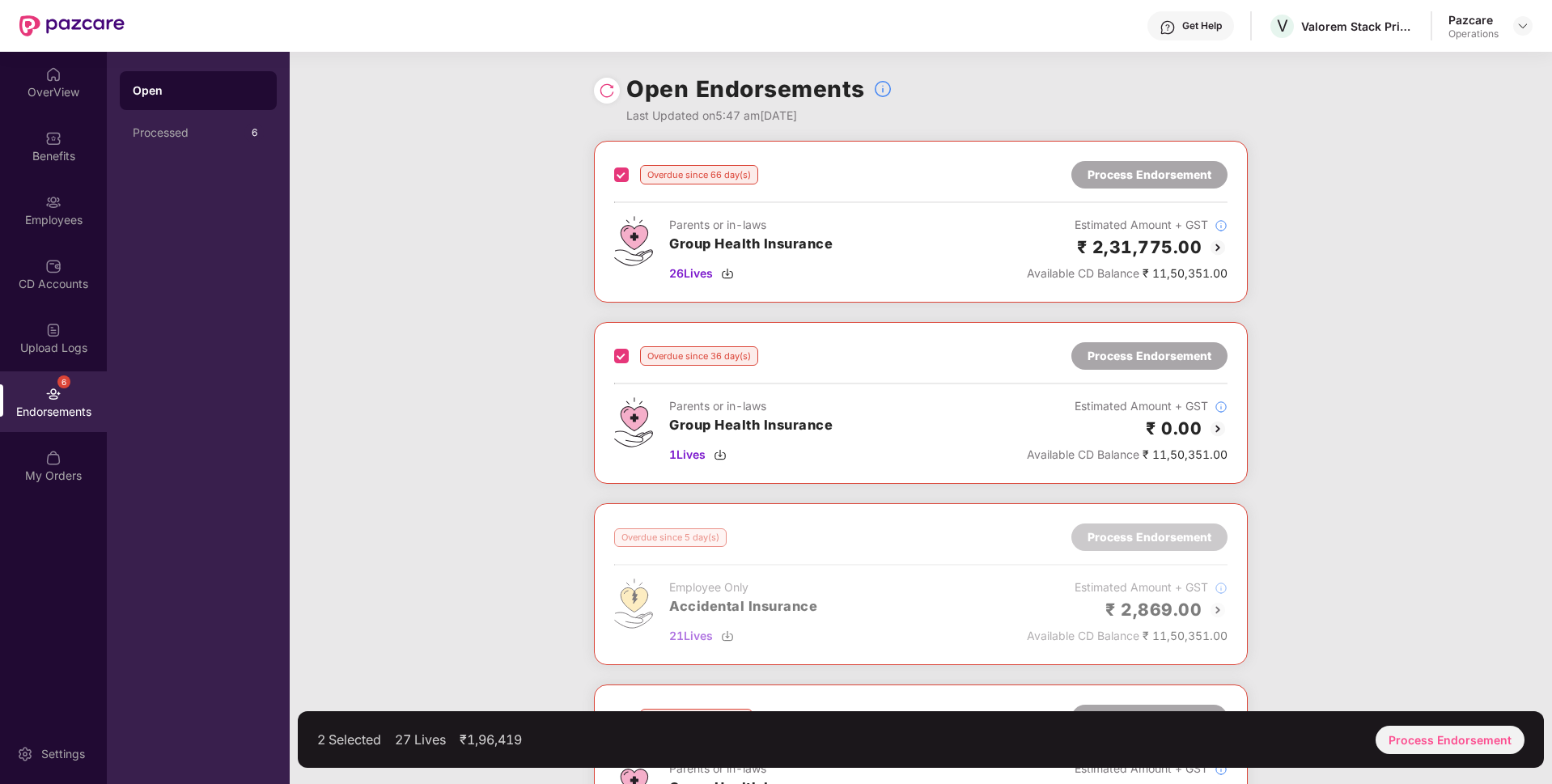
scroll to position [244, 0]
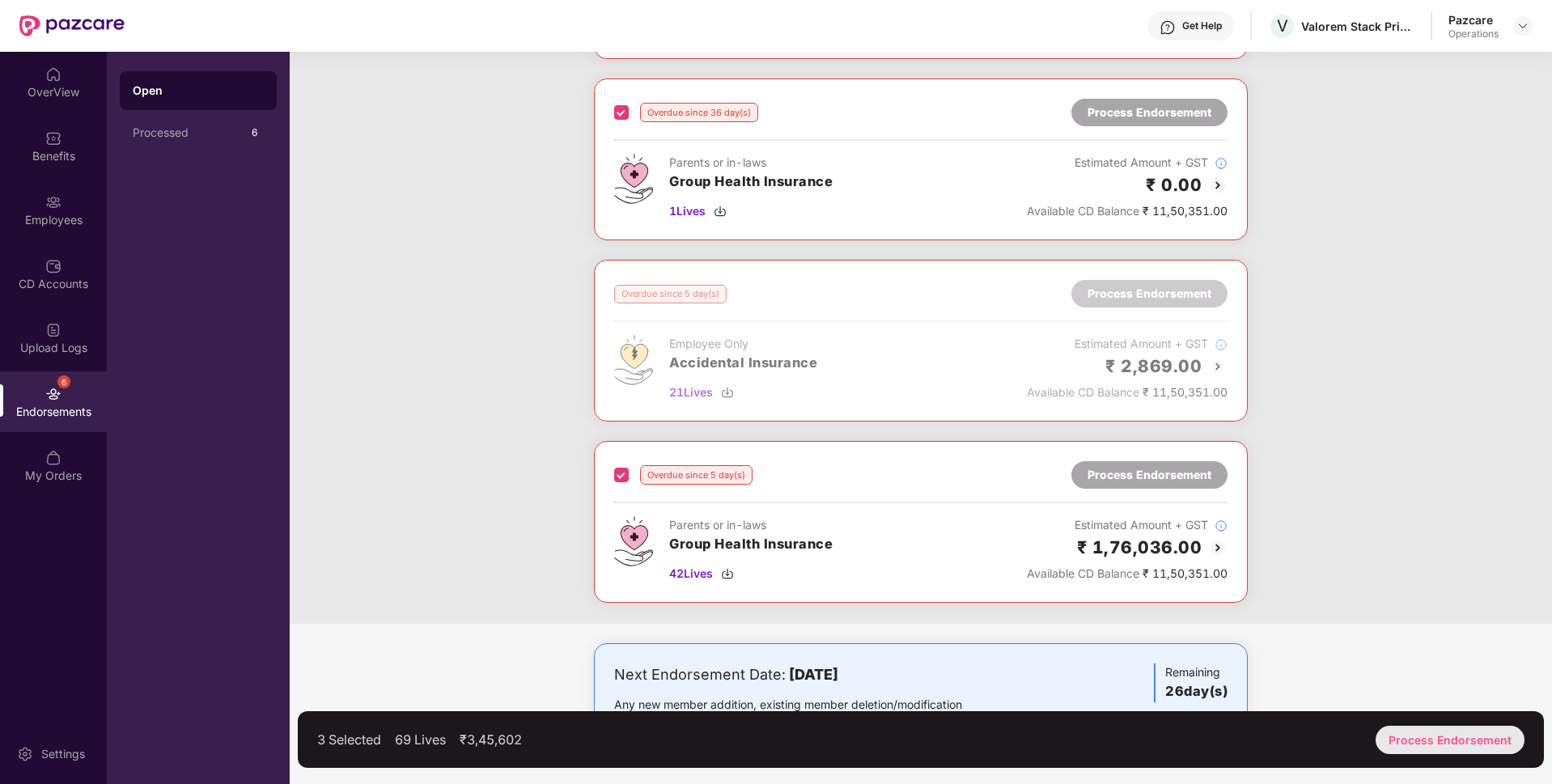
click at [1503, 736] on div "Process Endorsement" at bounding box center [1450, 739] width 149 height 28
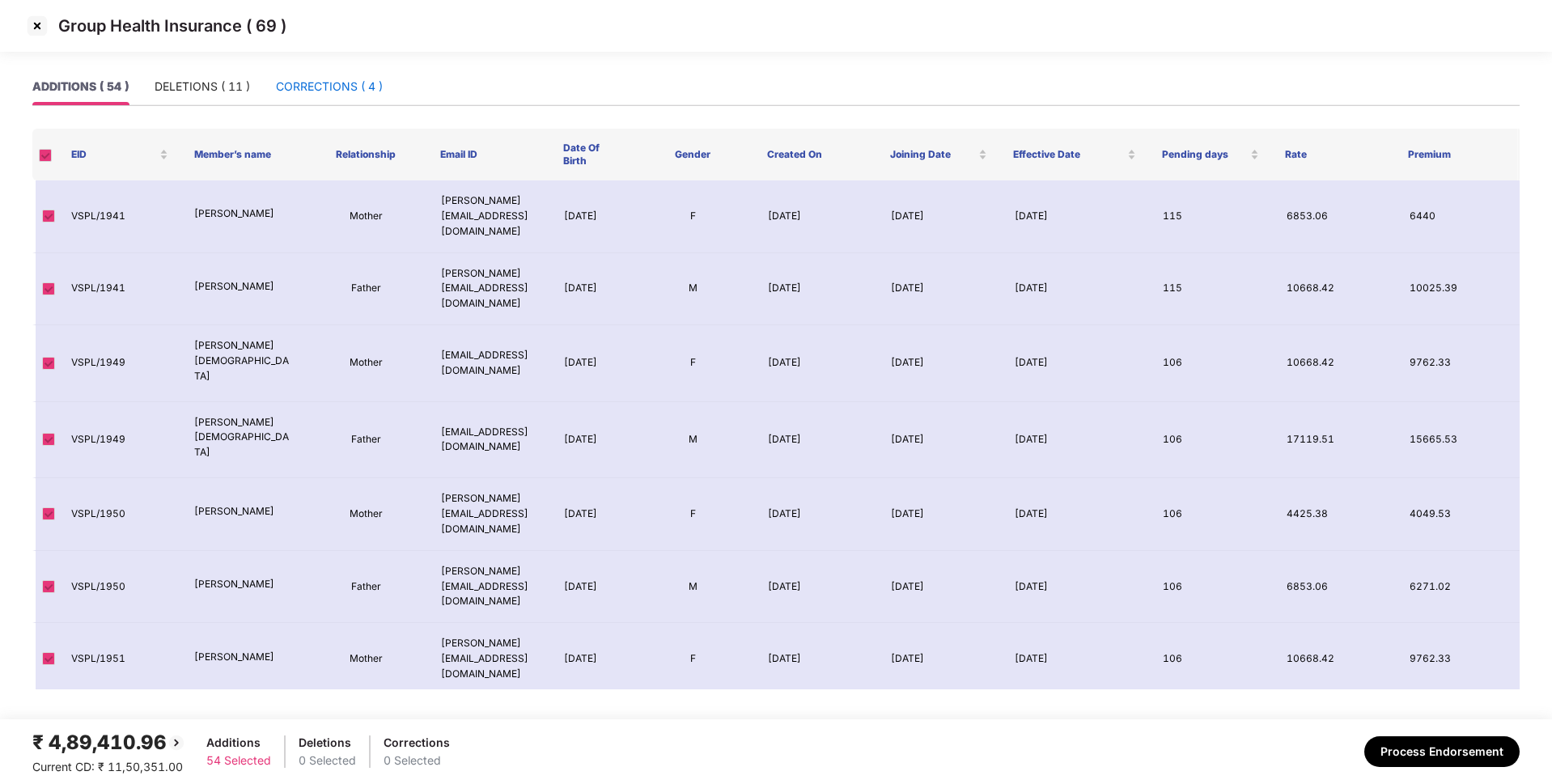
click at [364, 93] on div "CORRECTIONS ( 4 )" at bounding box center [329, 87] width 106 height 18
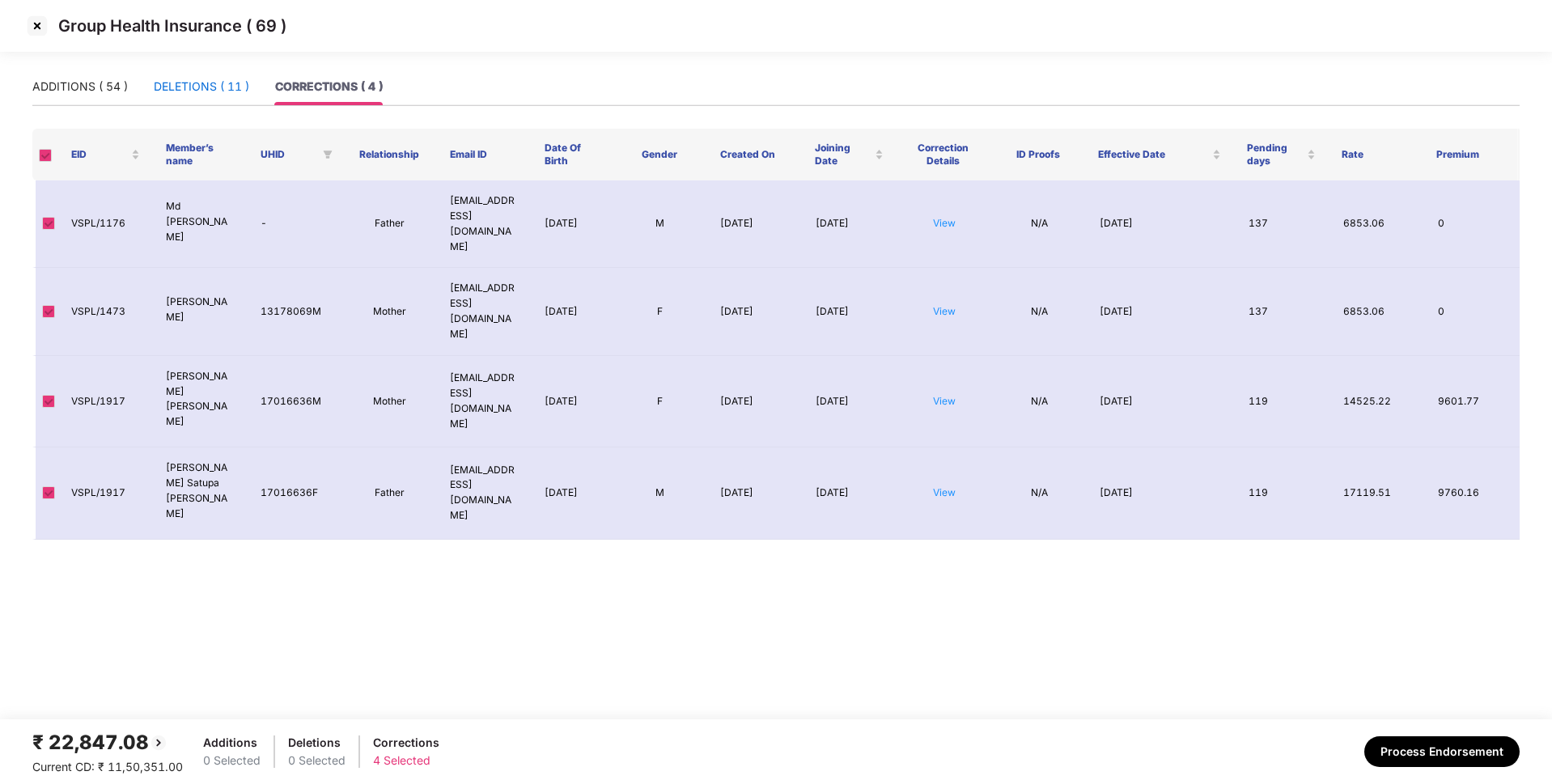
click at [245, 87] on div "DELETIONS ( 11 )" at bounding box center [201, 87] width 95 height 18
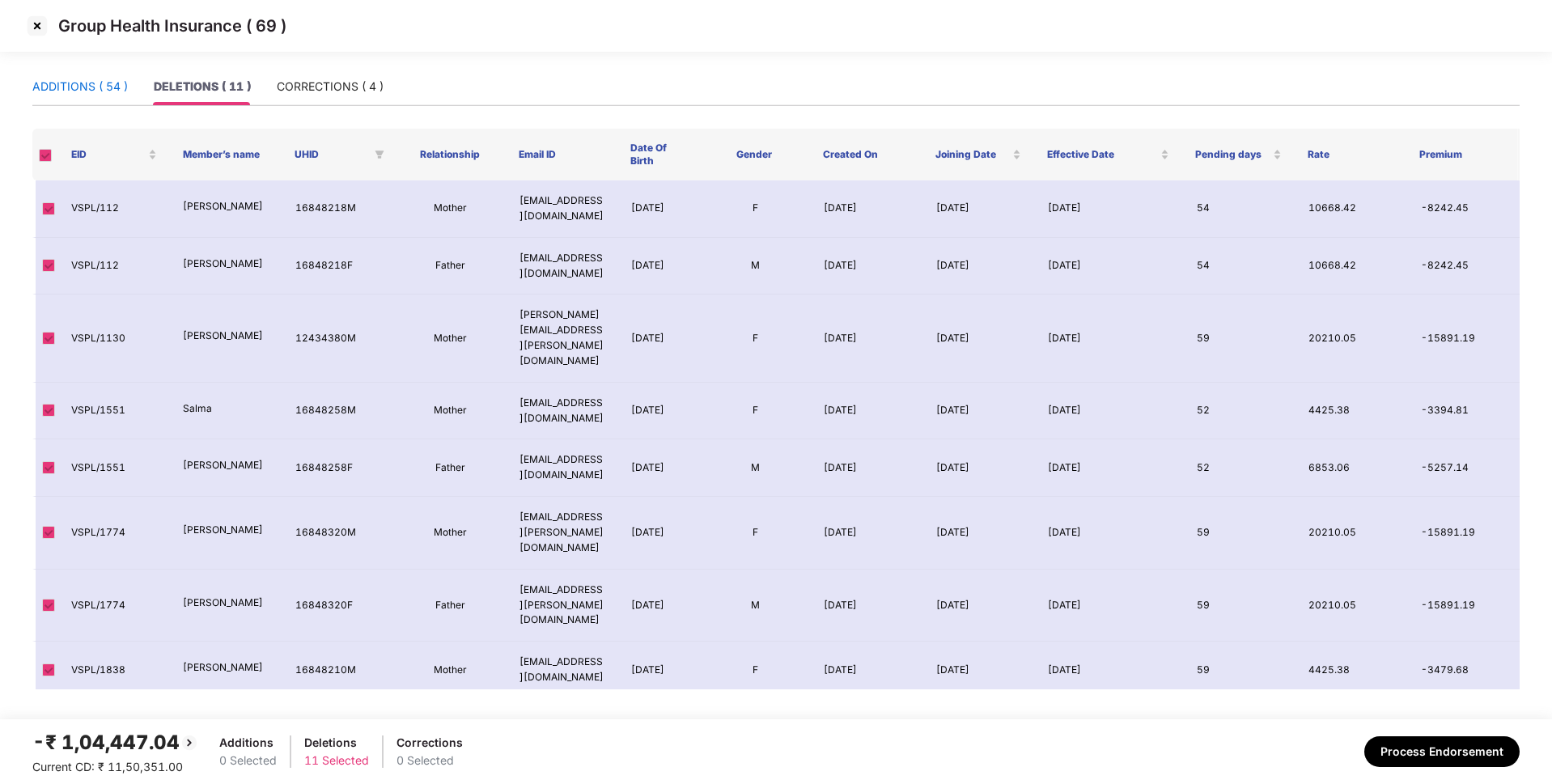
click at [91, 94] on div "ADDITIONS ( 54 )" at bounding box center [80, 87] width 95 height 18
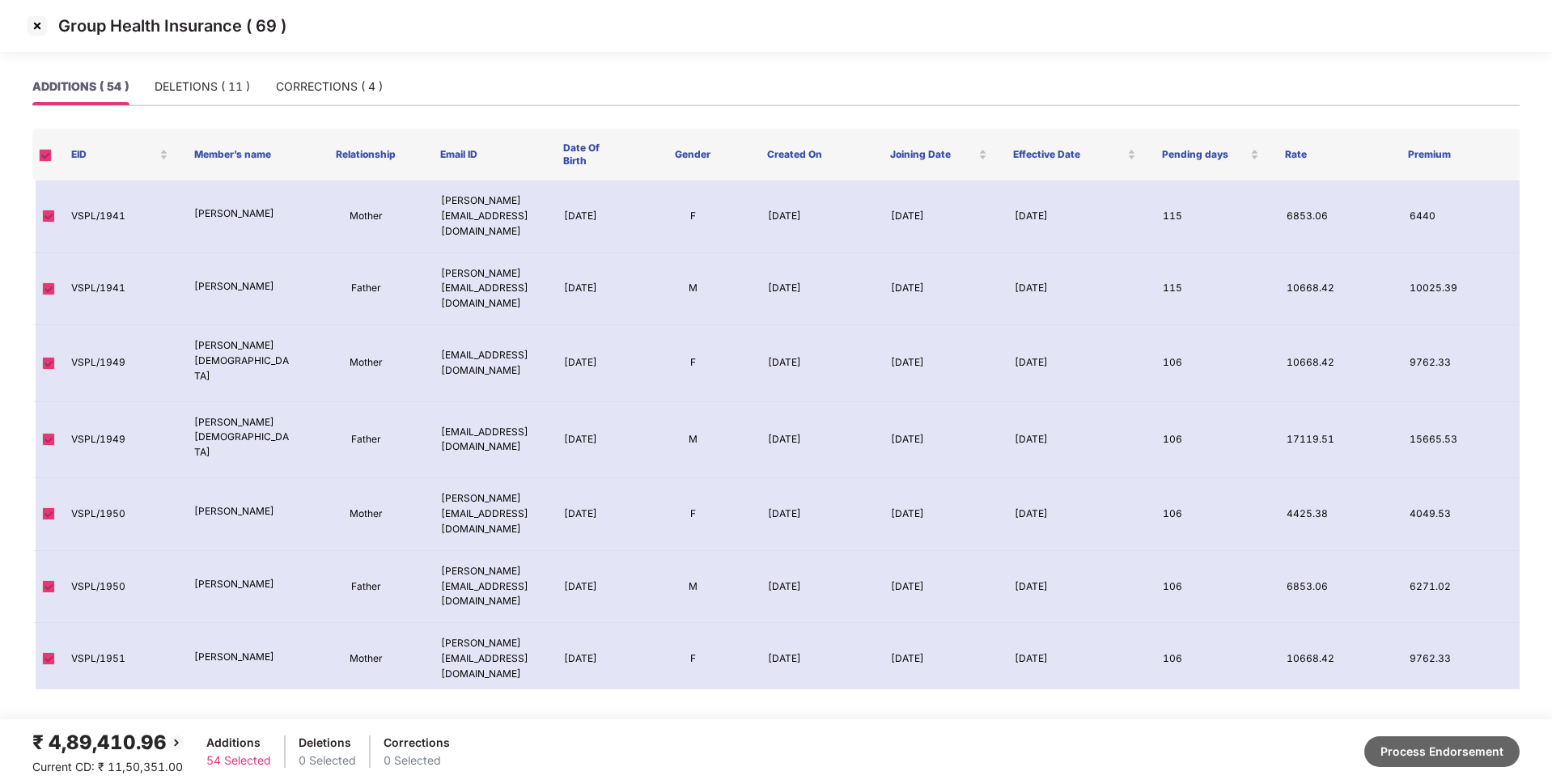
click at [1431, 747] on button "Process Endorsement" at bounding box center [1441, 751] width 155 height 31
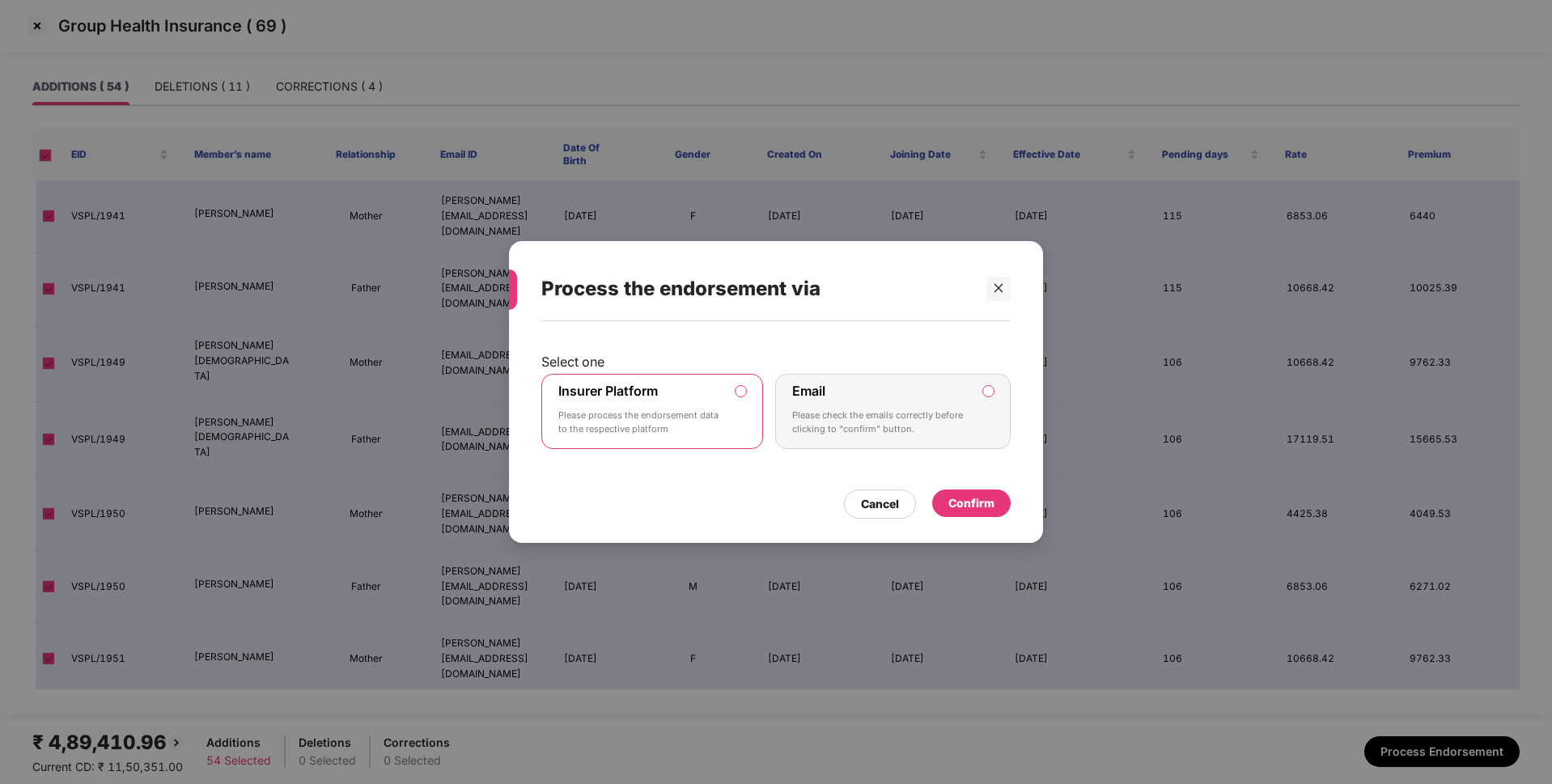
click at [971, 515] on div "Confirm" at bounding box center [970, 504] width 78 height 27
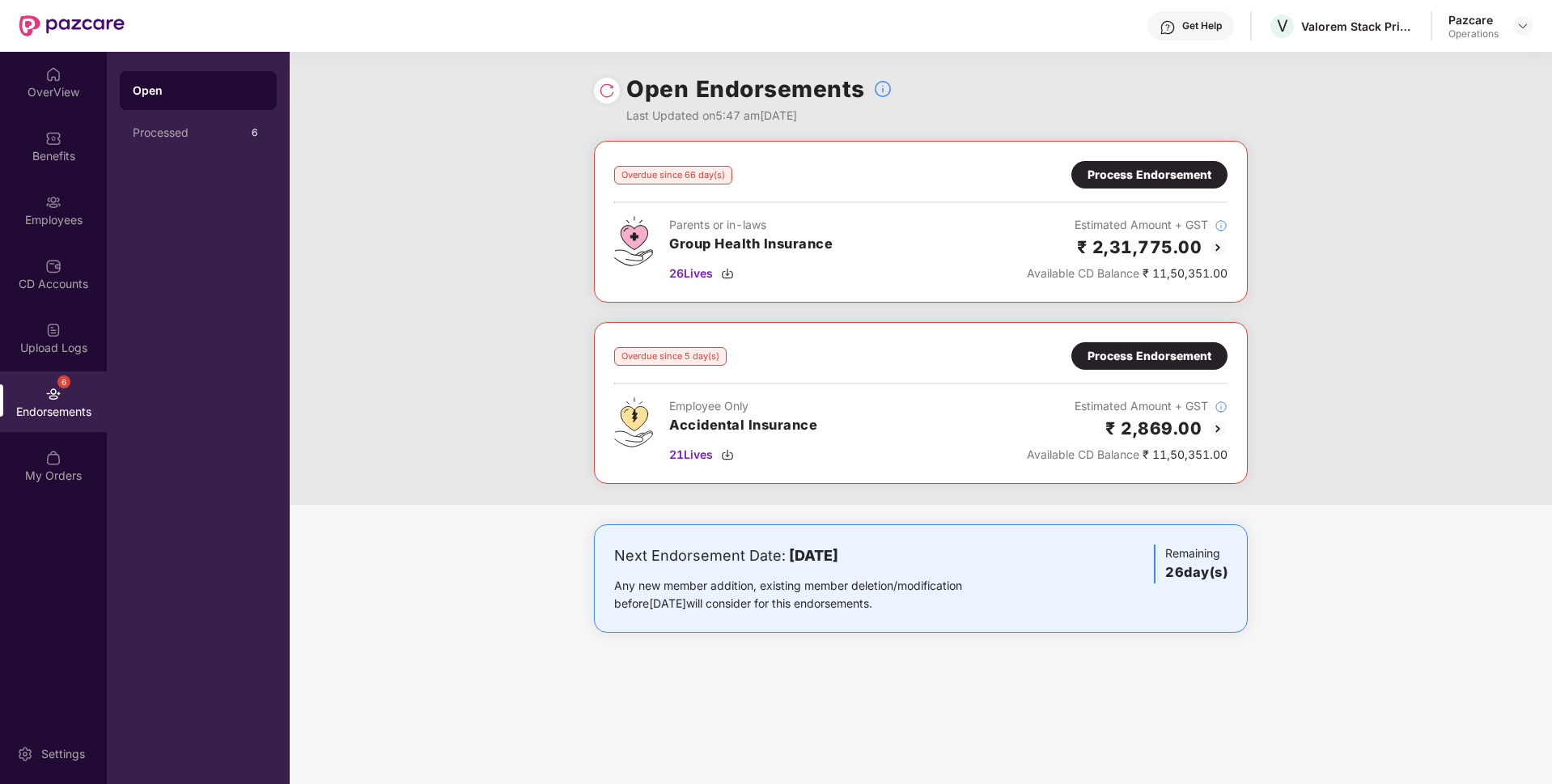
click at [614, 98] on img at bounding box center [607, 90] width 16 height 16
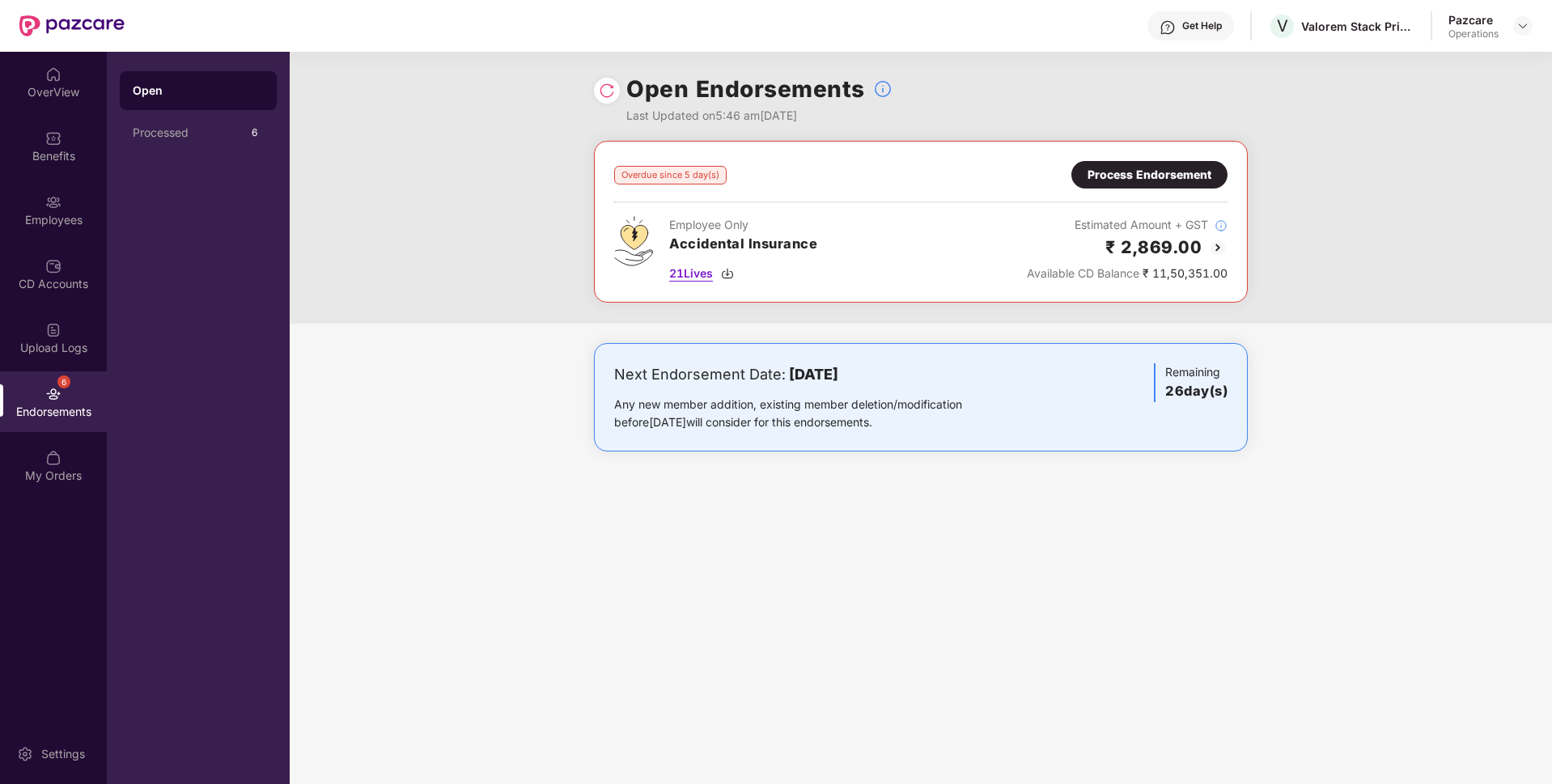
click at [689, 280] on span "21 Lives" at bounding box center [691, 273] width 44 height 18
click at [684, 275] on span "21 Lives" at bounding box center [691, 273] width 44 height 18
click at [1119, 159] on div "Overdue since 5 day(s) Process Endorsement Employee Only Accidental Insurance 2…" at bounding box center [921, 221] width 654 height 162
click at [1116, 167] on div "Process Endorsement" at bounding box center [1149, 174] width 124 height 18
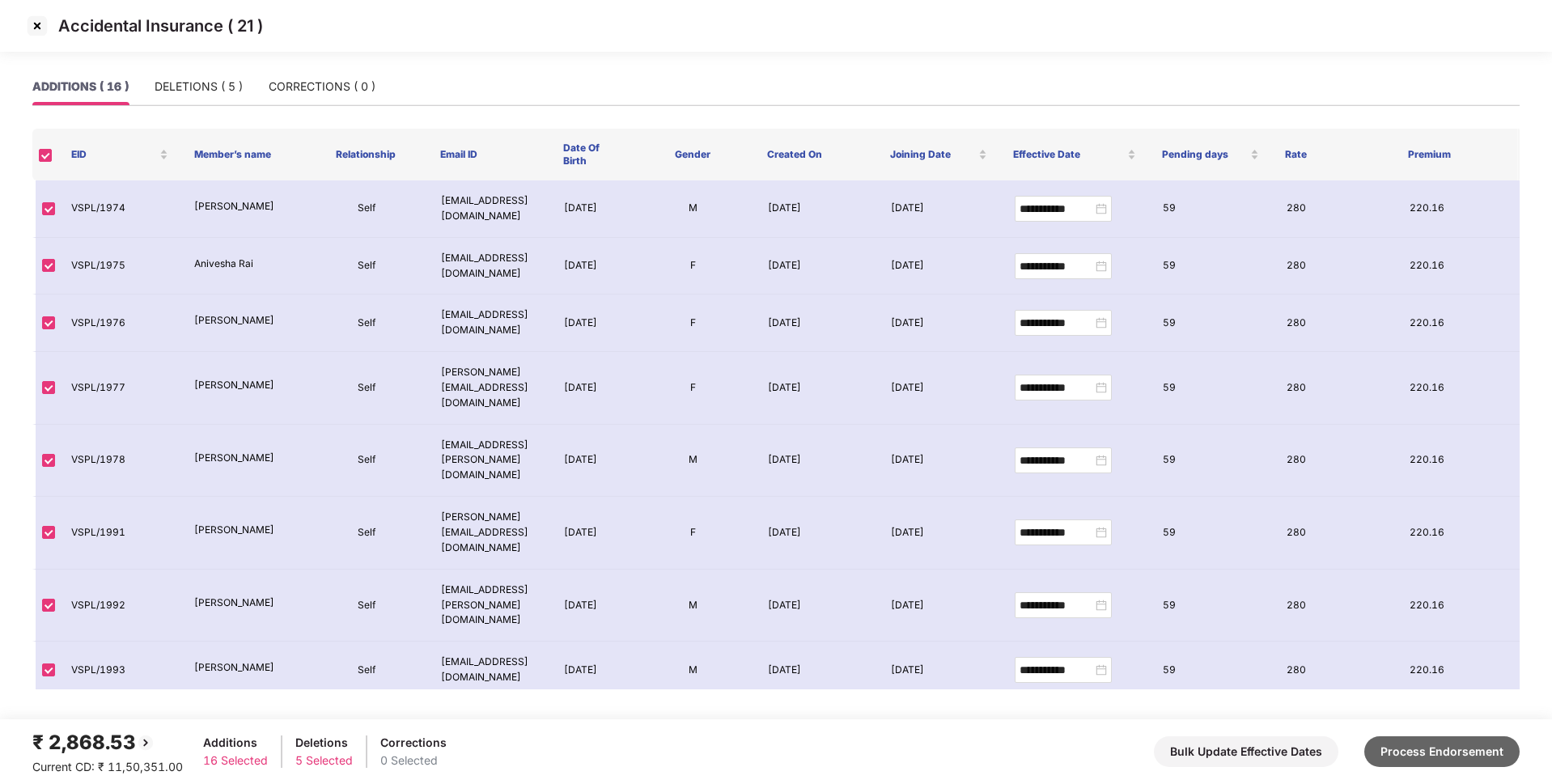
click at [1448, 764] on button "Process Endorsement" at bounding box center [1441, 751] width 155 height 31
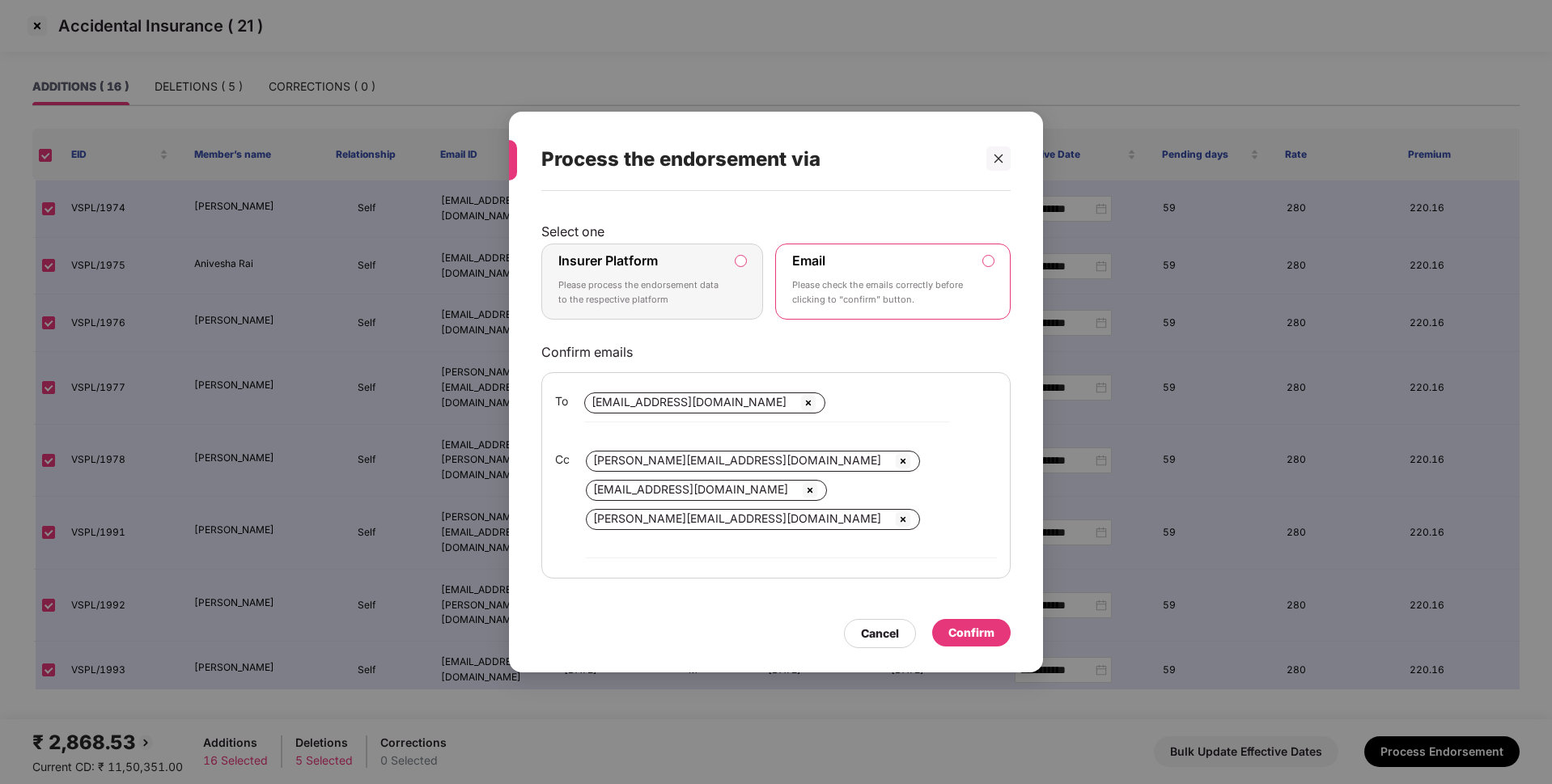
click at [736, 298] on label "Insurer Platform Please process the endorsement data to the respective platform" at bounding box center [652, 281] width 221 height 76
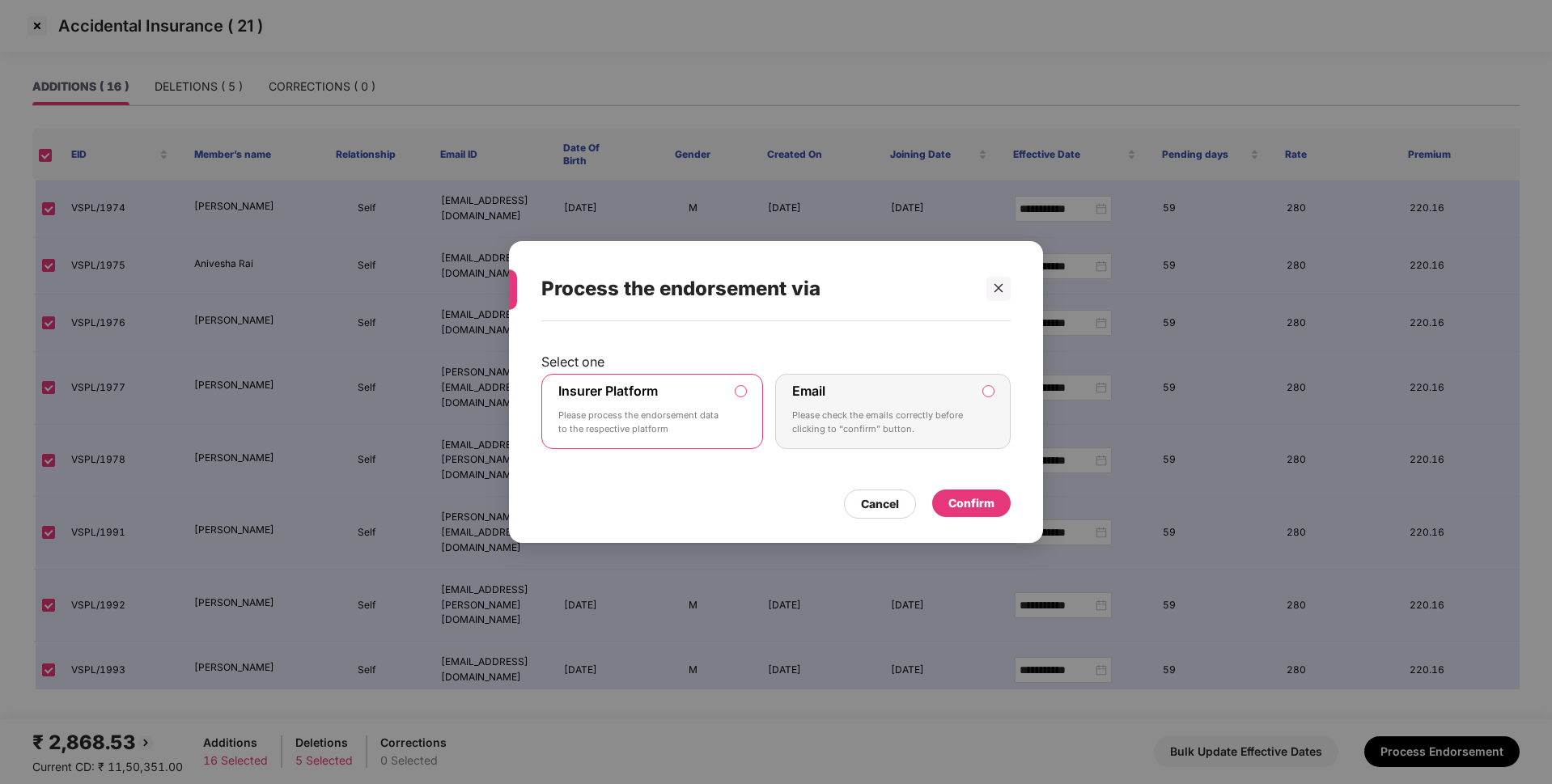
click at [953, 493] on div "Confirm" at bounding box center [970, 504] width 78 height 27
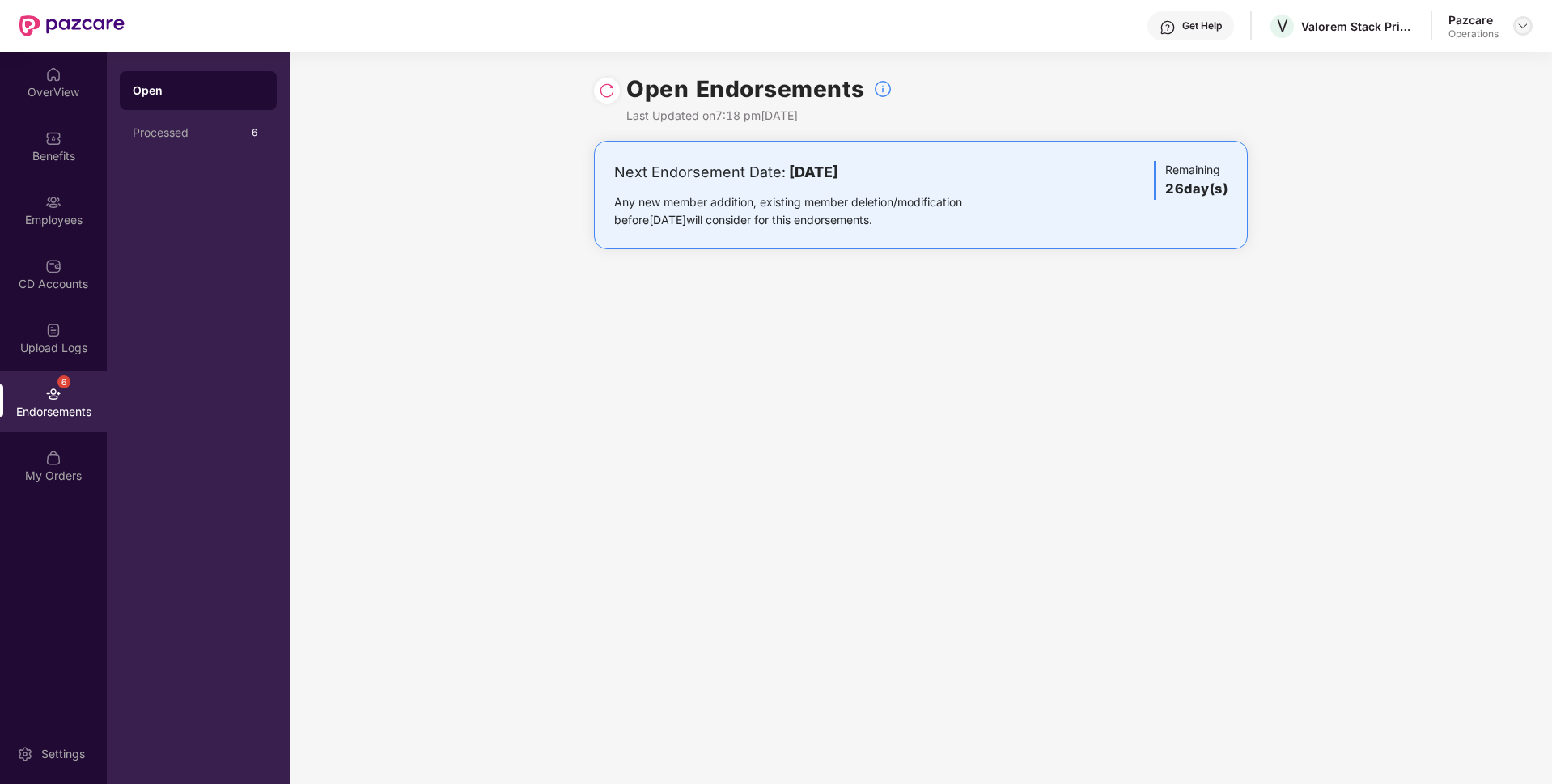
click at [1517, 30] on img at bounding box center [1522, 26] width 13 height 13
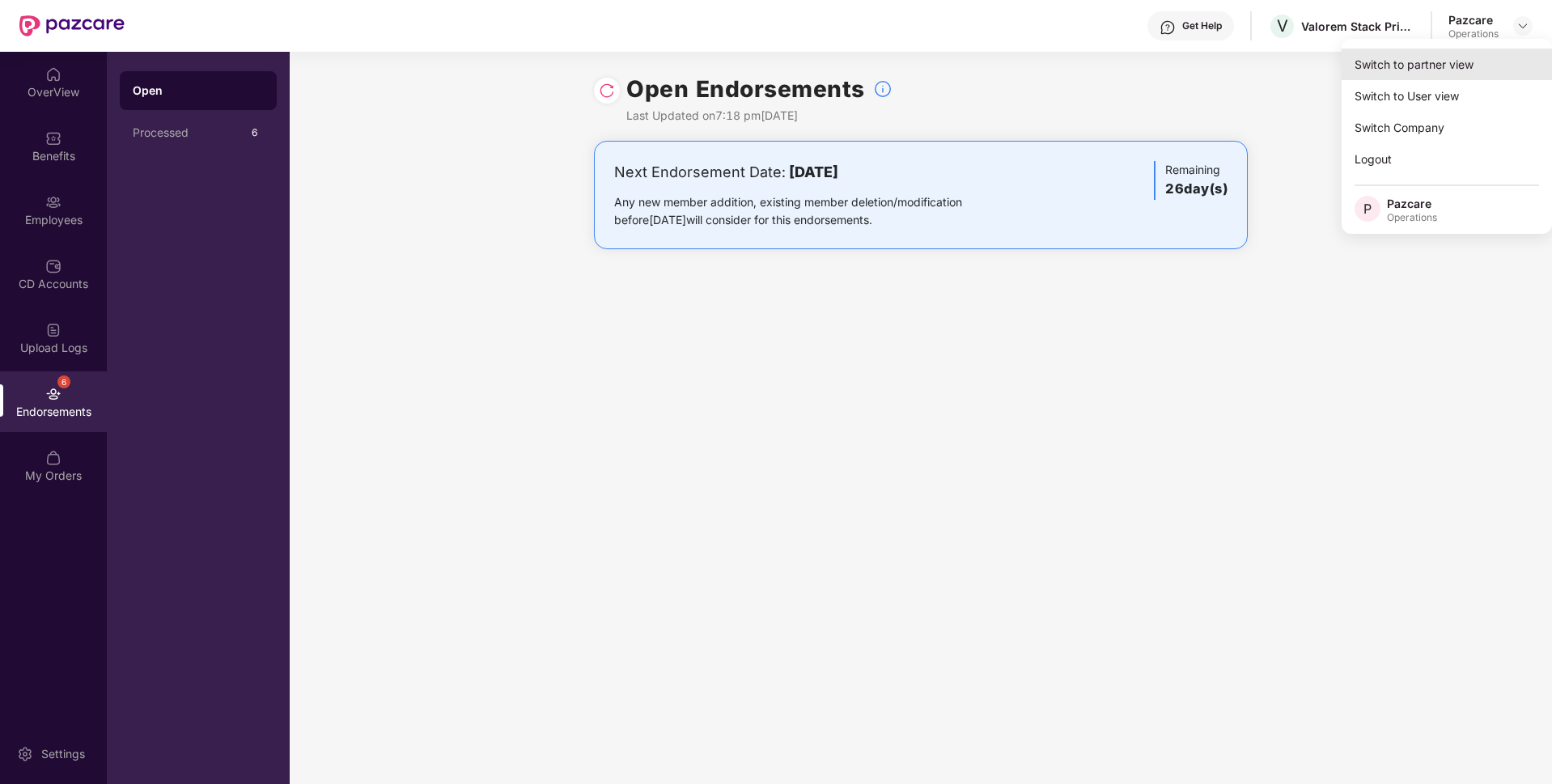
click at [1446, 50] on div "Switch to partner view" at bounding box center [1446, 64] width 210 height 32
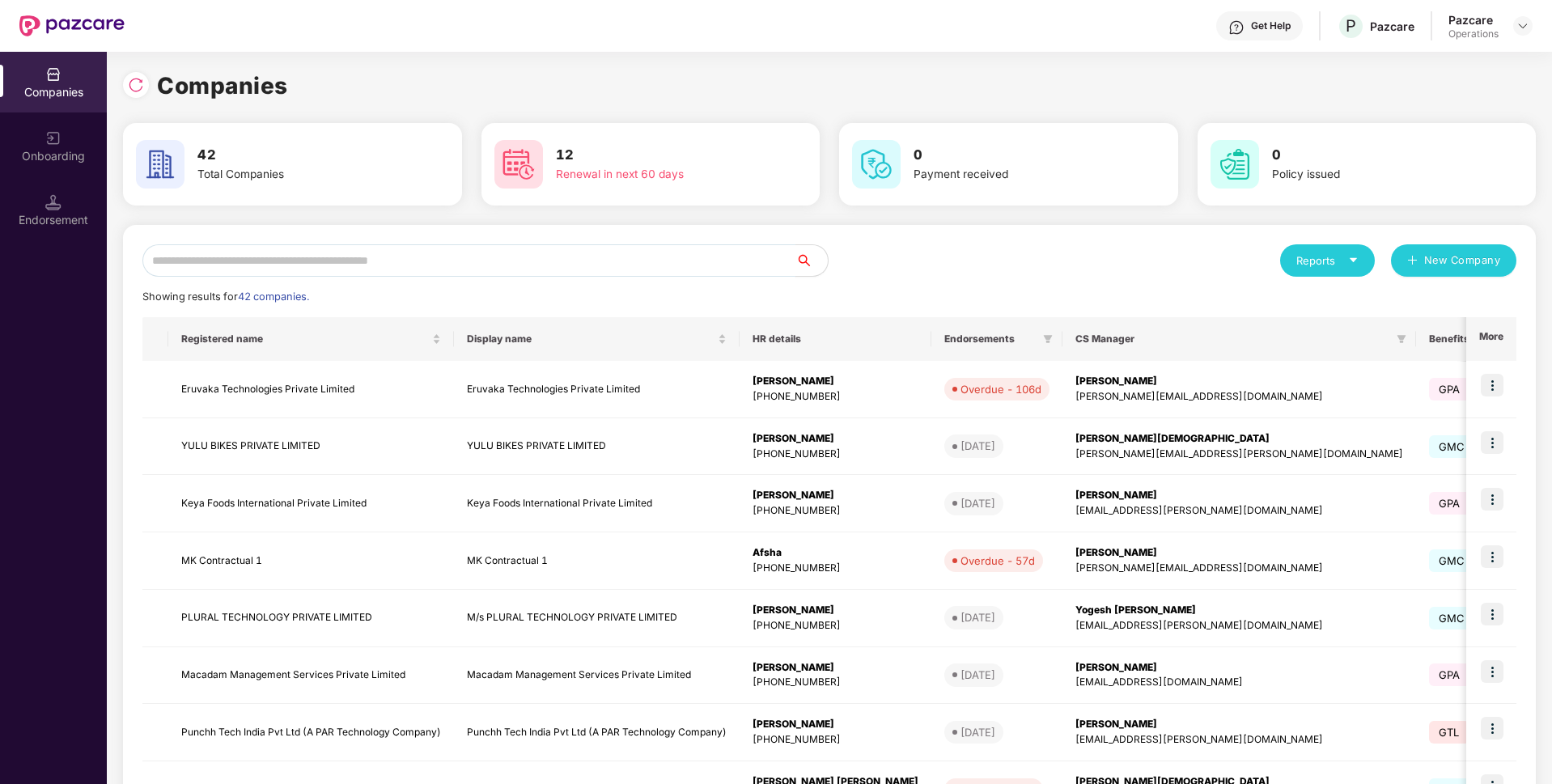
click at [570, 262] on input "text" at bounding box center [468, 261] width 653 height 33
click at [144, 81] on div at bounding box center [136, 85] width 26 height 26
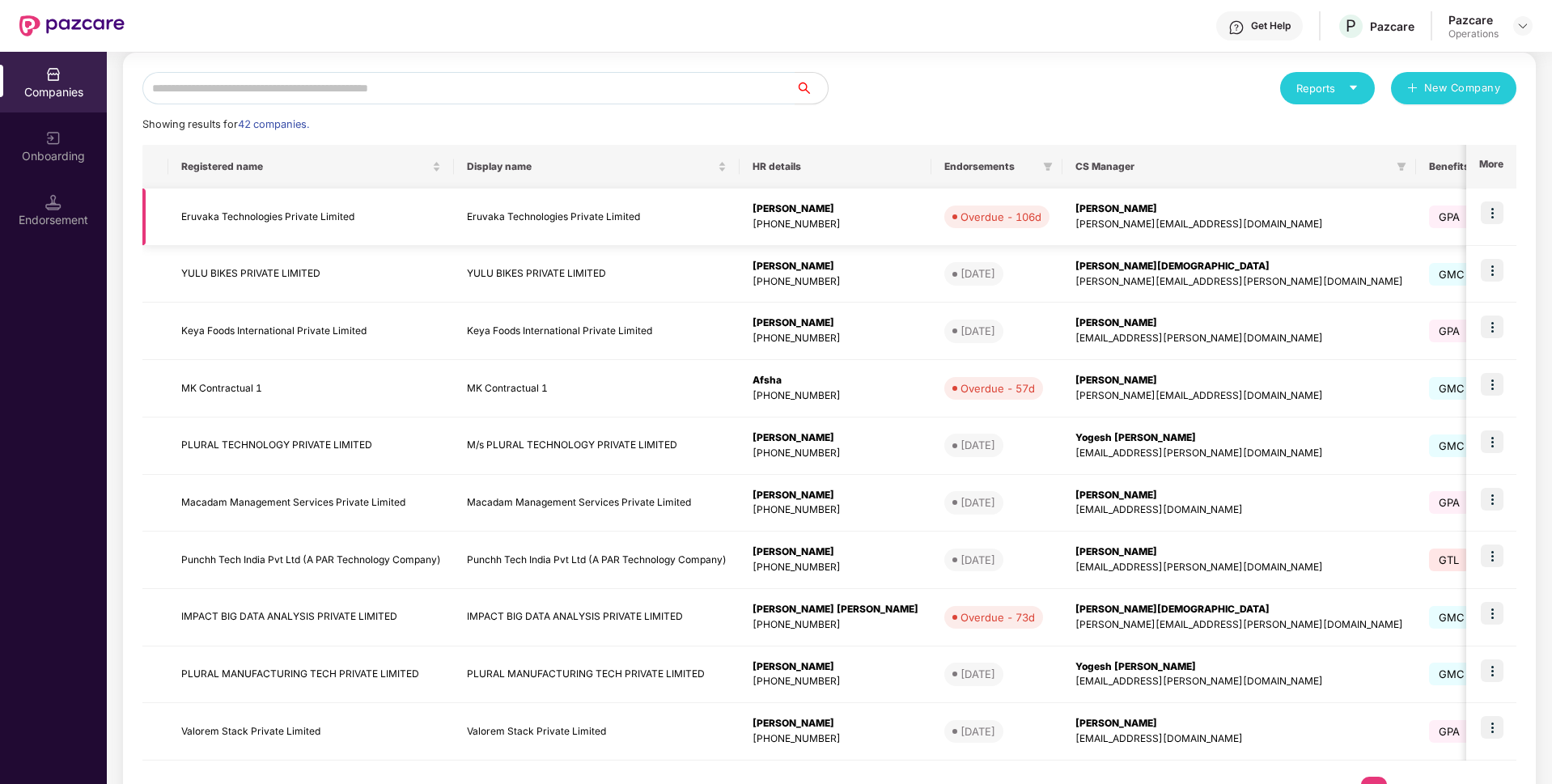
scroll to position [0, 0]
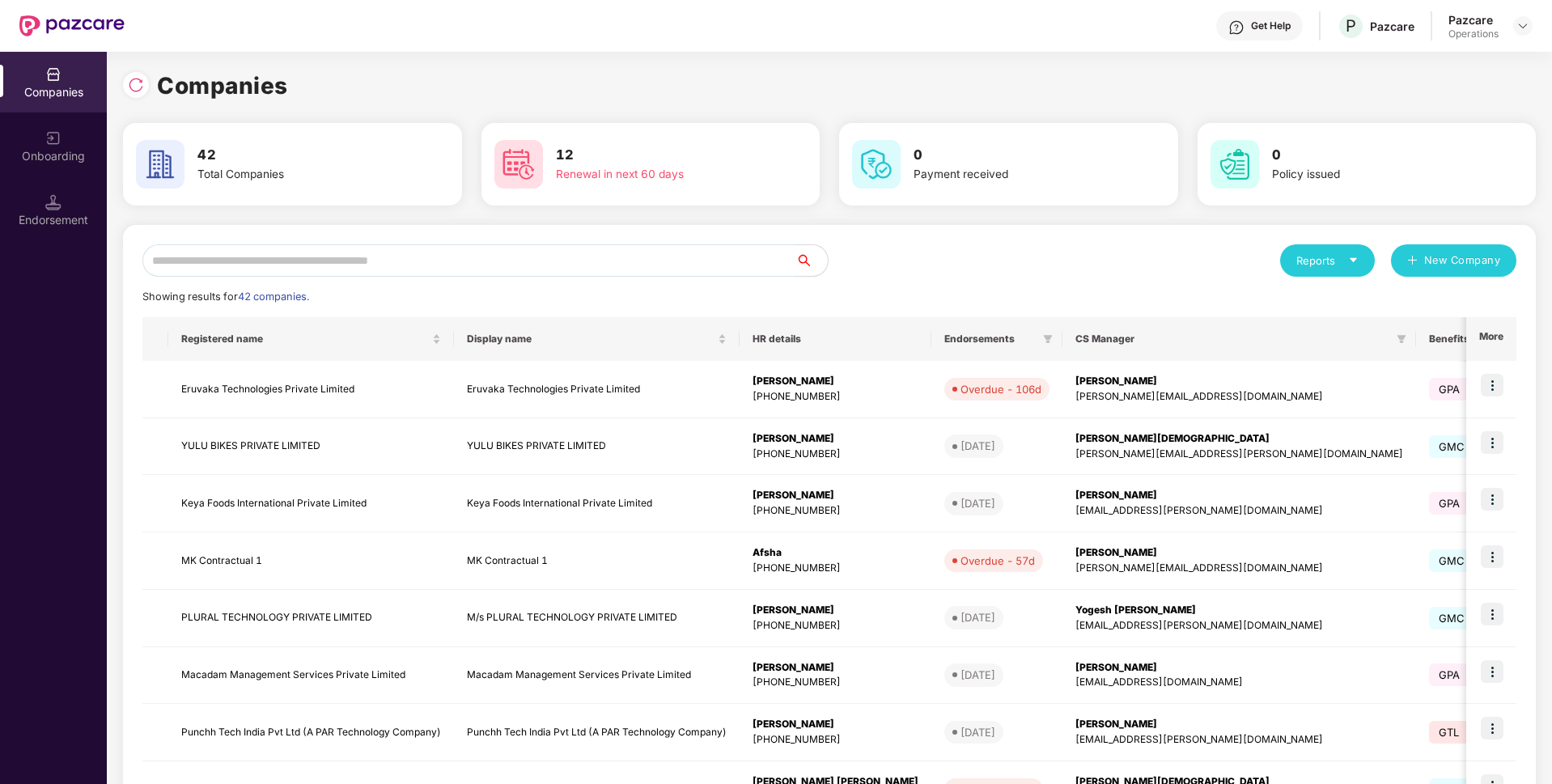
click at [348, 255] on input "text" at bounding box center [468, 261] width 653 height 33
paste input "**********"
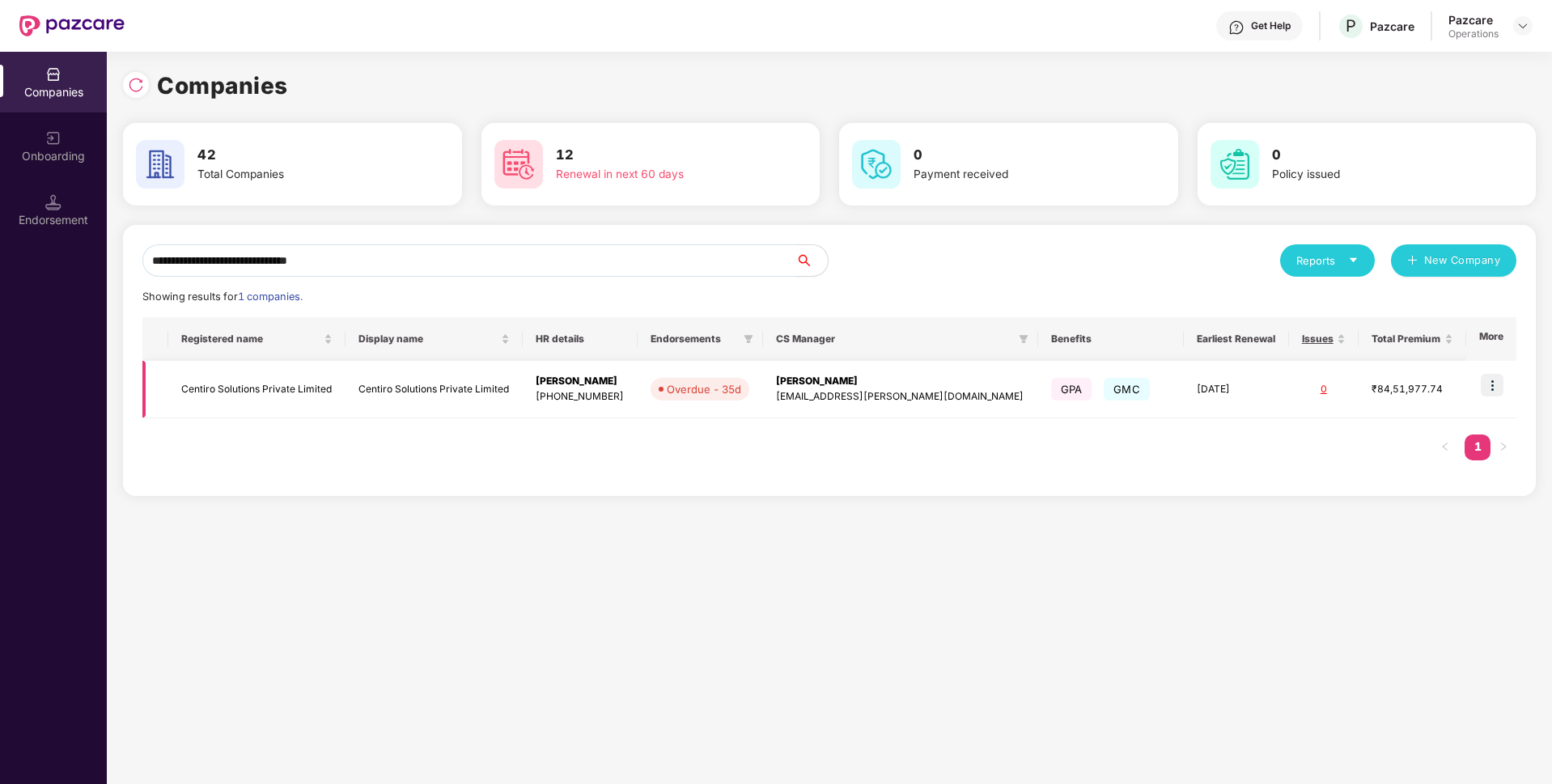
type input "**********"
click at [1492, 378] on img at bounding box center [1492, 385] width 22 height 22
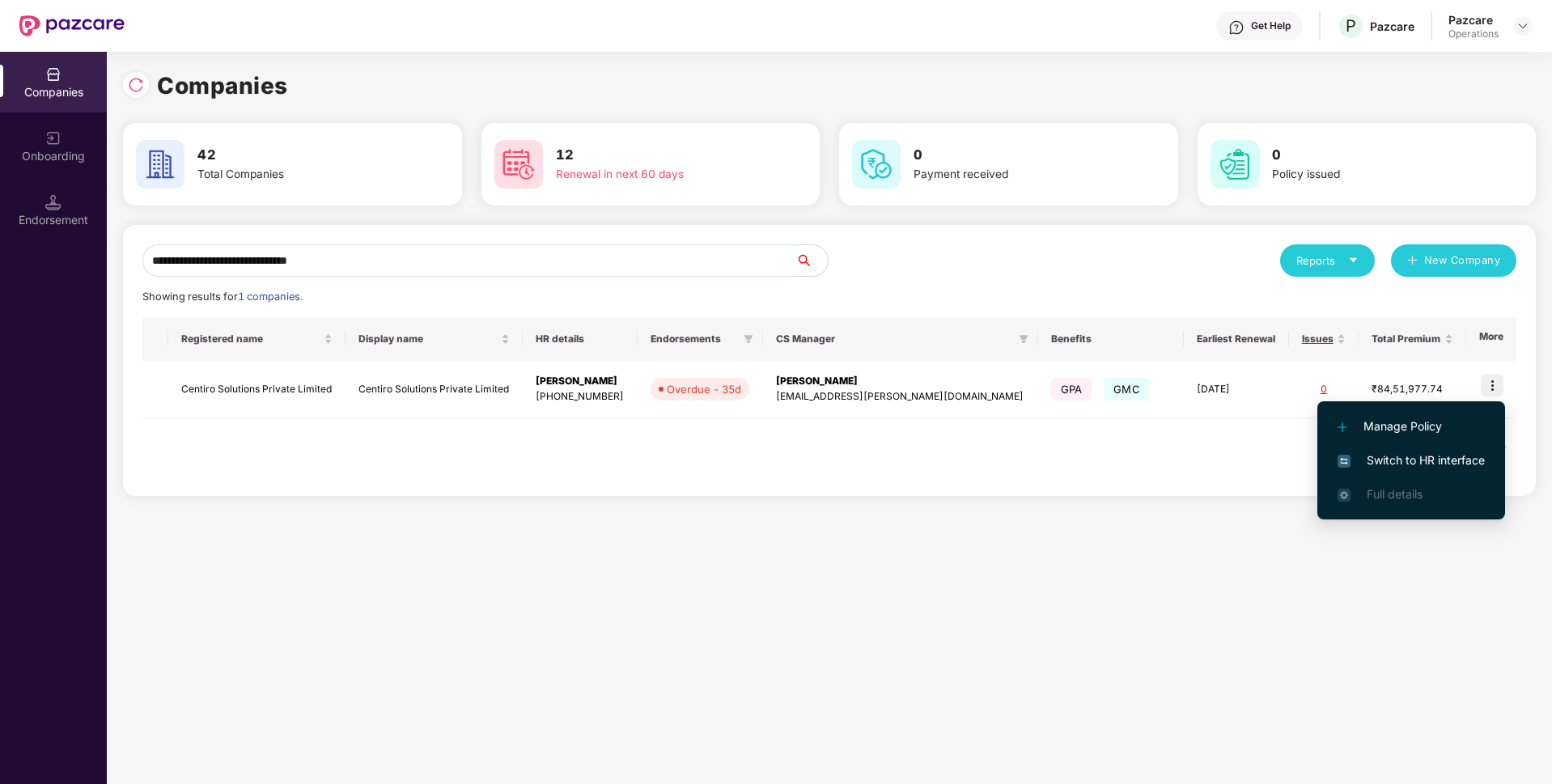
click at [1399, 451] on span "Switch to HR interface" at bounding box center [1411, 460] width 148 height 18
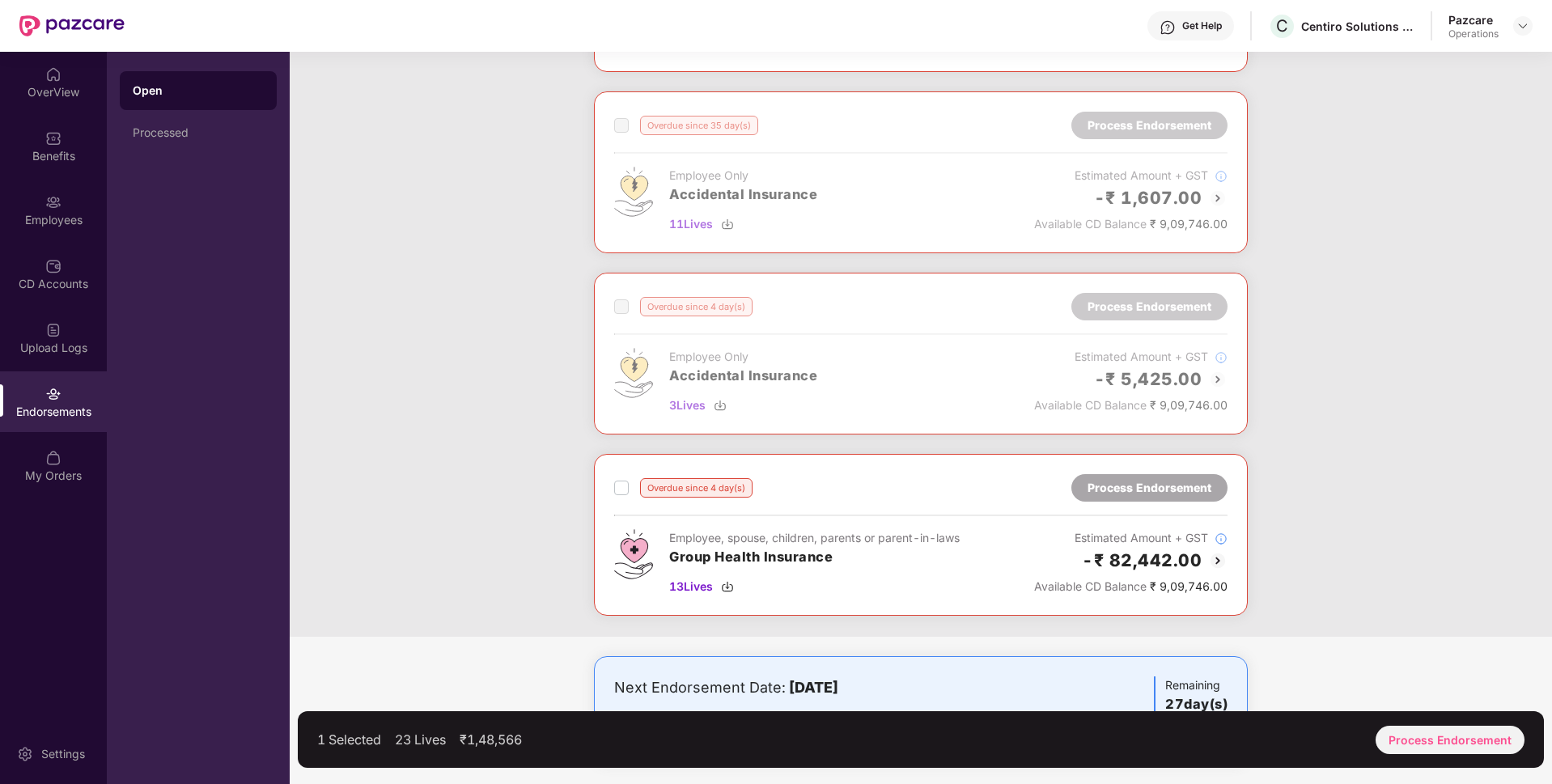
scroll to position [244, 0]
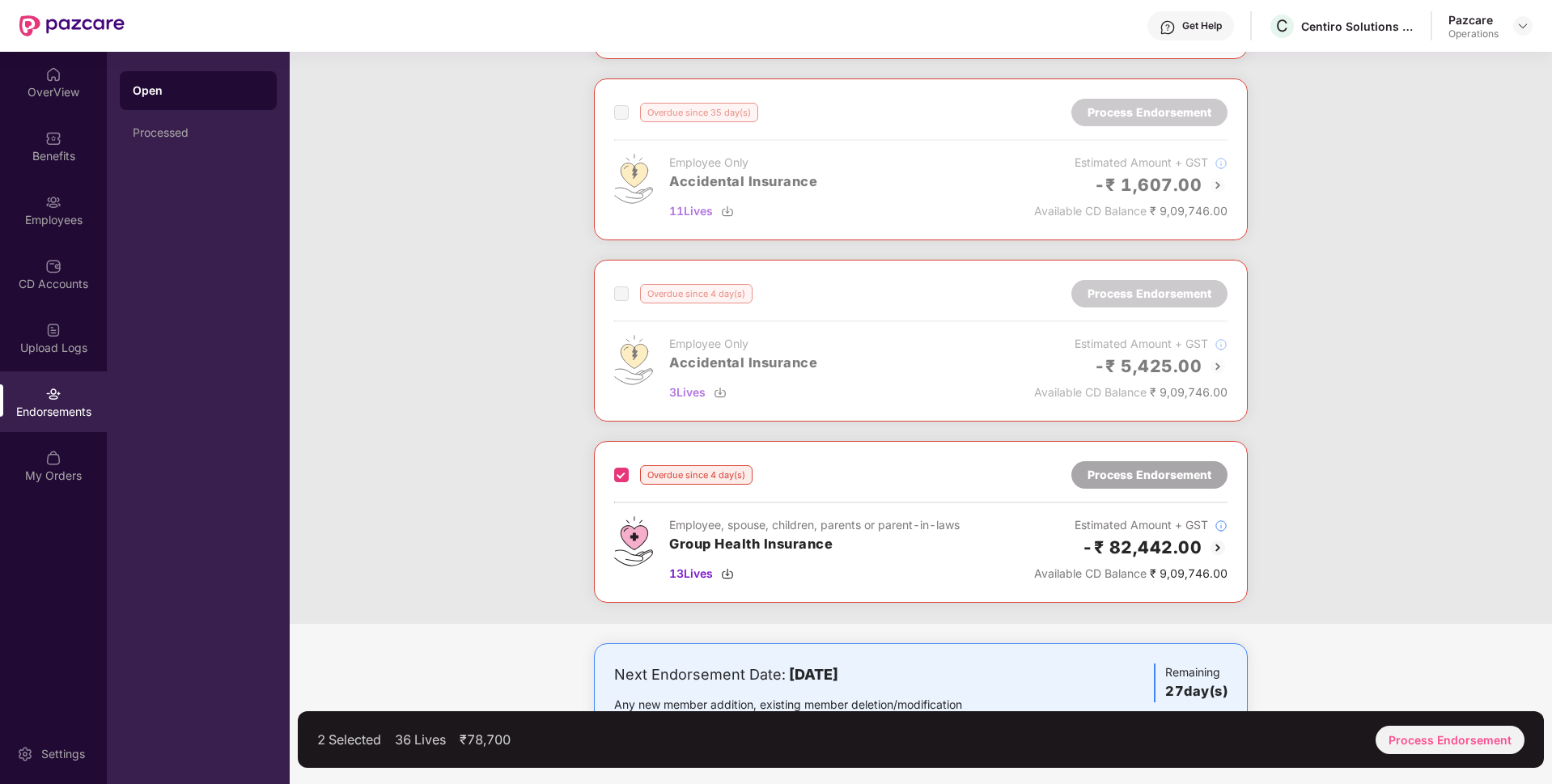
click at [1377, 729] on div "2 Selected 36 Lives ₹78,700 Process Endorsement" at bounding box center [921, 739] width 1246 height 57
click at [1405, 734] on div "Process Endorsement" at bounding box center [1450, 739] width 149 height 28
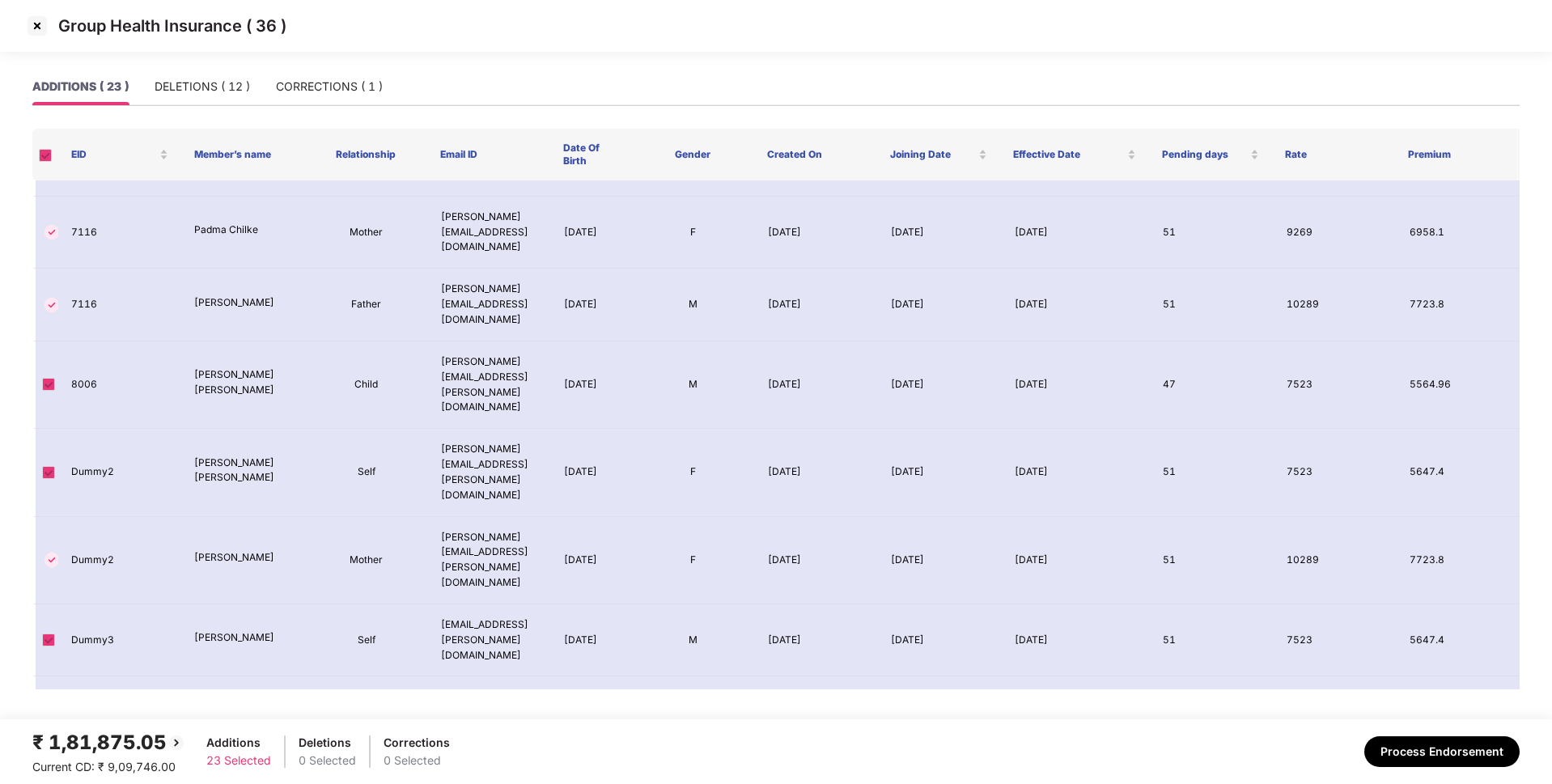
scroll to position [0, 0]
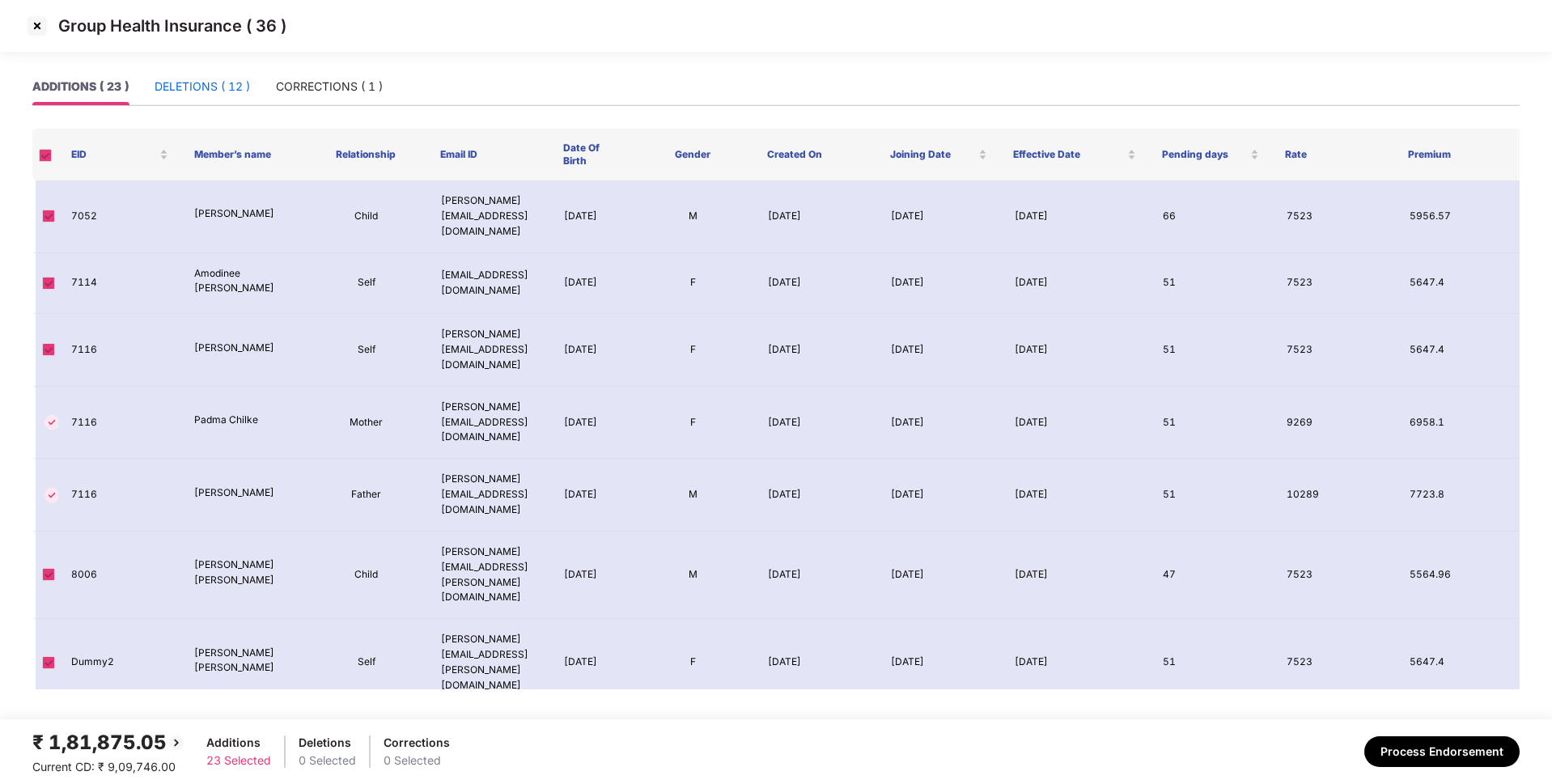
click at [181, 82] on div "DELETIONS ( 12 )" at bounding box center [202, 87] width 95 height 18
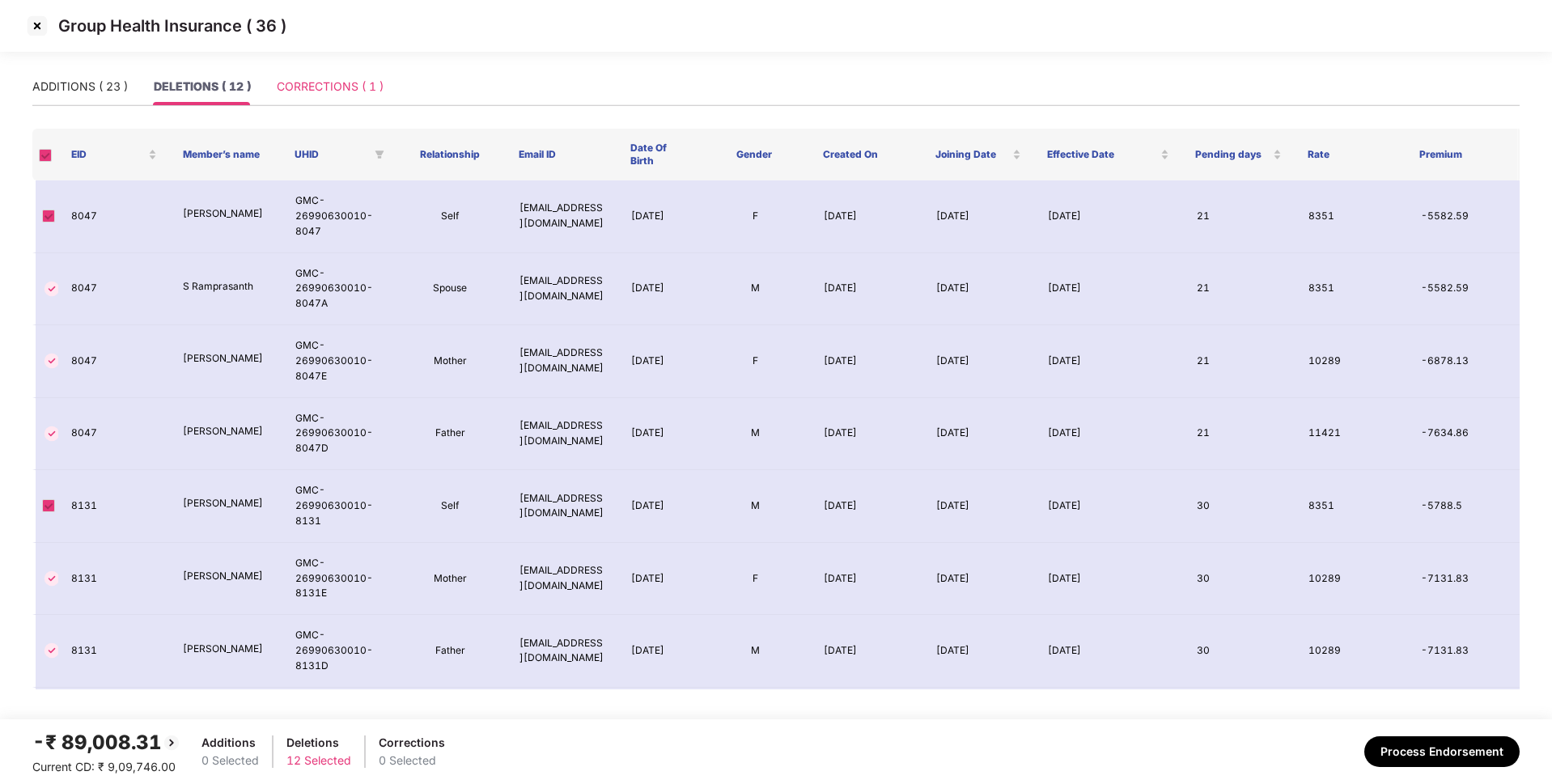
click at [356, 103] on div "CORRECTIONS ( 1 )" at bounding box center [330, 86] width 106 height 37
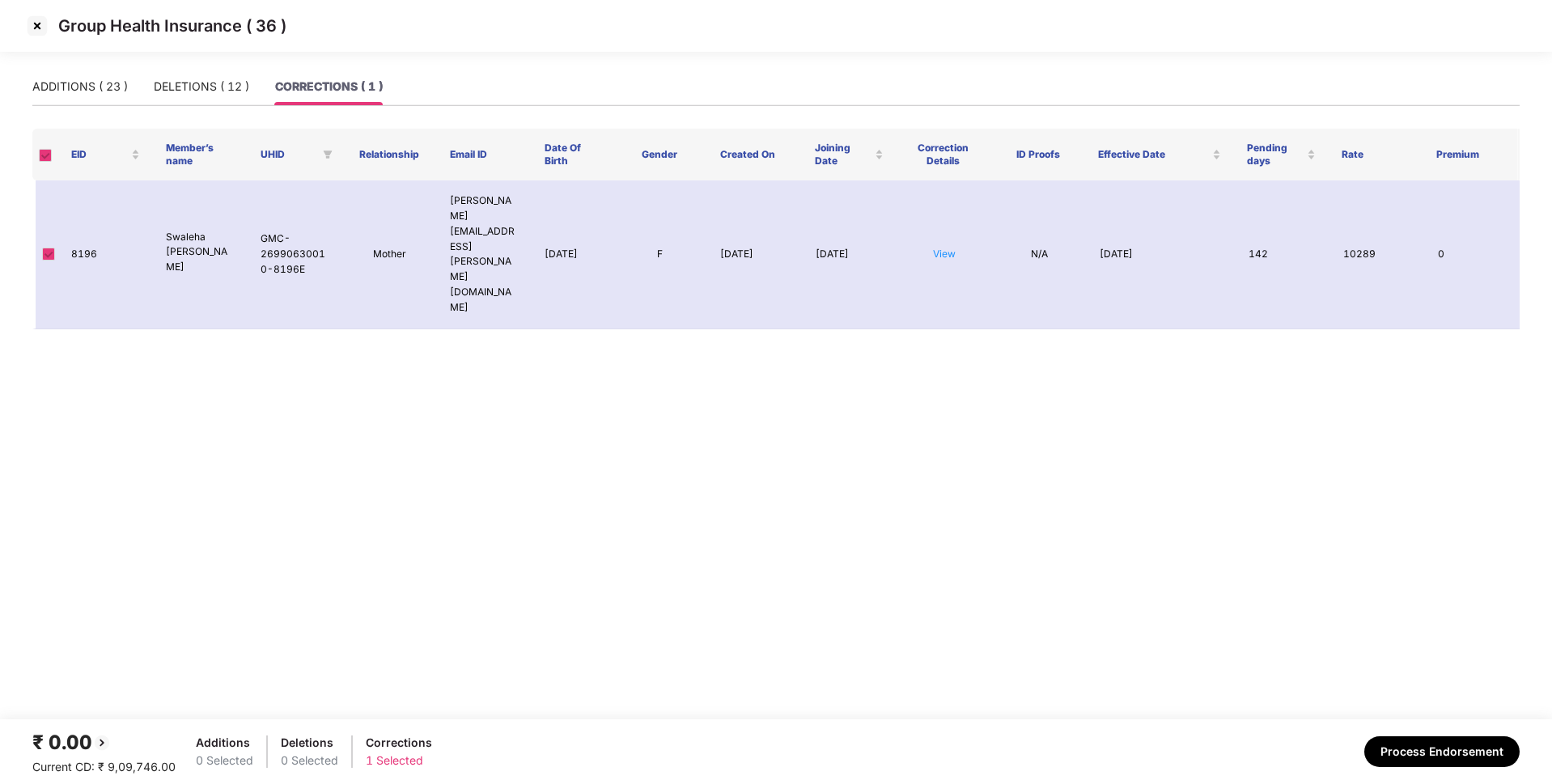
click at [37, 33] on img at bounding box center [37, 26] width 26 height 26
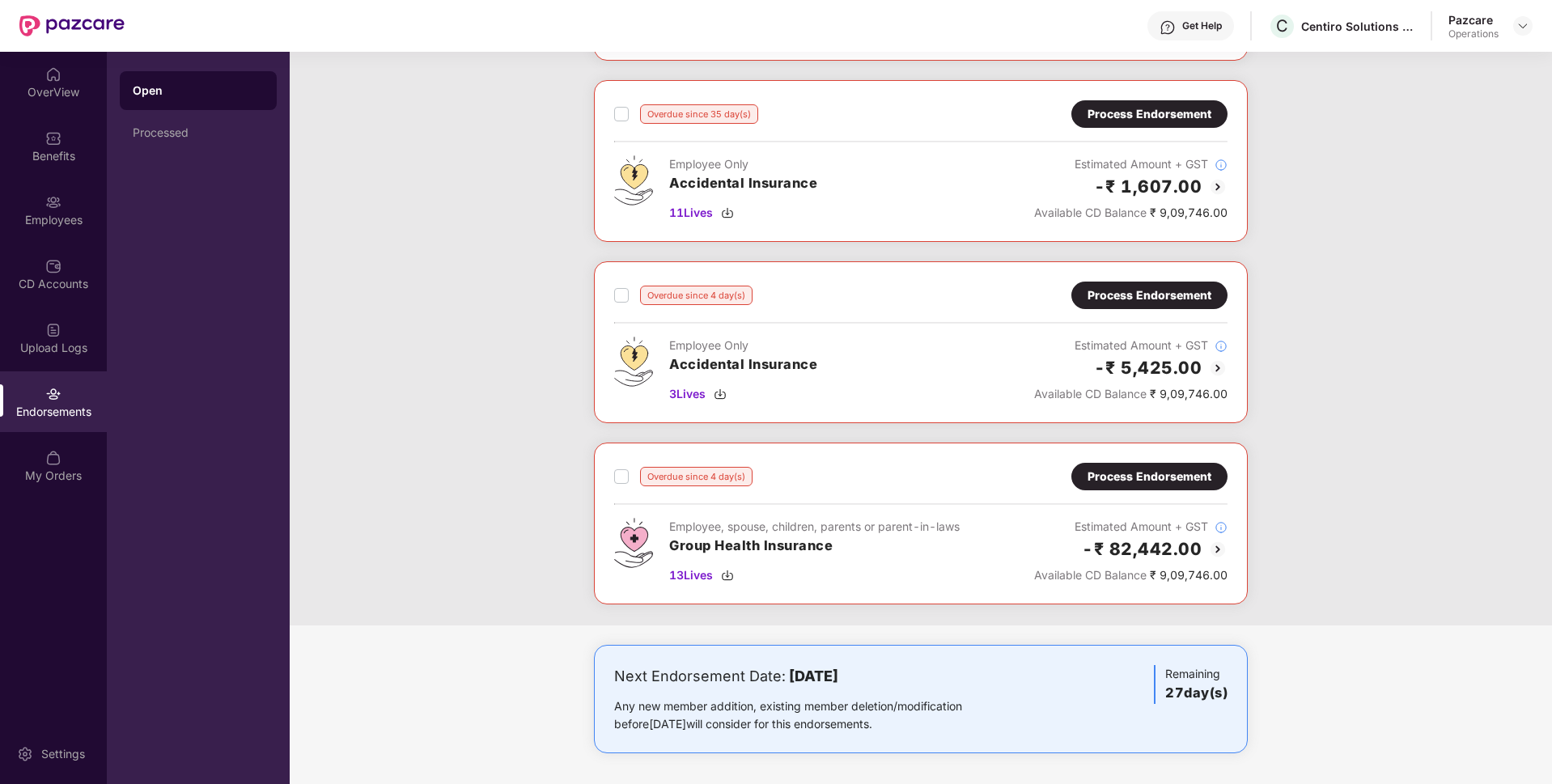
scroll to position [243, 0]
click at [1114, 467] on div "Process Endorsement" at bounding box center [1149, 475] width 124 height 18
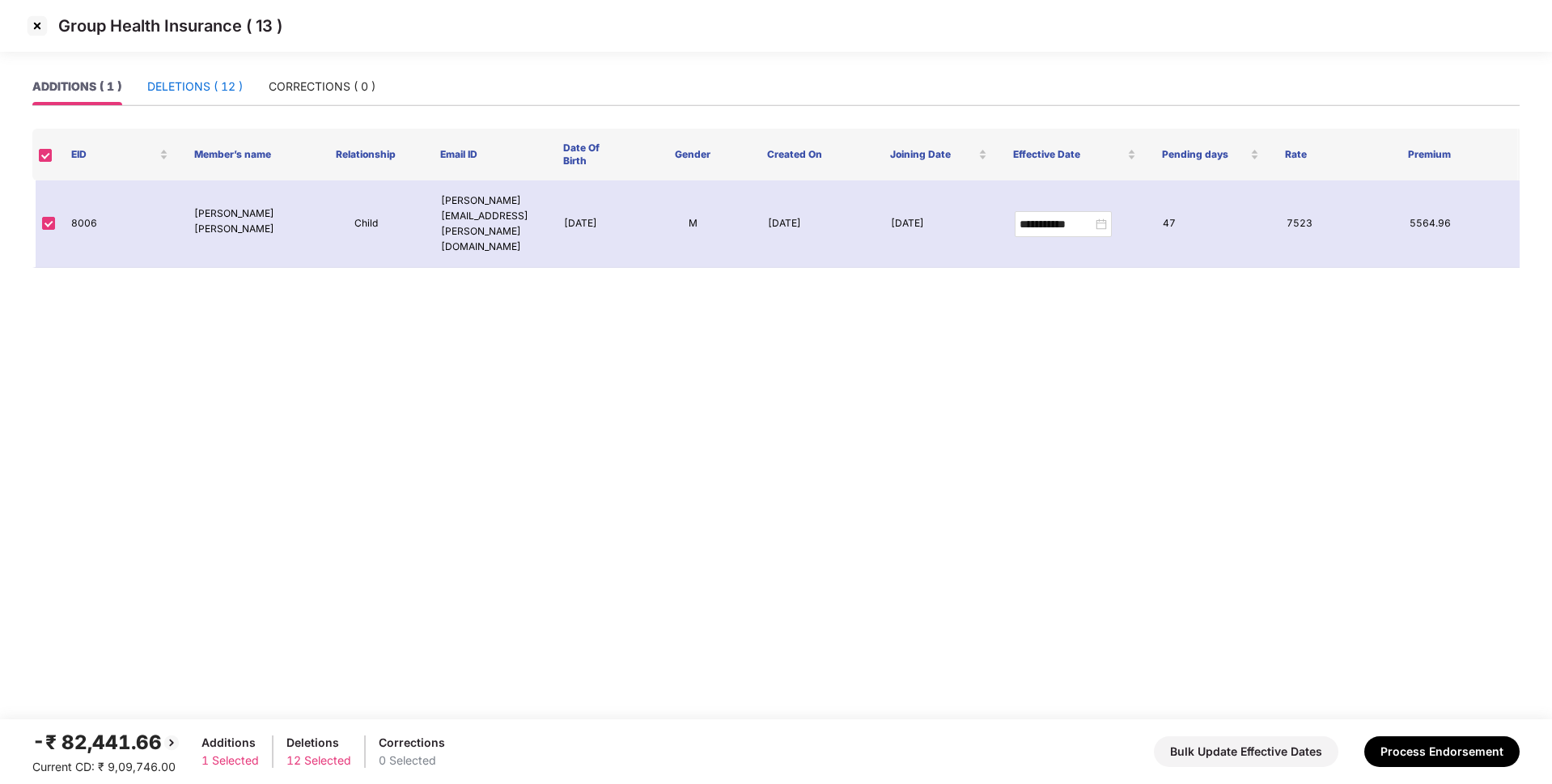
click at [226, 91] on div "DELETIONS ( 12 )" at bounding box center [195, 87] width 95 height 18
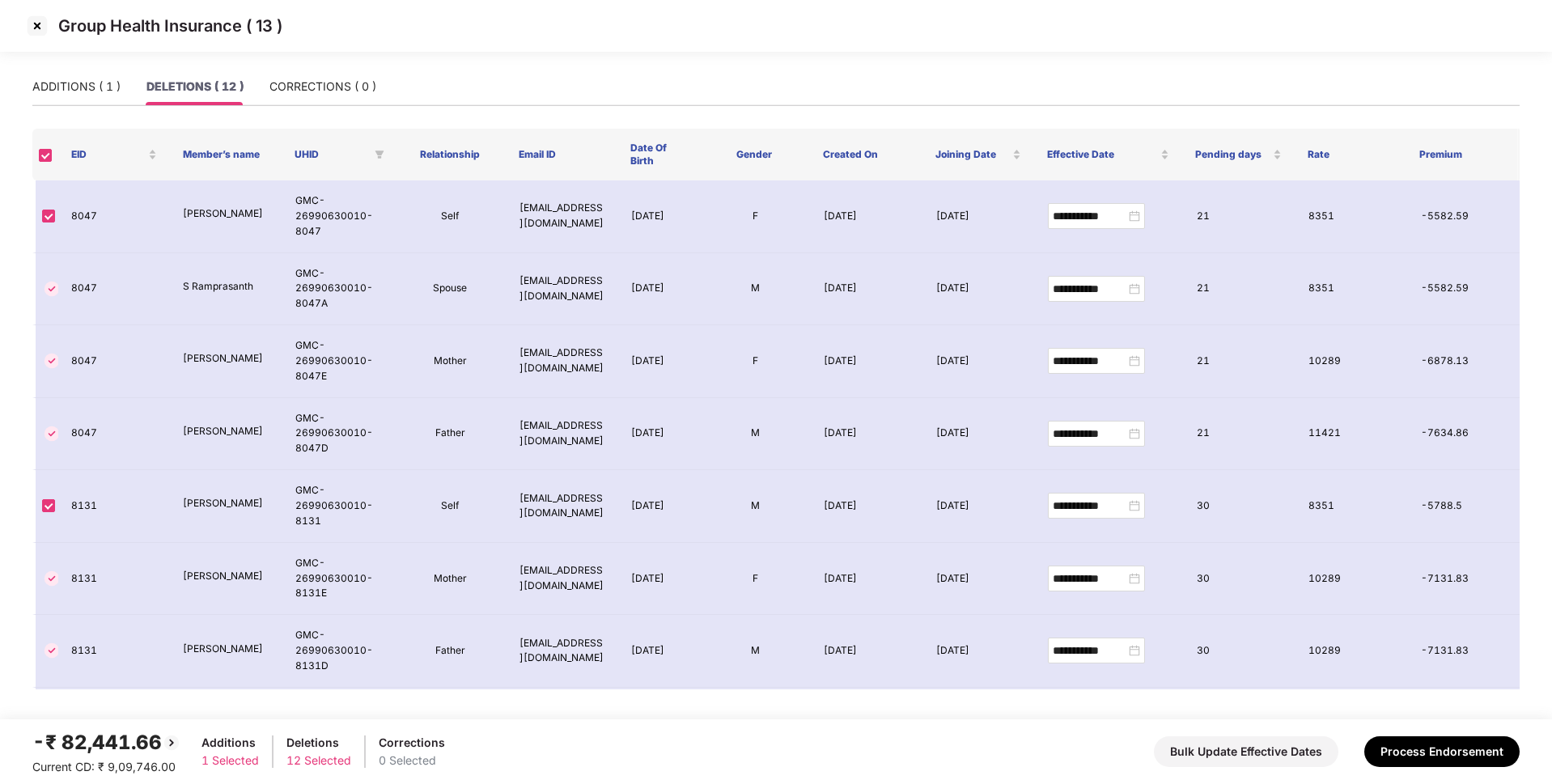
click at [23, 27] on div "Group Health Insurance ( 13 )" at bounding box center [776, 26] width 1552 height 51
click at [49, 27] on img at bounding box center [37, 26] width 26 height 26
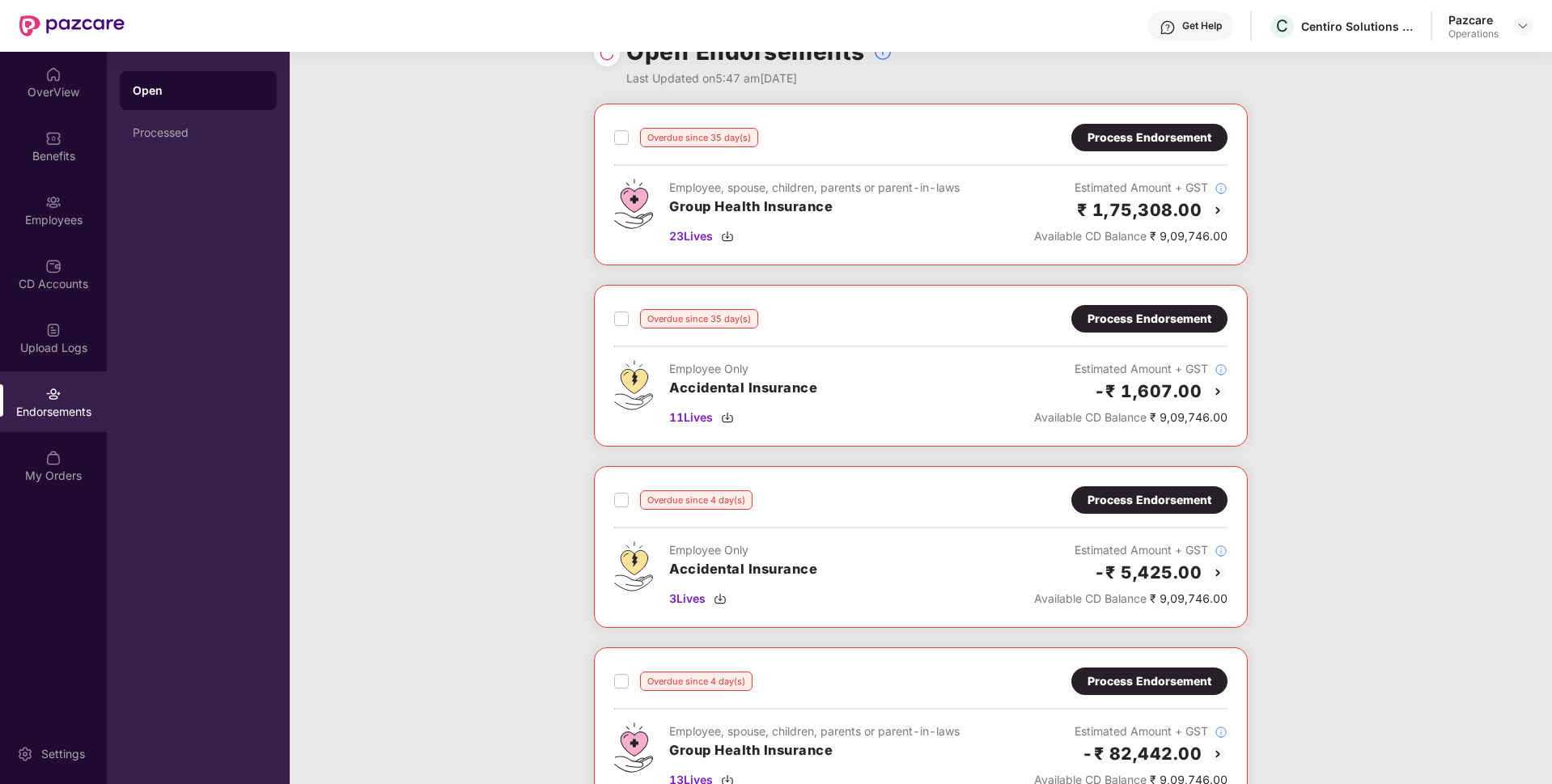
scroll to position [25, 0]
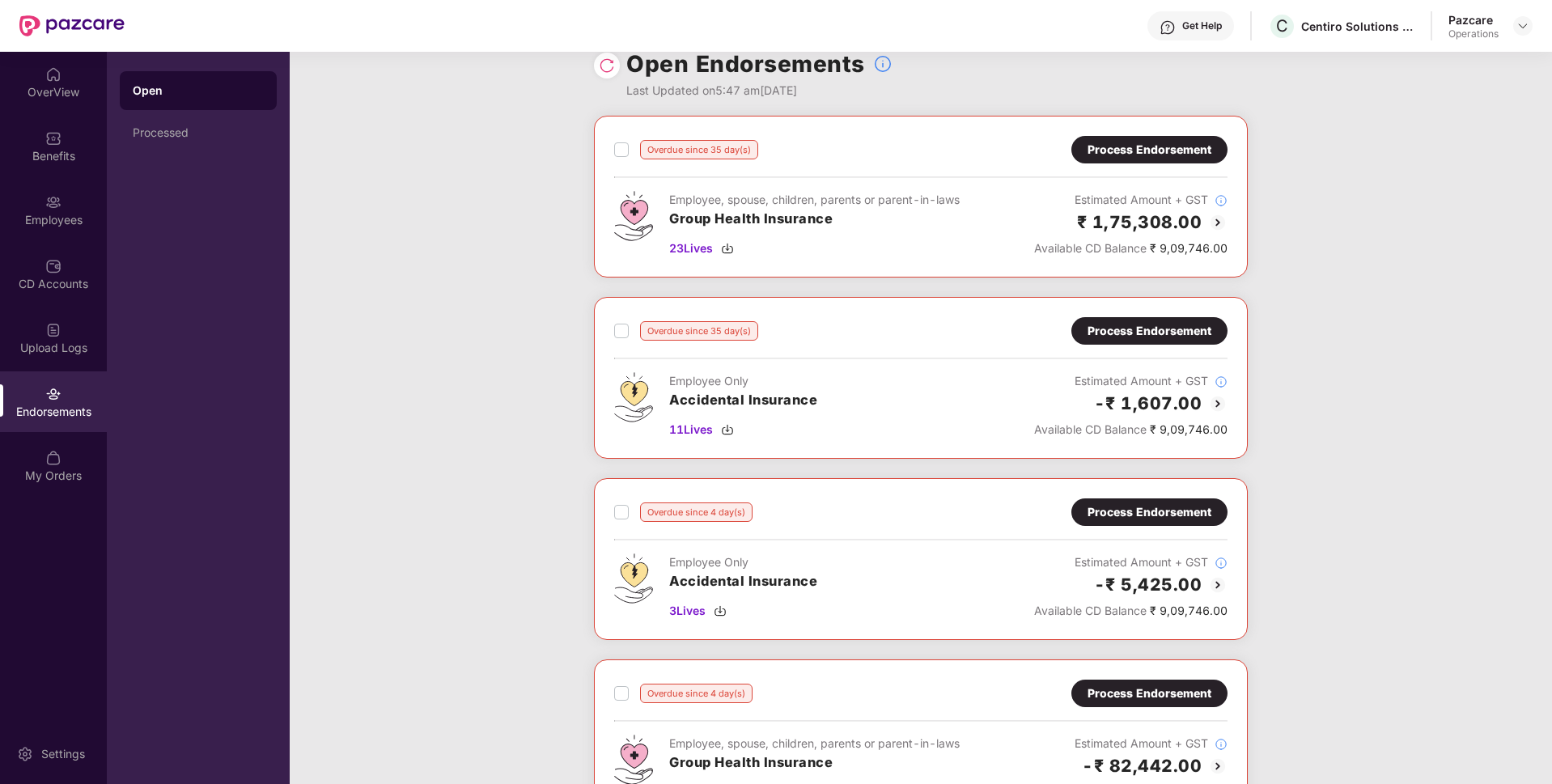
click at [1143, 153] on div "Process Endorsement" at bounding box center [1149, 149] width 124 height 18
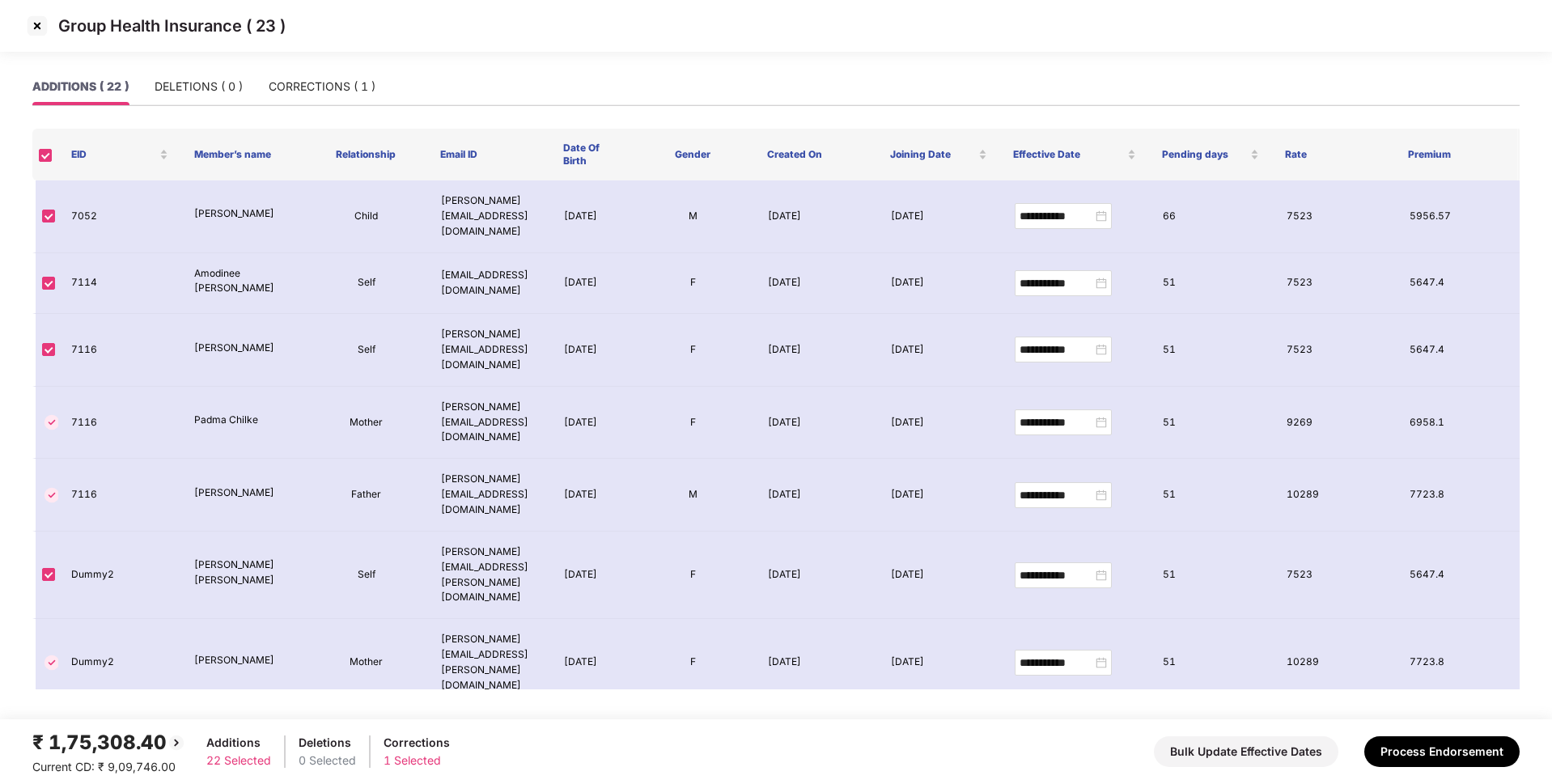
click at [44, 27] on img at bounding box center [37, 26] width 26 height 26
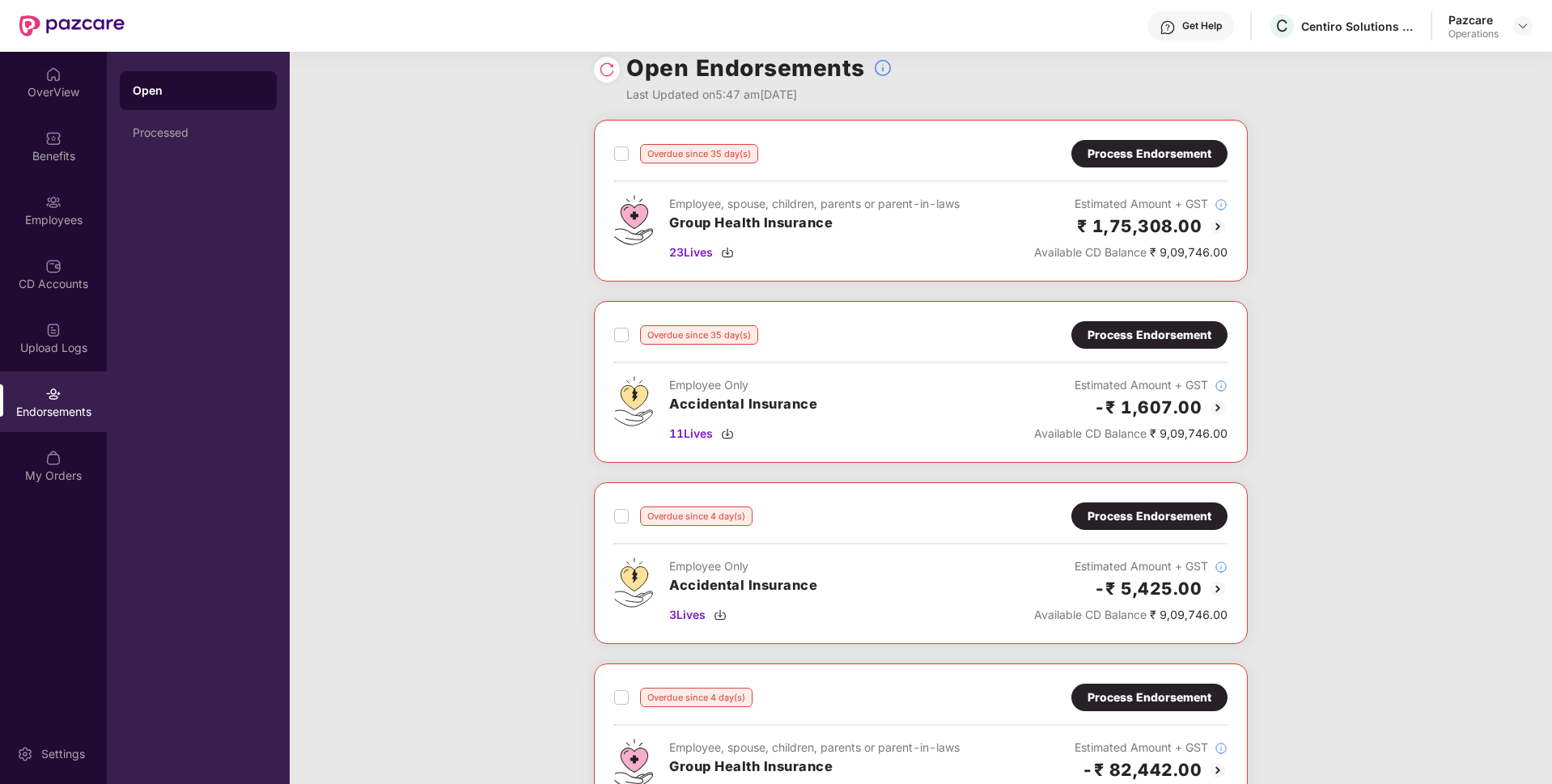
scroll to position [0, 0]
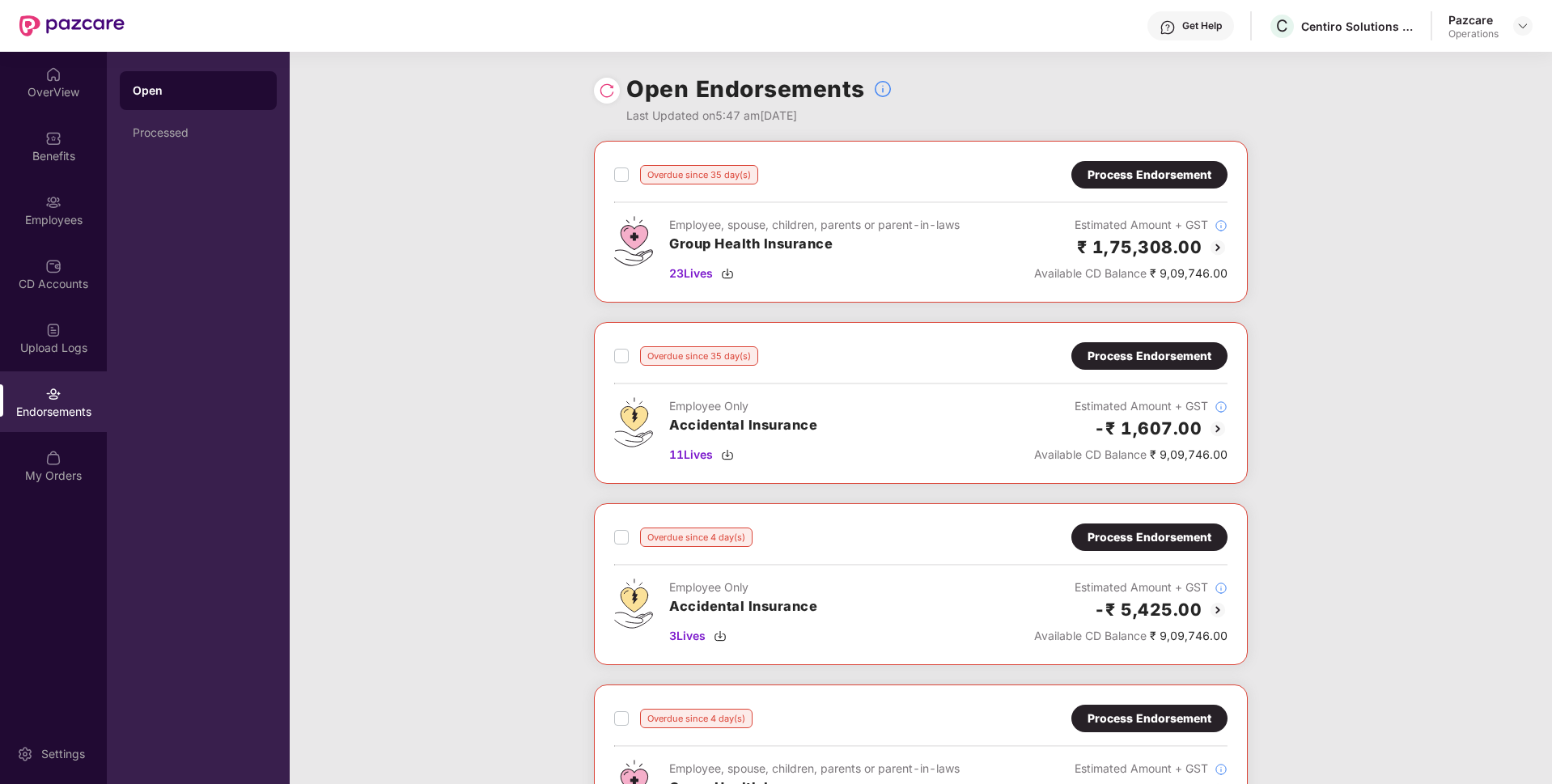
click at [1114, 160] on div "Overdue since 35 day(s) Process Endorsement Employee, spouse, children, parents…" at bounding box center [921, 221] width 654 height 162
click at [1114, 171] on div "Process Endorsement" at bounding box center [1149, 174] width 124 height 18
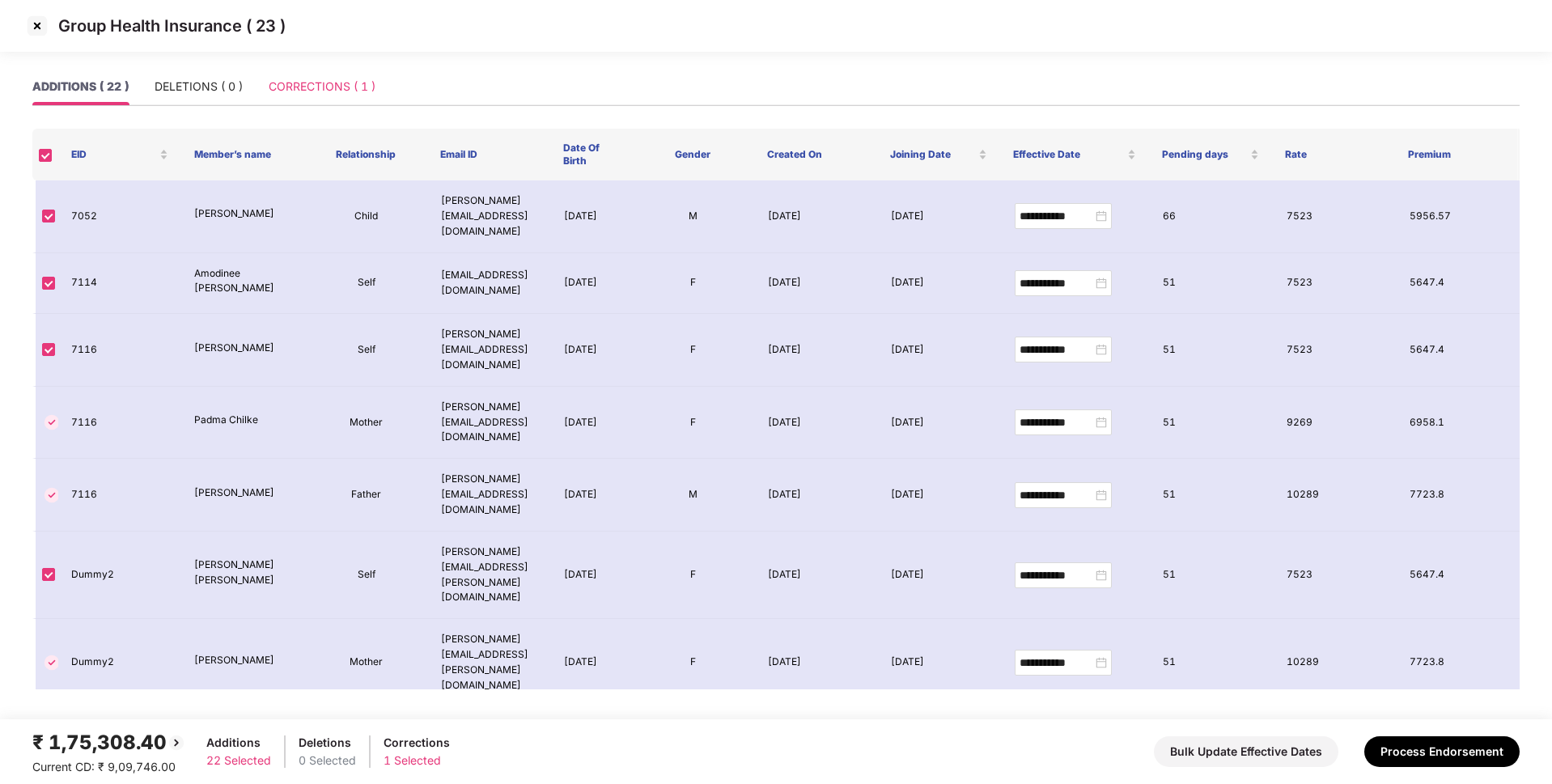
click at [318, 99] on div "CORRECTIONS ( 1 )" at bounding box center [322, 86] width 106 height 37
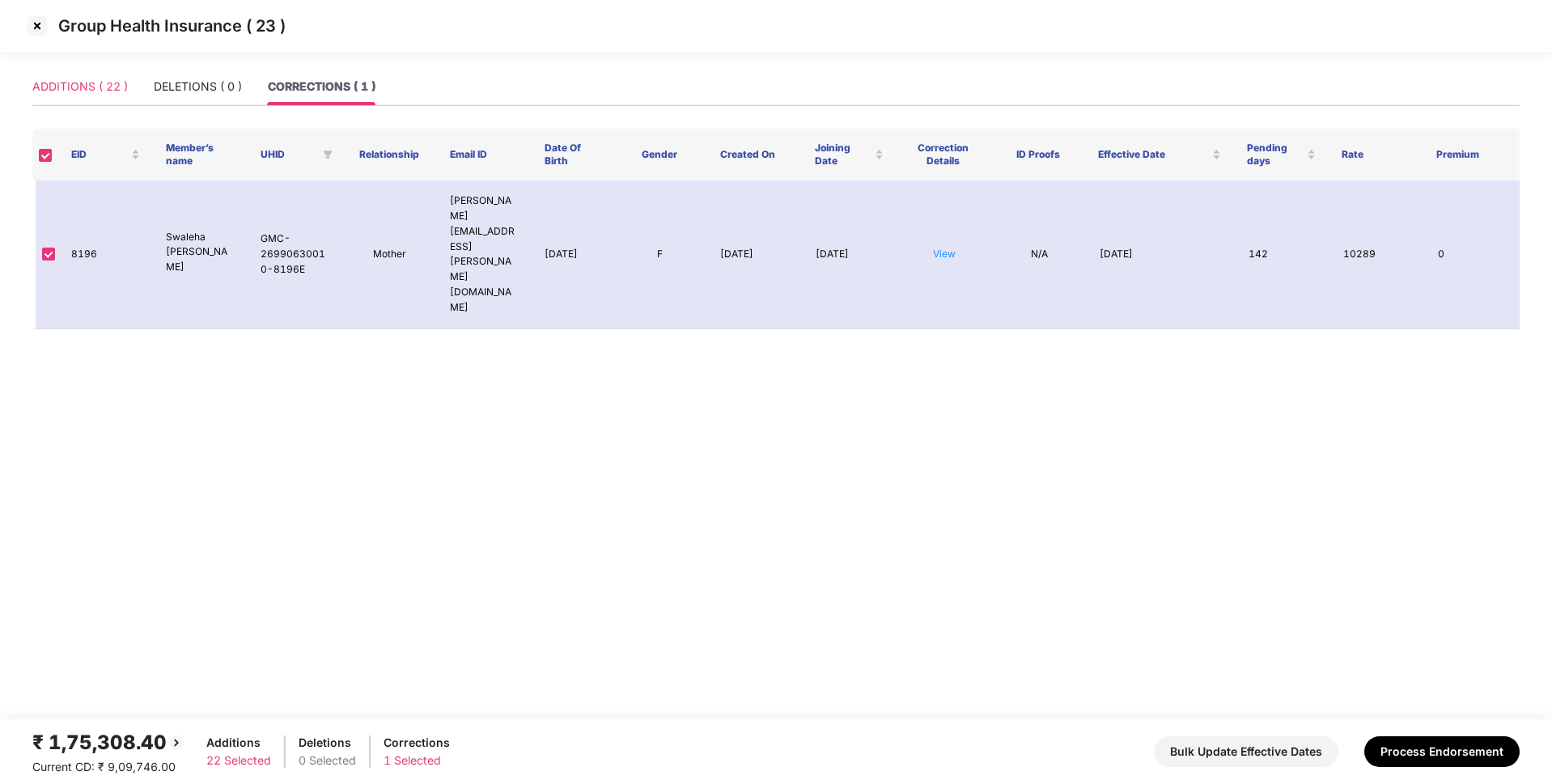
click at [115, 99] on div "ADDITIONS ( 22 )" at bounding box center [80, 86] width 95 height 37
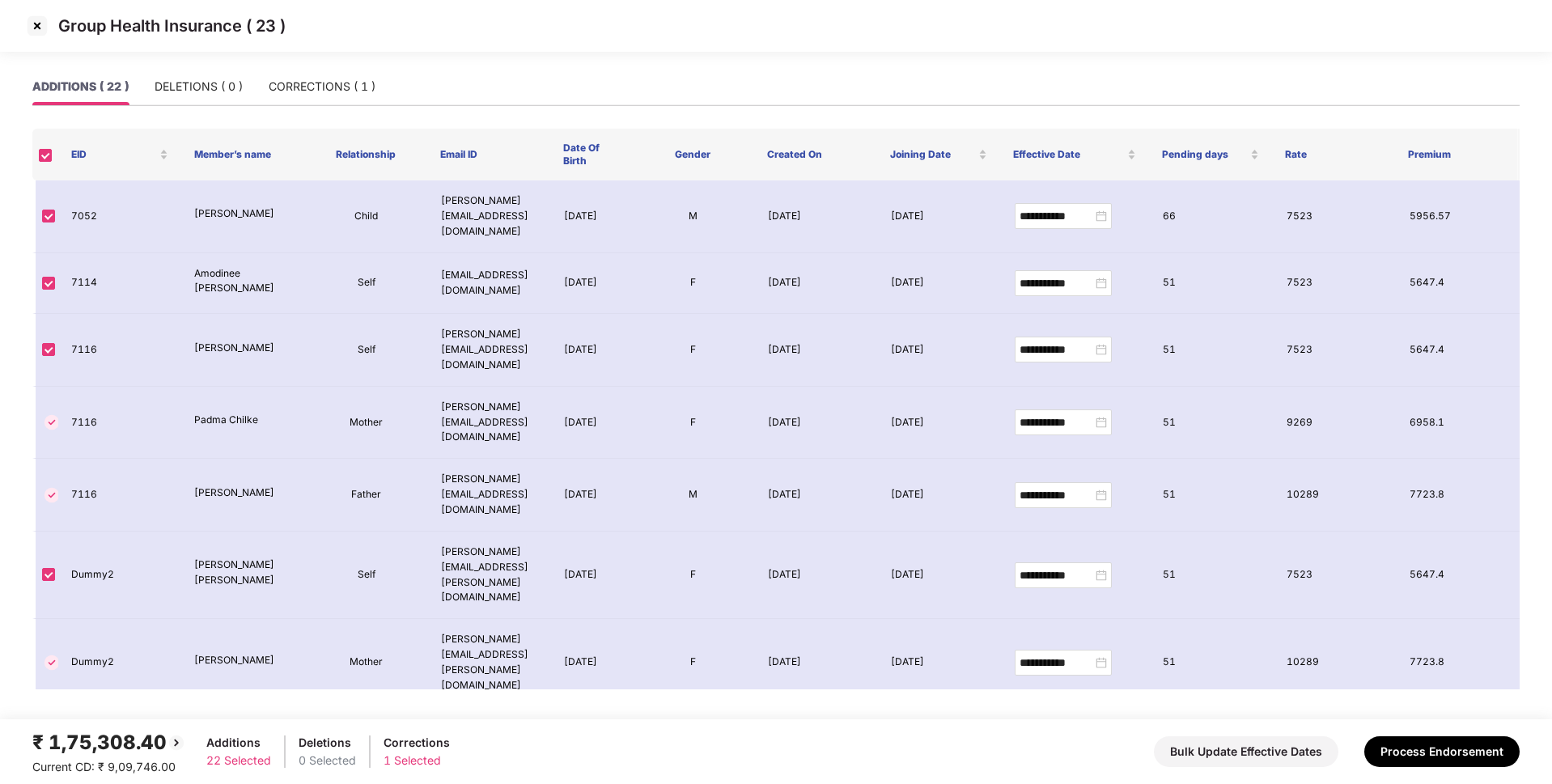
click at [41, 23] on img at bounding box center [37, 26] width 26 height 26
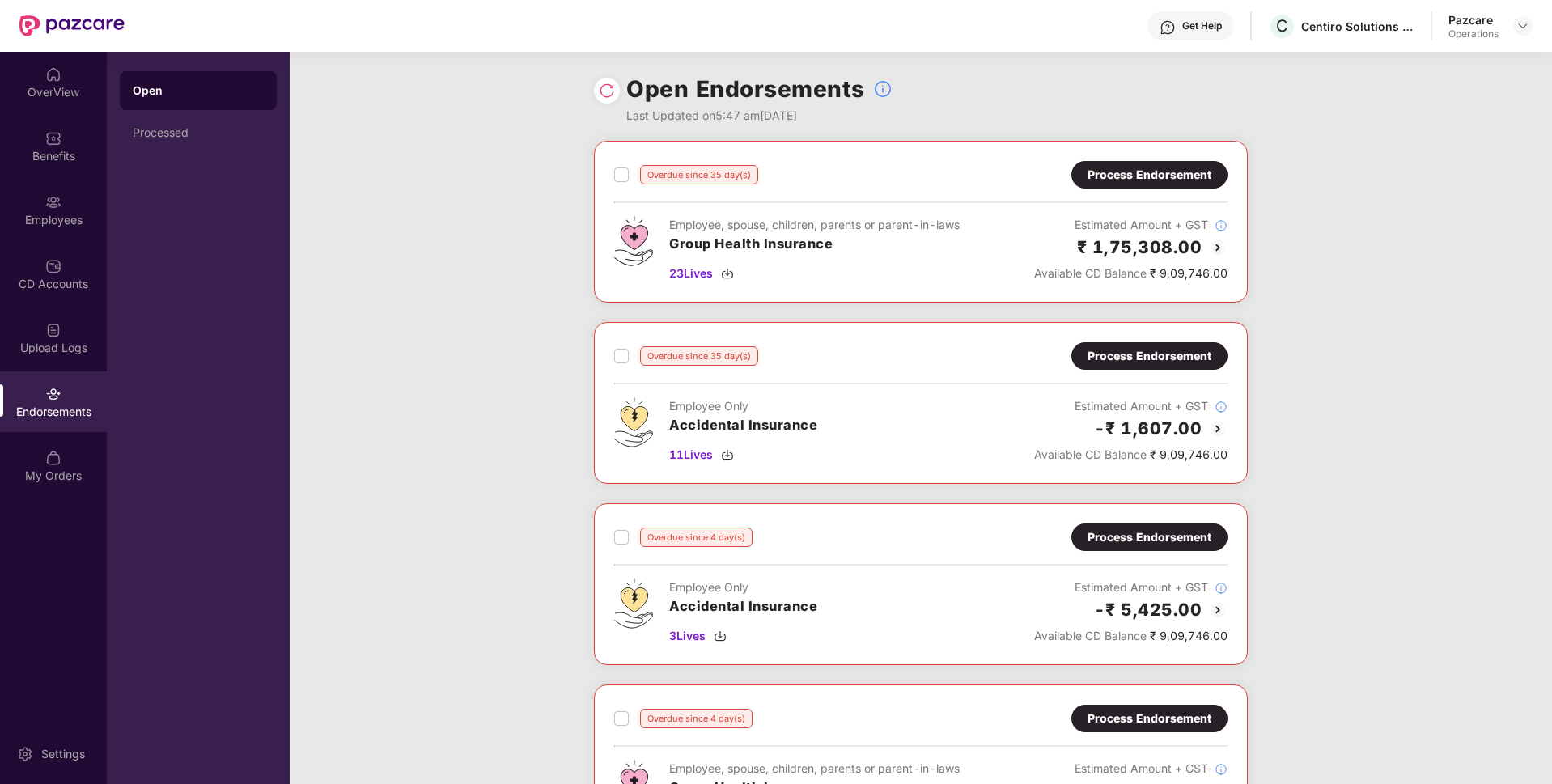
scroll to position [244, 0]
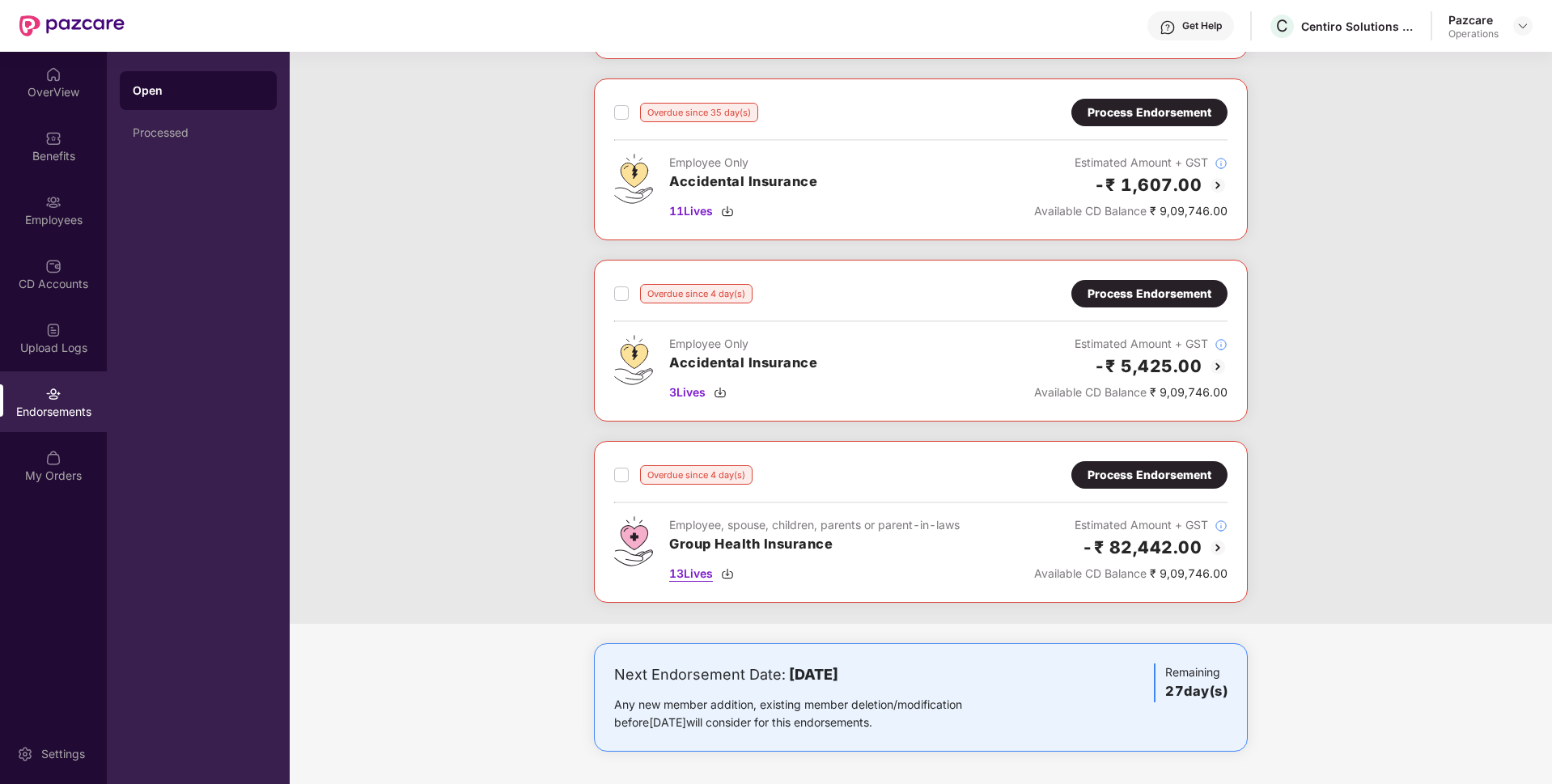
click at [681, 575] on span "13 Lives" at bounding box center [691, 573] width 44 height 18
click at [54, 218] on div "Employees" at bounding box center [53, 220] width 106 height 16
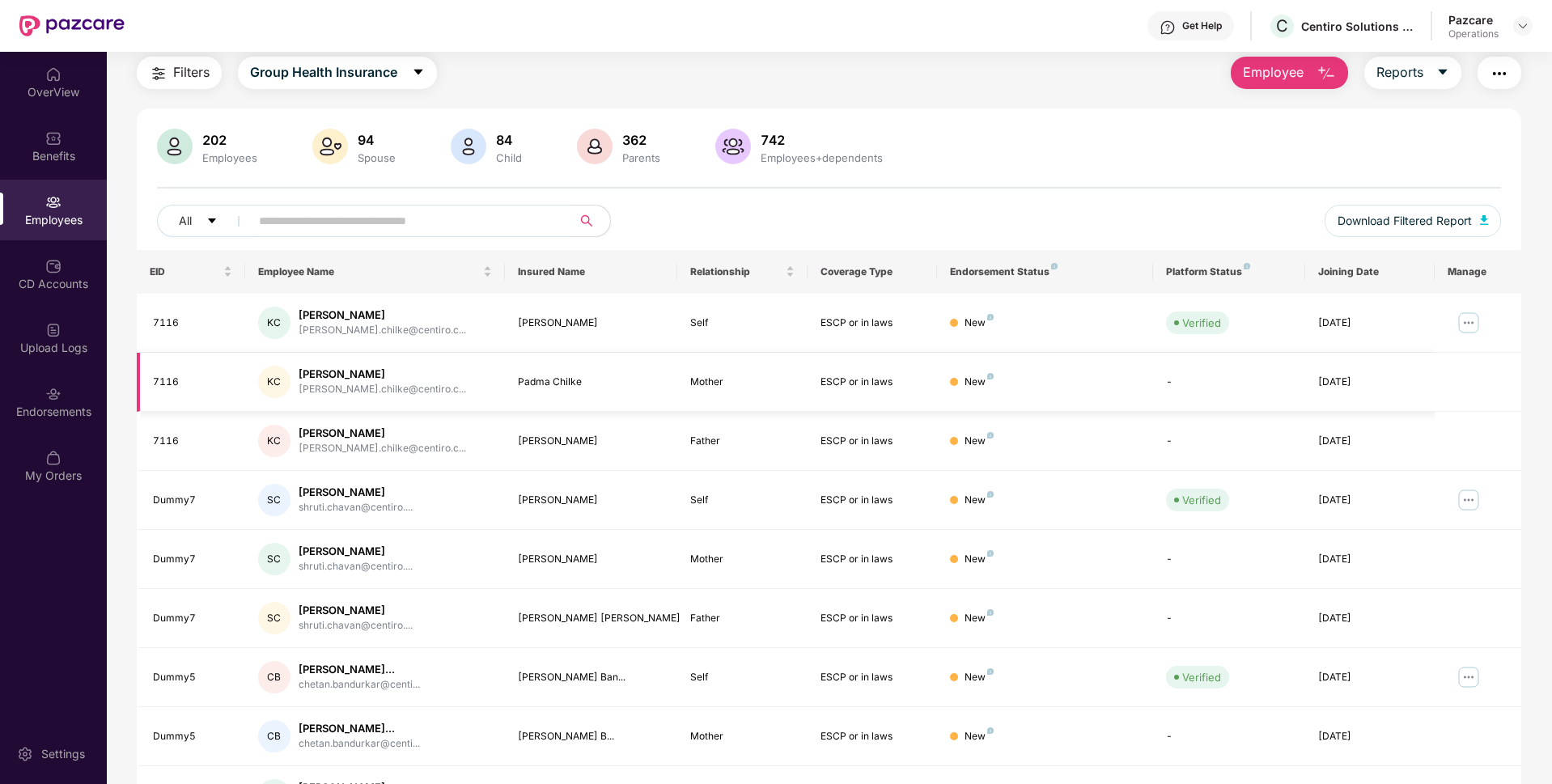
scroll to position [210, 0]
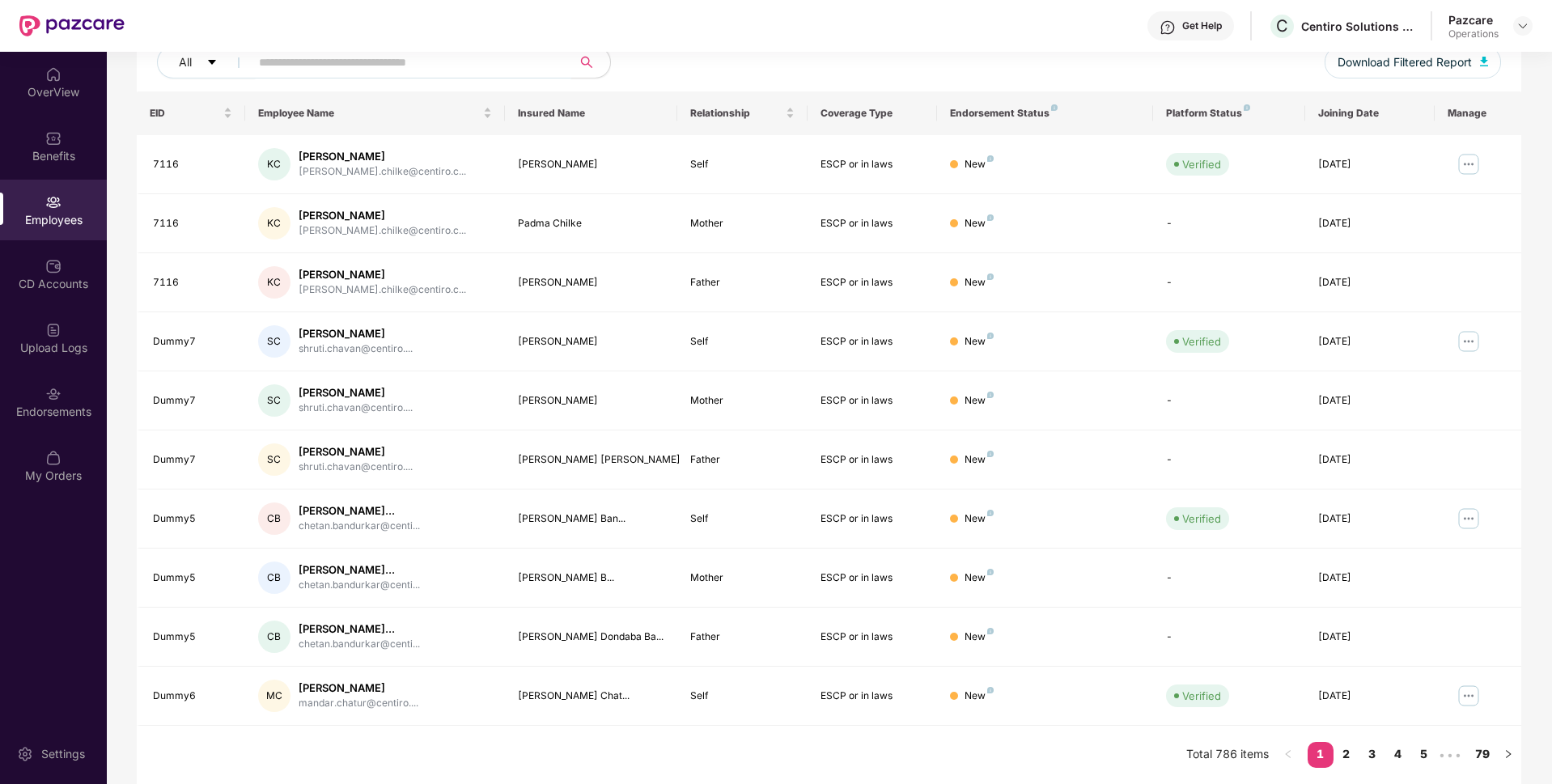
click at [287, 55] on input "text" at bounding box center [404, 62] width 291 height 24
paste input "****"
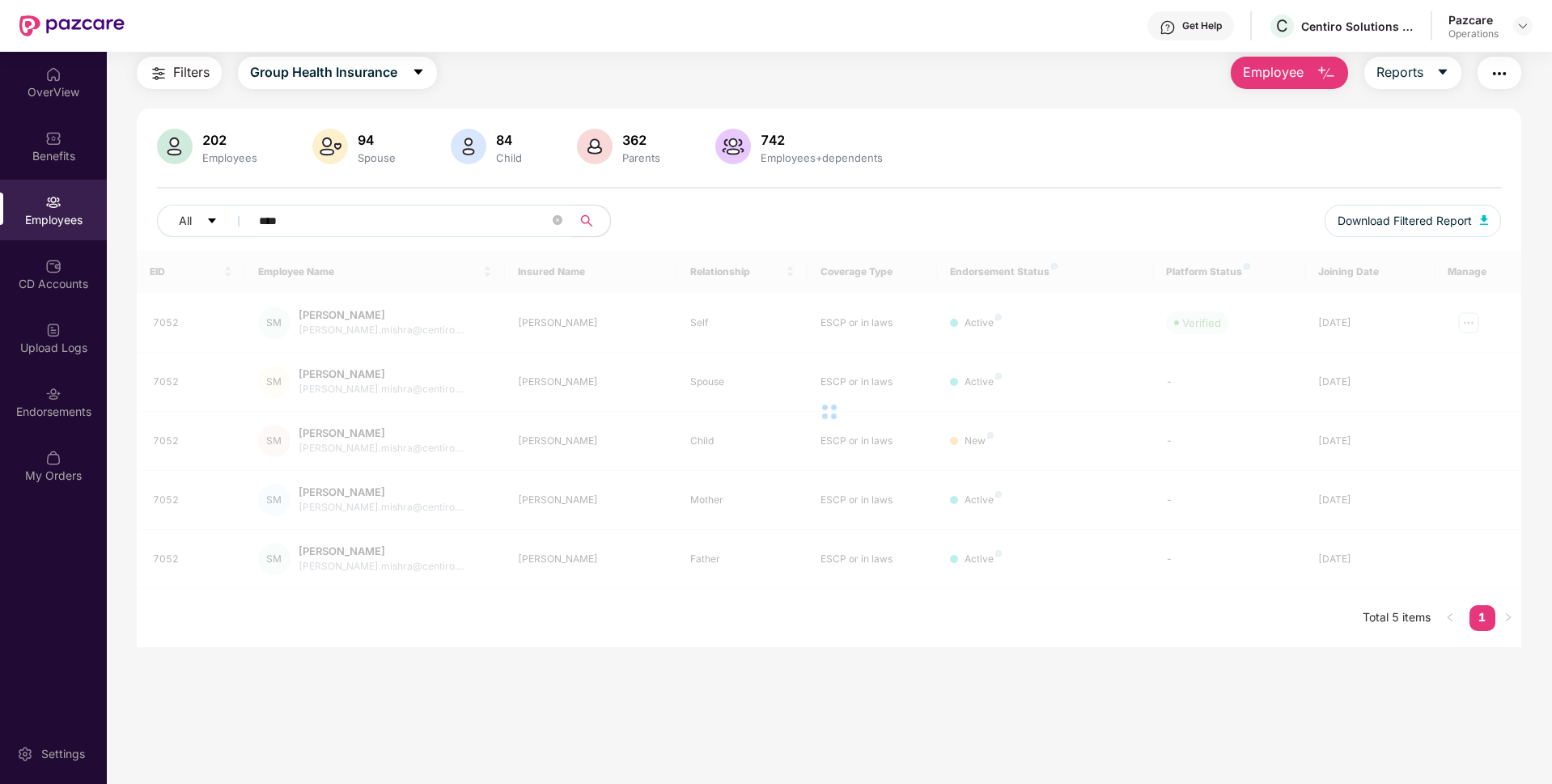
scroll to position [51, 0]
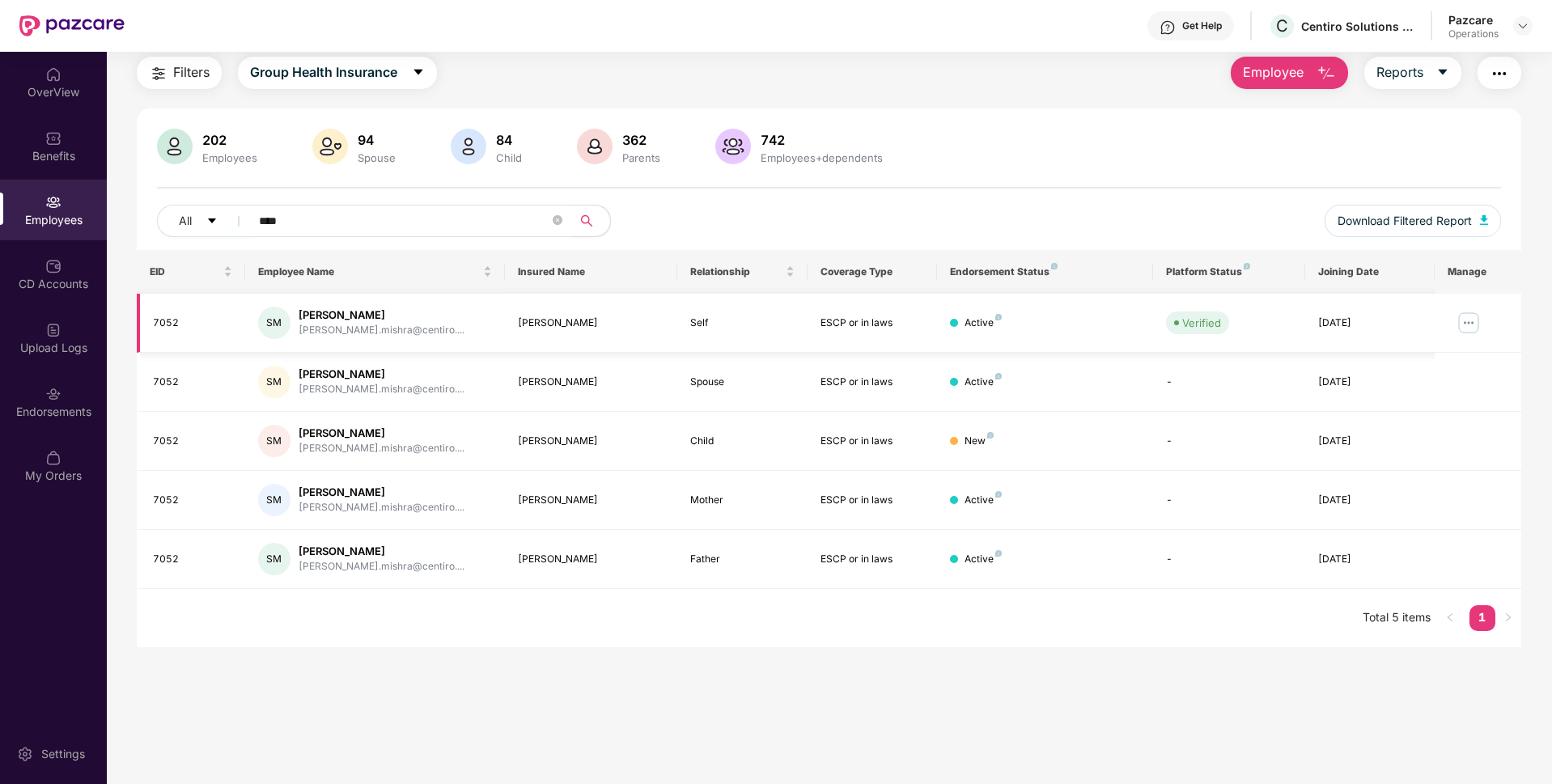
type input "****"
click at [1464, 321] on img at bounding box center [1468, 323] width 26 height 26
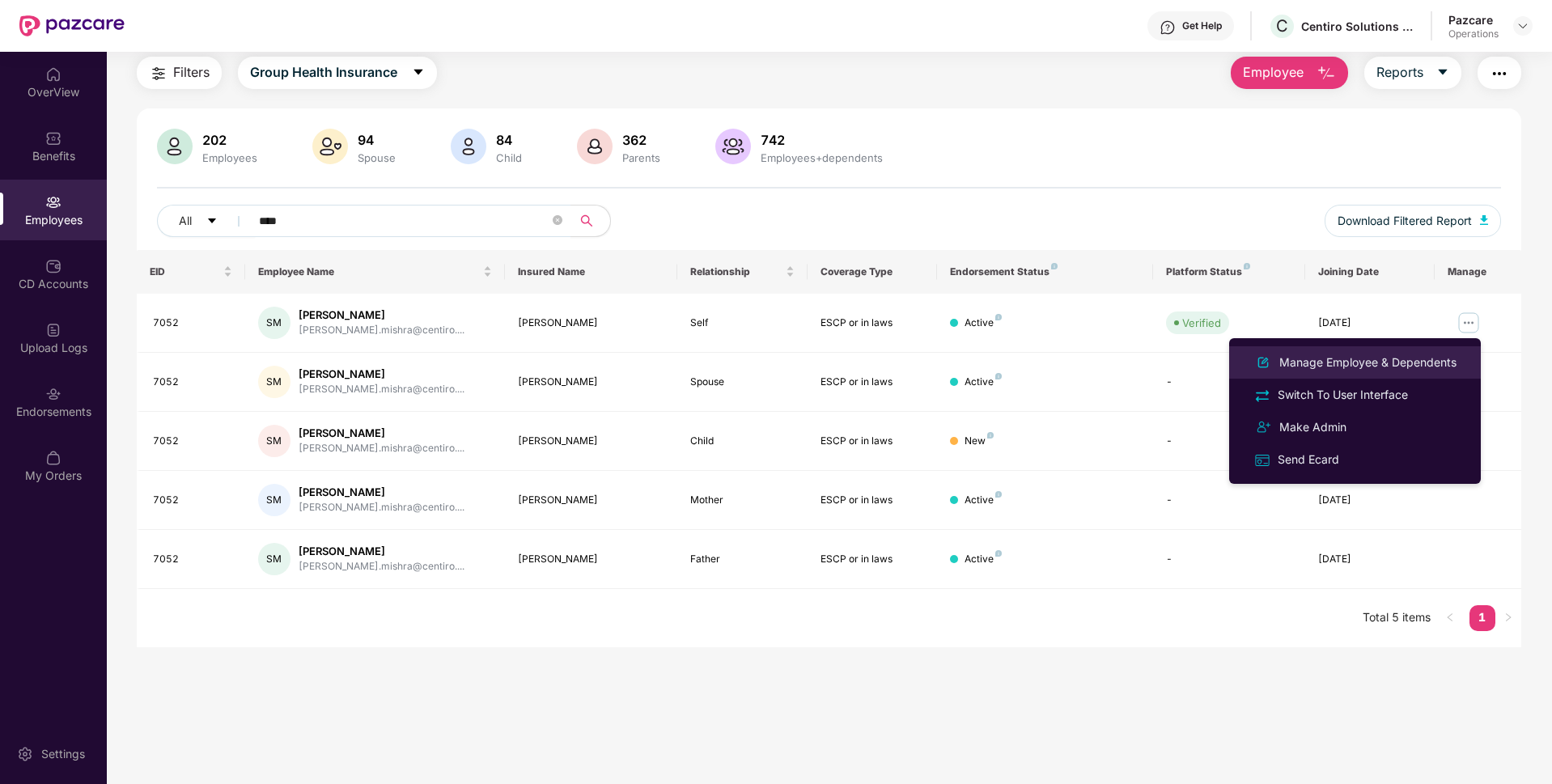
click at [1334, 355] on div "Manage Employee & Dependents" at bounding box center [1368, 362] width 184 height 18
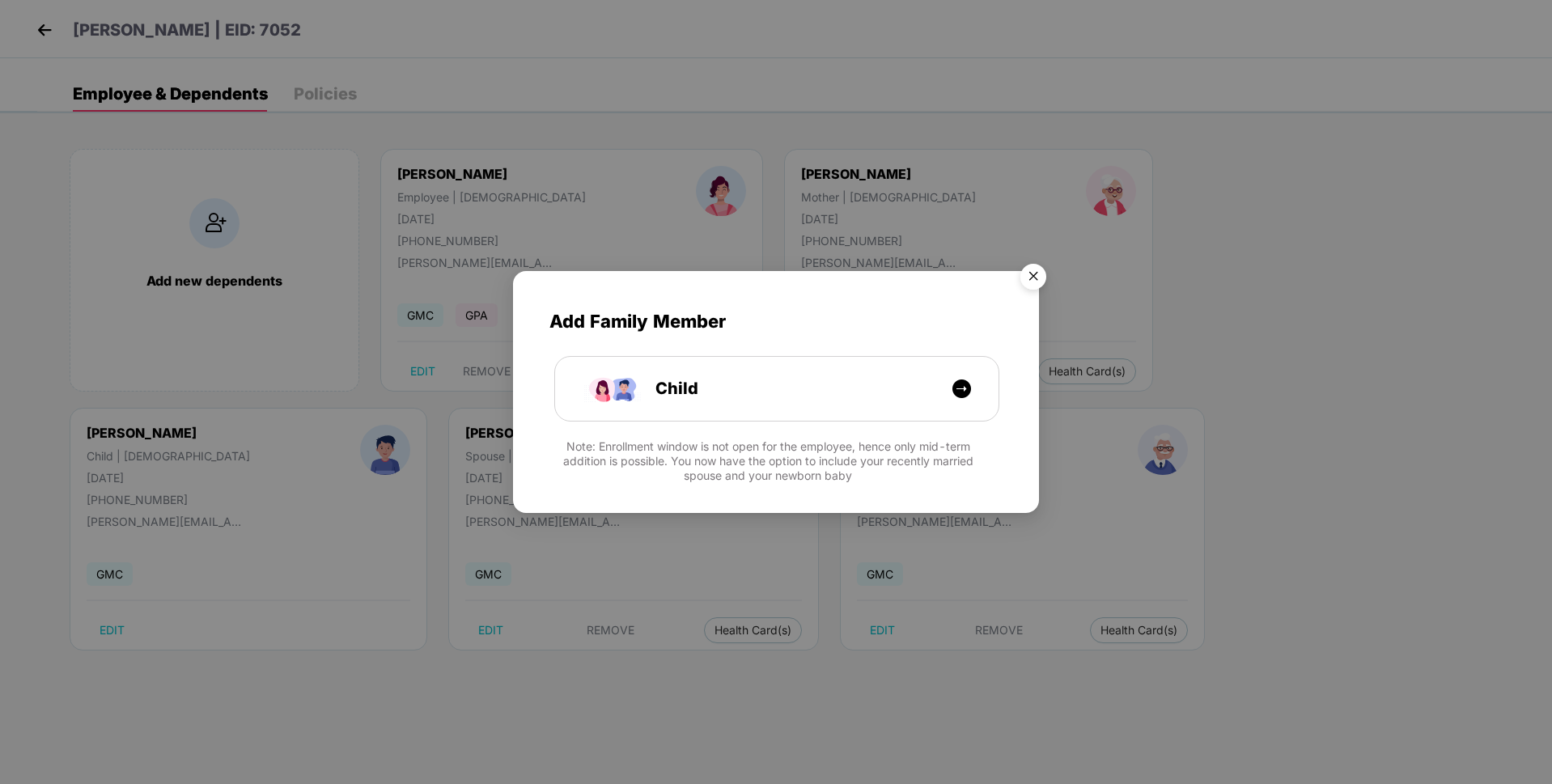
click at [1037, 273] on img "Close" at bounding box center [1033, 279] width 45 height 45
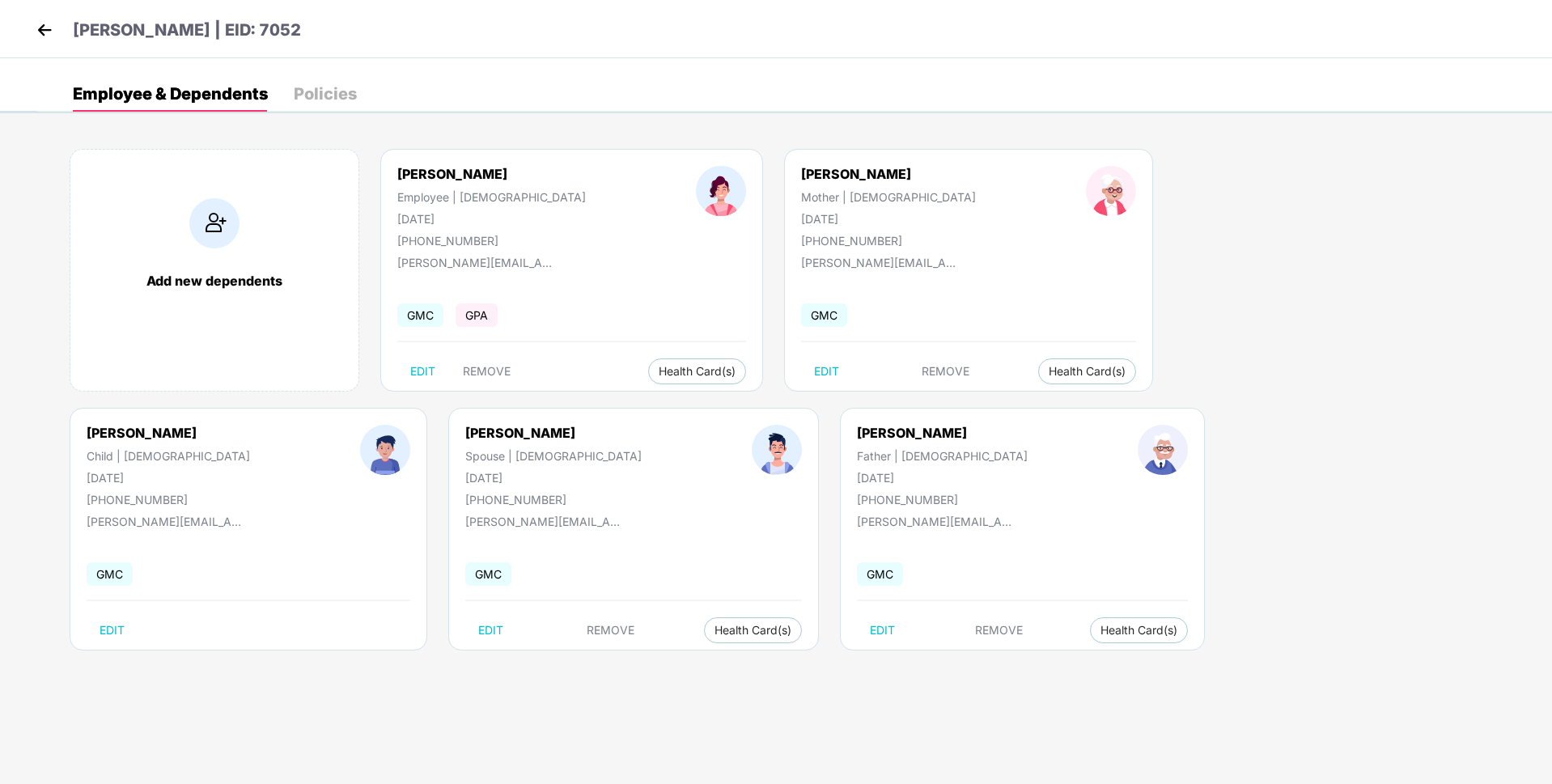
click at [50, 30] on img at bounding box center [45, 30] width 24 height 24
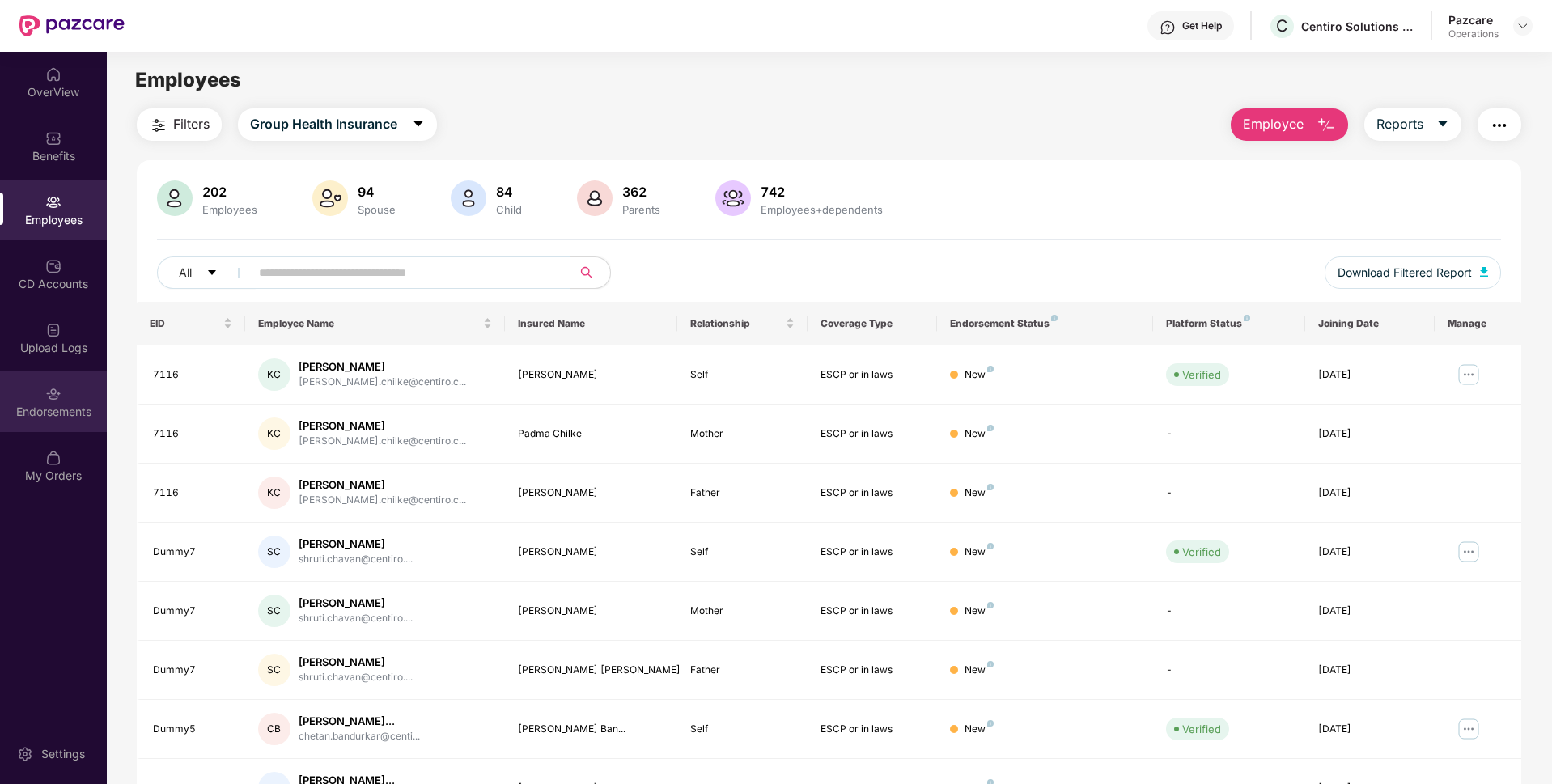
click at [75, 411] on div "Endorsements" at bounding box center [53, 412] width 106 height 16
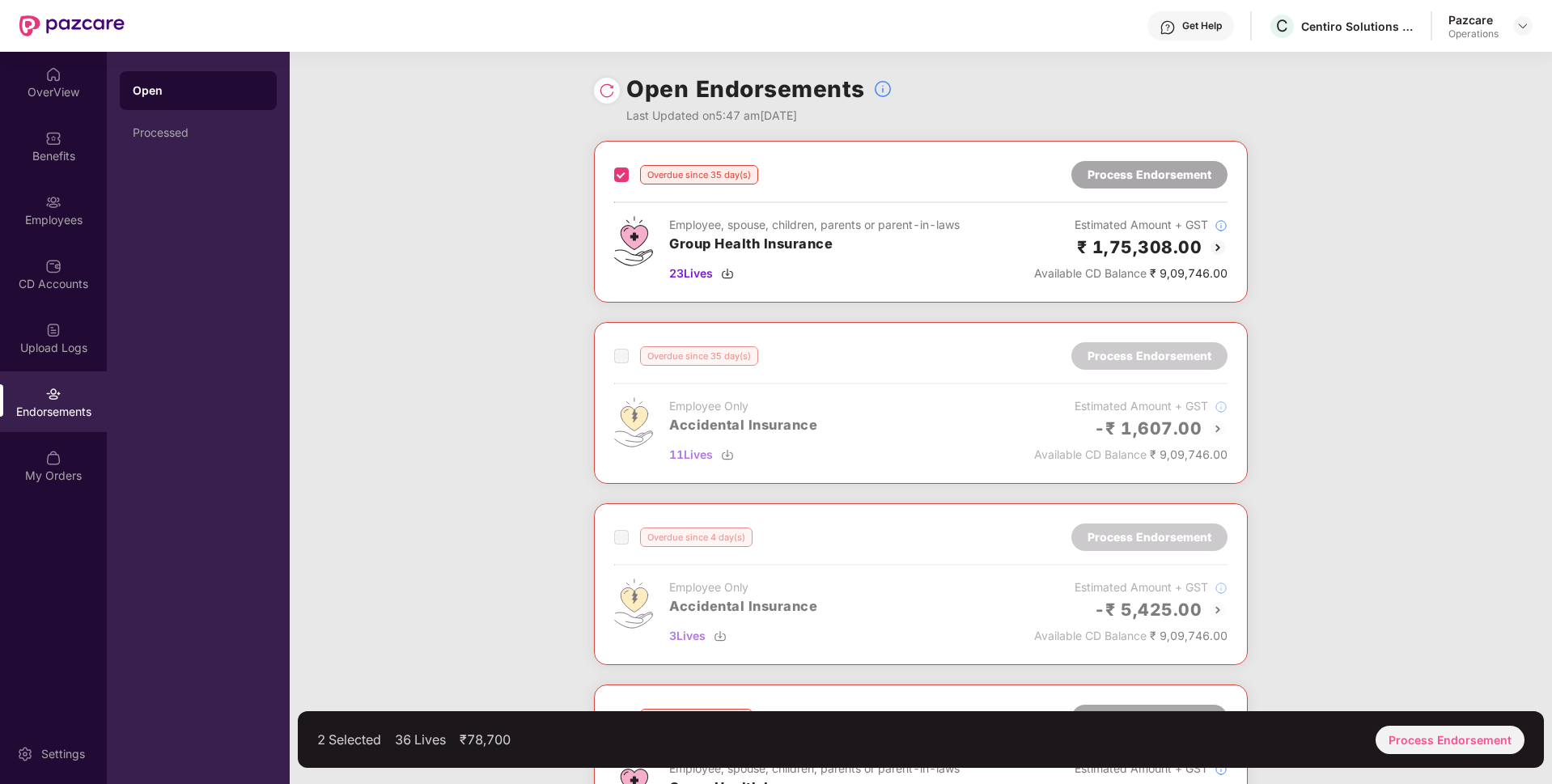
scroll to position [244, 0]
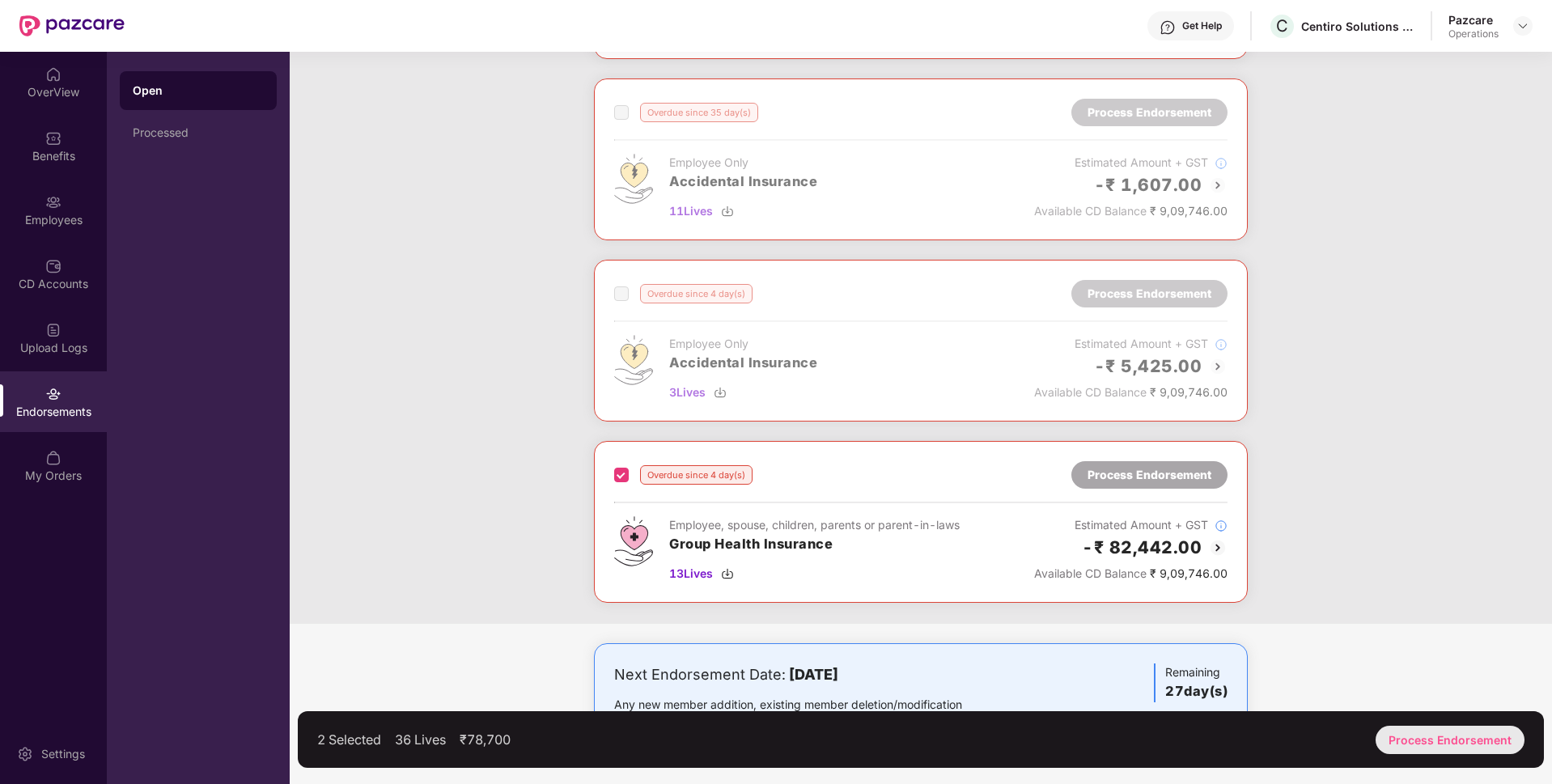
click at [1435, 728] on div "Process Endorsement" at bounding box center [1450, 739] width 149 height 28
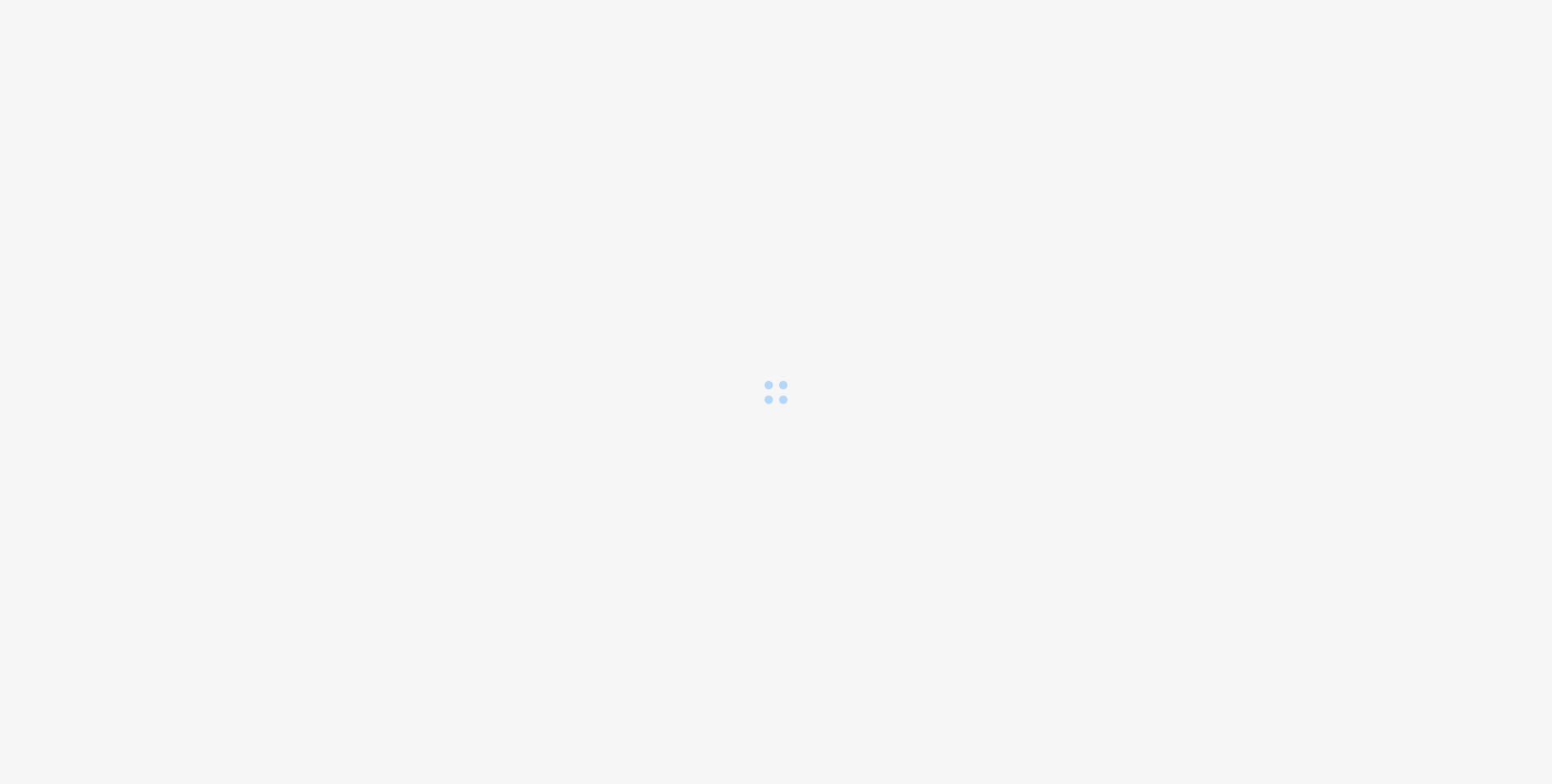
click at [1435, 728] on div "Loading..." at bounding box center [776, 392] width 1552 height 784
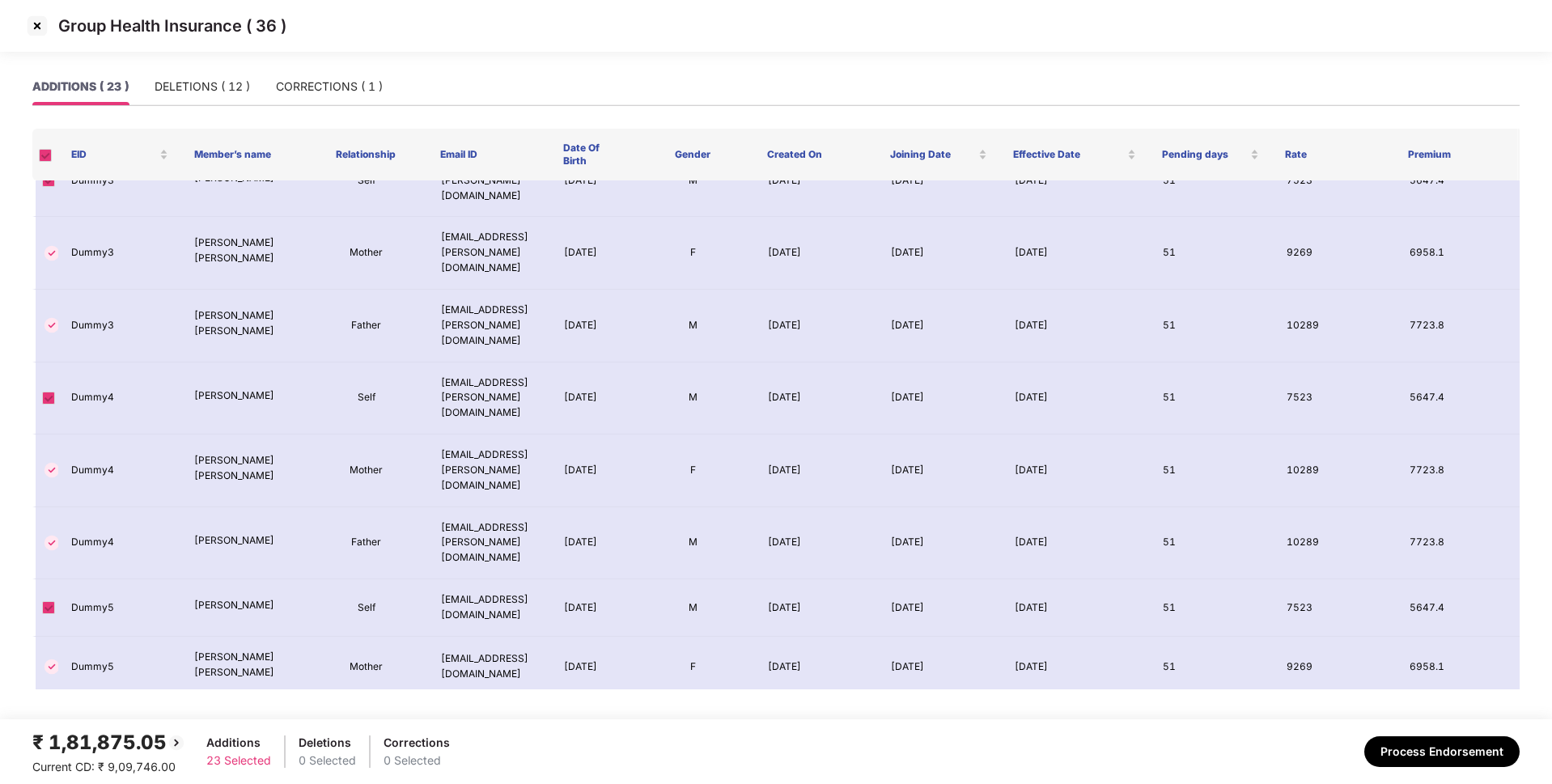
scroll to position [875, 0]
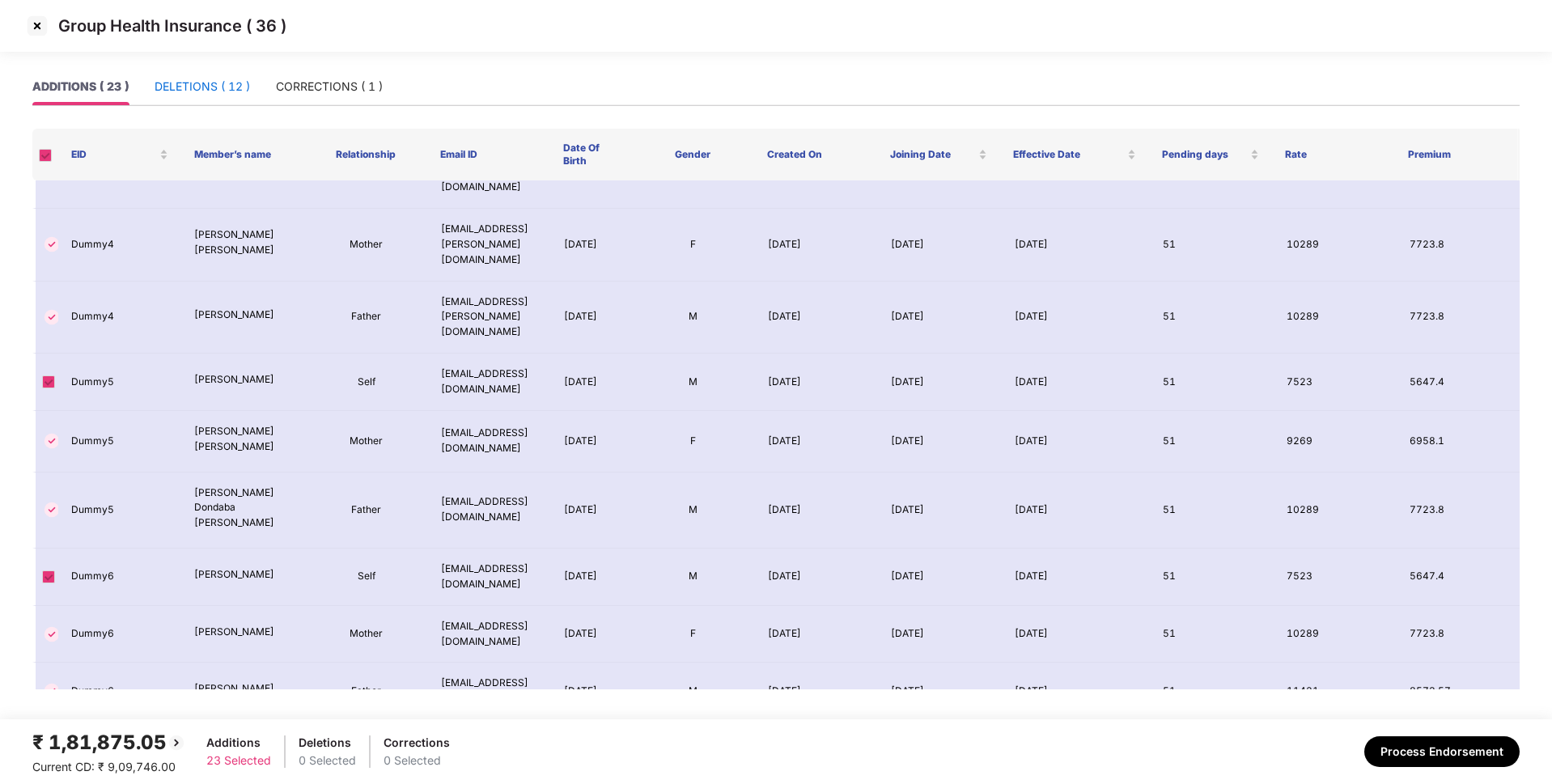
click at [224, 79] on div "DELETIONS ( 12 )" at bounding box center [202, 87] width 95 height 18
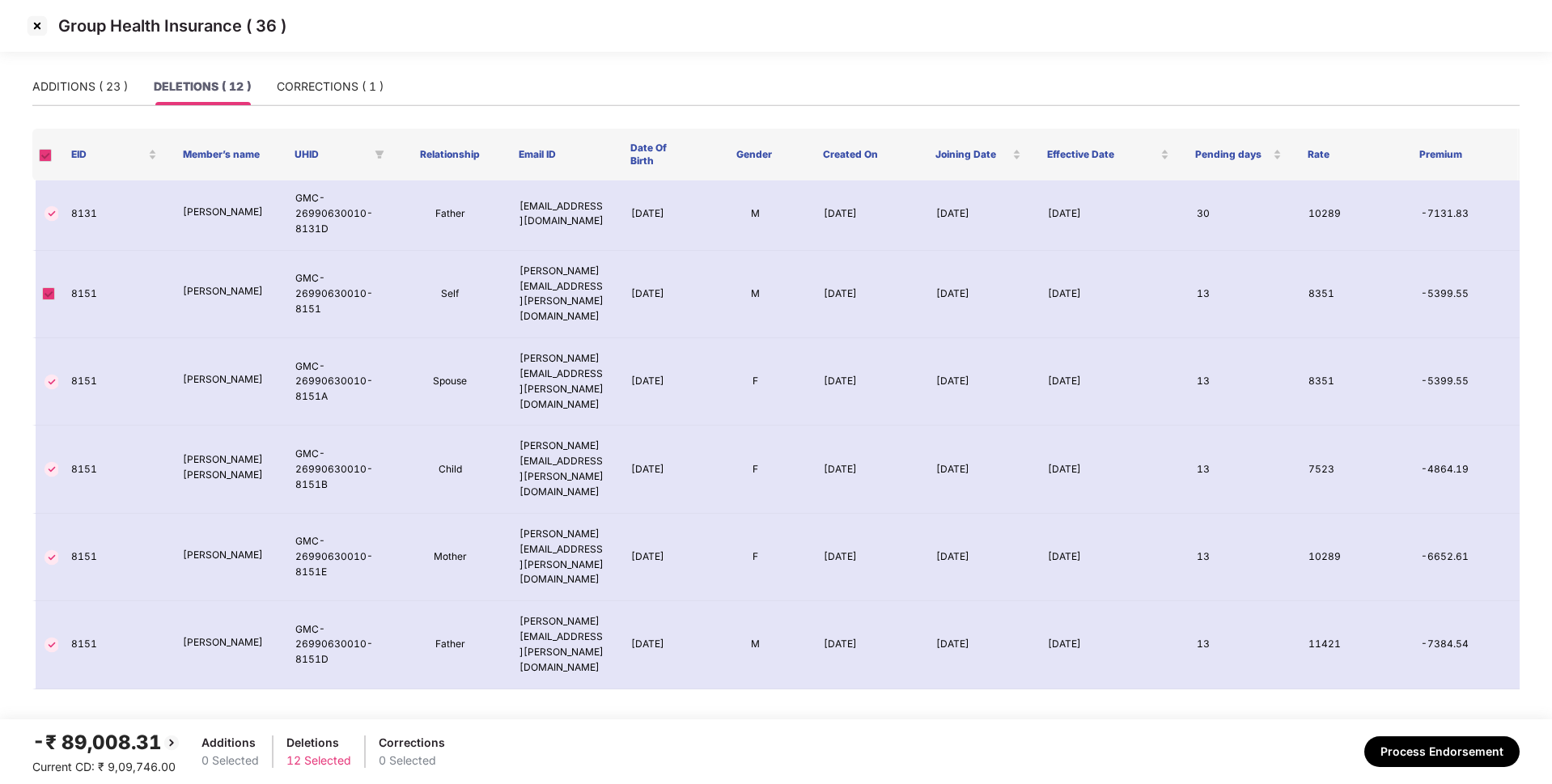
scroll to position [360, 0]
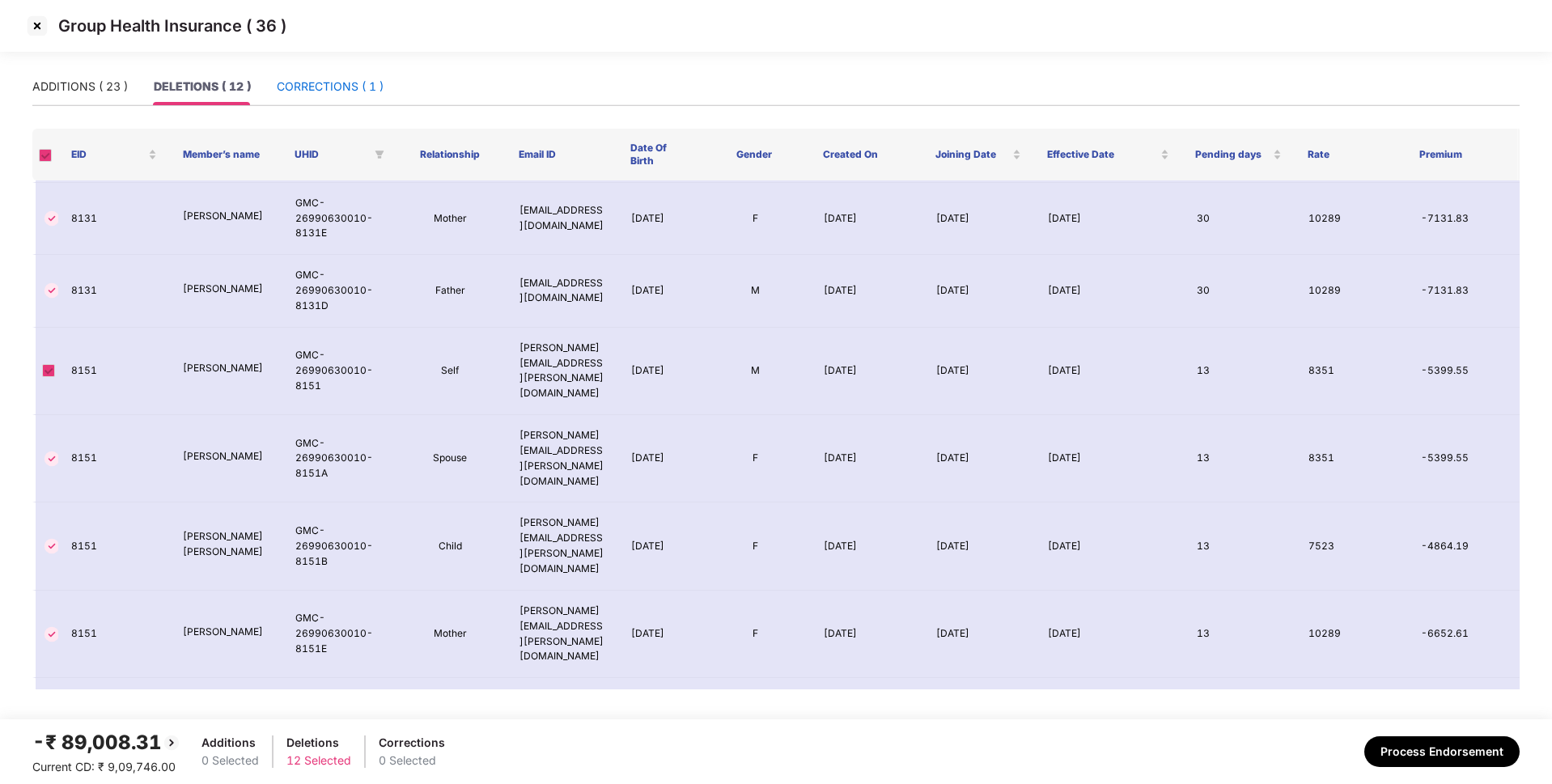
click at [303, 83] on div "CORRECTIONS ( 1 )" at bounding box center [330, 87] width 106 height 18
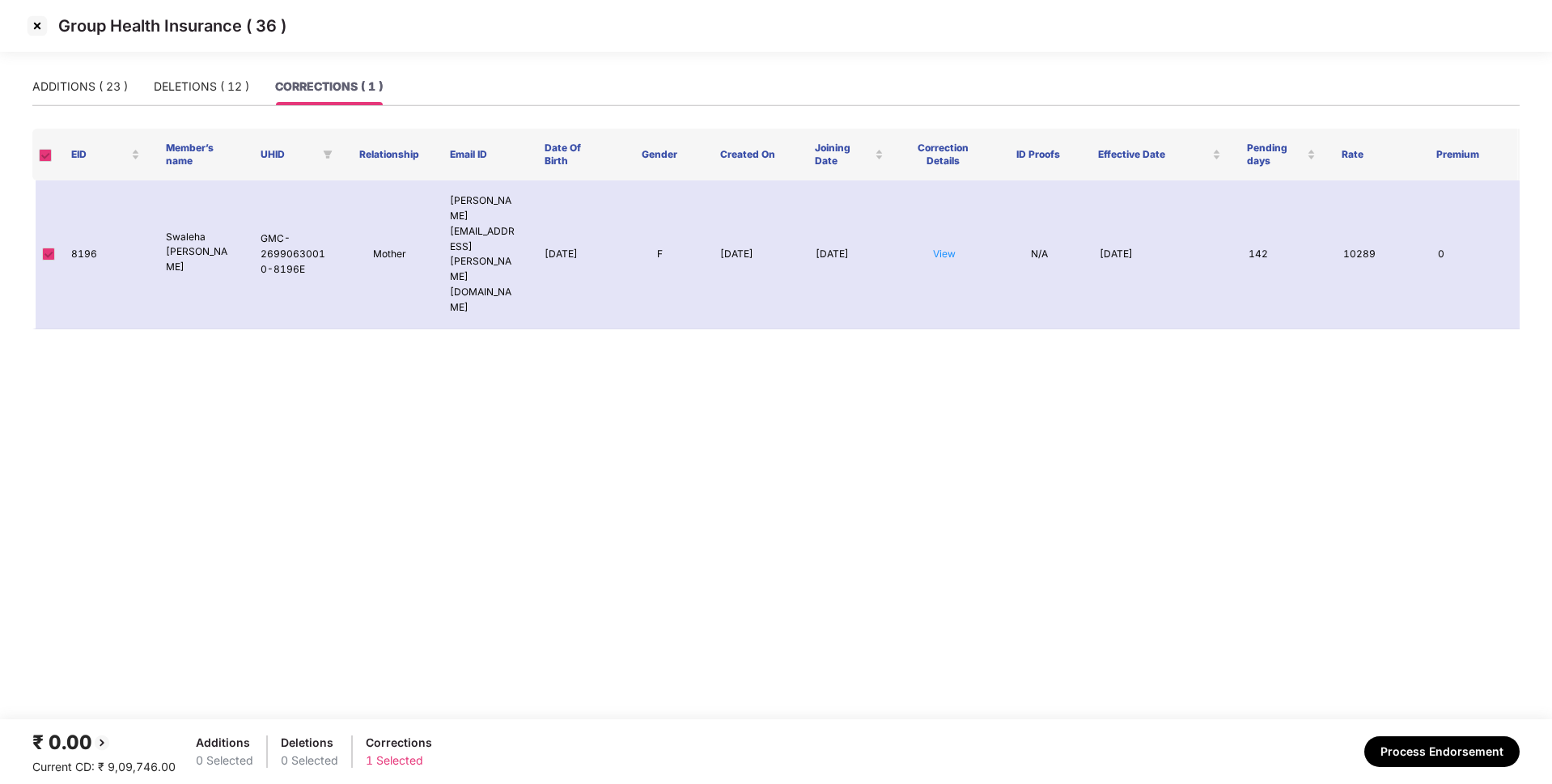
scroll to position [0, 0]
click at [56, 75] on div "ADDITIONS ( 23 )" at bounding box center [80, 86] width 95 height 37
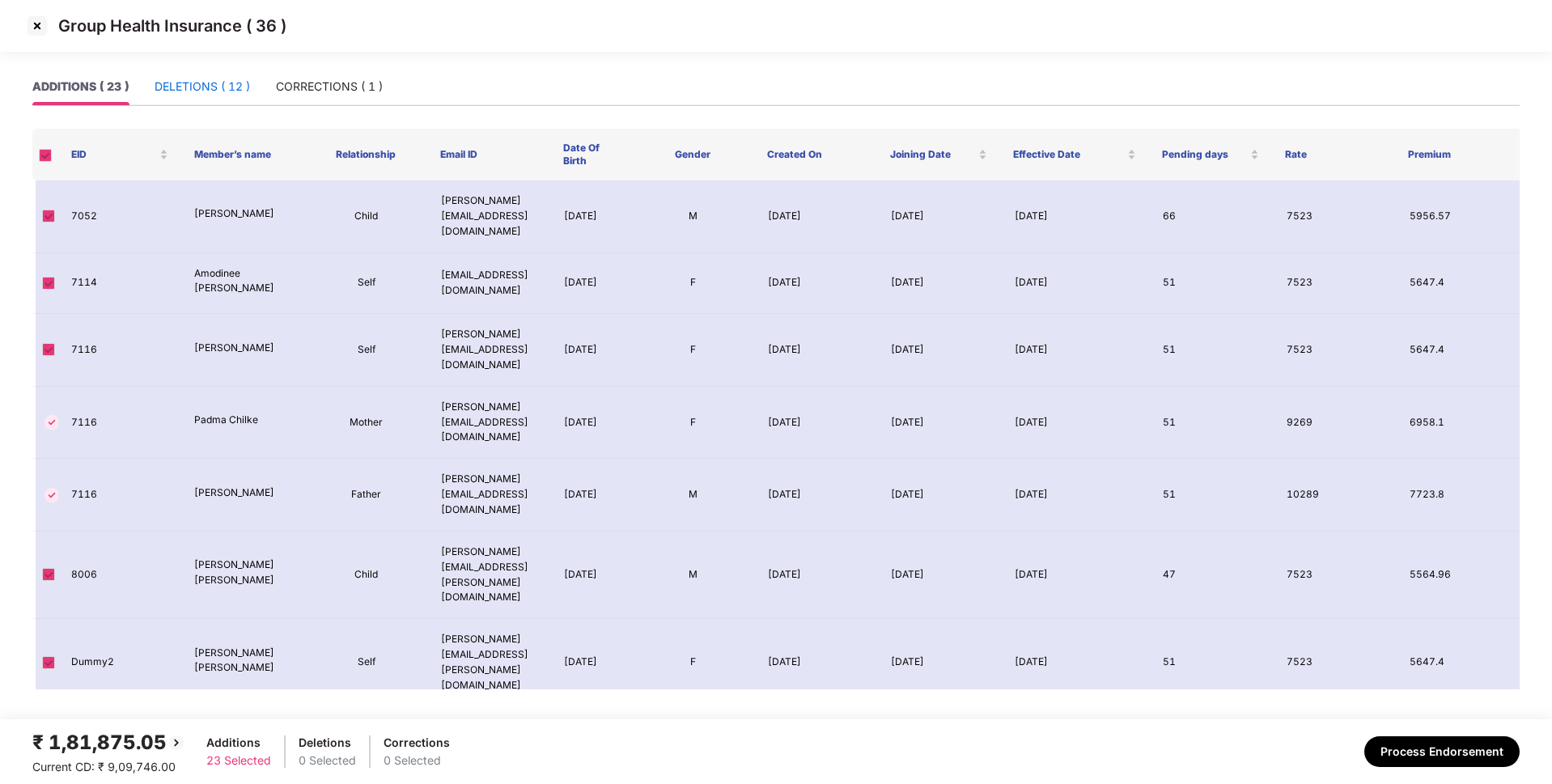
click at [181, 92] on div "DELETIONS ( 12 )" at bounding box center [202, 87] width 95 height 18
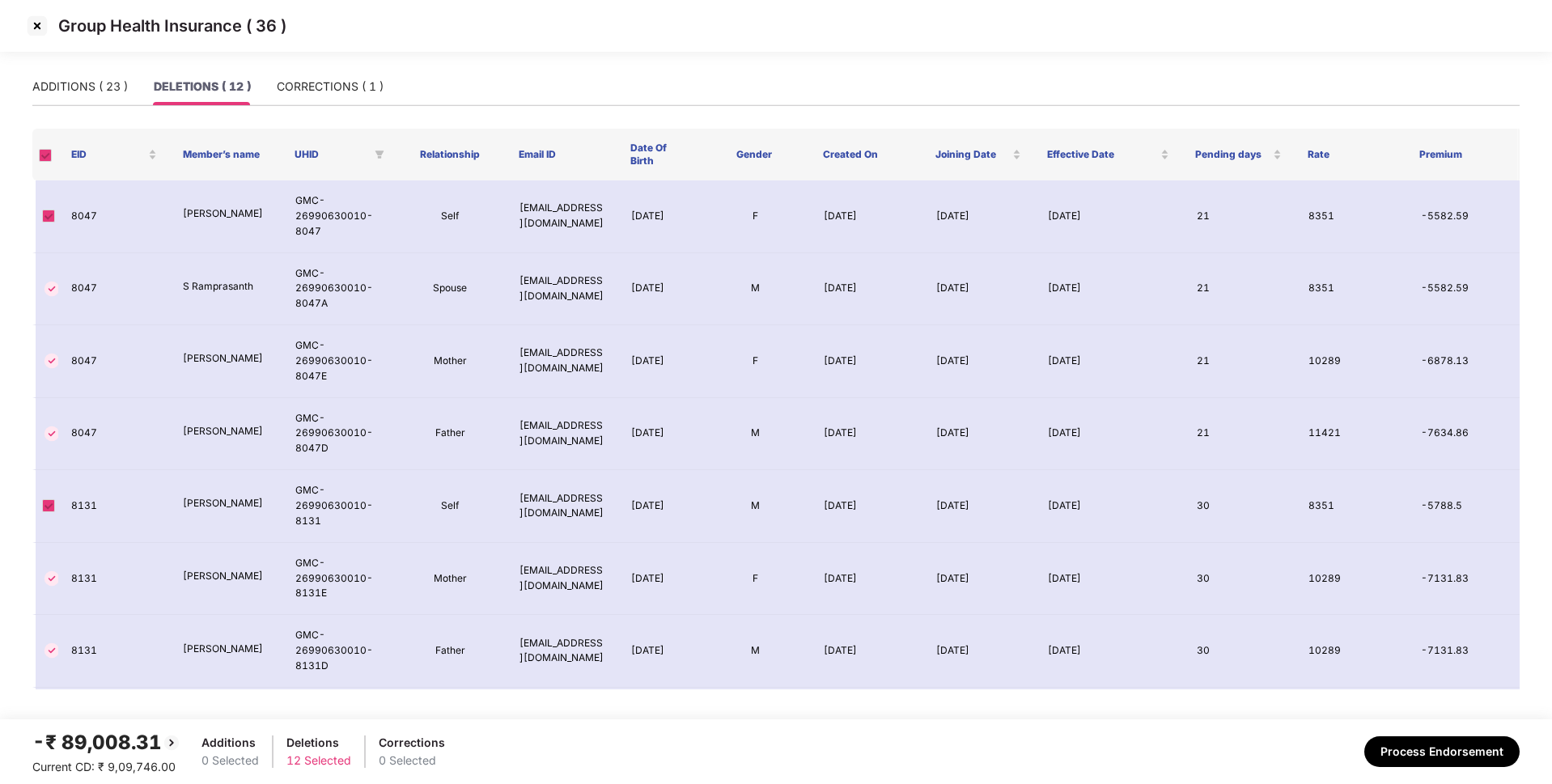
click at [39, 21] on img at bounding box center [37, 26] width 26 height 26
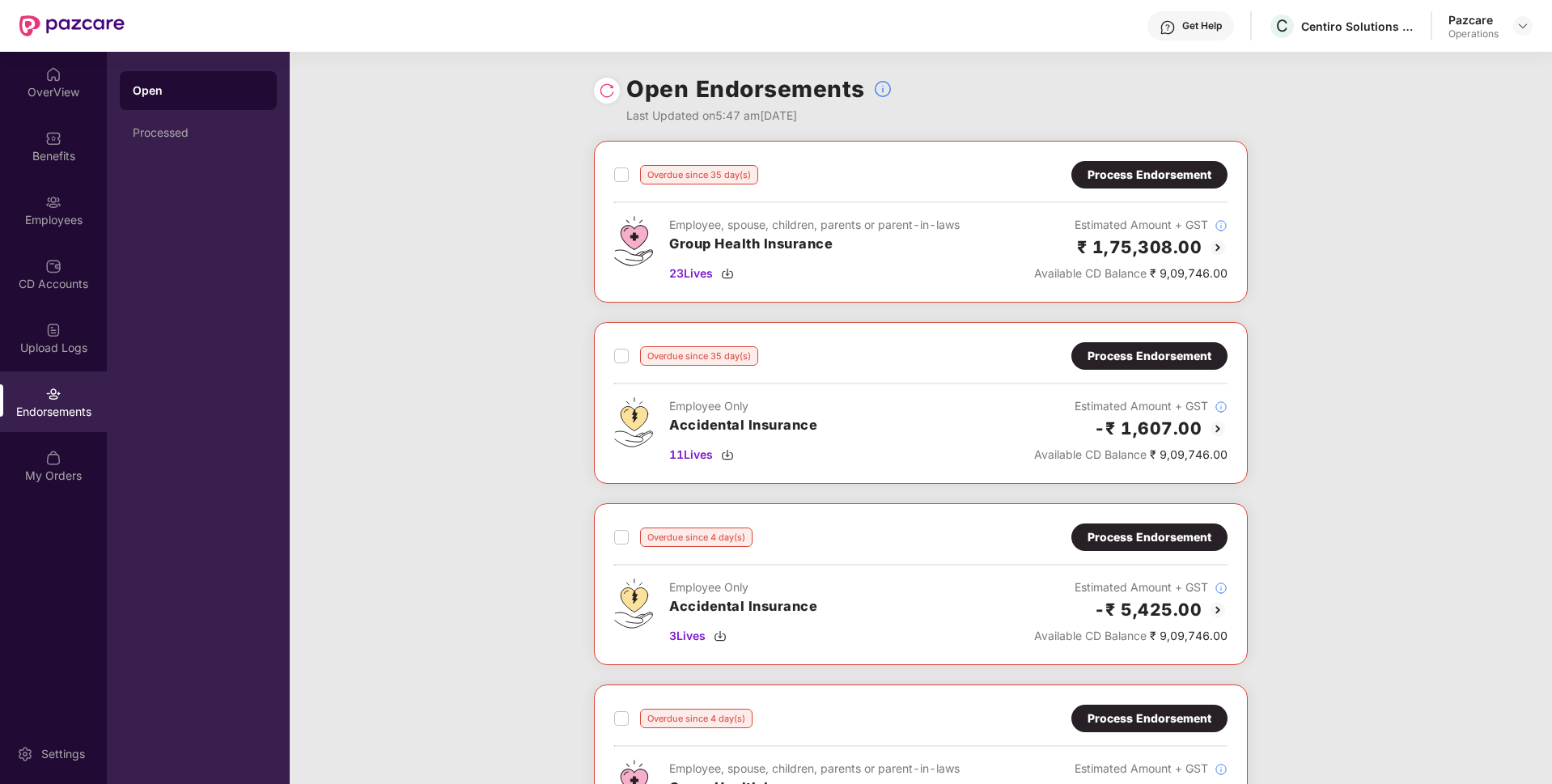
click at [1148, 182] on div "Process Endorsement" at bounding box center [1149, 174] width 124 height 18
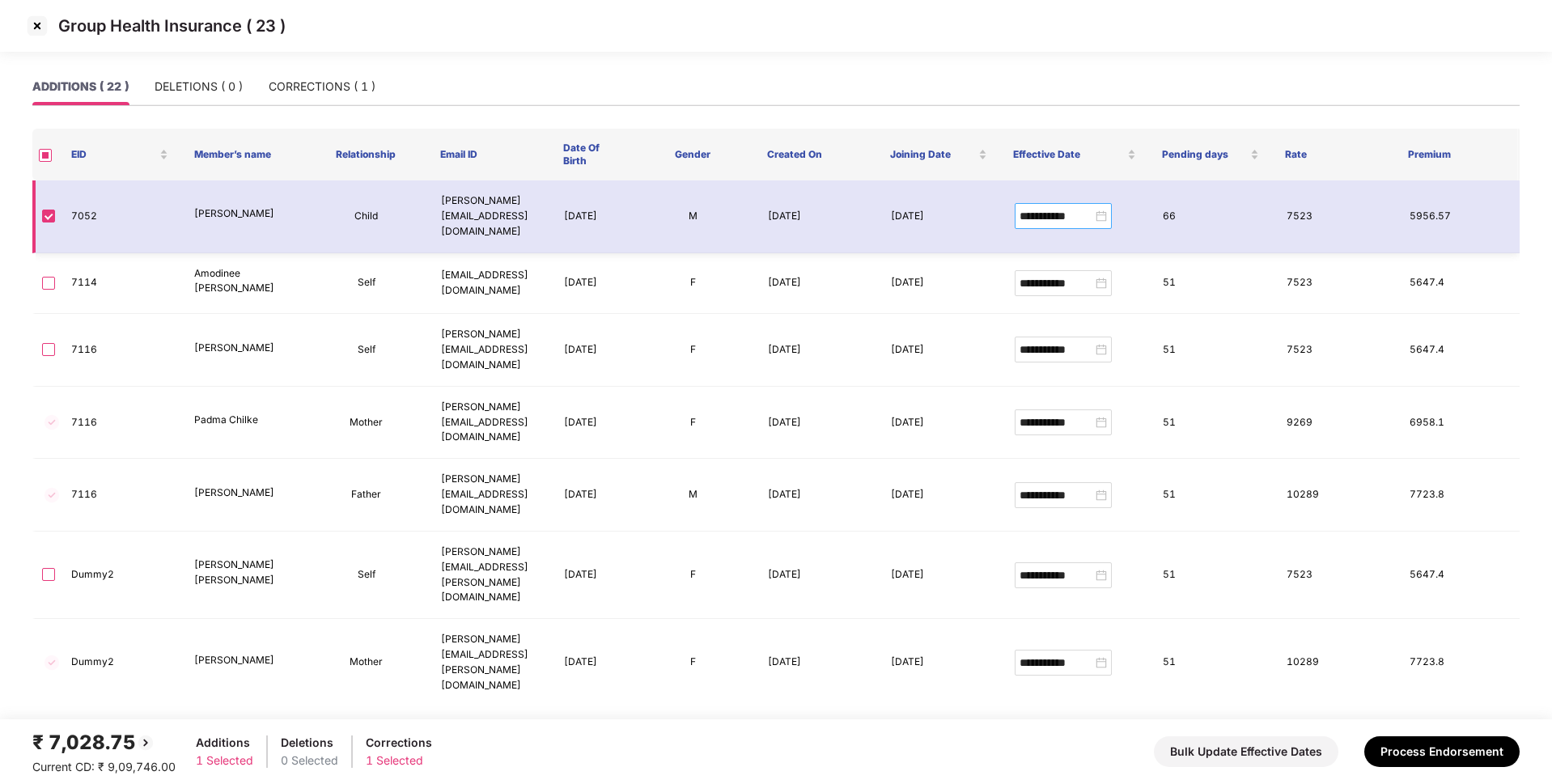
click at [1092, 211] on div "**********" at bounding box center [1063, 215] width 88 height 18
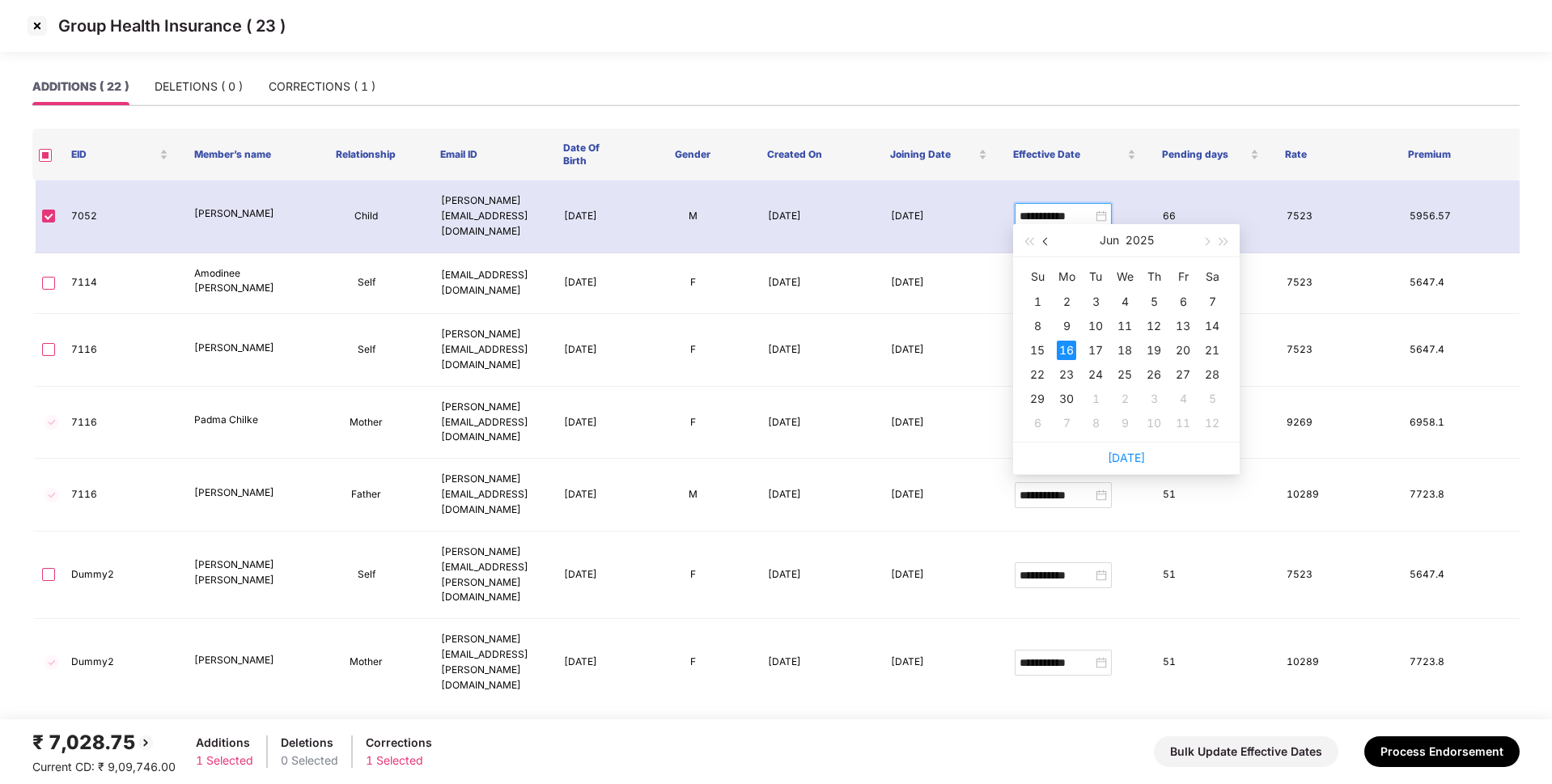
click at [1049, 244] on button "button" at bounding box center [1046, 240] width 18 height 33
click at [1202, 236] on button "button" at bounding box center [1205, 240] width 18 height 33
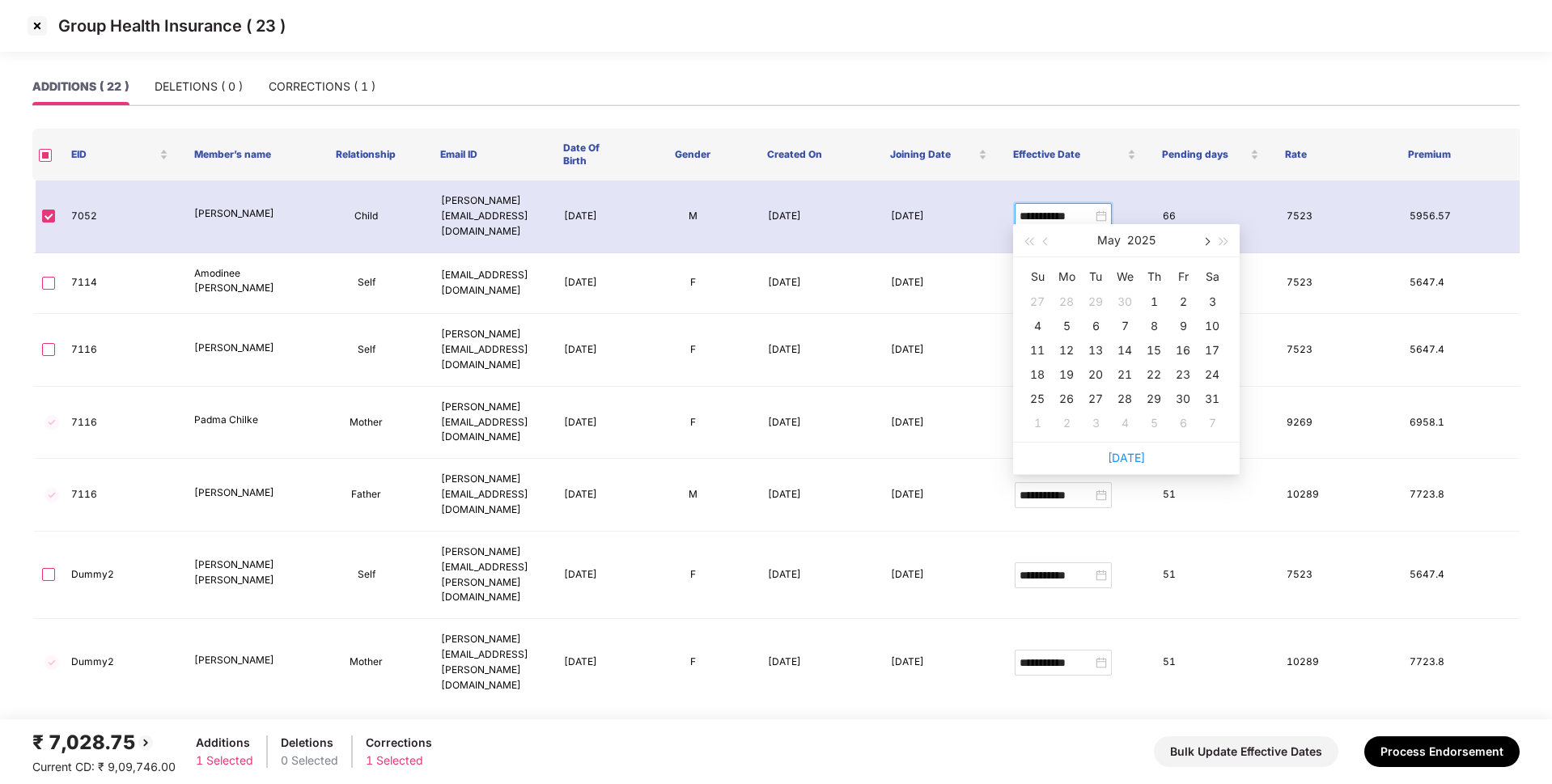
click at [1202, 236] on button "button" at bounding box center [1205, 240] width 18 height 33
type input "**********"
click at [1207, 349] on div "21" at bounding box center [1211, 350] width 20 height 20
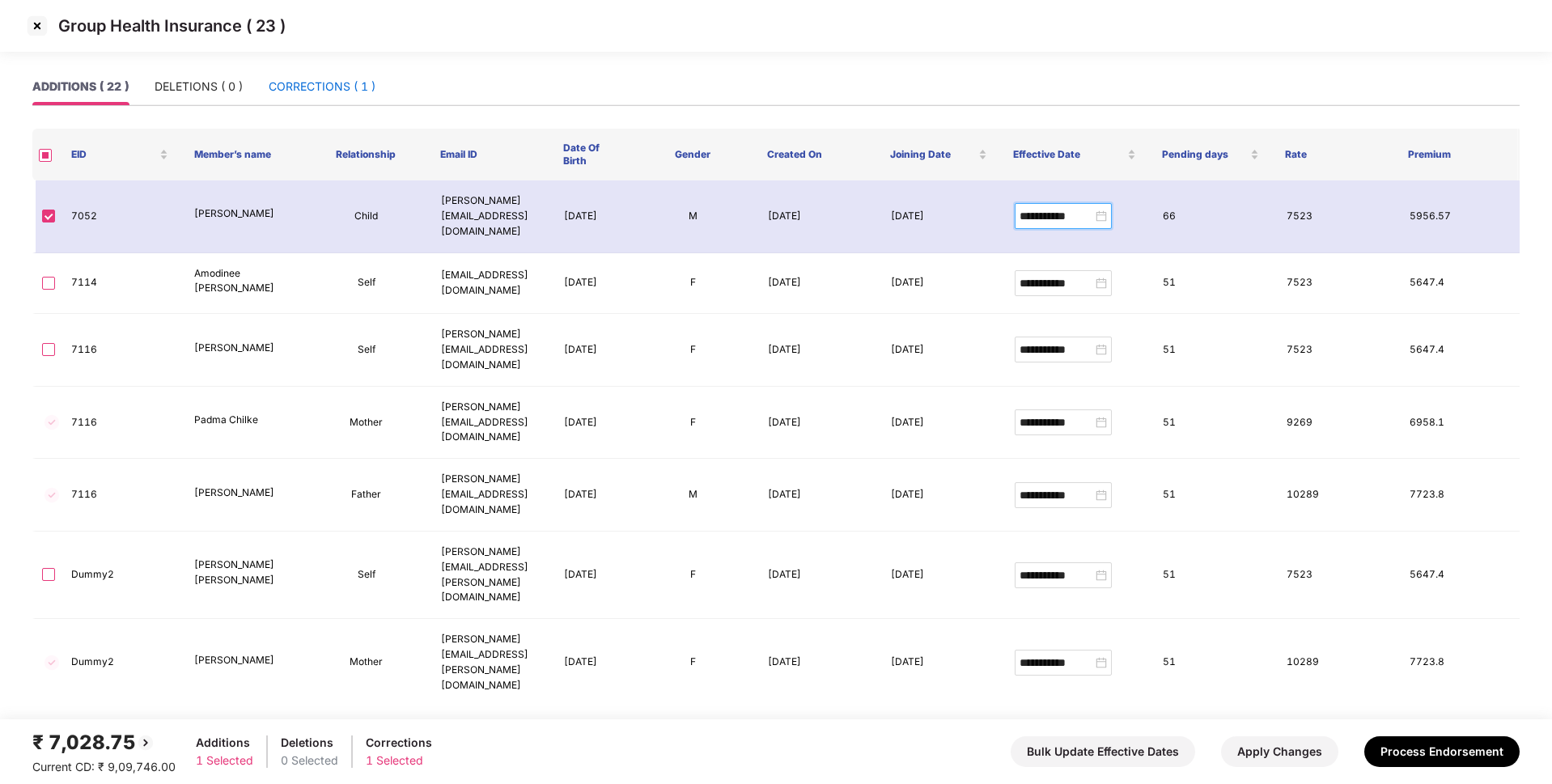
click at [332, 79] on div "CORRECTIONS ( 1 )" at bounding box center [322, 87] width 106 height 18
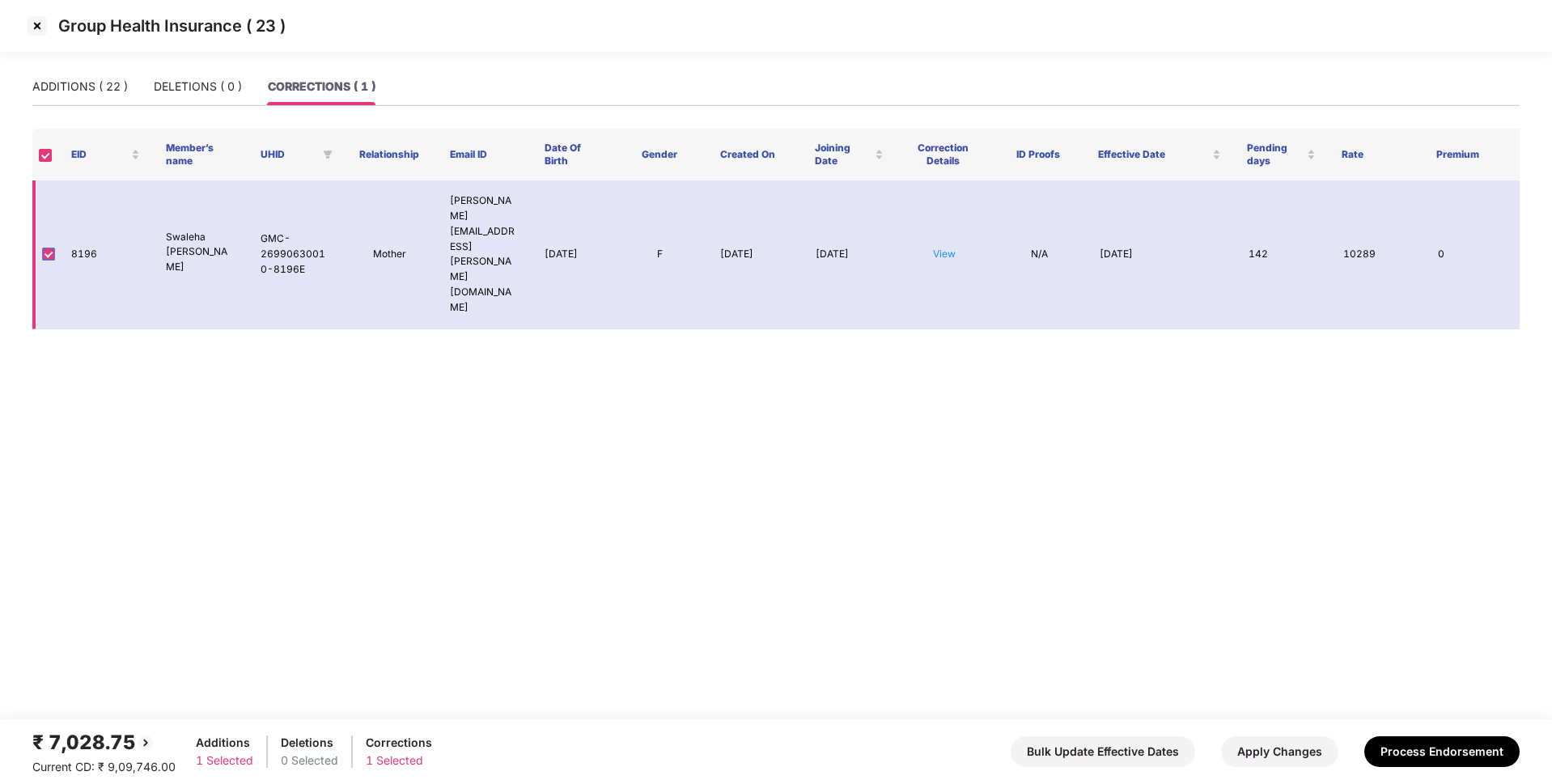
click at [45, 245] on label at bounding box center [48, 254] width 13 height 18
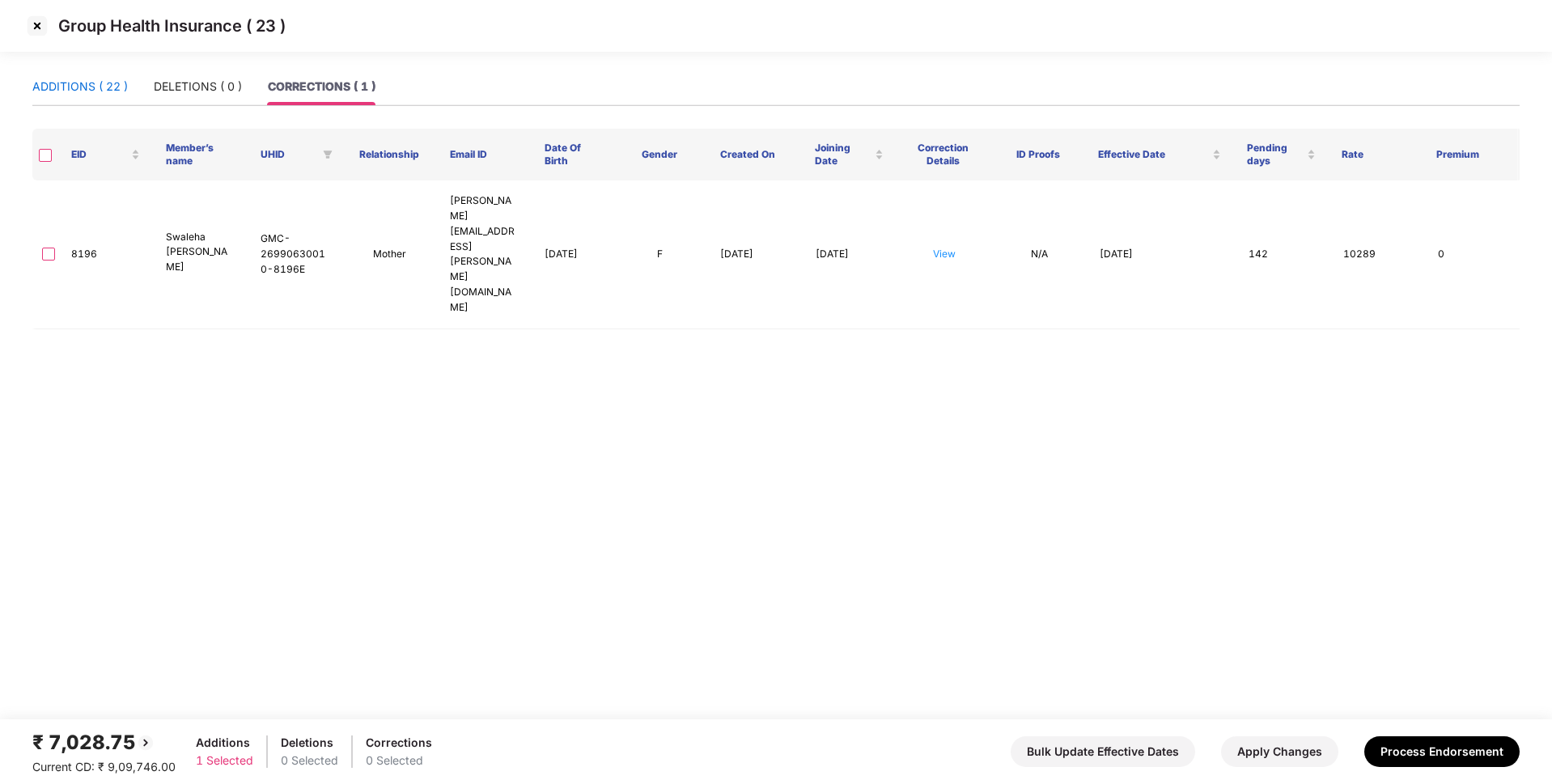
click at [103, 84] on div "ADDITIONS ( 22 )" at bounding box center [80, 87] width 95 height 18
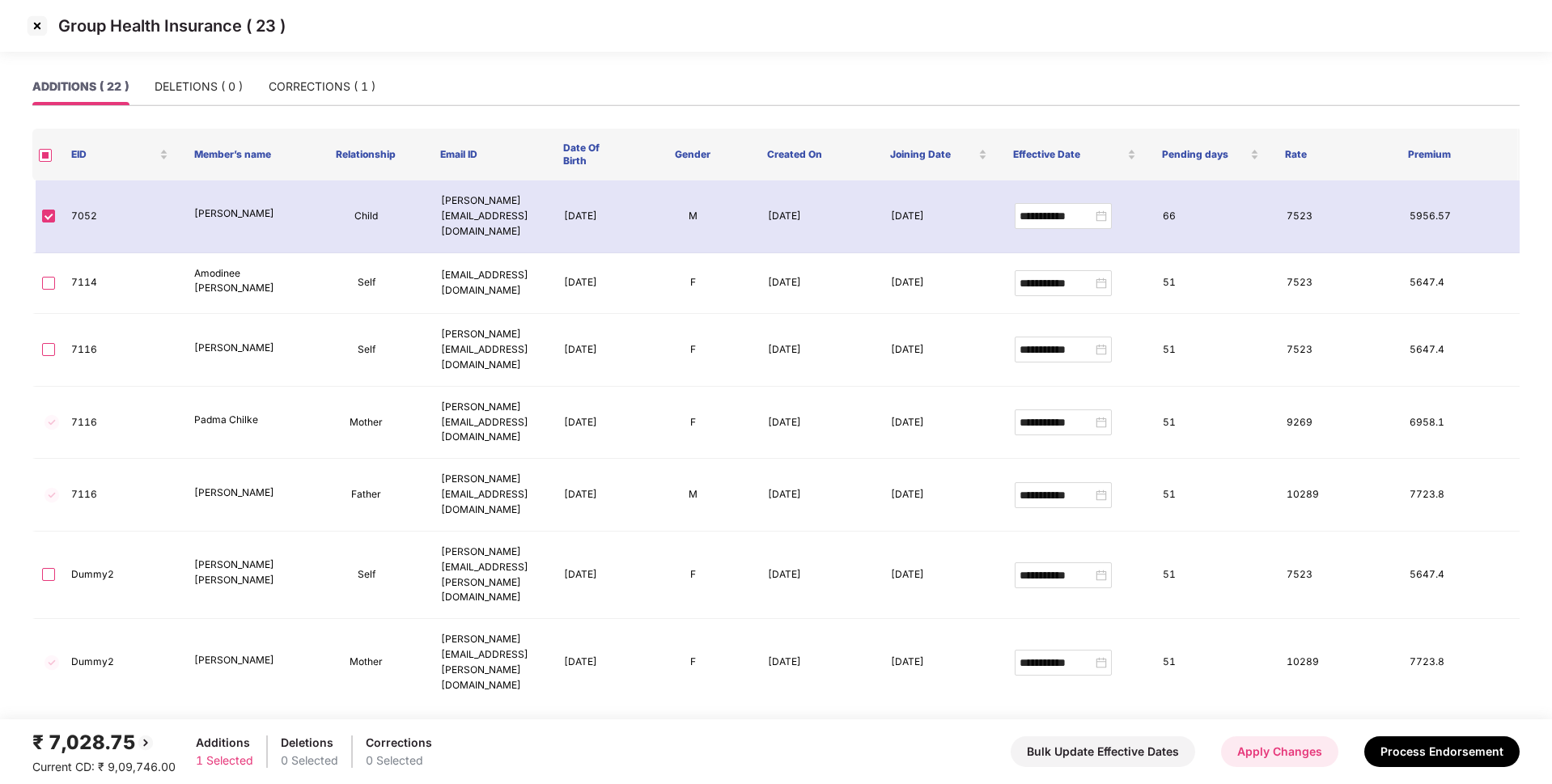
click at [1249, 753] on button "Apply Changes" at bounding box center [1279, 751] width 118 height 31
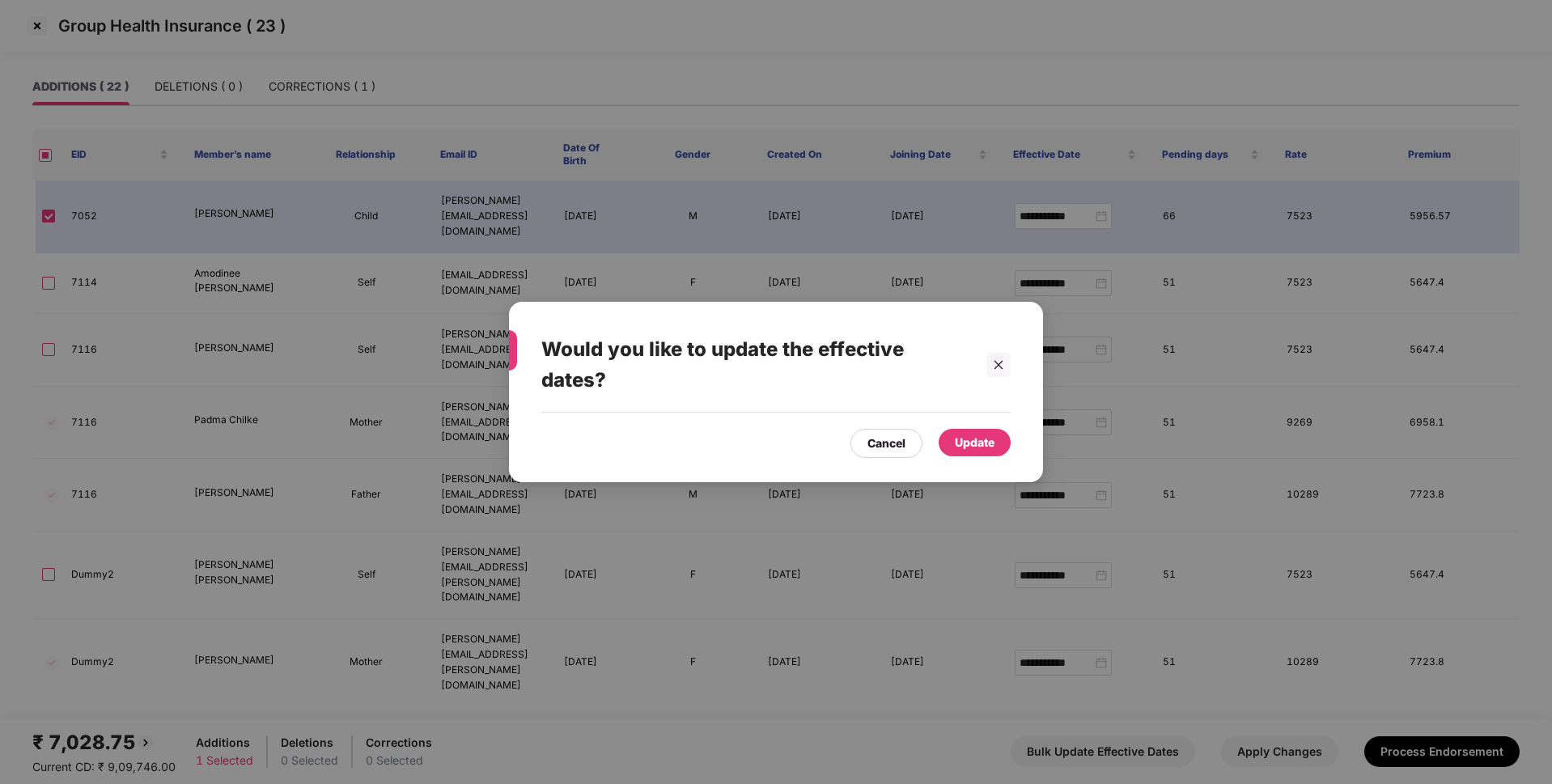
click at [977, 447] on div "Update" at bounding box center [975, 442] width 39 height 18
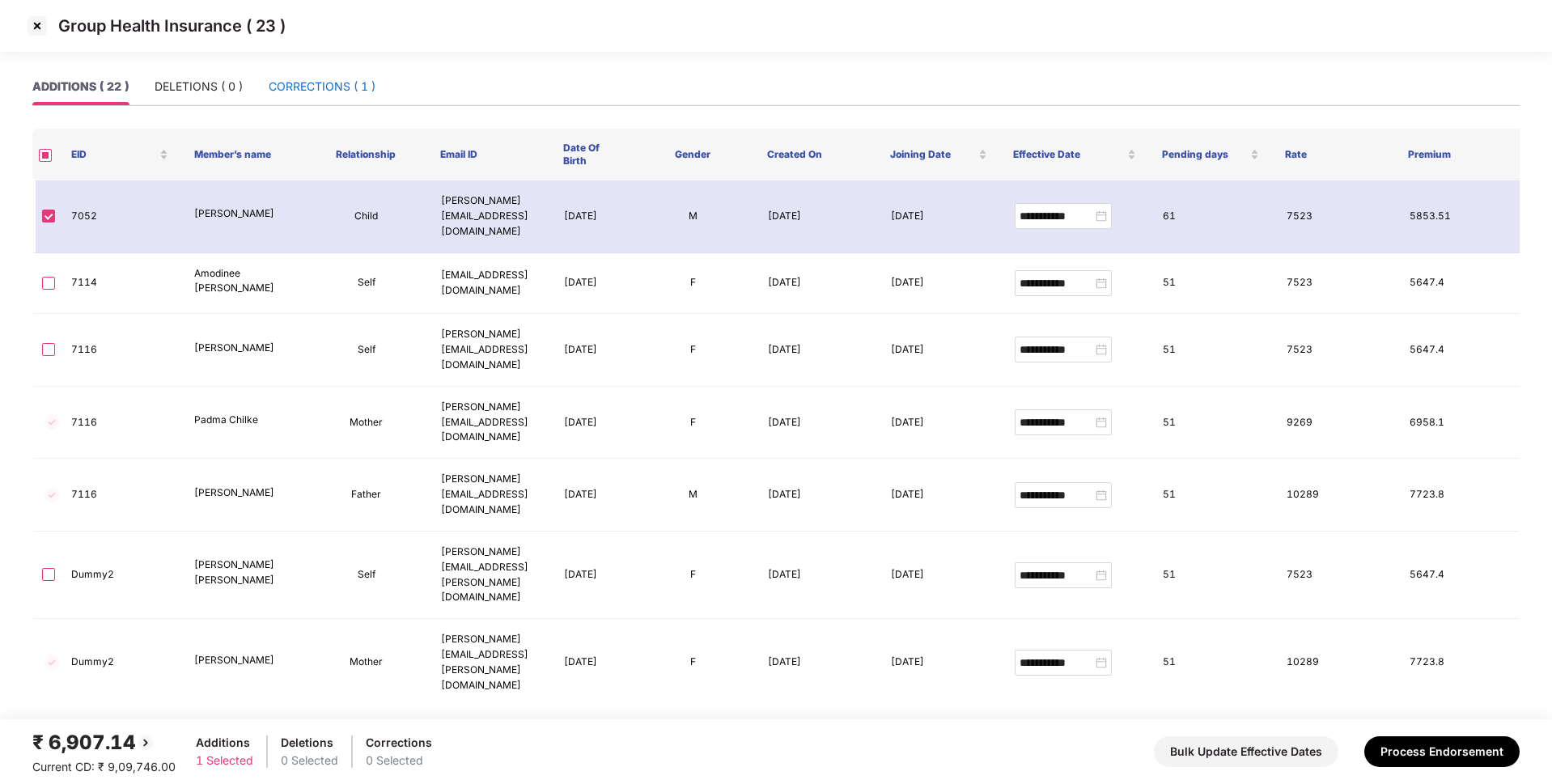
click at [325, 91] on div "CORRECTIONS ( 1 )" at bounding box center [322, 87] width 106 height 18
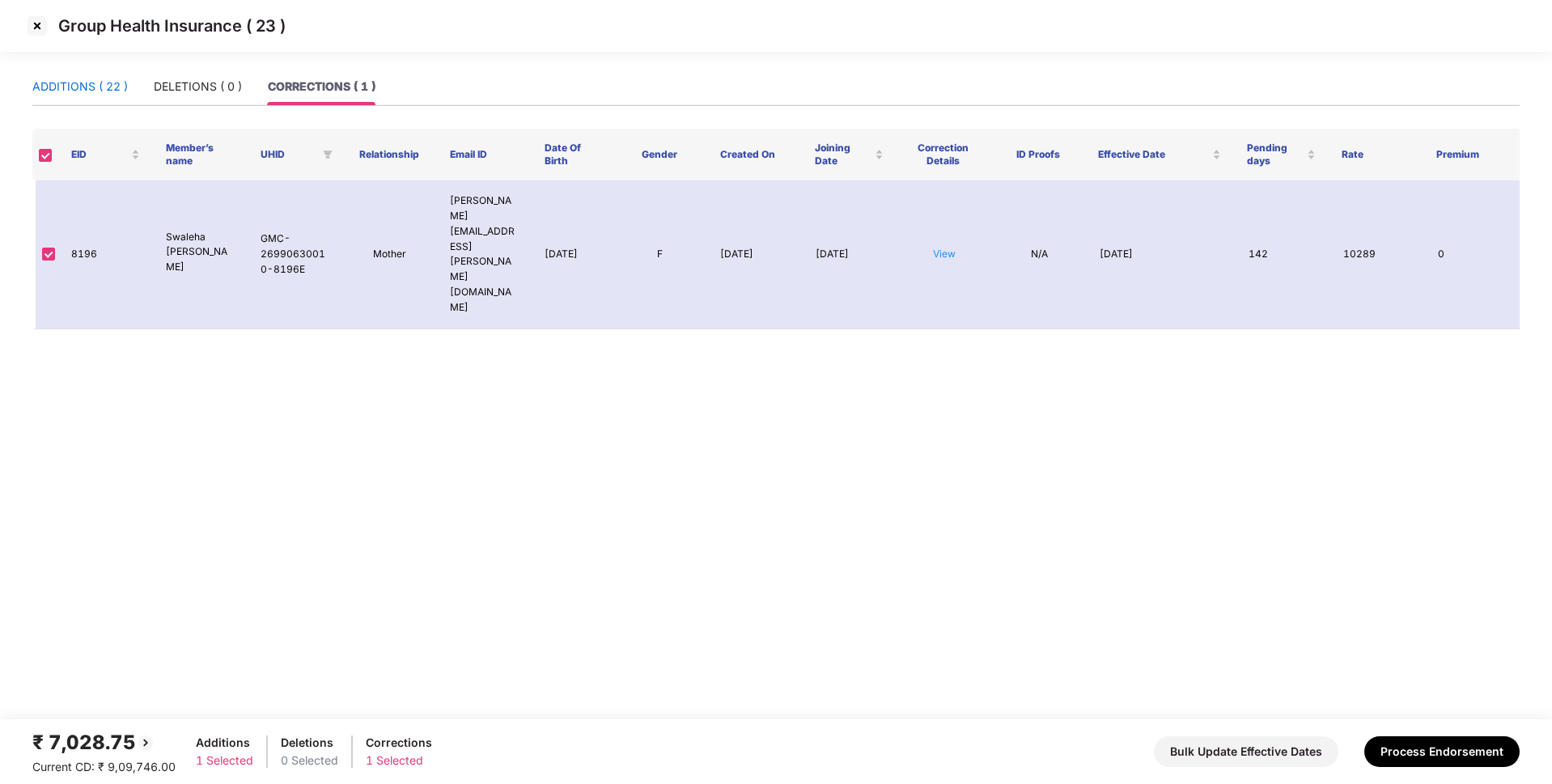
click at [71, 88] on div "ADDITIONS ( 22 )" at bounding box center [80, 87] width 95 height 18
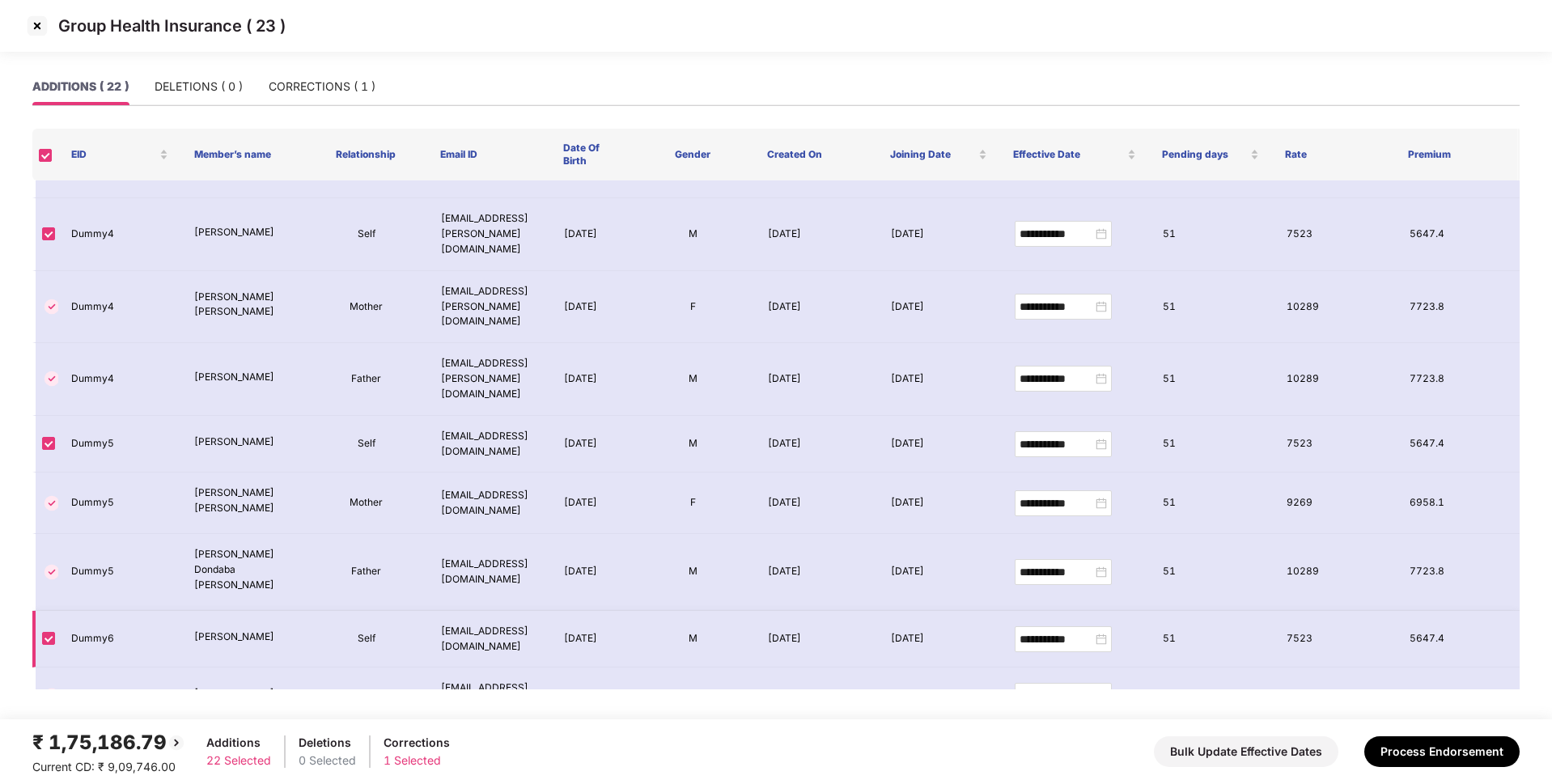
scroll to position [814, 0]
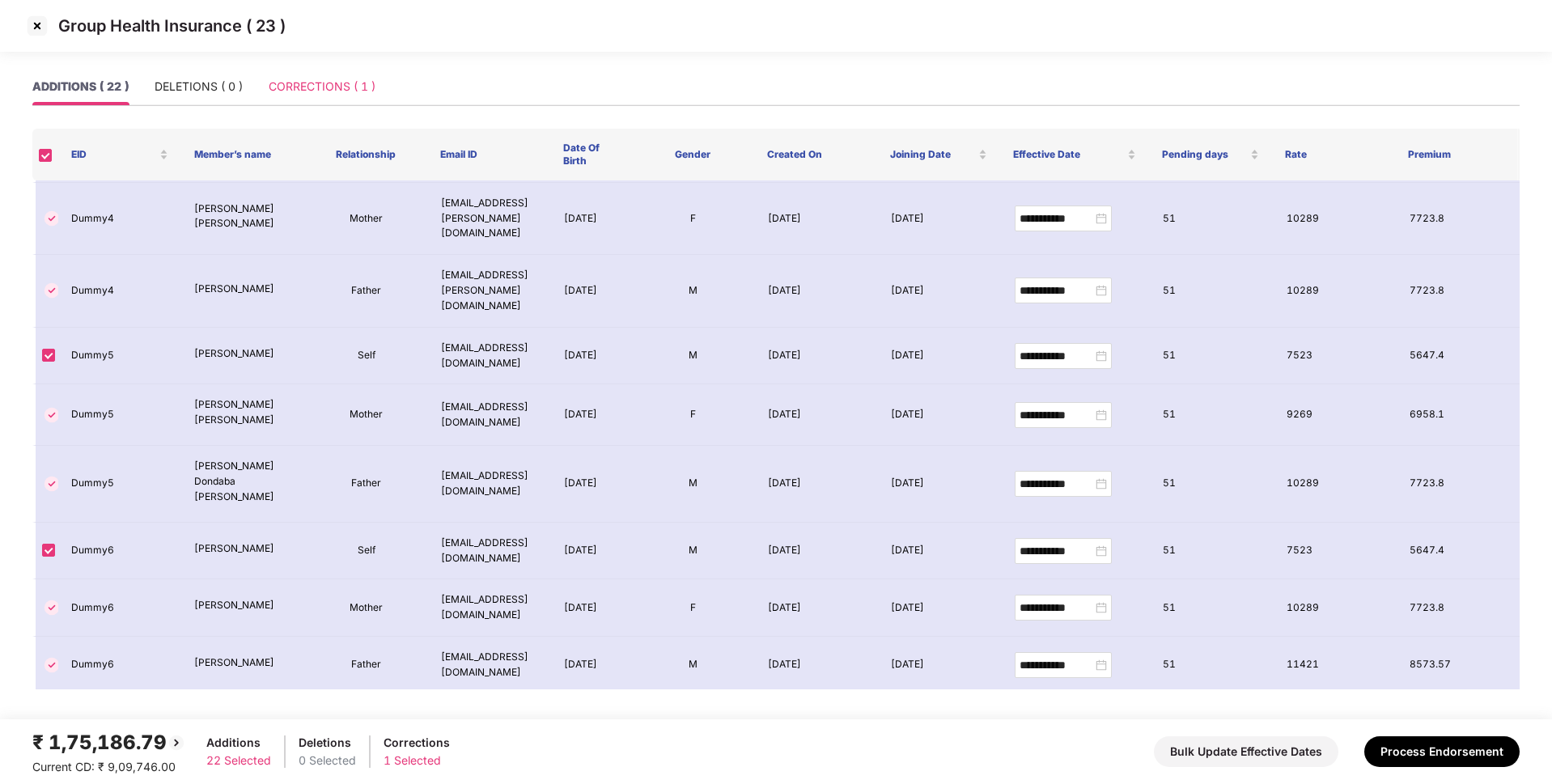
click at [299, 97] on div "CORRECTIONS ( 1 )" at bounding box center [322, 86] width 106 height 37
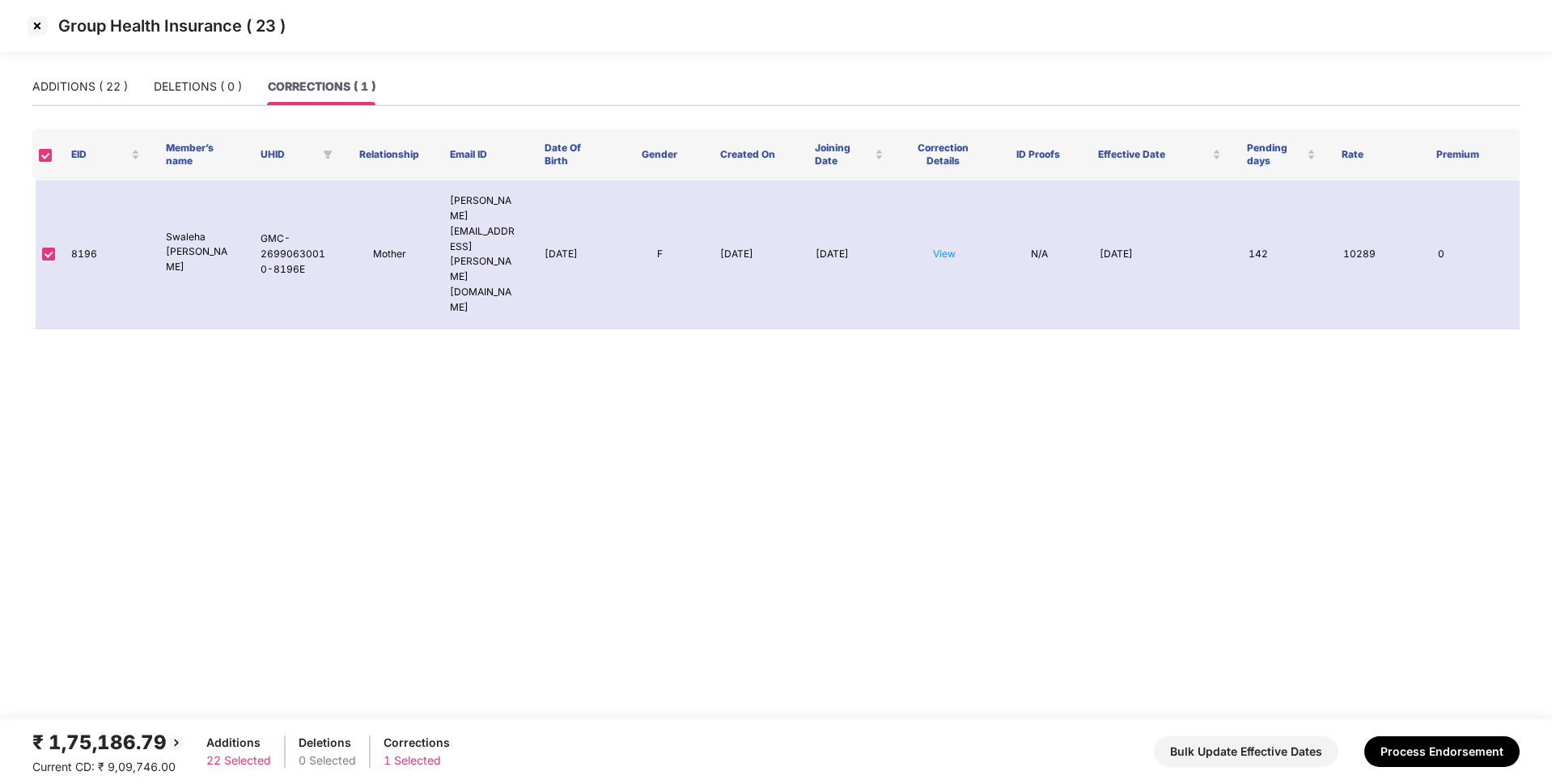
scroll to position [0, 0]
click at [34, 29] on img at bounding box center [37, 26] width 26 height 26
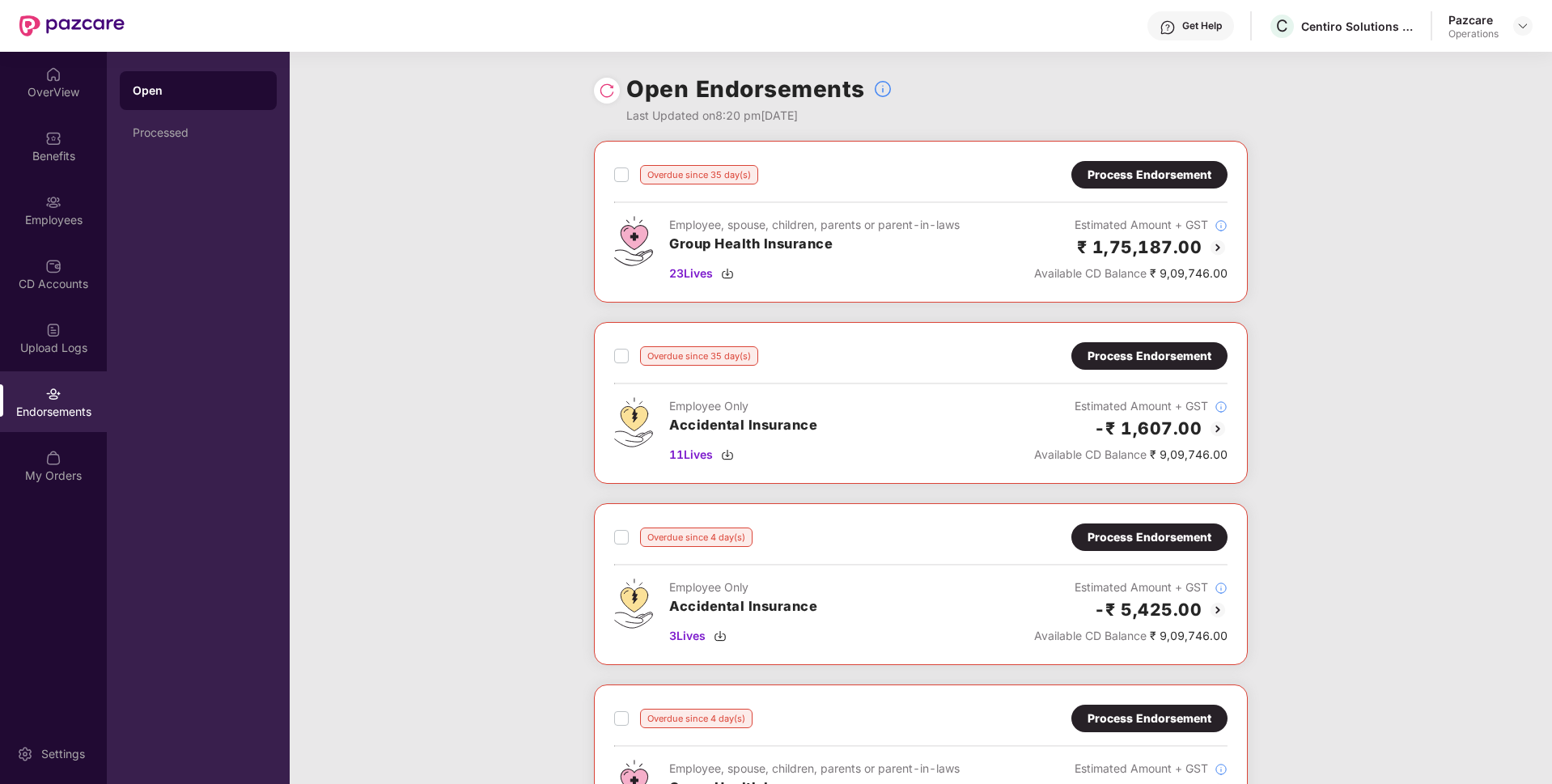
click at [612, 172] on div "Overdue since 35 day(s) Process Endorsement Employee, spouse, children, parents…" at bounding box center [921, 221] width 654 height 162
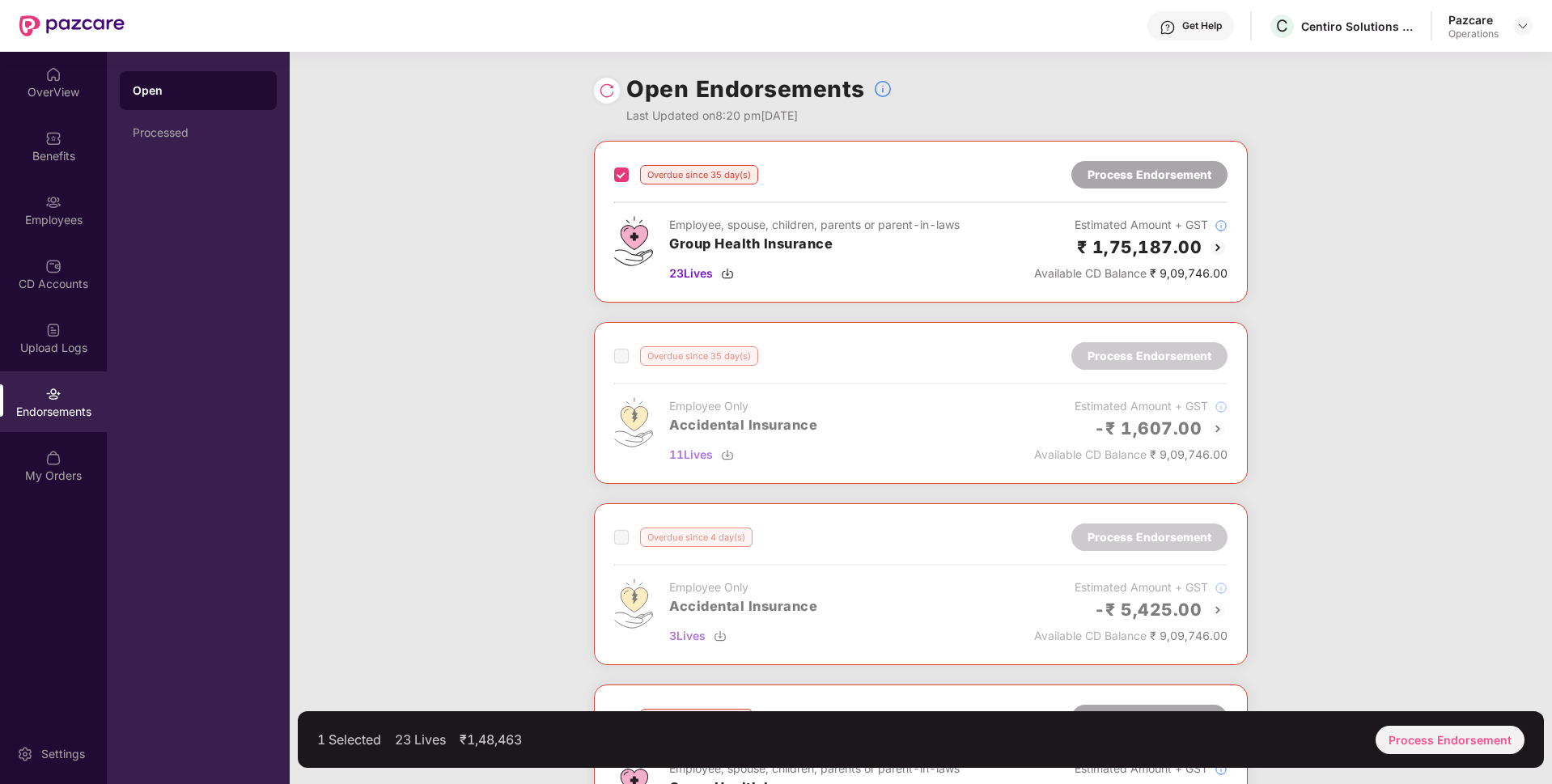
scroll to position [244, 0]
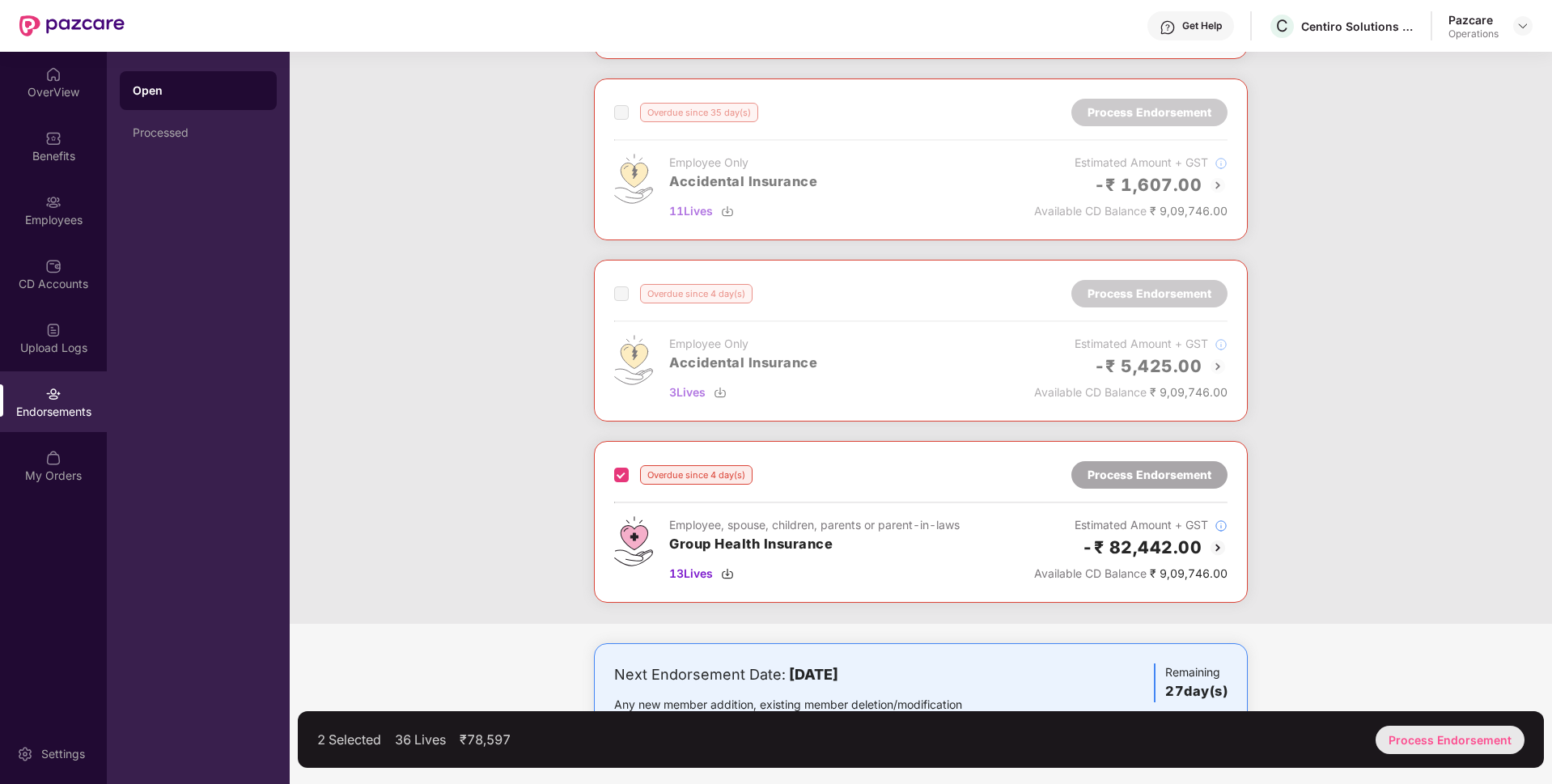
click at [1455, 743] on div "Process Endorsement" at bounding box center [1450, 739] width 149 height 28
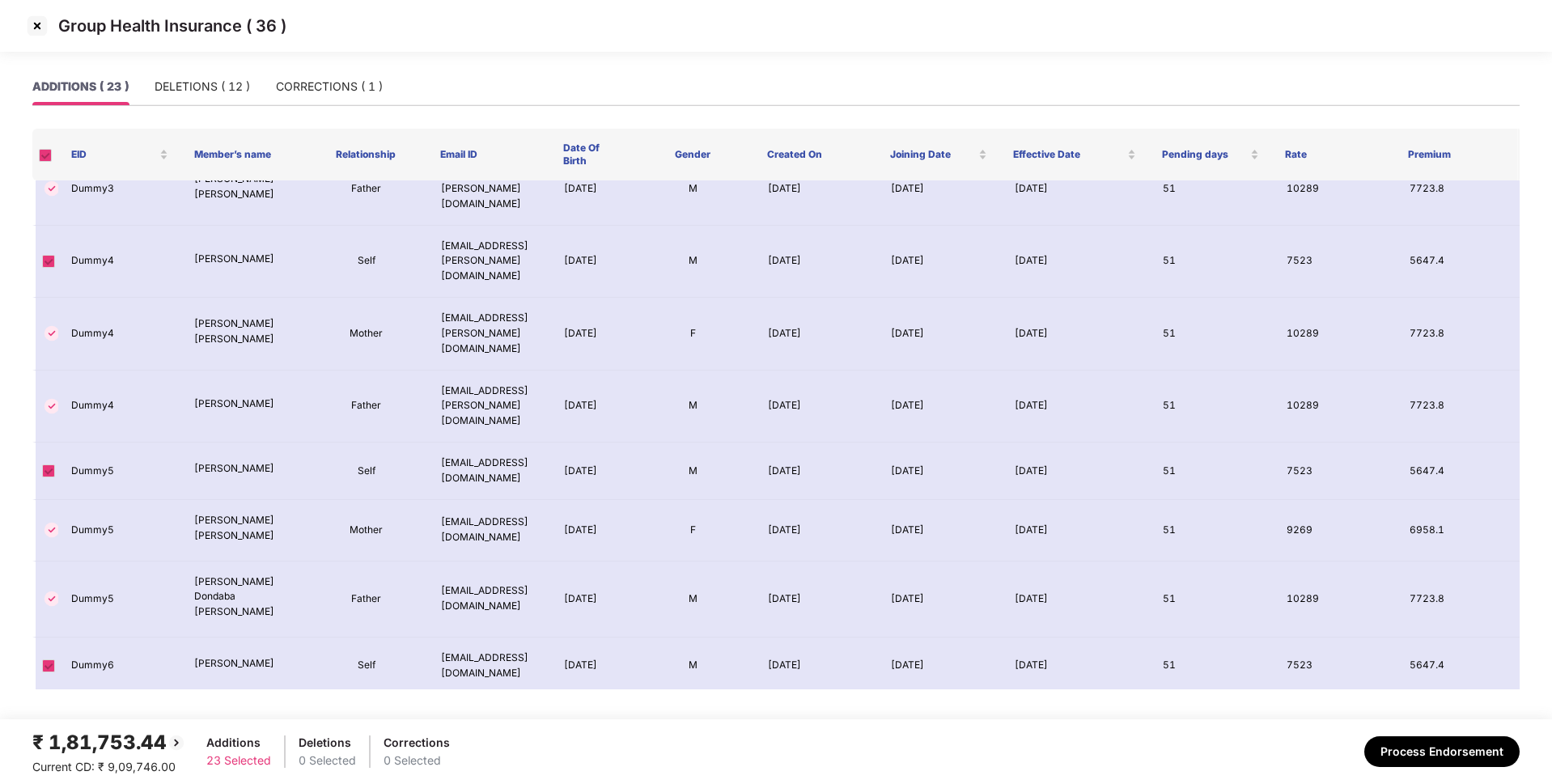
scroll to position [875, 0]
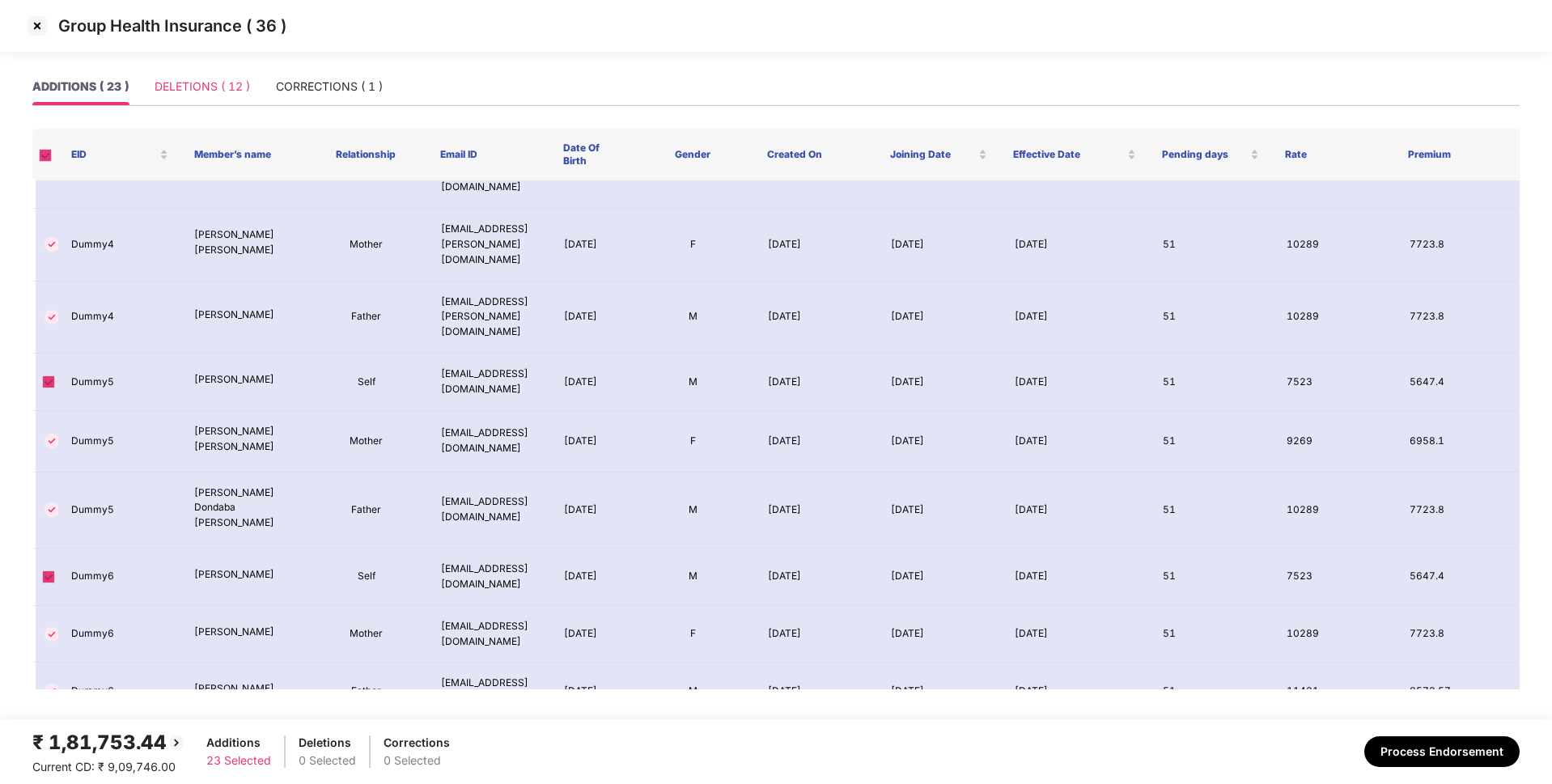
click at [214, 97] on div "DELETIONS ( 12 )" at bounding box center [202, 86] width 95 height 37
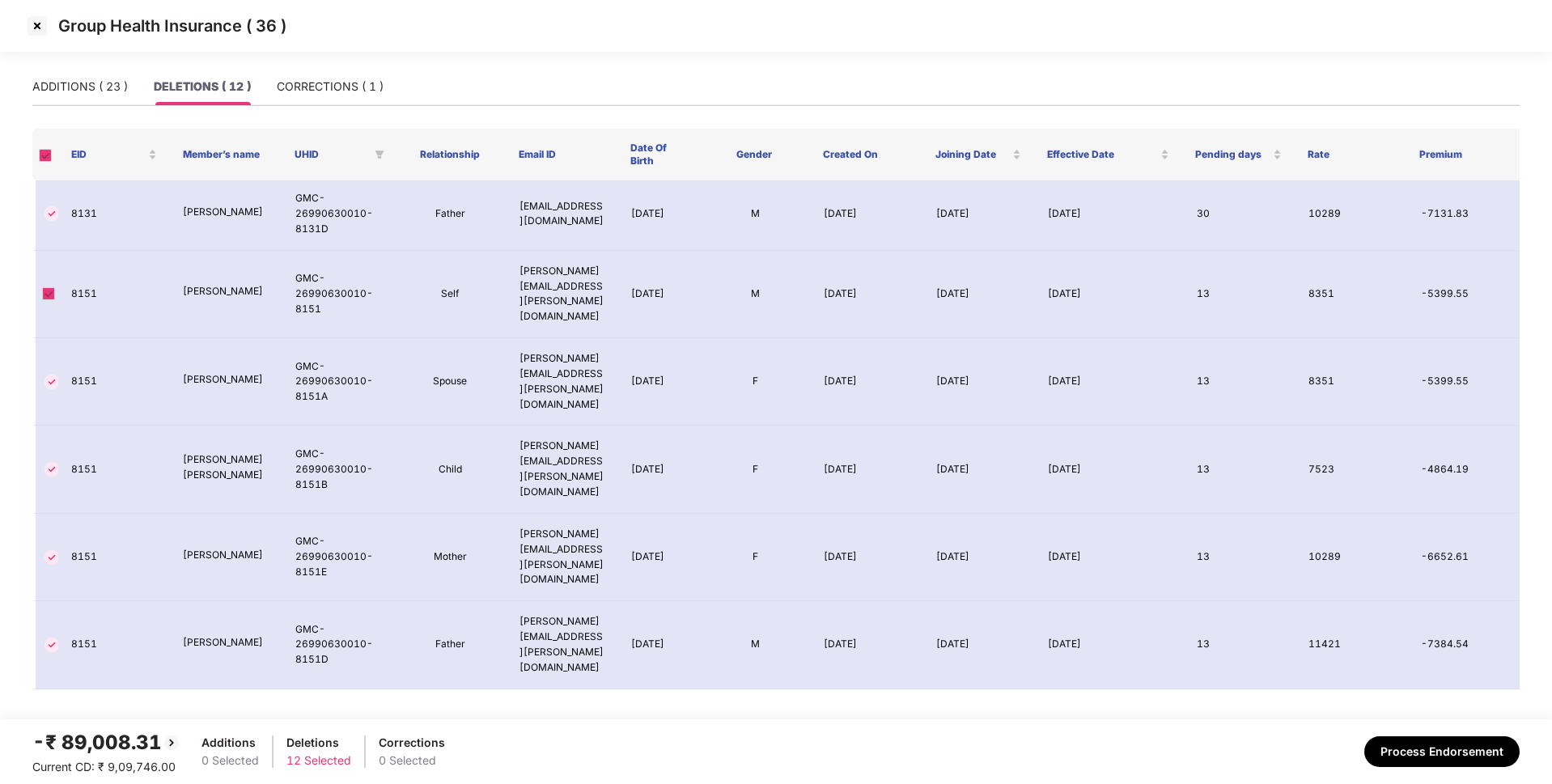
scroll to position [360, 0]
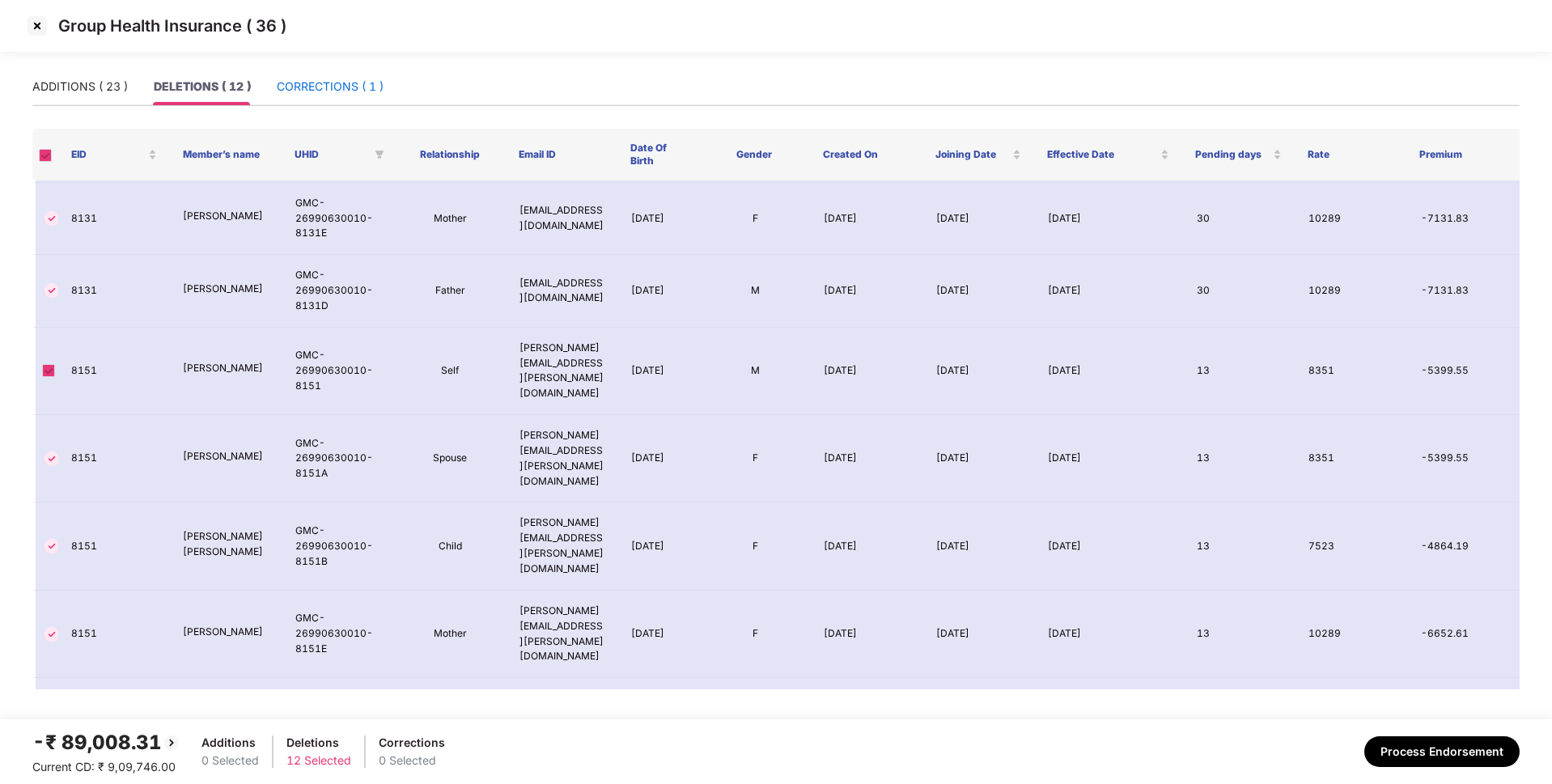
click at [303, 90] on div "CORRECTIONS ( 1 )" at bounding box center [330, 87] width 106 height 18
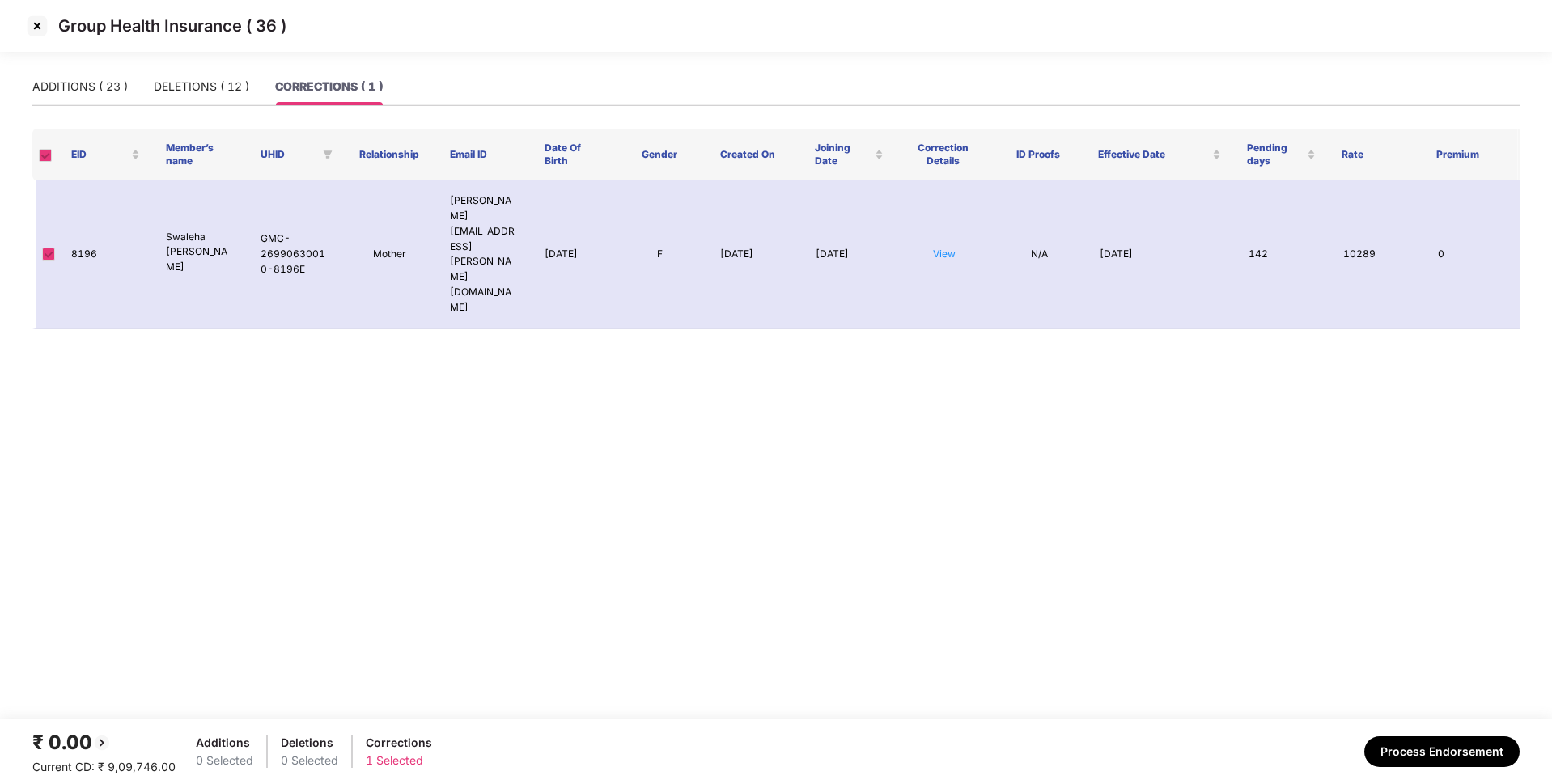
scroll to position [0, 0]
click at [118, 93] on div "ADDITIONS ( 23 )" at bounding box center [80, 87] width 95 height 18
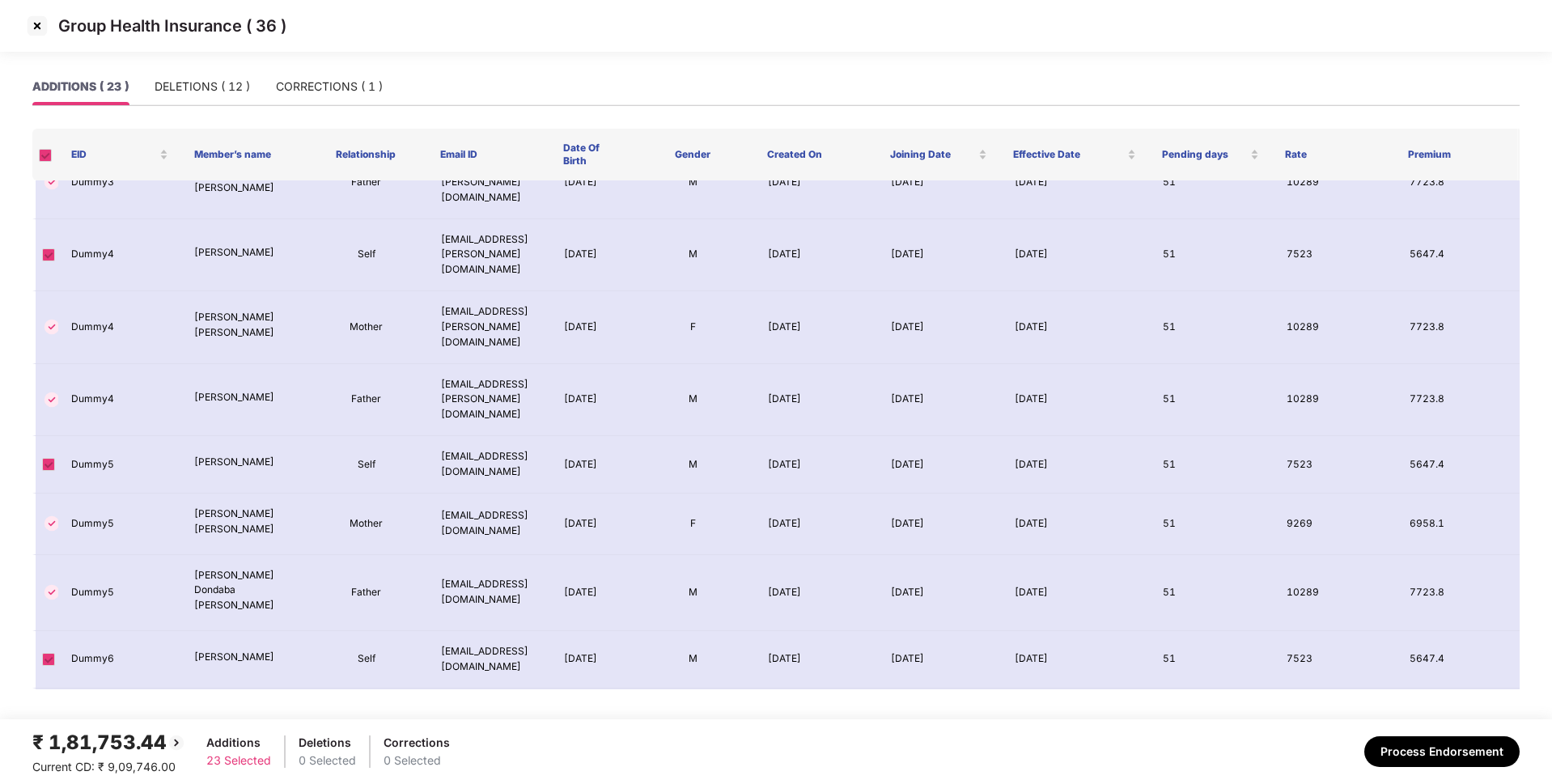
scroll to position [875, 0]
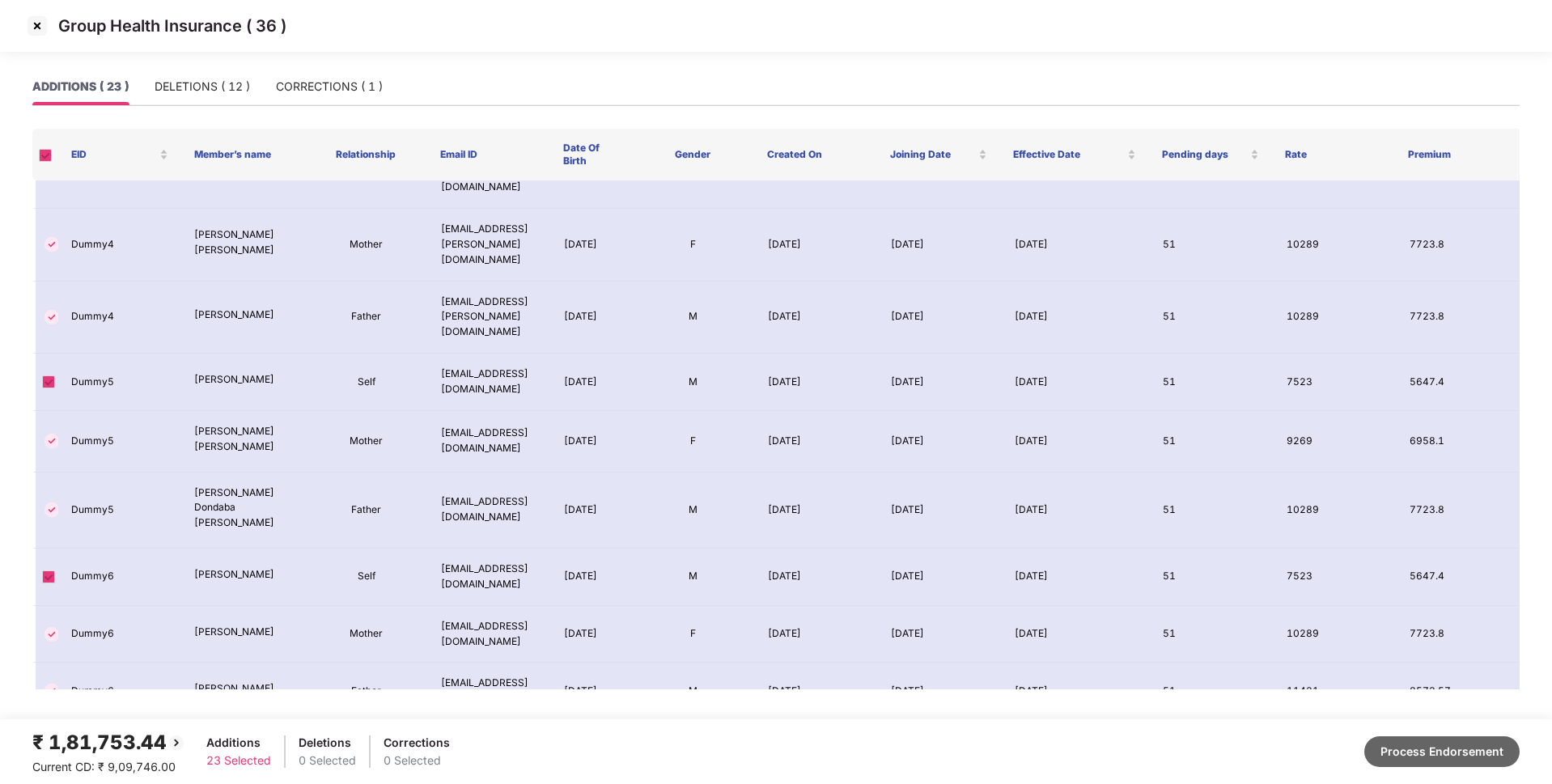
click at [1400, 748] on button "Process Endorsement" at bounding box center [1441, 751] width 155 height 31
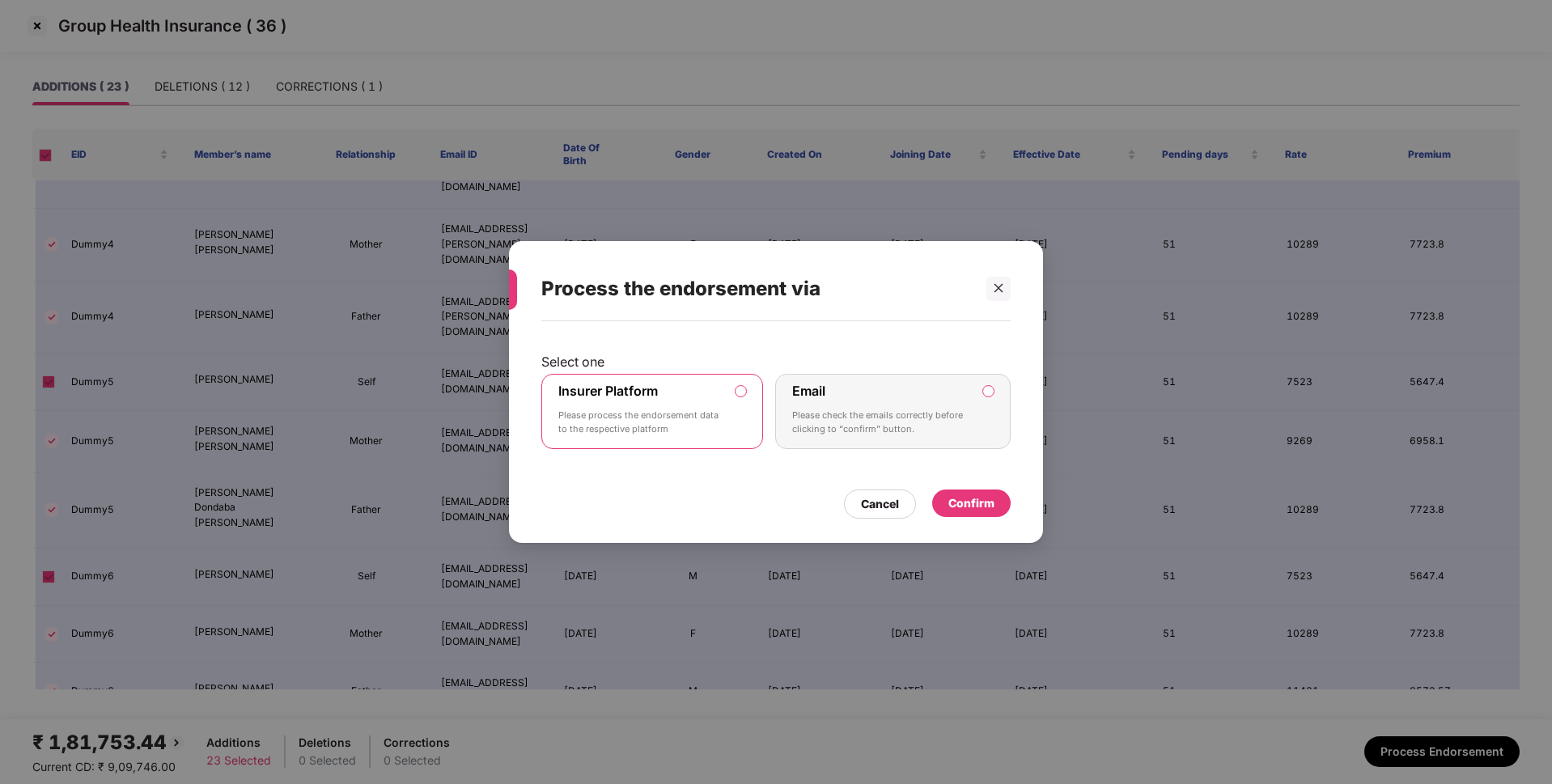
click at [985, 504] on div "Confirm" at bounding box center [971, 503] width 46 height 18
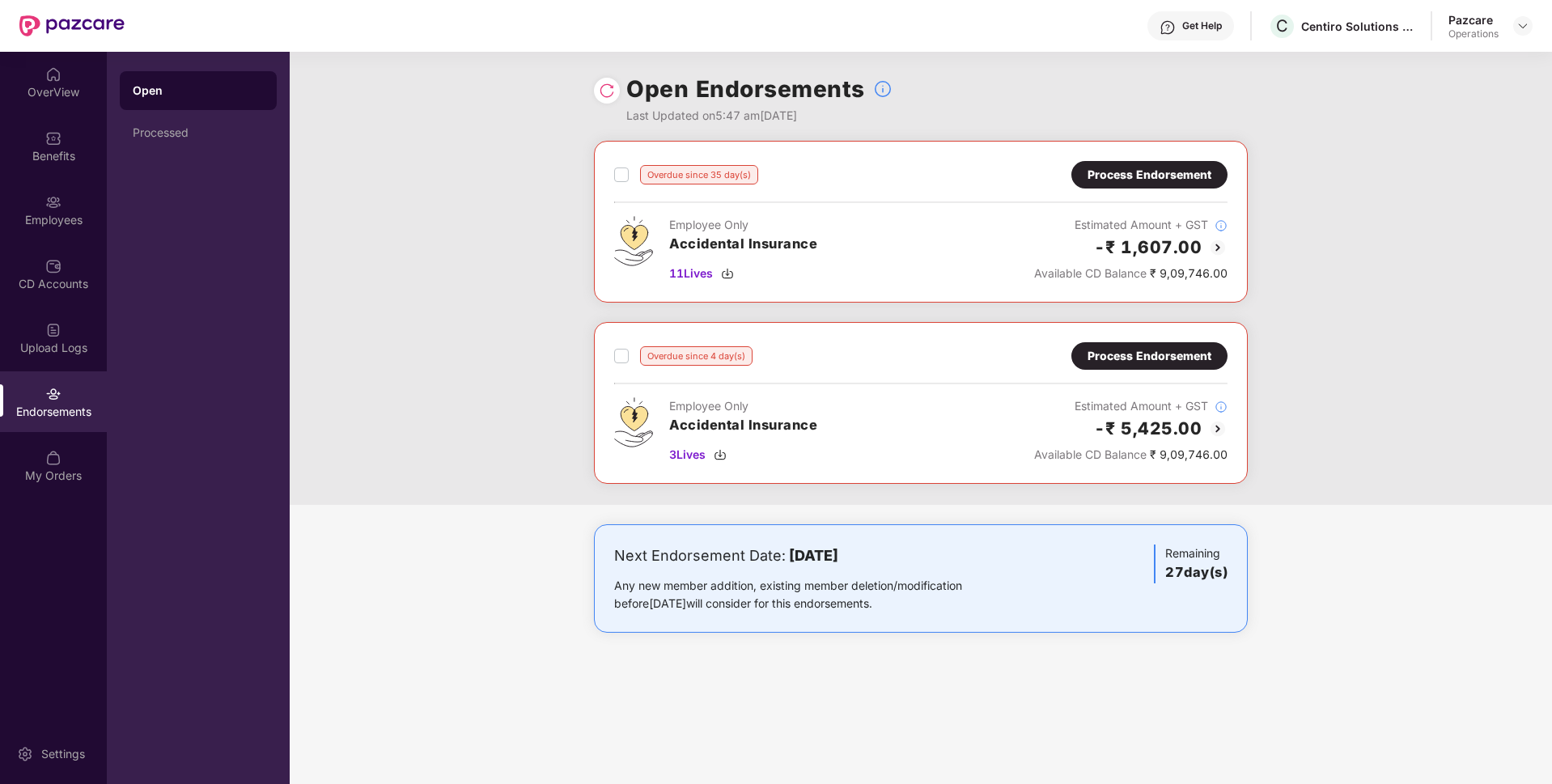
click at [1531, 21] on div at bounding box center [1522, 26] width 20 height 20
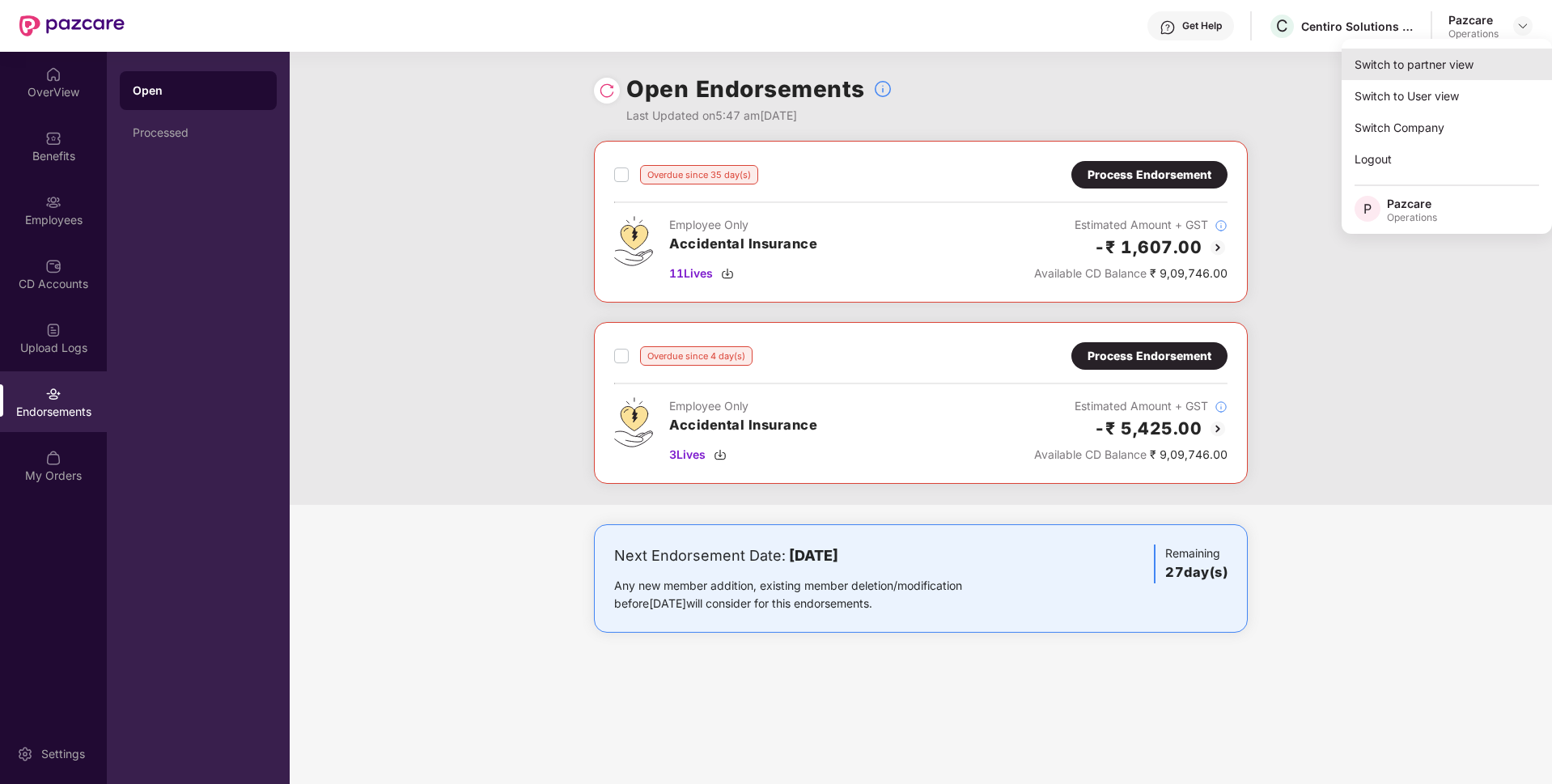
click at [1464, 57] on div "Switch to partner view" at bounding box center [1446, 64] width 210 height 32
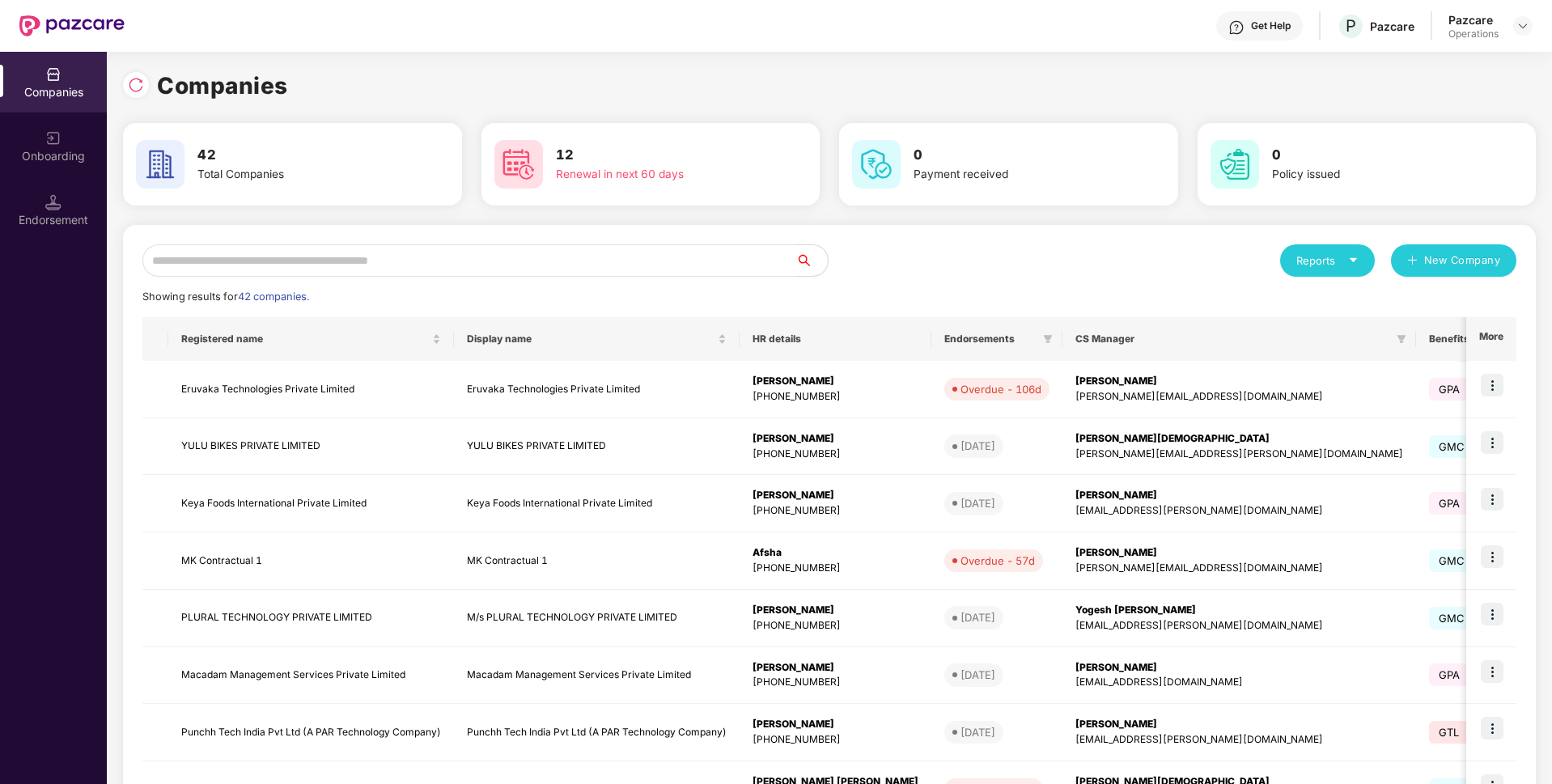
click at [626, 262] on input "text" at bounding box center [468, 261] width 653 height 33
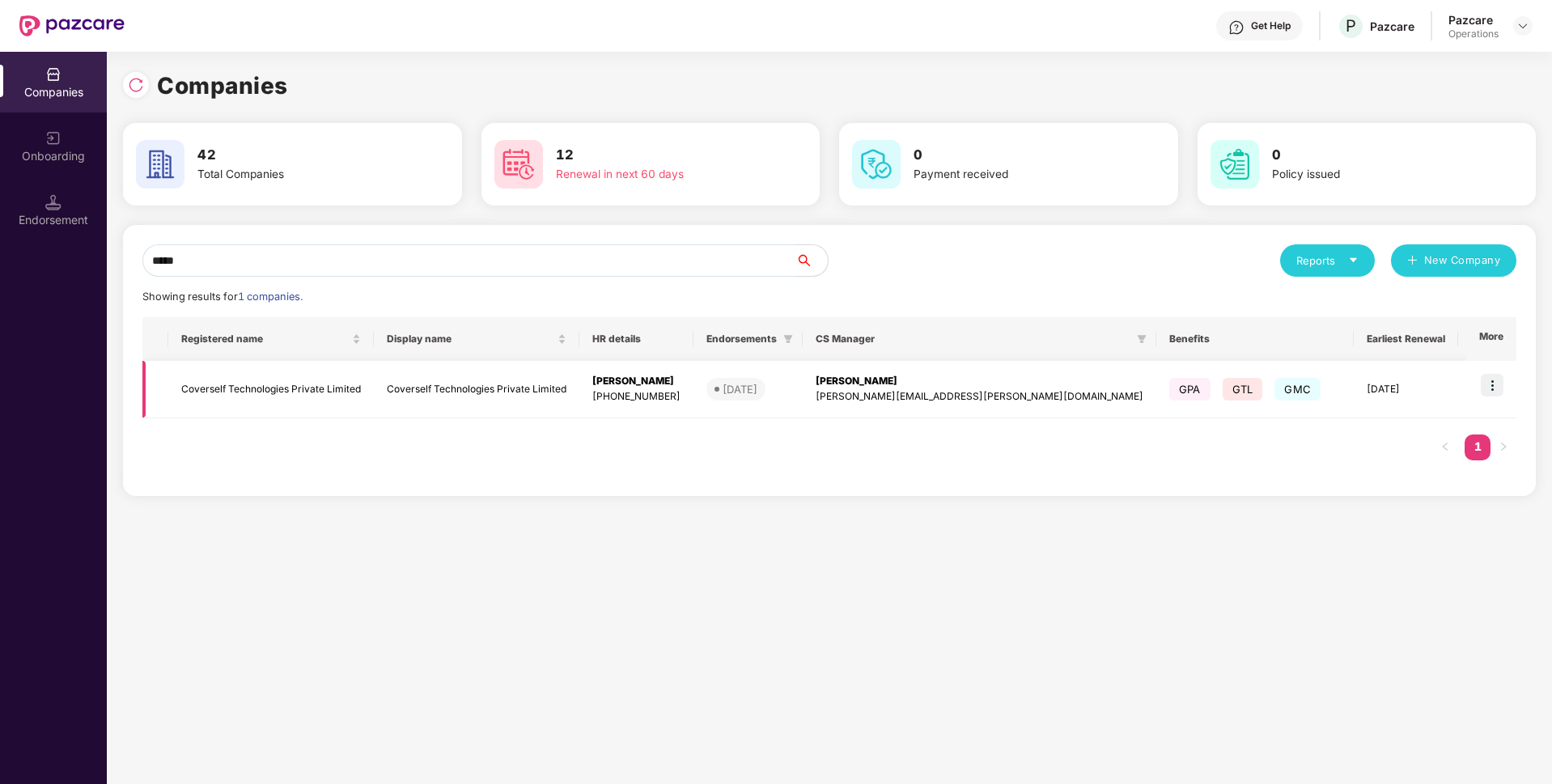
type input "*****"
click at [366, 386] on td "Coverself Technologies Private Limited" at bounding box center [271, 389] width 206 height 57
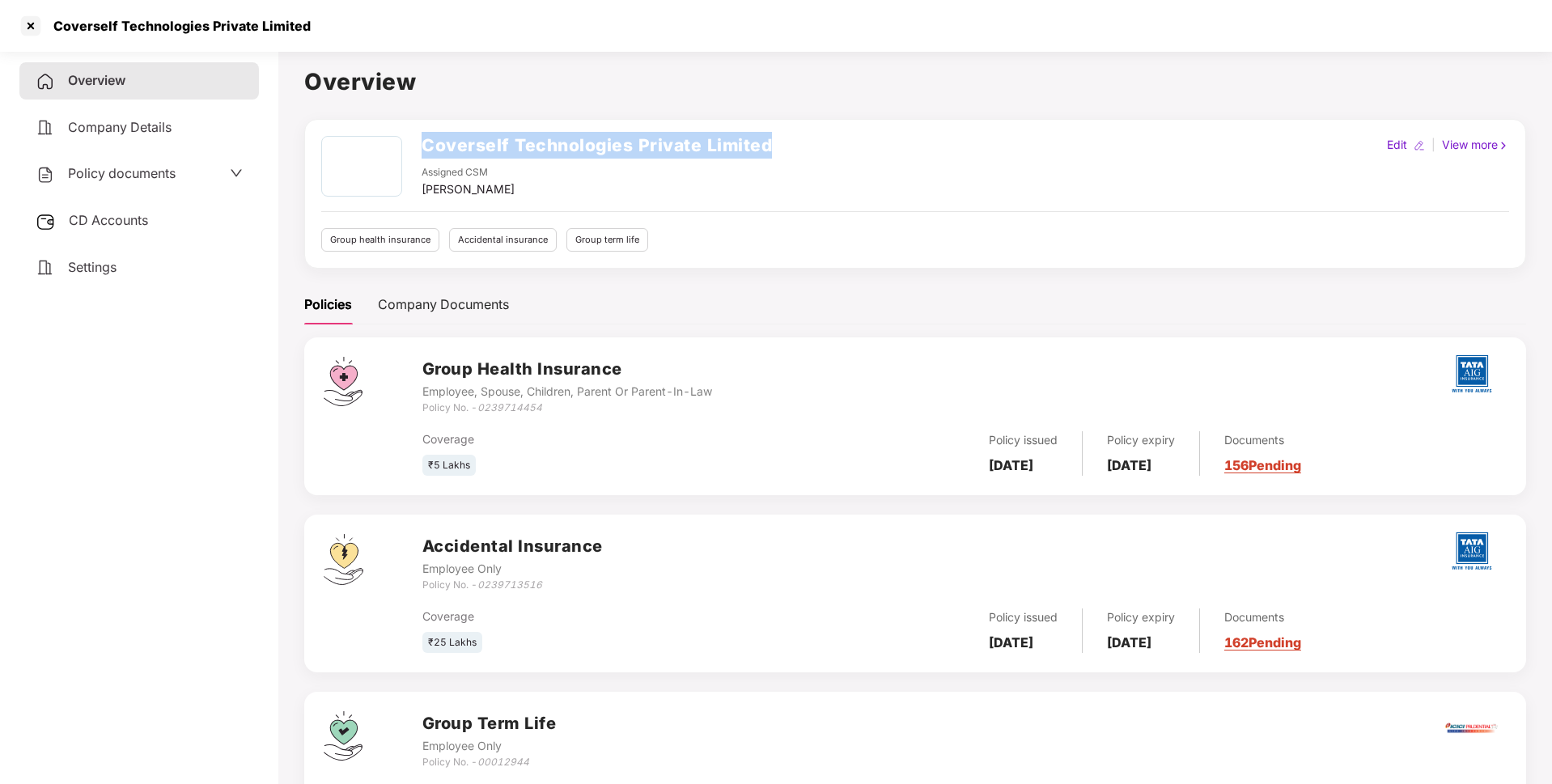
drag, startPoint x: 776, startPoint y: 140, endPoint x: 414, endPoint y: 149, distance: 362.1
click at [414, 149] on div "Coverself Technologies Private Limited Assigned CSM [PERSON_NAME] Edit | View m…" at bounding box center [915, 166] width 1187 height 63
copy h2 "Coverself Technologies Private Limited"
click at [33, 33] on div at bounding box center [31, 26] width 26 height 26
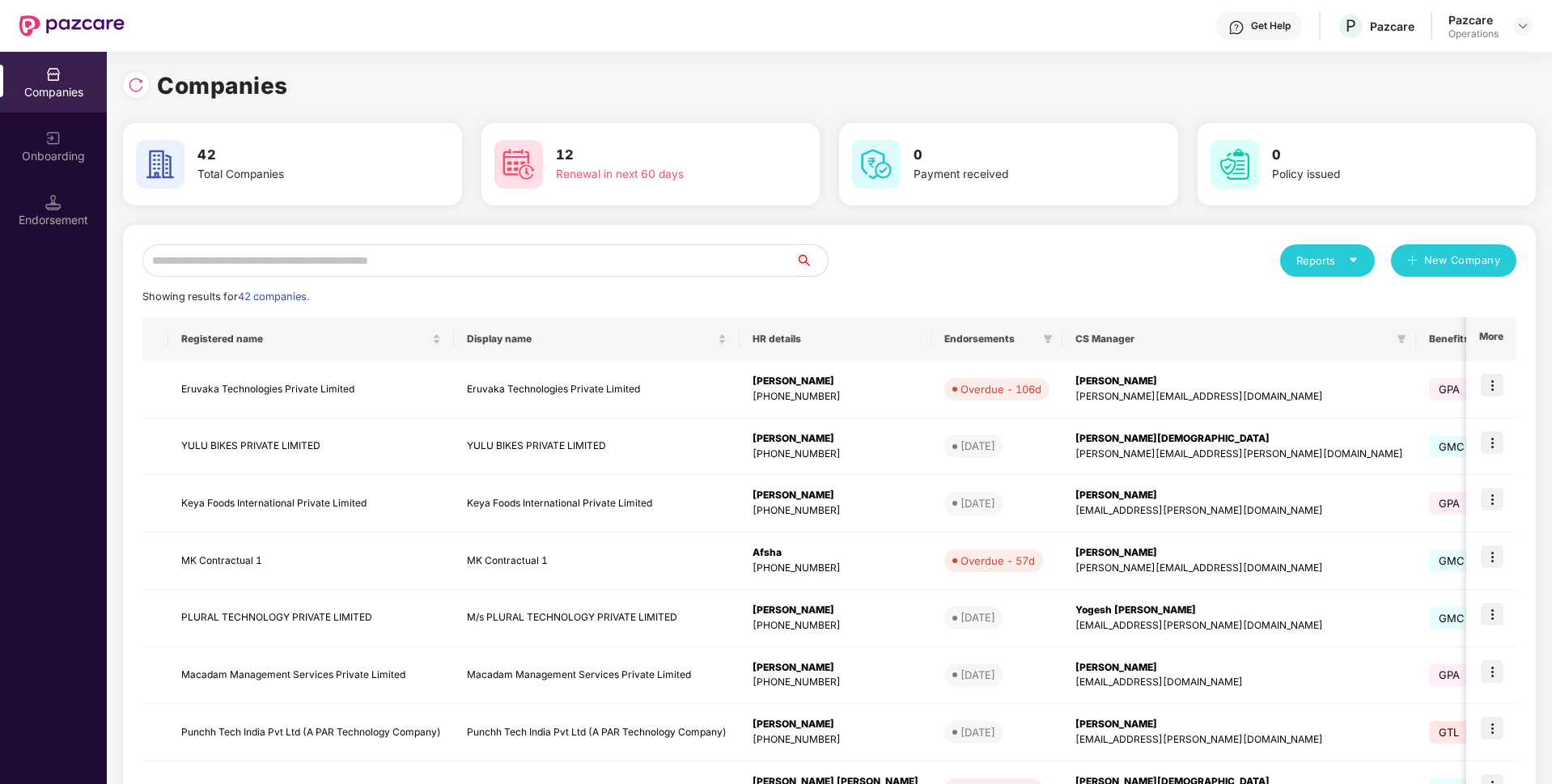
click at [293, 262] on input "text" at bounding box center [468, 261] width 653 height 33
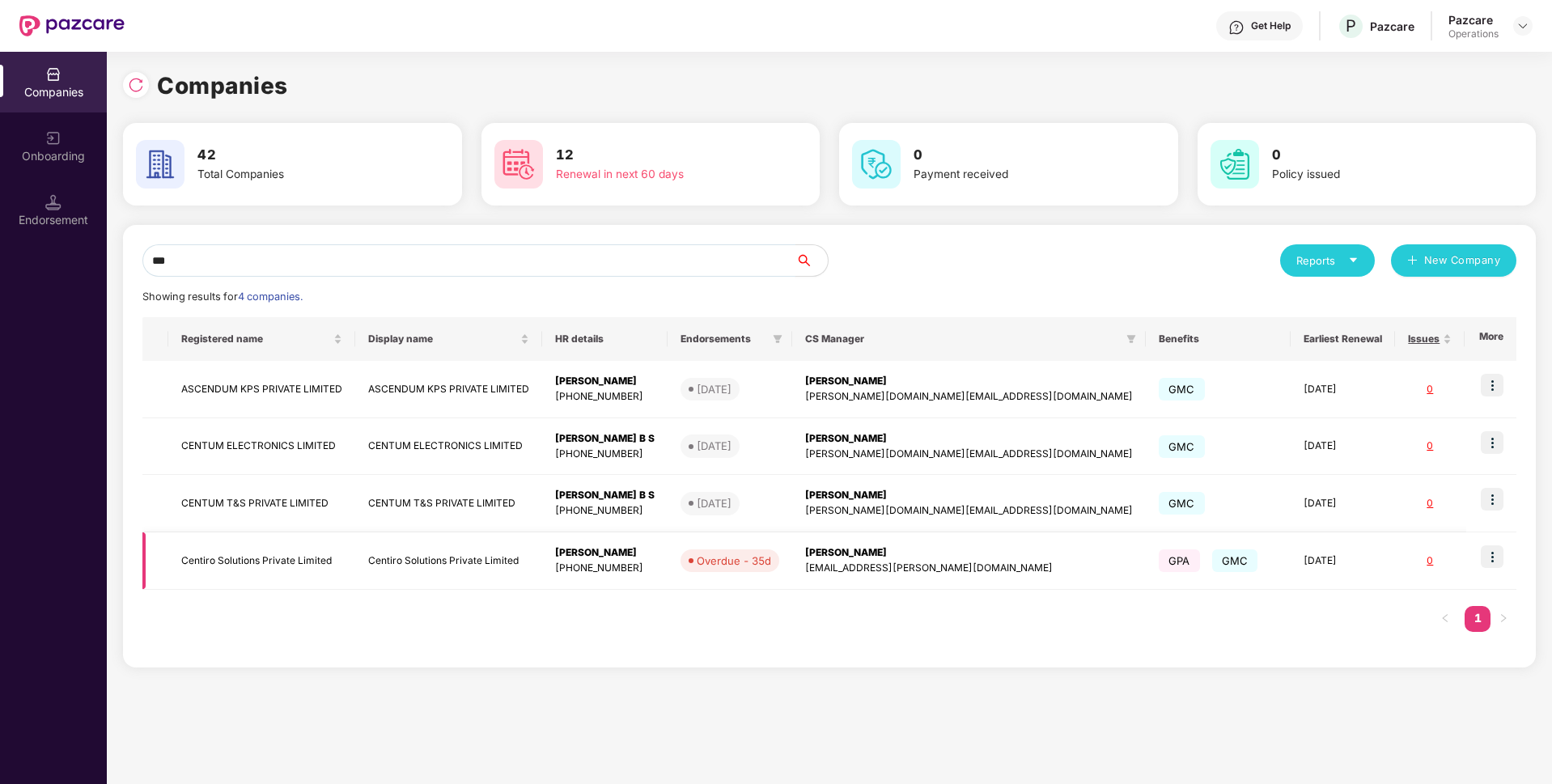
type input "***"
click at [1495, 558] on img at bounding box center [1492, 557] width 22 height 22
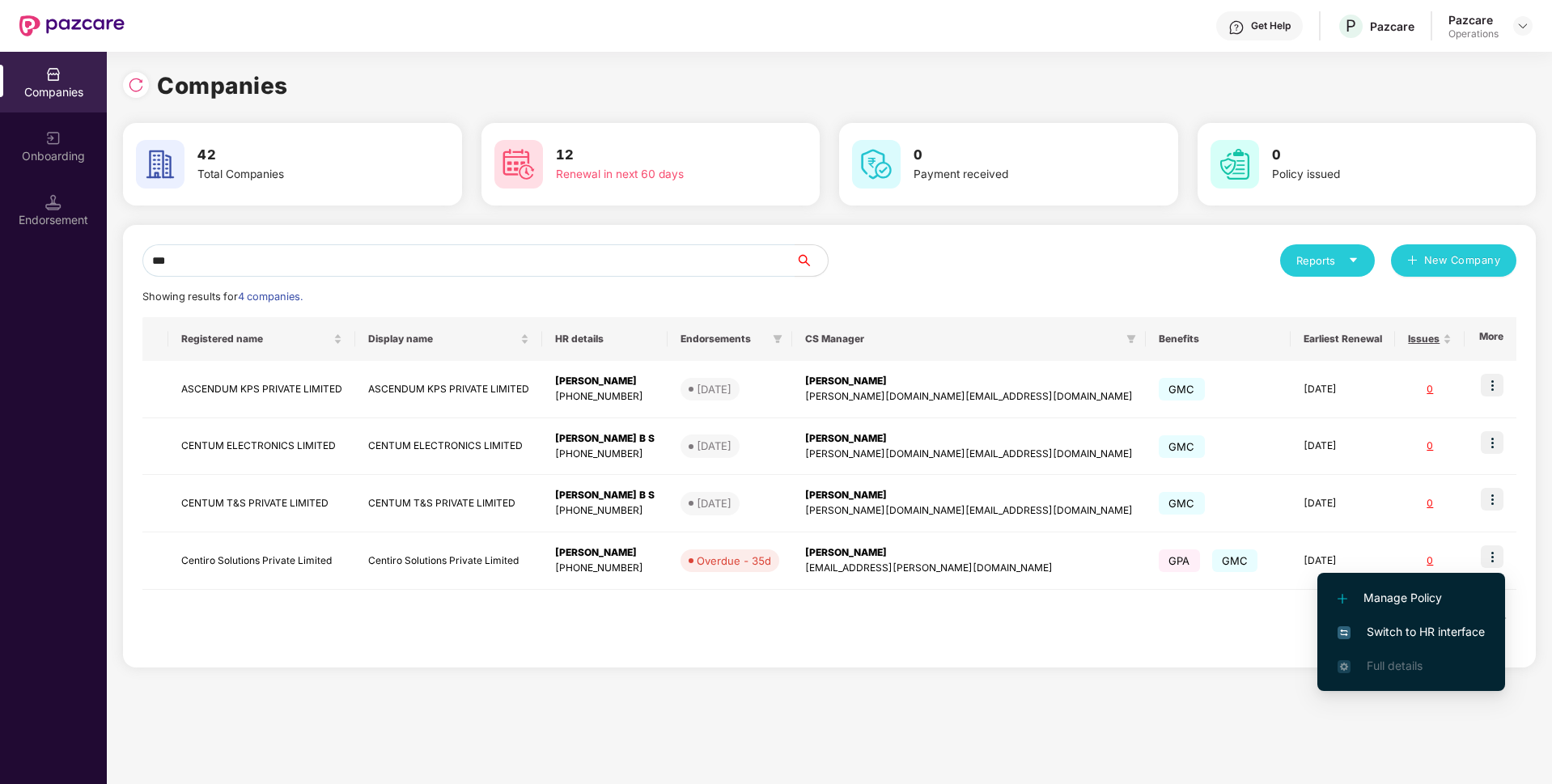
click at [1373, 629] on span "Switch to HR interface" at bounding box center [1411, 631] width 148 height 18
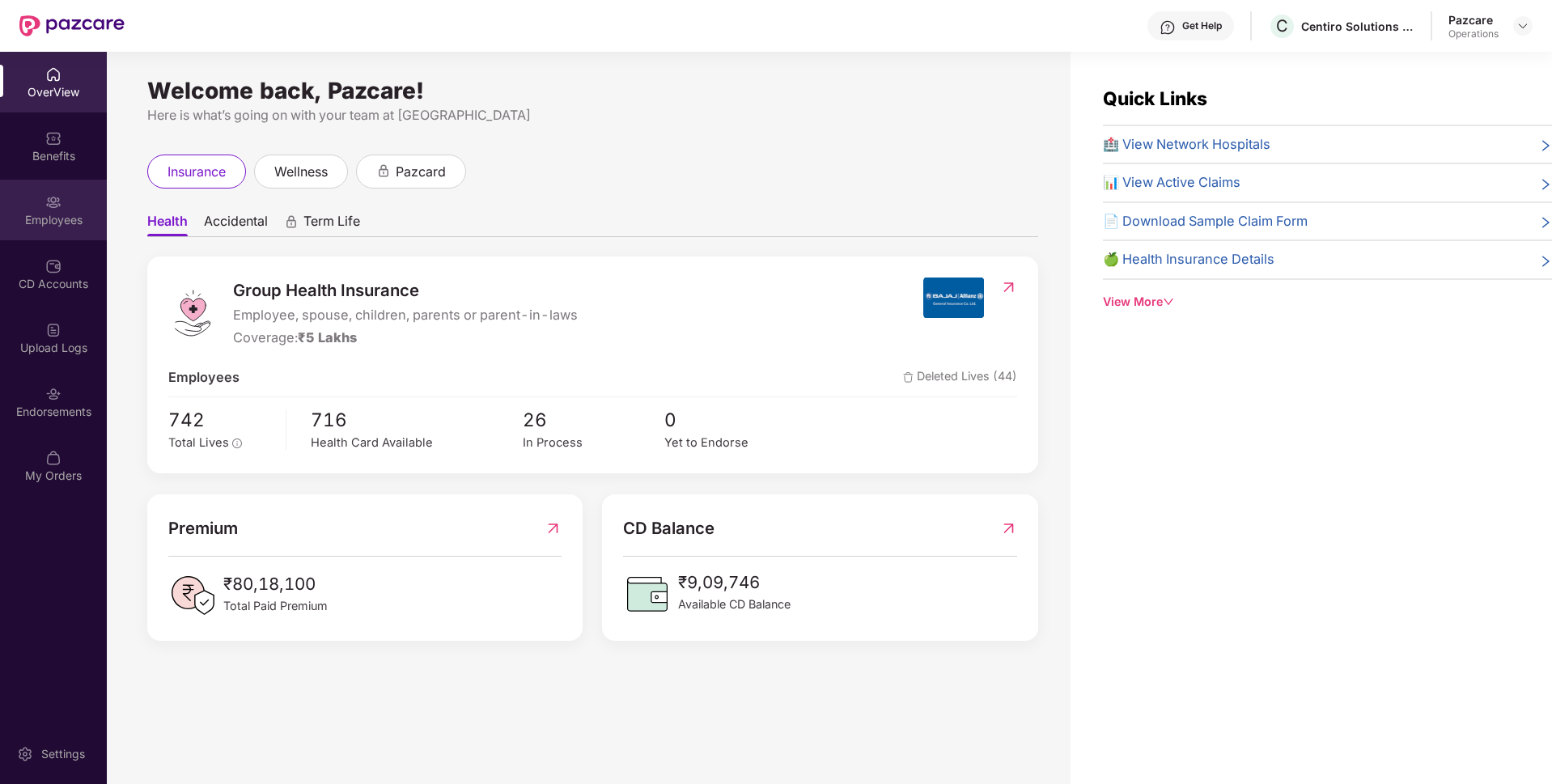
click at [79, 220] on div "Employees" at bounding box center [53, 220] width 106 height 16
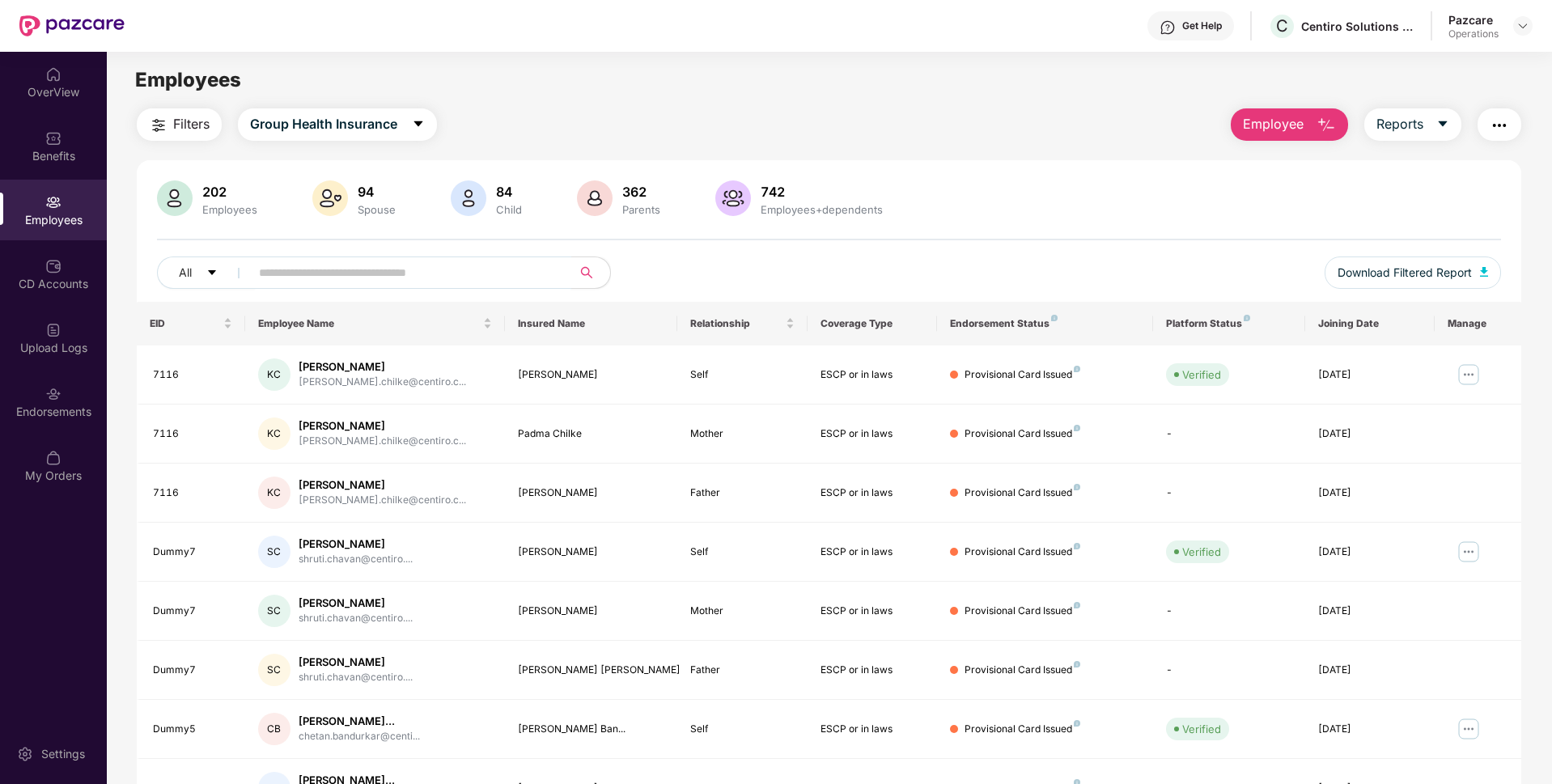
click at [285, 263] on input "text" at bounding box center [404, 273] width 291 height 24
click at [1340, 278] on span "Download Filtered Report" at bounding box center [1404, 272] width 135 height 18
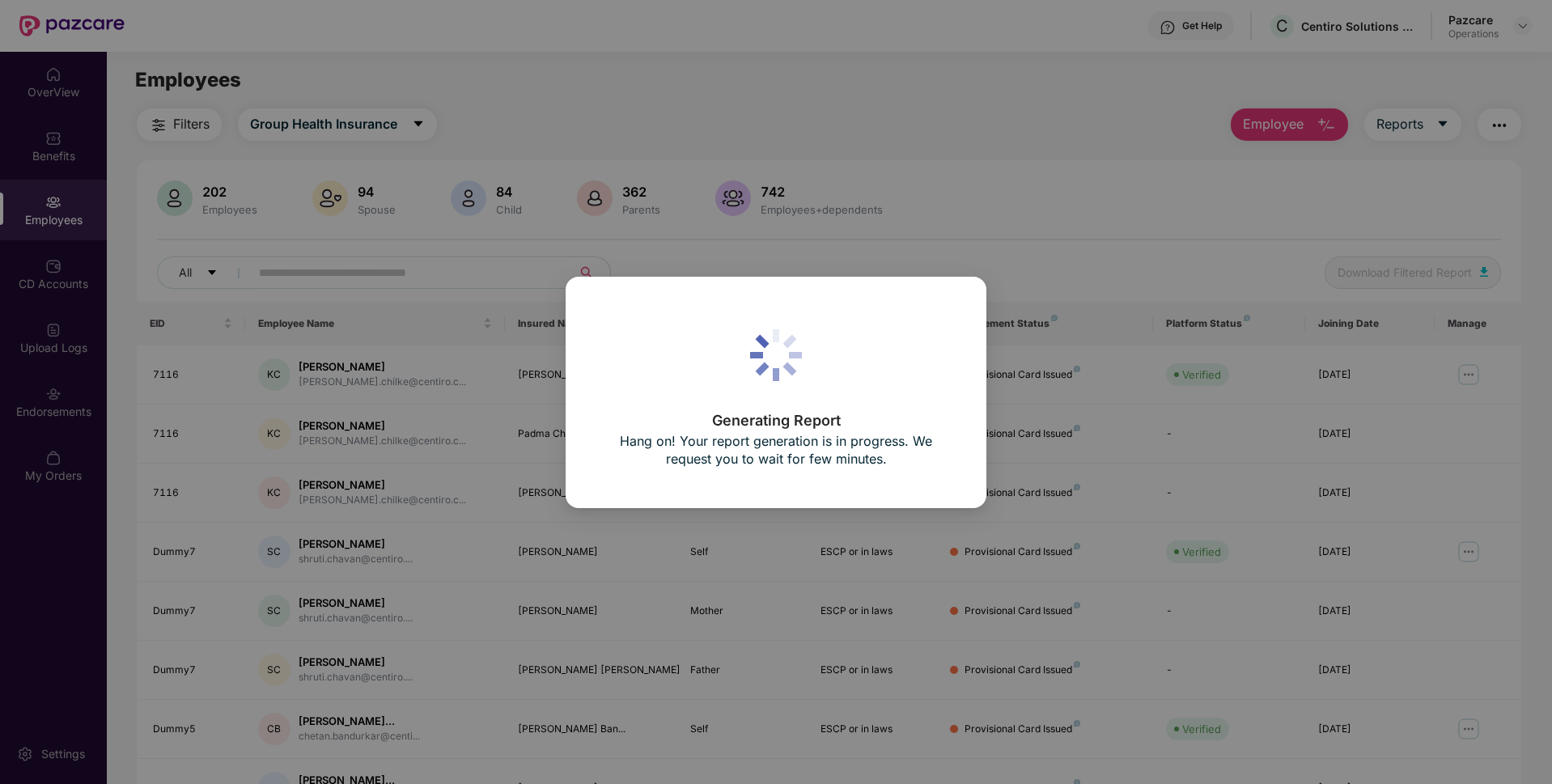
drag, startPoint x: 1340, startPoint y: 278, endPoint x: 1260, endPoint y: 285, distance: 80.3
click at [1260, 285] on body "Get Help C Centiro Solutions Private Limited Pazcare Operations OverView Benefi…" at bounding box center [776, 392] width 1552 height 784
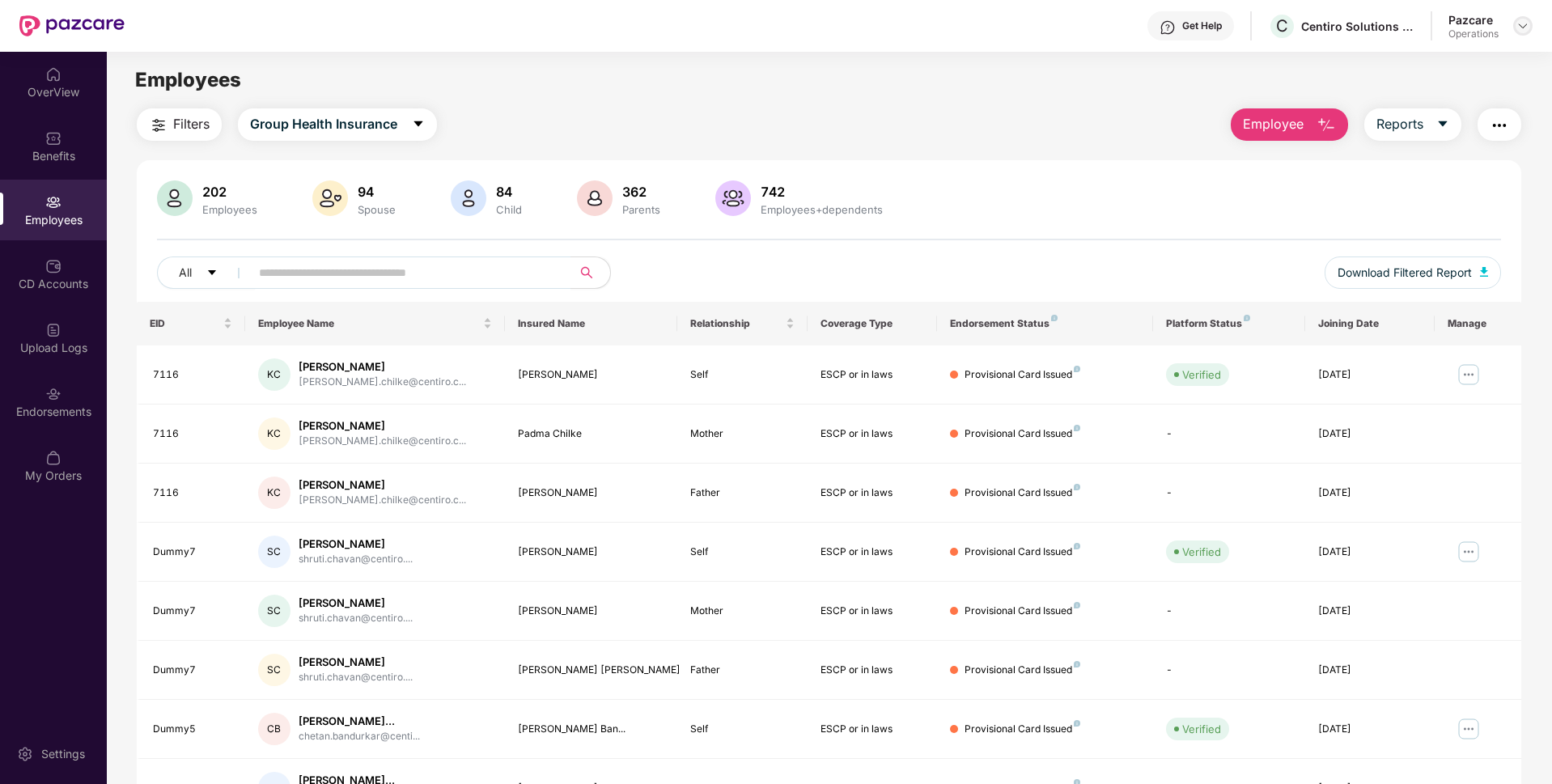
click at [1525, 22] on img at bounding box center [1522, 26] width 13 height 13
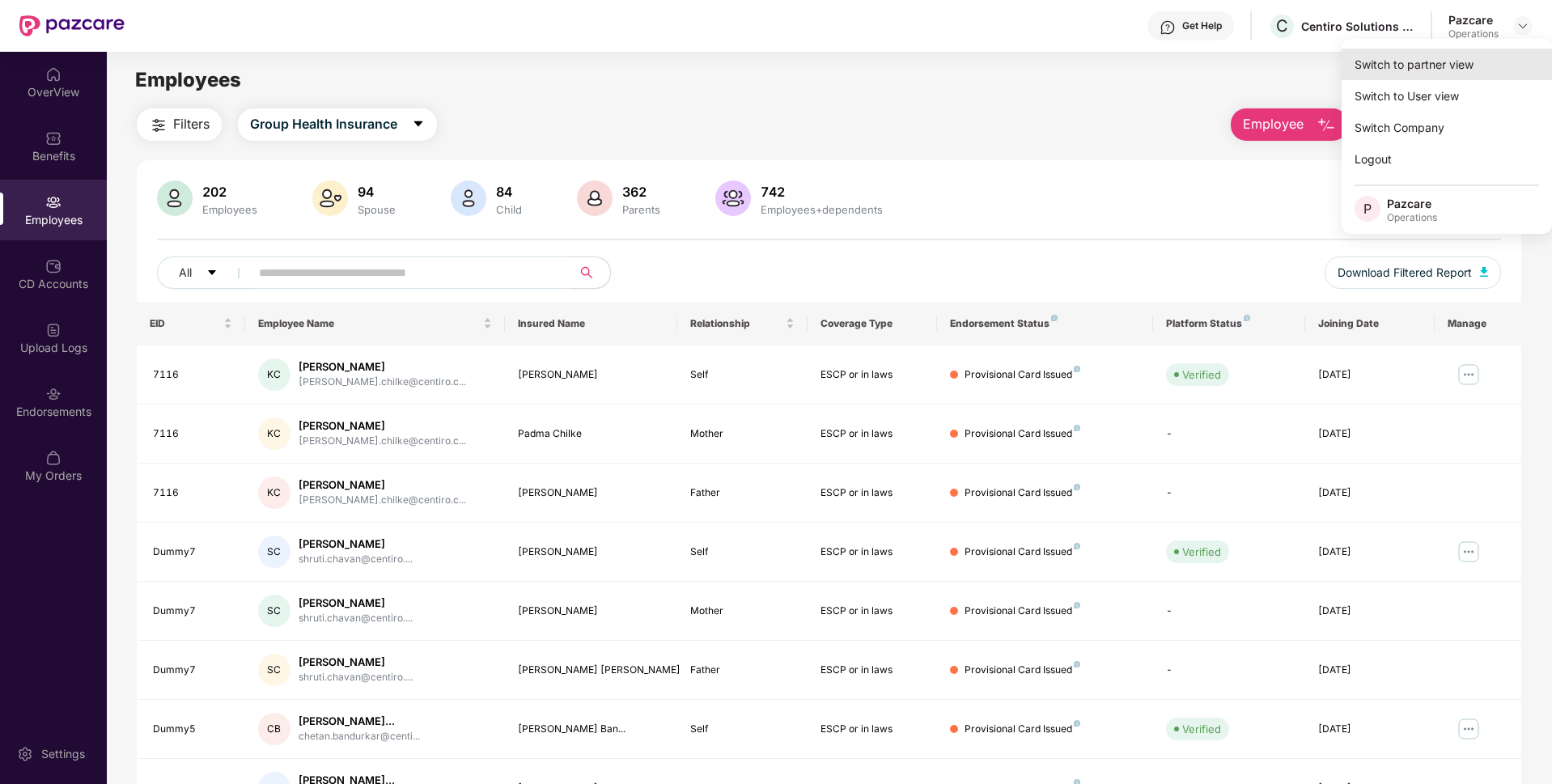
click at [1452, 53] on div "Switch to partner view" at bounding box center [1446, 64] width 210 height 32
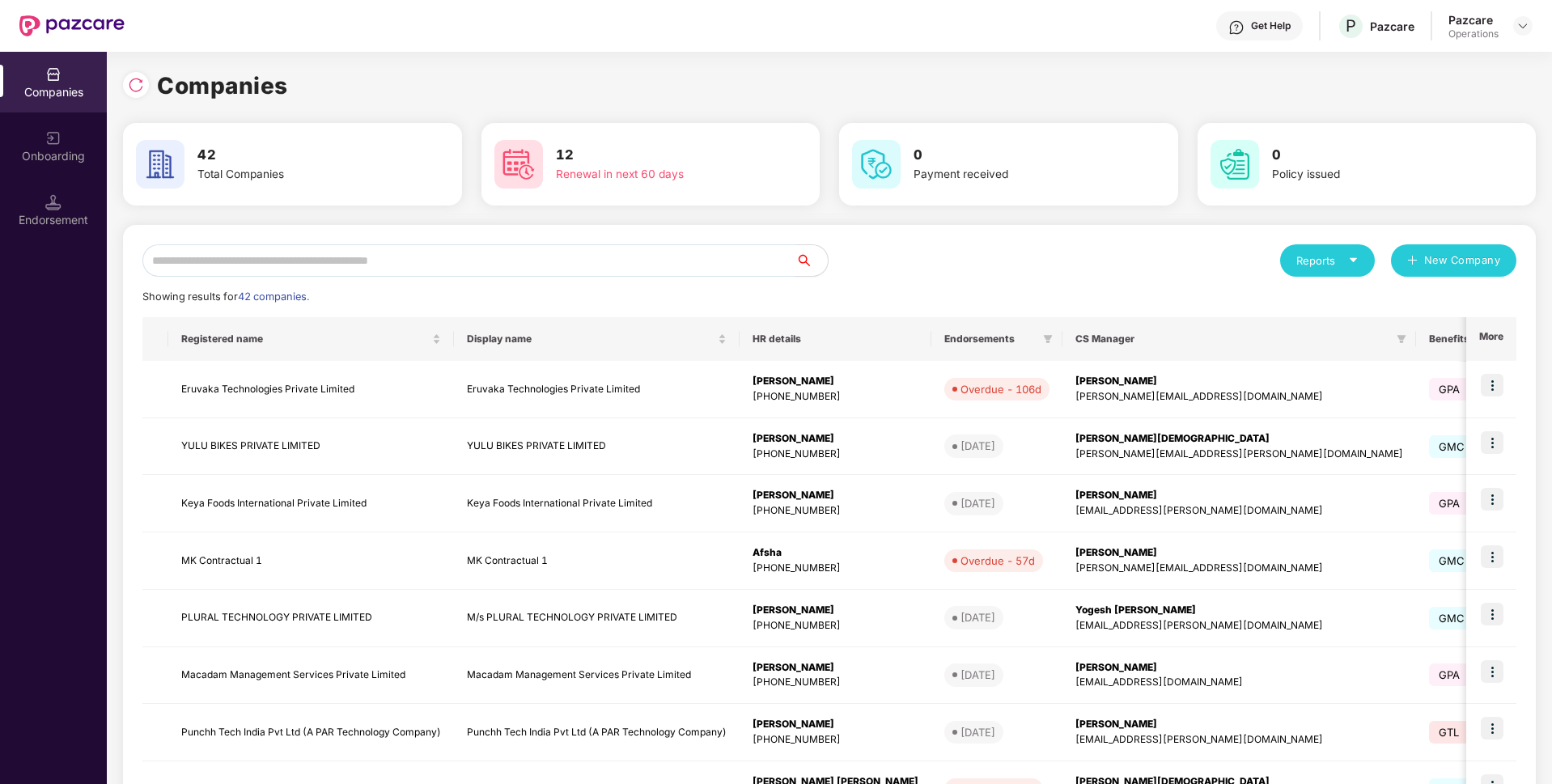
click at [434, 249] on input "text" at bounding box center [468, 261] width 653 height 33
paste input "**********"
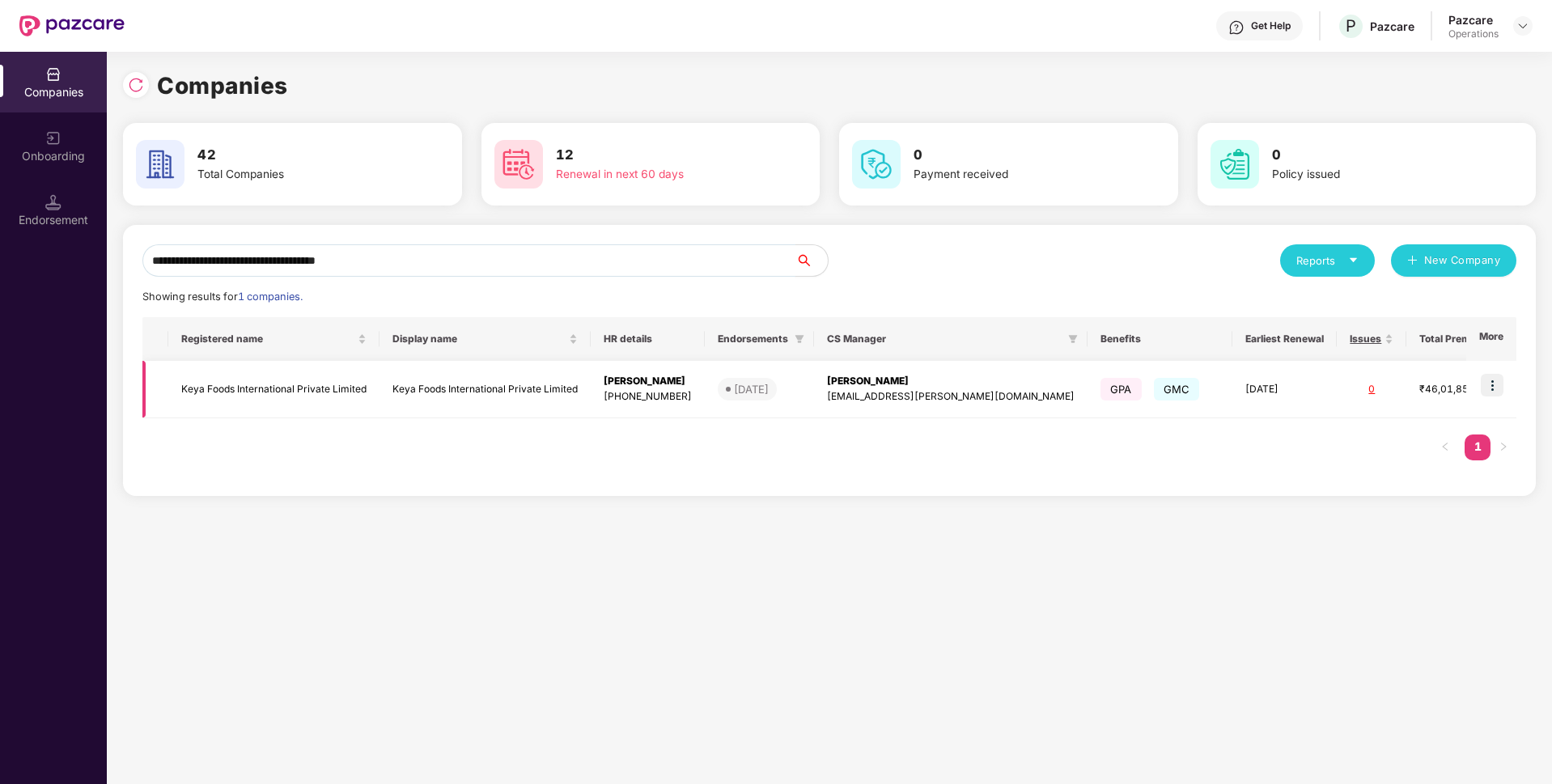
type input "**********"
click at [1482, 384] on td at bounding box center [1491, 389] width 50 height 57
click at [1488, 384] on img at bounding box center [1492, 385] width 22 height 22
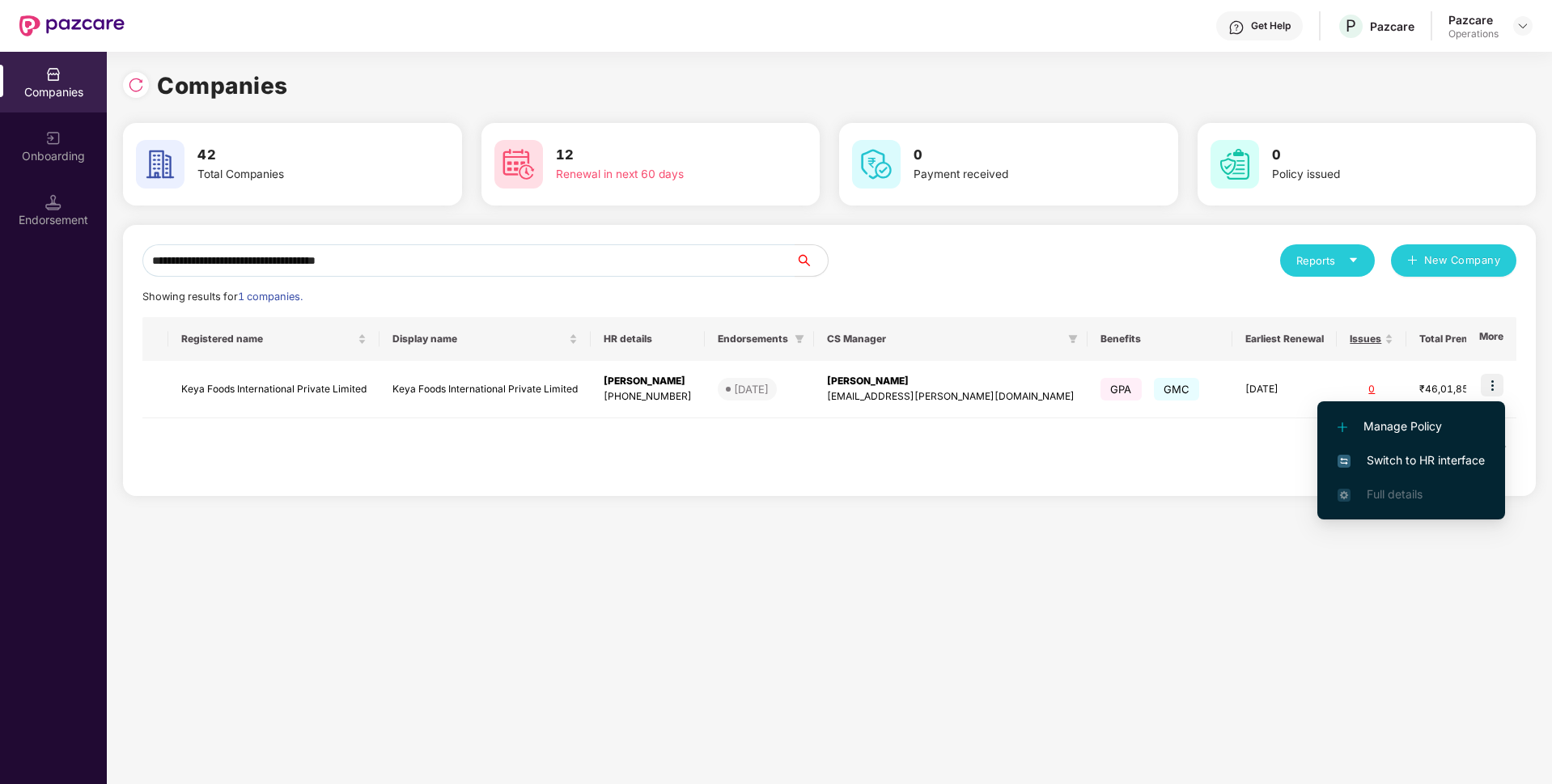
click at [1411, 456] on span "Switch to HR interface" at bounding box center [1411, 460] width 148 height 18
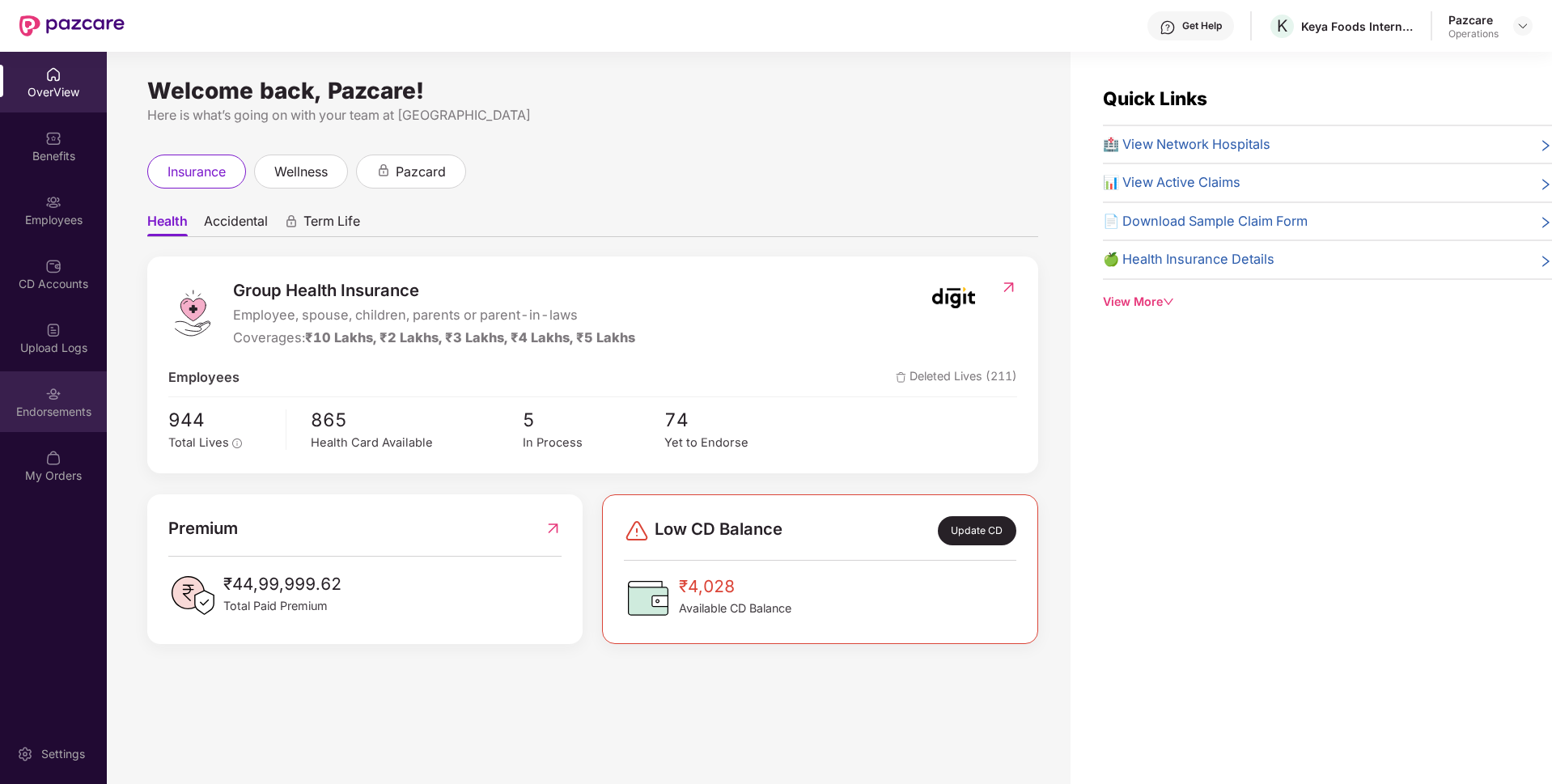
click at [54, 419] on div "Endorsements" at bounding box center [53, 412] width 106 height 16
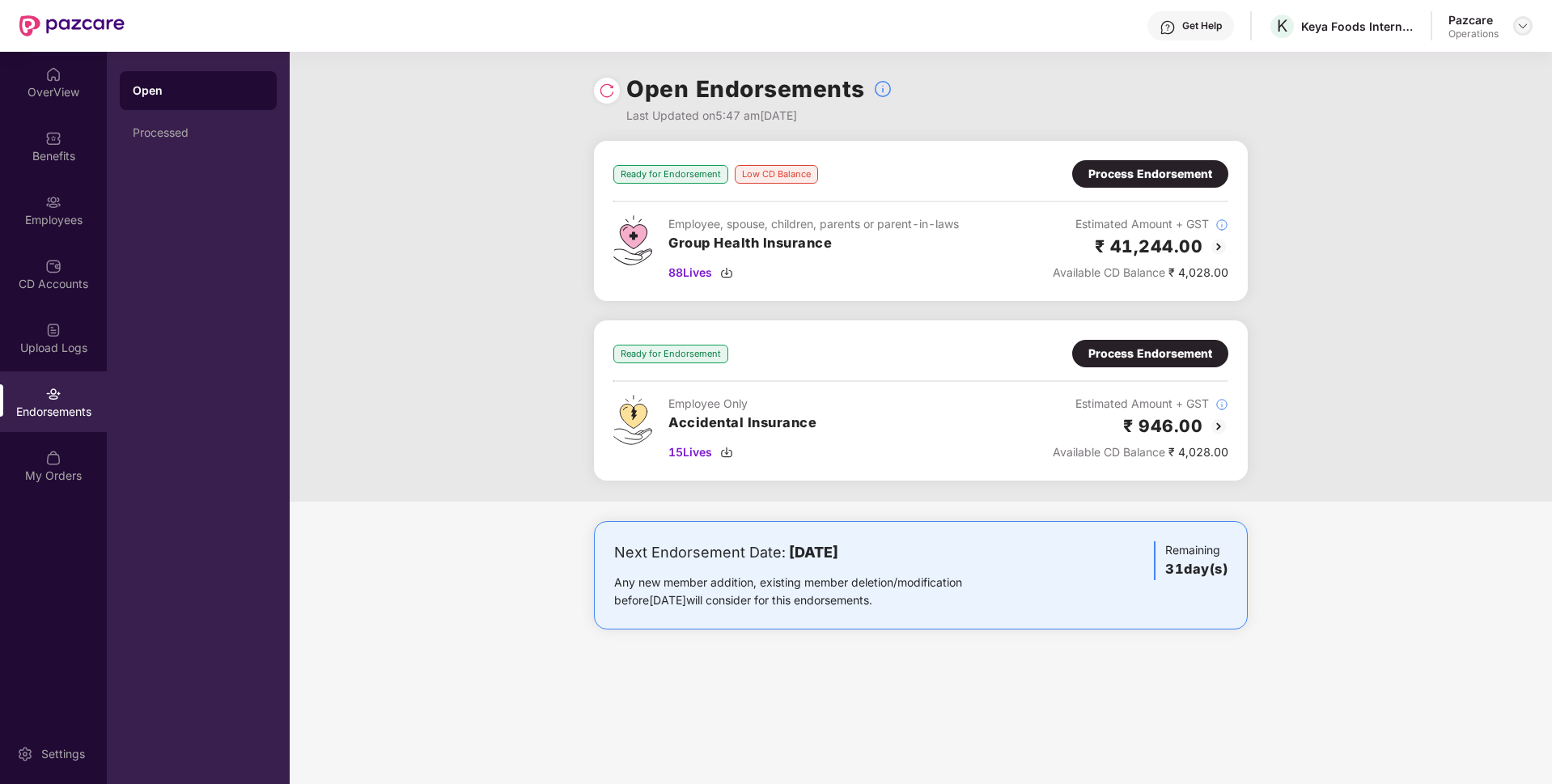
click at [1520, 29] on img at bounding box center [1522, 26] width 13 height 13
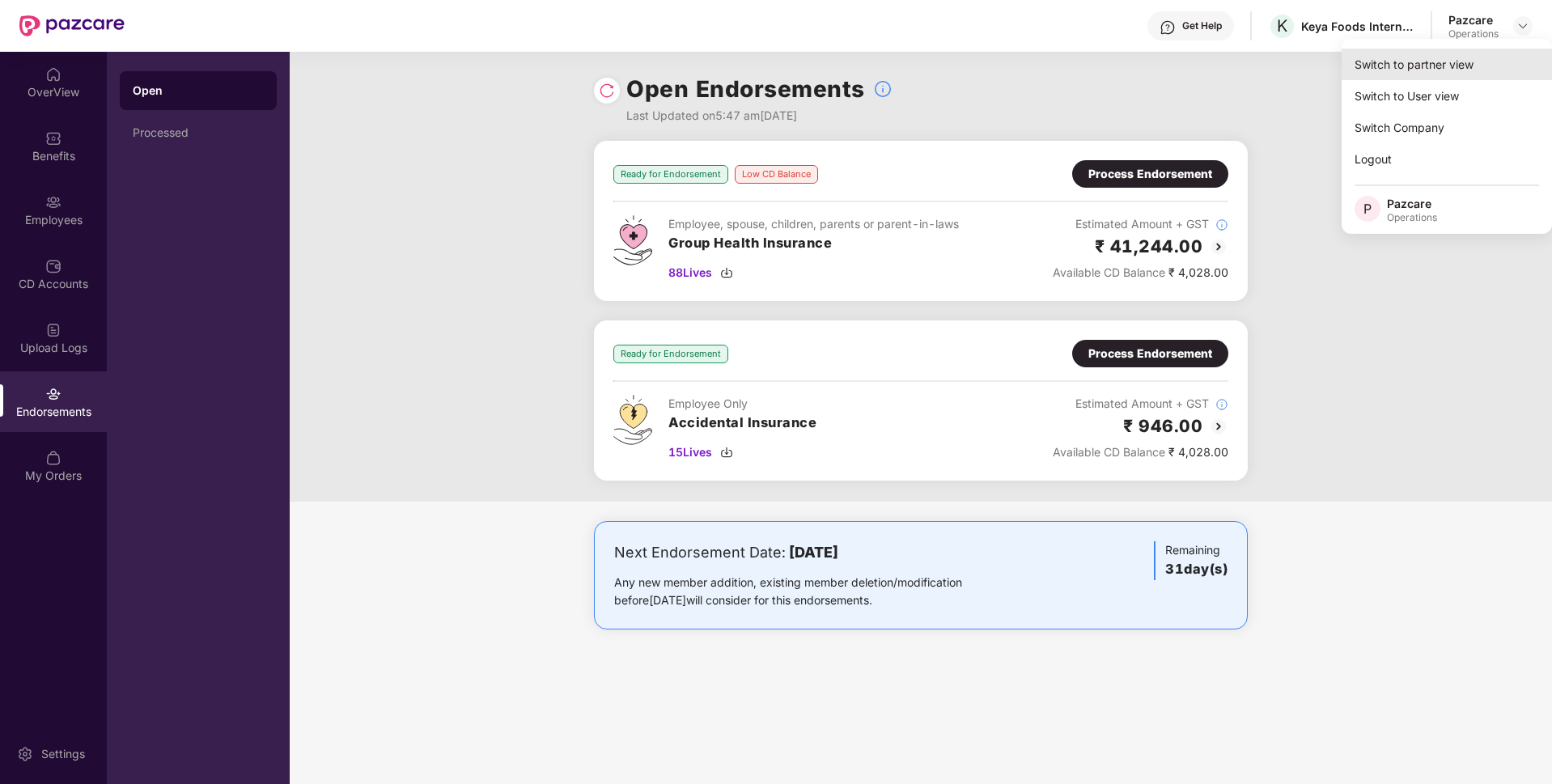
click at [1458, 56] on div "Switch to partner view" at bounding box center [1446, 64] width 210 height 32
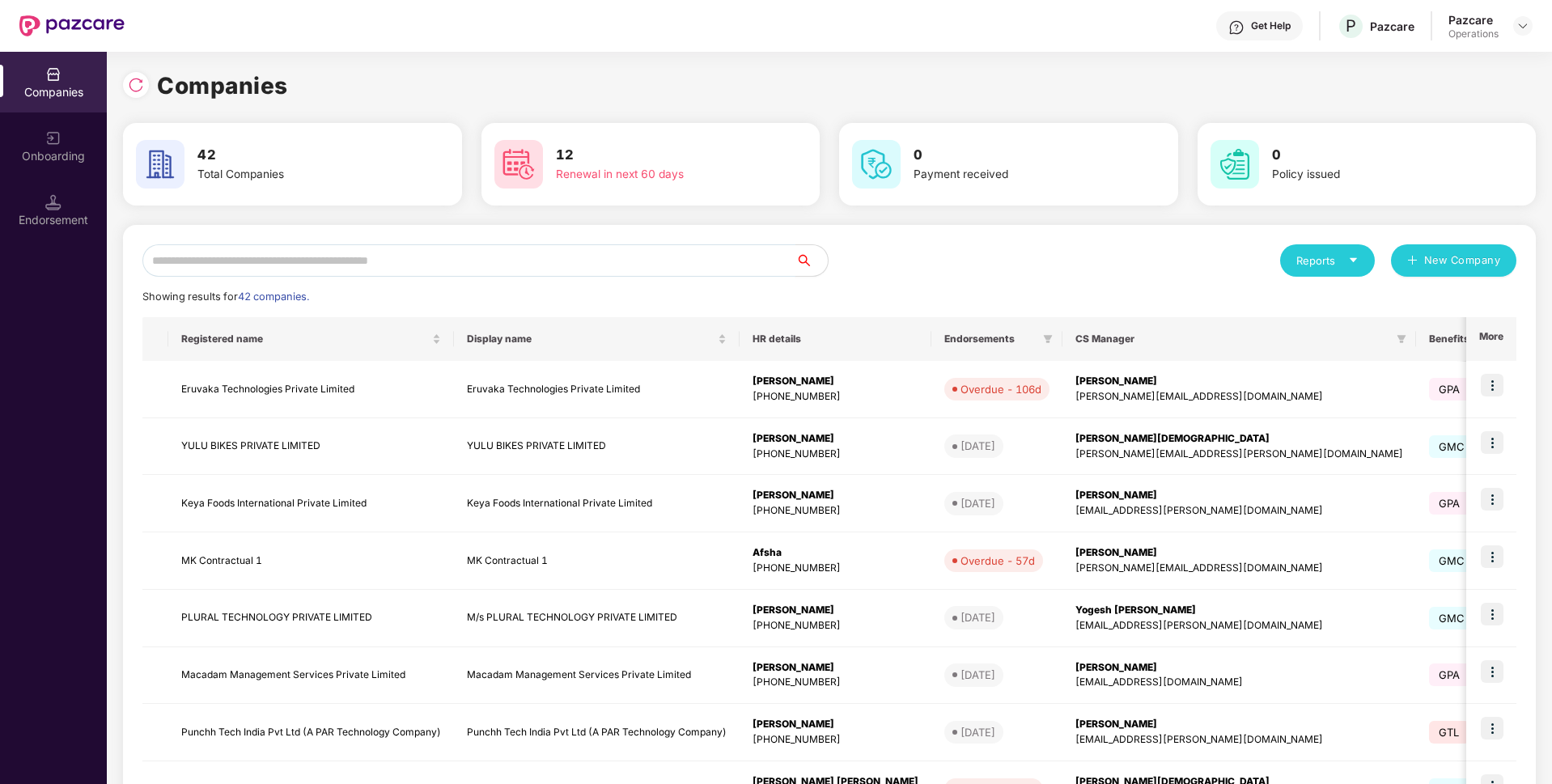
click at [504, 263] on input "text" at bounding box center [468, 261] width 653 height 33
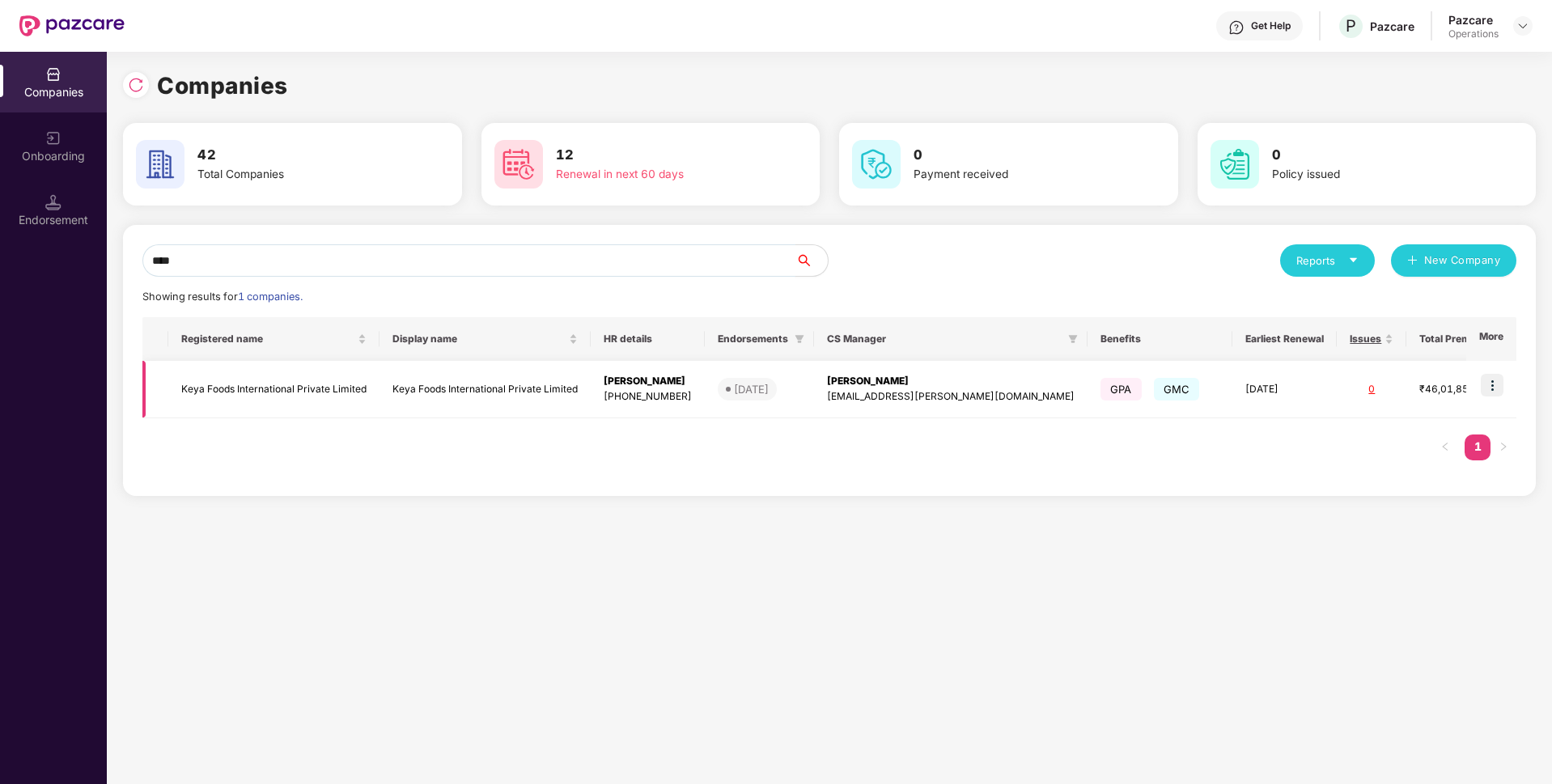
type input "****"
click at [1500, 386] on img at bounding box center [1492, 385] width 22 height 22
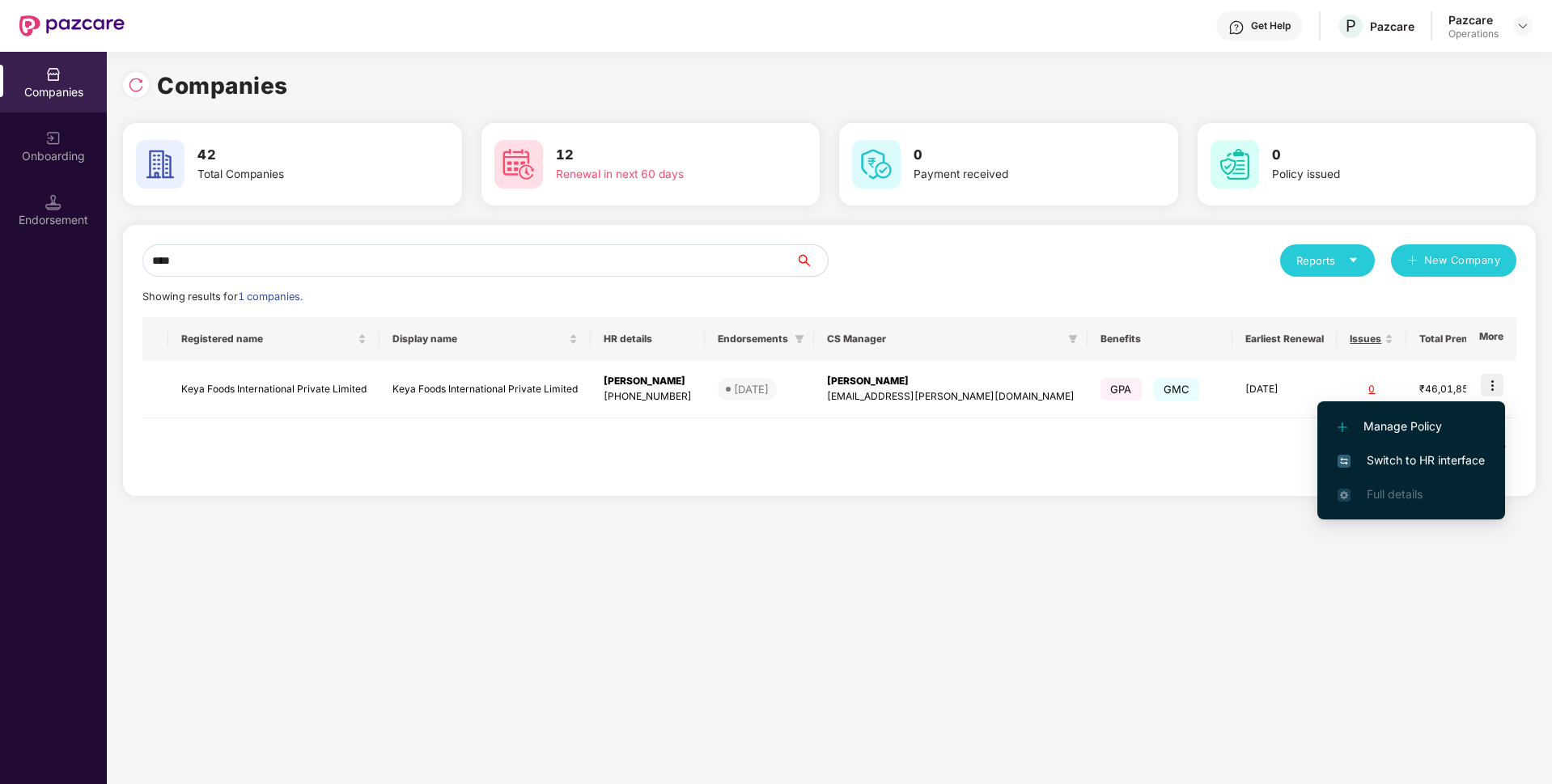
click at [1413, 460] on span "Switch to HR interface" at bounding box center [1411, 460] width 148 height 18
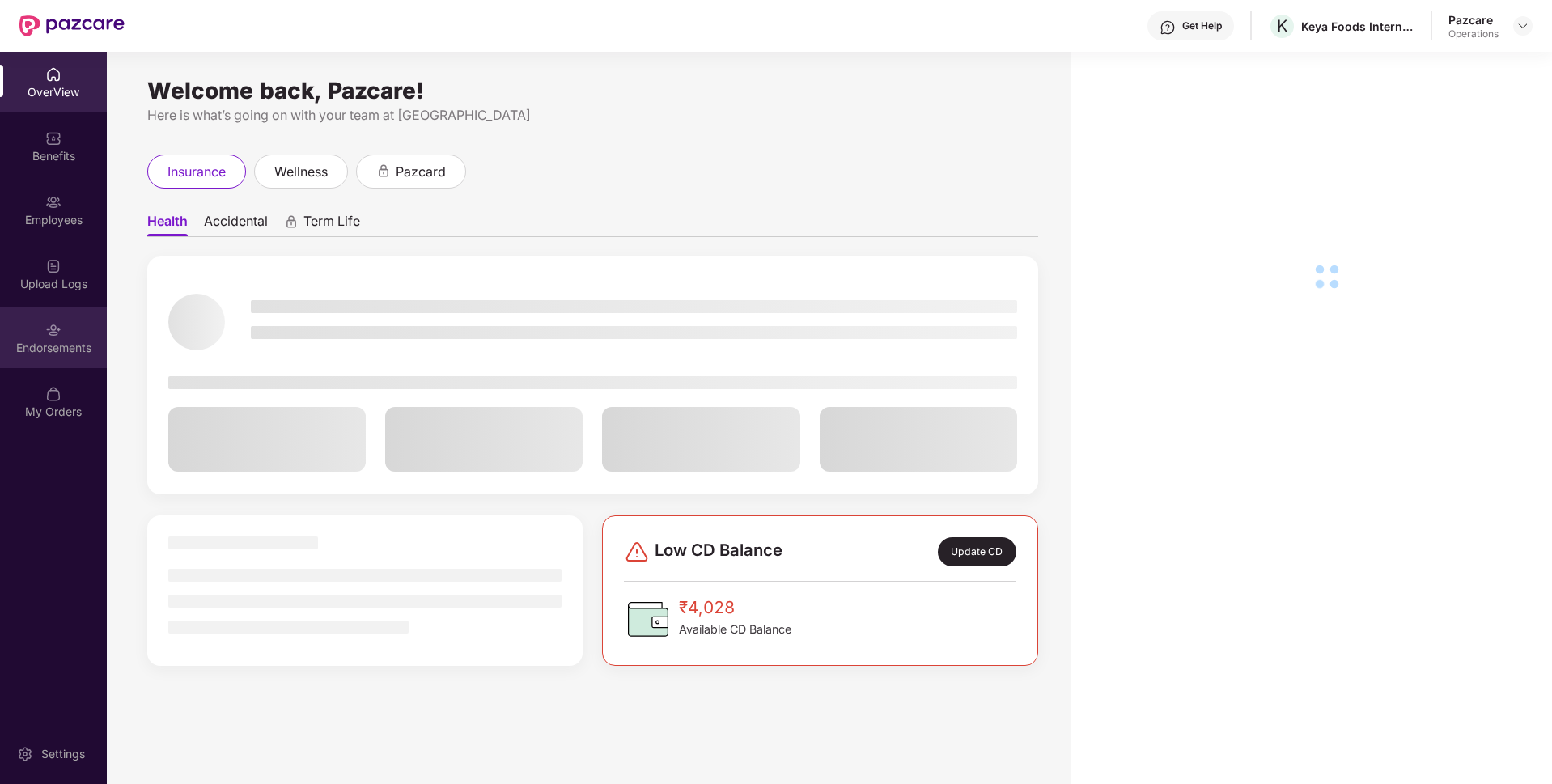
click at [56, 340] on div "Endorsements" at bounding box center [53, 347] width 106 height 16
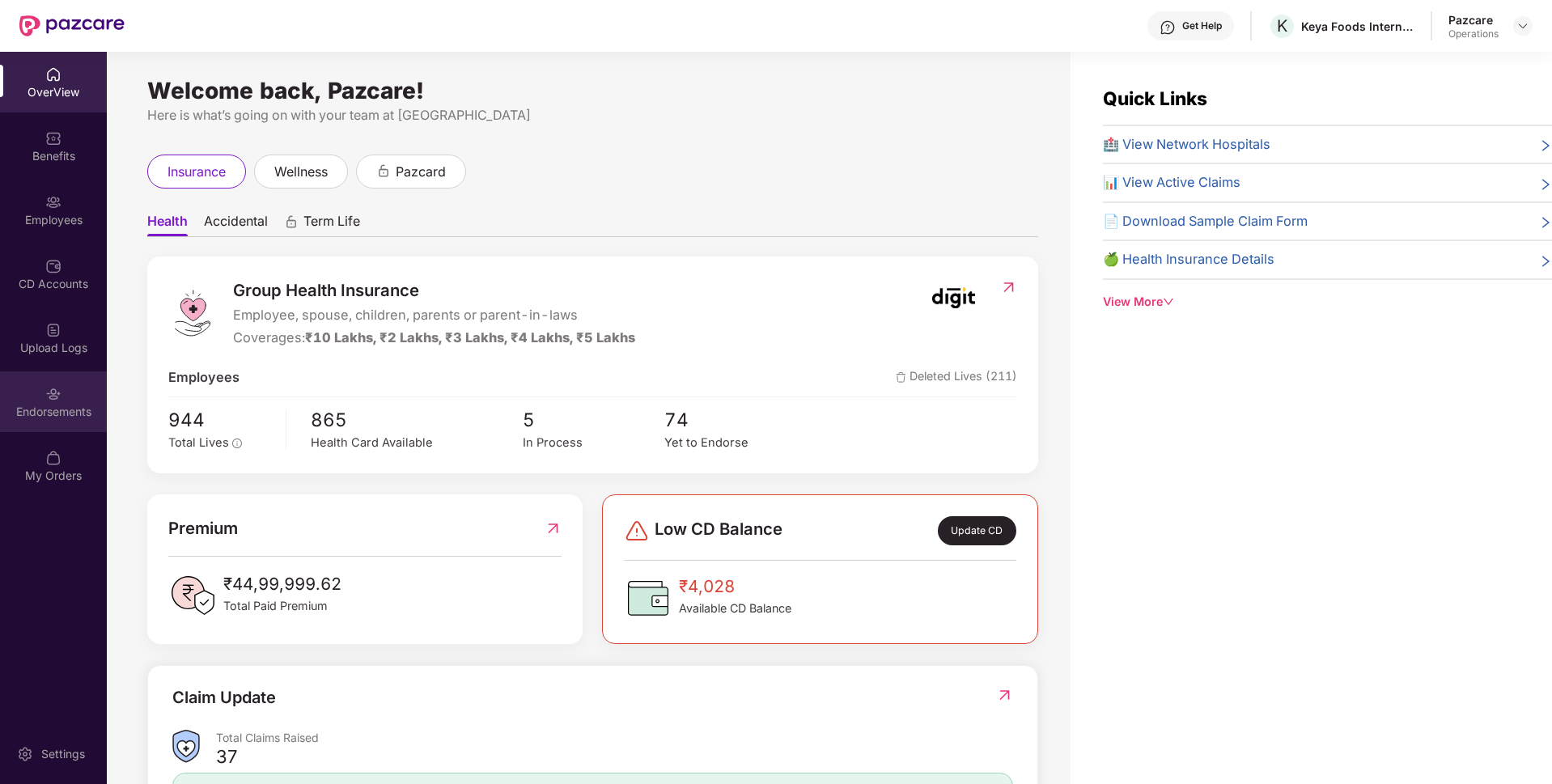
click at [51, 419] on div "Endorsements" at bounding box center [53, 412] width 106 height 16
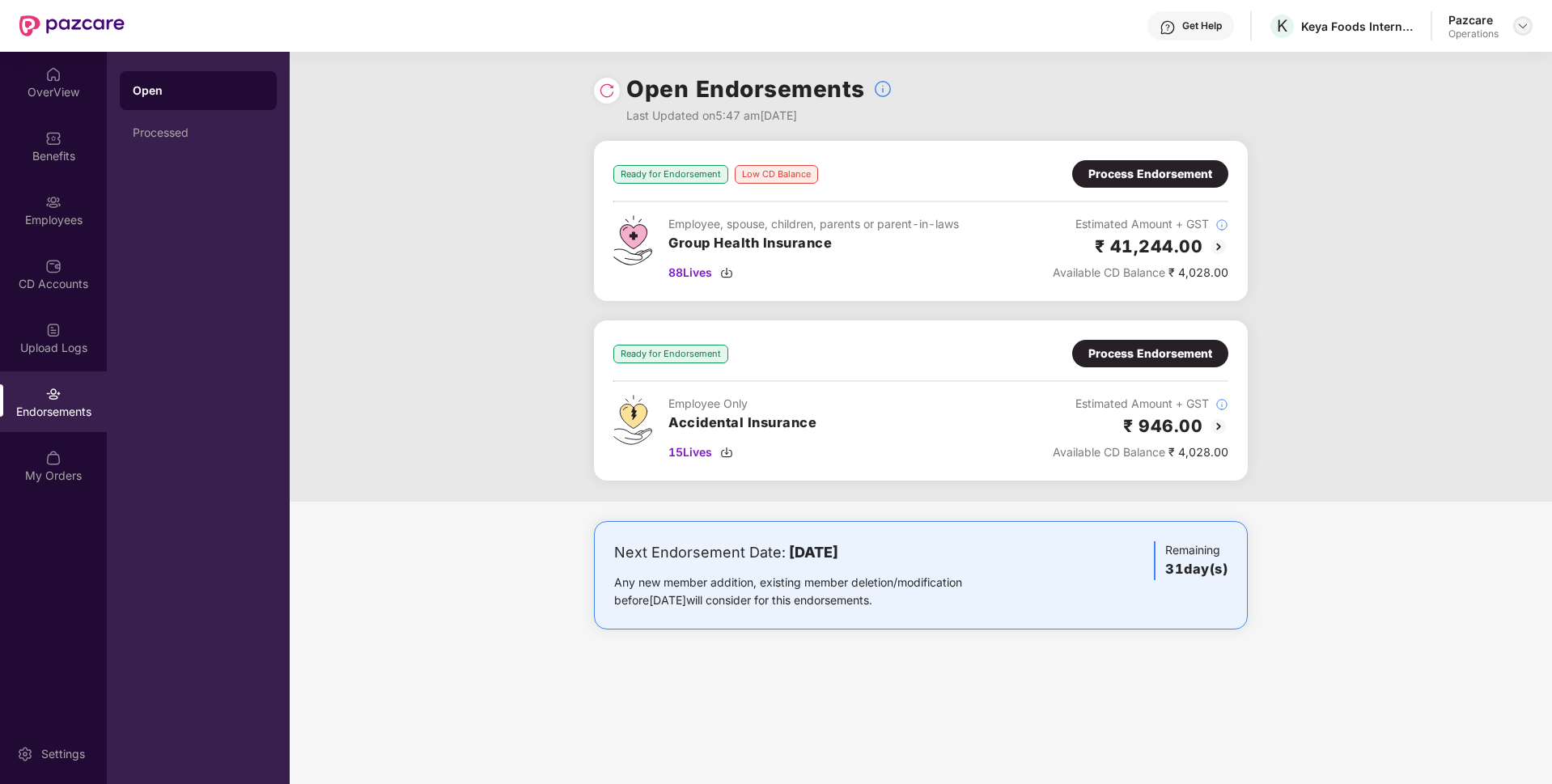
click at [1523, 22] on img at bounding box center [1522, 26] width 13 height 13
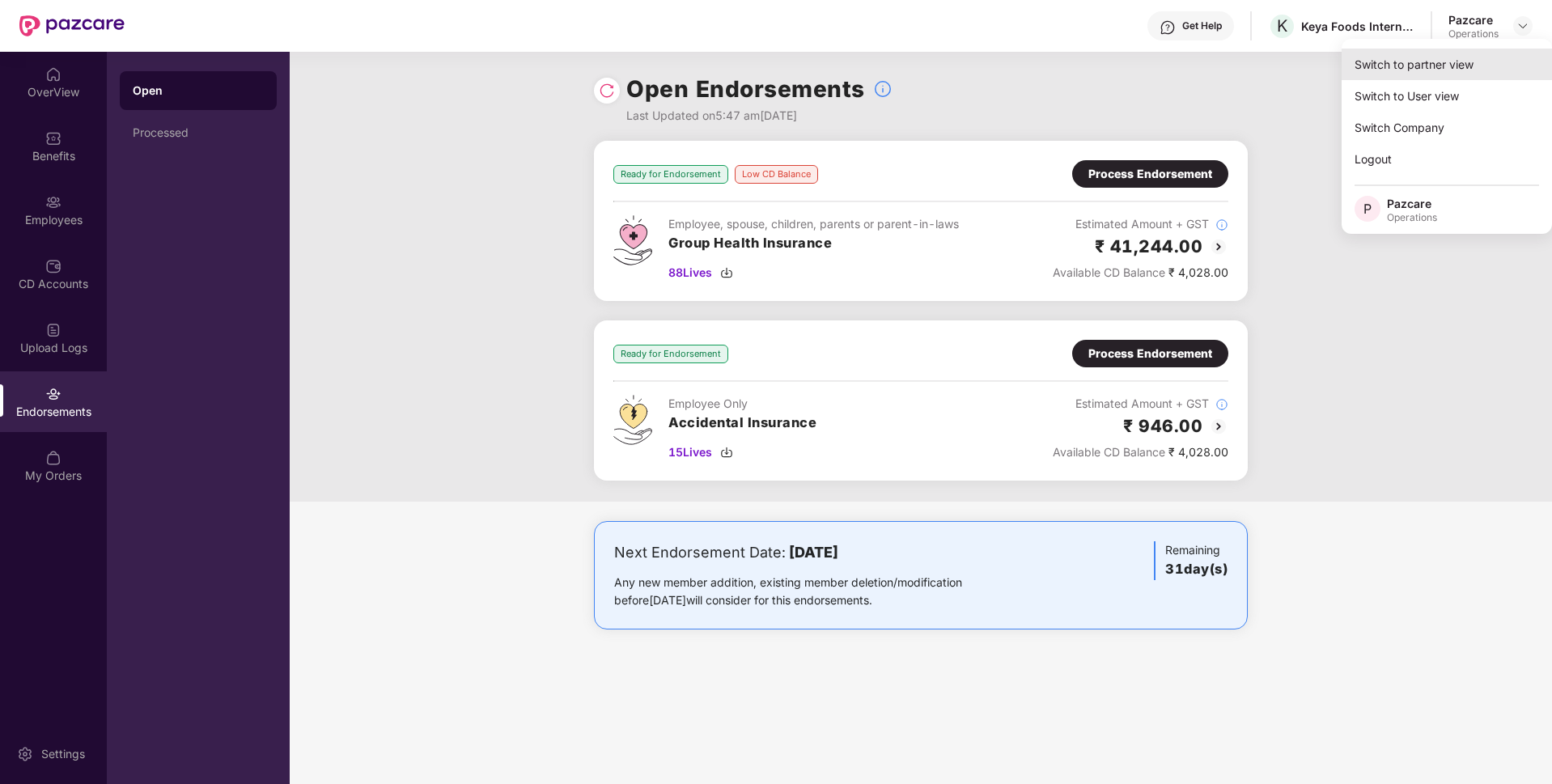
click at [1425, 63] on div "Switch to partner view" at bounding box center [1446, 64] width 210 height 32
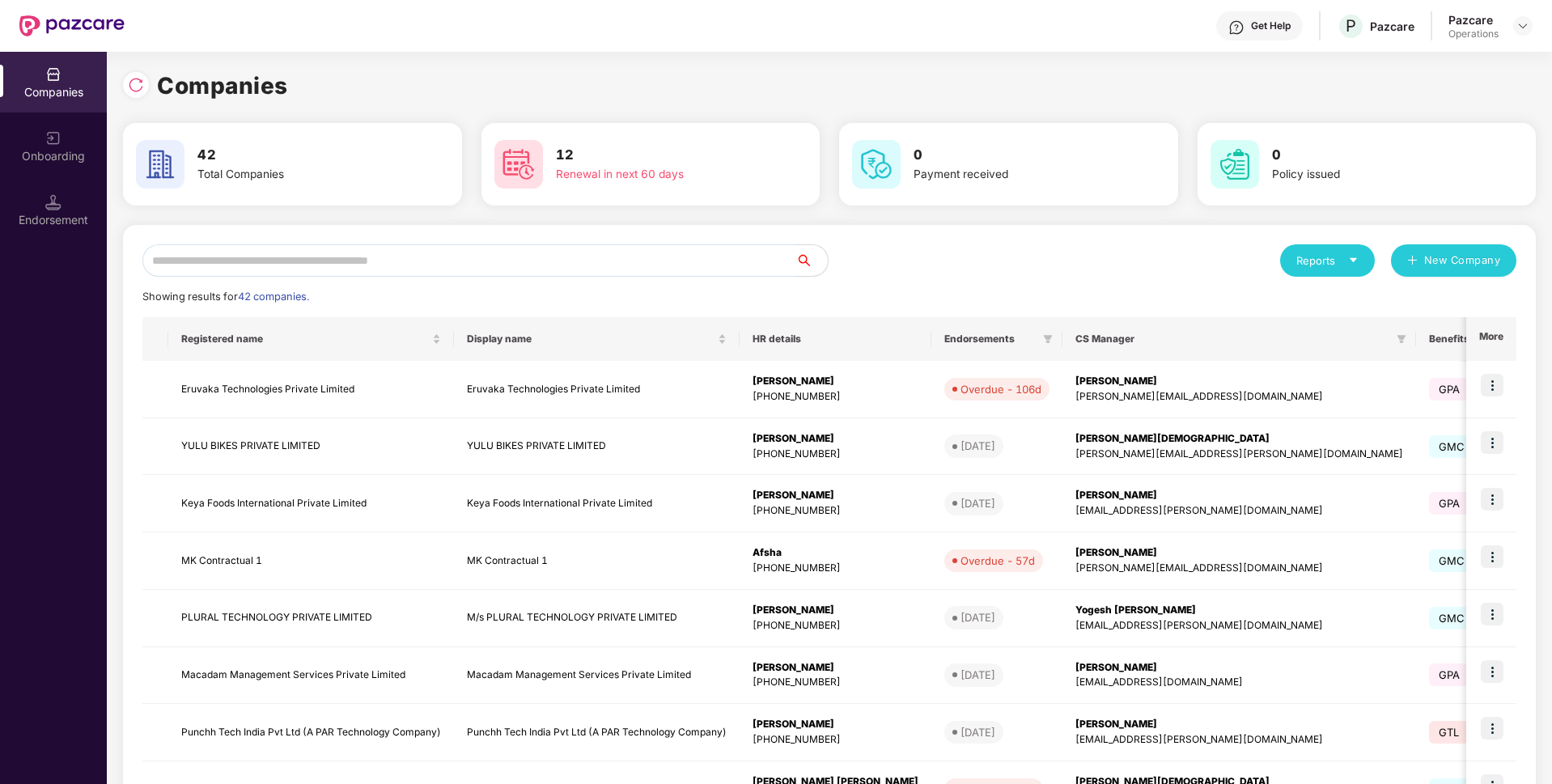
click at [414, 269] on input "text" at bounding box center [468, 261] width 653 height 33
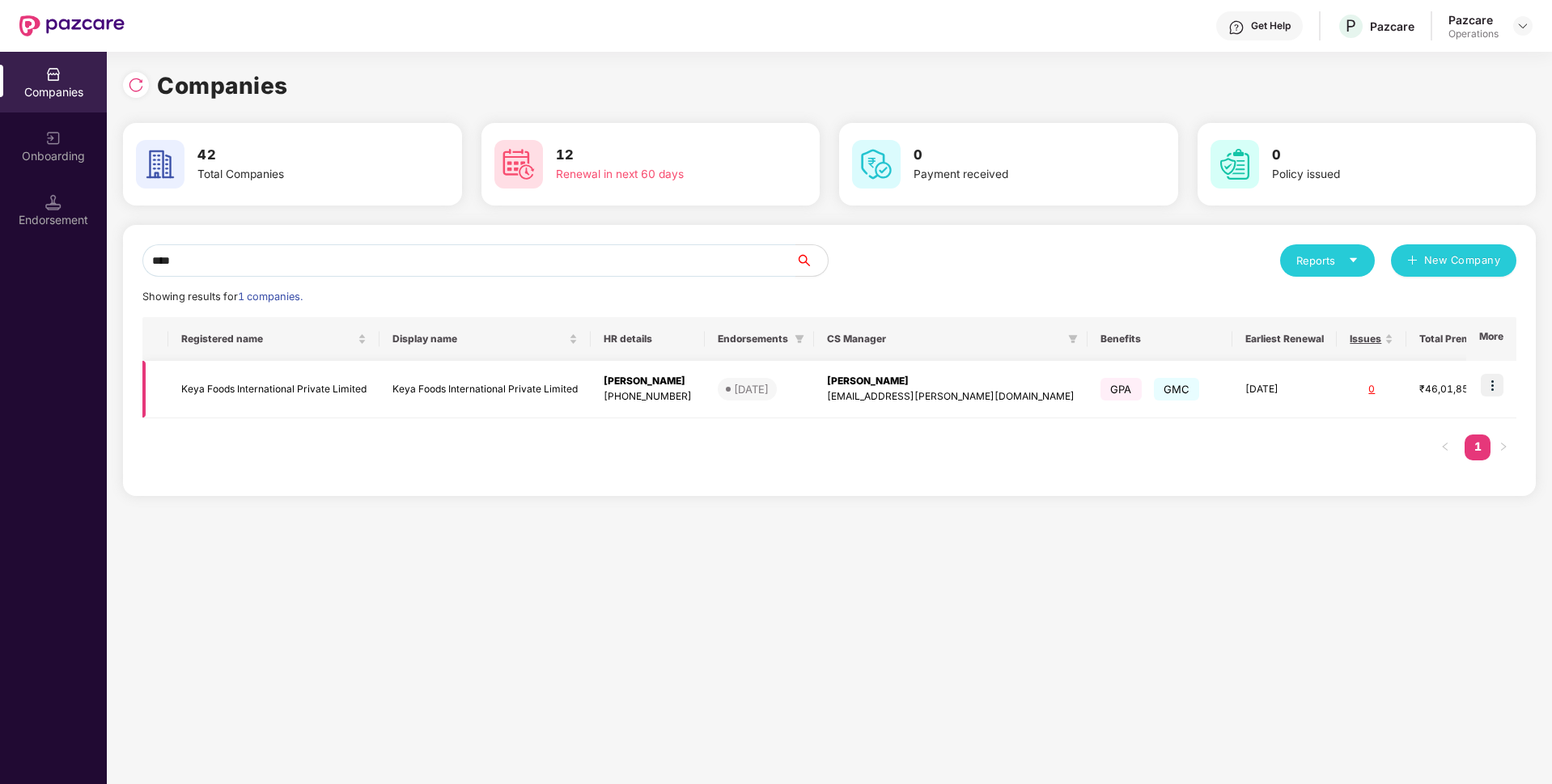
type input "****"
click at [287, 376] on td "Keya Foods International Private Limited" at bounding box center [274, 389] width 211 height 57
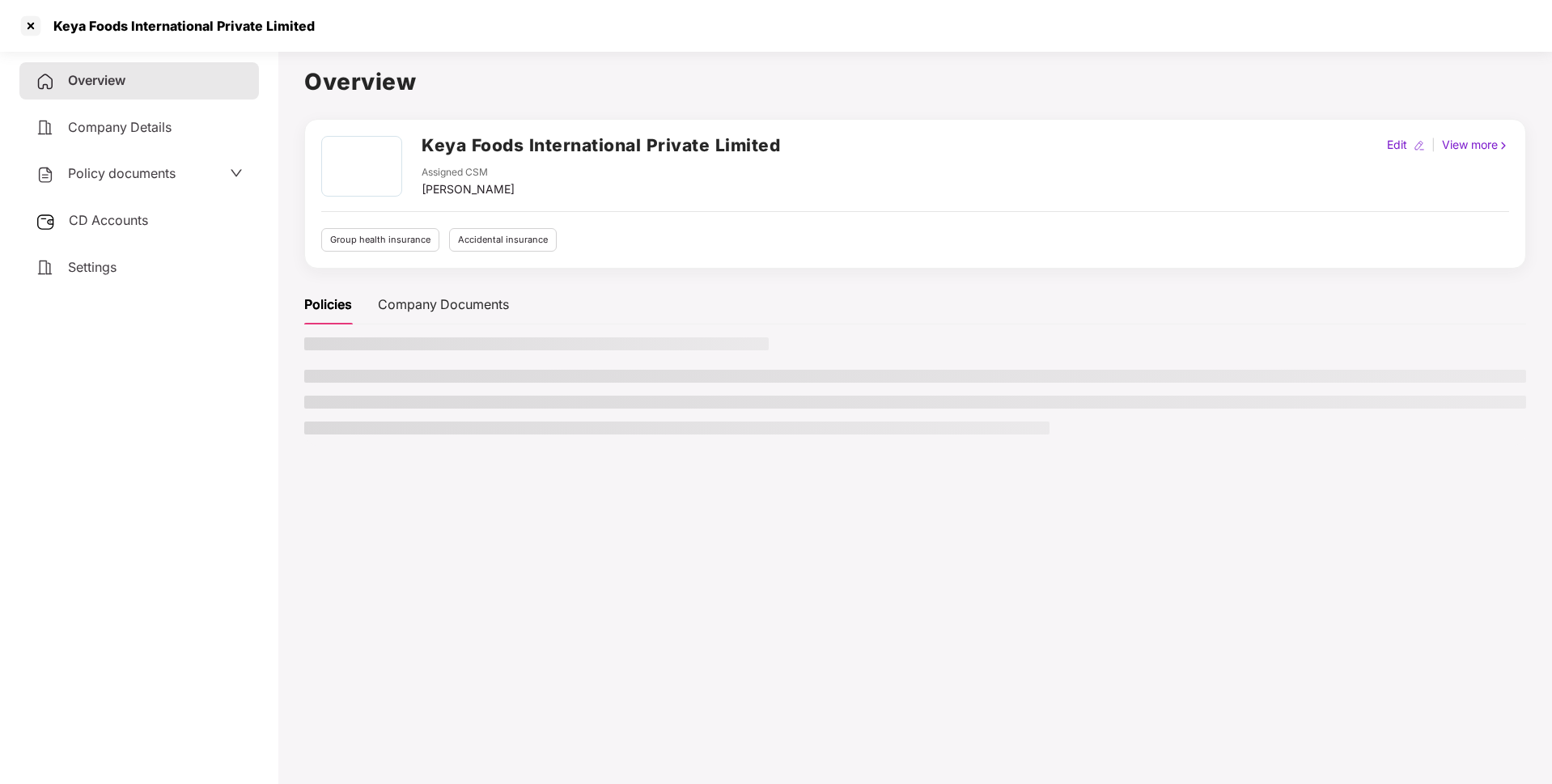
click at [133, 222] on span "CD Accounts" at bounding box center [108, 220] width 79 height 16
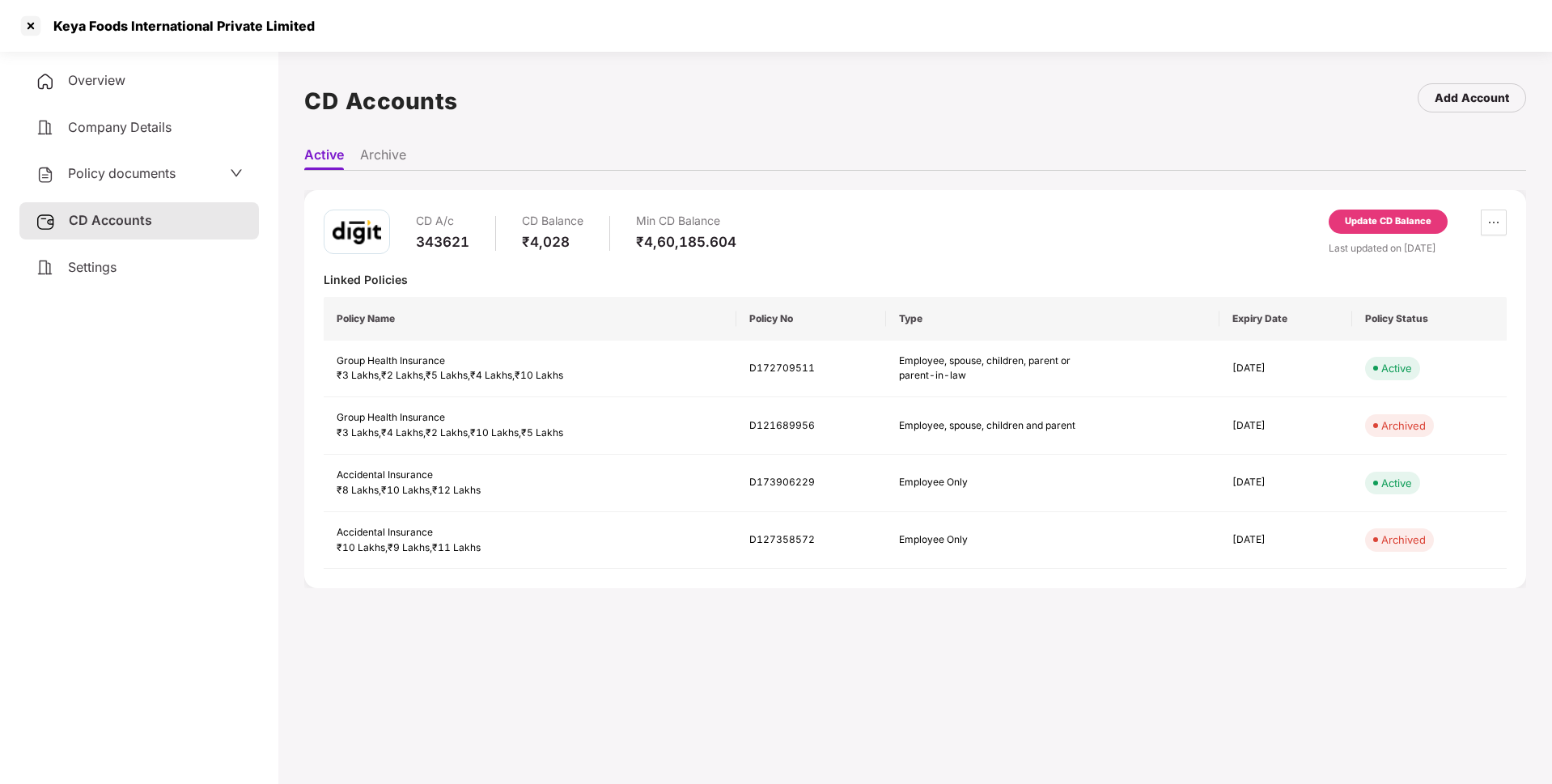
click at [1374, 210] on div "Update CD Balance" at bounding box center [1387, 221] width 119 height 24
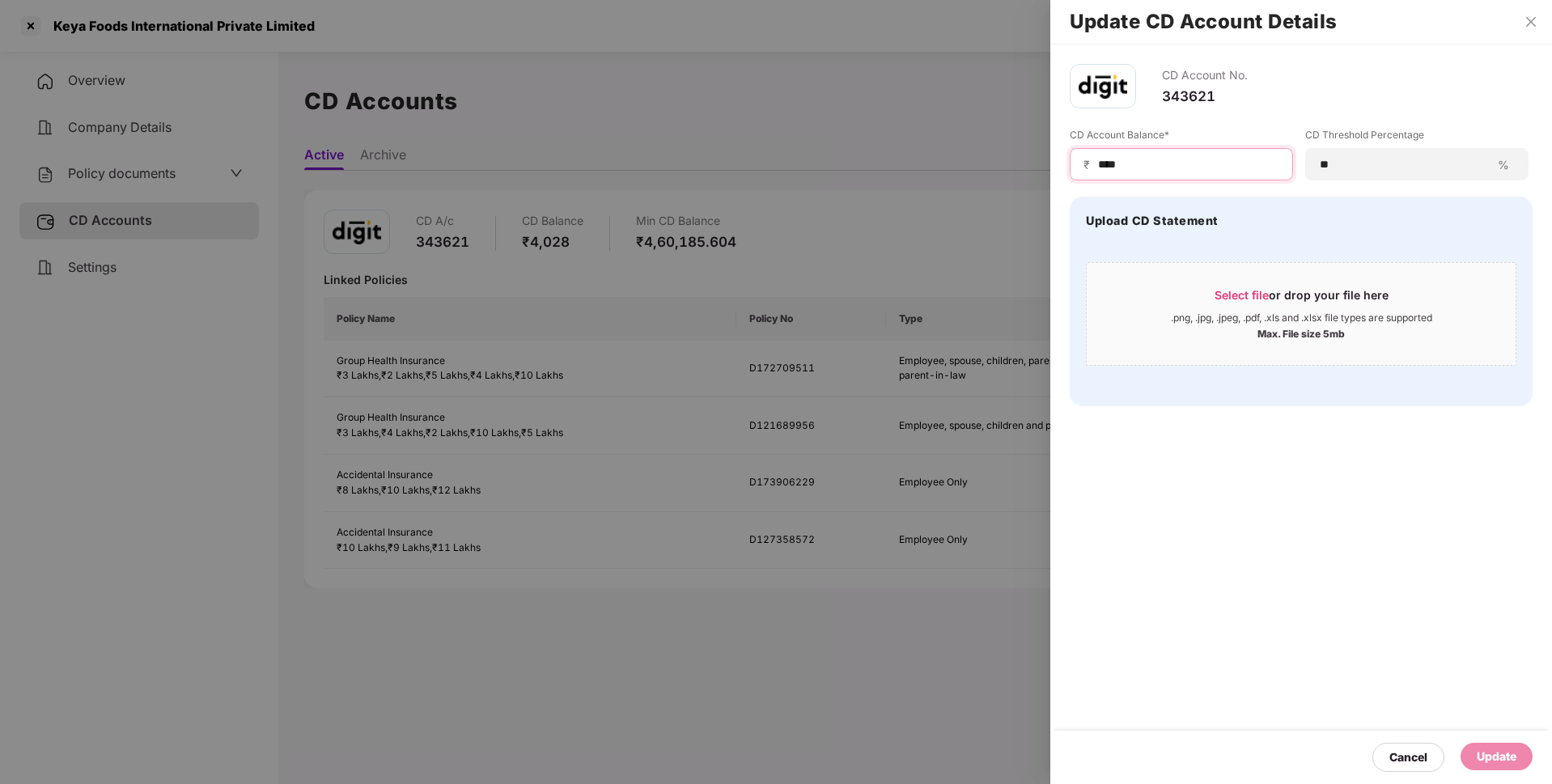
drag, startPoint x: 1144, startPoint y: 163, endPoint x: 1065, endPoint y: 167, distance: 79.1
click at [1065, 167] on div "CD Account No. 343621 CD Account Balance* ₹ **** CD Threshold Percentage ** % U…" at bounding box center [1301, 235] width 502 height 381
type input "*****"
click at [1483, 759] on div "Update" at bounding box center [1496, 756] width 39 height 18
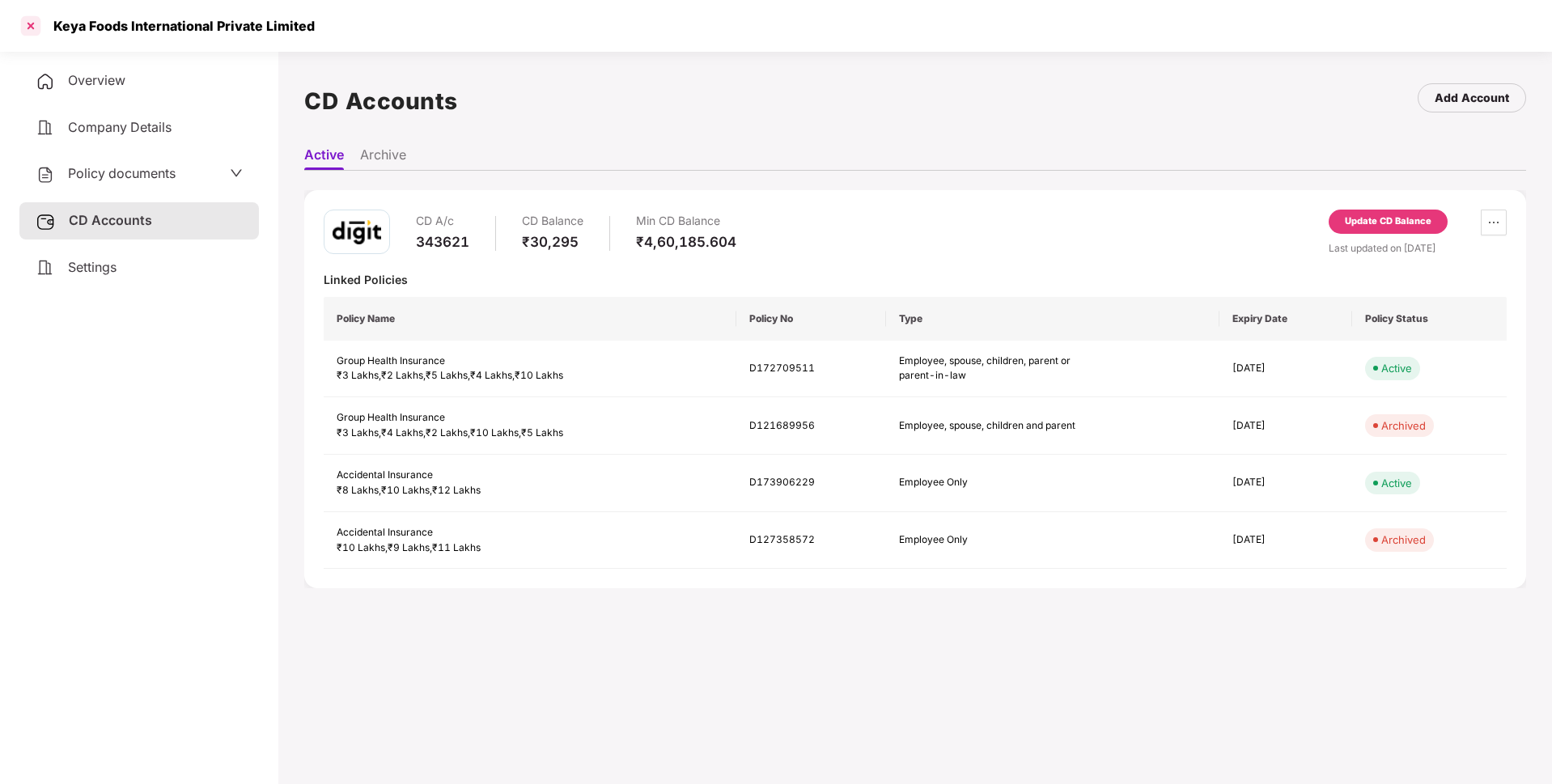
click at [32, 27] on div at bounding box center [31, 26] width 26 height 26
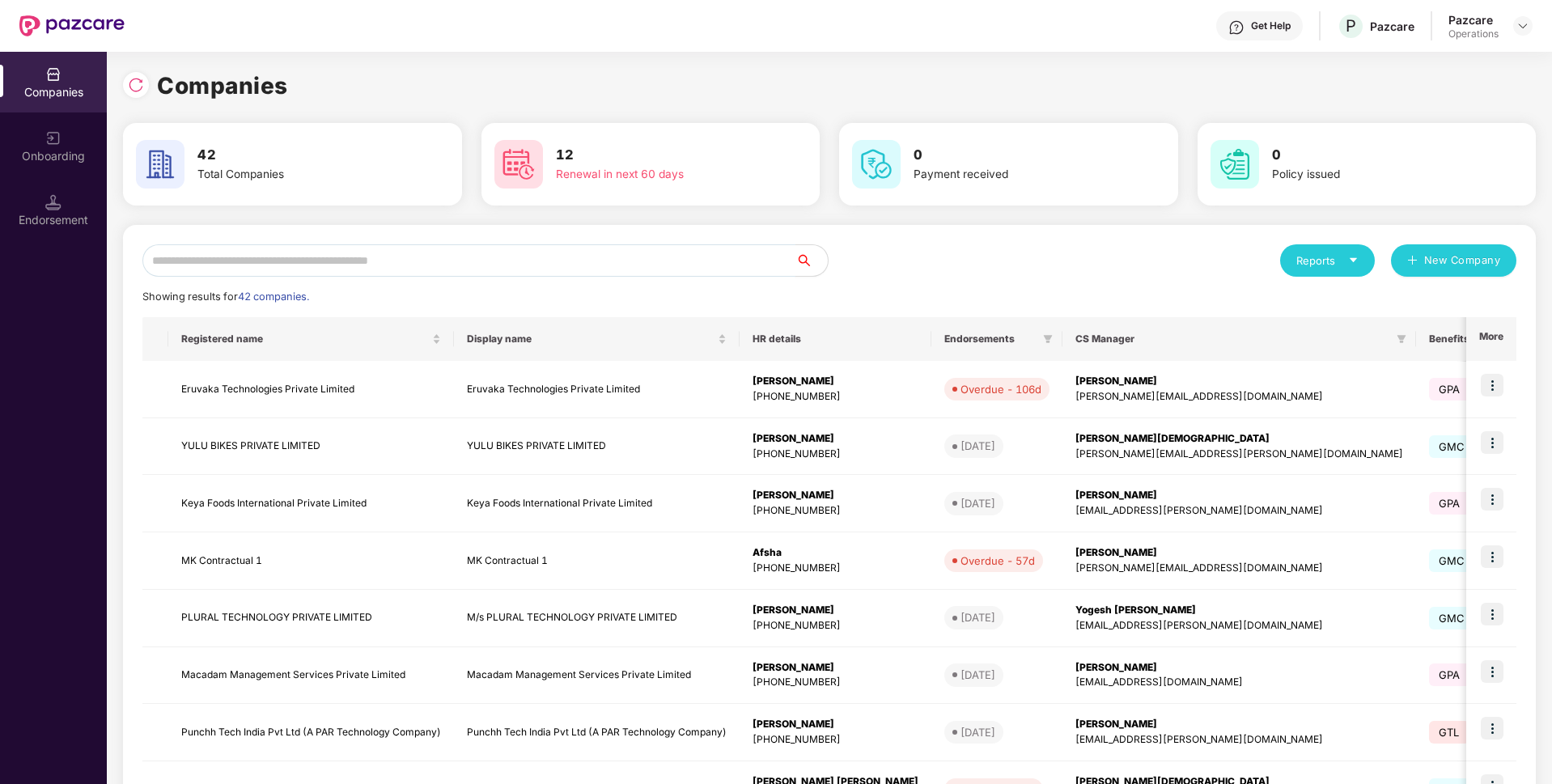
click at [295, 249] on input "text" at bounding box center [468, 261] width 653 height 33
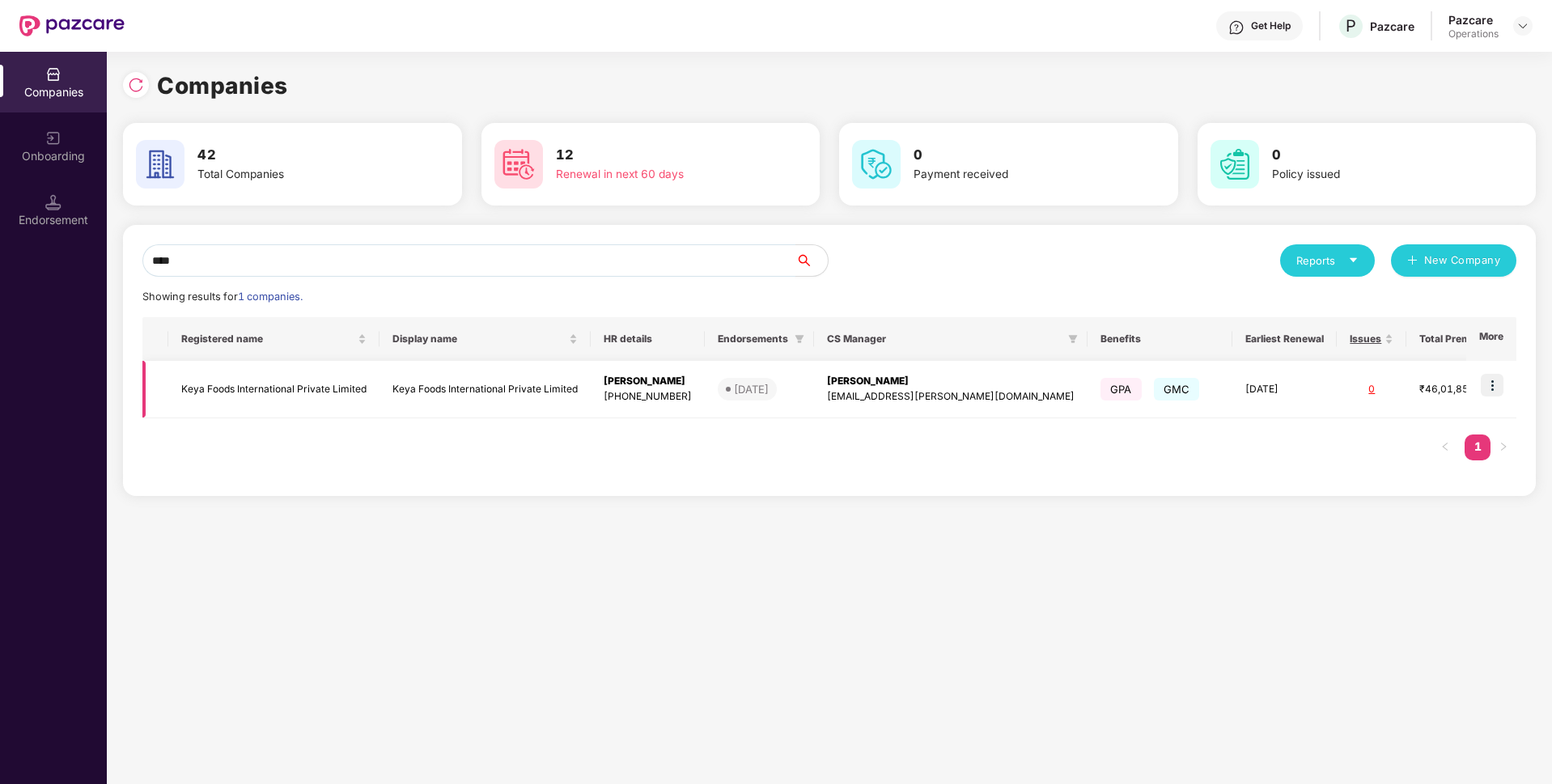
type input "****"
click at [1497, 377] on img at bounding box center [1492, 385] width 22 height 22
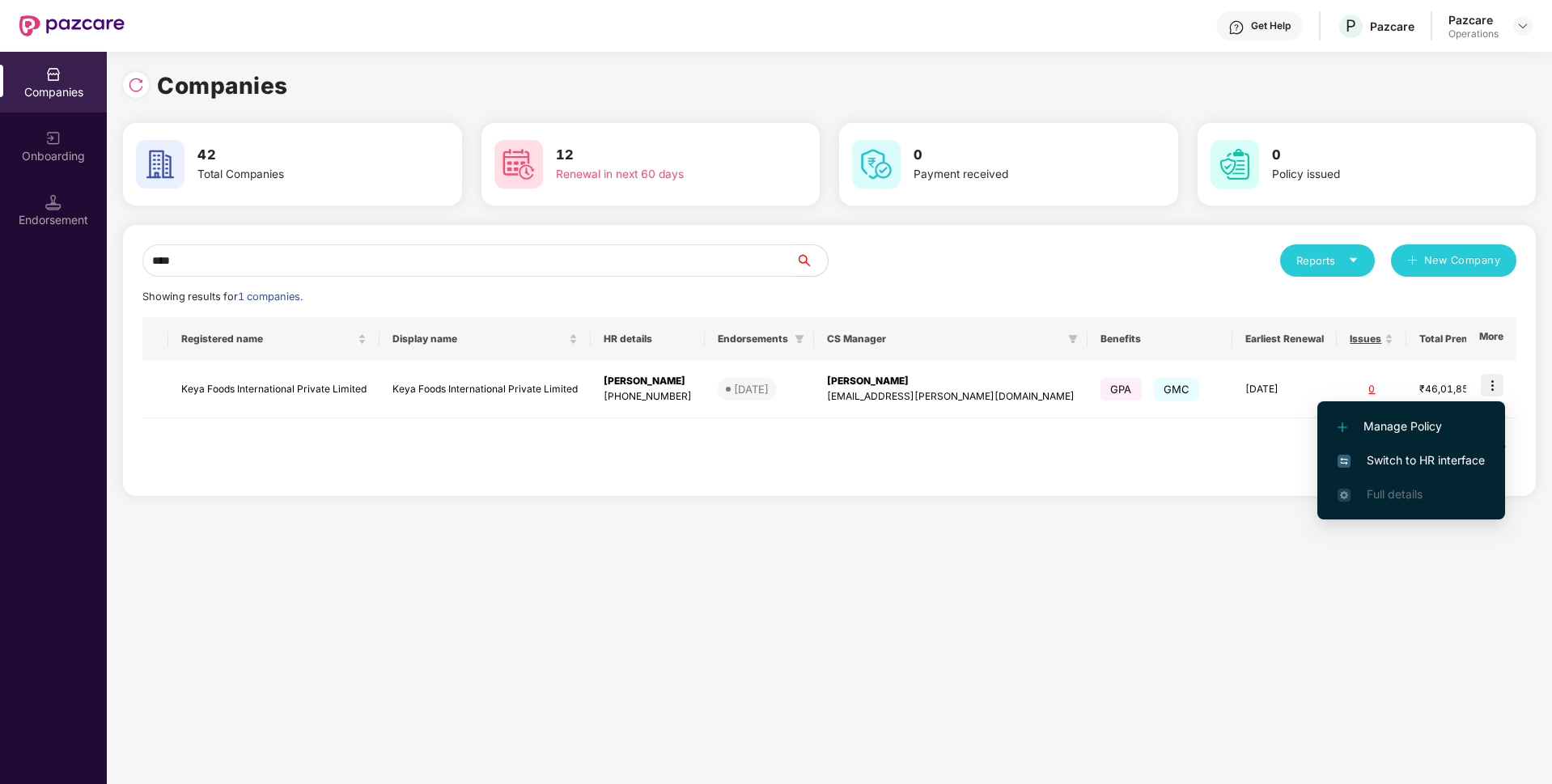
click at [1411, 460] on span "Switch to HR interface" at bounding box center [1411, 460] width 148 height 18
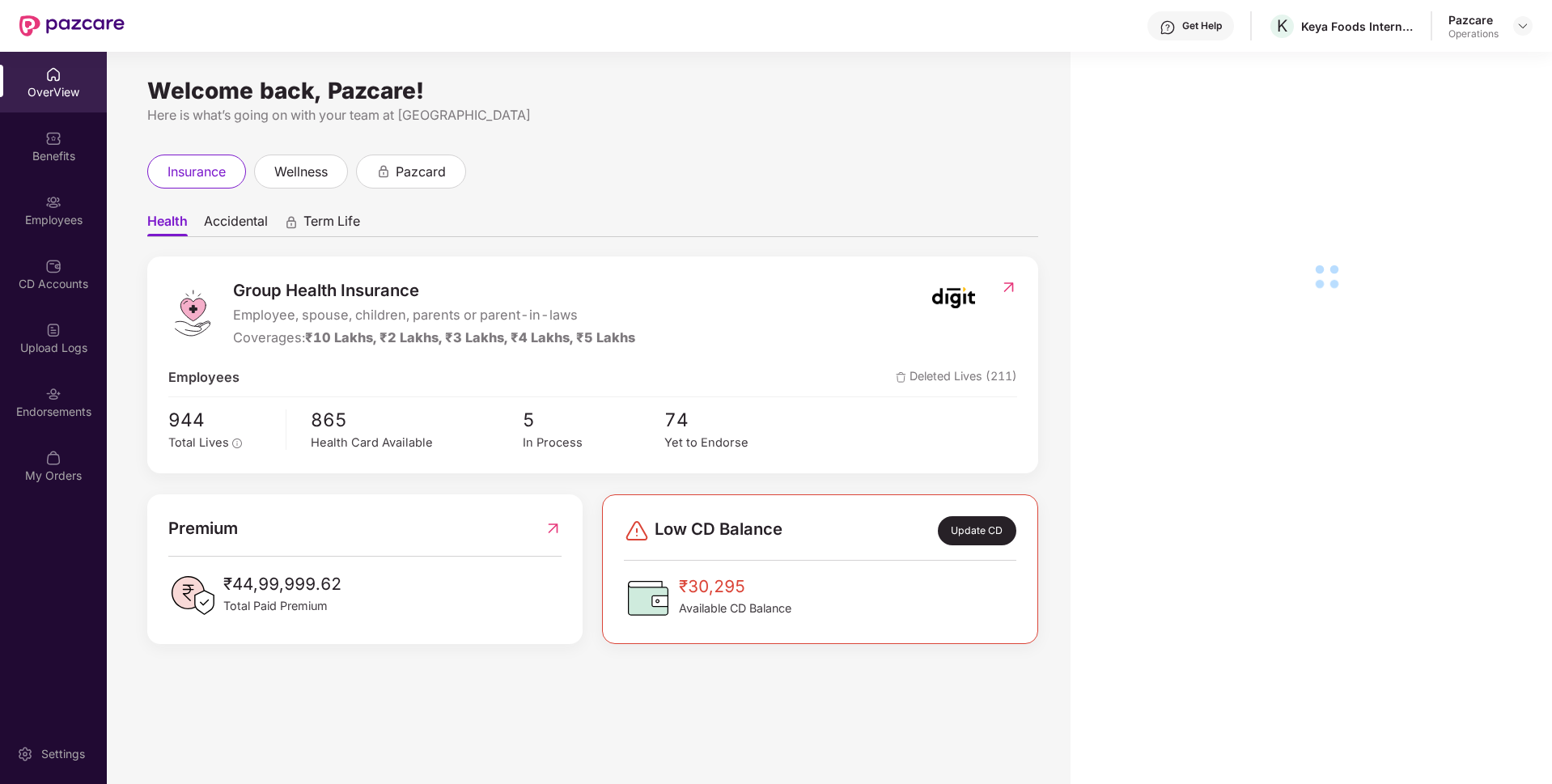
click at [53, 418] on div "Endorsements" at bounding box center [53, 412] width 106 height 16
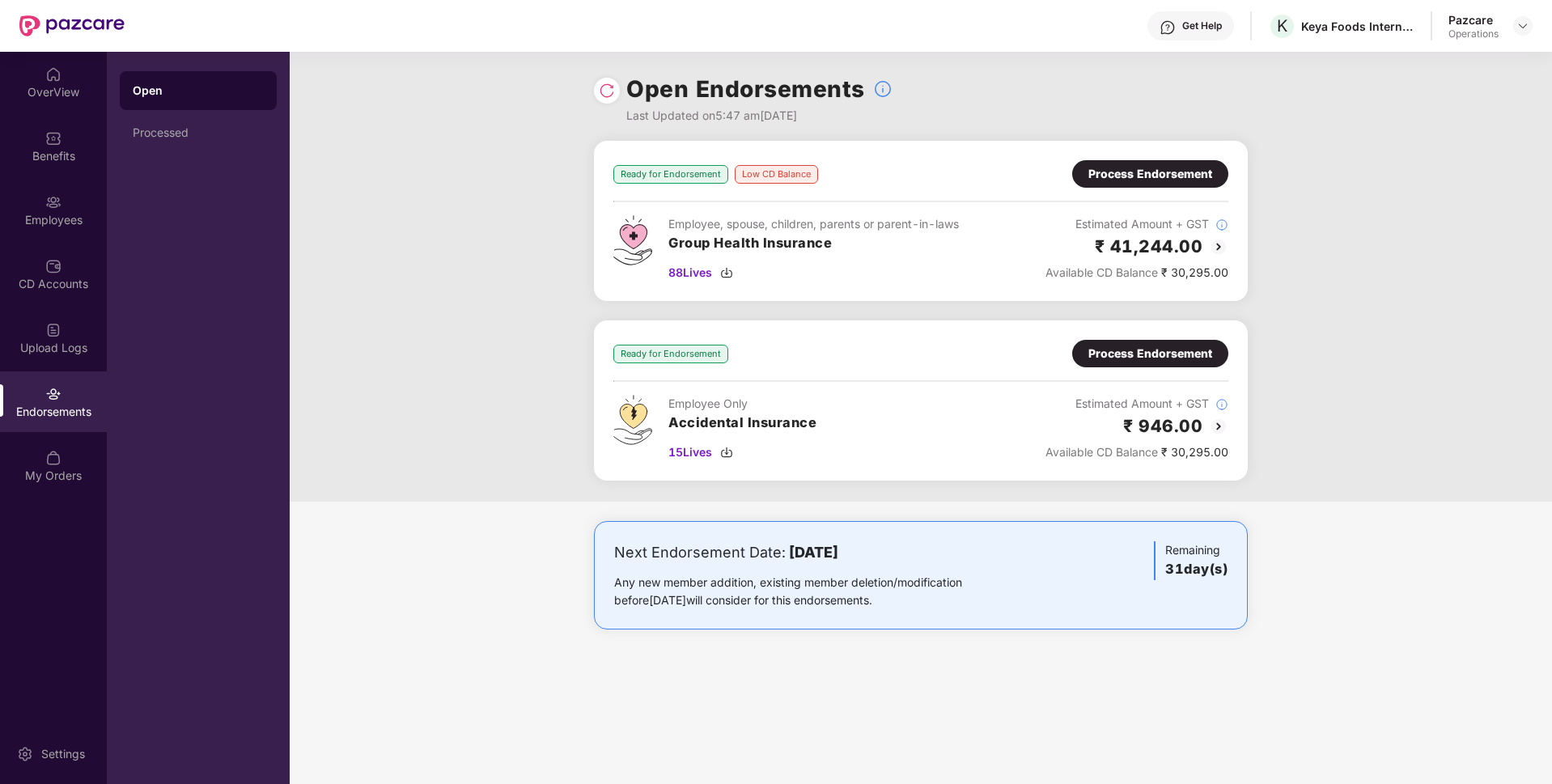
click at [1176, 177] on div "Process Endorsement" at bounding box center [1150, 173] width 124 height 18
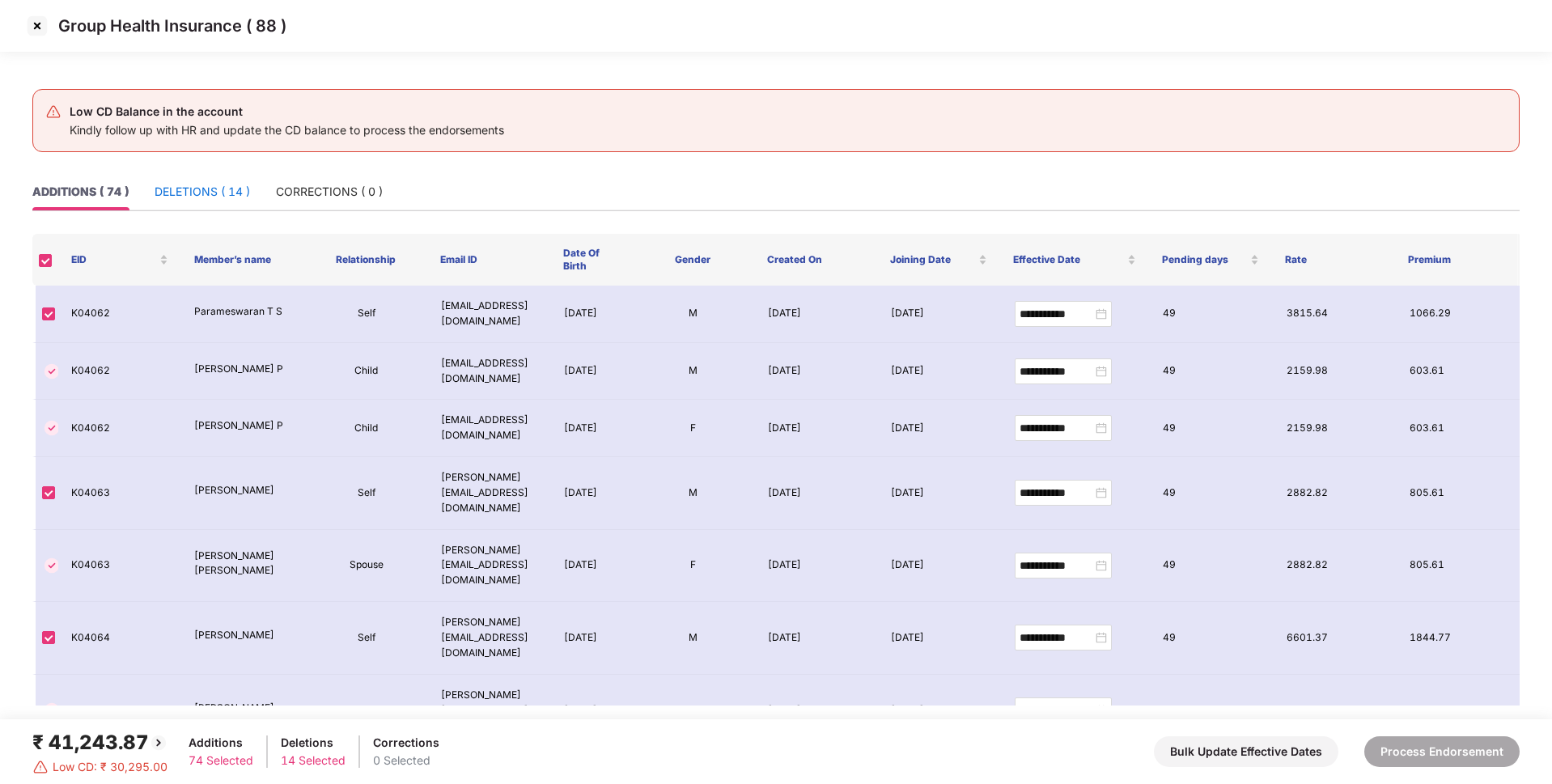
click at [214, 197] on div "DELETIONS ( 14 )" at bounding box center [202, 191] width 95 height 18
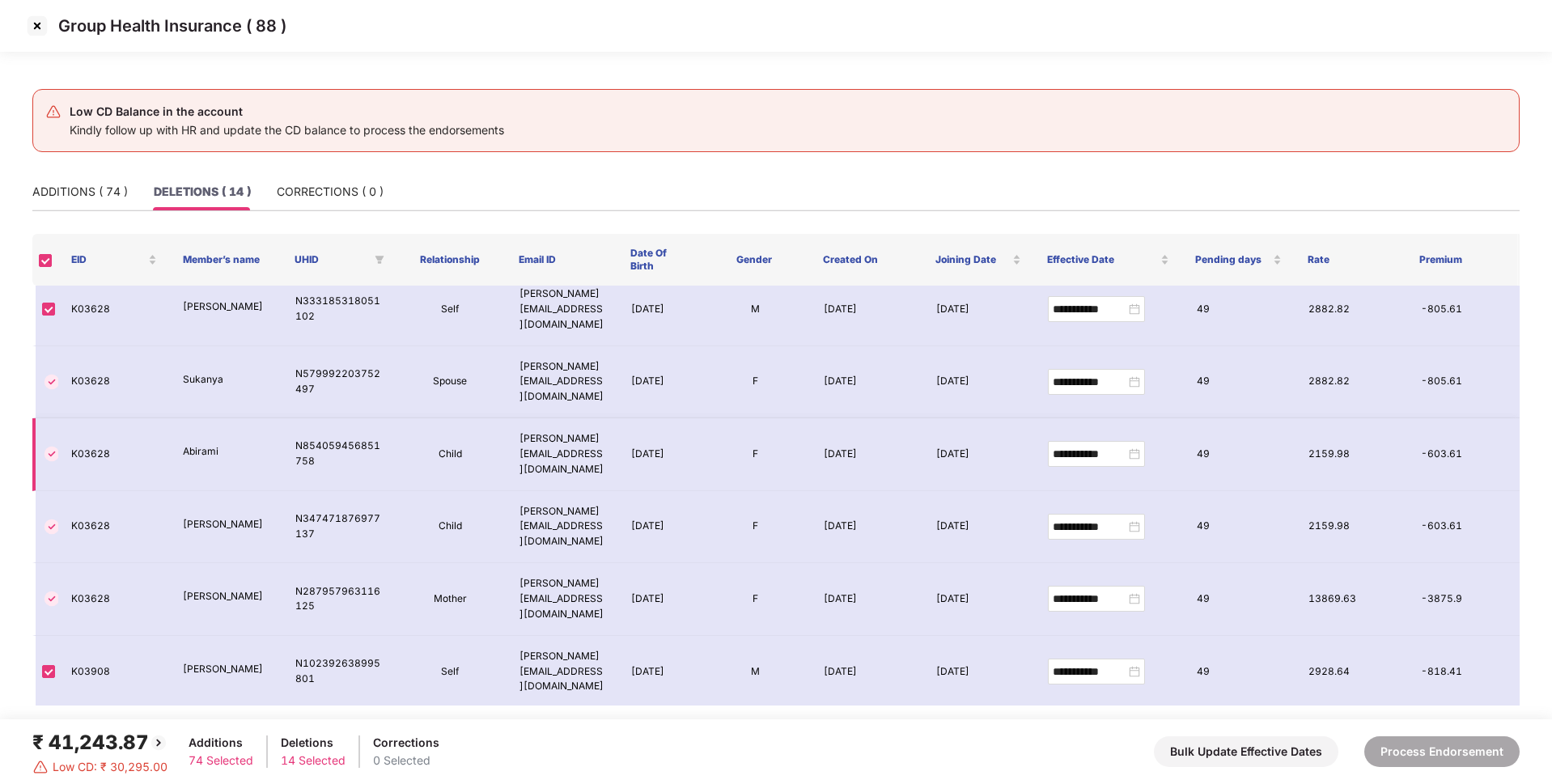
scroll to position [0, 0]
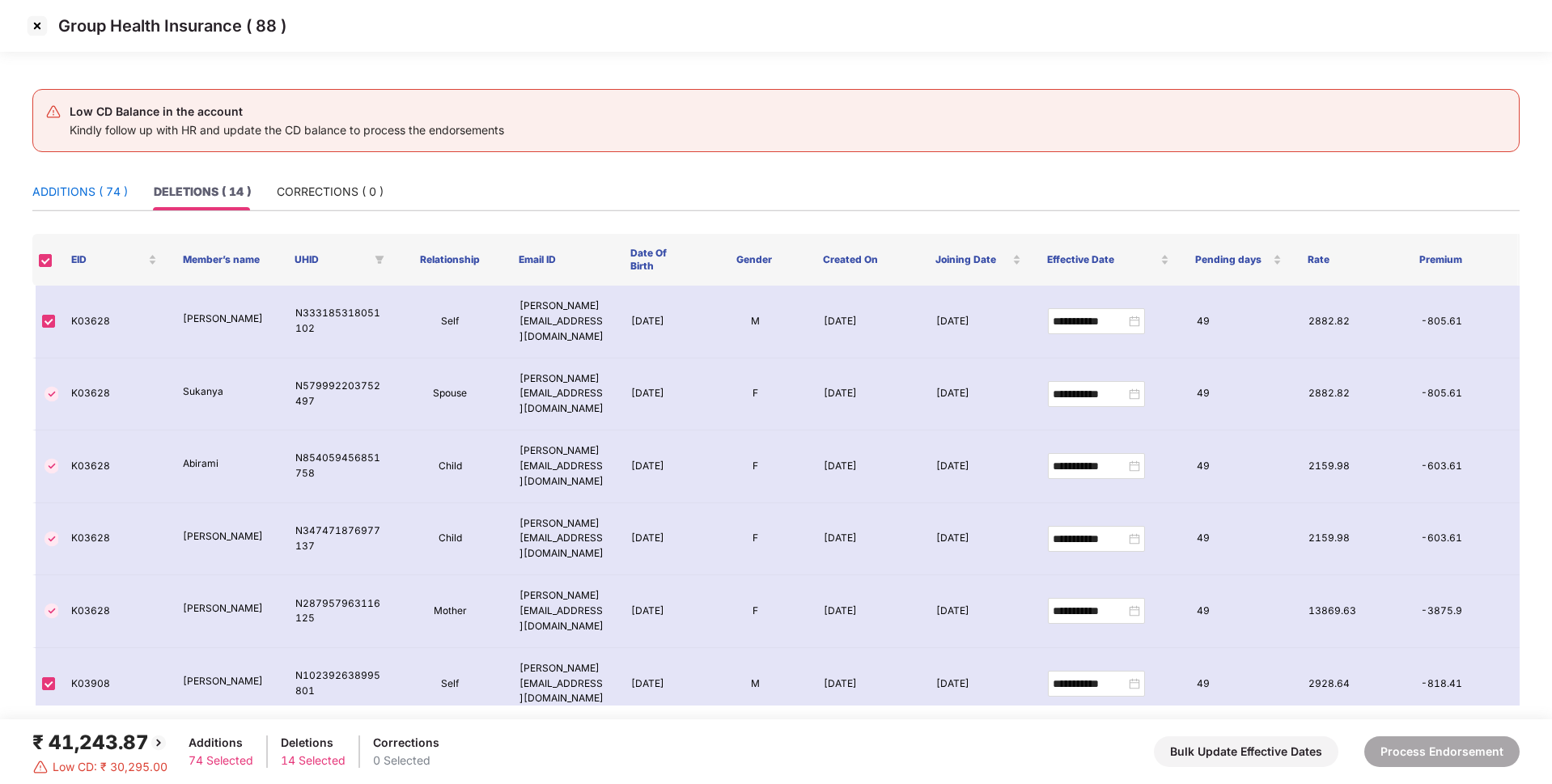
click at [98, 196] on div "ADDITIONS ( 74 )" at bounding box center [80, 191] width 95 height 18
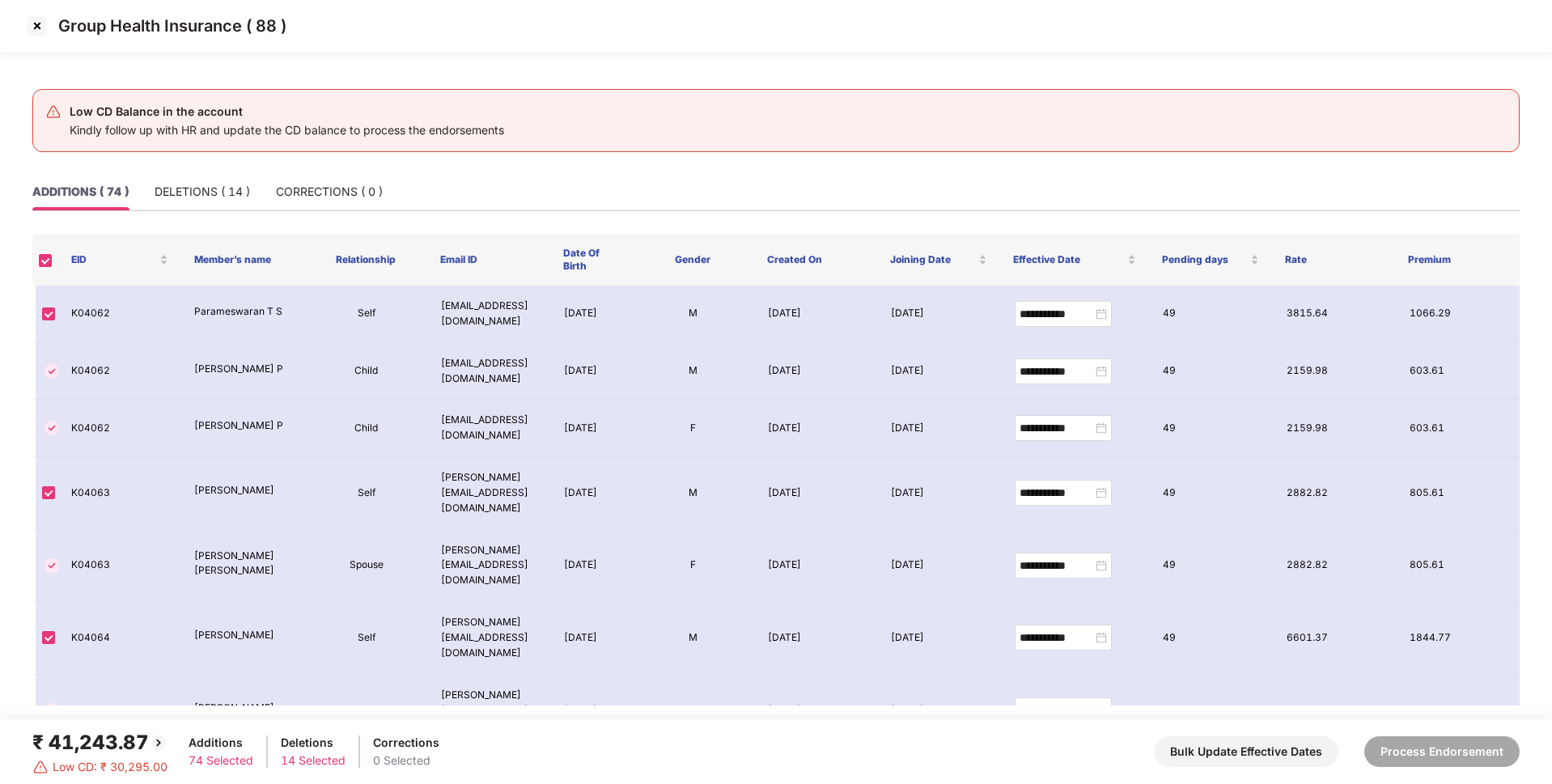
click at [43, 23] on img at bounding box center [37, 26] width 26 height 26
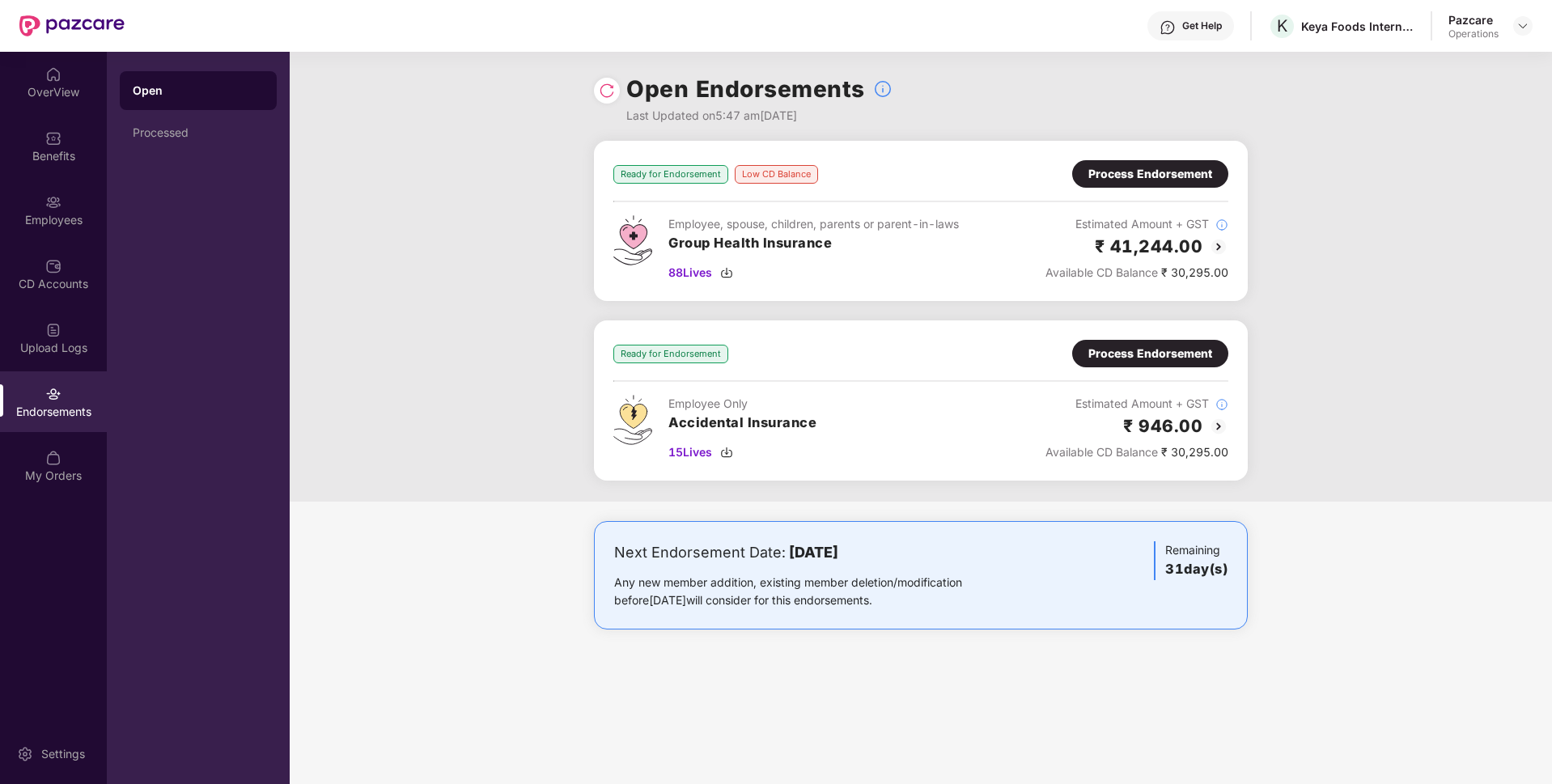
click at [1176, 180] on div "Process Endorsement" at bounding box center [1150, 173] width 124 height 18
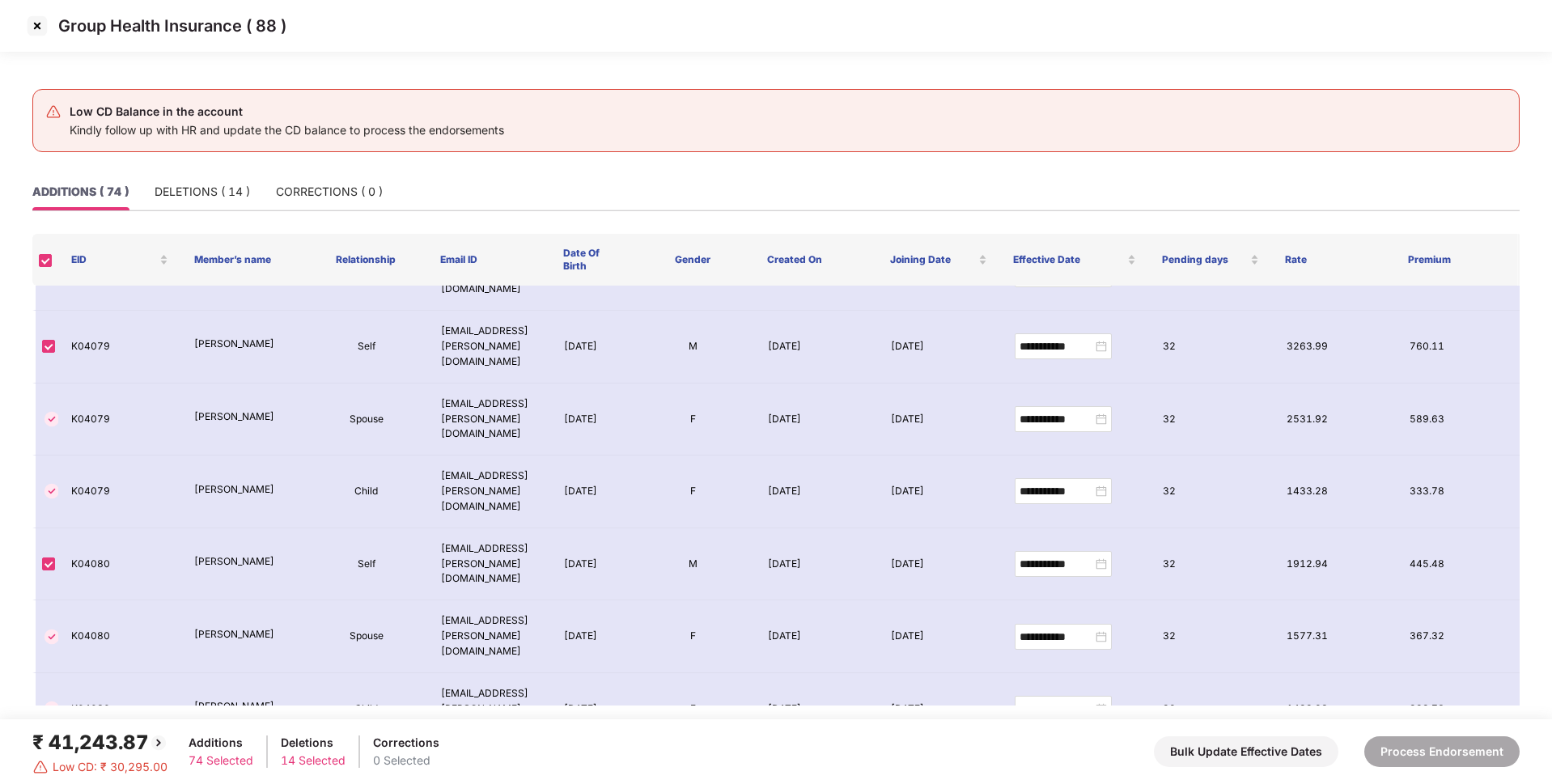
scroll to position [3863, 0]
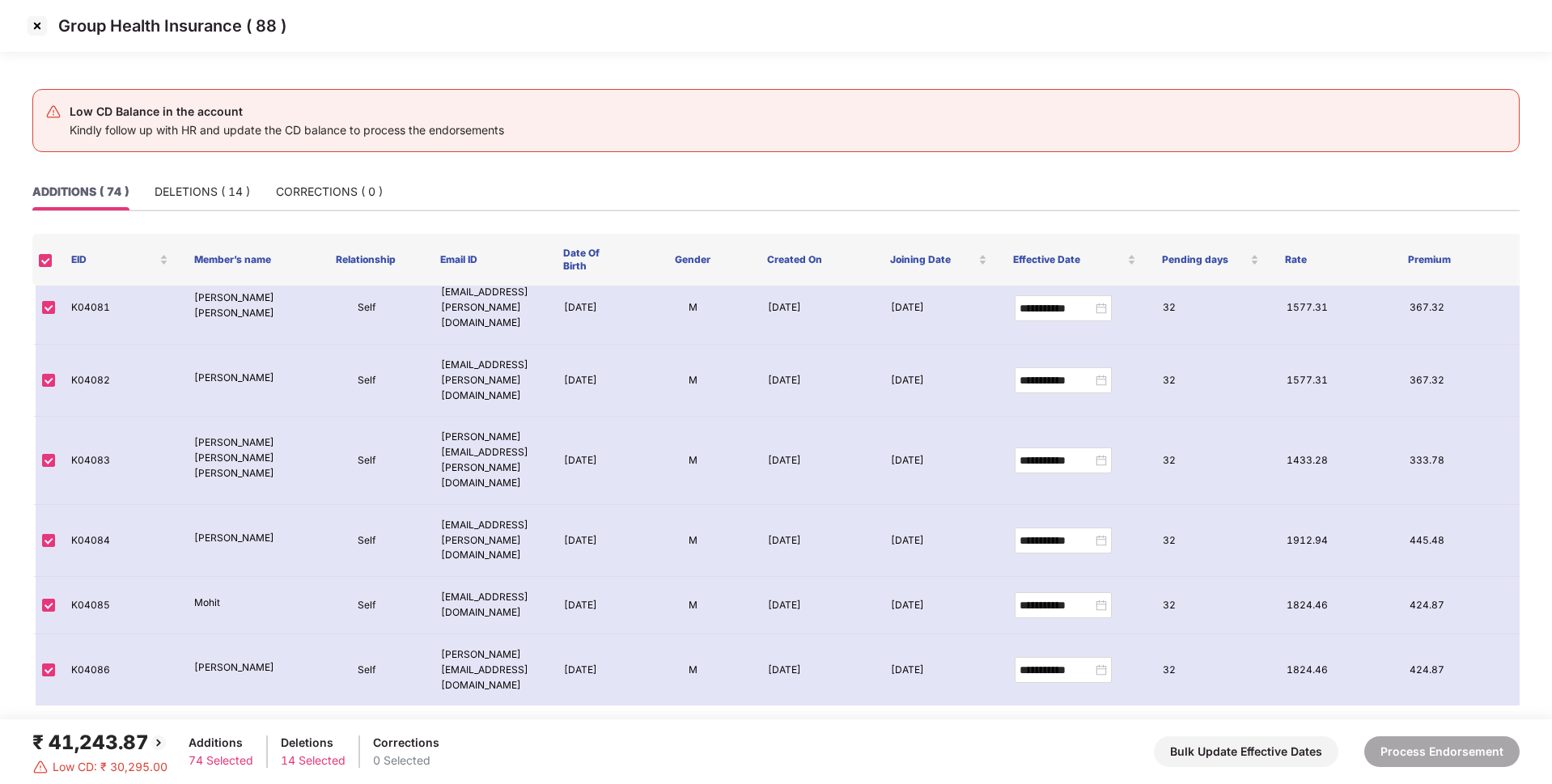
click at [33, 19] on img at bounding box center [37, 26] width 26 height 26
